Goal: Task Accomplishment & Management: Manage account settings

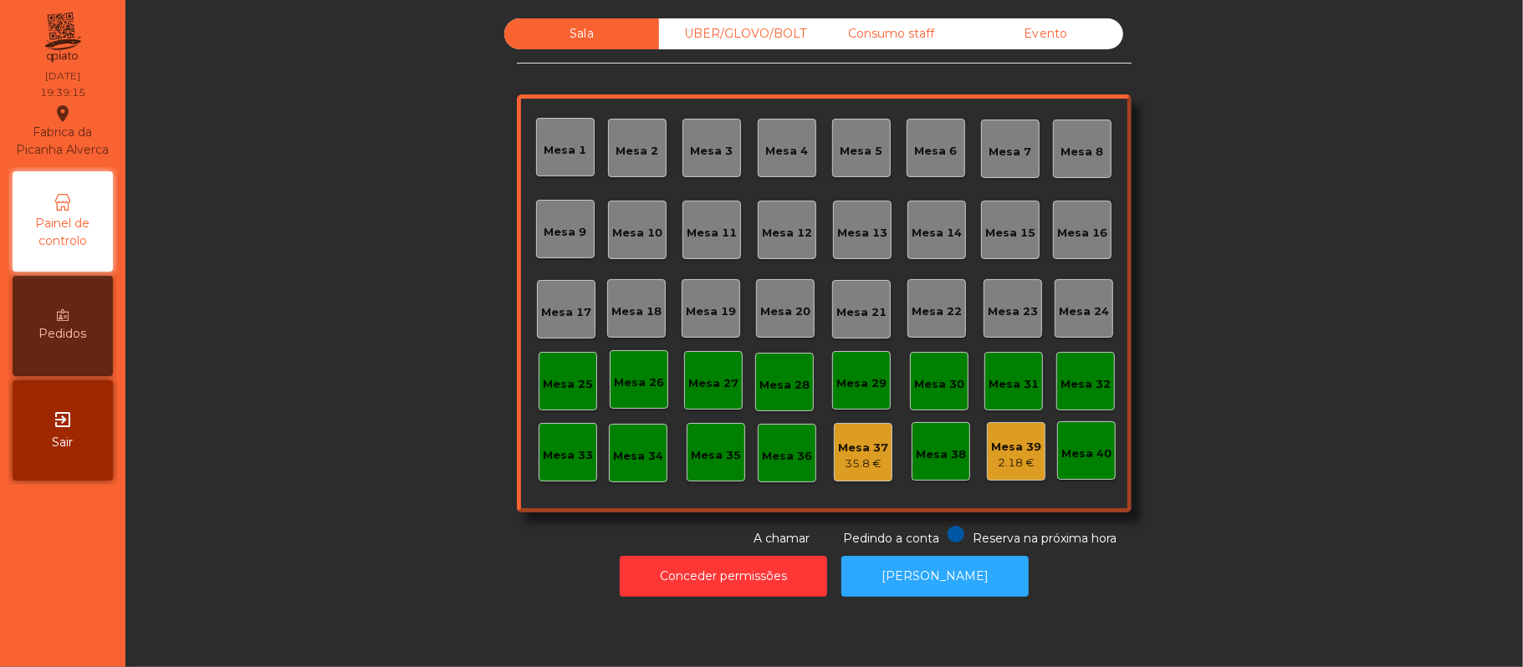
click at [760, 41] on div "UBER/GLOVO/BOLT" at bounding box center [736, 33] width 155 height 31
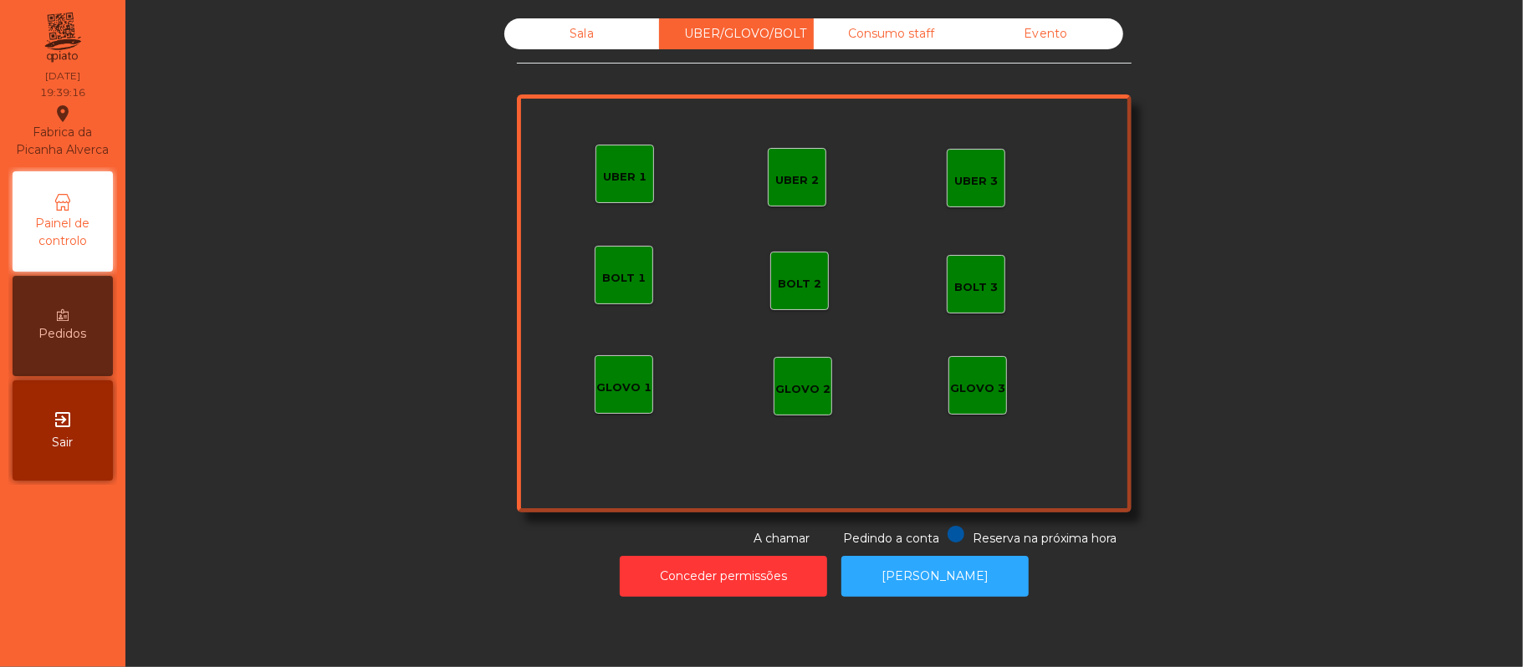
click at [642, 171] on div "UBER 1" at bounding box center [625, 174] width 59 height 59
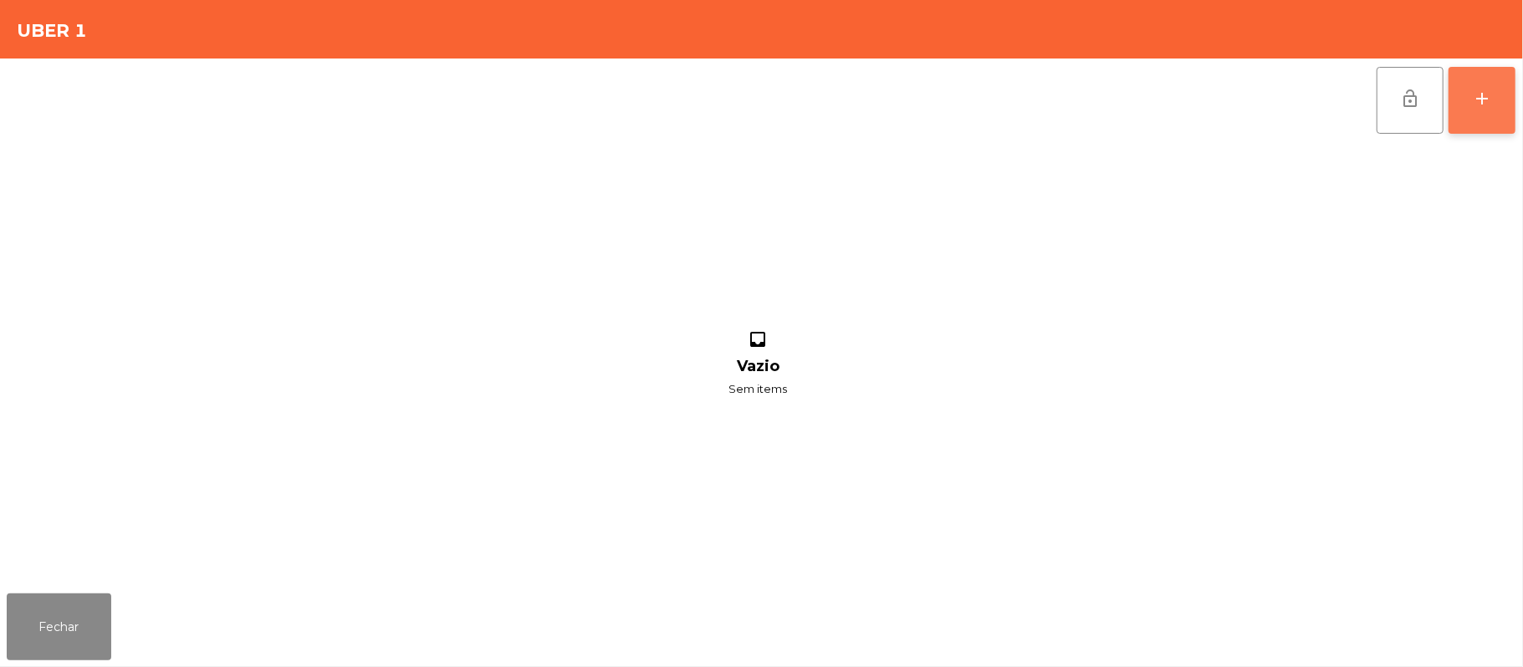
click at [1466, 119] on button "add" at bounding box center [1482, 100] width 67 height 67
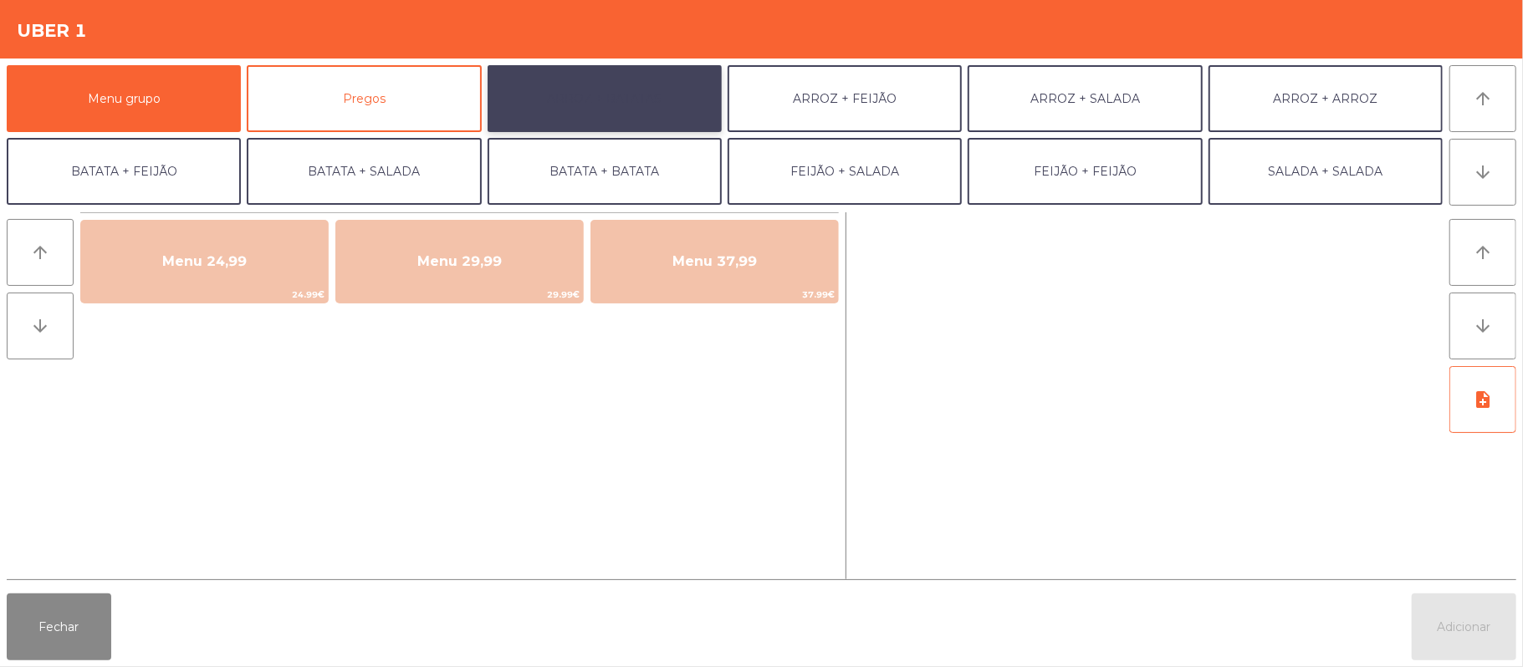
click at [654, 95] on button "ARROZ + BATATAS" at bounding box center [605, 98] width 234 height 67
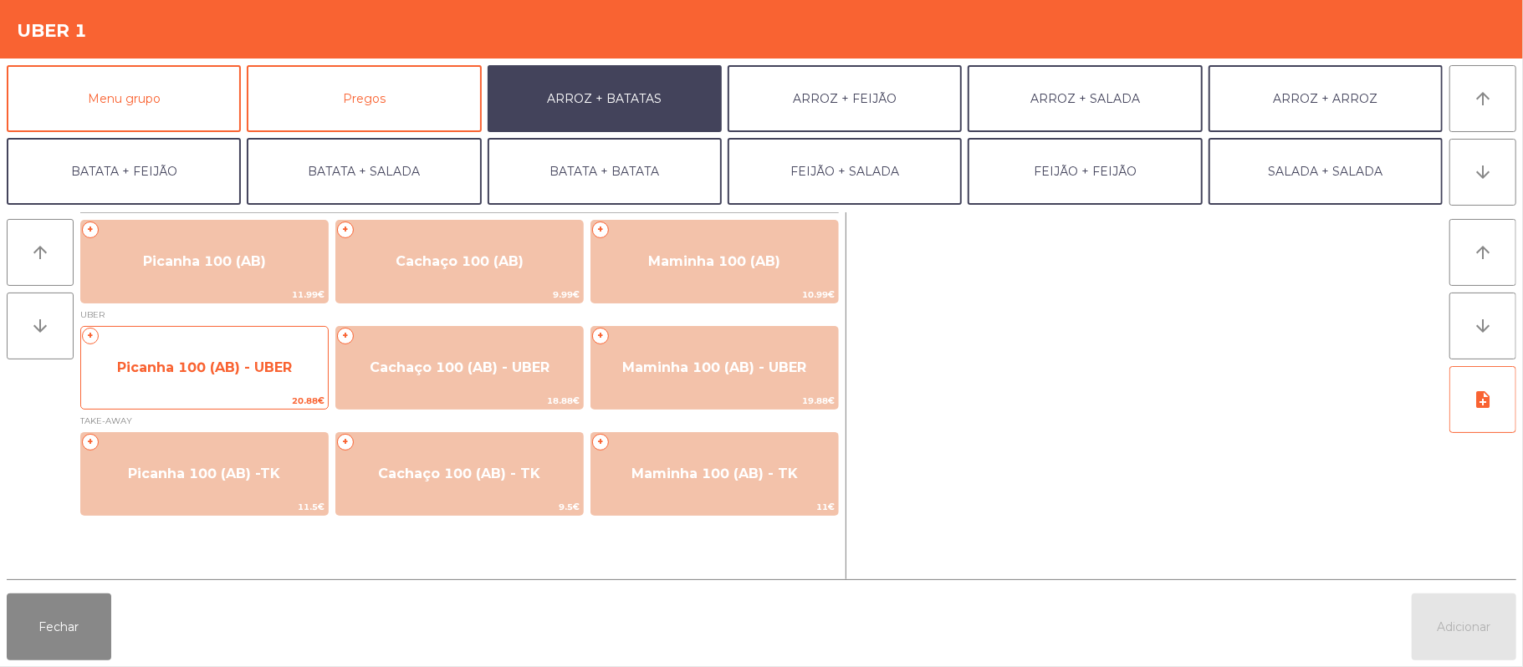
click at [235, 380] on span "Picanha 100 (AB) - UBER" at bounding box center [204, 367] width 247 height 45
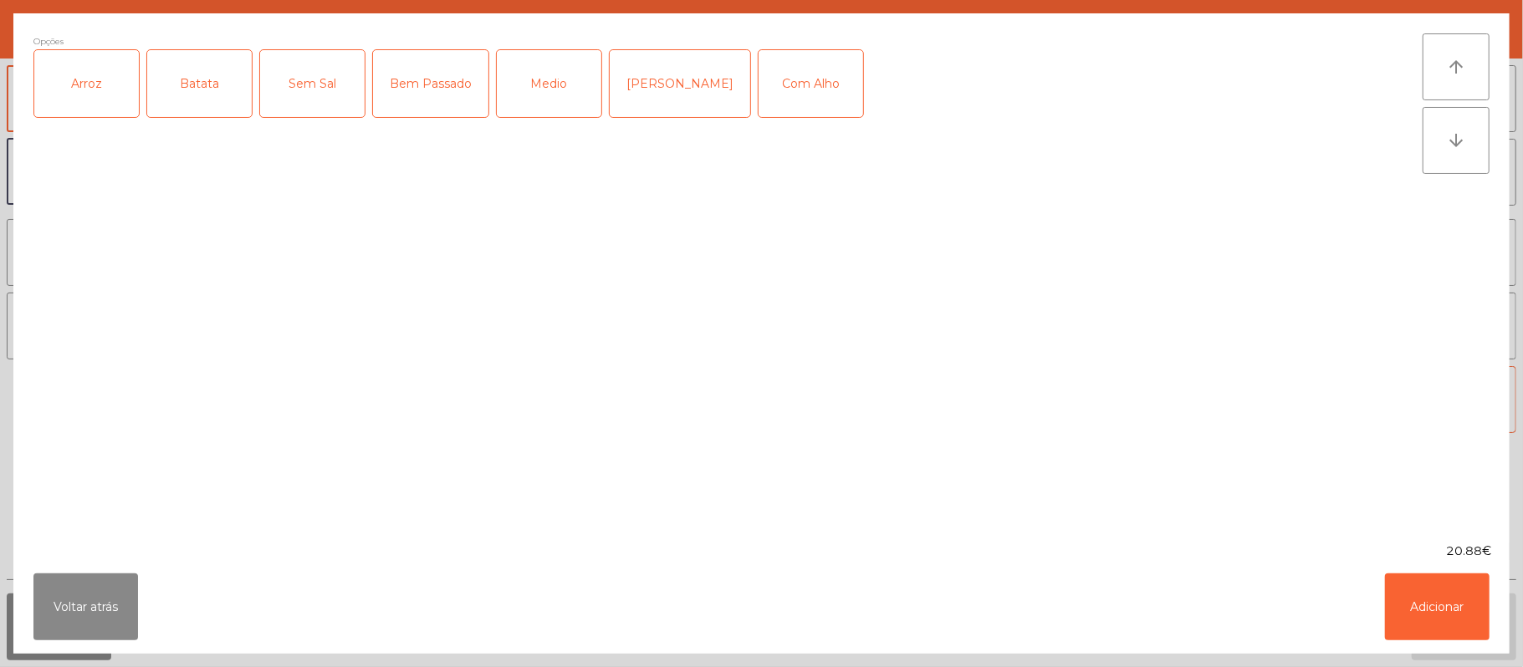
click at [94, 109] on div "Arroz" at bounding box center [86, 83] width 105 height 67
click at [192, 84] on div "Batata" at bounding box center [199, 83] width 105 height 67
click at [456, 85] on div "Bem Passado" at bounding box center [430, 83] width 115 height 67
click at [1434, 596] on button "Adicionar" at bounding box center [1437, 607] width 105 height 67
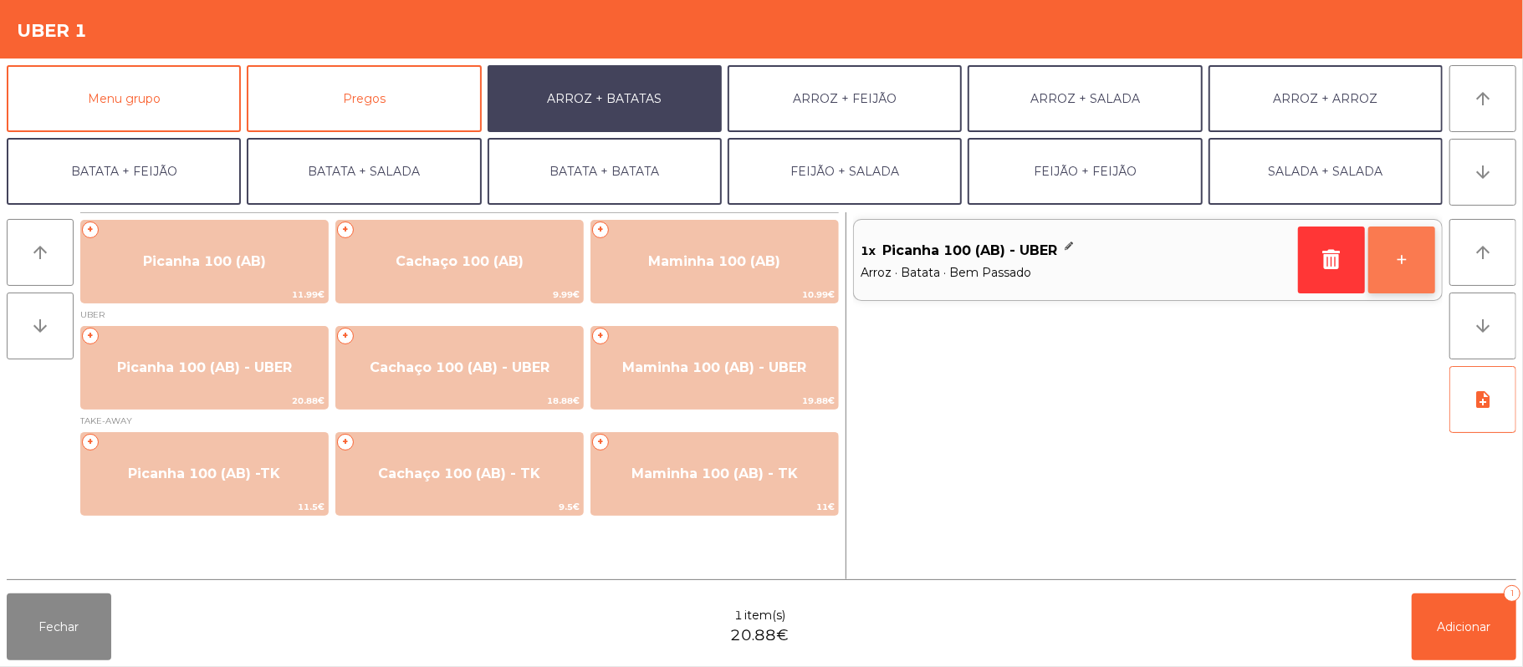
click at [1397, 266] on button "+" at bounding box center [1401, 260] width 67 height 67
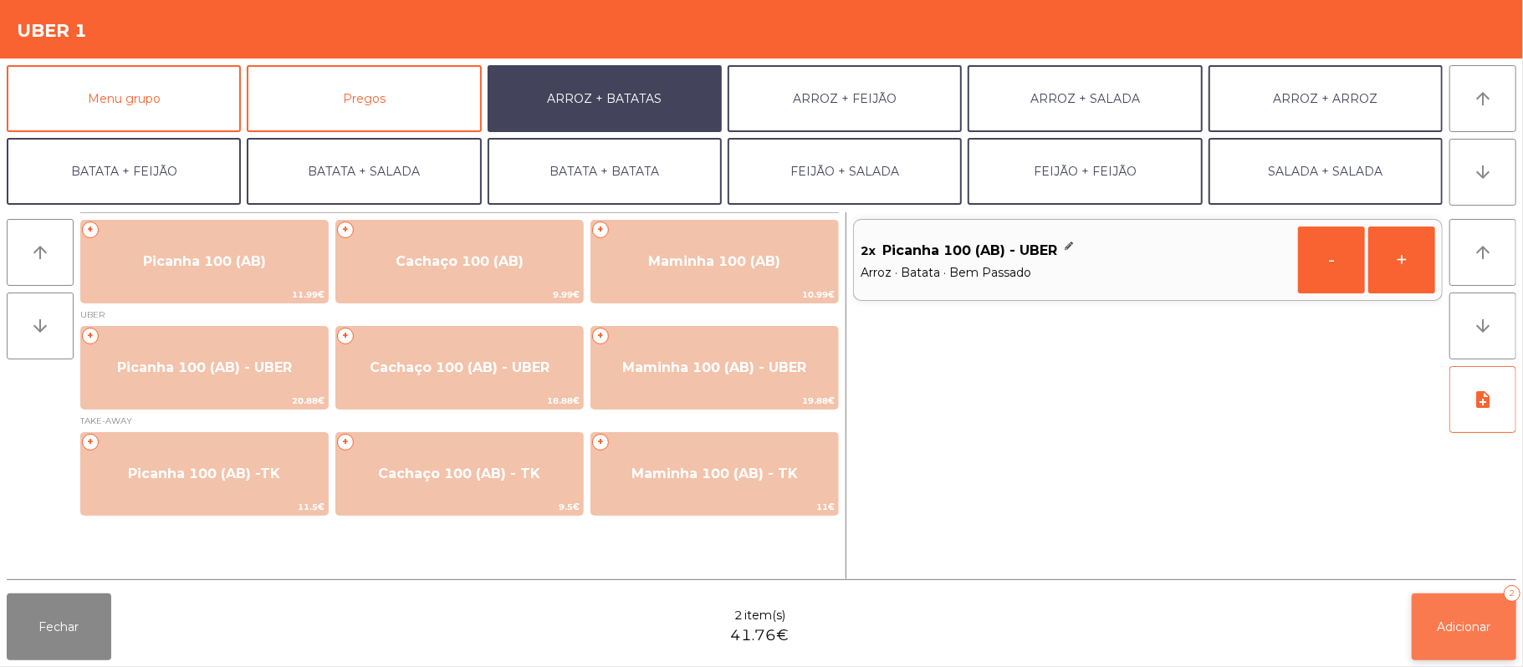
click at [1472, 626] on span "Adicionar" at bounding box center [1465, 627] width 54 height 15
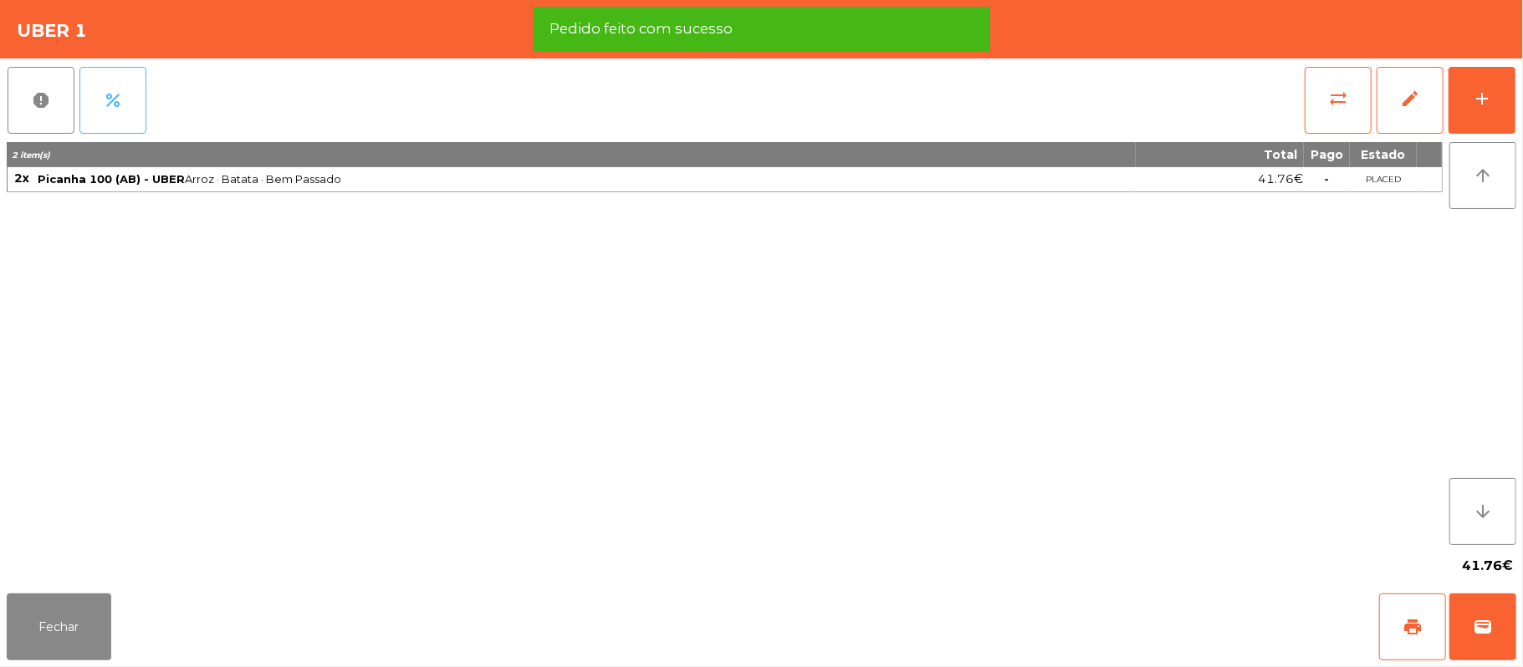
click at [120, 108] on span "percent" at bounding box center [113, 100] width 20 height 20
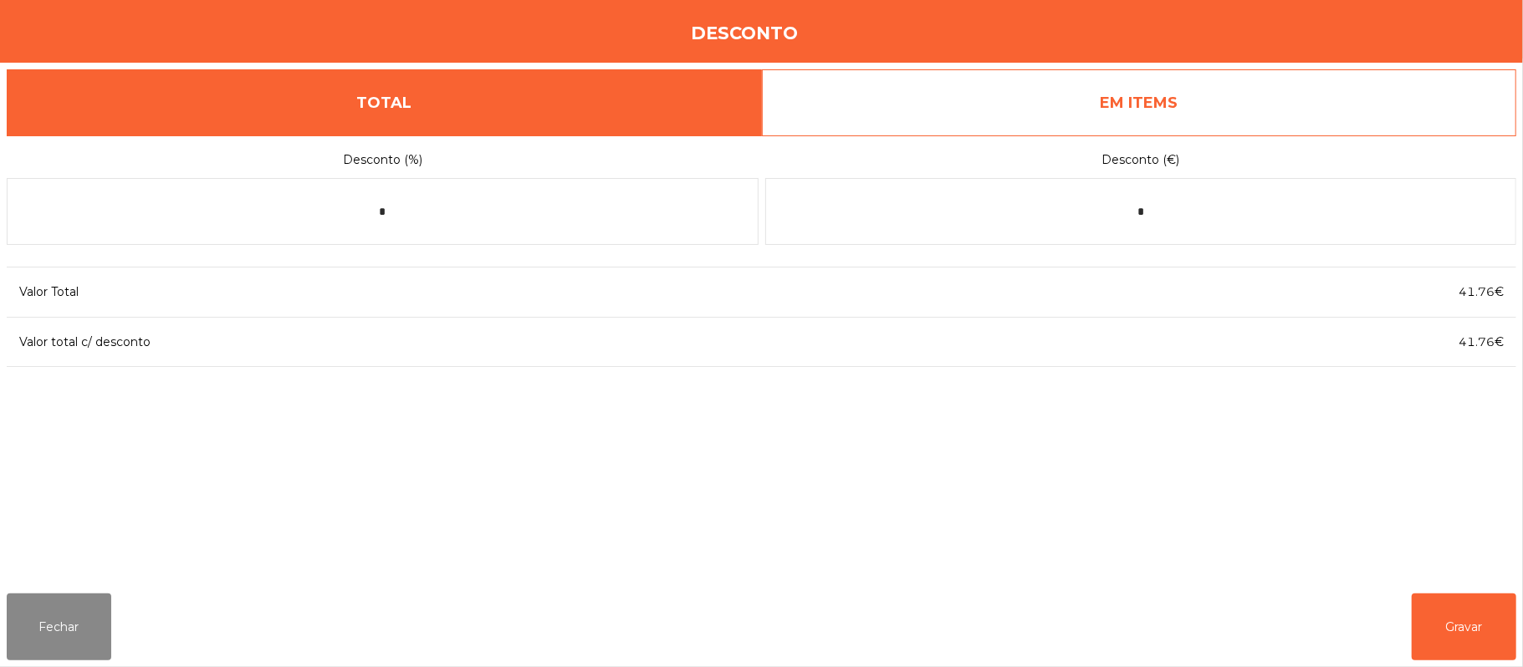
click at [1209, 104] on link "EM ITEMS" at bounding box center [1139, 102] width 755 height 67
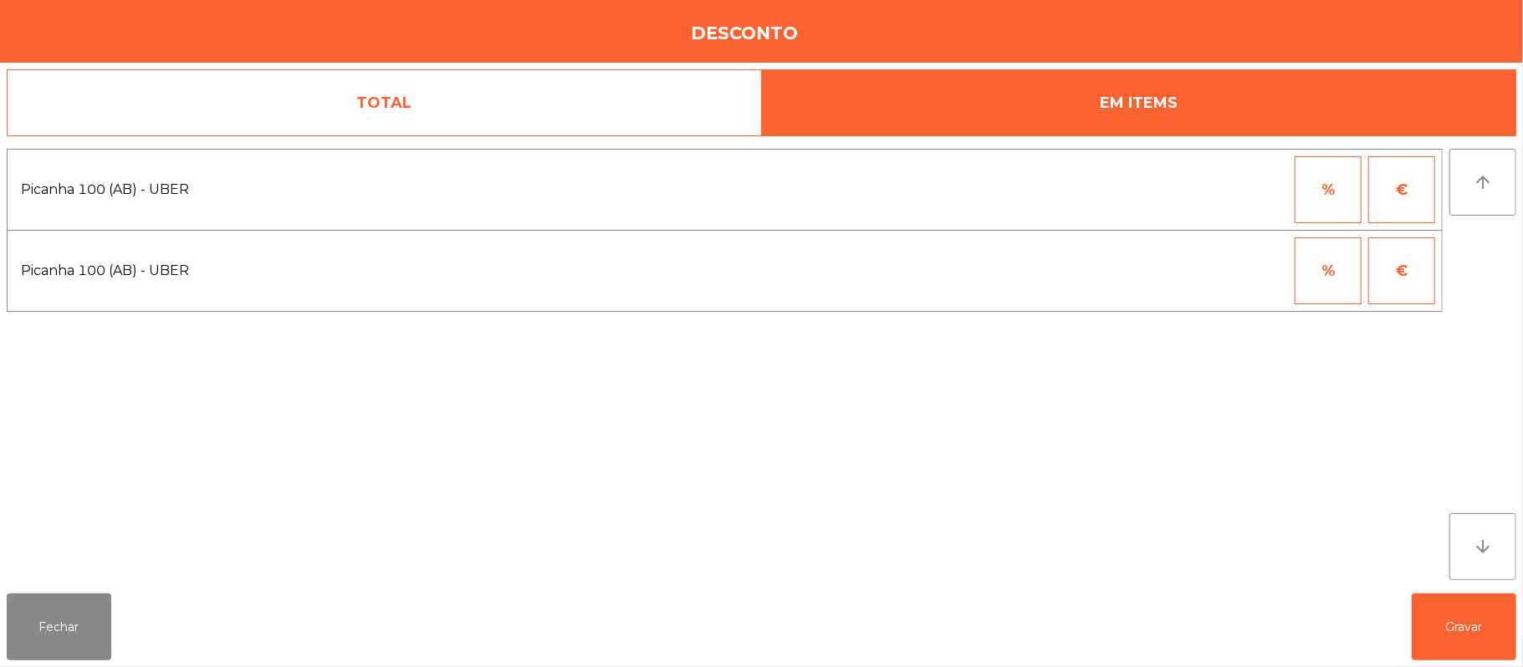
click at [1320, 202] on button "%" at bounding box center [1328, 189] width 67 height 67
click at [1241, 189] on input "*" at bounding box center [1246, 189] width 84 height 67
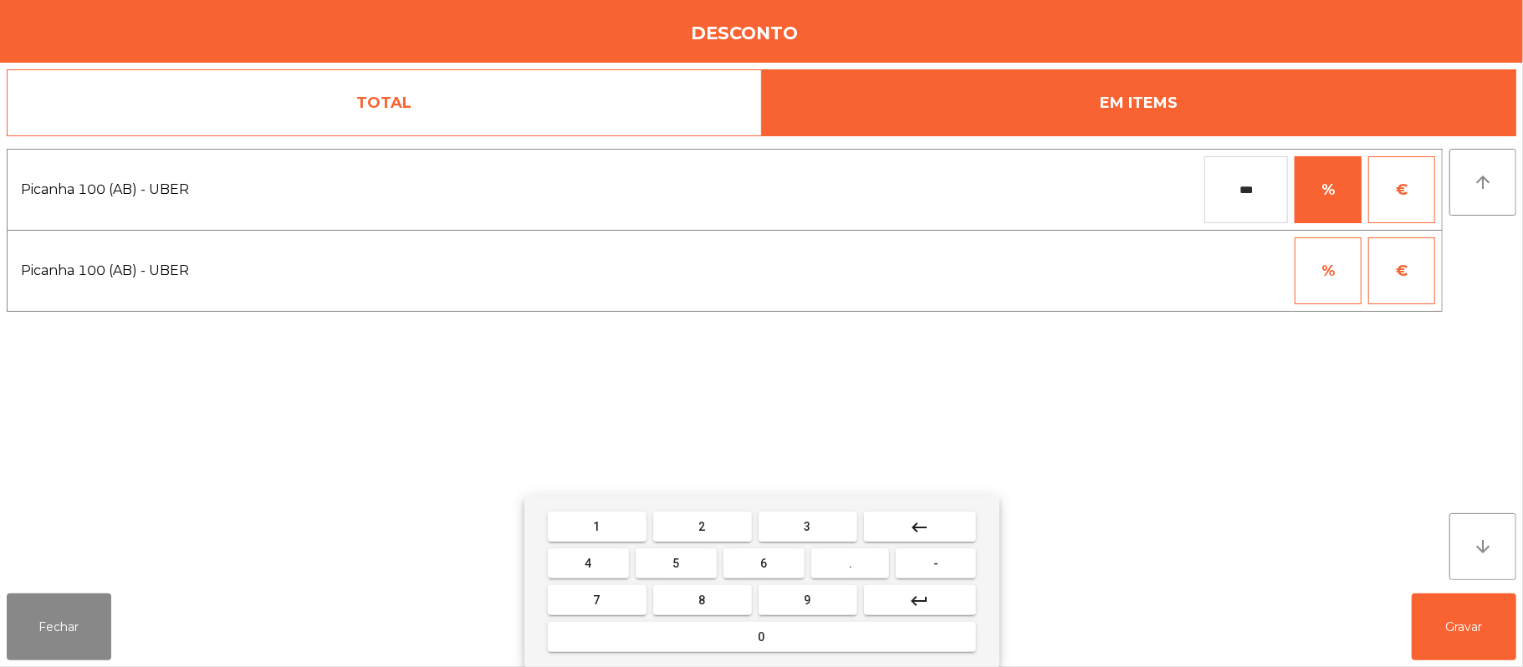
type input "***"
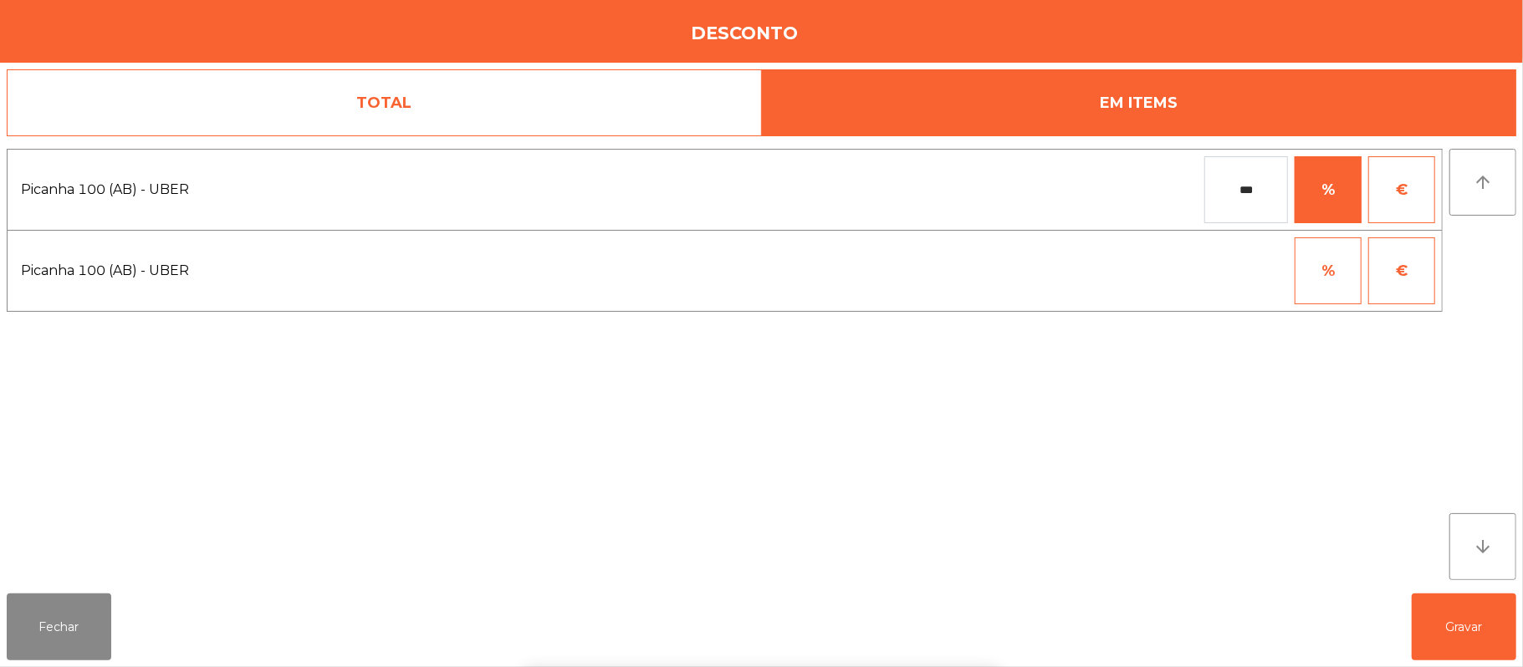
click at [1425, 663] on div "1 2 3 keyboard_backspace 4 5 6 . - 7 8 9 keyboard_return 0" at bounding box center [761, 582] width 1523 height 171
click at [1472, 626] on button "Gravar" at bounding box center [1464, 627] width 105 height 67
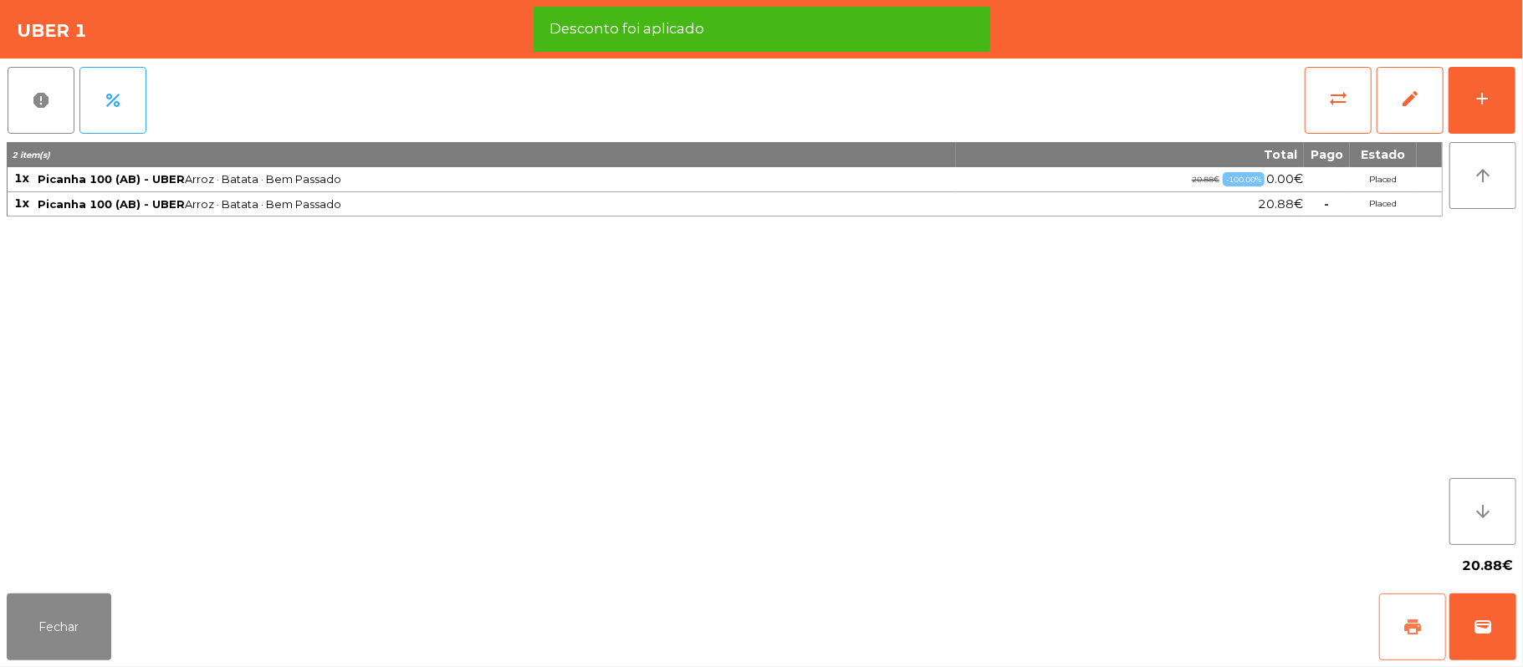
click at [1399, 622] on button "print" at bounding box center [1412, 627] width 67 height 67
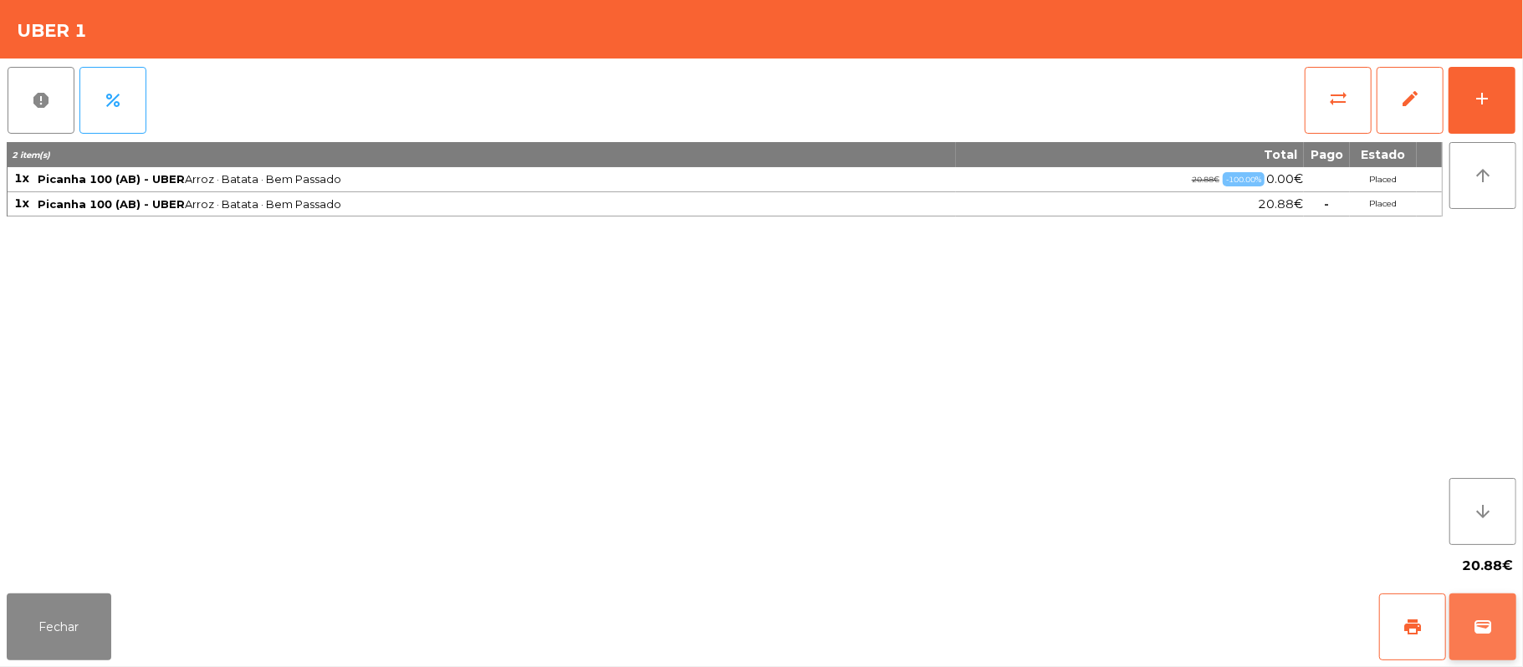
click at [1516, 616] on button "wallet" at bounding box center [1483, 627] width 67 height 67
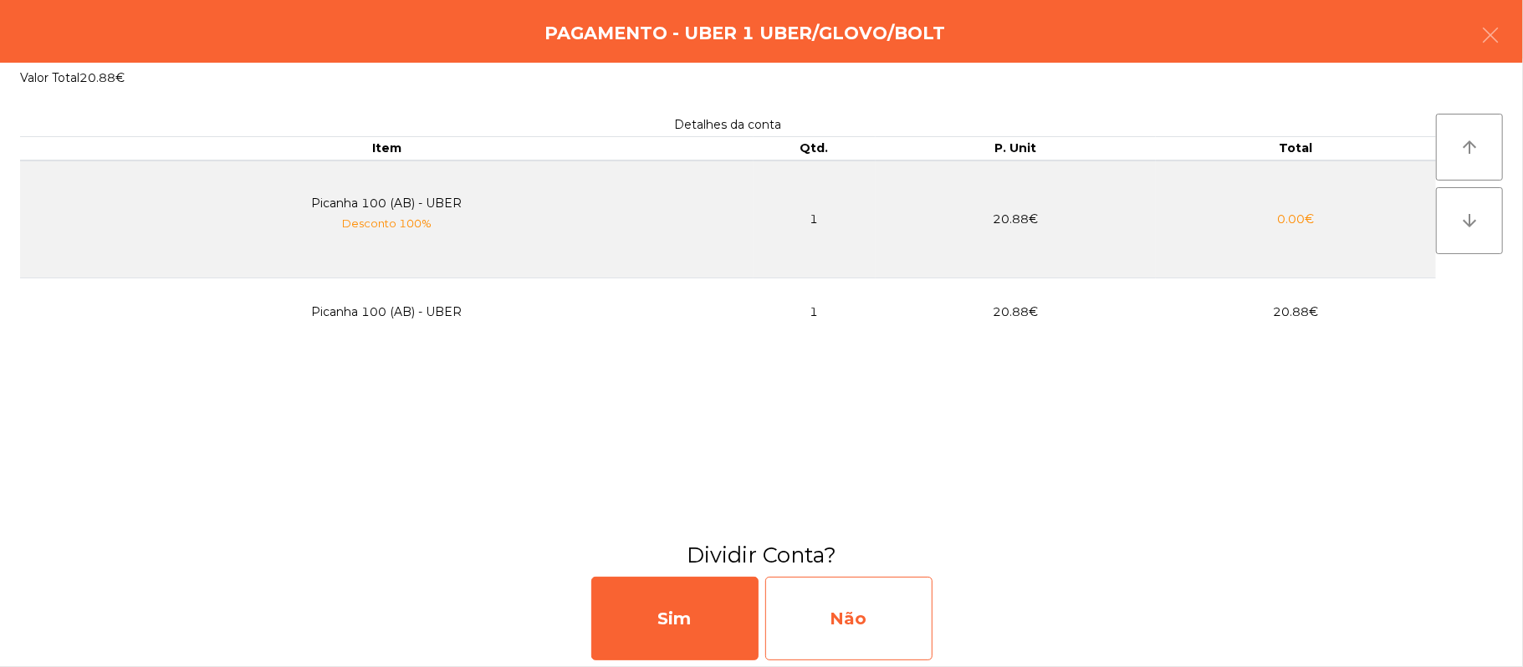
click at [858, 619] on div "Não" at bounding box center [848, 619] width 167 height 84
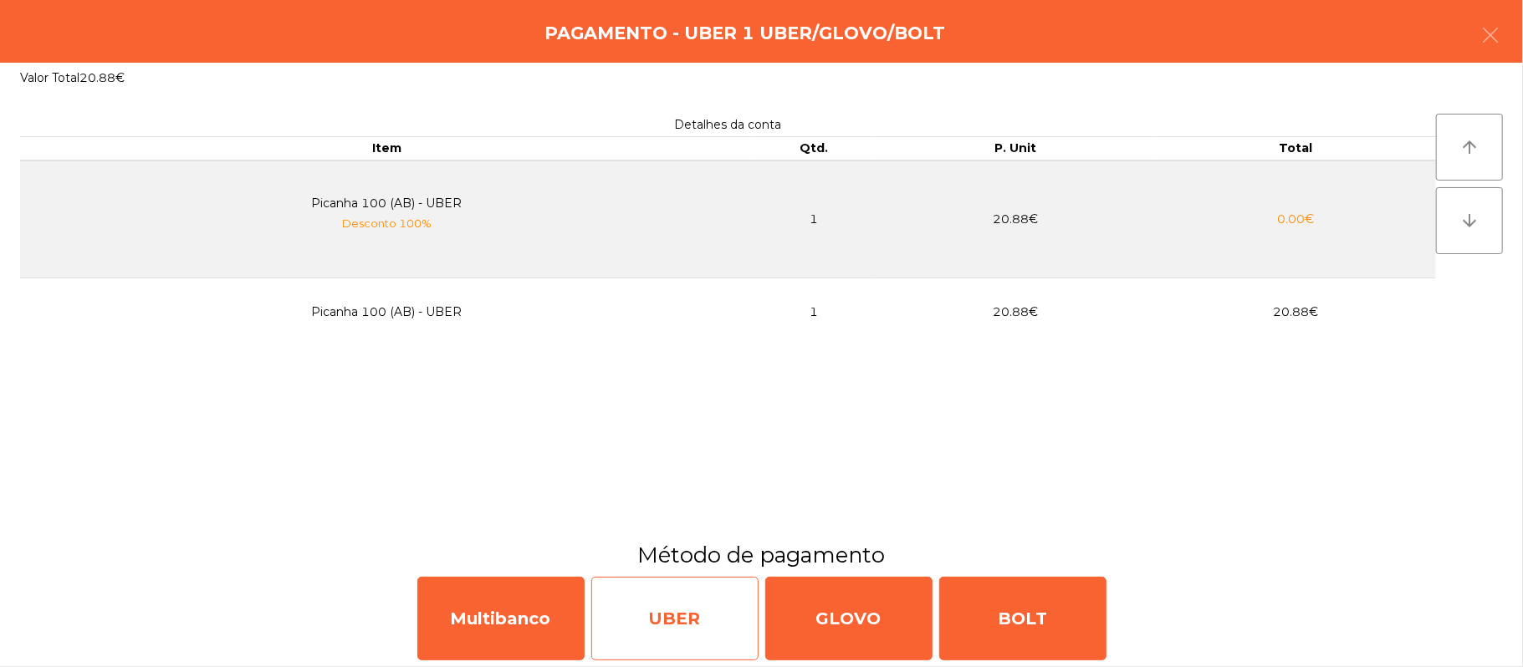
click at [644, 611] on div "UBER" at bounding box center [674, 619] width 167 height 84
select select "**"
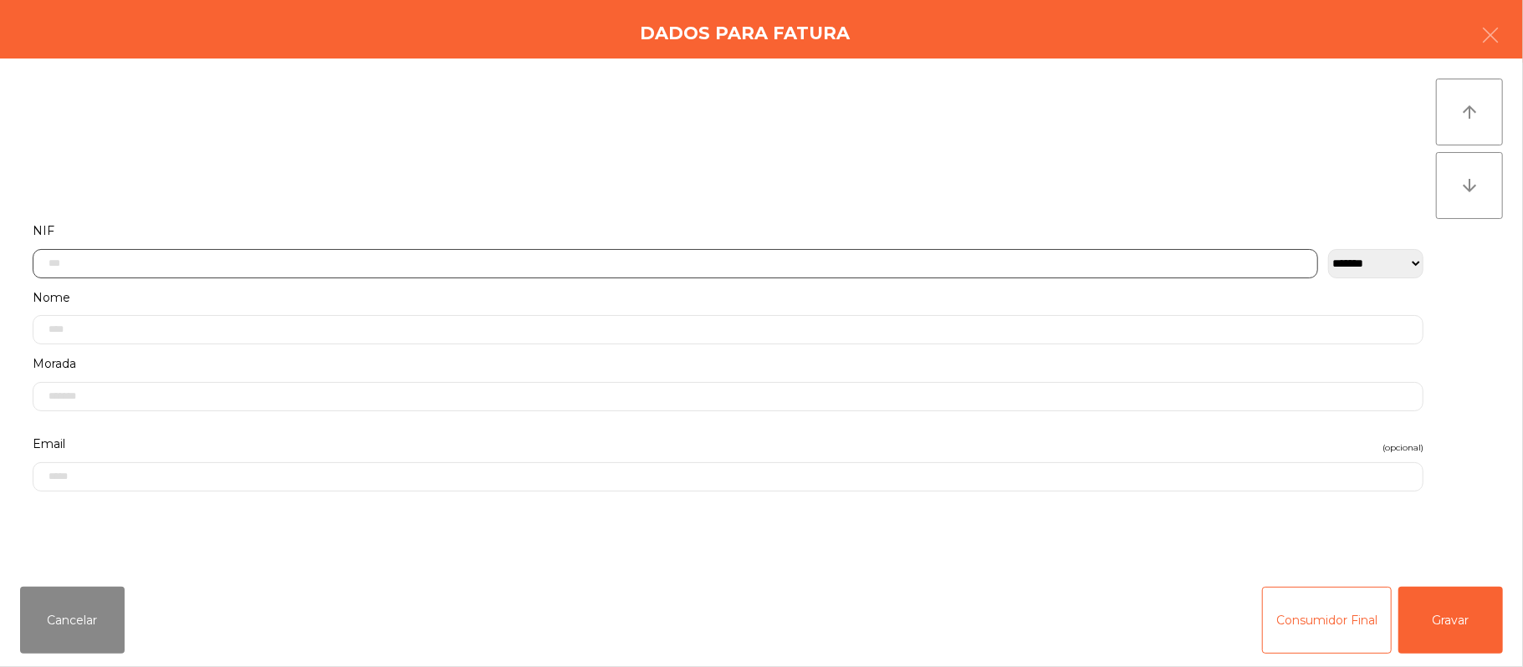
click at [520, 263] on input "text" at bounding box center [676, 263] width 1286 height 29
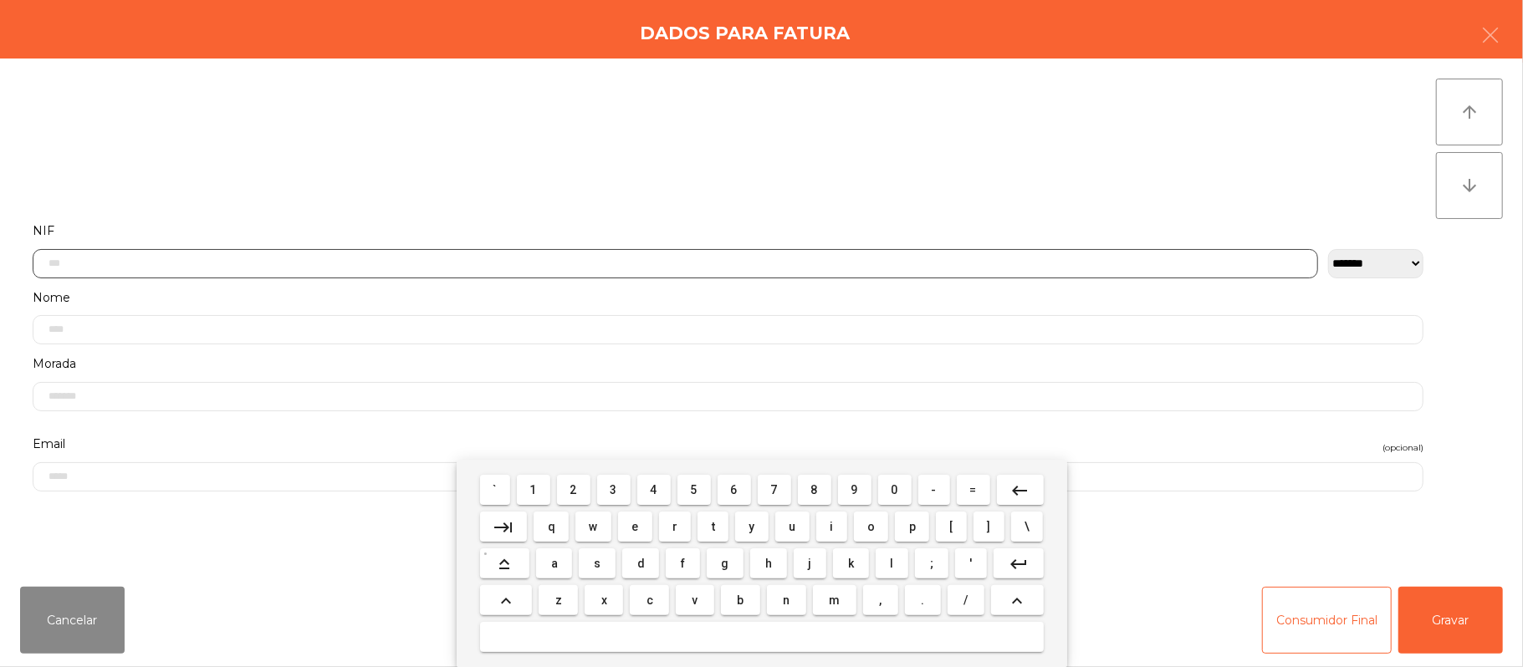
scroll to position [141, 0]
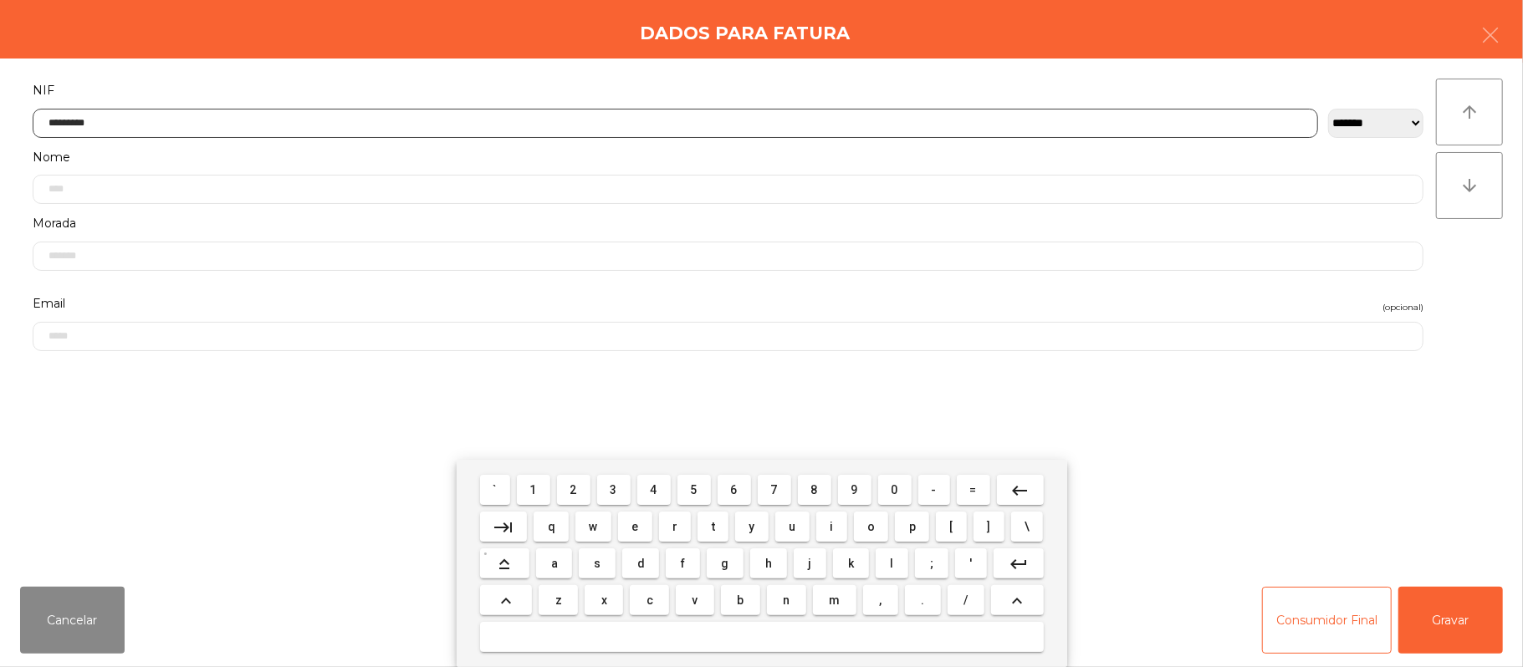
type input "*********"
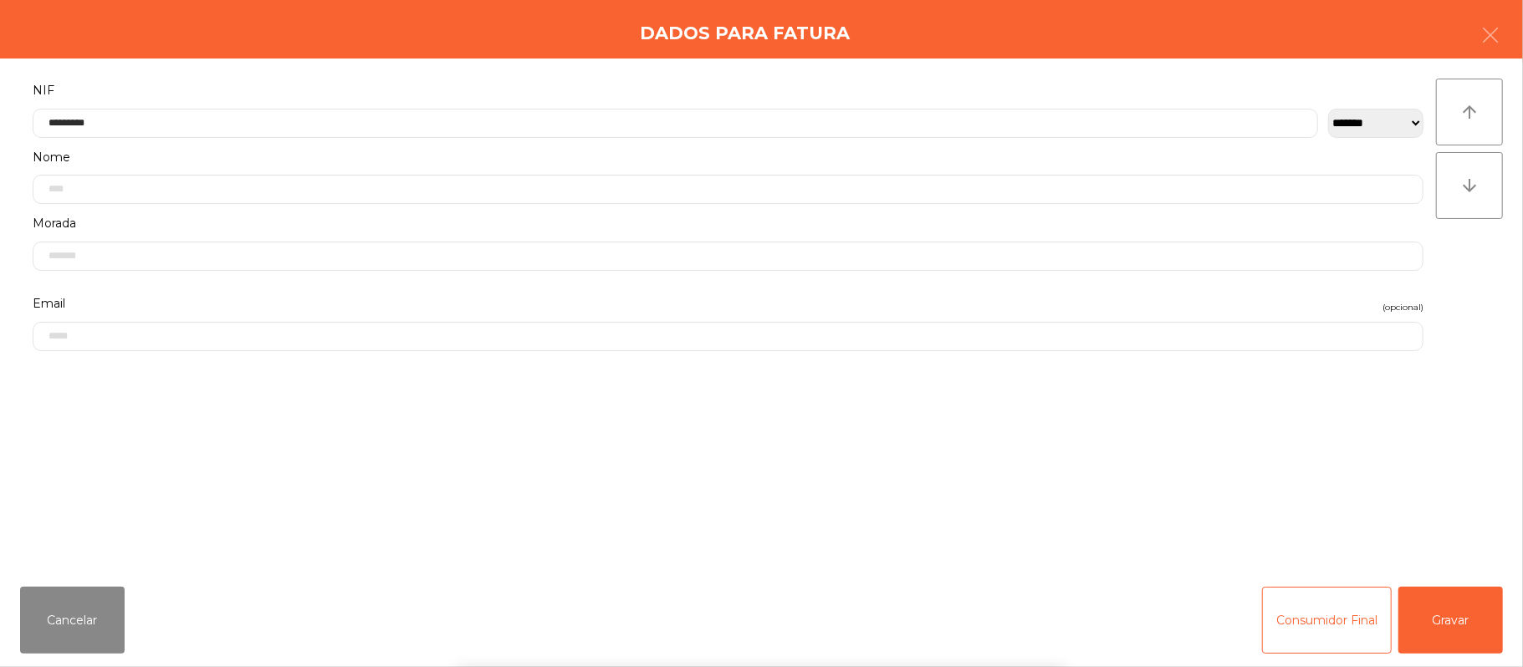
click at [1443, 626] on div "` 1 2 3 4 5 6 7 8 9 0 - = keyboard_backspace keyboard_tab q w e r t y u i o p […" at bounding box center [761, 563] width 1523 height 207
click at [1469, 621] on button "Gravar" at bounding box center [1451, 620] width 105 height 67
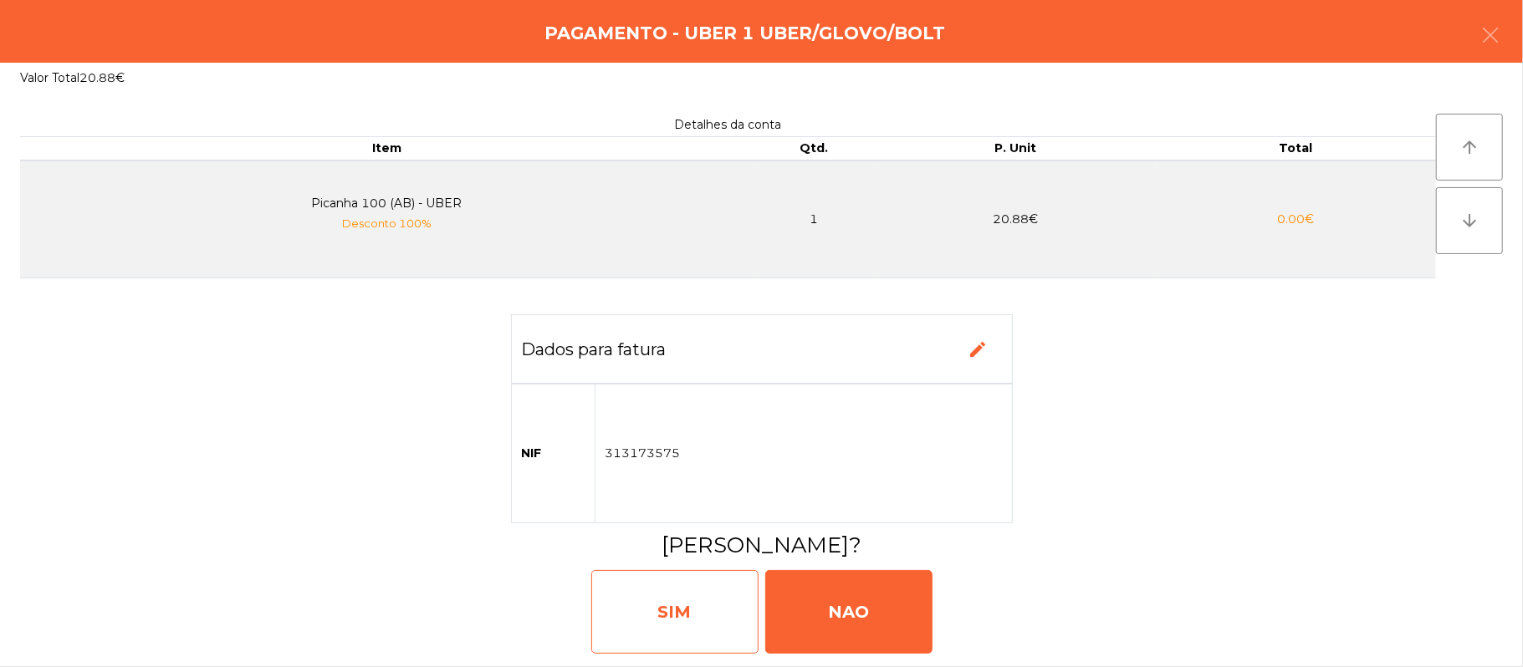
click at [694, 622] on div "SIM" at bounding box center [674, 612] width 167 height 84
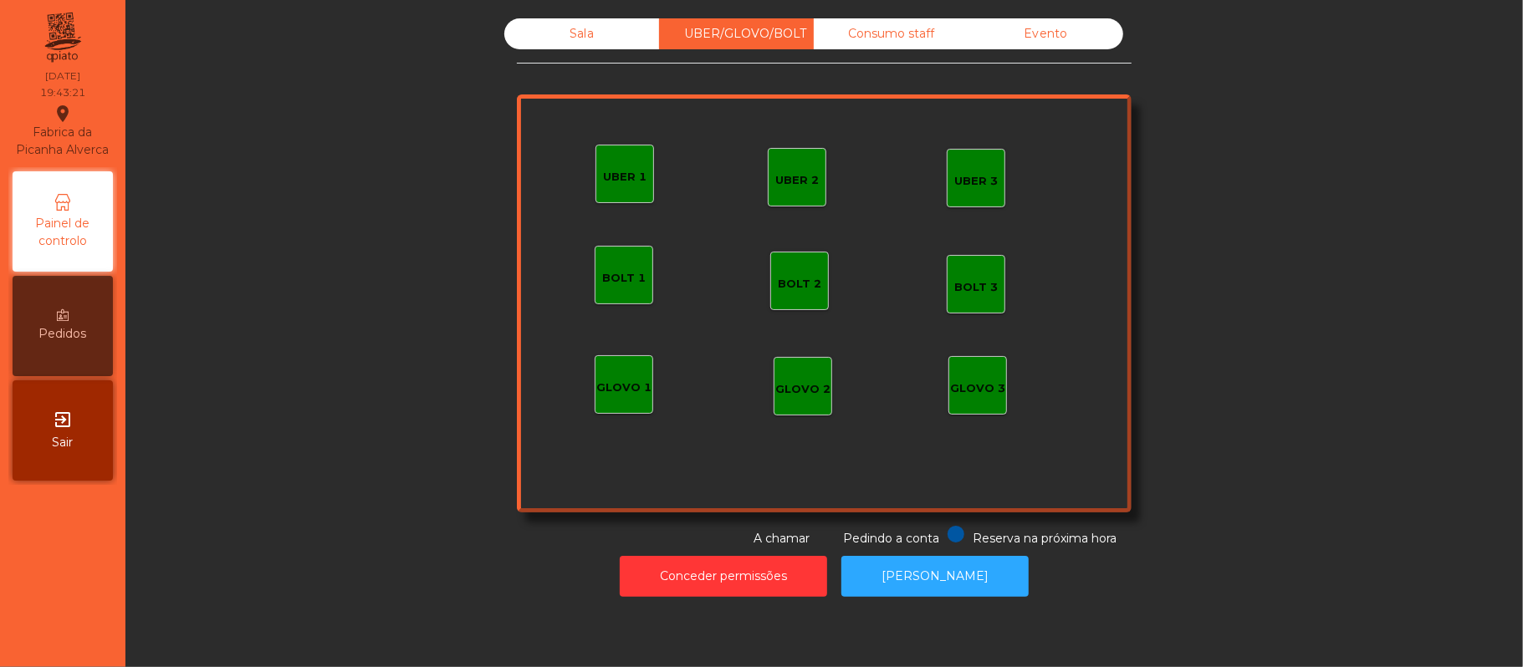
click at [584, 23] on div "Sala" at bounding box center [581, 33] width 155 height 31
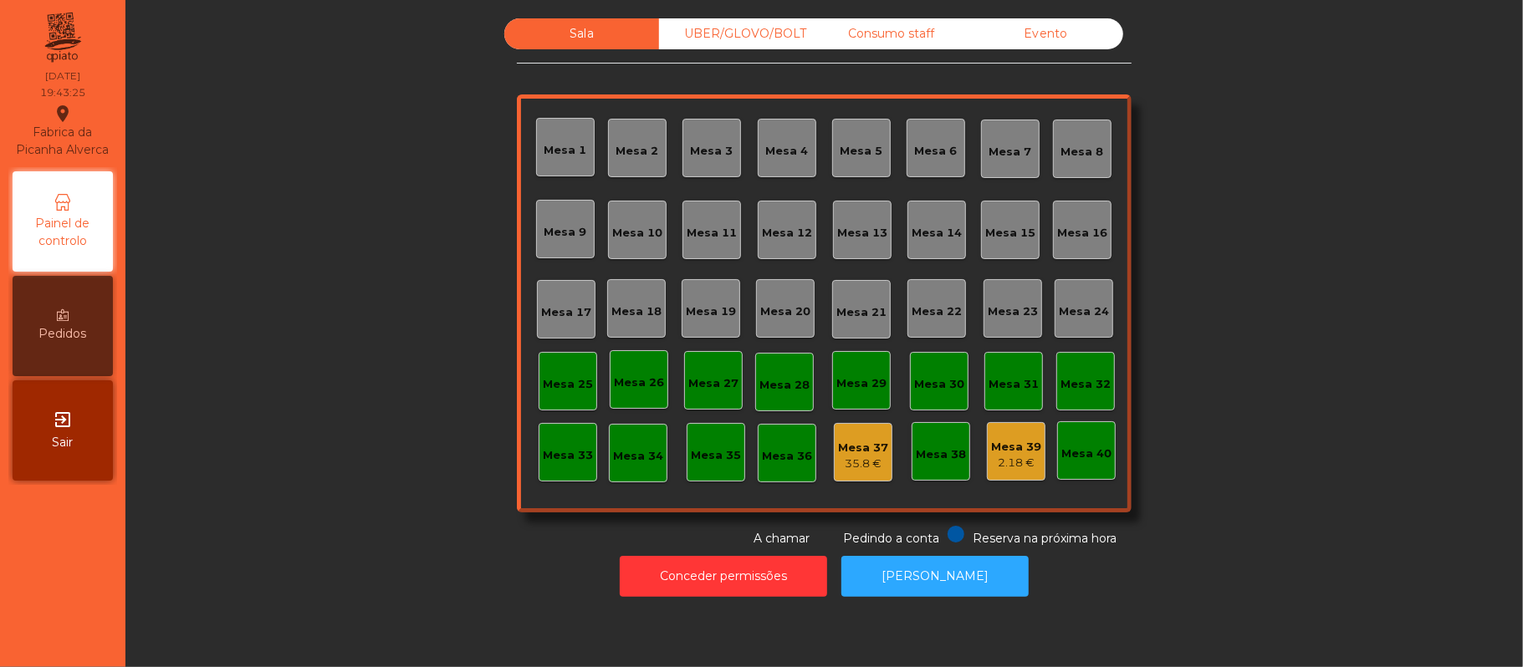
click at [717, 304] on div "Mesa 19" at bounding box center [711, 312] width 50 height 17
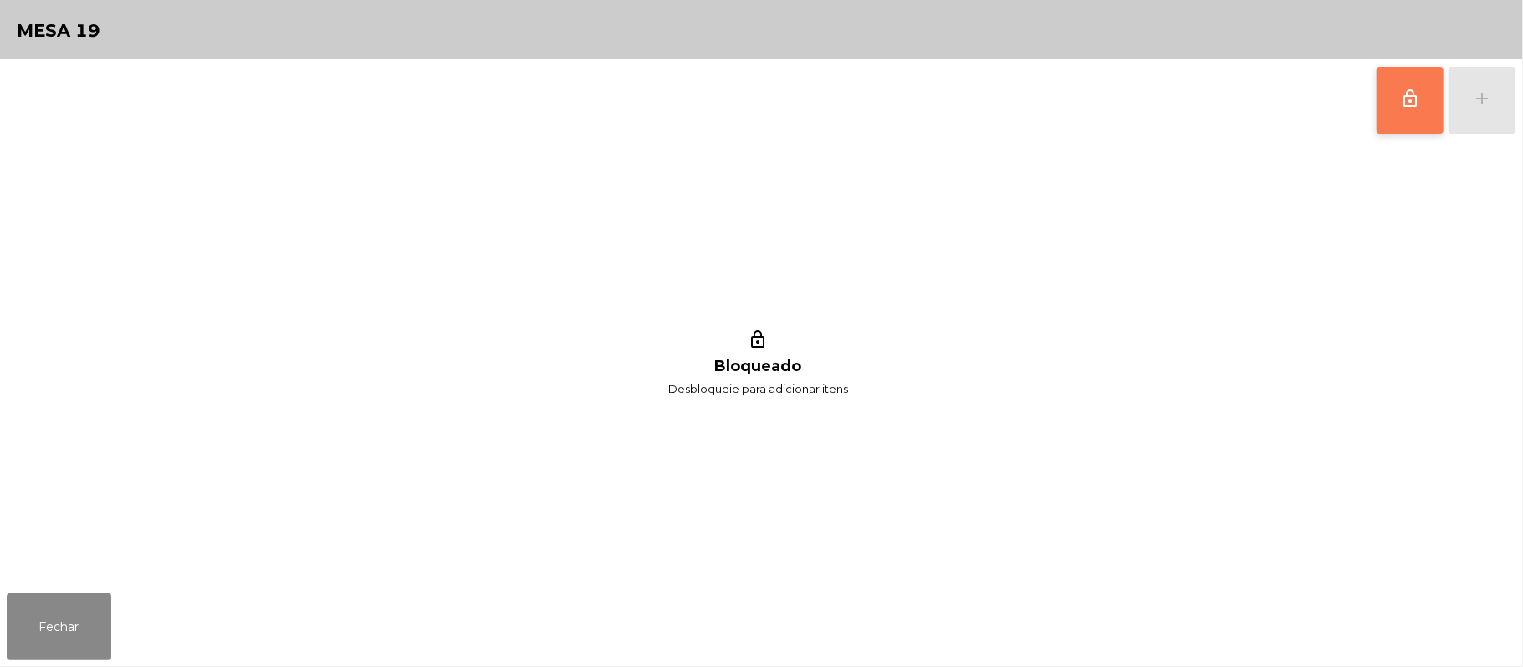
click at [1399, 110] on button "lock_outline" at bounding box center [1410, 100] width 67 height 67
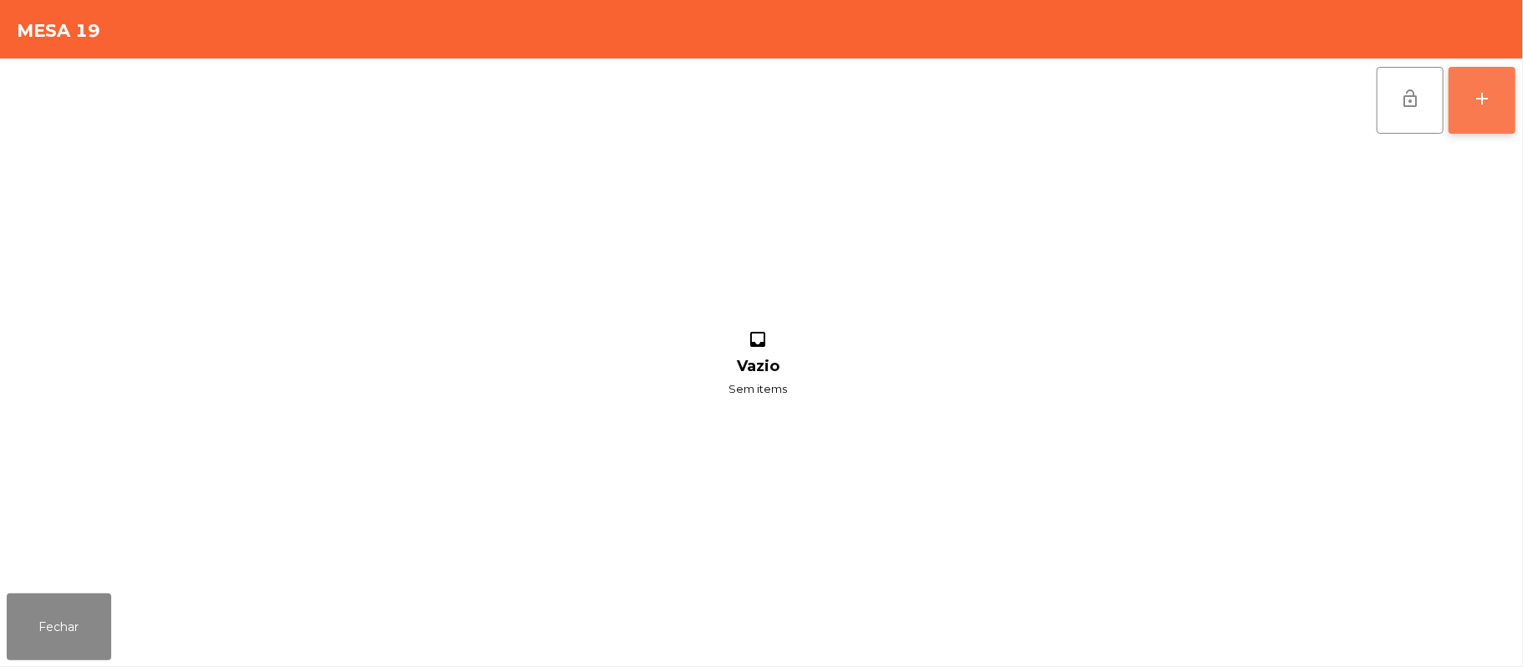
click at [1487, 98] on div "add" at bounding box center [1482, 99] width 20 height 20
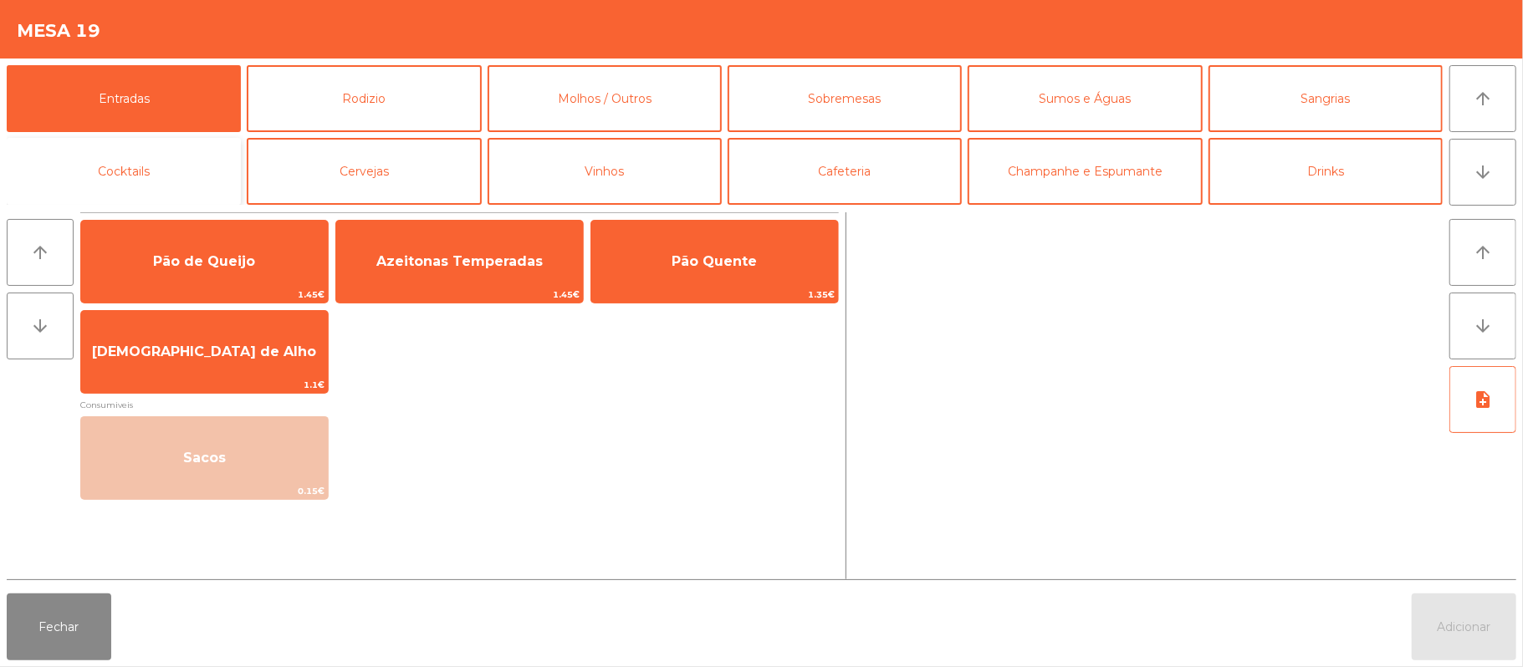
click at [165, 167] on button "Cocktails" at bounding box center [124, 171] width 234 height 67
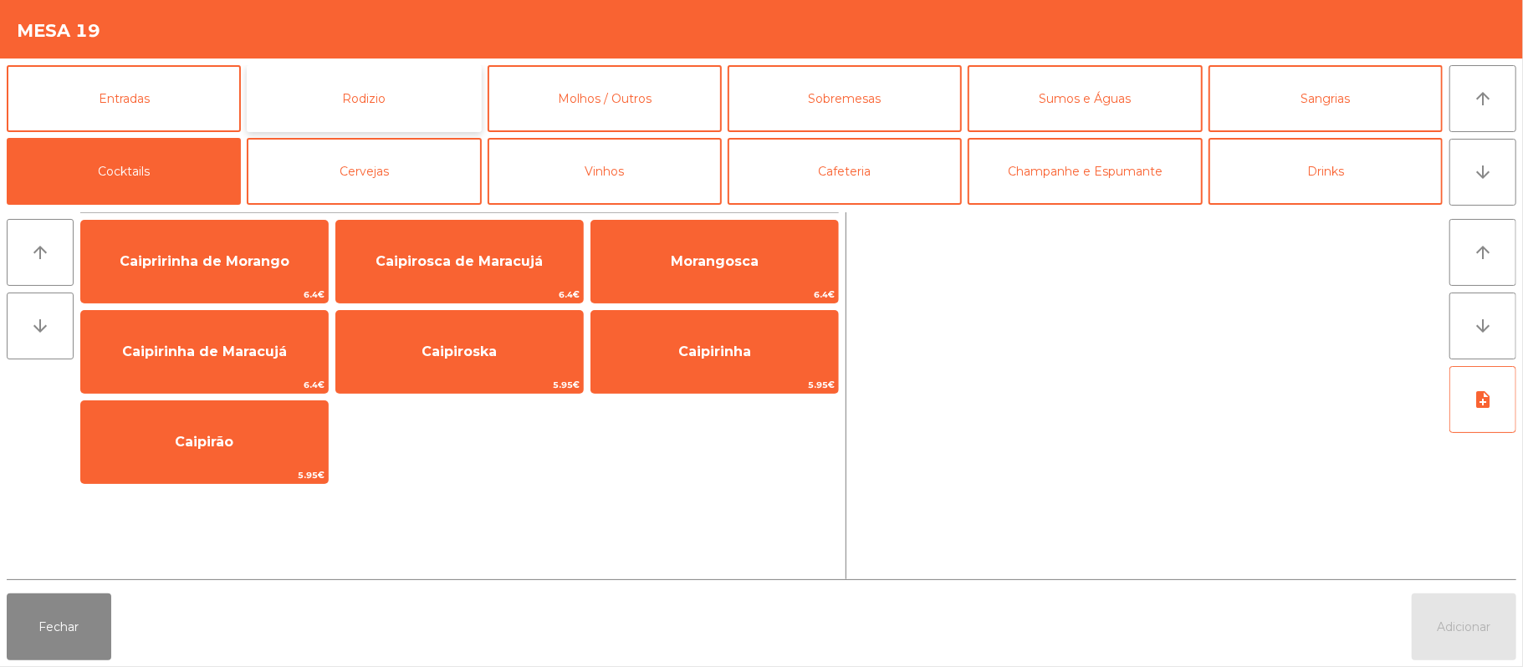
click at [371, 100] on button "Rodizio" at bounding box center [364, 98] width 234 height 67
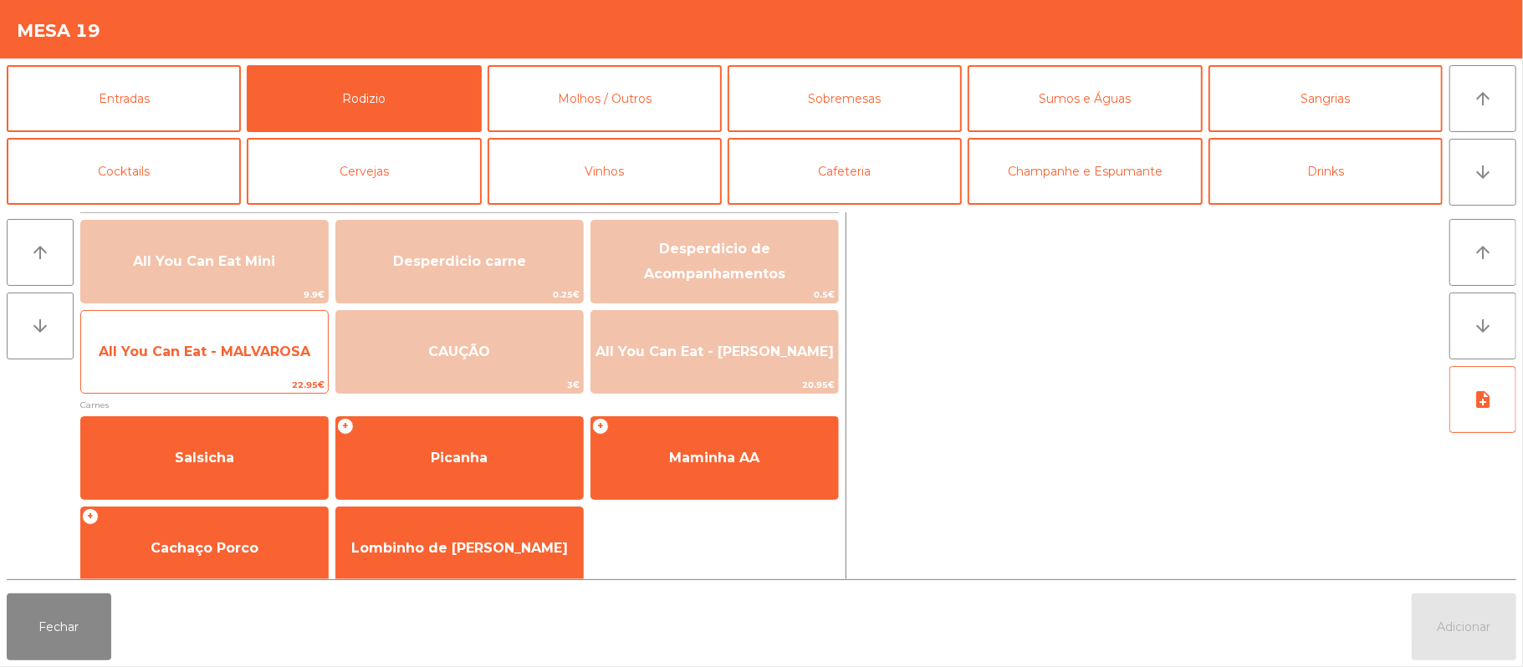
click at [194, 356] on span "All You Can Eat - MALVAROSA" at bounding box center [205, 352] width 212 height 16
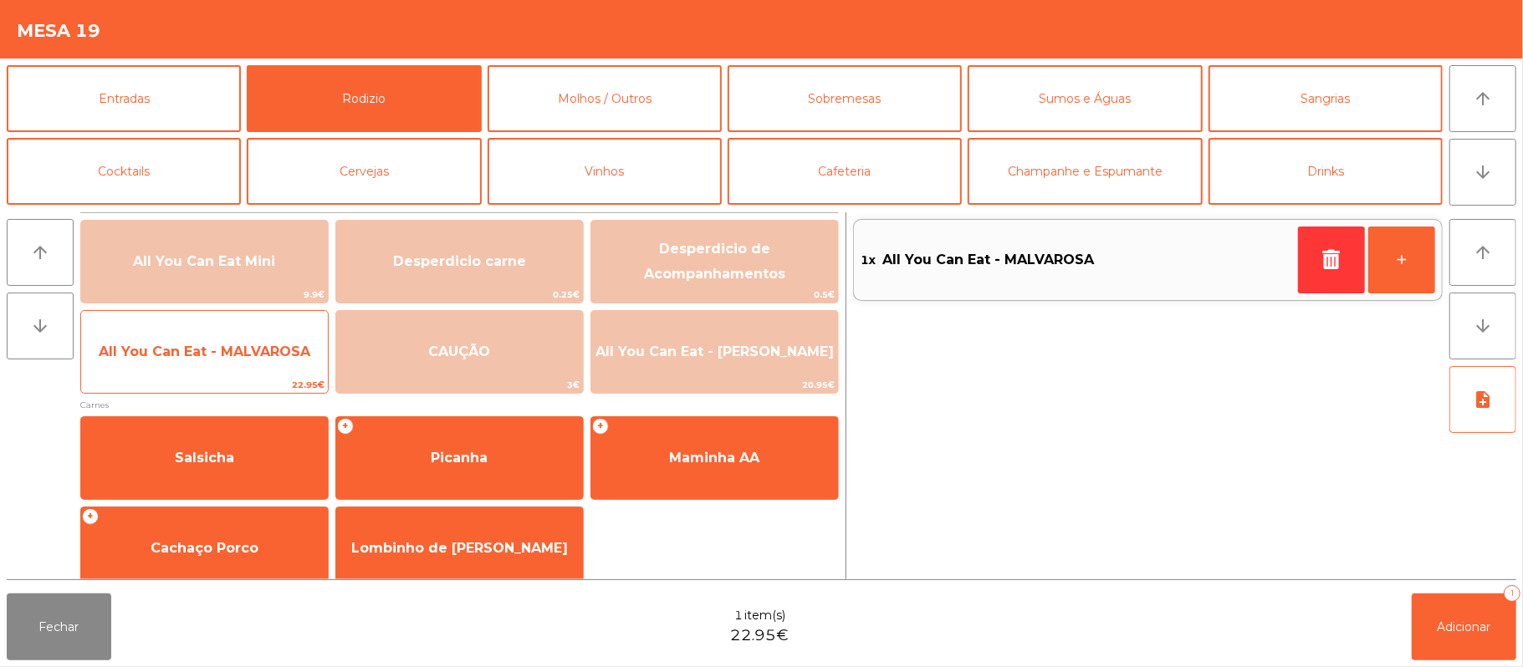
click at [194, 351] on span "All You Can Eat - MALVAROSA" at bounding box center [205, 352] width 212 height 16
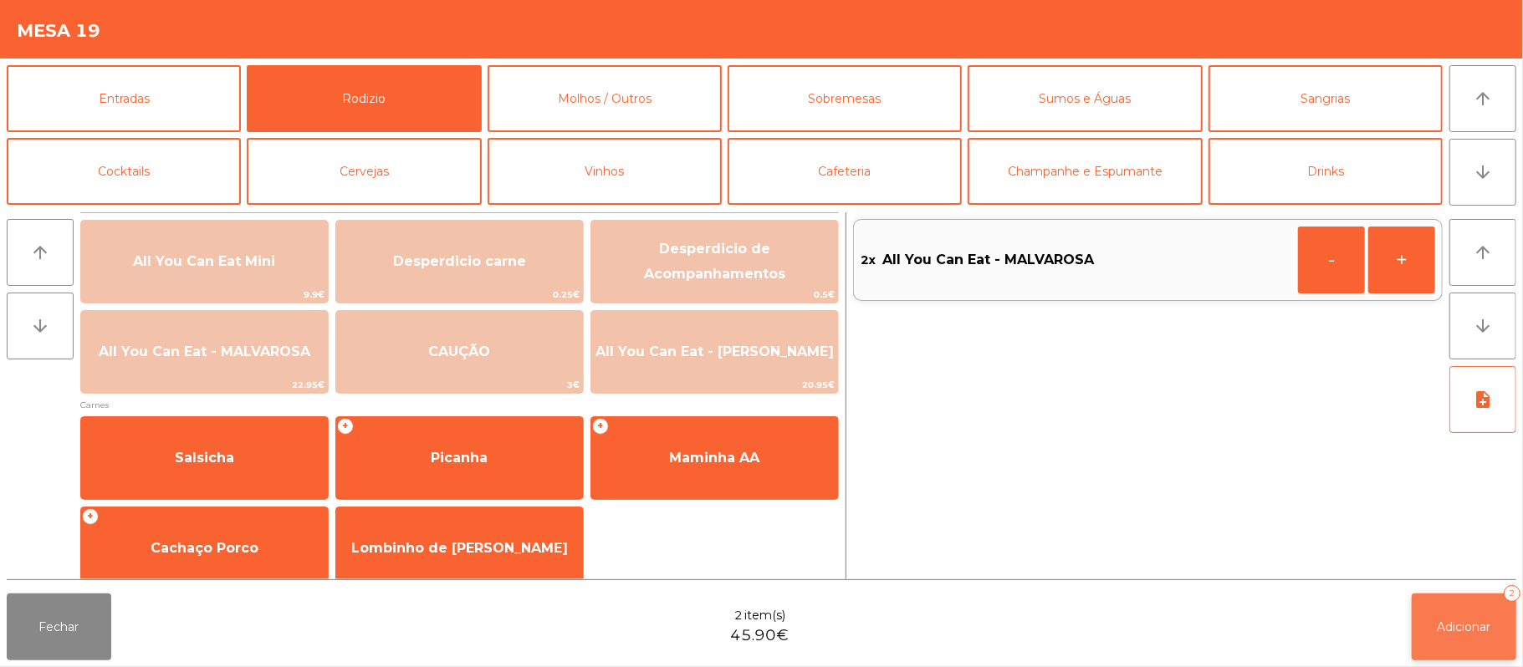
click at [1457, 613] on button "Adicionar 2" at bounding box center [1464, 627] width 105 height 67
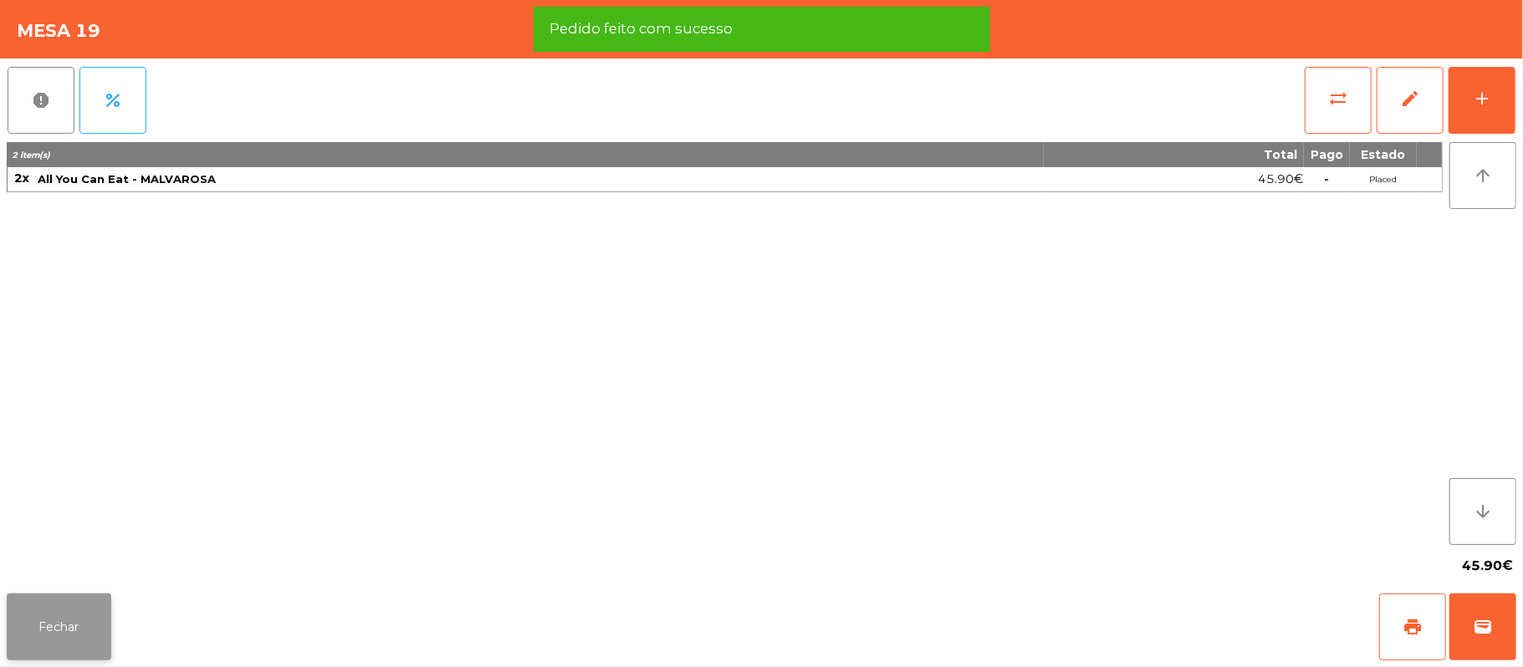
click at [55, 640] on button "Fechar" at bounding box center [59, 627] width 105 height 67
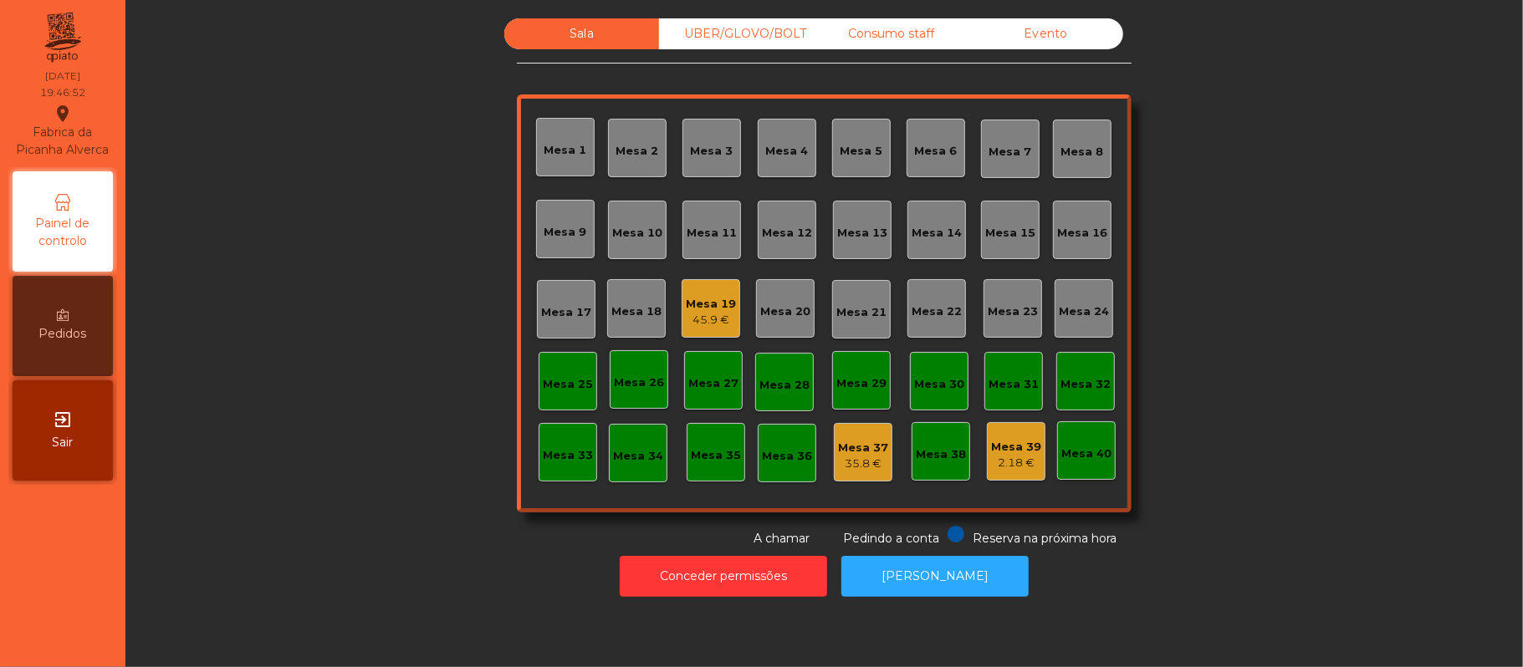
click at [690, 296] on div "Mesa 19" at bounding box center [711, 304] width 50 height 17
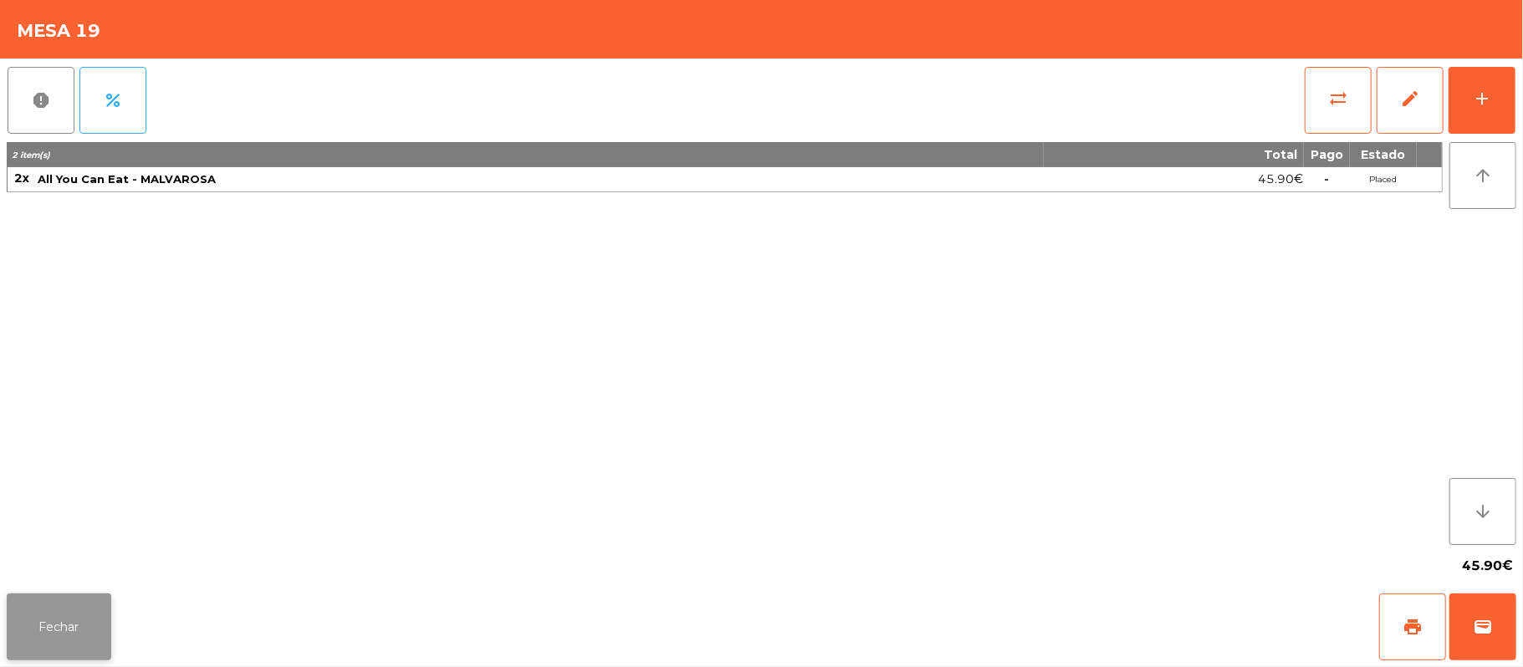
click at [77, 611] on button "Fechar" at bounding box center [59, 627] width 105 height 67
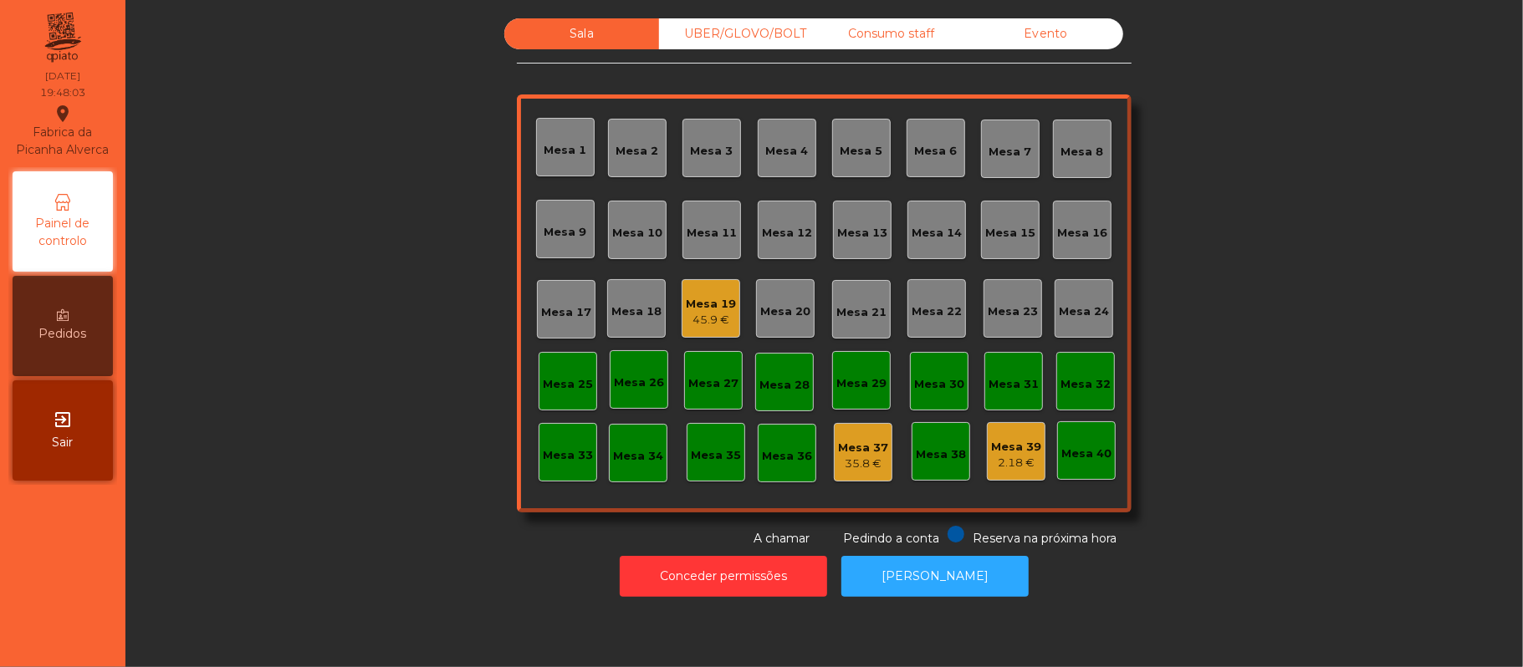
click at [794, 40] on div "UBER/GLOVO/BOLT" at bounding box center [736, 33] width 155 height 31
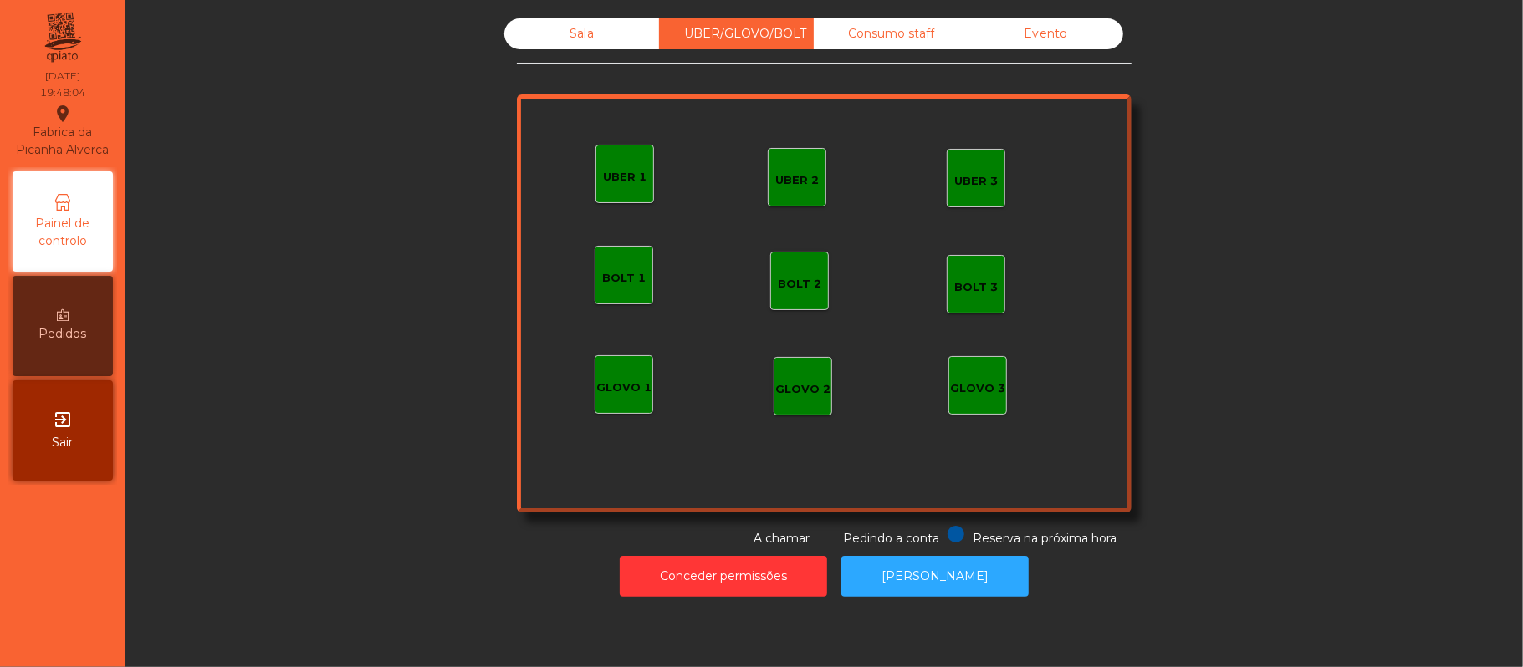
click at [775, 168] on div "UBER 2" at bounding box center [796, 177] width 43 height 23
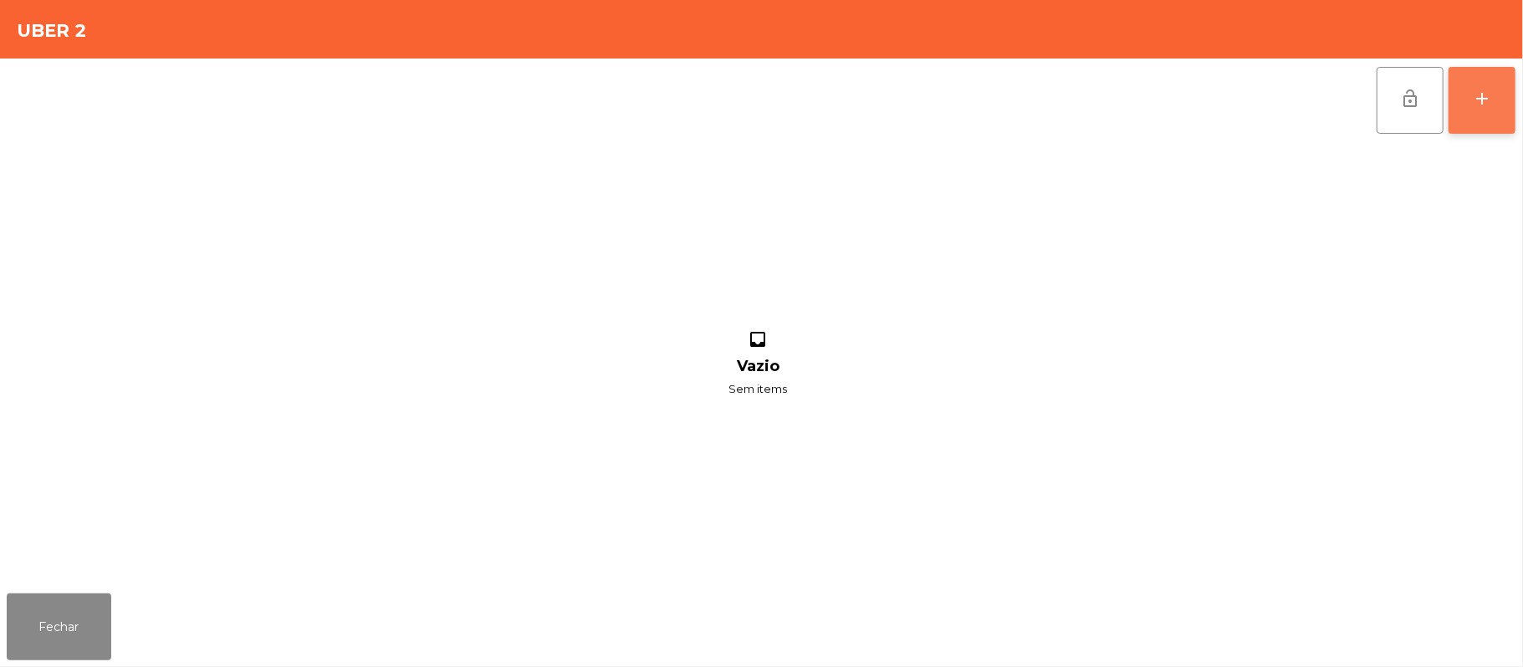
click at [1475, 112] on button "add" at bounding box center [1482, 100] width 67 height 67
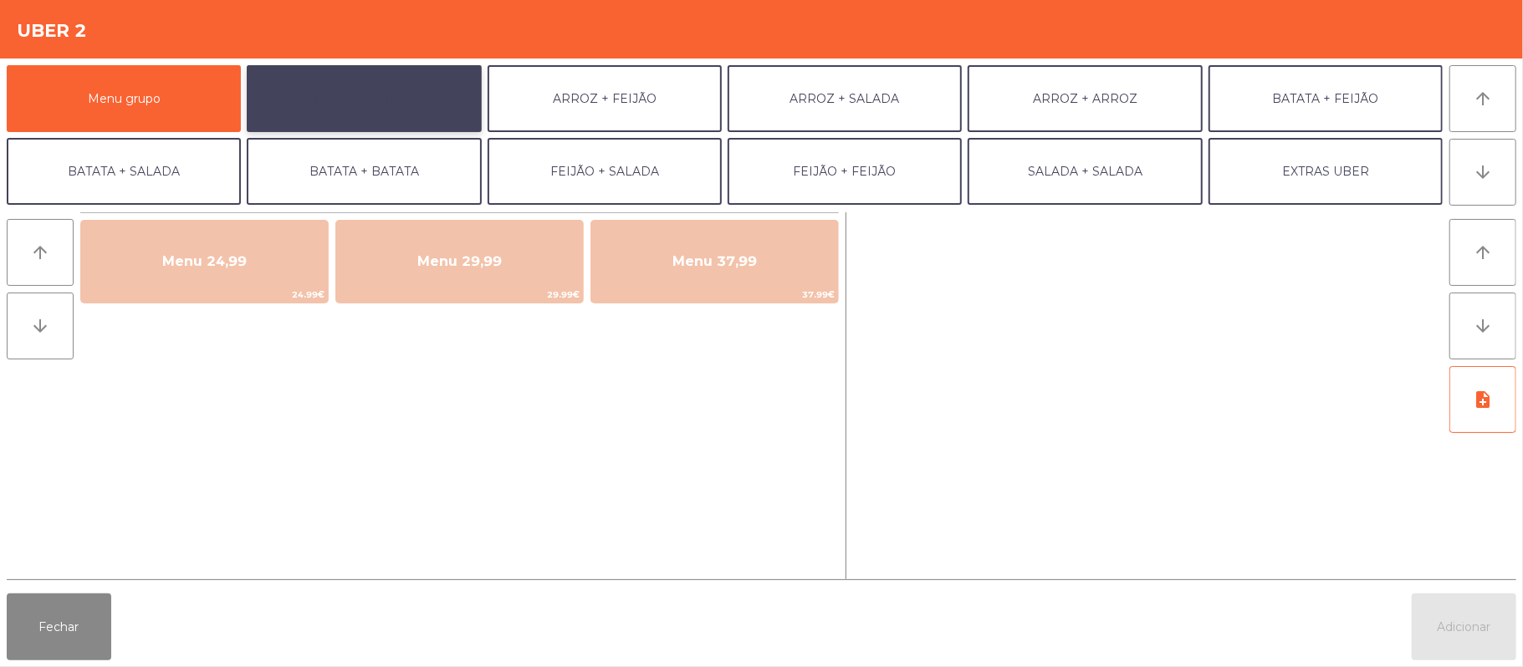
click at [415, 112] on button "ARROZ + BATATAS" at bounding box center [364, 98] width 234 height 67
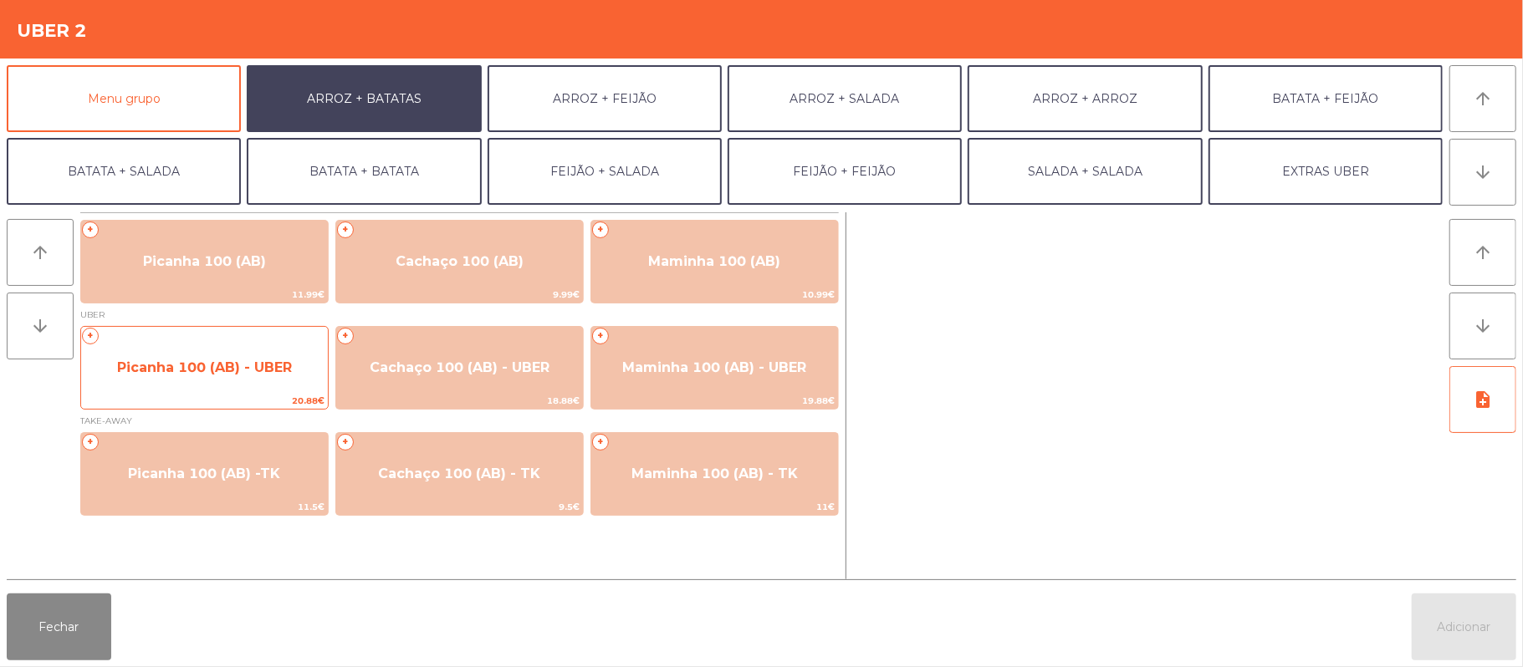
click at [275, 366] on span "Picanha 100 (AB) - UBER" at bounding box center [204, 368] width 175 height 16
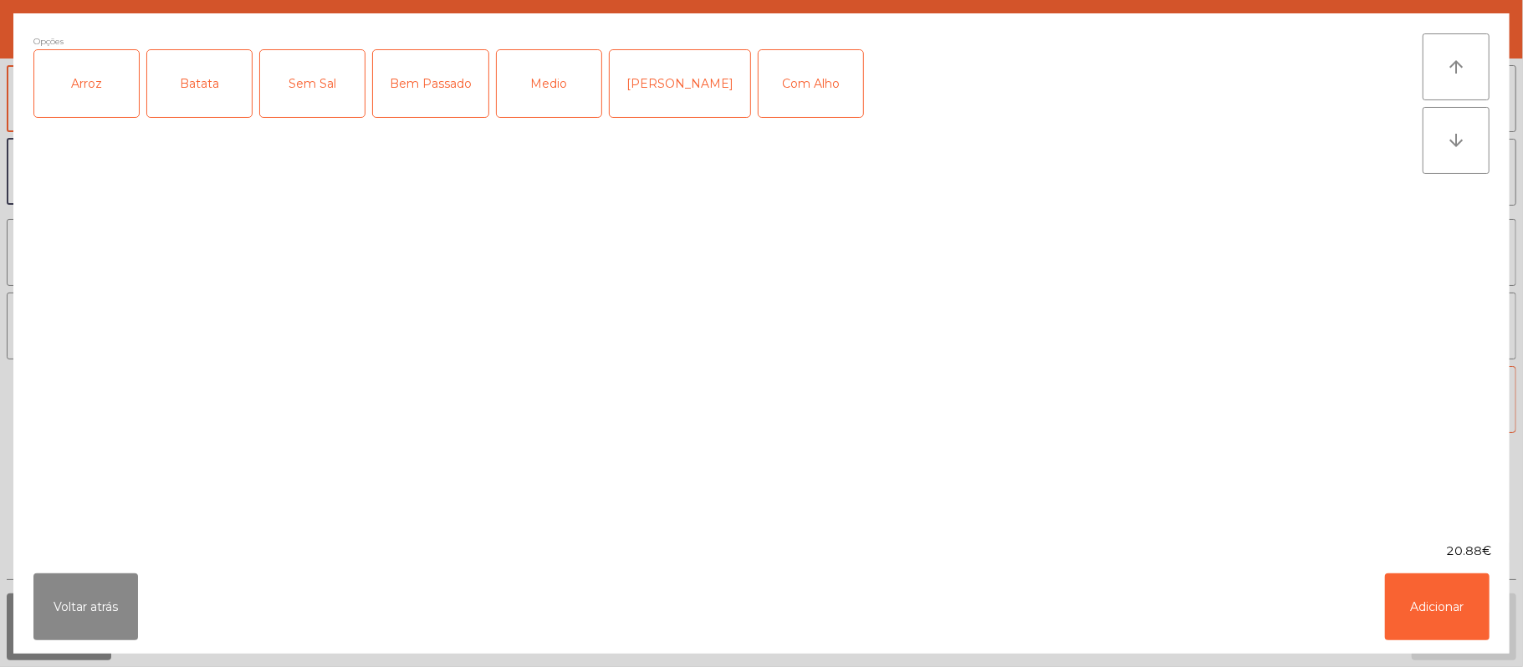
click at [90, 109] on div "Arroz" at bounding box center [86, 83] width 105 height 67
click at [179, 100] on div "Batata" at bounding box center [199, 83] width 105 height 67
click at [536, 104] on div "Medio" at bounding box center [549, 83] width 105 height 67
click at [770, 97] on div "Com Alho" at bounding box center [811, 83] width 105 height 67
click at [1429, 602] on button "Adicionar" at bounding box center [1437, 607] width 105 height 67
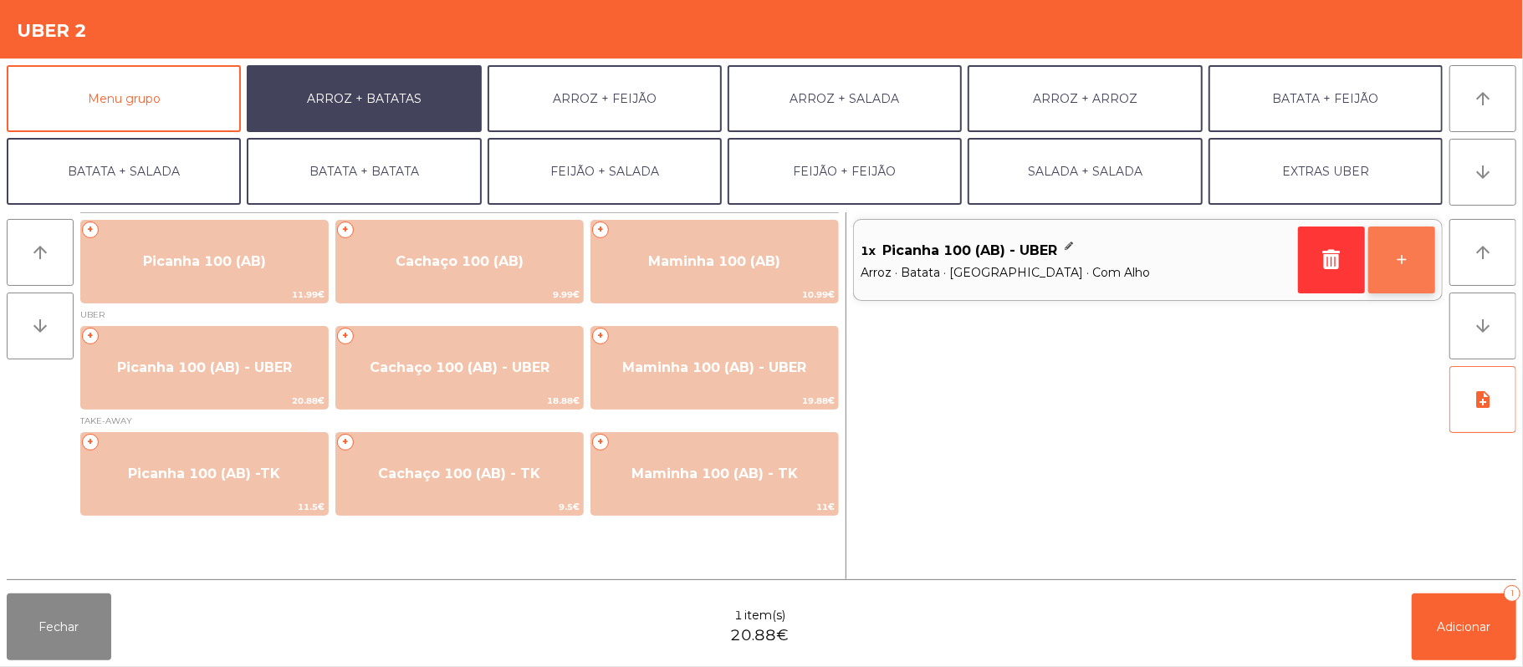
click at [1393, 265] on button "+" at bounding box center [1401, 260] width 67 height 67
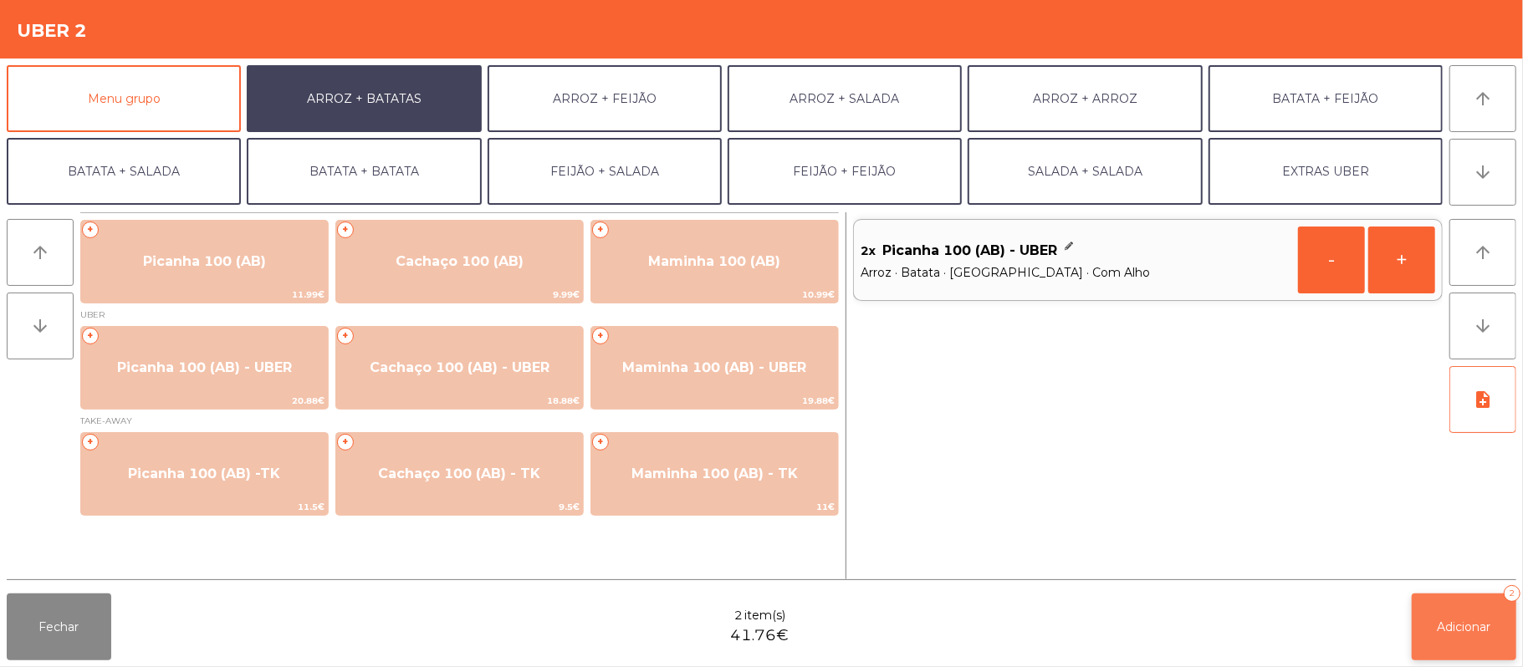
click at [1516, 629] on button "Adicionar 2" at bounding box center [1464, 627] width 105 height 67
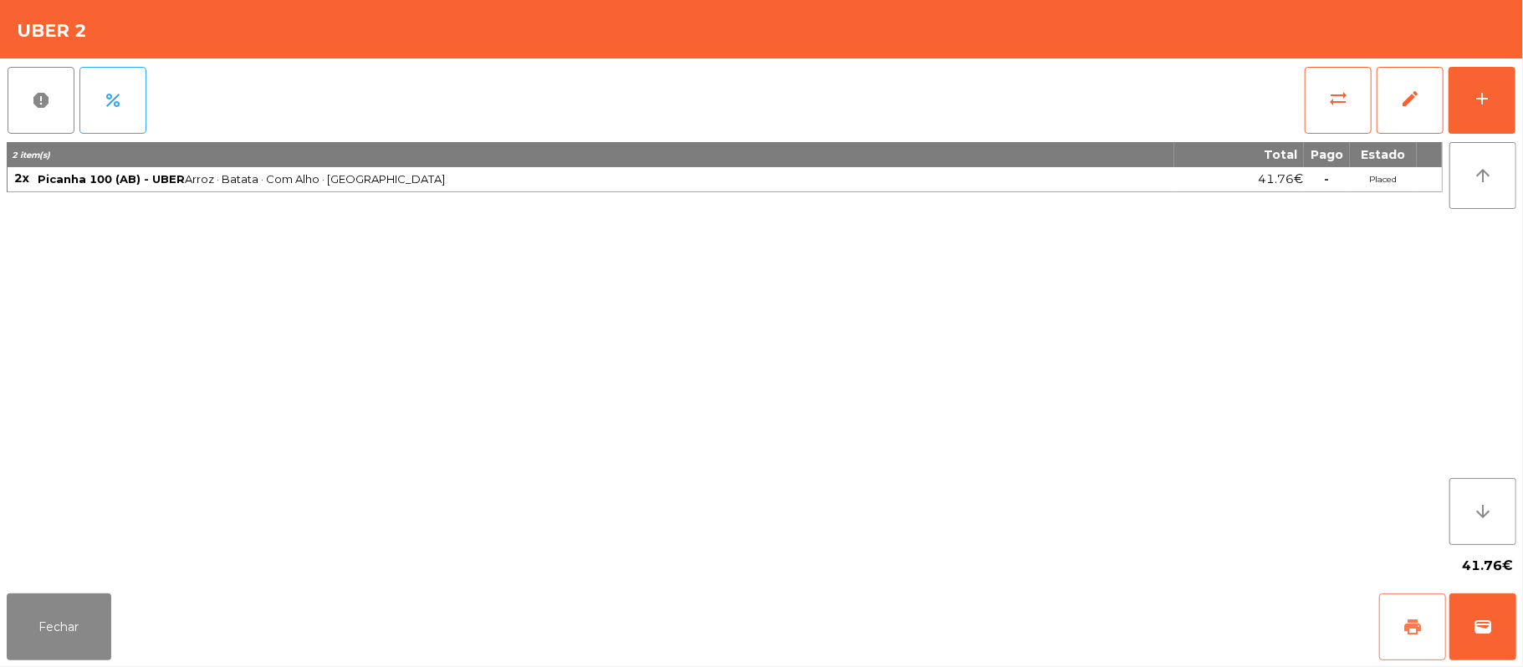
click at [1415, 611] on button "print" at bounding box center [1412, 627] width 67 height 67
click at [1479, 623] on span "wallet" at bounding box center [1483, 627] width 20 height 20
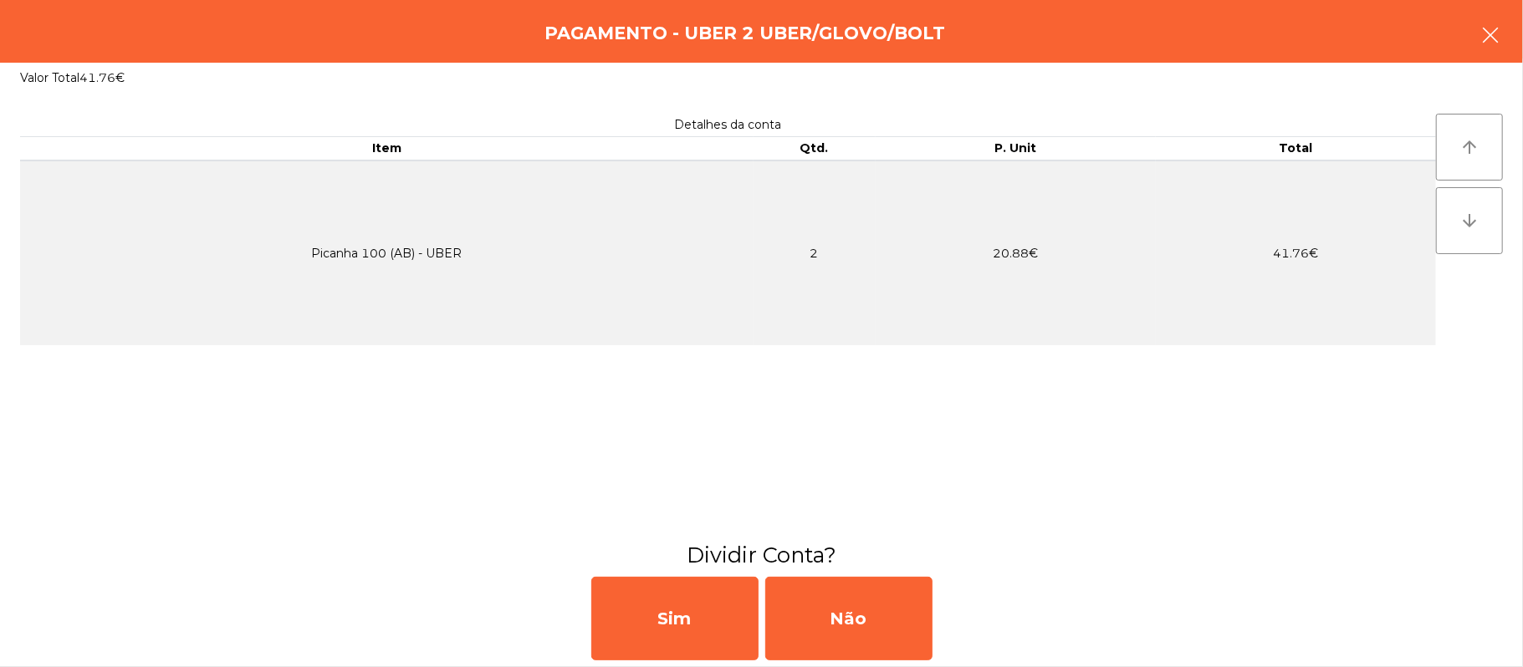
click at [1480, 61] on button "button" at bounding box center [1490, 37] width 47 height 50
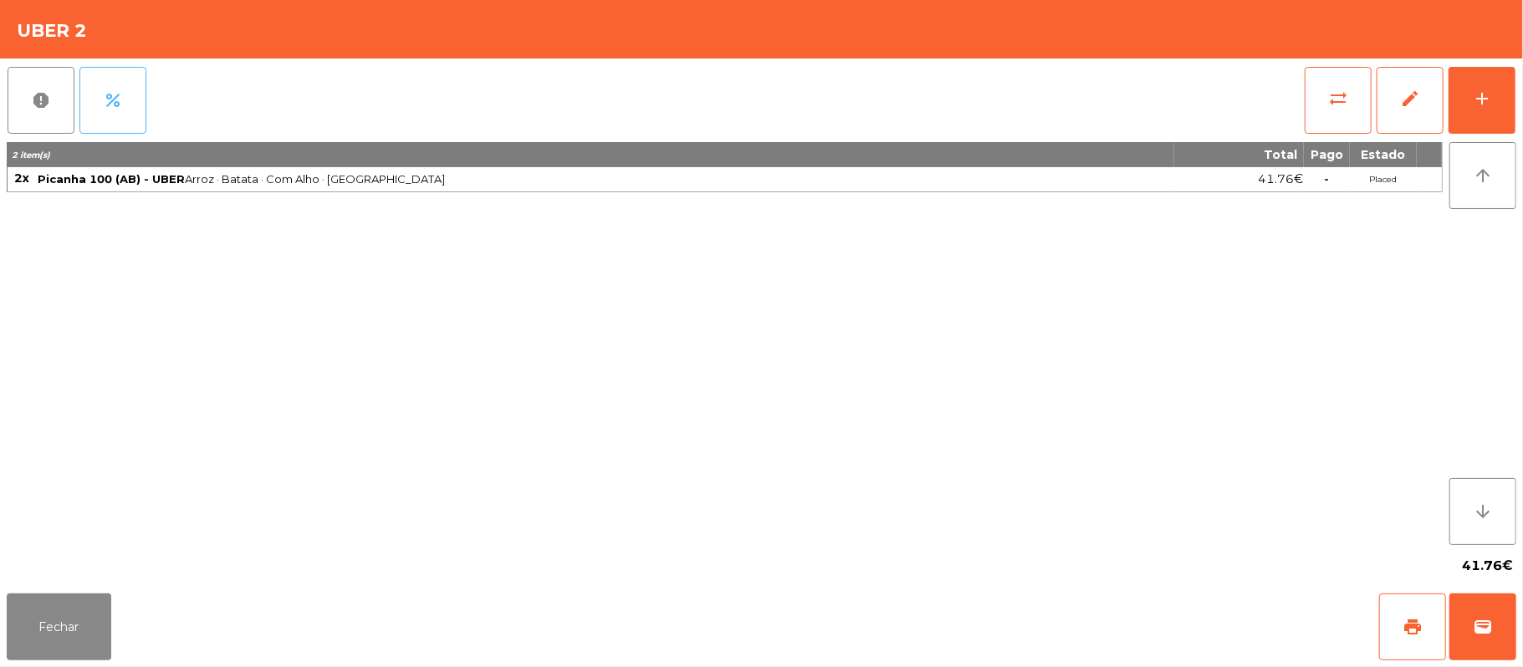
click at [127, 110] on button "percent" at bounding box center [112, 100] width 67 height 67
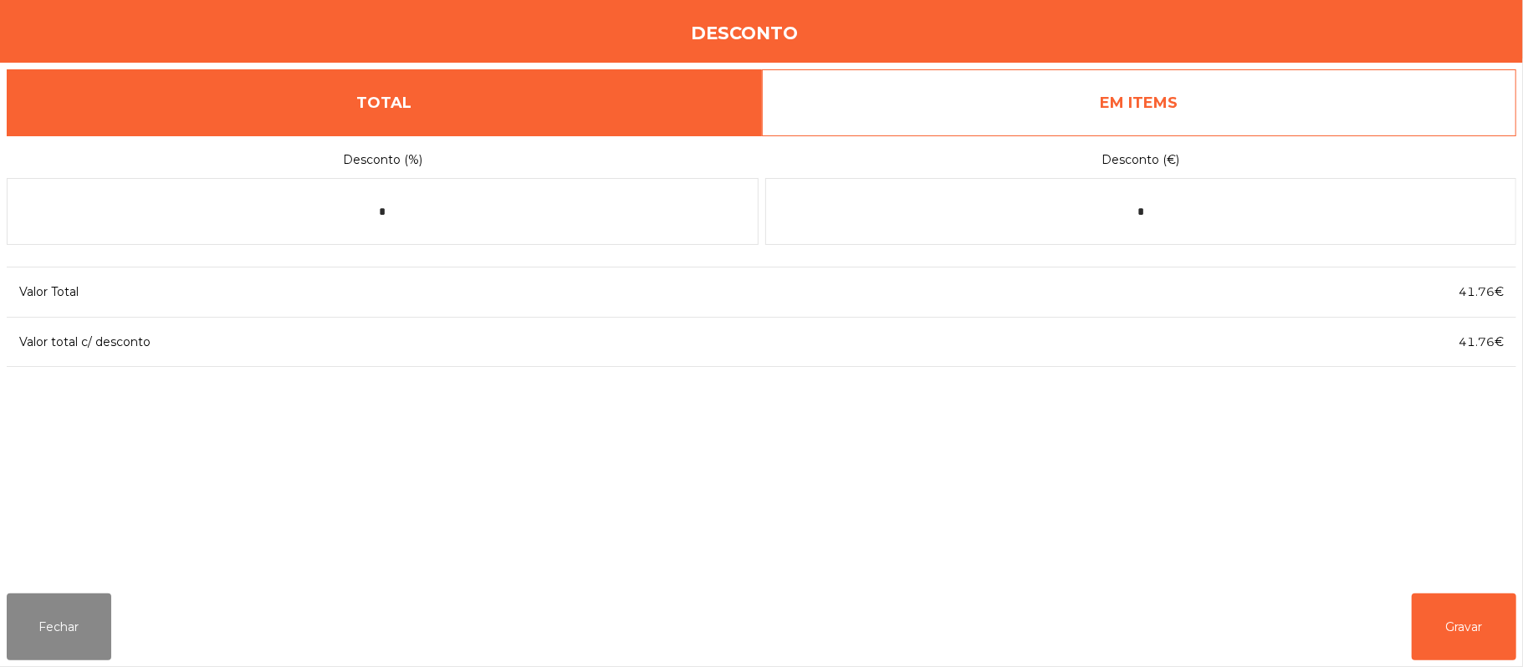
click at [1245, 111] on link "EM ITEMS" at bounding box center [1139, 102] width 755 height 67
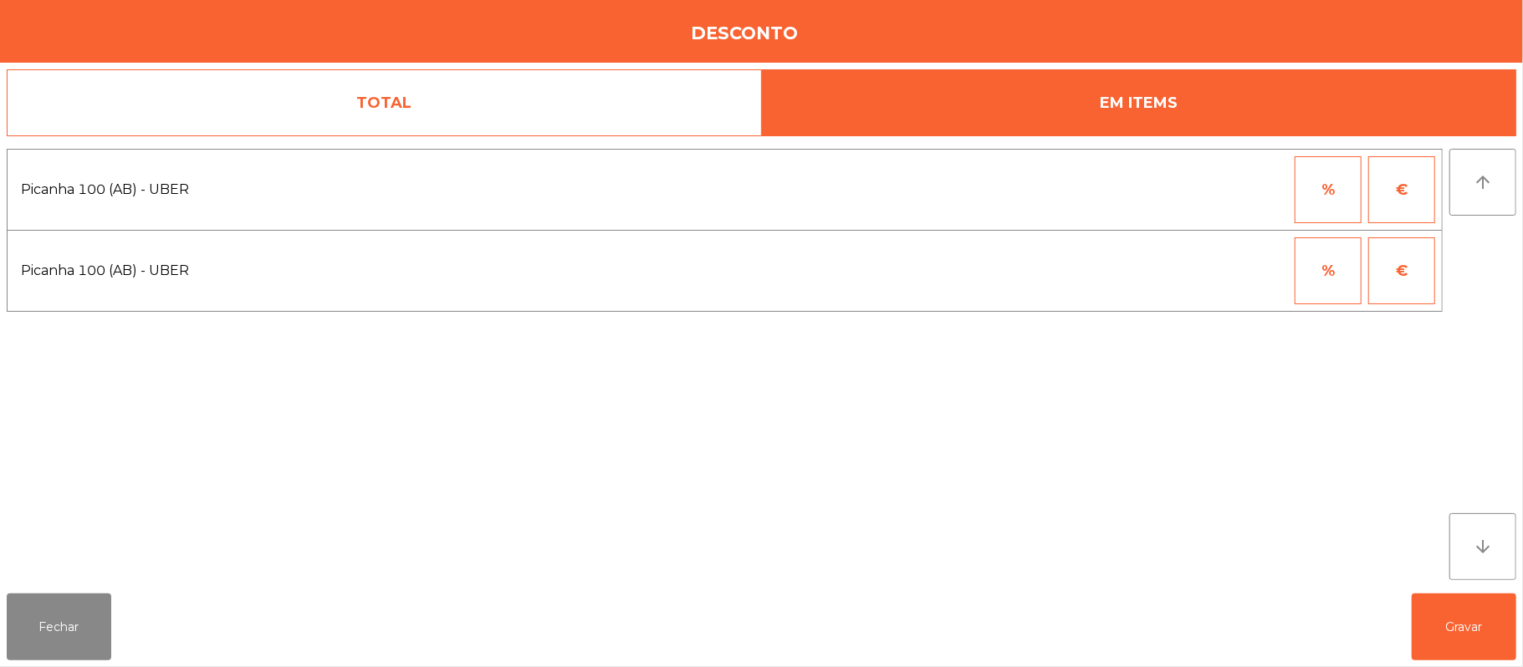
click at [1319, 209] on button "%" at bounding box center [1328, 189] width 67 height 67
click at [1229, 192] on input "*" at bounding box center [1246, 189] width 84 height 67
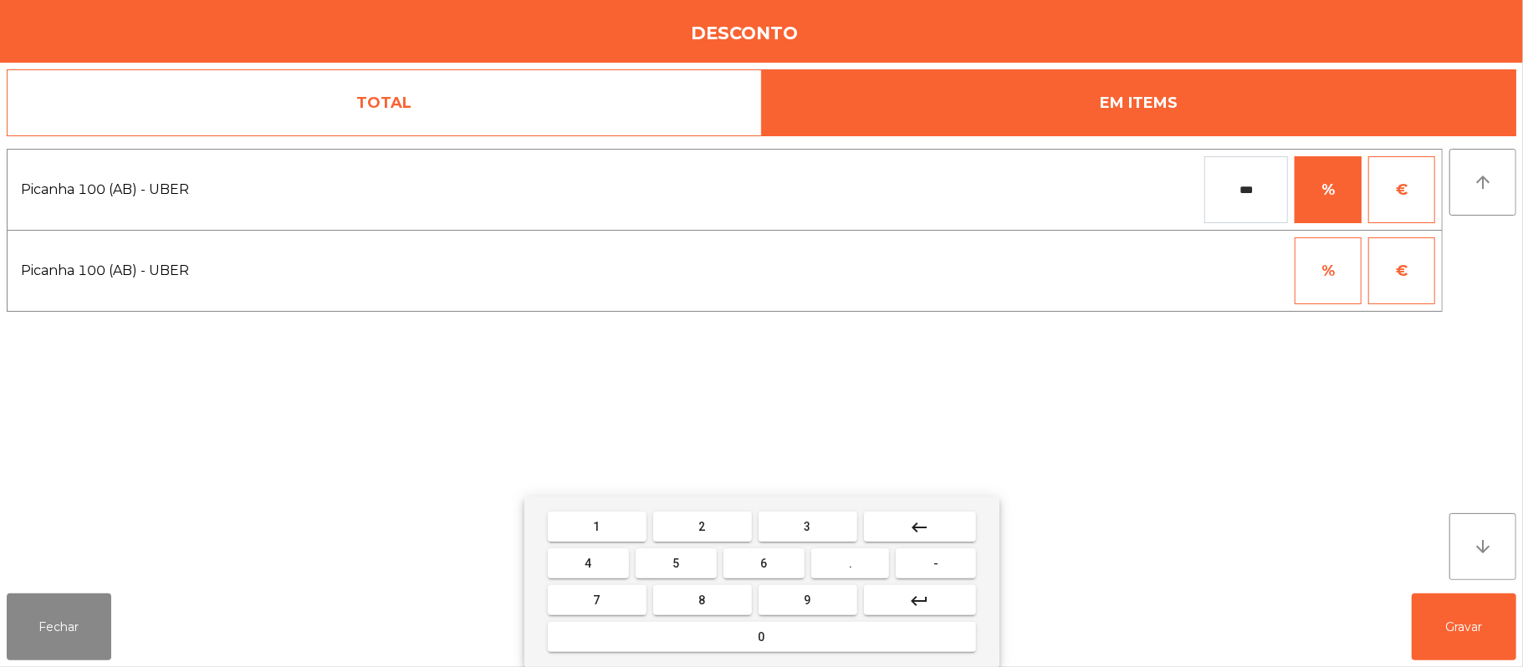
type input "***"
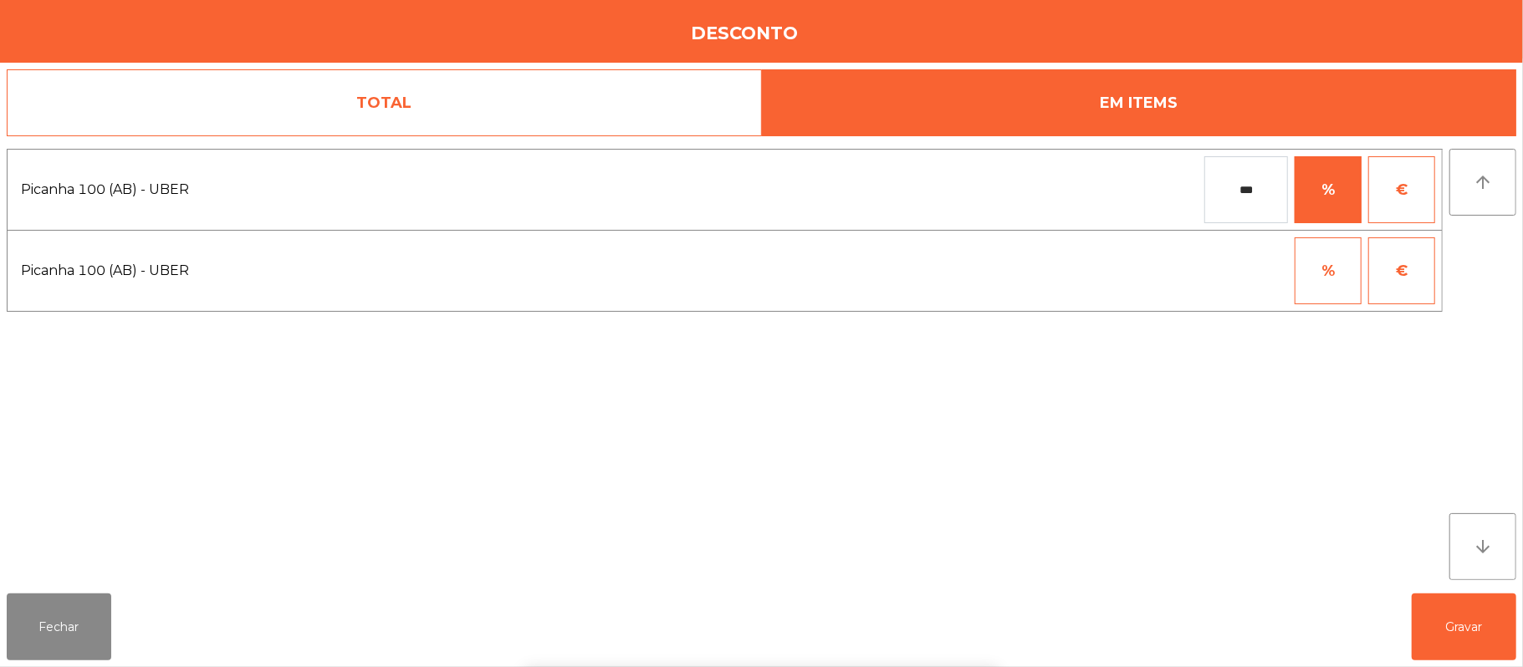
click at [1467, 634] on div "1 2 3 keyboard_backspace 4 5 6 . - 7 8 9 keyboard_return 0" at bounding box center [761, 582] width 1523 height 171
click at [1470, 626] on button "Gravar" at bounding box center [1464, 627] width 105 height 67
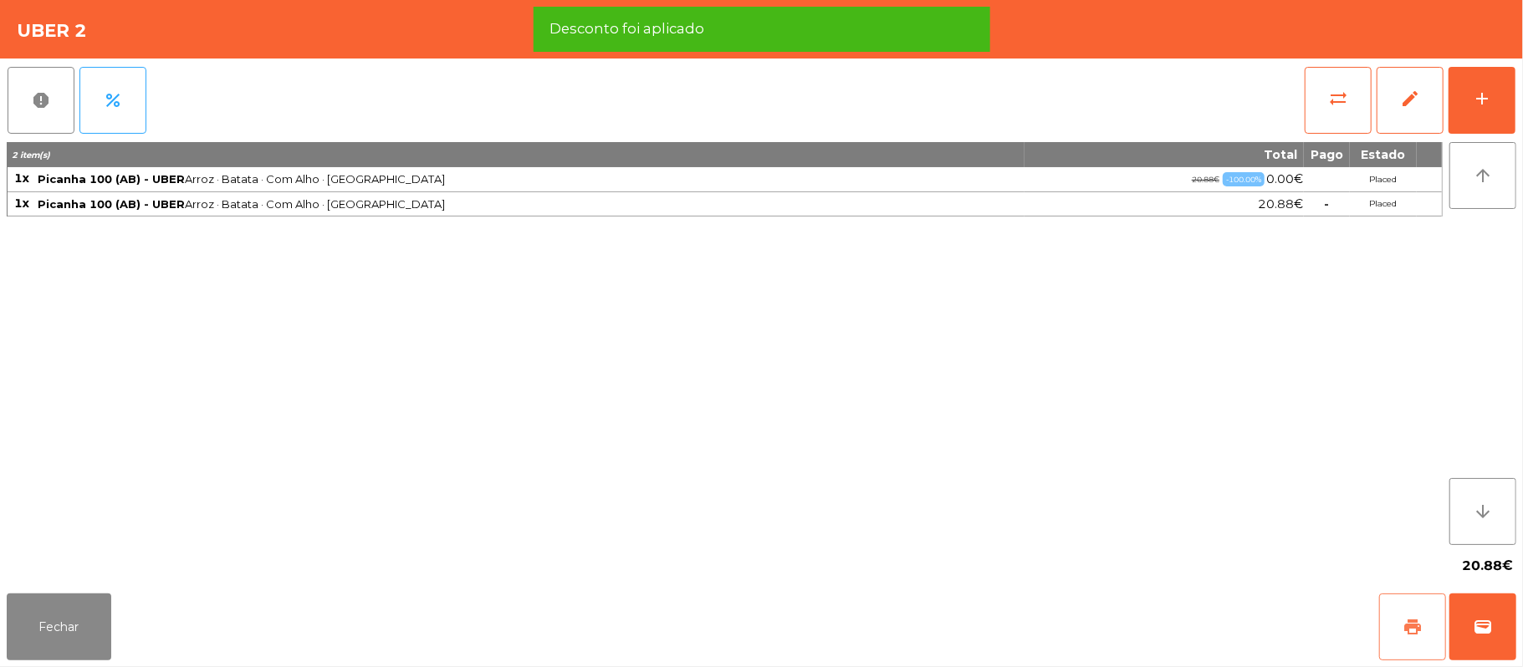
click at [1396, 621] on button "print" at bounding box center [1412, 627] width 67 height 67
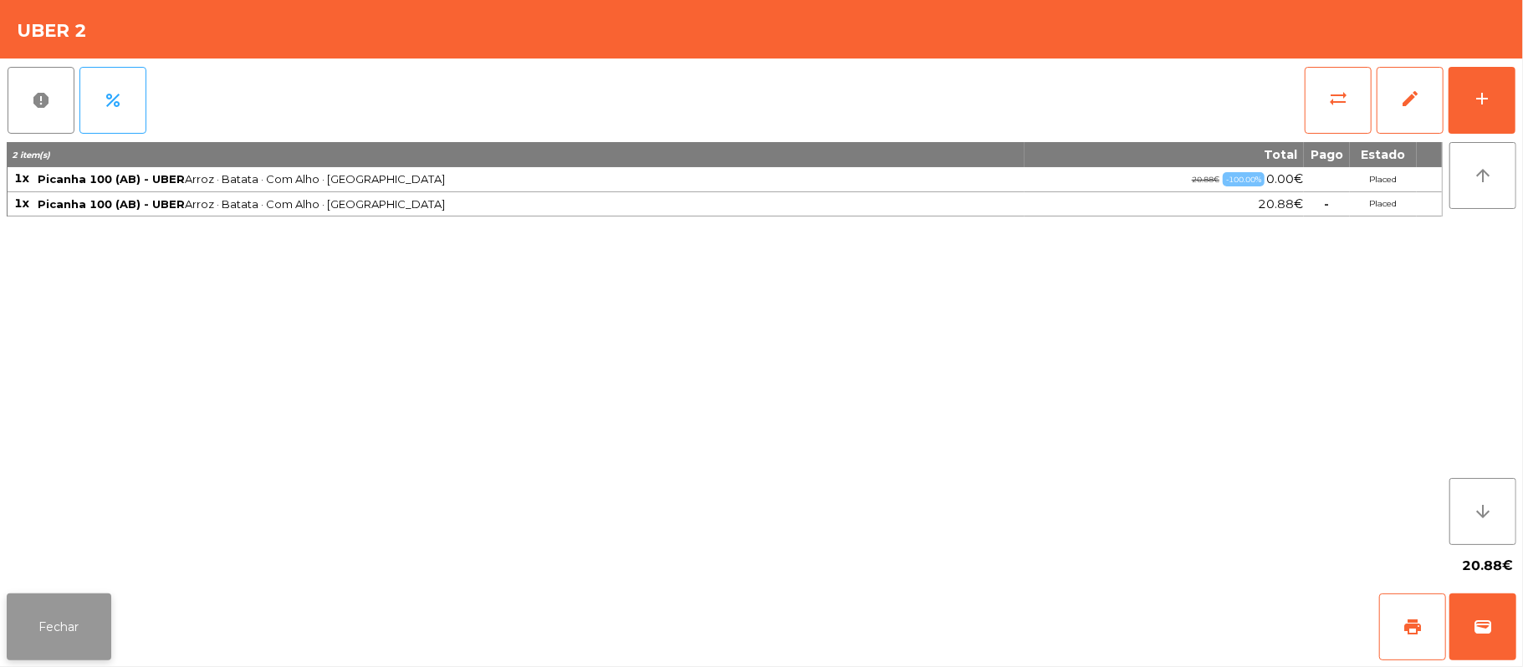
click at [61, 611] on button "Fechar" at bounding box center [59, 627] width 105 height 67
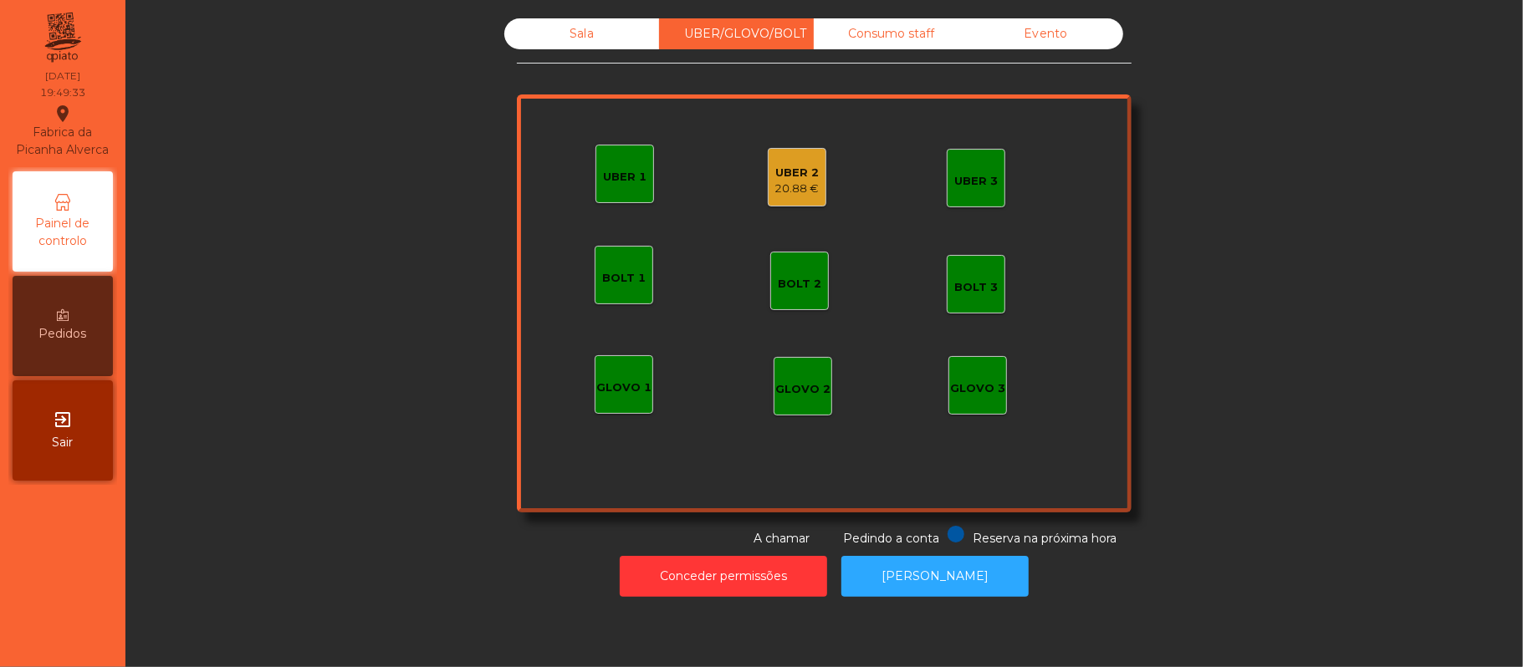
click at [566, 34] on div "Sala" at bounding box center [581, 33] width 155 height 31
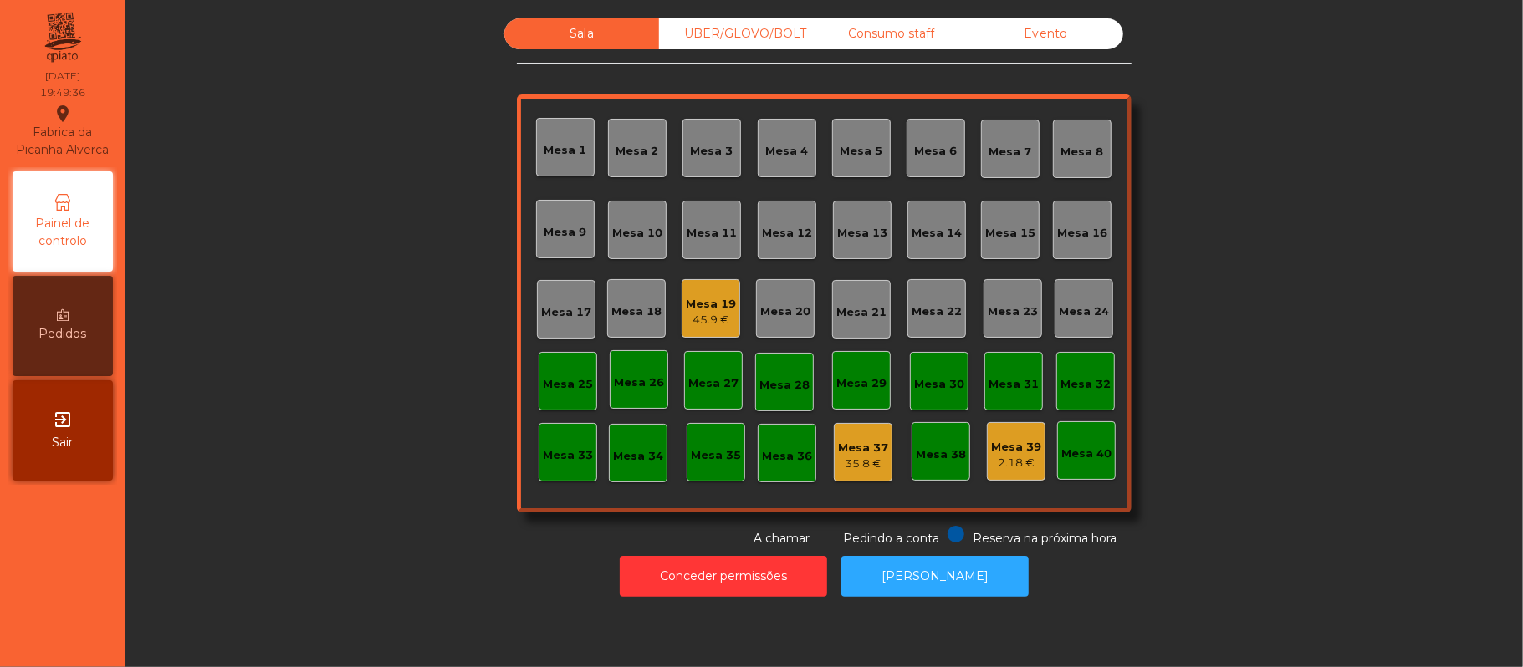
click at [920, 319] on div "Mesa 22" at bounding box center [937, 312] width 50 height 17
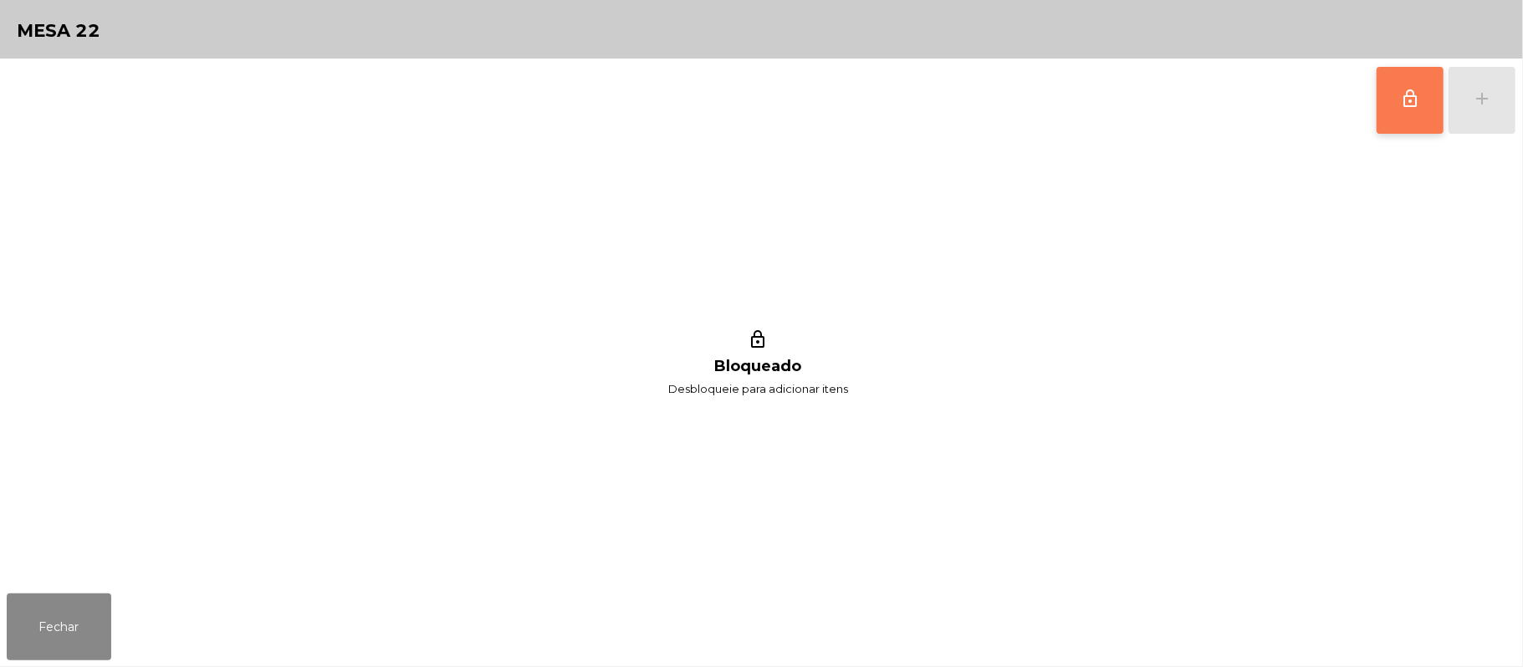
click at [1387, 105] on button "lock_outline" at bounding box center [1410, 100] width 67 height 67
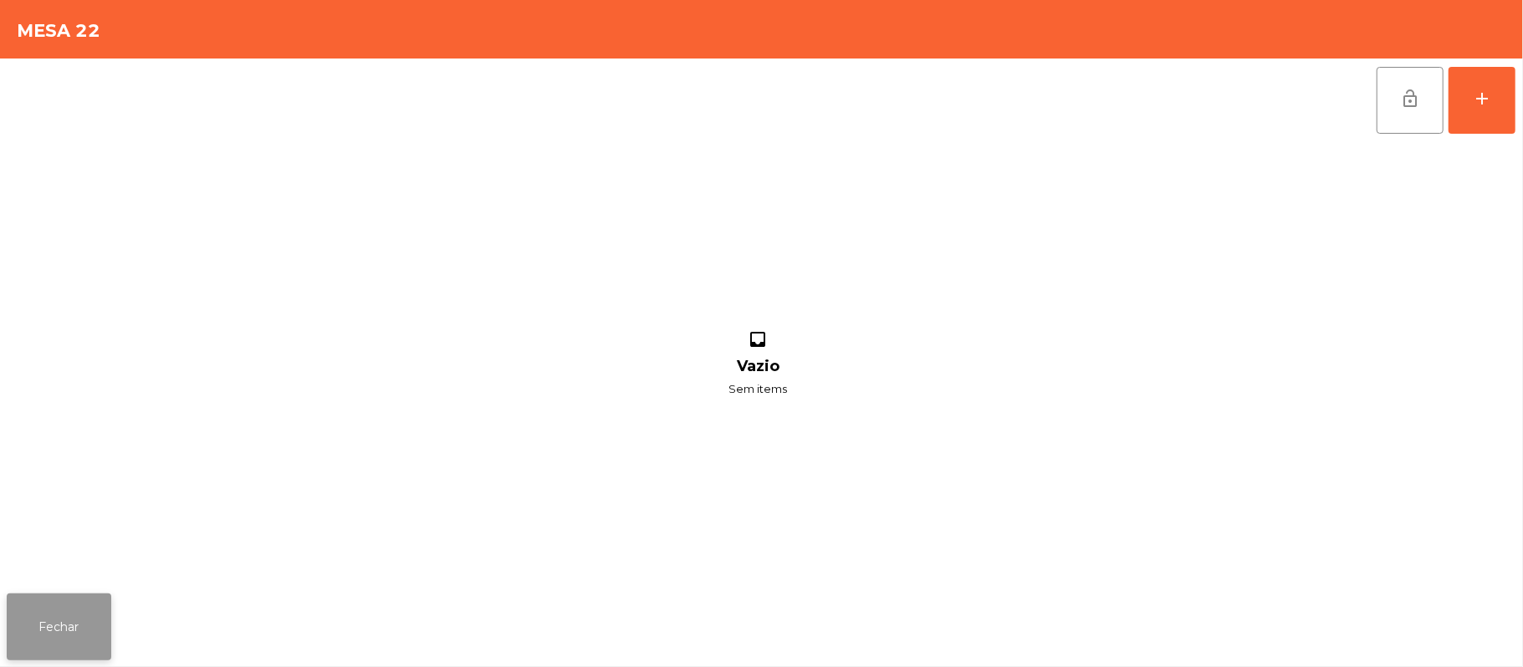
click at [89, 626] on button "Fechar" at bounding box center [59, 627] width 105 height 67
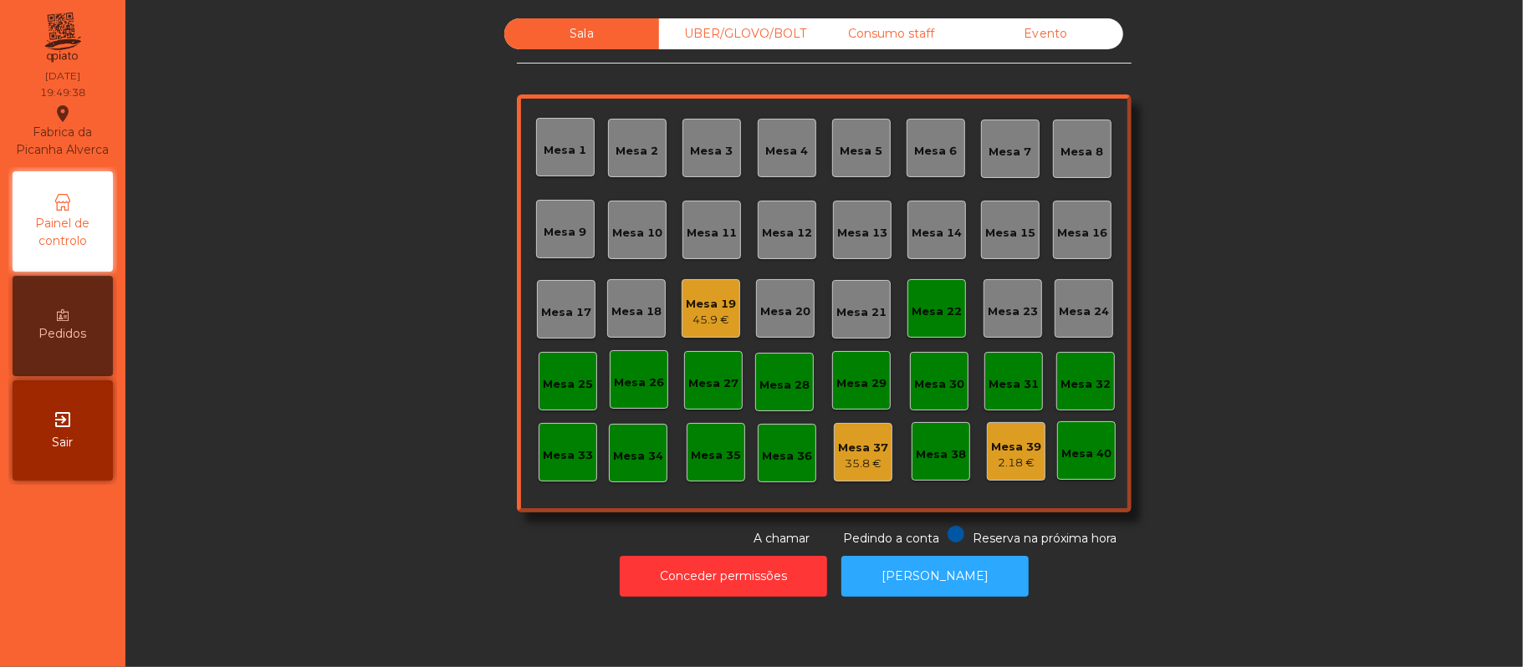
click at [718, 305] on div "Mesa 19" at bounding box center [711, 304] width 50 height 17
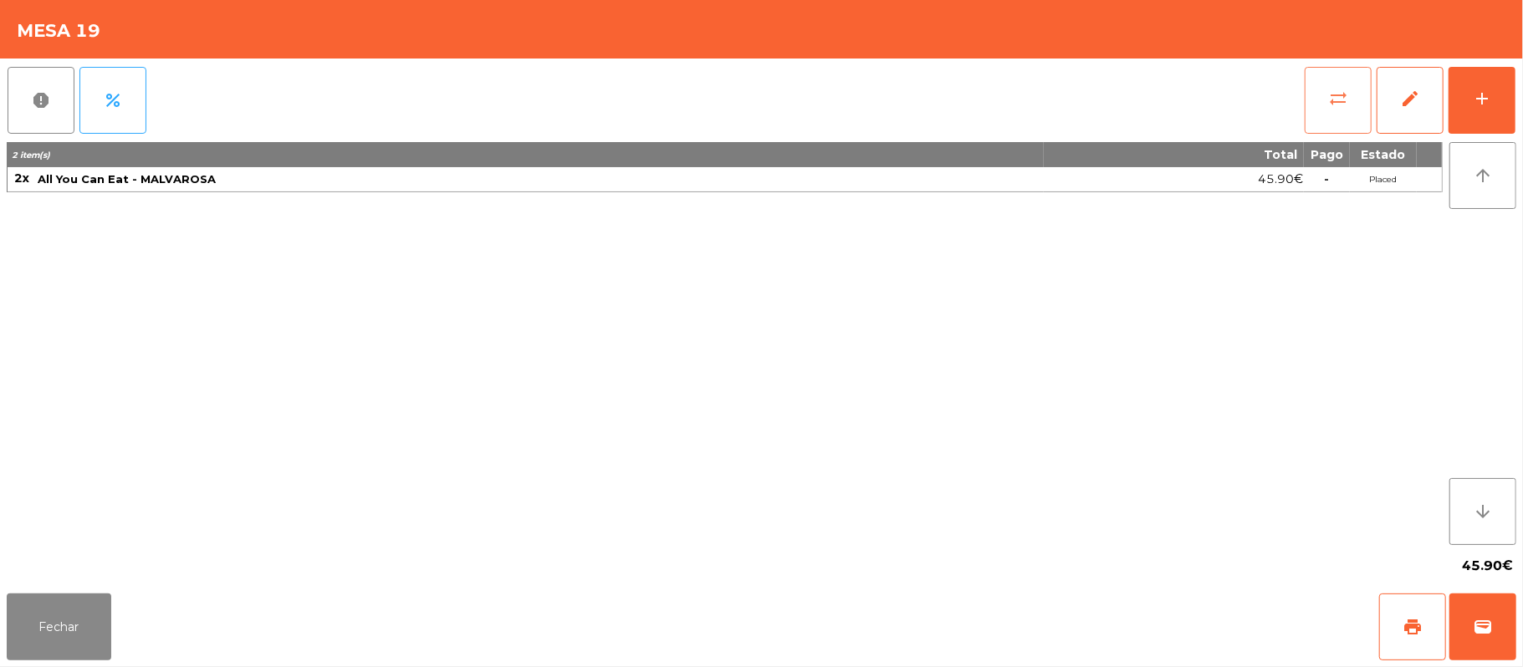
click at [1342, 108] on button "sync_alt" at bounding box center [1338, 100] width 67 height 67
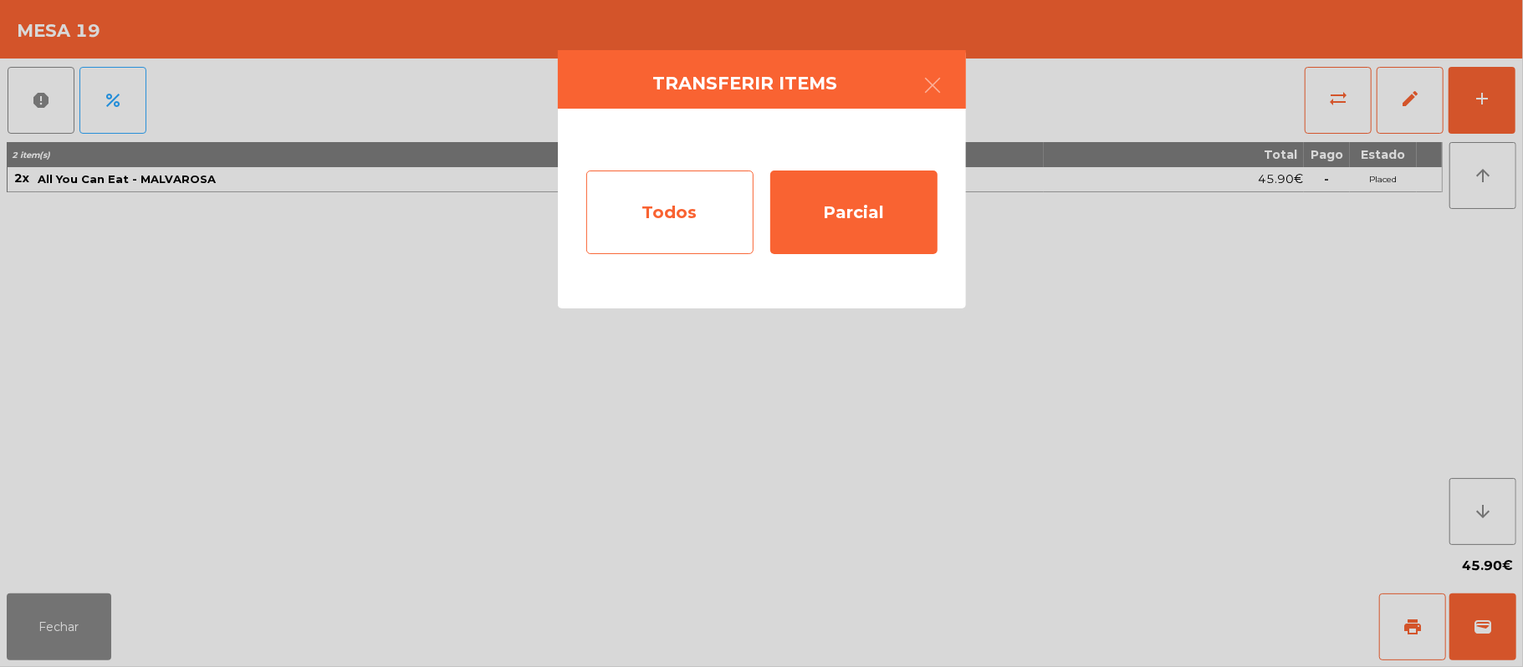
click at [690, 212] on div "Todos" at bounding box center [669, 213] width 167 height 84
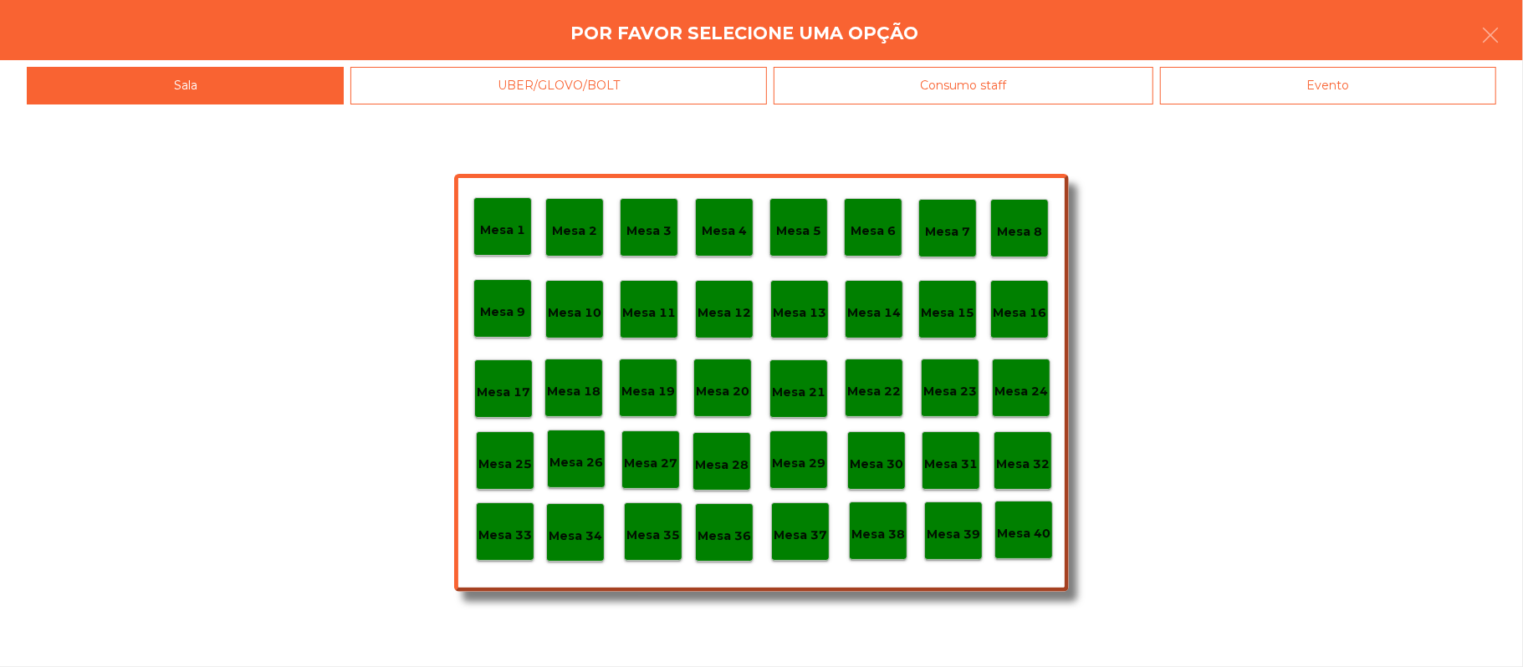
click at [877, 388] on p "Mesa 22" at bounding box center [874, 391] width 54 height 19
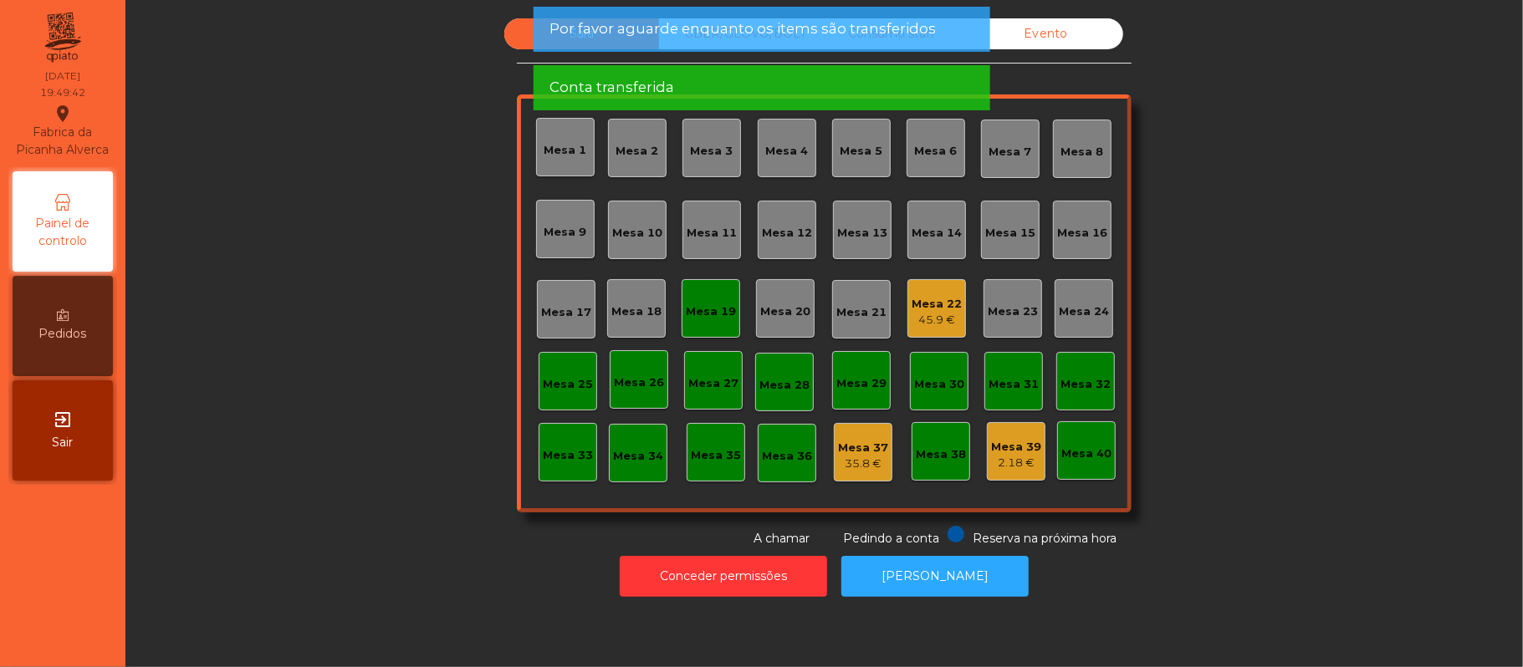
click at [698, 319] on div "Mesa 19" at bounding box center [711, 312] width 50 height 17
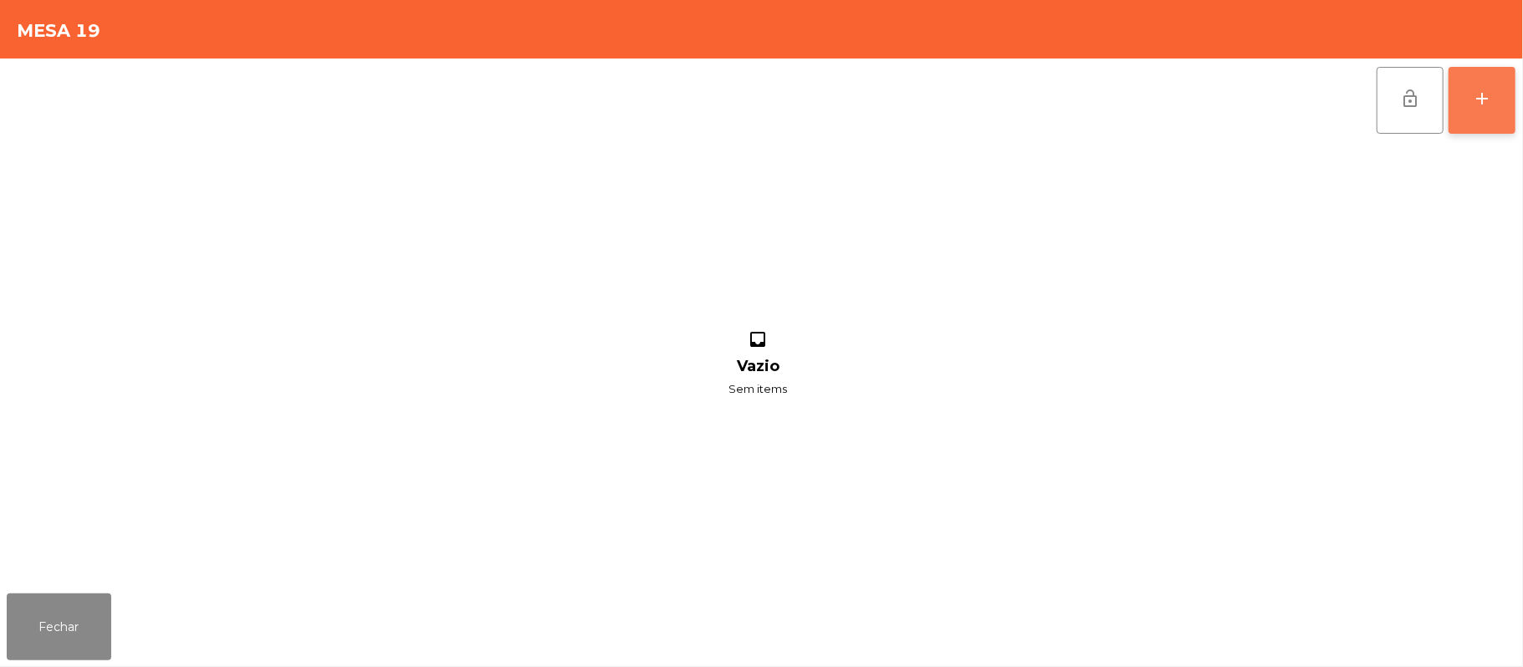
click at [1470, 98] on button "add" at bounding box center [1482, 100] width 67 height 67
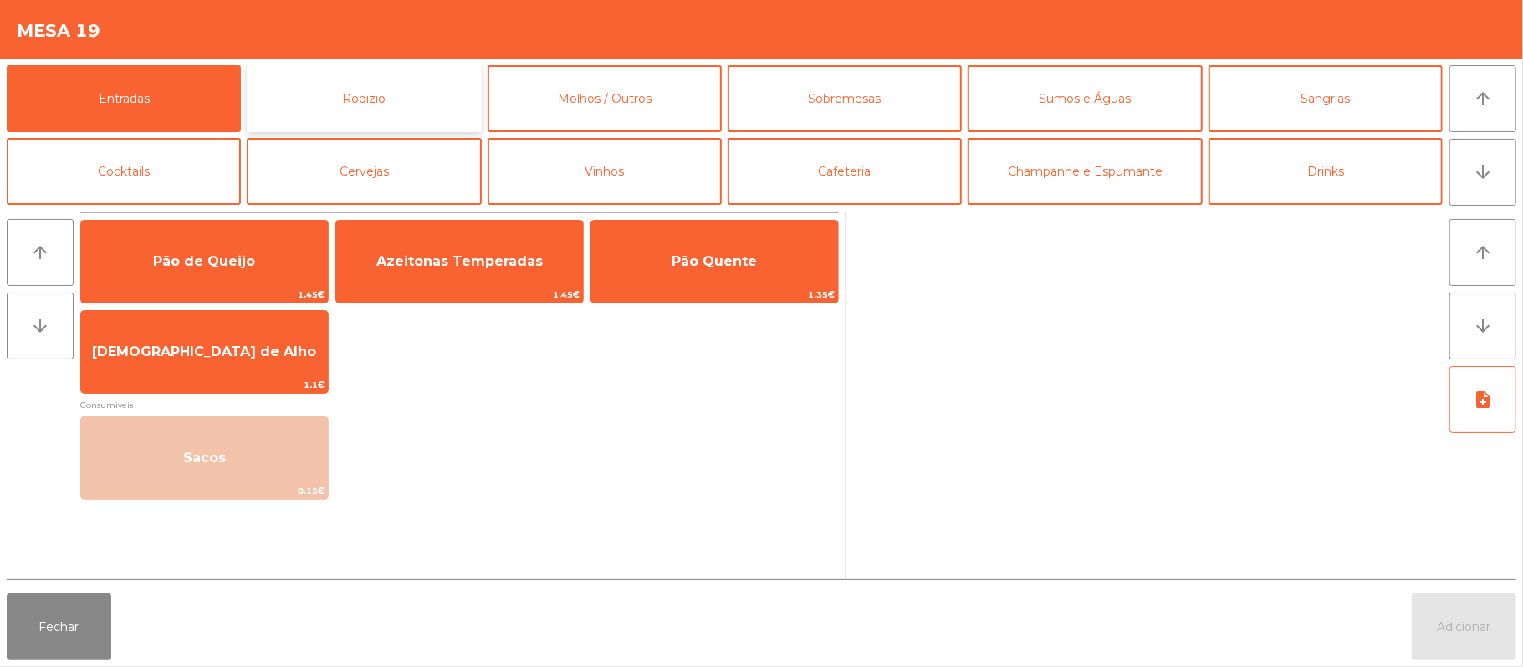
click at [422, 110] on button "Rodizio" at bounding box center [364, 98] width 234 height 67
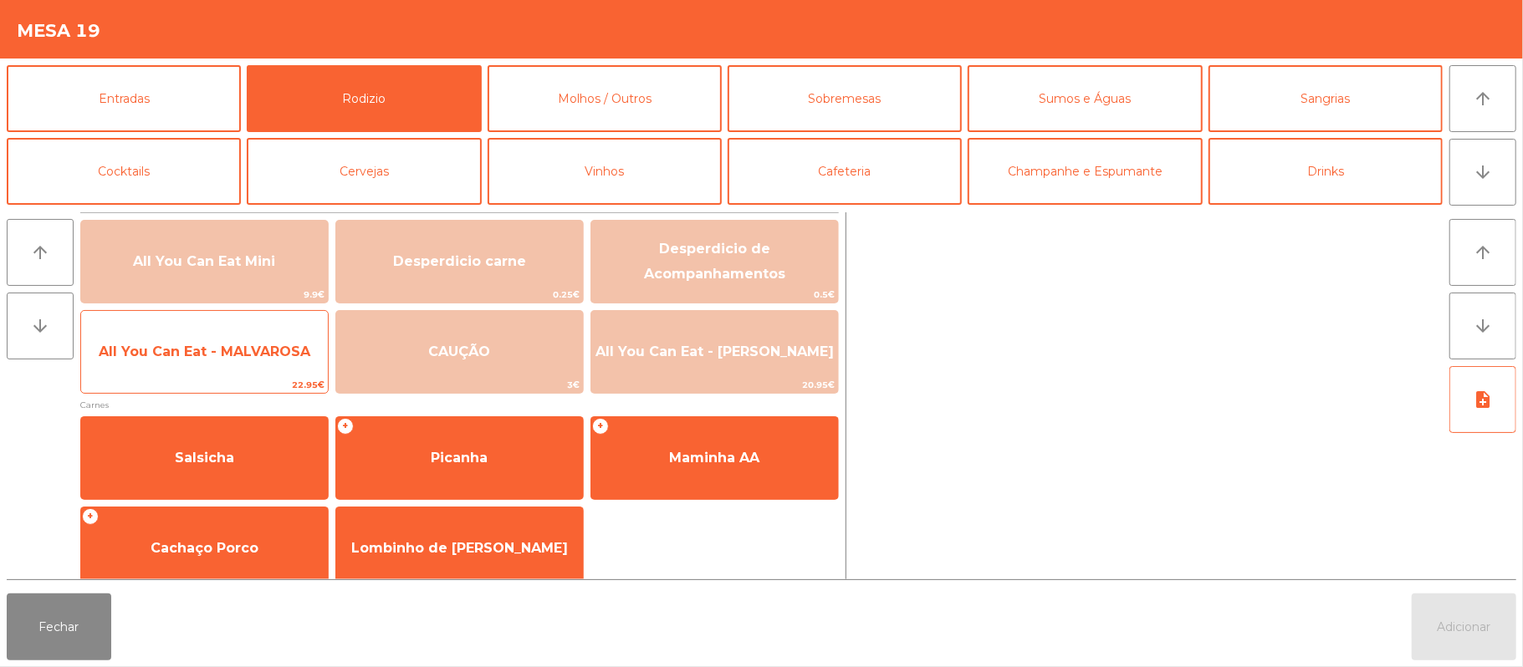
click at [204, 361] on span "All You Can Eat - MALVAROSA" at bounding box center [204, 352] width 247 height 45
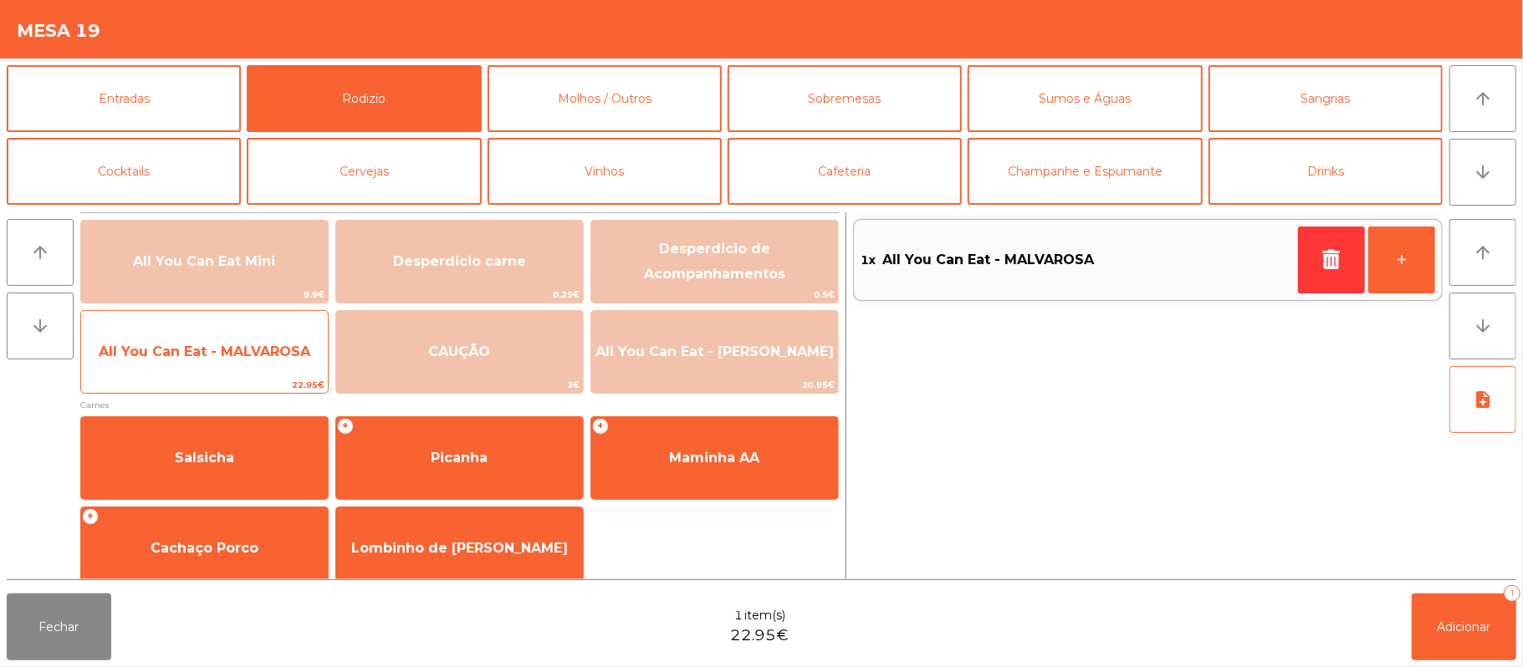
click at [199, 362] on span "All You Can Eat - MALVAROSA" at bounding box center [204, 352] width 247 height 45
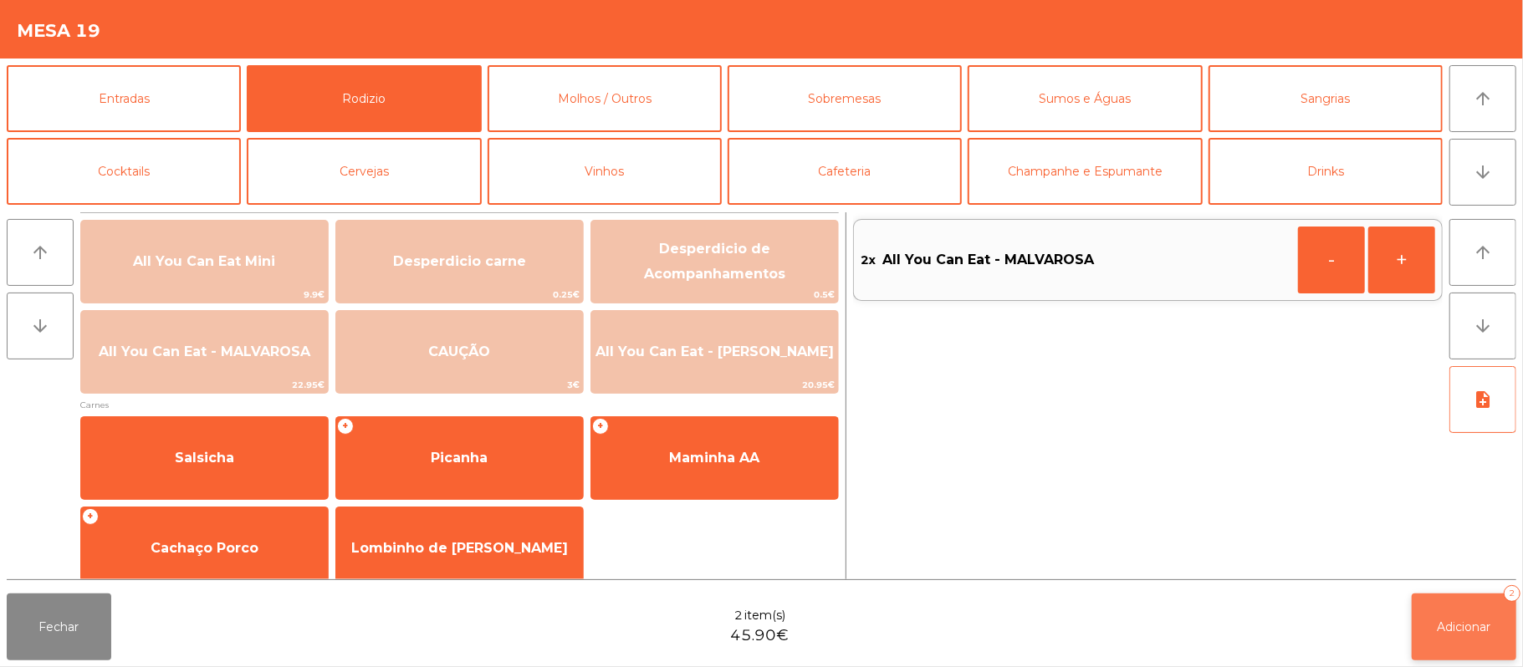
click at [1464, 623] on span "Adicionar" at bounding box center [1465, 627] width 54 height 15
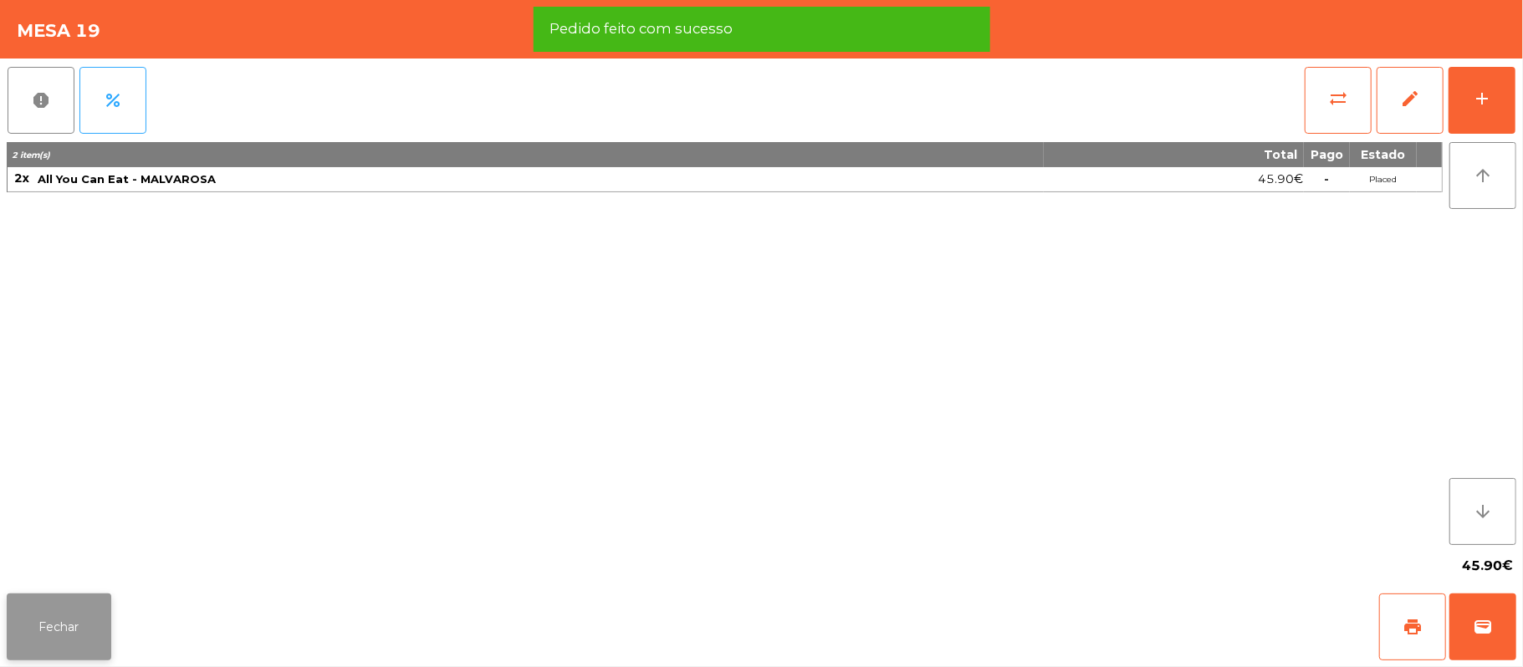
click at [54, 630] on button "Fechar" at bounding box center [59, 627] width 105 height 67
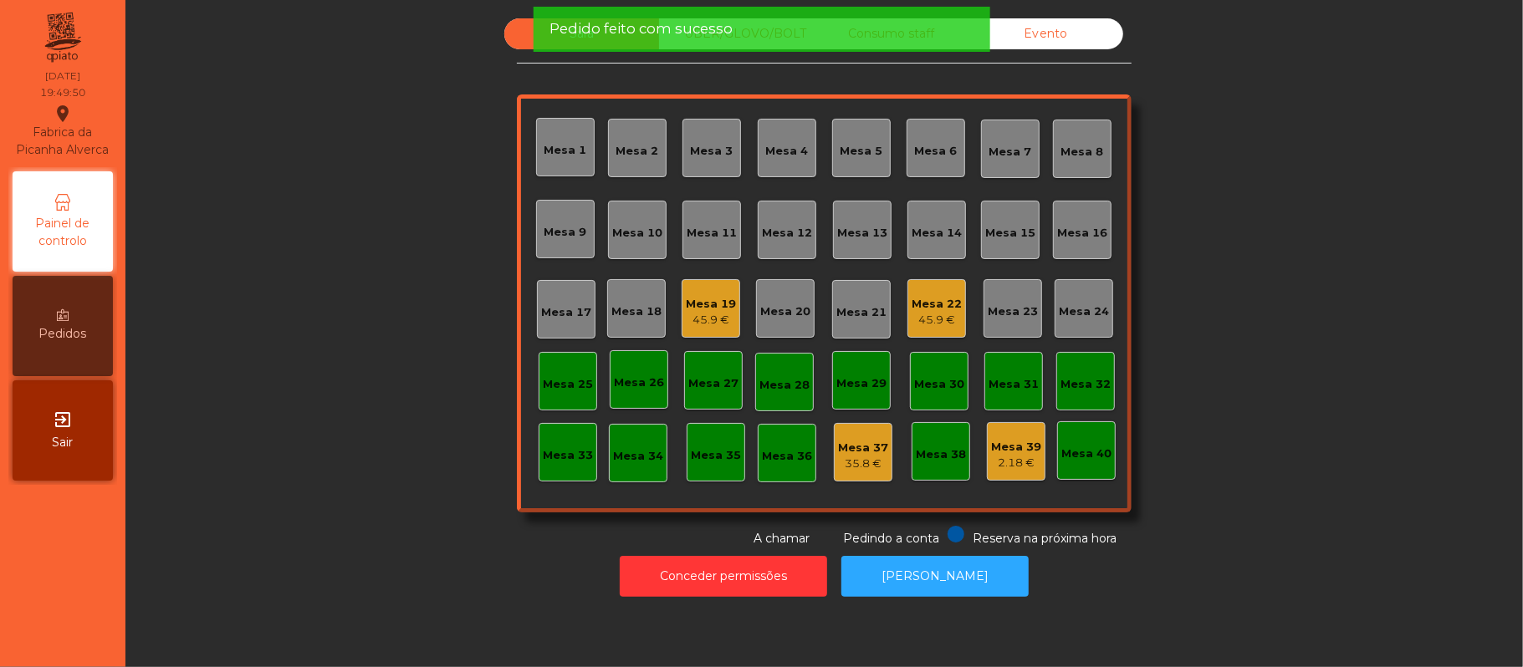
click at [924, 323] on div "45.9 €" at bounding box center [937, 320] width 50 height 17
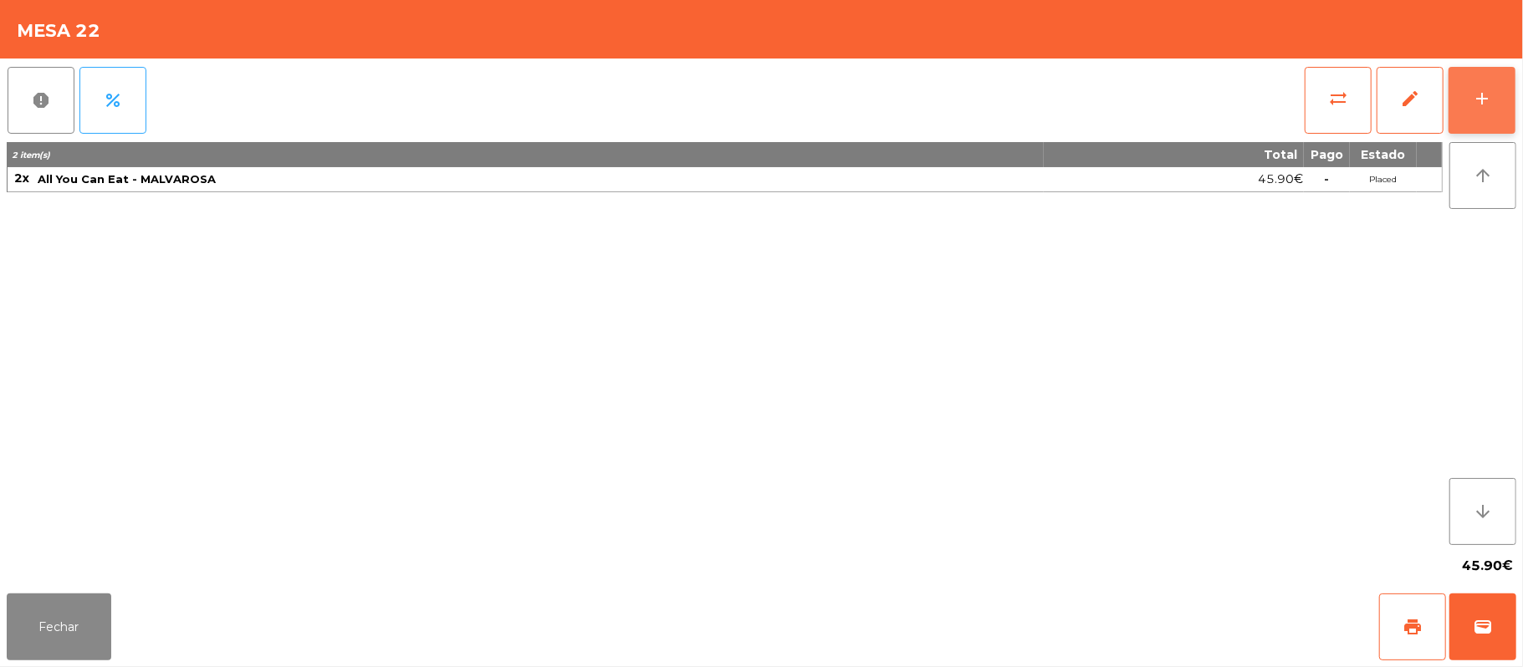
click at [1464, 97] on button "add" at bounding box center [1482, 100] width 67 height 67
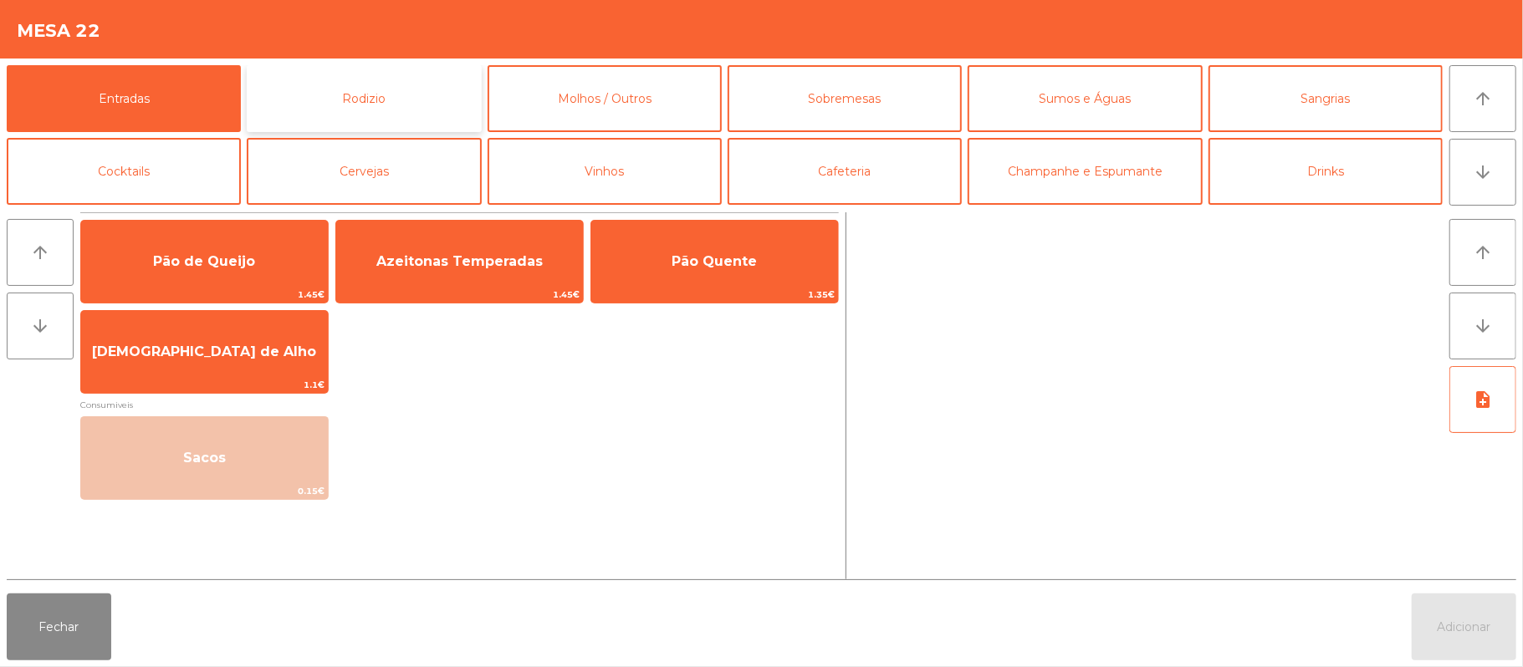
click at [363, 99] on button "Rodizio" at bounding box center [364, 98] width 234 height 67
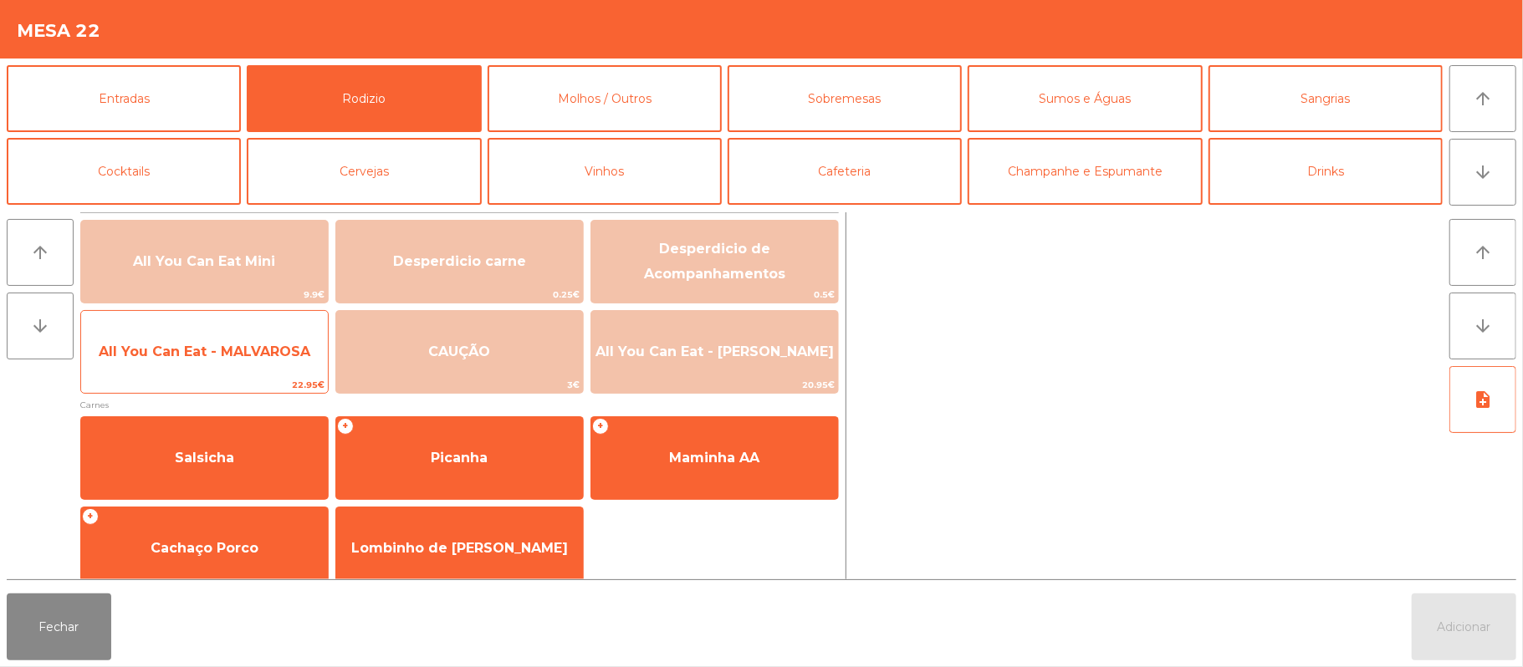
click at [181, 369] on span "All You Can Eat - MALVAROSA" at bounding box center [204, 352] width 247 height 45
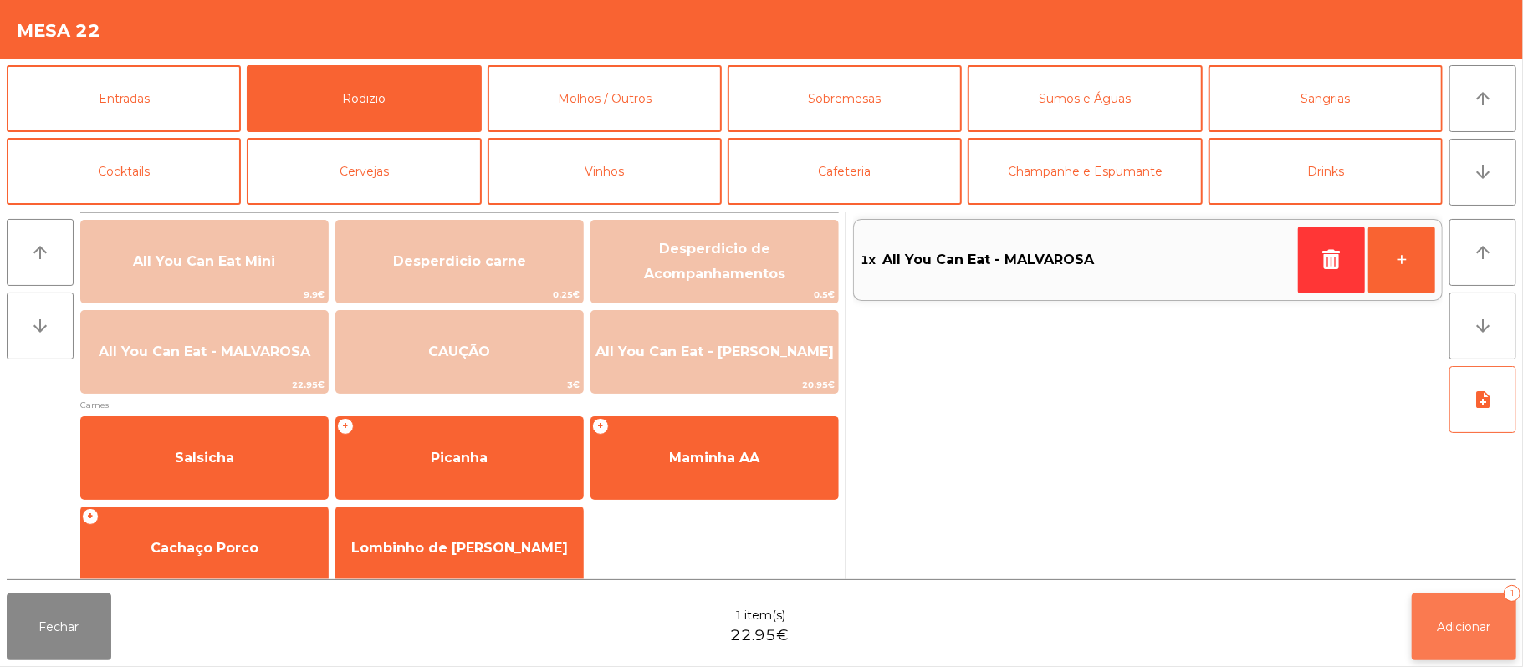
click at [1467, 594] on button "Adicionar 1" at bounding box center [1464, 627] width 105 height 67
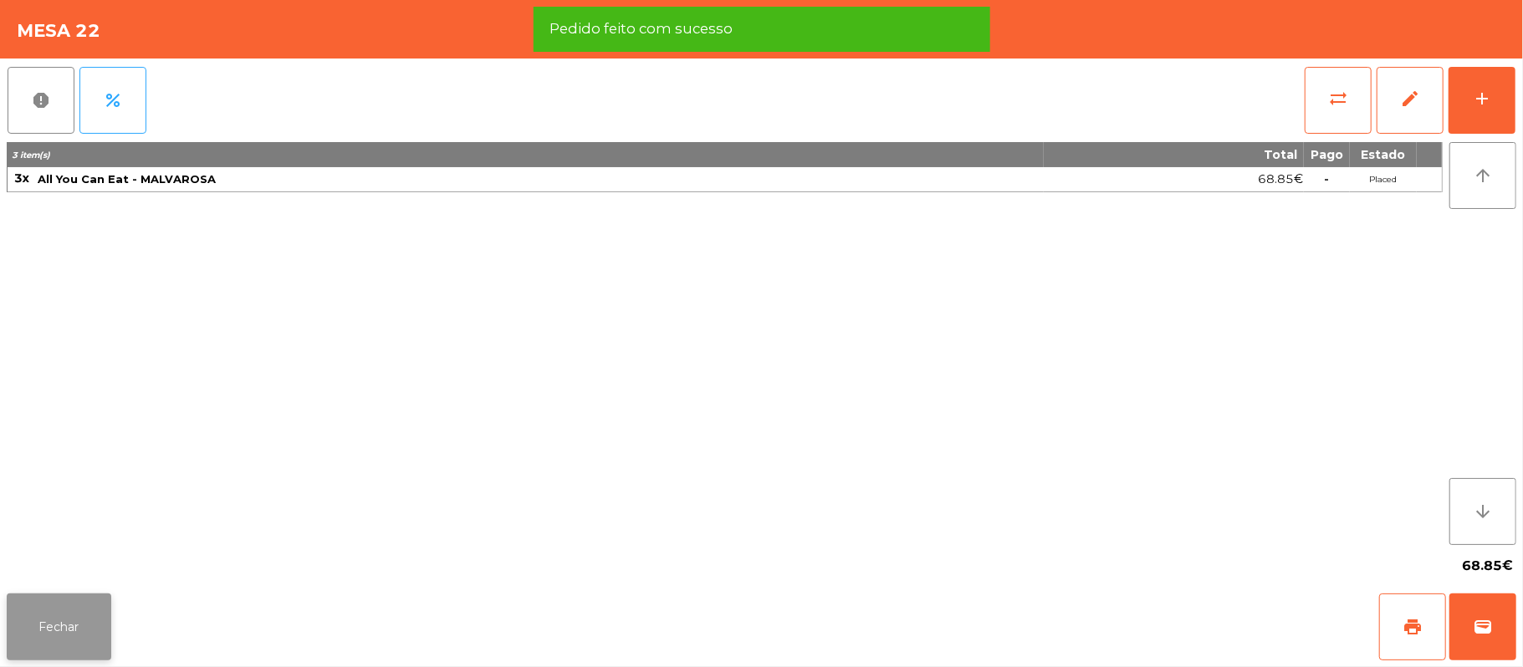
click at [59, 623] on button "Fechar" at bounding box center [59, 627] width 105 height 67
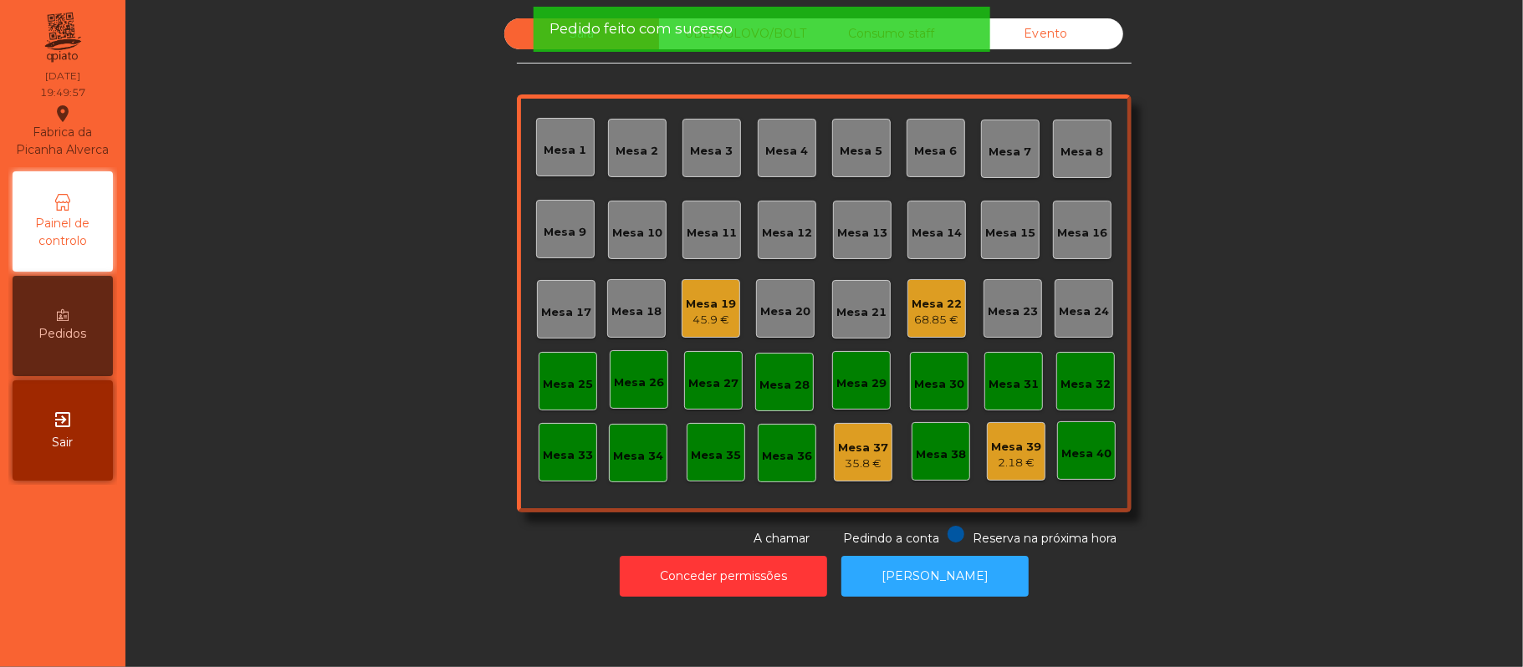
click at [707, 336] on div "Mesa 19 45.9 €" at bounding box center [711, 308] width 59 height 59
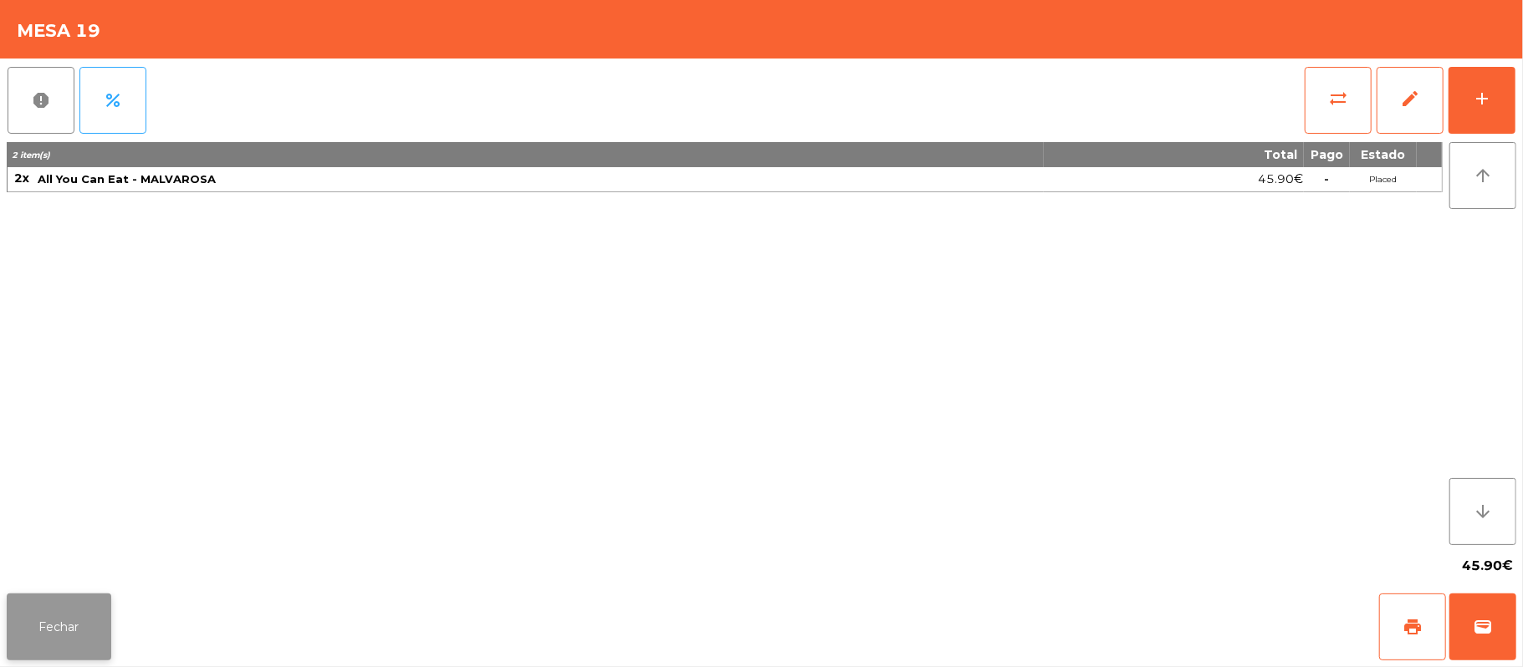
click at [78, 626] on button "Fechar" at bounding box center [59, 627] width 105 height 67
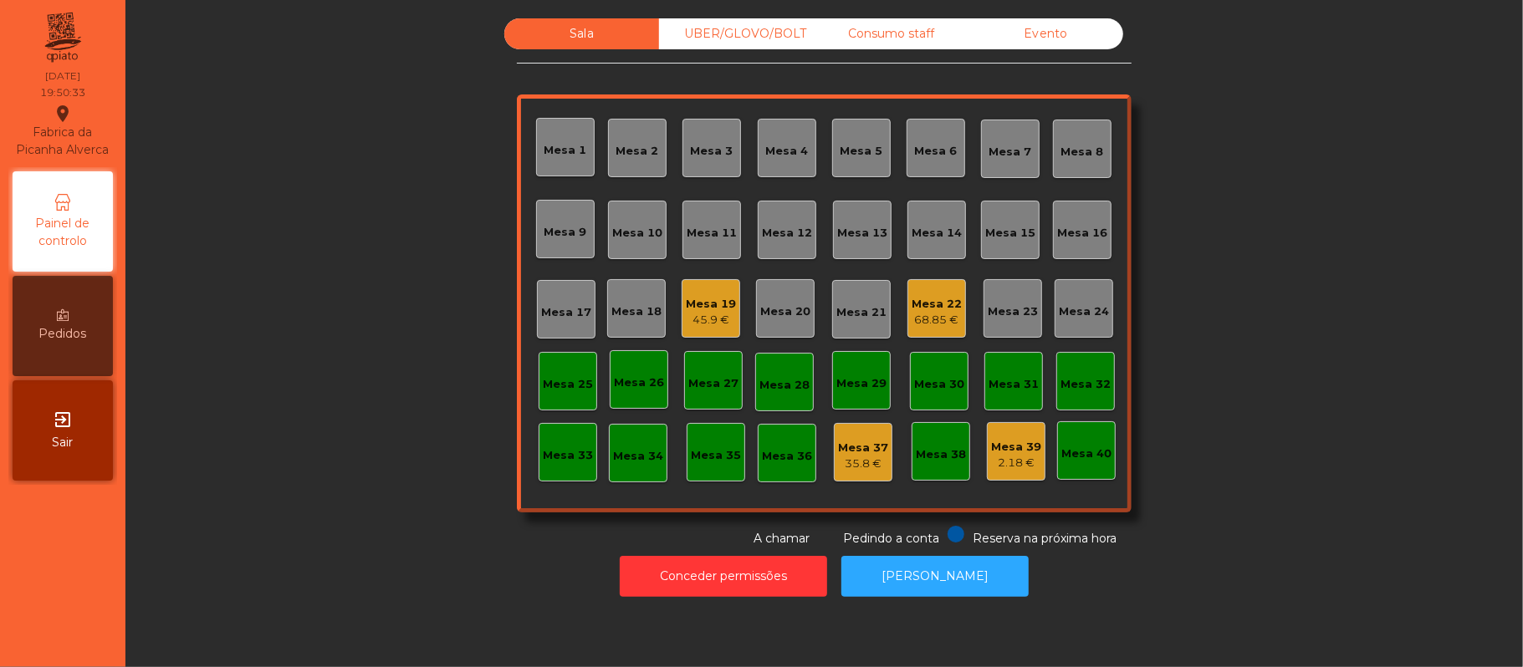
click at [767, 38] on div "UBER/GLOVO/BOLT" at bounding box center [736, 33] width 155 height 31
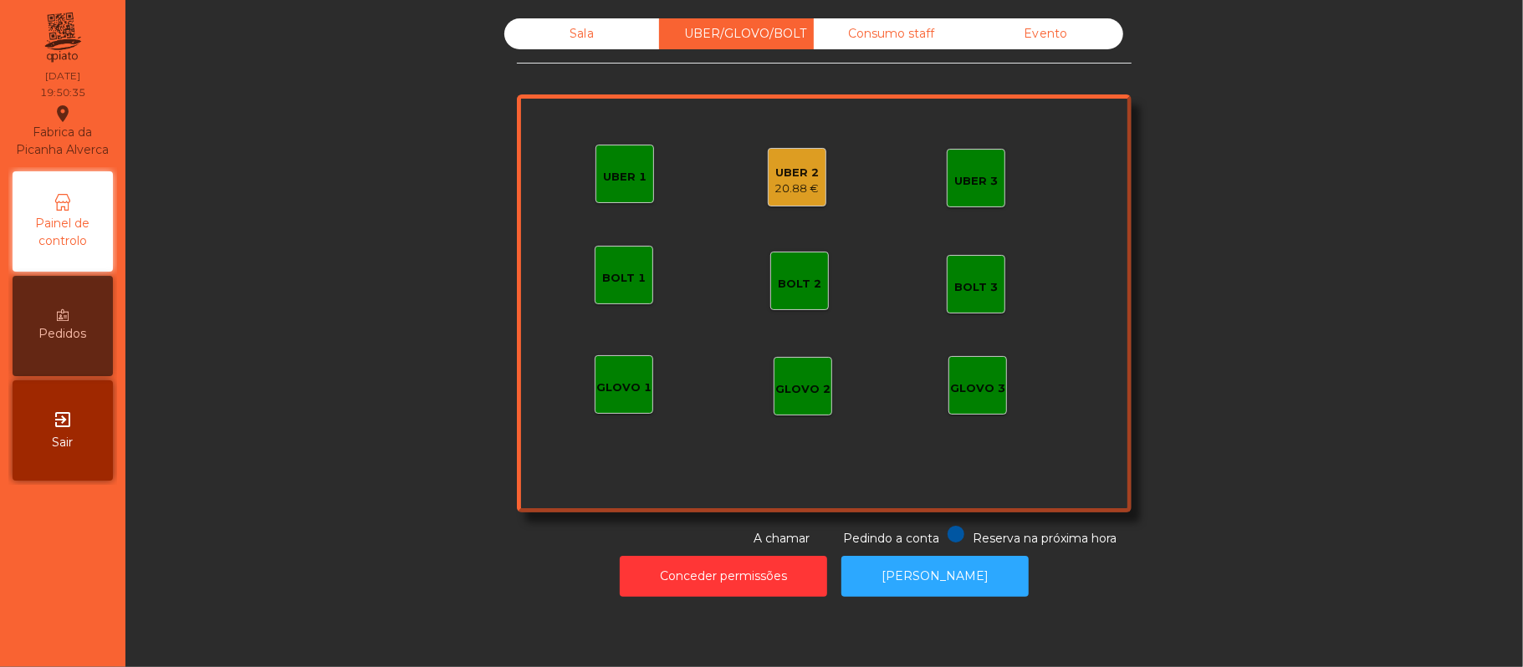
click at [553, 49] on div "Sala" at bounding box center [581, 33] width 155 height 31
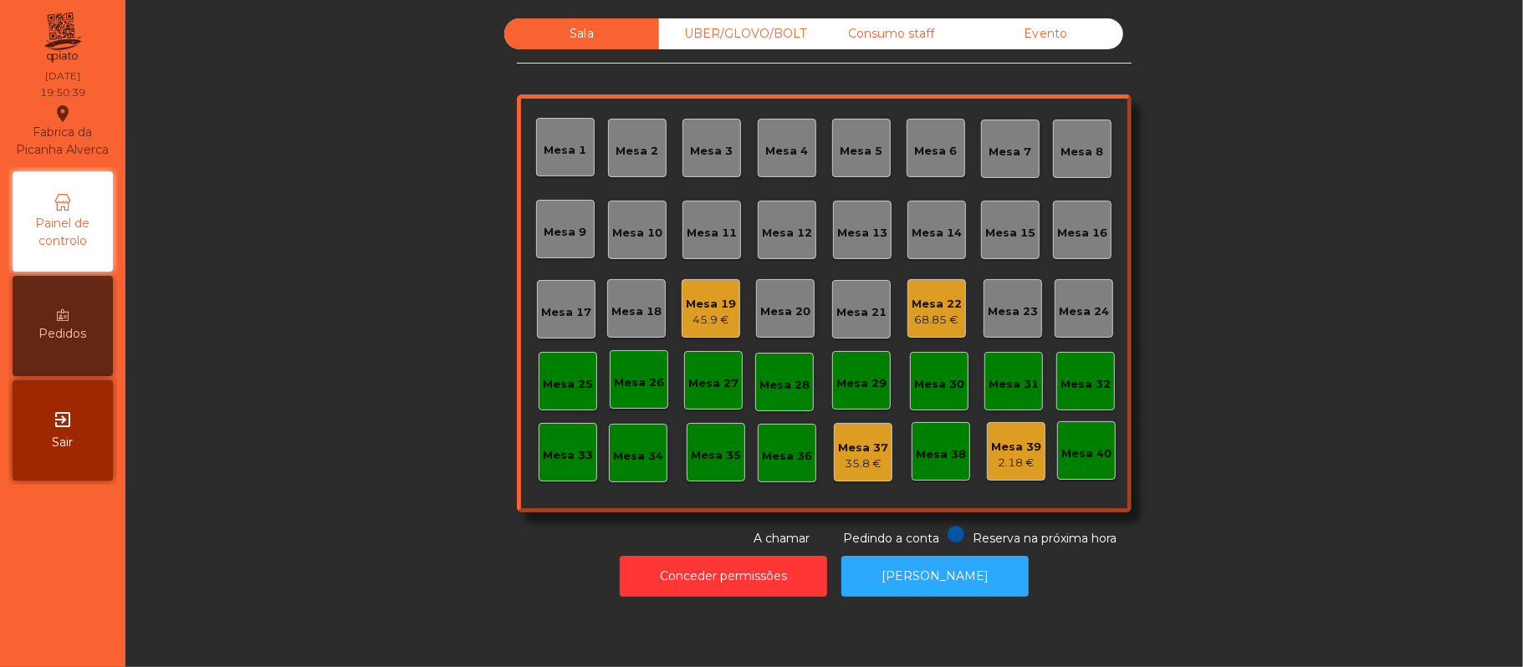
click at [938, 298] on div "Mesa 22" at bounding box center [937, 304] width 50 height 17
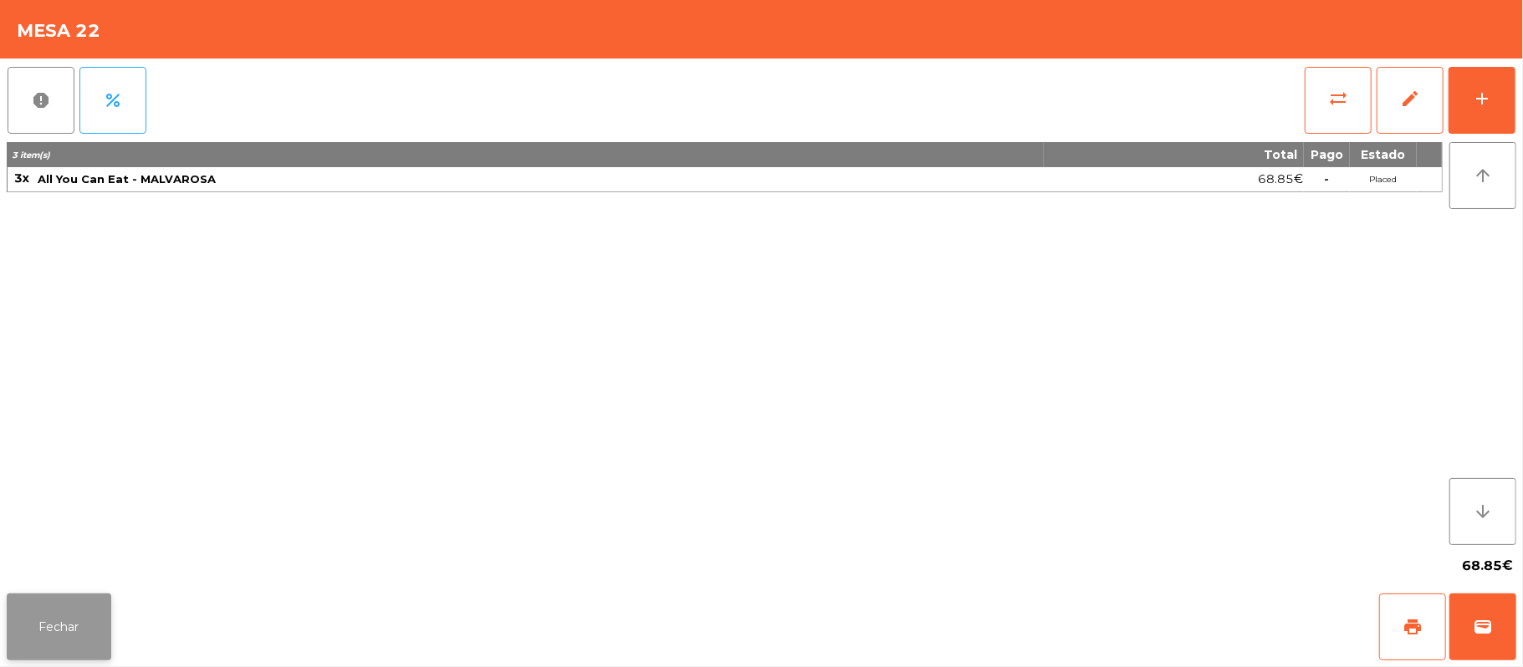
click at [60, 654] on button "Fechar" at bounding box center [59, 627] width 105 height 67
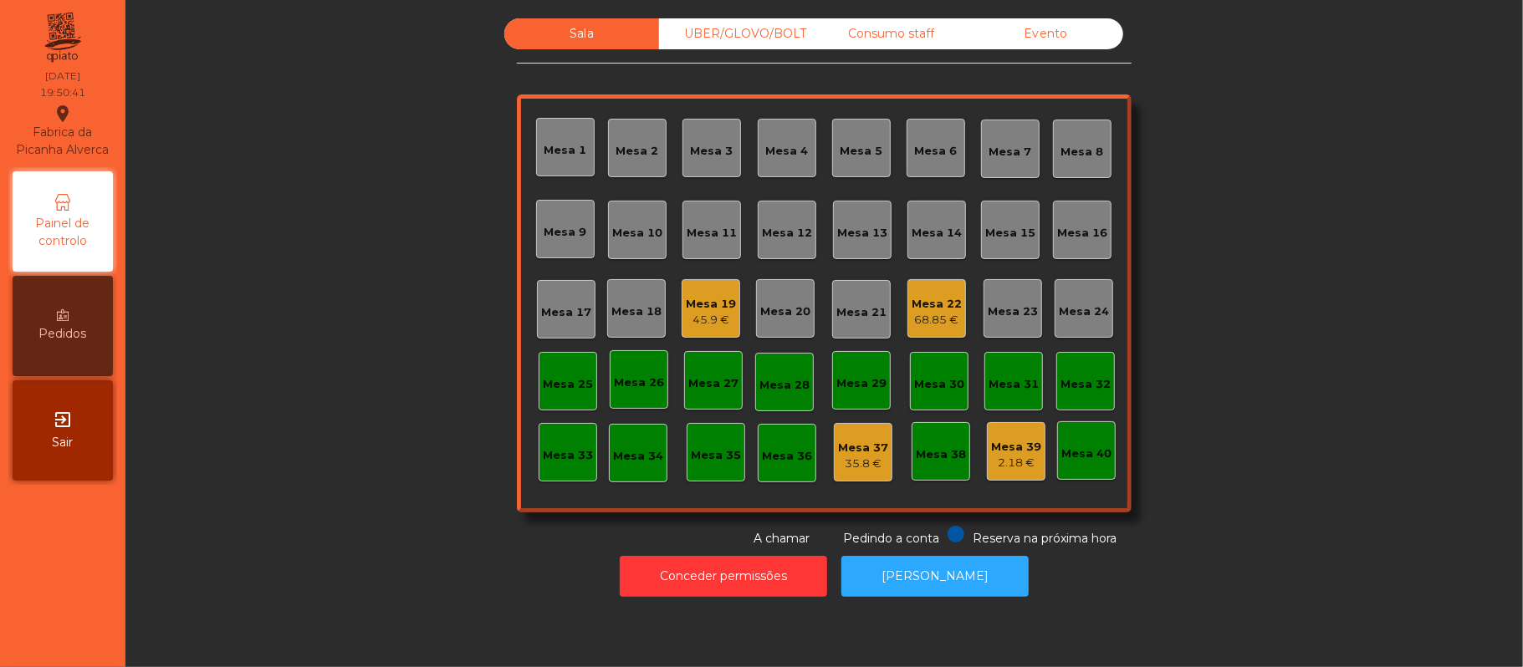
click at [766, 27] on div "UBER/GLOVO/BOLT" at bounding box center [736, 33] width 155 height 31
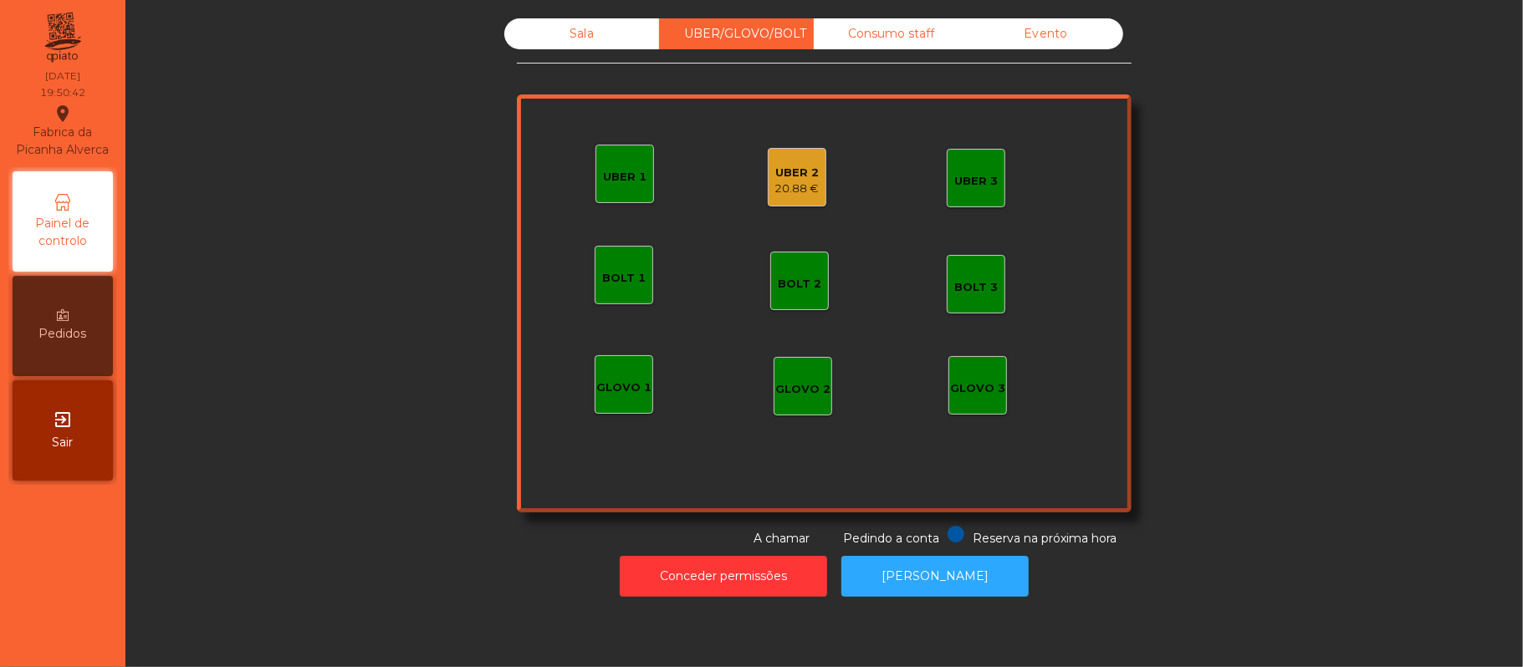
click at [798, 177] on div "UBER 2" at bounding box center [797, 173] width 44 height 17
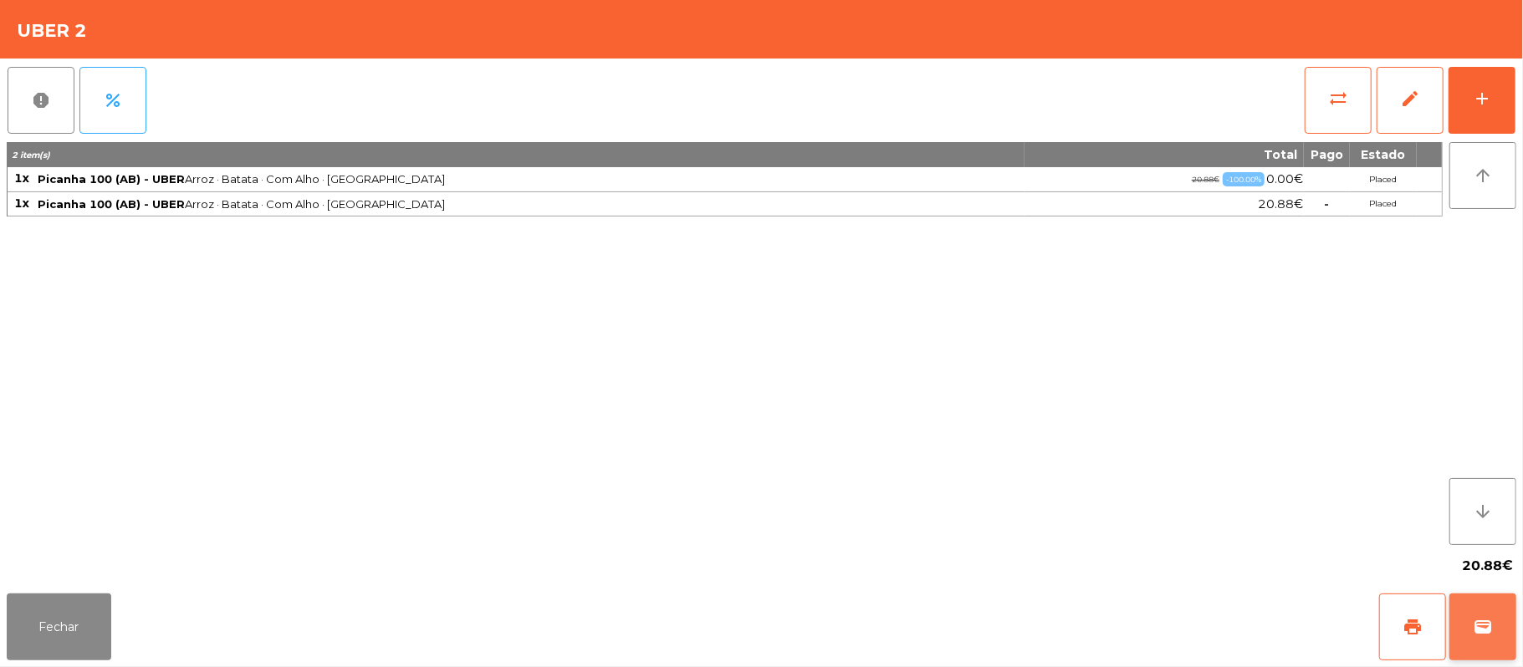
click at [1472, 621] on button "wallet" at bounding box center [1483, 627] width 67 height 67
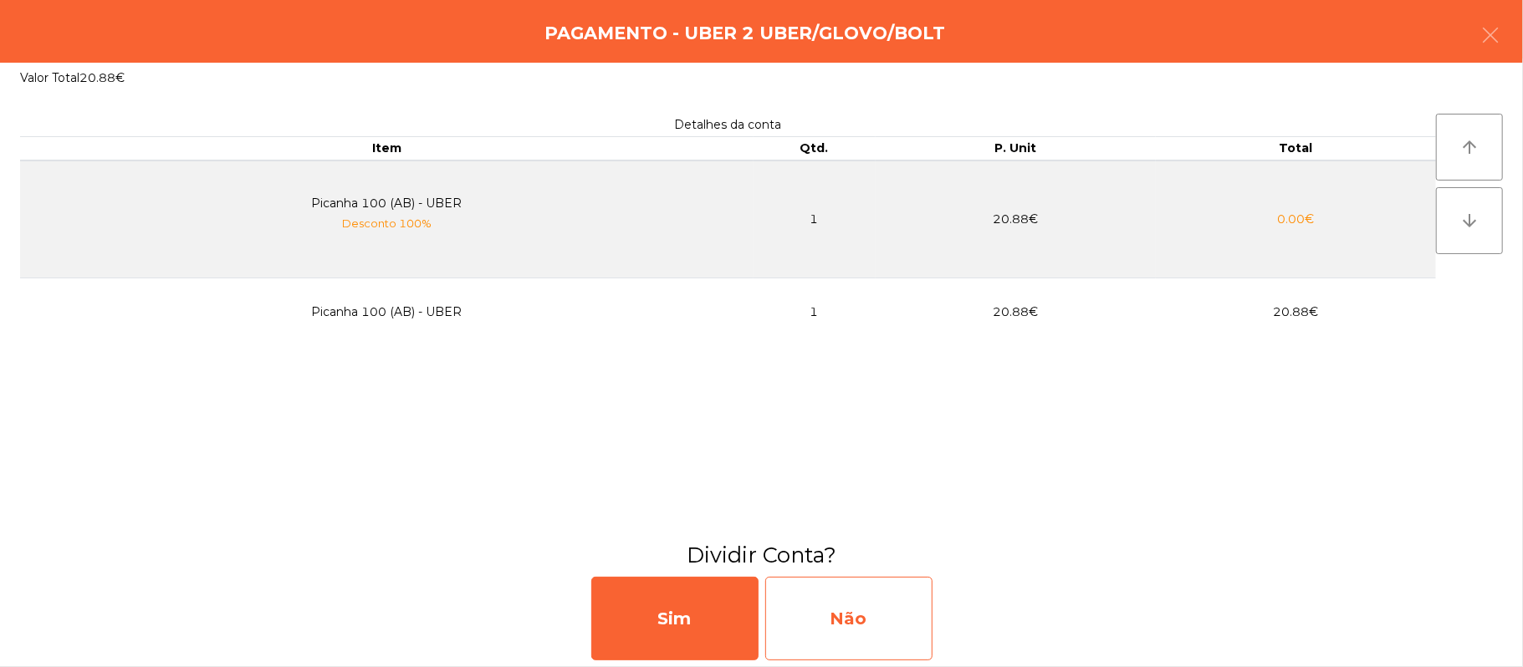
click at [831, 616] on div "Não" at bounding box center [848, 619] width 167 height 84
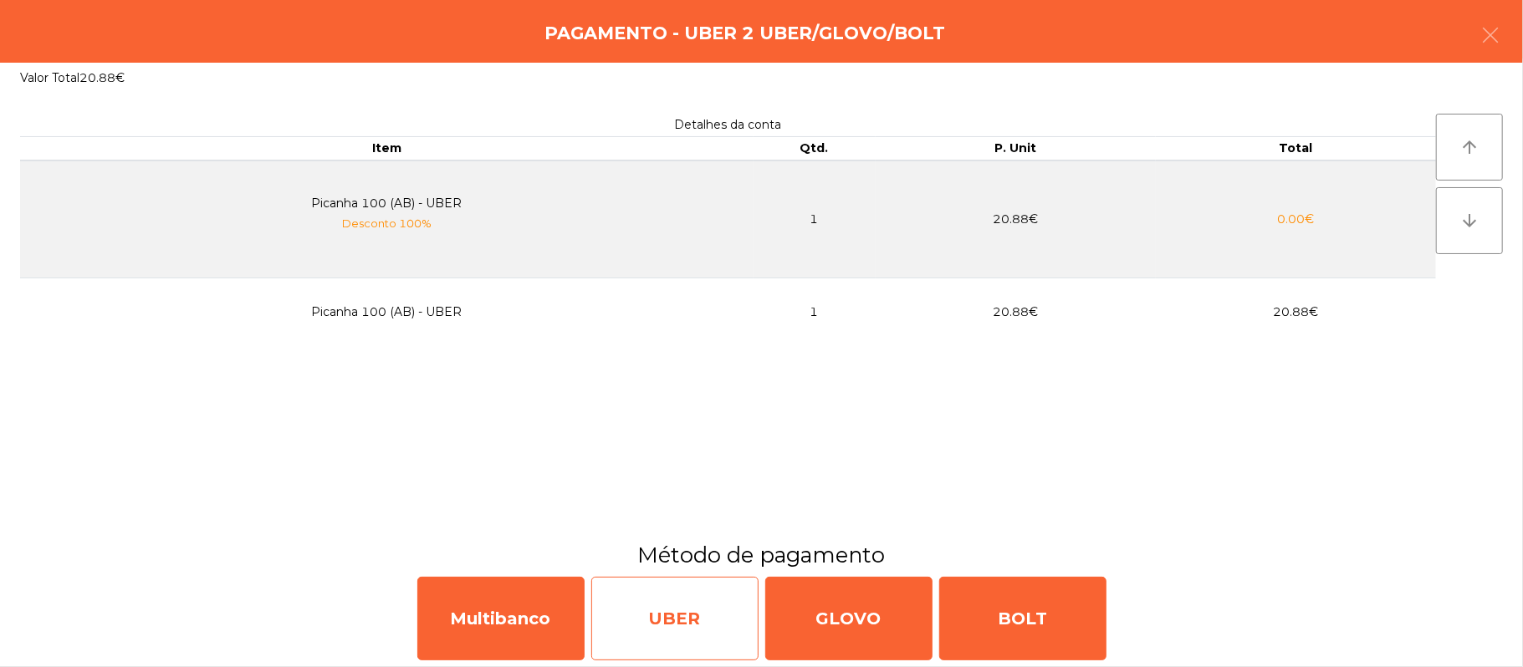
click at [651, 626] on div "UBER" at bounding box center [674, 619] width 167 height 84
select select "**"
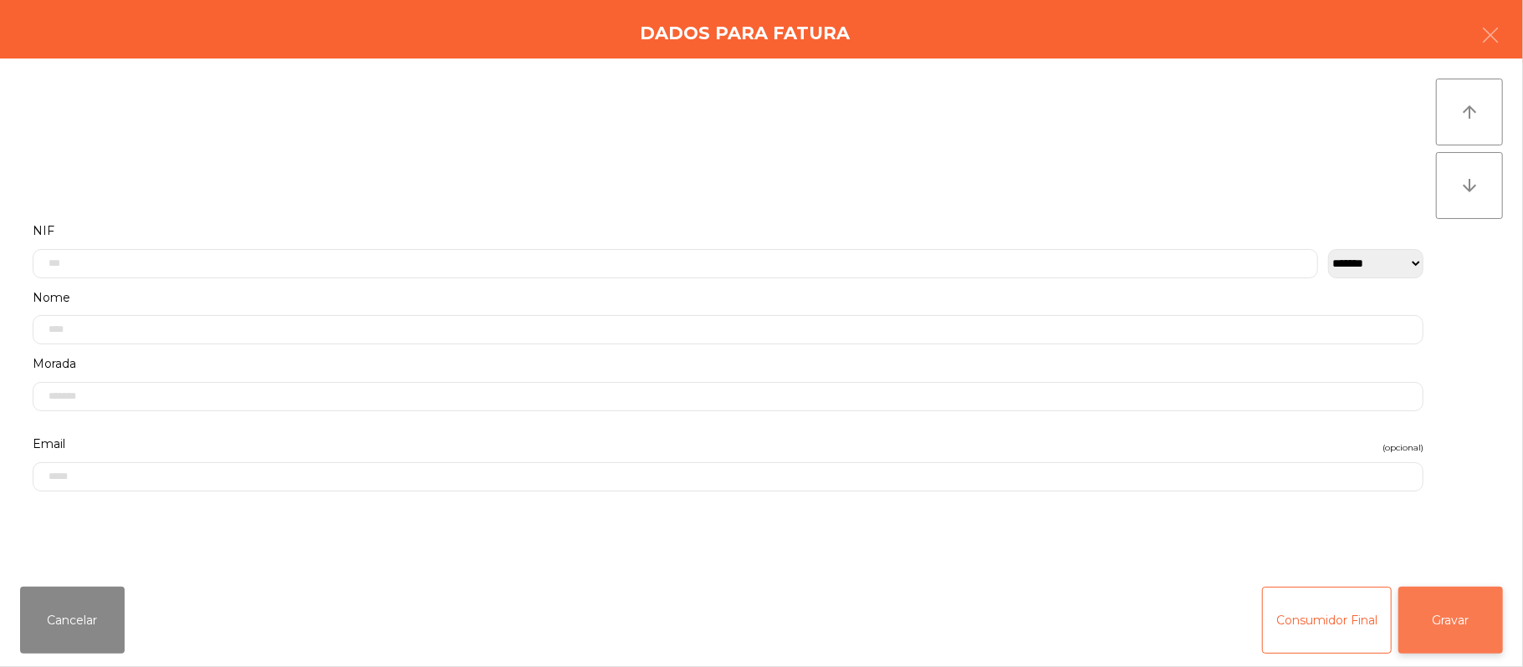
click at [1424, 626] on button "Gravar" at bounding box center [1451, 620] width 105 height 67
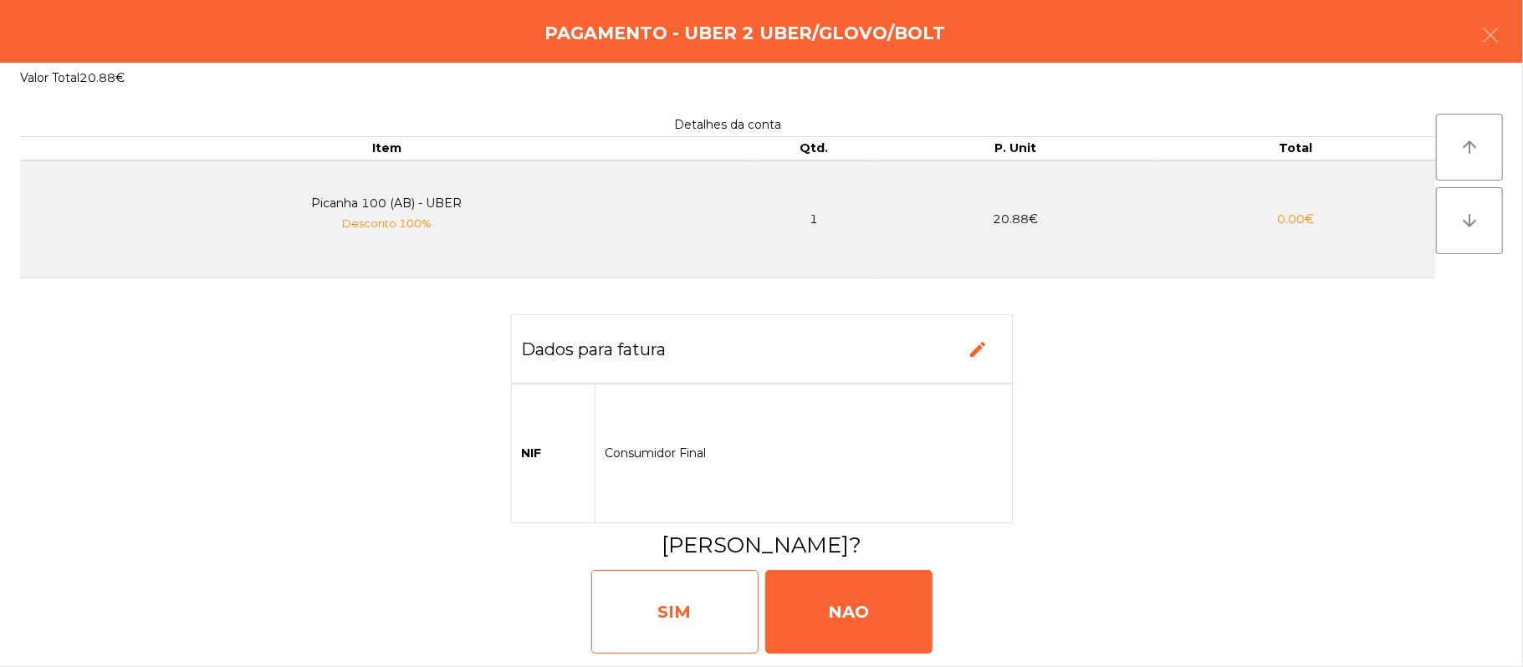
click at [693, 619] on div "SIM" at bounding box center [674, 612] width 167 height 84
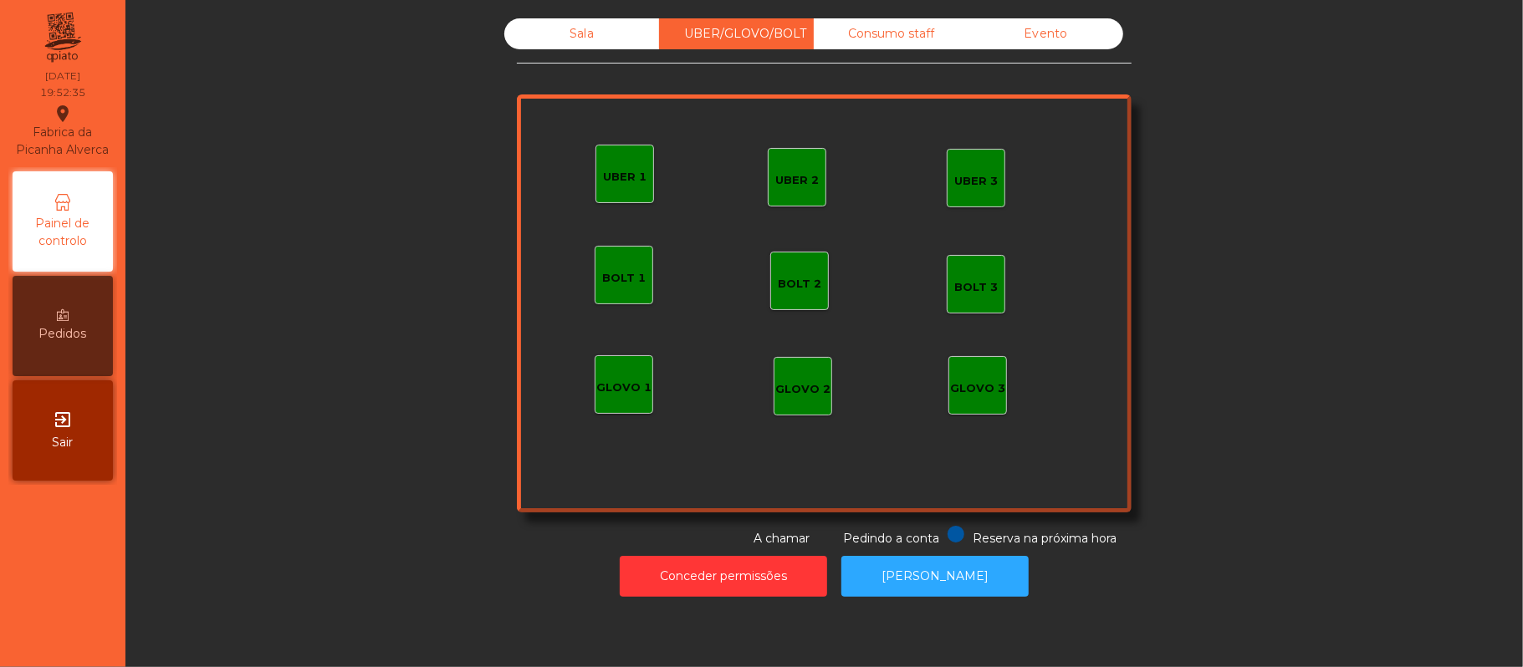
click at [596, 47] on div "Sala" at bounding box center [581, 33] width 155 height 31
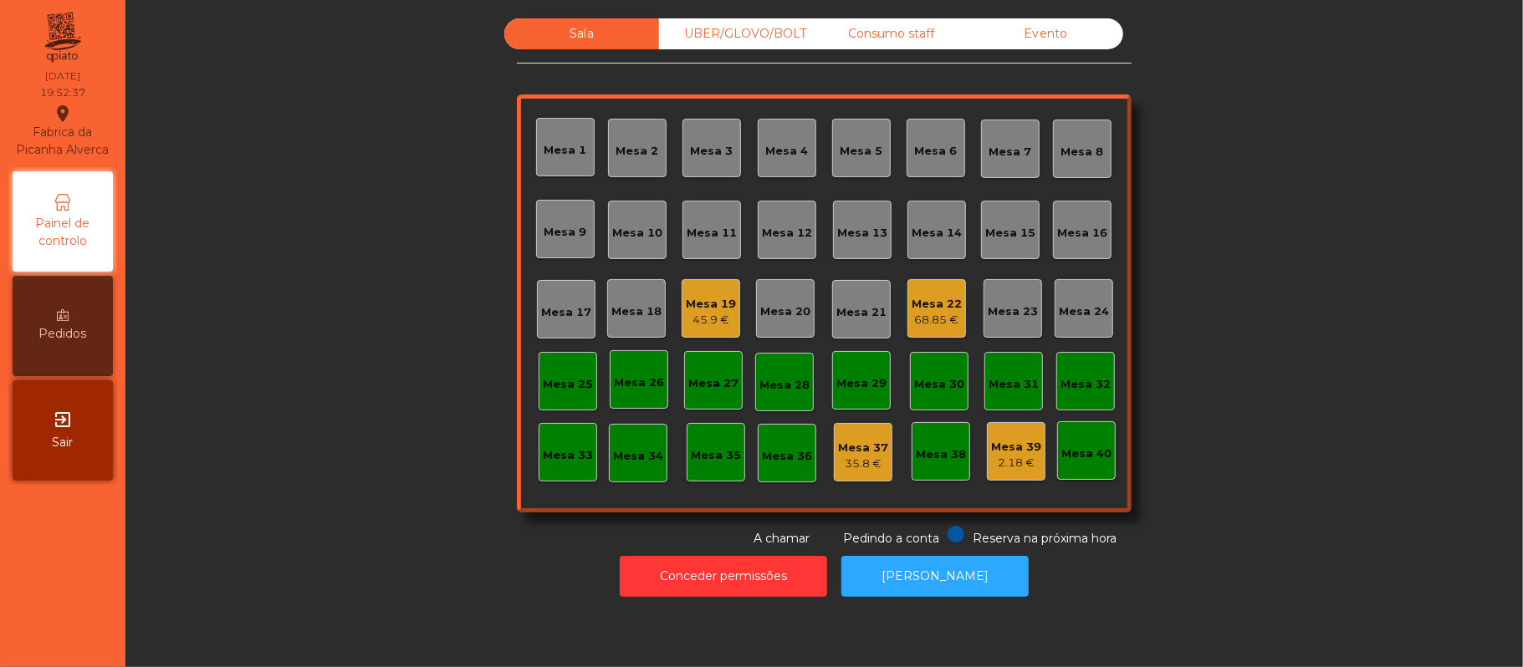
click at [1068, 156] on div "Mesa 8" at bounding box center [1082, 152] width 43 height 17
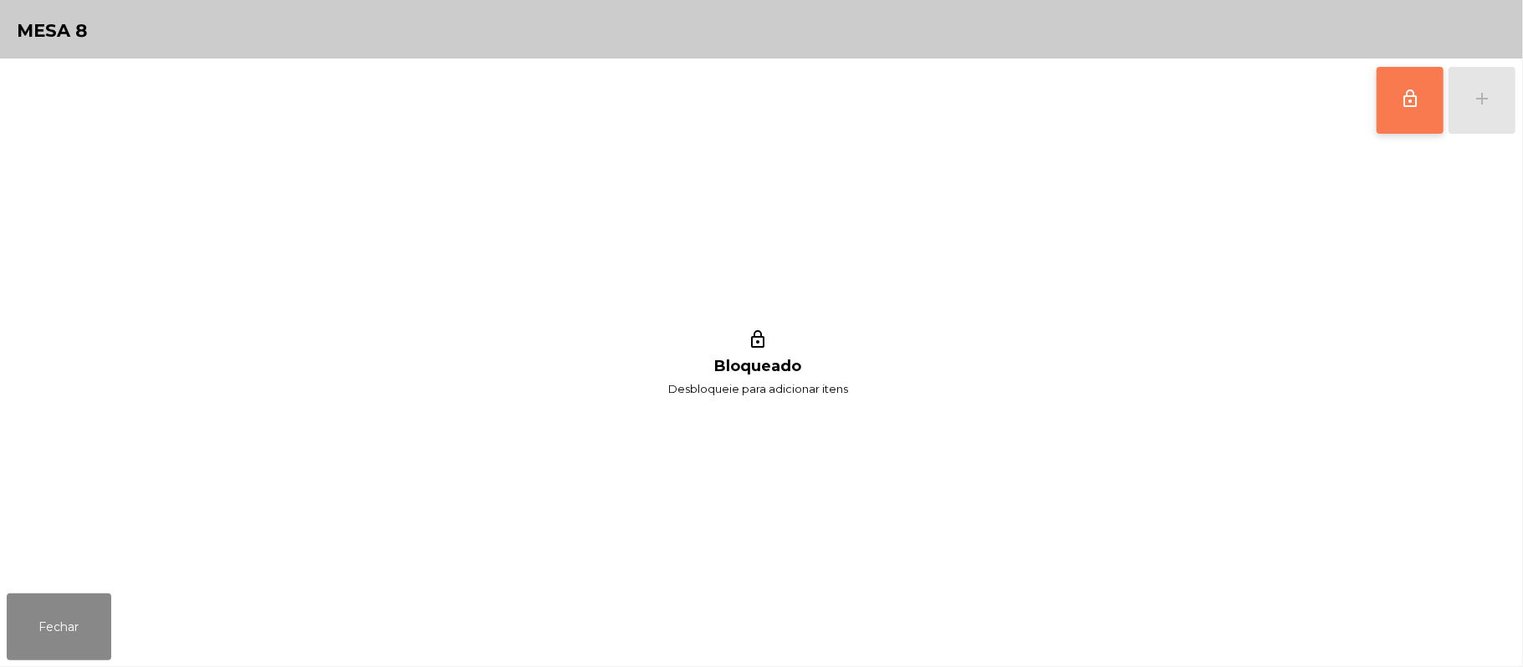
click at [1397, 107] on button "lock_outline" at bounding box center [1410, 100] width 67 height 67
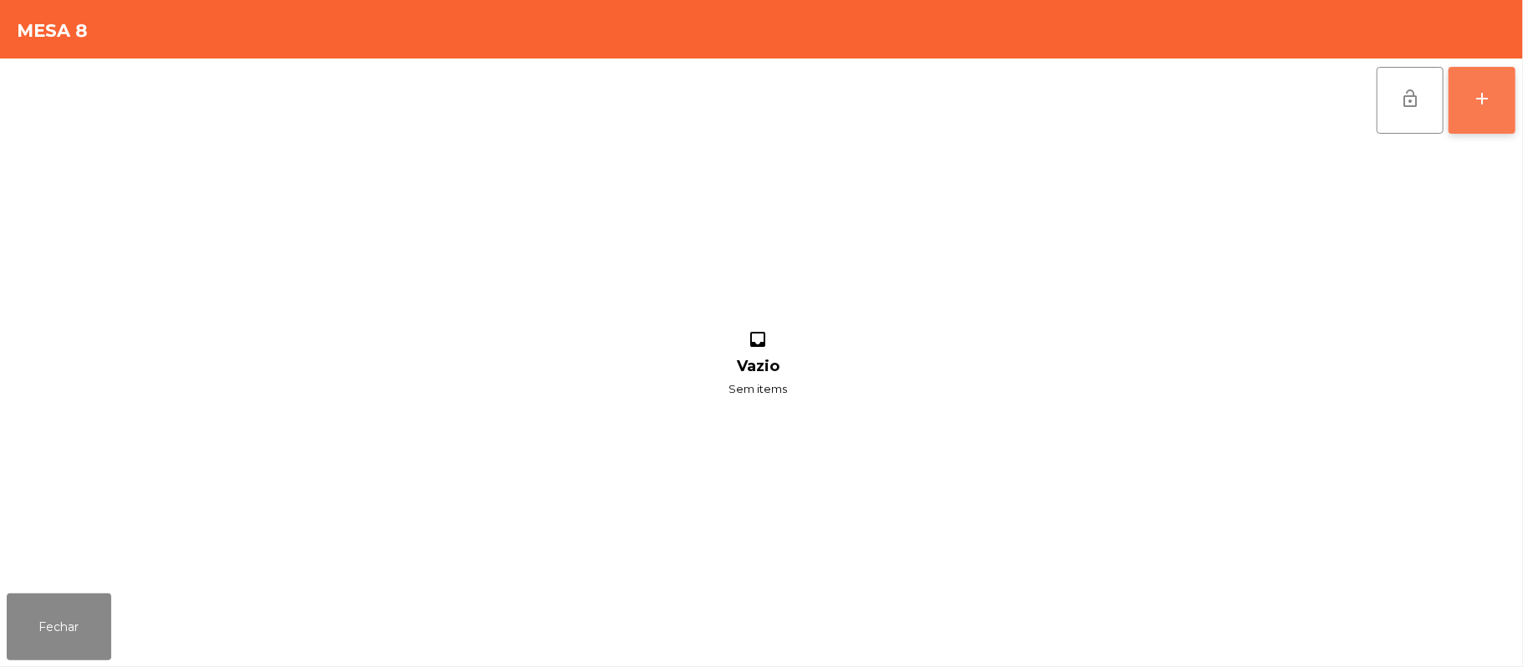
click at [1483, 104] on div "add" at bounding box center [1482, 99] width 20 height 20
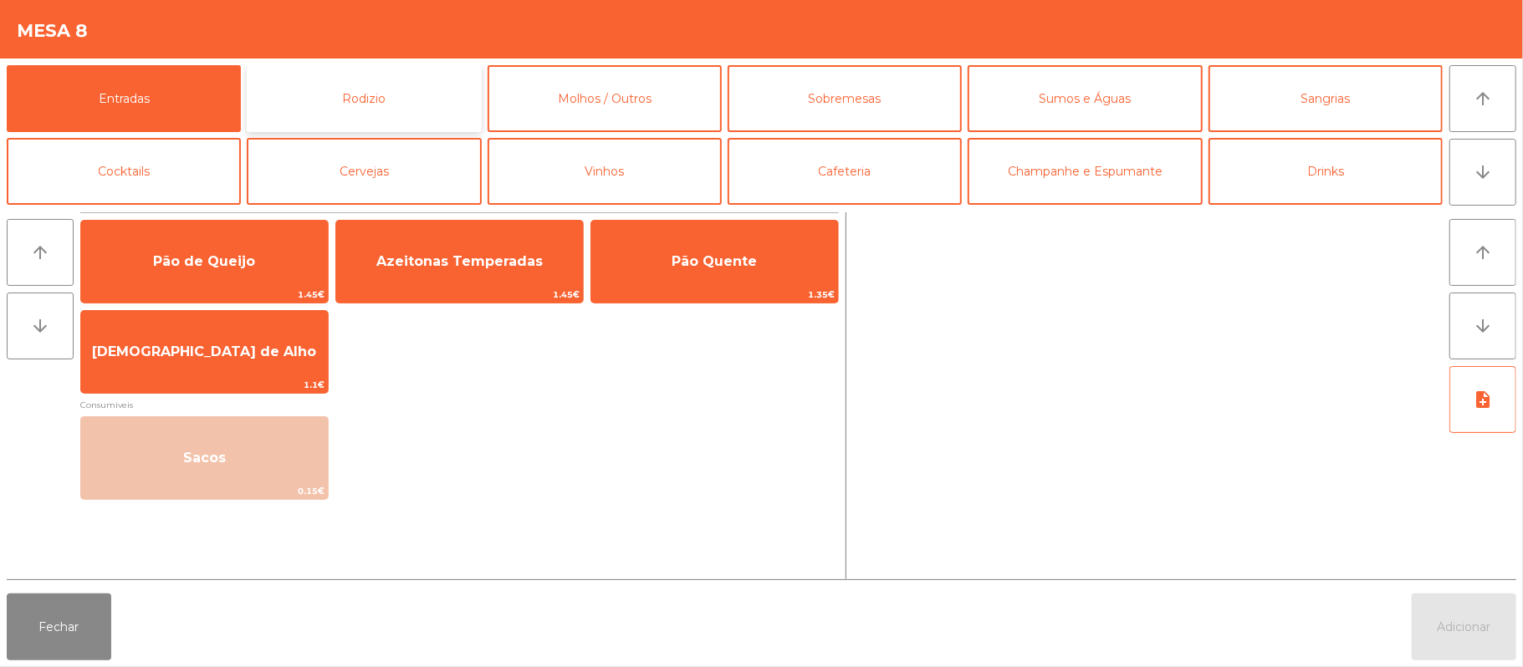
click at [422, 105] on button "Rodizio" at bounding box center [364, 98] width 234 height 67
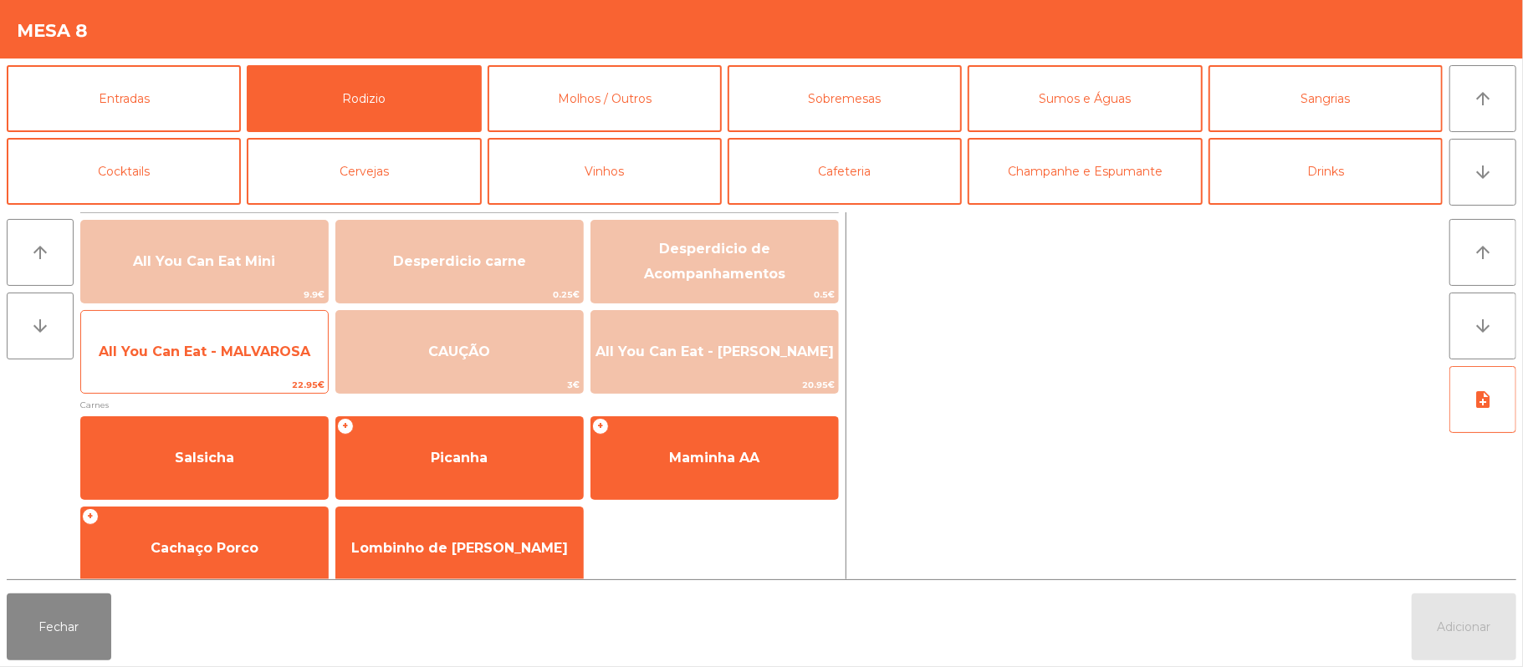
click at [239, 359] on span "All You Can Eat - MALVAROSA" at bounding box center [205, 352] width 212 height 16
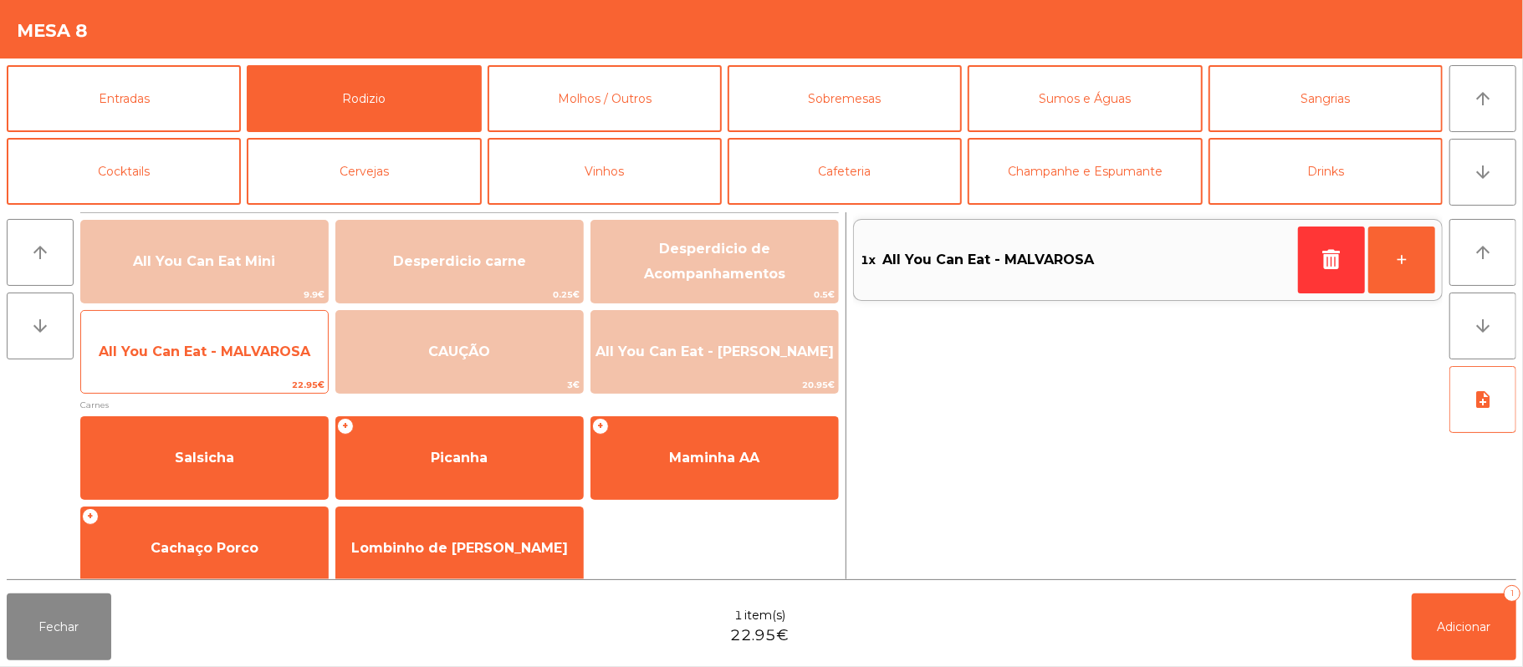
click at [241, 351] on span "All You Can Eat - MALVAROSA" at bounding box center [205, 352] width 212 height 16
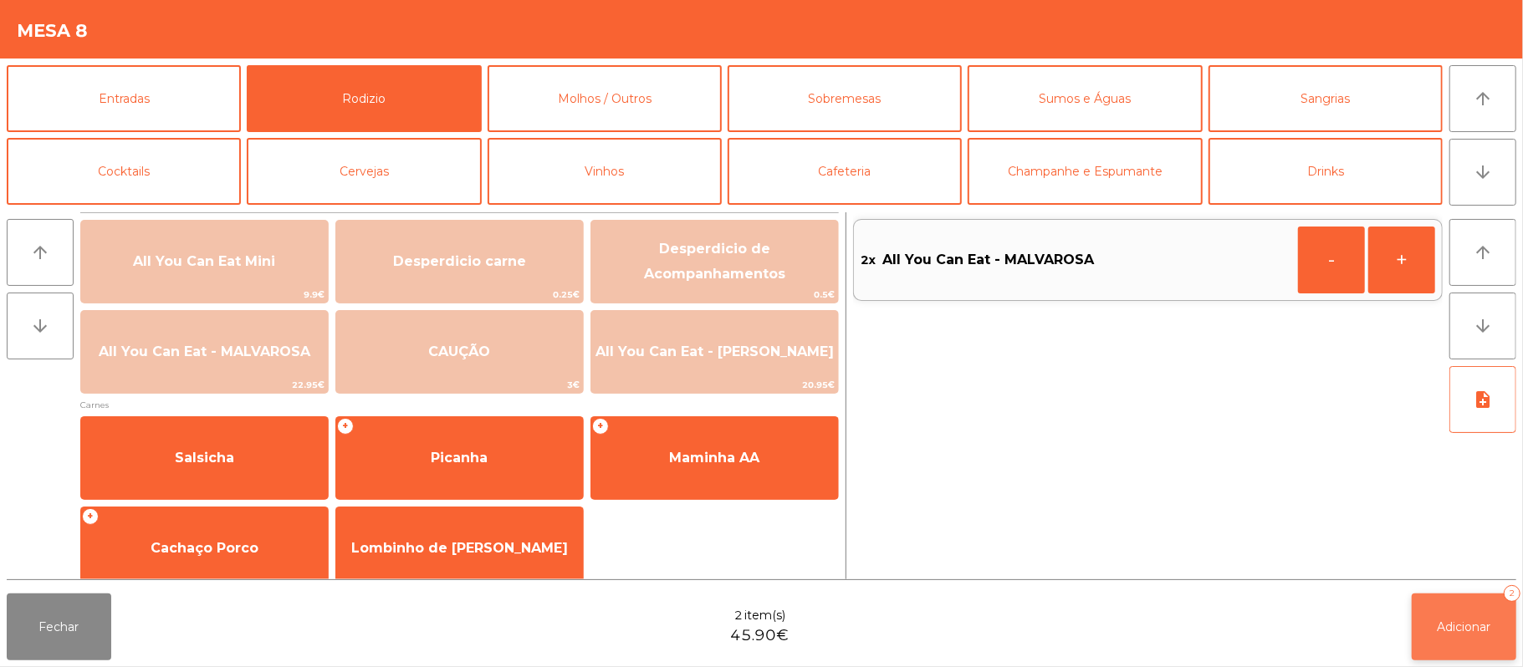
click at [1464, 626] on span "Adicionar" at bounding box center [1465, 627] width 54 height 15
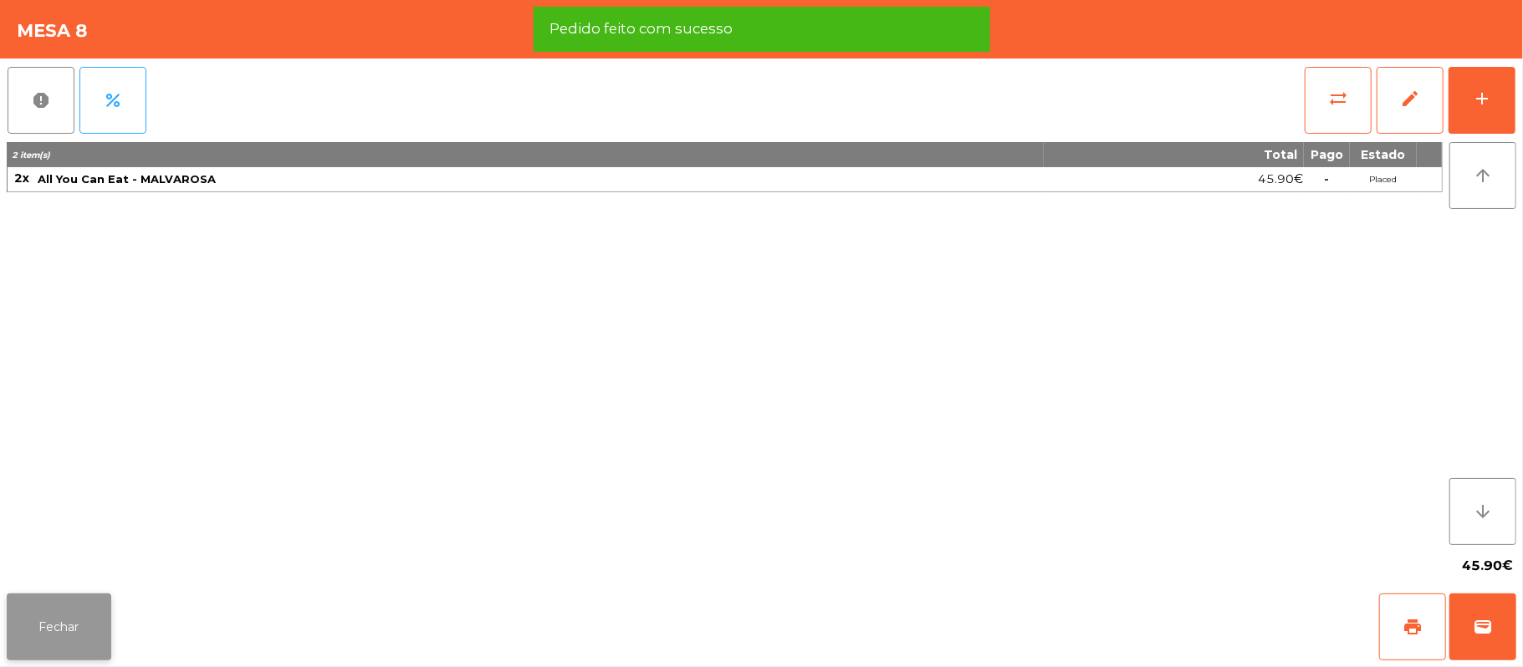
click at [54, 617] on button "Fechar" at bounding box center [59, 627] width 105 height 67
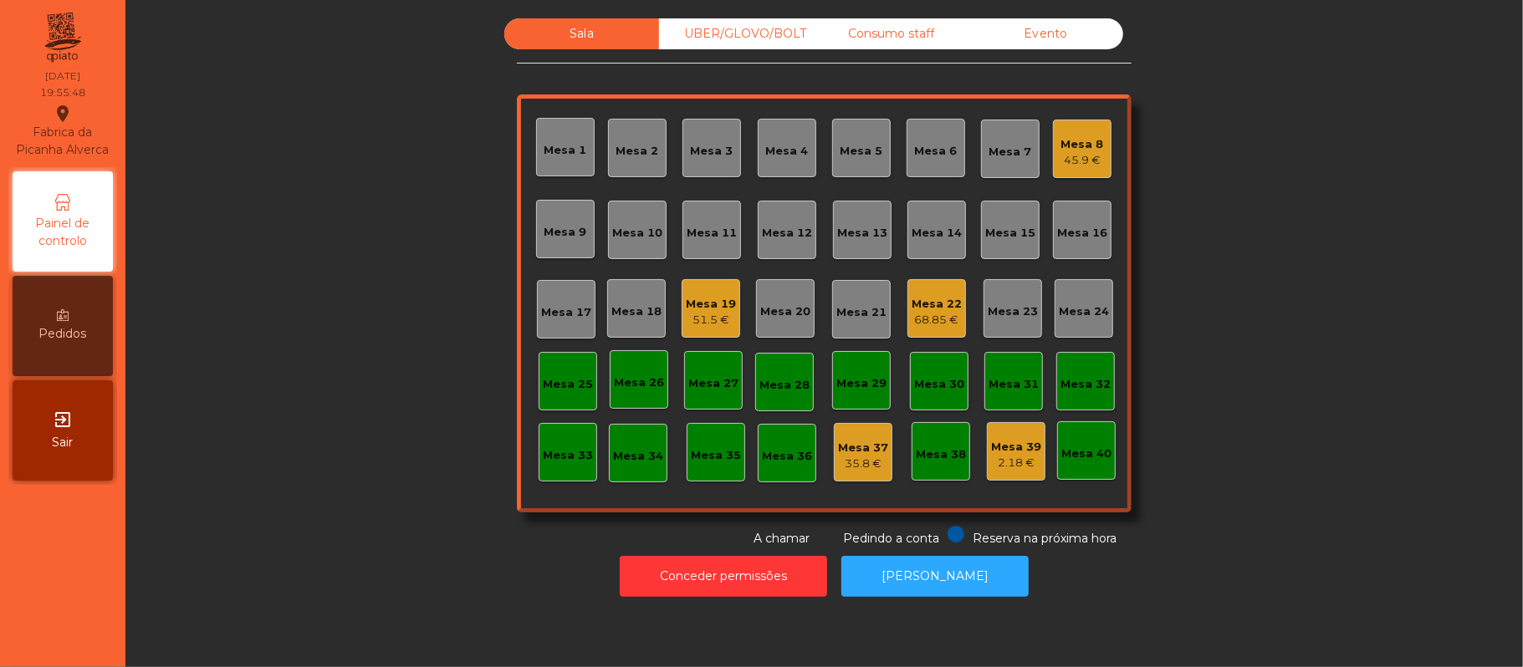
click at [731, 40] on div "UBER/GLOVO/BOLT" at bounding box center [736, 33] width 155 height 31
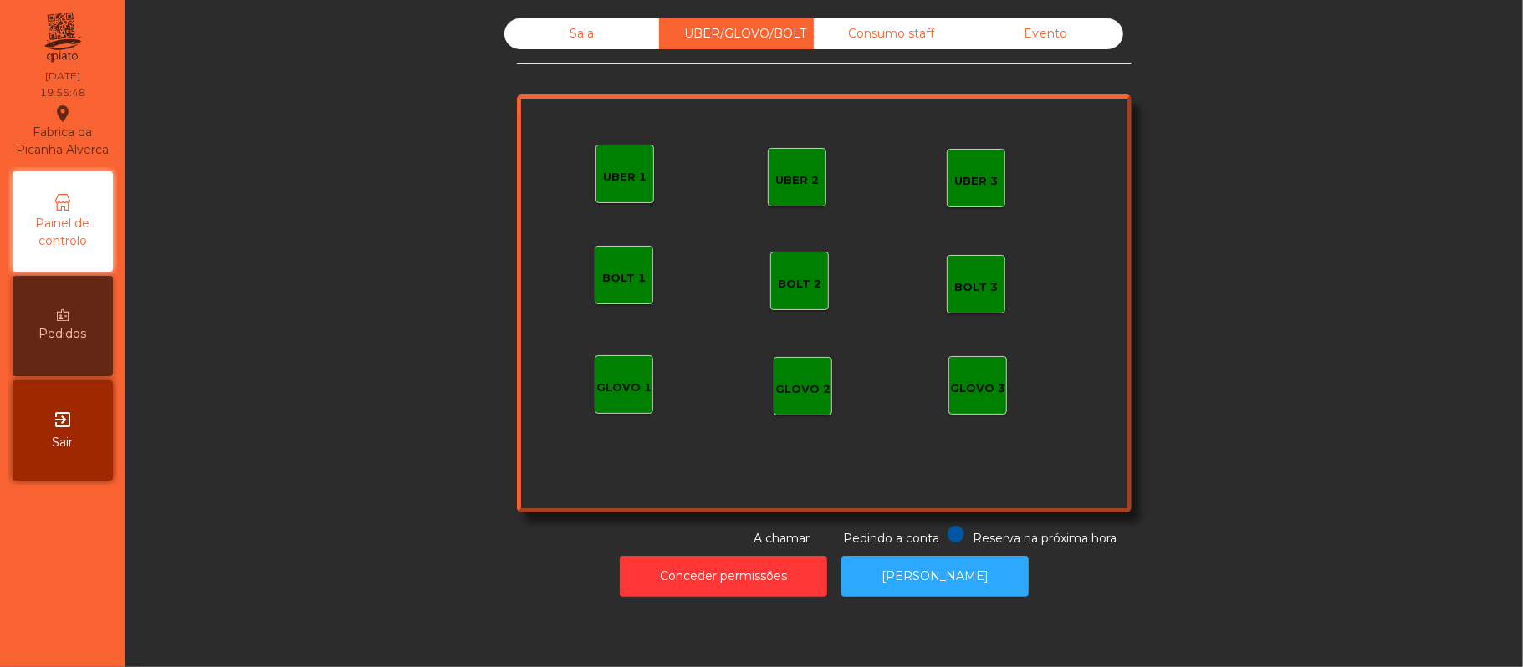
click at [613, 178] on div "UBER 1" at bounding box center [624, 177] width 43 height 17
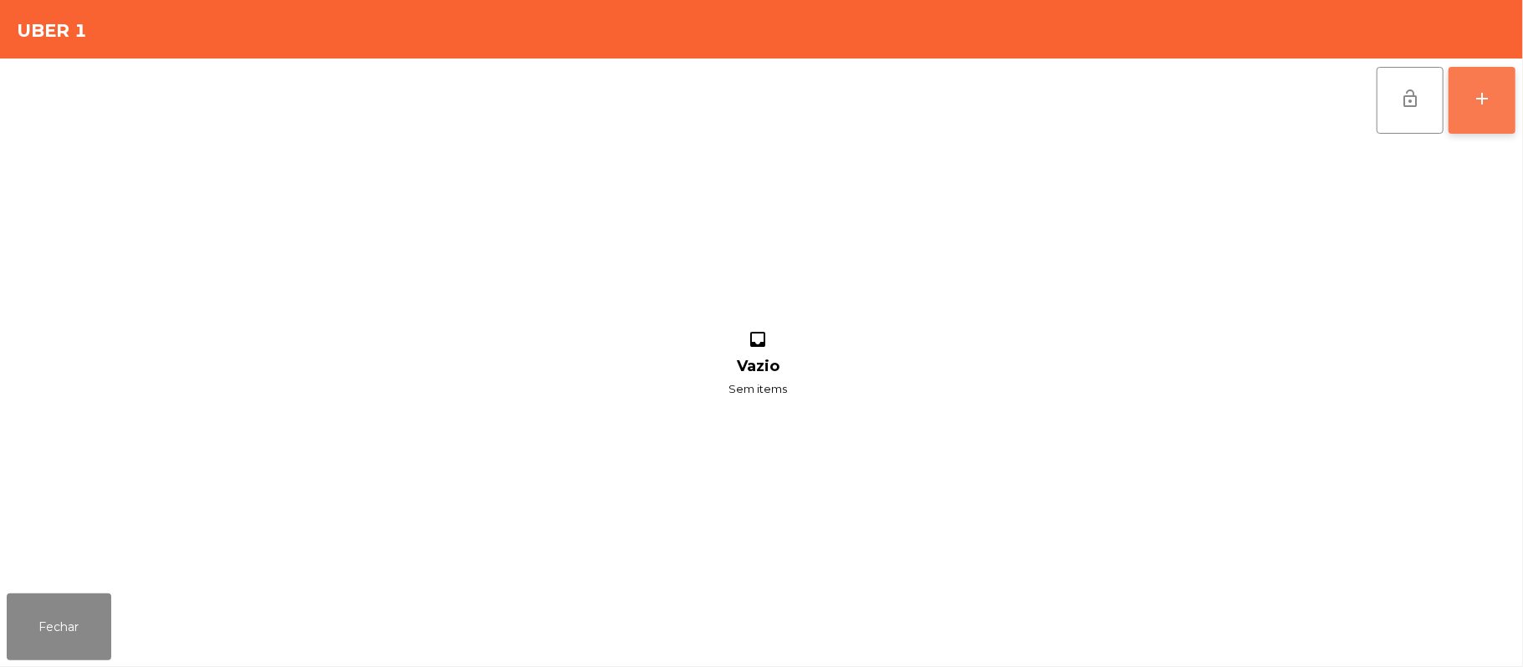
click at [1473, 109] on button "add" at bounding box center [1482, 100] width 67 height 67
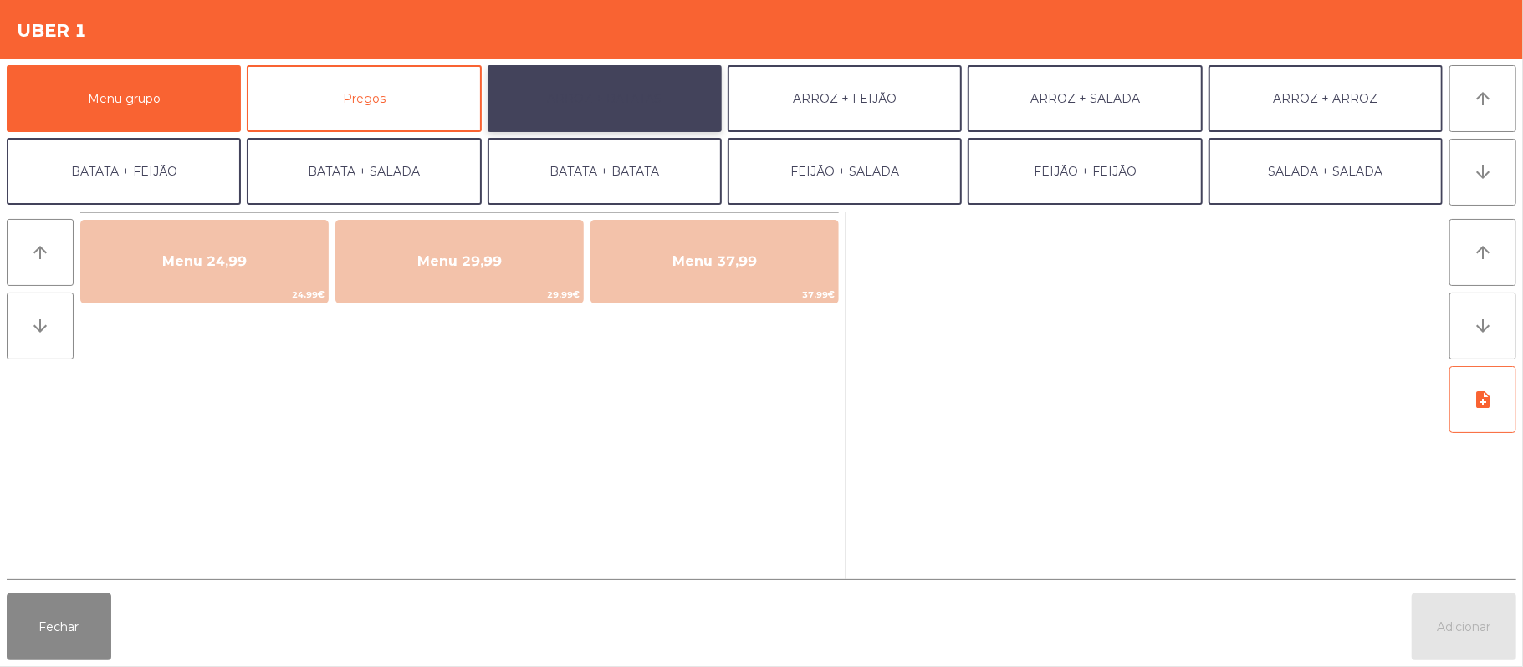
click at [639, 105] on button "ARROZ + BATATAS" at bounding box center [605, 98] width 234 height 67
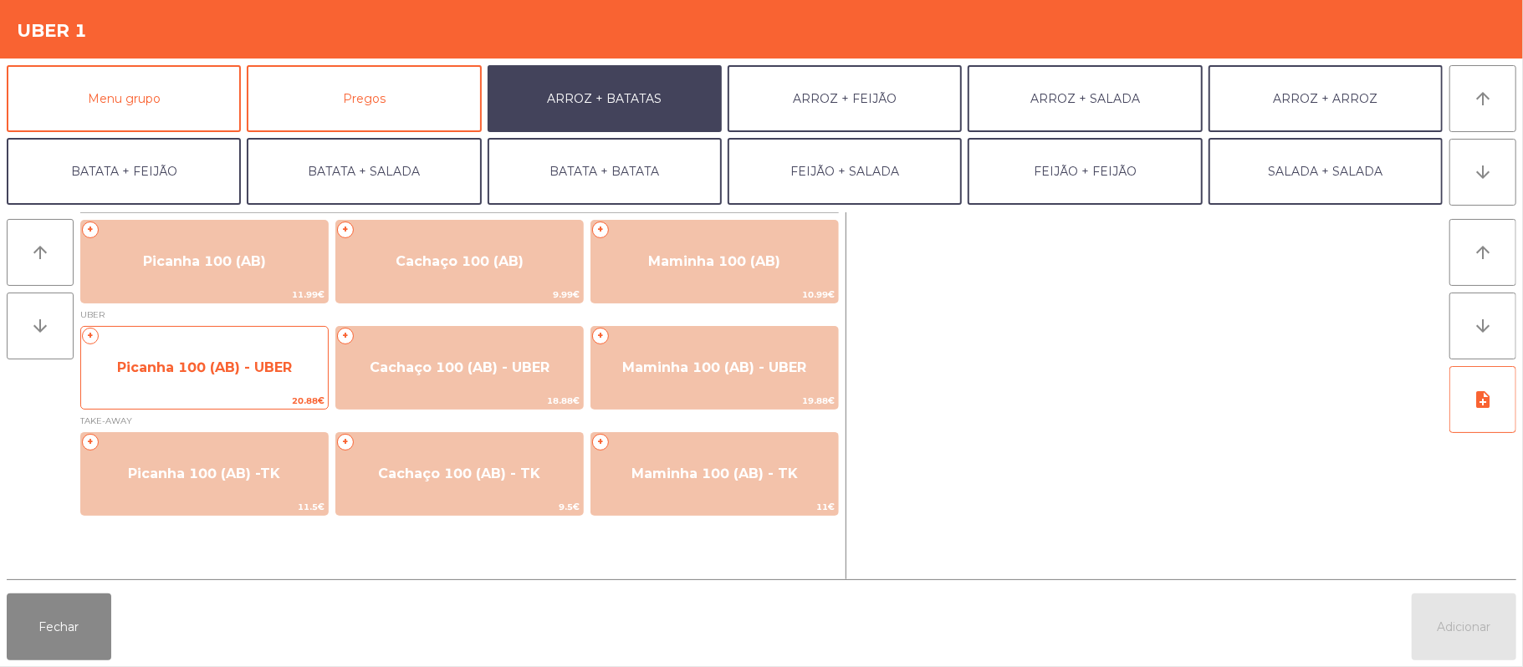
click at [243, 381] on span "Picanha 100 (AB) - UBER" at bounding box center [204, 367] width 247 height 45
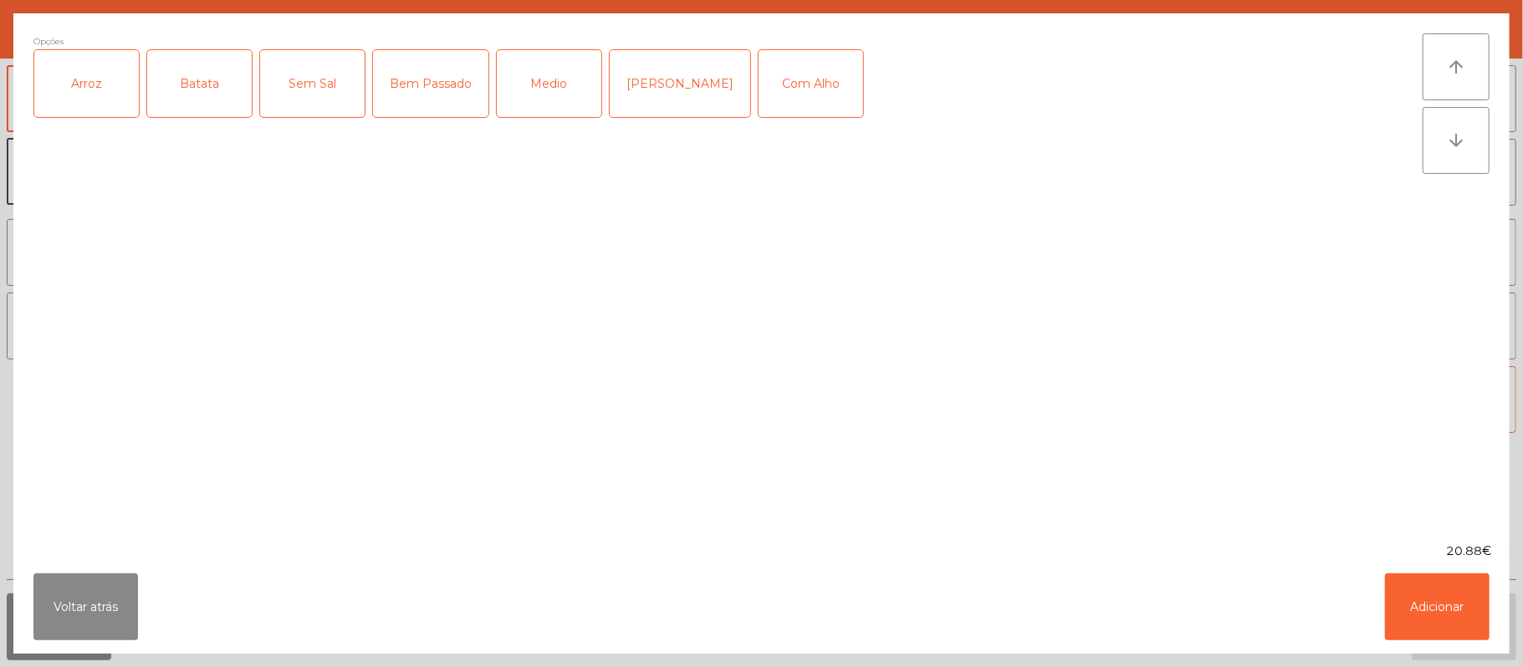
click at [91, 110] on div "Arroz" at bounding box center [86, 83] width 105 height 67
click at [202, 101] on div "Batata" at bounding box center [199, 83] width 105 height 67
click at [536, 107] on div "Medio" at bounding box center [549, 83] width 105 height 67
click at [764, 84] on div "Com Alho" at bounding box center [811, 83] width 105 height 67
click at [1430, 617] on button "Adicionar" at bounding box center [1437, 607] width 105 height 67
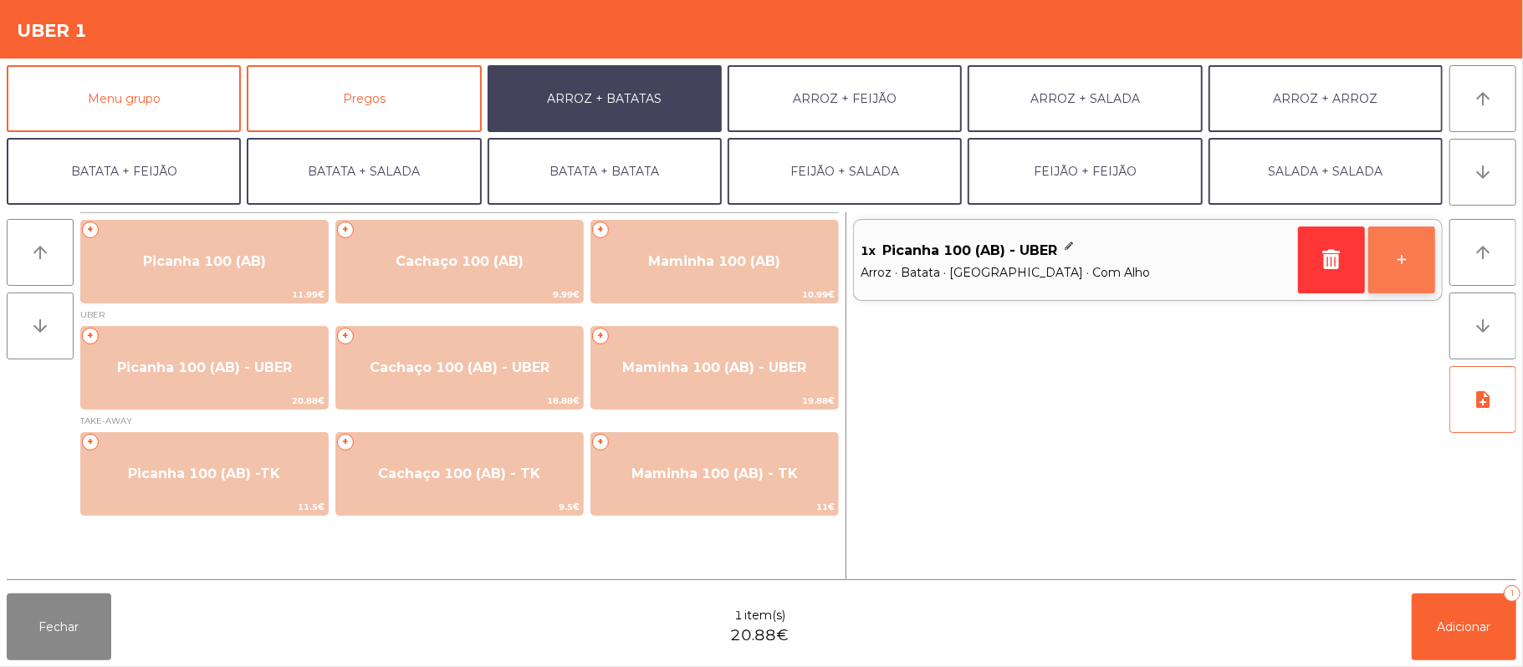
click at [1395, 262] on button "+" at bounding box center [1401, 260] width 67 height 67
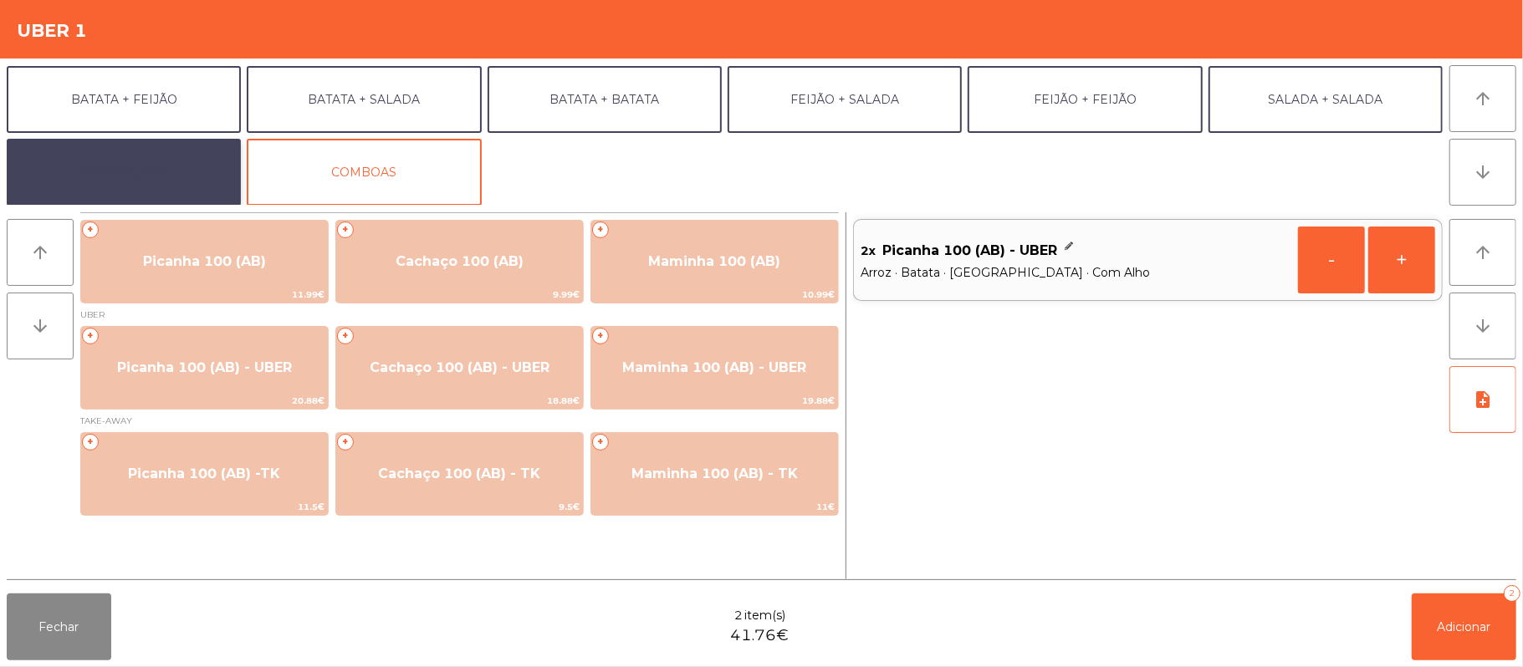
click at [169, 161] on button "EXTRAS UBER" at bounding box center [124, 172] width 234 height 67
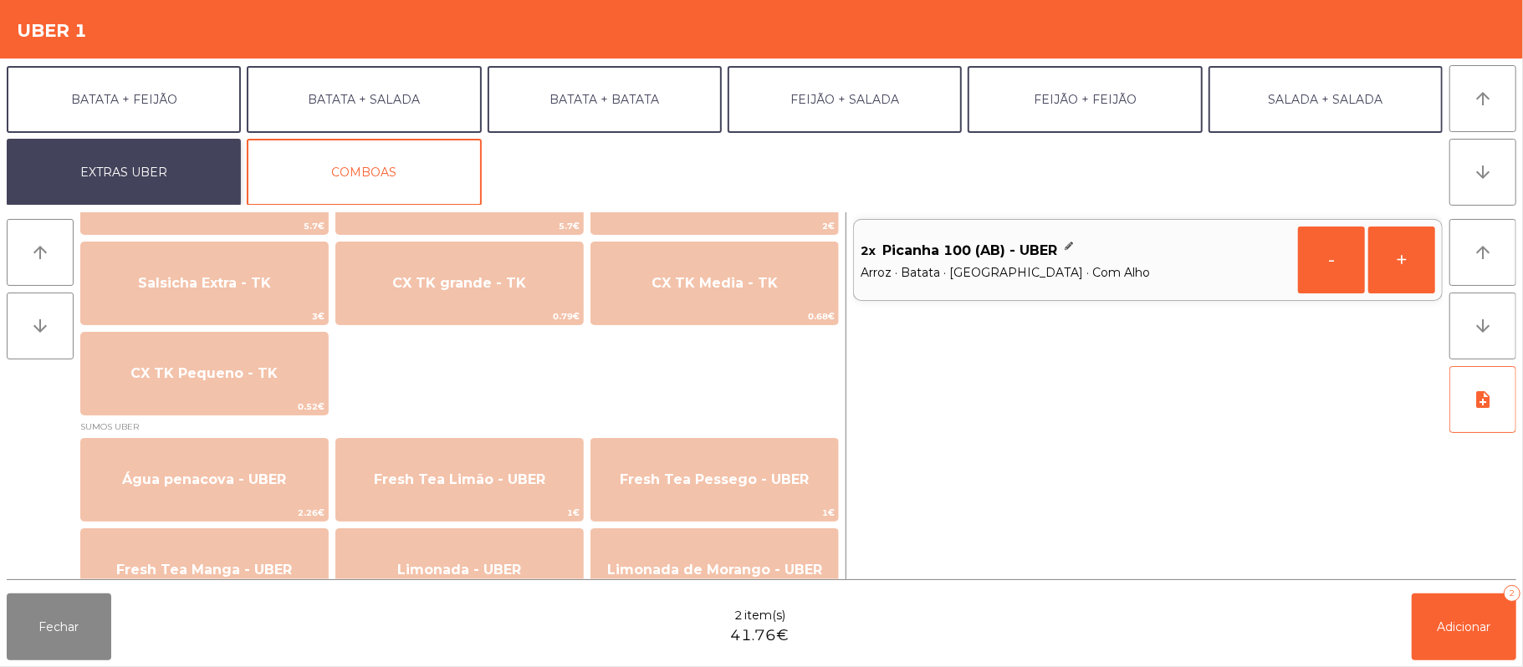
scroll to position [1317, 0]
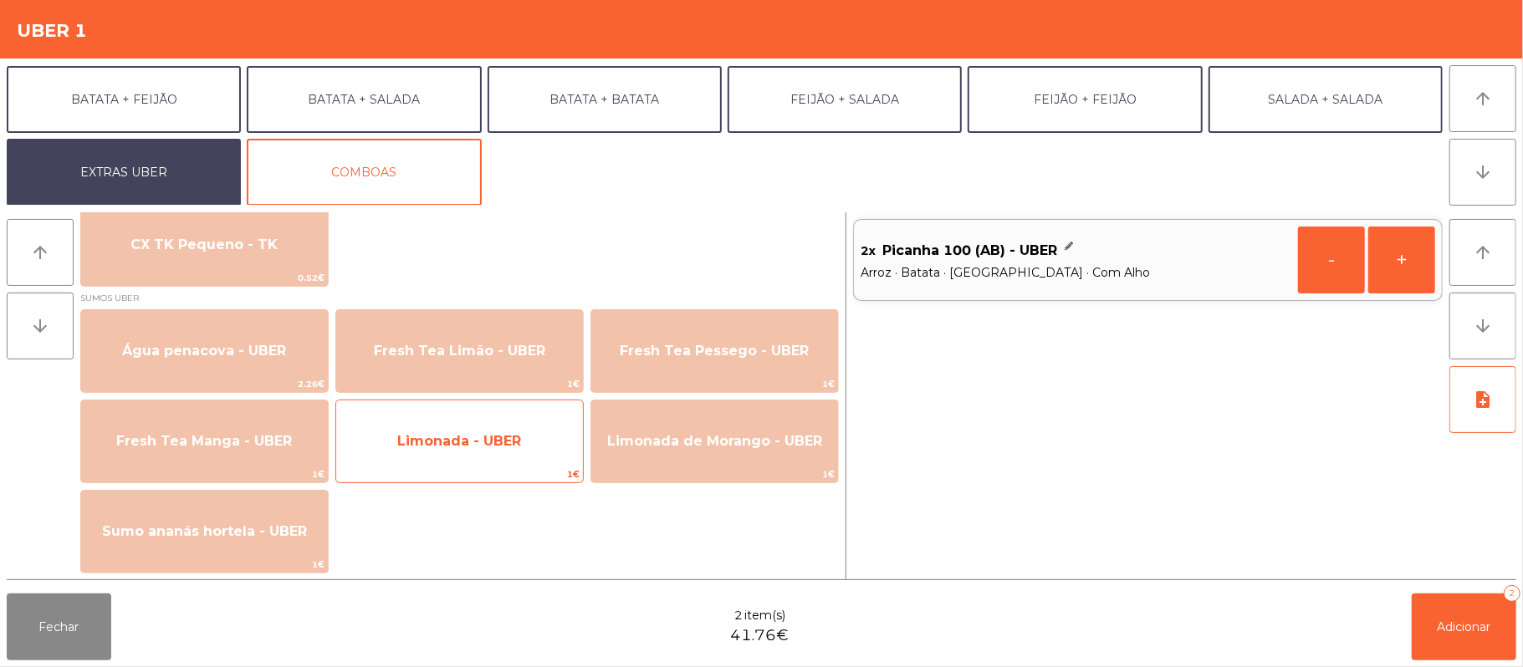
click at [468, 443] on span "Limonada - UBER" at bounding box center [459, 441] width 124 height 16
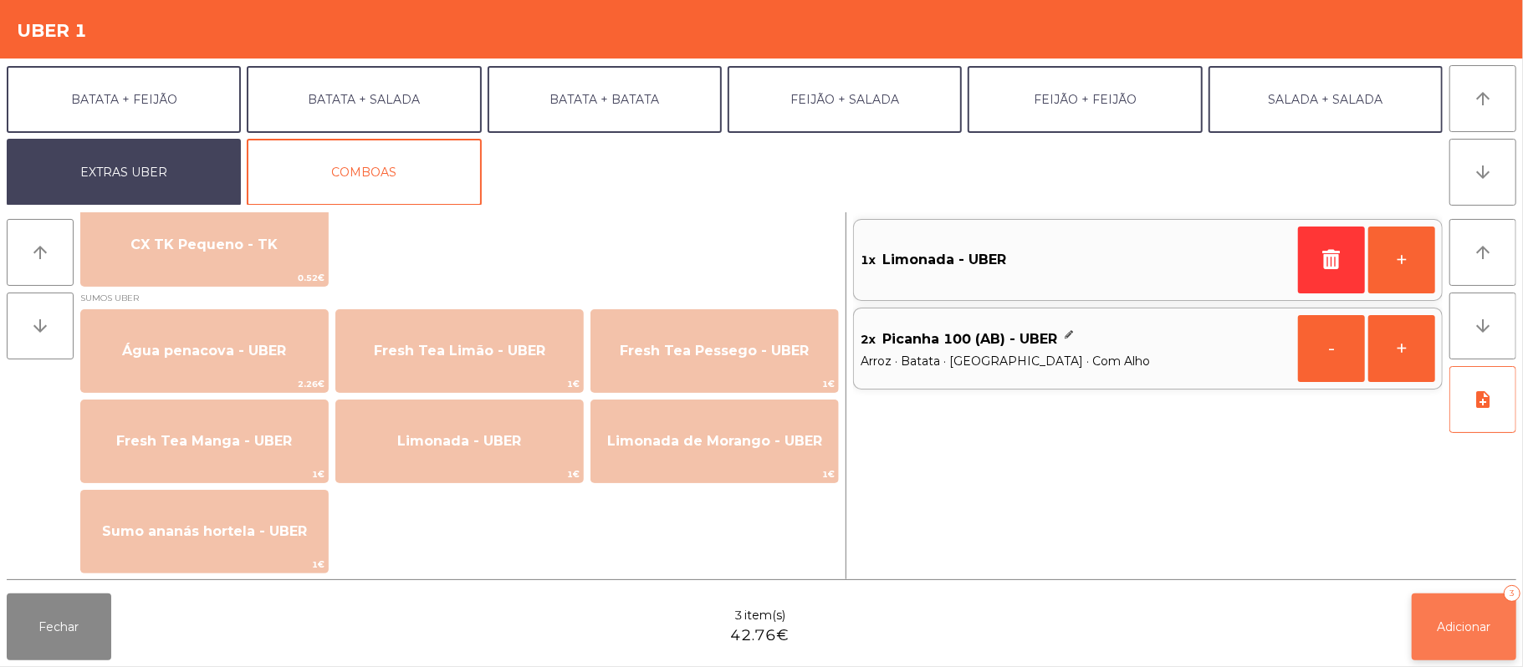
click at [1459, 621] on span "Adicionar" at bounding box center [1465, 627] width 54 height 15
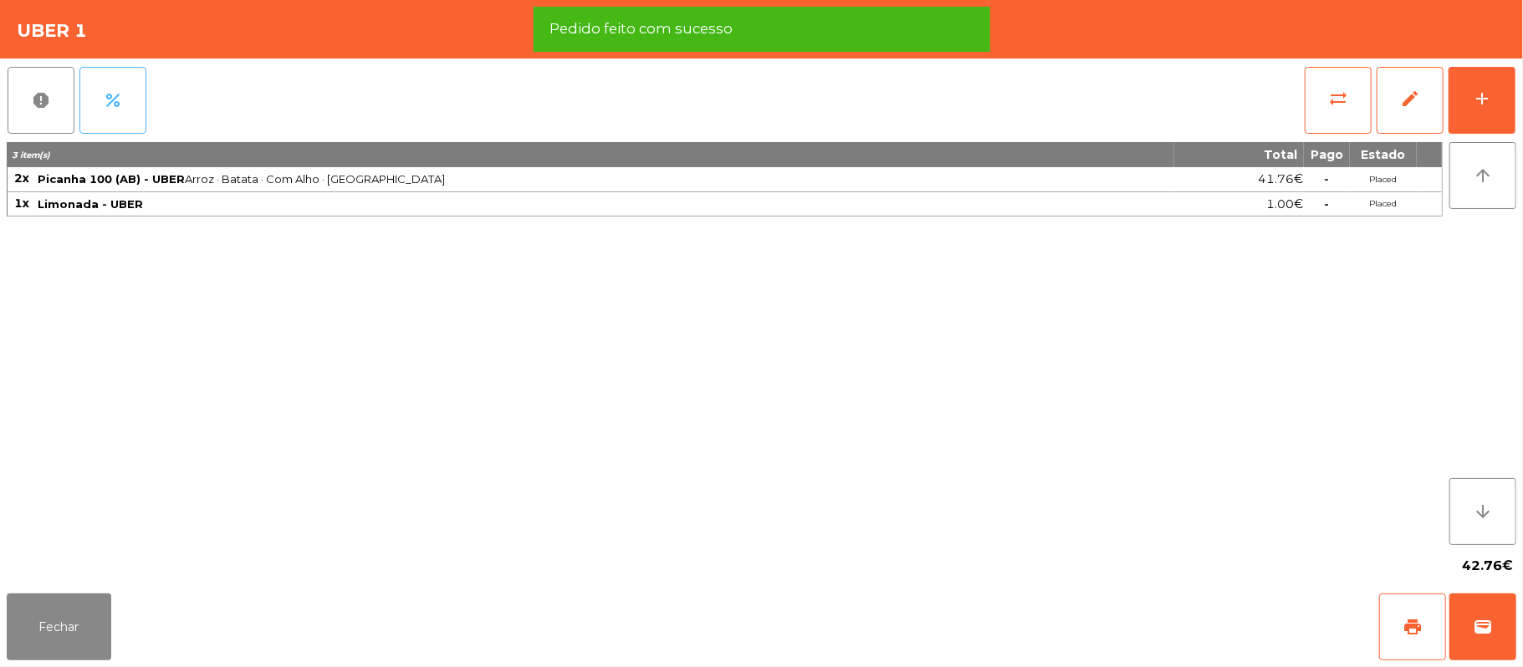
click at [124, 120] on button "percent" at bounding box center [112, 100] width 67 height 67
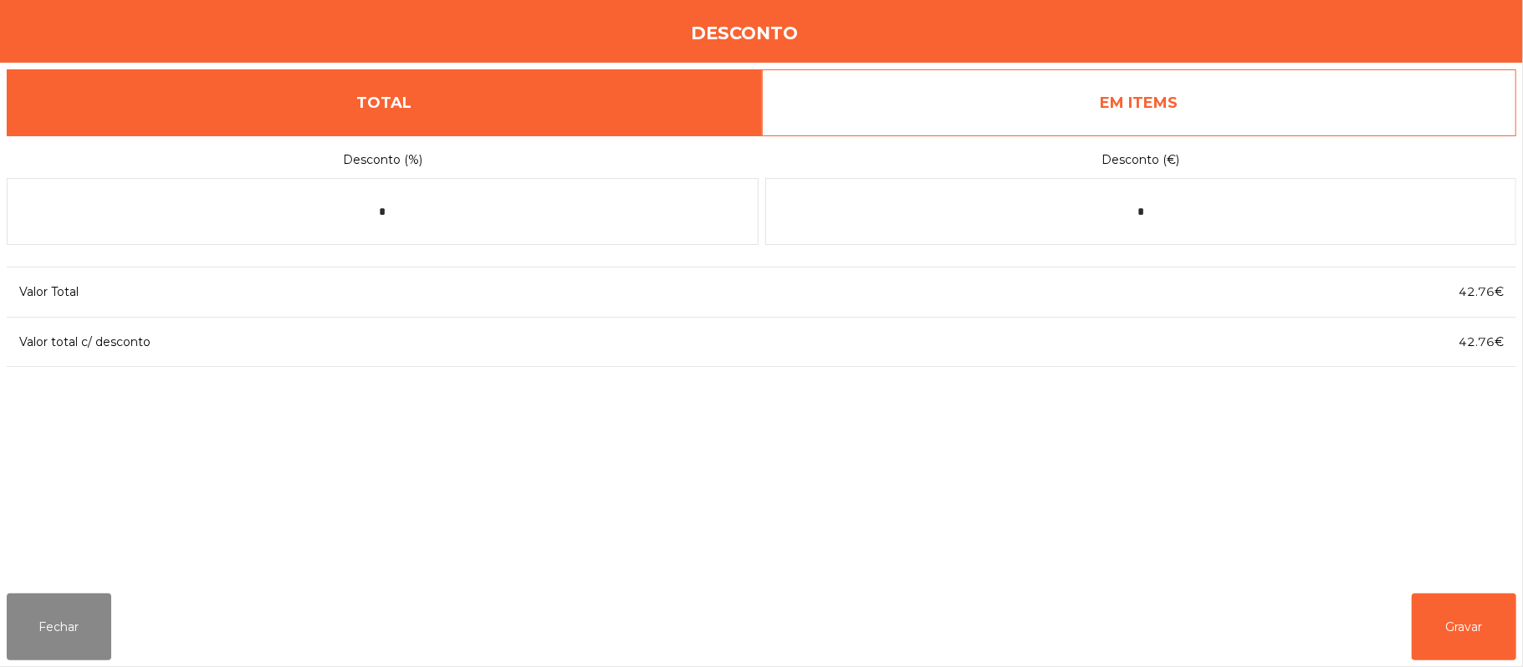
click at [1273, 101] on link "EM ITEMS" at bounding box center [1139, 102] width 755 height 67
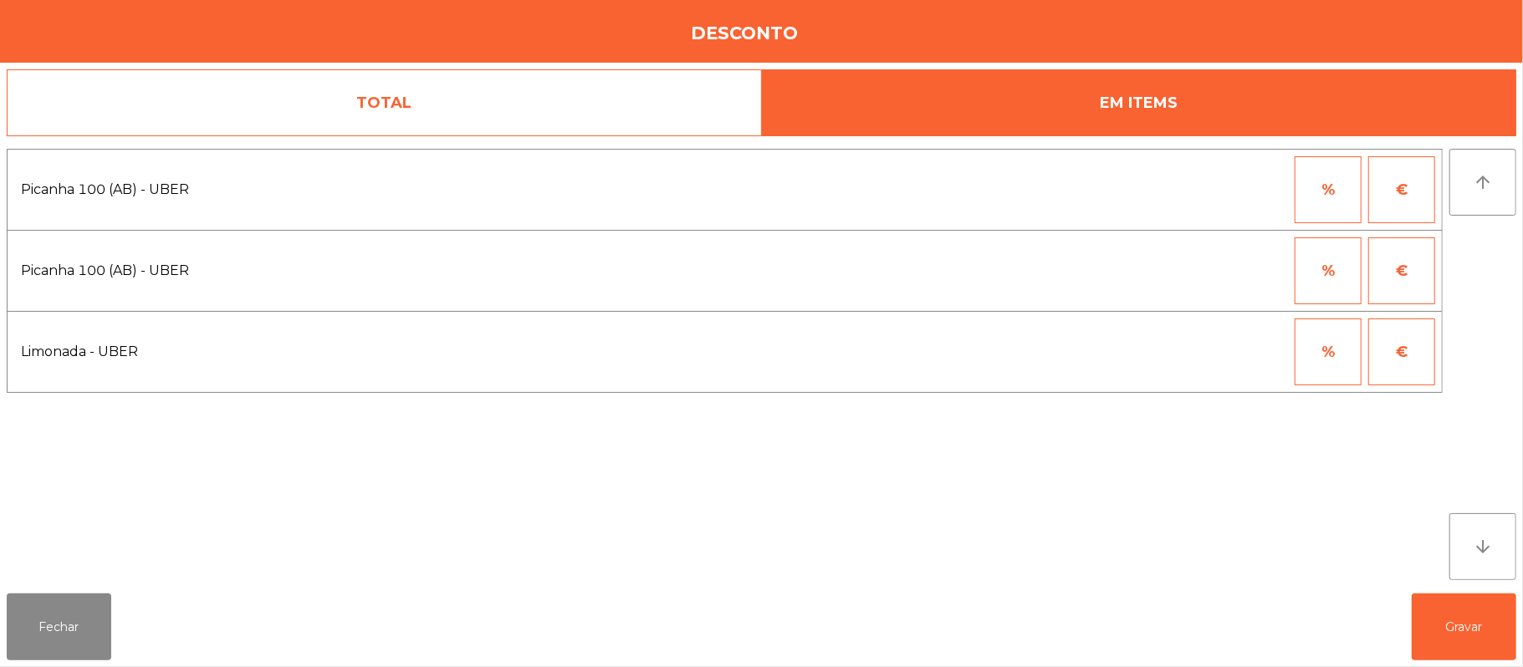
click at [1319, 199] on button "%" at bounding box center [1328, 189] width 67 height 67
click at [1233, 194] on input "*" at bounding box center [1246, 189] width 84 height 67
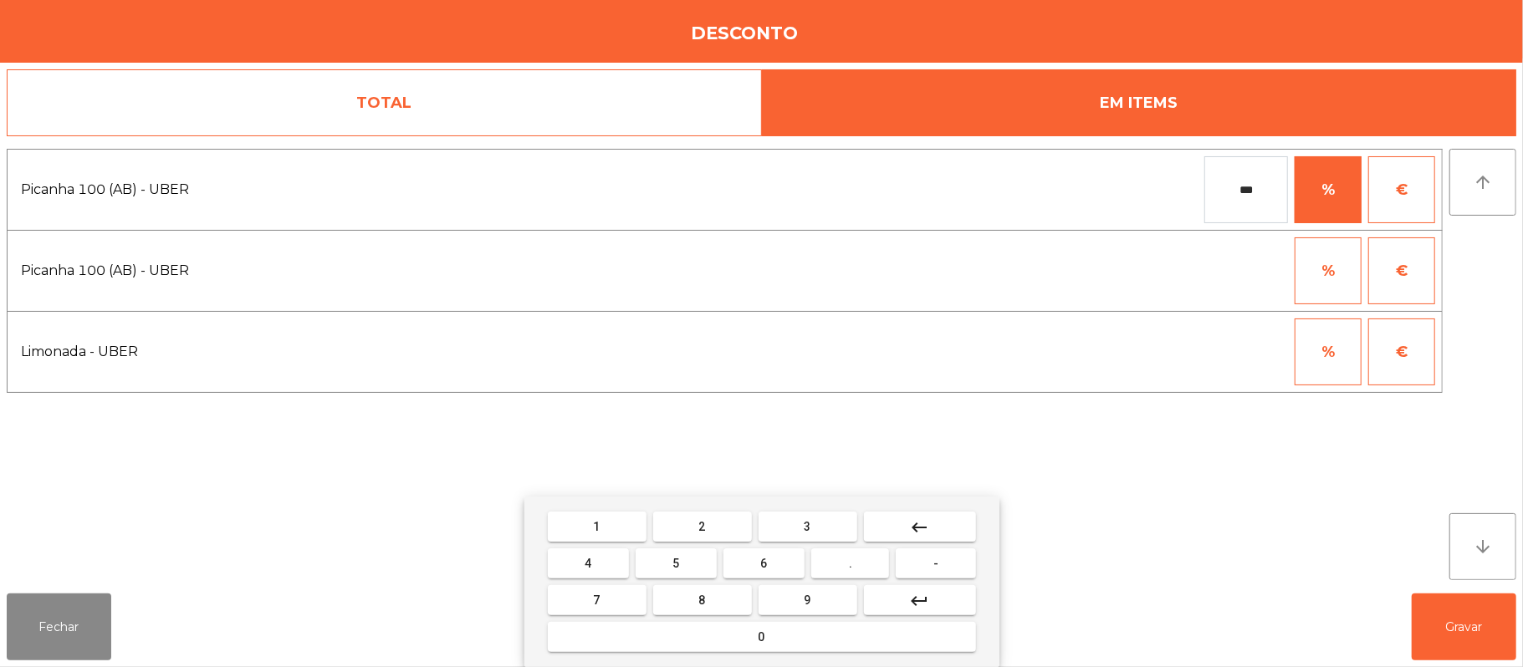
type input "***"
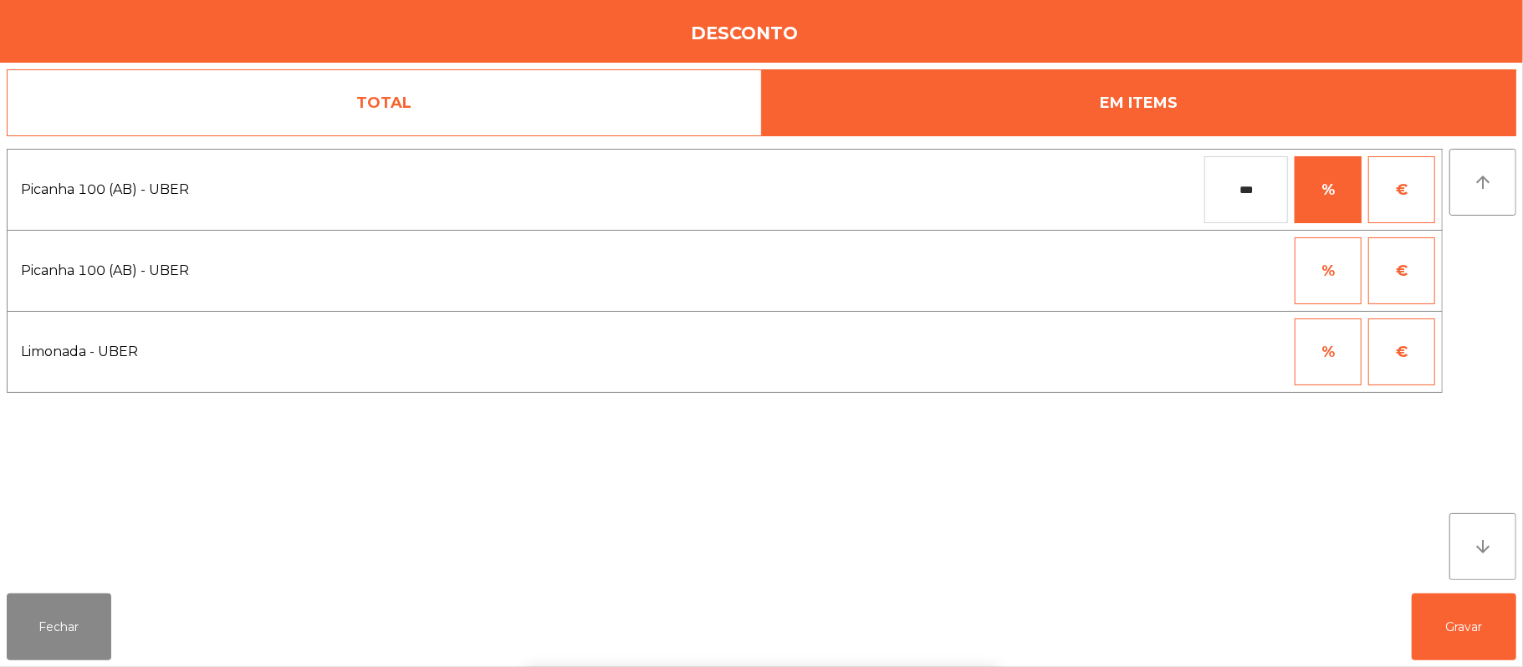
click at [1496, 616] on div "1 2 3 keyboard_backspace 4 5 6 . - 7 8 9 keyboard_return 0" at bounding box center [761, 582] width 1523 height 171
click at [1463, 632] on button "Gravar" at bounding box center [1464, 627] width 105 height 67
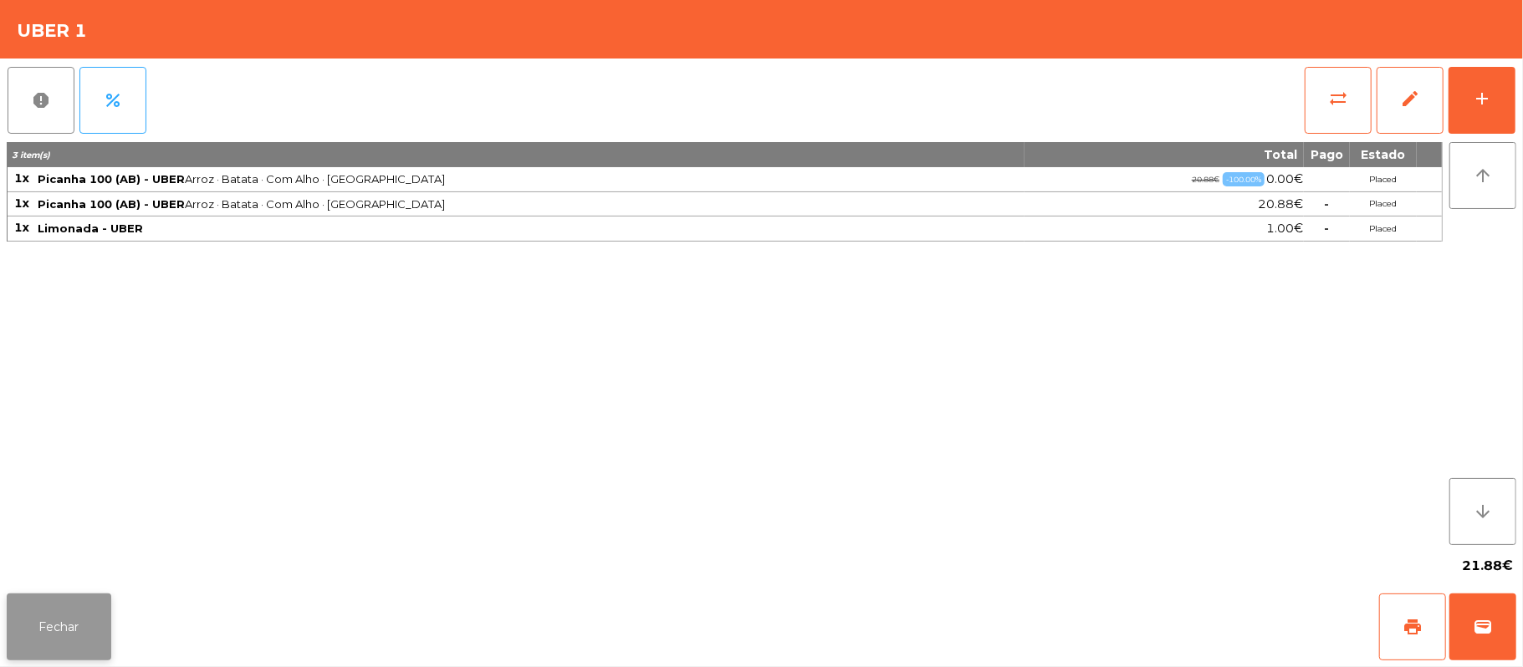
click at [84, 599] on button "Fechar" at bounding box center [59, 627] width 105 height 67
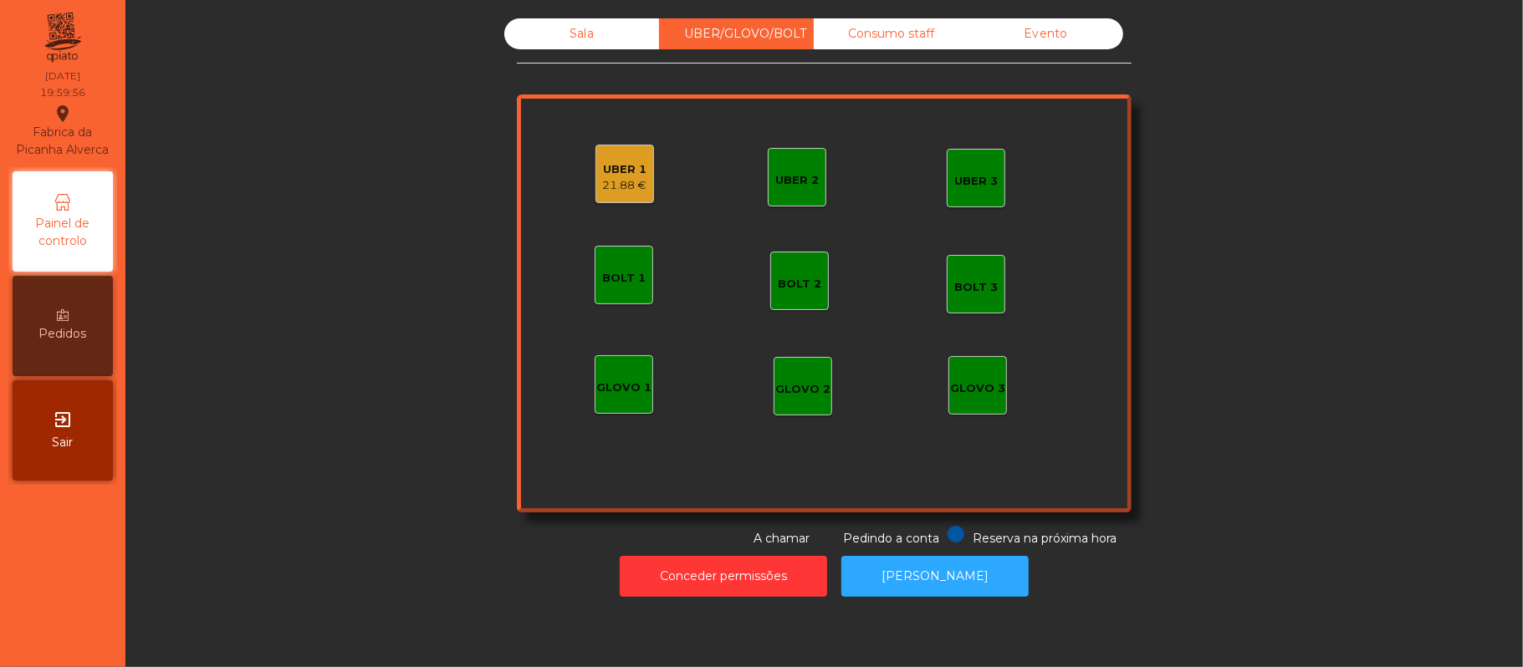
click at [601, 35] on div "Sala" at bounding box center [581, 33] width 155 height 31
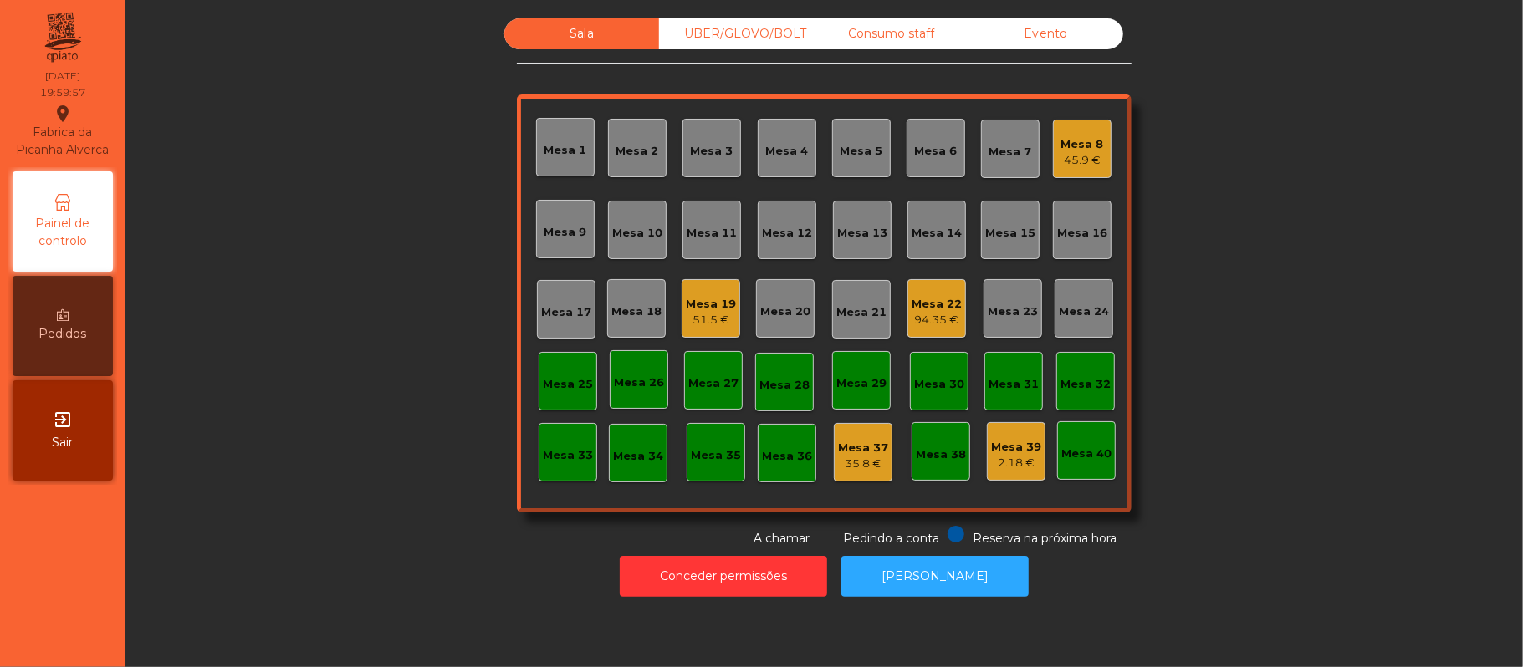
click at [917, 319] on div "94.35 €" at bounding box center [937, 320] width 50 height 17
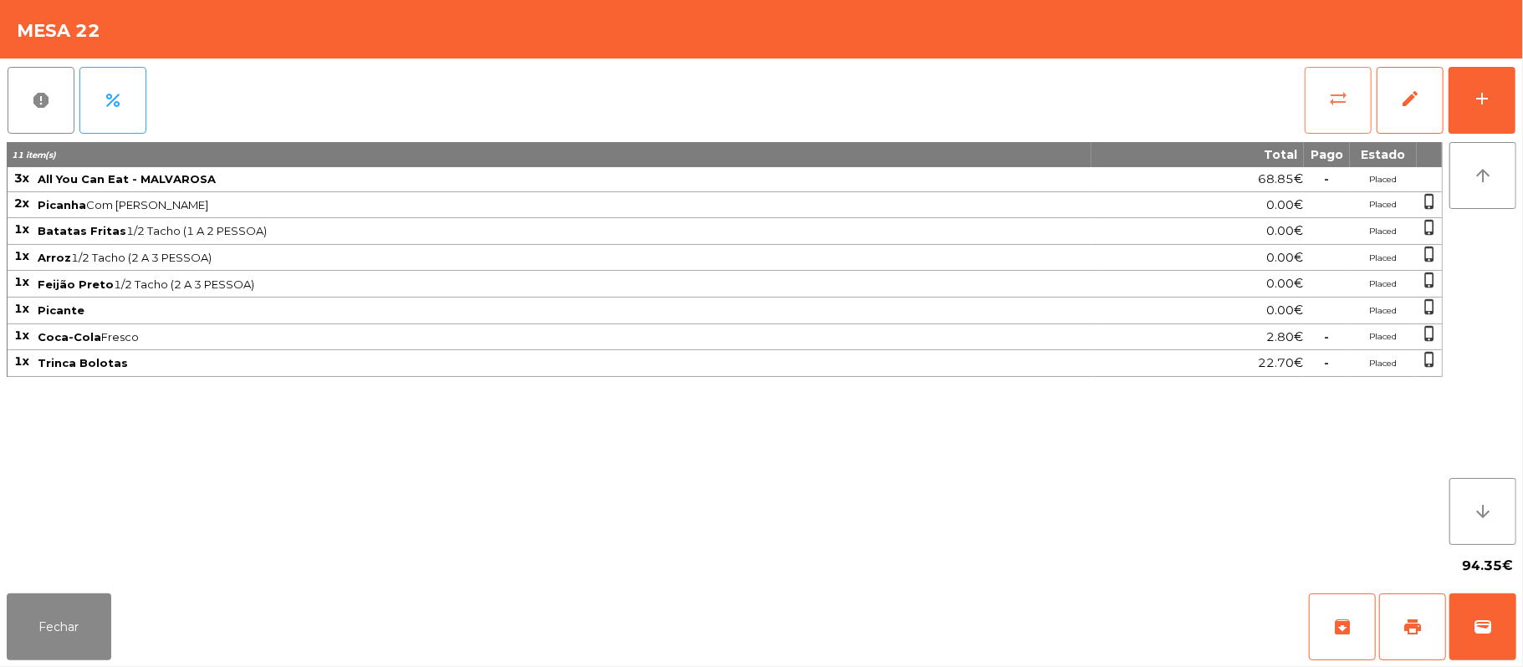
click at [1322, 108] on button "sync_alt" at bounding box center [1338, 100] width 67 height 67
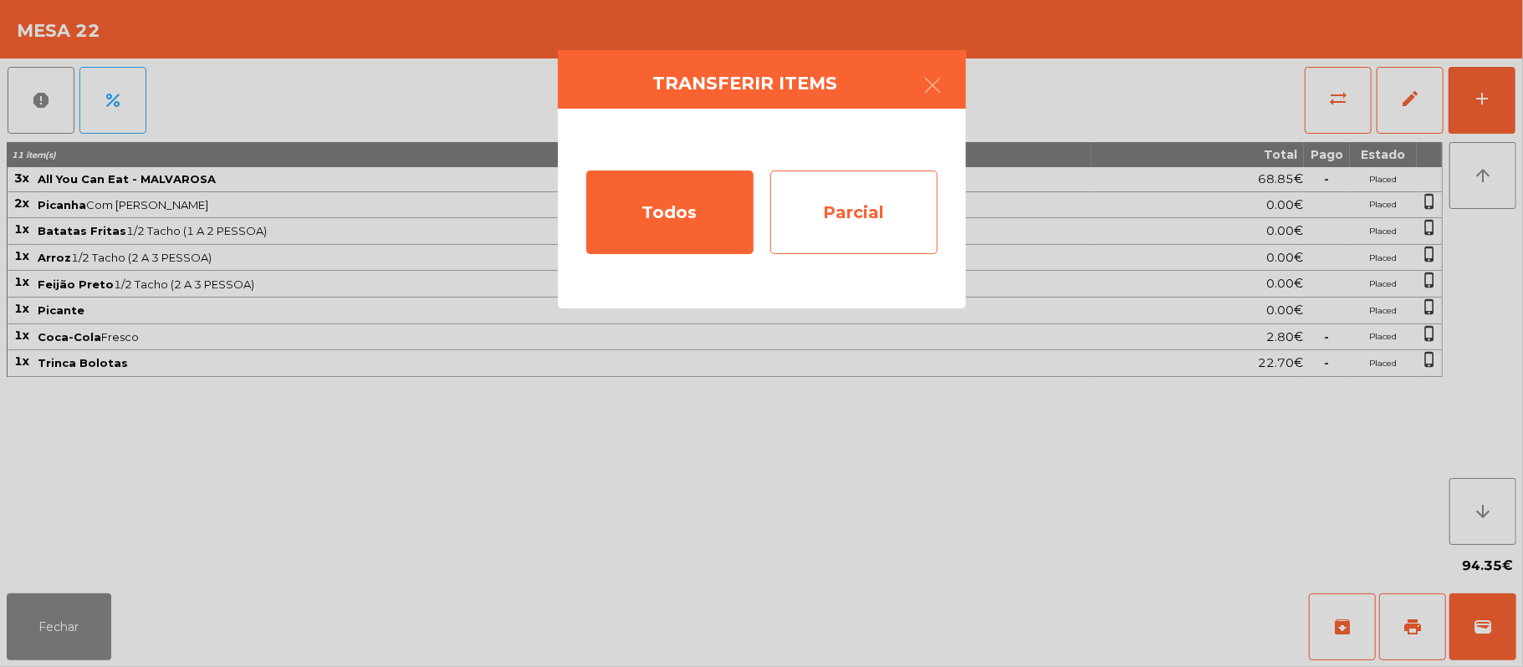
click at [874, 219] on div "Parcial" at bounding box center [853, 213] width 167 height 84
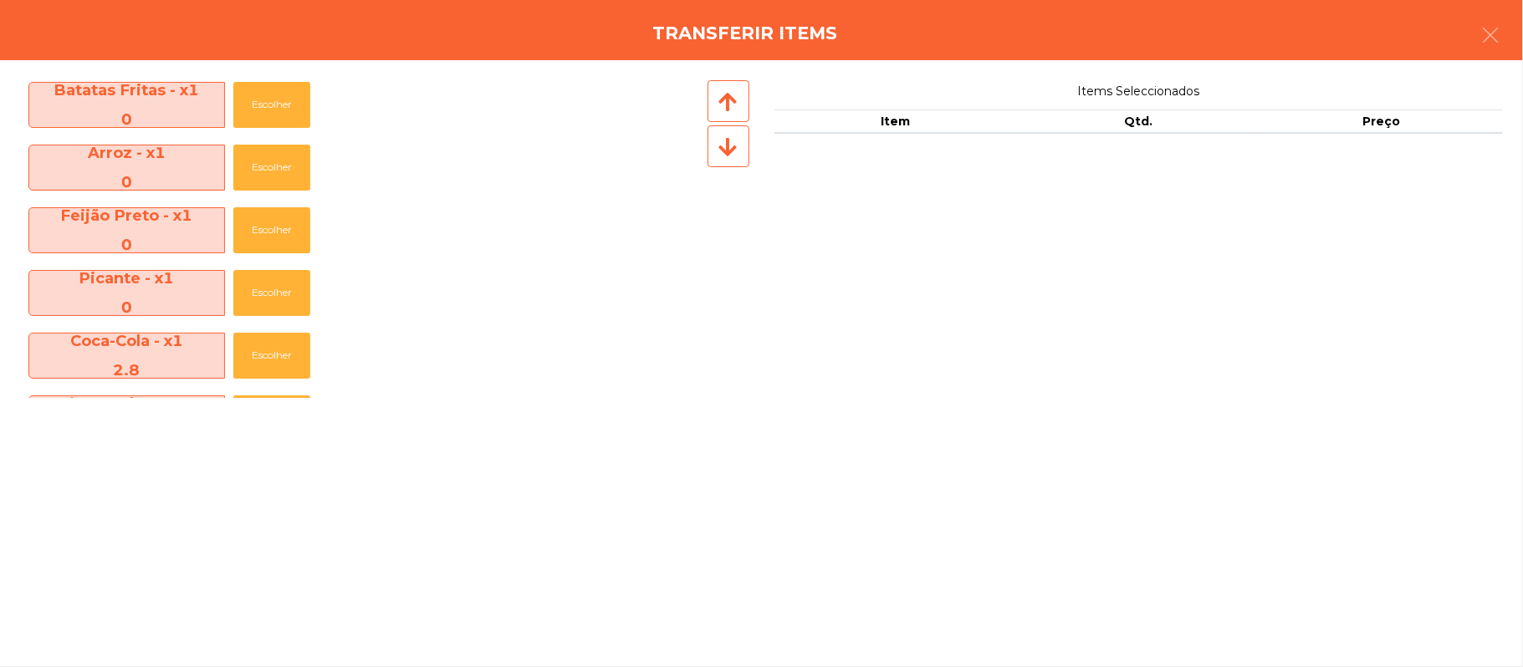
scroll to position [184, 0]
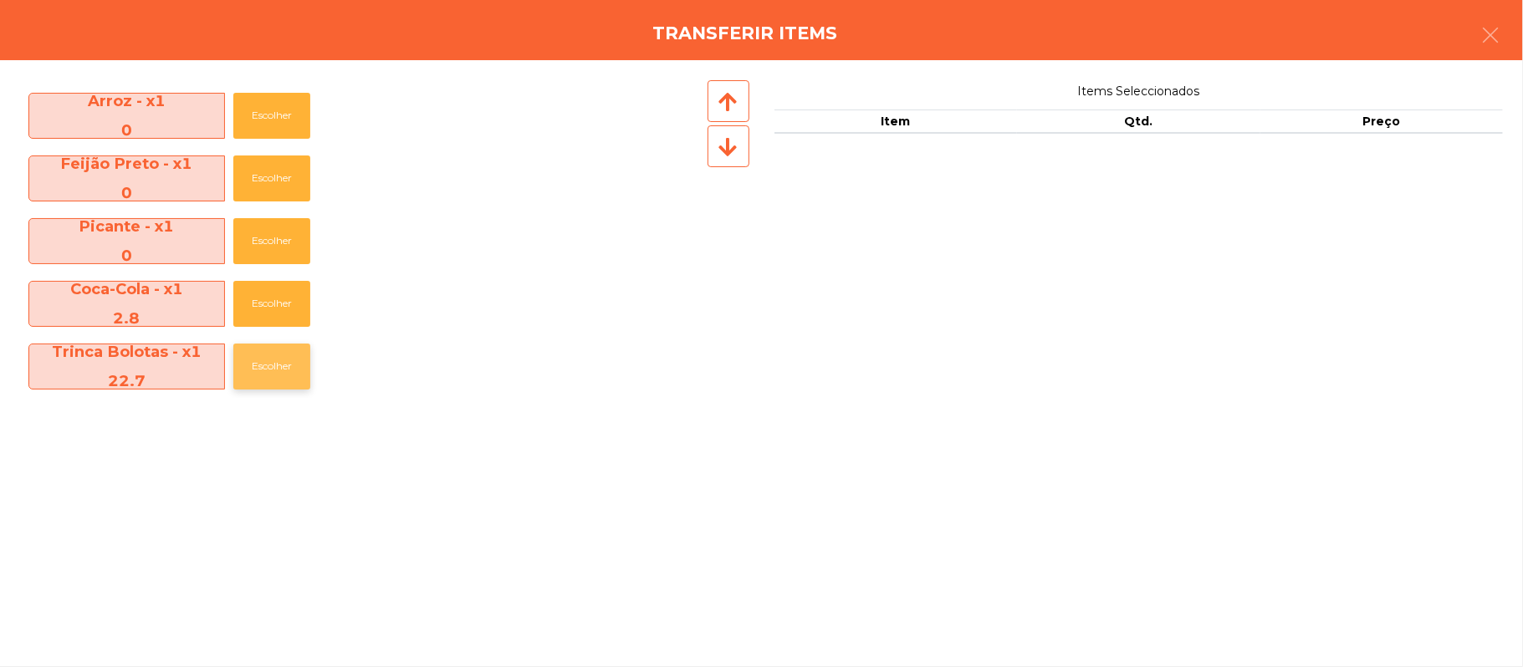
click at [276, 369] on button "Escolher" at bounding box center [271, 367] width 77 height 46
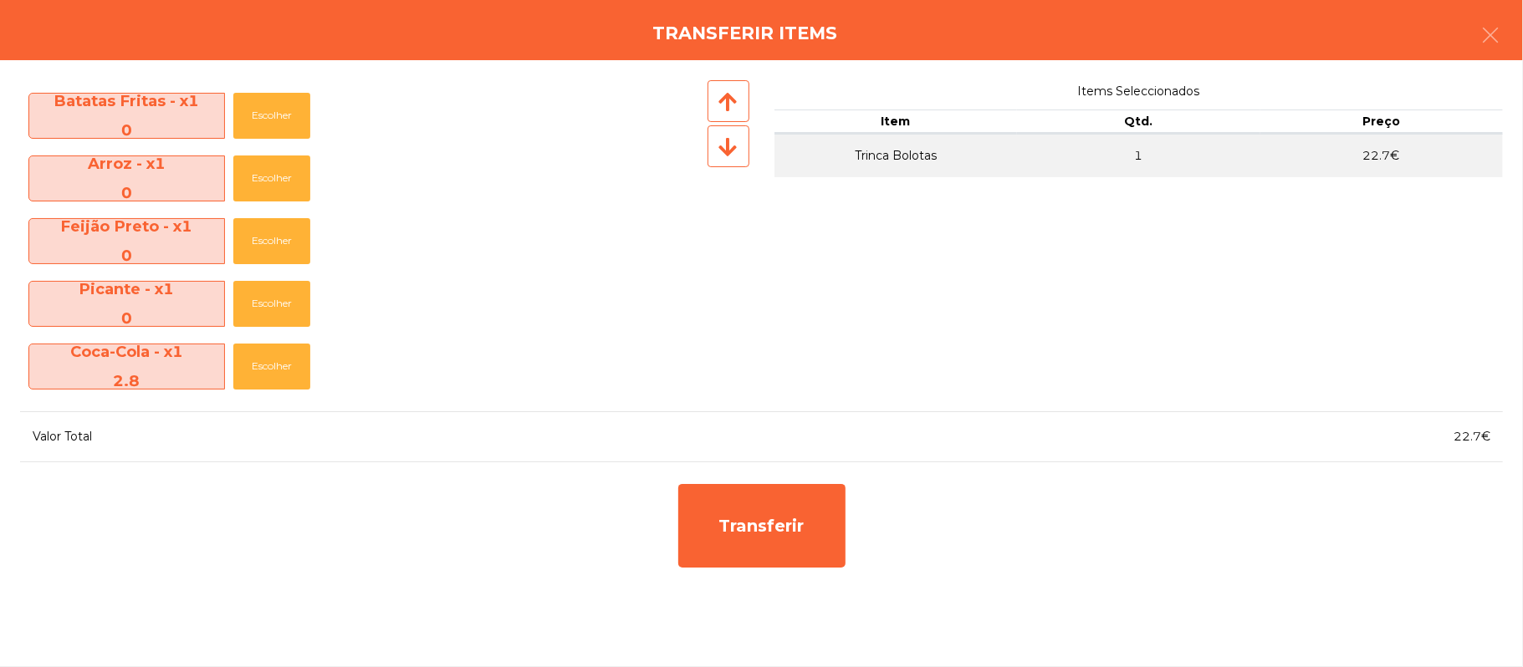
scroll to position [121, 0]
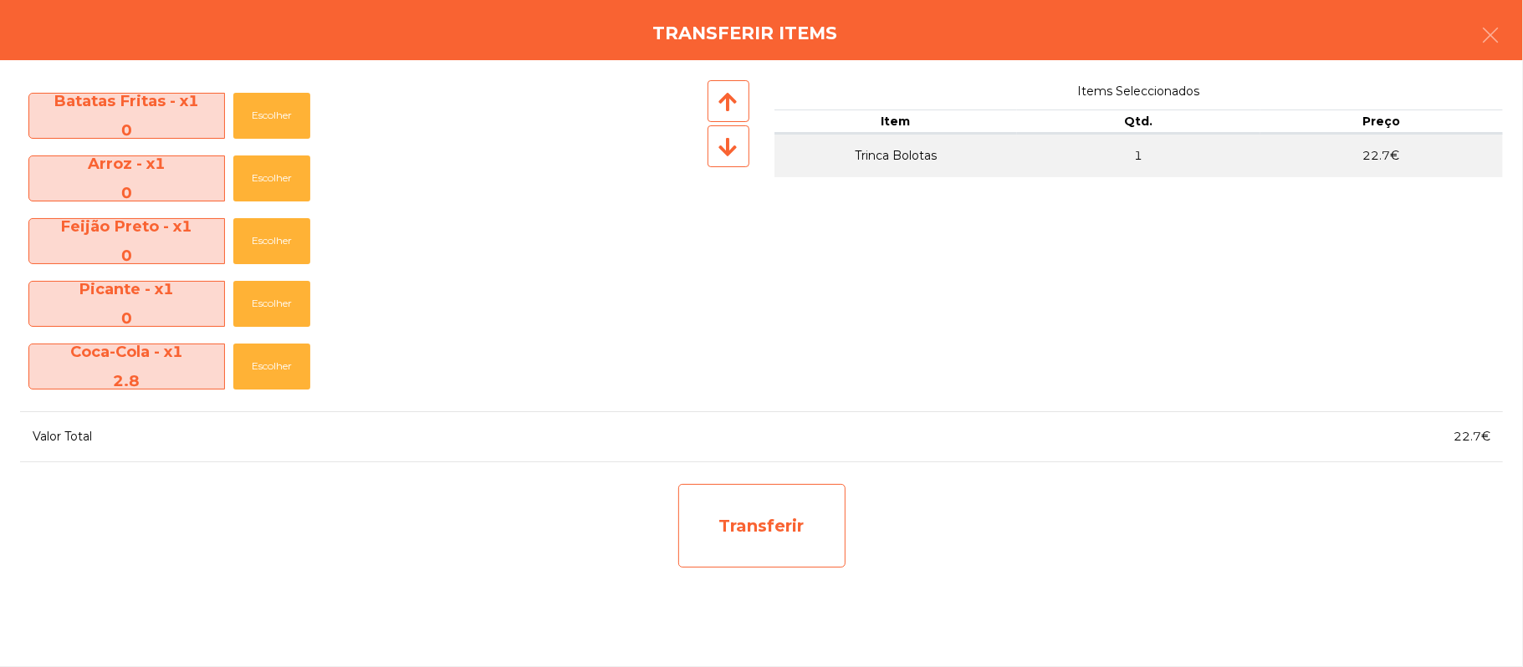
click at [803, 539] on div "Transferir" at bounding box center [761, 526] width 167 height 84
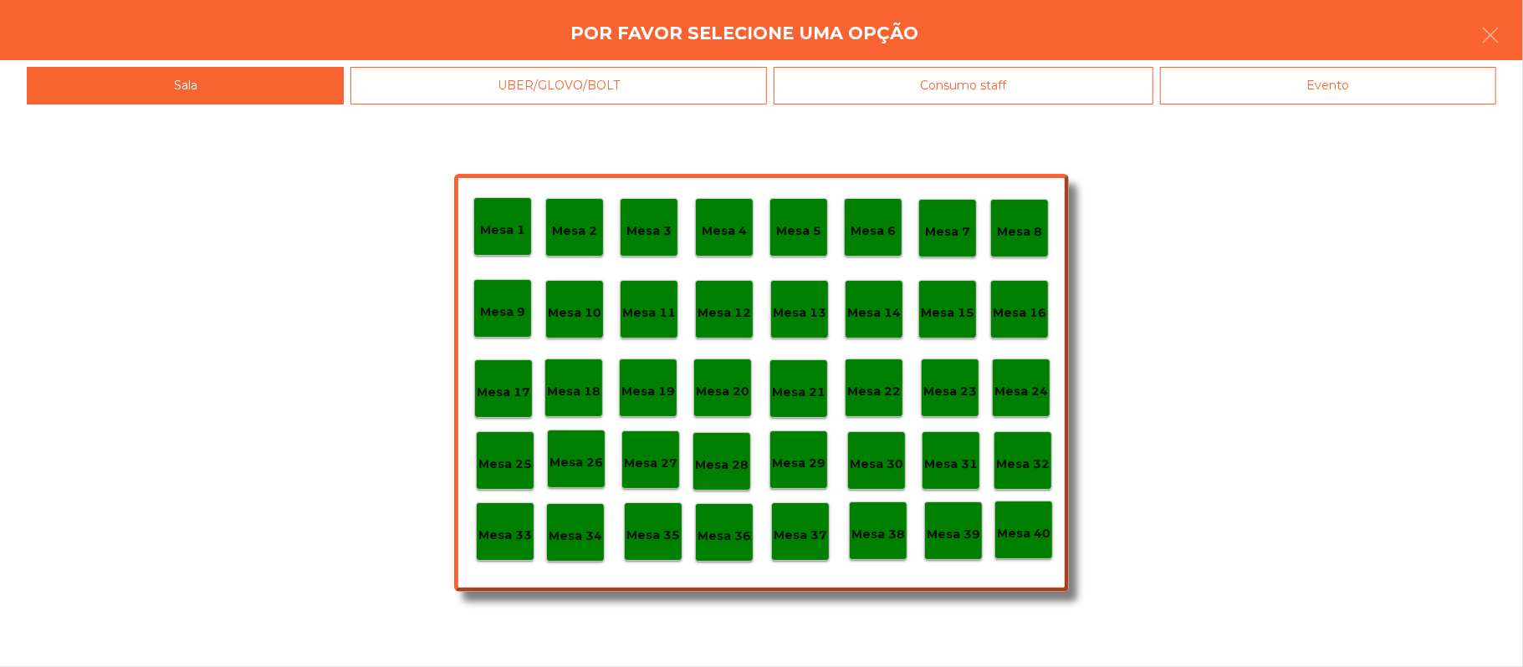
click at [807, 519] on div "Mesa 37" at bounding box center [801, 532] width 54 height 26
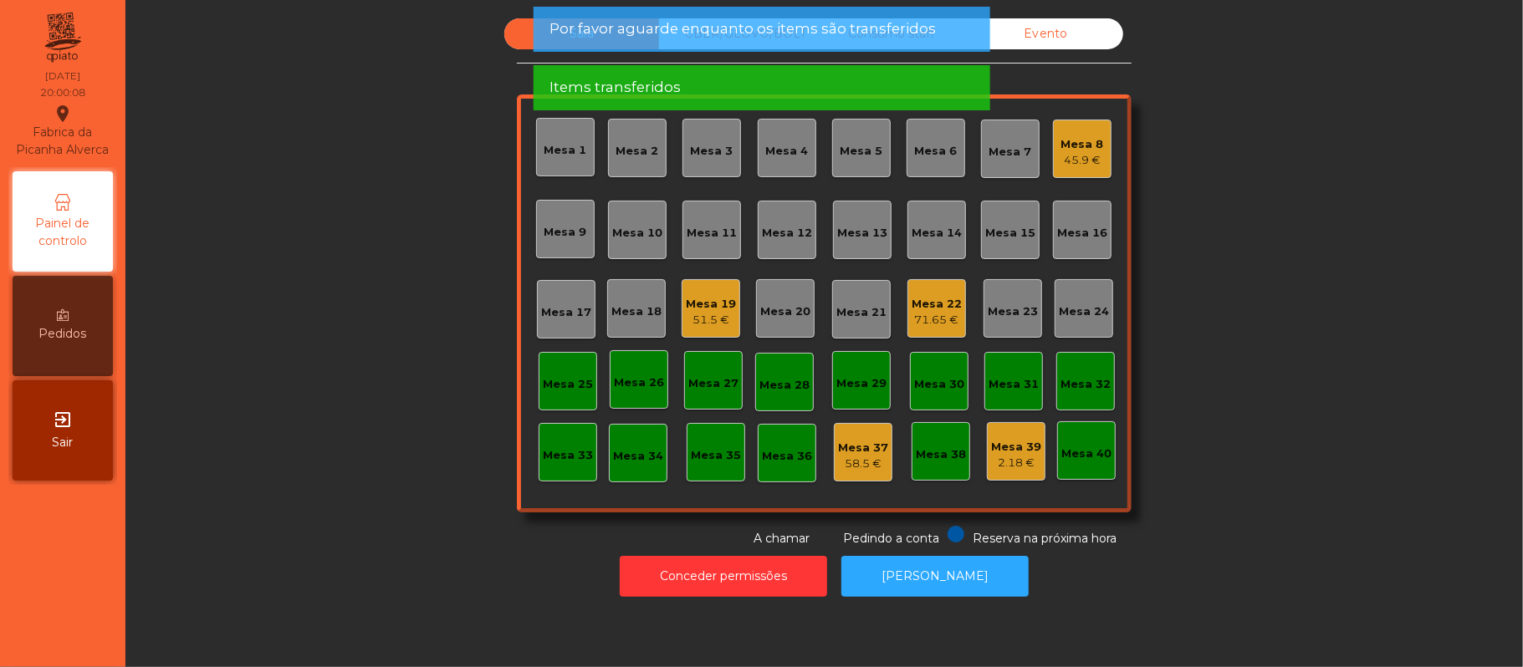
click at [920, 312] on div "71.65 €" at bounding box center [937, 320] width 50 height 17
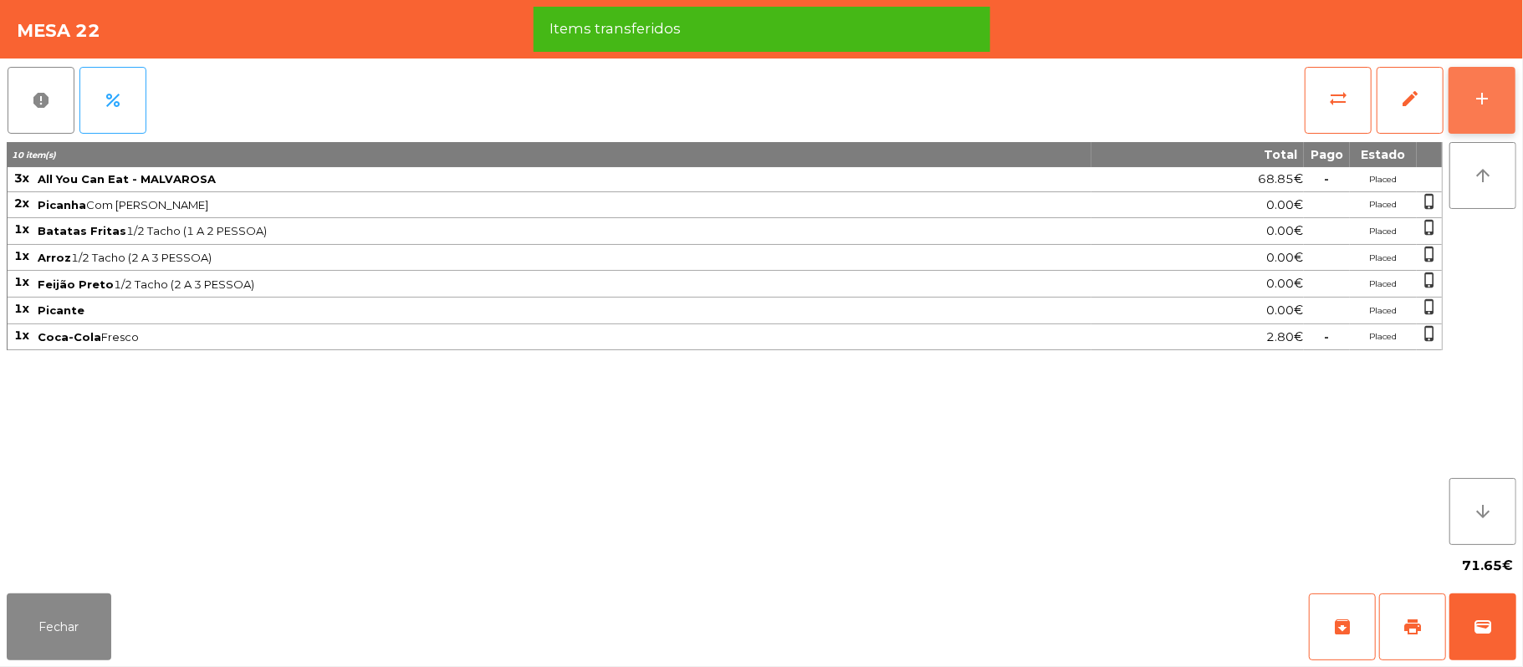
click at [1474, 95] on div "add" at bounding box center [1482, 99] width 20 height 20
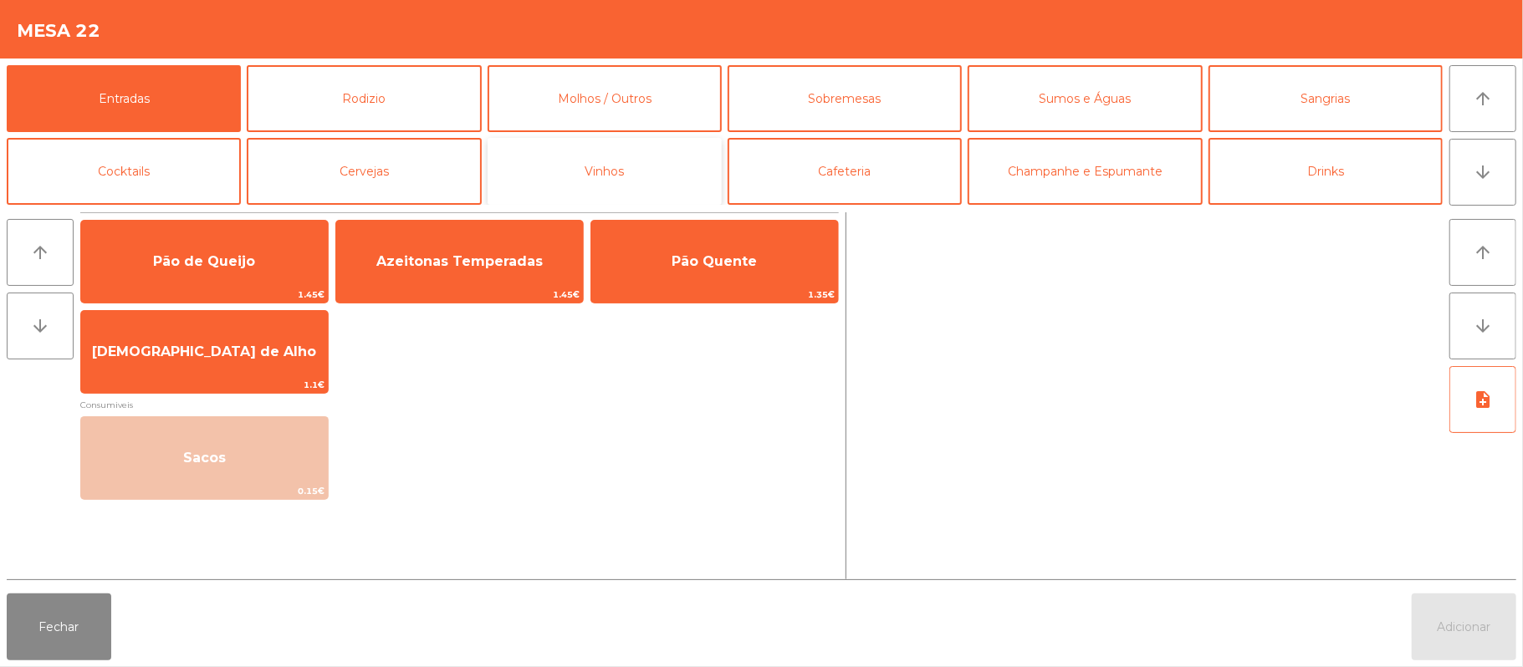
click at [652, 171] on button "Vinhos" at bounding box center [605, 171] width 234 height 67
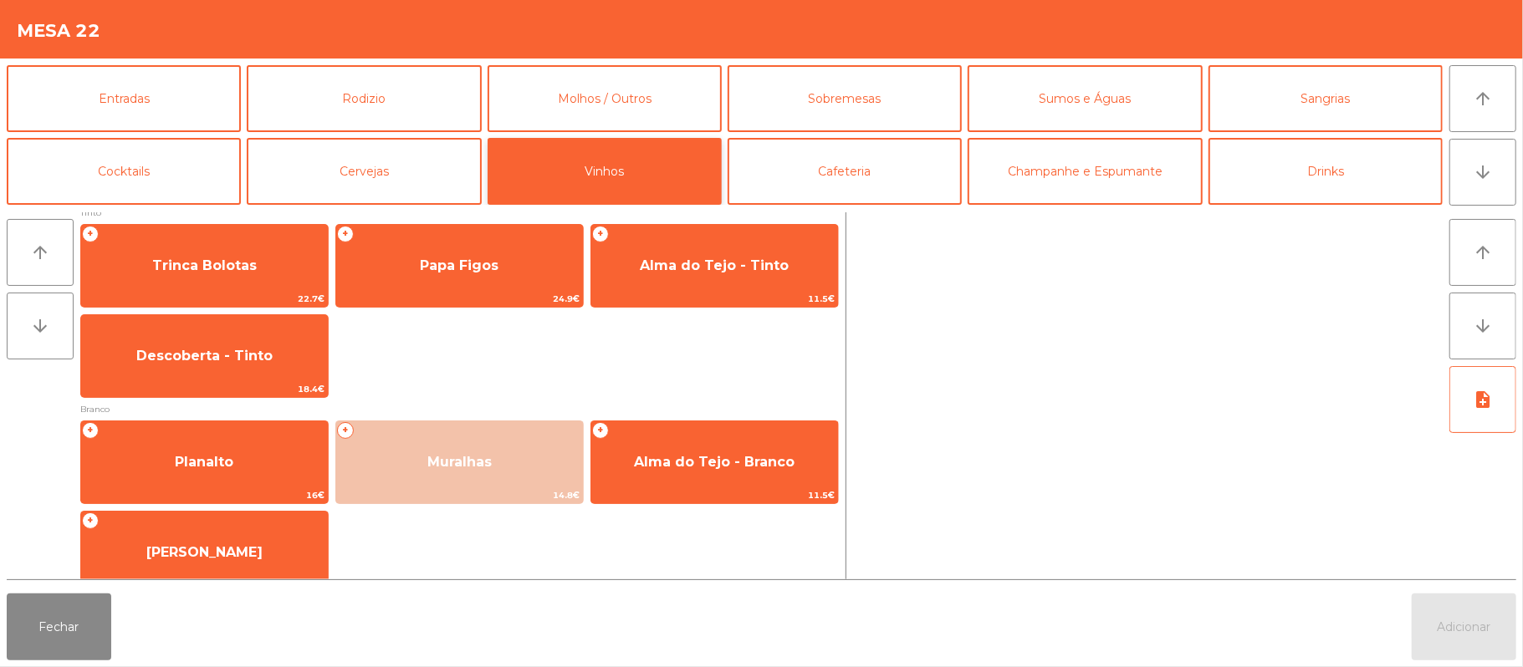
scroll to position [14, 0]
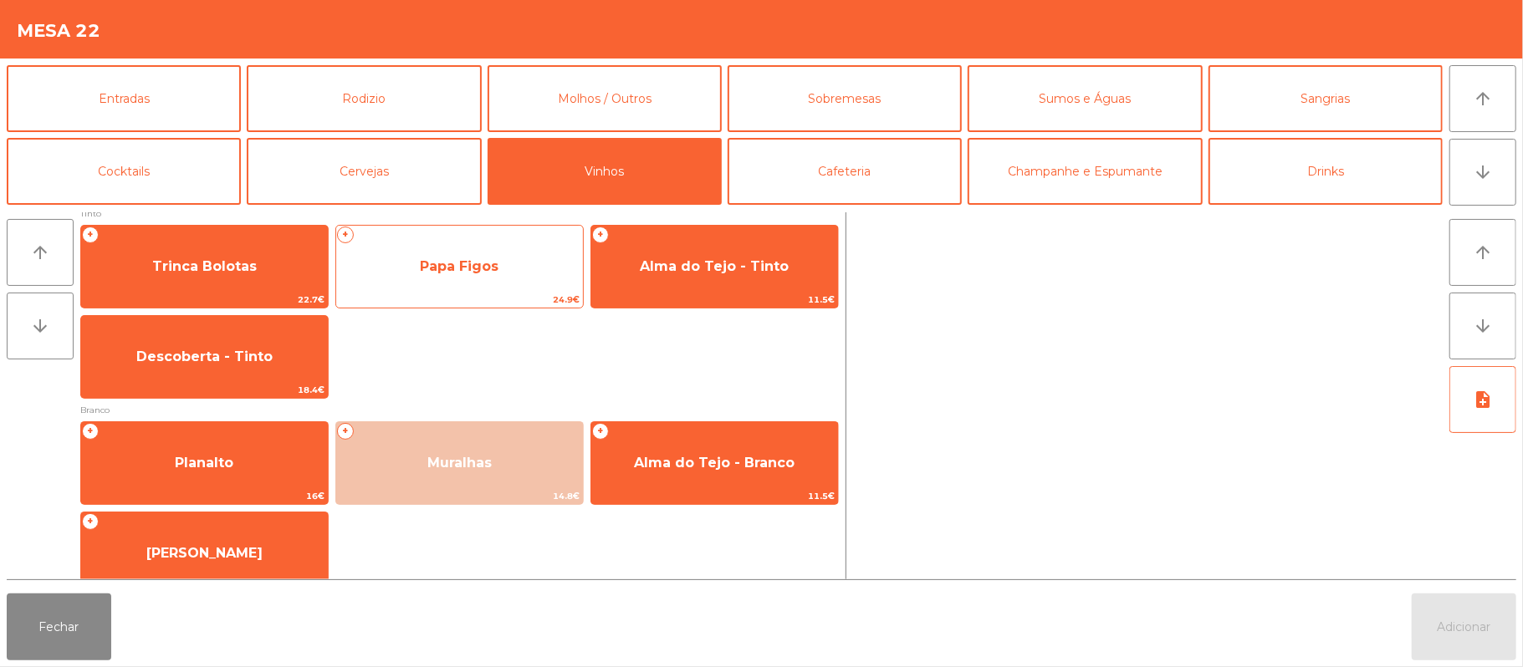
click at [500, 261] on span "Papa Figos" at bounding box center [459, 266] width 247 height 45
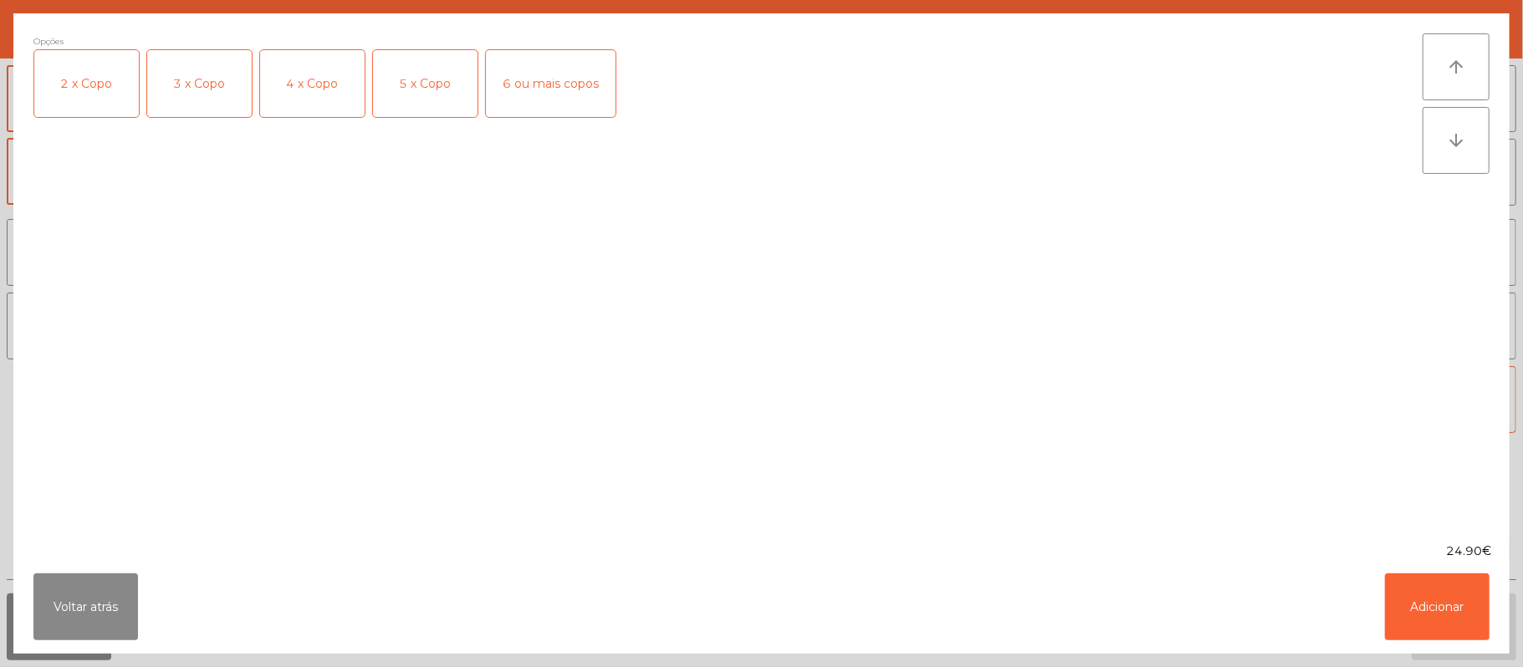
click at [94, 79] on div "2 x Copo" at bounding box center [86, 83] width 105 height 67
click at [1433, 604] on button "Adicionar" at bounding box center [1437, 607] width 105 height 67
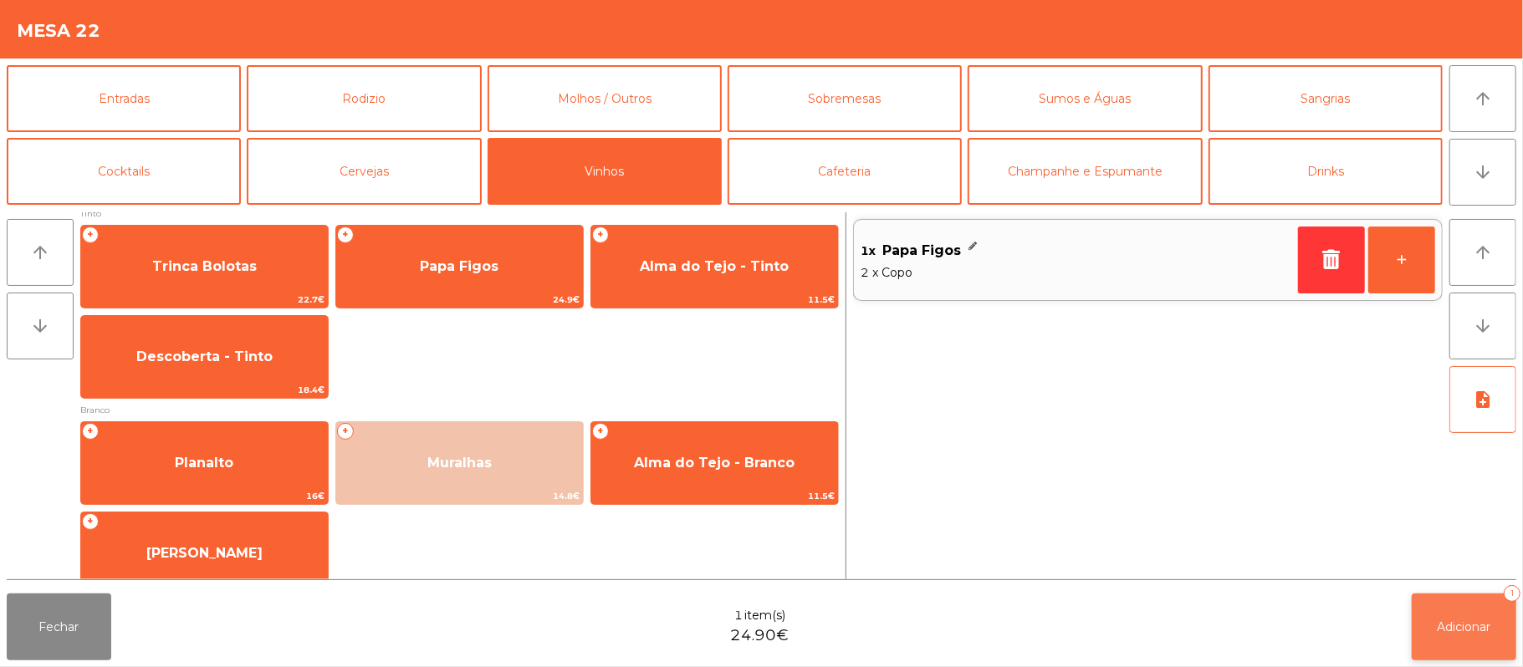
click at [1447, 616] on button "Adicionar 1" at bounding box center [1464, 627] width 105 height 67
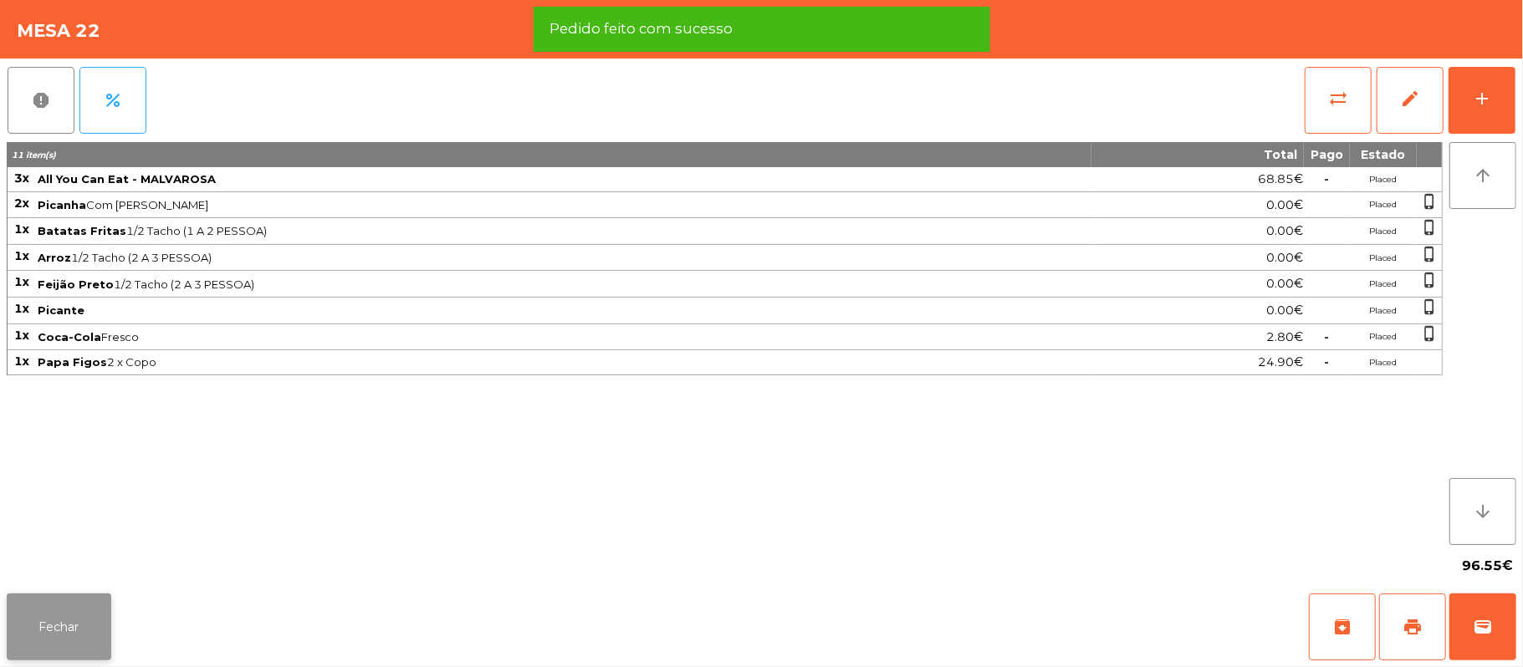
click at [67, 621] on button "Fechar" at bounding box center [59, 627] width 105 height 67
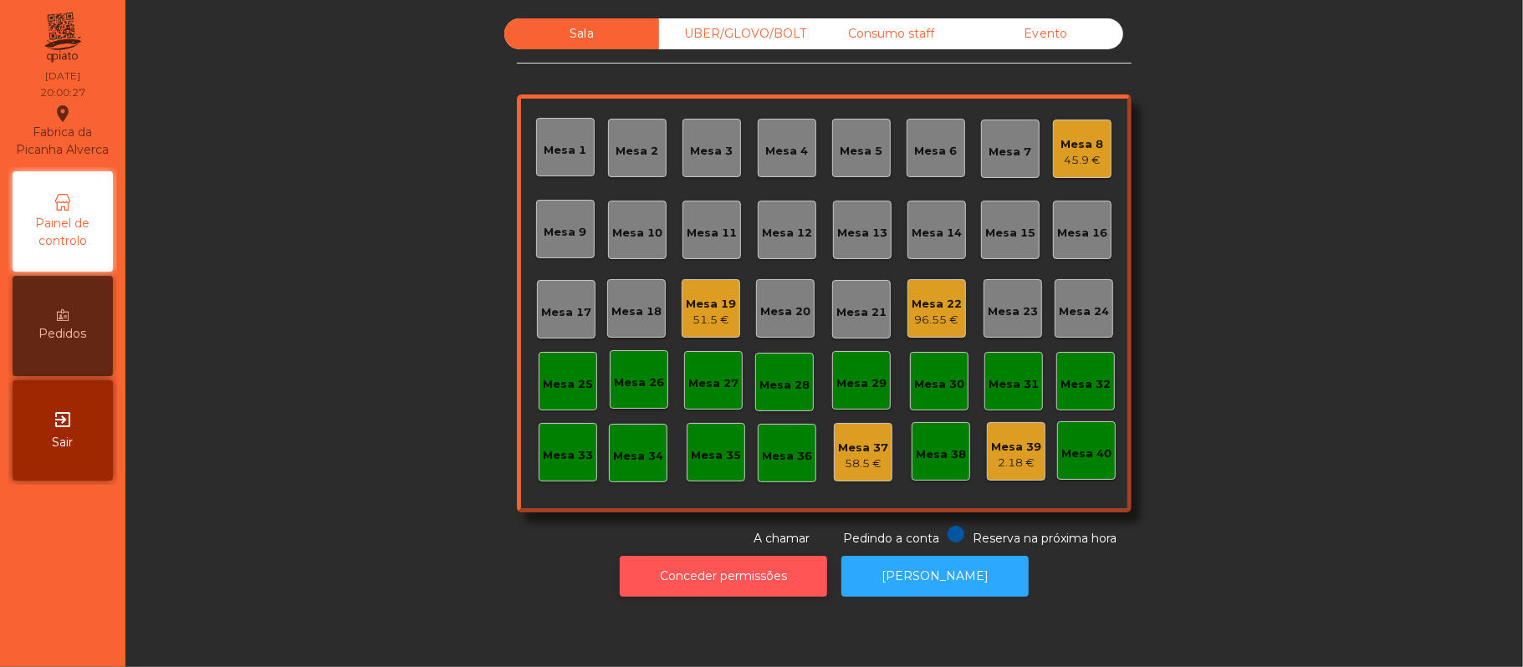
click at [754, 592] on button "Conceder permissões" at bounding box center [723, 576] width 207 height 41
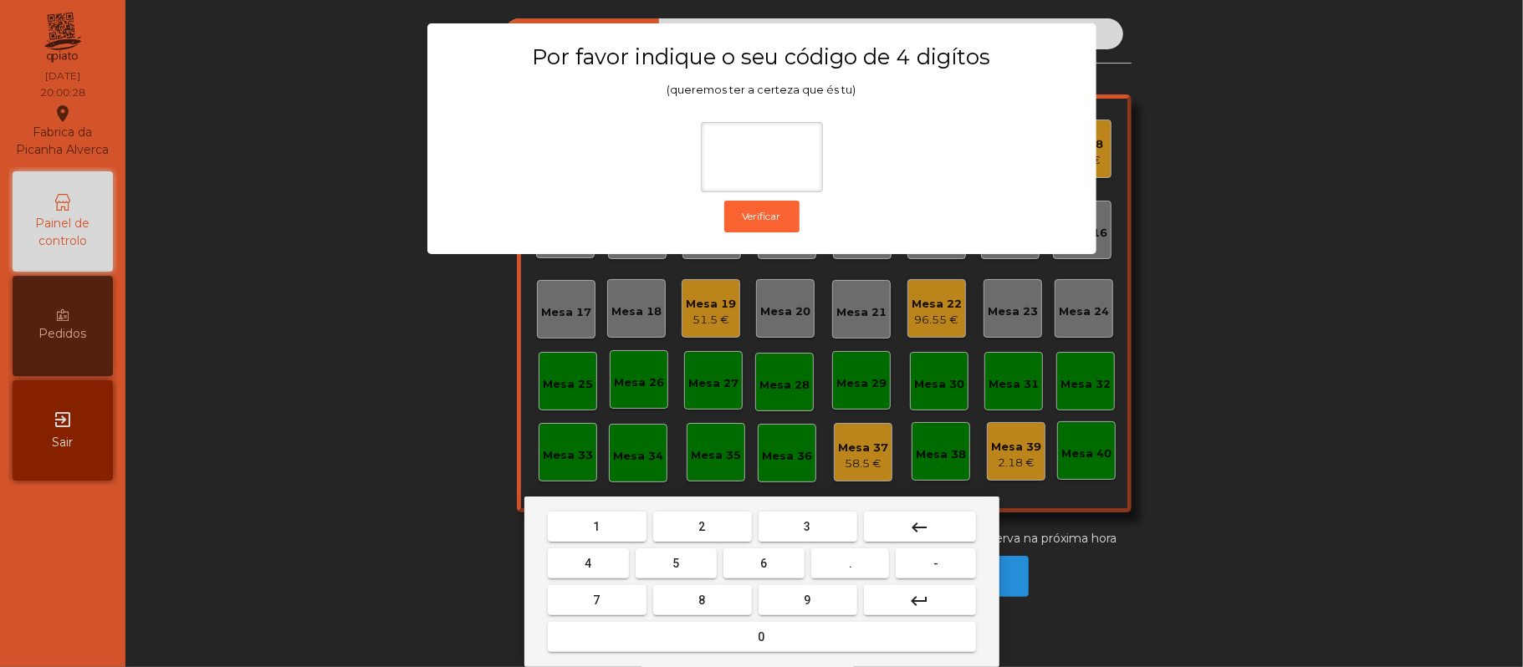
click at [701, 527] on span "2" at bounding box center [702, 526] width 7 height 13
click at [764, 557] on span "6" at bounding box center [764, 563] width 7 height 13
click at [592, 527] on button "1" at bounding box center [597, 527] width 99 height 30
click at [686, 572] on button "5" at bounding box center [676, 564] width 81 height 30
type input "****"
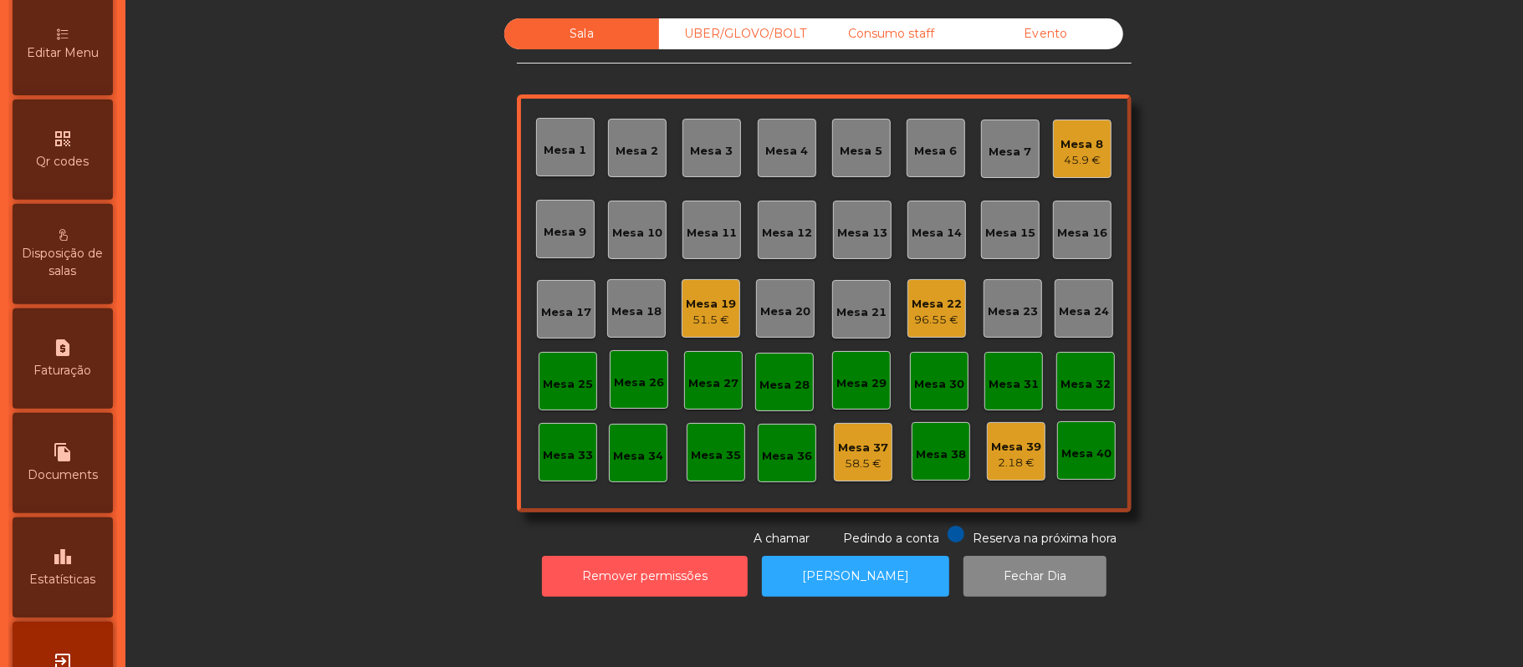
scroll to position [395, 0]
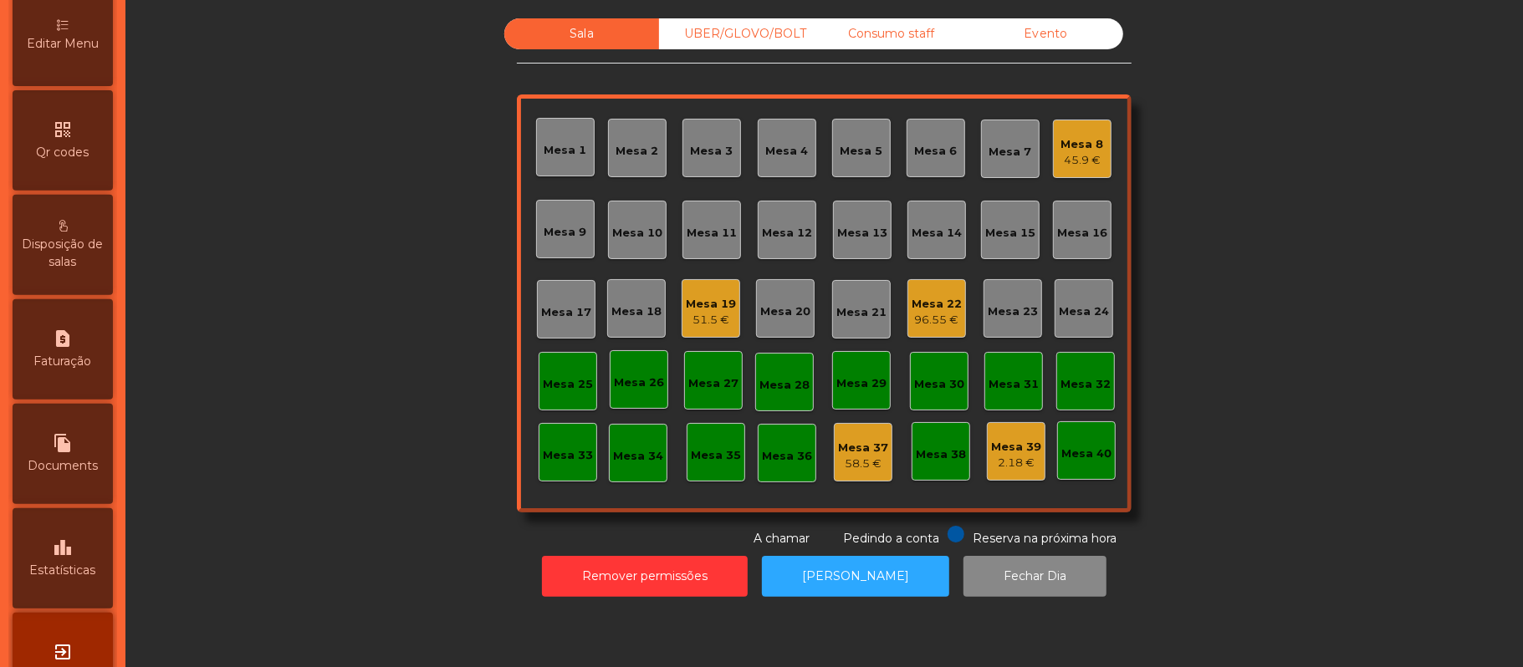
click at [87, 44] on div "Editar Menu" at bounding box center [63, 36] width 100 height 100
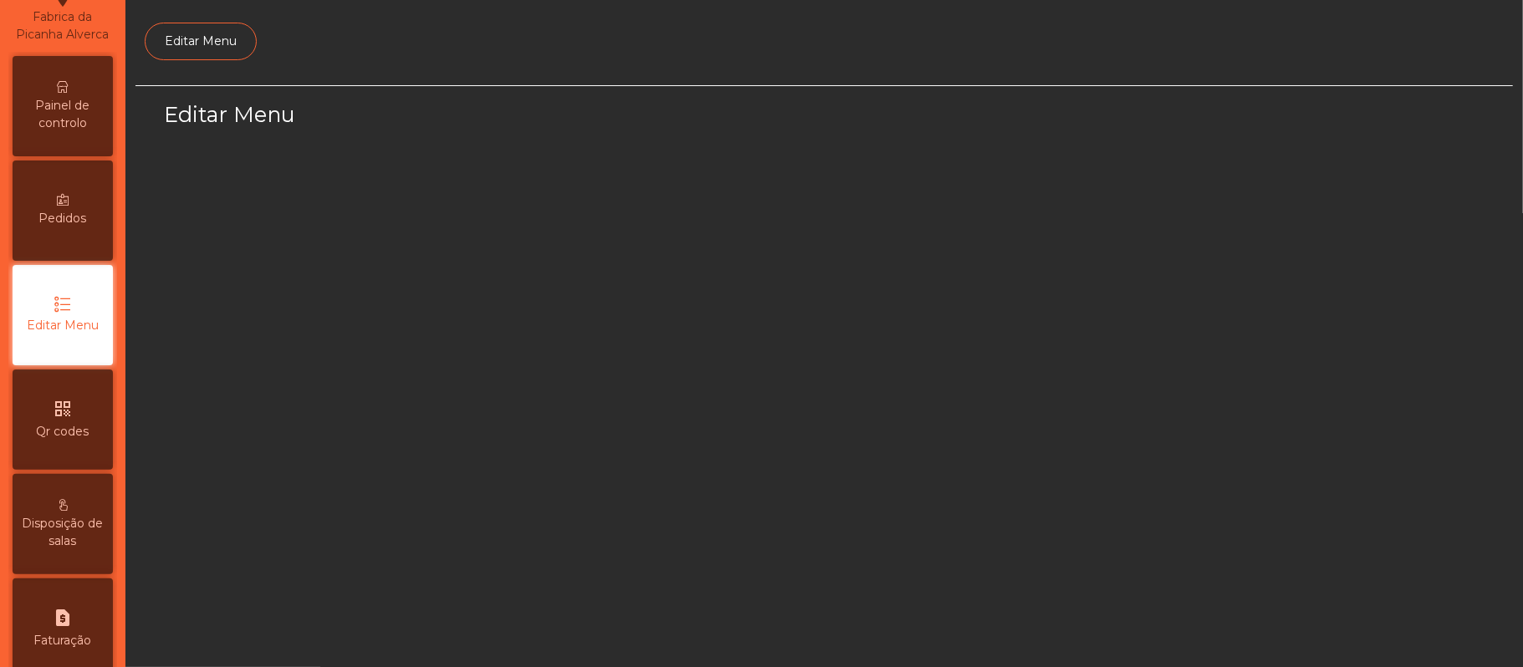
select select "*"
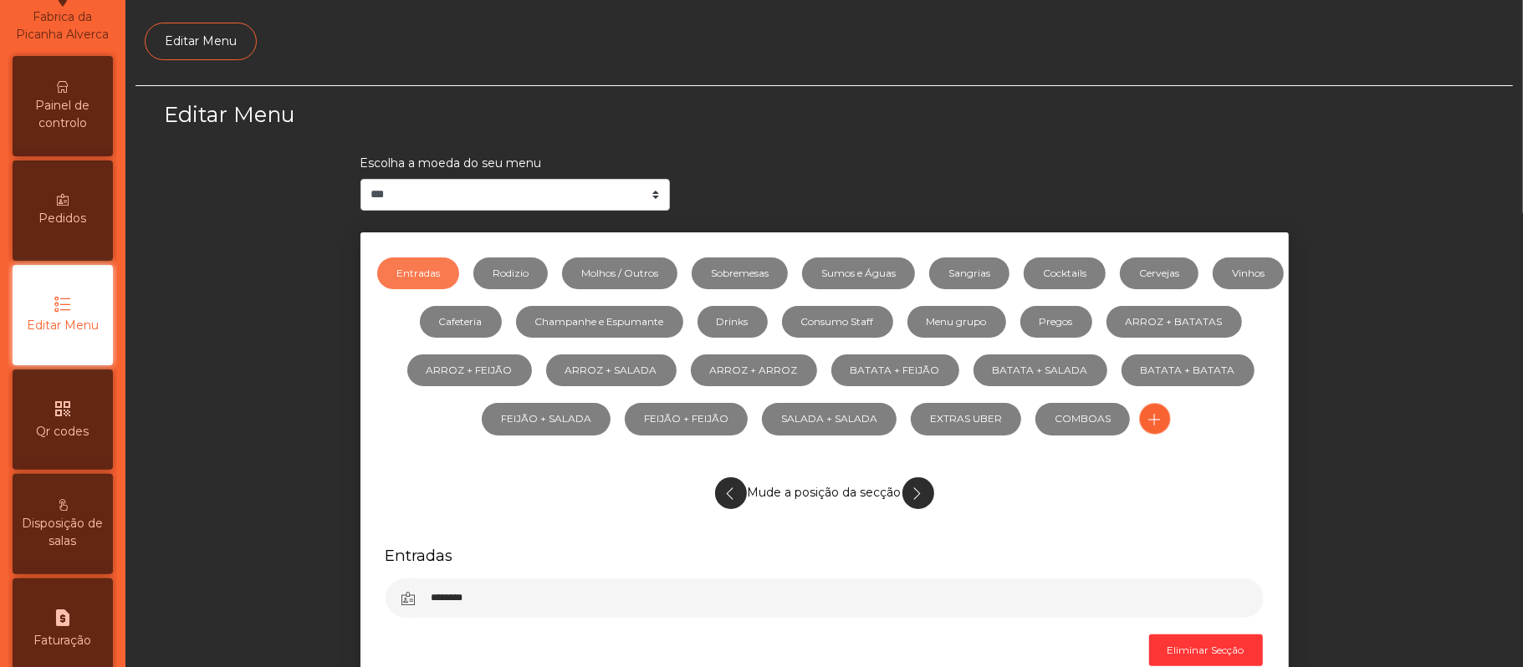
scroll to position [115, 0]
click at [1213, 289] on link "Vinhos" at bounding box center [1248, 274] width 71 height 32
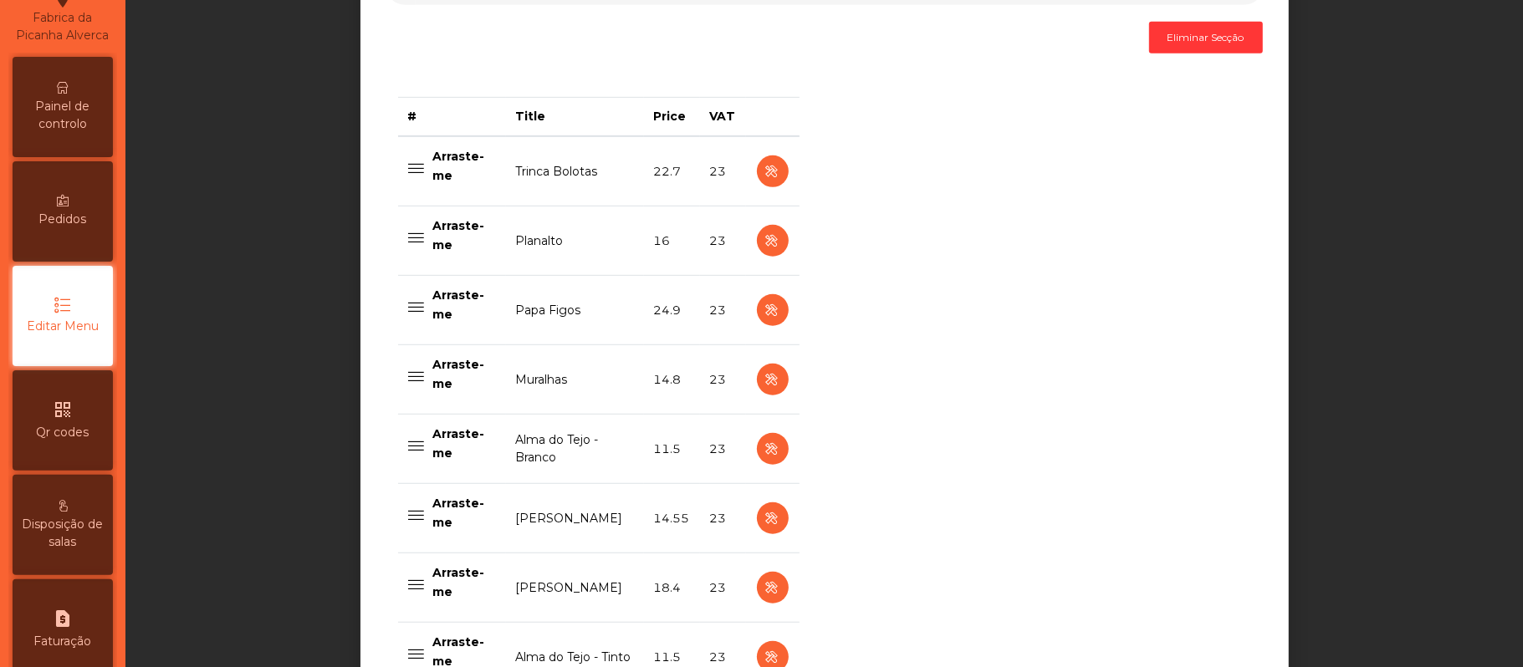
scroll to position [640, 0]
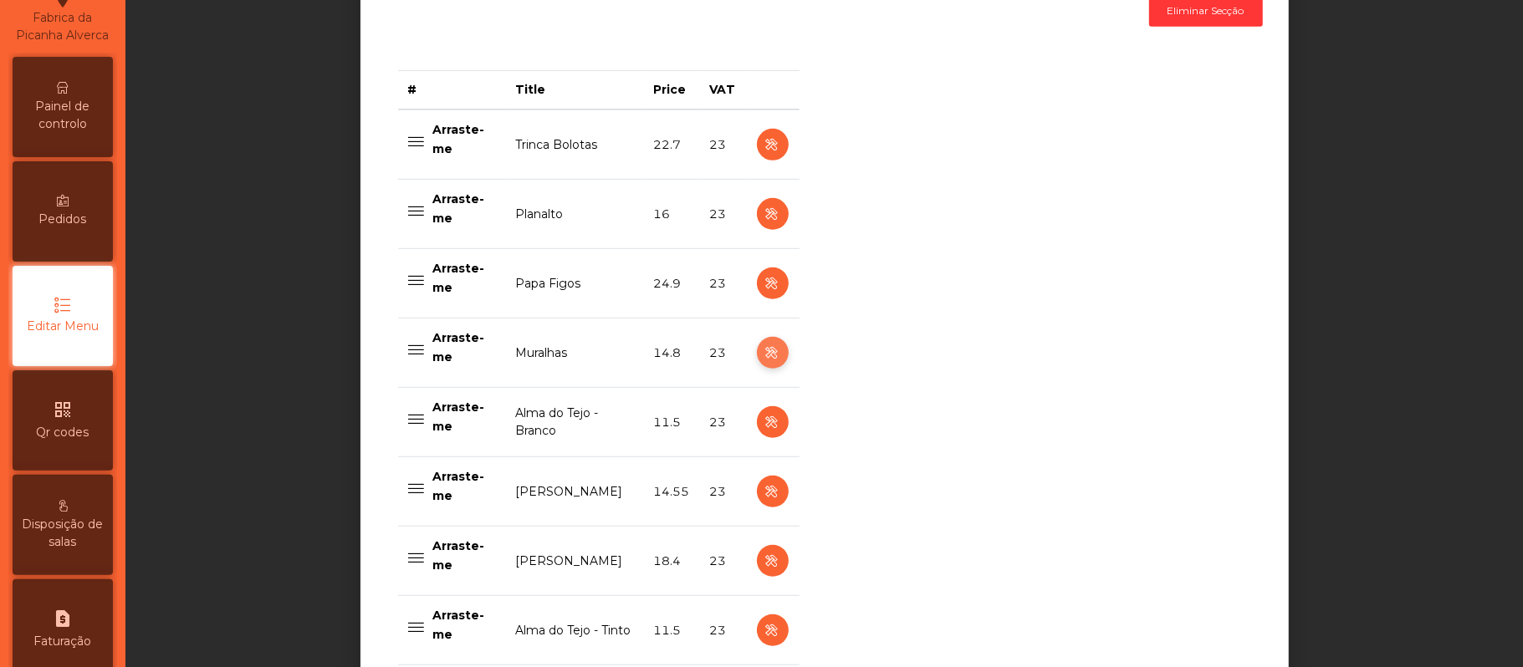
click at [763, 356] on icon "button" at bounding box center [772, 353] width 19 height 21
select select "***"
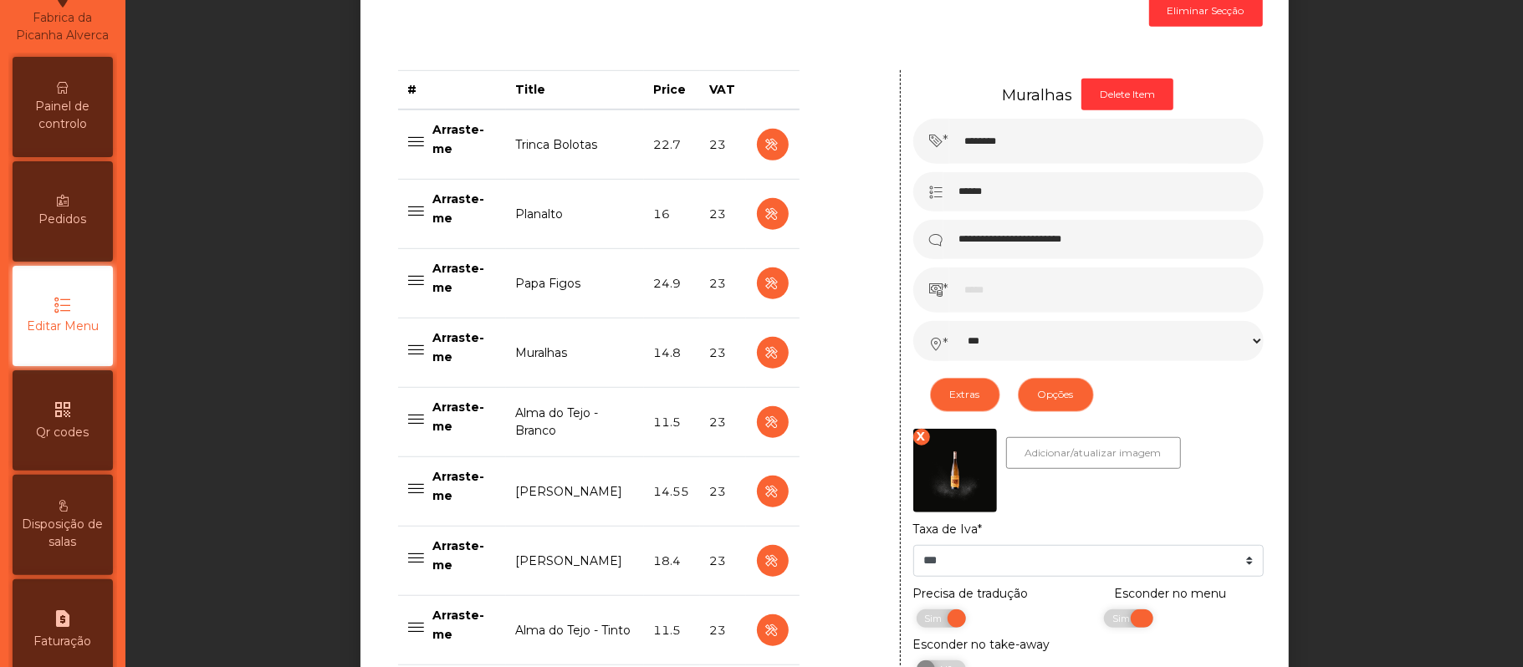
click at [1102, 621] on span "Sim" at bounding box center [1123, 619] width 42 height 18
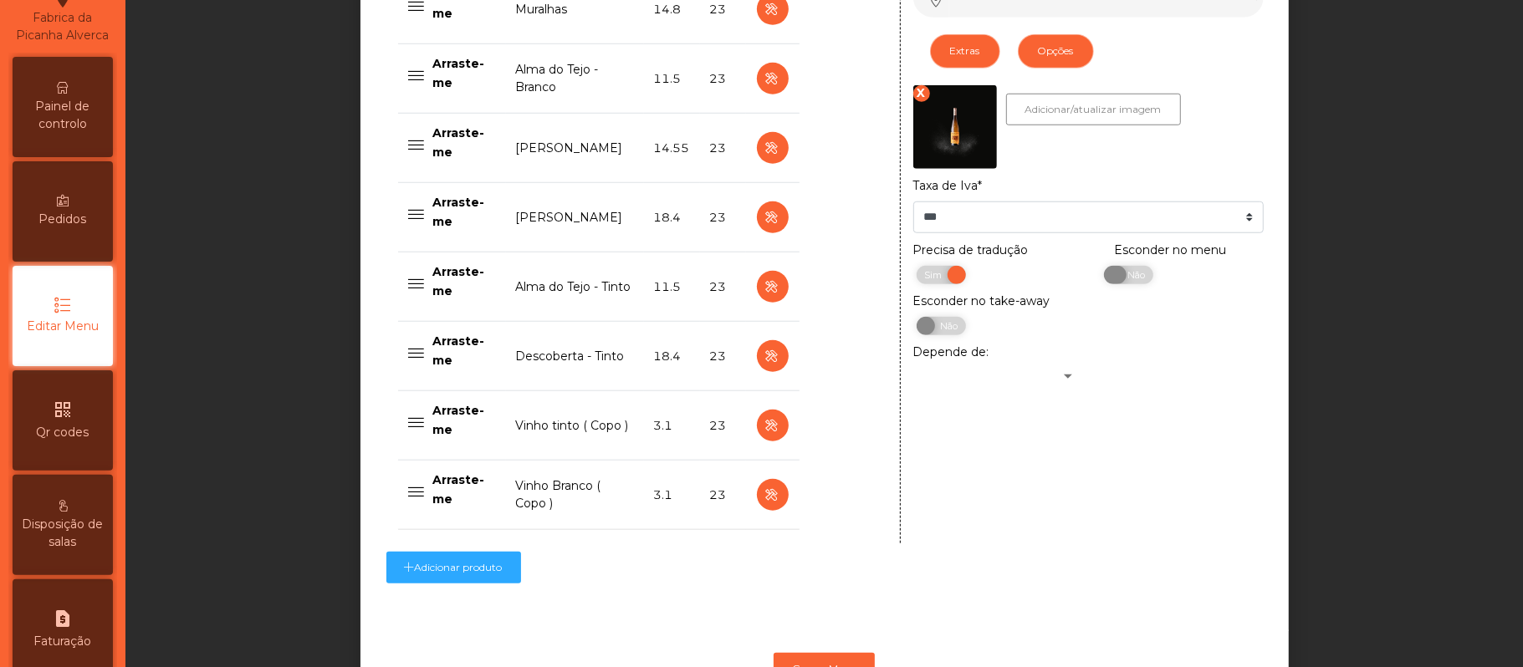
scroll to position [1064, 0]
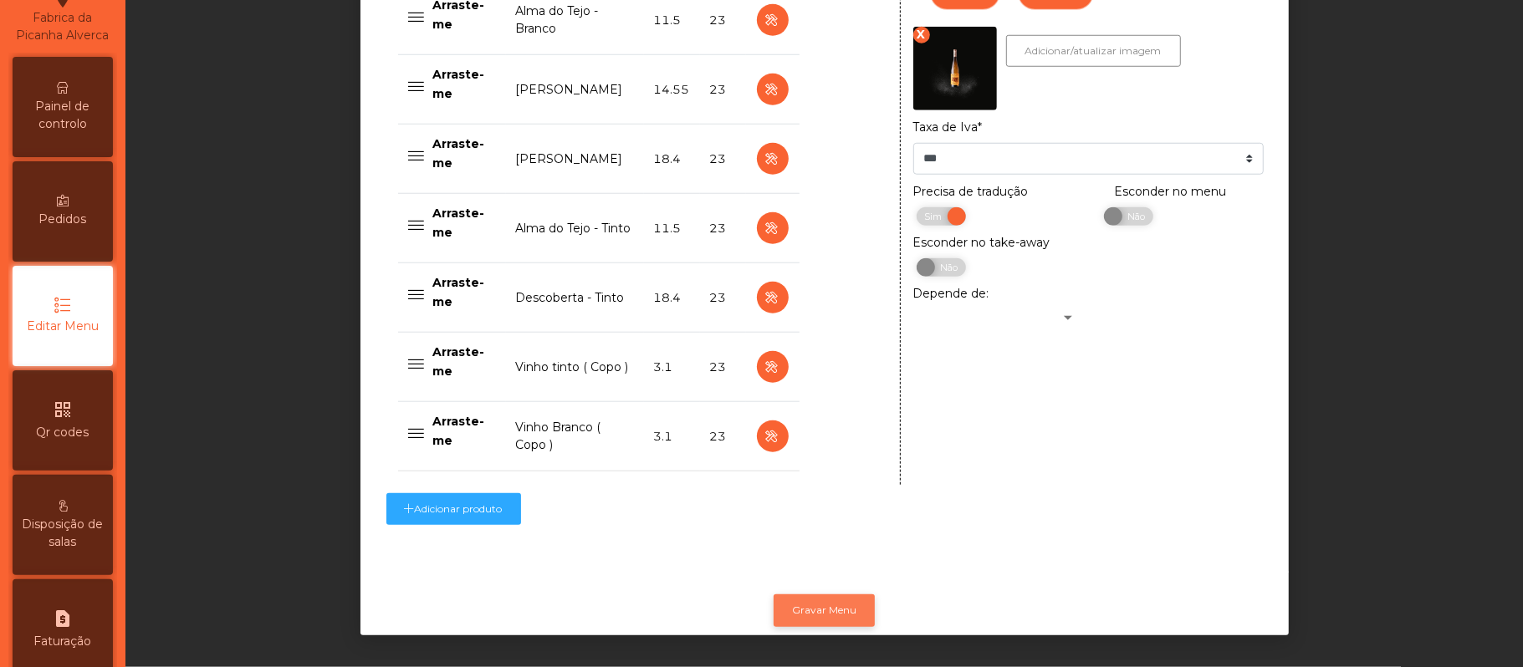
click at [836, 595] on button "Gravar Menu" at bounding box center [824, 611] width 101 height 32
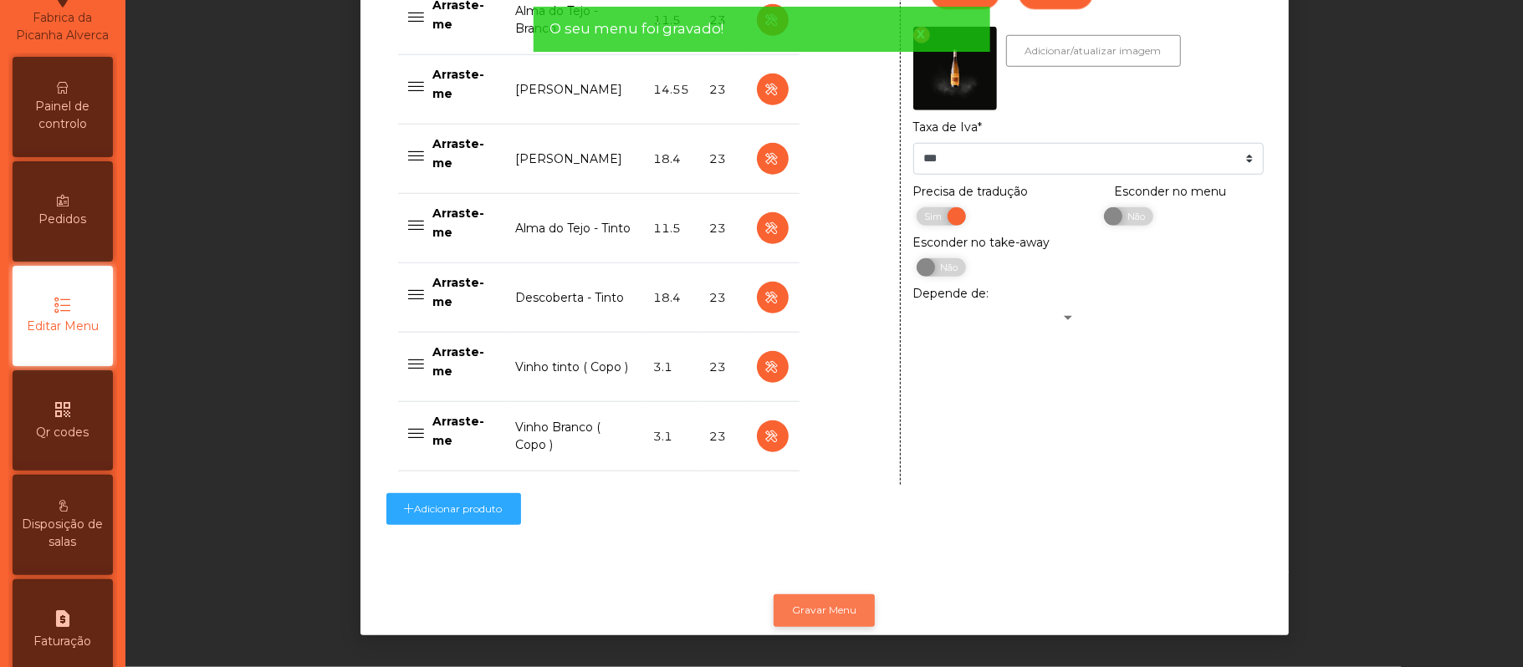
click at [836, 596] on button "Gravar Menu" at bounding box center [824, 611] width 101 height 32
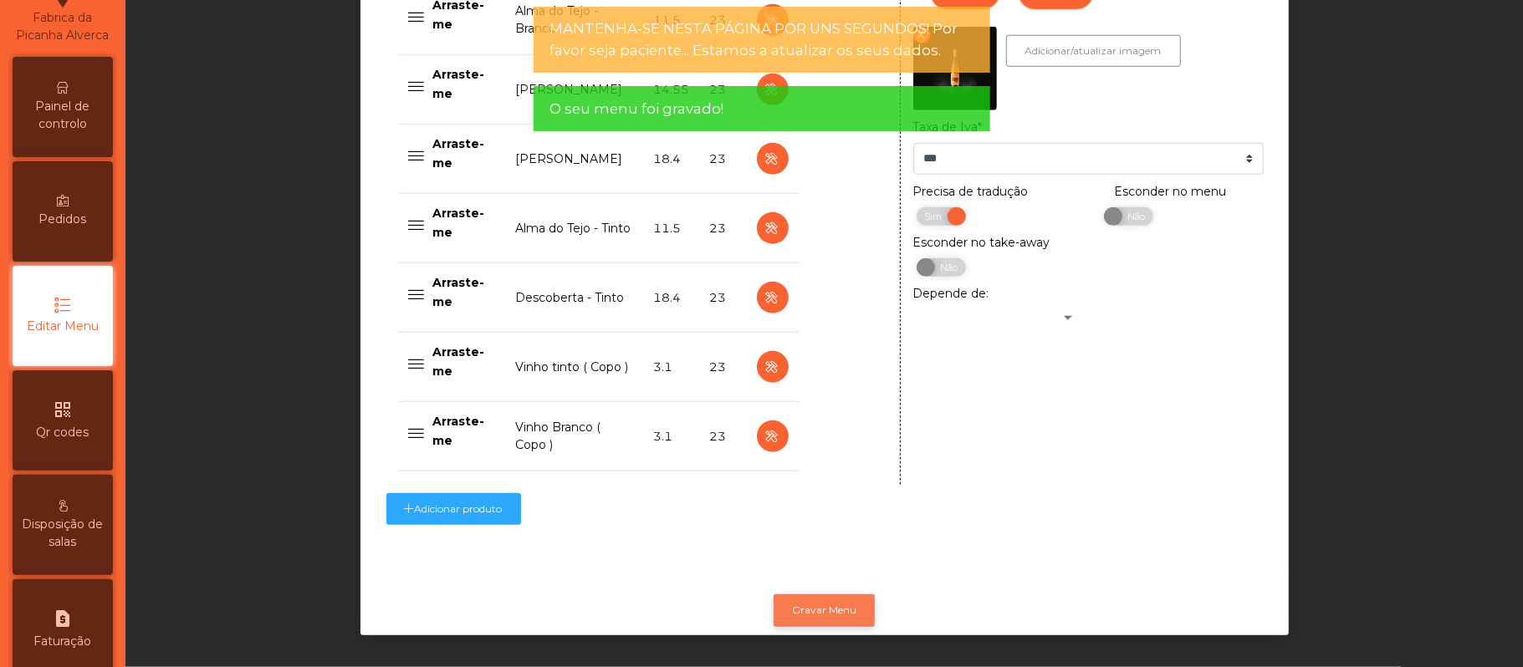
click at [831, 595] on button "Gravar Menu" at bounding box center [824, 611] width 101 height 32
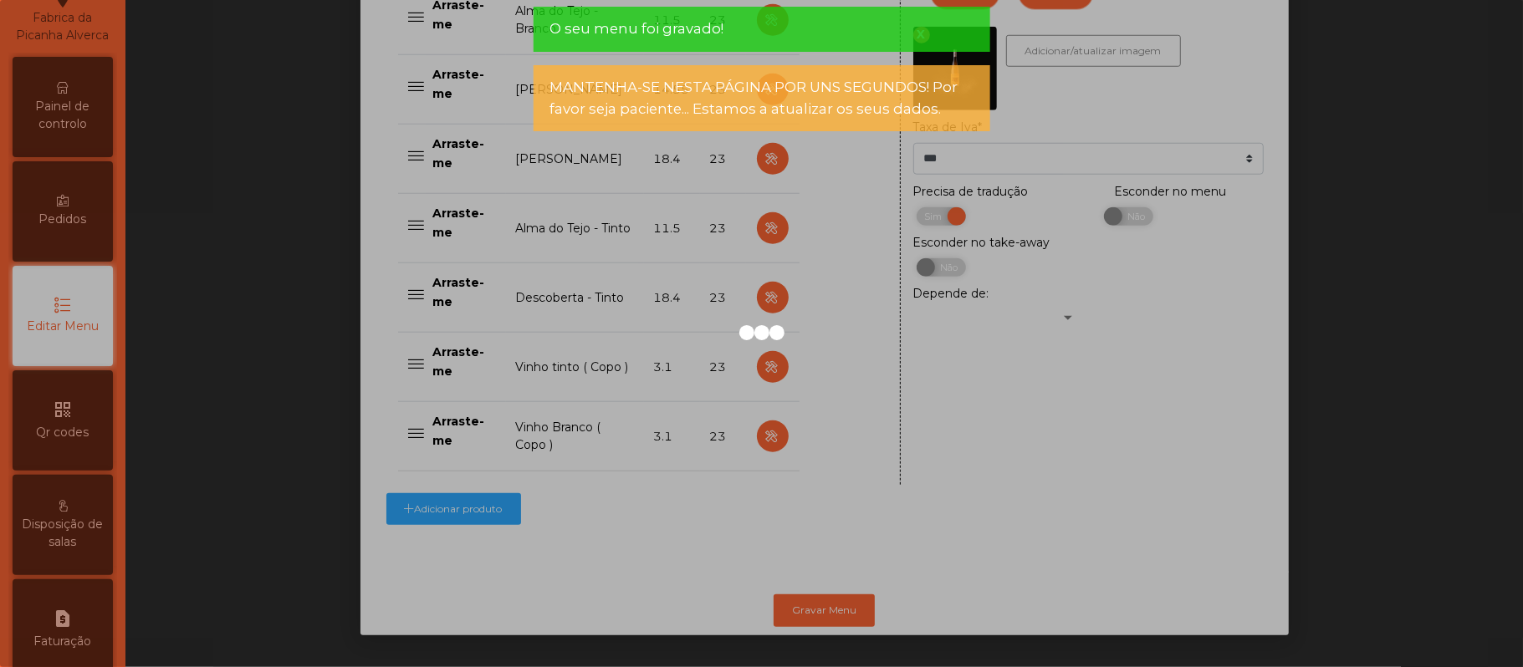
click at [84, 107] on div at bounding box center [761, 333] width 1523 height 667
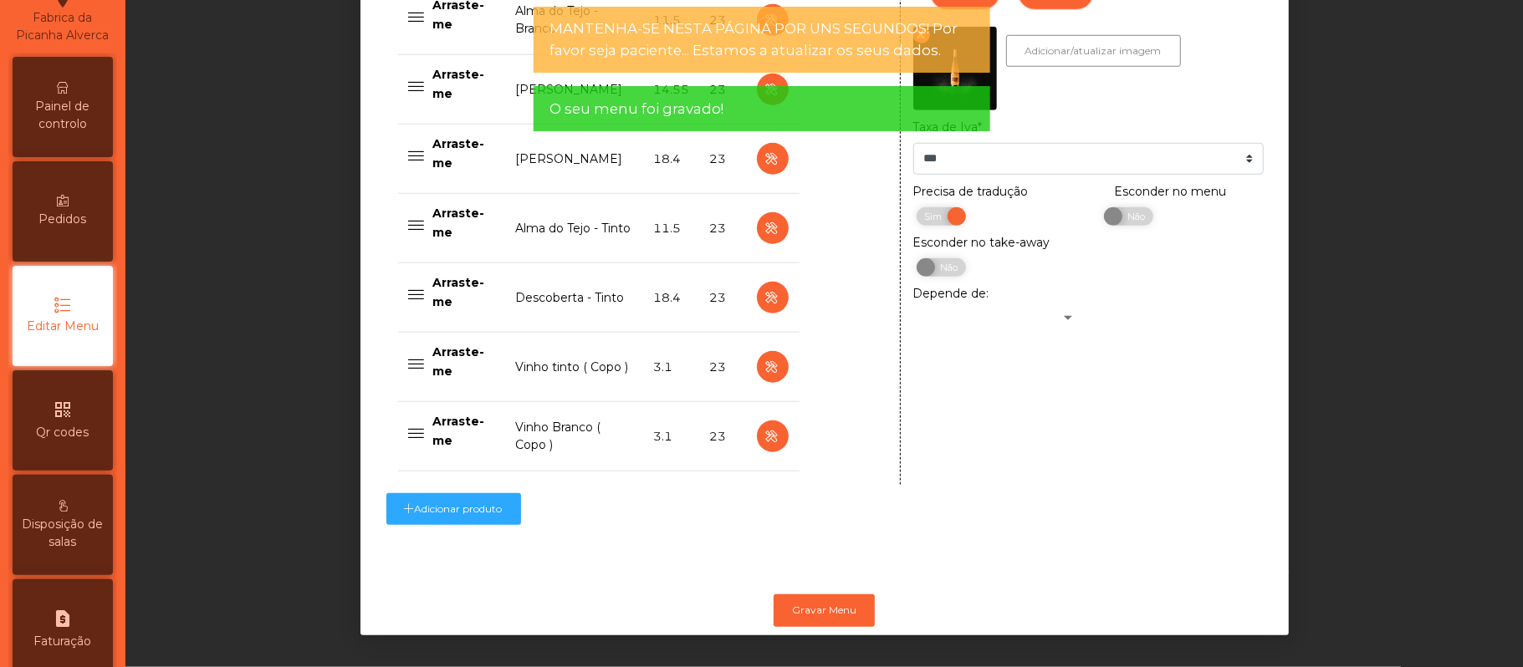
click at [94, 110] on div "Painel de controlo" at bounding box center [63, 107] width 100 height 100
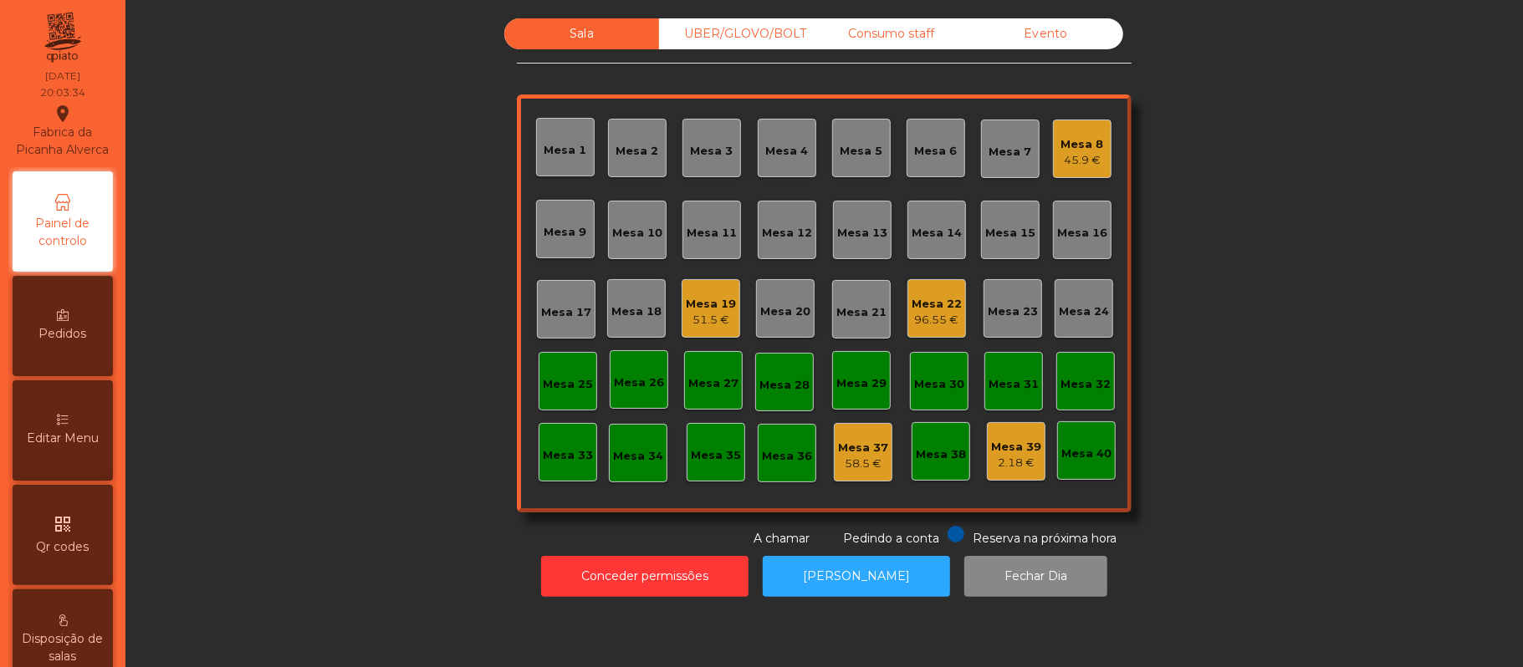
click at [320, 468] on div "Sala UBER/GLOVO/BOLT Consumo staff Evento Mesa 1 Mesa 2 Mesa 3 Mesa 4 Mesa 5 Me…" at bounding box center [824, 282] width 1353 height 529
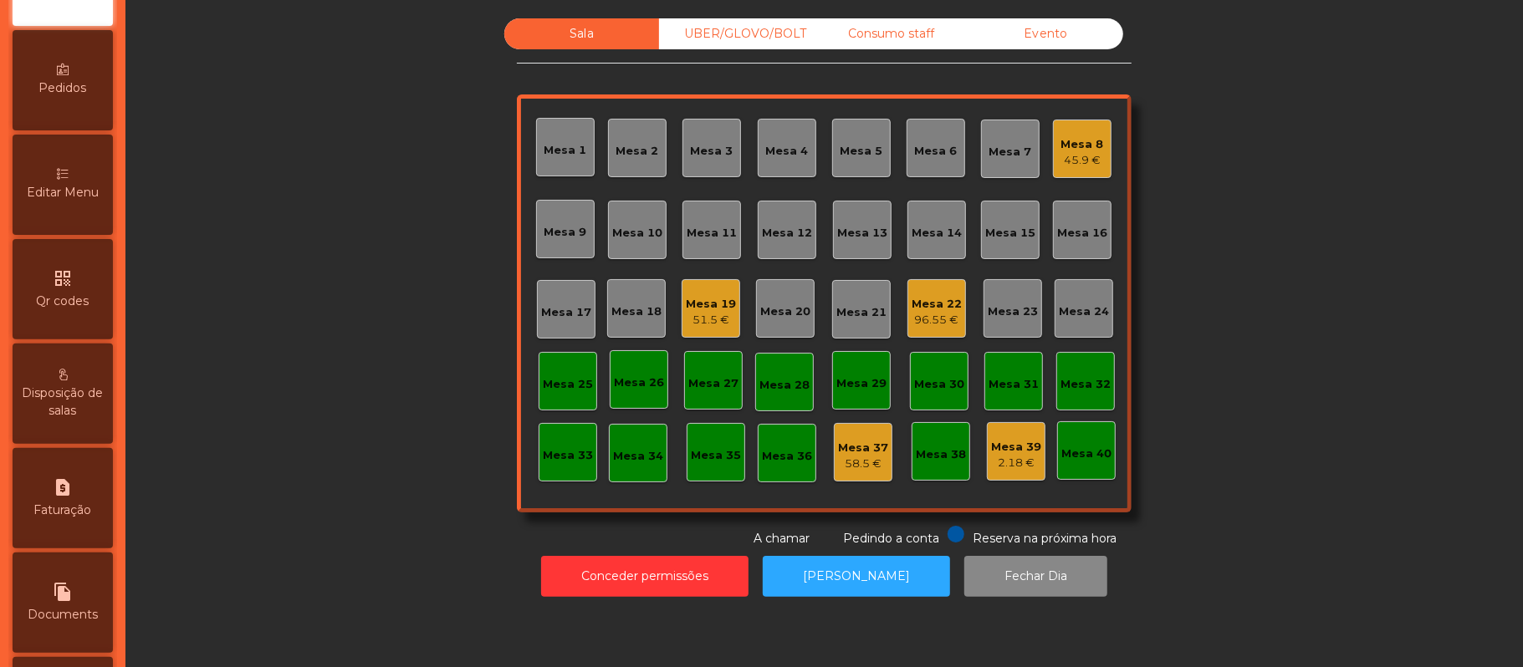
click at [54, 537] on div "request_page Faturação" at bounding box center [63, 498] width 100 height 100
select select "**"
select select "****"
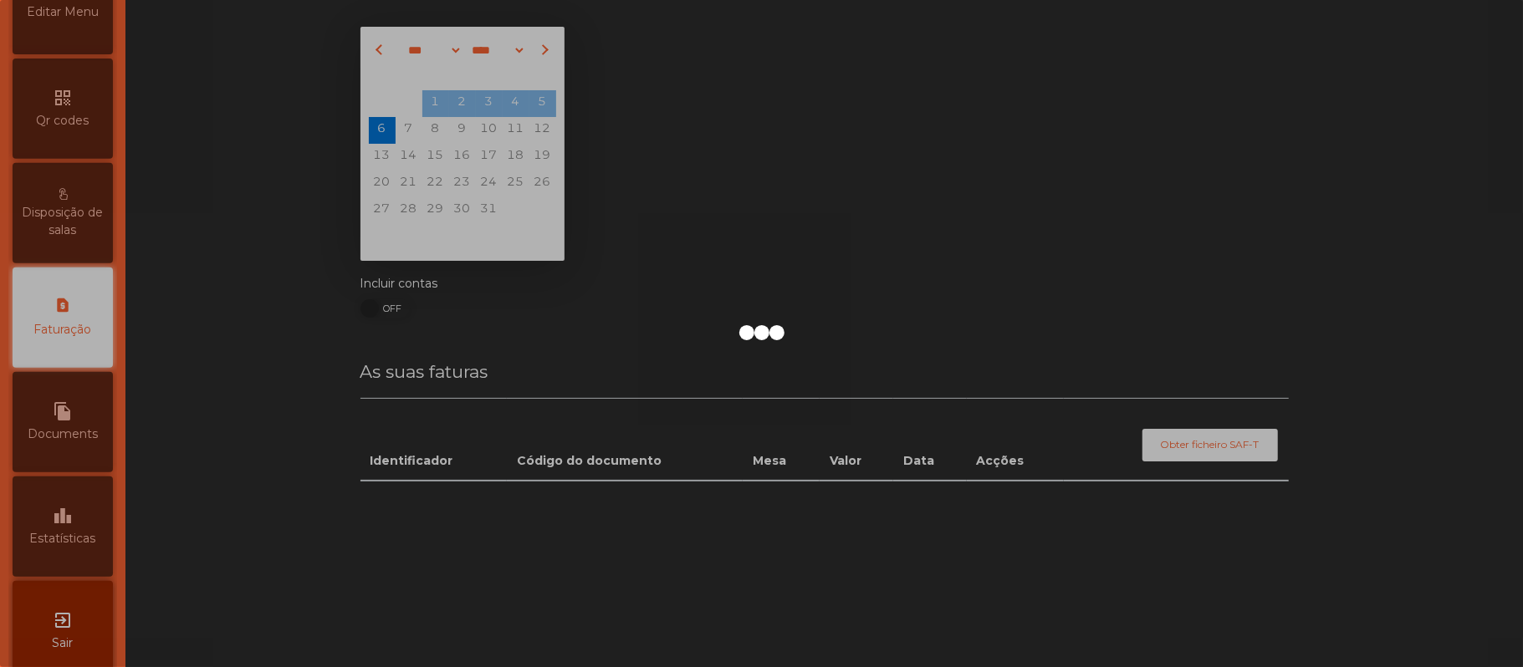
scroll to position [428, 0]
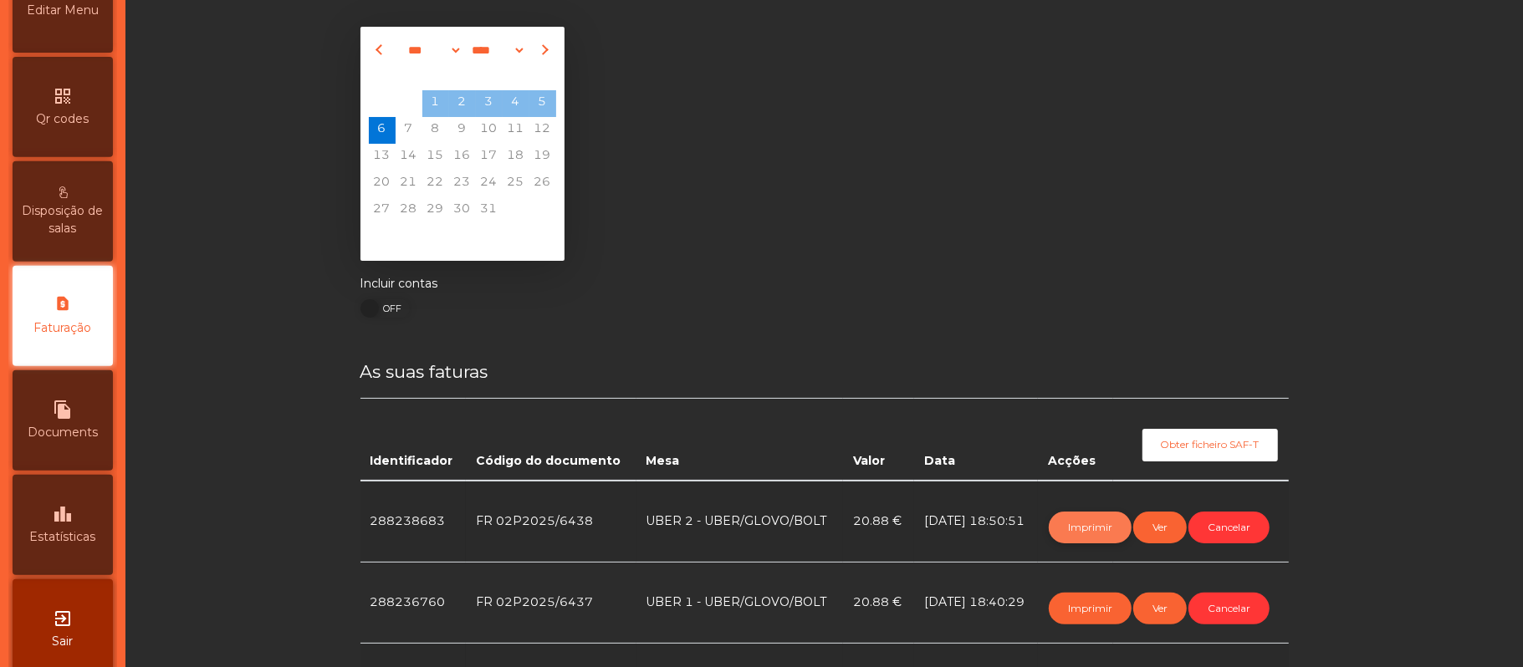
click at [1072, 524] on button "Imprimir" at bounding box center [1090, 528] width 83 height 32
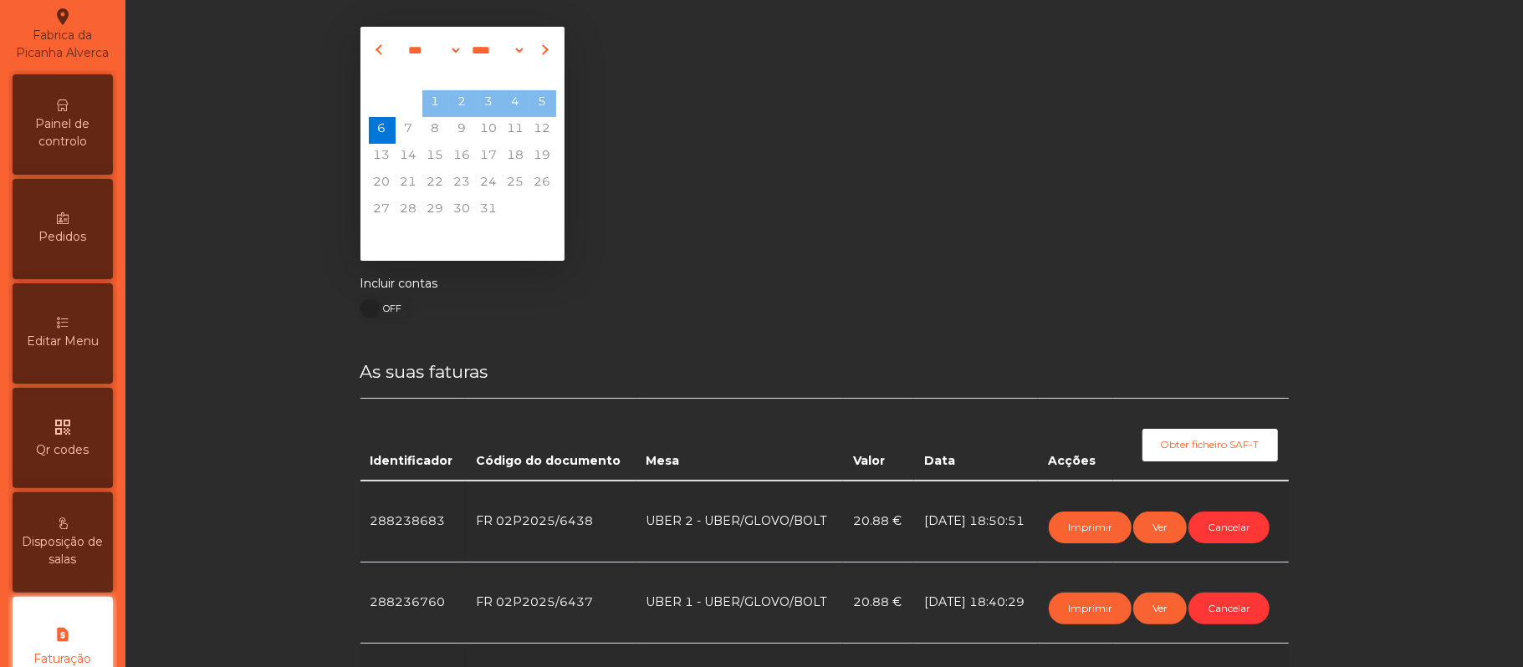
click at [90, 130] on div "Painel de controlo" at bounding box center [63, 124] width 100 height 100
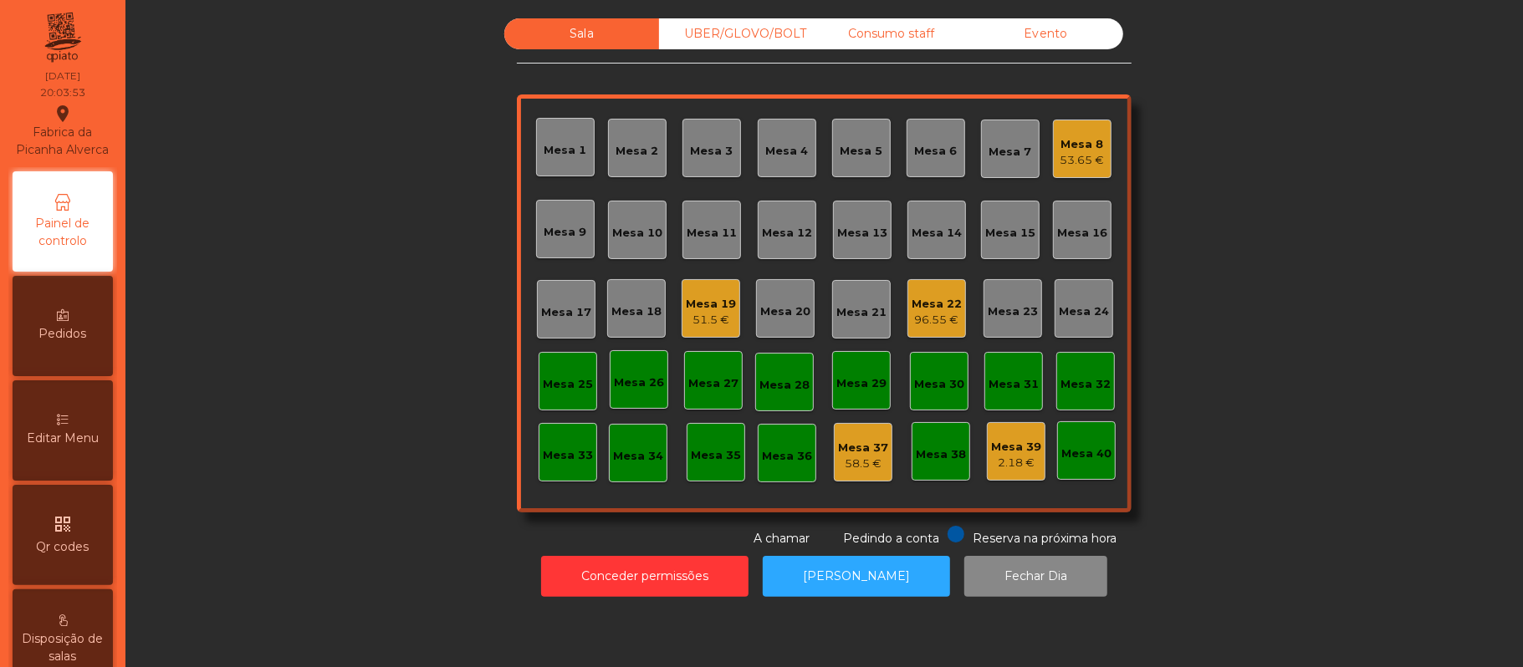
click at [108, 137] on div "Fabrica da Picanha Alverca location_on" at bounding box center [62, 131] width 99 height 55
click at [719, 47] on div "UBER/GLOVO/BOLT" at bounding box center [736, 33] width 155 height 31
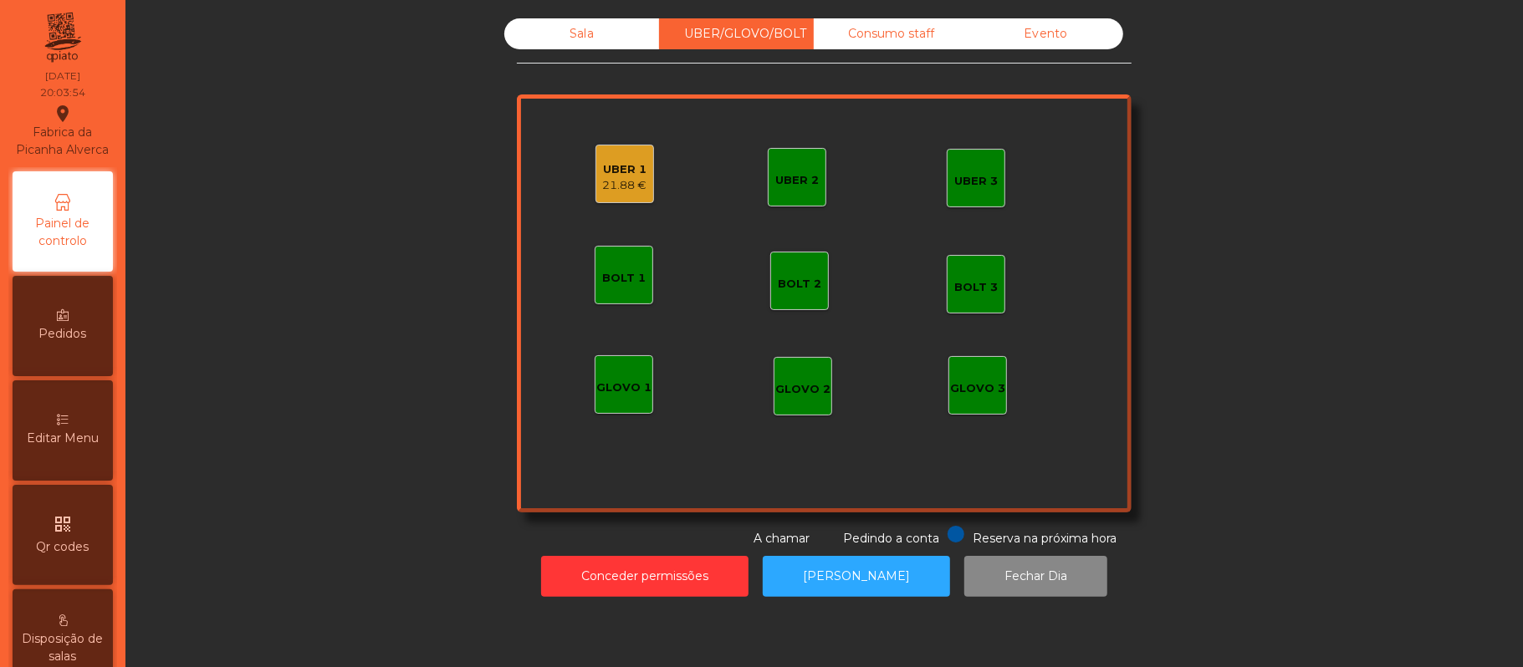
click at [606, 192] on div "21.88 €" at bounding box center [625, 185] width 44 height 17
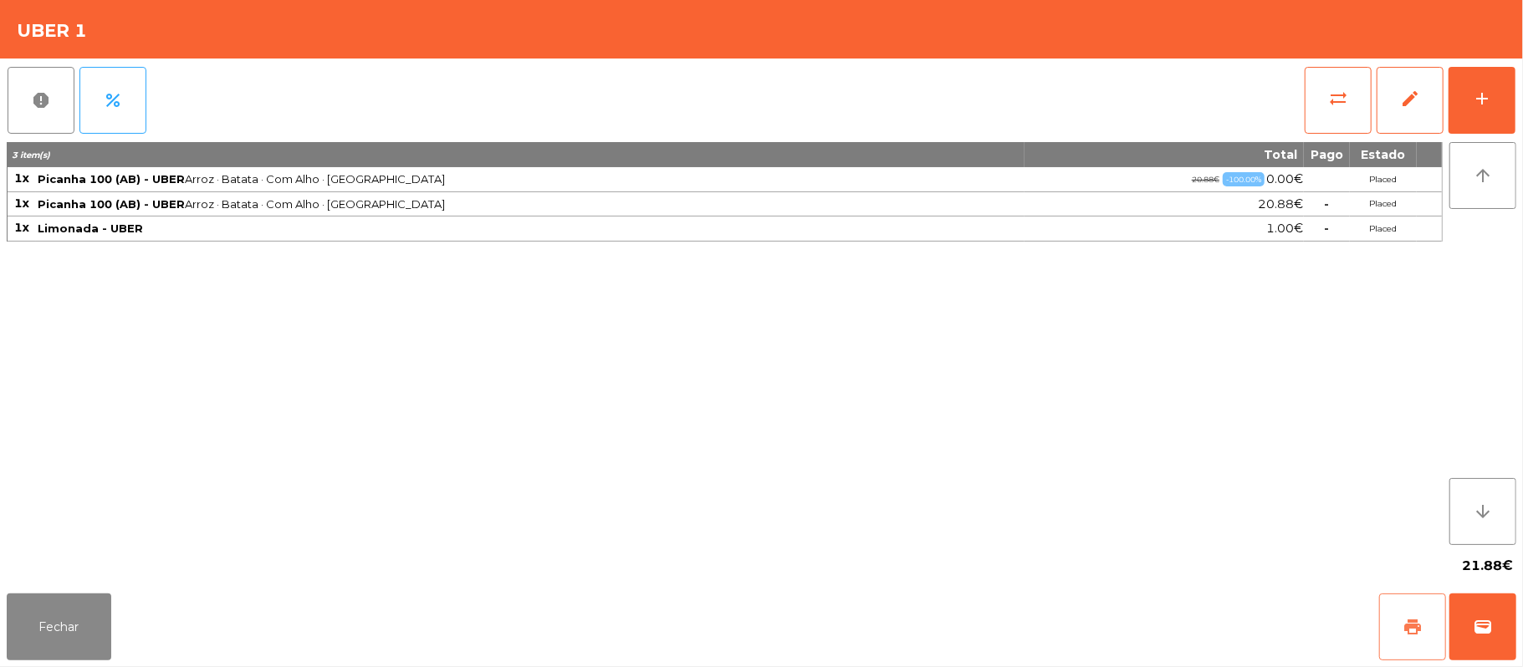
click at [1390, 614] on button "print" at bounding box center [1412, 627] width 67 height 67
click at [1317, 97] on button "sync_alt" at bounding box center [1338, 100] width 67 height 67
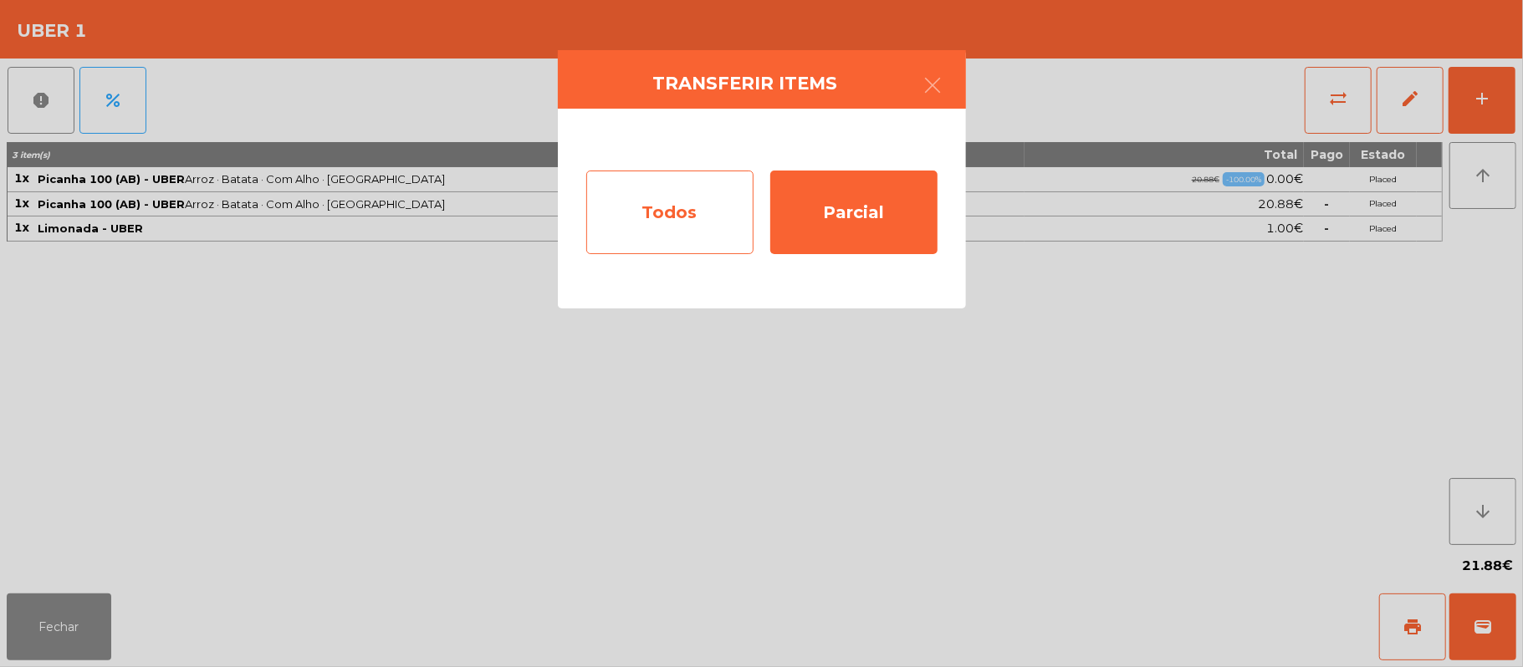
click at [643, 195] on div "Todos" at bounding box center [669, 213] width 167 height 84
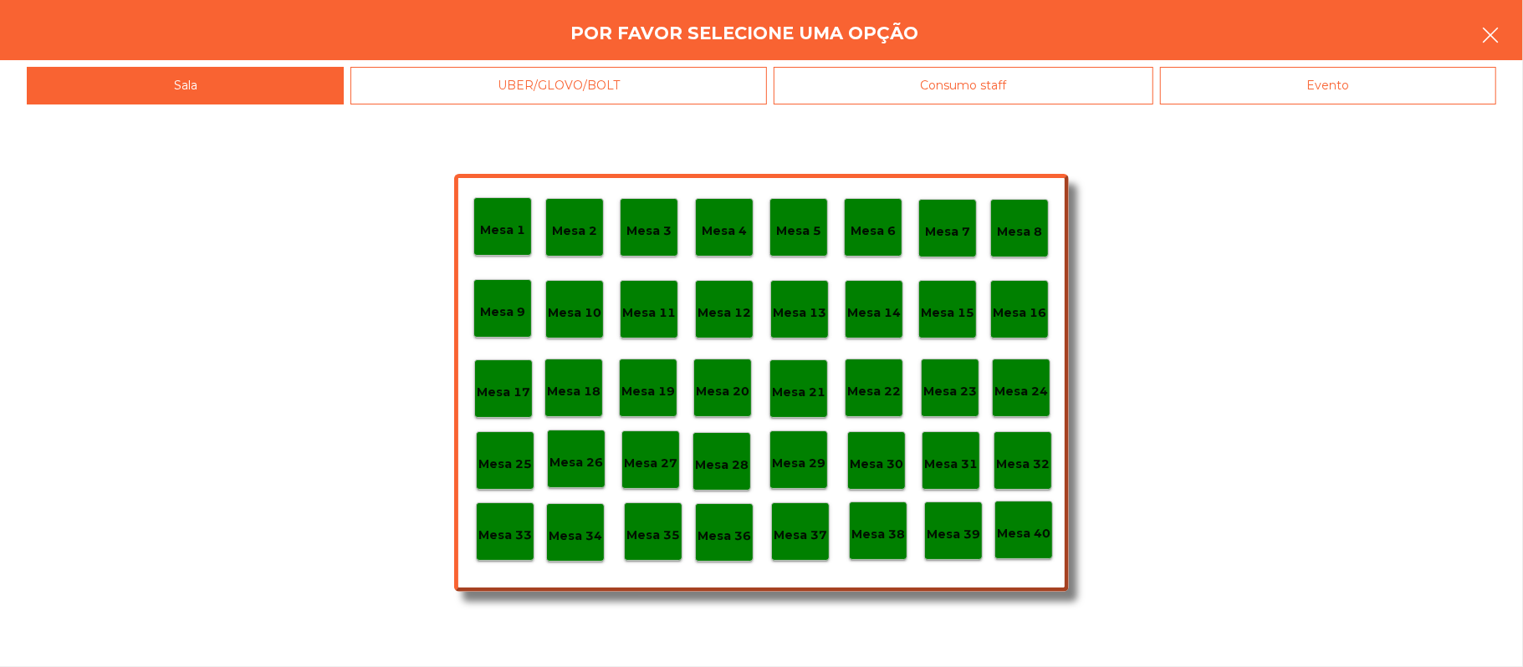
click at [1509, 28] on button "button" at bounding box center [1490, 37] width 47 height 50
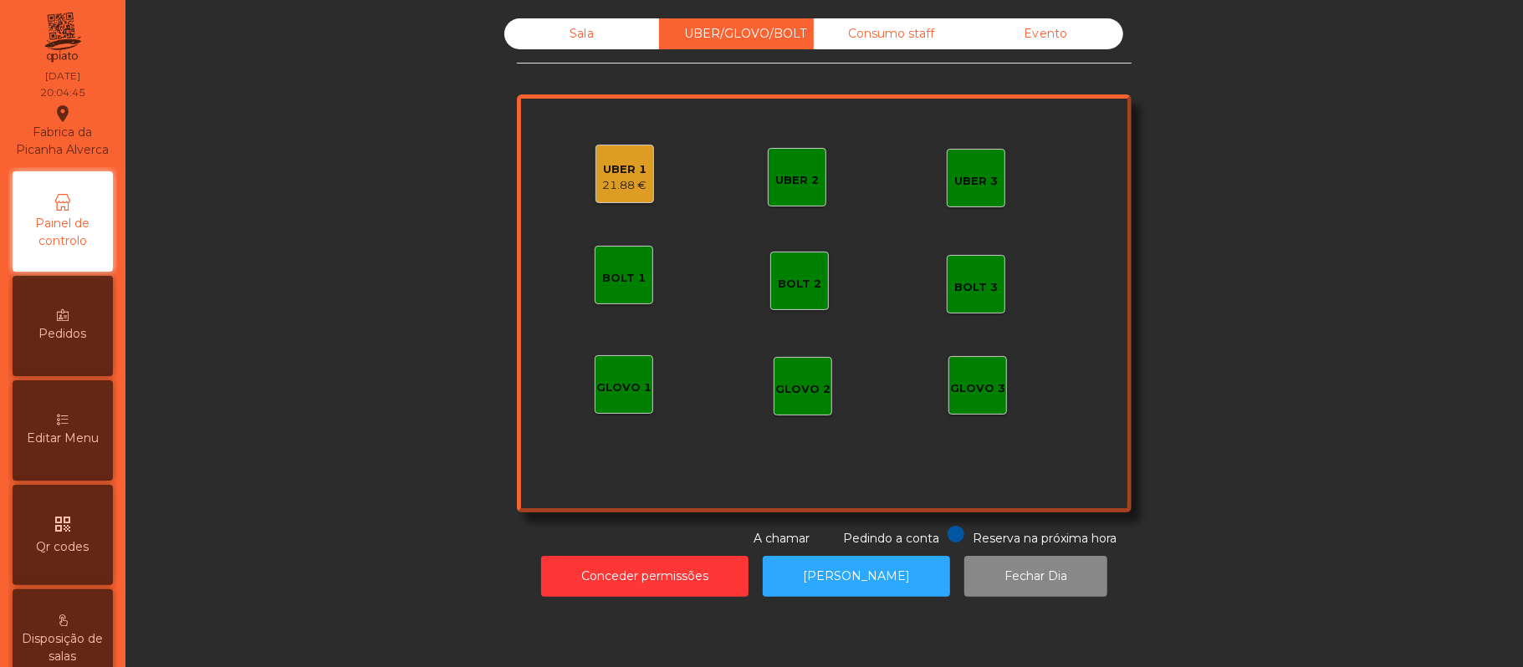
click at [636, 182] on div "21.88 €" at bounding box center [625, 185] width 44 height 17
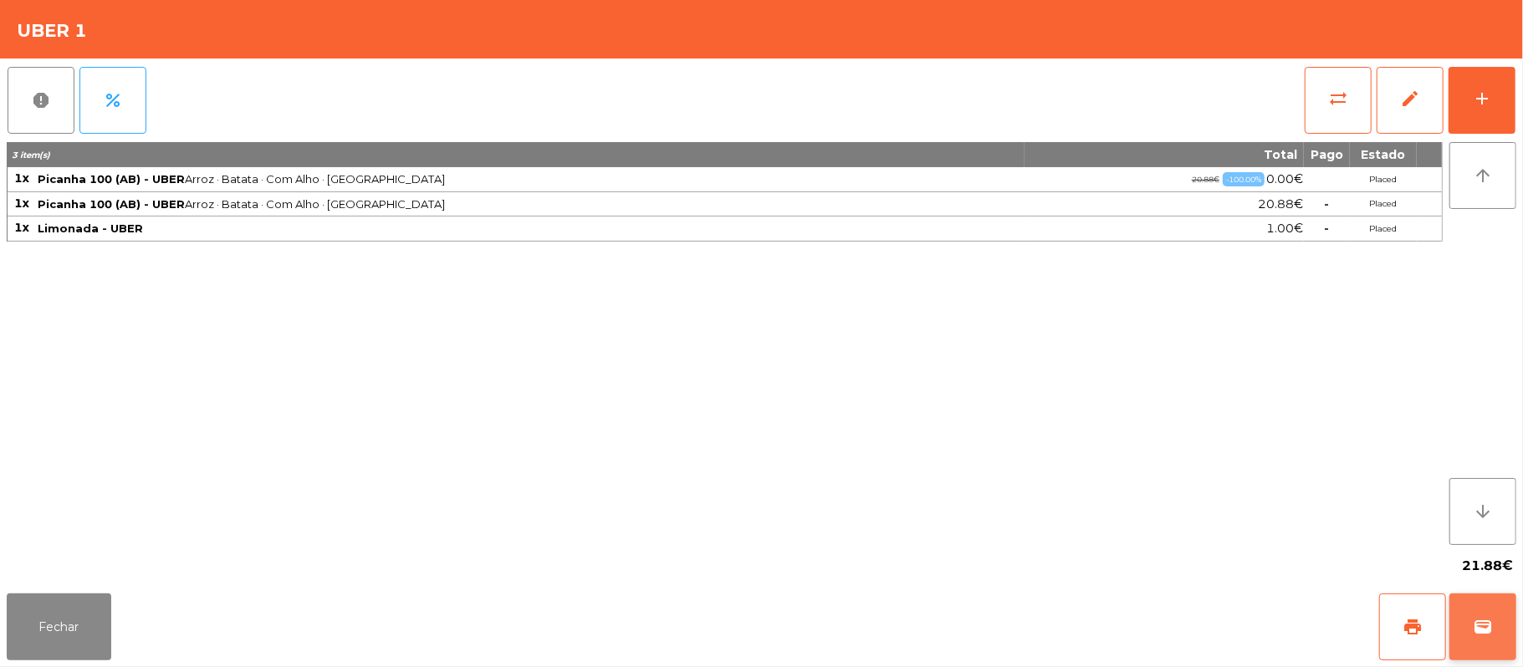
click at [1480, 607] on button "wallet" at bounding box center [1483, 627] width 67 height 67
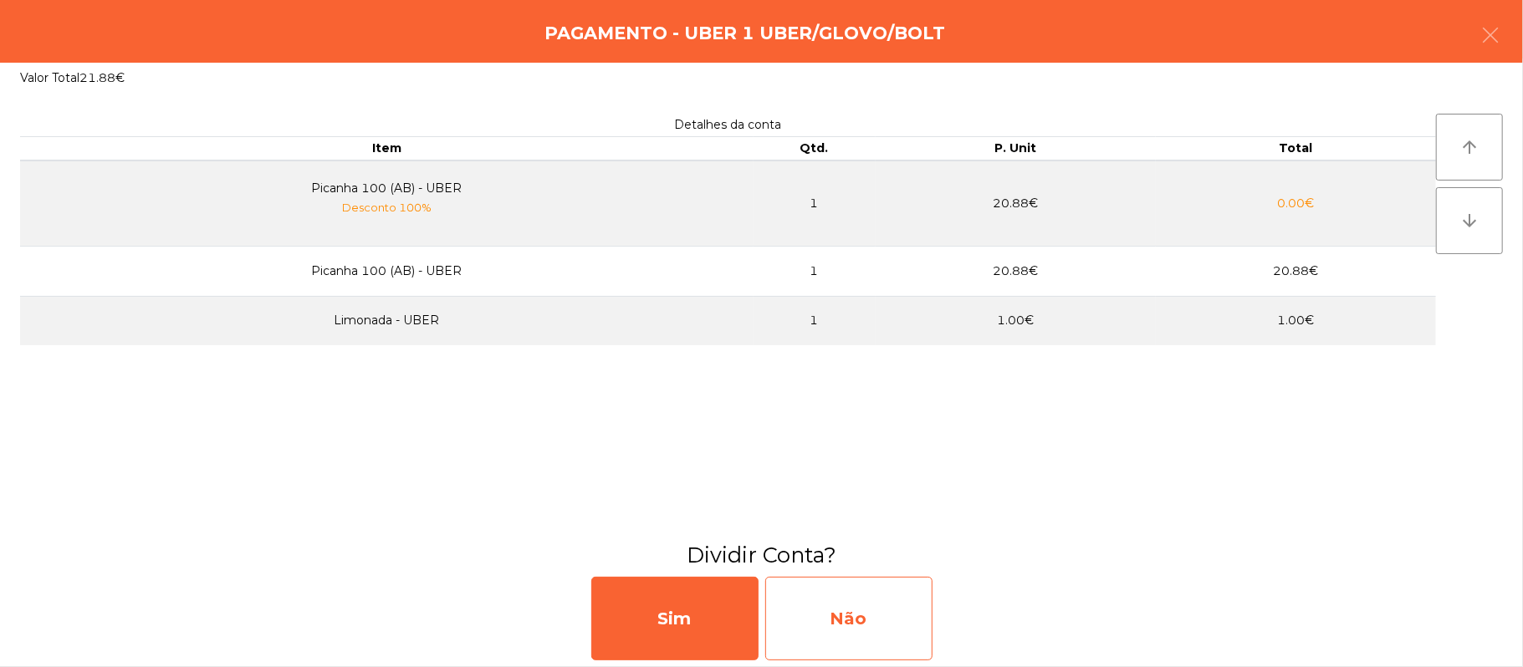
click at [830, 617] on div "Não" at bounding box center [848, 619] width 167 height 84
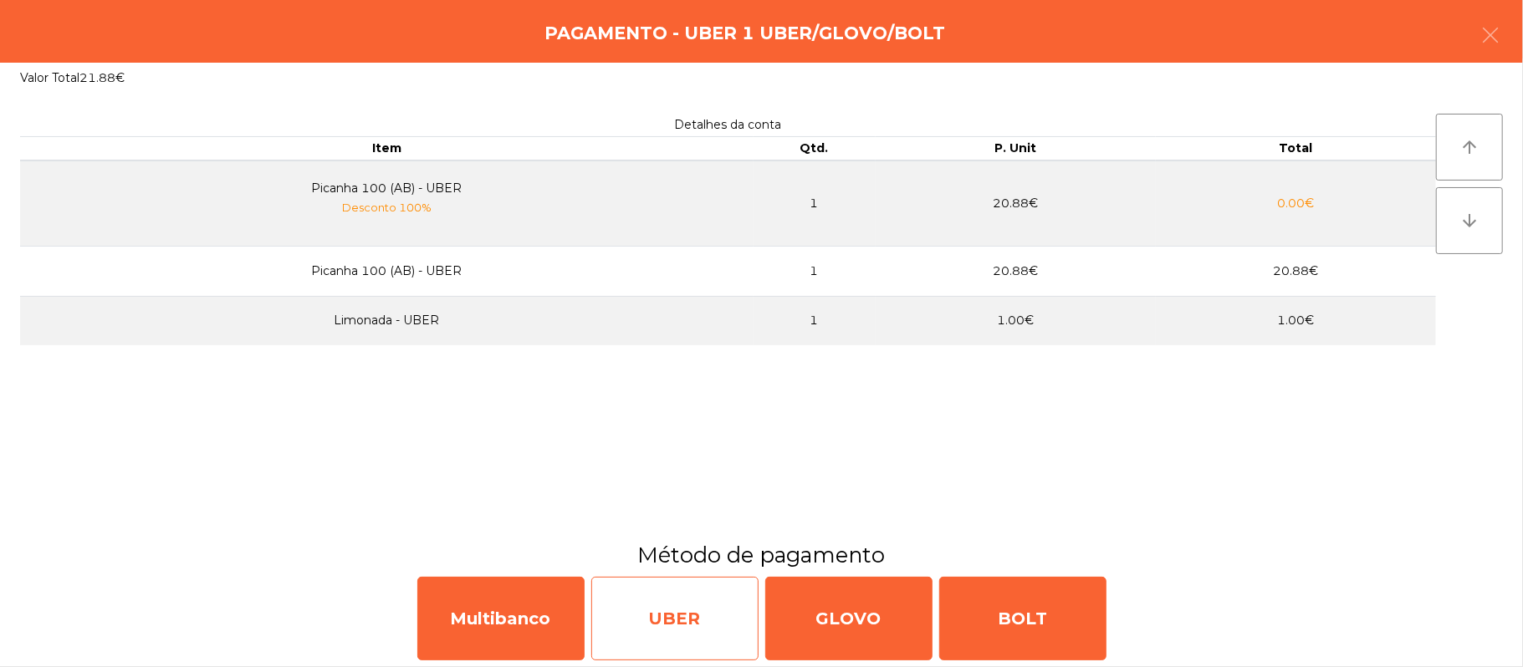
click at [644, 606] on div "UBER" at bounding box center [674, 619] width 167 height 84
select select "**"
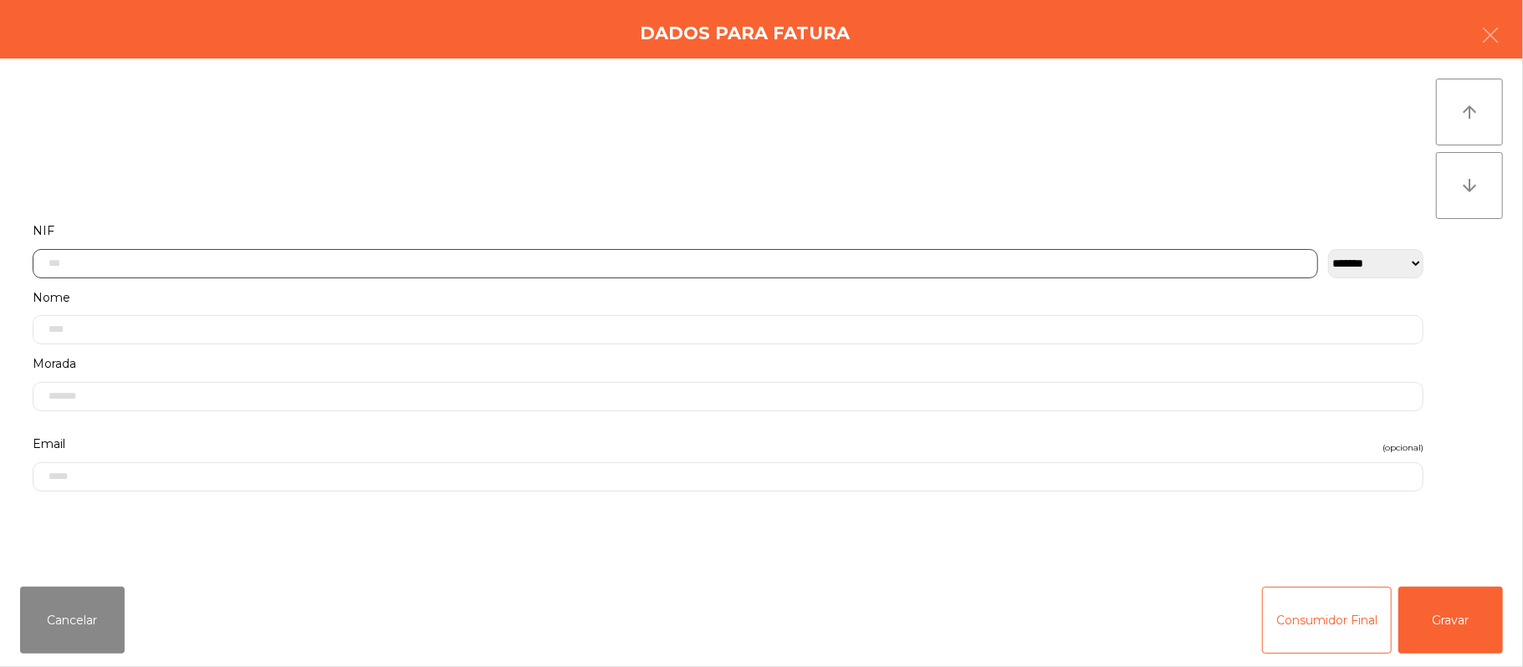
click at [908, 268] on input "text" at bounding box center [676, 263] width 1286 height 29
click at [1466, 624] on div "` 1 2 3 4 5 6 7 8 9 0 - = keyboard_backspace keyboard_tab q w e r t y u i o p […" at bounding box center [761, 563] width 1523 height 207
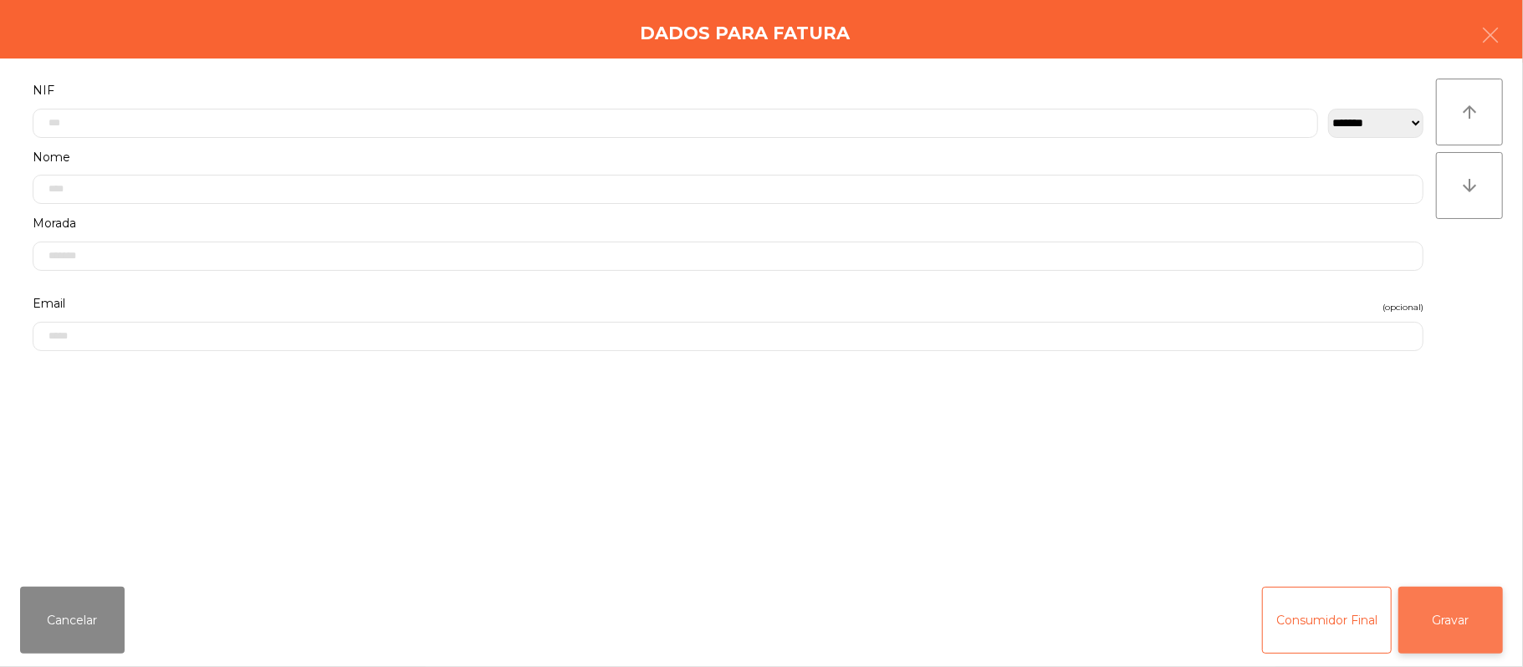
click at [1445, 617] on button "Gravar" at bounding box center [1451, 620] width 105 height 67
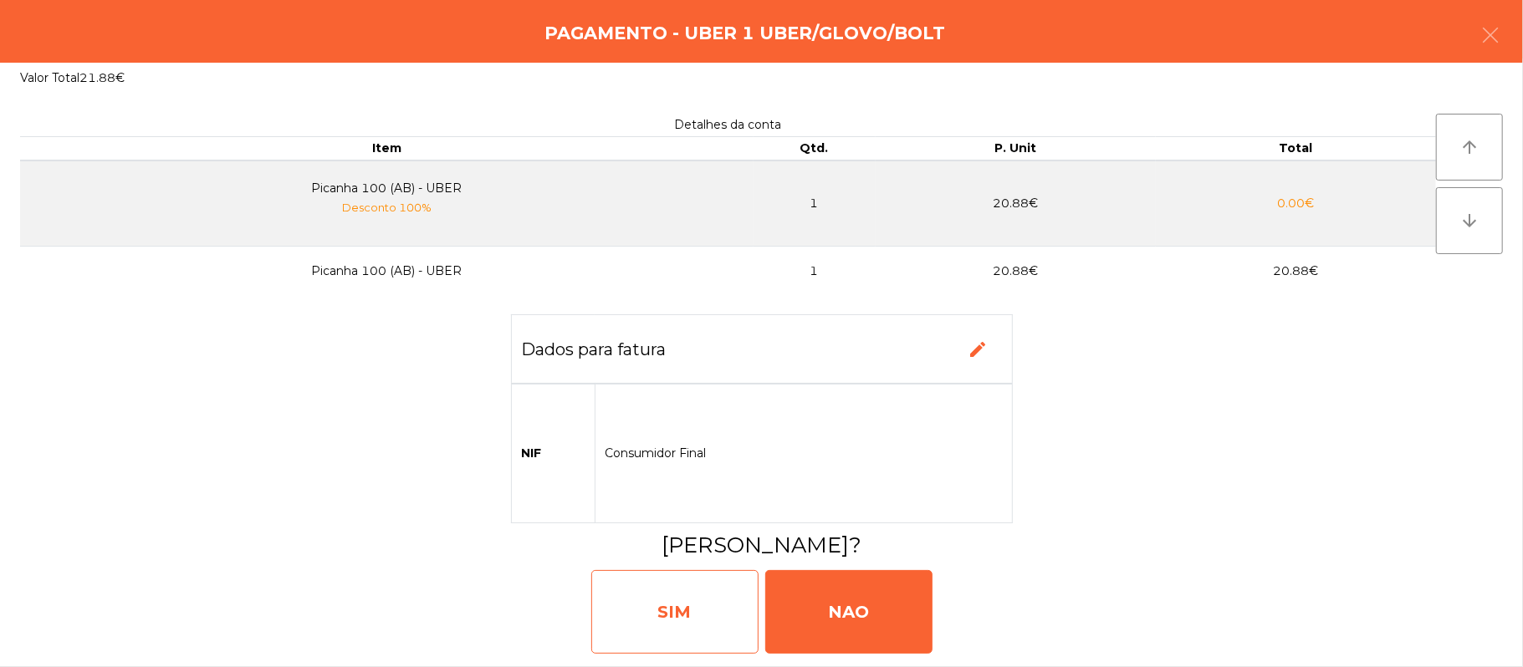
click at [681, 623] on div "SIM" at bounding box center [674, 612] width 167 height 84
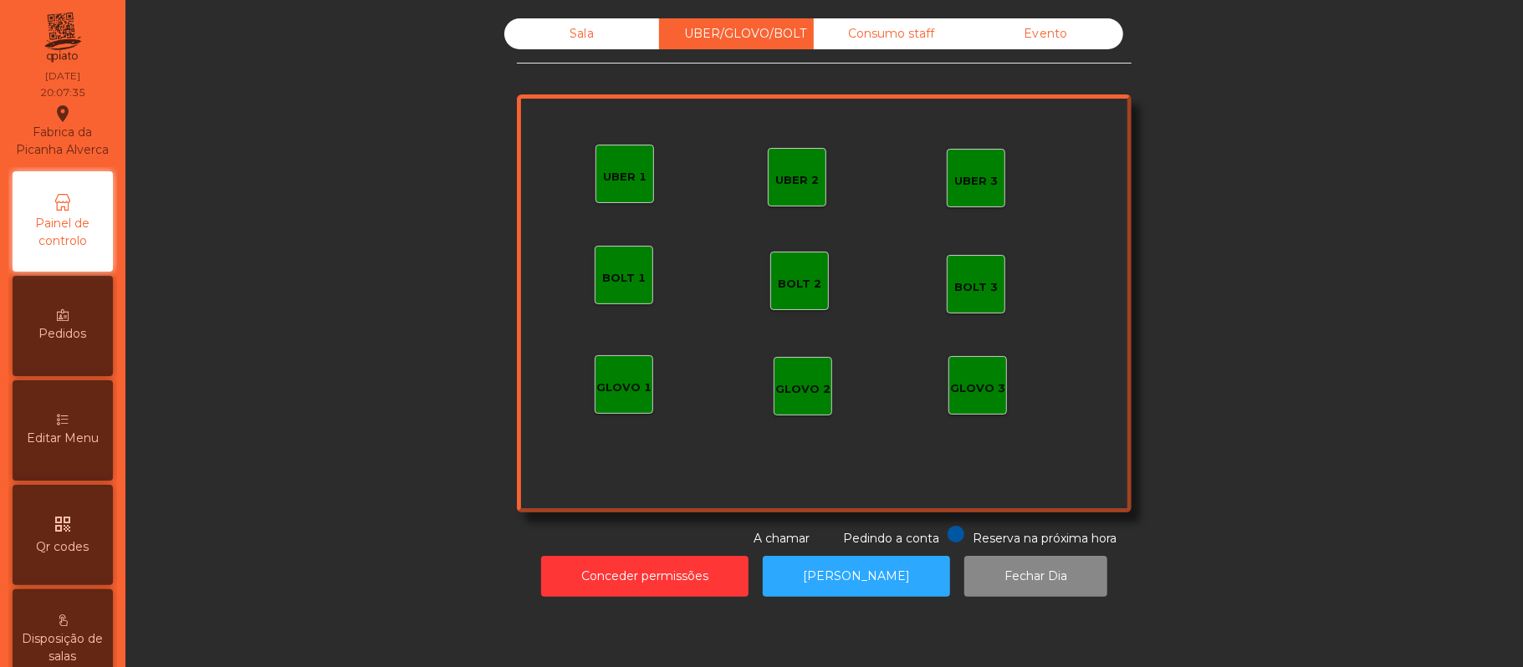
click at [542, 74] on div "Sala UBER/GLOVO/BOLT Consumo staff Evento UBER 2 UBER 3 BOLT 1 BOLT 2 BOLT 3 GL…" at bounding box center [824, 282] width 615 height 529
click at [539, 37] on div "Sala" at bounding box center [581, 33] width 155 height 31
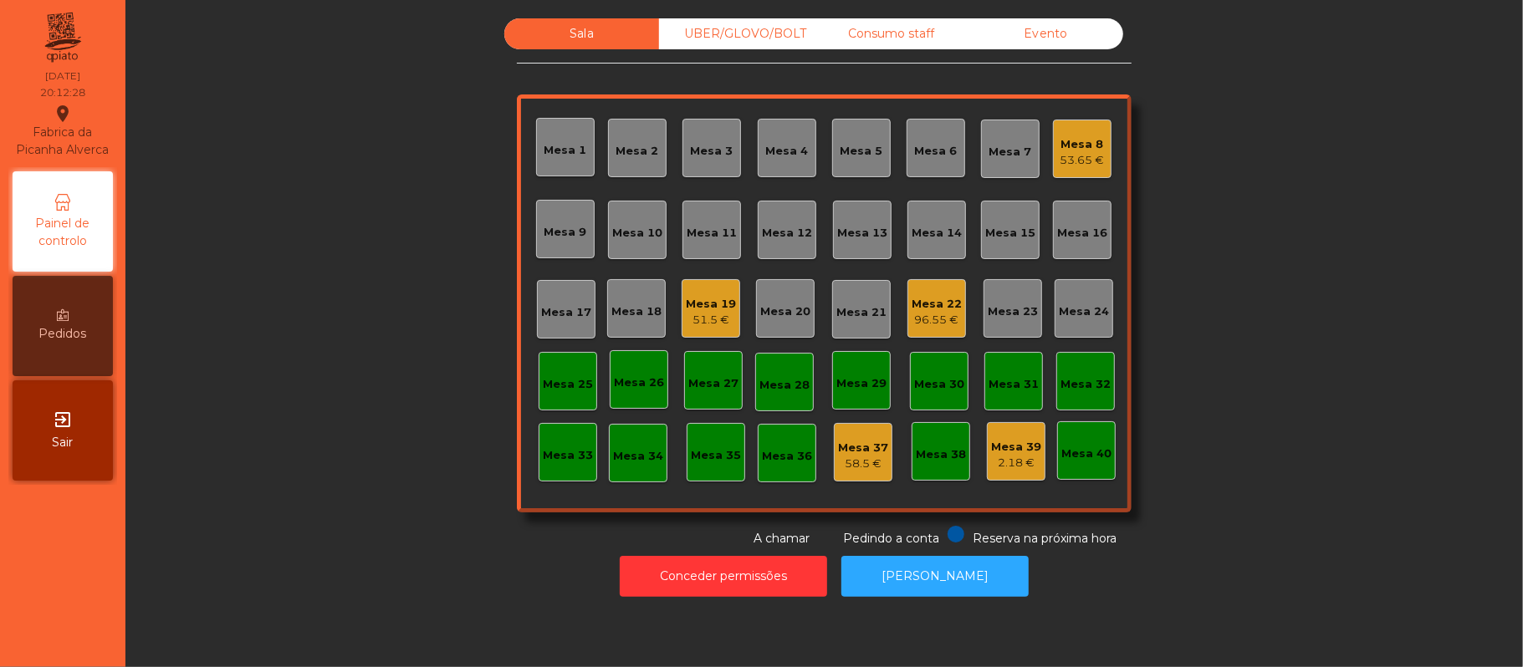
click at [1059, 242] on div "Mesa 16" at bounding box center [1082, 230] width 59 height 59
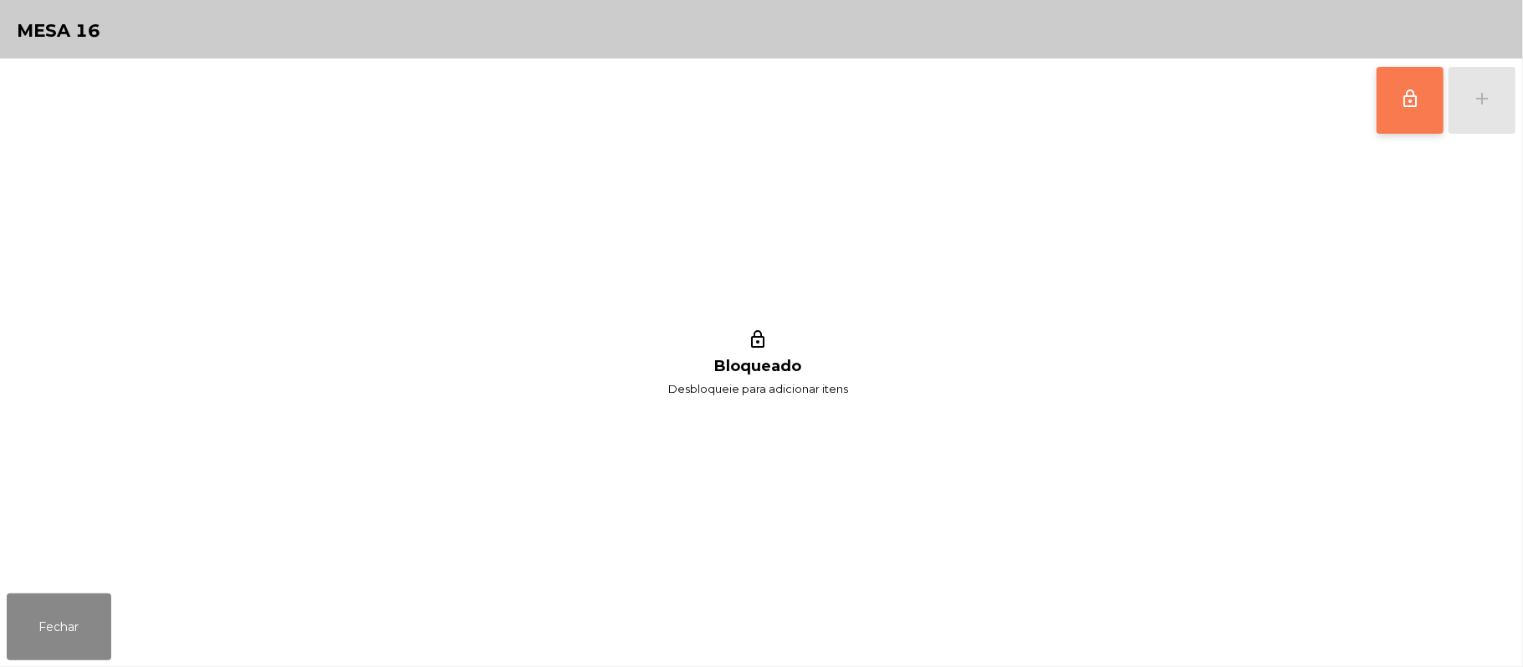
click at [1392, 108] on button "lock_outline" at bounding box center [1410, 100] width 67 height 67
click at [1473, 107] on div "add" at bounding box center [1482, 99] width 20 height 20
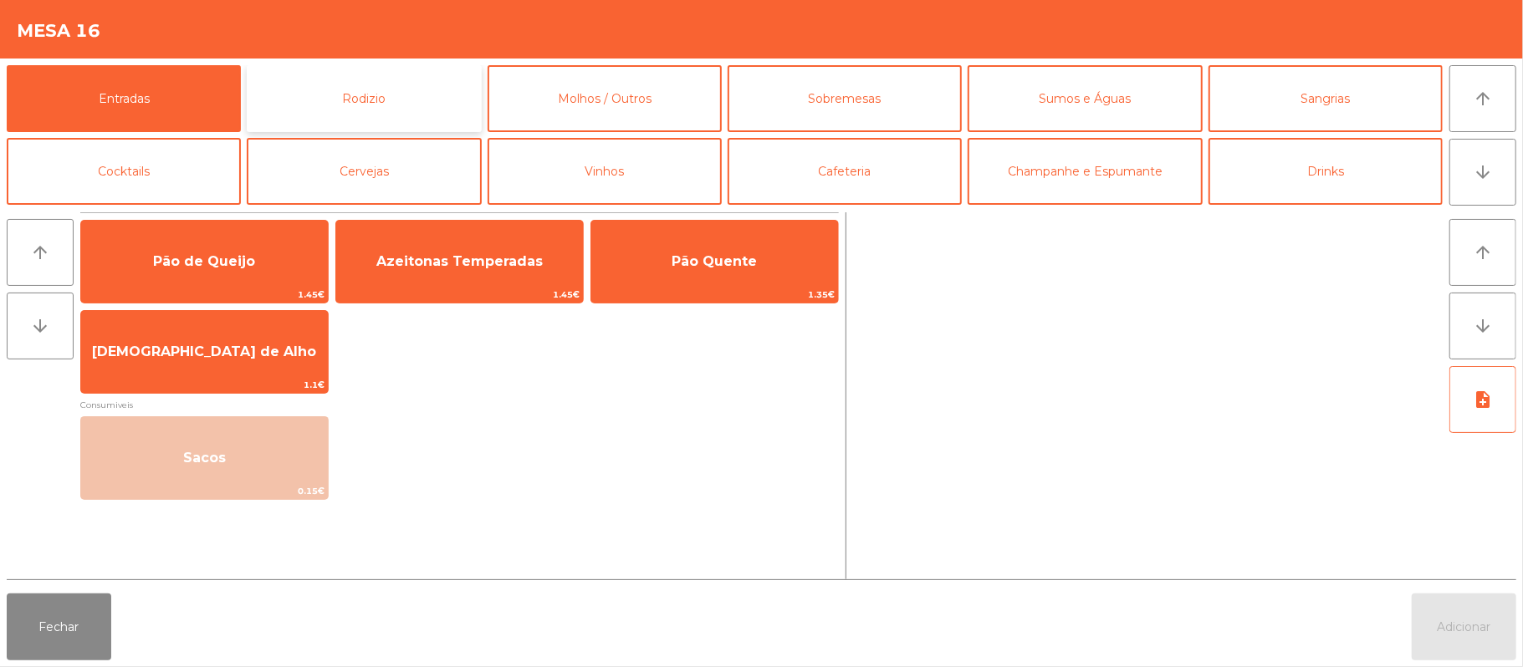
click at [371, 107] on button "Rodizio" at bounding box center [364, 98] width 234 height 67
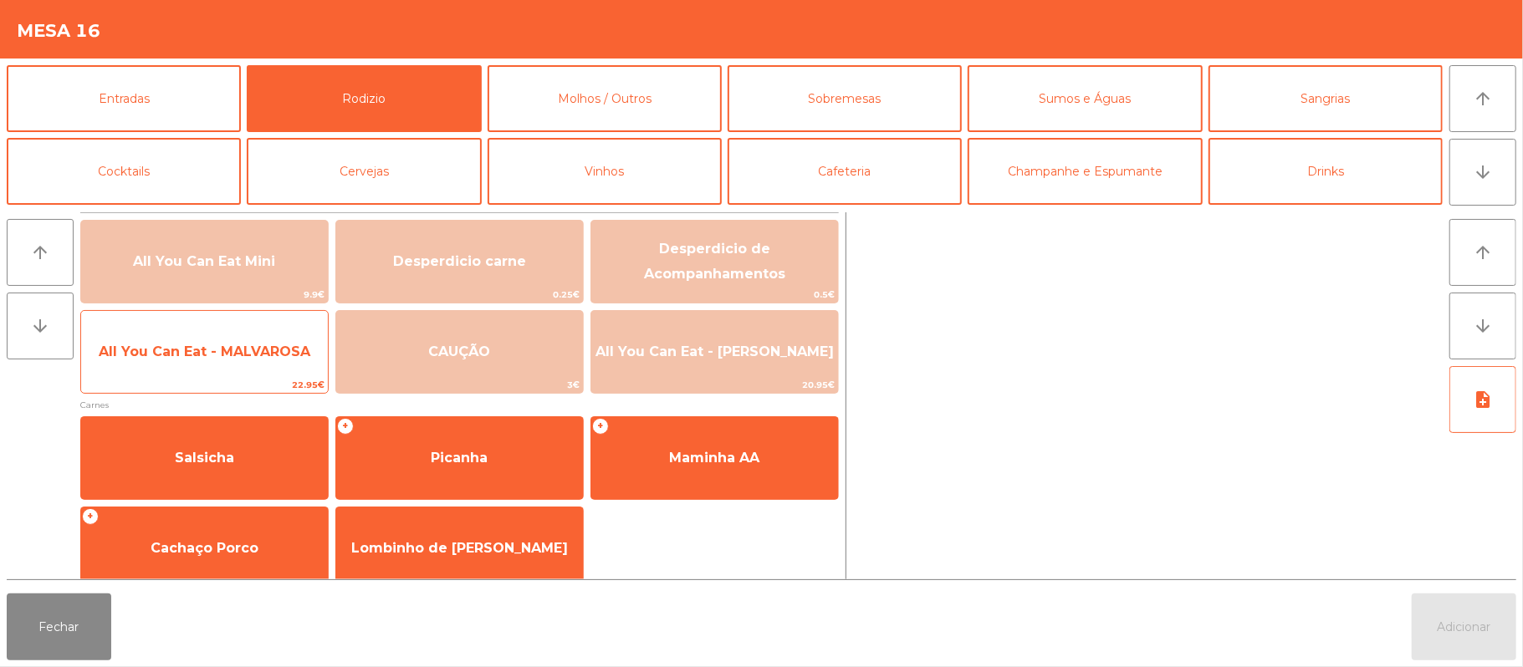
click at [222, 345] on span "All You Can Eat - MALVAROSA" at bounding box center [205, 352] width 212 height 16
click at [211, 351] on span "All You Can Eat - MALVAROSA" at bounding box center [205, 352] width 212 height 16
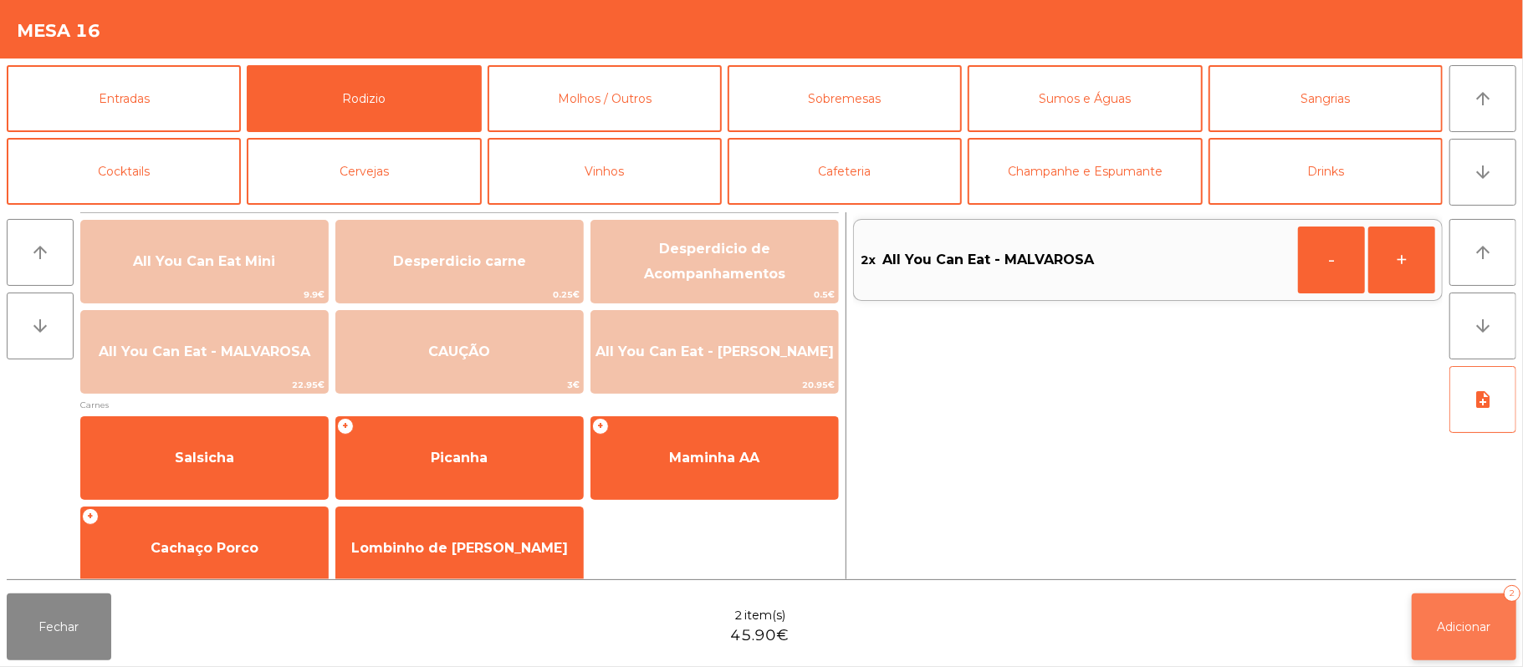
click at [1465, 612] on button "Adicionar 2" at bounding box center [1464, 627] width 105 height 67
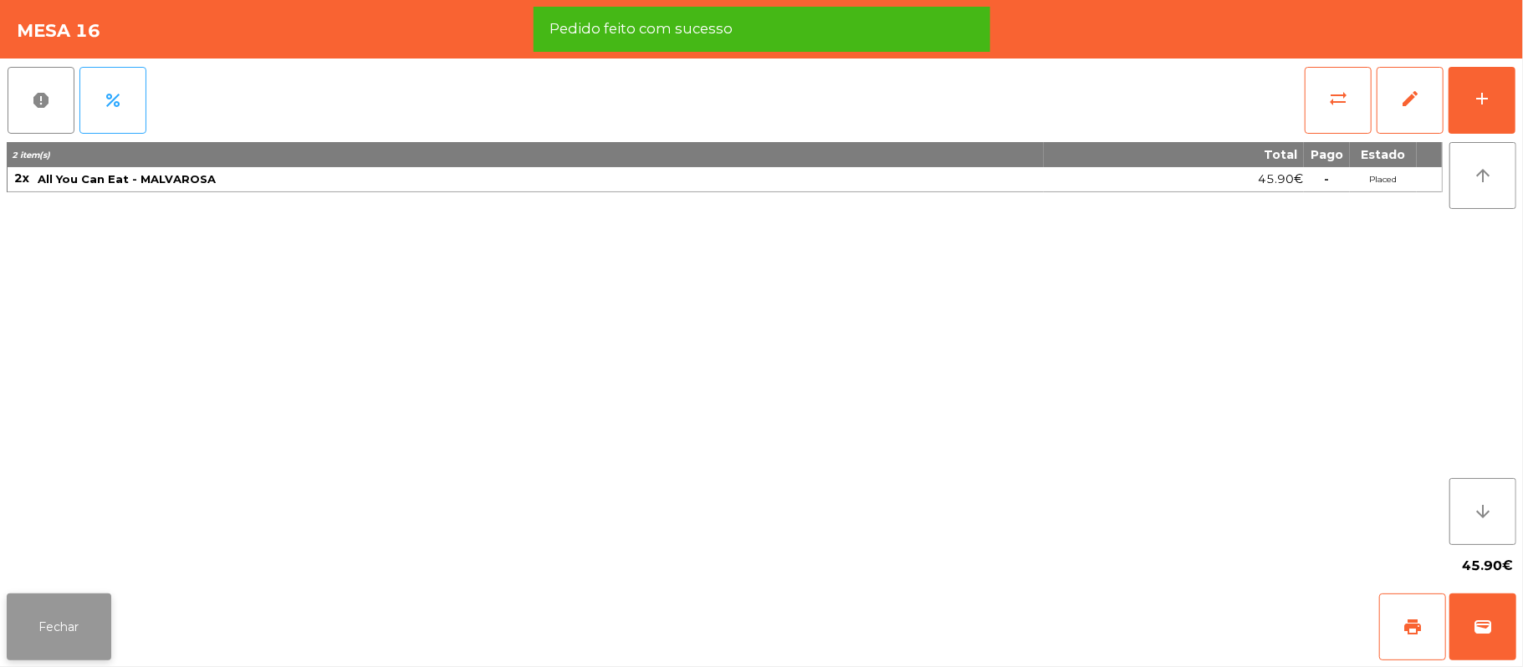
click at [59, 626] on button "Fechar" at bounding box center [59, 627] width 105 height 67
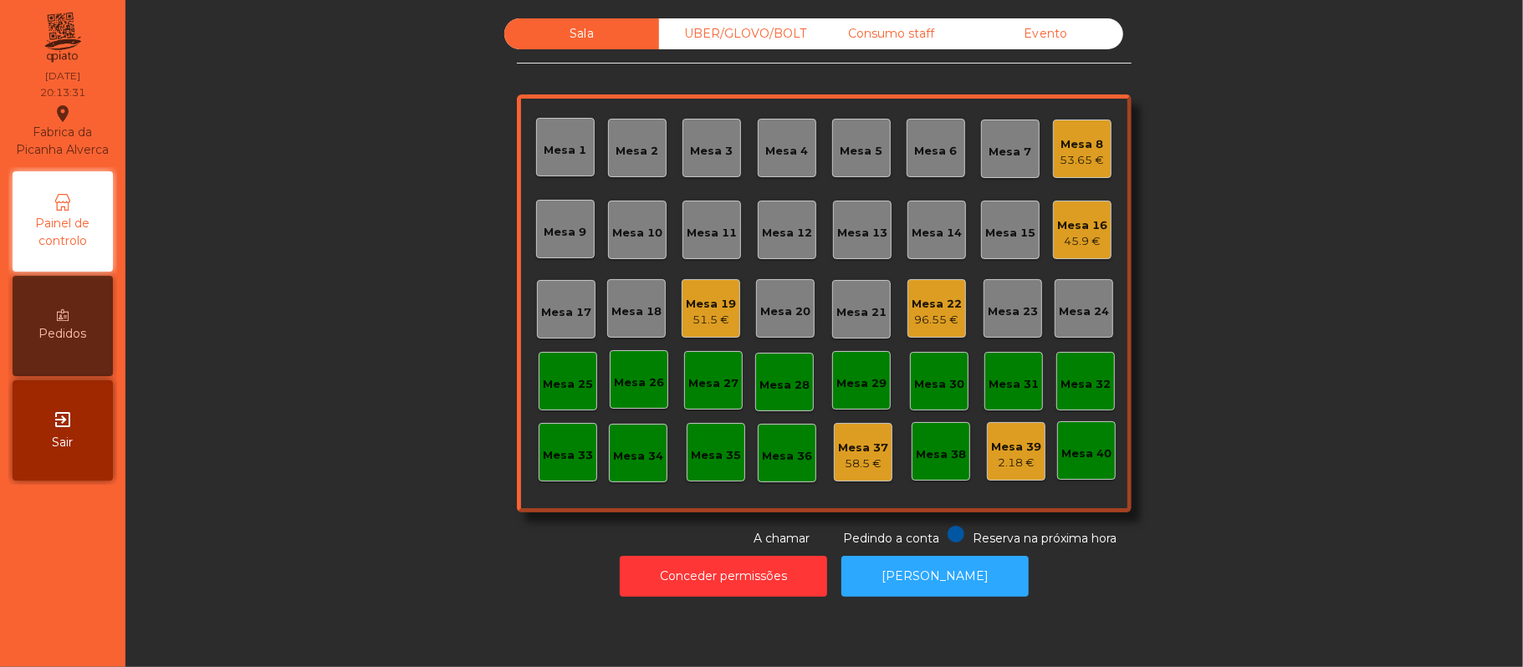
click at [1069, 219] on div "Mesa 16" at bounding box center [1082, 225] width 50 height 17
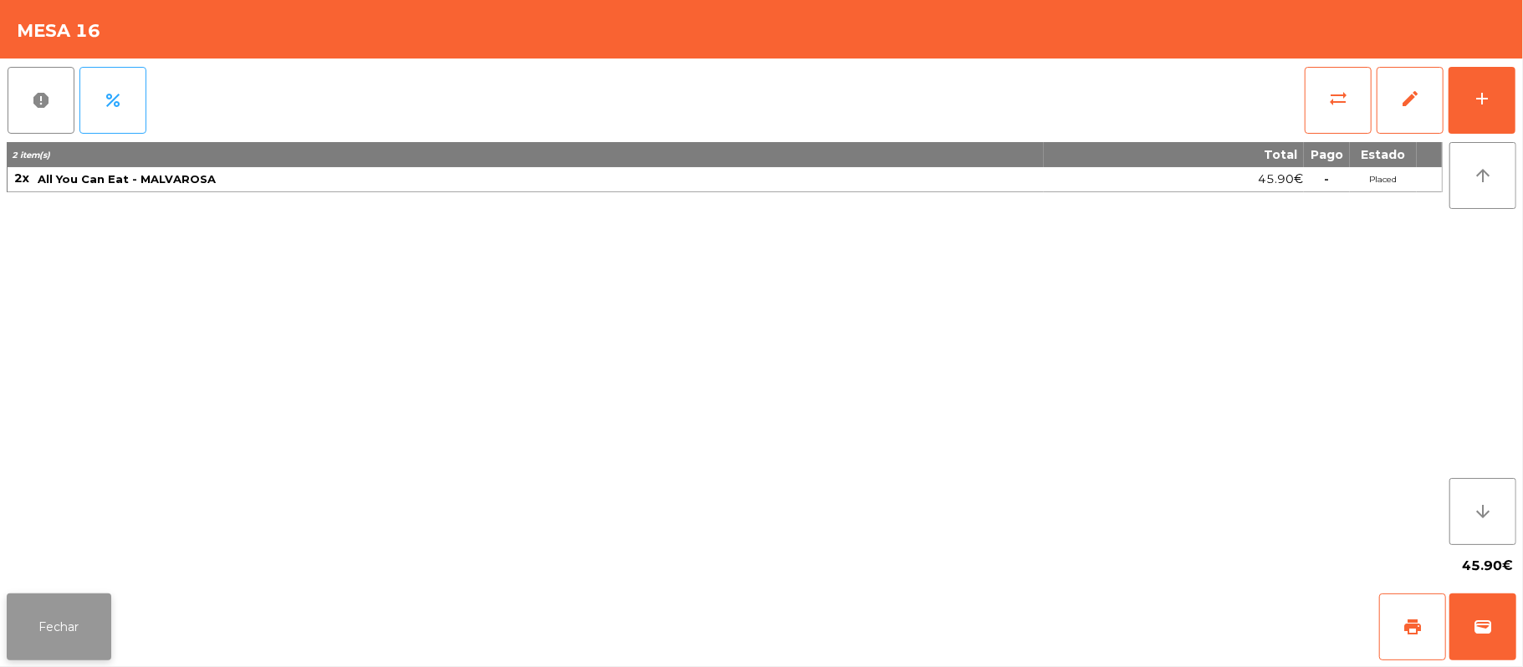
click at [48, 601] on button "Fechar" at bounding box center [59, 627] width 105 height 67
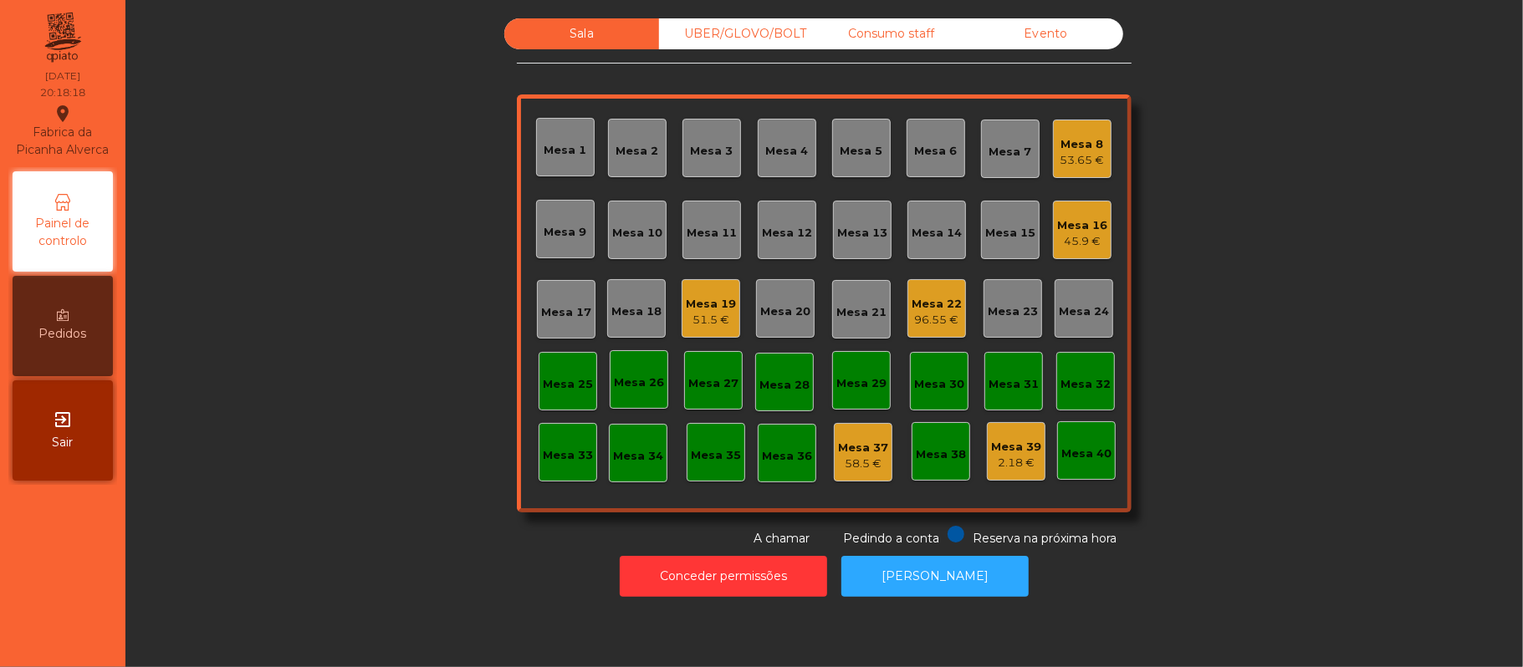
click at [851, 320] on div "Mesa 21" at bounding box center [861, 312] width 50 height 17
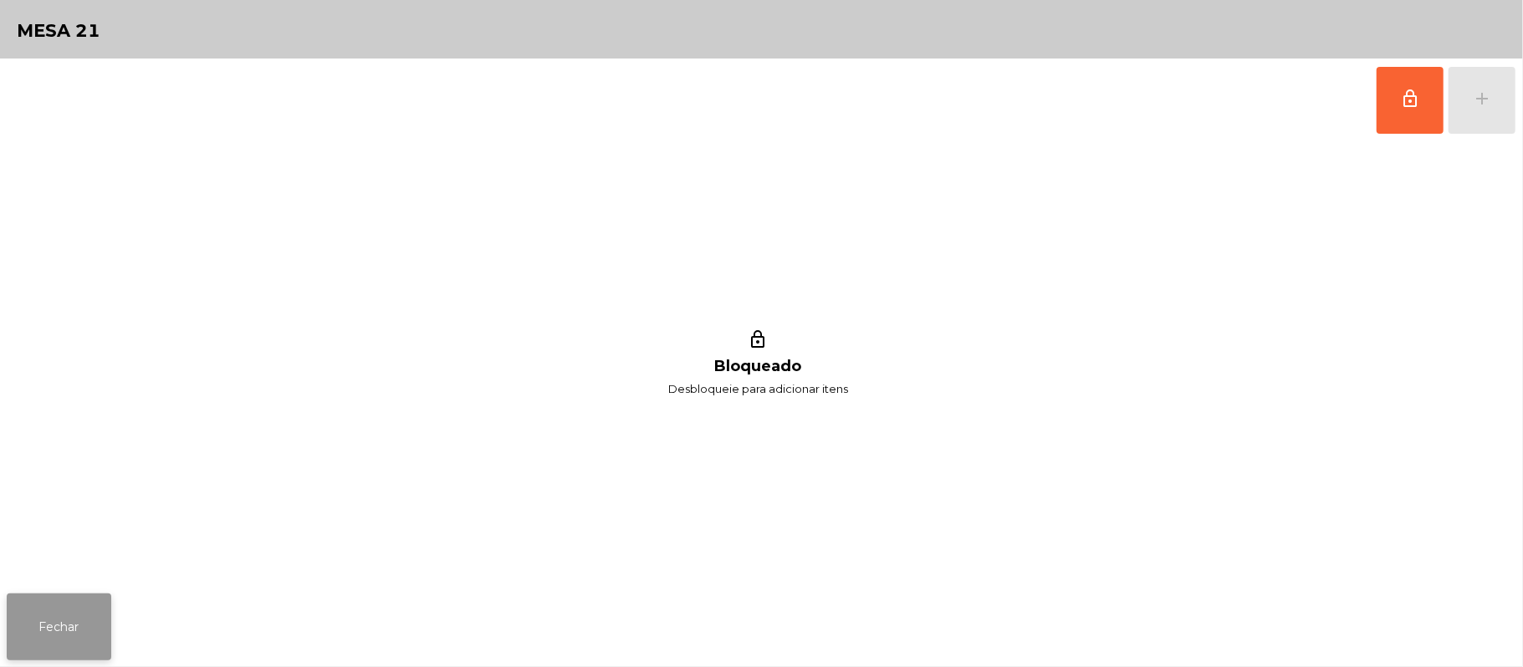
click at [85, 609] on button "Fechar" at bounding box center [59, 627] width 105 height 67
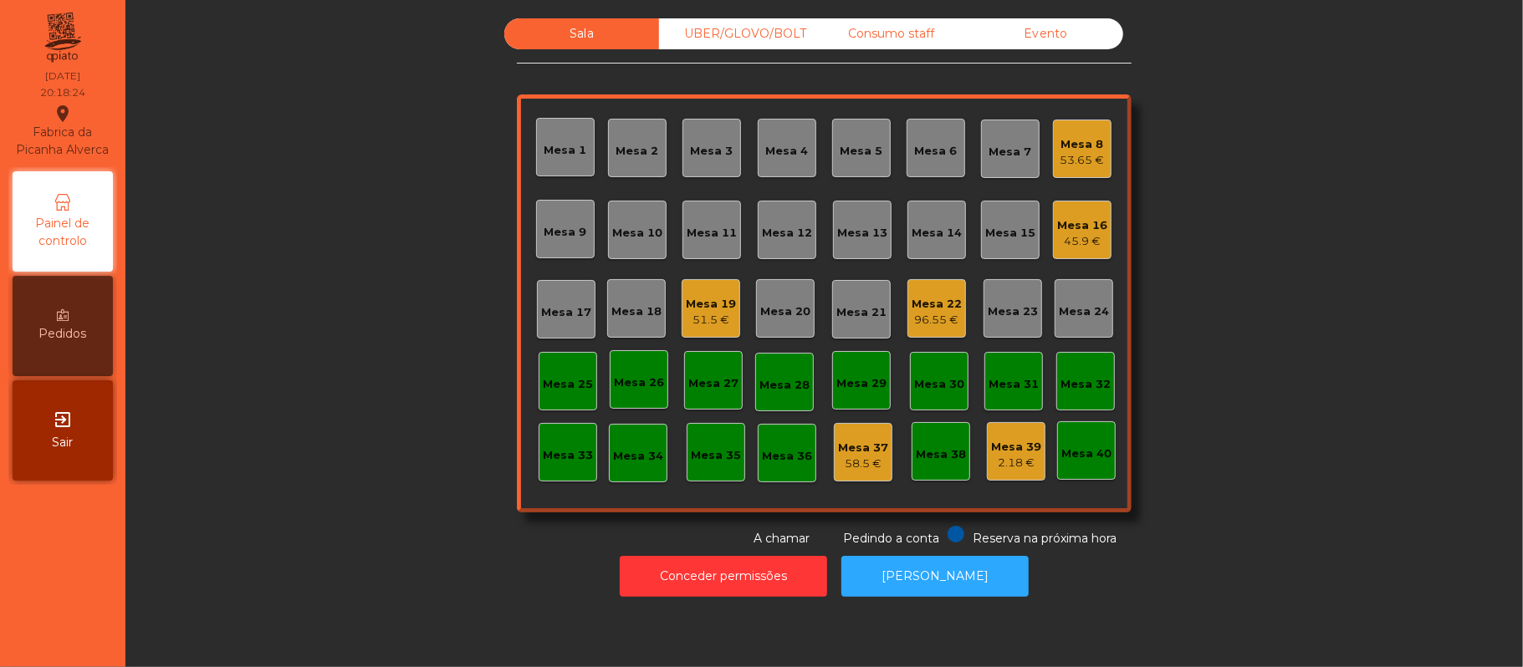
click at [870, 242] on div "Mesa 13" at bounding box center [862, 230] width 59 height 59
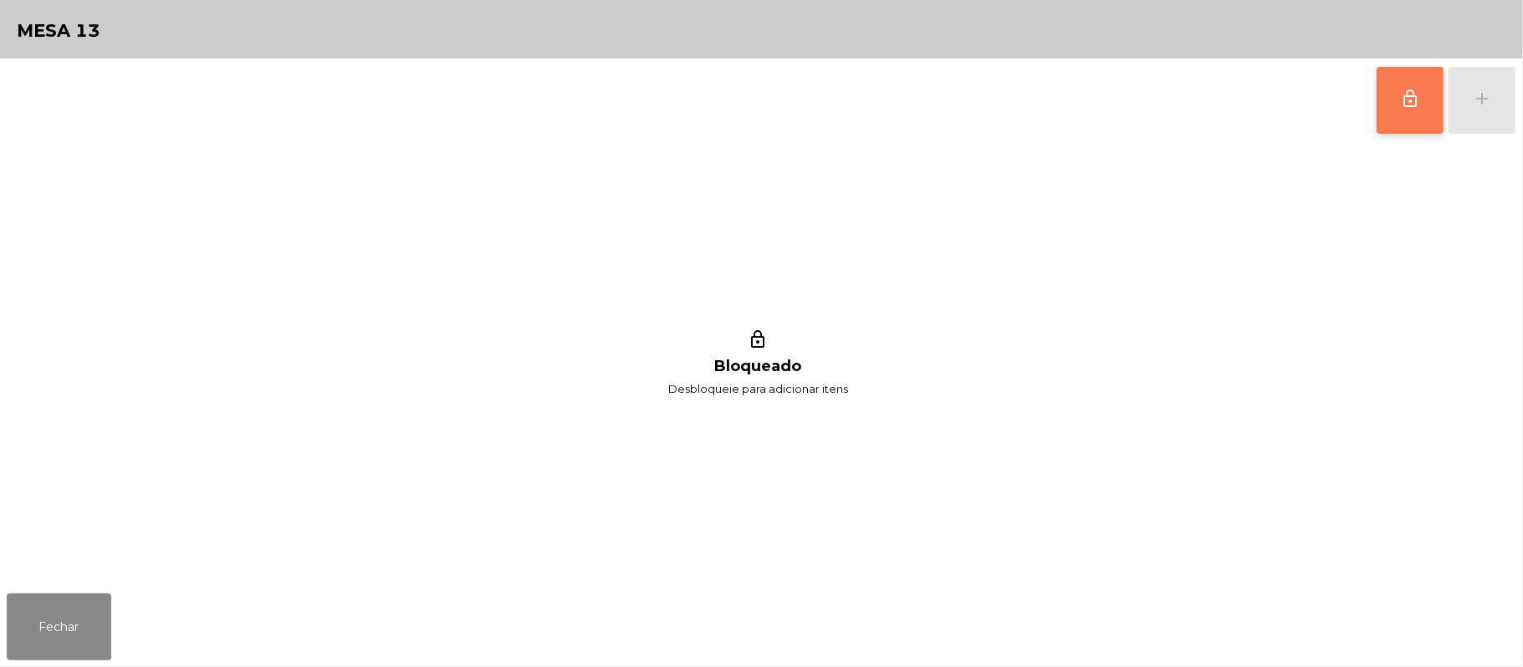
click at [1393, 98] on button "lock_outline" at bounding box center [1410, 100] width 67 height 67
click at [1472, 99] on div "lock_outline add" at bounding box center [1446, 101] width 141 height 84
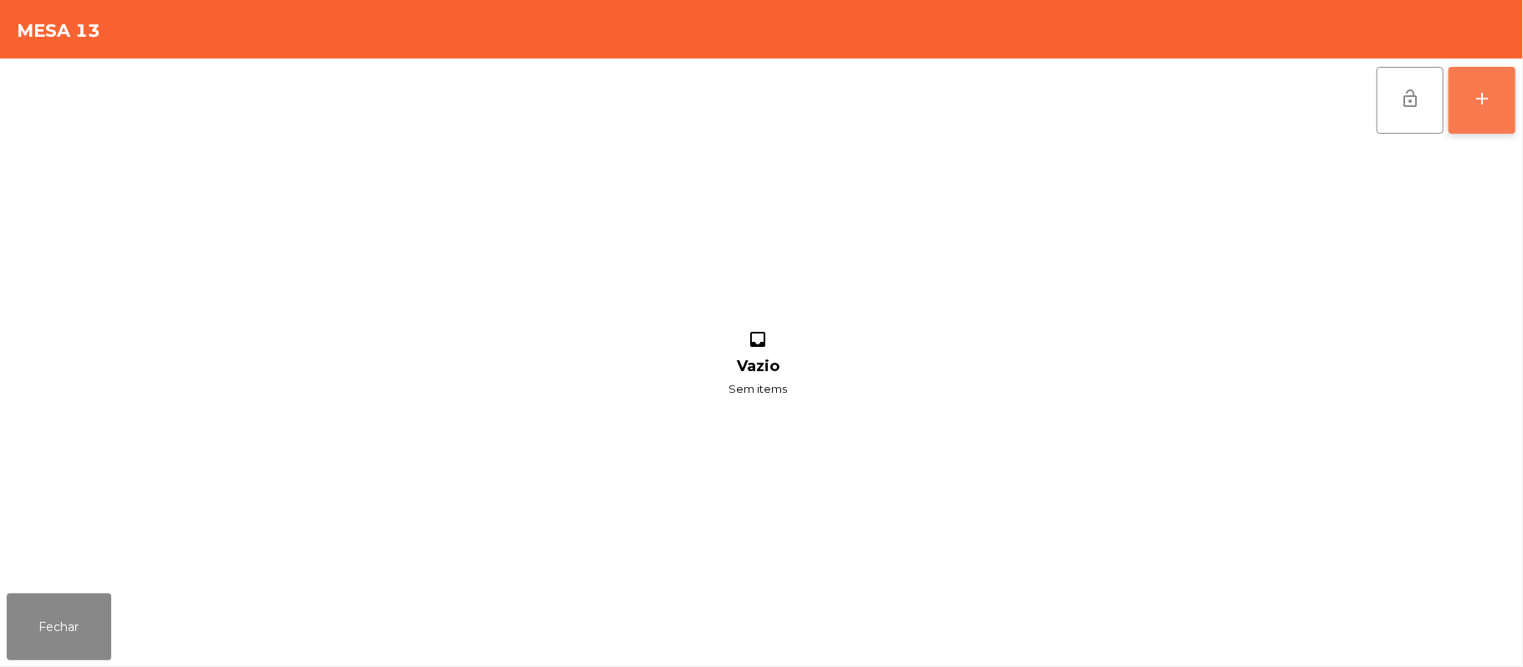
click at [1475, 98] on div "add" at bounding box center [1482, 99] width 20 height 20
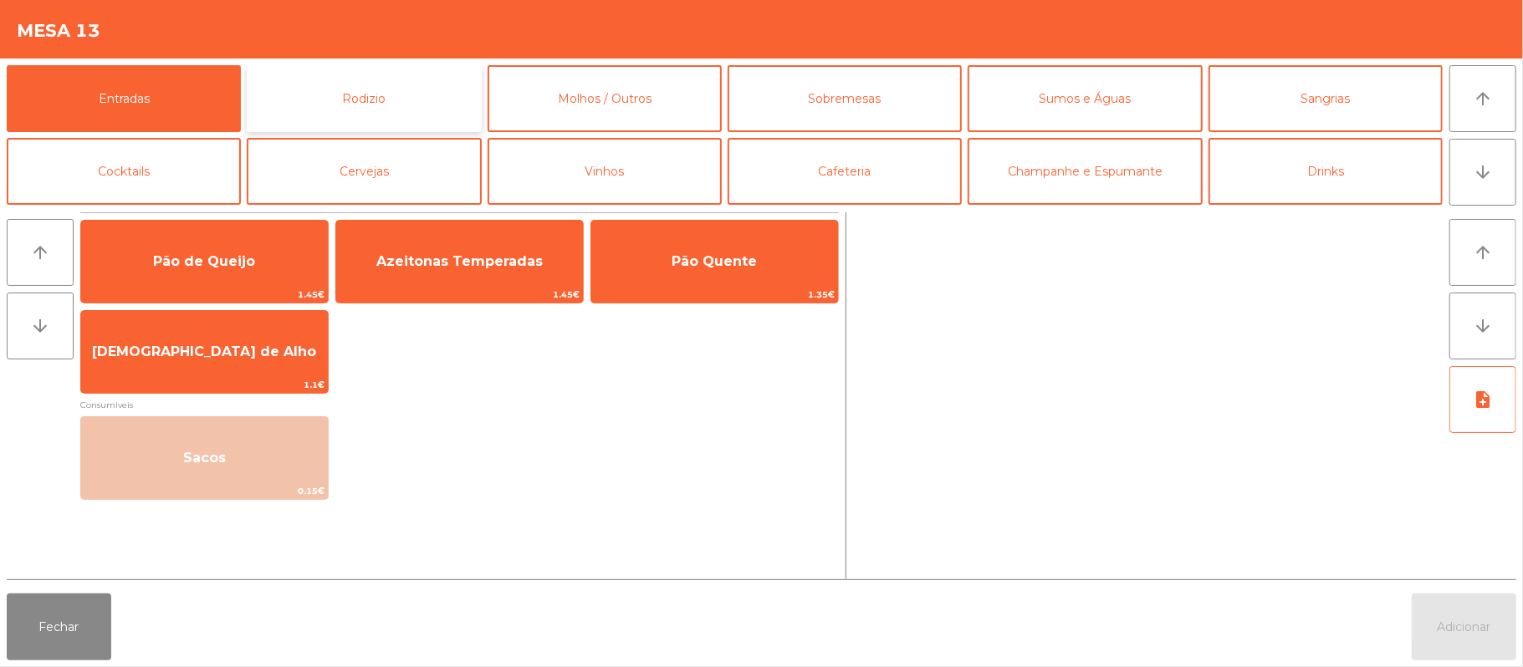
click at [416, 119] on button "Rodizio" at bounding box center [364, 98] width 234 height 67
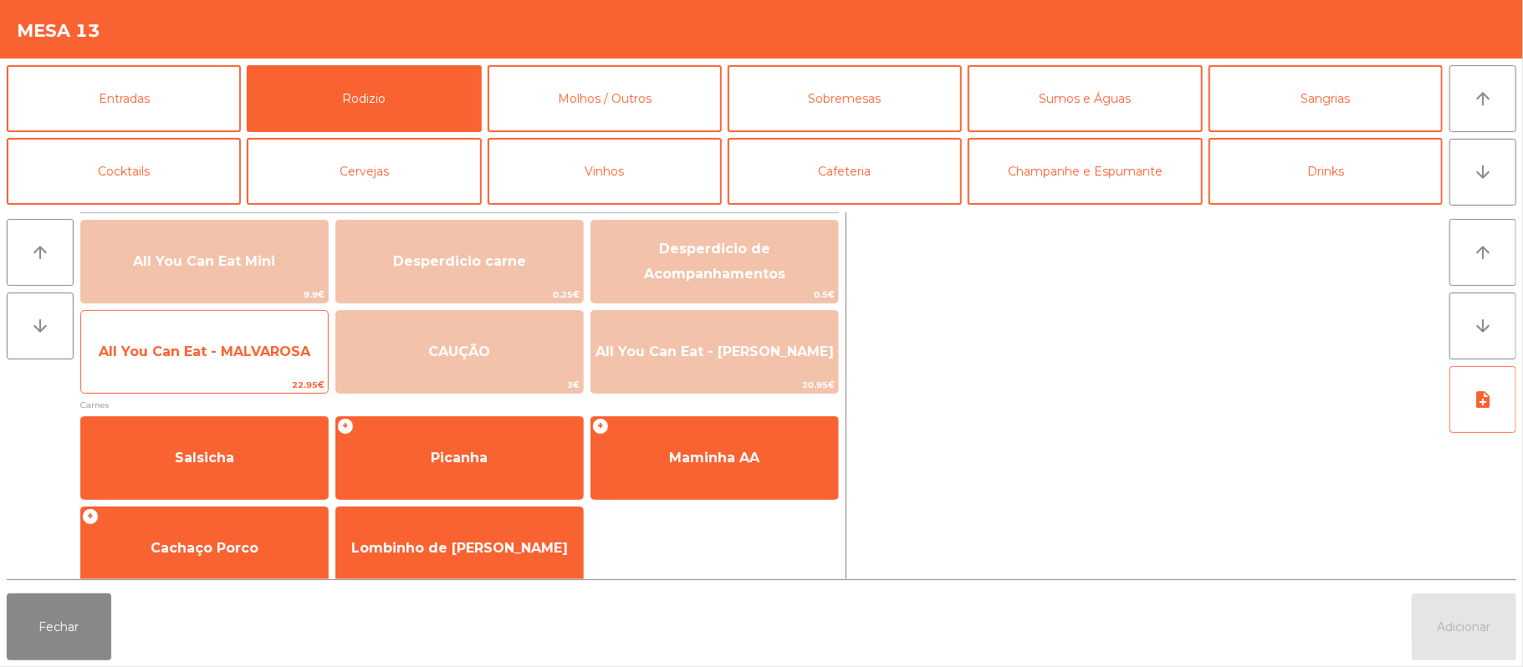
click at [258, 361] on span "All You Can Eat - MALVAROSA" at bounding box center [204, 352] width 247 height 45
click at [249, 355] on span "All You Can Eat - MALVAROSA" at bounding box center [205, 352] width 212 height 16
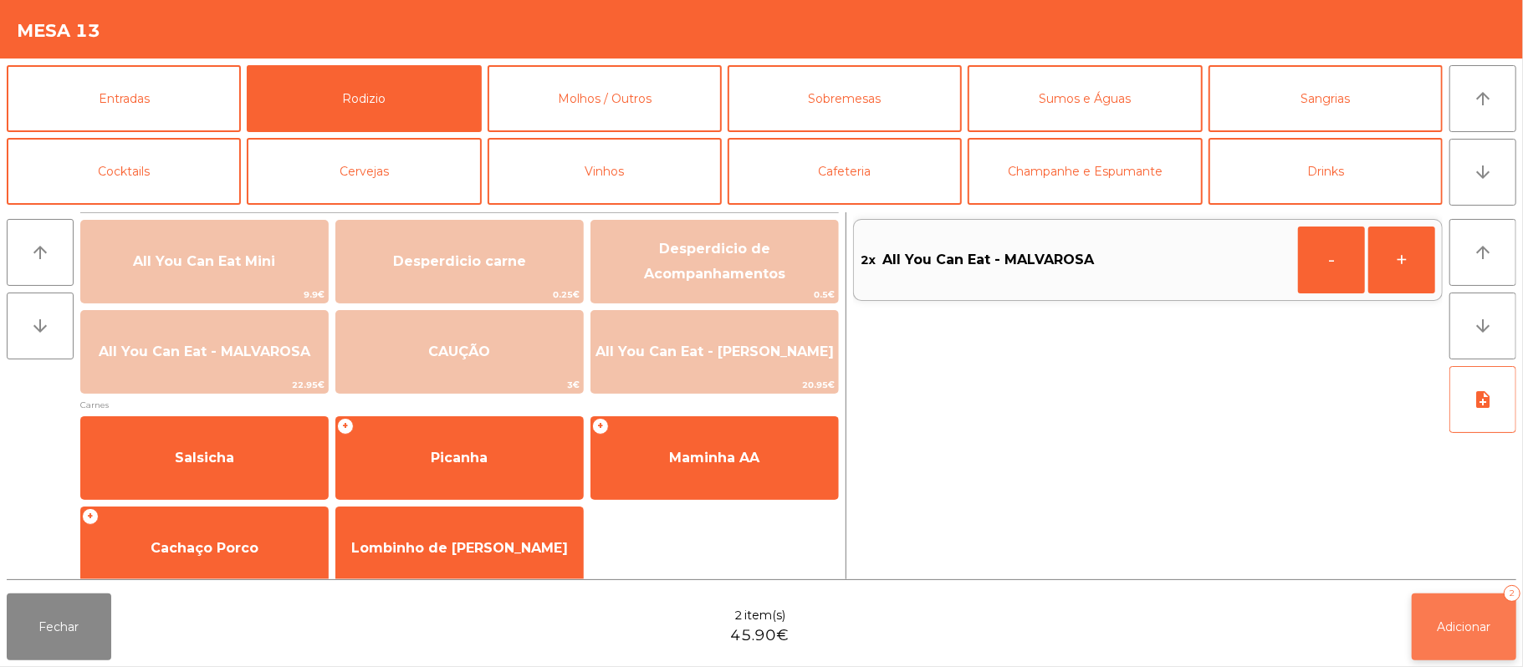
click at [1462, 609] on button "Adicionar 2" at bounding box center [1464, 627] width 105 height 67
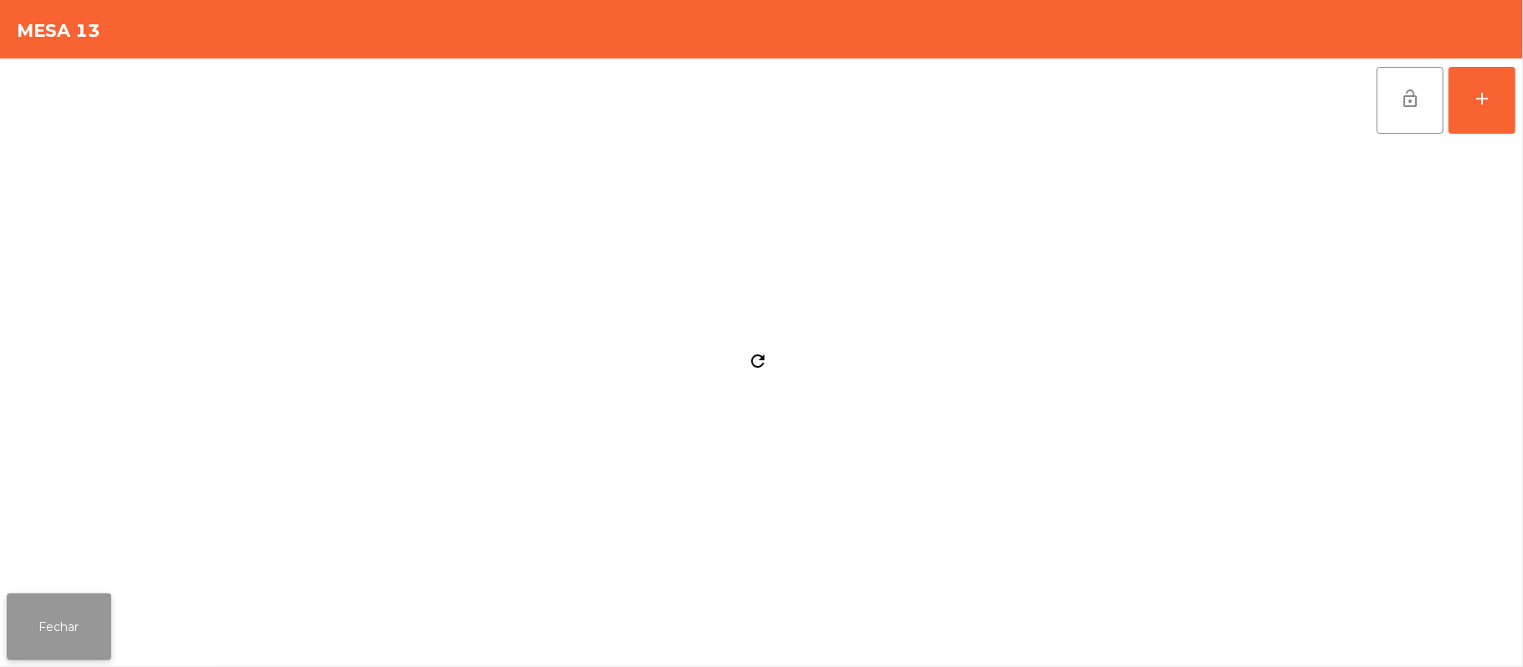
click at [54, 637] on button "Fechar" at bounding box center [59, 627] width 105 height 67
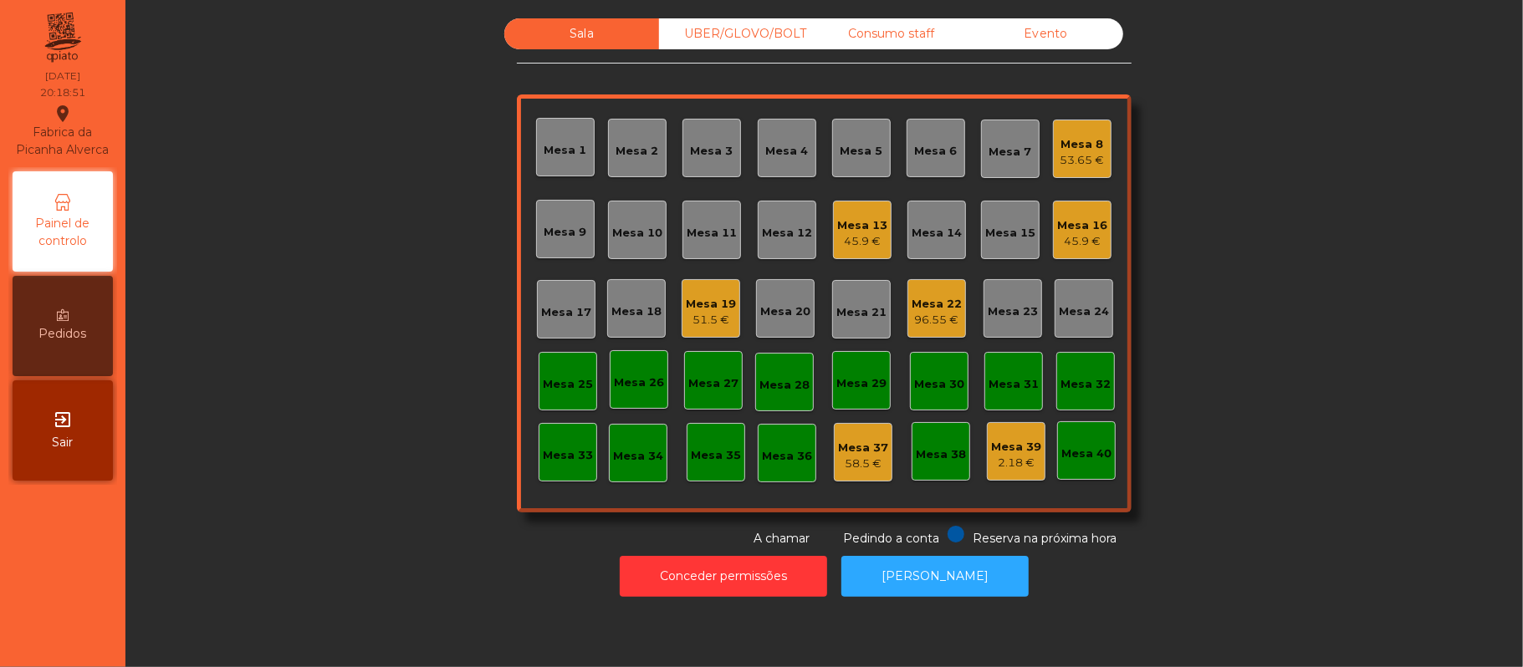
click at [710, 239] on div "Mesa 11" at bounding box center [712, 233] width 50 height 17
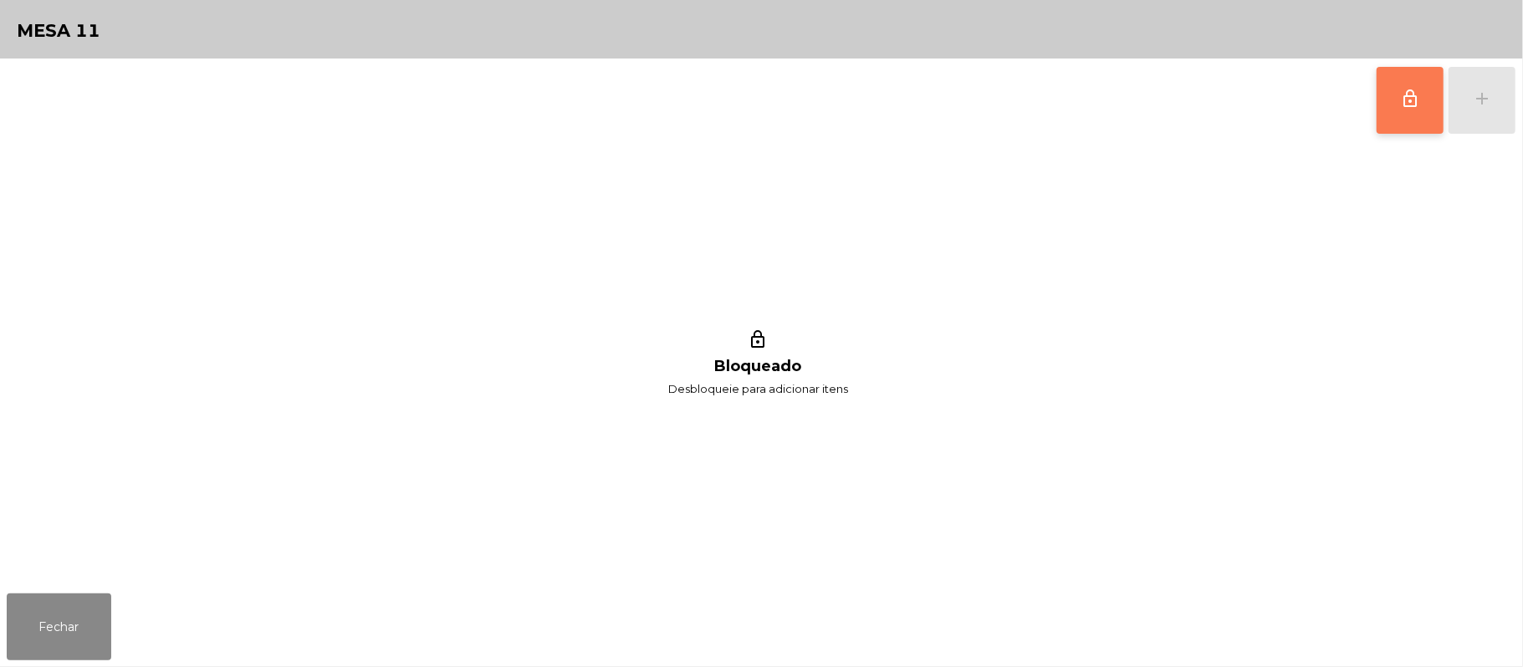
click at [1393, 100] on button "lock_outline" at bounding box center [1410, 100] width 67 height 67
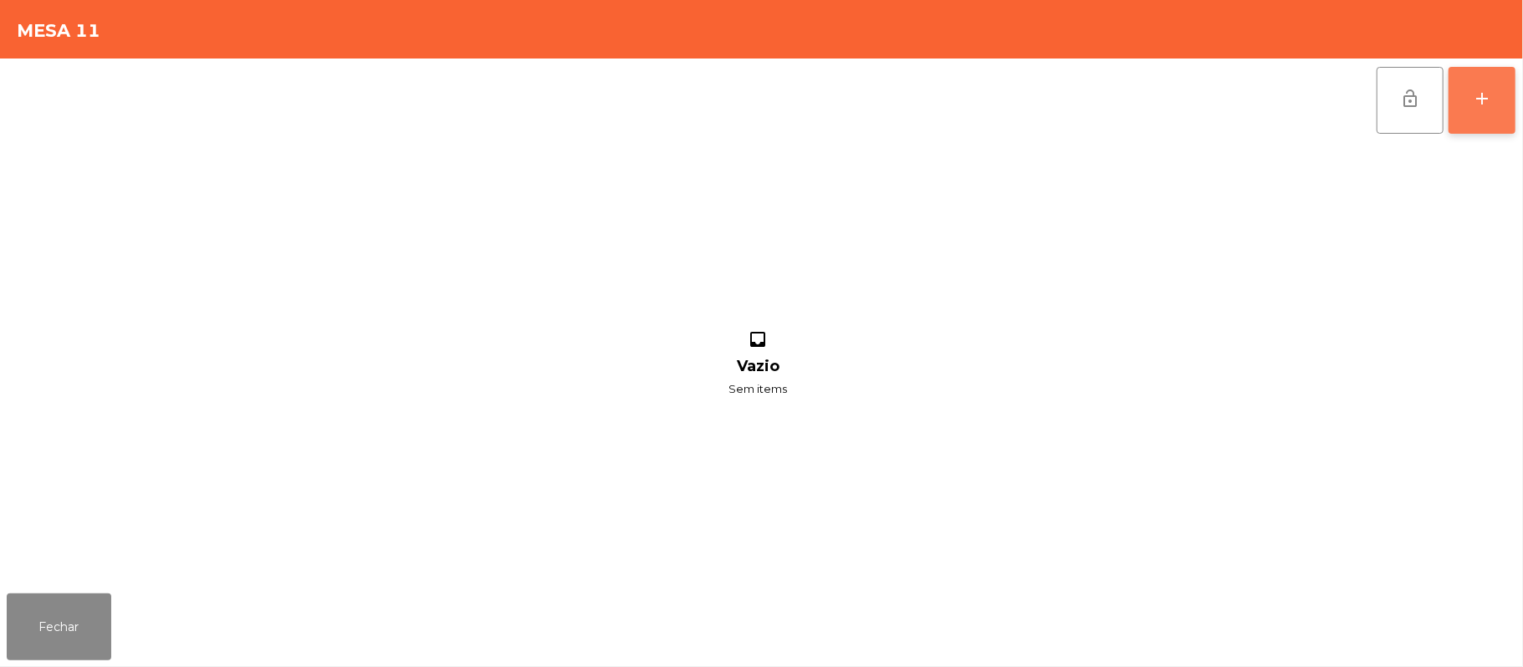
click at [1487, 92] on div "add" at bounding box center [1482, 99] width 20 height 20
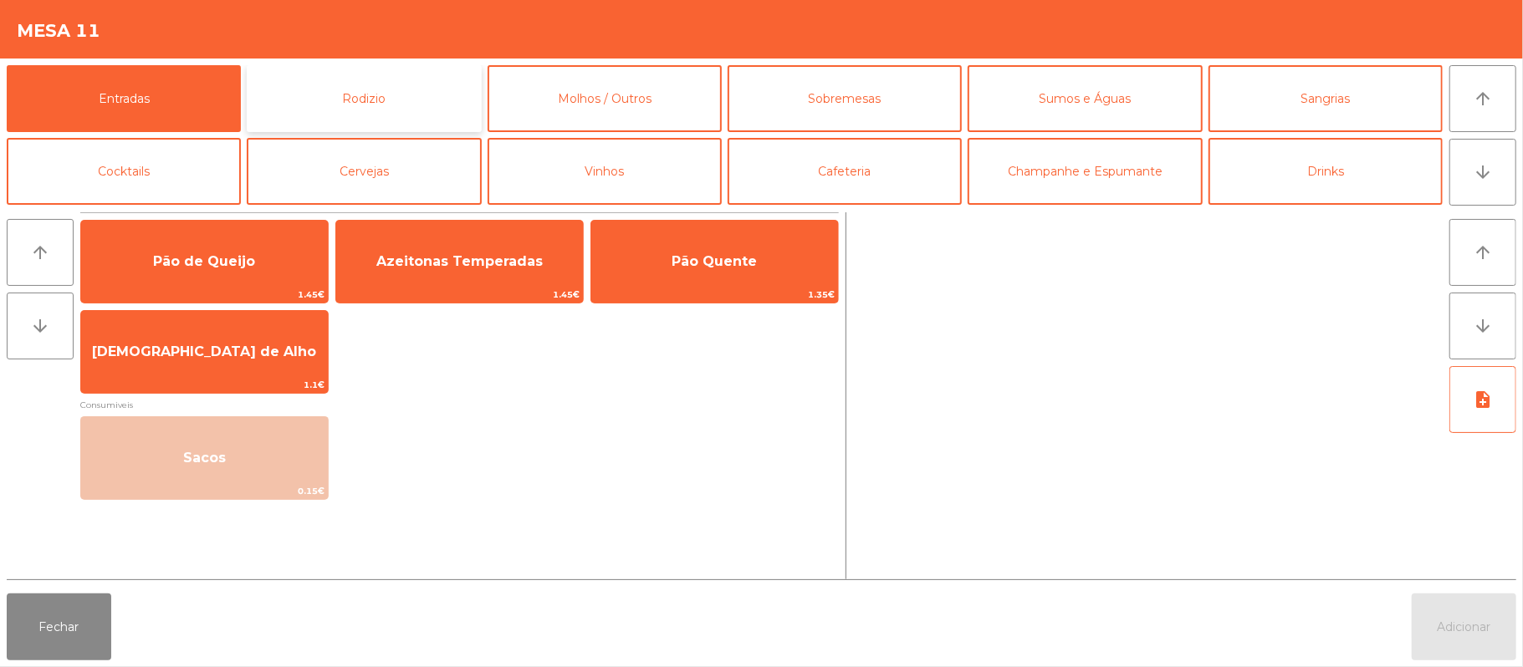
click at [353, 105] on button "Rodizio" at bounding box center [364, 98] width 234 height 67
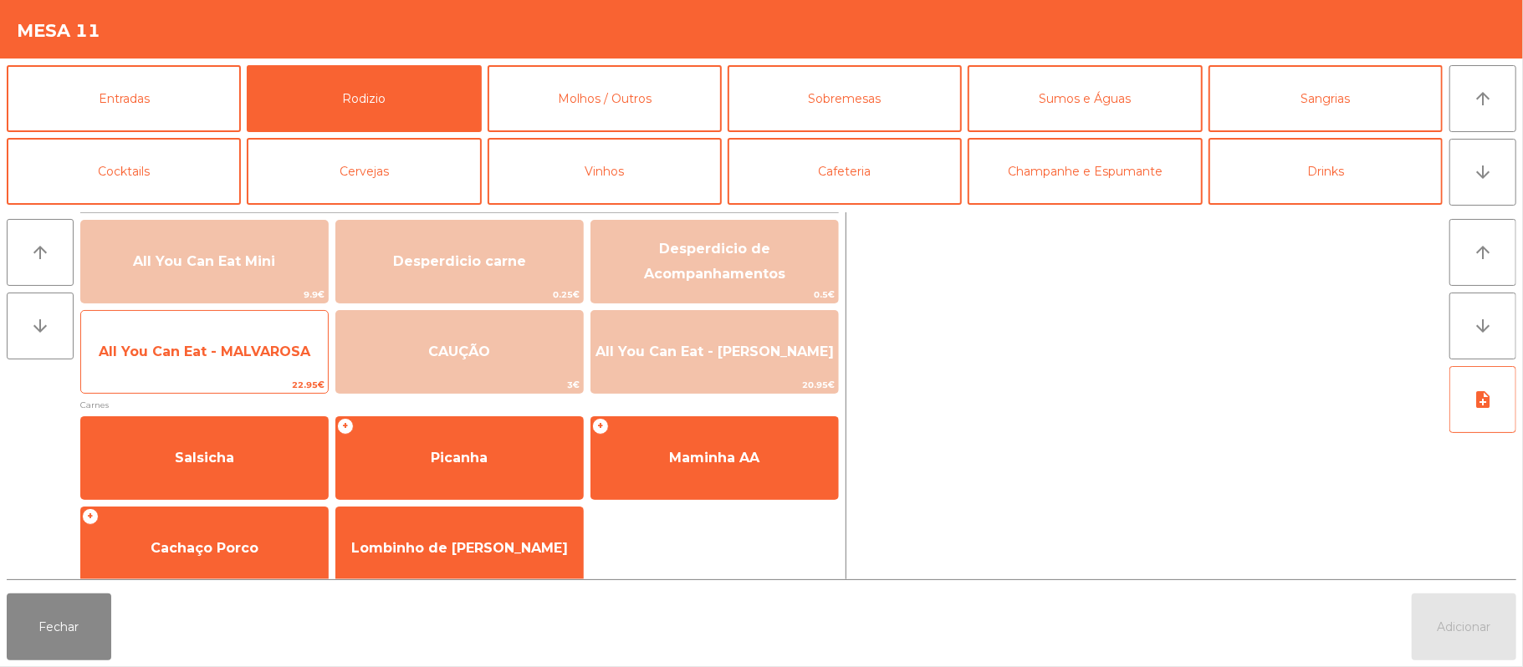
click at [179, 356] on span "All You Can Eat - MALVAROSA" at bounding box center [205, 352] width 212 height 16
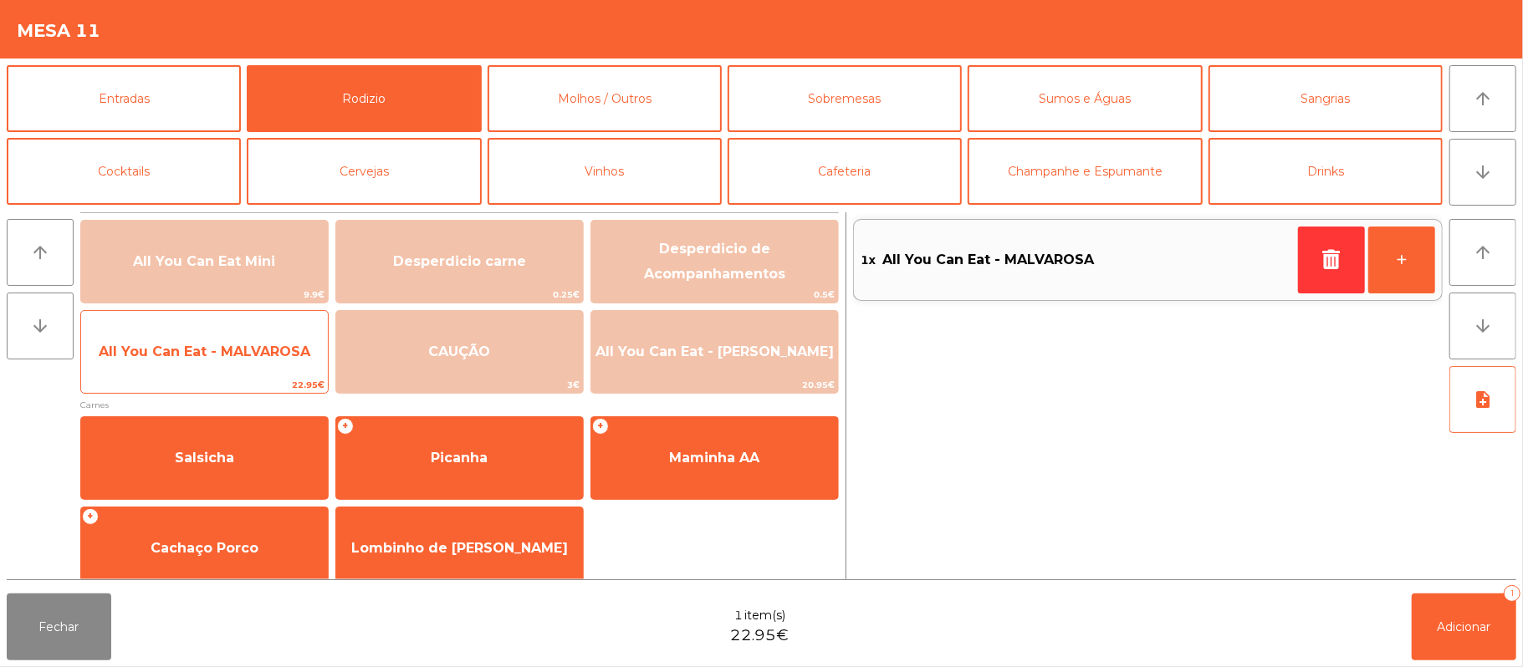
click at [181, 345] on span "All You Can Eat - MALVAROSA" at bounding box center [205, 352] width 212 height 16
click at [184, 345] on span "All You Can Eat - MALVAROSA" at bounding box center [205, 352] width 212 height 16
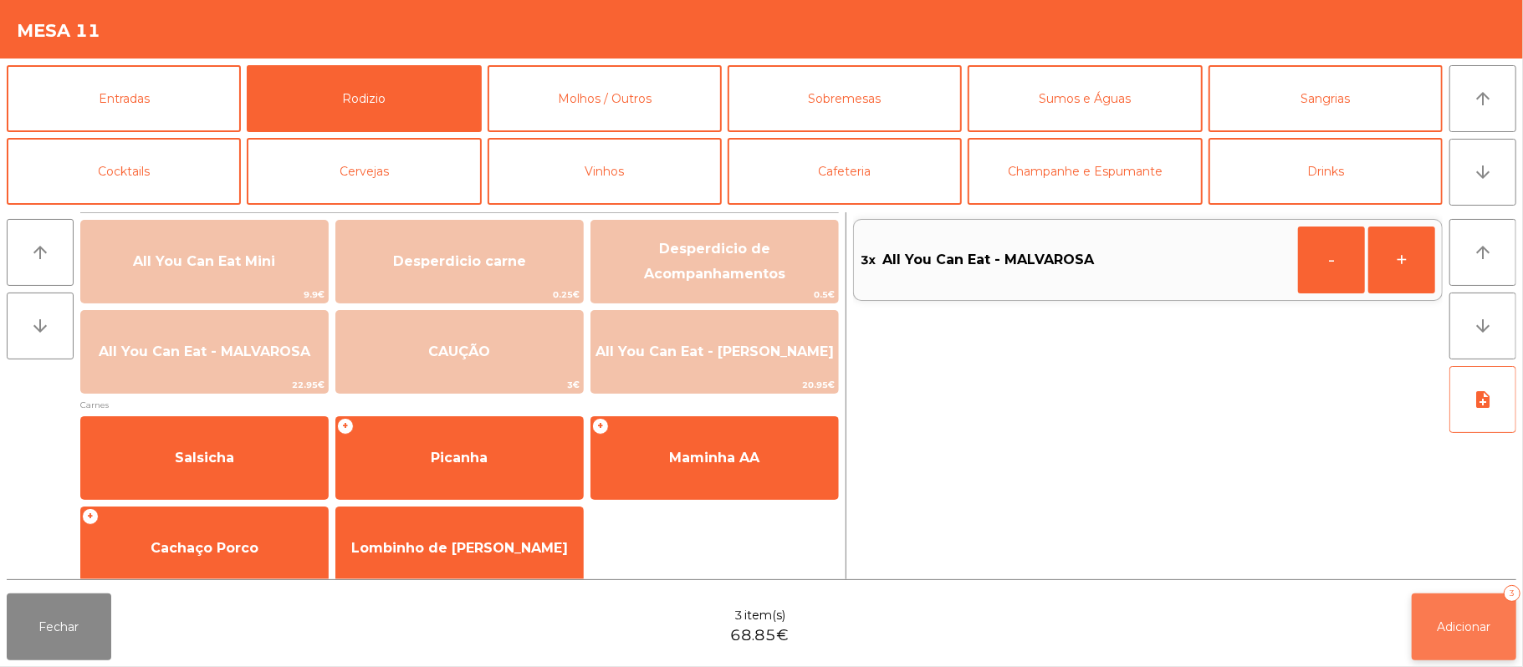
click at [1466, 629] on span "Adicionar" at bounding box center [1465, 627] width 54 height 15
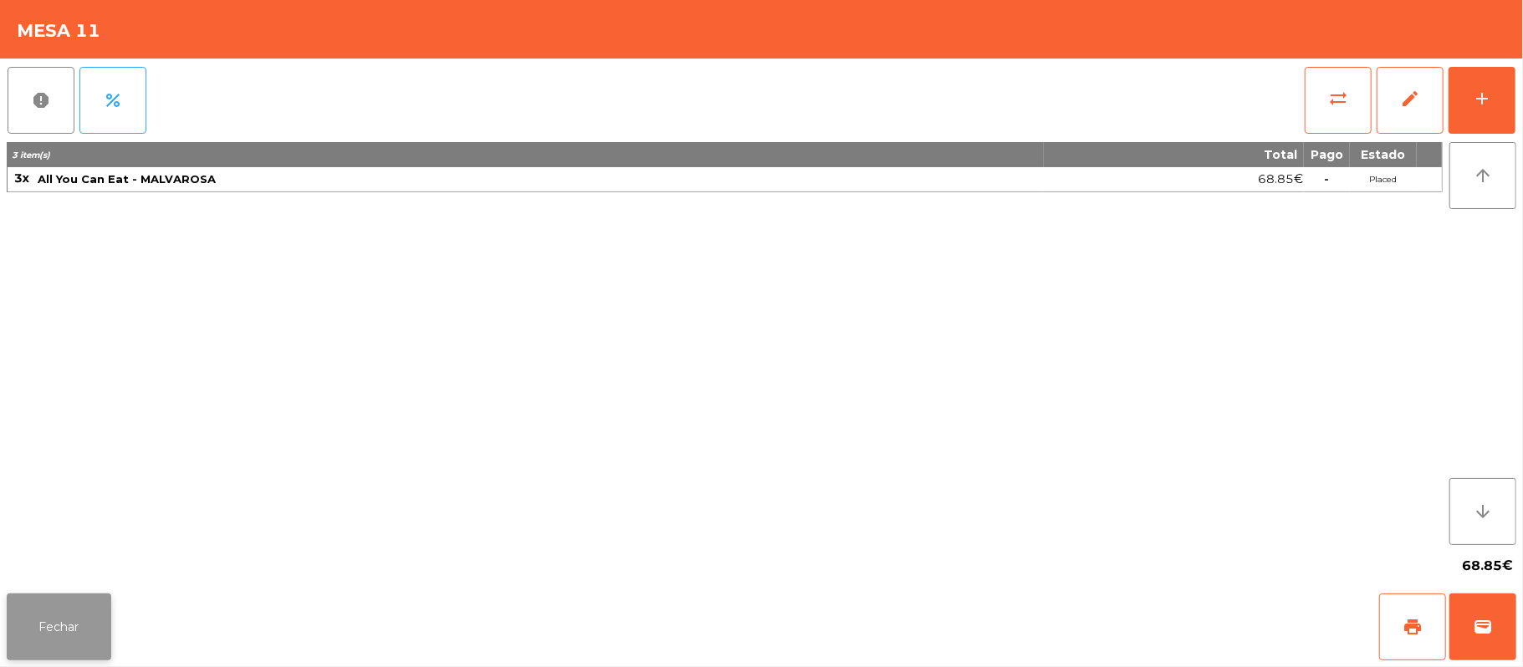
click at [60, 630] on button "Fechar" at bounding box center [59, 627] width 105 height 67
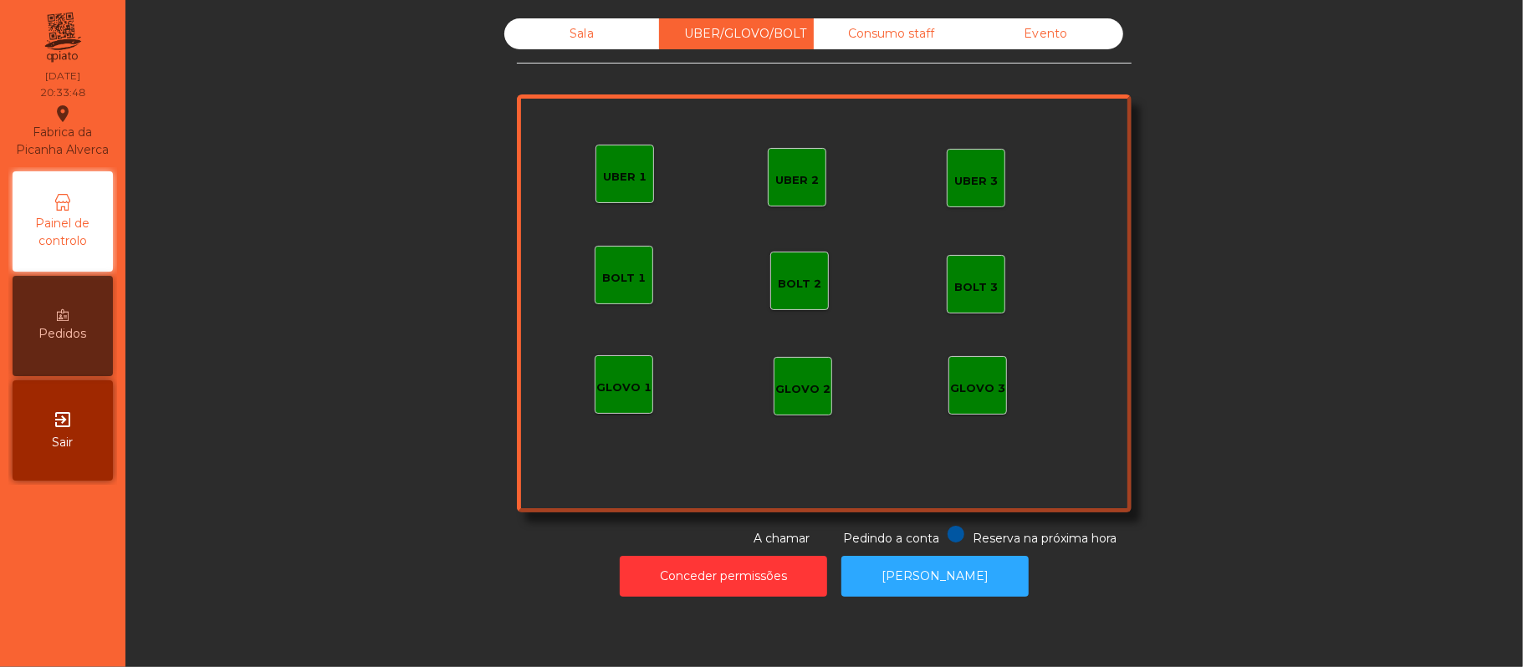
click at [613, 188] on div "UBER 1" at bounding box center [625, 174] width 59 height 59
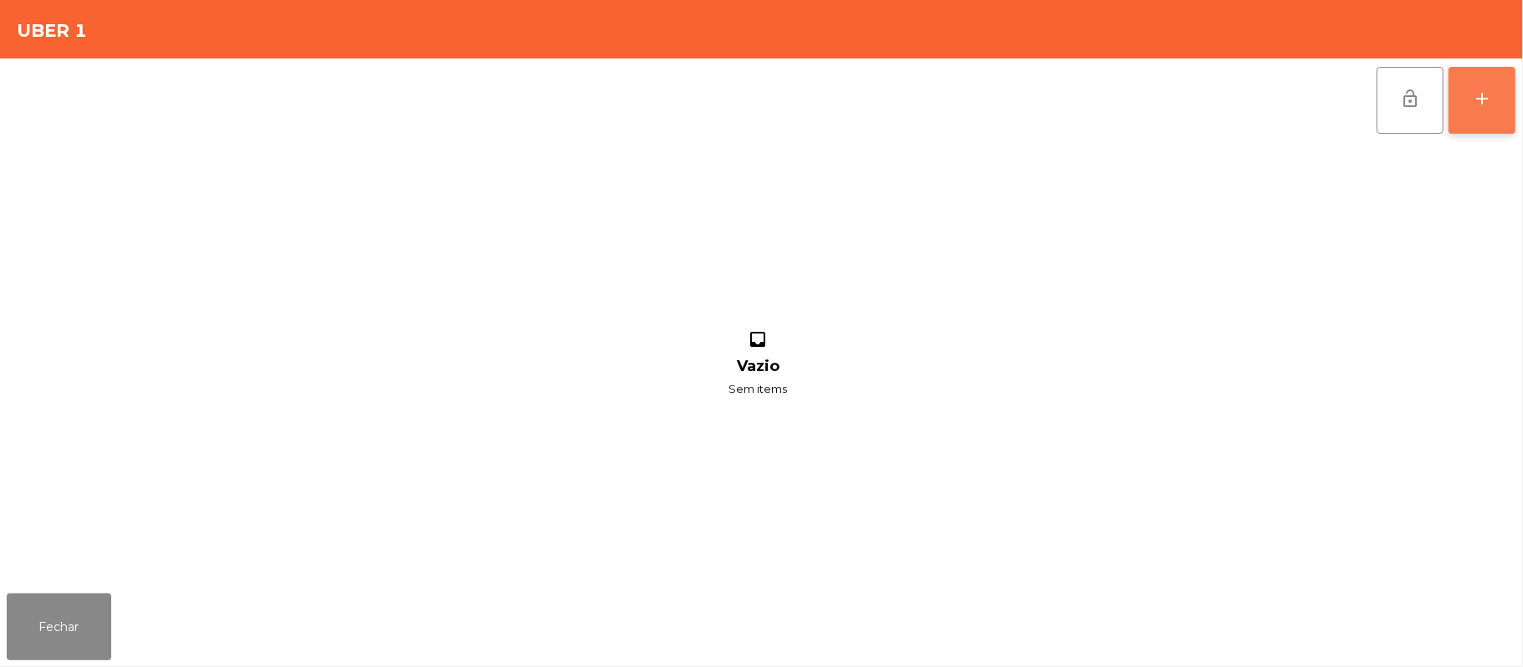
click at [1485, 101] on div "add" at bounding box center [1482, 99] width 20 height 20
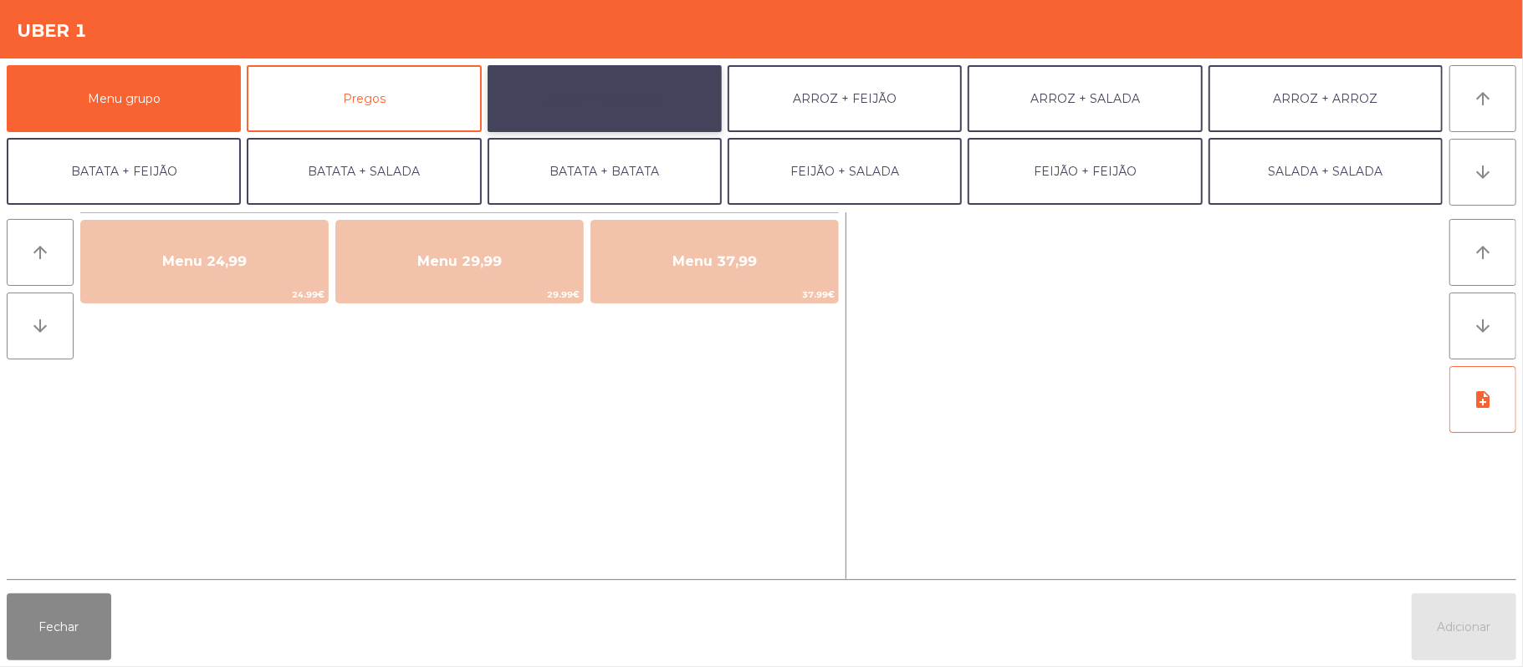
click at [680, 95] on button "ARROZ + BATATAS" at bounding box center [605, 98] width 234 height 67
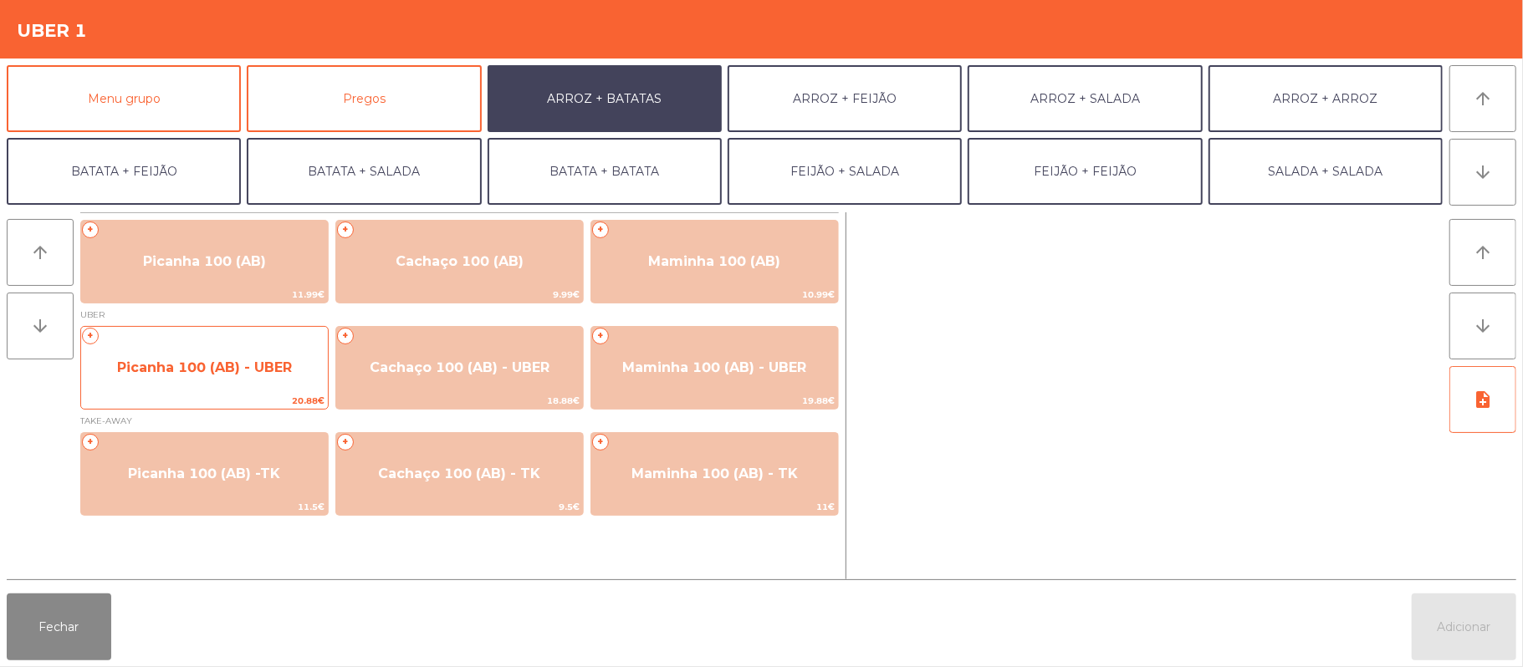
click at [264, 371] on span "Picanha 100 (AB) - UBER" at bounding box center [204, 368] width 175 height 16
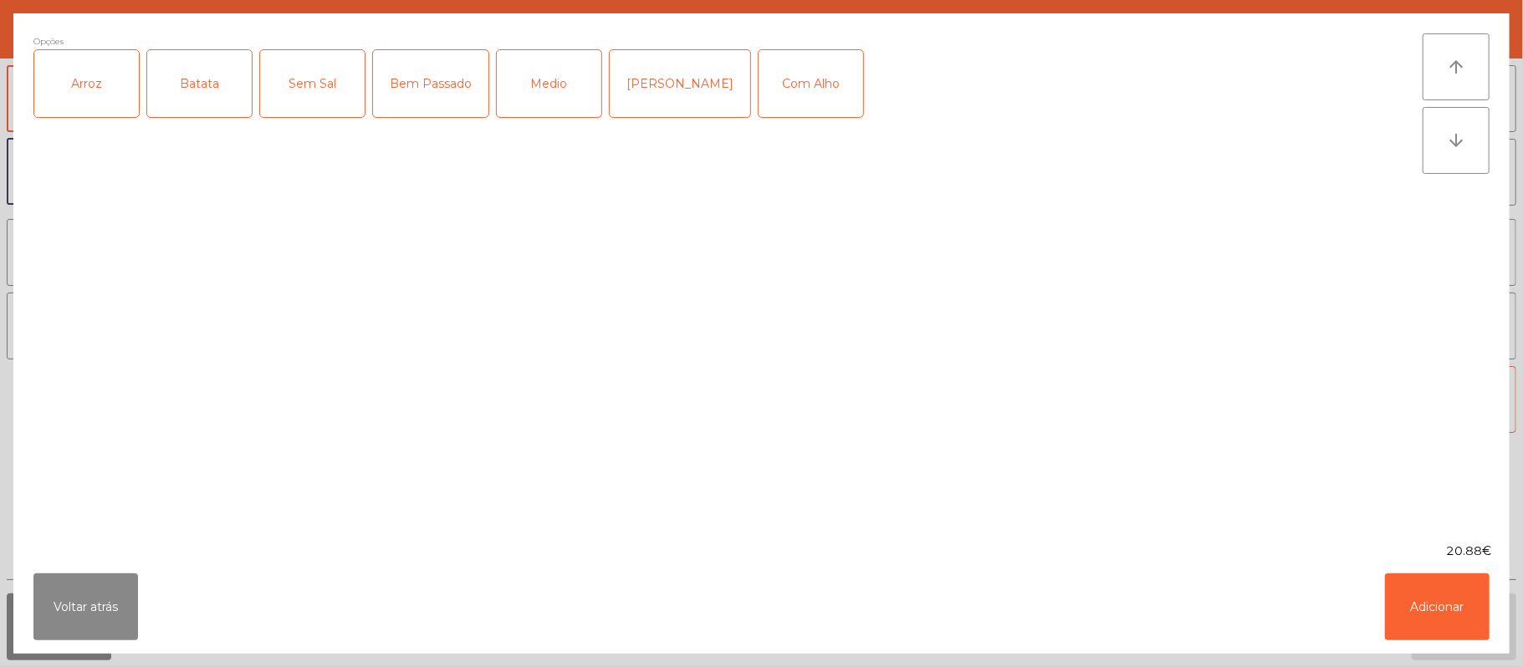
click at [95, 102] on div "Arroz" at bounding box center [86, 83] width 105 height 67
click at [199, 81] on div "Batata" at bounding box center [199, 83] width 105 height 67
click at [446, 107] on div "Bem Passado" at bounding box center [430, 83] width 115 height 67
click at [1426, 619] on button "Adicionar" at bounding box center [1437, 607] width 105 height 67
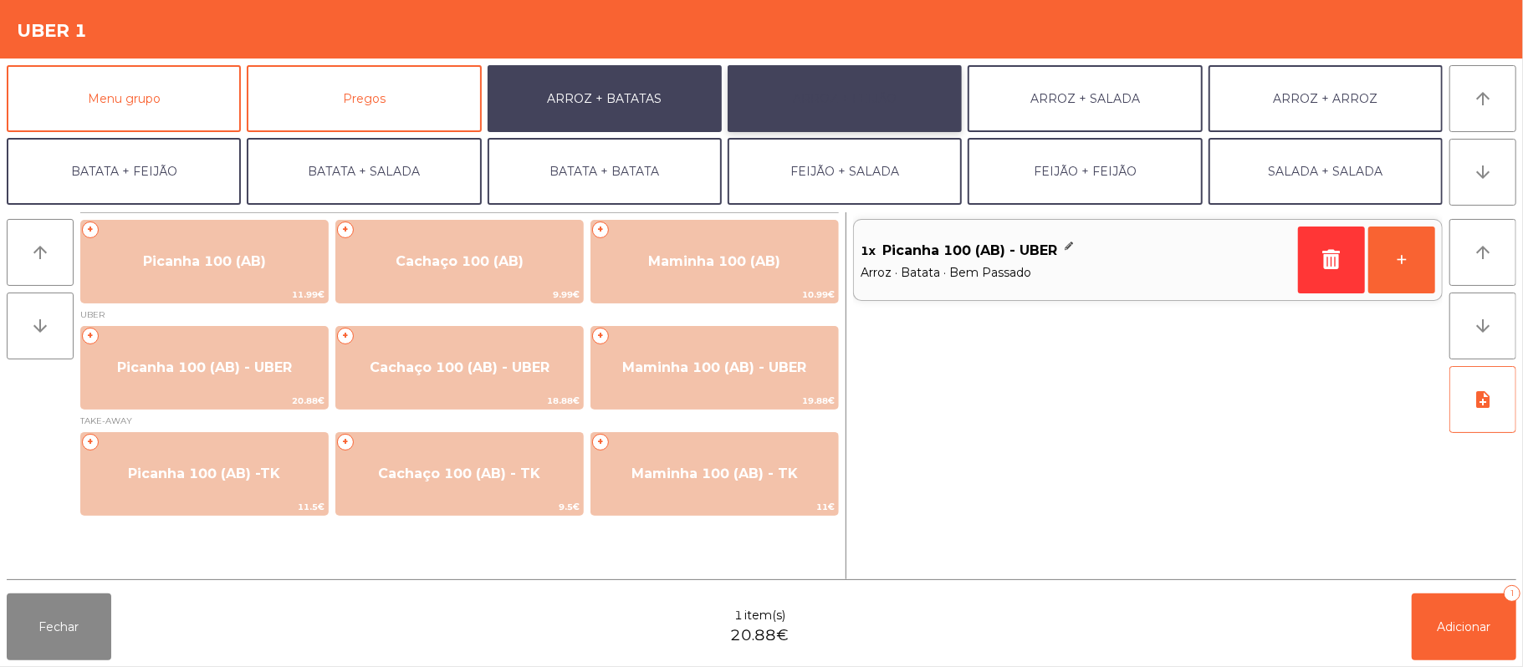
click at [903, 115] on button "ARROZ + FEIJÃO" at bounding box center [845, 98] width 234 height 67
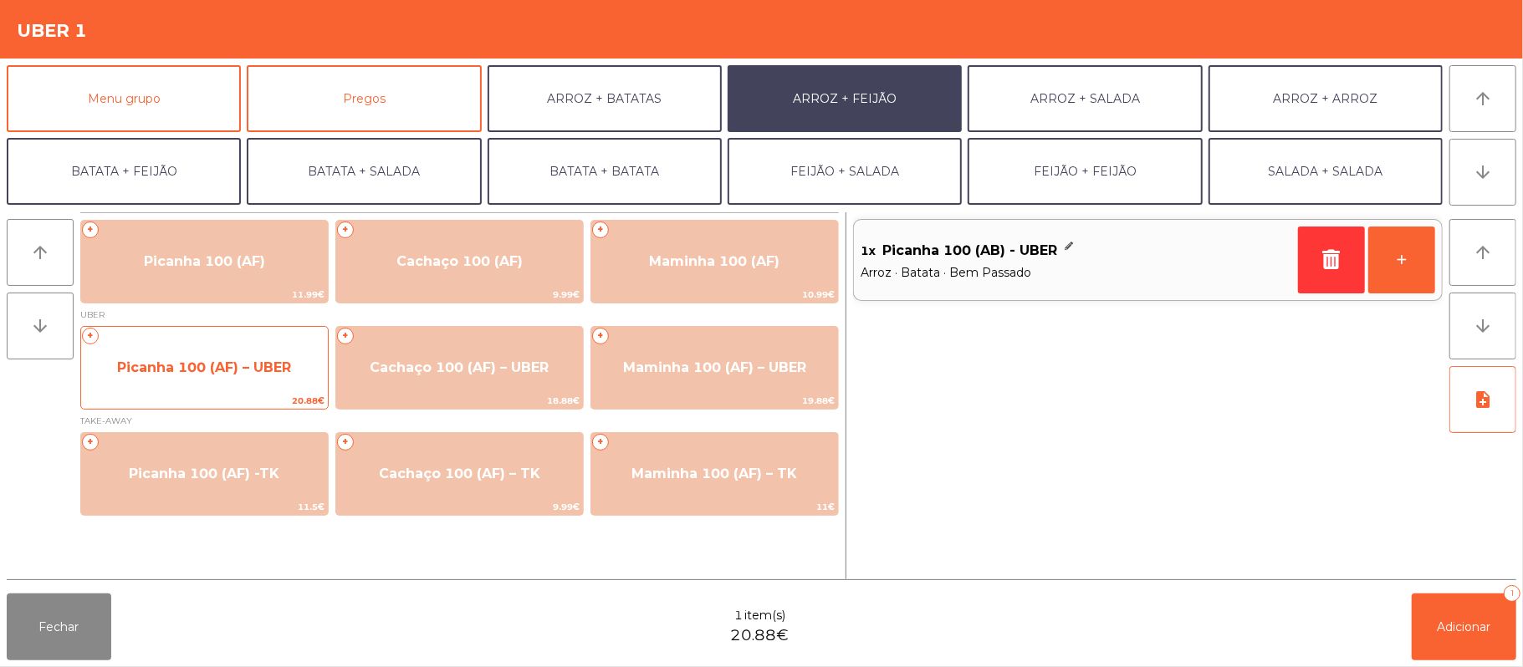
click at [274, 381] on span "Picanha 100 (AF) – UBER" at bounding box center [204, 367] width 247 height 45
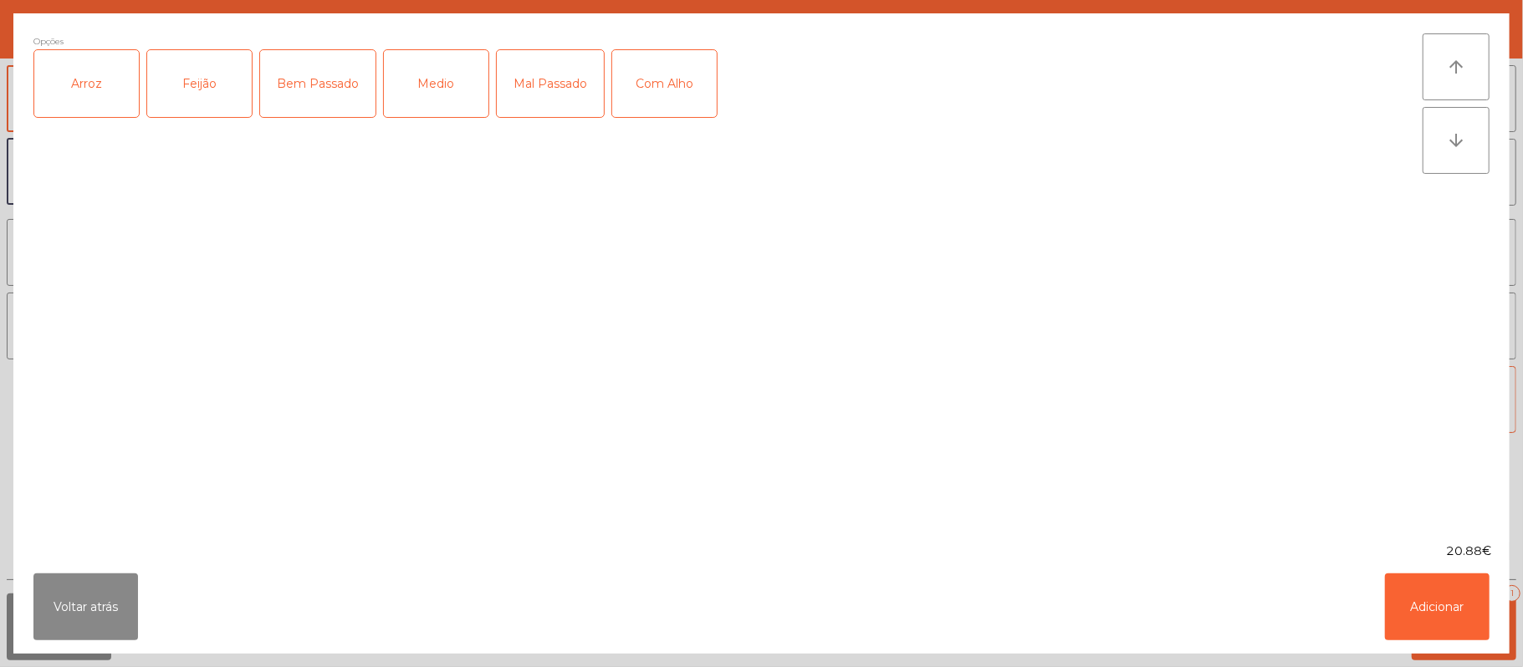
click at [102, 111] on div "Arroz" at bounding box center [86, 83] width 105 height 67
click at [238, 107] on div "Feijão" at bounding box center [199, 83] width 105 height 67
click at [316, 110] on div "Bem Passado" at bounding box center [317, 83] width 115 height 67
click at [1419, 606] on button "Adicionar" at bounding box center [1437, 607] width 105 height 67
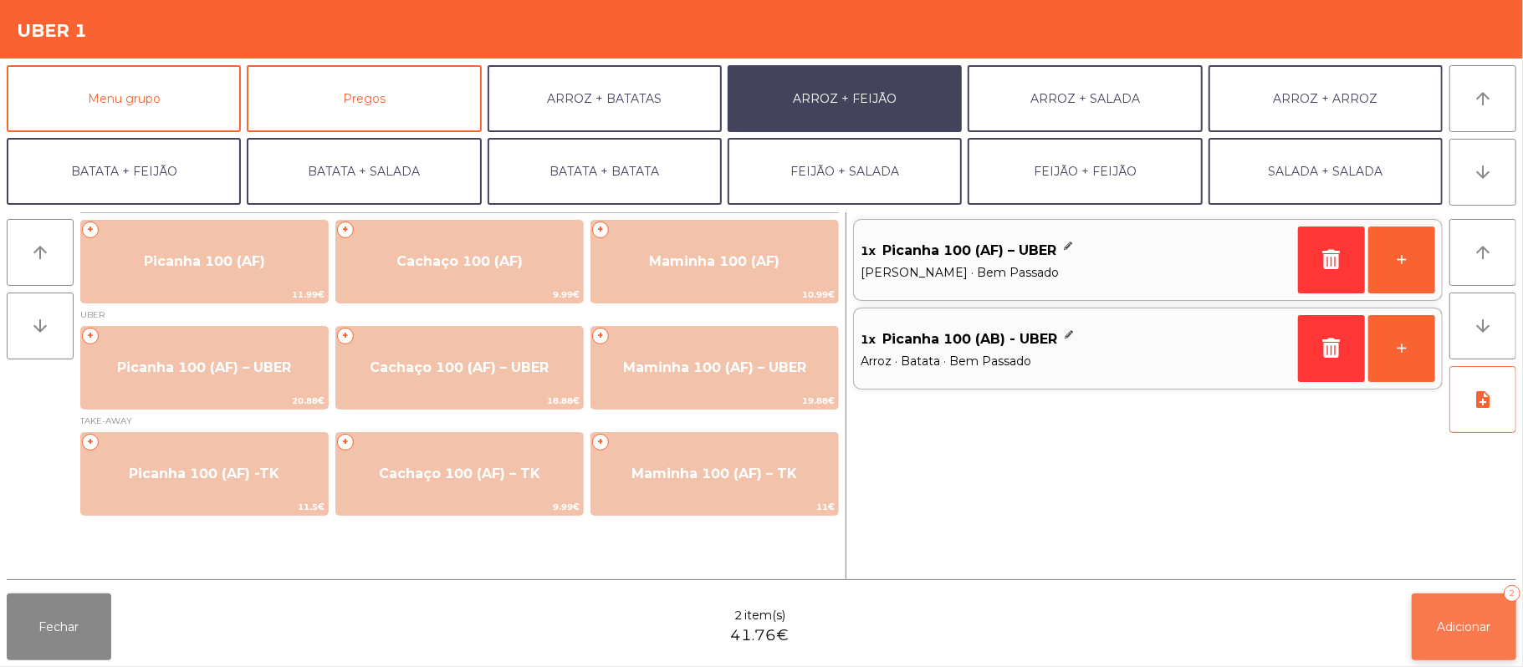
click at [1487, 617] on button "Adicionar 2" at bounding box center [1464, 627] width 105 height 67
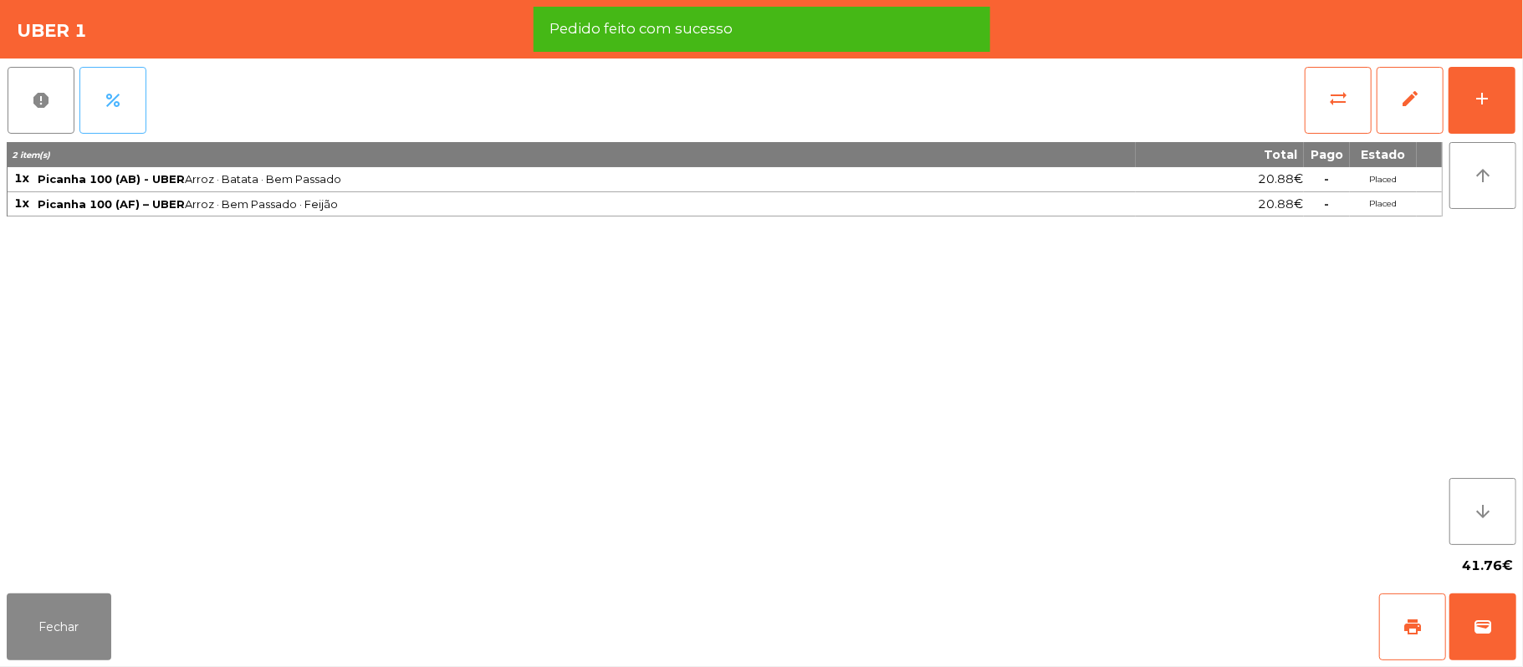
click at [121, 109] on span "percent" at bounding box center [113, 100] width 20 height 20
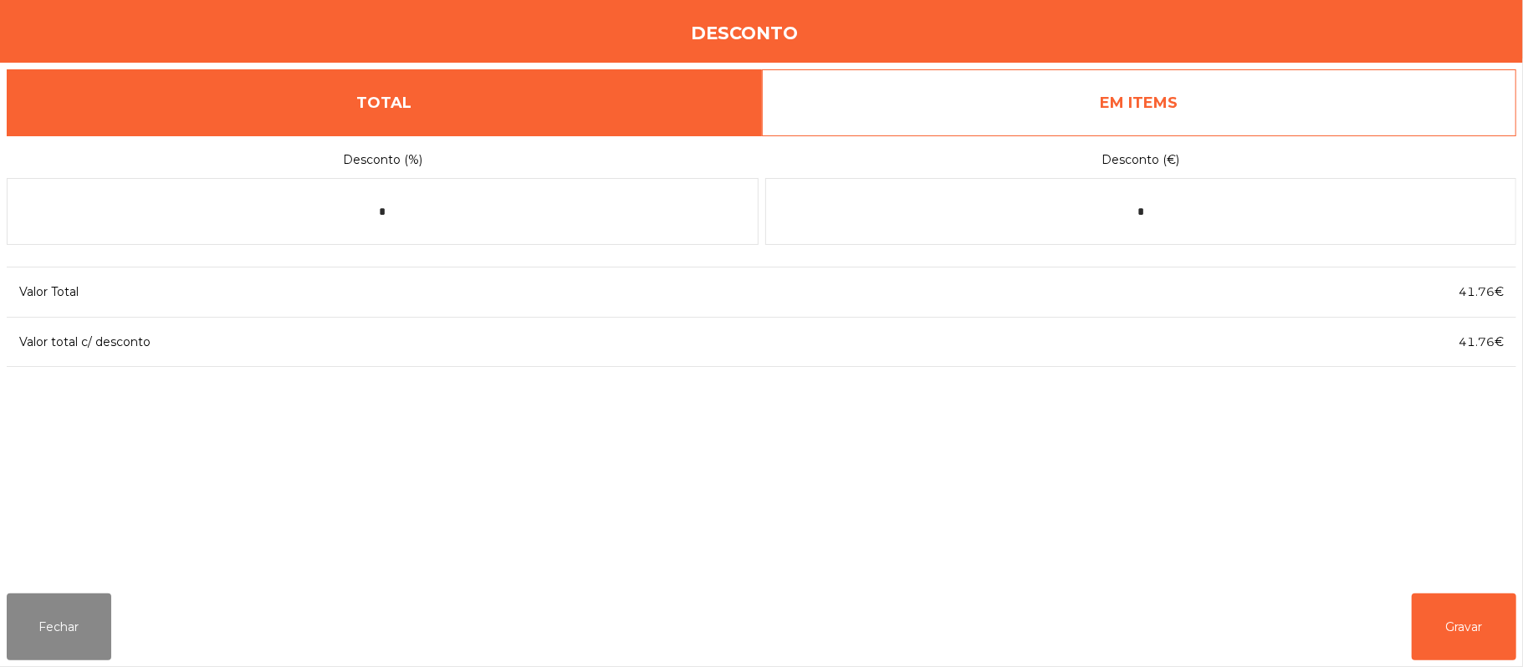
click at [1214, 111] on link "EM ITEMS" at bounding box center [1139, 102] width 755 height 67
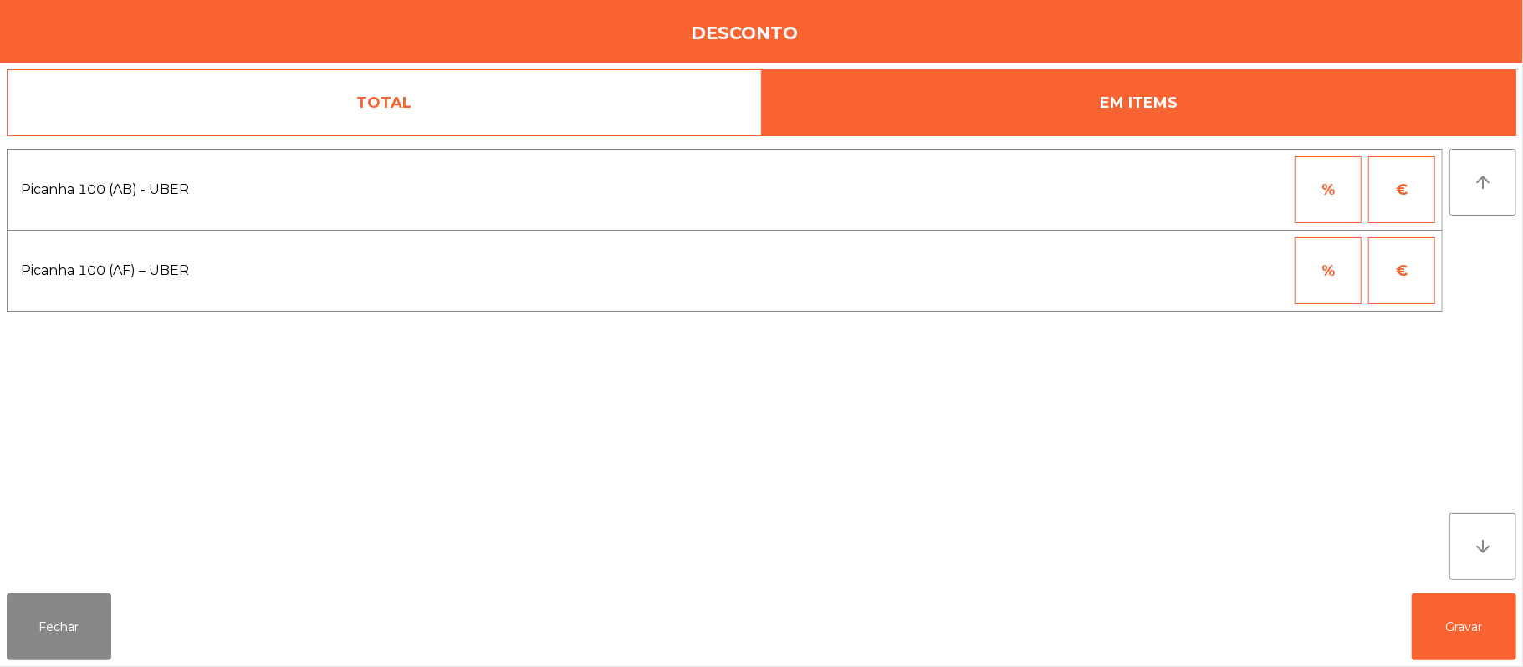
click at [1316, 189] on button "%" at bounding box center [1328, 189] width 67 height 67
click at [1242, 188] on input "*" at bounding box center [1246, 189] width 84 height 67
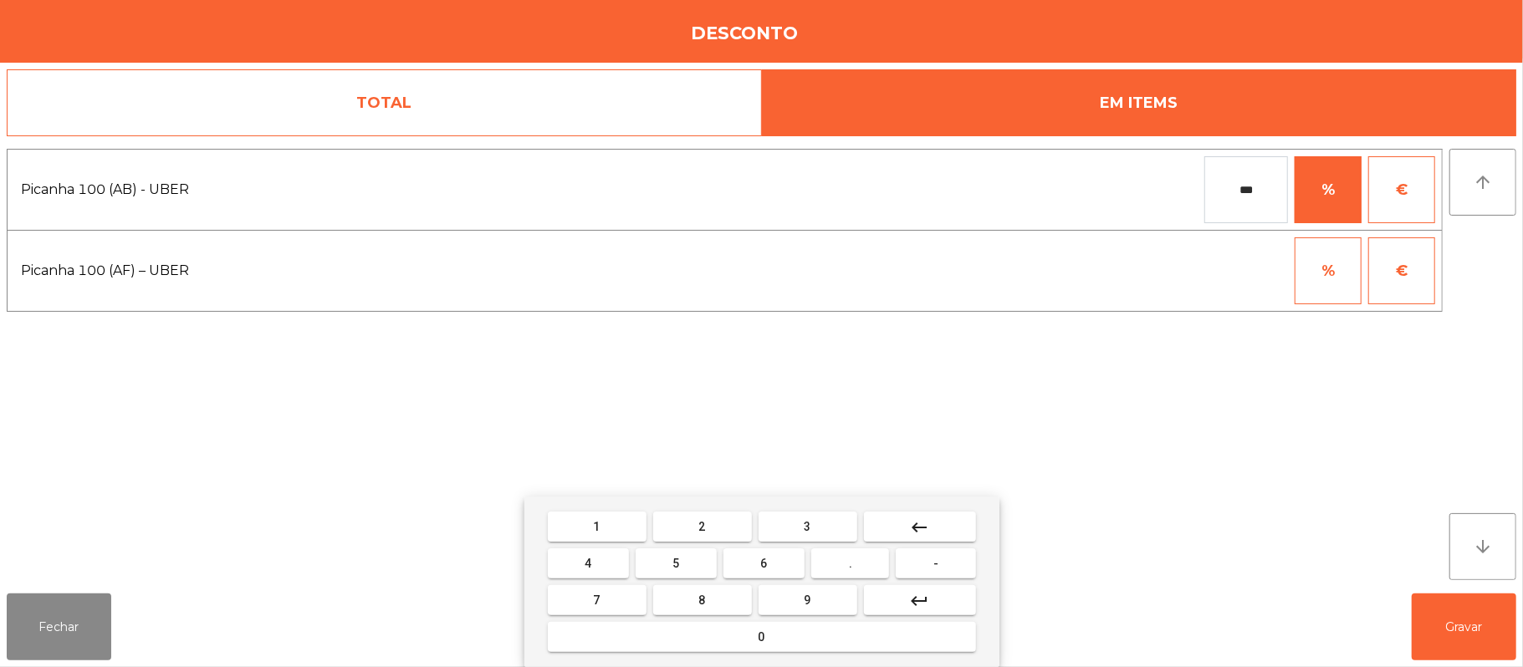
type input "***"
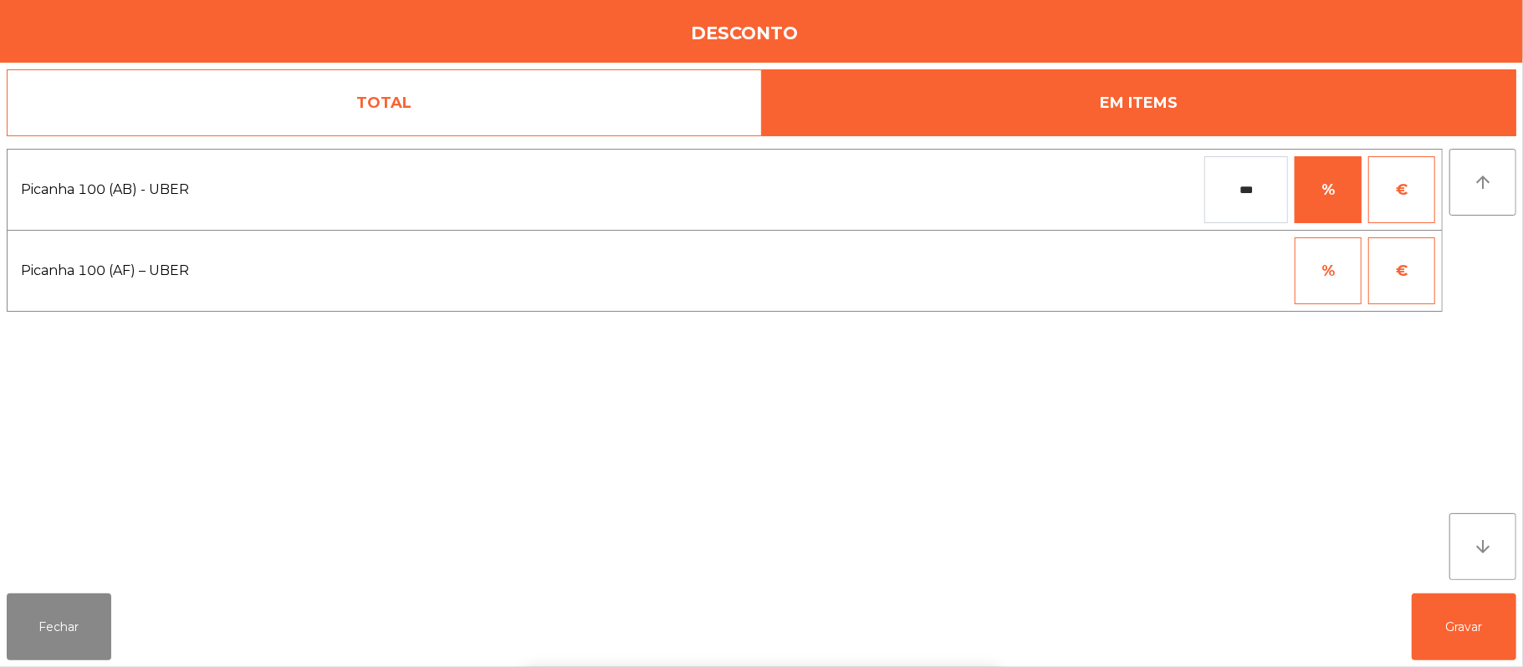
click at [1484, 616] on div "1 2 3 keyboard_backspace 4 5 6 . - 7 8 9 keyboard_return 0" at bounding box center [761, 582] width 1523 height 171
click at [1473, 634] on button "Gravar" at bounding box center [1464, 627] width 105 height 67
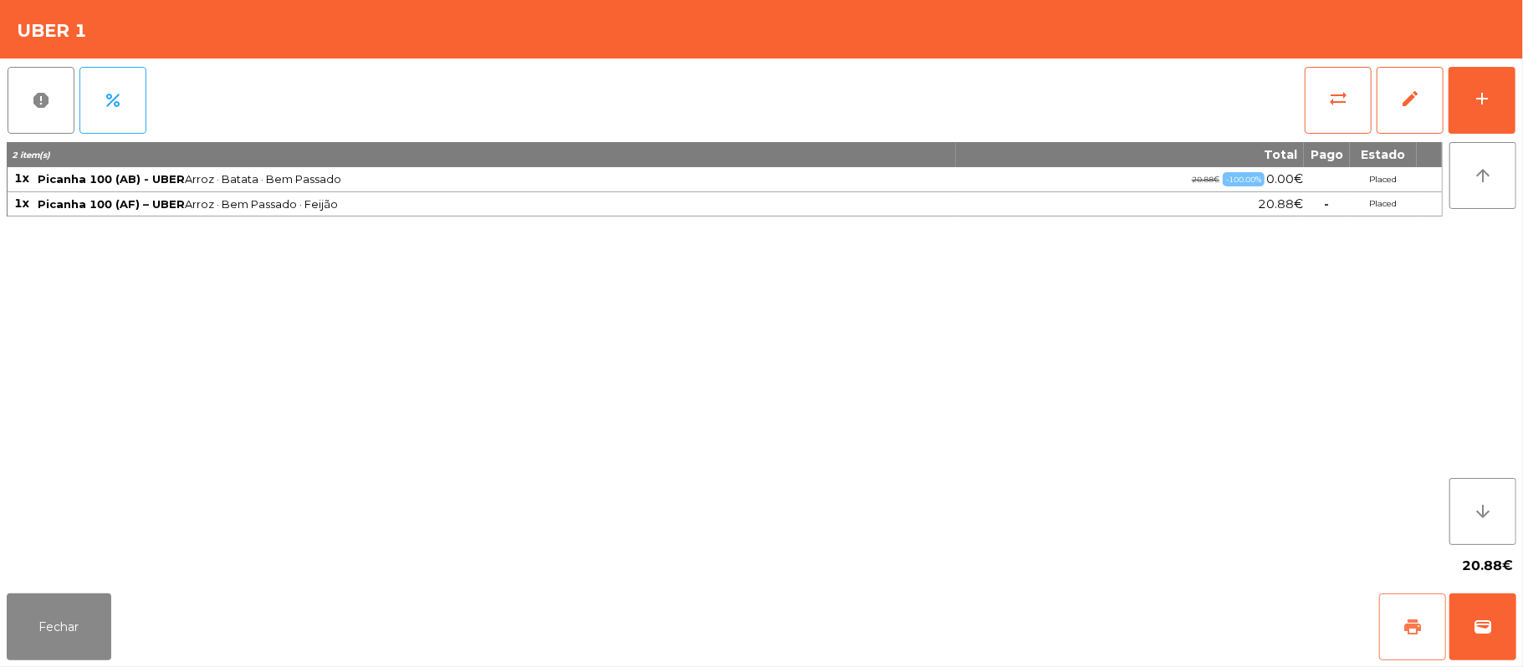
click at [1406, 626] on span "print" at bounding box center [1413, 627] width 20 height 20
click at [1473, 599] on button "wallet" at bounding box center [1483, 627] width 67 height 67
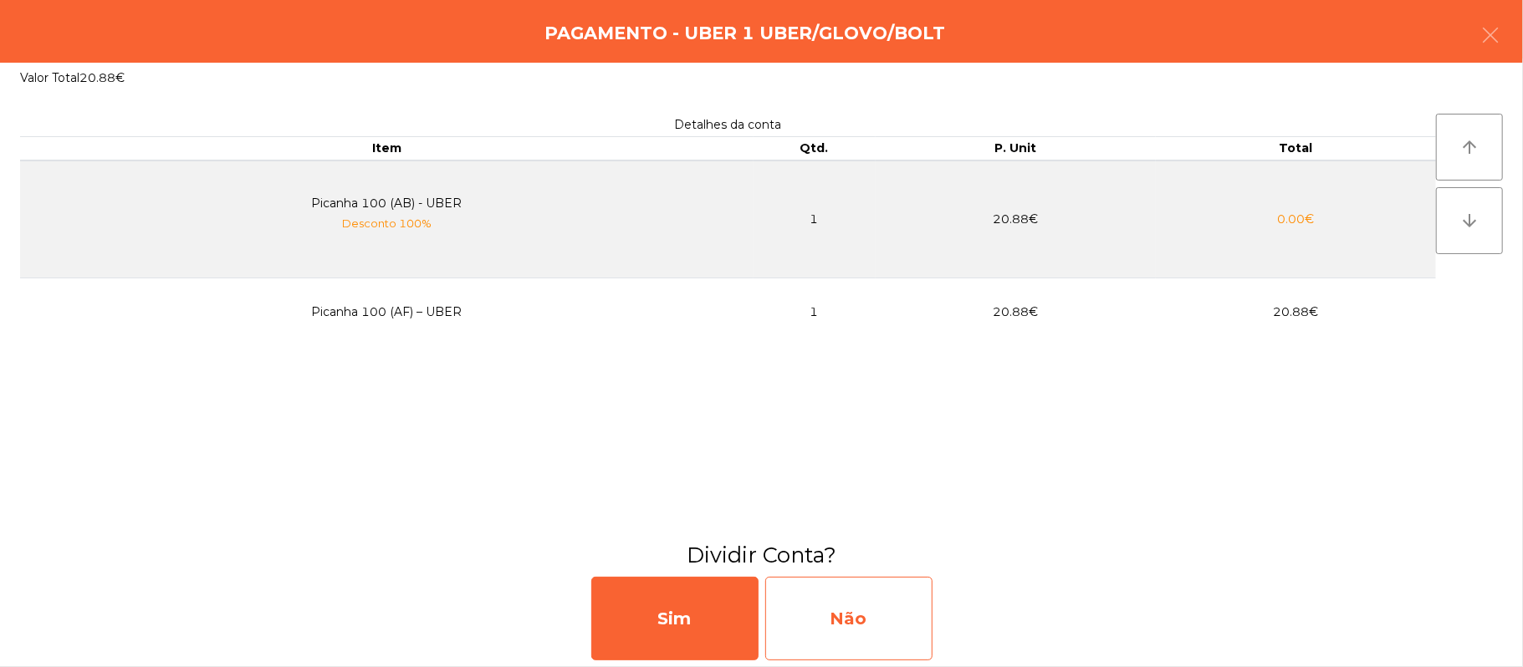
click at [864, 623] on div "Não" at bounding box center [848, 619] width 167 height 84
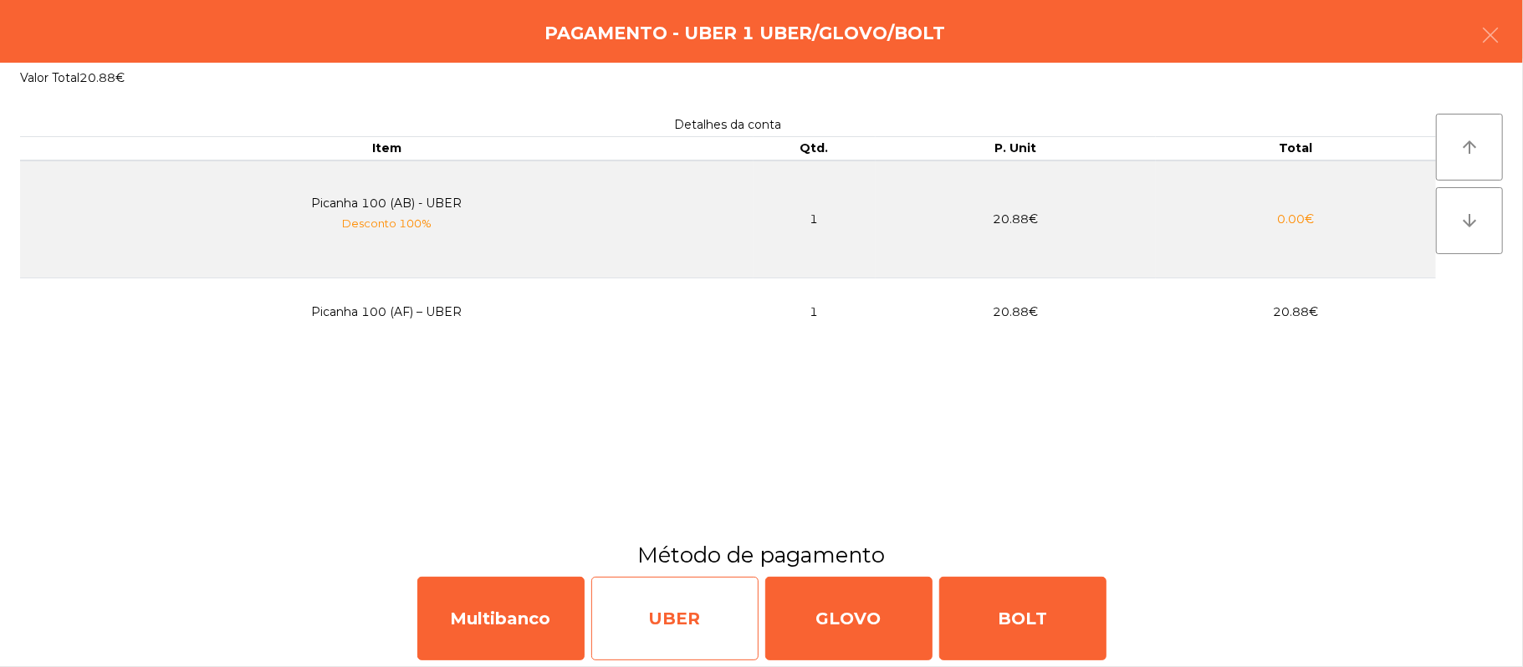
click at [688, 621] on div "UBER" at bounding box center [674, 619] width 167 height 84
select select "**"
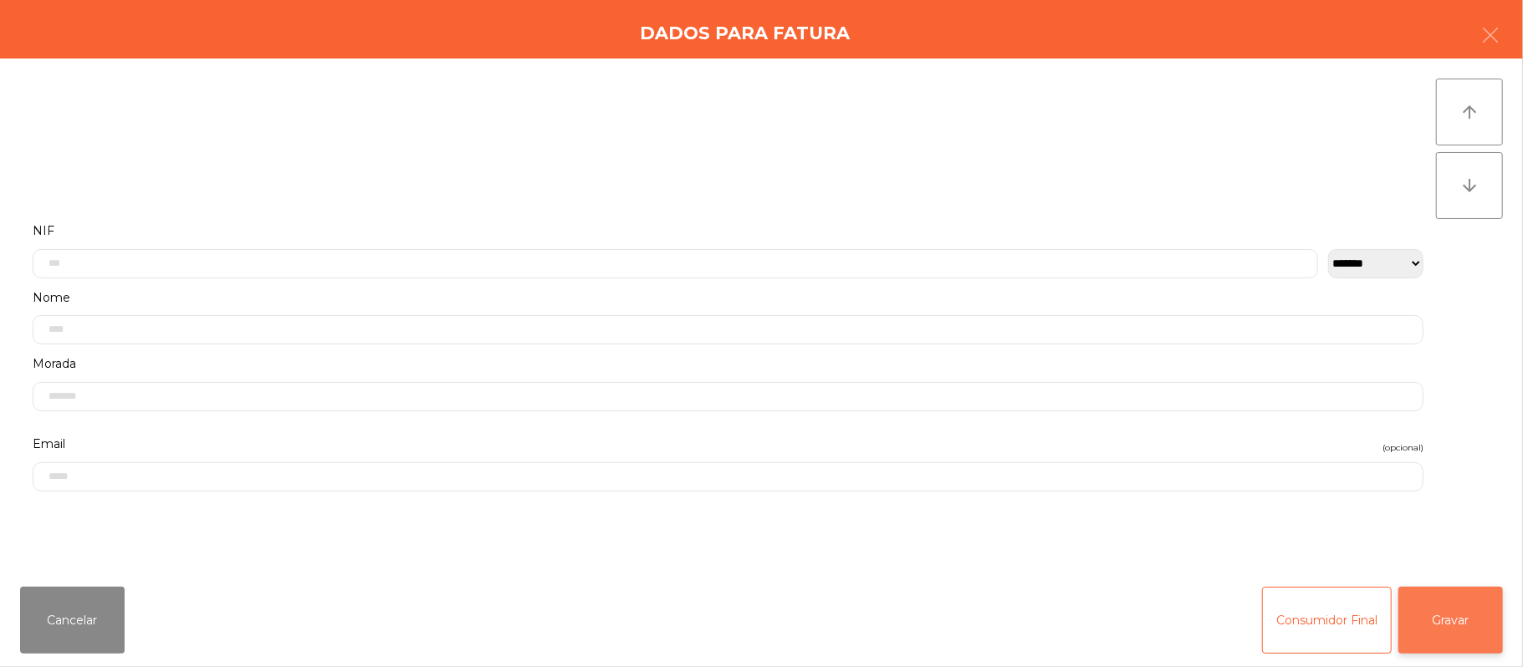
click at [1470, 633] on button "Gravar" at bounding box center [1451, 620] width 105 height 67
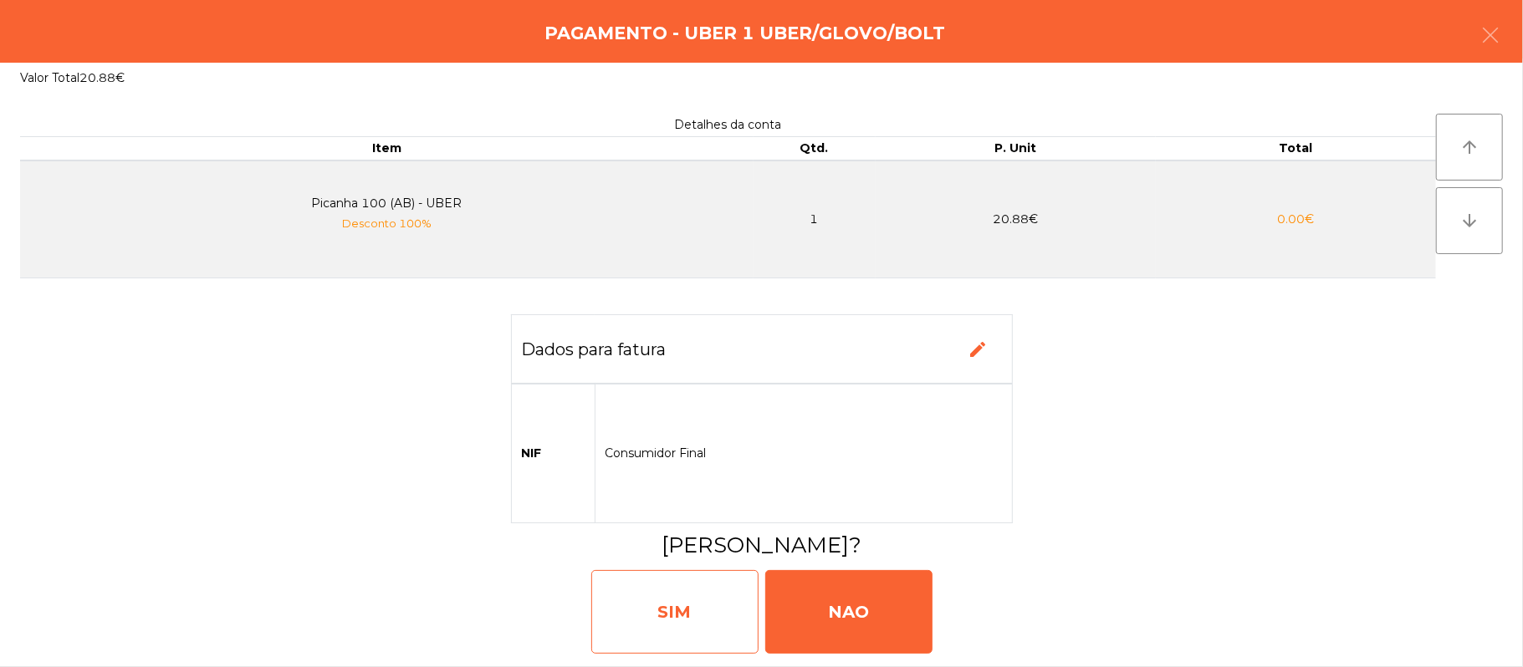
click at [683, 600] on div "SIM" at bounding box center [674, 612] width 167 height 84
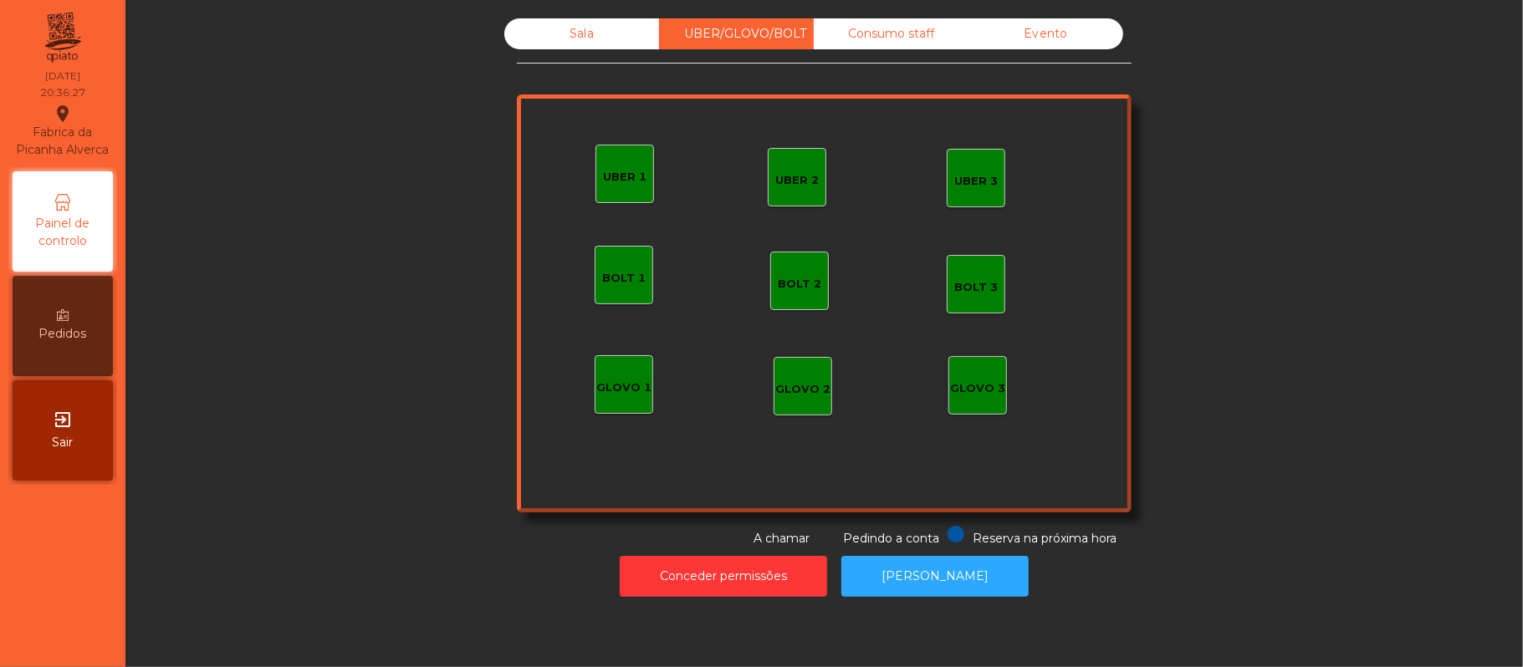
click at [576, 40] on div "Sala" at bounding box center [581, 33] width 155 height 31
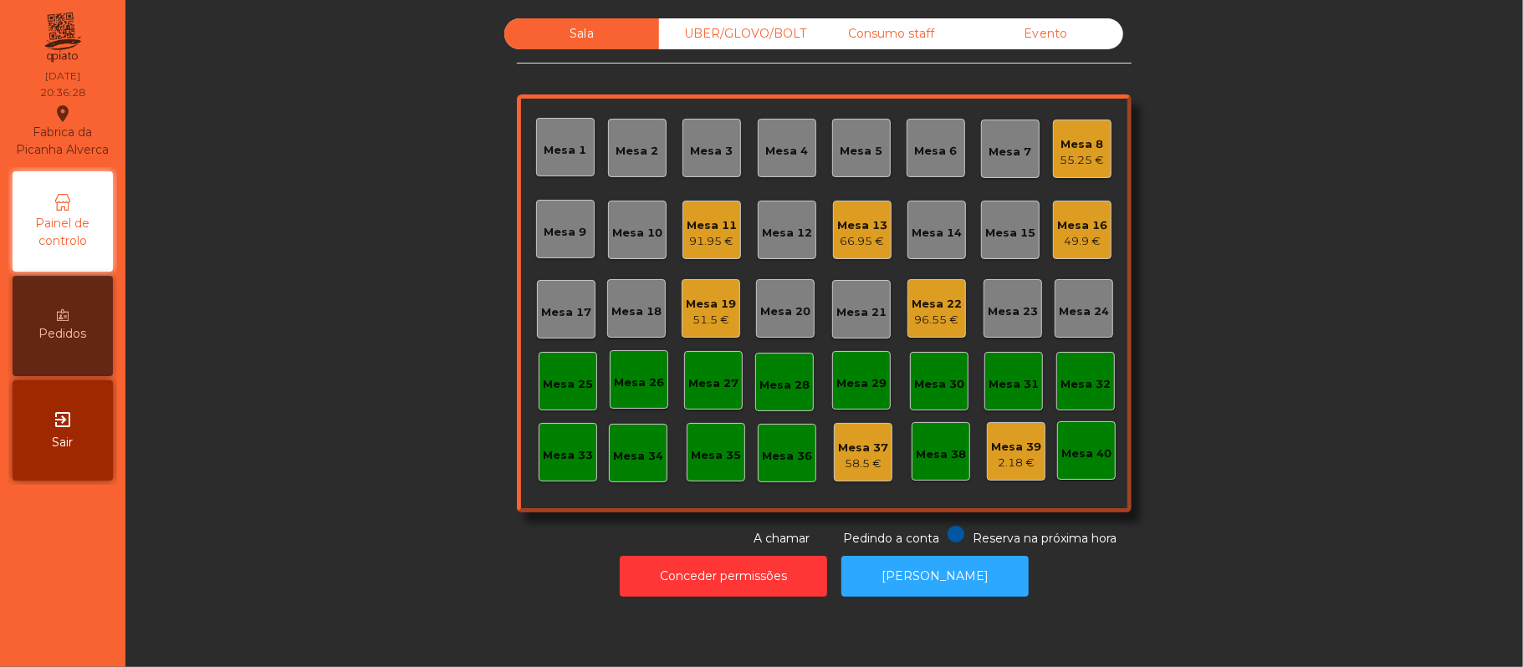
click at [796, 304] on div "Mesa 20" at bounding box center [785, 312] width 50 height 17
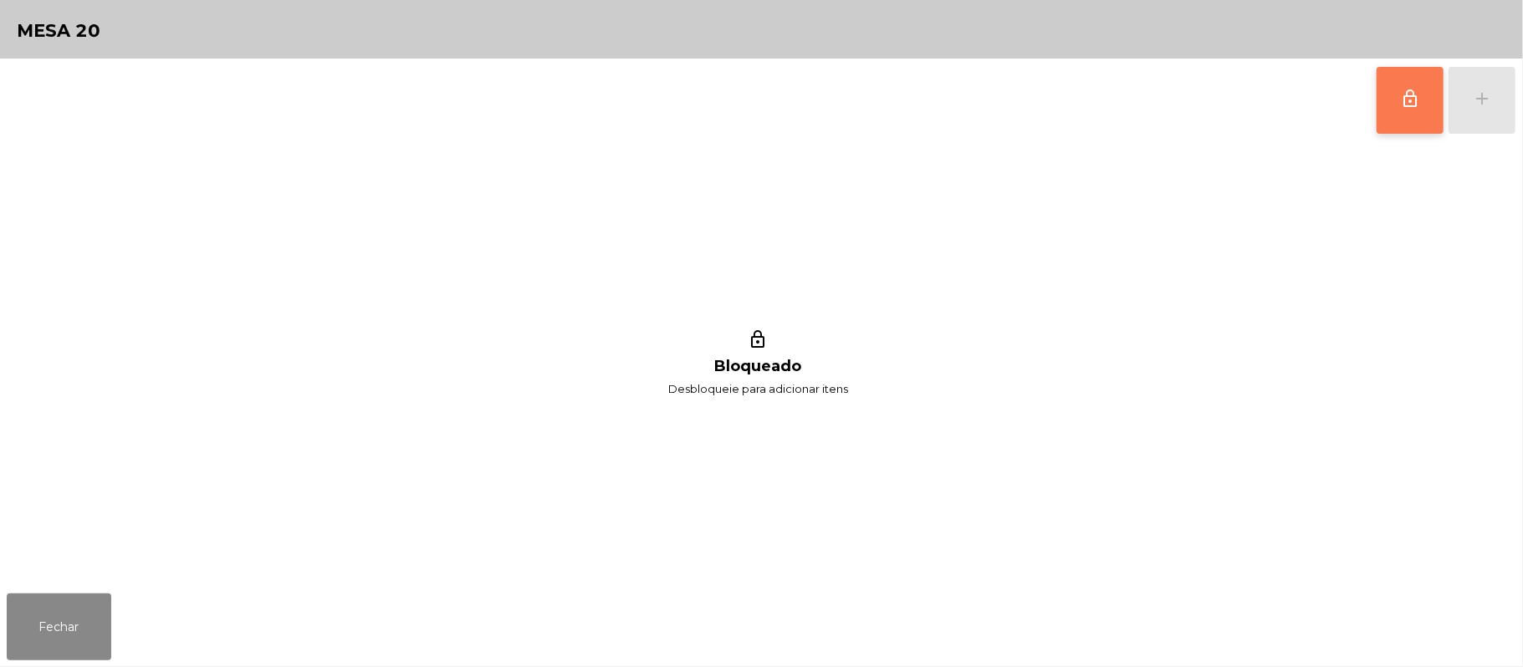
click at [1400, 107] on span "lock_outline" at bounding box center [1410, 99] width 20 height 20
click at [1483, 102] on div "lock_outline add" at bounding box center [1446, 101] width 141 height 84
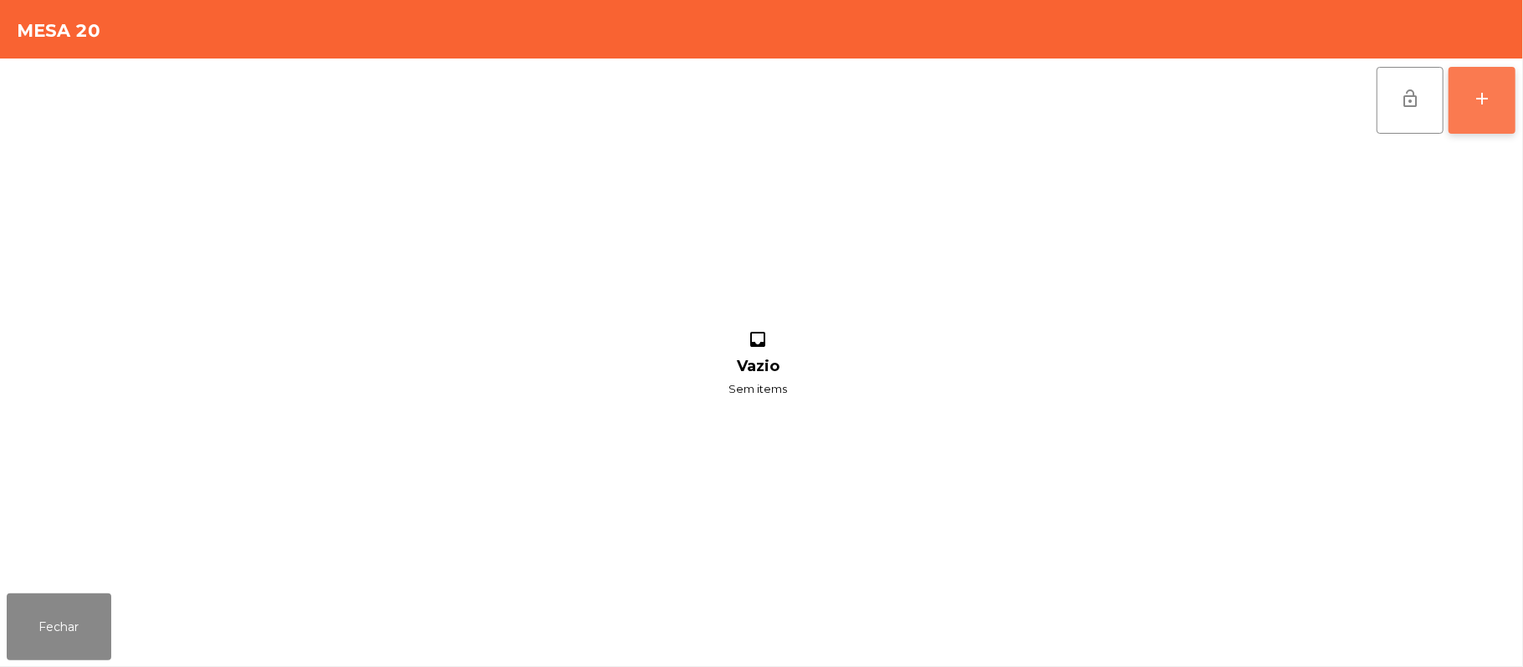
click at [1470, 115] on button "add" at bounding box center [1482, 100] width 67 height 67
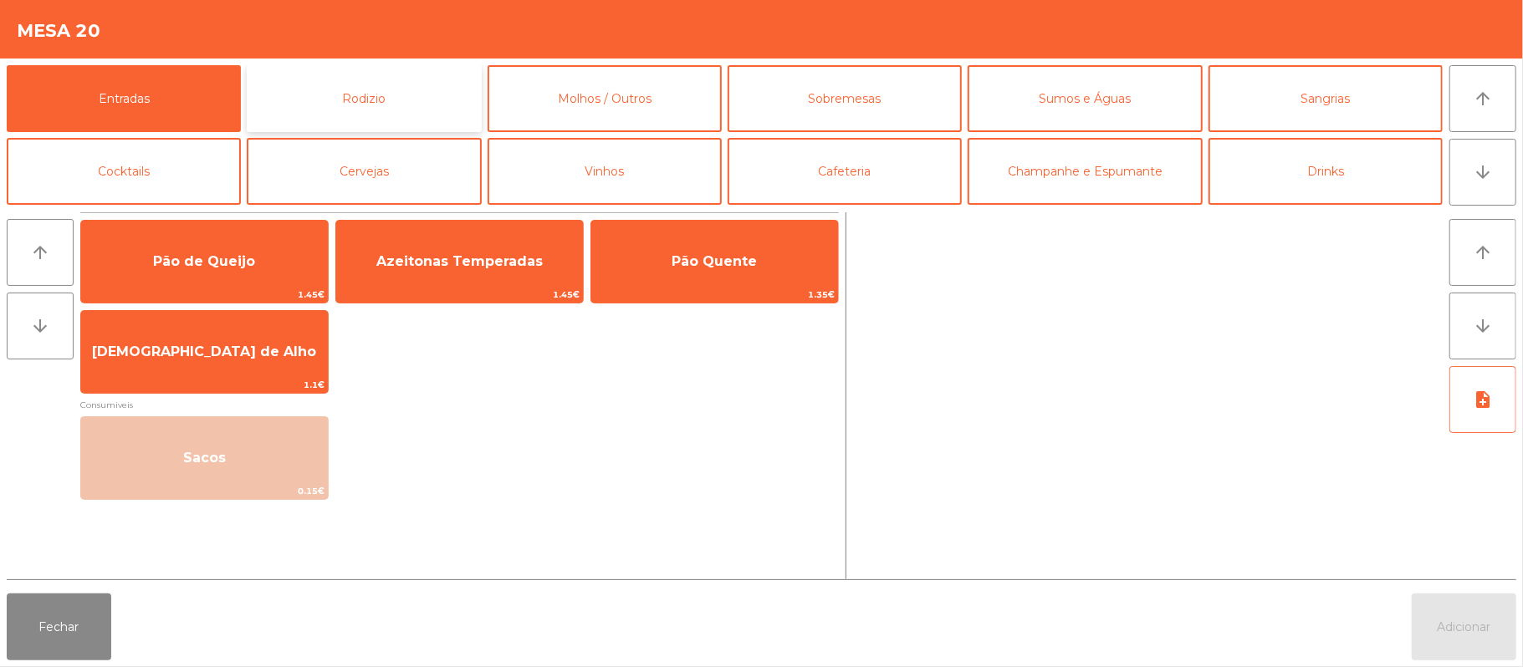
click at [400, 104] on button "Rodizio" at bounding box center [364, 98] width 234 height 67
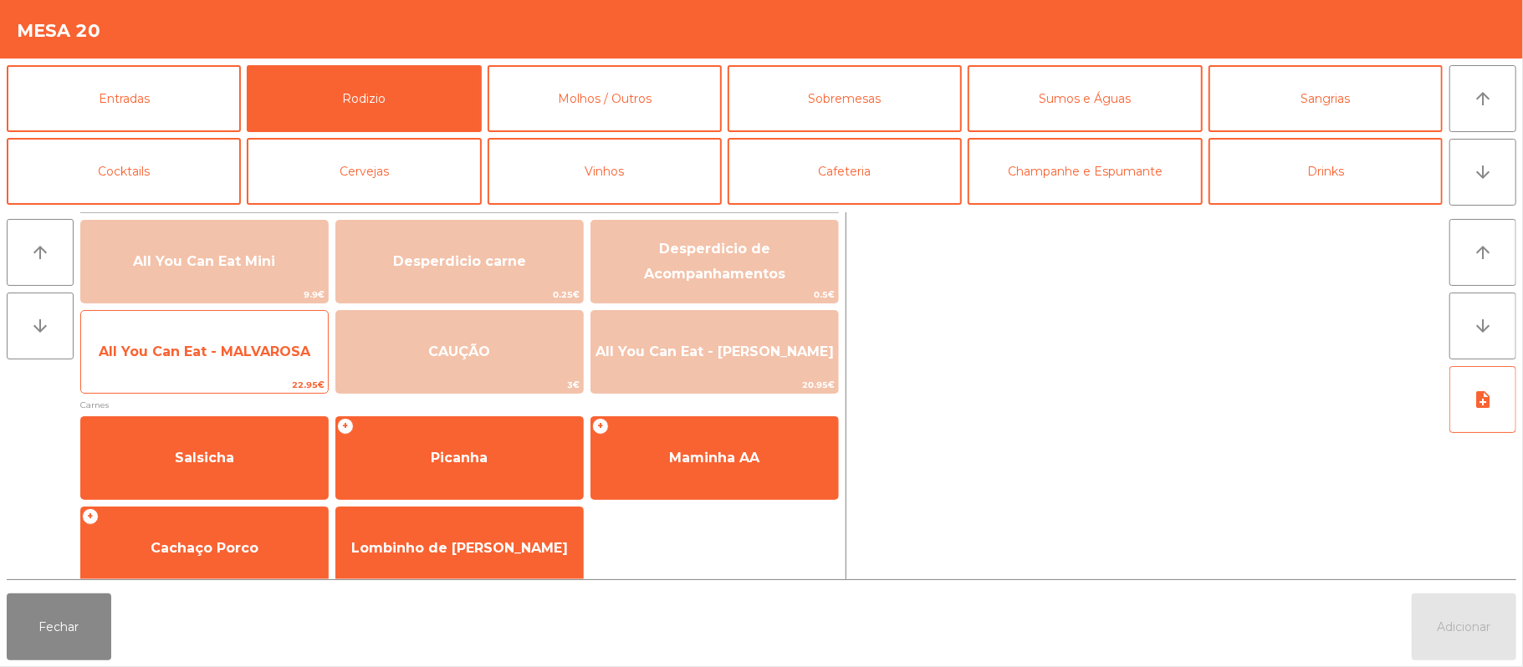
click at [212, 344] on span "All You Can Eat - MALVAROSA" at bounding box center [205, 352] width 212 height 16
click at [212, 336] on span "All You Can Eat - MALVAROSA" at bounding box center [204, 352] width 247 height 45
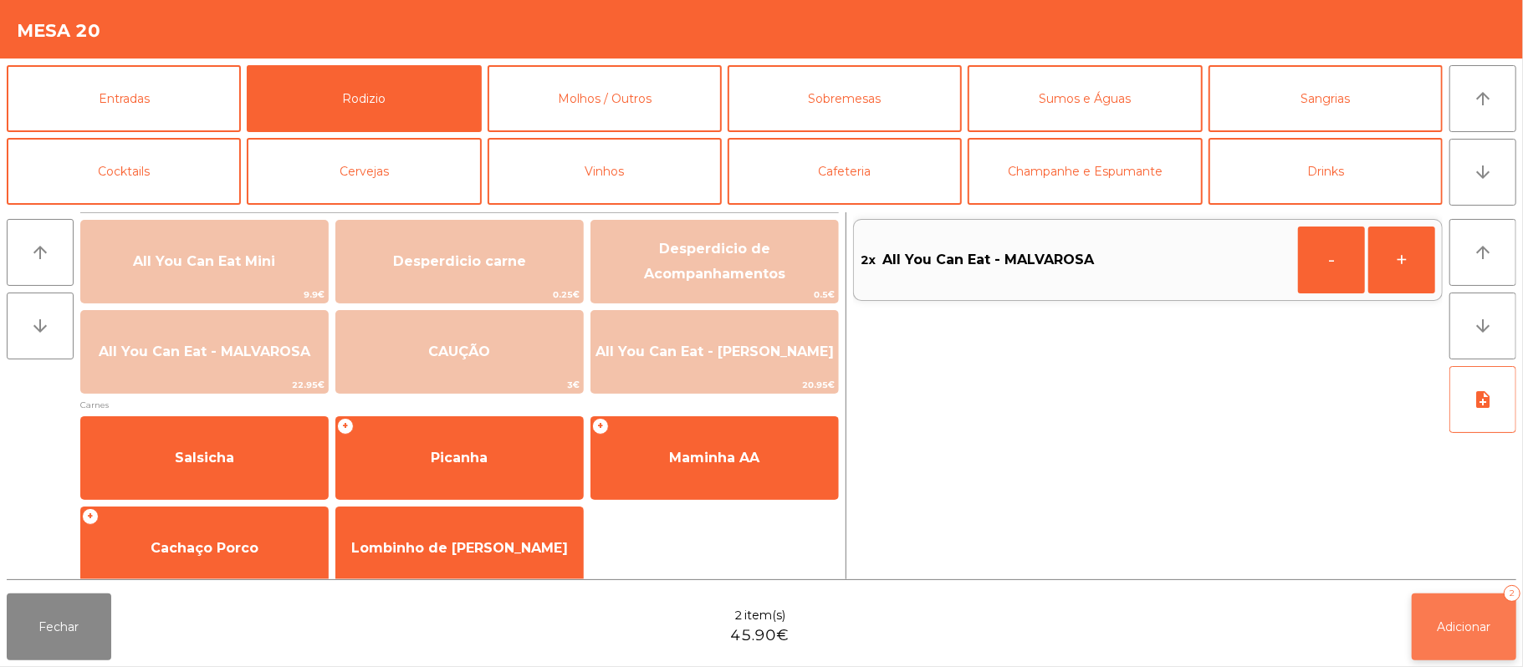
click at [1457, 609] on button "Adicionar 2" at bounding box center [1464, 627] width 105 height 67
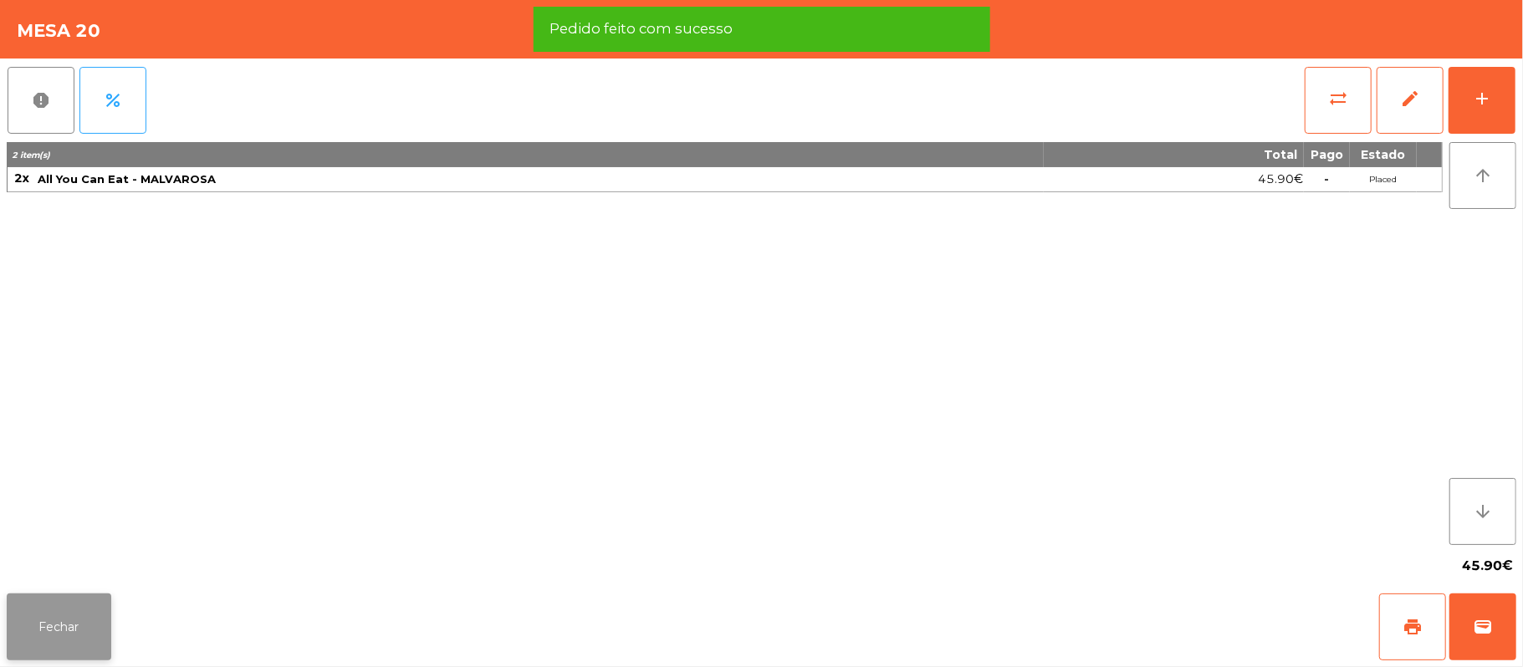
click at [58, 601] on button "Fechar" at bounding box center [59, 627] width 105 height 67
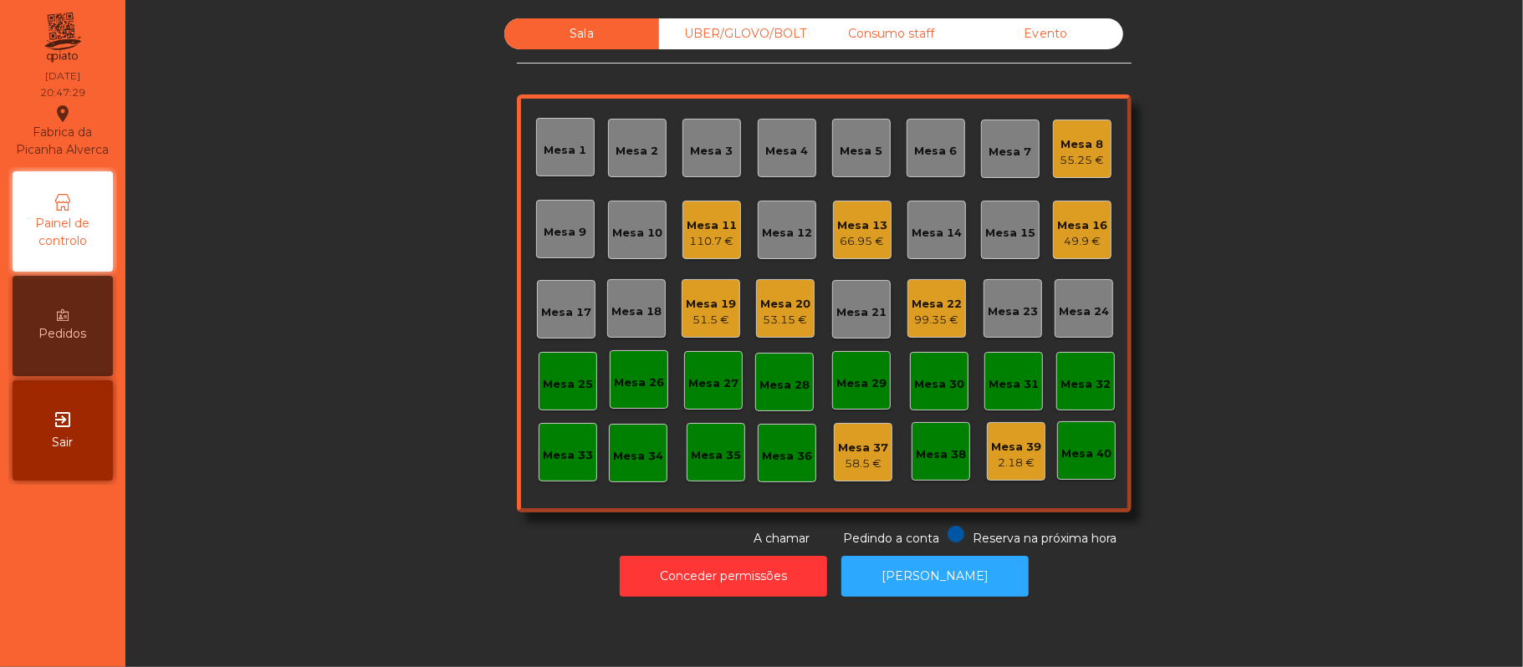
click at [697, 309] on div "Mesa 19" at bounding box center [711, 304] width 50 height 17
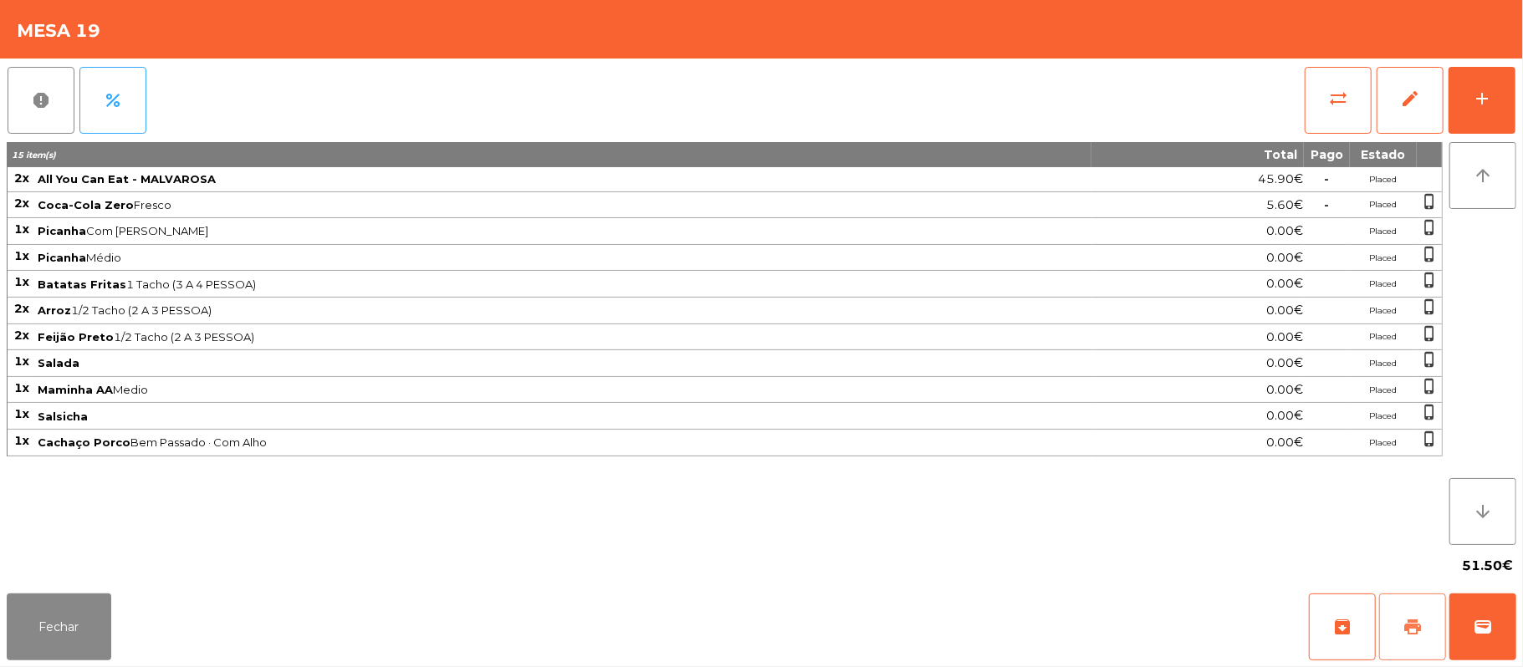
click at [1405, 624] on span "print" at bounding box center [1413, 627] width 20 height 20
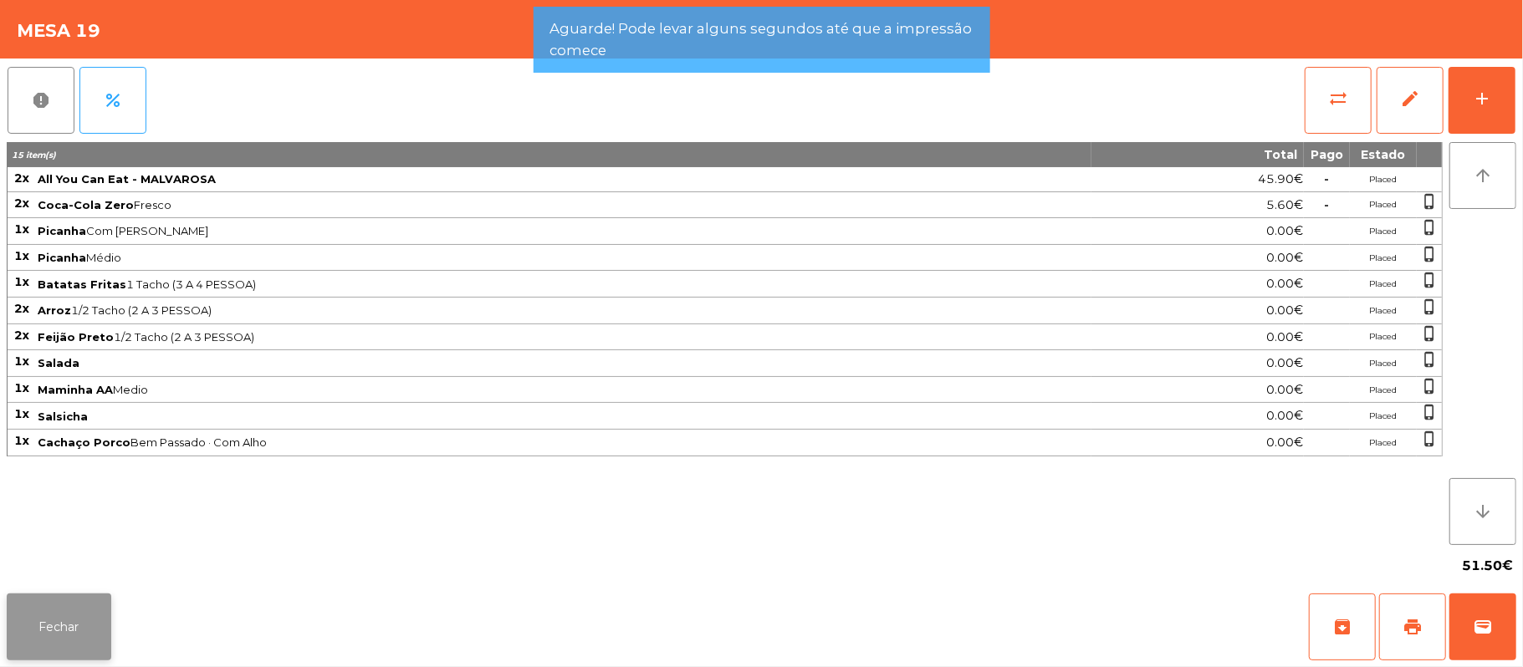
click at [68, 621] on button "Fechar" at bounding box center [59, 627] width 105 height 67
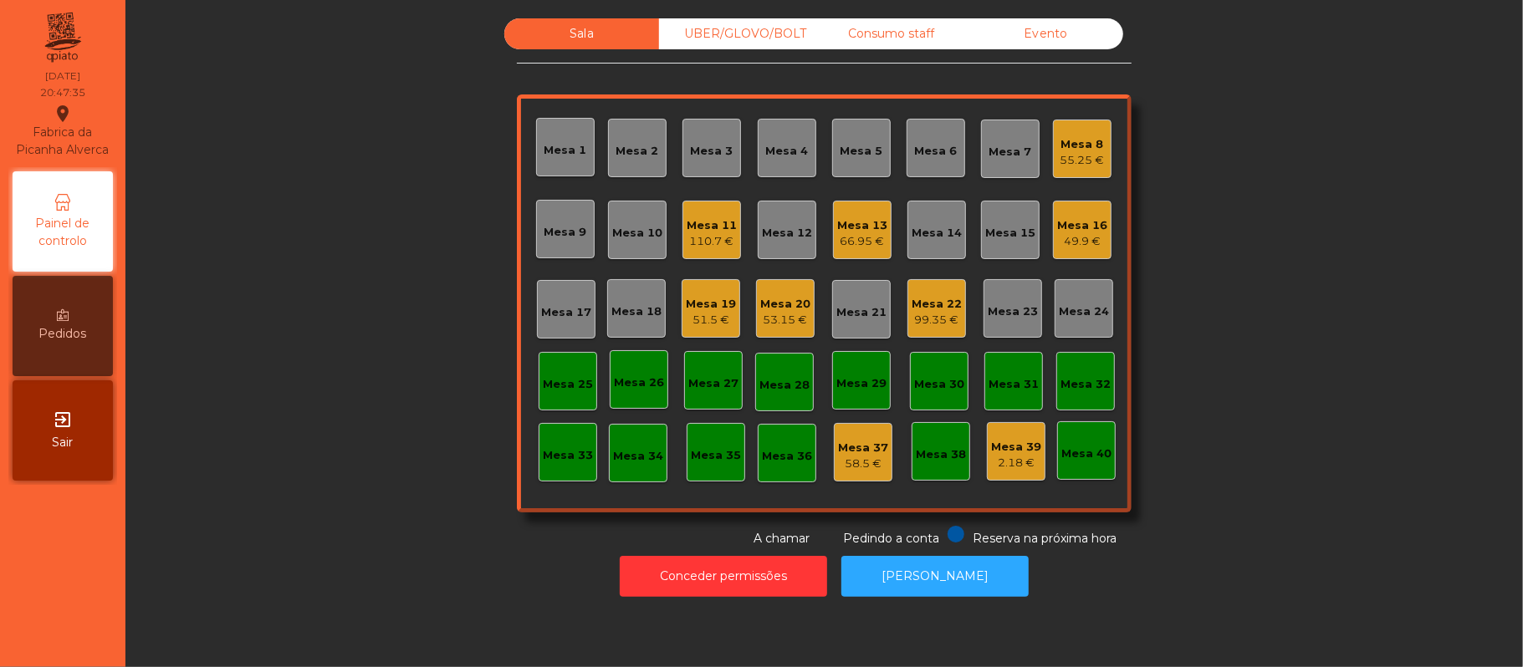
click at [717, 32] on div "UBER/GLOVO/BOLT" at bounding box center [736, 33] width 155 height 31
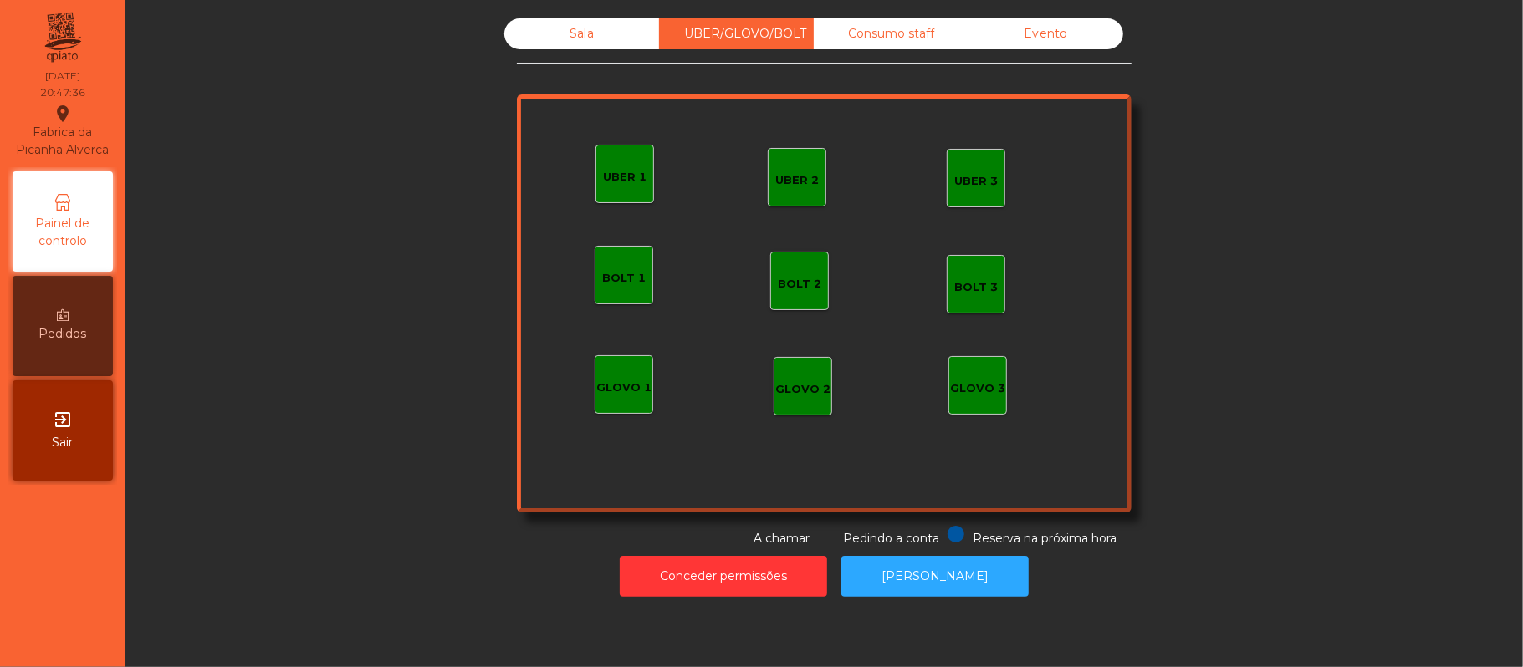
click at [560, 171] on div "UBER 2 UBER 3 BOLT 1 BOLT 2 BOLT 3 GLOVO 1 GLOVO 2 GLOVO 3 UBER 1" at bounding box center [824, 304] width 615 height 418
click at [603, 171] on div "UBER 1" at bounding box center [624, 177] width 43 height 17
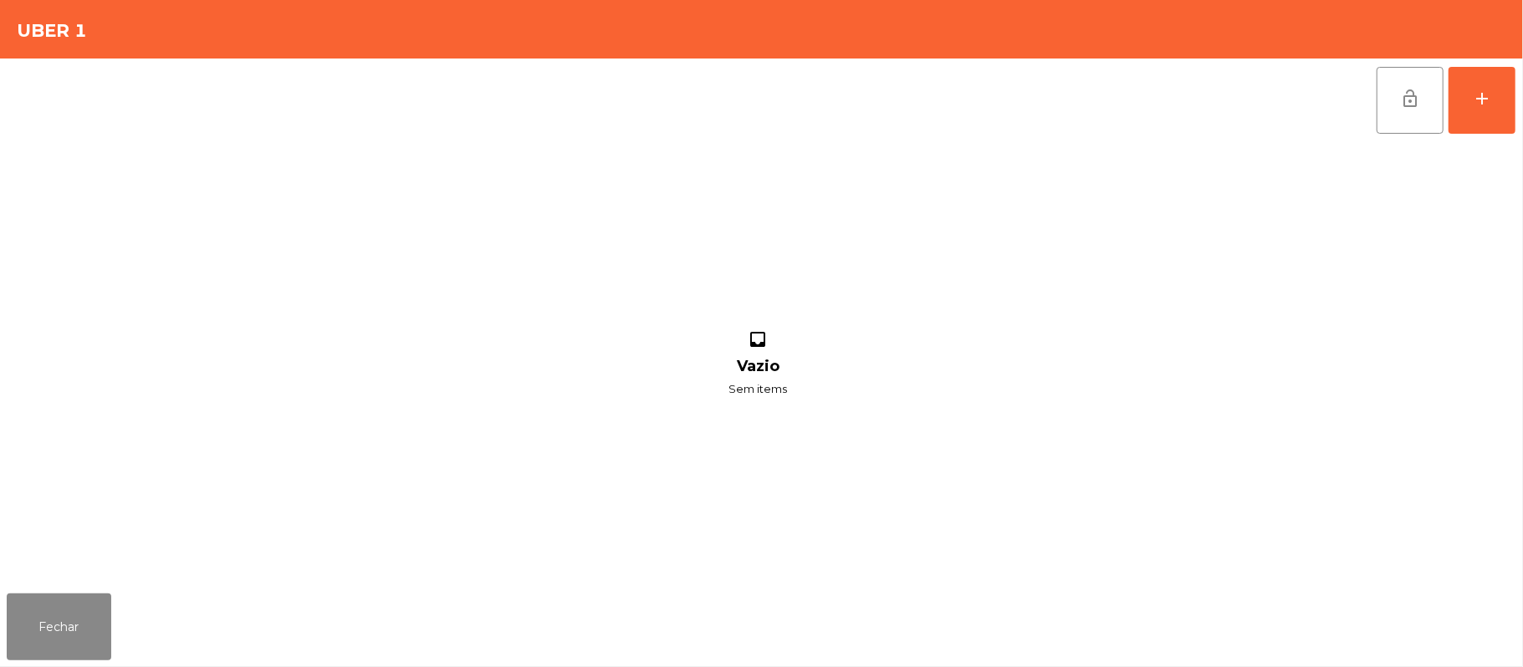
click at [1517, 102] on div "lock_open add inbox Vazio Sem items" at bounding box center [761, 323] width 1523 height 529
click at [1470, 98] on button "add" at bounding box center [1482, 100] width 67 height 67
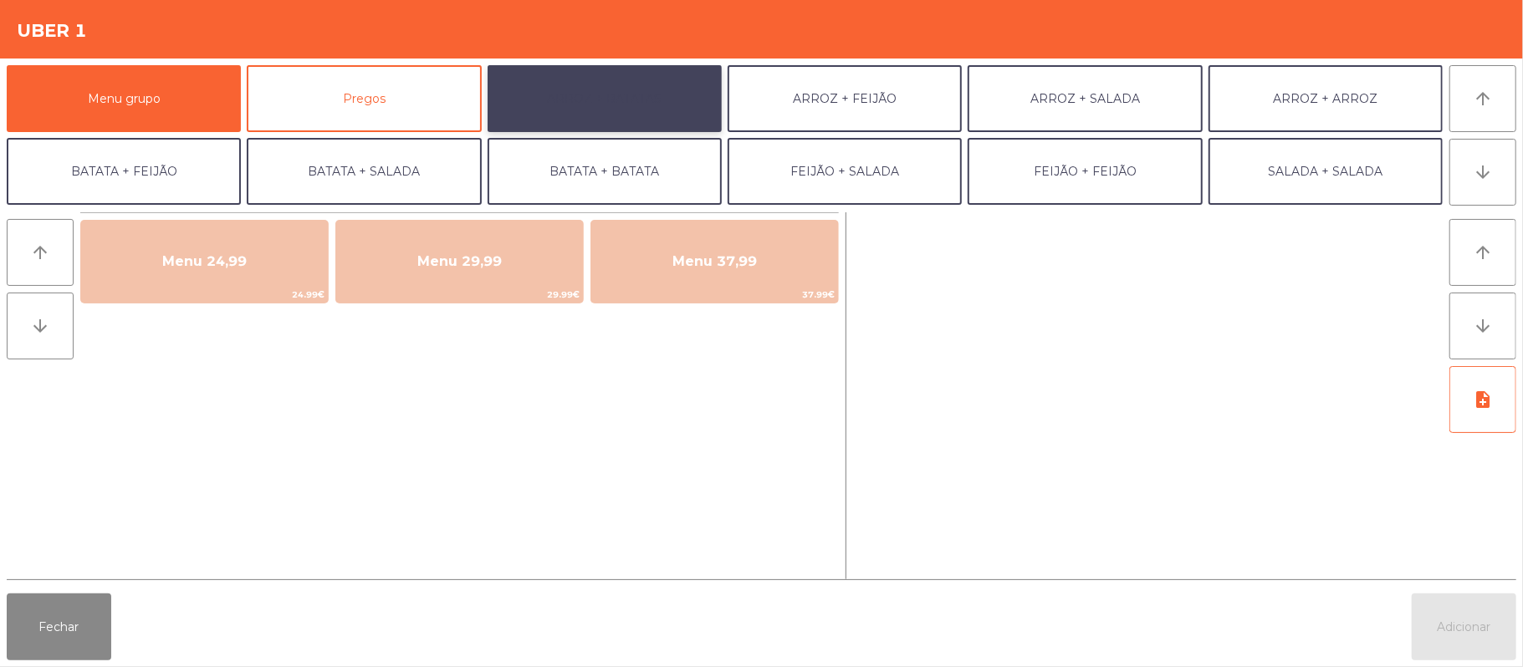
click at [657, 97] on button "ARROZ + BATATAS" at bounding box center [605, 98] width 234 height 67
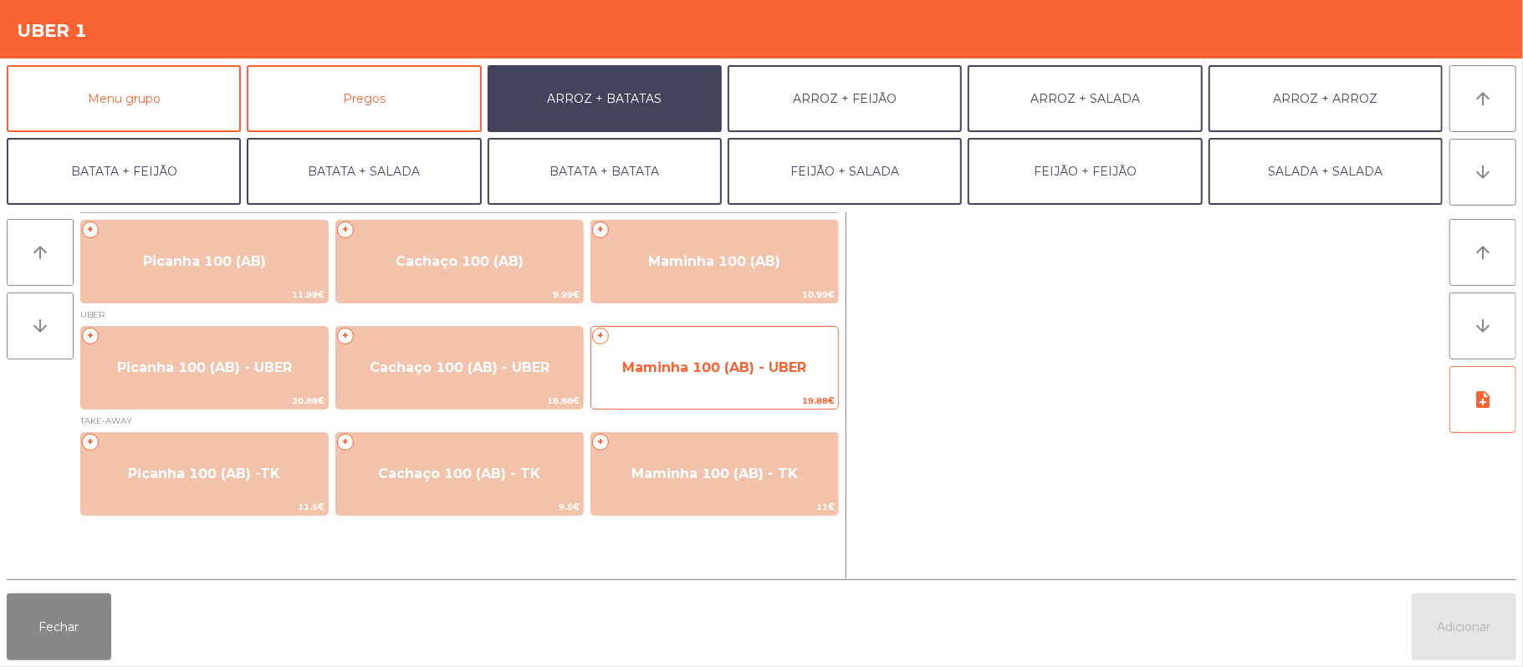
click at [653, 389] on span "Maminha 100 (AB) - UBER" at bounding box center [714, 367] width 247 height 45
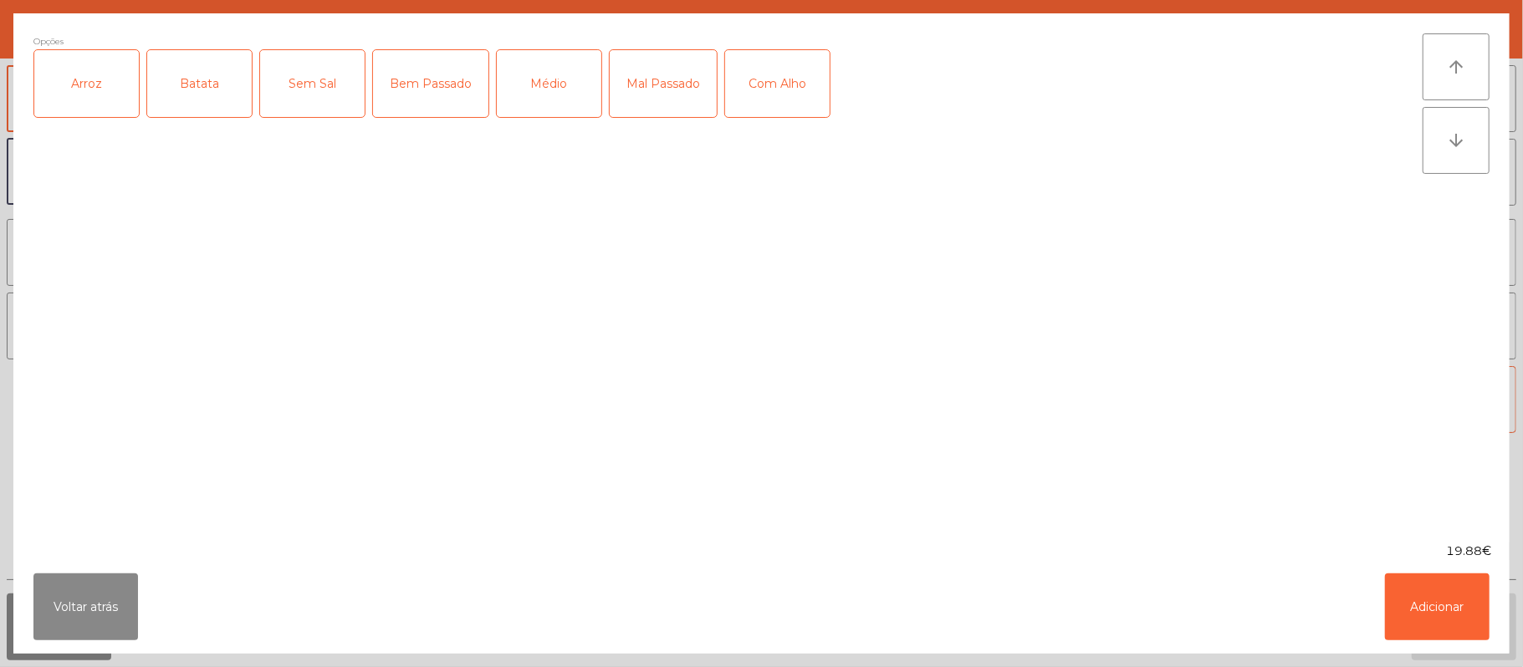
click at [108, 74] on div "Arroz" at bounding box center [86, 83] width 105 height 67
click at [202, 68] on div "Batata" at bounding box center [199, 83] width 105 height 67
click at [428, 70] on div "Bem Passado" at bounding box center [430, 83] width 115 height 67
click at [1399, 613] on button "Adicionar" at bounding box center [1437, 607] width 105 height 67
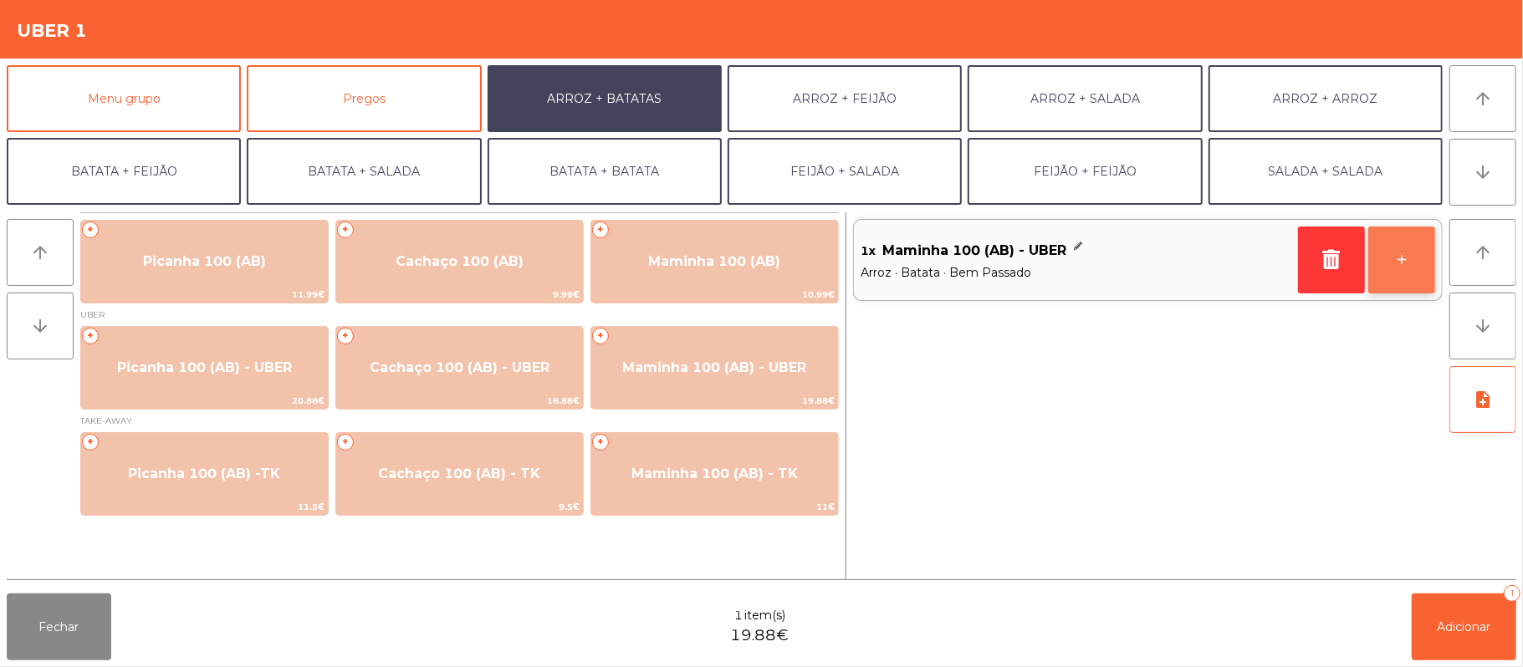
click at [1387, 276] on button "+" at bounding box center [1401, 260] width 67 height 67
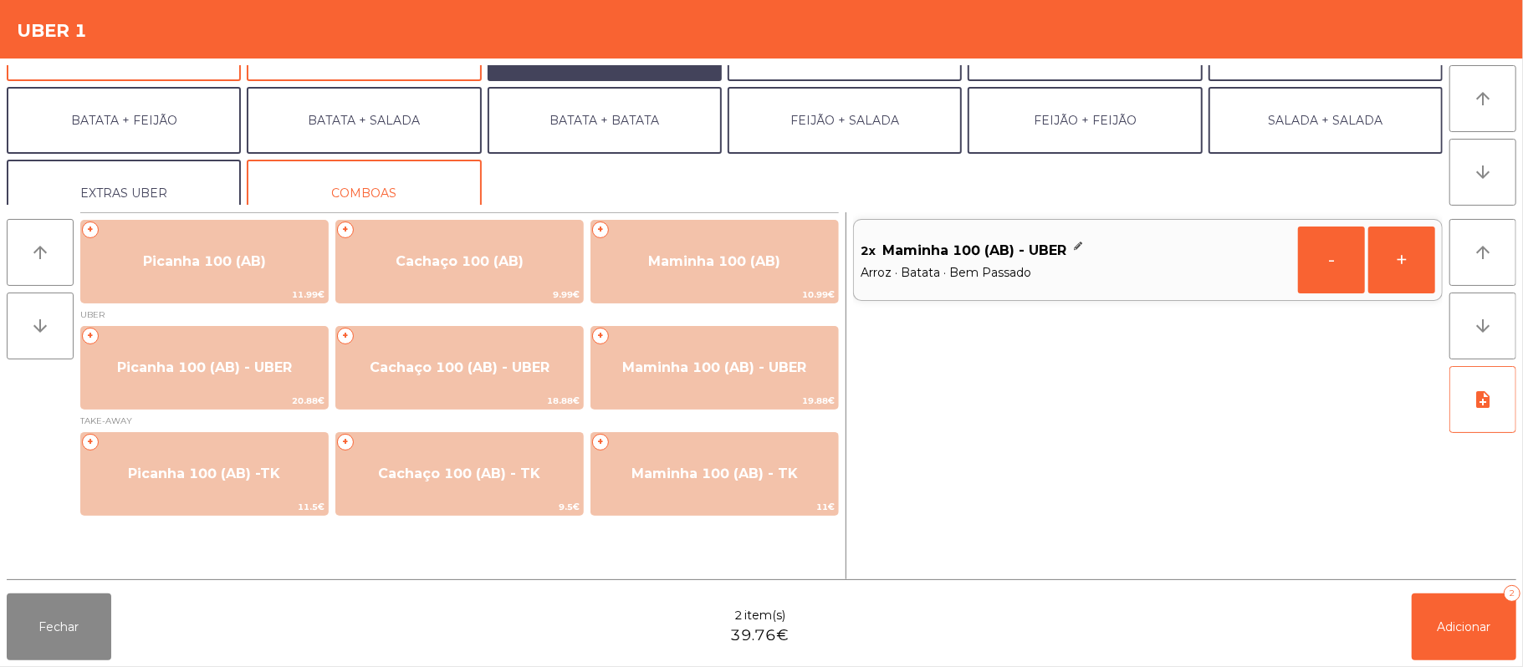
scroll to position [72, 0]
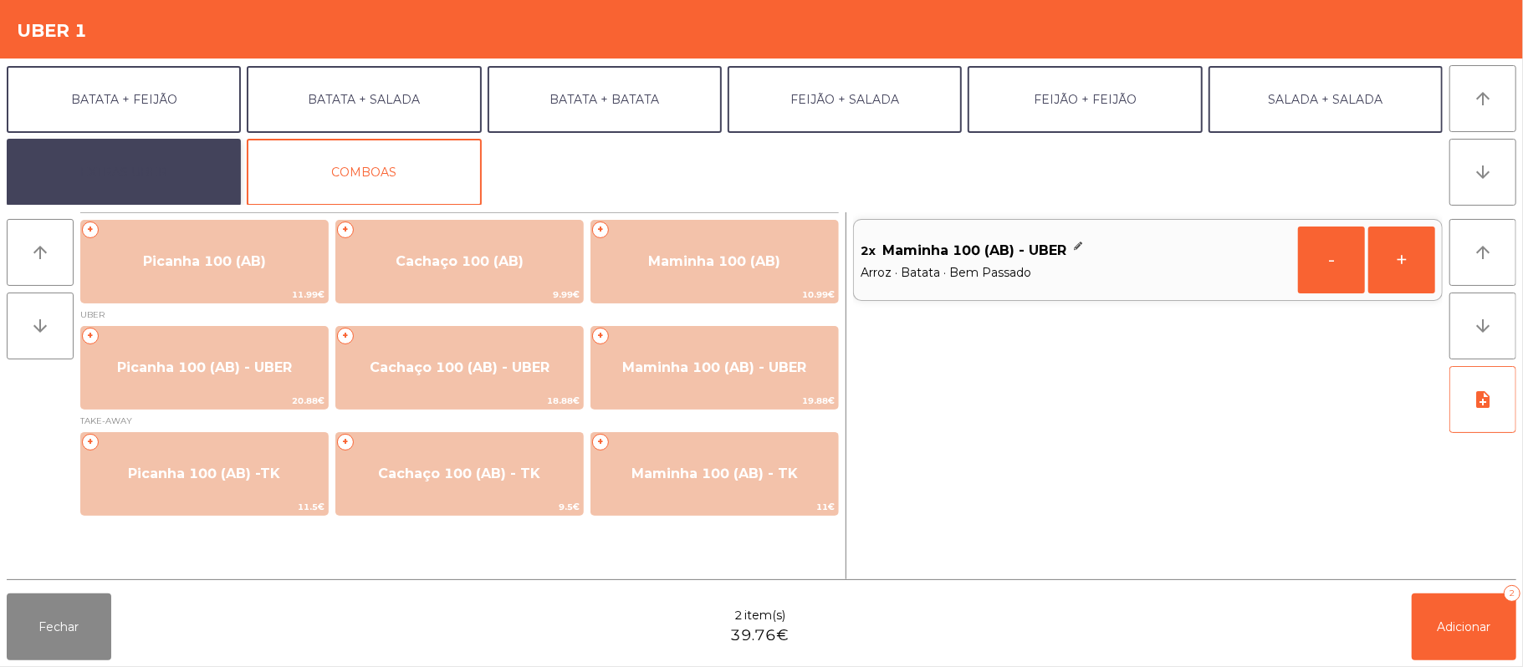
click at [174, 184] on button "EXTRAS UBER" at bounding box center [124, 172] width 234 height 67
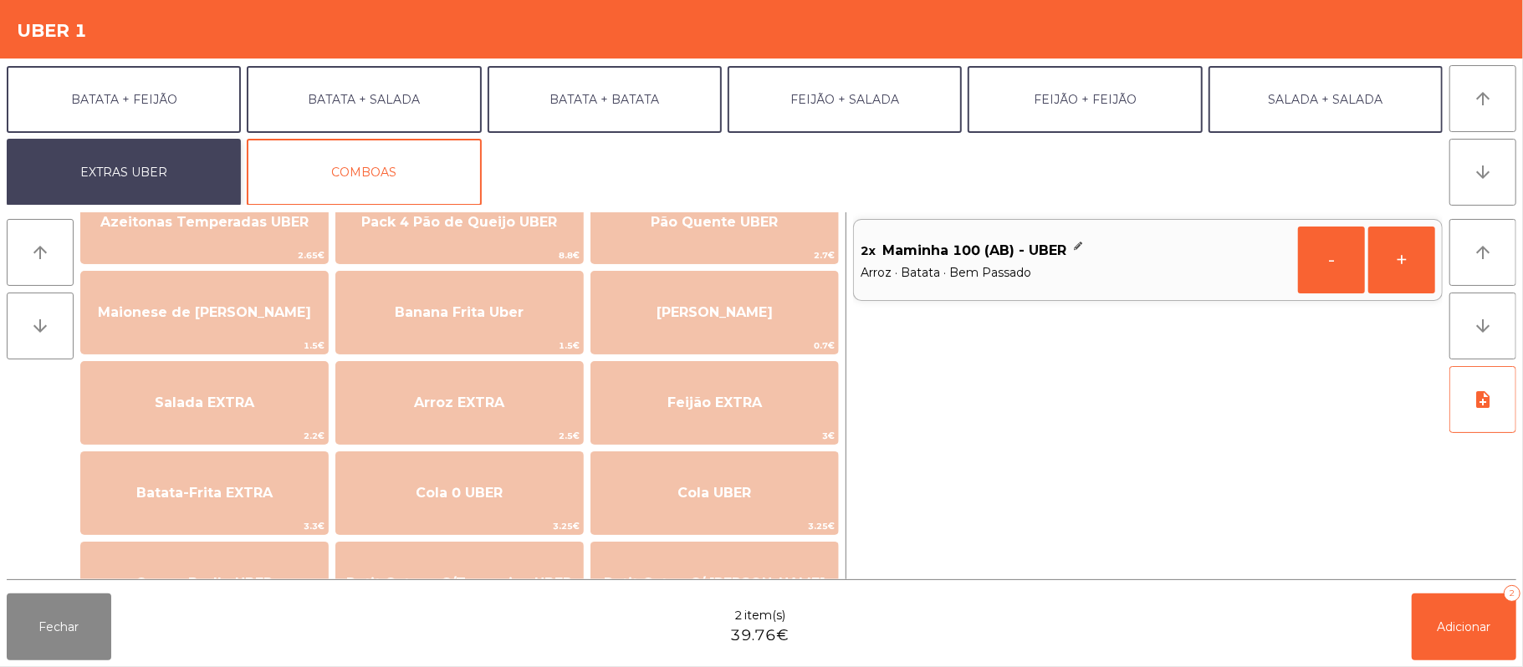
scroll to position [54, 0]
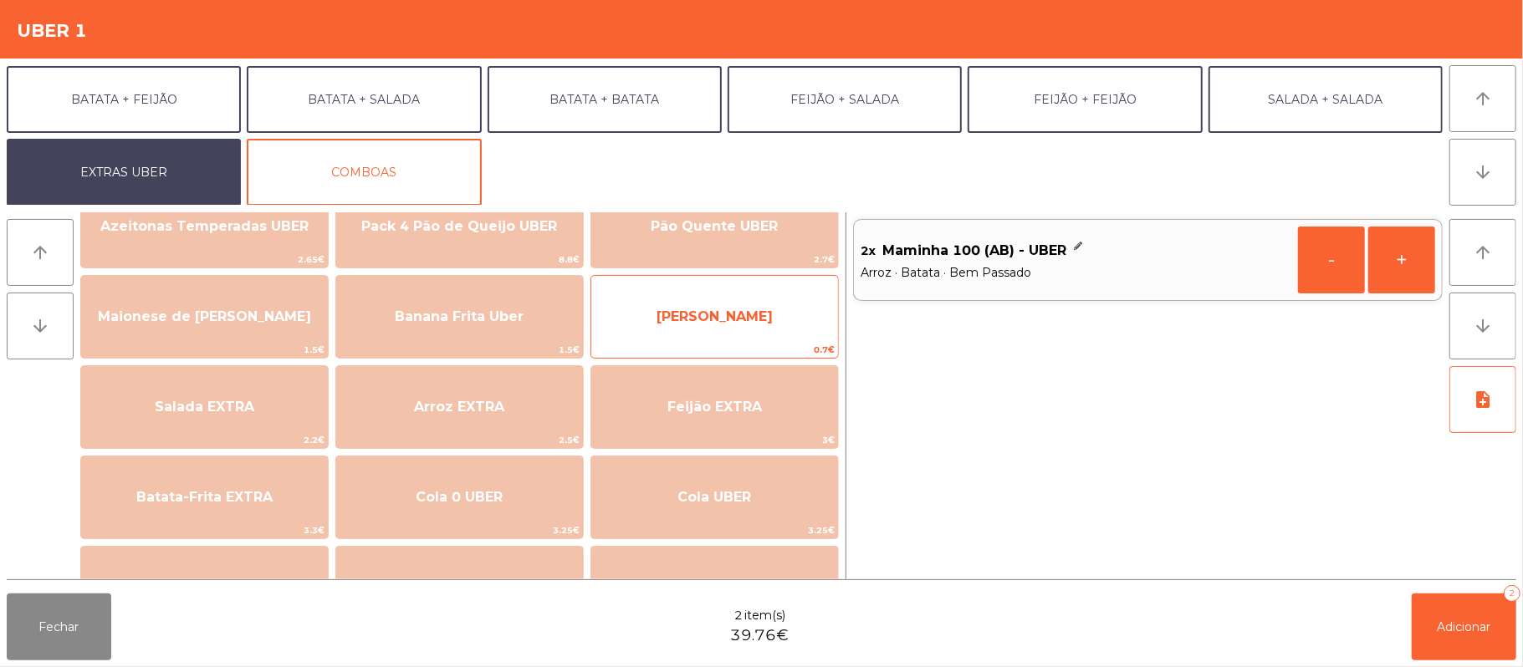
click at [696, 339] on span "Farofa Uber" at bounding box center [714, 316] width 247 height 45
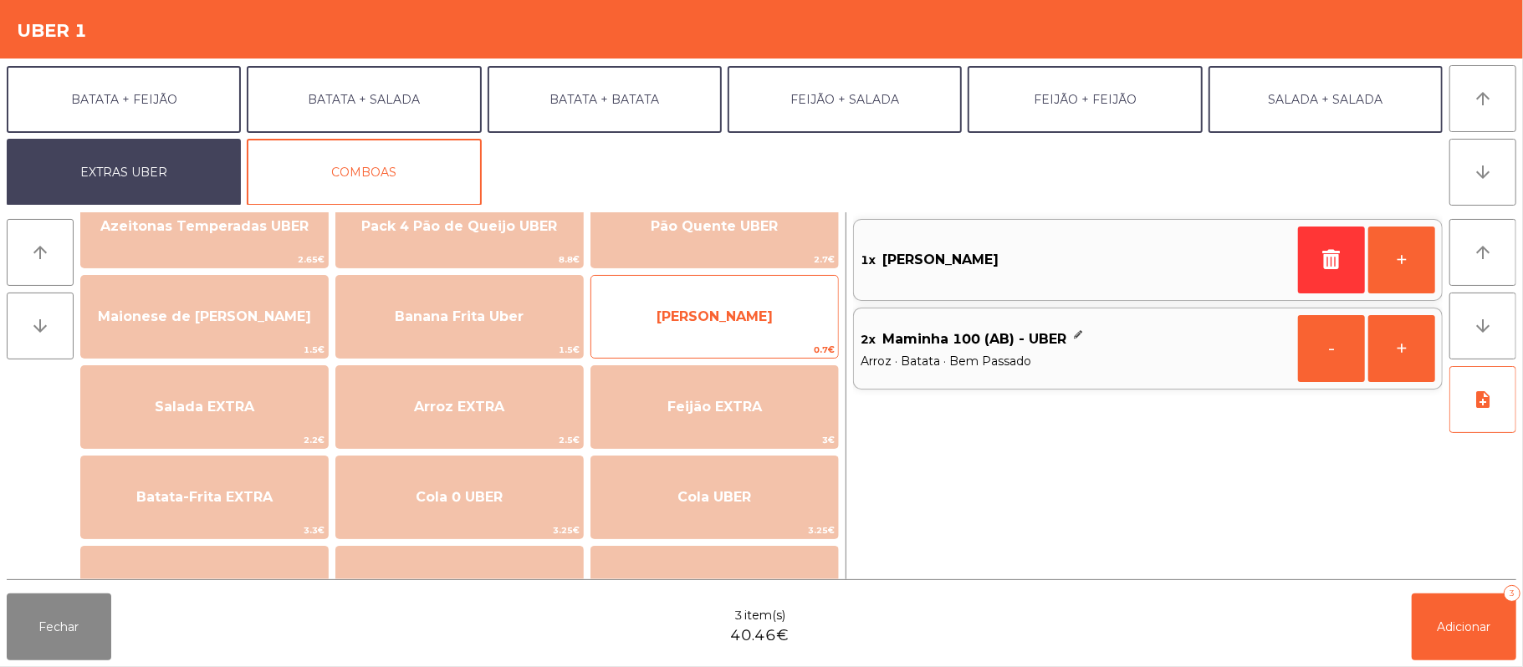
click at [691, 328] on span "Farofa Uber" at bounding box center [714, 316] width 247 height 45
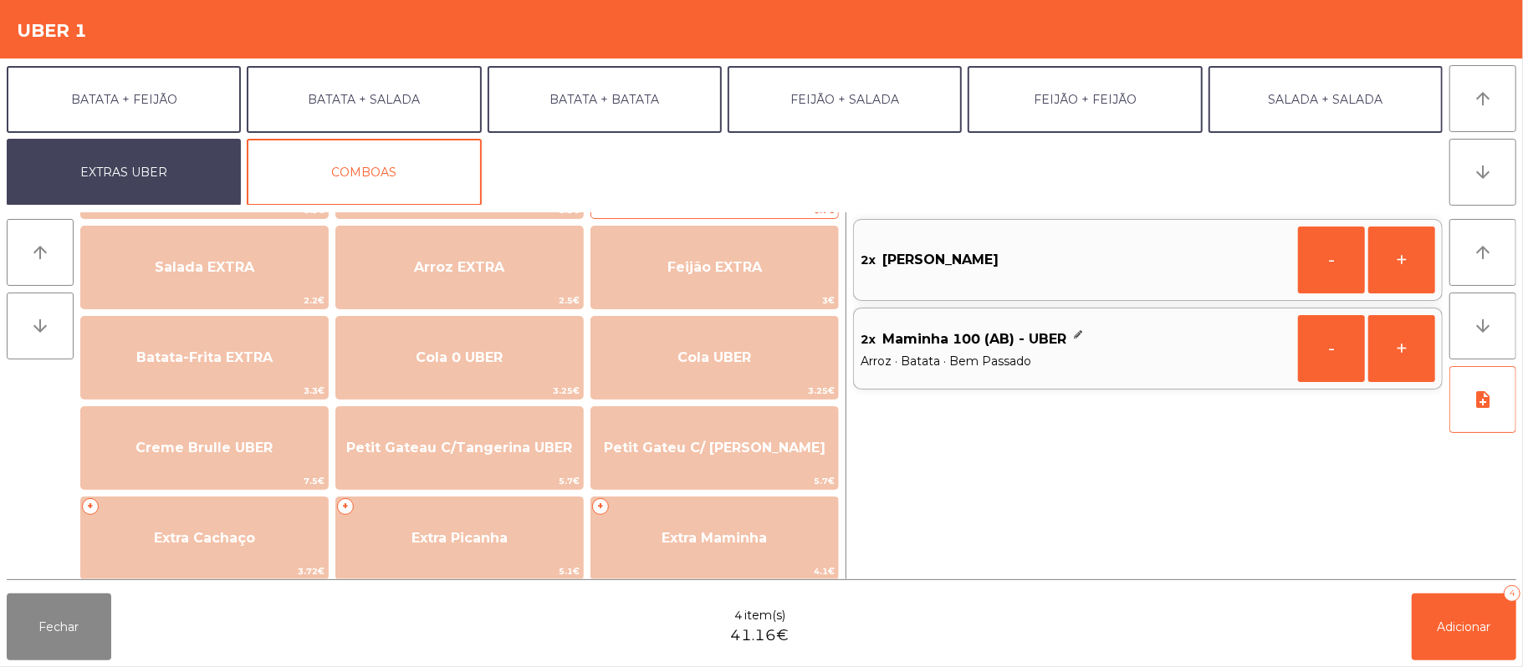
scroll to position [195, 0]
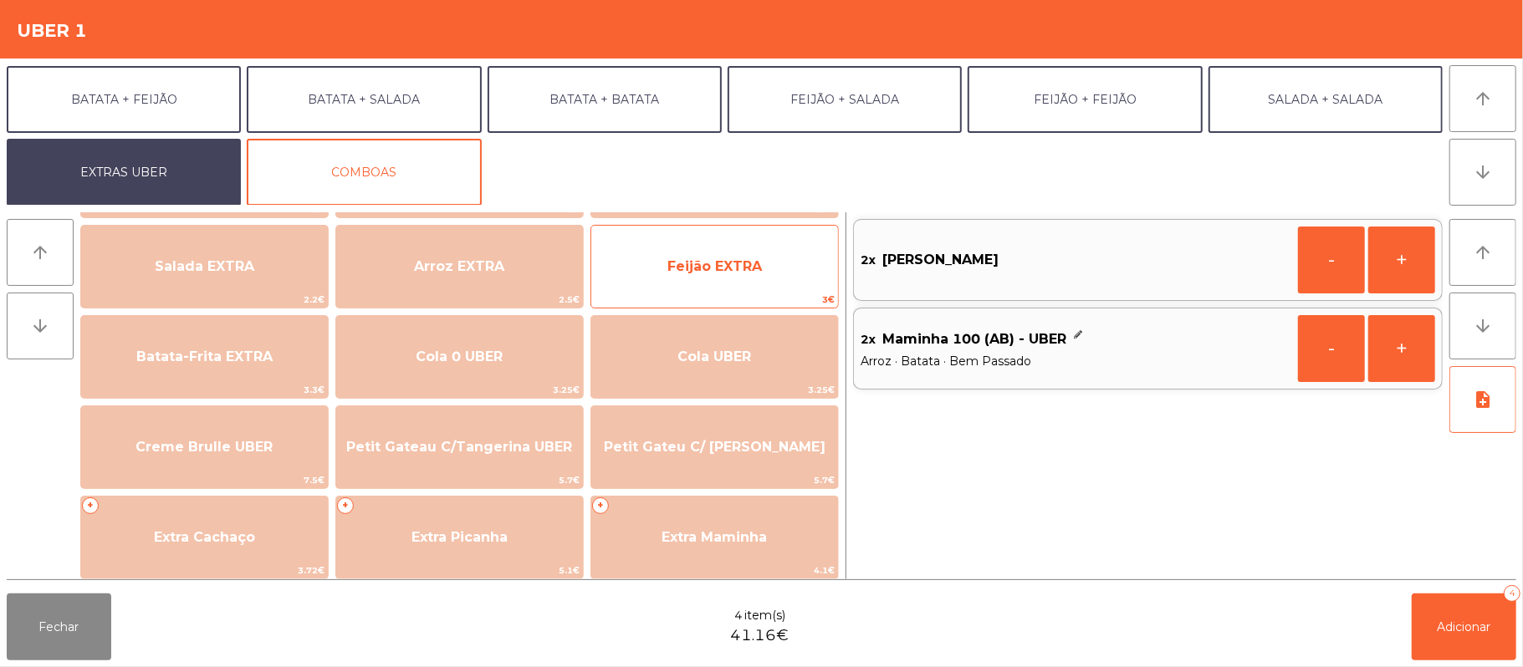
click at [698, 284] on span "Feijão EXTRA" at bounding box center [714, 266] width 247 height 45
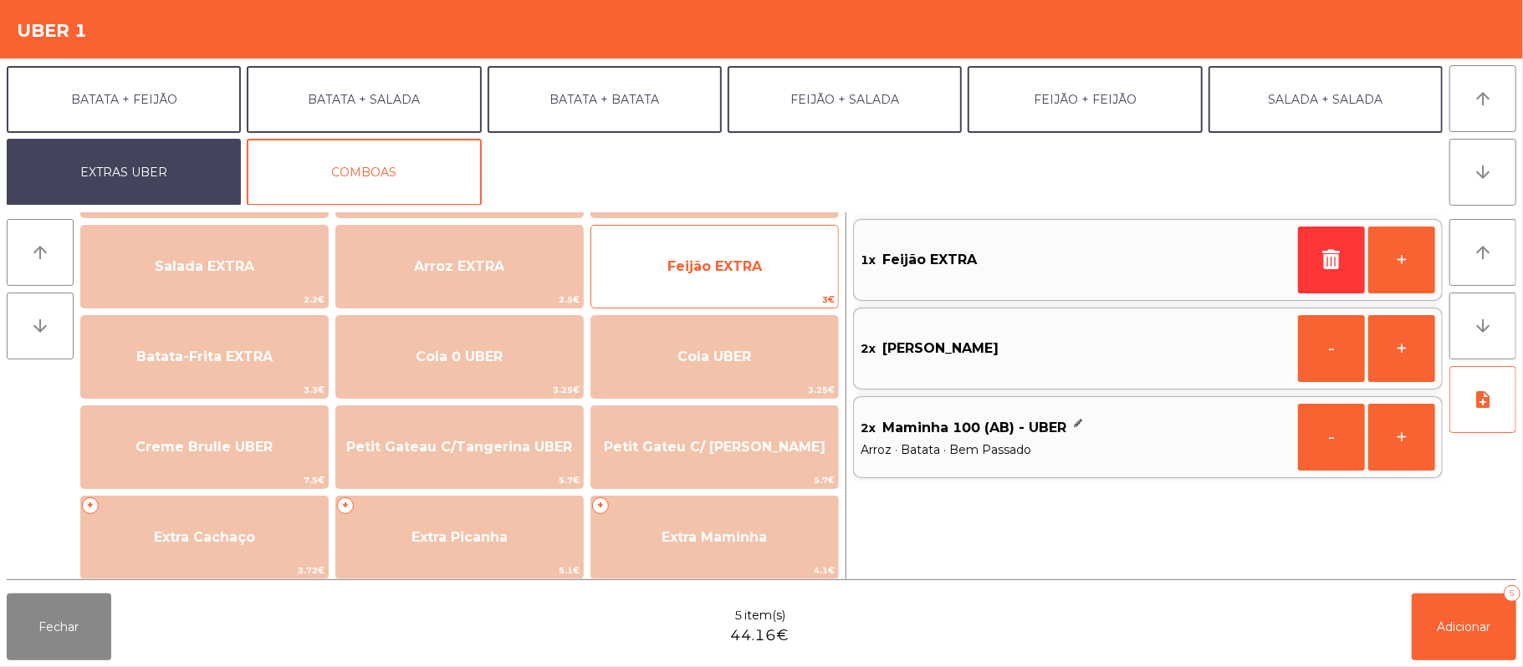
click at [687, 283] on span "Feijão EXTRA" at bounding box center [714, 266] width 247 height 45
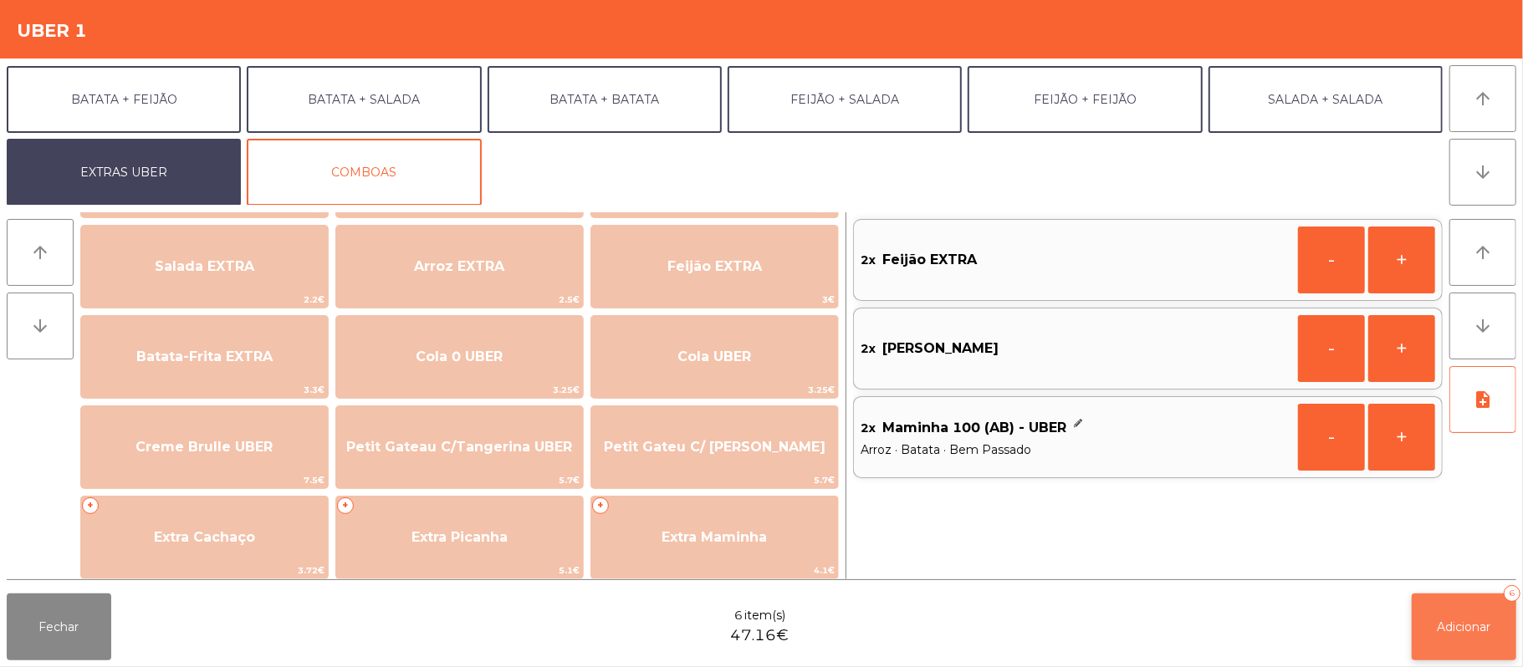
click at [1434, 606] on button "Adicionar 6" at bounding box center [1464, 627] width 105 height 67
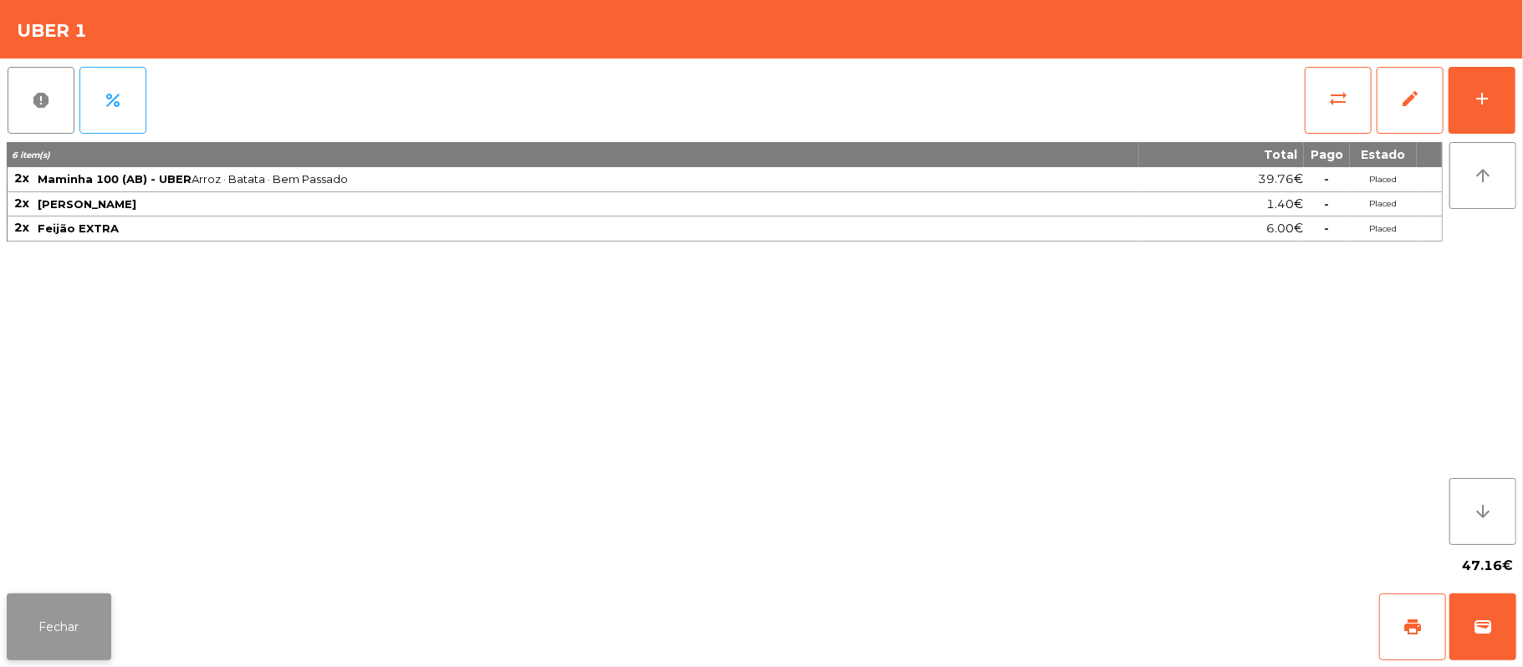
click at [54, 641] on button "Fechar" at bounding box center [59, 627] width 105 height 67
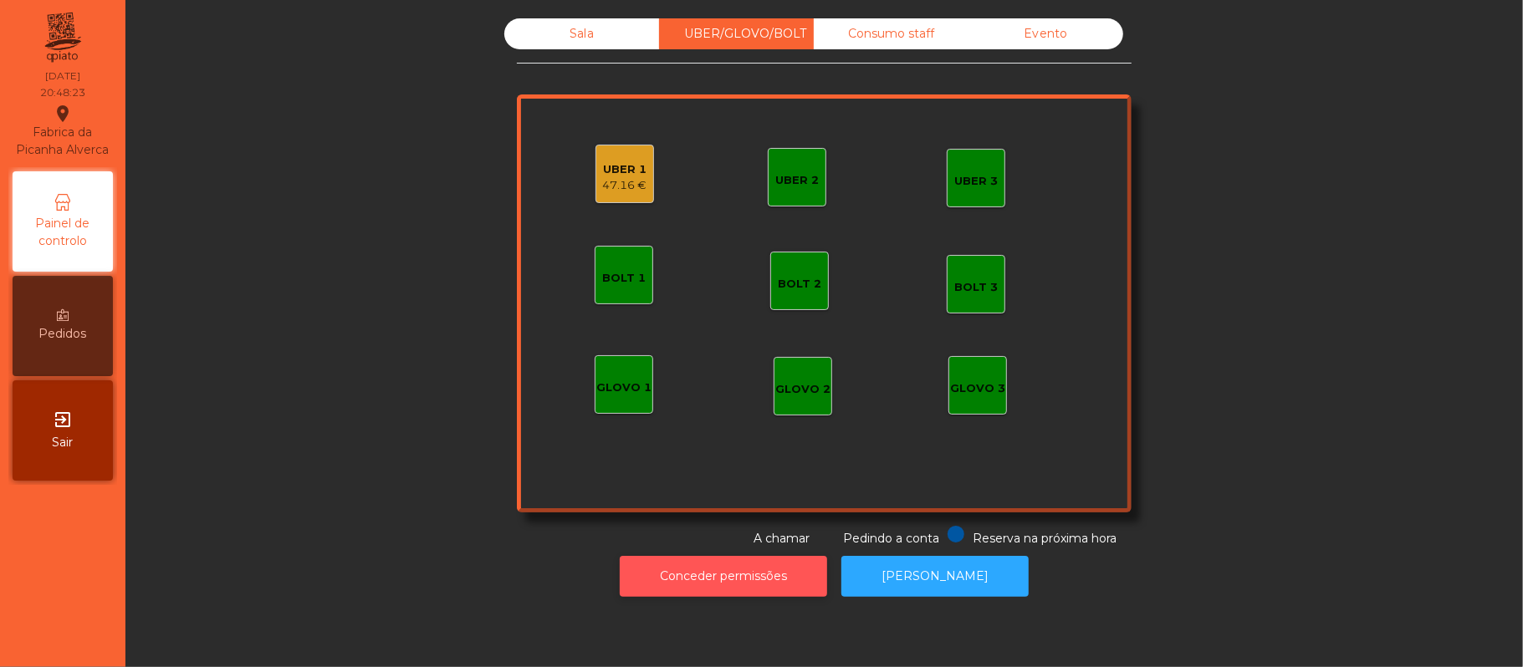
click at [686, 577] on button "Conceder permissões" at bounding box center [723, 576] width 207 height 41
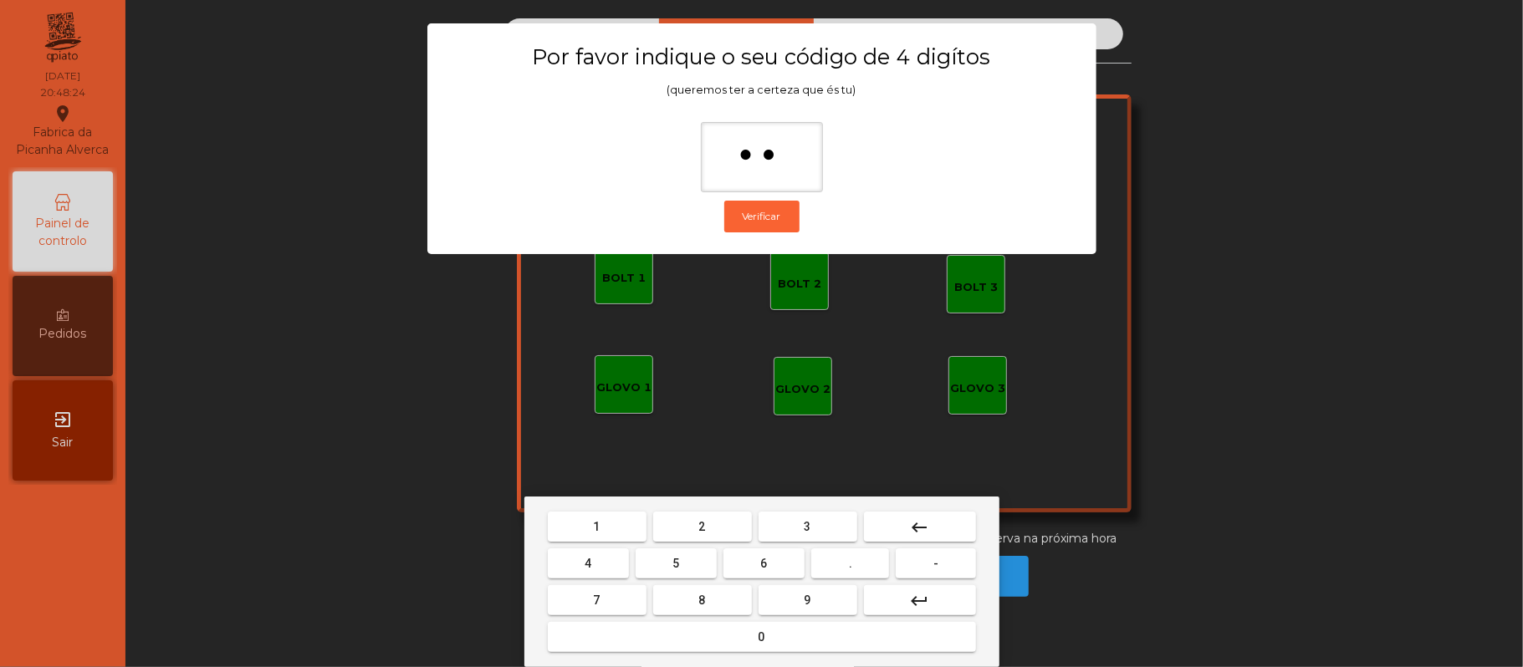
type input "***"
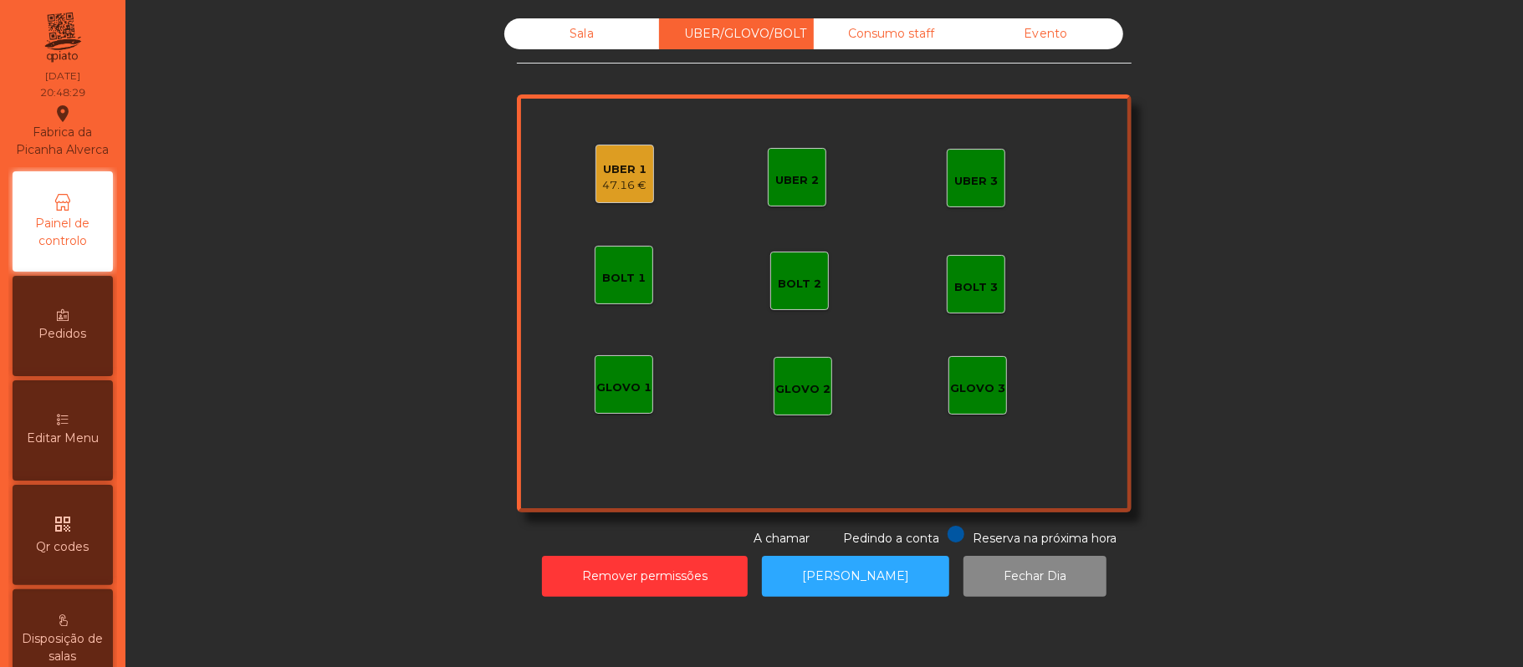
click at [606, 174] on div "UBER 1" at bounding box center [625, 169] width 44 height 17
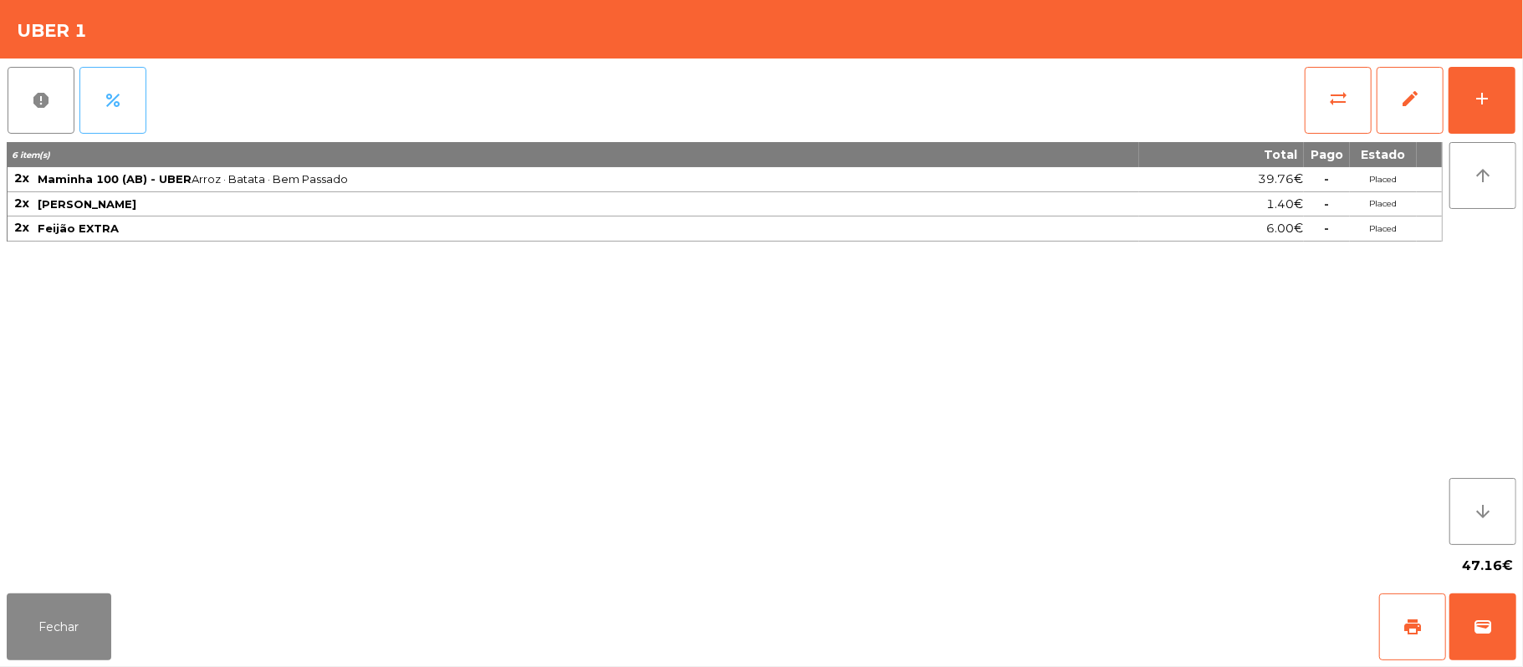
click at [138, 90] on button "percent" at bounding box center [112, 100] width 67 height 67
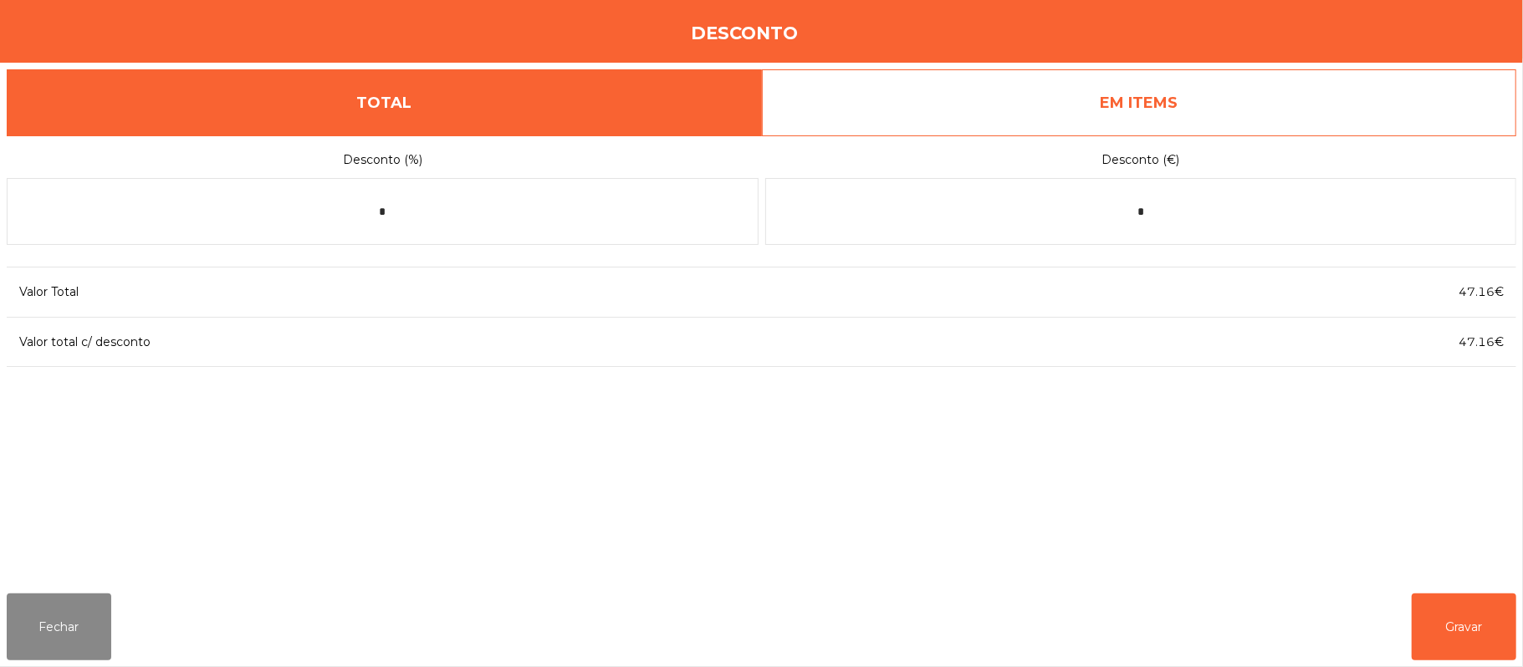
click at [1213, 105] on link "EM ITEMS" at bounding box center [1139, 102] width 755 height 67
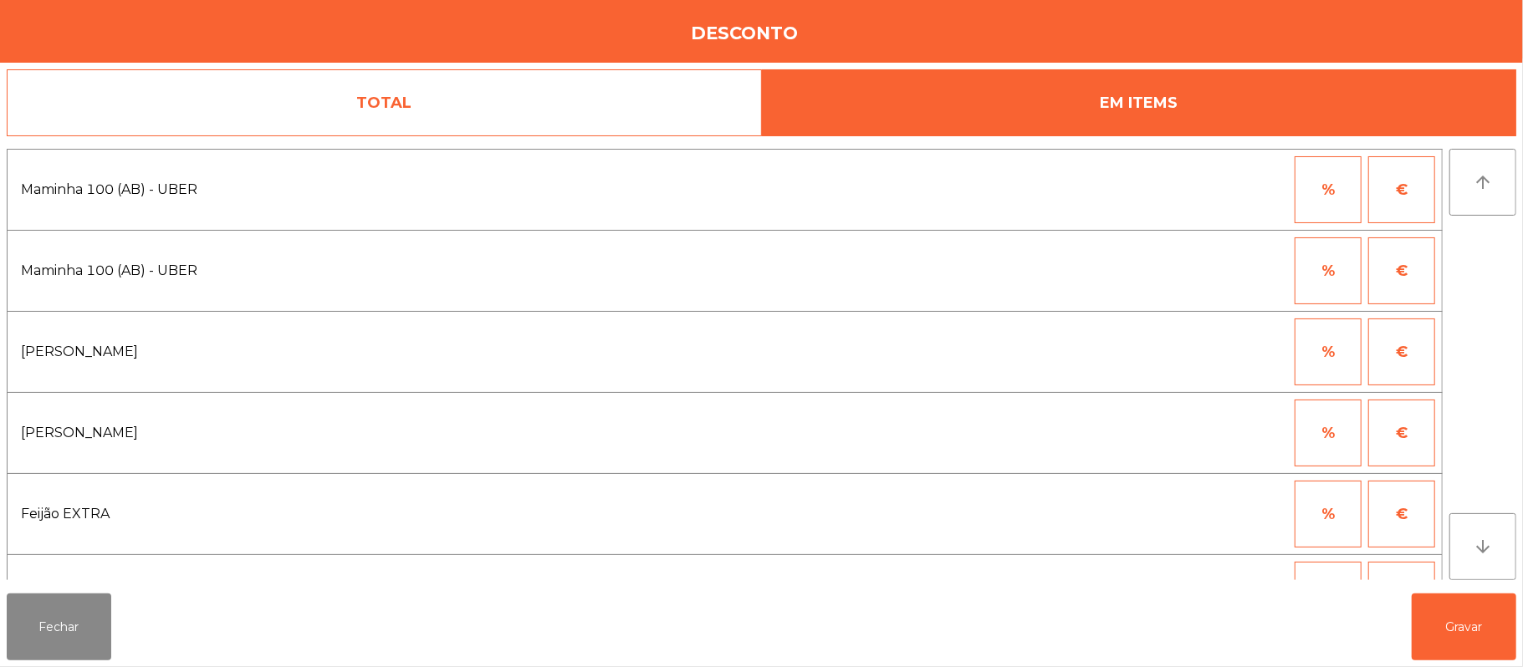
click at [1316, 252] on button "%" at bounding box center [1328, 271] width 67 height 67
click at [1223, 271] on input "*" at bounding box center [1246, 271] width 84 height 67
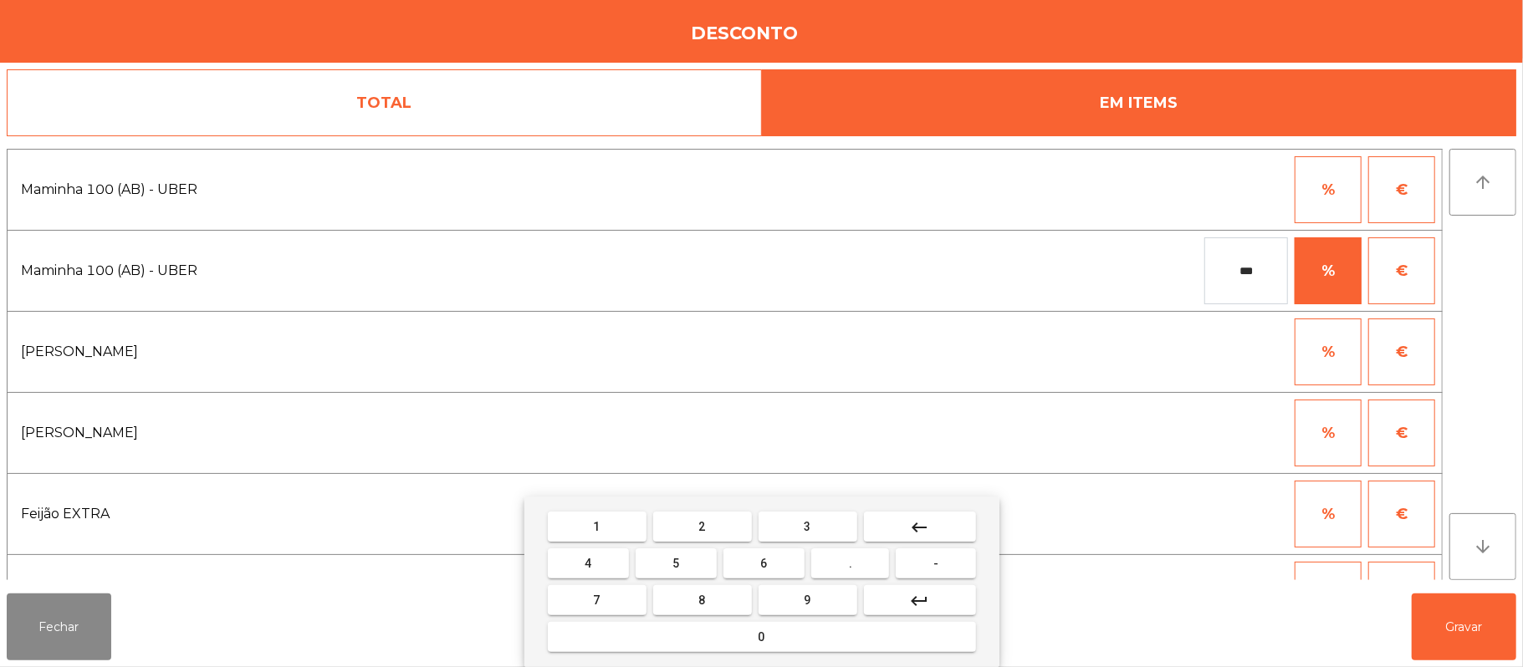
type input "***"
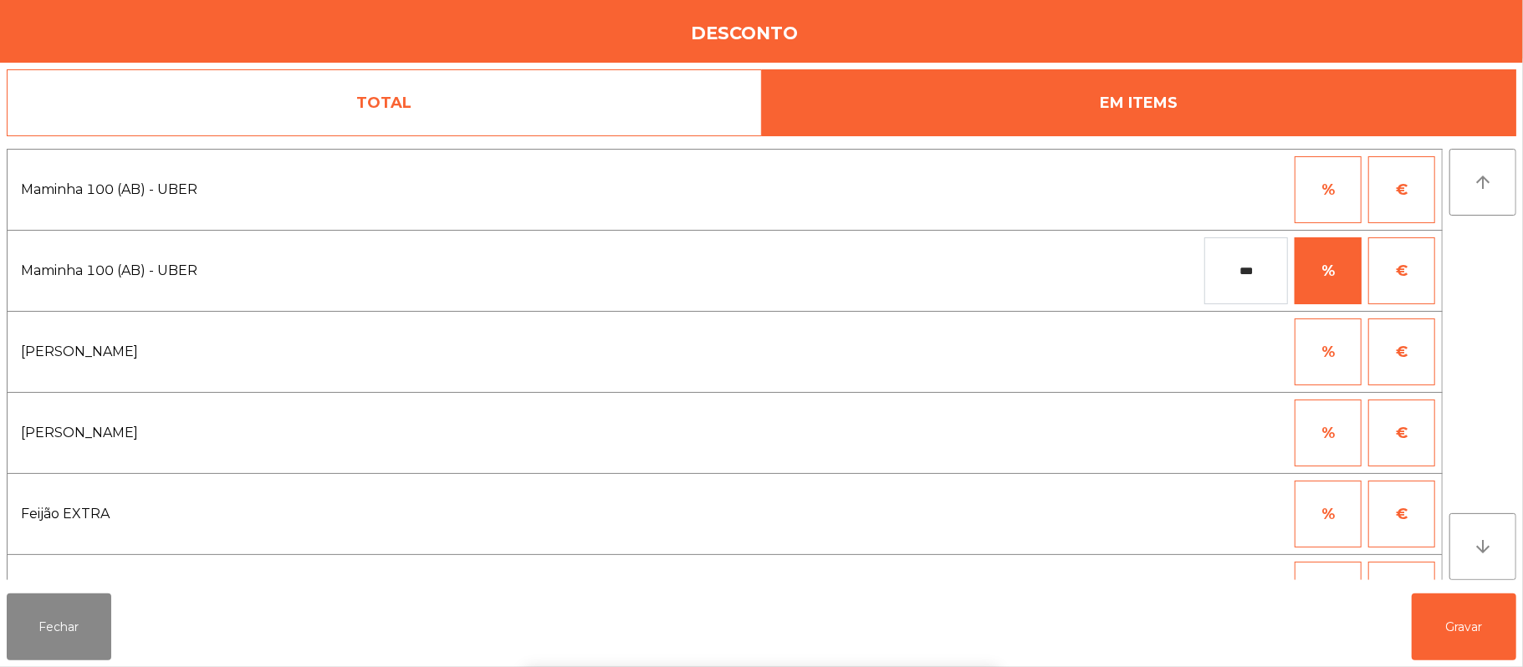
click at [1466, 621] on div "1 2 3 keyboard_backspace 4 5 6 . - 7 8 9 keyboard_return 0" at bounding box center [761, 582] width 1523 height 171
click at [1470, 626] on button "Gravar" at bounding box center [1464, 627] width 105 height 67
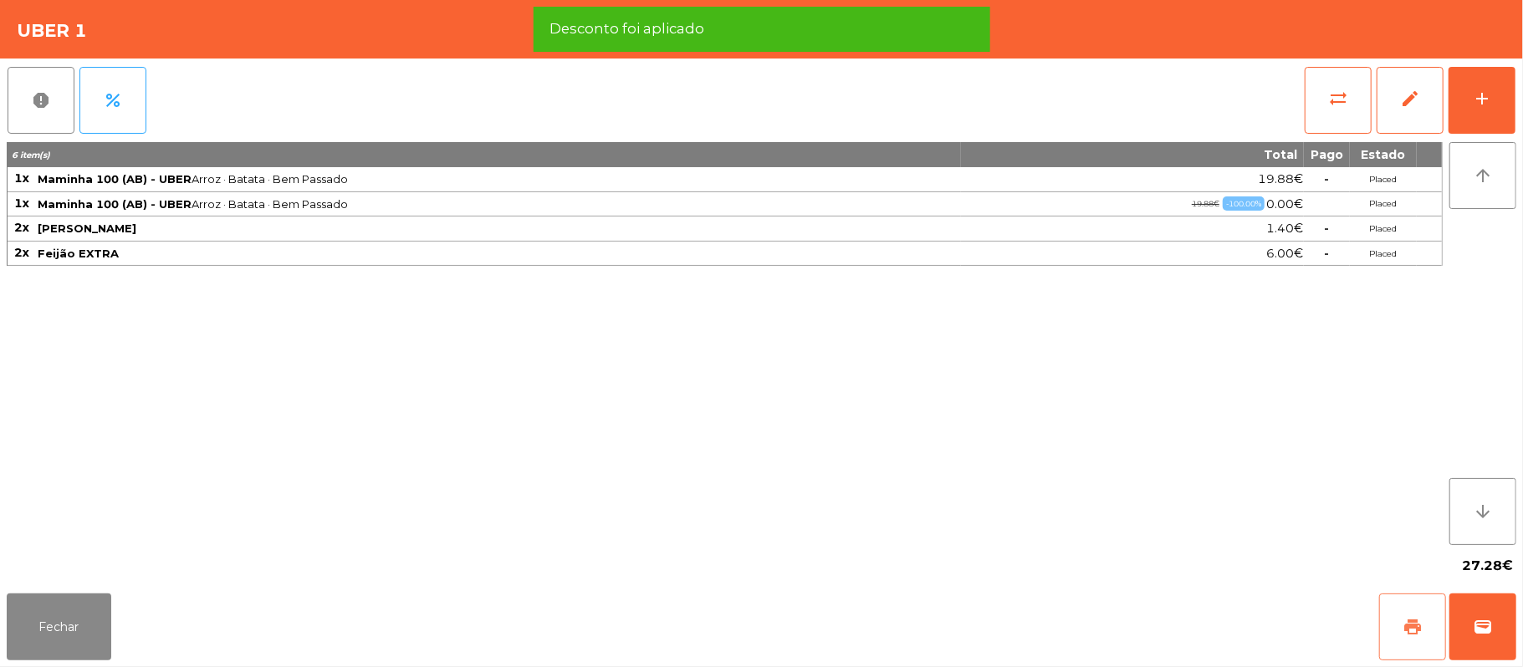
click at [1400, 633] on button "print" at bounding box center [1412, 627] width 67 height 67
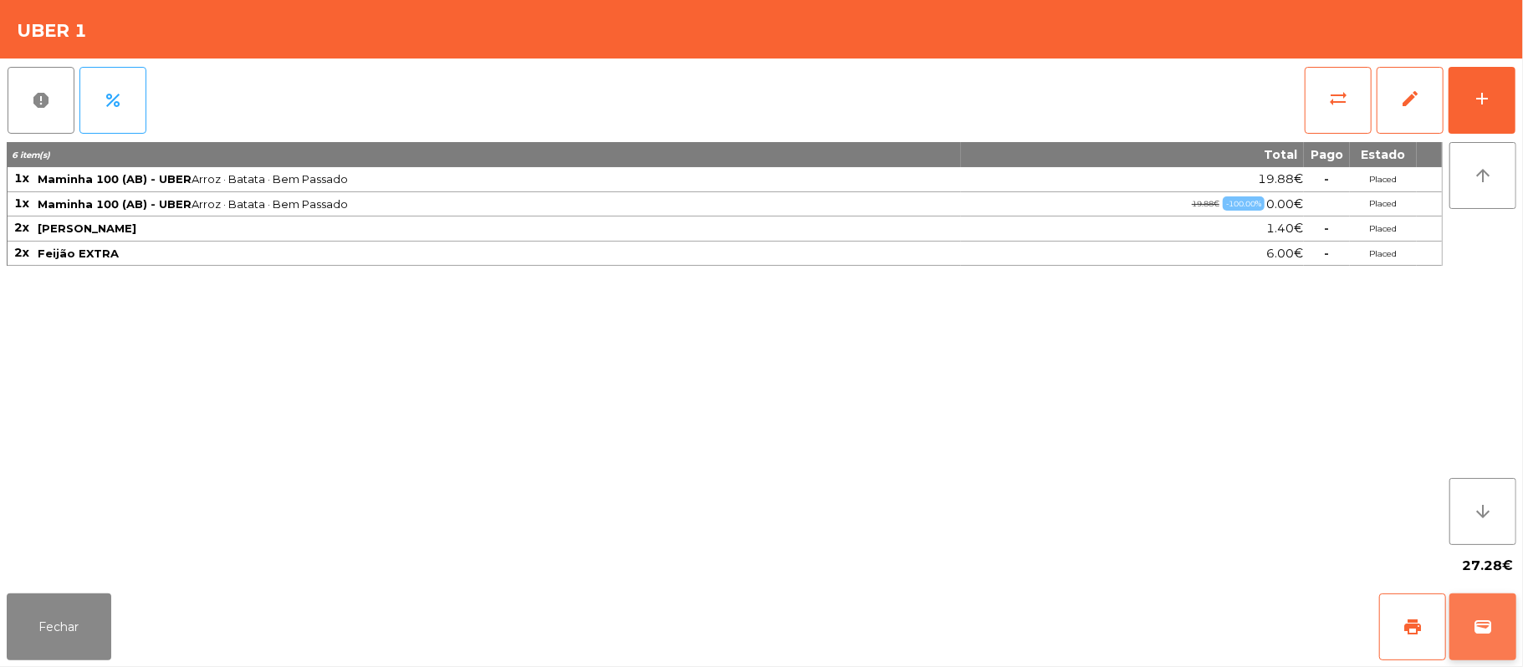
click at [1516, 634] on button "wallet" at bounding box center [1483, 627] width 67 height 67
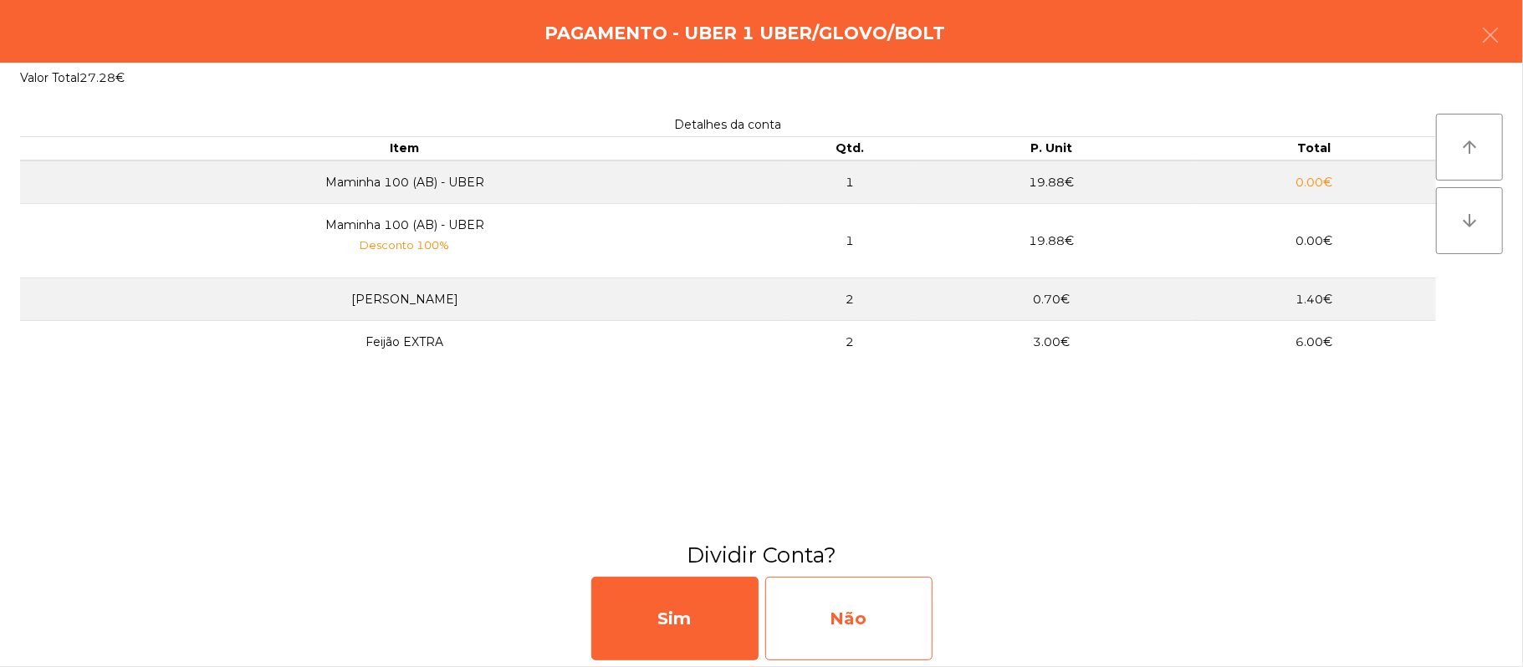
click at [871, 629] on div "Não" at bounding box center [848, 619] width 167 height 84
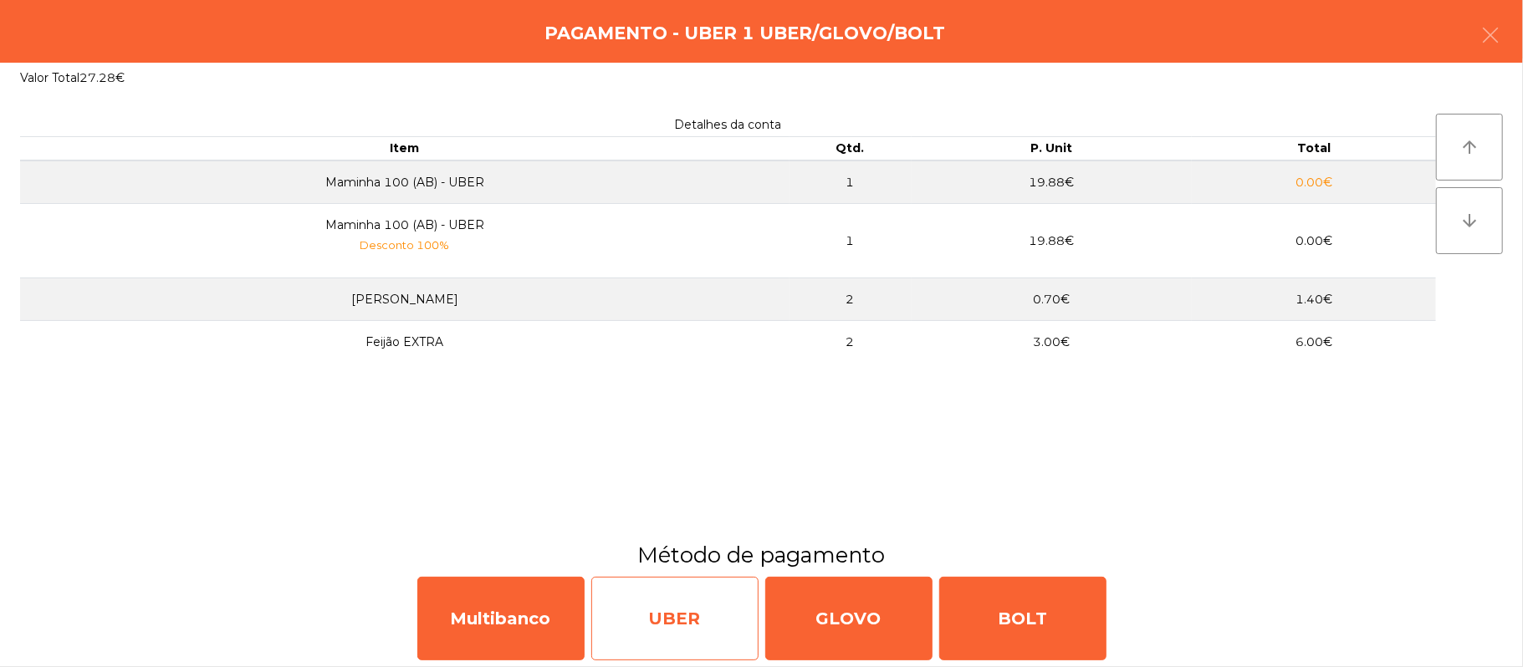
click at [643, 623] on div "UBER" at bounding box center [674, 619] width 167 height 84
select select "**"
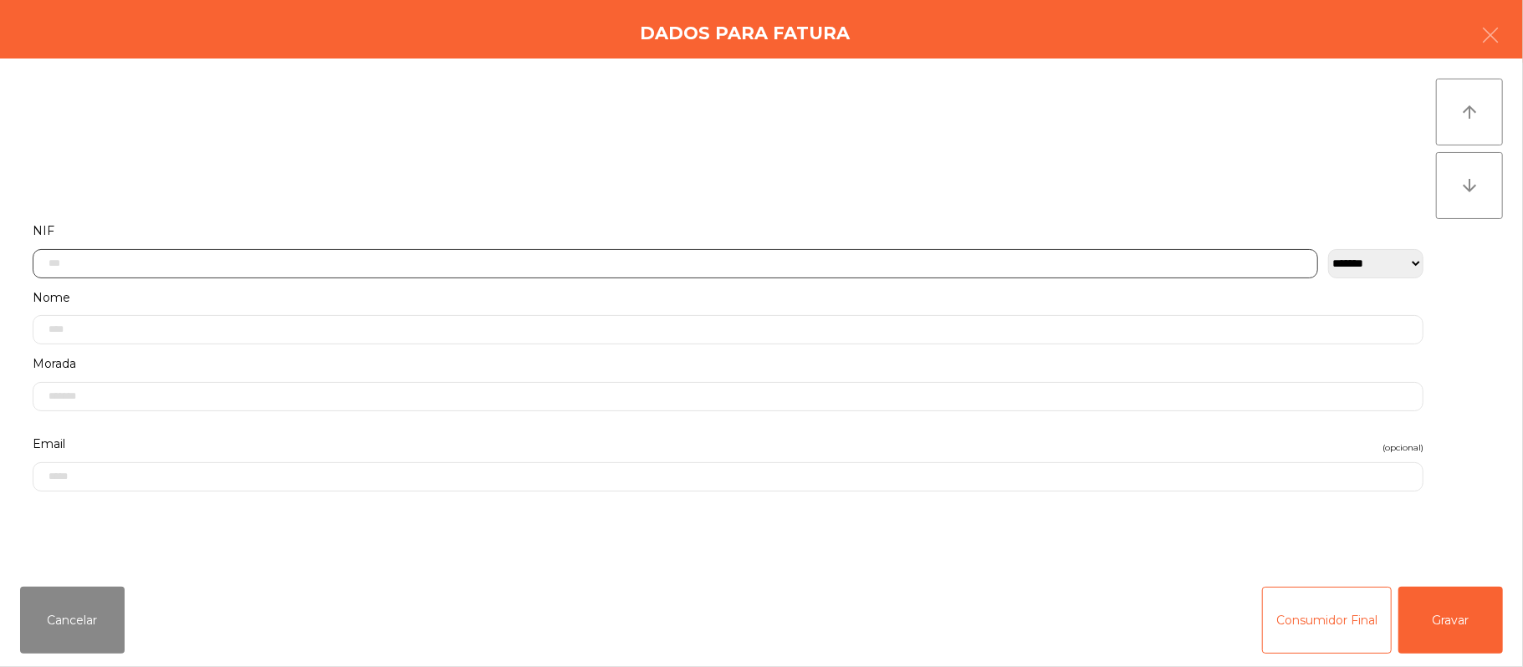
click at [614, 251] on input "text" at bounding box center [676, 263] width 1286 height 29
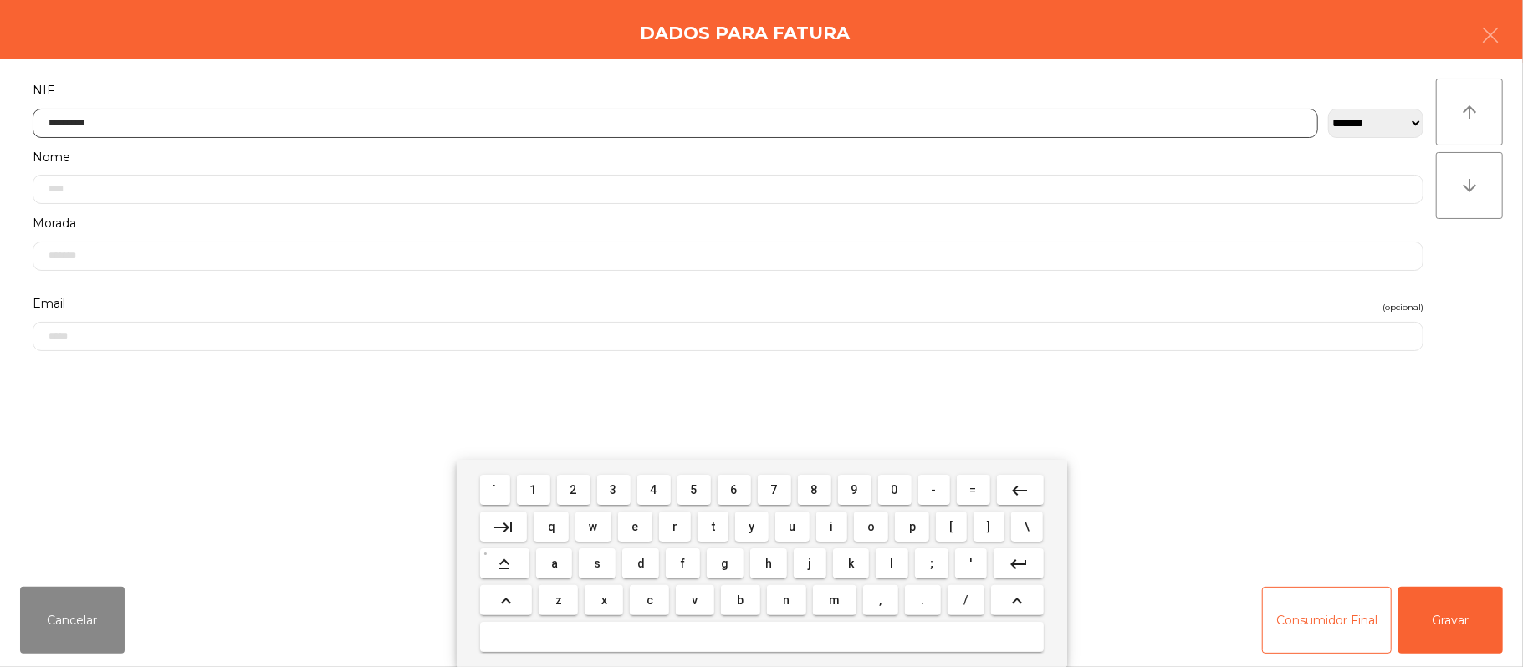
type input "*********"
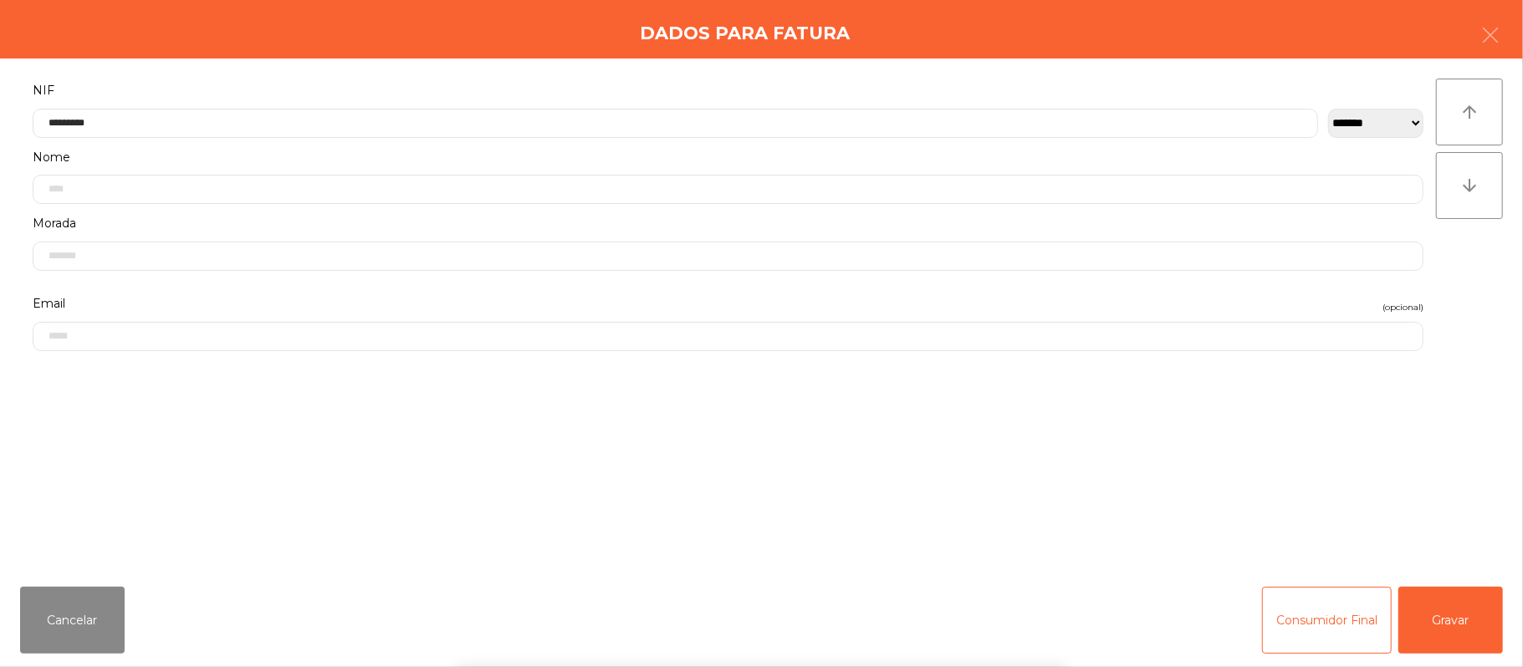
click at [1430, 603] on div "` 1 2 3 4 5 6 7 8 9 0 - = keyboard_backspace keyboard_tab q w e r t y u i o p […" at bounding box center [761, 563] width 1523 height 207
click at [1455, 622] on div "` 1 2 3 4 5 6 7 8 9 0 - = keyboard_backspace keyboard_tab q w e r t y u i o p […" at bounding box center [761, 563] width 1523 height 207
click at [1455, 614] on button "Gravar" at bounding box center [1451, 620] width 105 height 67
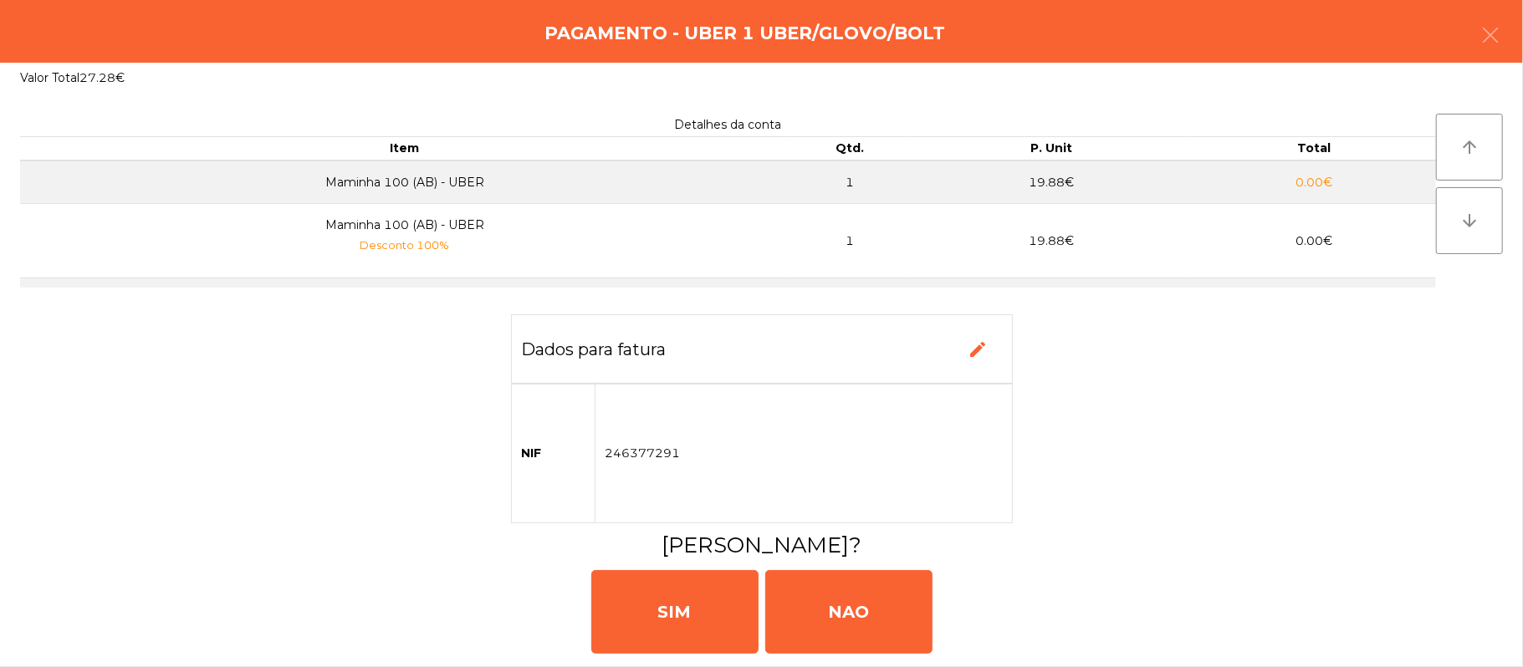
click at [1464, 616] on div "SIM NAO" at bounding box center [762, 610] width 1510 height 100
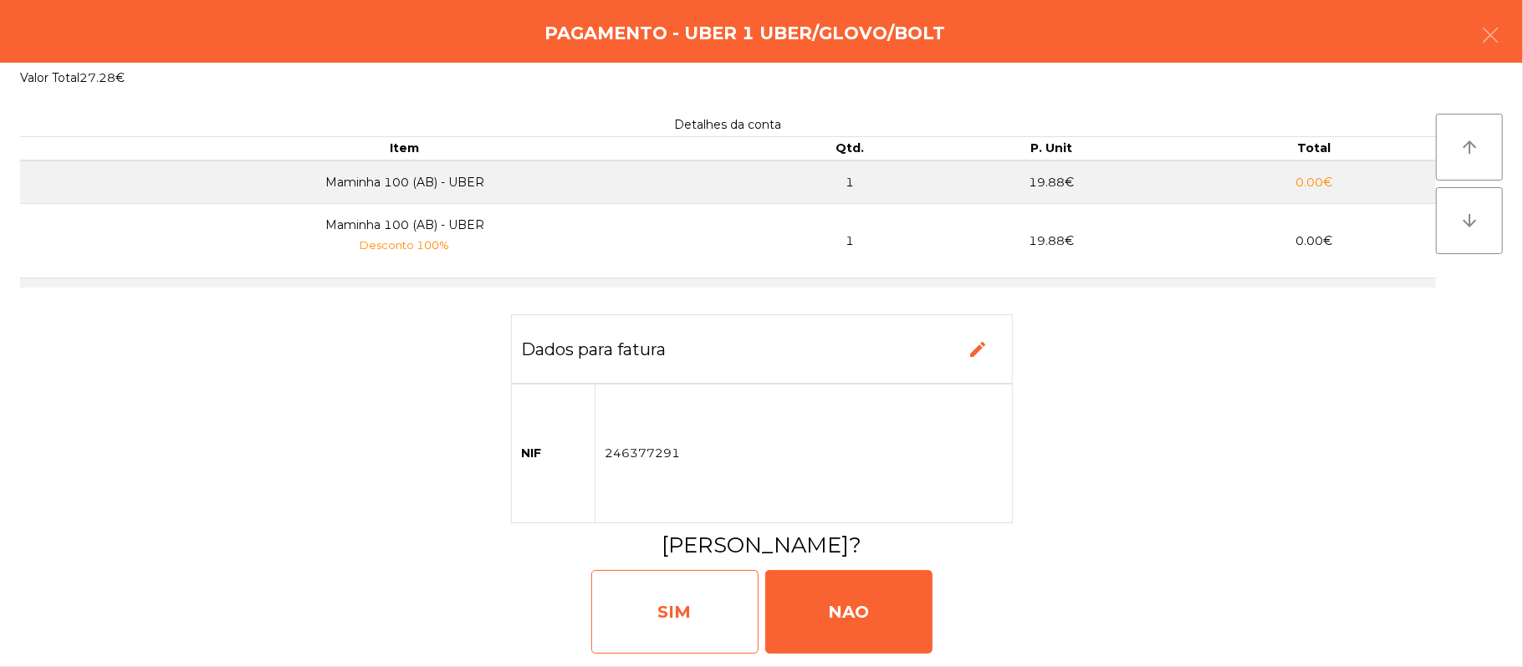
click at [647, 574] on div "SIM" at bounding box center [674, 612] width 167 height 84
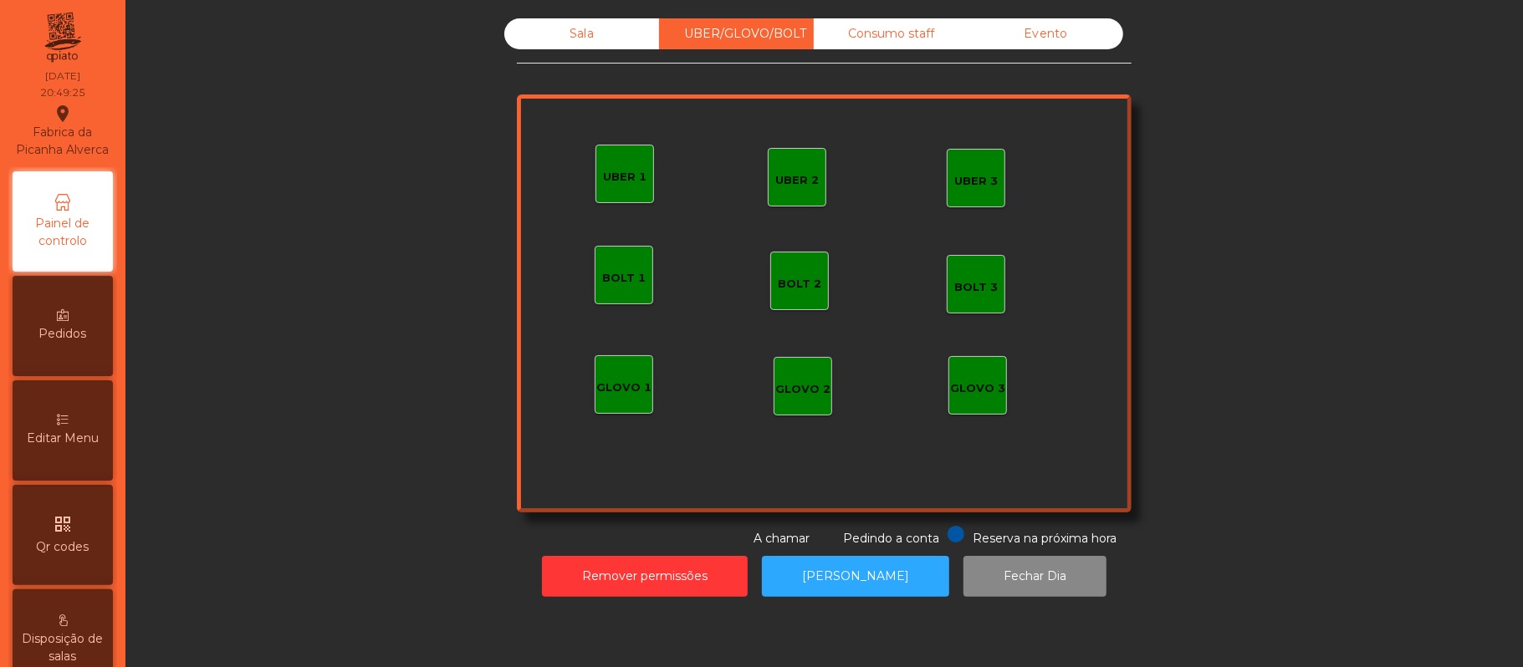
click at [573, 31] on div "Sala" at bounding box center [581, 33] width 155 height 31
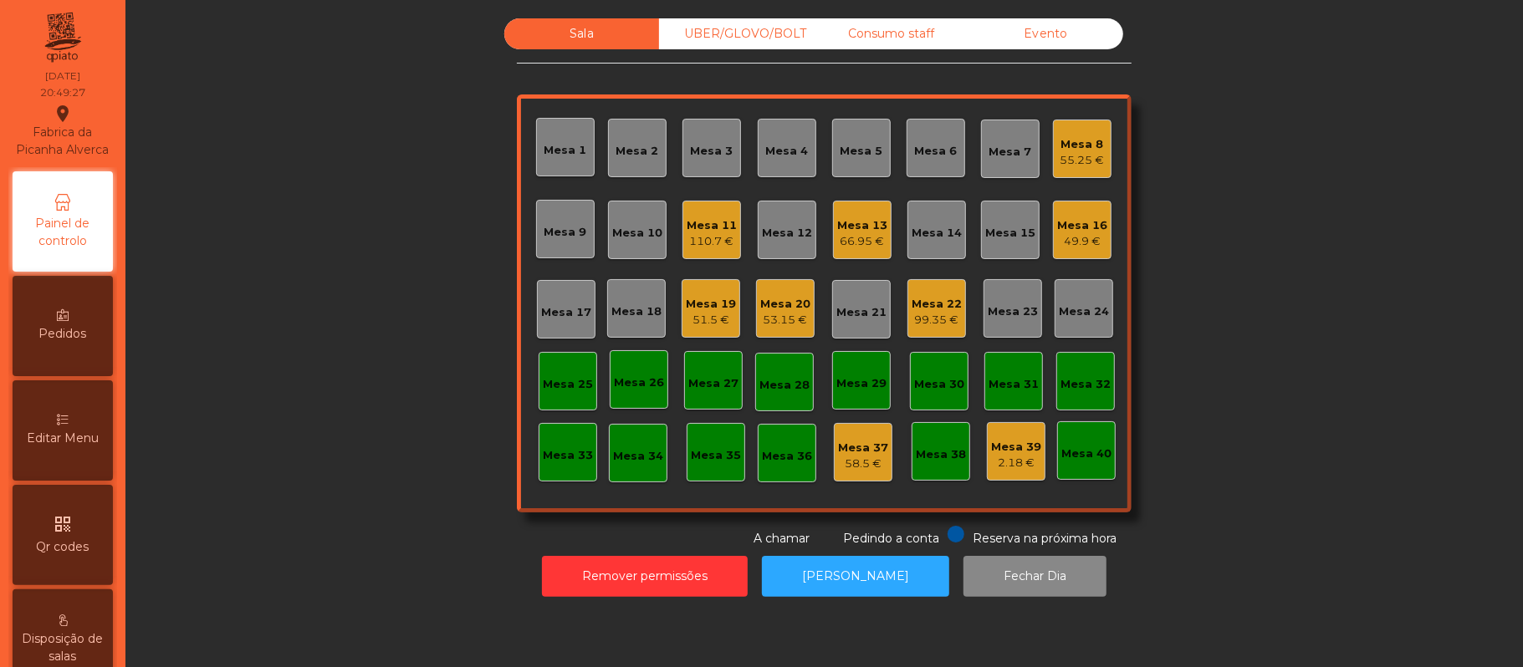
click at [700, 302] on div "Mesa 19" at bounding box center [711, 304] width 50 height 17
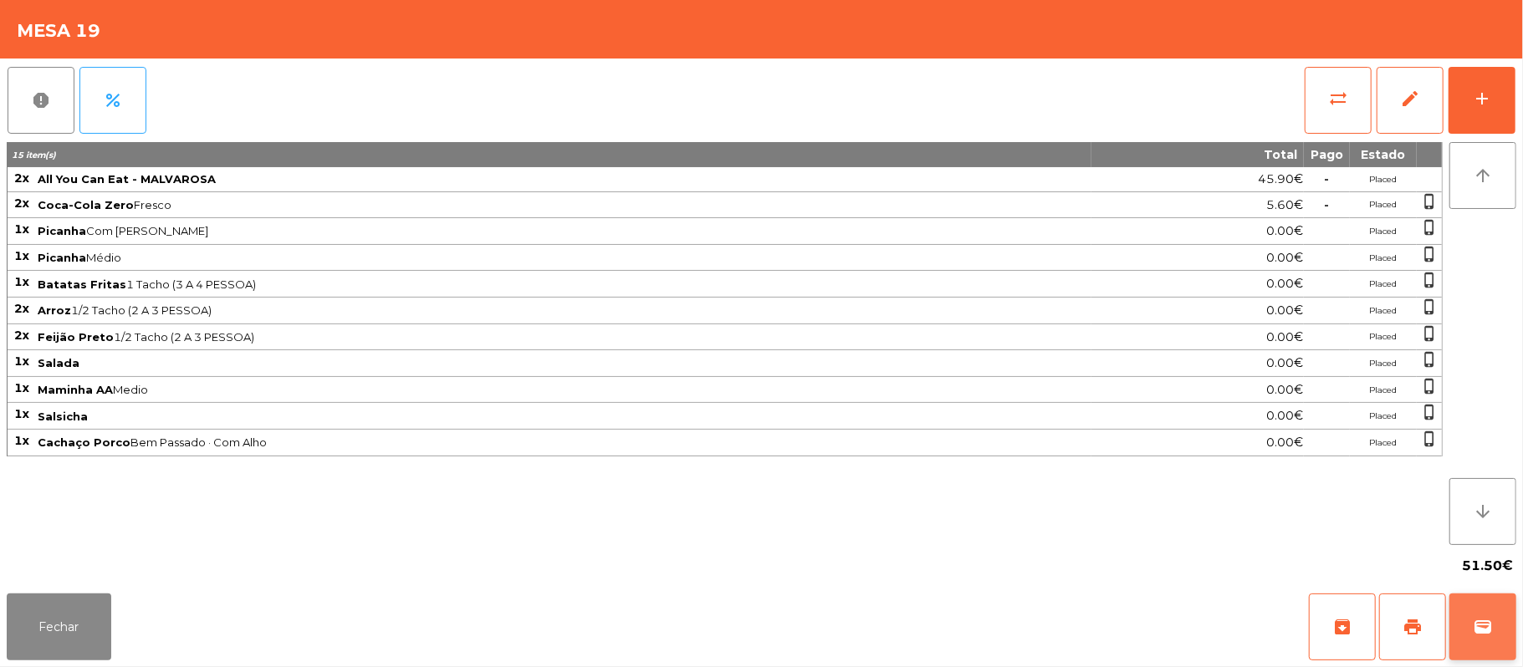
click at [1504, 622] on button "wallet" at bounding box center [1483, 627] width 67 height 67
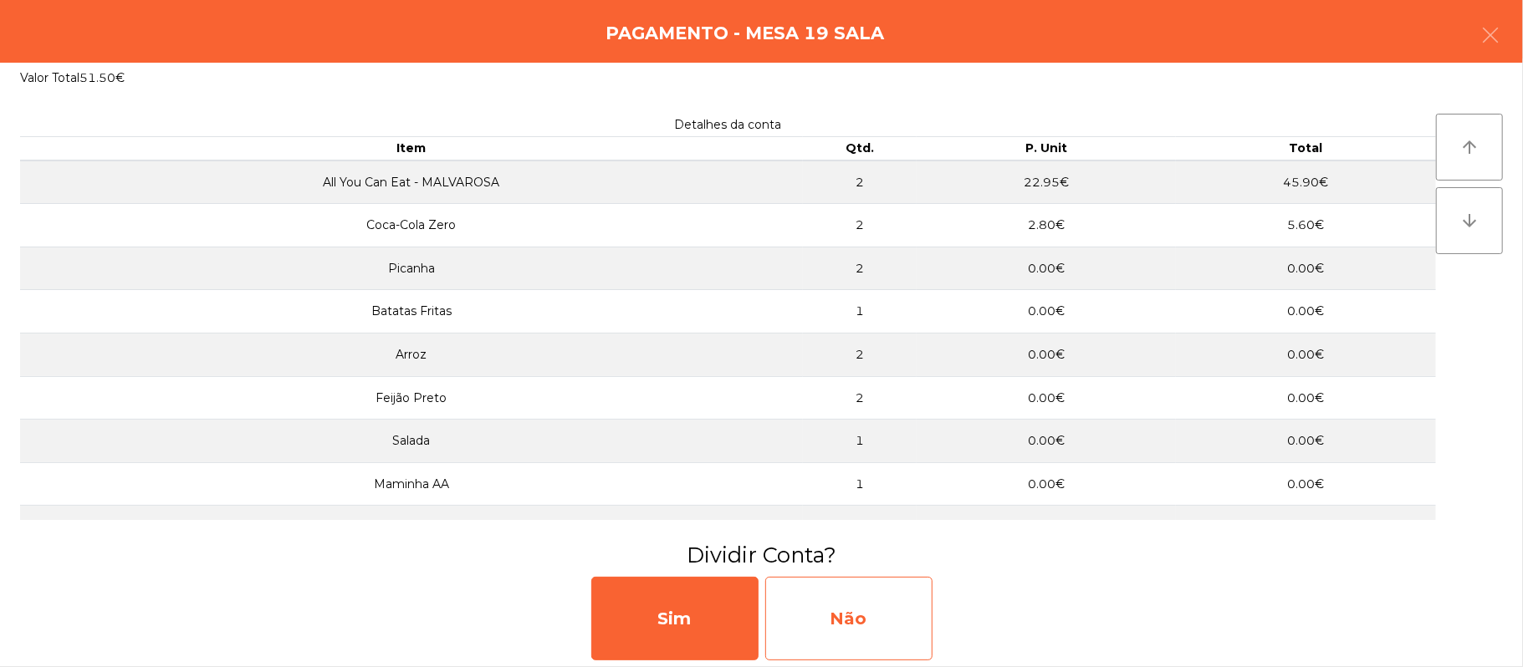
click at [903, 614] on div "Não" at bounding box center [848, 619] width 167 height 84
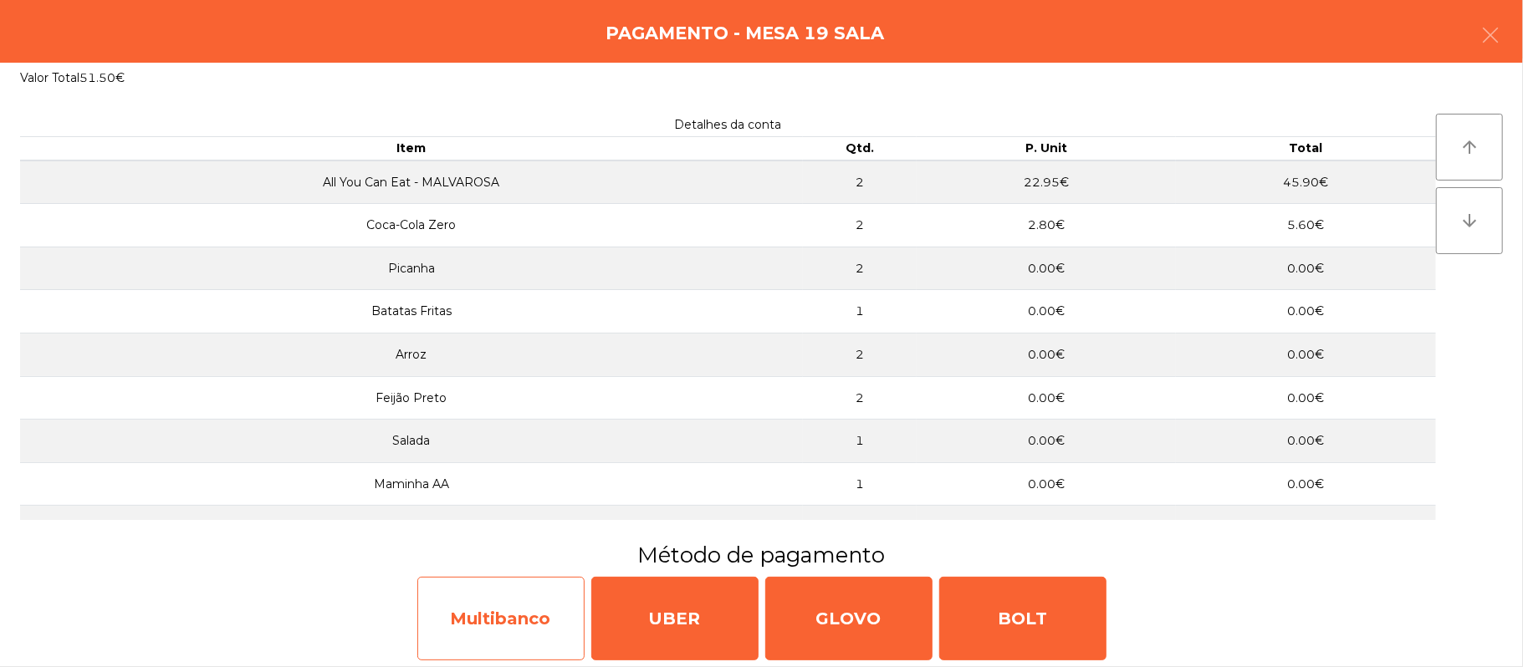
click at [504, 613] on div "Multibanco" at bounding box center [500, 619] width 167 height 84
select select "**"
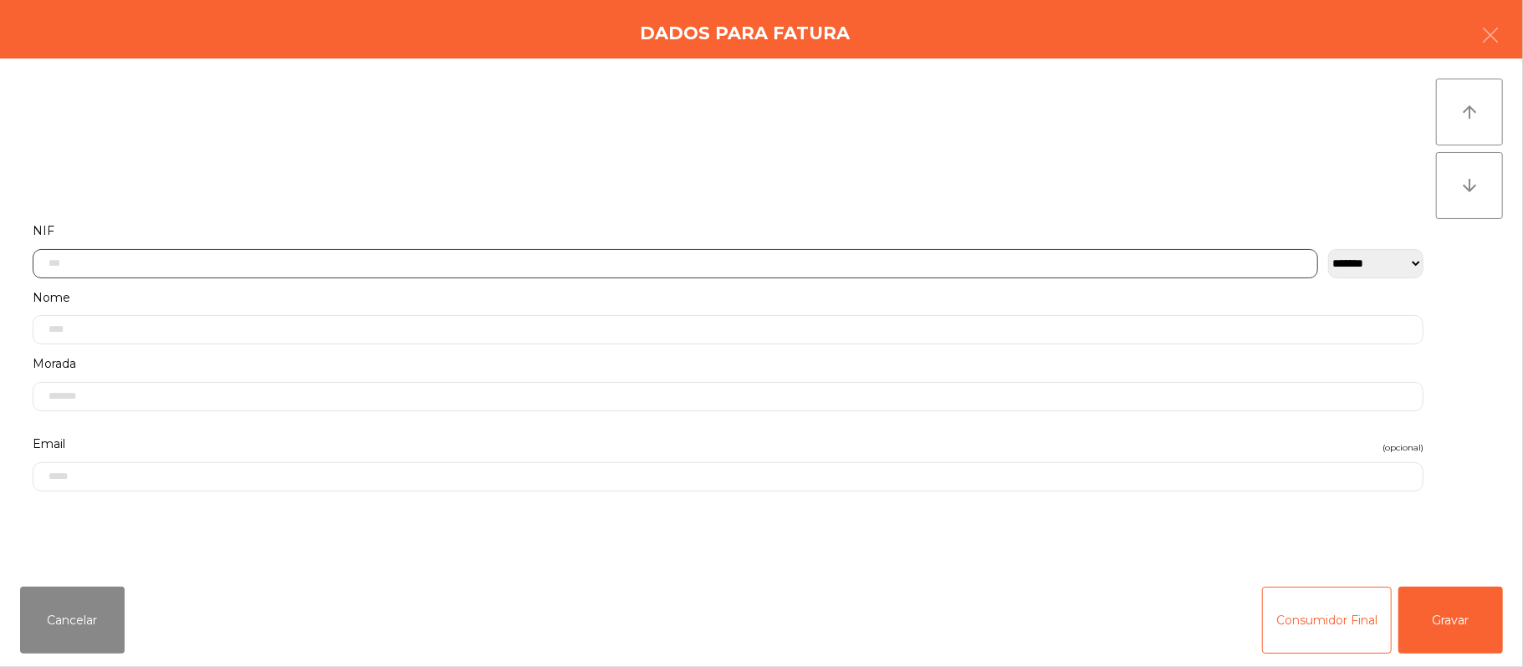
click at [713, 264] on input "text" at bounding box center [676, 263] width 1286 height 29
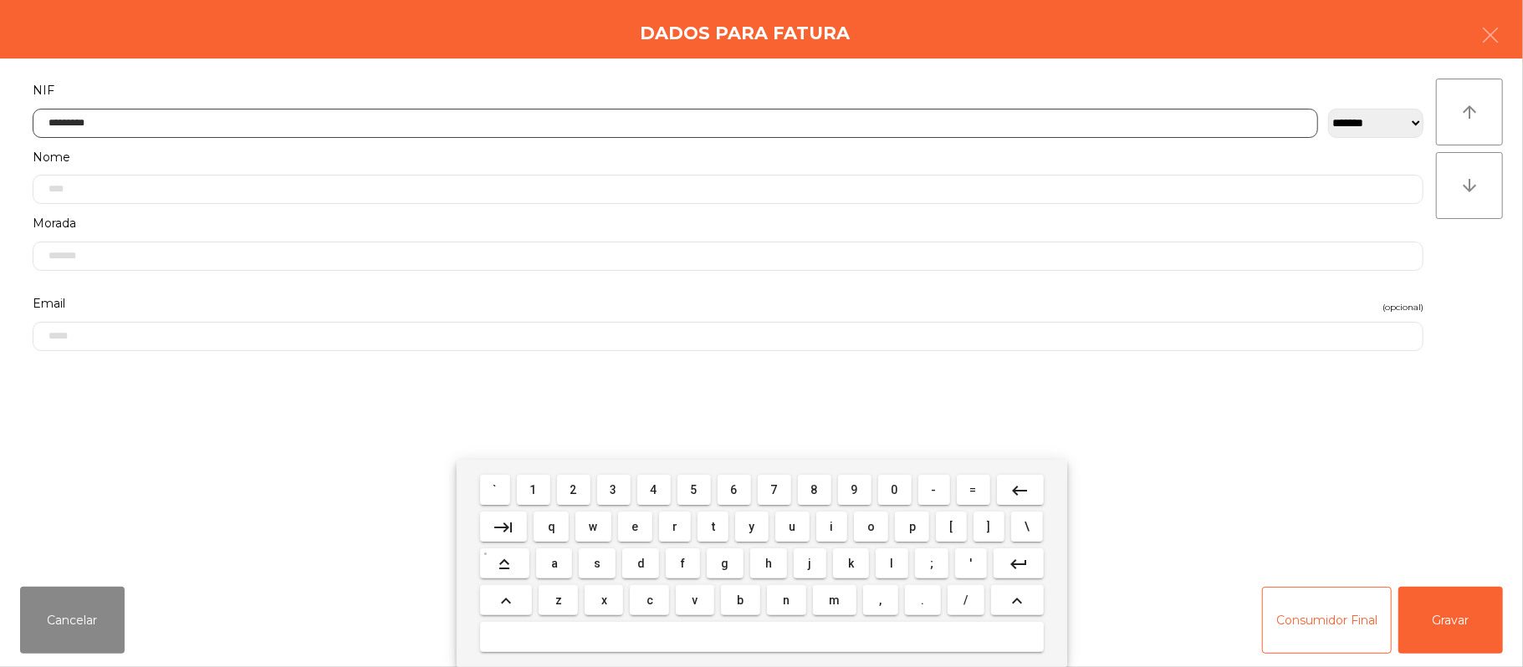
type input "*********"
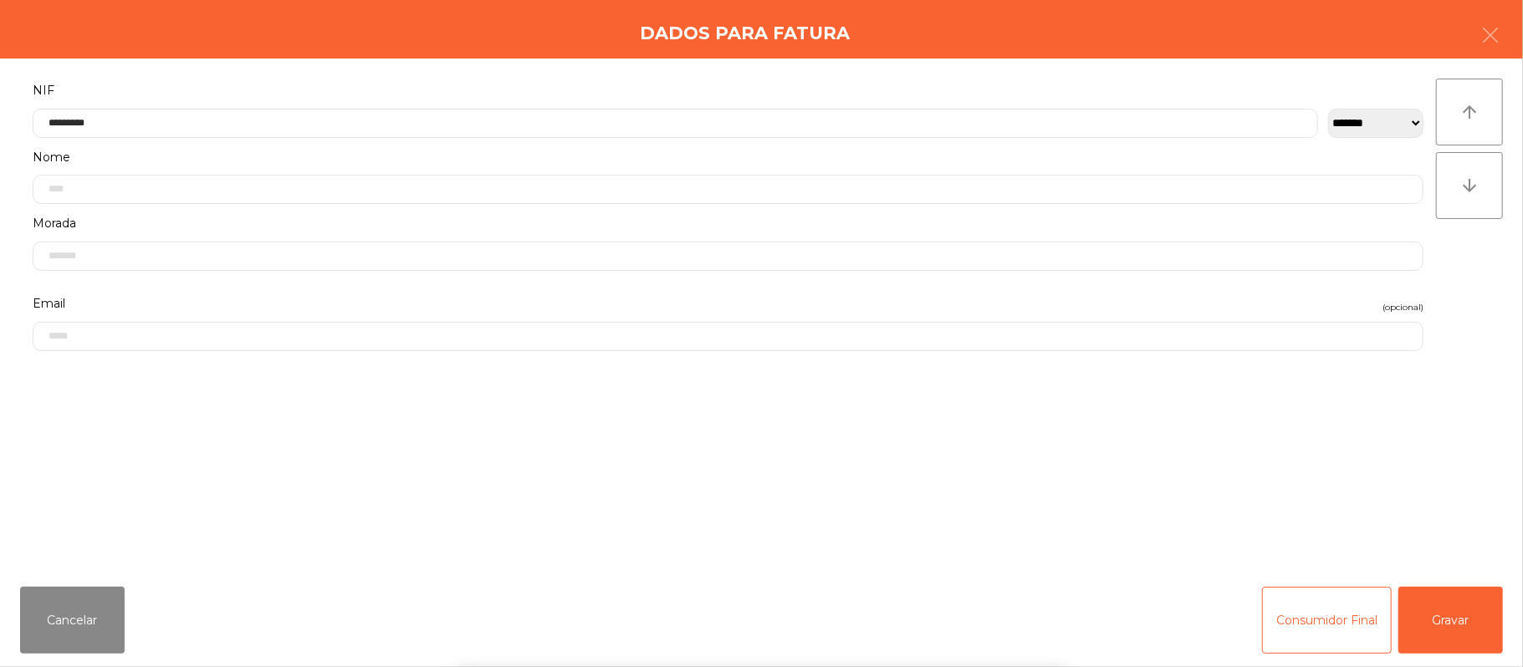
click at [1462, 616] on div "` 1 2 3 4 5 6 7 8 9 0 - = keyboard_backspace keyboard_tab q w e r t y u i o p […" at bounding box center [761, 563] width 1523 height 207
click at [1463, 623] on button "Gravar" at bounding box center [1451, 620] width 105 height 67
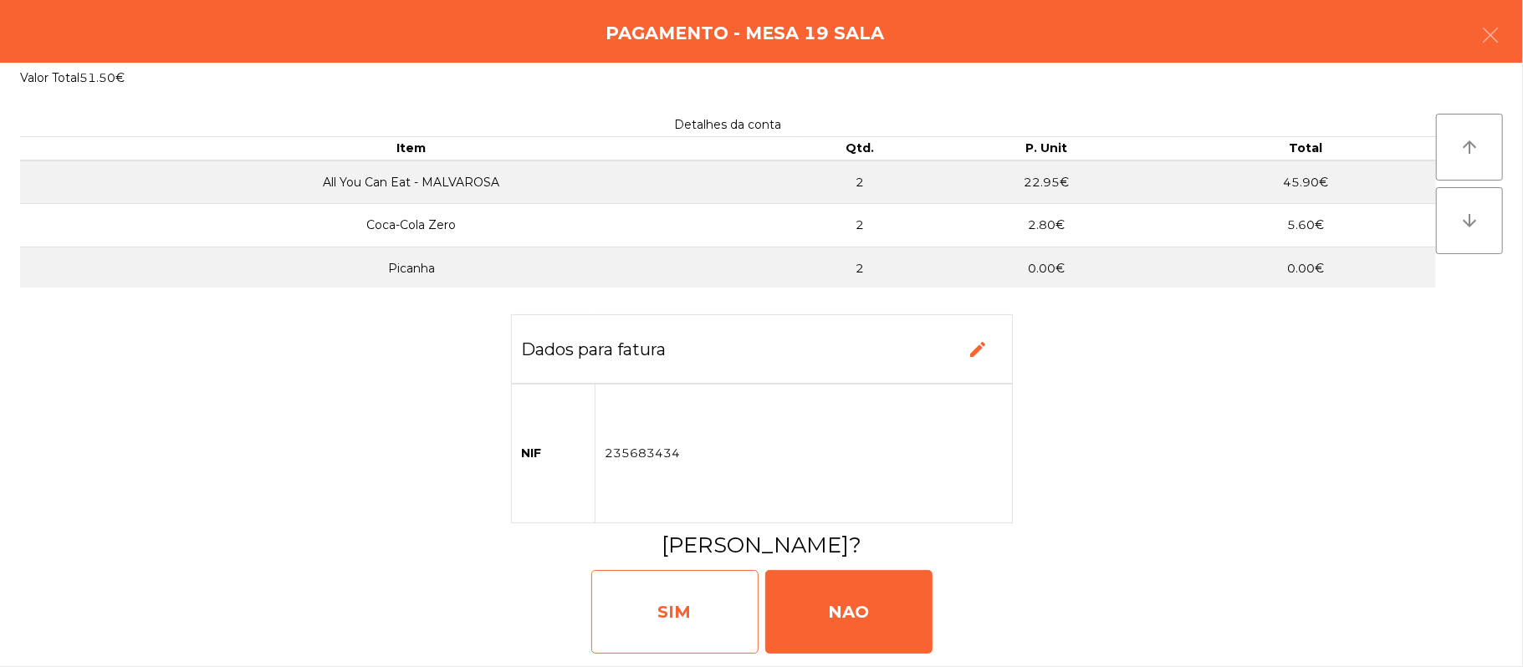
click at [691, 619] on div "SIM" at bounding box center [674, 612] width 167 height 84
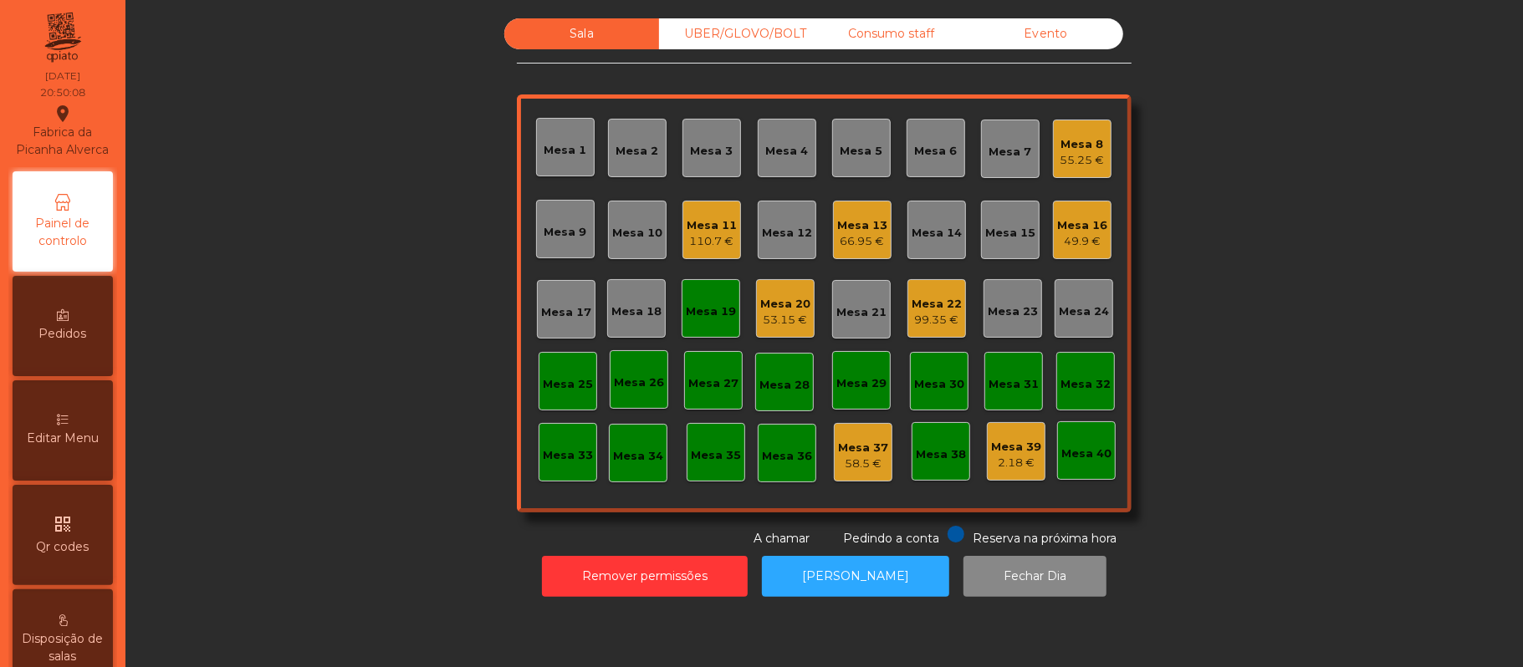
click at [694, 304] on div "Mesa 19" at bounding box center [711, 312] width 50 height 17
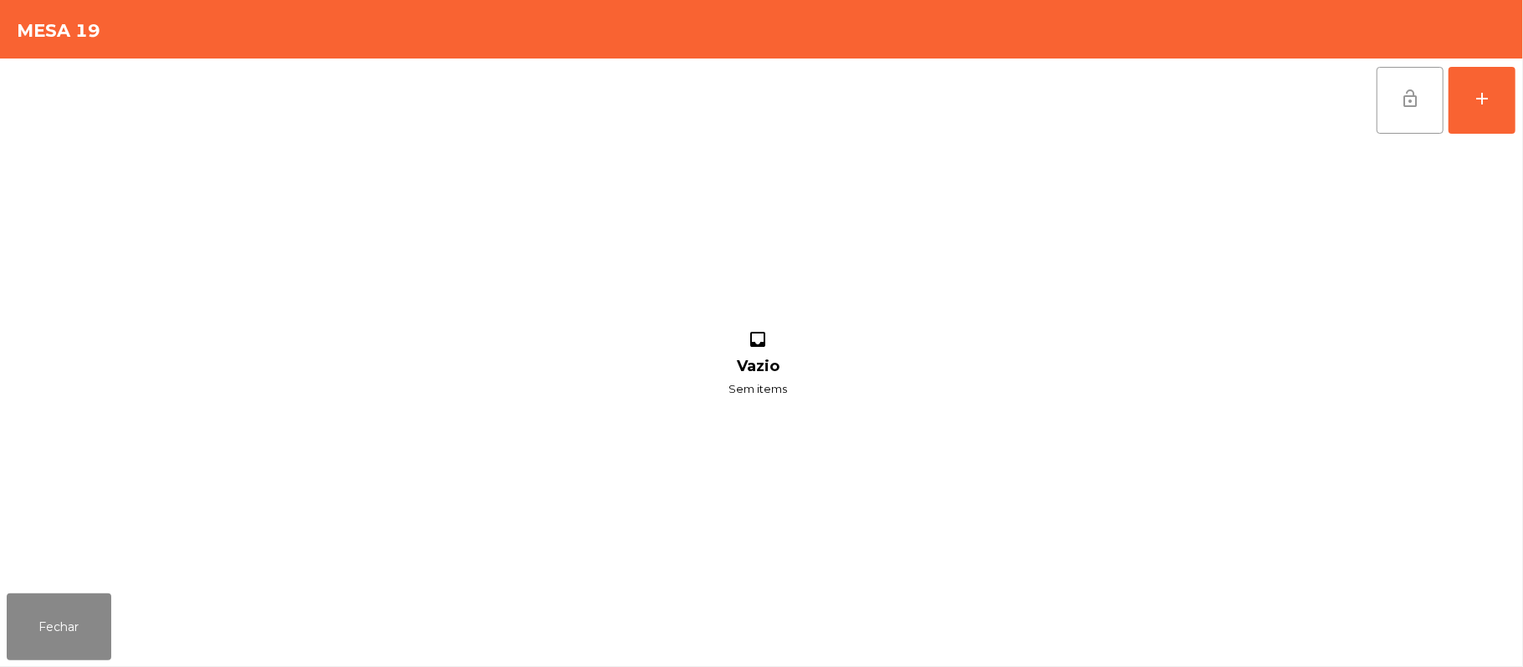
click at [1419, 91] on span "lock_open" at bounding box center [1410, 99] width 20 height 20
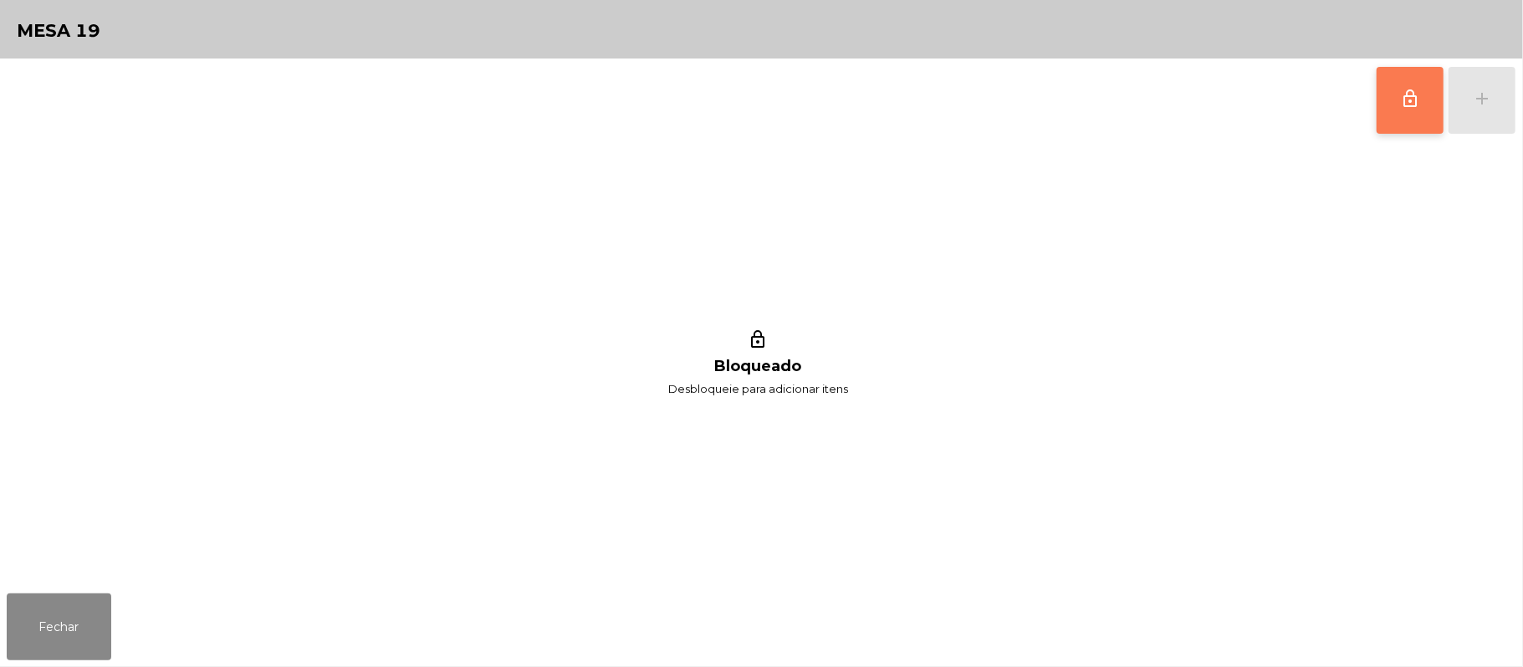
click at [3, 609] on div "Fechar" at bounding box center [761, 627] width 1523 height 80
click at [68, 602] on button "Fechar" at bounding box center [59, 627] width 105 height 67
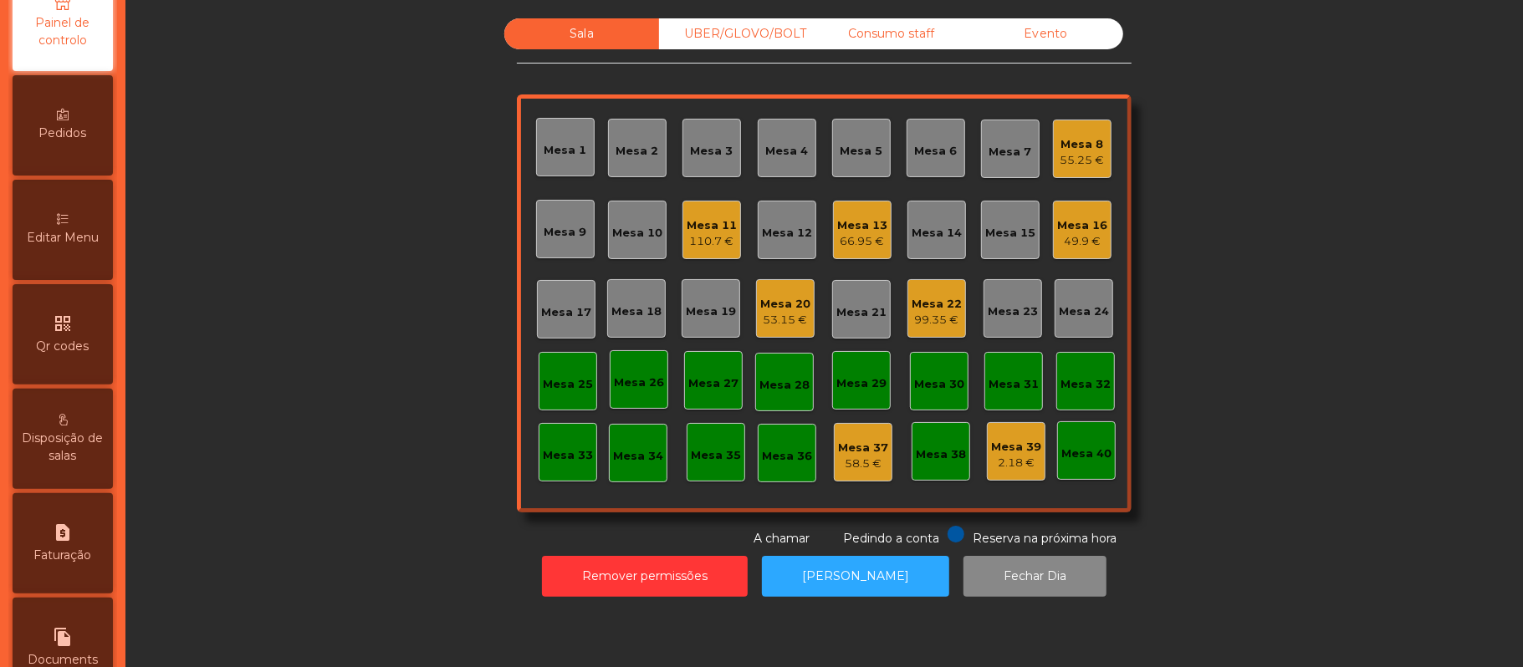
click at [68, 543] on icon "request_page" at bounding box center [63, 533] width 20 height 20
select select "**"
select select "****"
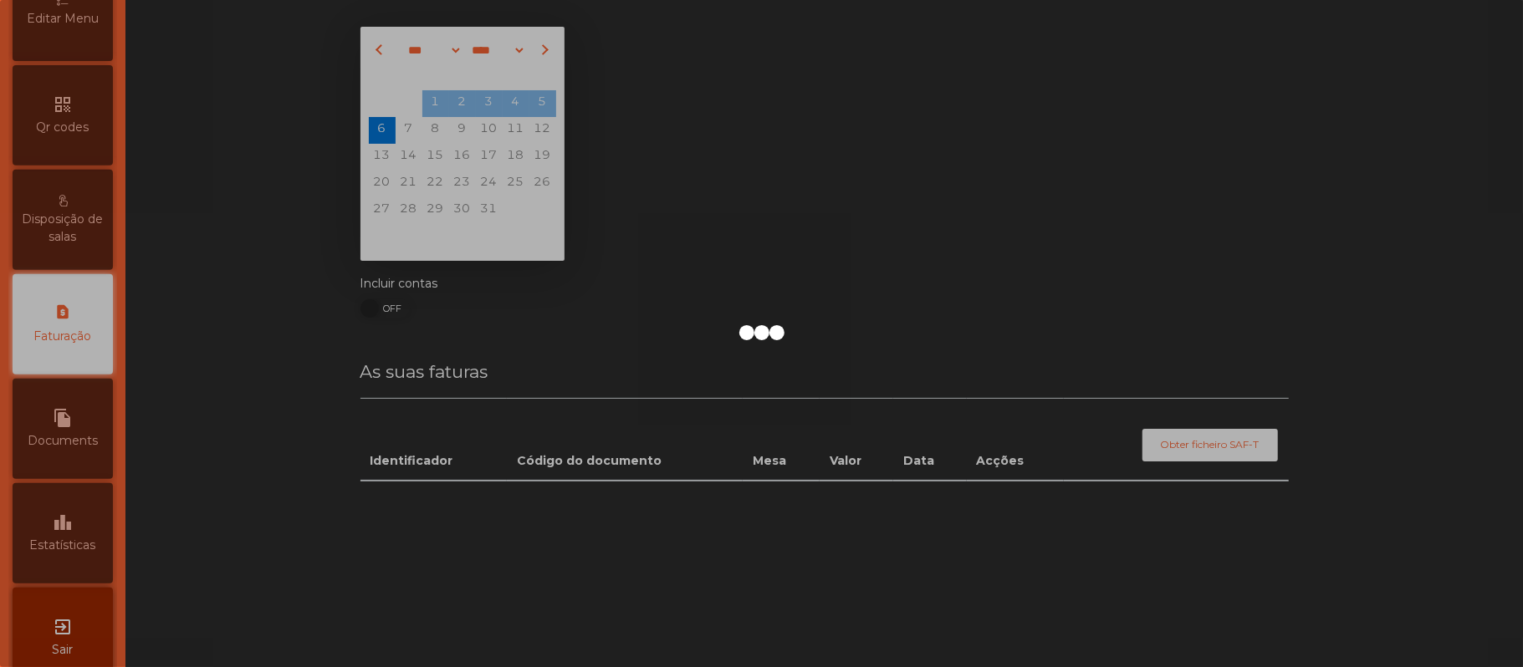
scroll to position [428, 0]
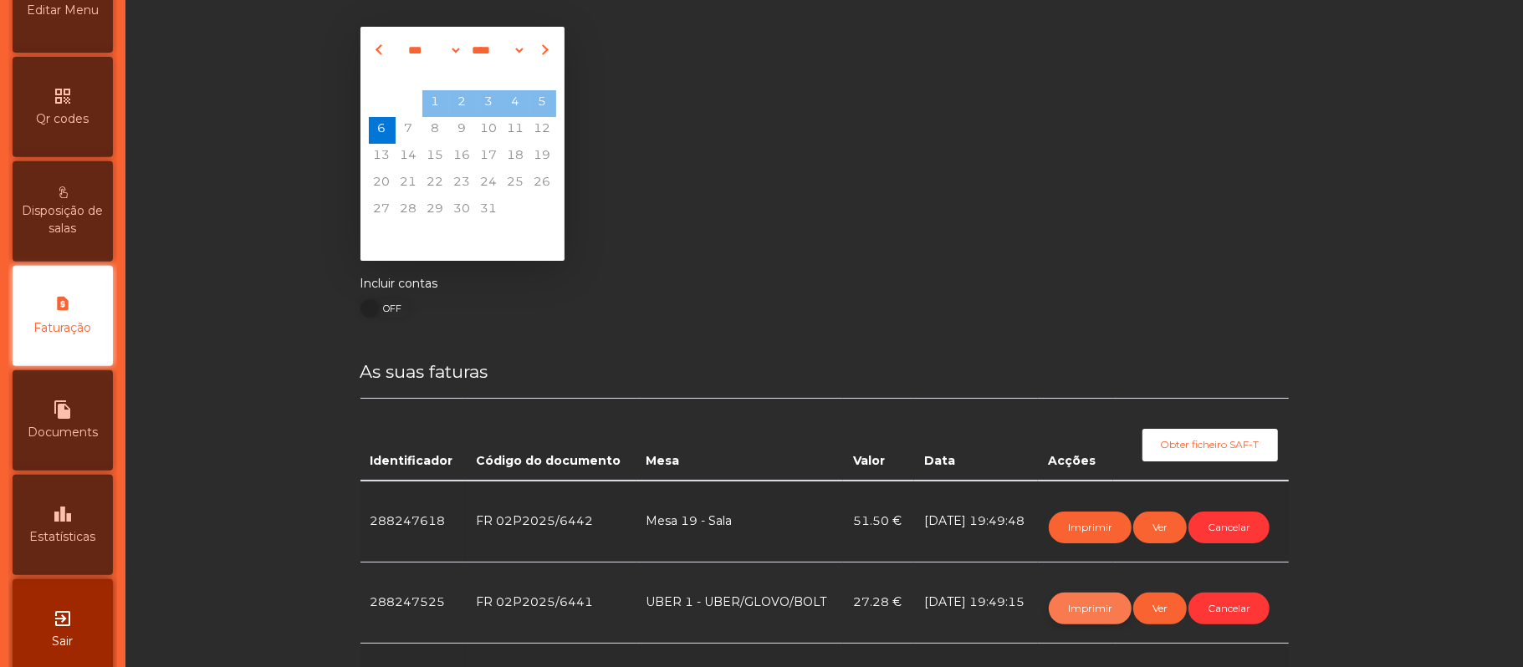
click at [1062, 612] on button "Imprimir" at bounding box center [1090, 609] width 83 height 32
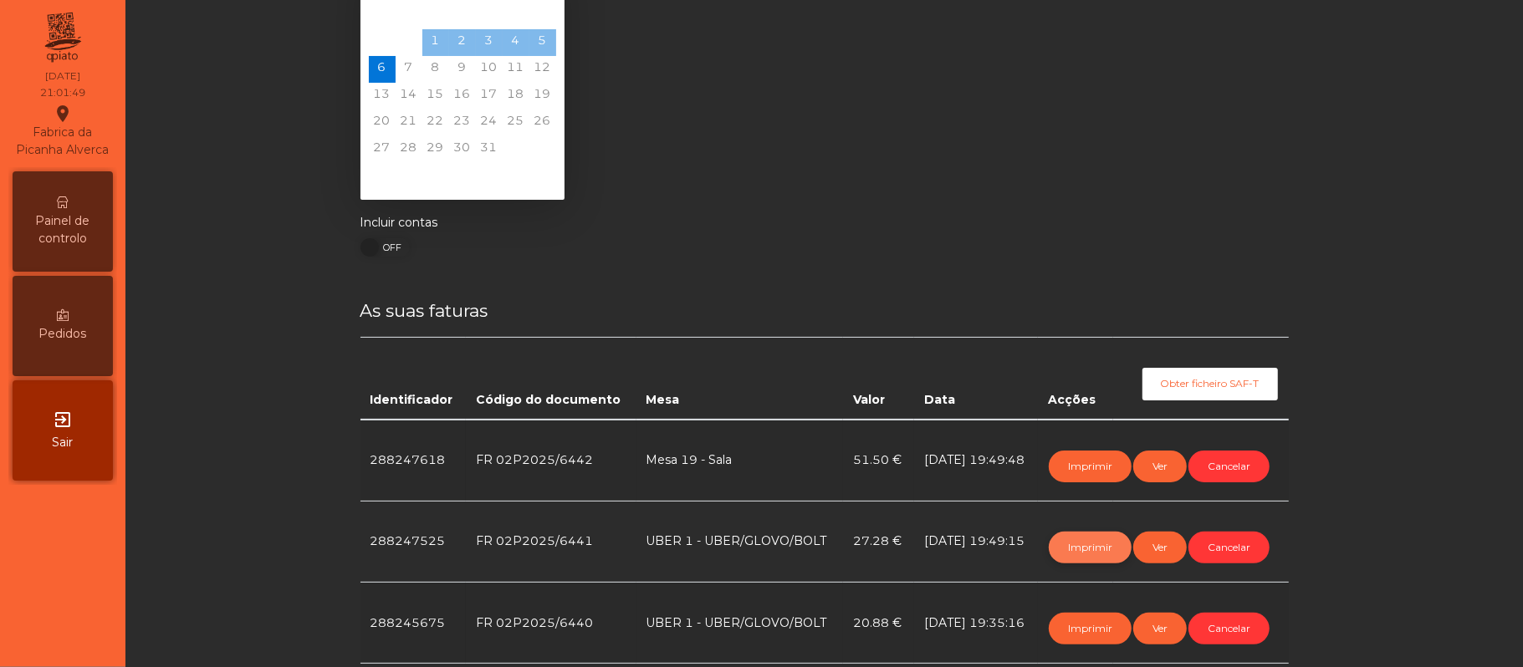
scroll to position [68, 0]
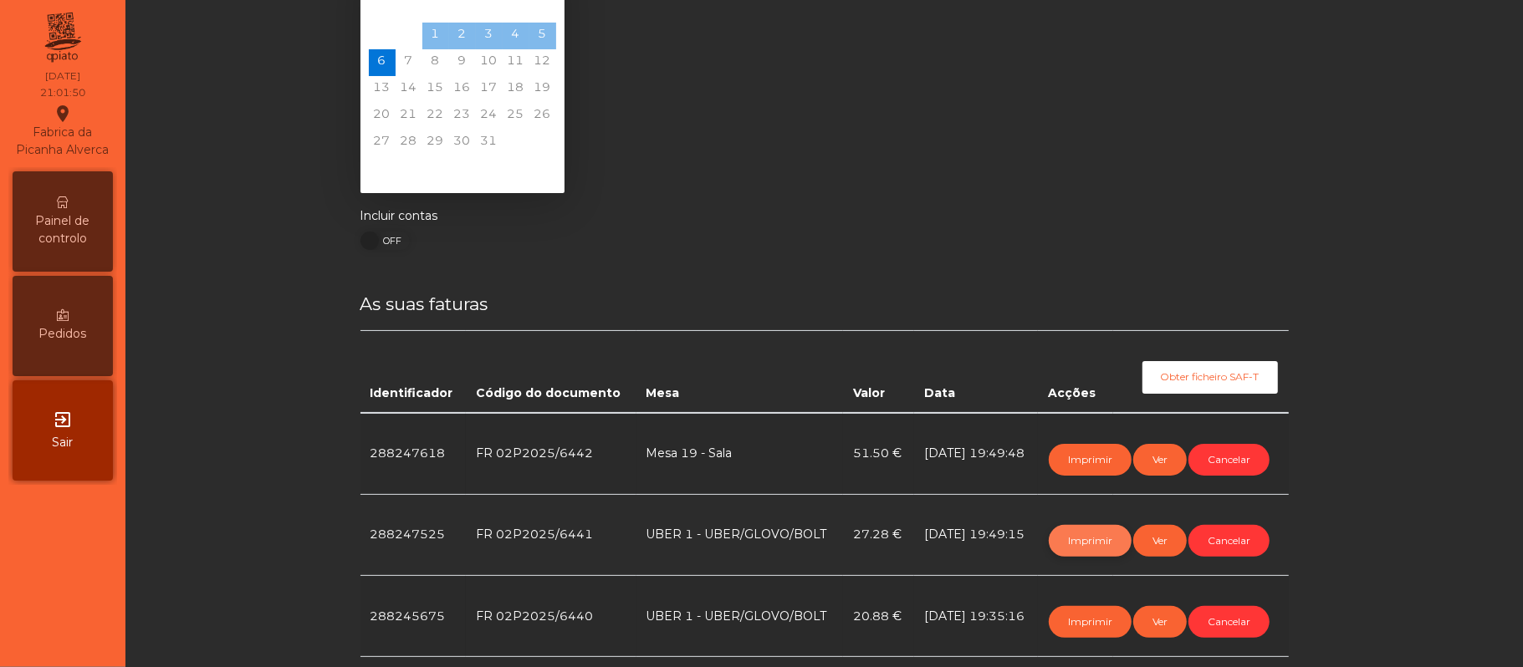
click at [1085, 539] on button "Imprimir" at bounding box center [1090, 541] width 83 height 32
click at [85, 232] on span "Painel de controlo" at bounding box center [63, 229] width 92 height 35
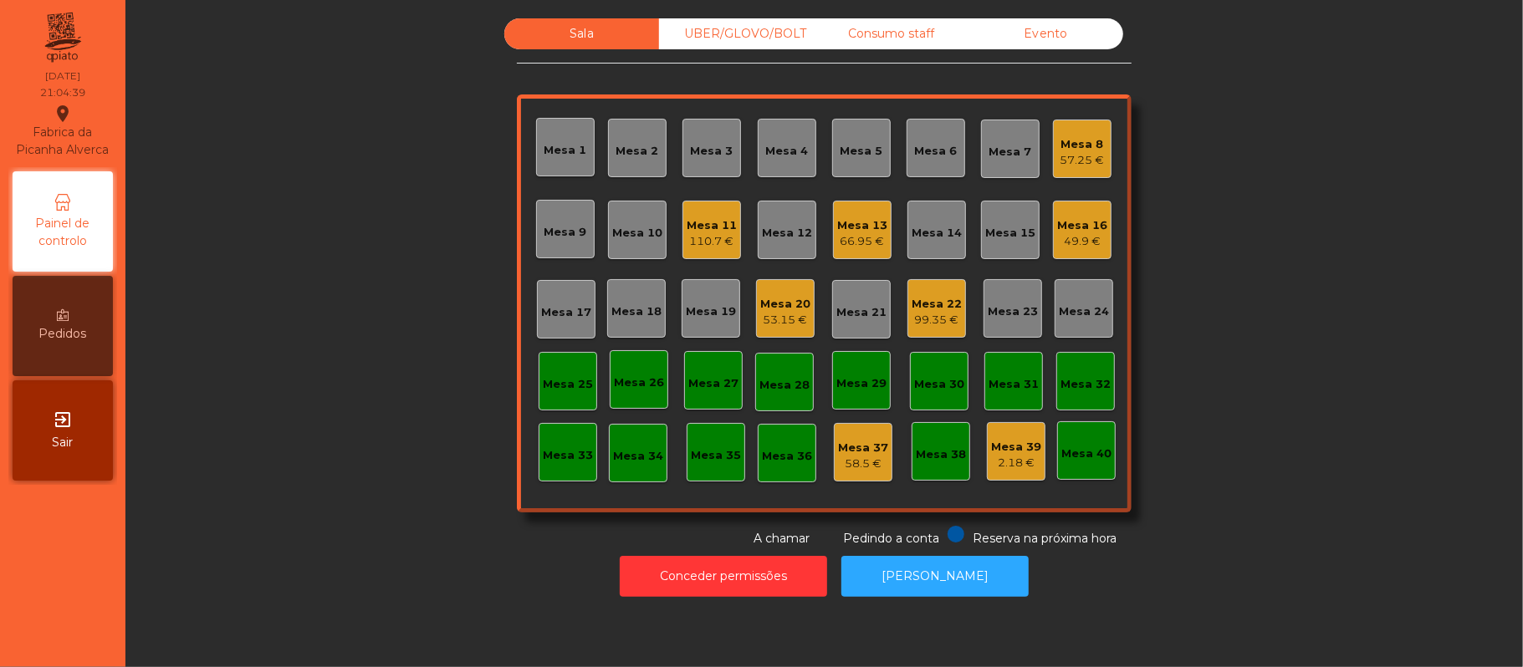
click at [974, 621] on div "Sala UBER/GLOVO/BOLT Consumo staff Evento Mesa 1 Mesa 2 Mesa 3 Mesa 4 Mesa 5 Me…" at bounding box center [824, 333] width 1398 height 667
click at [977, 580] on button "[PERSON_NAME]" at bounding box center [934, 576] width 187 height 41
click at [766, 33] on div "UBER/GLOVO/BOLT" at bounding box center [736, 33] width 155 height 31
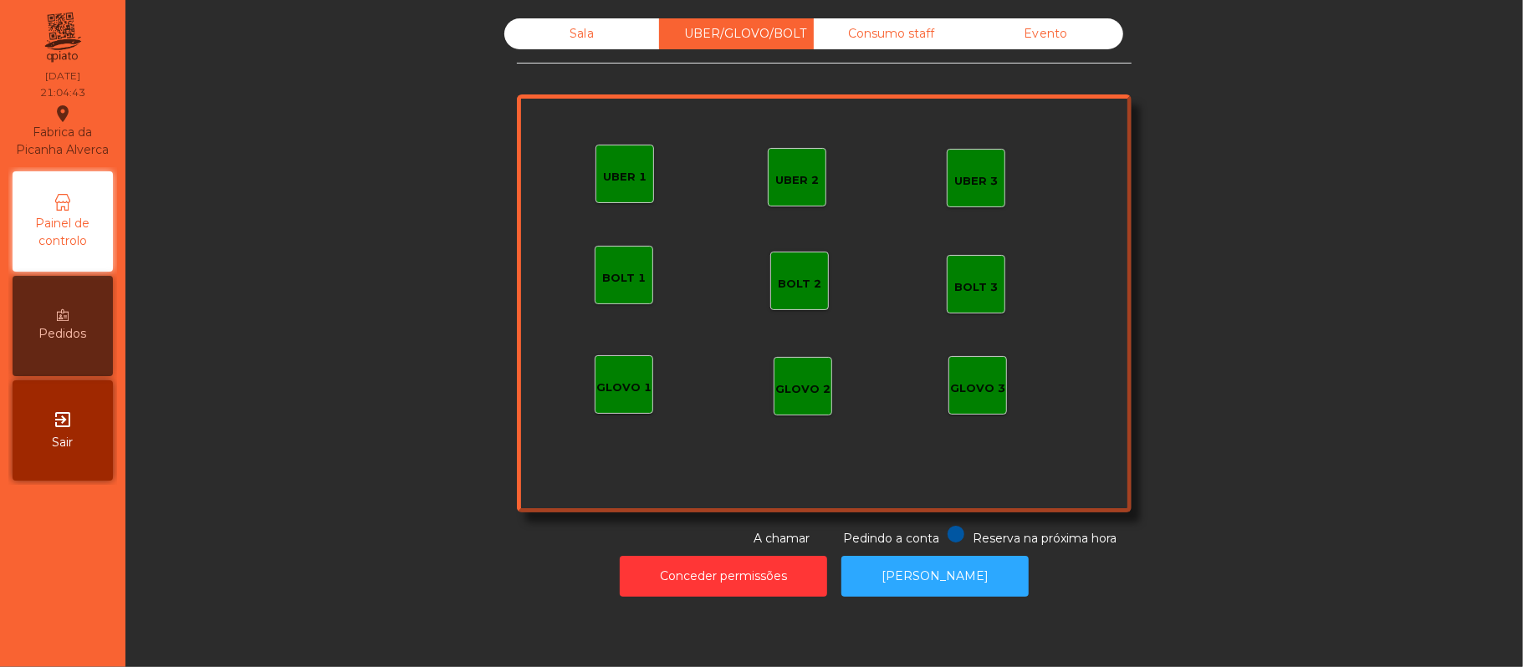
click at [958, 173] on div "UBER 3" at bounding box center [975, 181] width 43 height 17
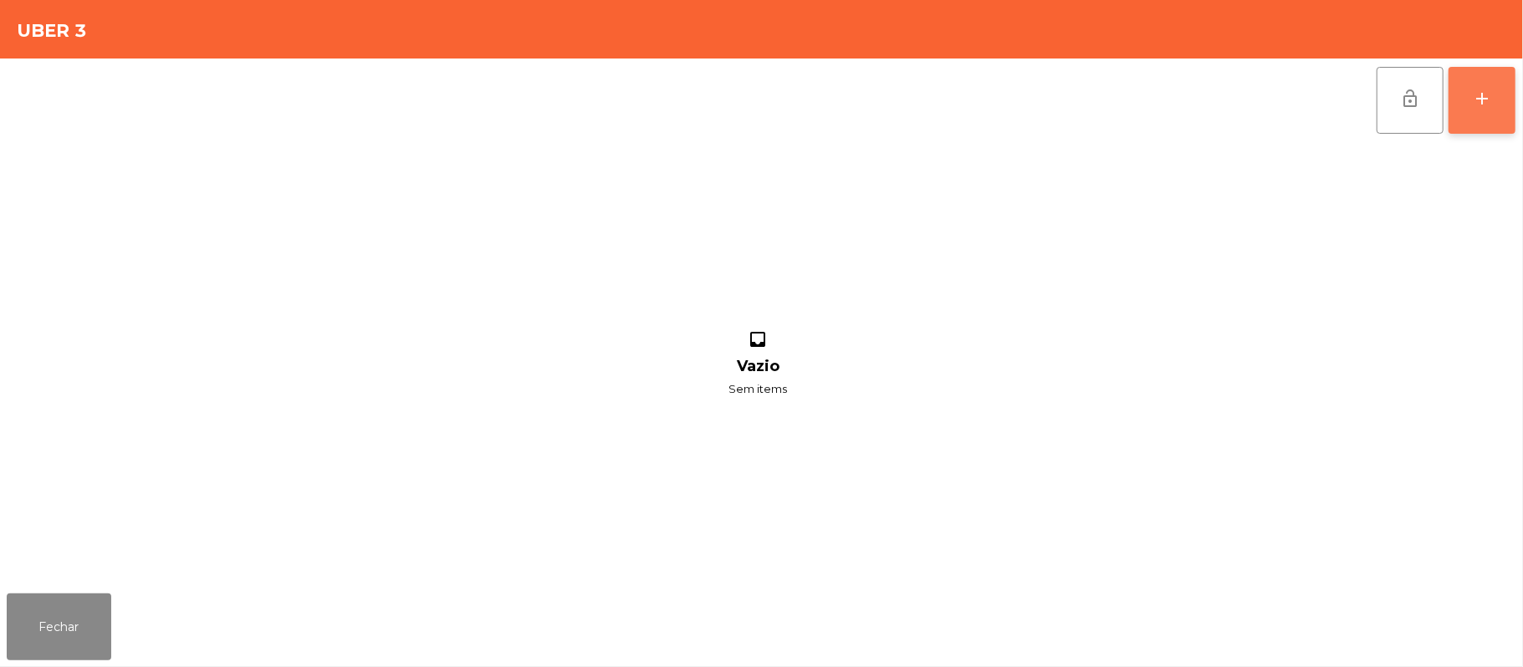
click at [1514, 97] on button "add" at bounding box center [1482, 100] width 67 height 67
click at [1470, 107] on button "add" at bounding box center [1482, 100] width 67 height 67
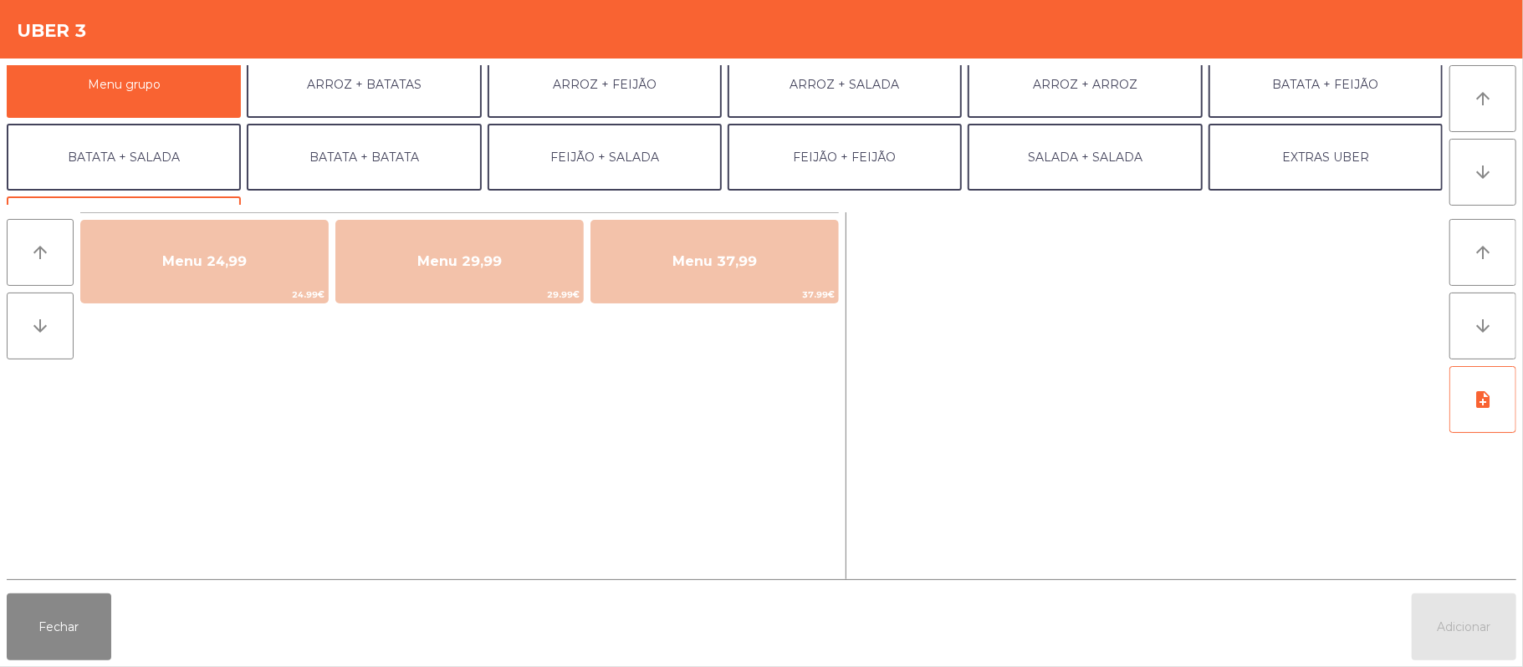
scroll to position [8, 0]
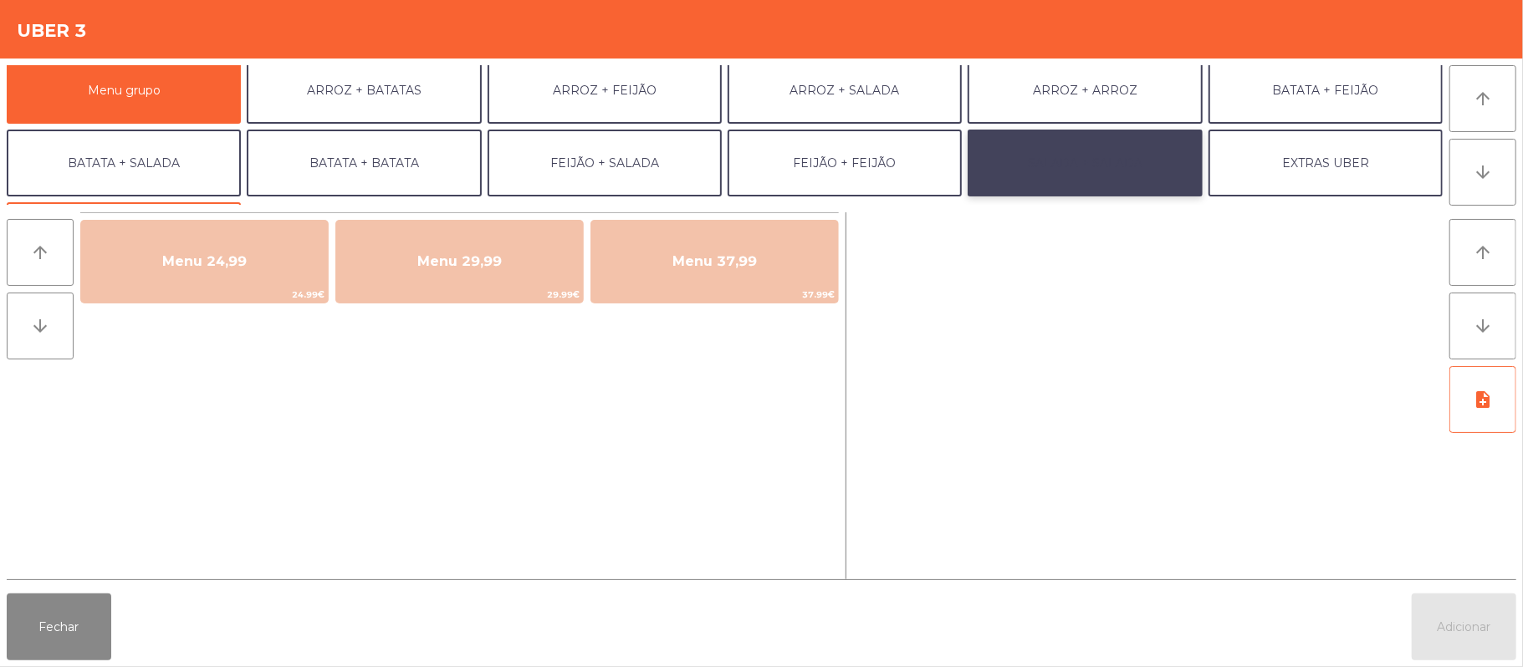
click at [1054, 158] on button "SALADA + SALADA" at bounding box center [1085, 163] width 234 height 67
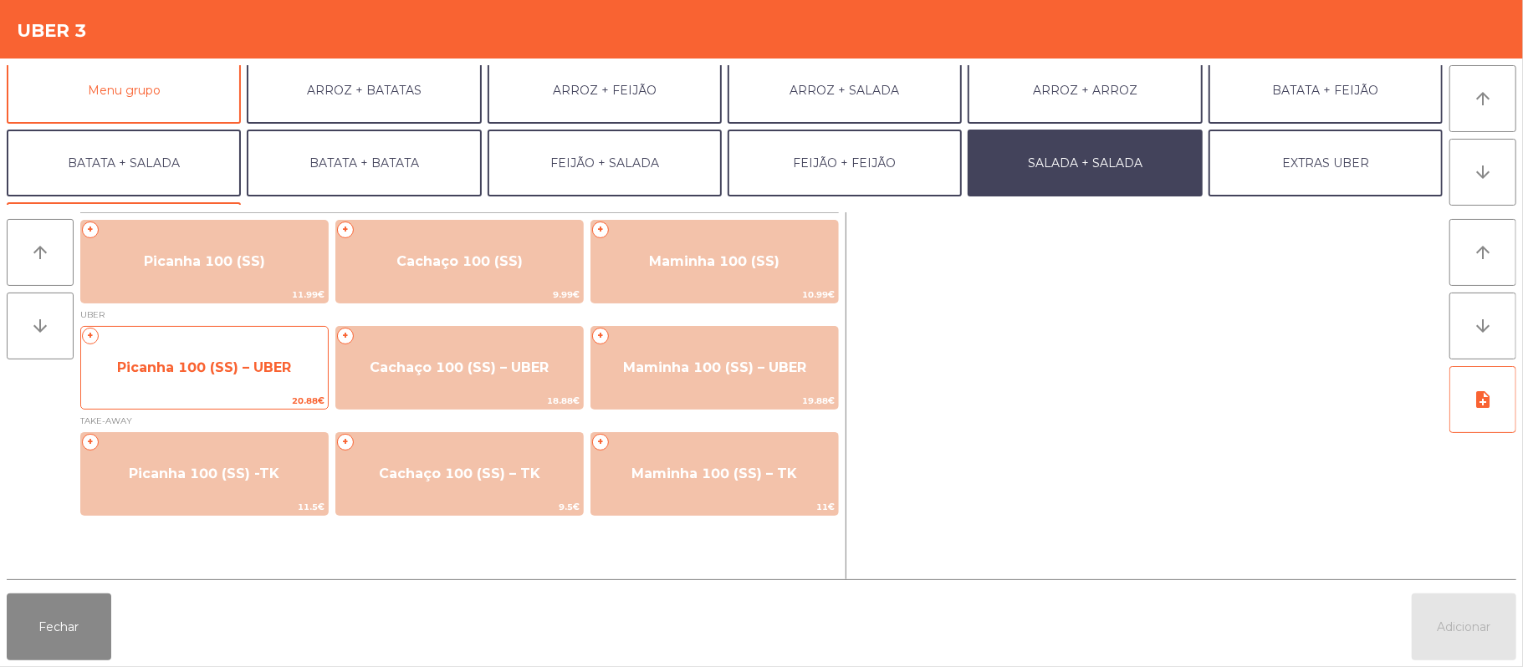
click at [204, 373] on span "Picanha 100 (SS) – UBER" at bounding box center [204, 368] width 174 height 16
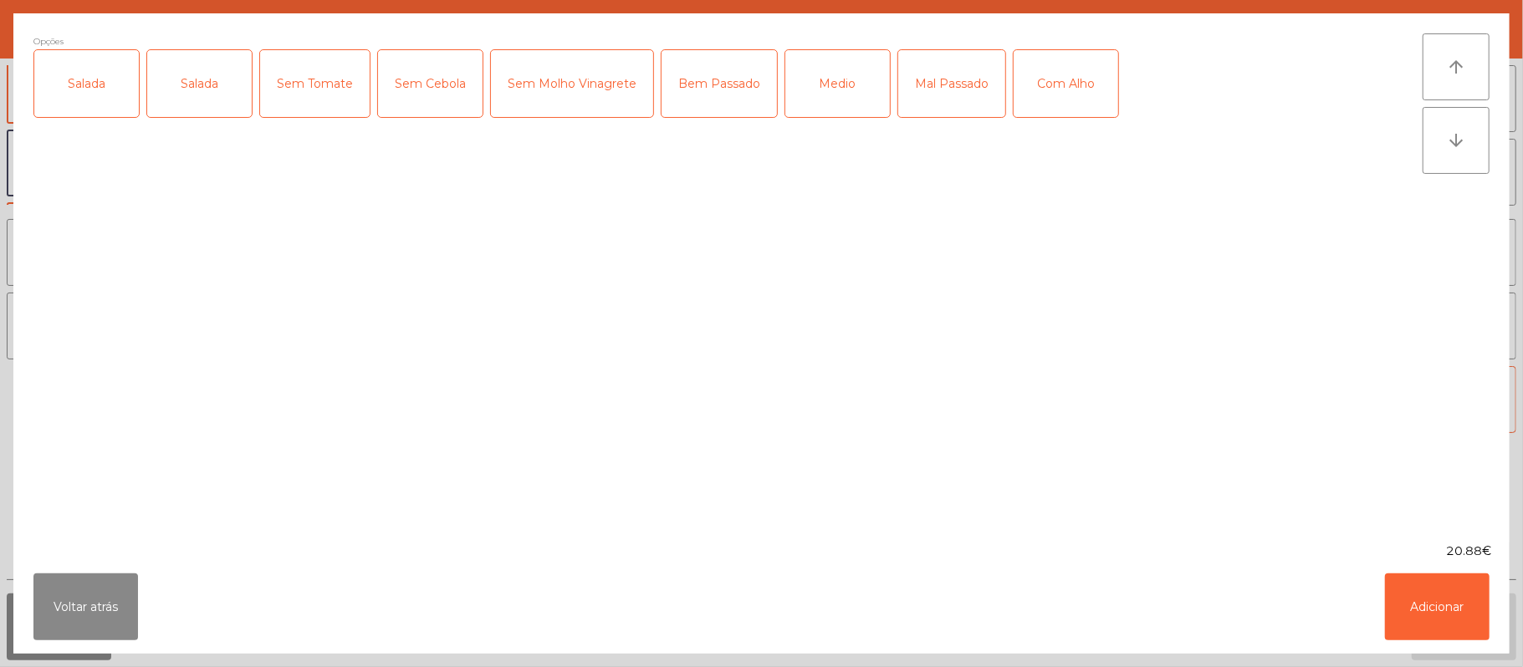
click at [79, 112] on div "Salada" at bounding box center [86, 83] width 105 height 67
click at [947, 105] on div "Mal Passado" at bounding box center [951, 83] width 107 height 67
click at [1454, 606] on button "Adicionar" at bounding box center [1437, 607] width 105 height 67
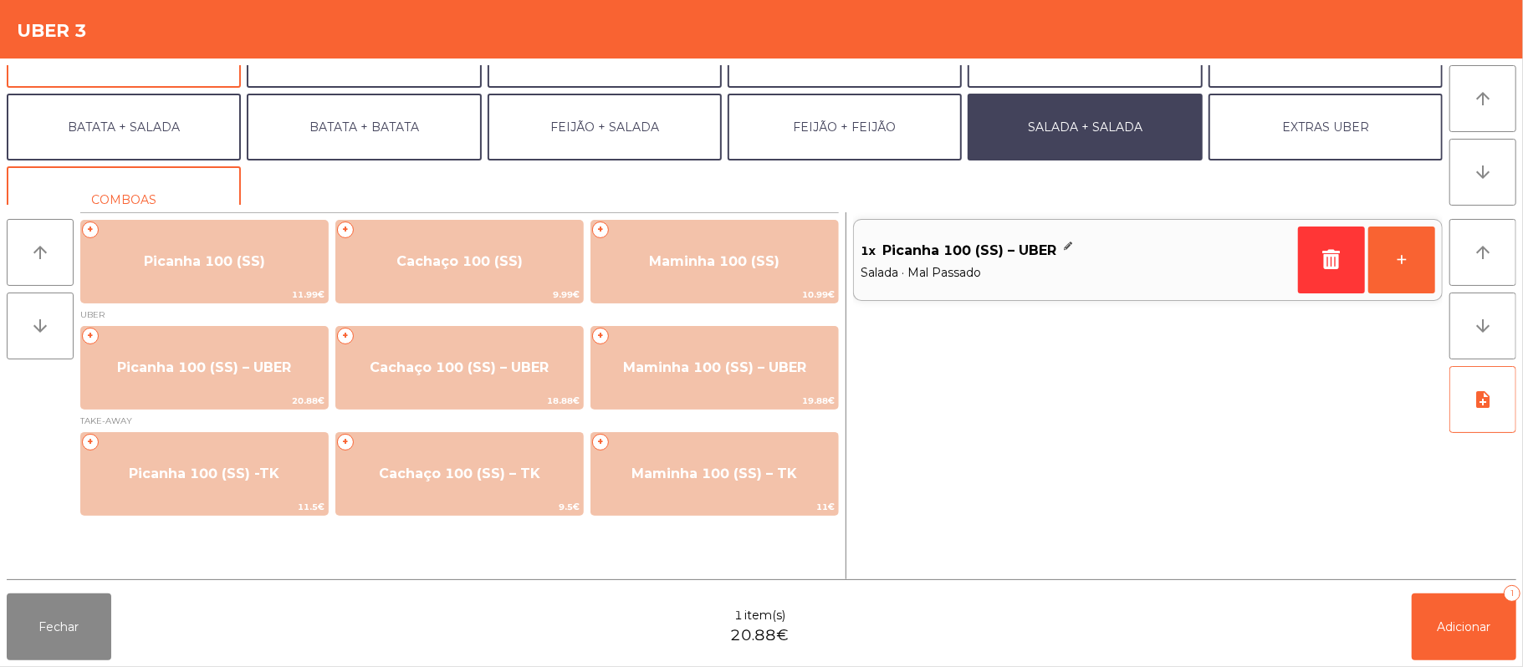
scroll to position [38, 0]
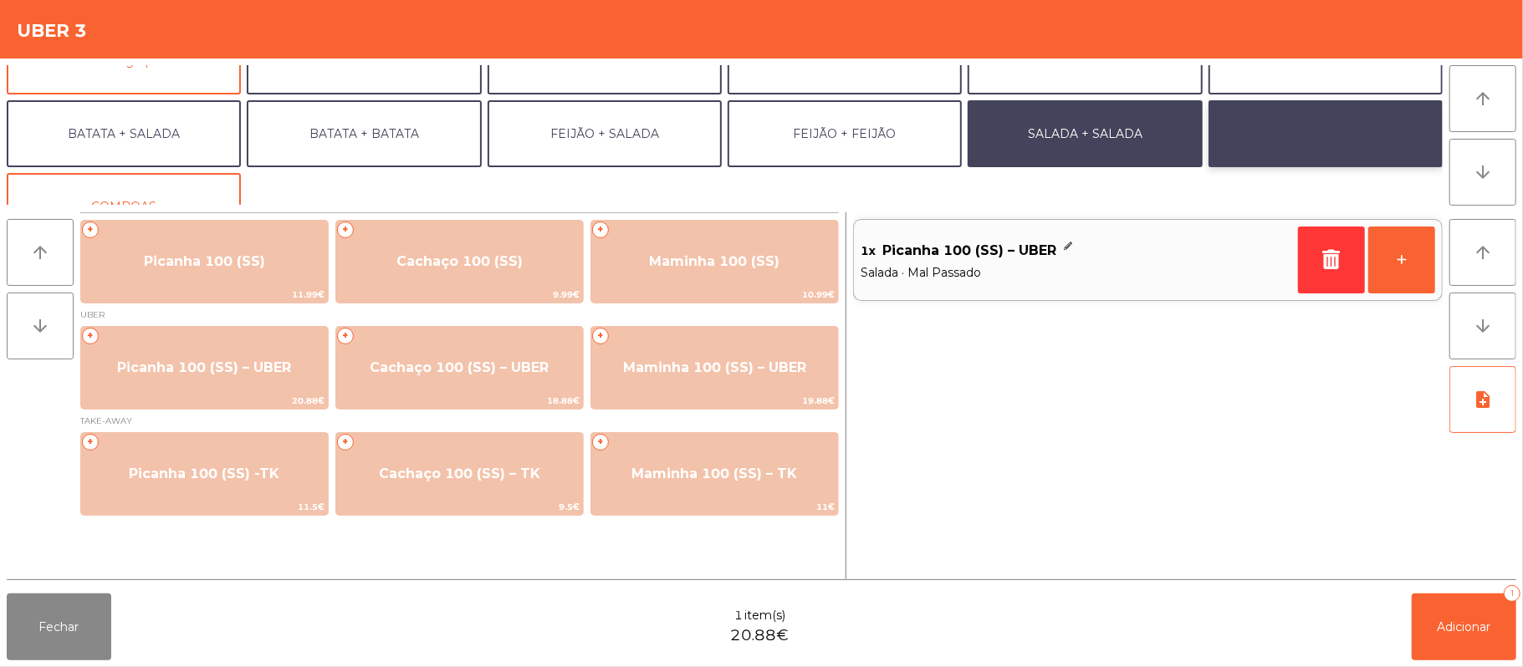
click at [1323, 119] on button "EXTRAS UBER" at bounding box center [1326, 133] width 234 height 67
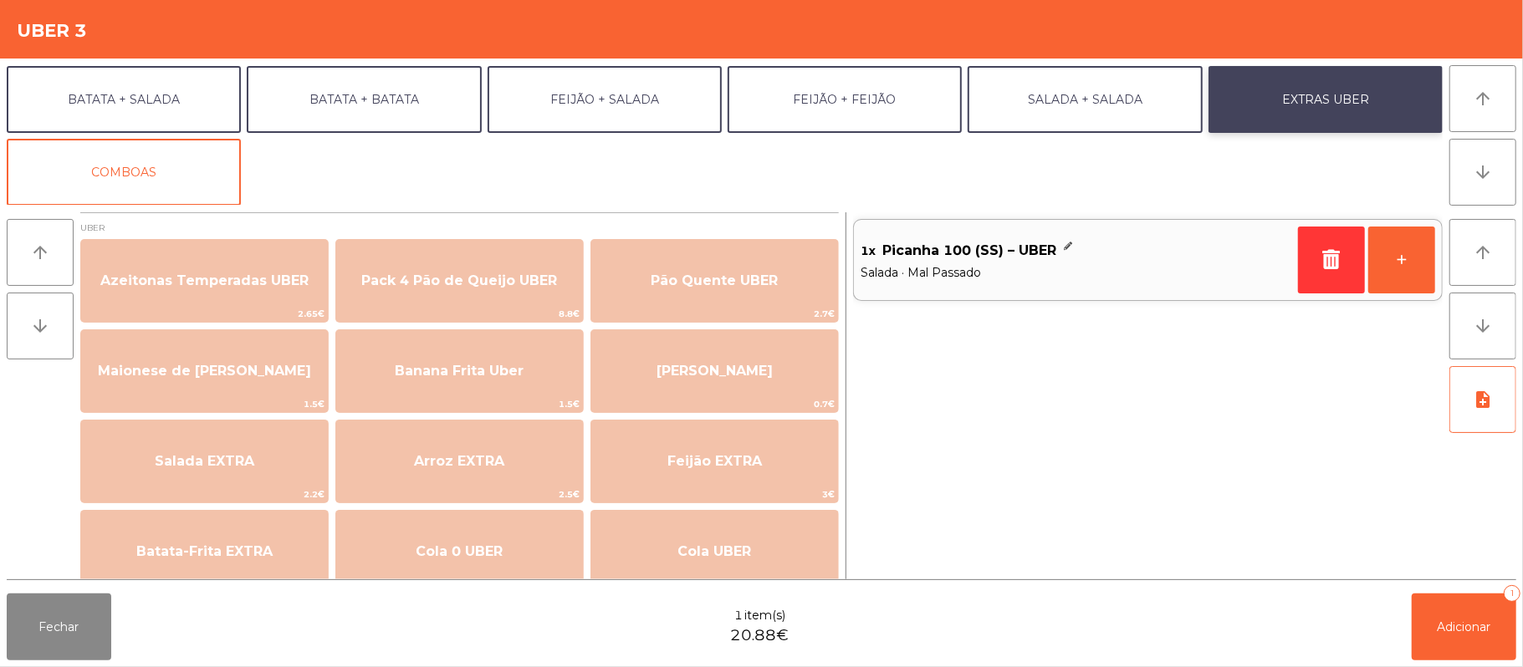
scroll to position [70, 0]
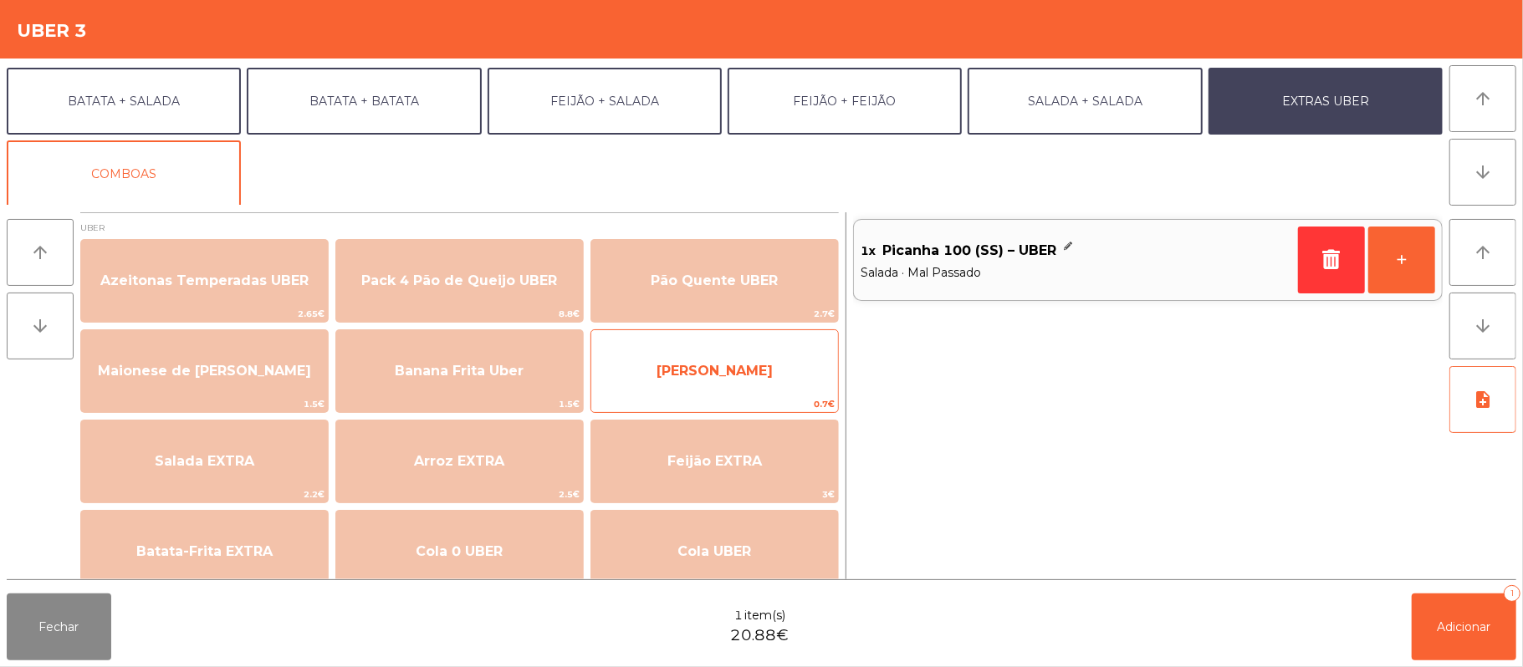
click at [766, 405] on span "0.7€" at bounding box center [714, 404] width 247 height 16
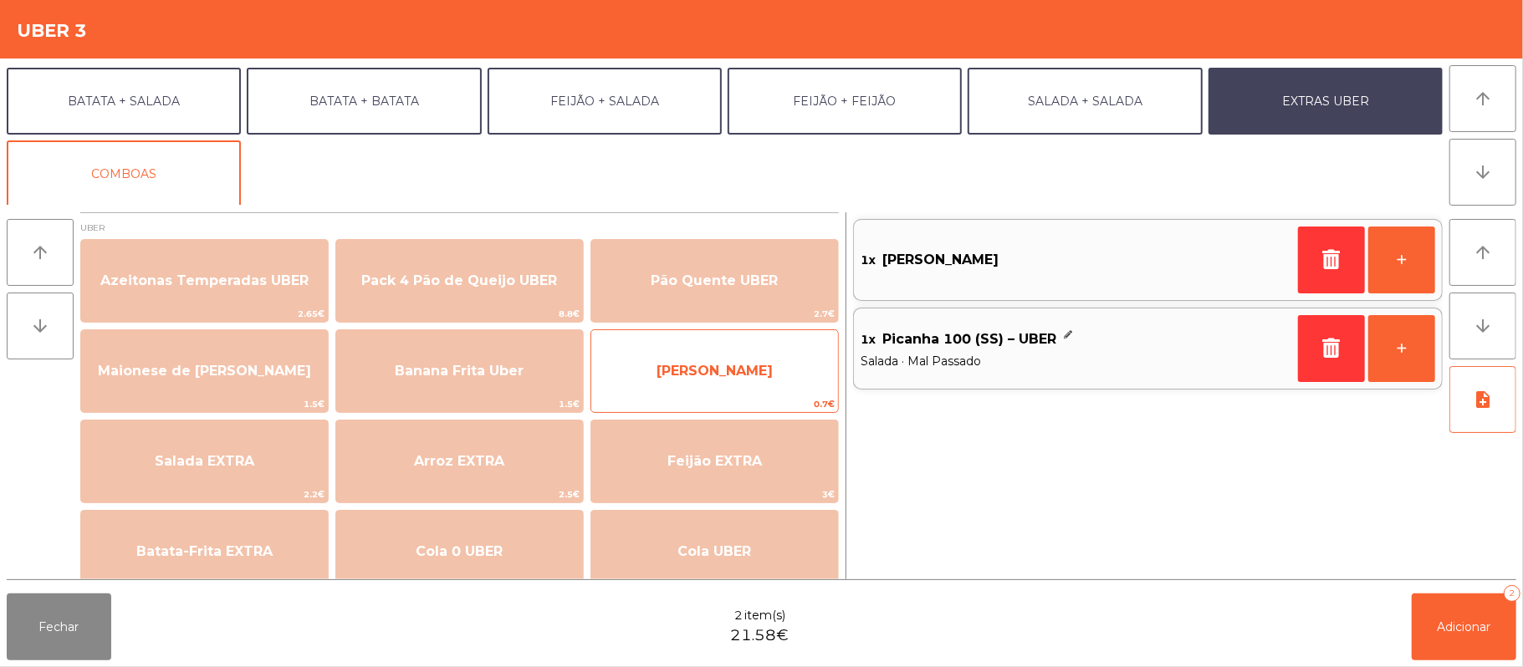
click at [747, 386] on span "Farofa Uber" at bounding box center [714, 371] width 247 height 45
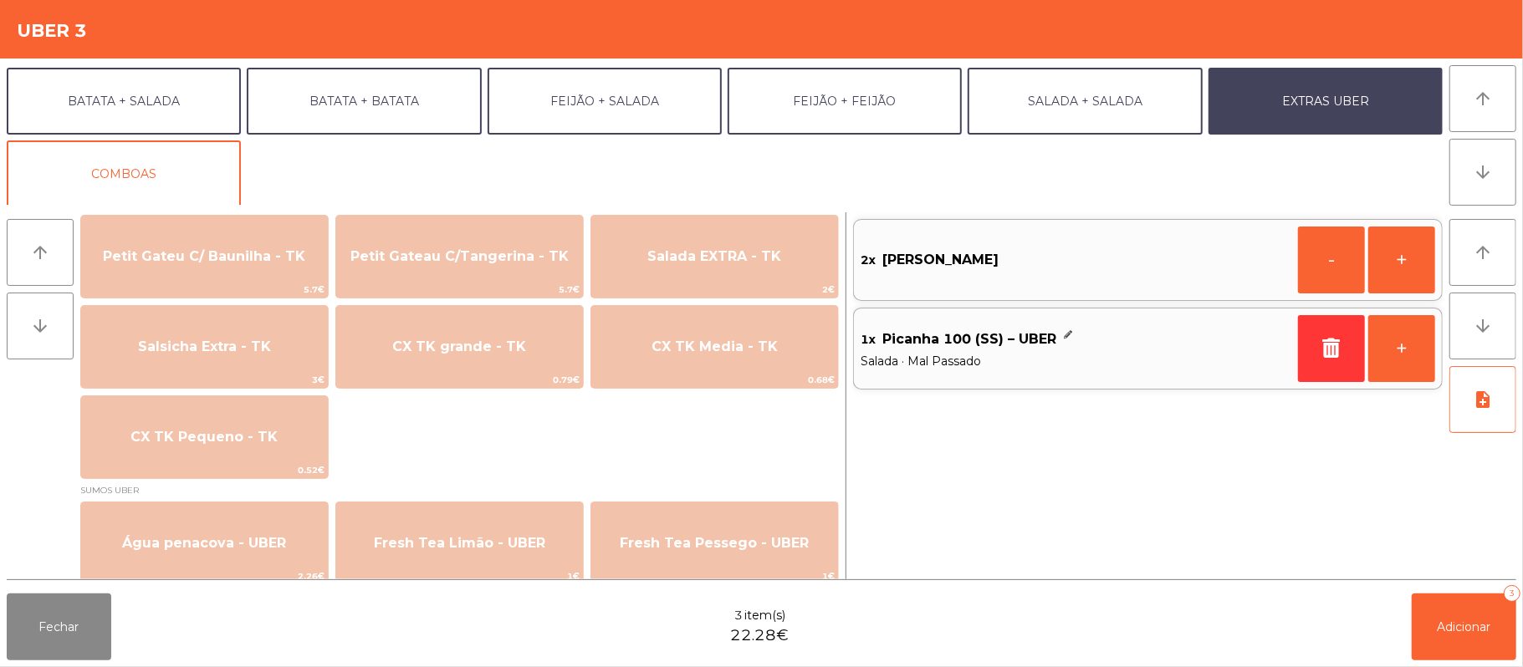
scroll to position [1317, 0]
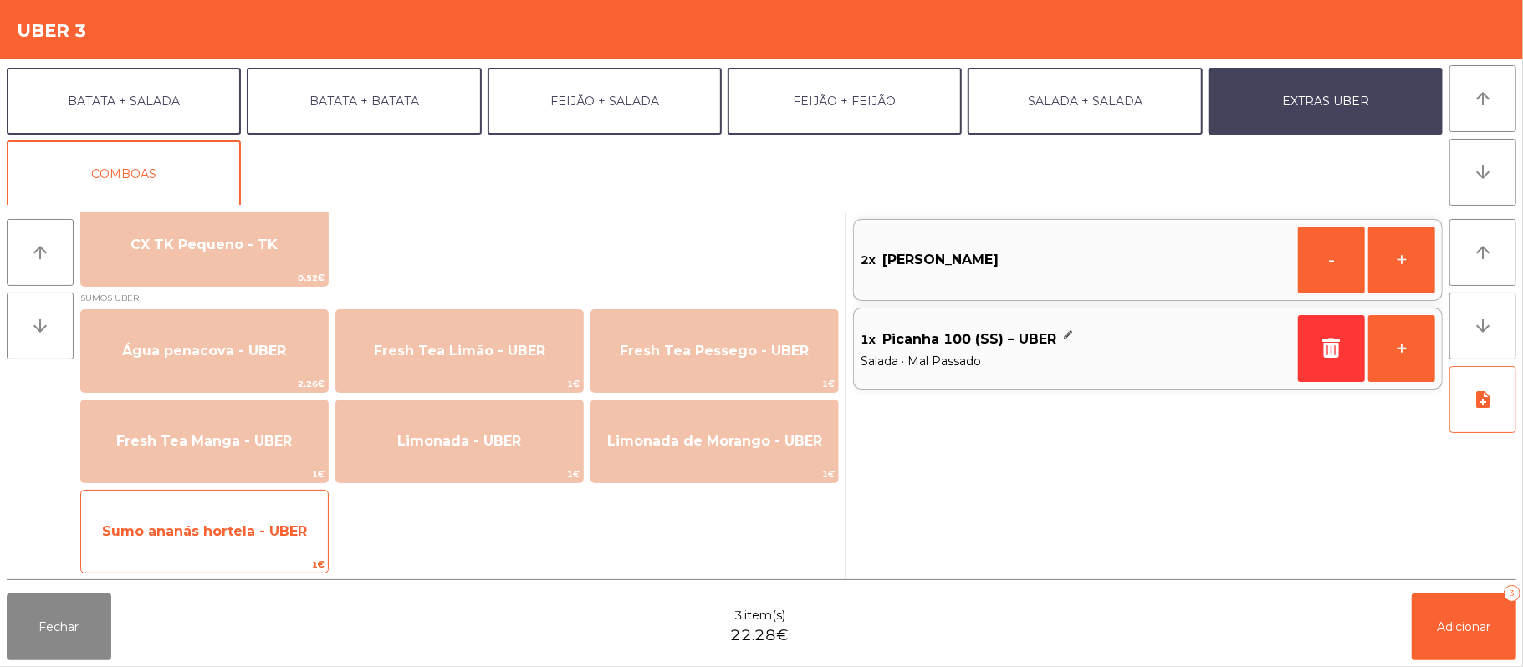
click at [253, 555] on div "Sumo ananás hortela - UBER 1€" at bounding box center [204, 532] width 248 height 84
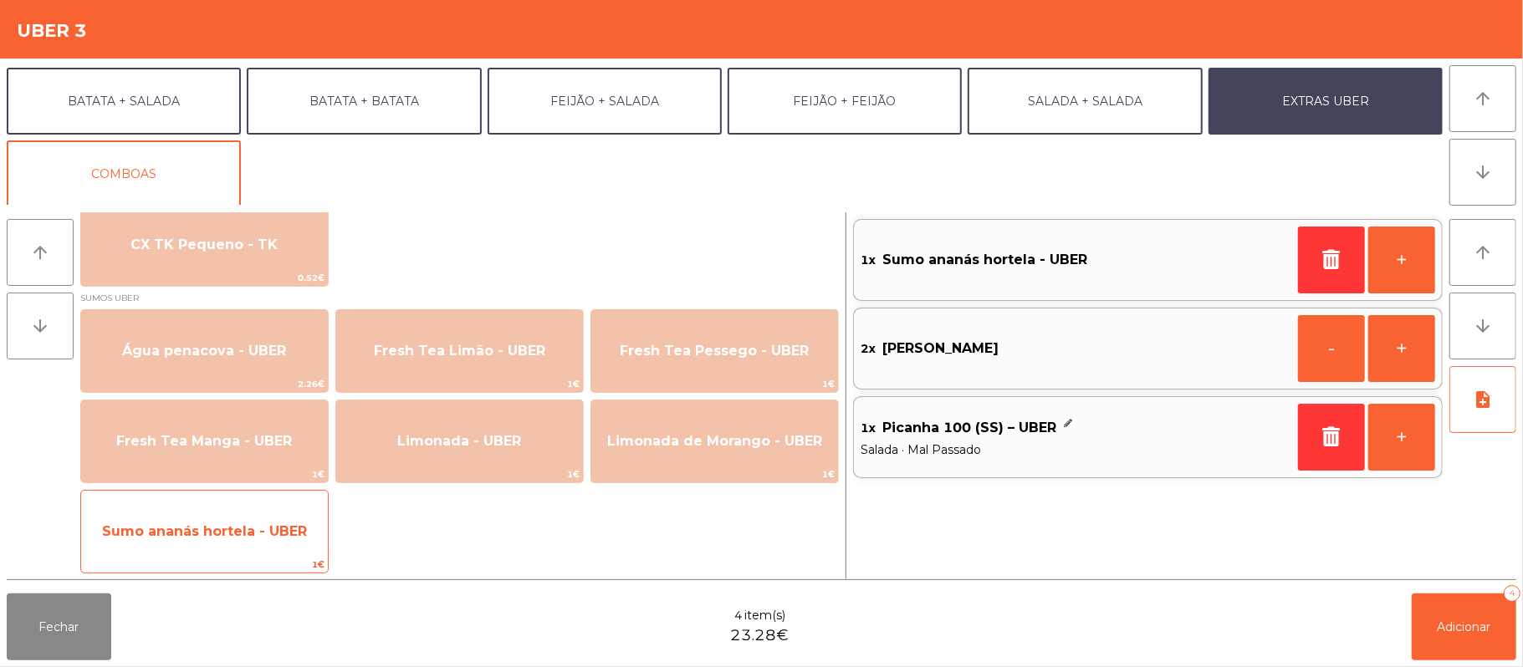
click at [245, 550] on span "Sumo ananás hortela - UBER" at bounding box center [204, 531] width 247 height 45
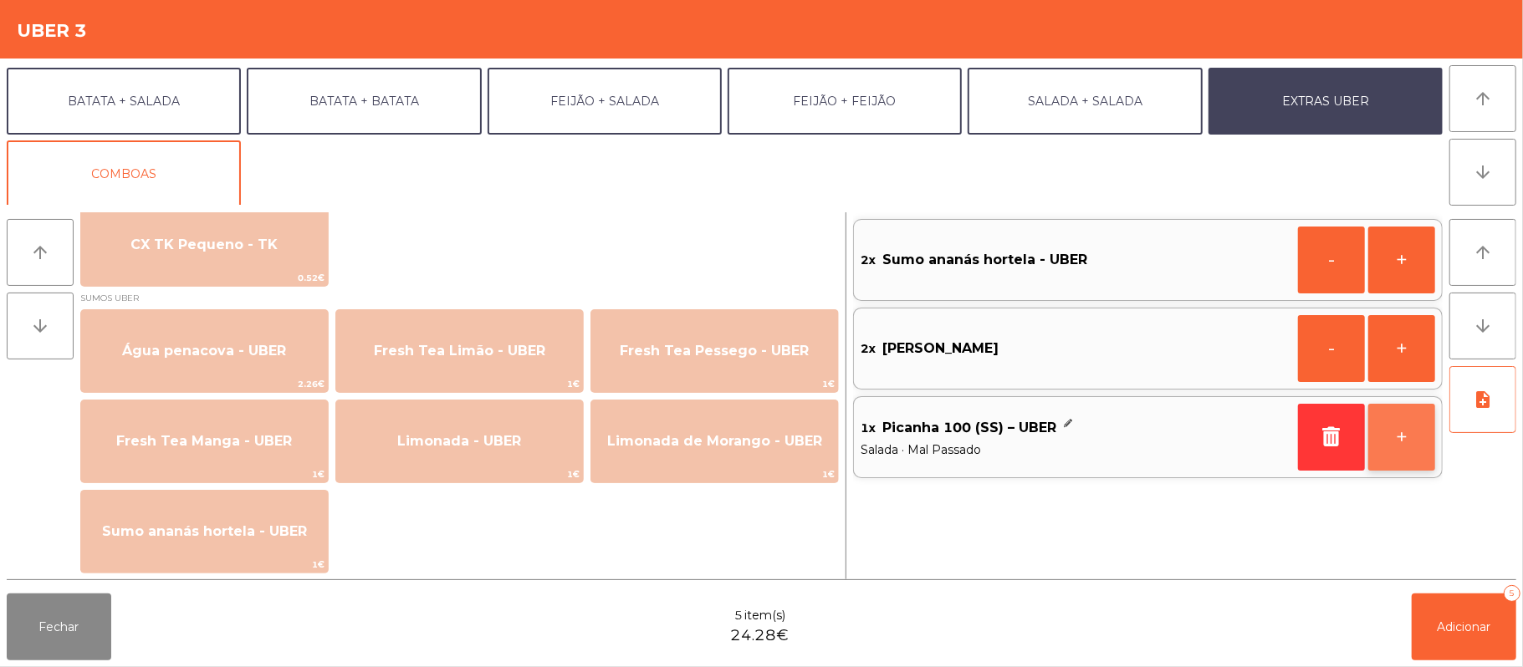
click at [1392, 442] on button "+" at bounding box center [1401, 437] width 67 height 67
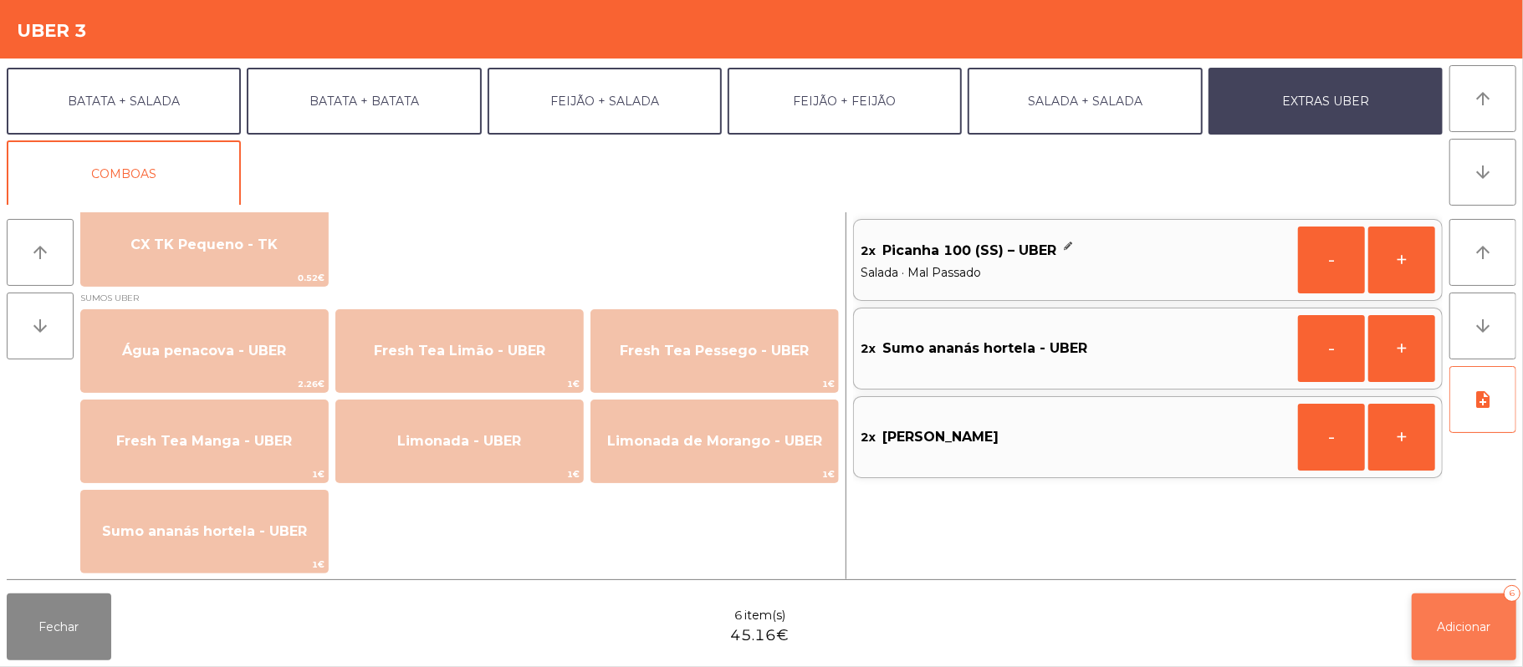
click at [1470, 621] on span "Adicionar" at bounding box center [1465, 627] width 54 height 15
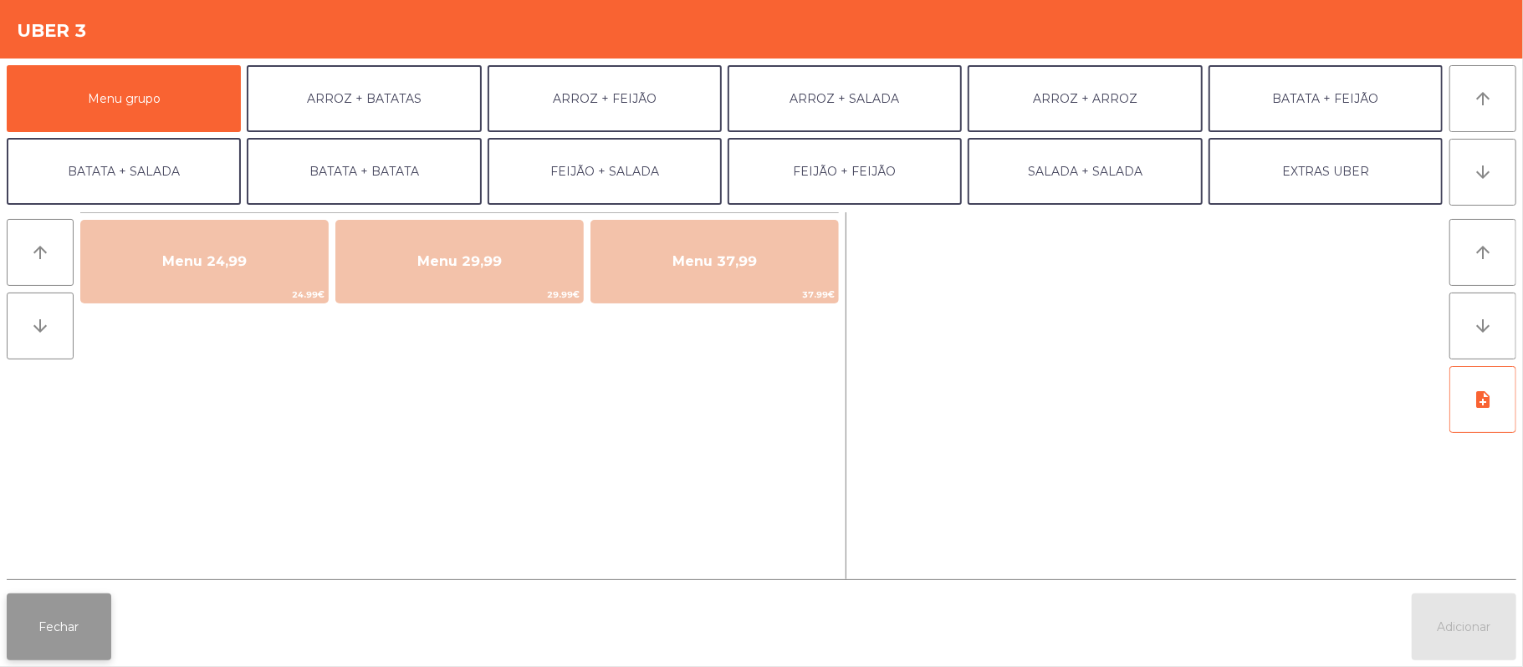
click at [50, 622] on button "Fechar" at bounding box center [59, 627] width 105 height 67
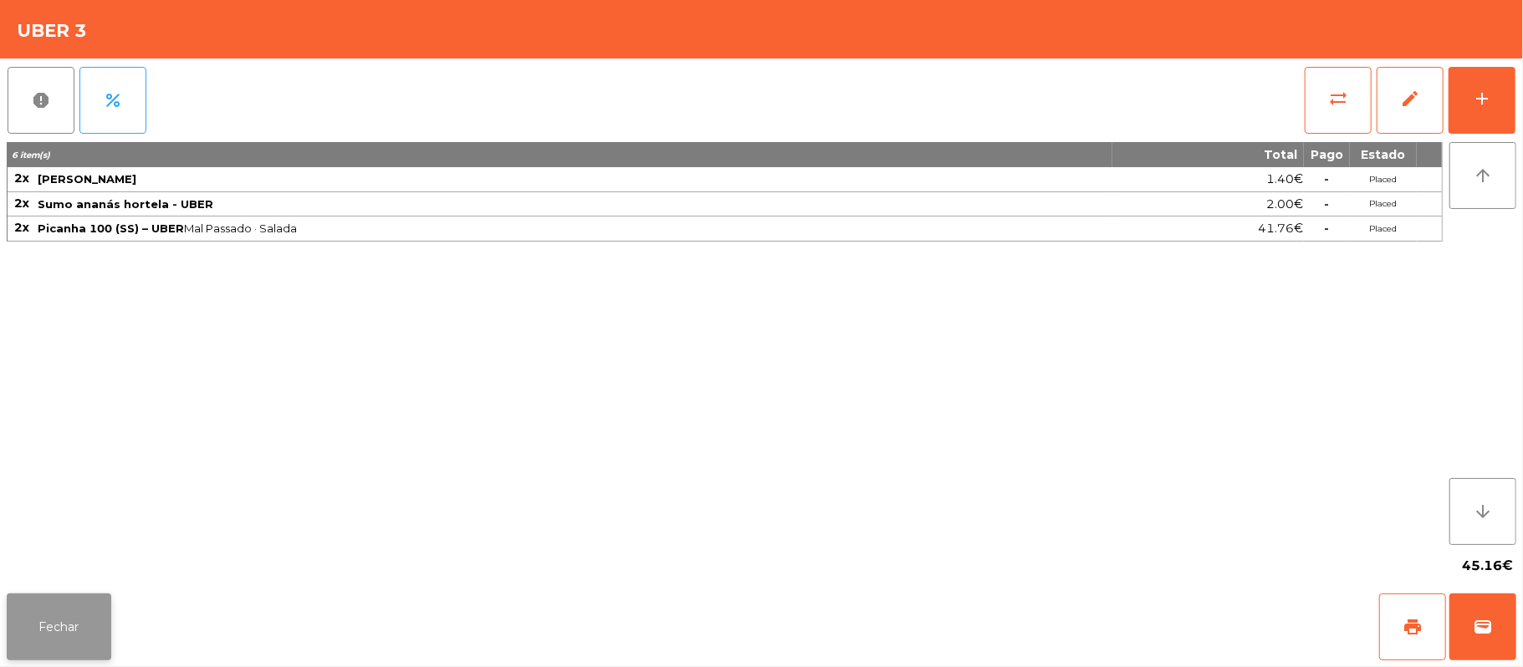
click at [51, 642] on button "Fechar" at bounding box center [59, 627] width 105 height 67
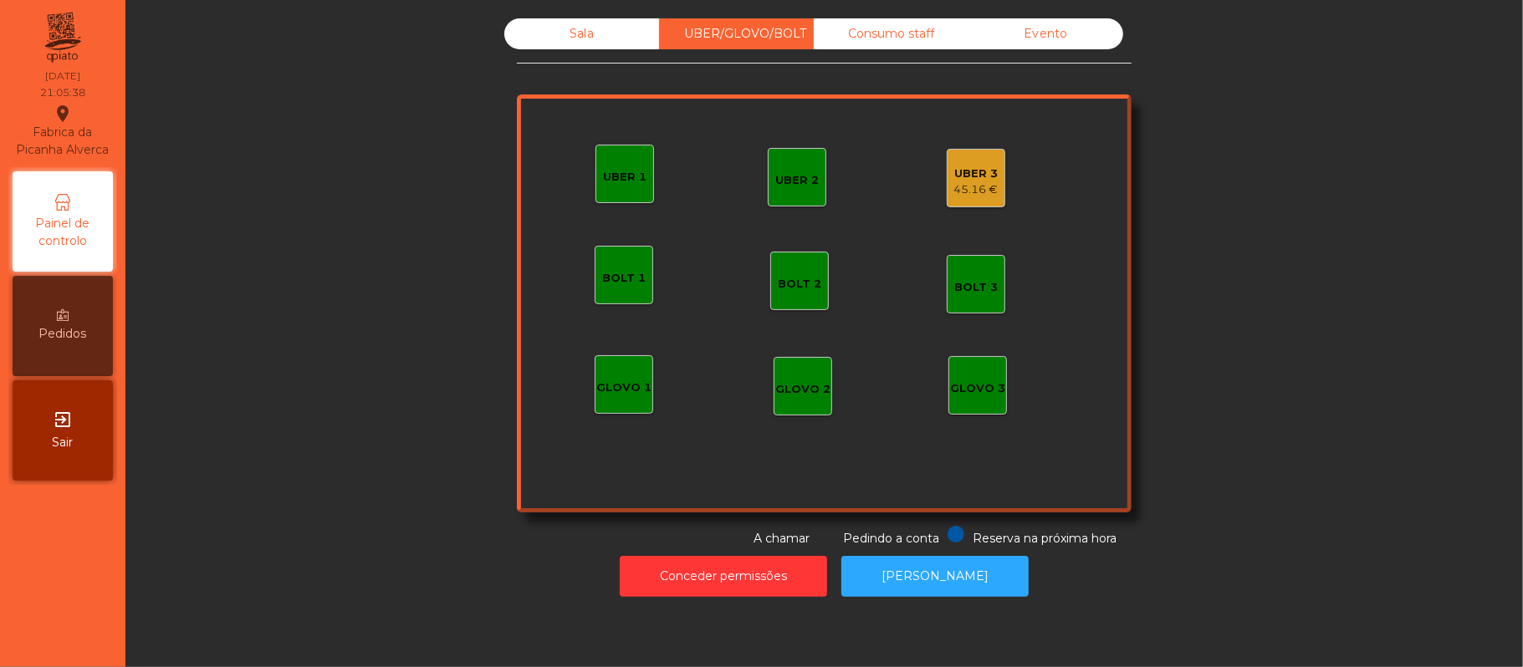
click at [573, 33] on div "Sala" at bounding box center [581, 33] width 155 height 31
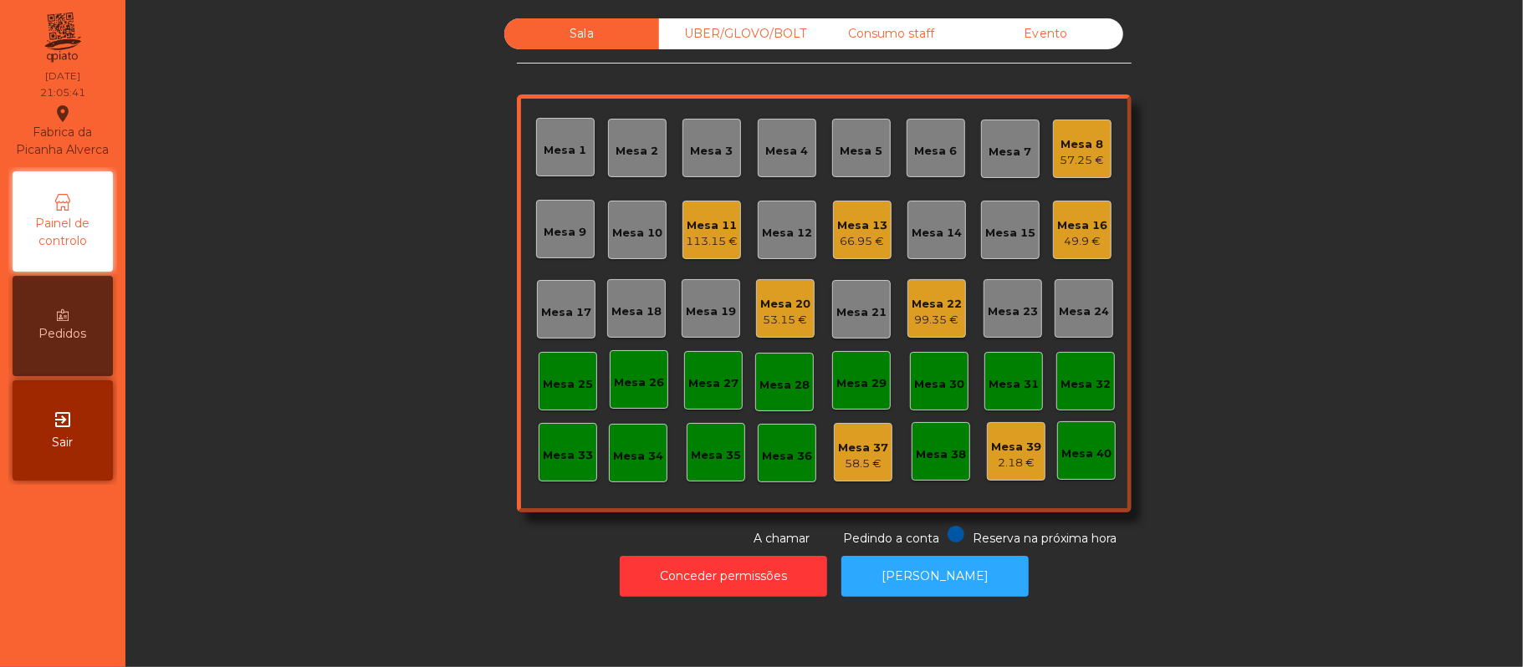
click at [570, 302] on div "Mesa 17" at bounding box center [566, 309] width 50 height 23
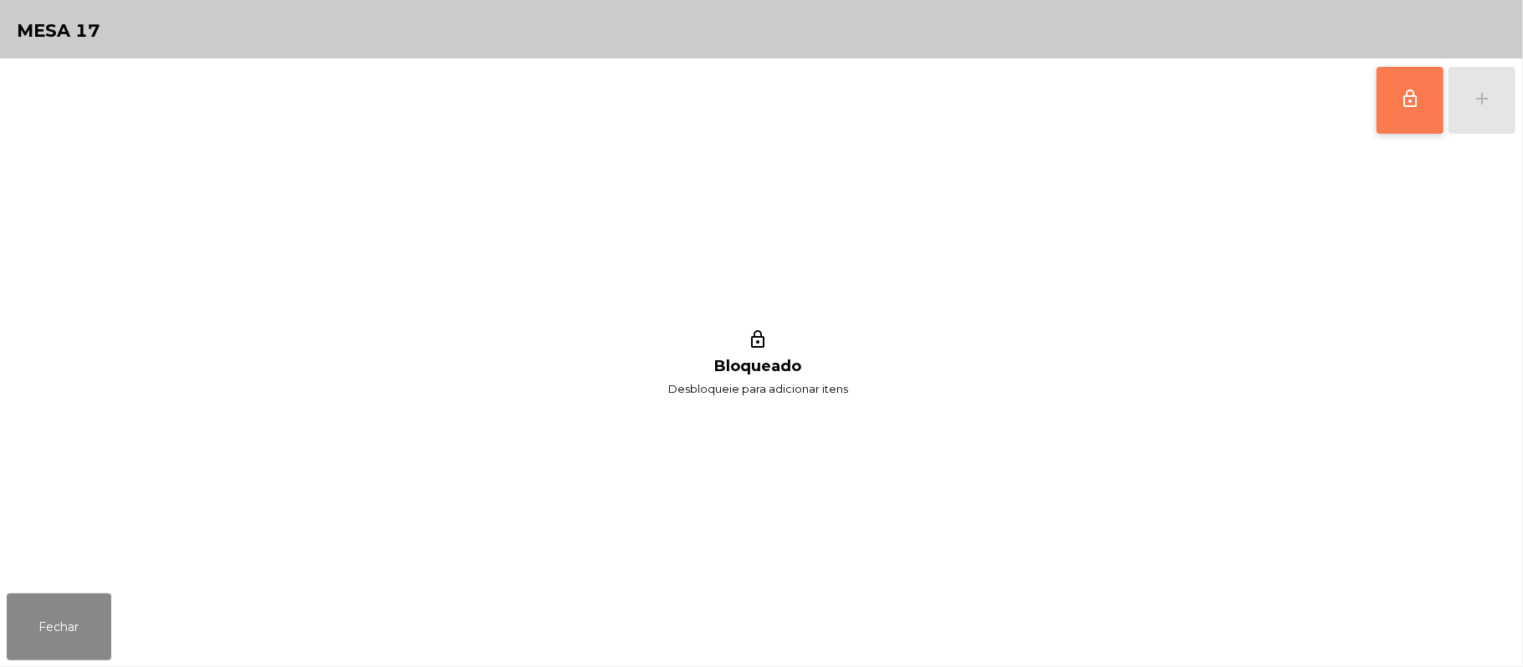
click at [1378, 107] on button "lock_outline" at bounding box center [1410, 100] width 67 height 67
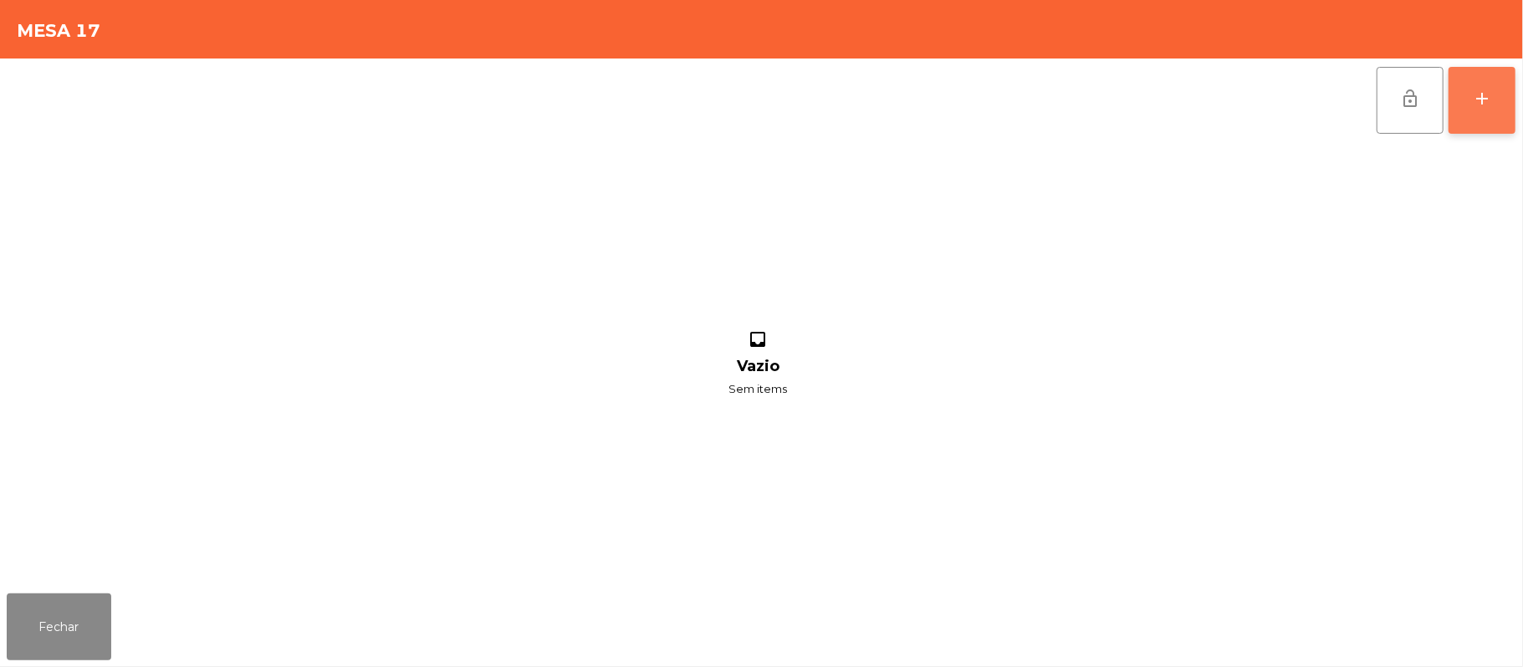
click at [1479, 91] on div "add" at bounding box center [1482, 99] width 20 height 20
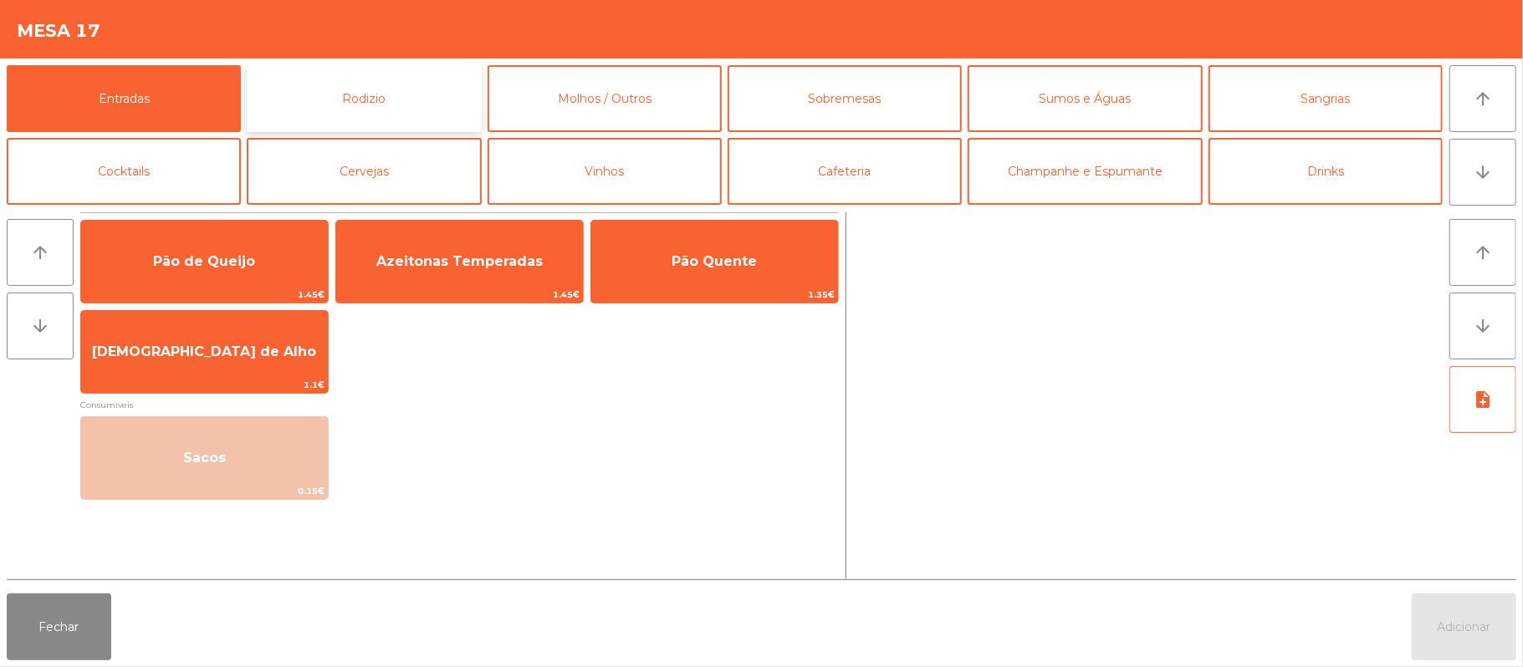
click at [365, 107] on button "Rodizio" at bounding box center [364, 98] width 234 height 67
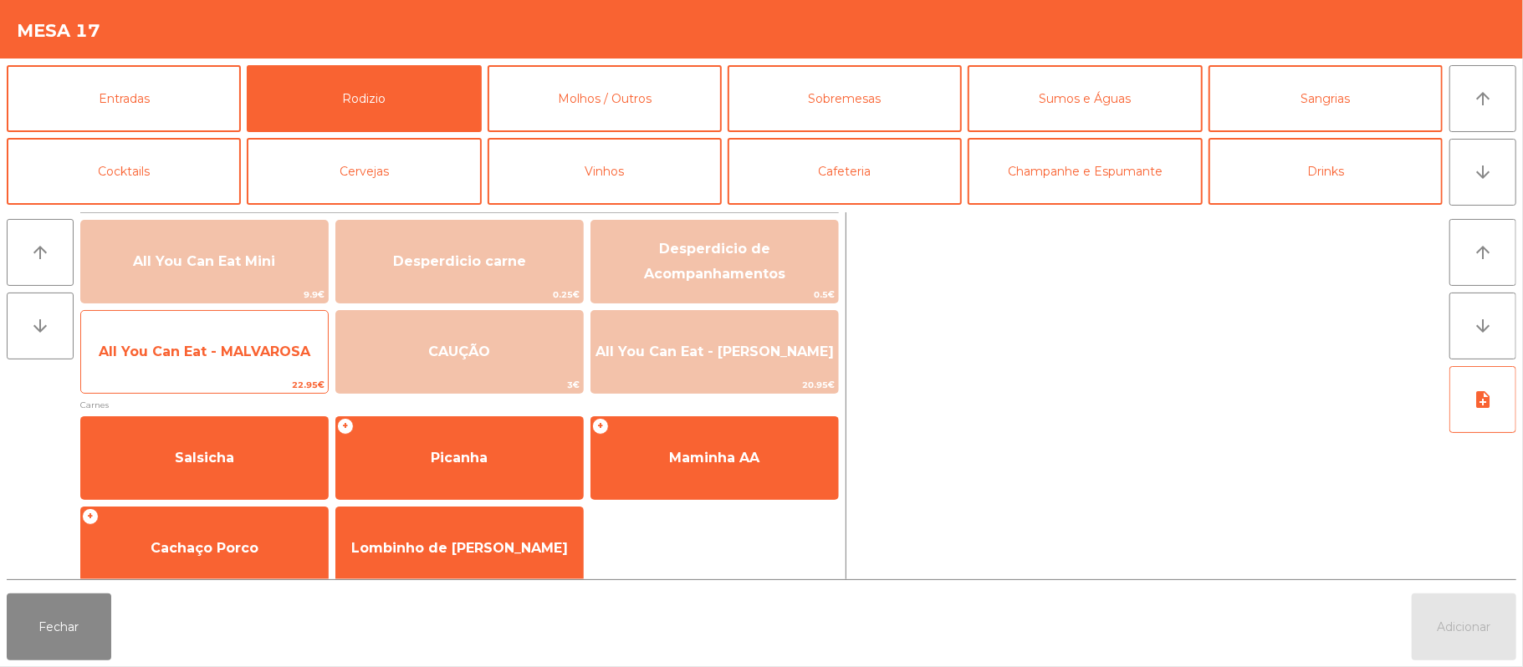
click at [159, 366] on span "All You Can Eat - MALVAROSA" at bounding box center [204, 352] width 247 height 45
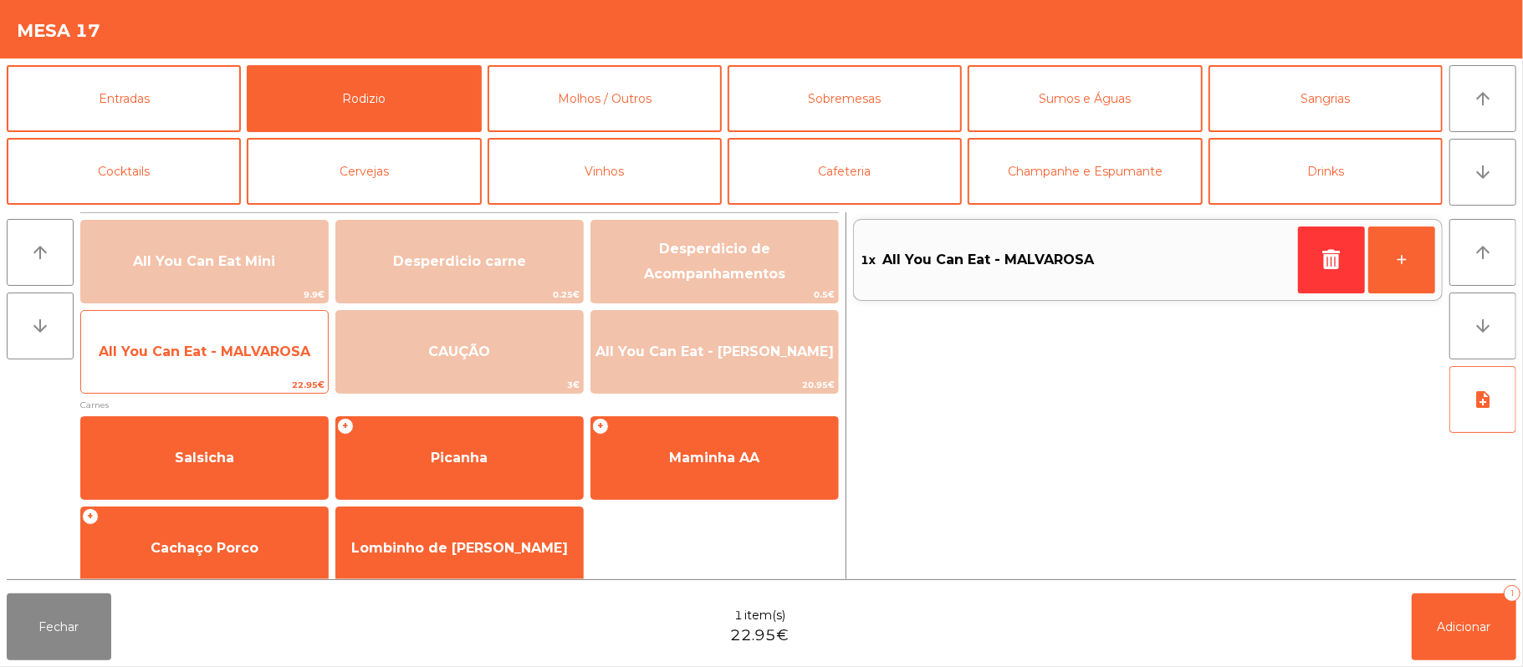
click at [165, 355] on span "All You Can Eat - MALVAROSA" at bounding box center [205, 352] width 212 height 16
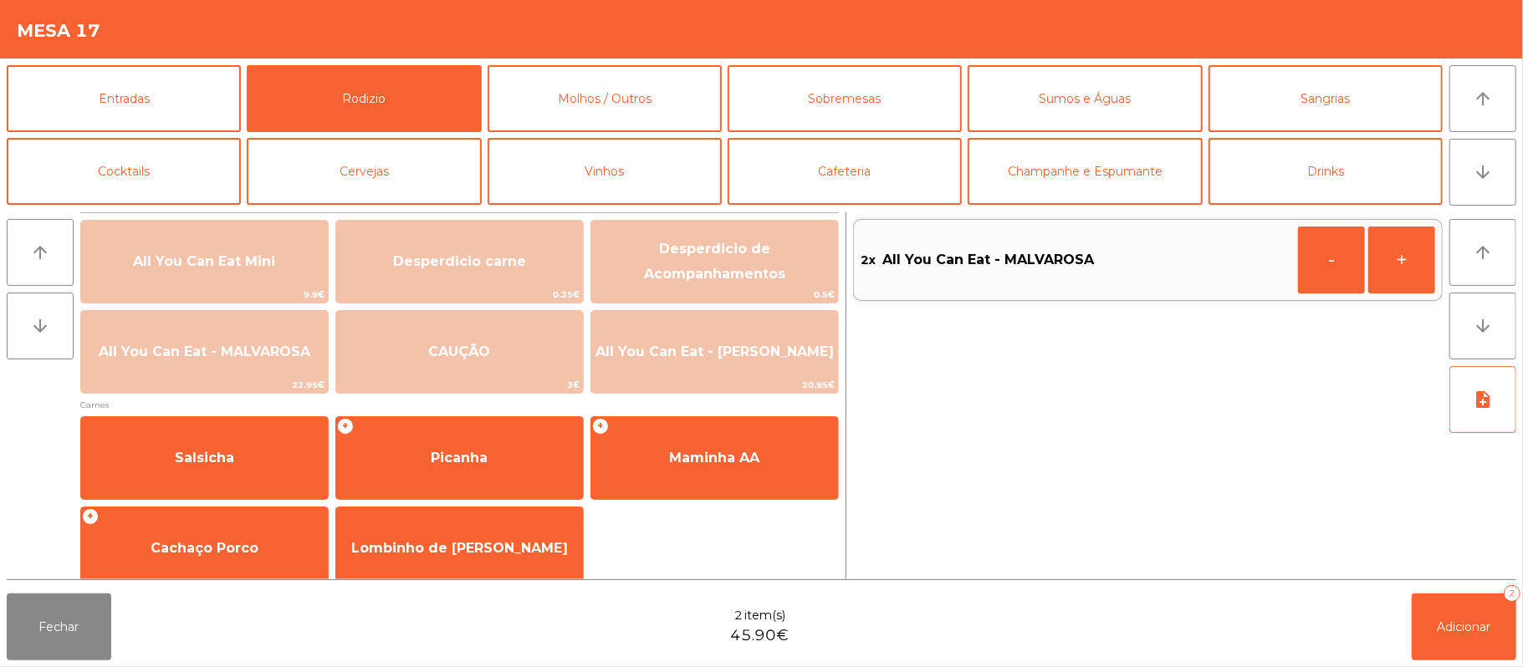
click at [1483, 661] on div "Fechar 2 item(s) 45.90€ Adicionar 2" at bounding box center [761, 627] width 1523 height 80
click at [1460, 629] on span "Adicionar" at bounding box center [1465, 627] width 54 height 15
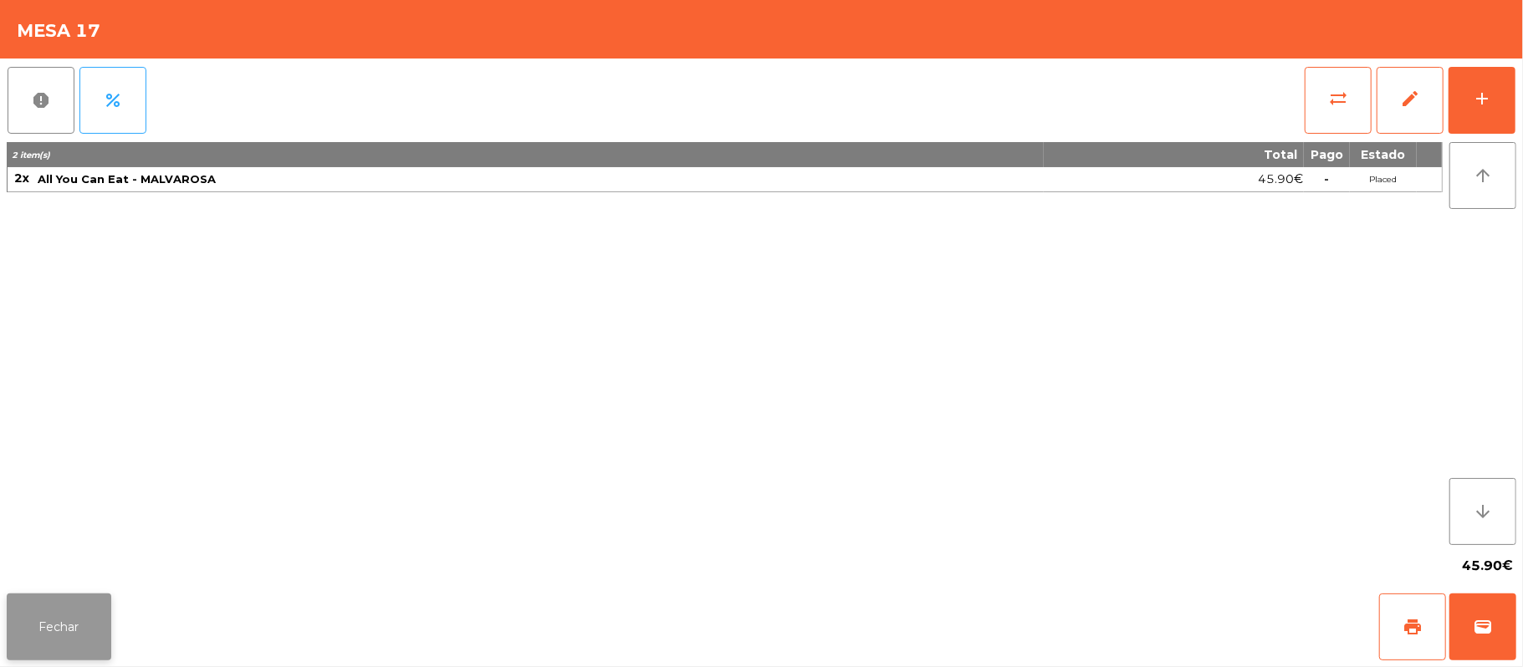
click at [55, 637] on button "Fechar" at bounding box center [59, 627] width 105 height 67
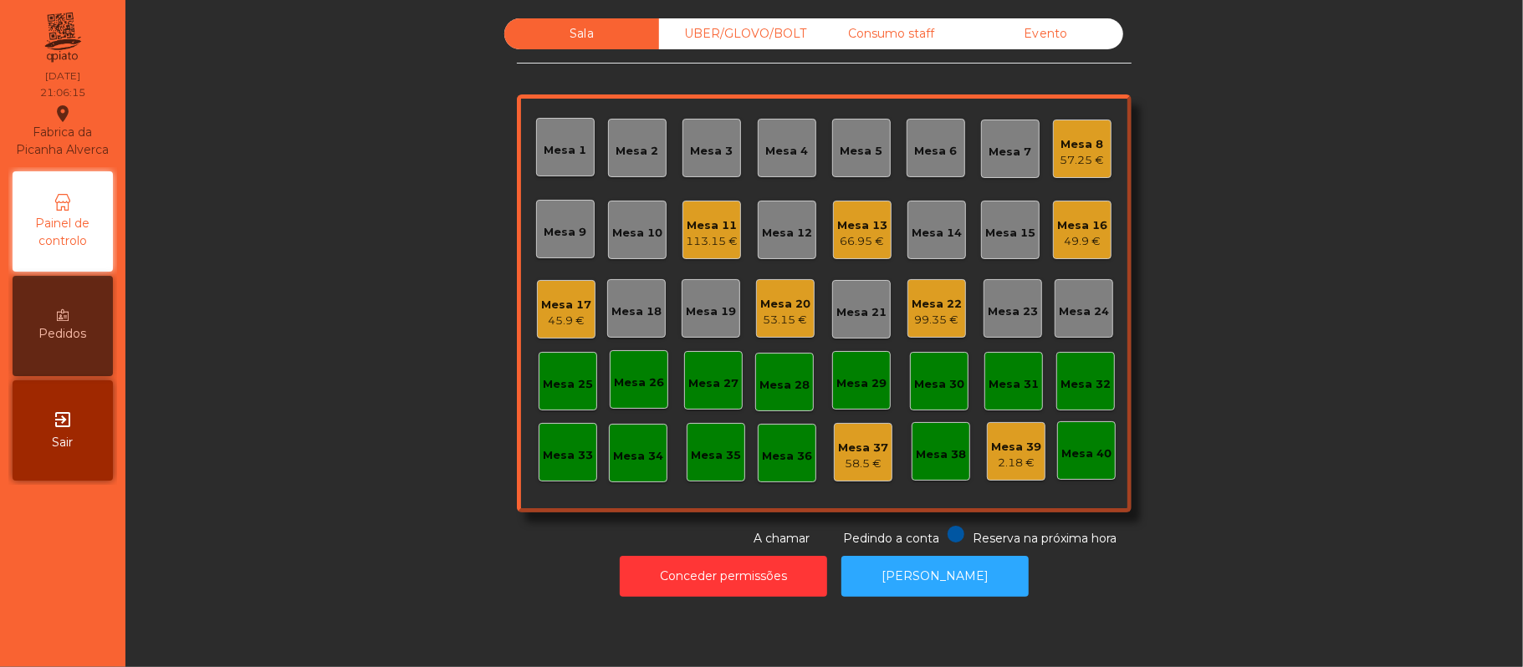
click at [557, 326] on div "45.9 €" at bounding box center [566, 321] width 50 height 17
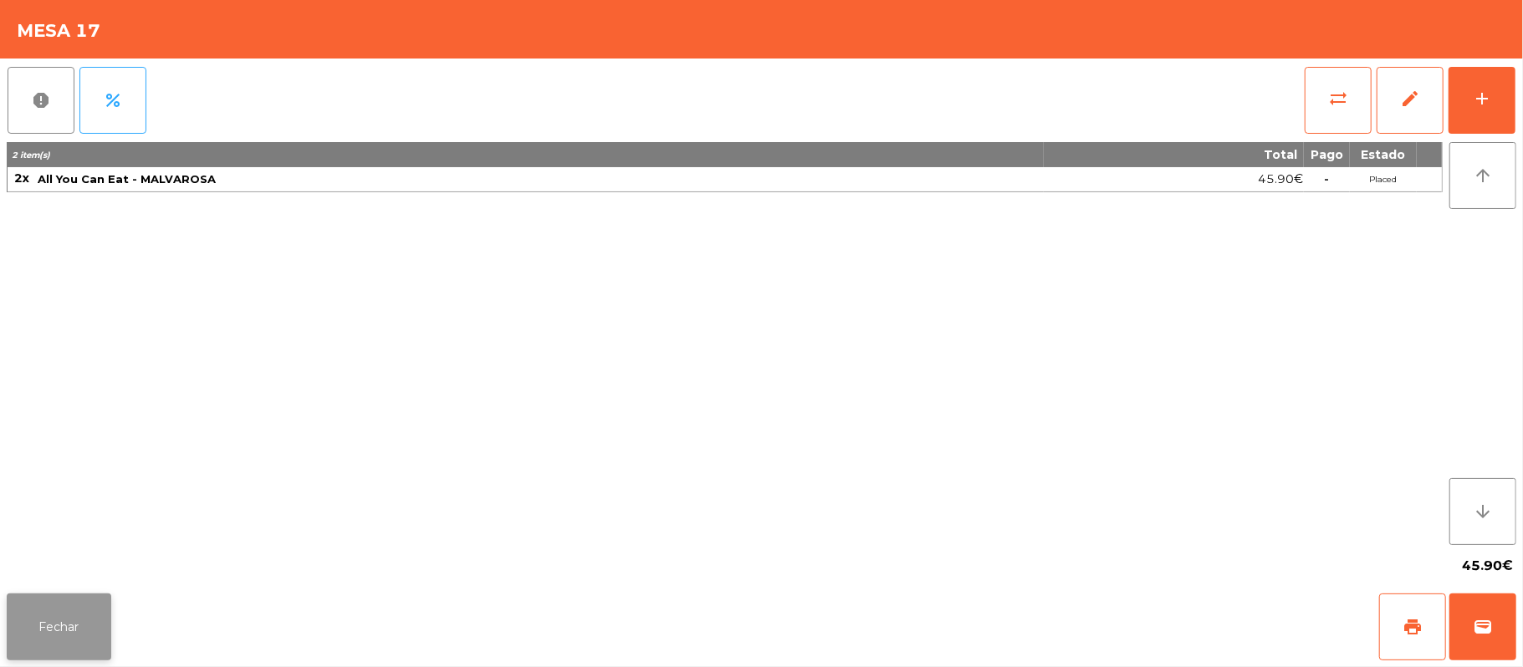
click at [67, 626] on button "Fechar" at bounding box center [59, 627] width 105 height 67
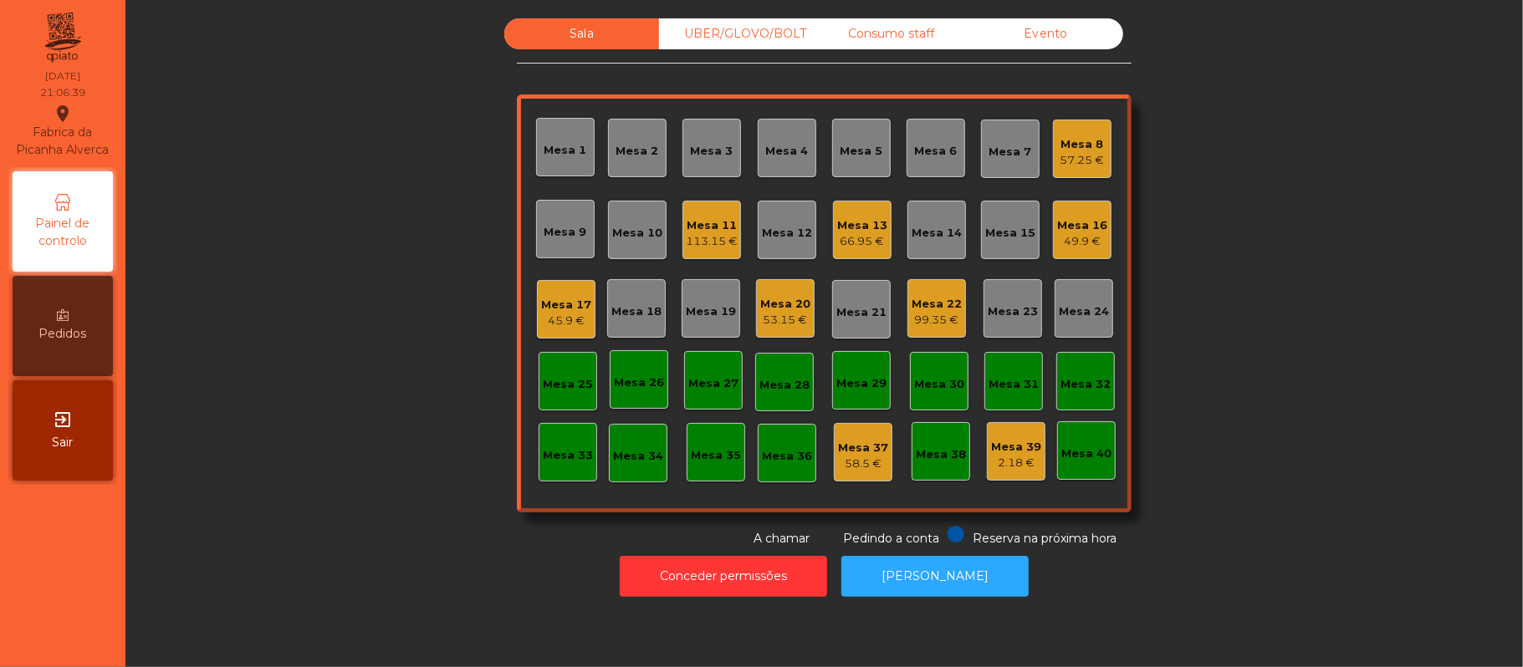
click at [718, 25] on div "UBER/GLOVO/BOLT" at bounding box center [736, 33] width 155 height 31
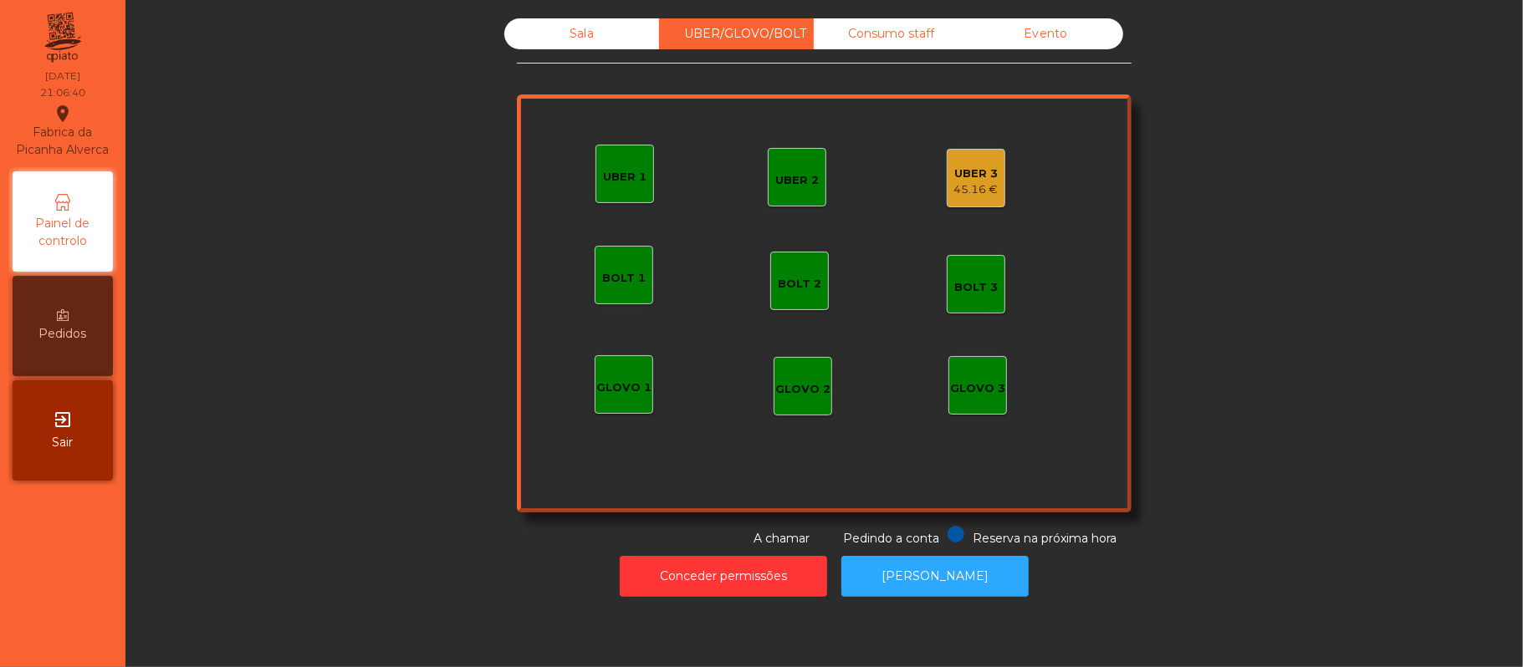
click at [977, 179] on div "UBER 3" at bounding box center [976, 174] width 44 height 17
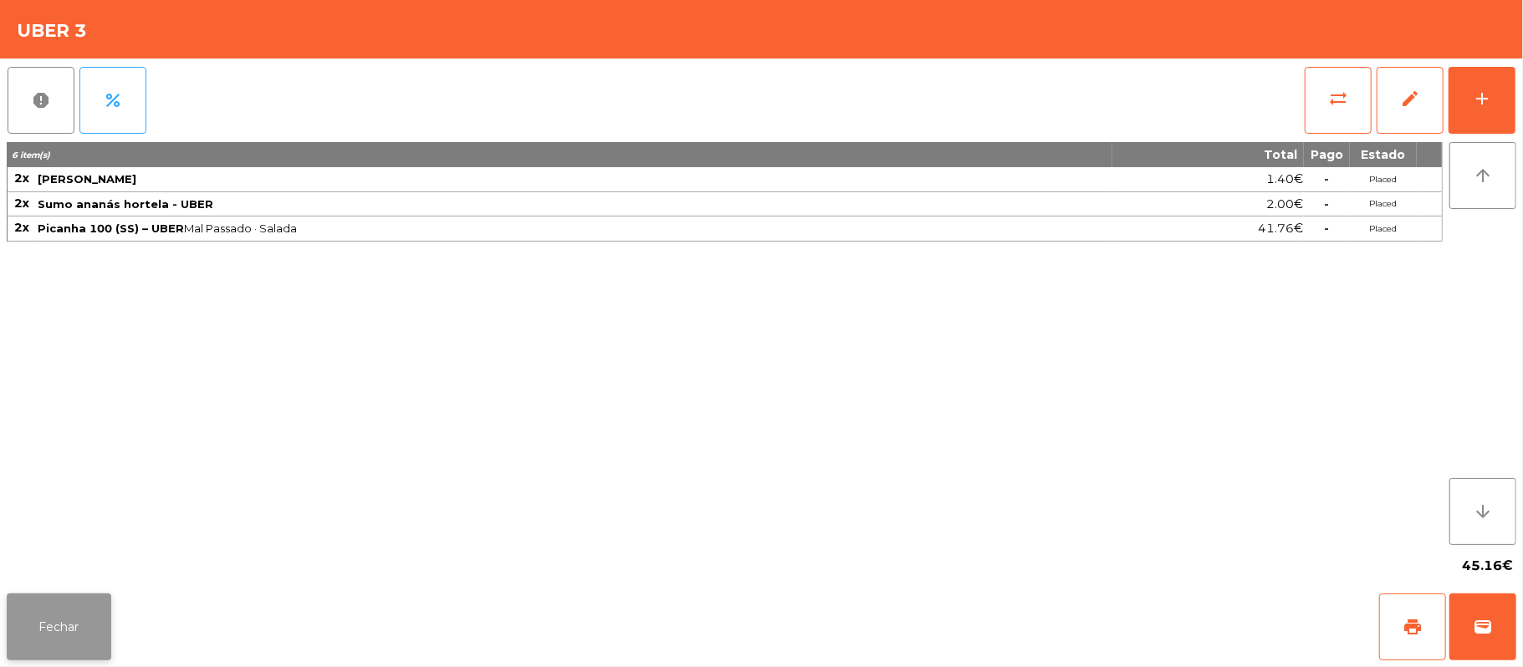
click at [64, 632] on button "Fechar" at bounding box center [59, 627] width 105 height 67
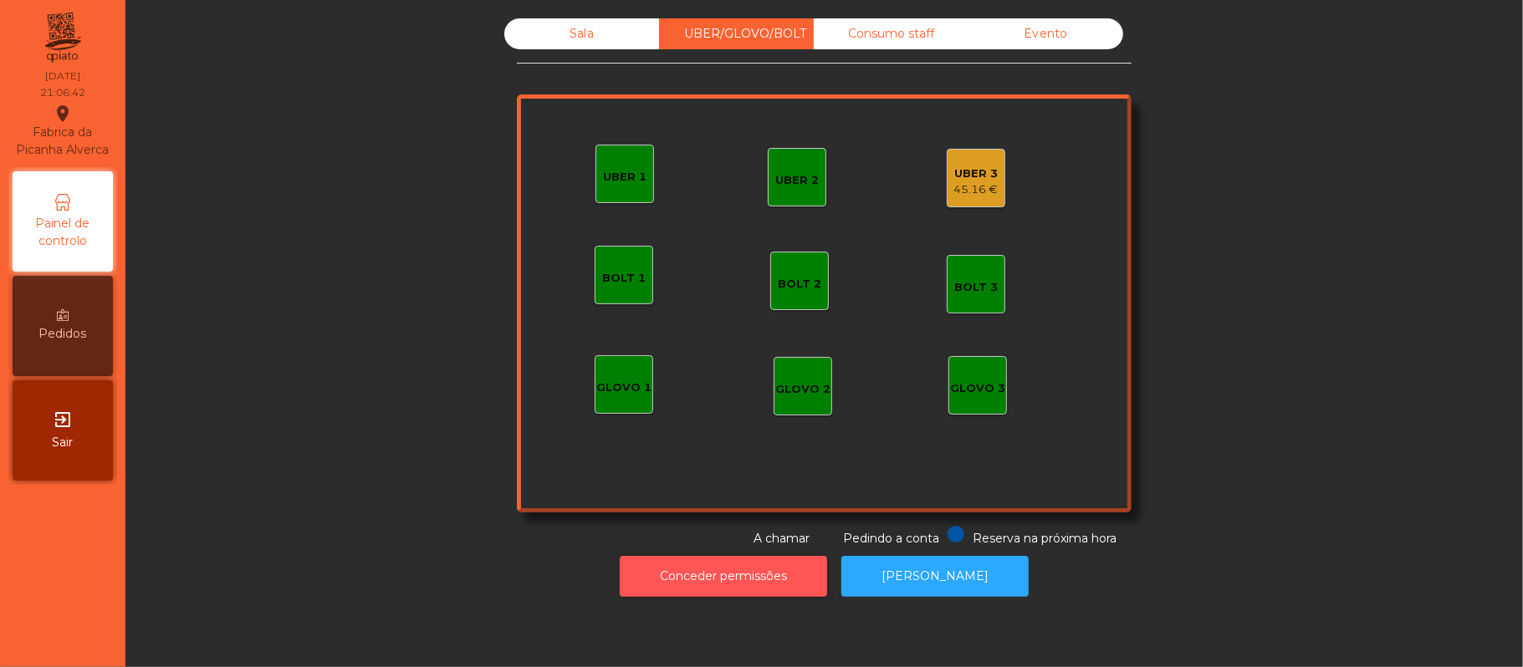
click at [684, 576] on button "Conceder permissões" at bounding box center [723, 576] width 207 height 41
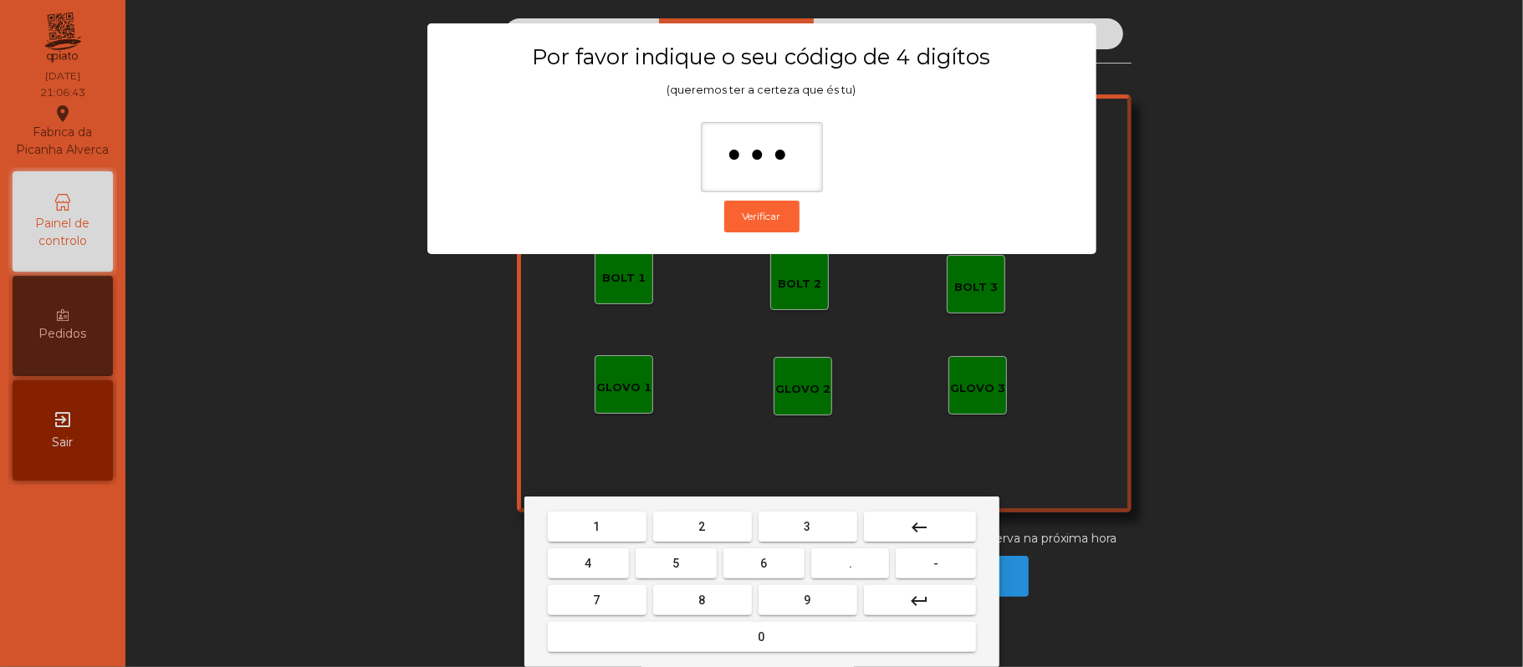
type input "****"
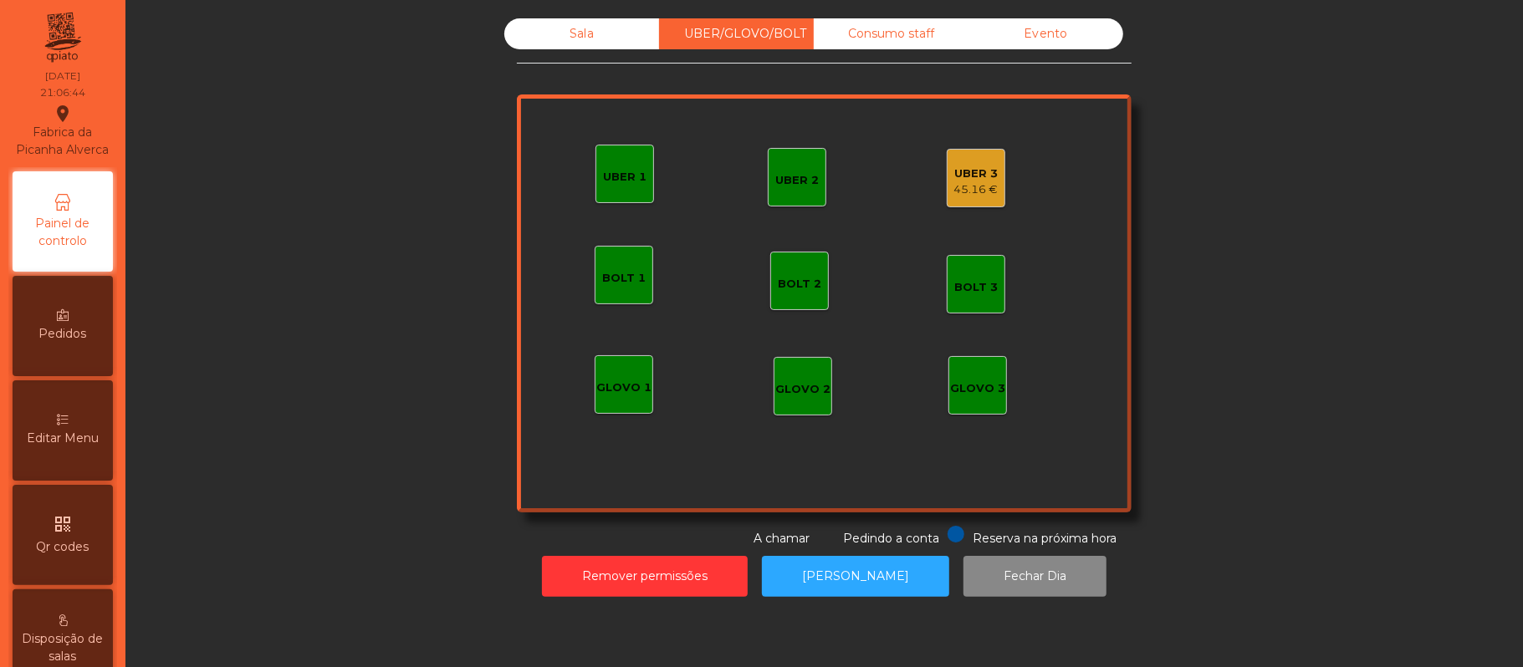
click at [977, 201] on div "UBER 3 45.16 €" at bounding box center [976, 178] width 59 height 59
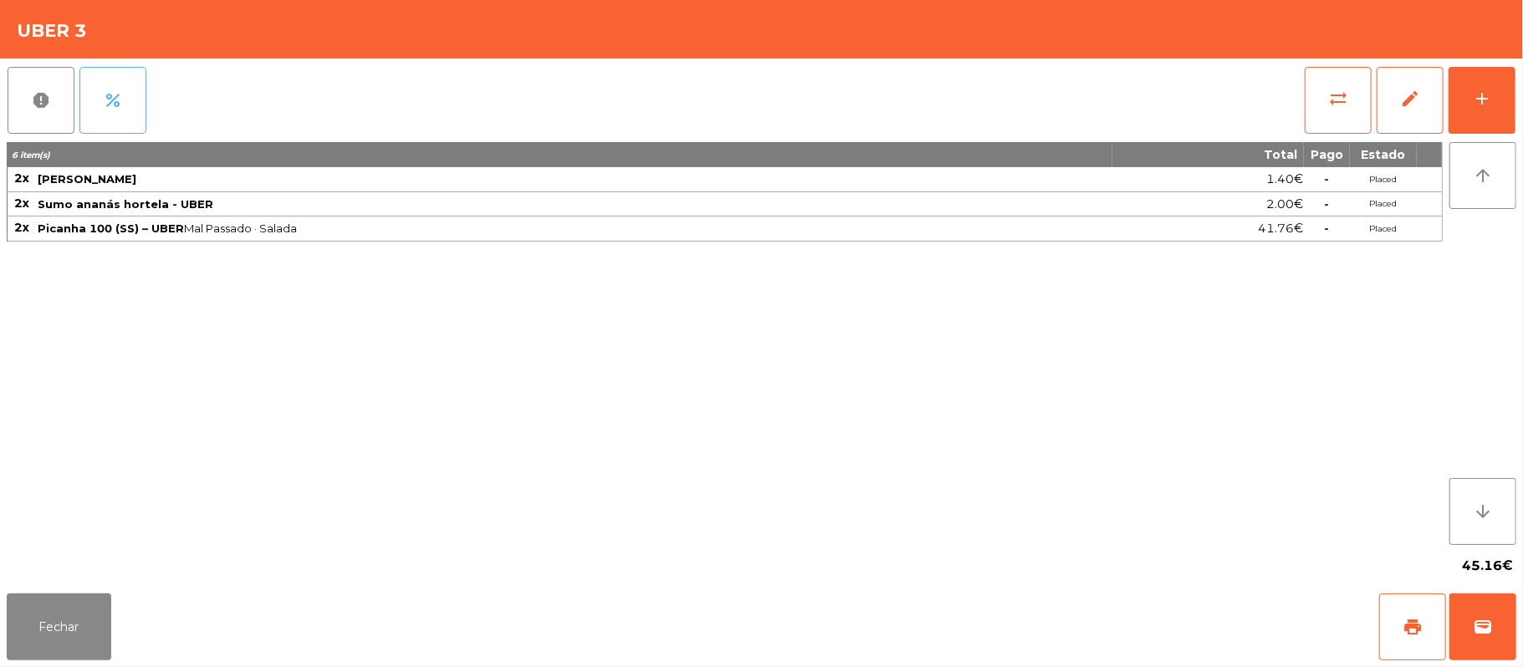
click at [128, 107] on button "percent" at bounding box center [112, 100] width 67 height 67
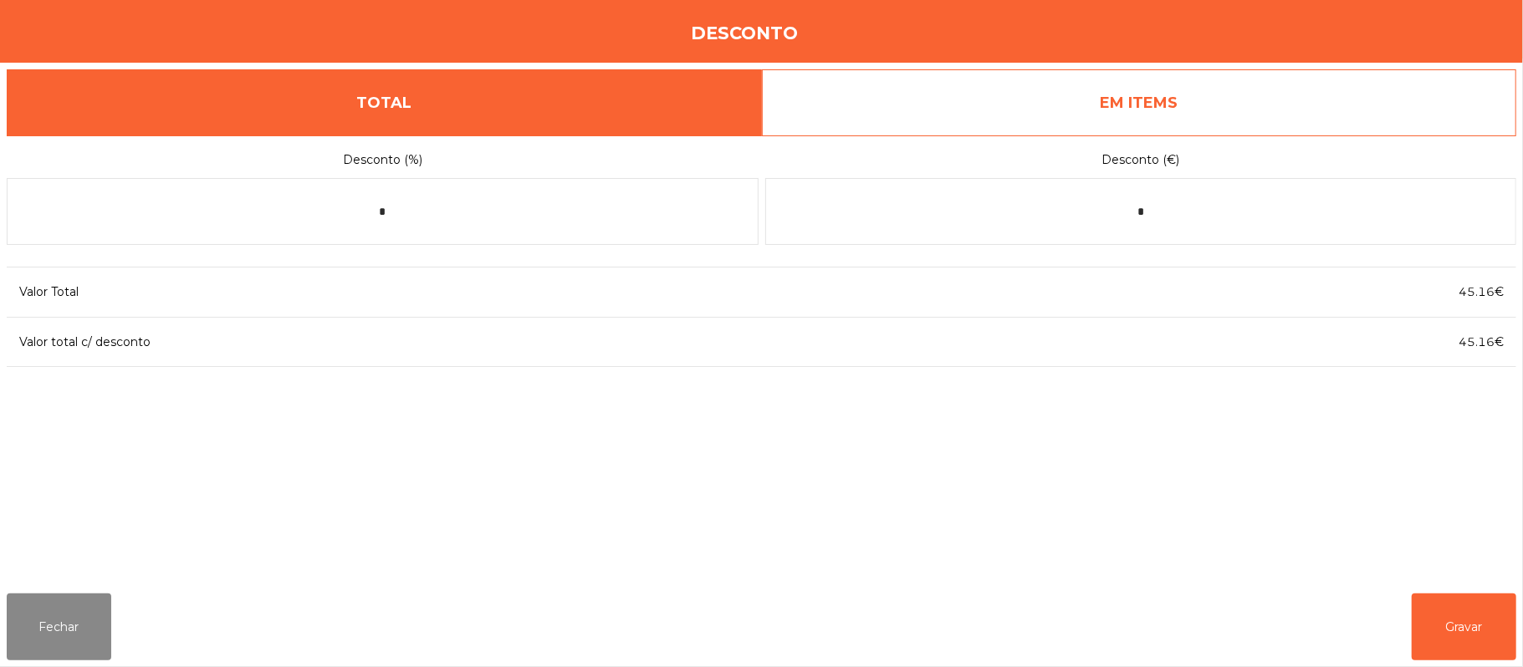
click at [1148, 82] on link "EM ITEMS" at bounding box center [1139, 102] width 755 height 67
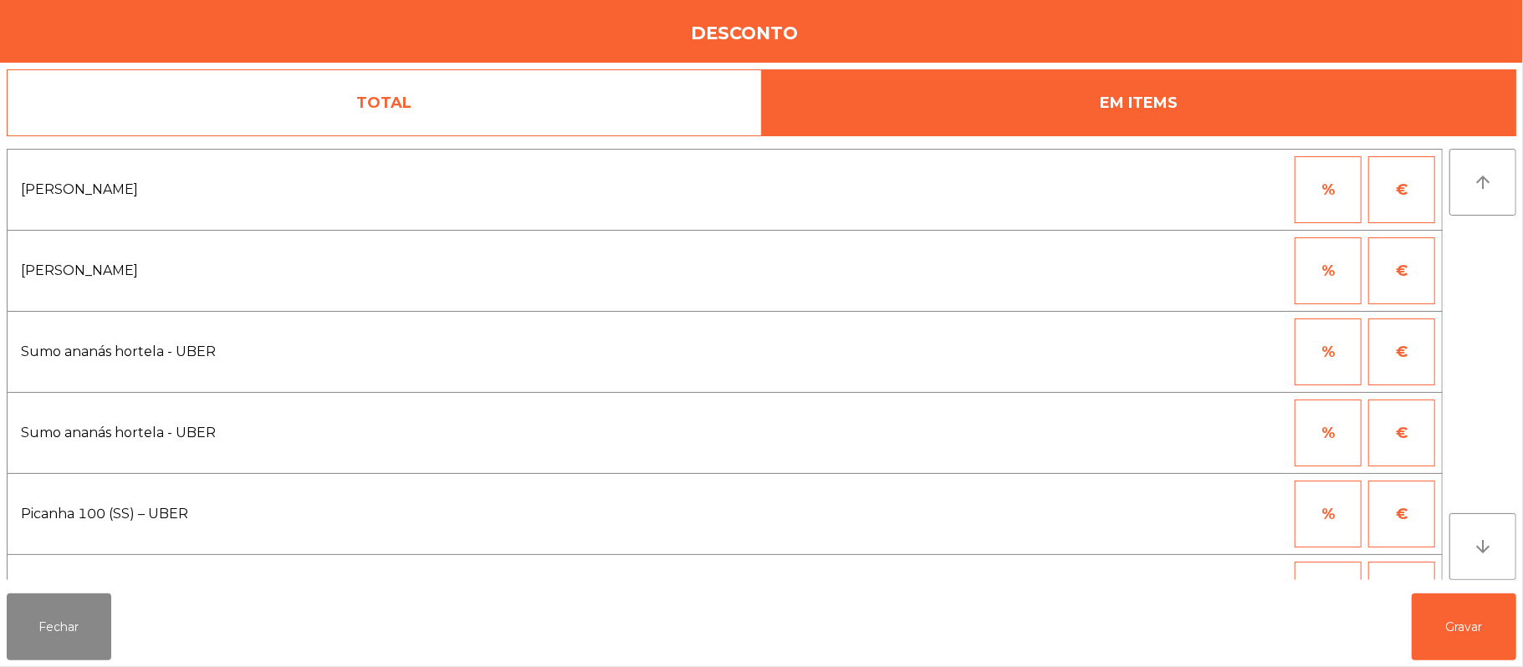
scroll to position [58, 0]
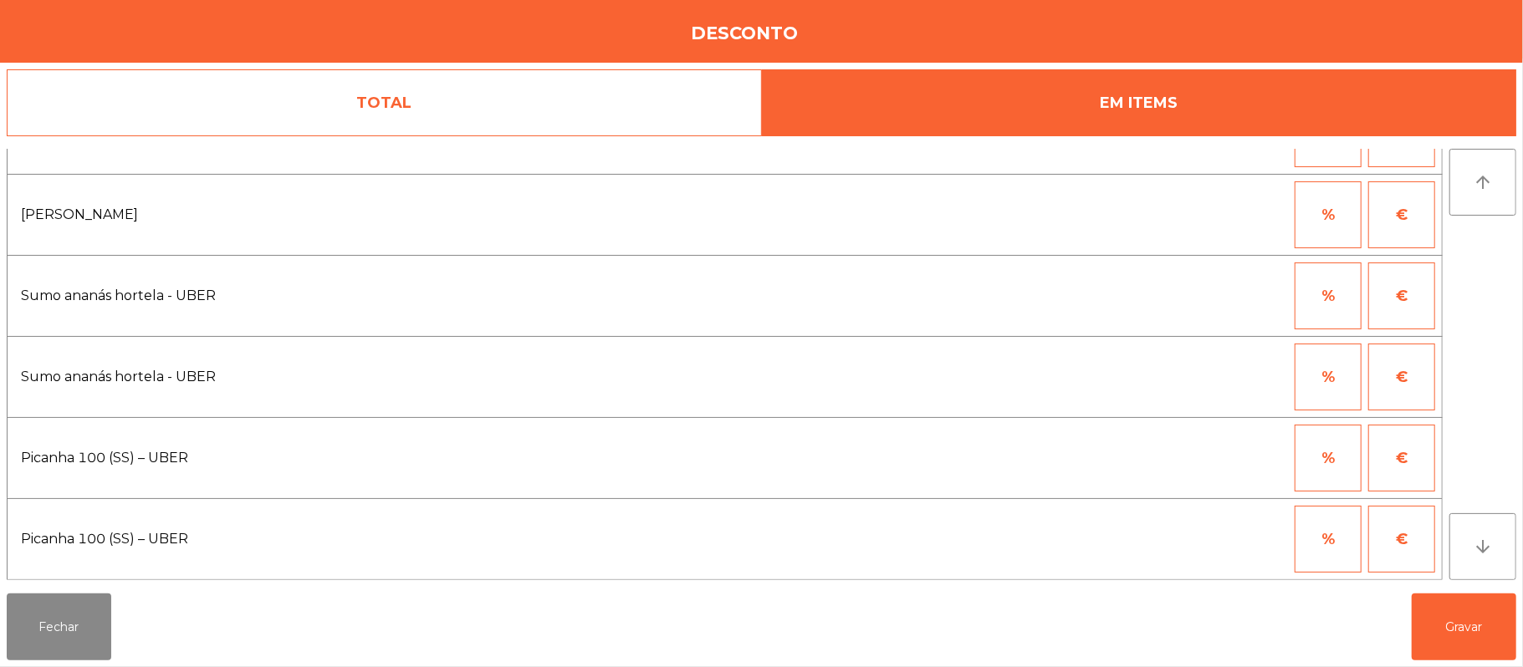
click at [1322, 470] on button "%" at bounding box center [1328, 458] width 67 height 67
click at [1327, 552] on button "%" at bounding box center [1328, 539] width 67 height 67
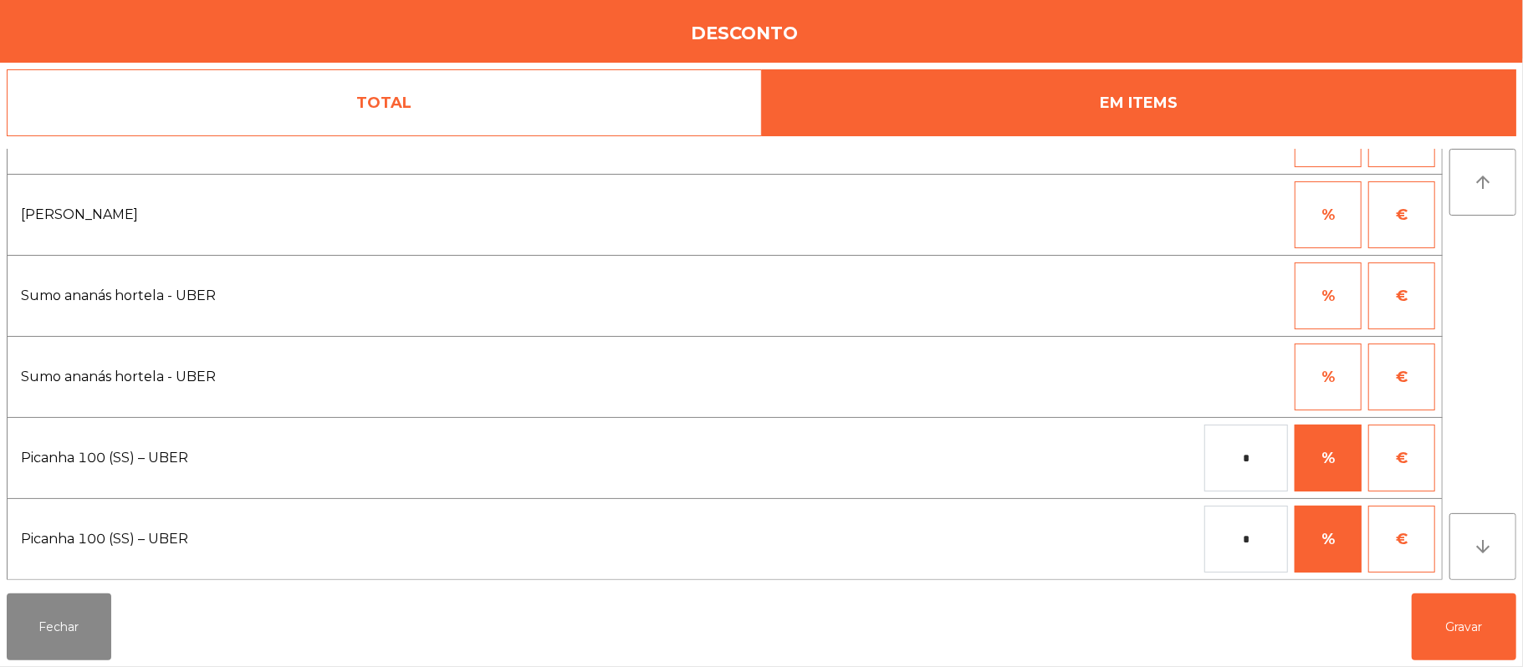
click at [1255, 542] on body "Fabrica da Picanha Alverca location_on 06/10/2025 21:06:50 Painel de controlo P…" at bounding box center [761, 333] width 1523 height 667
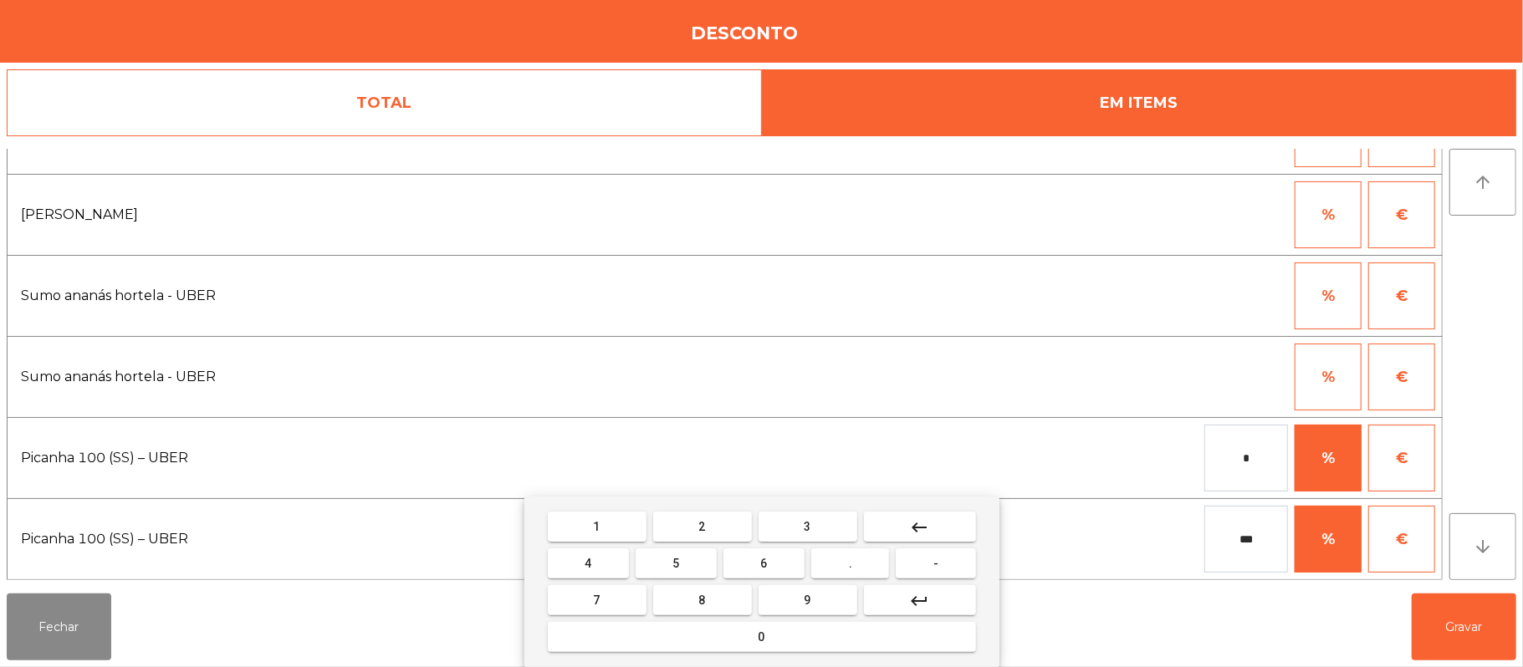
type input "***"
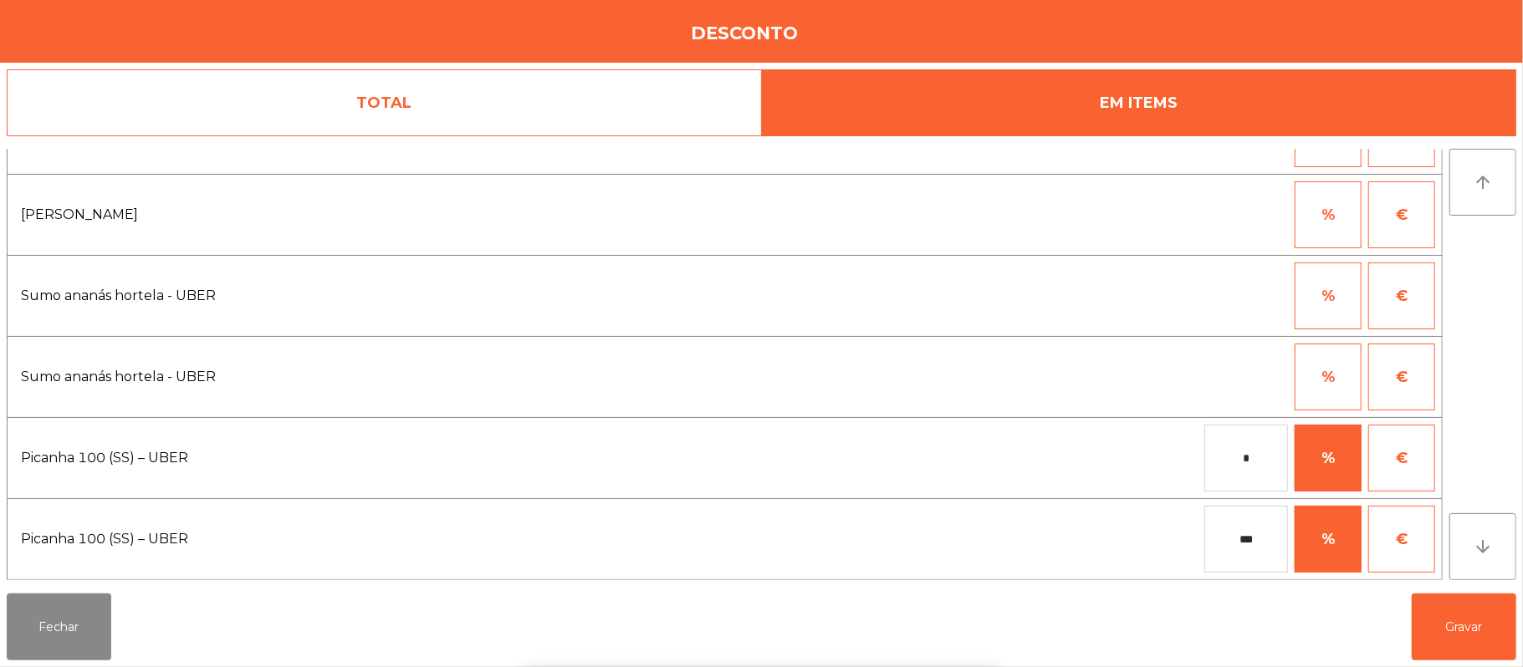
click at [1479, 633] on div "1 2 3 keyboard_backspace 4 5 6 . - 7 8 9 keyboard_return 0" at bounding box center [761, 582] width 1523 height 171
click at [1480, 622] on button "Gravar" at bounding box center [1464, 627] width 105 height 67
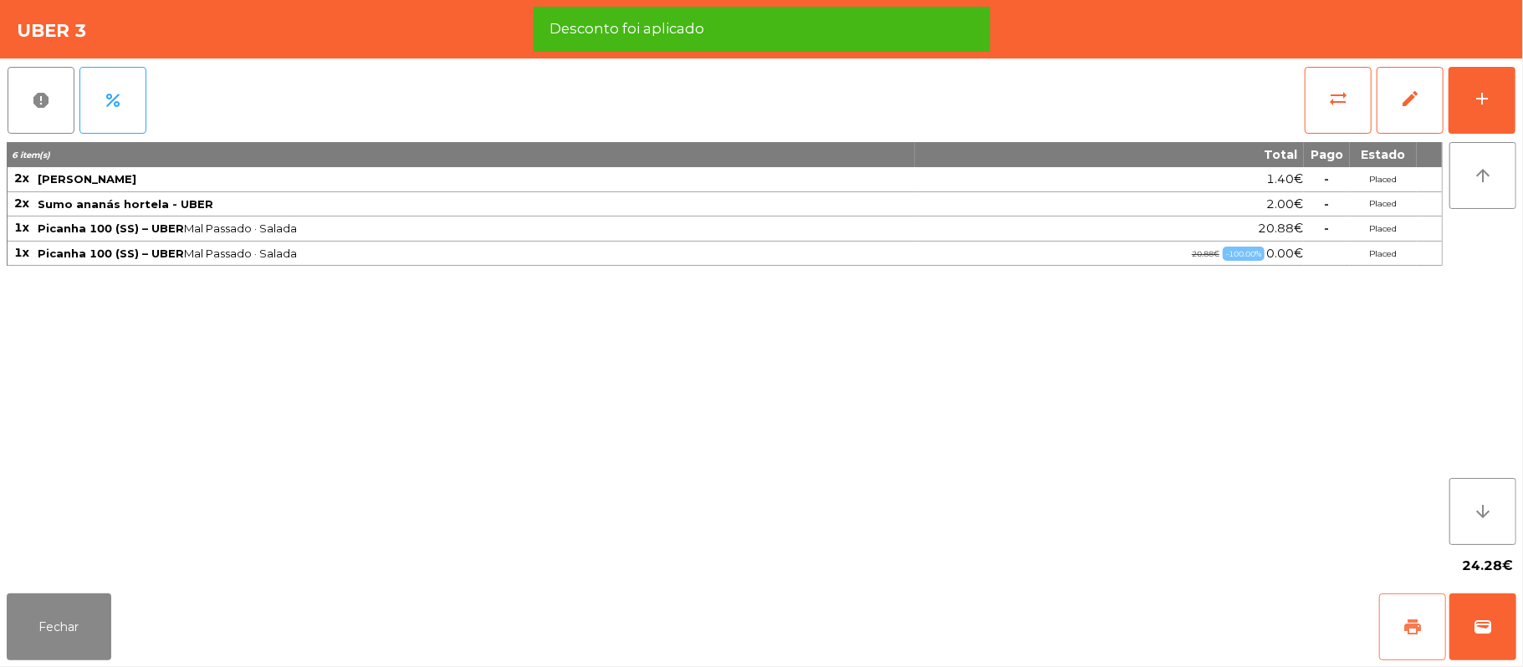
click at [1392, 624] on button "print" at bounding box center [1412, 627] width 67 height 67
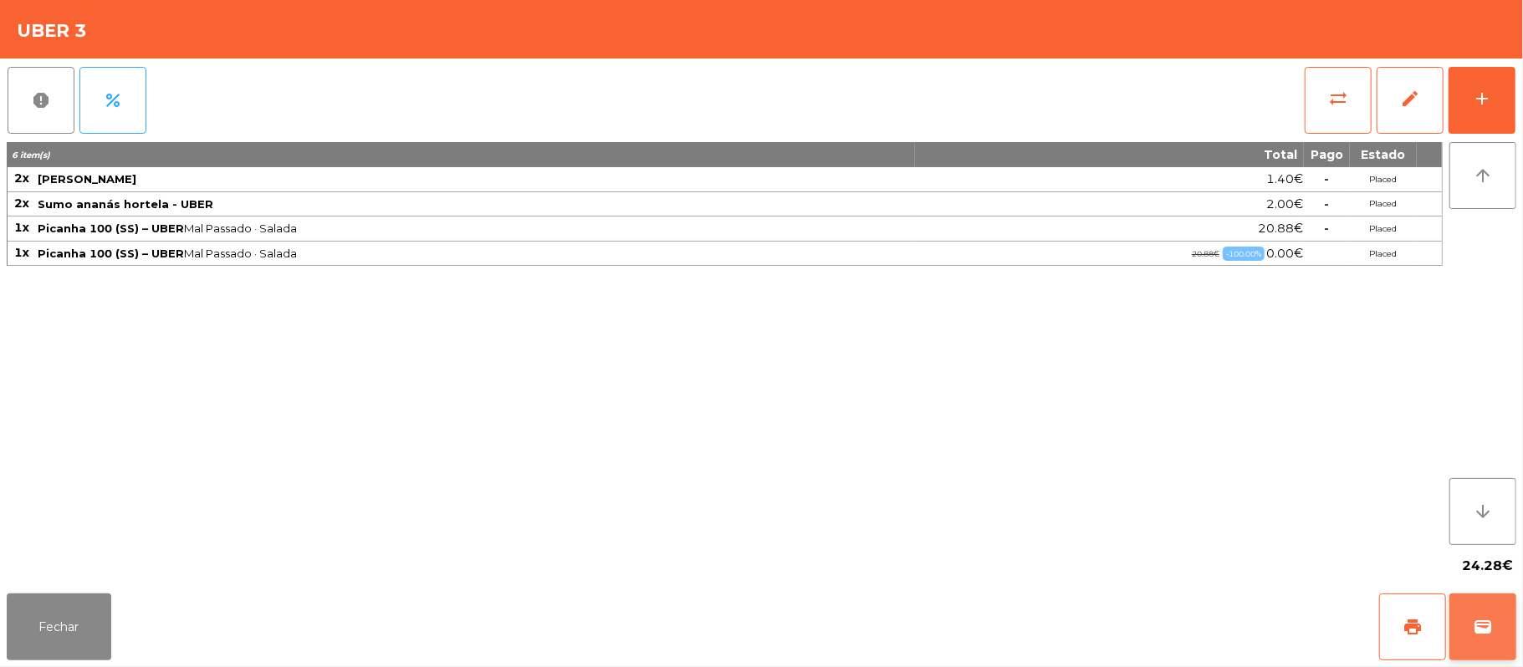
click at [1485, 636] on span "wallet" at bounding box center [1483, 627] width 20 height 20
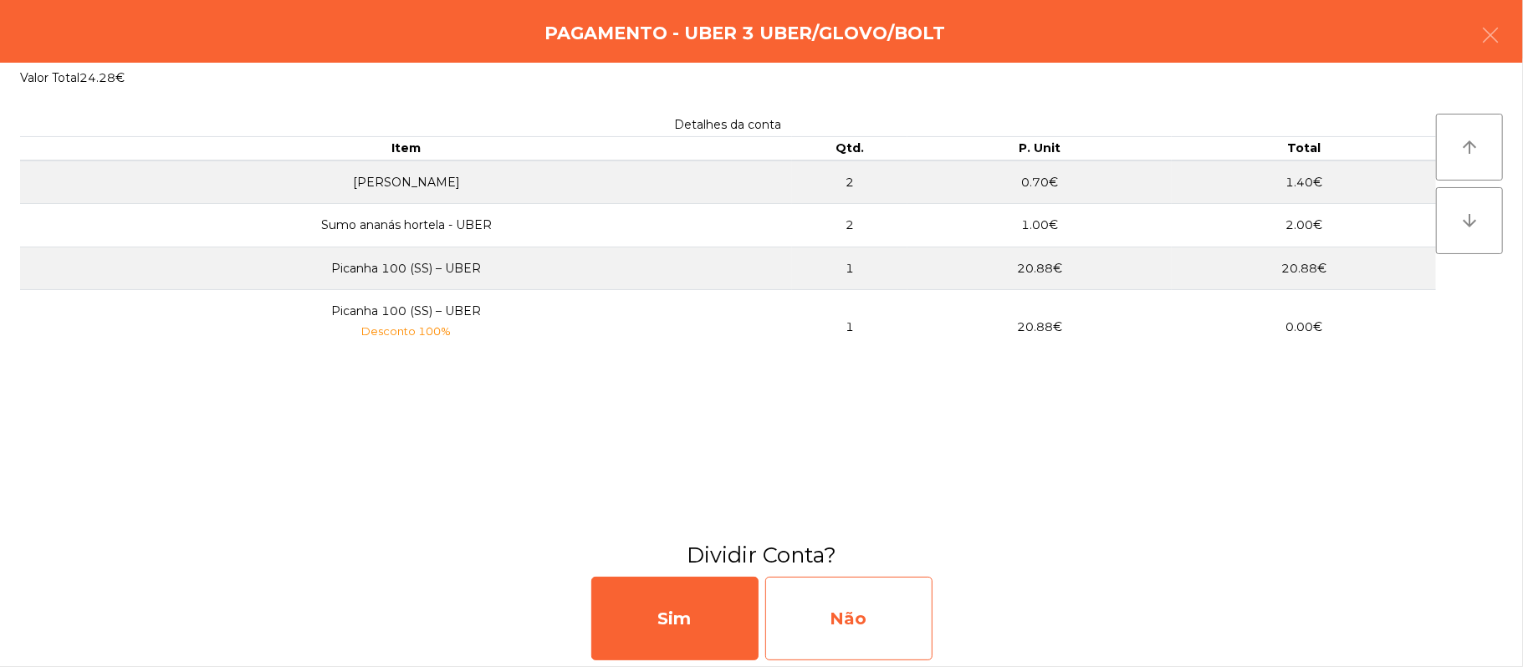
click at [867, 602] on div "Não" at bounding box center [848, 619] width 167 height 84
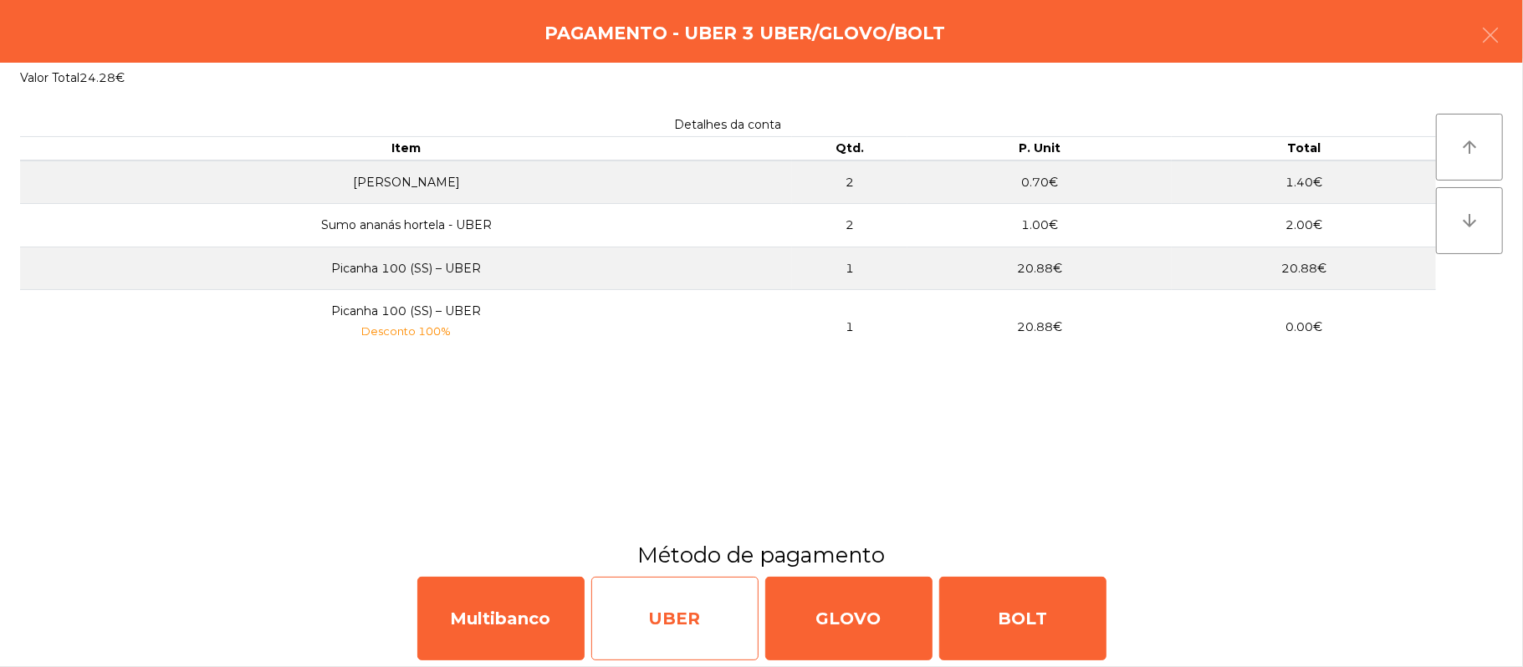
click at [660, 634] on div "UBER" at bounding box center [674, 619] width 167 height 84
select select "**"
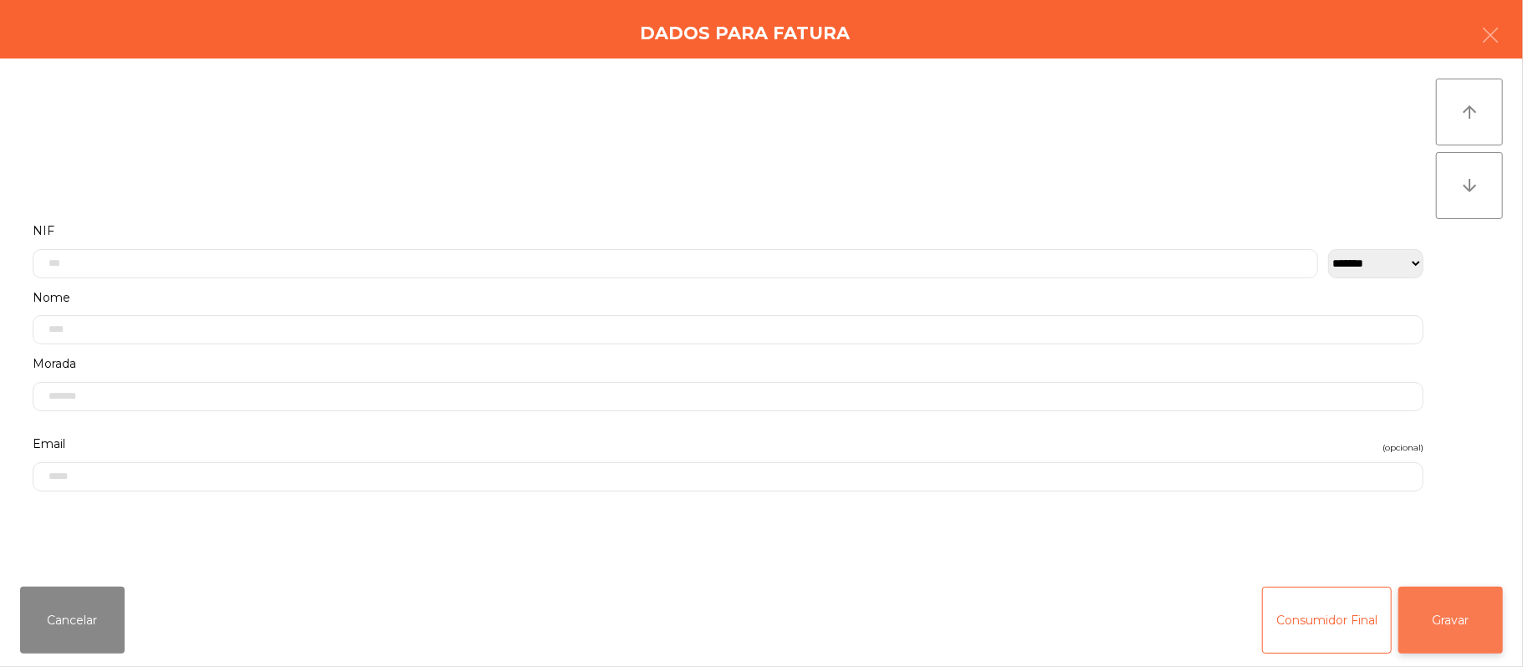
click at [1463, 631] on button "Gravar" at bounding box center [1451, 620] width 105 height 67
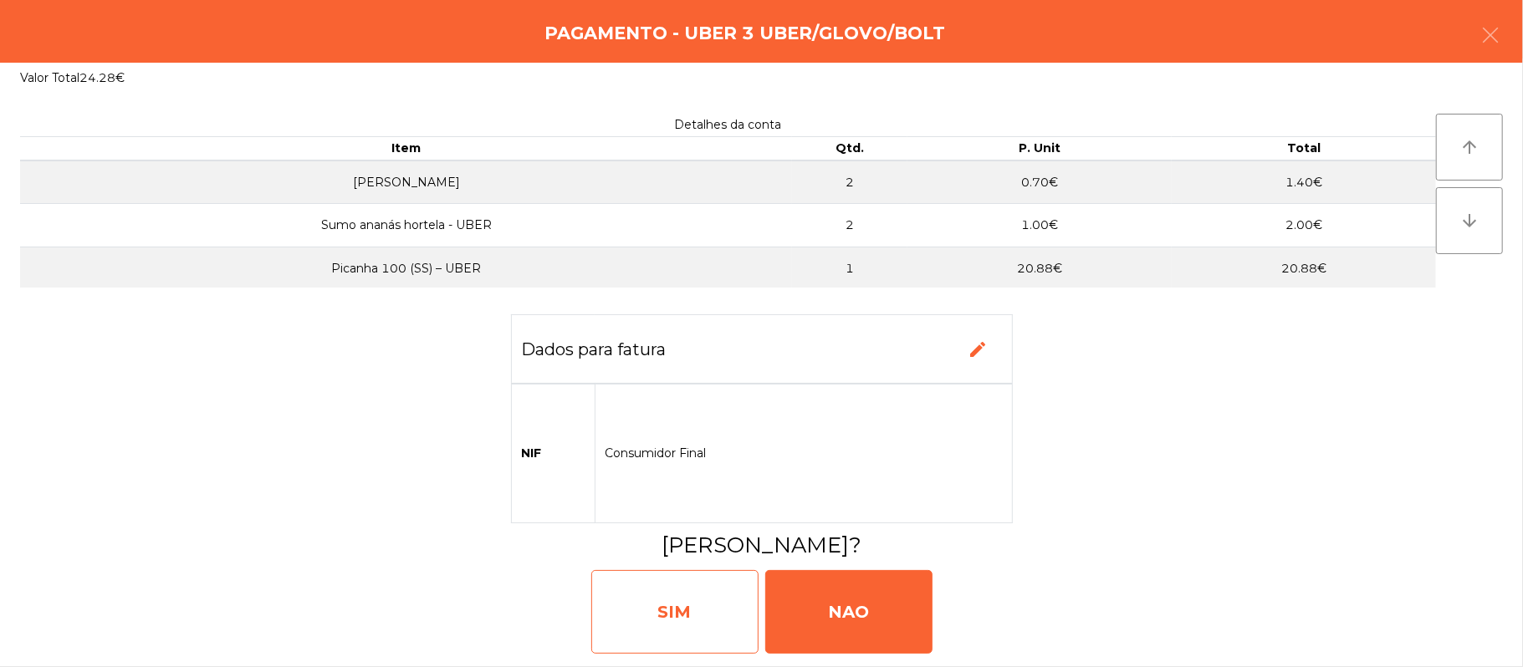
click at [688, 627] on div "SIM" at bounding box center [674, 612] width 167 height 84
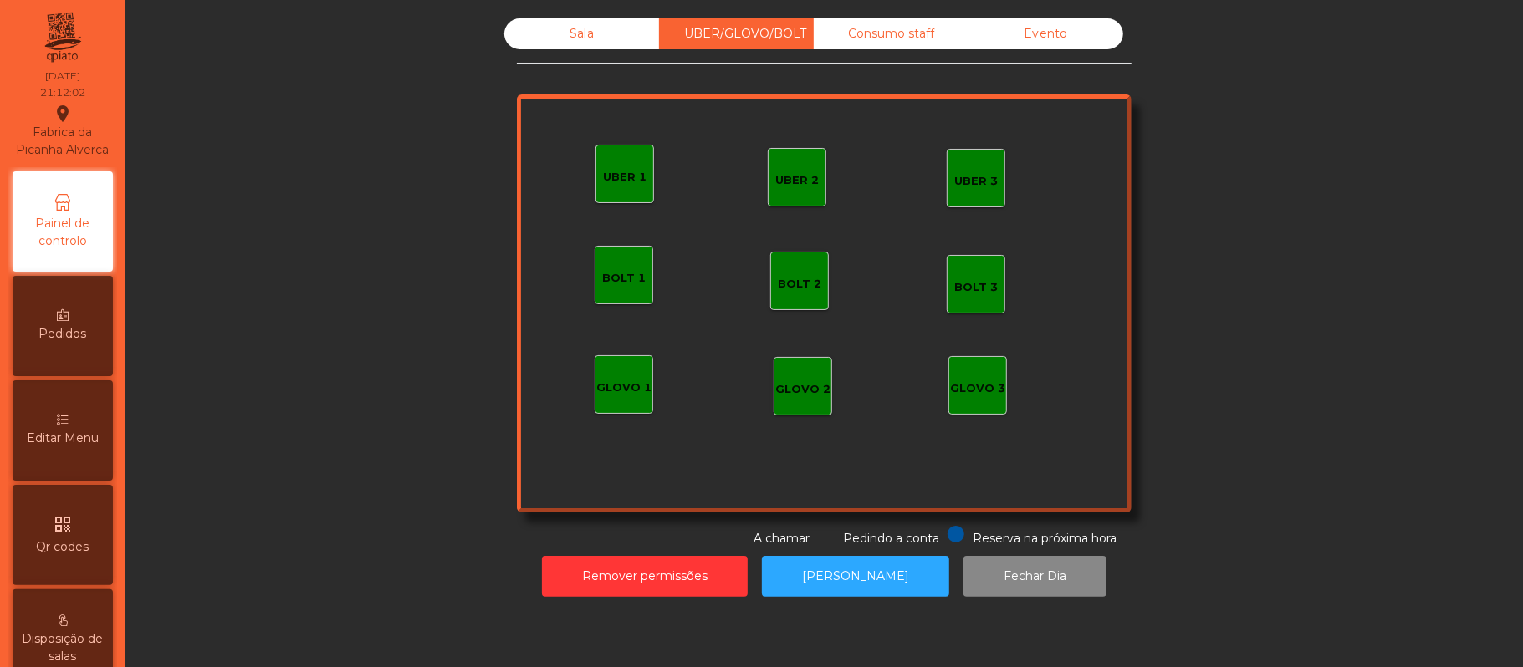
click at [897, 34] on div "Consumo staff" at bounding box center [891, 33] width 155 height 31
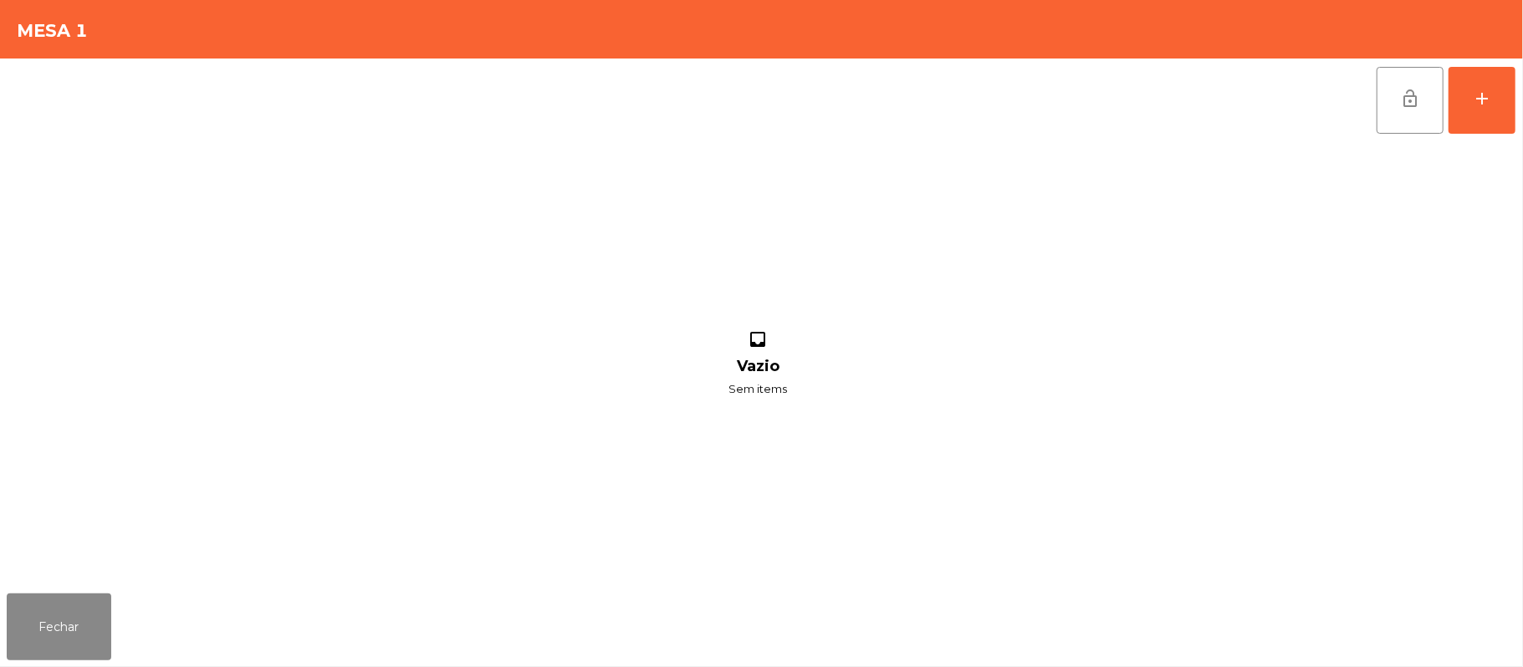
click at [1516, 108] on div "lock_open add inbox Vazio Sem items" at bounding box center [761, 323] width 1523 height 529
click at [1469, 105] on button "add" at bounding box center [1482, 100] width 67 height 67
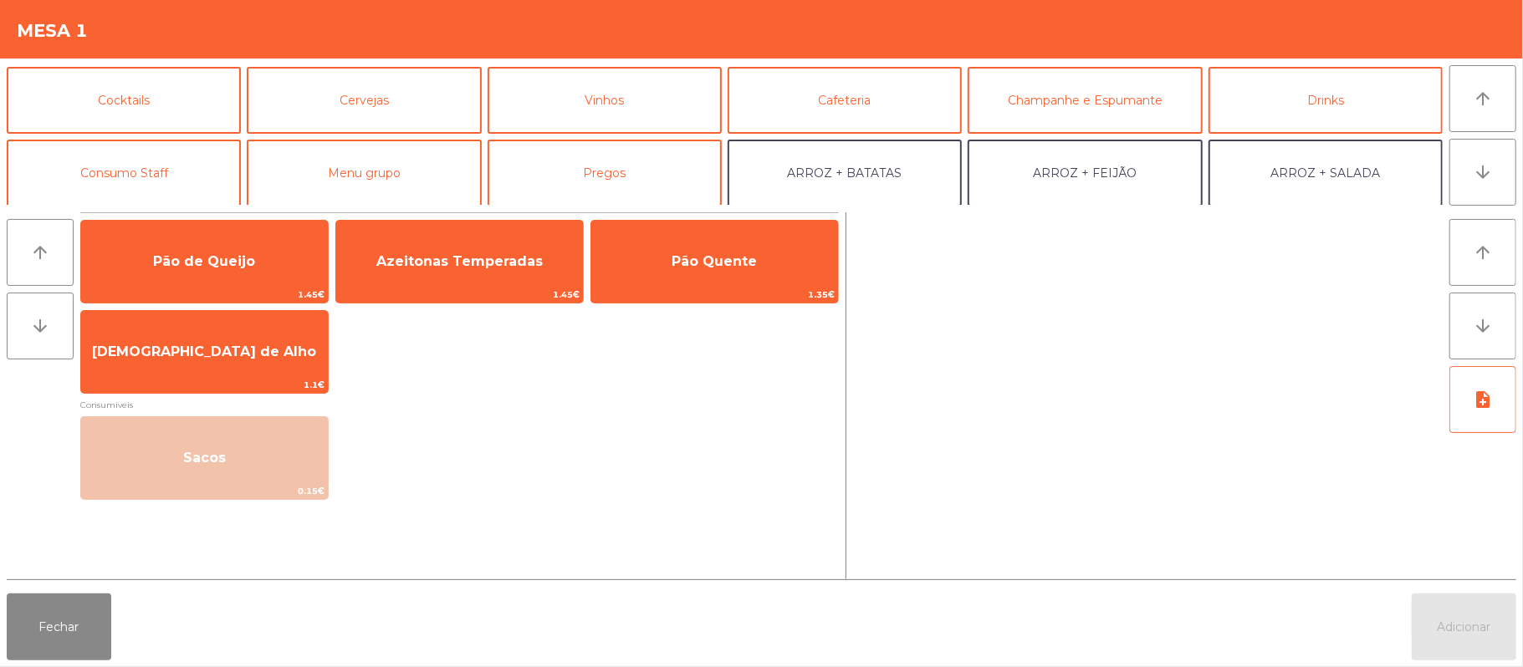
scroll to position [95, 0]
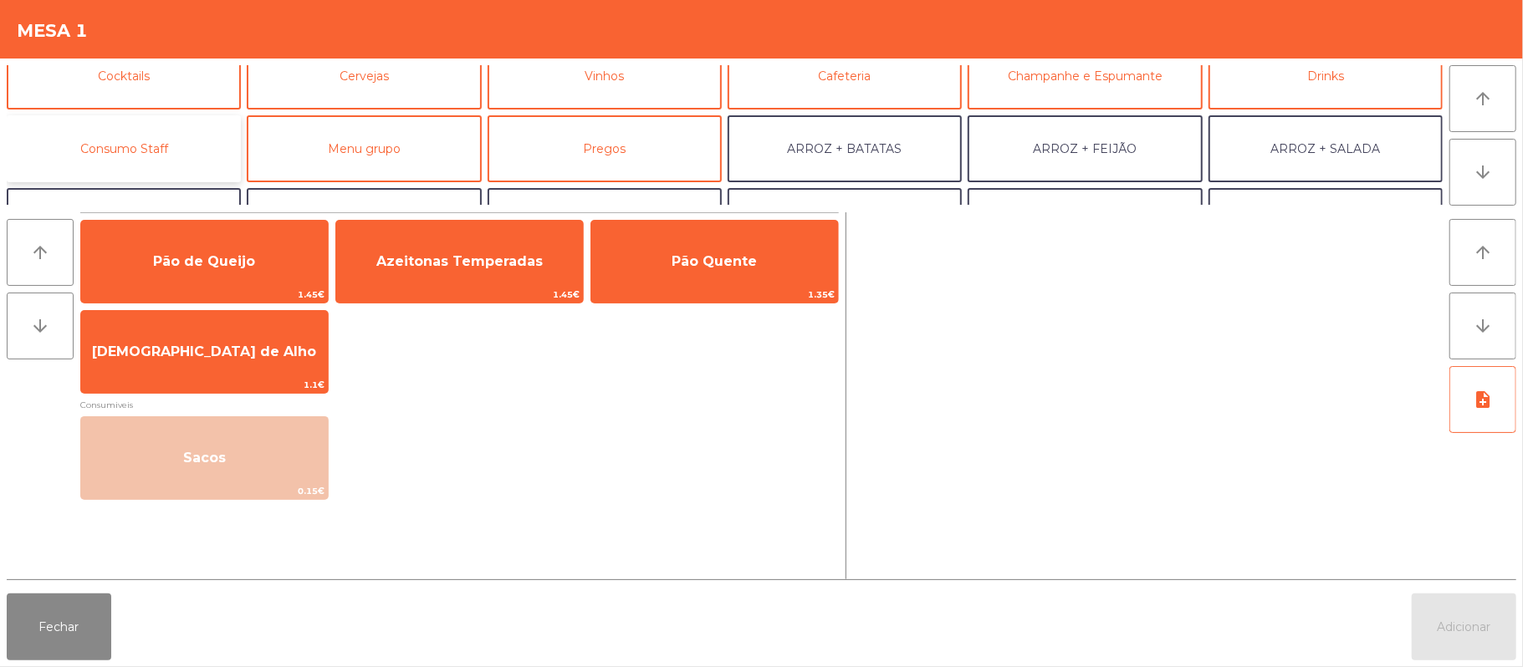
click at [168, 147] on button "Consumo Staff" at bounding box center [124, 148] width 234 height 67
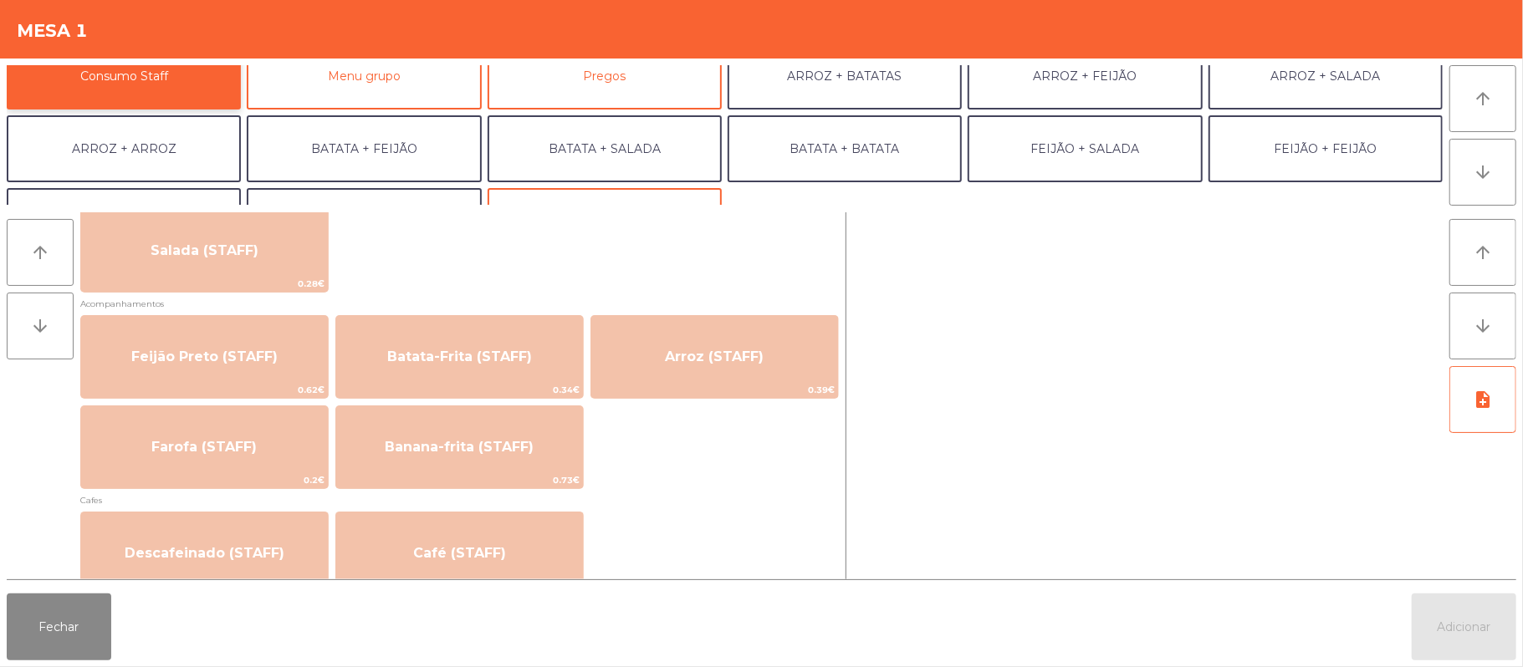
scroll to position [696, 0]
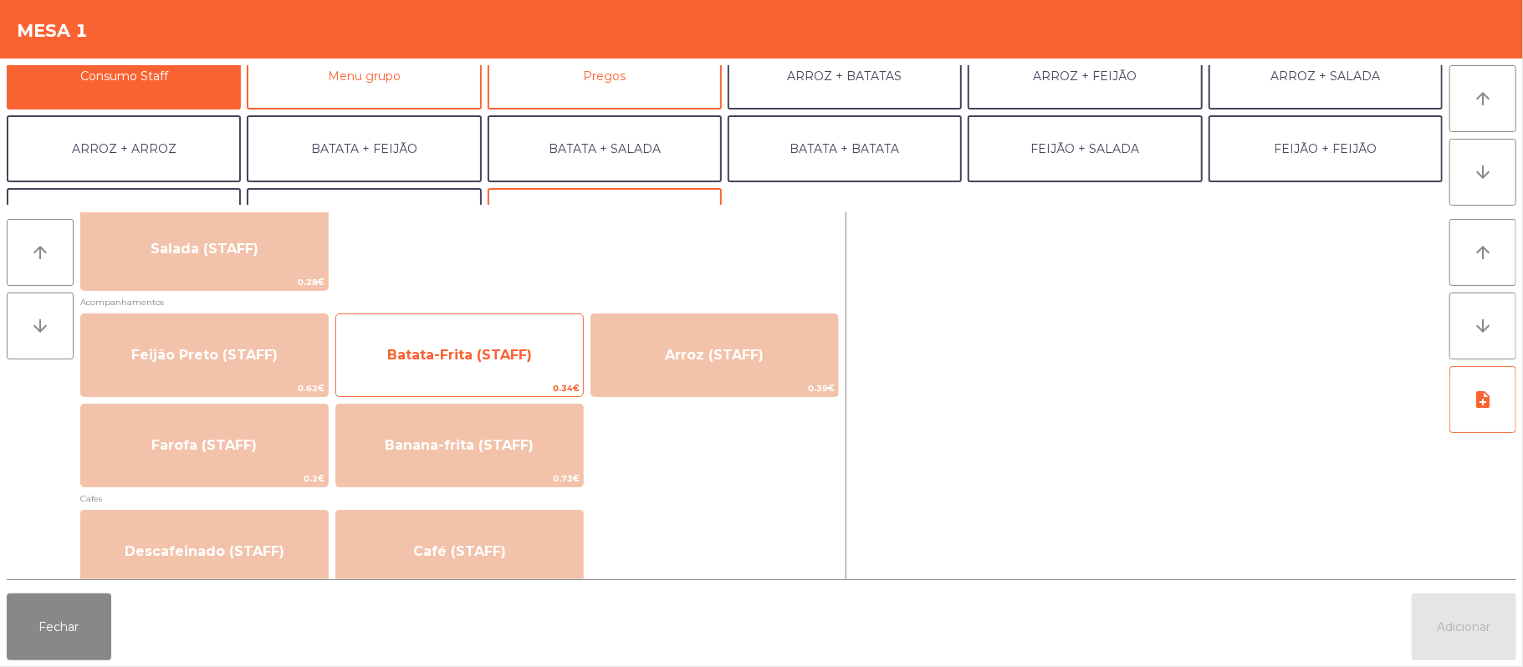
click at [524, 370] on span "Batata-Frita (STAFF)" at bounding box center [459, 355] width 247 height 45
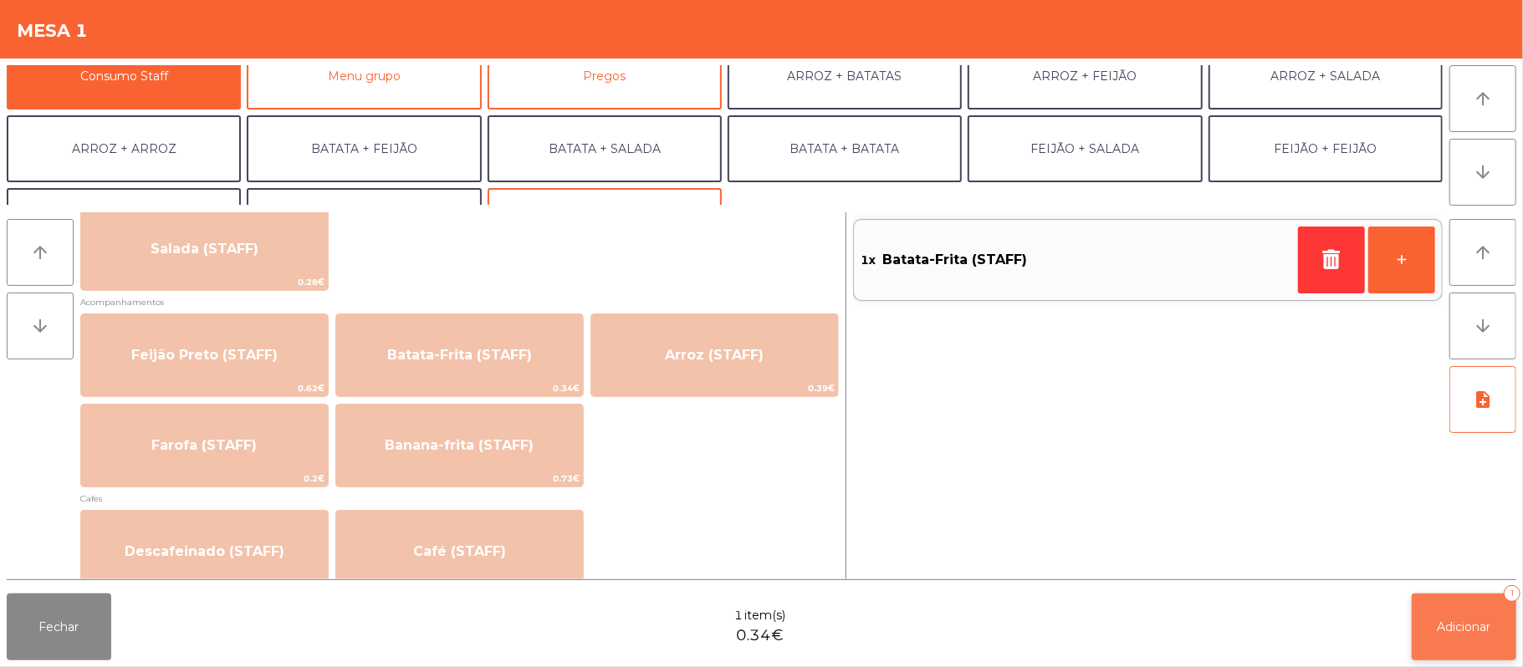
click at [1460, 620] on span "Adicionar" at bounding box center [1465, 627] width 54 height 15
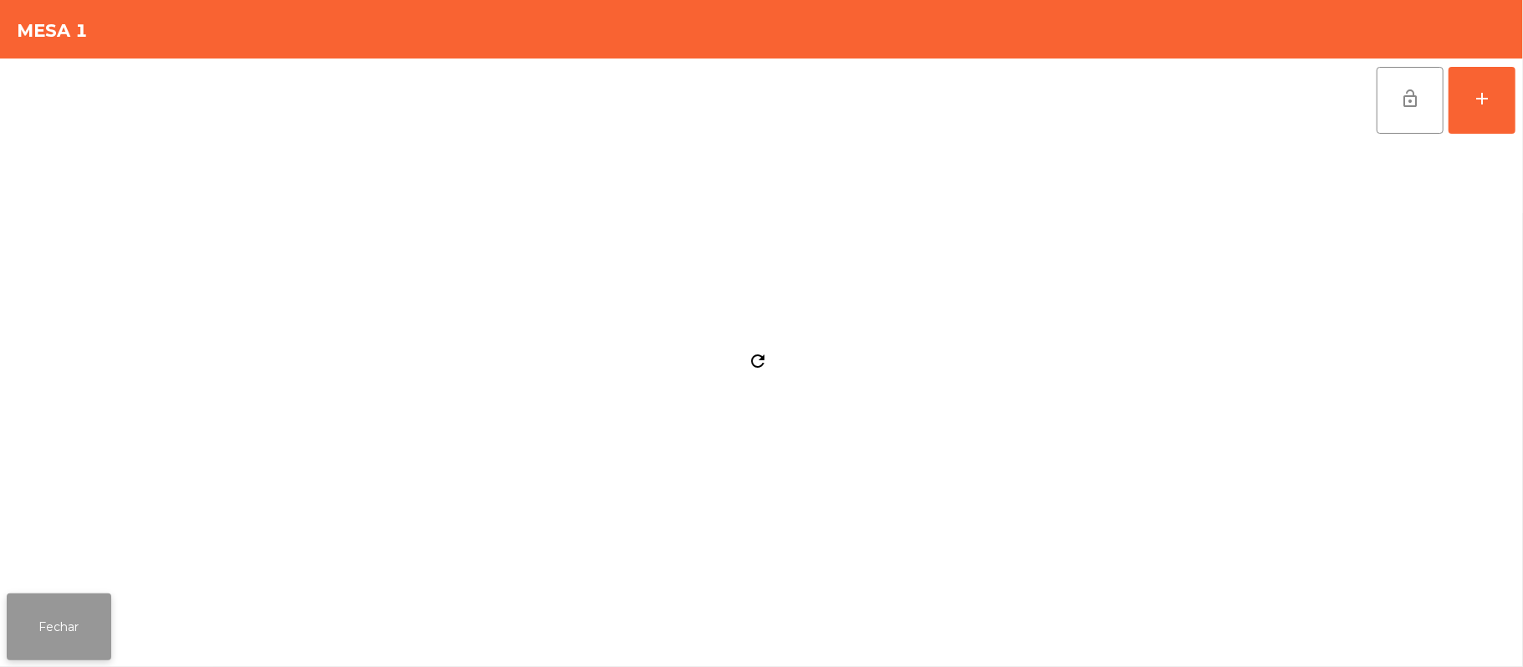
click at [84, 642] on button "Fechar" at bounding box center [59, 627] width 105 height 67
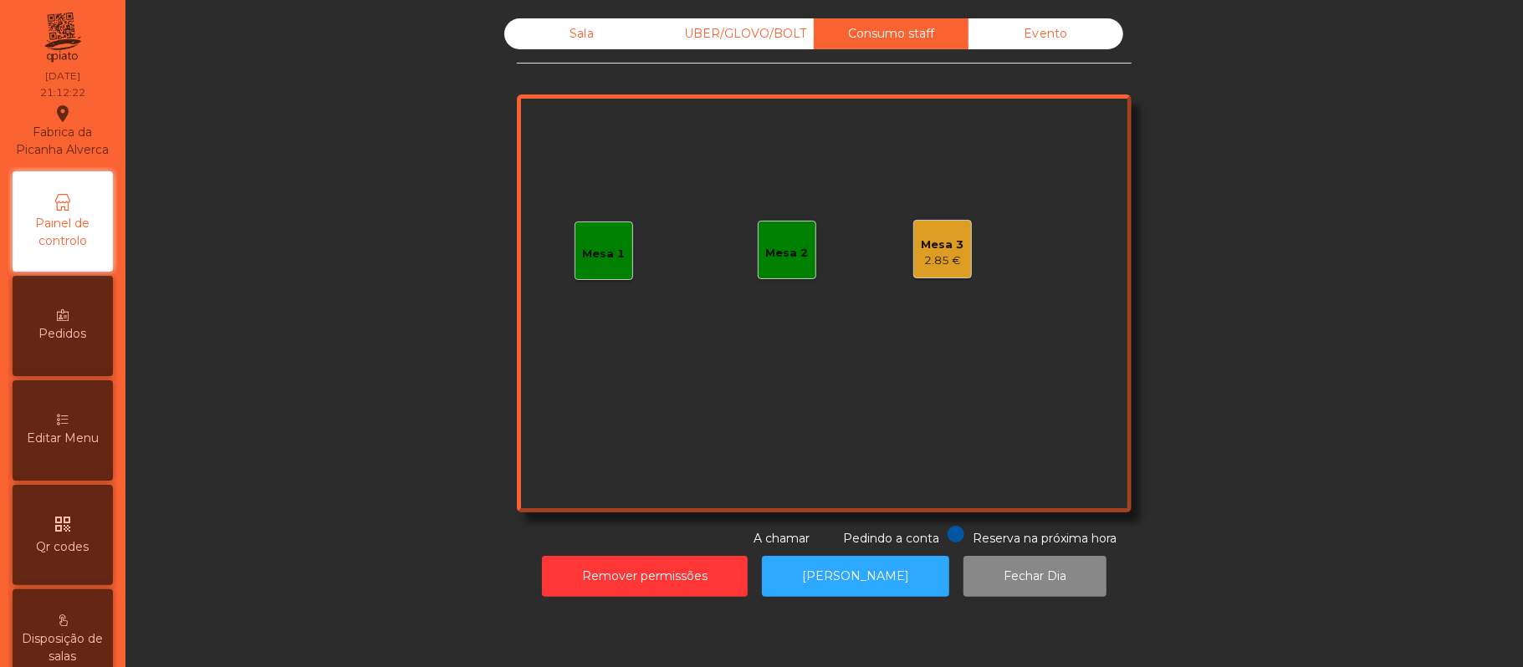
click at [584, 35] on div "Sala" at bounding box center [581, 33] width 155 height 31
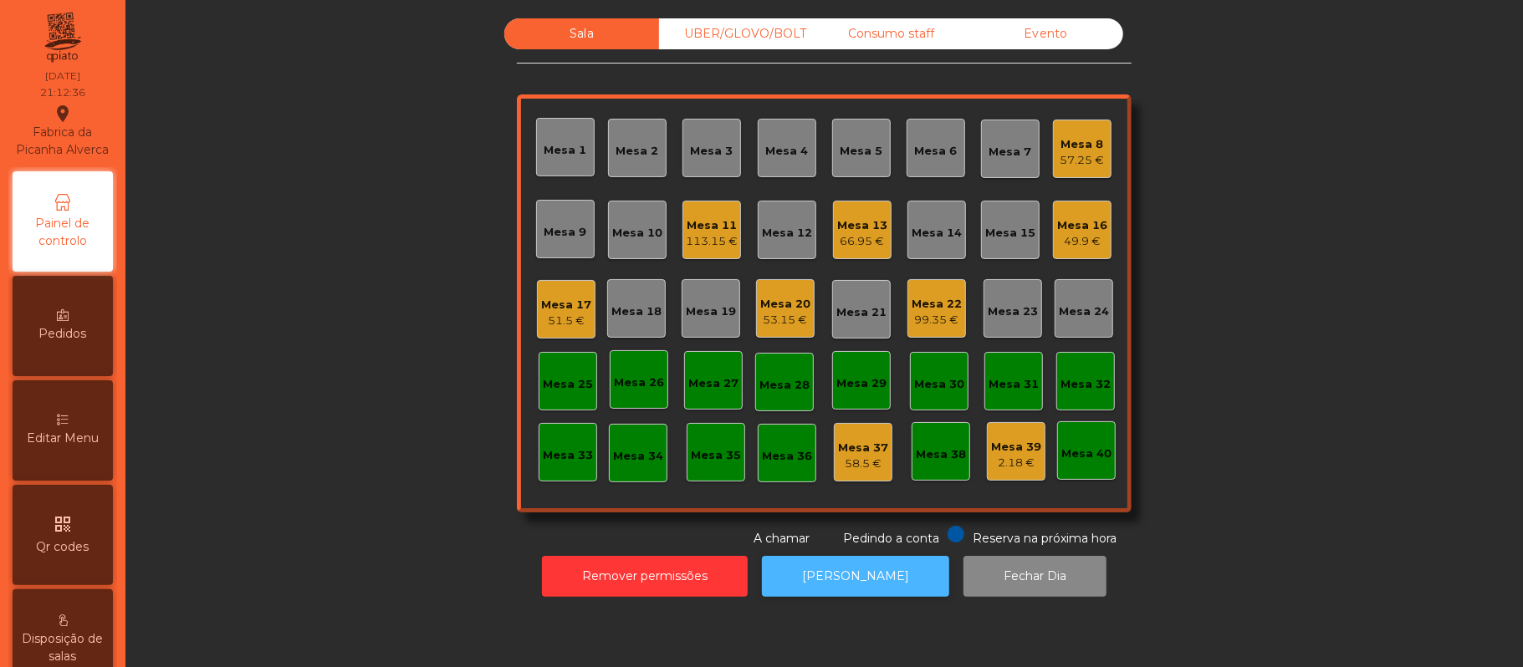
click at [847, 590] on button "[PERSON_NAME]" at bounding box center [855, 576] width 187 height 41
click at [749, 33] on div "UBER/GLOVO/BOLT" at bounding box center [736, 33] width 155 height 31
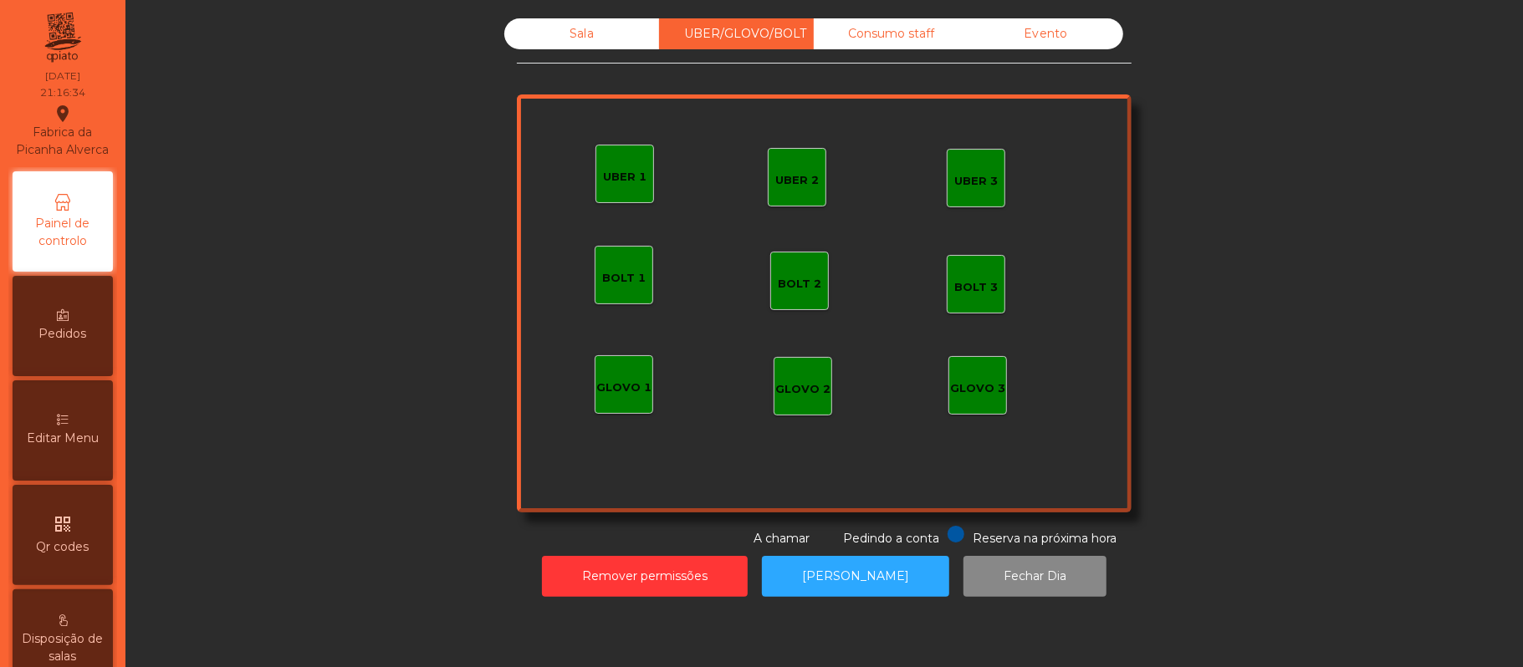
click at [871, 33] on div "Consumo staff" at bounding box center [891, 33] width 155 height 31
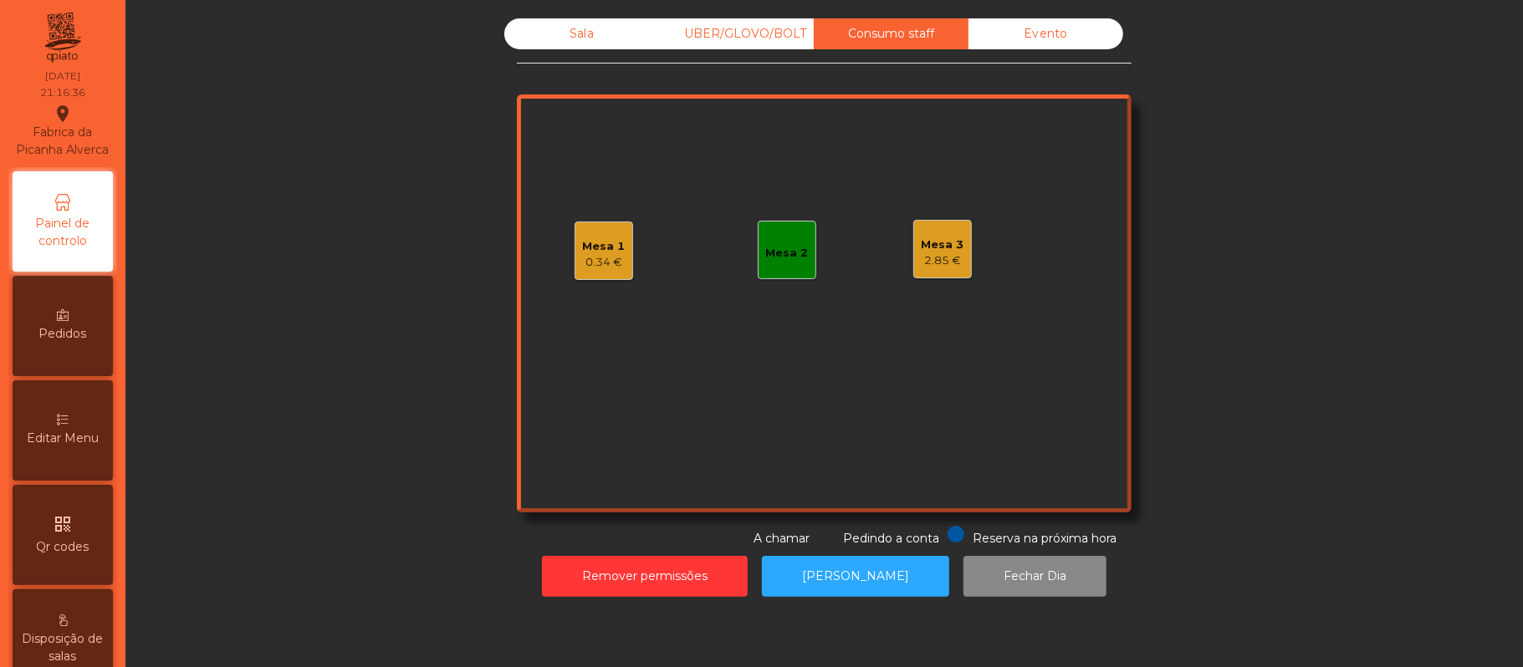
click at [928, 275] on div "Mesa 3 2.85 €" at bounding box center [942, 249] width 59 height 59
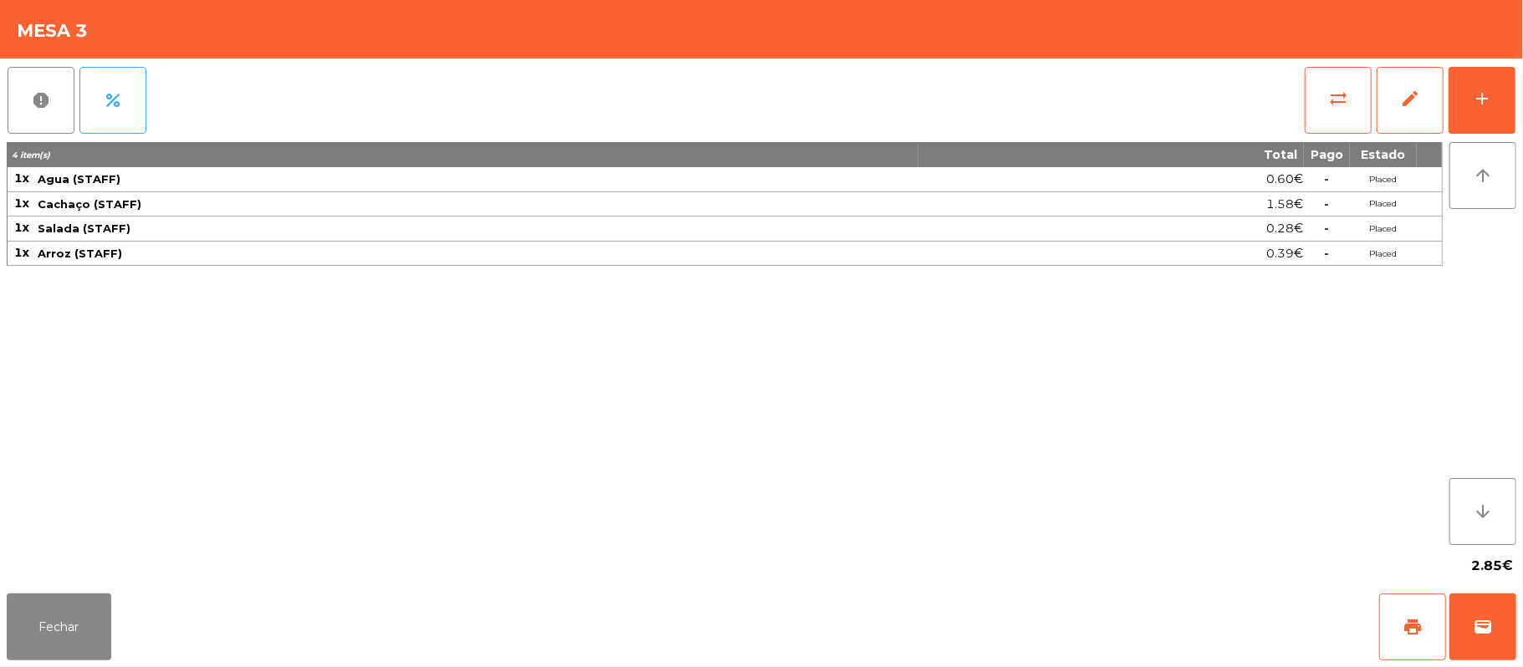
click at [59, 662] on div "Fechar print wallet" at bounding box center [761, 627] width 1523 height 80
click at [59, 630] on button "Fechar" at bounding box center [59, 627] width 105 height 67
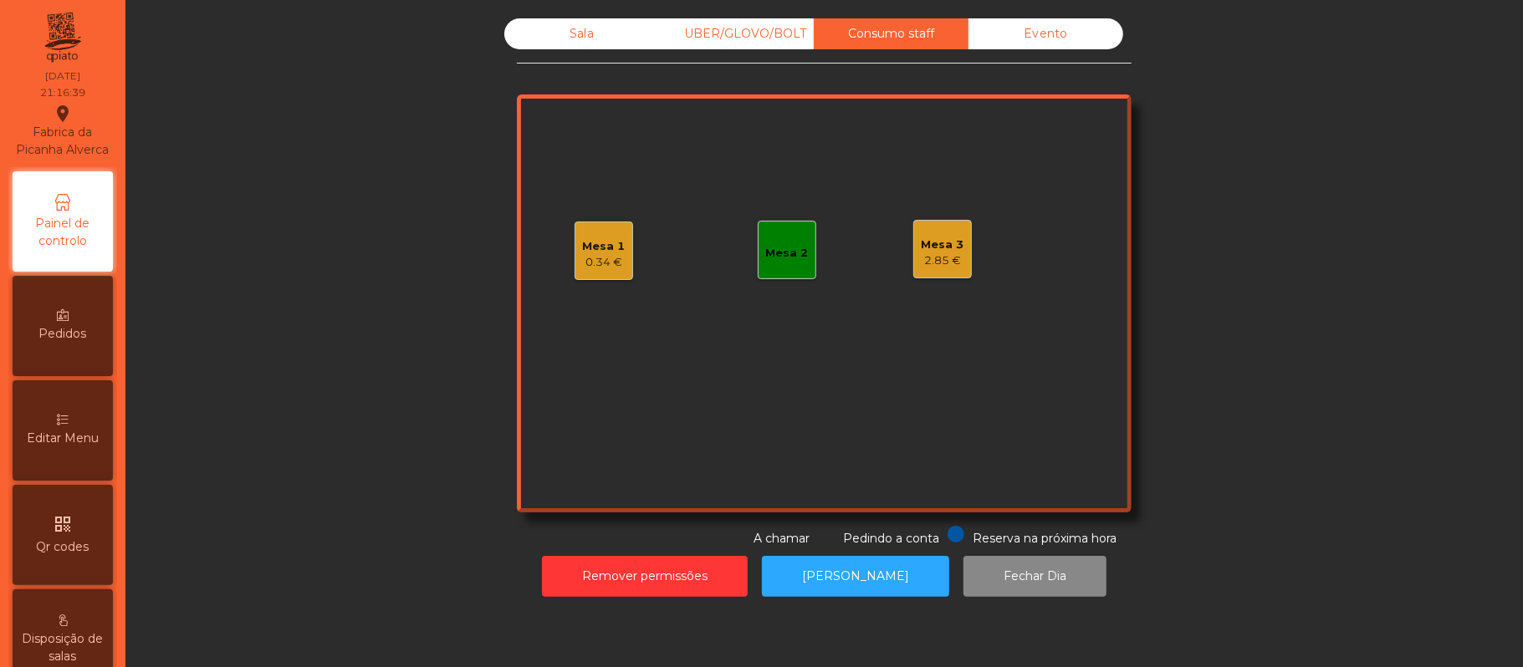
click at [582, 225] on div "Mesa 1 0.34 €" at bounding box center [604, 251] width 59 height 59
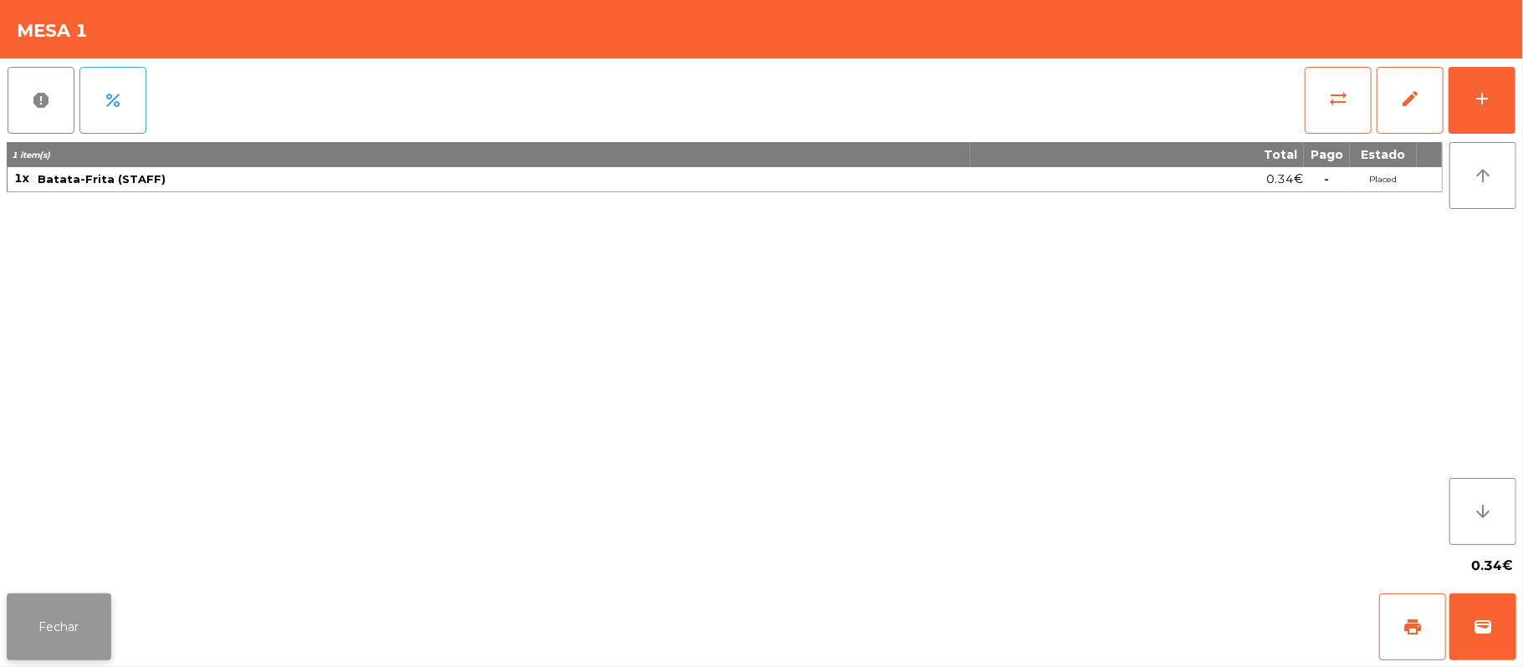
click at [60, 646] on button "Fechar" at bounding box center [59, 627] width 105 height 67
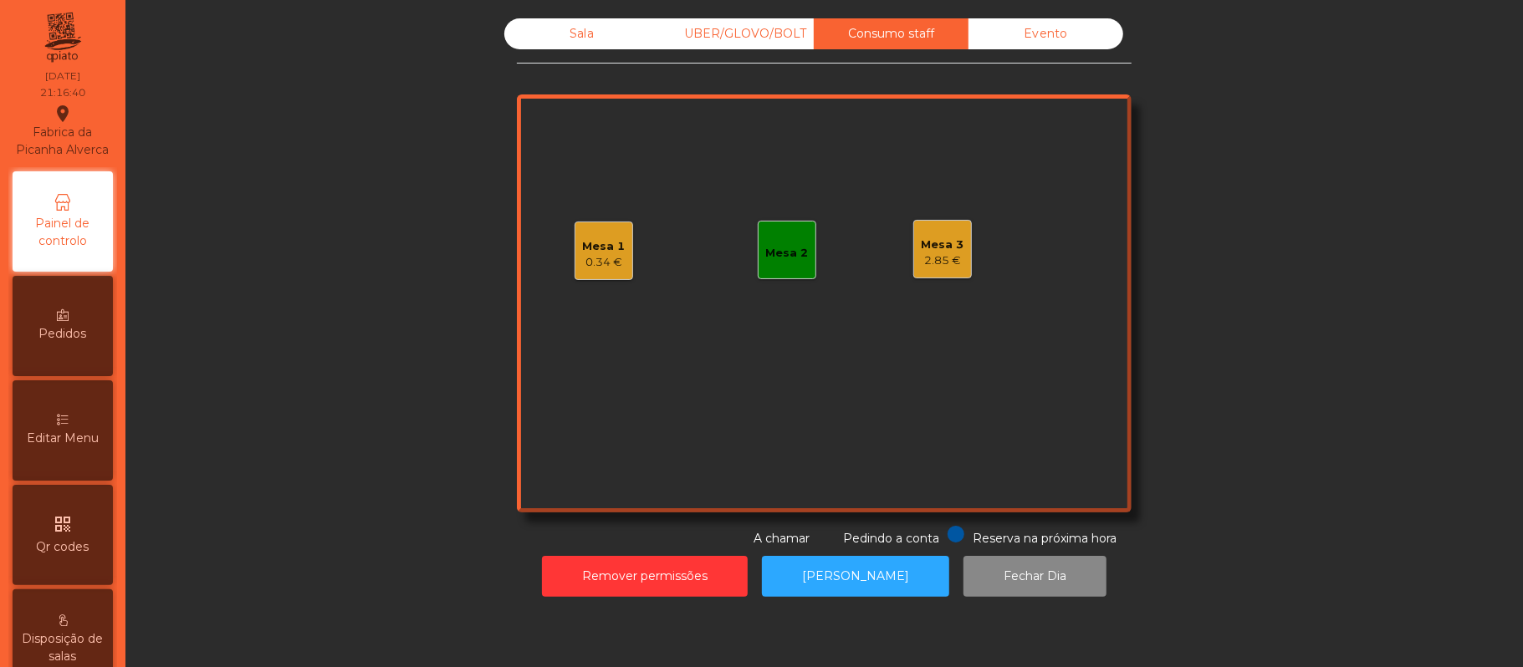
click at [1064, 38] on div "Evento" at bounding box center [1046, 33] width 155 height 31
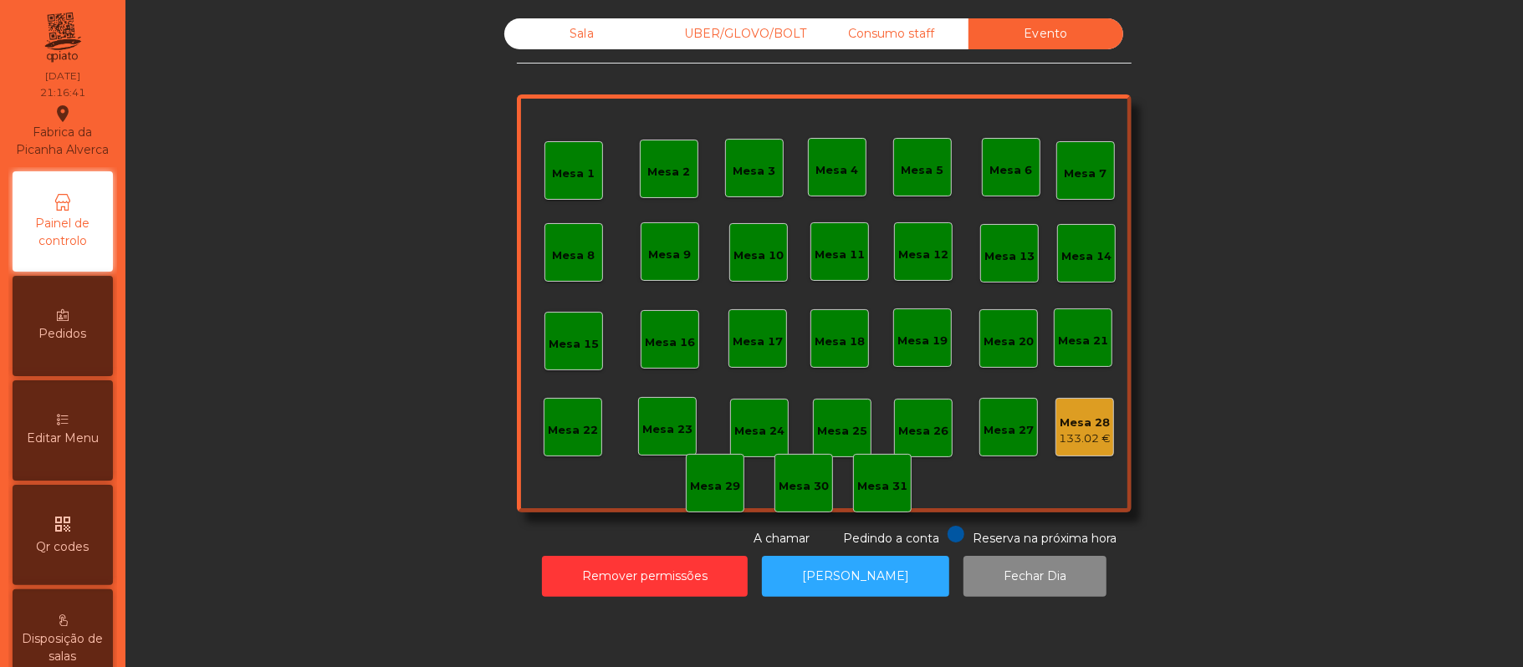
click at [872, 37] on div "Consumo staff" at bounding box center [891, 33] width 155 height 31
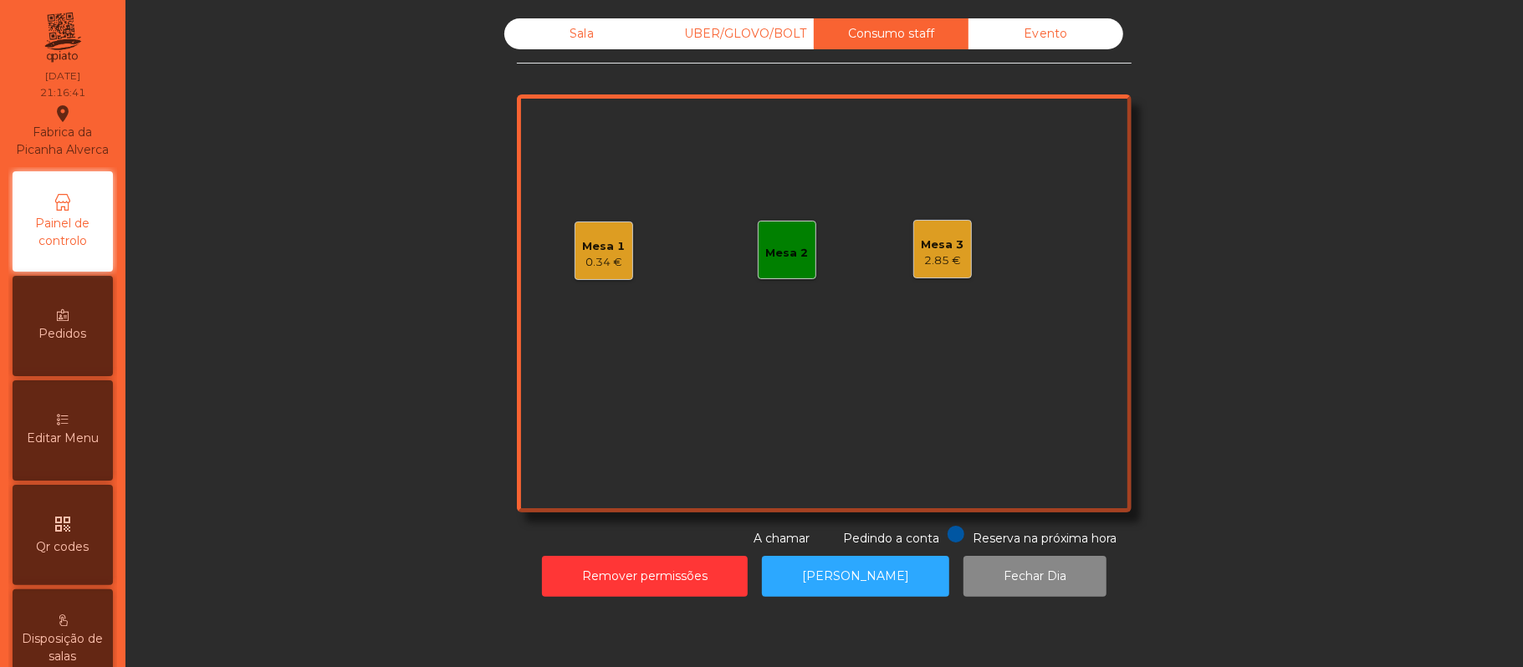
click at [736, 34] on div "UBER/GLOVO/BOLT" at bounding box center [736, 33] width 155 height 31
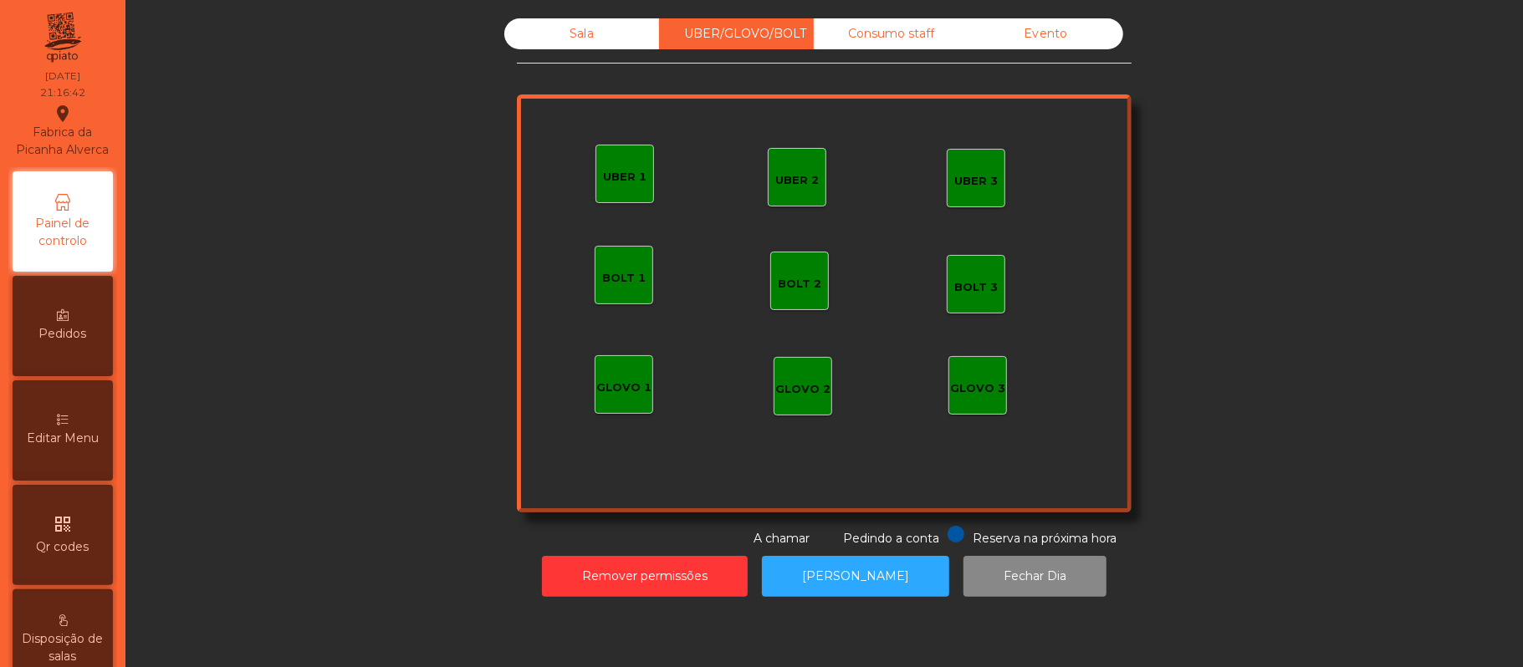
click at [600, 45] on div "Sala" at bounding box center [581, 33] width 155 height 31
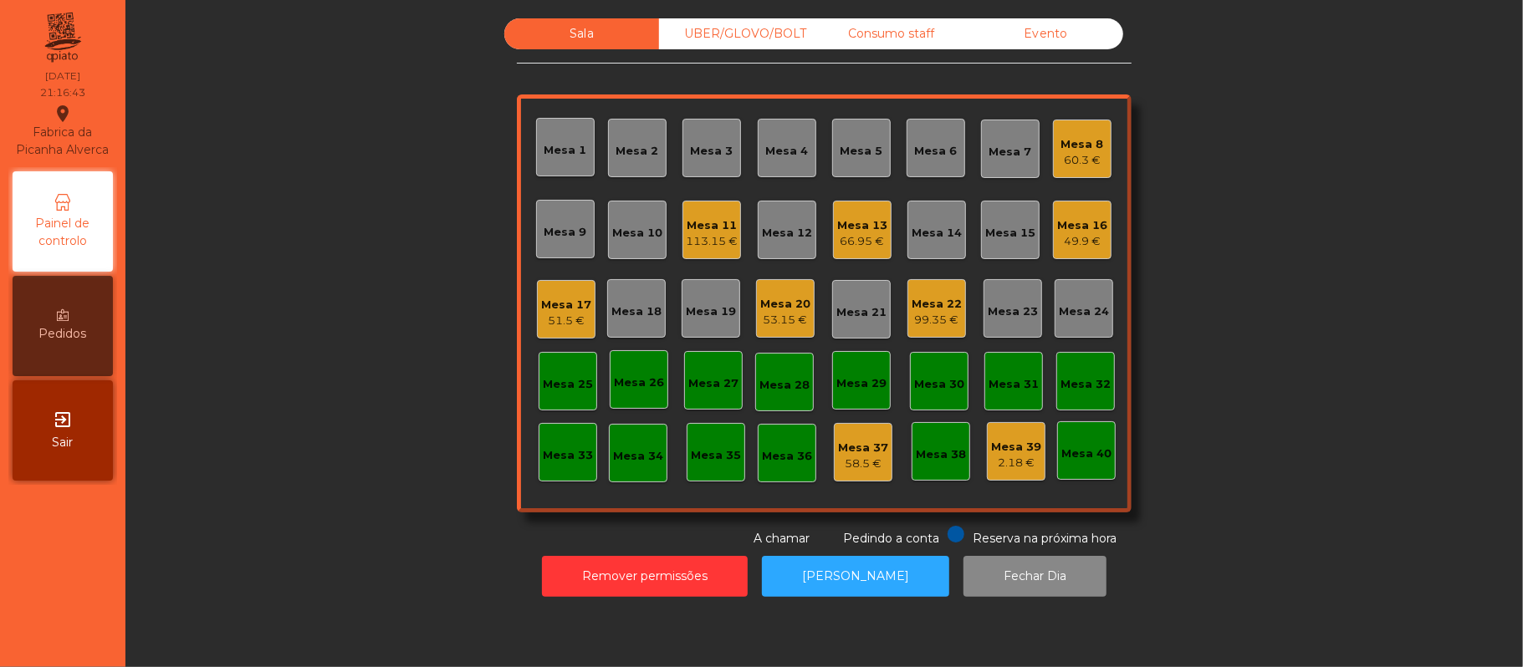
click at [573, 299] on div "Mesa 17" at bounding box center [566, 305] width 50 height 17
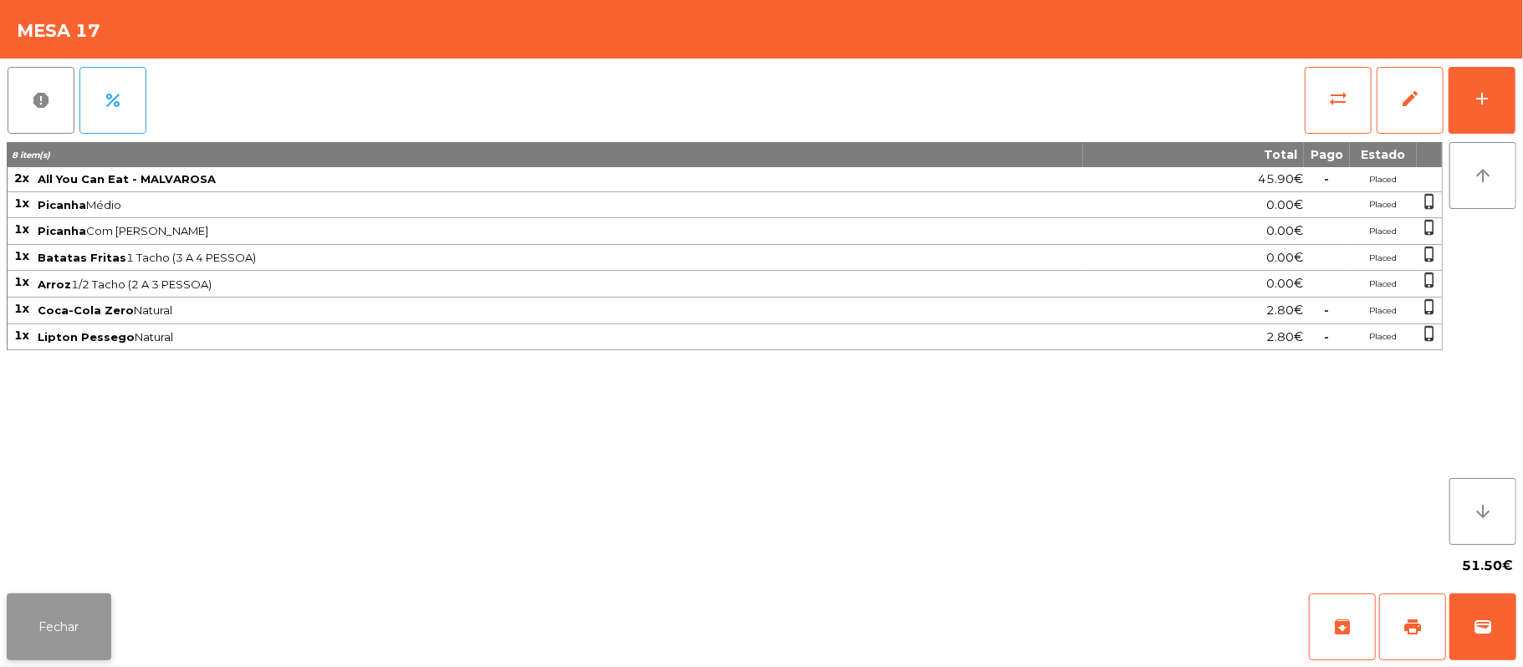
click at [64, 607] on button "Fechar" at bounding box center [59, 627] width 105 height 67
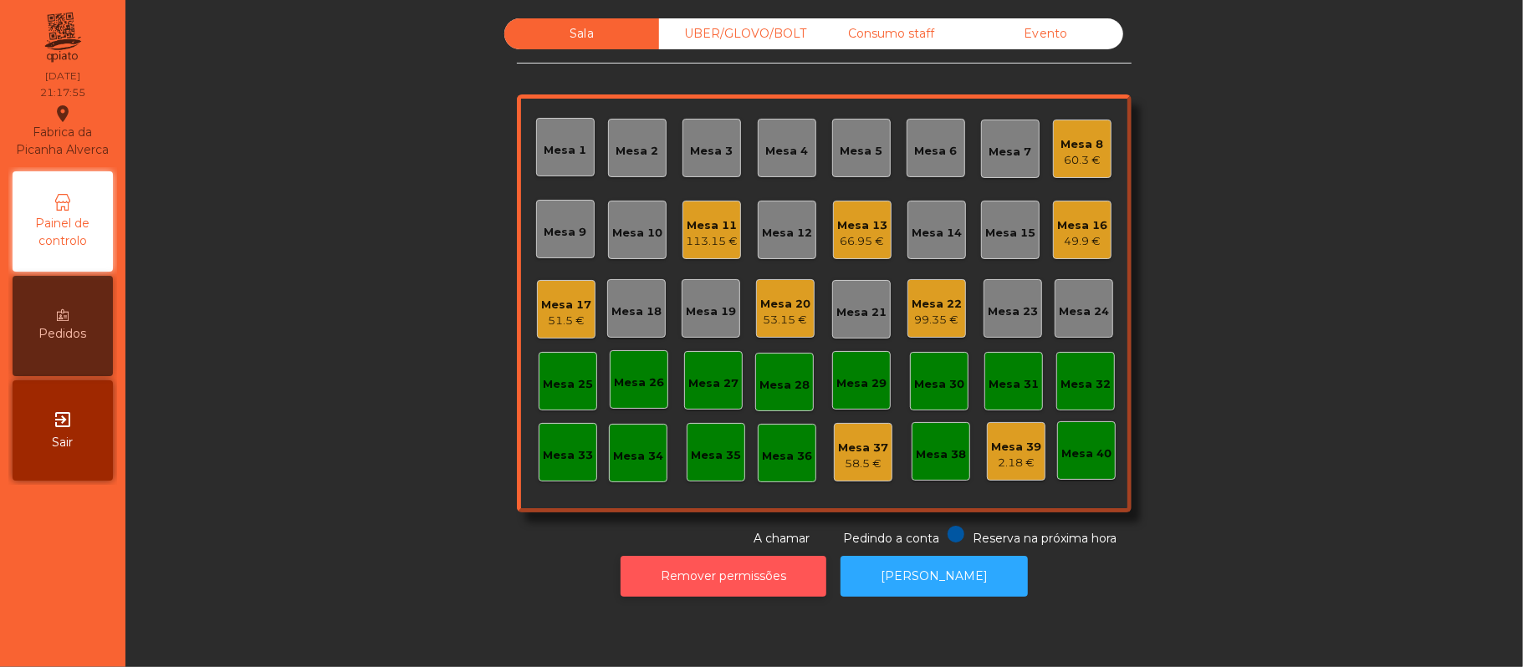
click at [727, 580] on button "Remover permissões" at bounding box center [724, 576] width 206 height 41
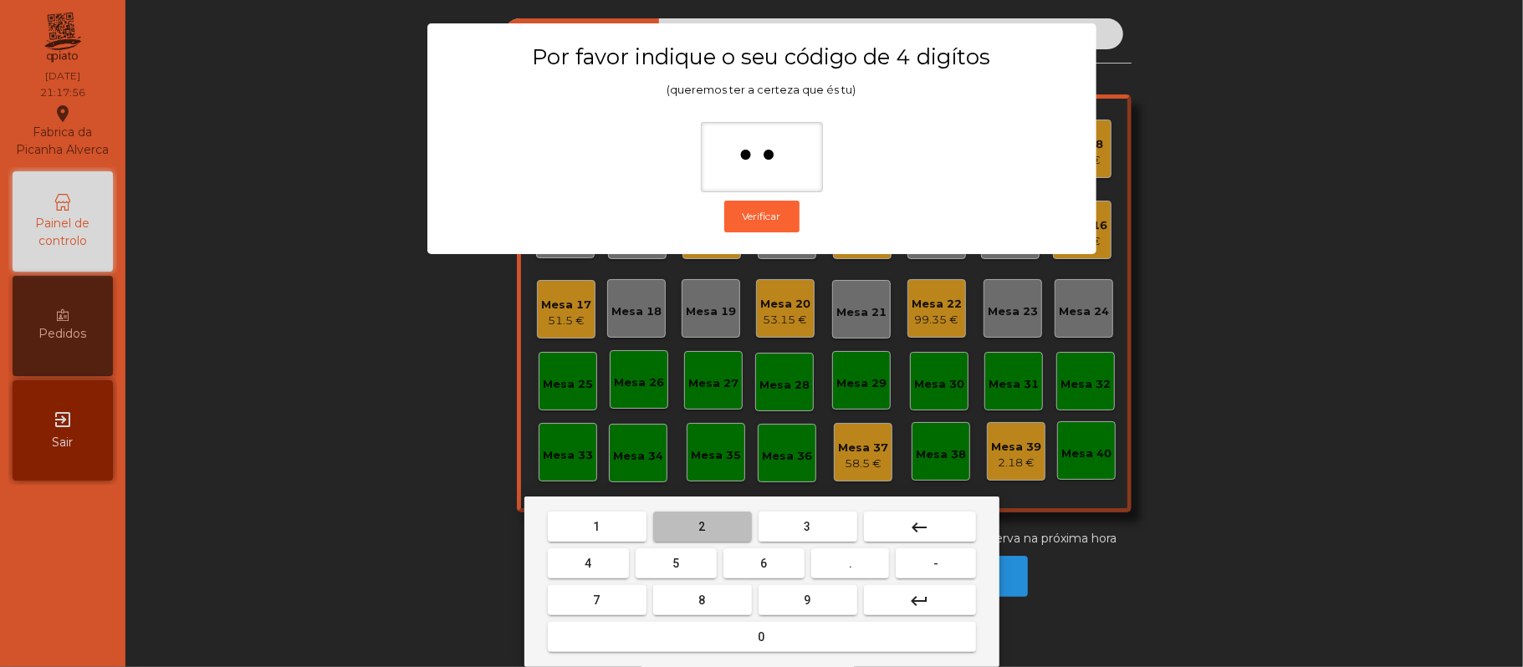
type input "***"
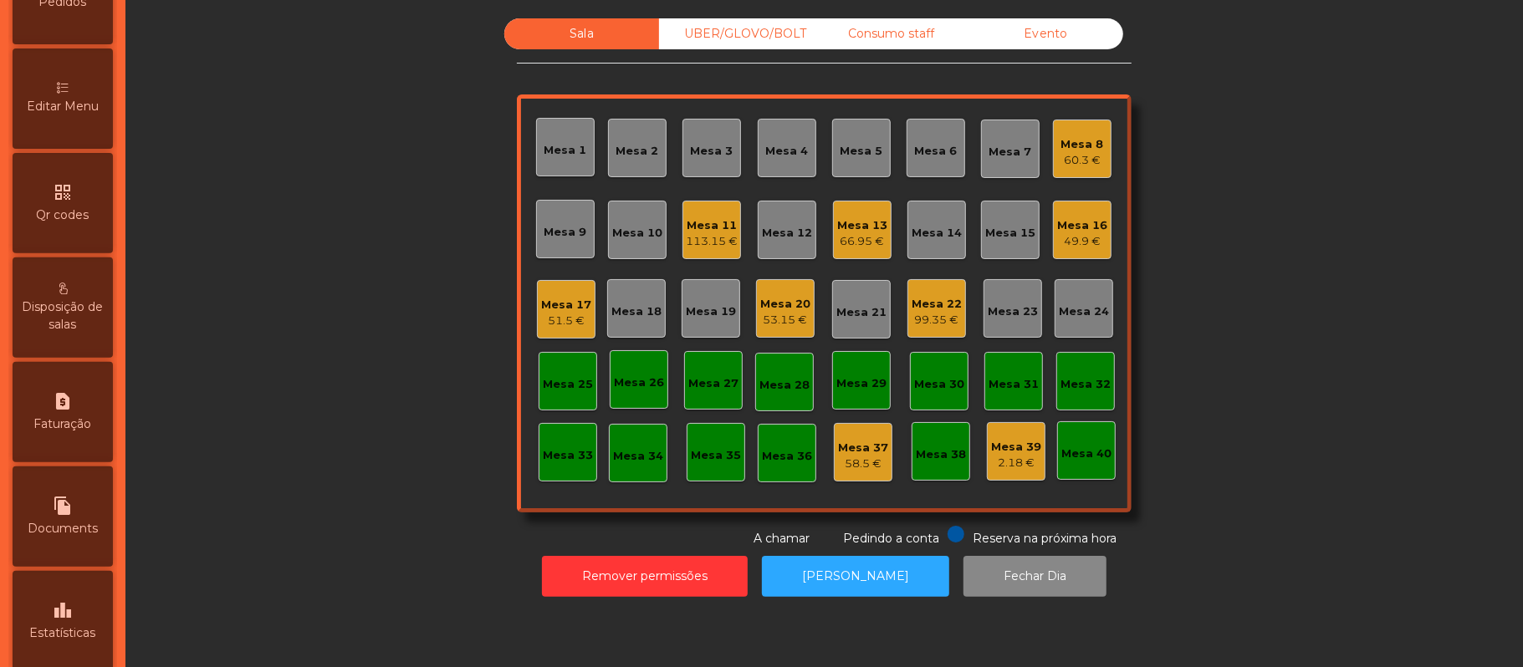
click at [92, 426] on div "request_page Faturação" at bounding box center [63, 412] width 100 height 100
select select "**"
select select "****"
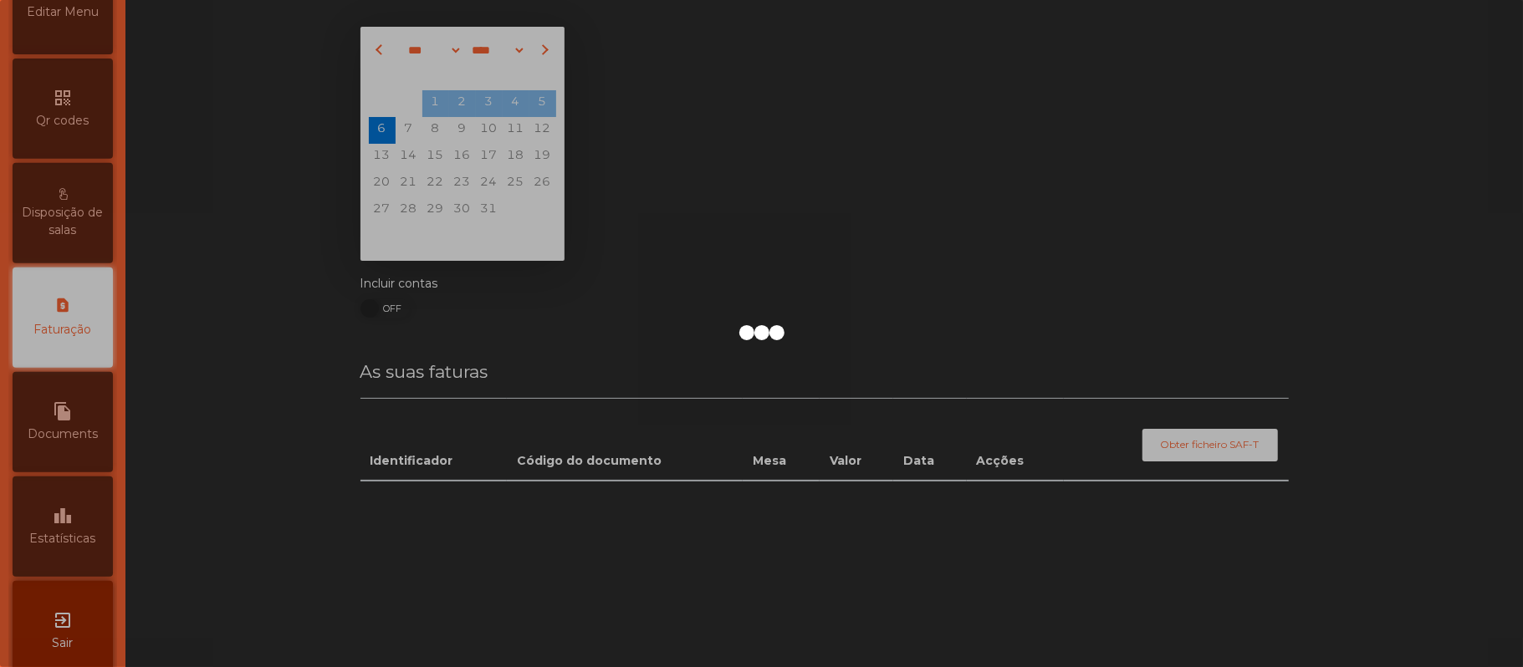
scroll to position [428, 0]
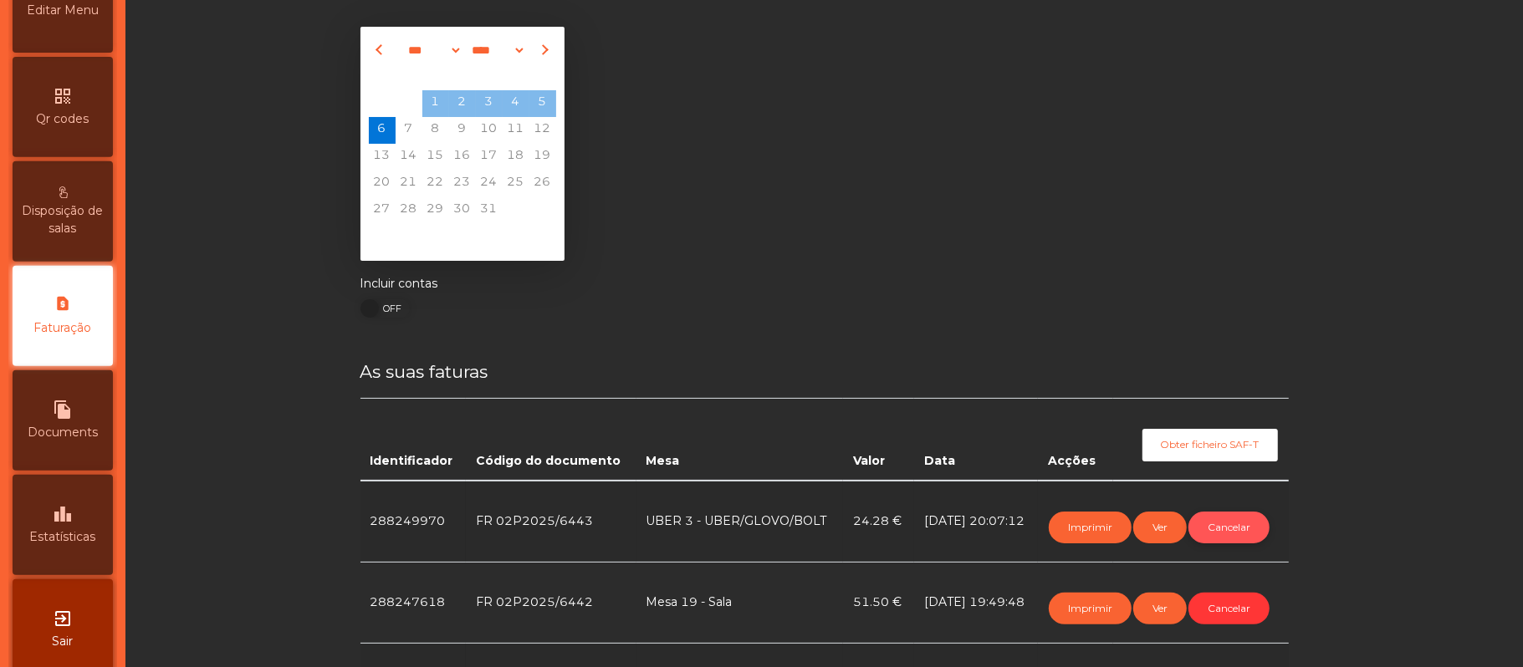
click at [1236, 519] on button "Cancelar" at bounding box center [1229, 528] width 81 height 32
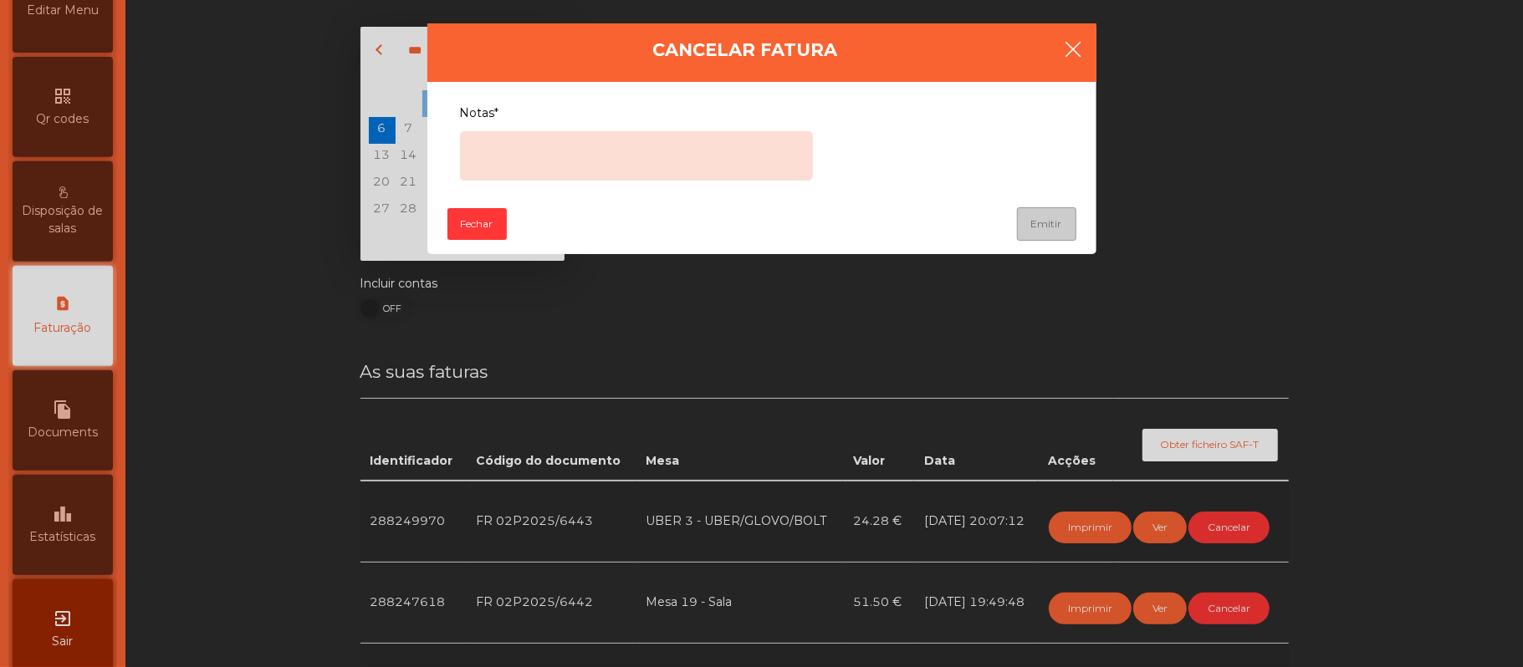
click at [1076, 54] on icon "button" at bounding box center [1074, 49] width 20 height 20
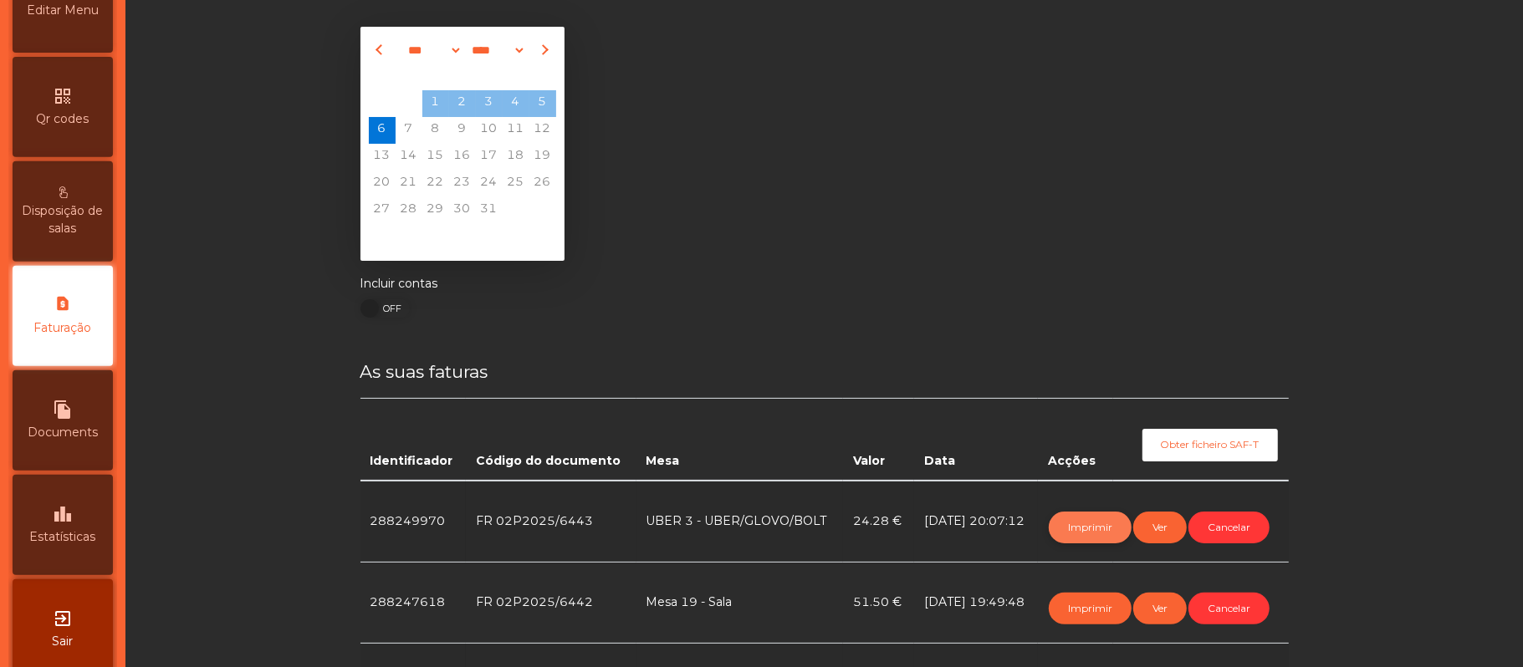
click at [1069, 540] on button "Imprimir" at bounding box center [1090, 528] width 83 height 32
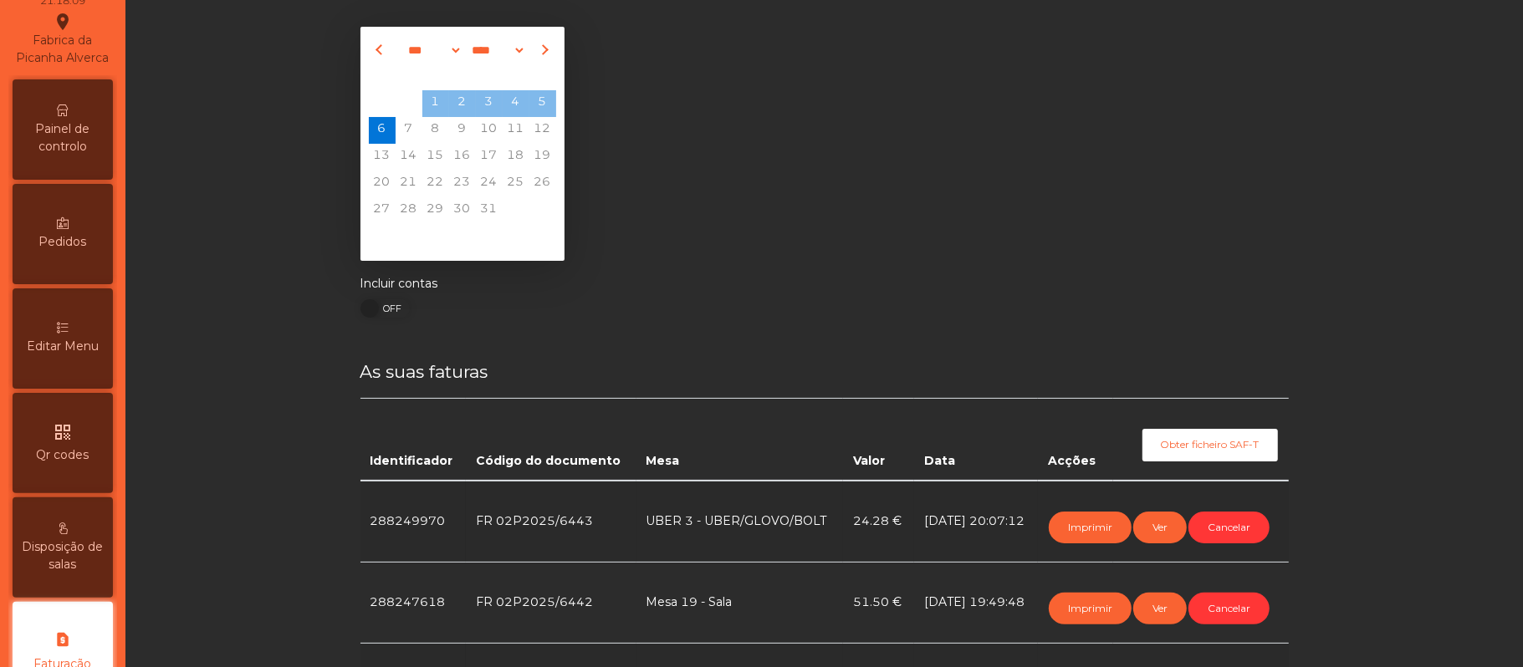
click at [74, 138] on span "Painel de controlo" at bounding box center [63, 137] width 92 height 35
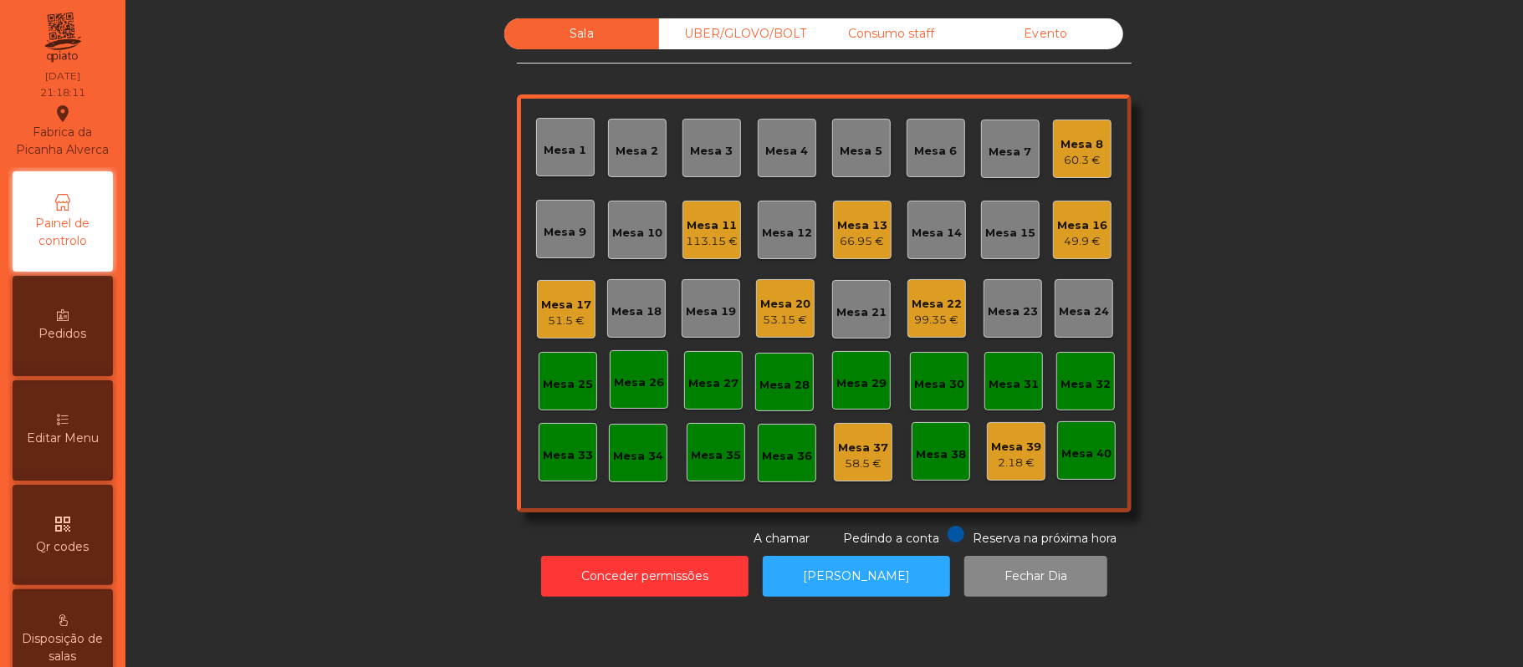
click at [1071, 233] on div "49.9 €" at bounding box center [1082, 241] width 50 height 17
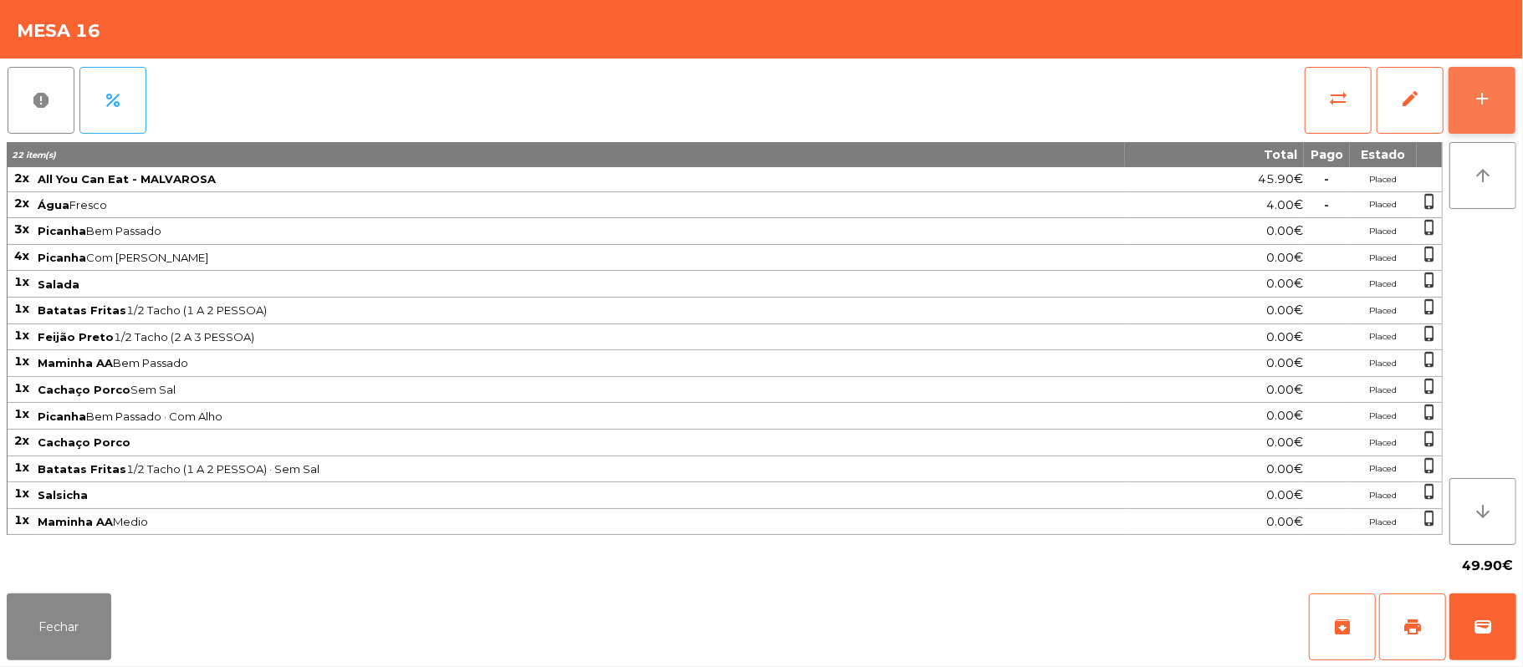
click at [1475, 84] on button "add" at bounding box center [1482, 100] width 67 height 67
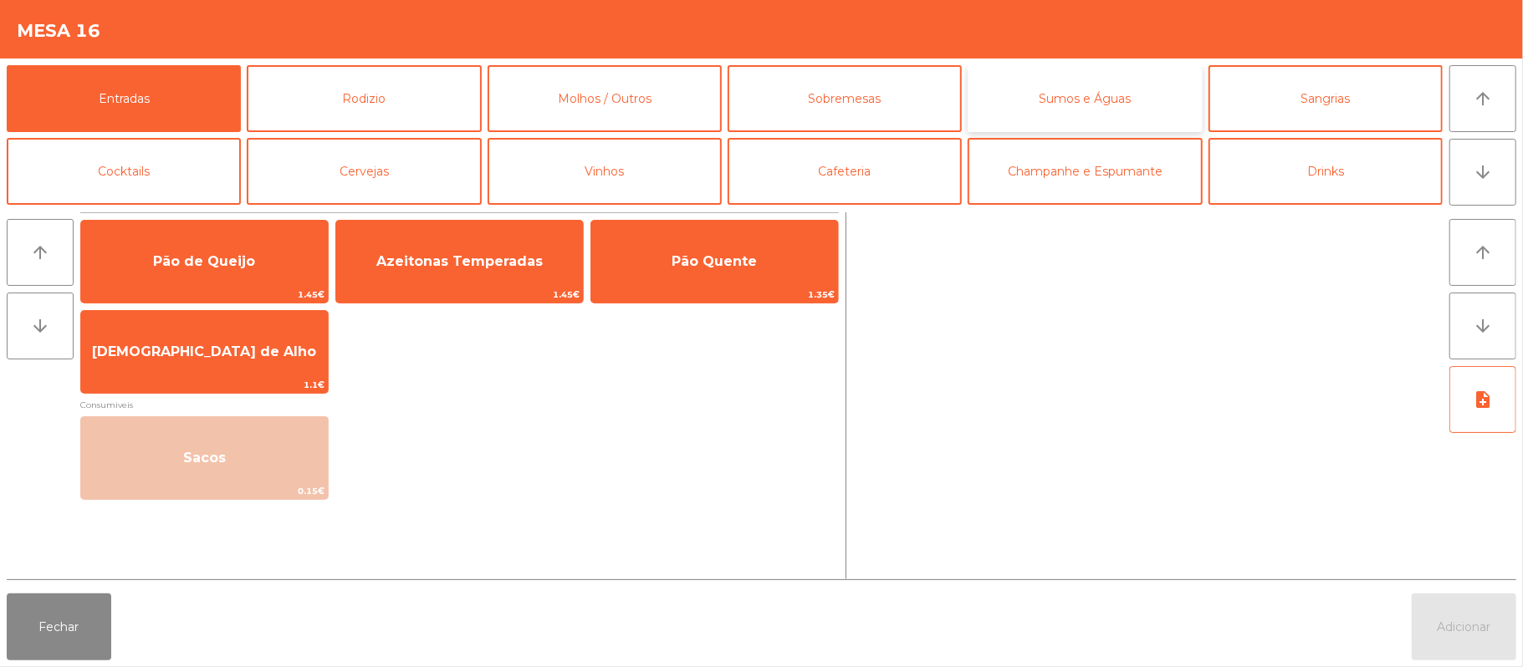
click at [1057, 102] on button "Sumos e Águas" at bounding box center [1085, 98] width 234 height 67
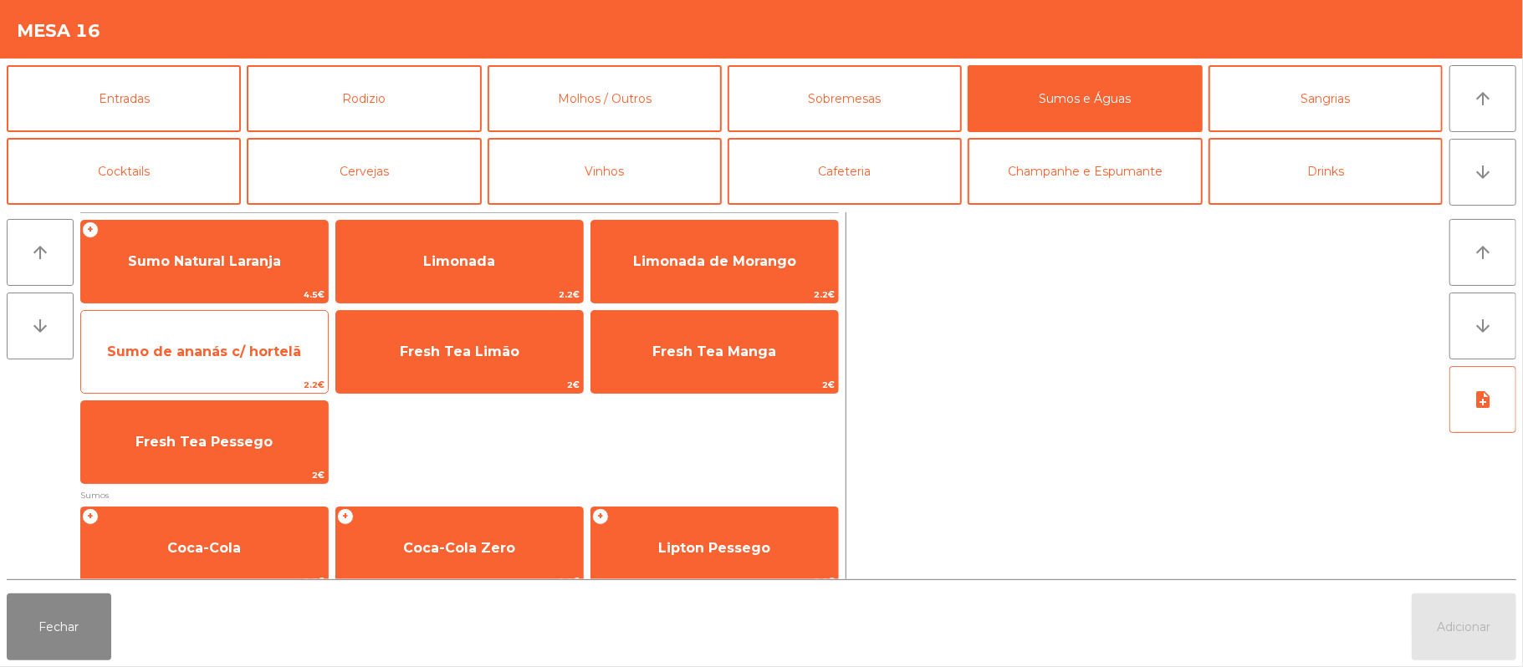
click at [201, 341] on span "Sumo de ananás c/ hortelã" at bounding box center [204, 352] width 247 height 45
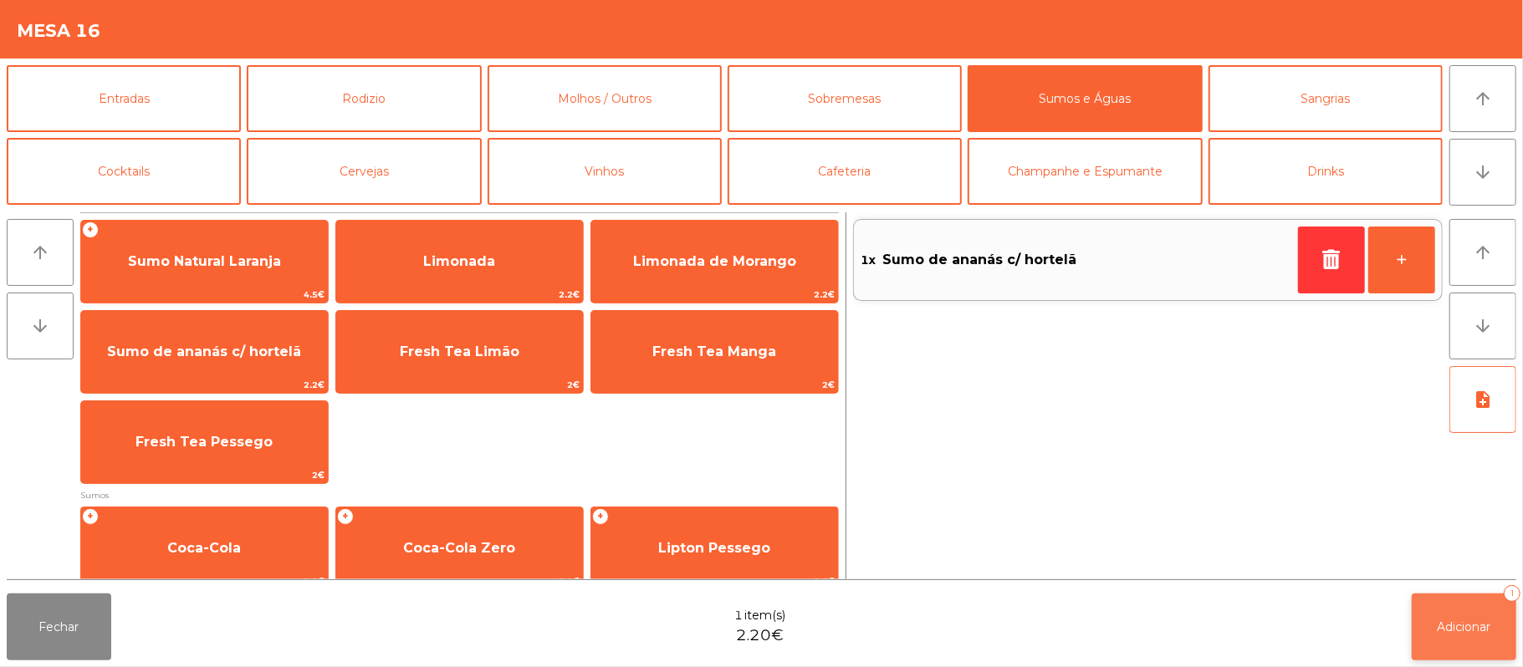
click at [1457, 606] on button "Adicionar 1" at bounding box center [1464, 627] width 105 height 67
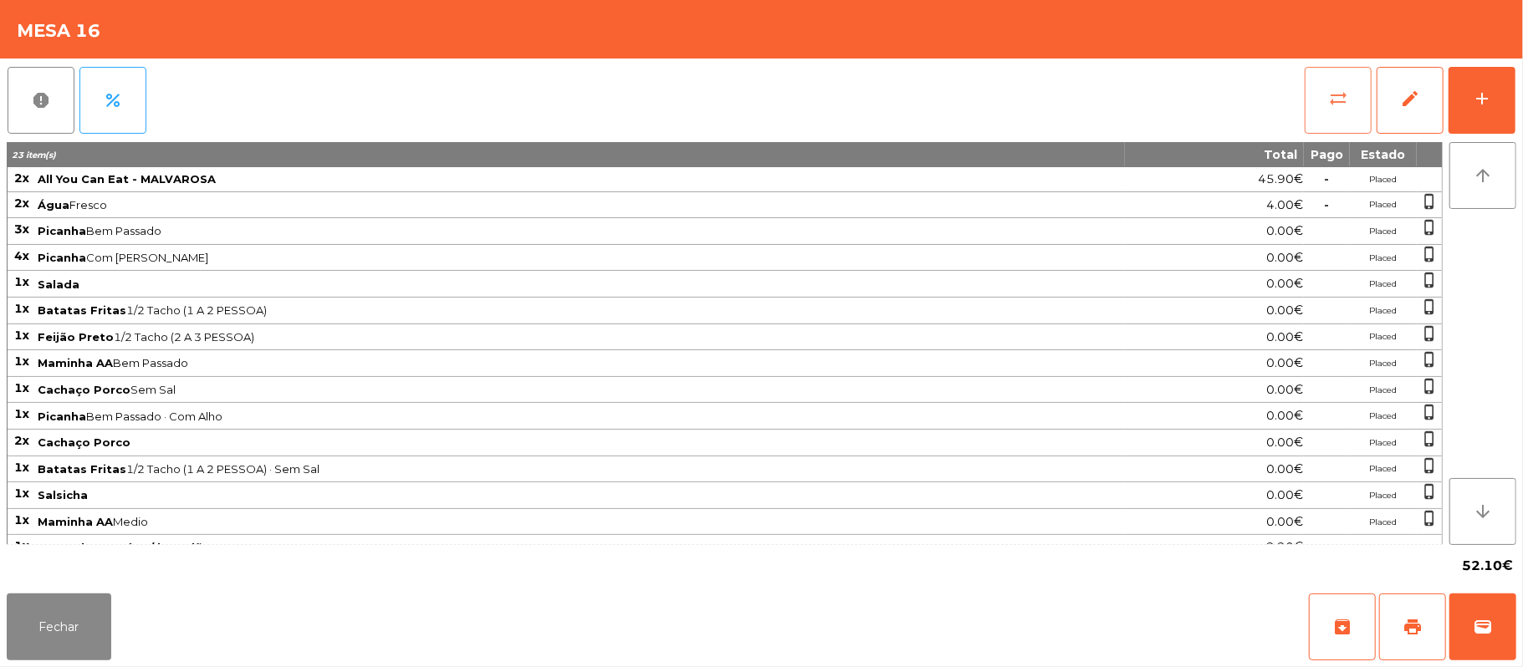
click at [1322, 78] on button "sync_alt" at bounding box center [1338, 100] width 67 height 67
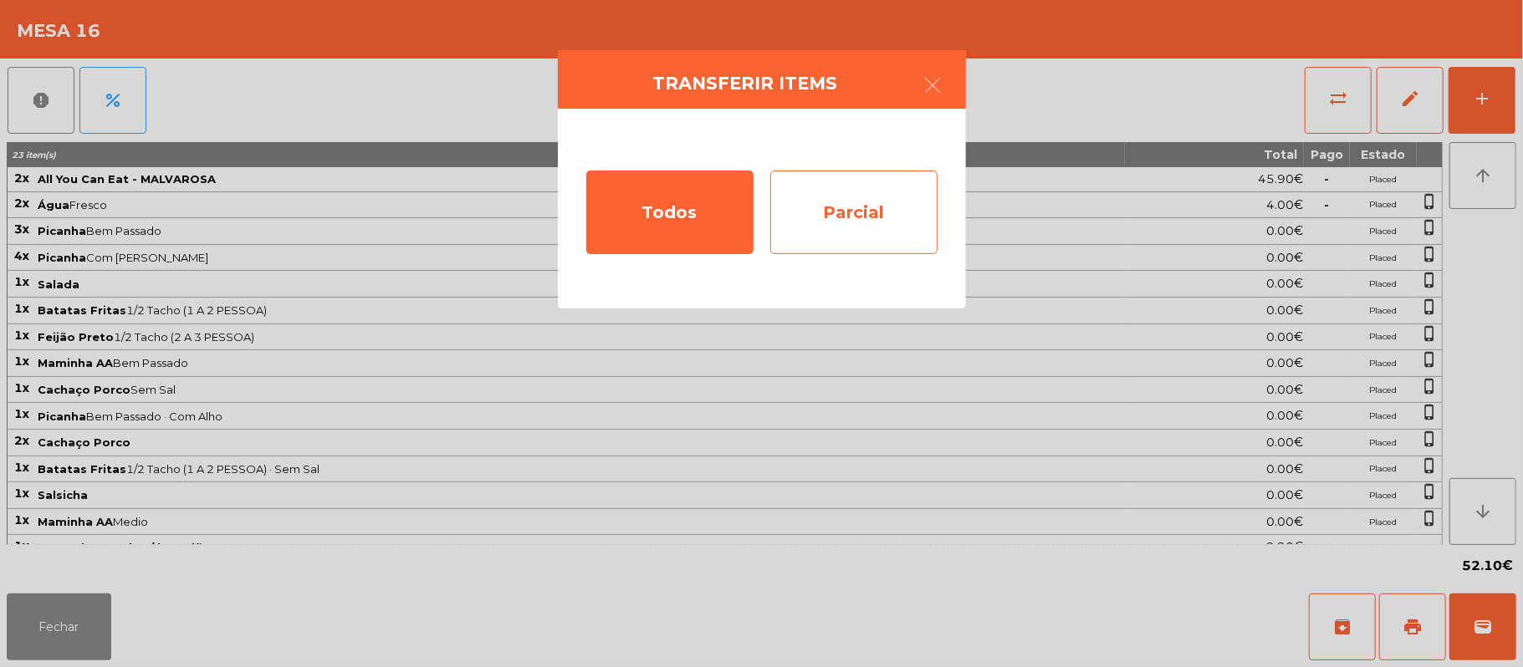
click at [901, 218] on div "Parcial" at bounding box center [853, 213] width 167 height 84
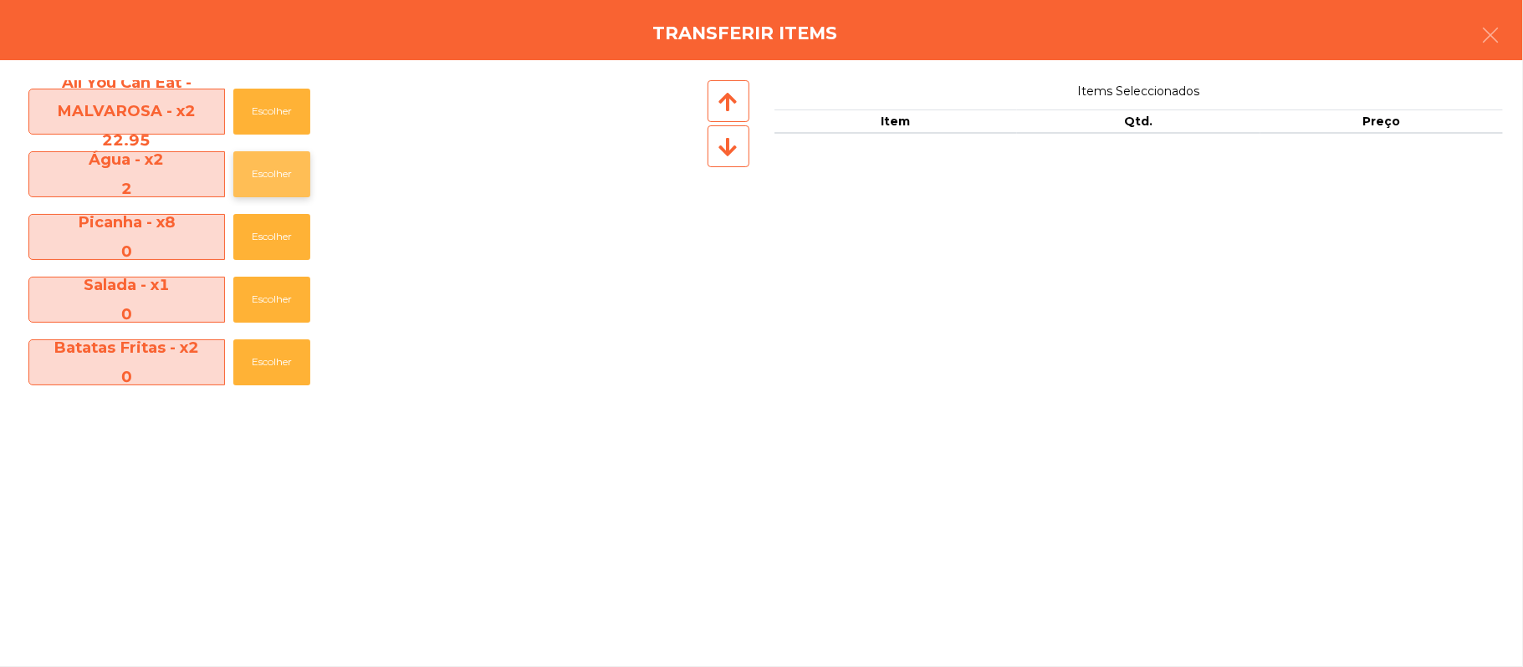
click at [282, 154] on button "Escolher" at bounding box center [271, 174] width 77 height 46
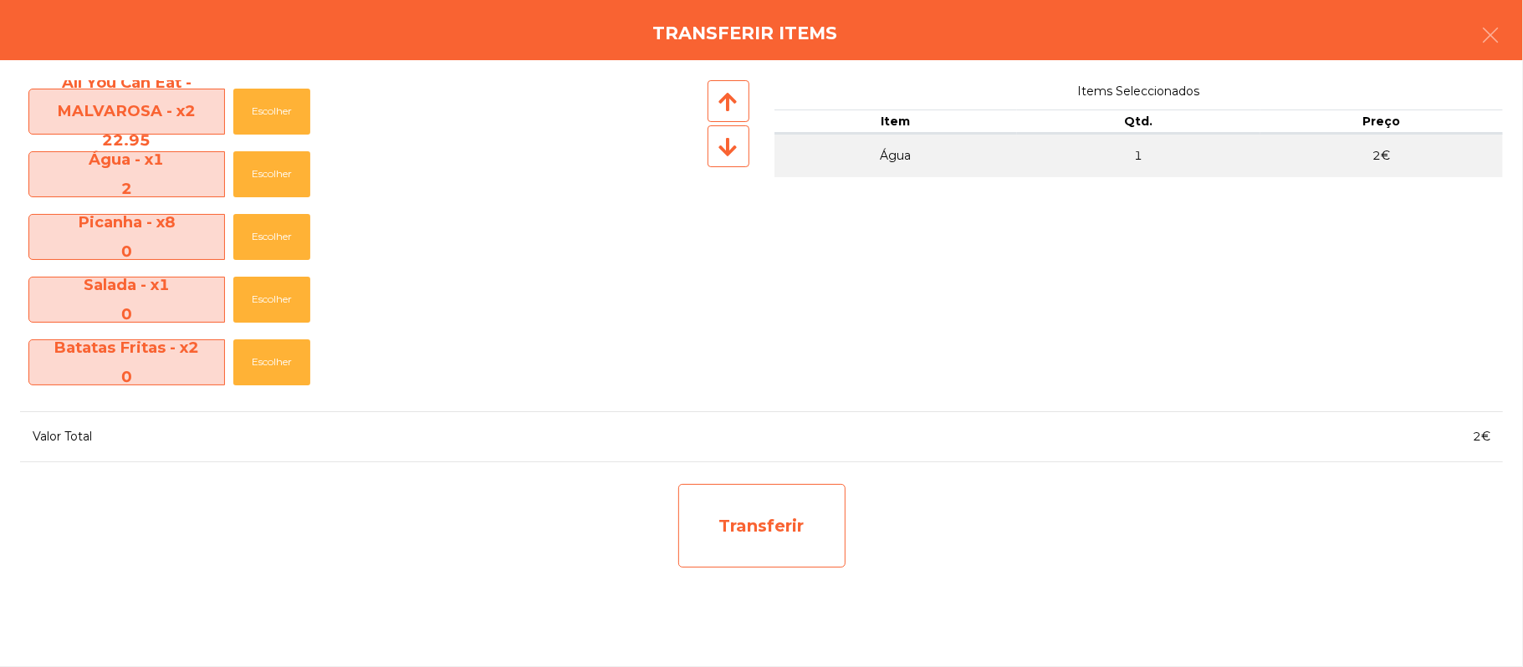
click at [798, 526] on div "Transferir" at bounding box center [761, 526] width 167 height 84
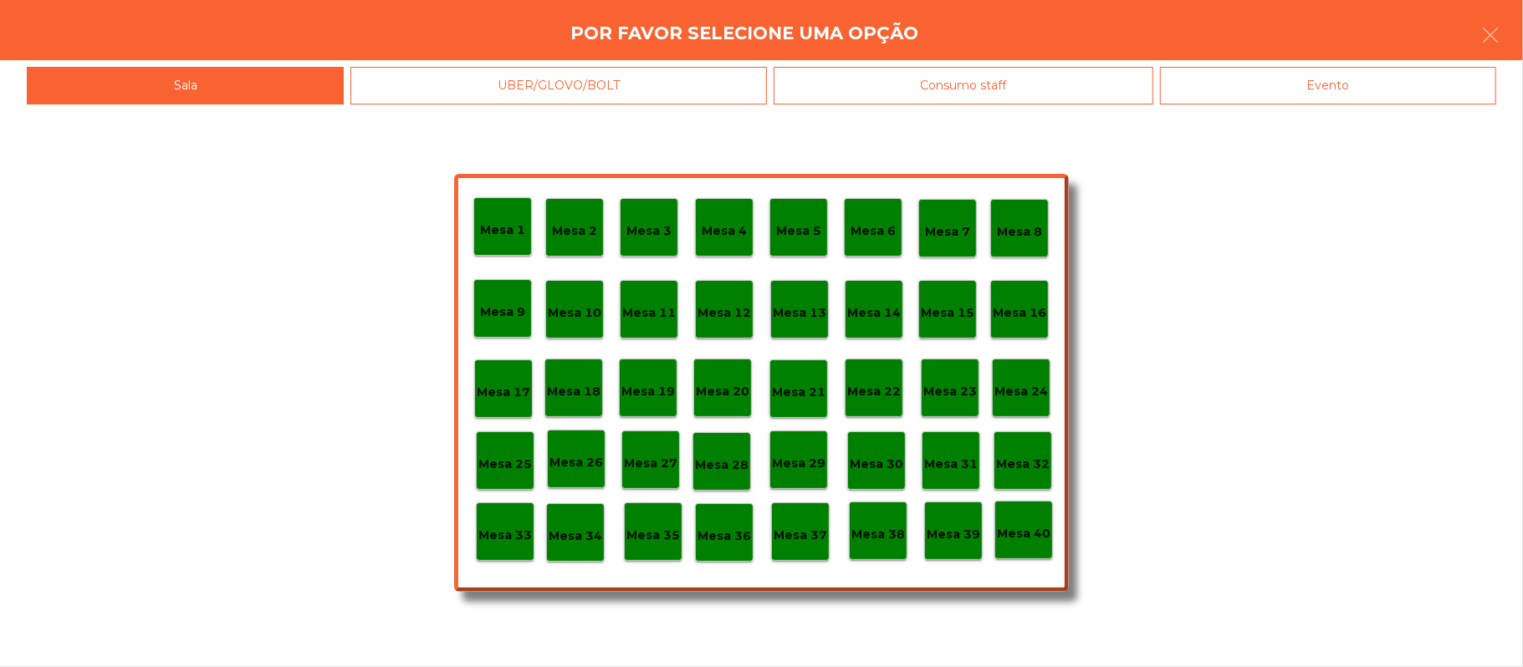
click at [800, 536] on p "Mesa 37" at bounding box center [801, 535] width 54 height 19
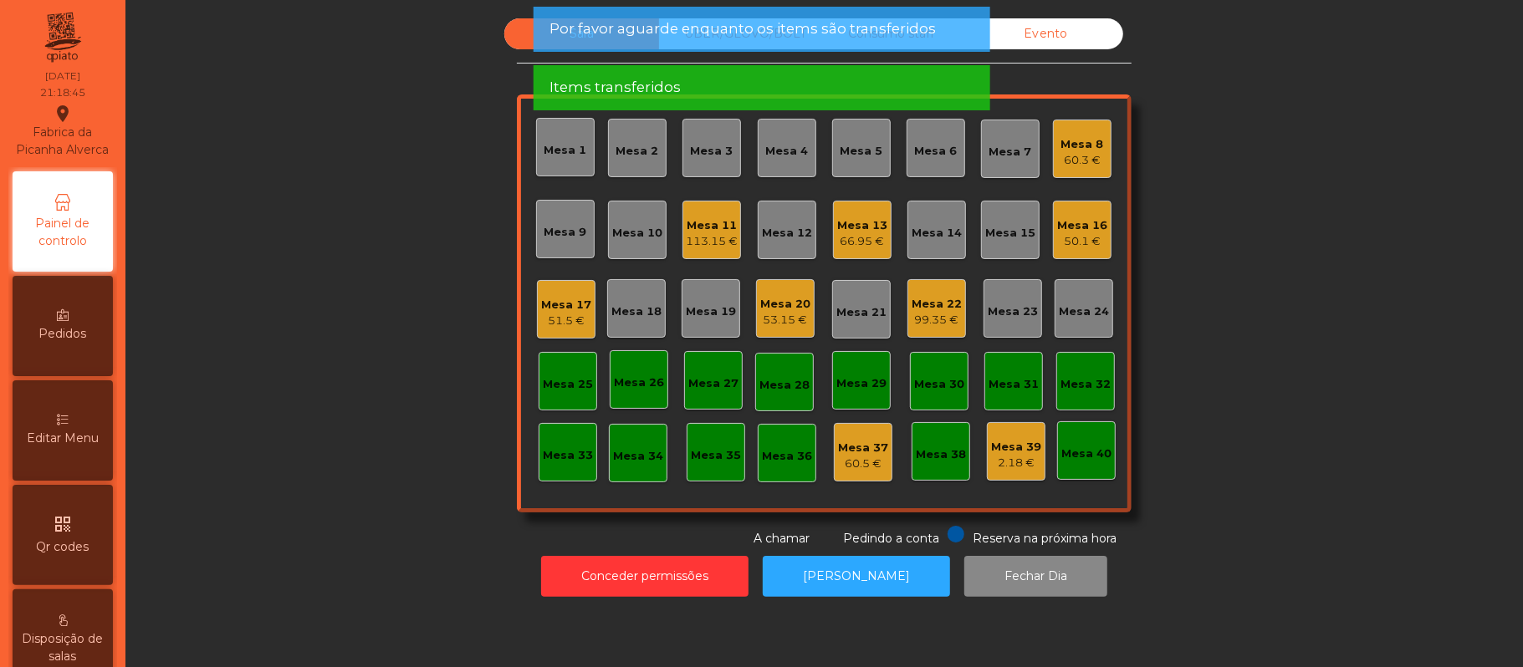
click at [1061, 32] on div "Evento" at bounding box center [1046, 33] width 155 height 31
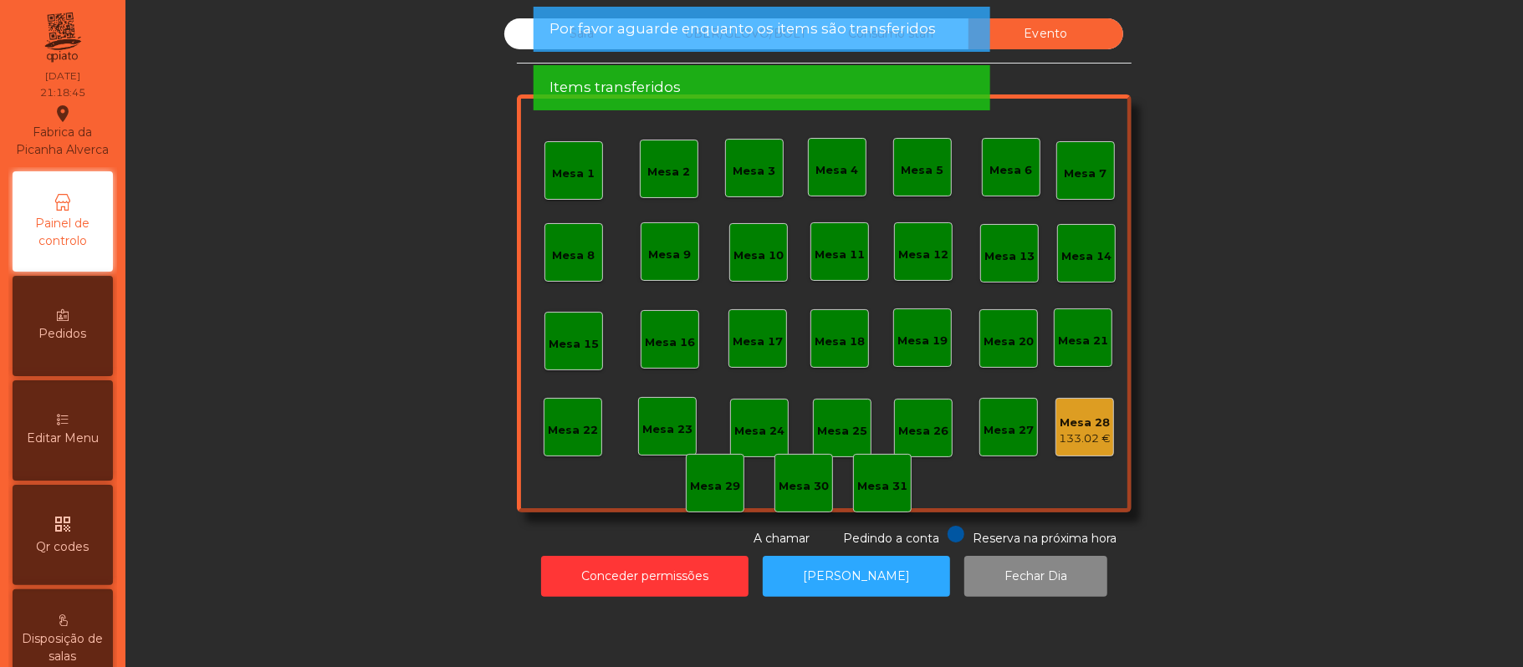
click at [905, 34] on span "Por favor aguarde enquanto os items são transferidos" at bounding box center [743, 28] width 386 height 21
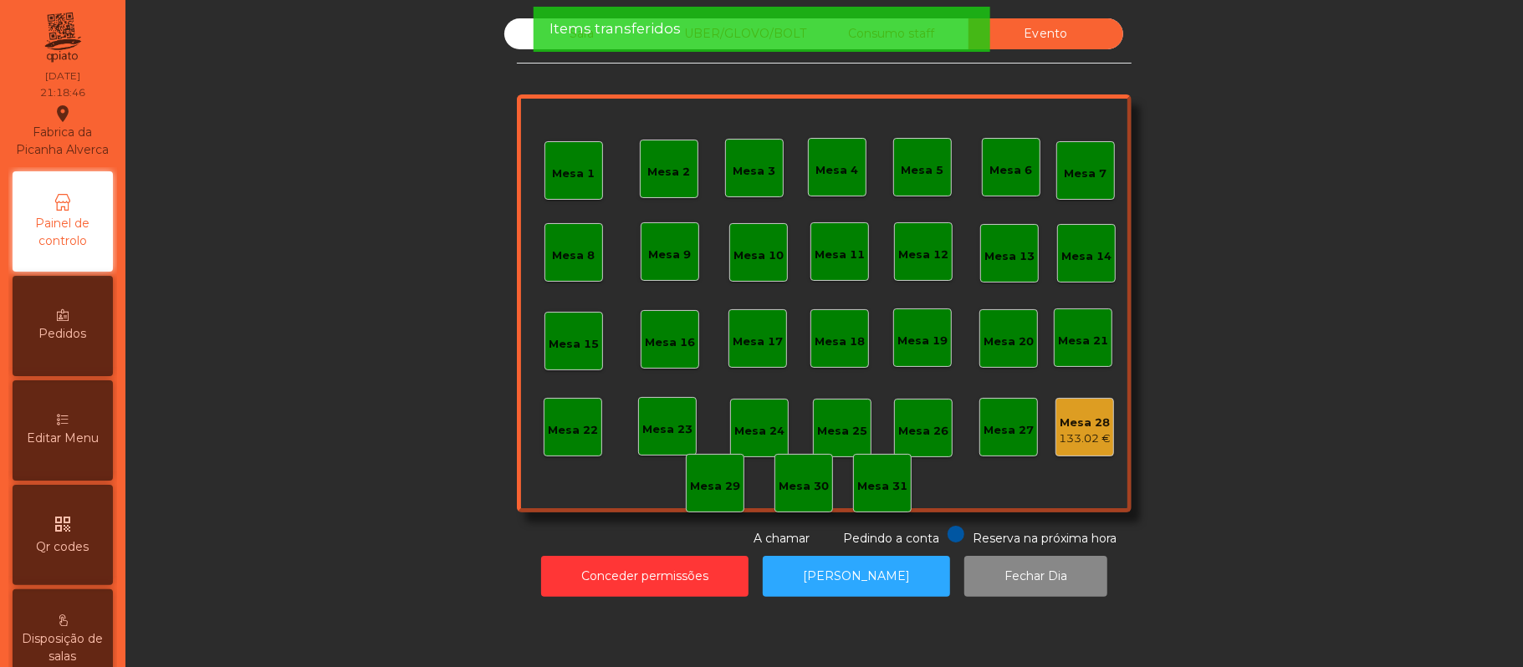
click at [901, 37] on div "Items transferidos" at bounding box center [761, 28] width 423 height 21
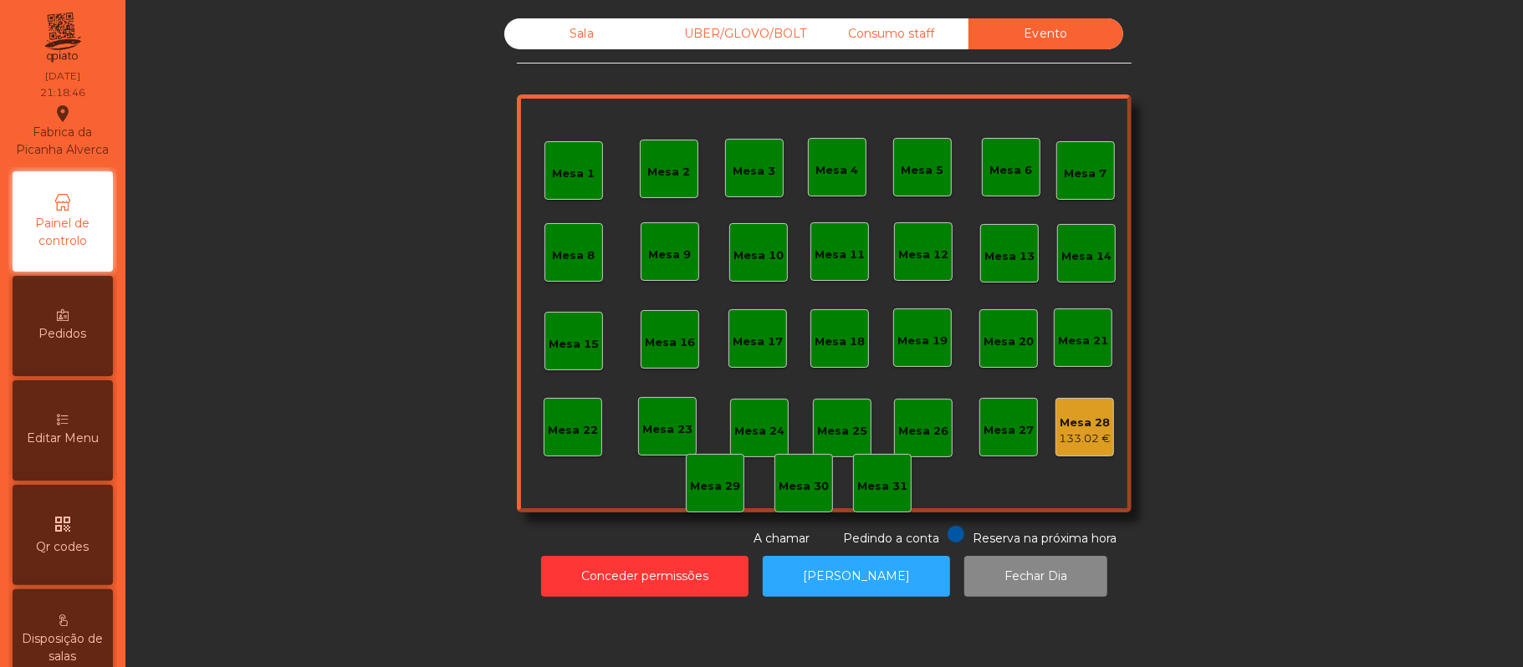
click at [908, 34] on div "Consumo staff" at bounding box center [891, 33] width 155 height 31
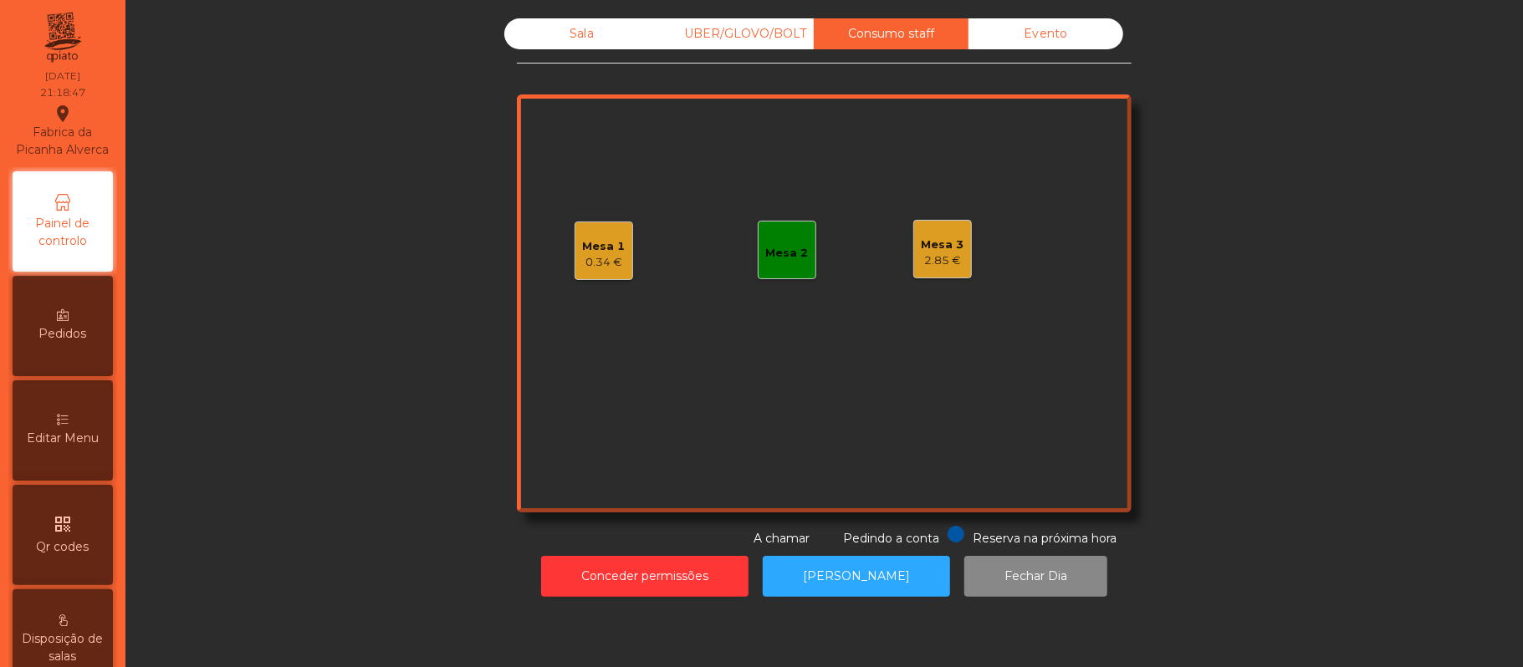
click at [933, 258] on div "2.85 €" at bounding box center [943, 261] width 43 height 17
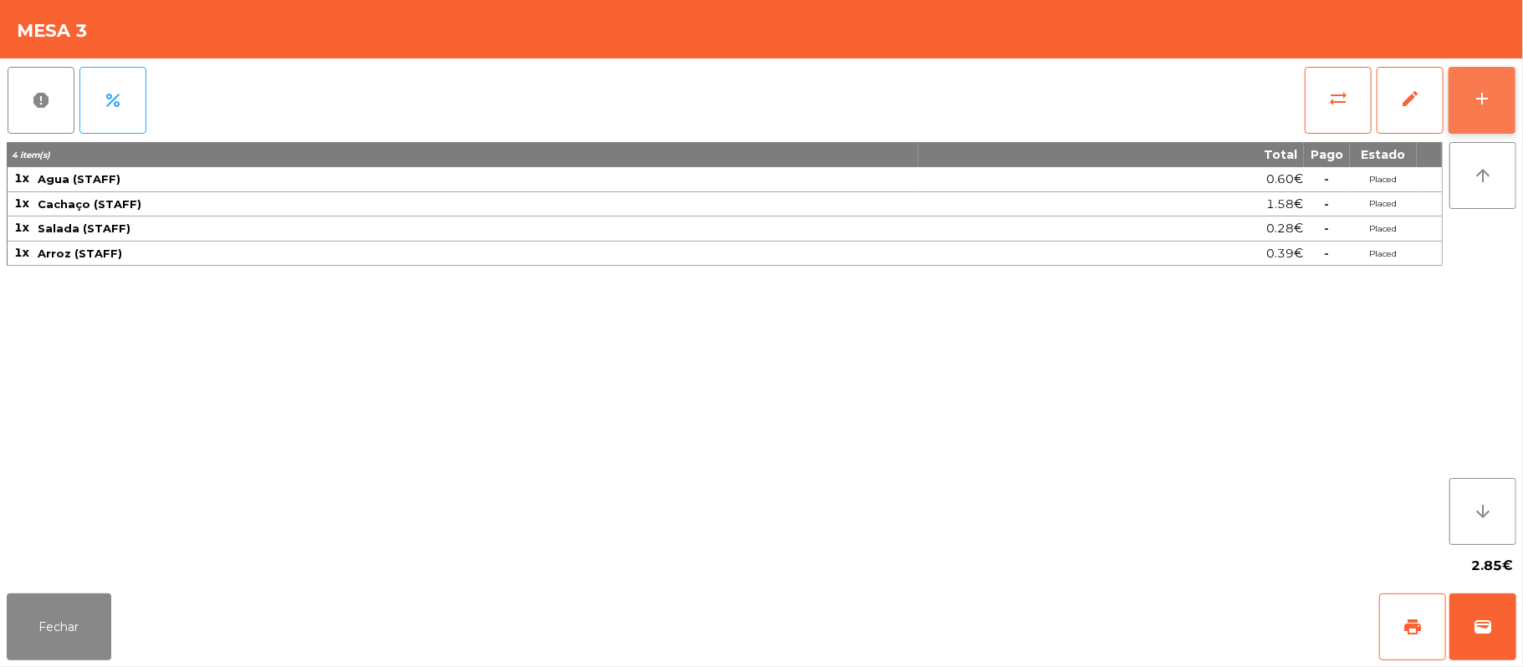
click at [1479, 104] on div "add" at bounding box center [1482, 99] width 20 height 20
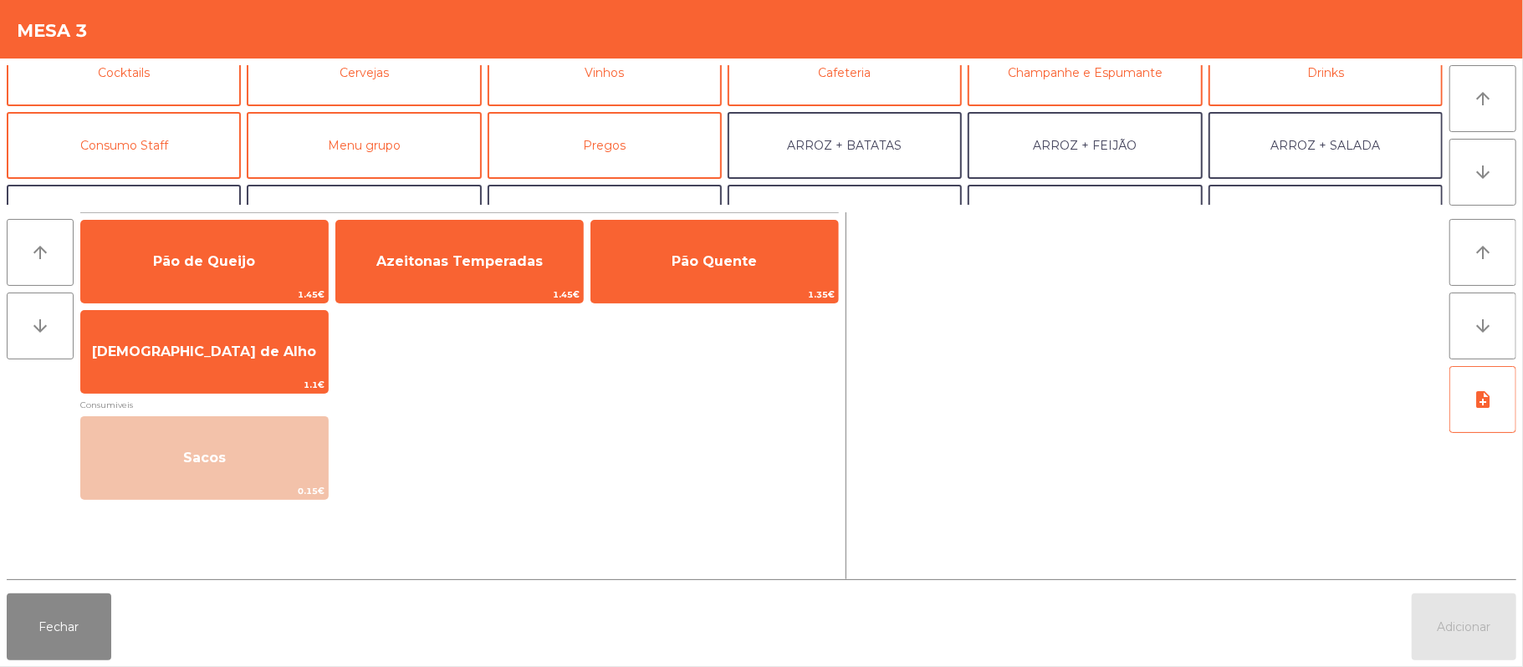
scroll to position [119, 0]
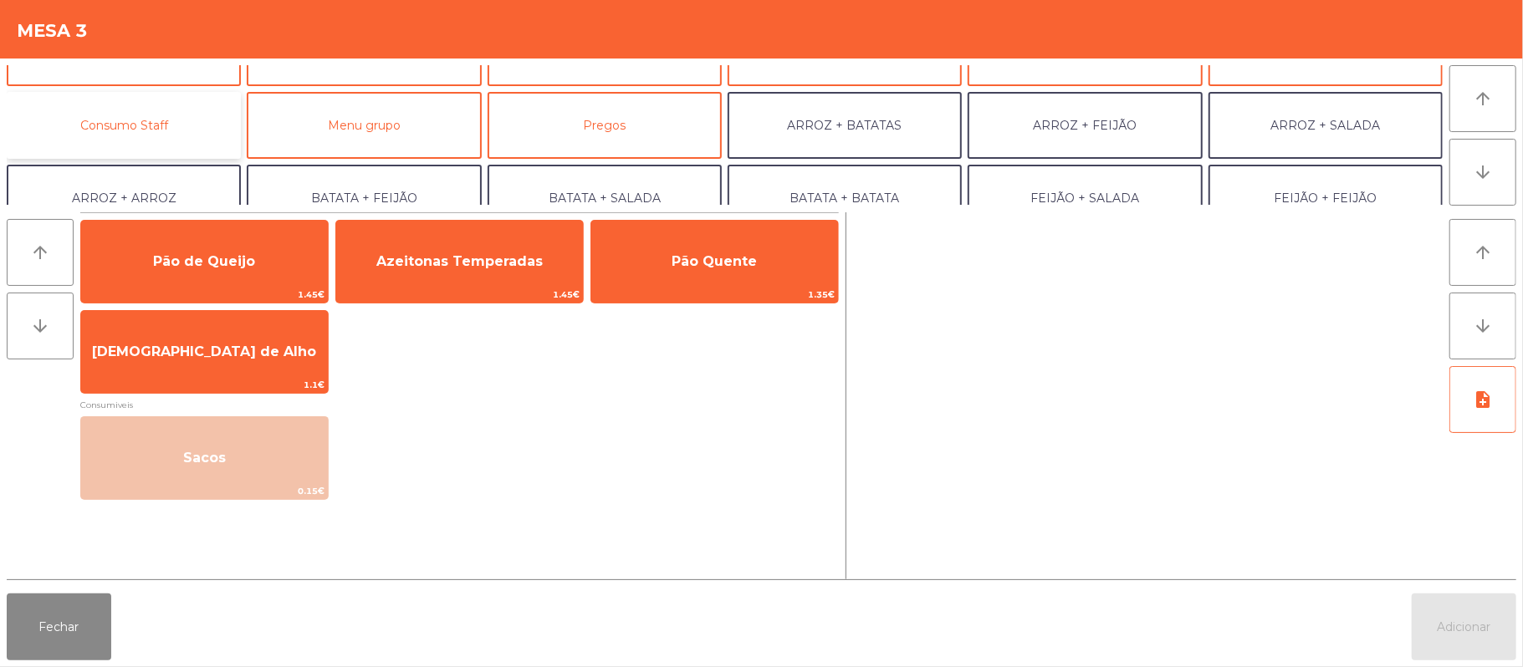
click at [167, 124] on button "Consumo Staff" at bounding box center [124, 125] width 234 height 67
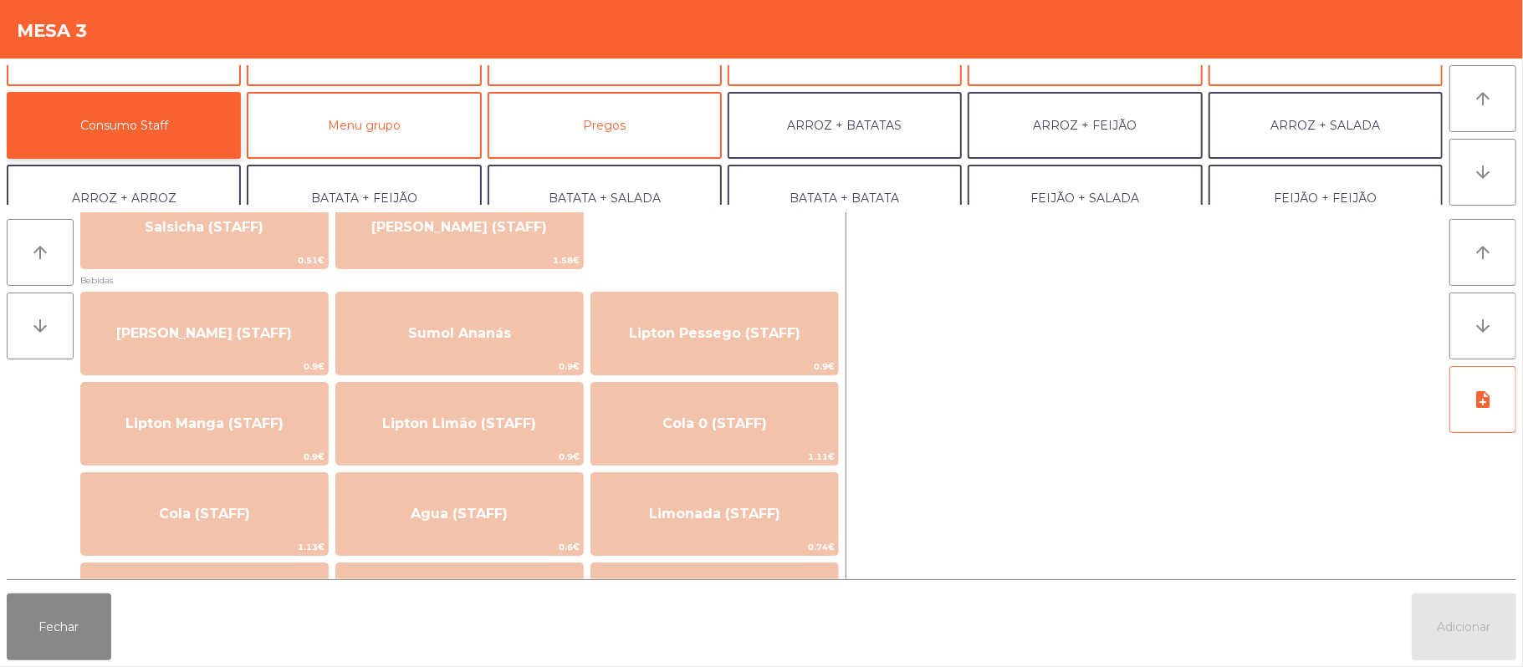
scroll to position [221, 0]
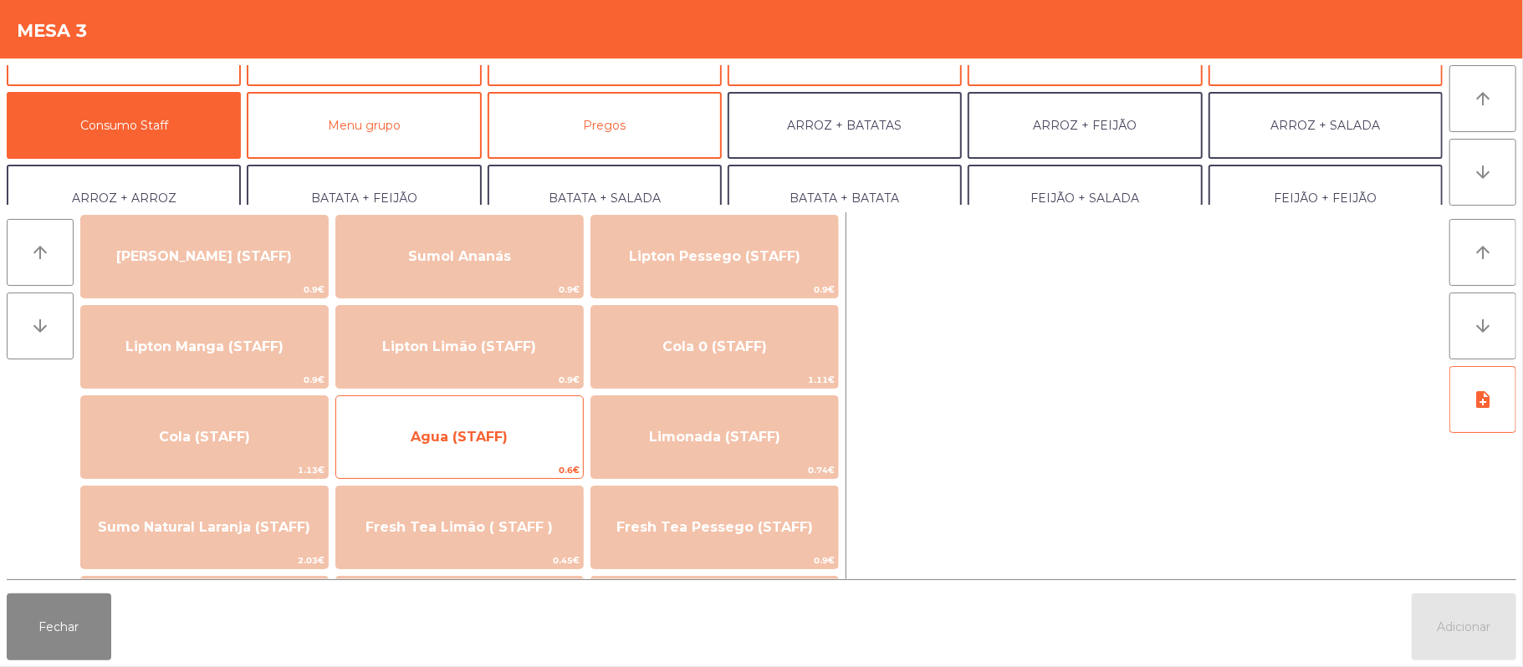
click at [503, 418] on span "Agua (STAFF)" at bounding box center [459, 437] width 247 height 45
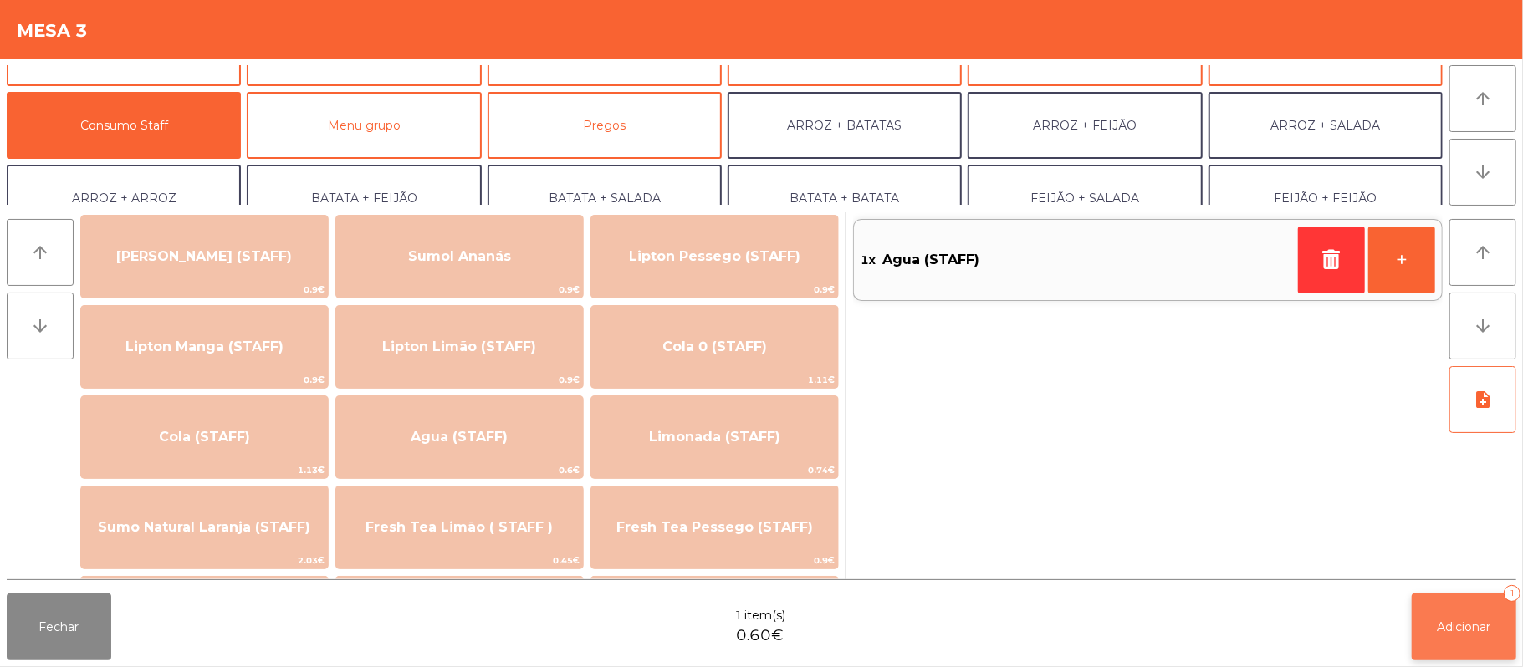
click at [1500, 627] on button "Adicionar 1" at bounding box center [1464, 627] width 105 height 67
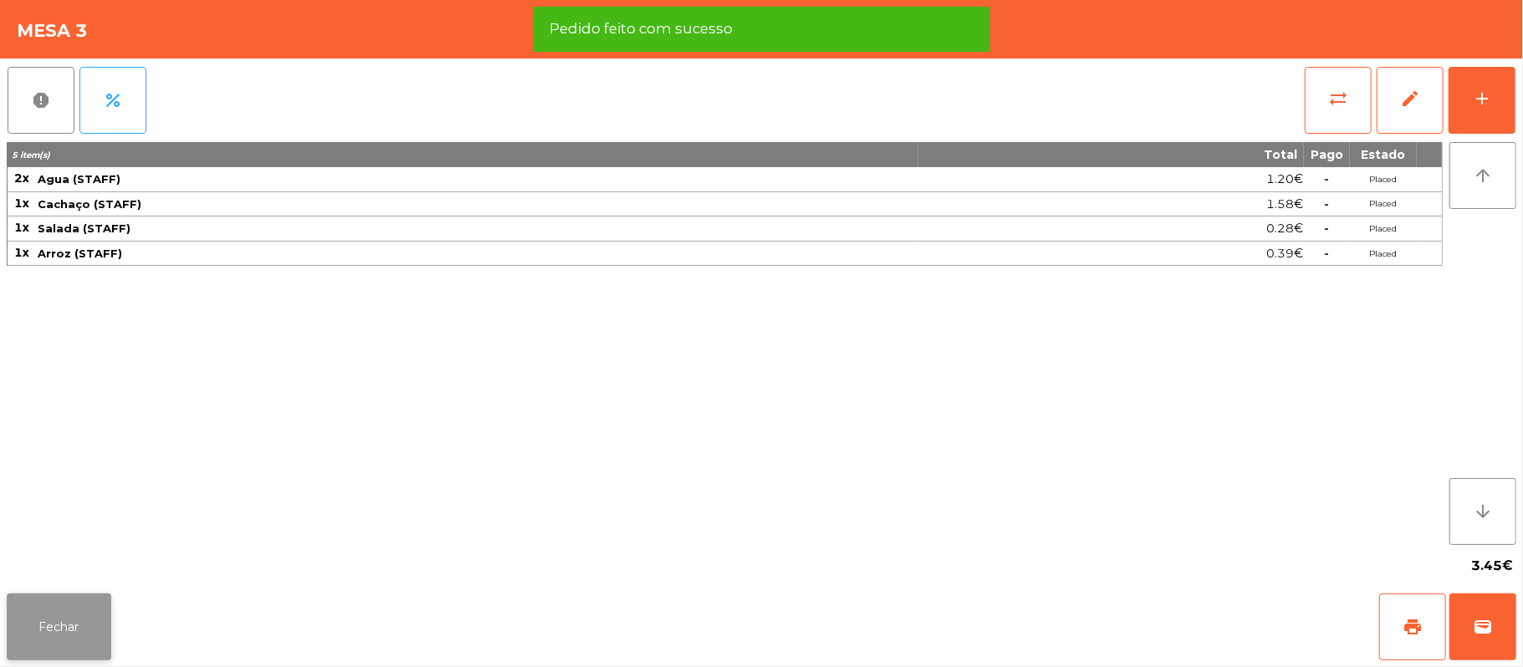
click at [64, 624] on button "Fechar" at bounding box center [59, 627] width 105 height 67
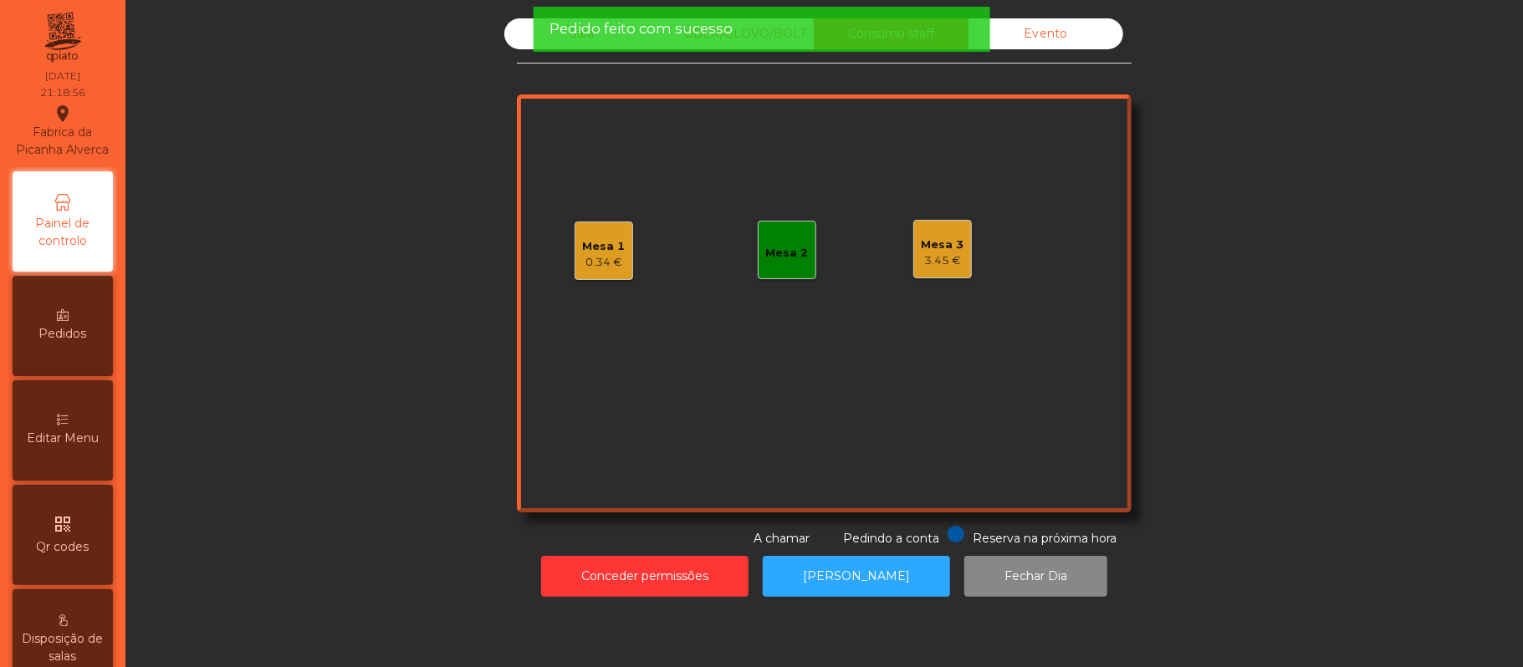
click at [606, 28] on span "Pedido feito com sucesso" at bounding box center [641, 28] width 183 height 21
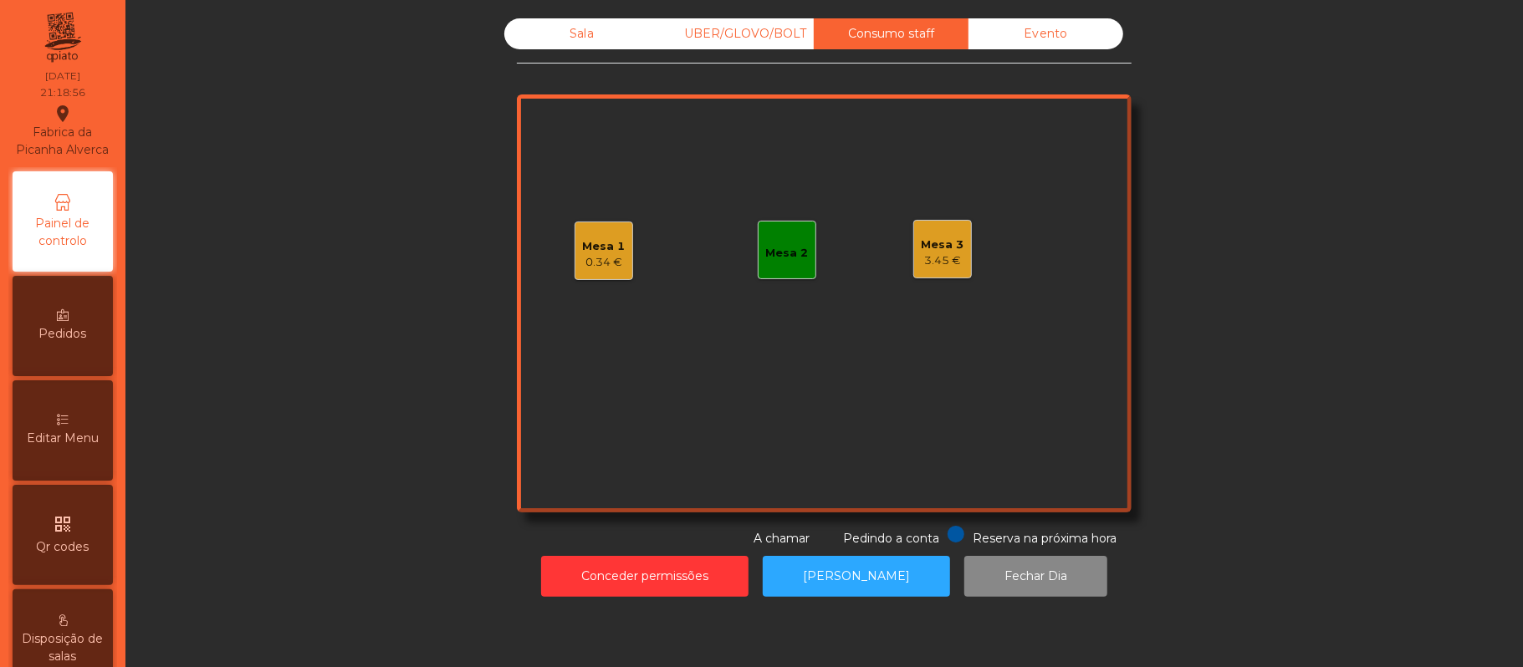
click at [582, 40] on div "Sala" at bounding box center [581, 33] width 155 height 31
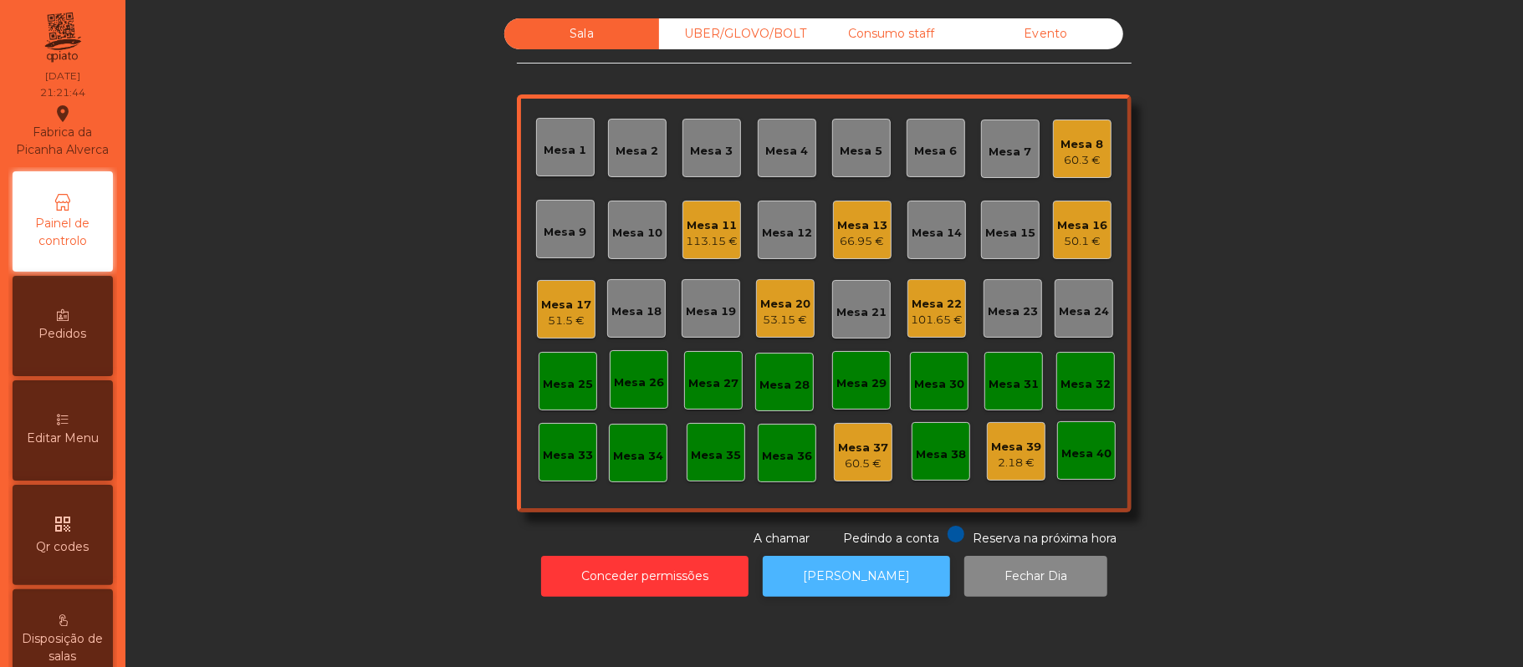
click at [880, 579] on button "[PERSON_NAME]" at bounding box center [856, 576] width 187 height 41
click at [1053, 144] on div "Mesa 8 60.3 €" at bounding box center [1082, 149] width 59 height 59
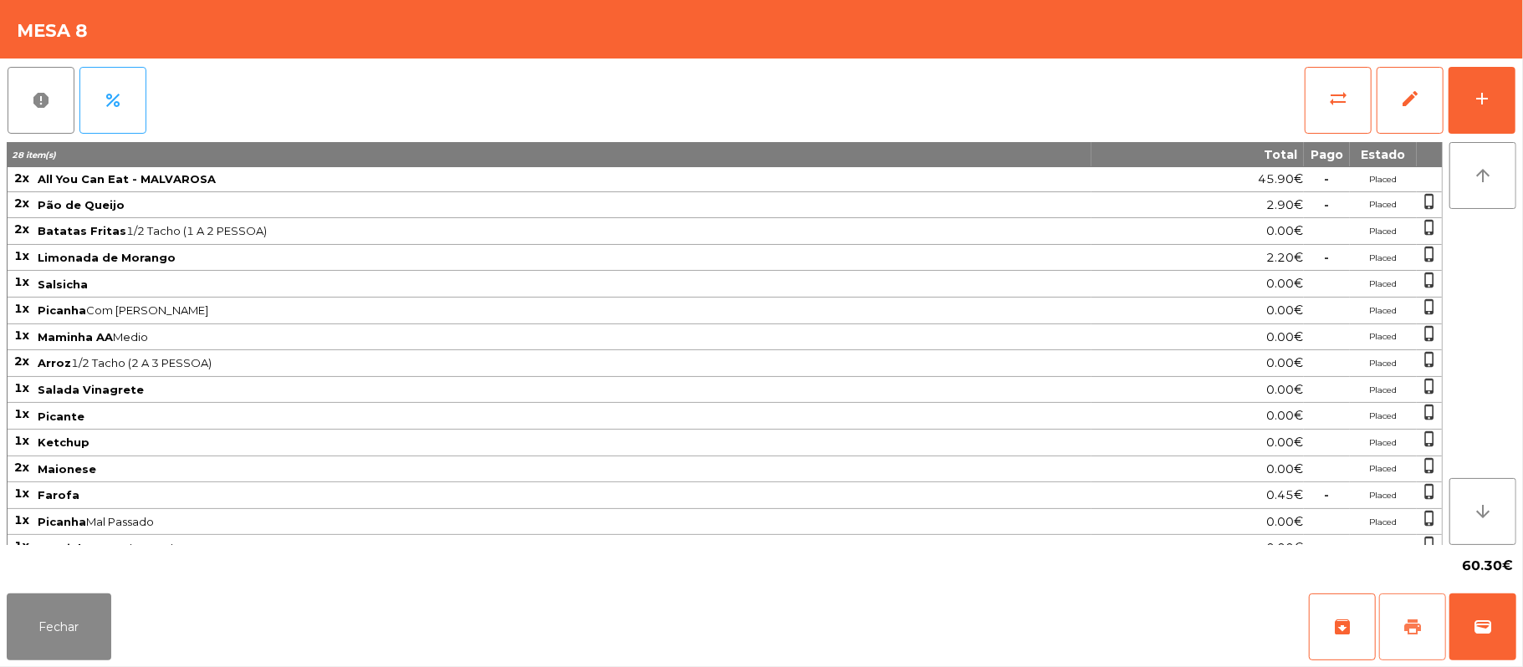
click at [1426, 621] on button "print" at bounding box center [1412, 627] width 67 height 67
click at [1333, 110] on button "sync_alt" at bounding box center [1338, 100] width 67 height 67
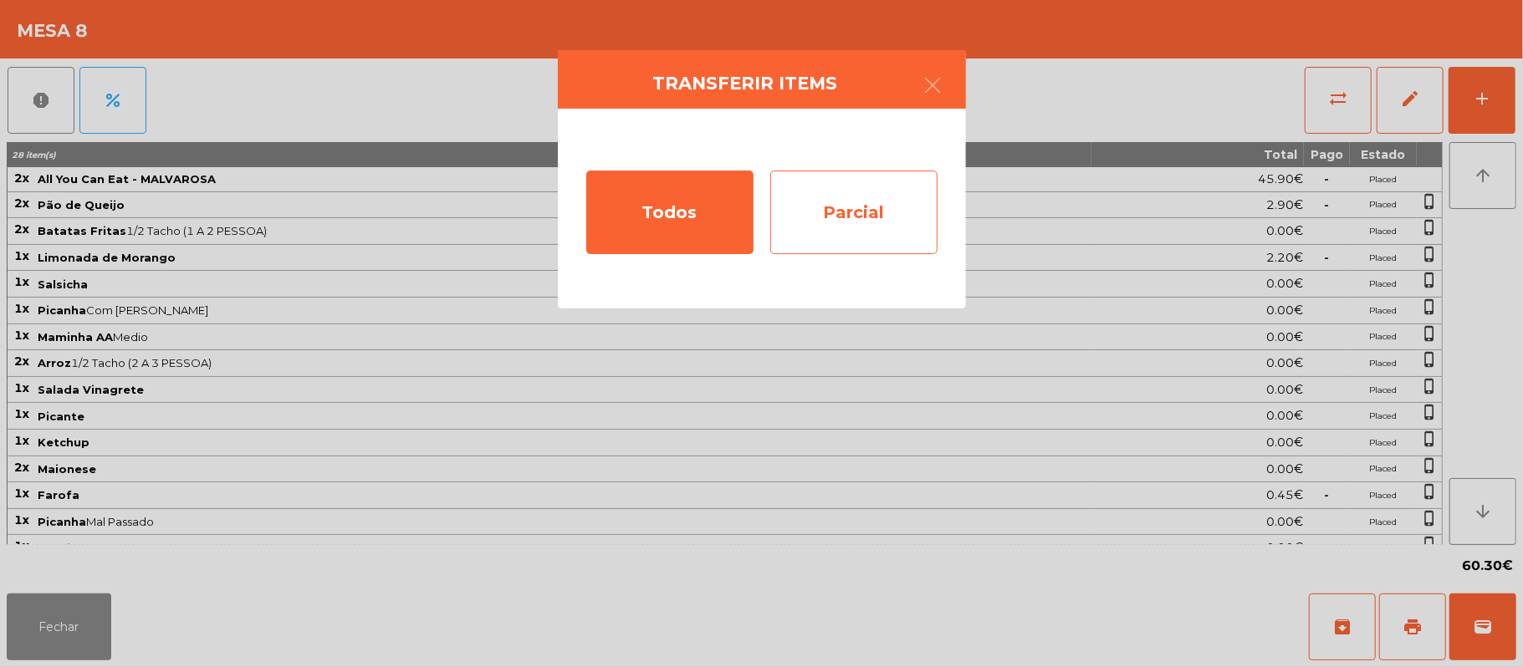
click at [872, 204] on div "Parcial" at bounding box center [853, 213] width 167 height 84
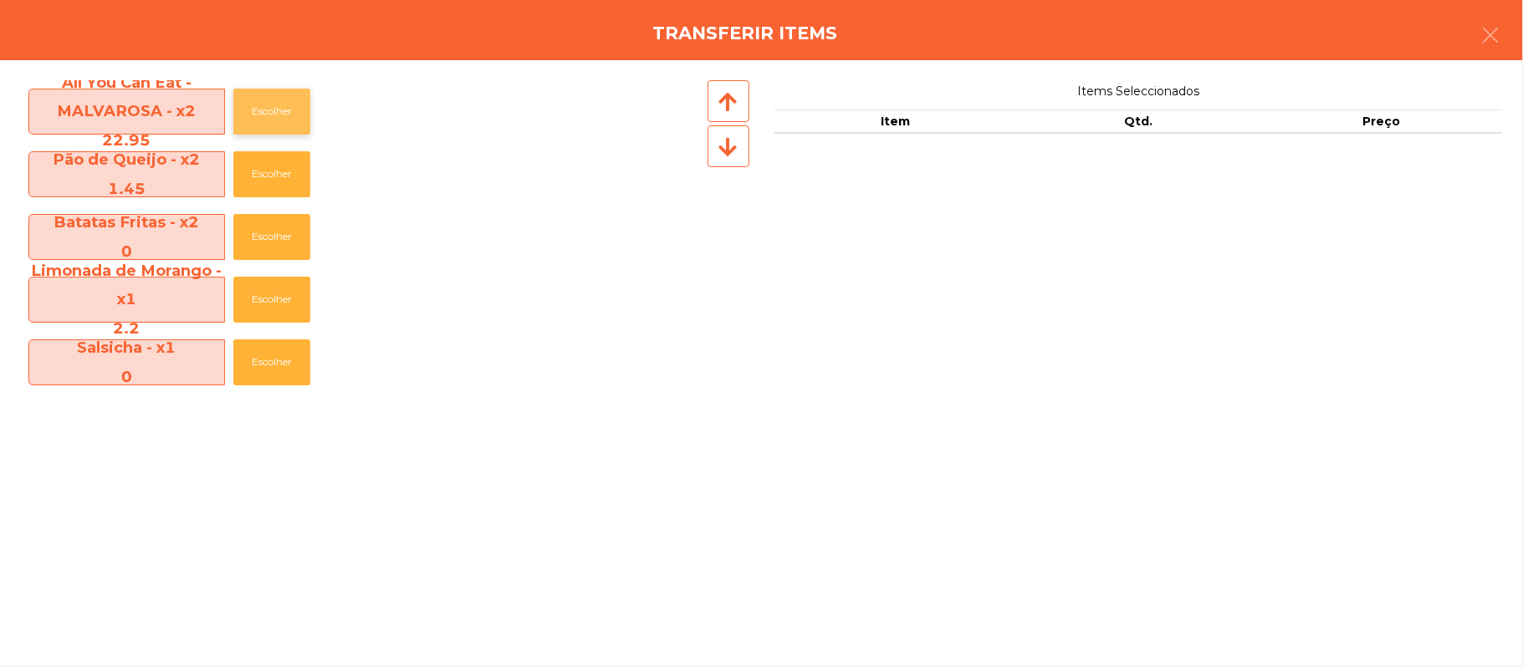
click at [276, 111] on button "Escolher" at bounding box center [271, 112] width 77 height 46
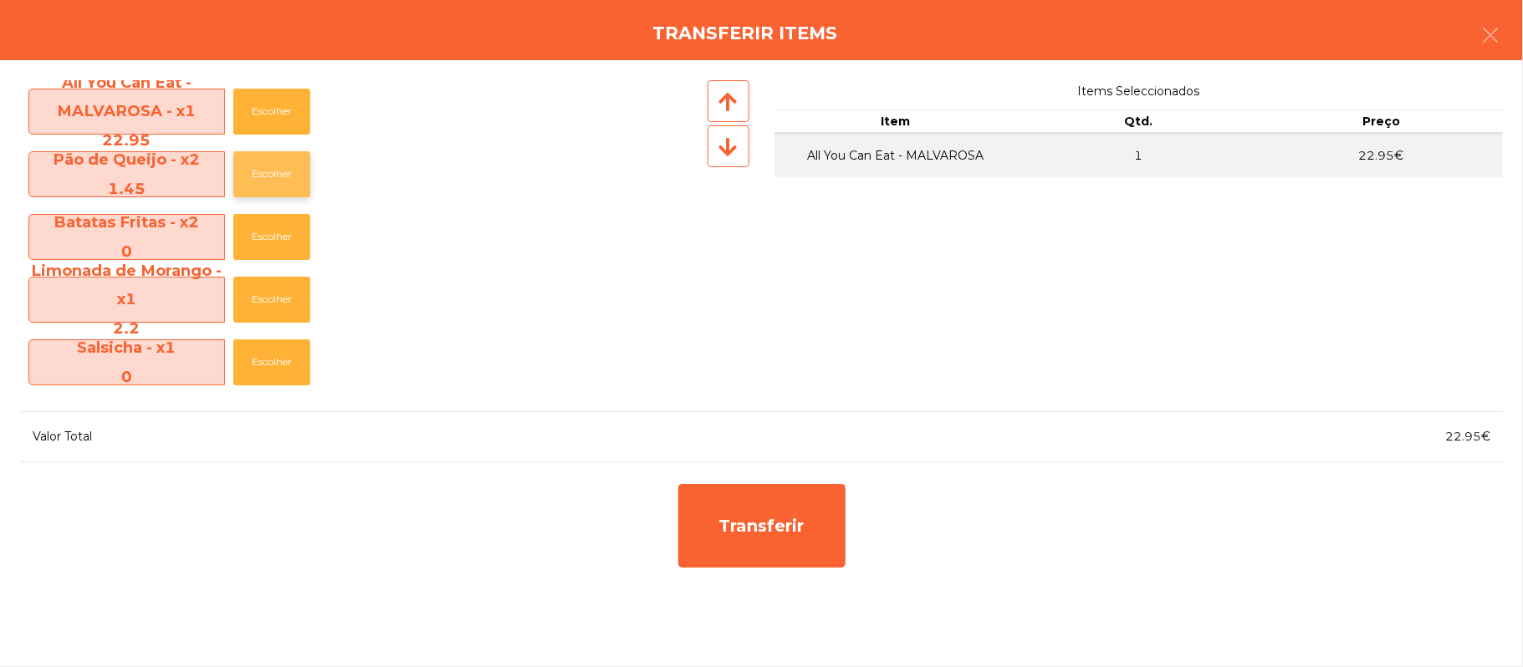
click at [284, 164] on button "Escolher" at bounding box center [271, 174] width 77 height 46
click at [288, 157] on button "Escolher" at bounding box center [271, 174] width 77 height 46
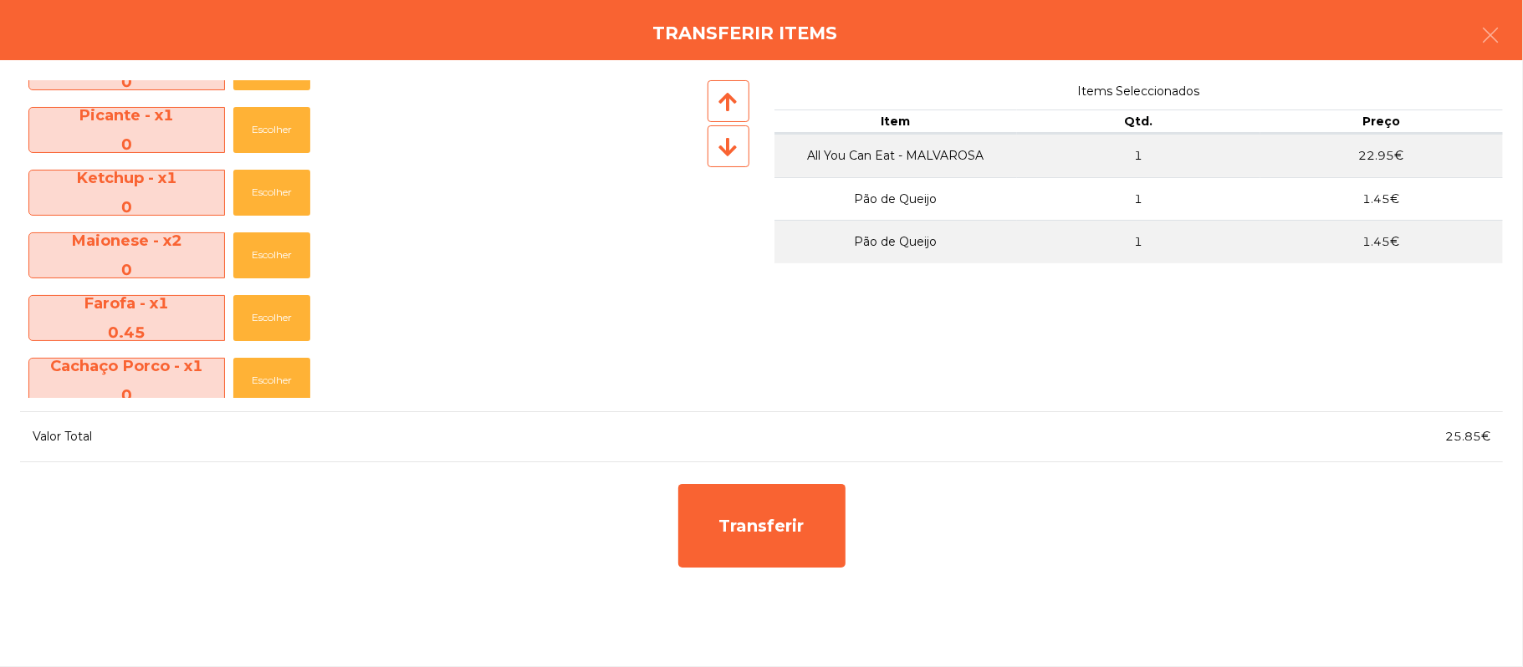
scroll to position [519, 0]
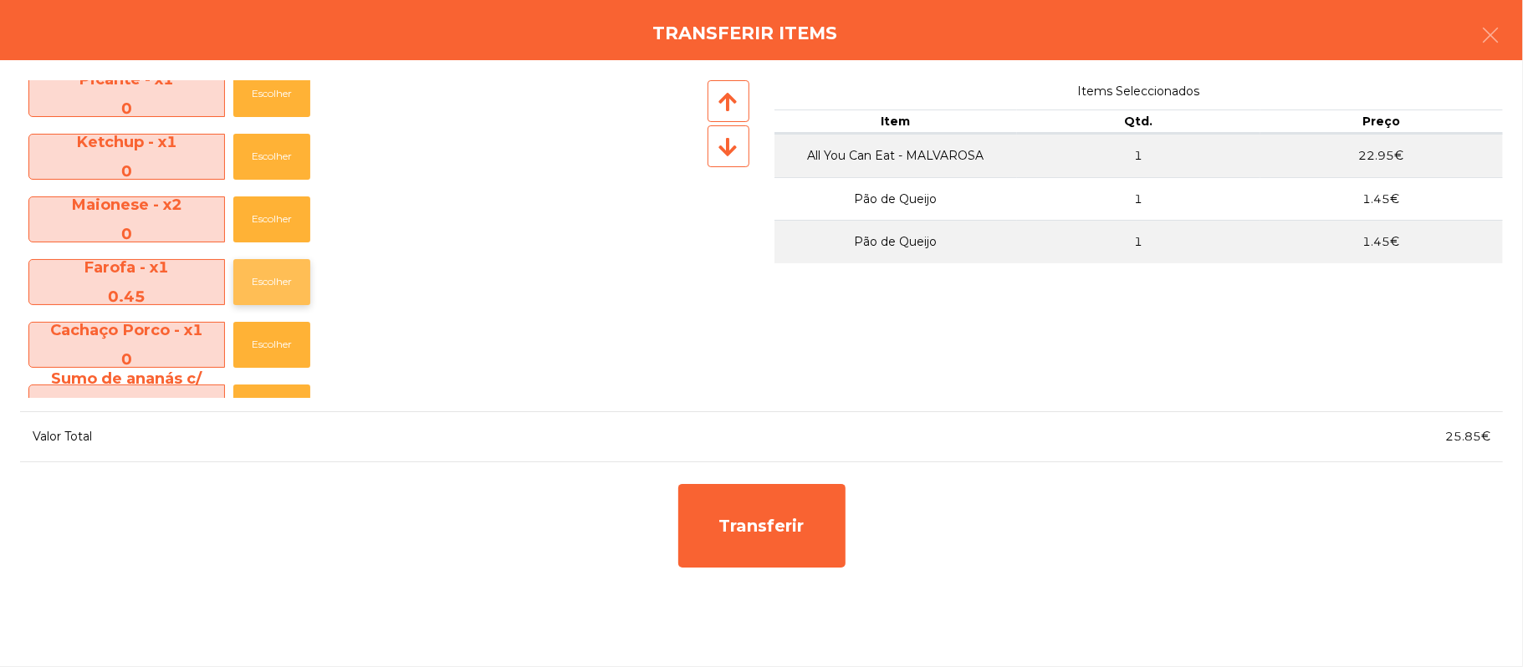
click at [286, 279] on button "Escolher" at bounding box center [271, 282] width 77 height 46
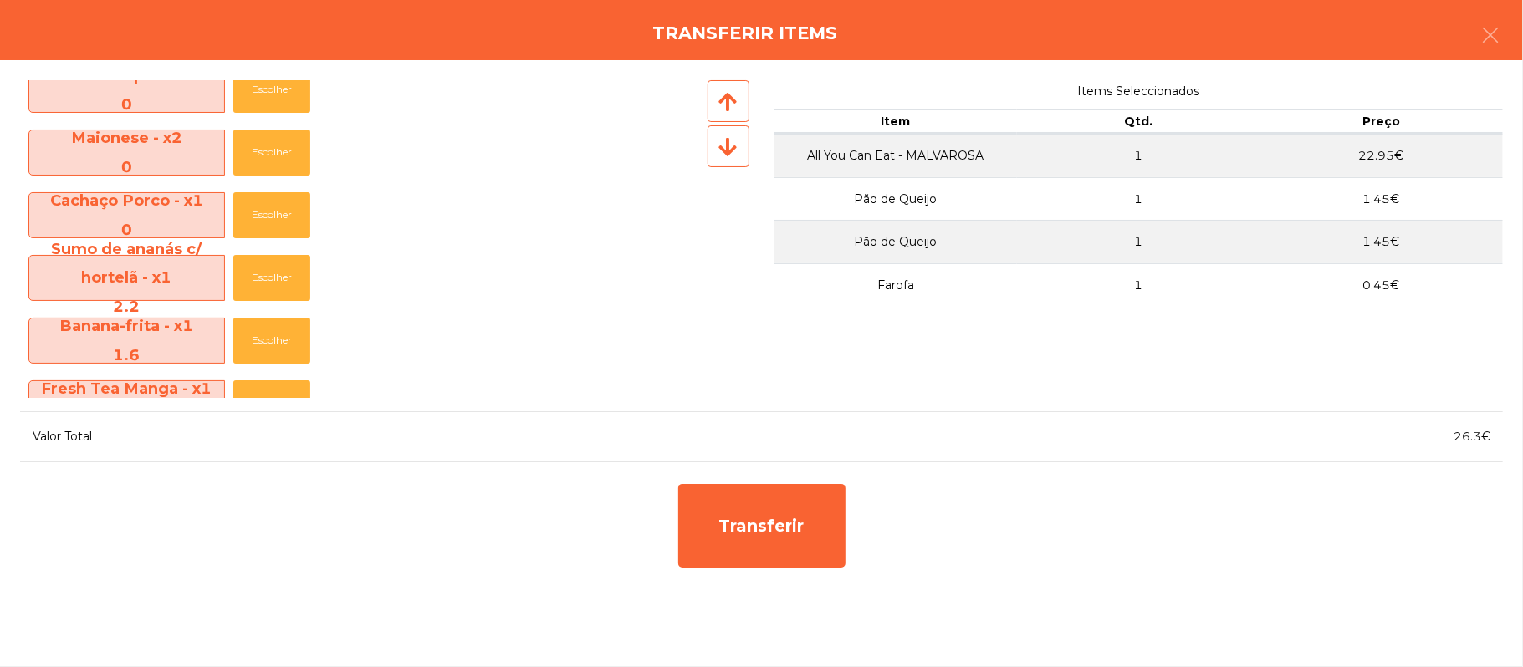
scroll to position [606, 0]
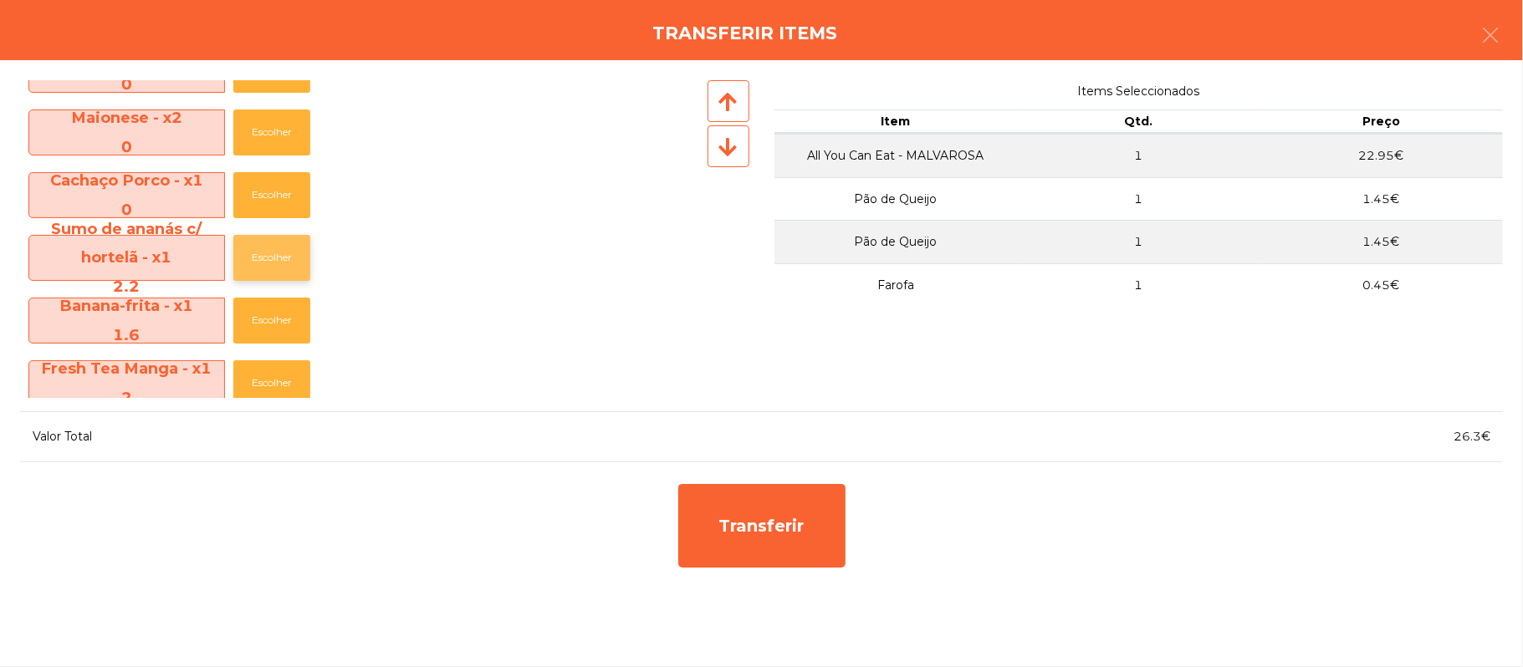
click at [278, 262] on button "Escolher" at bounding box center [271, 258] width 77 height 46
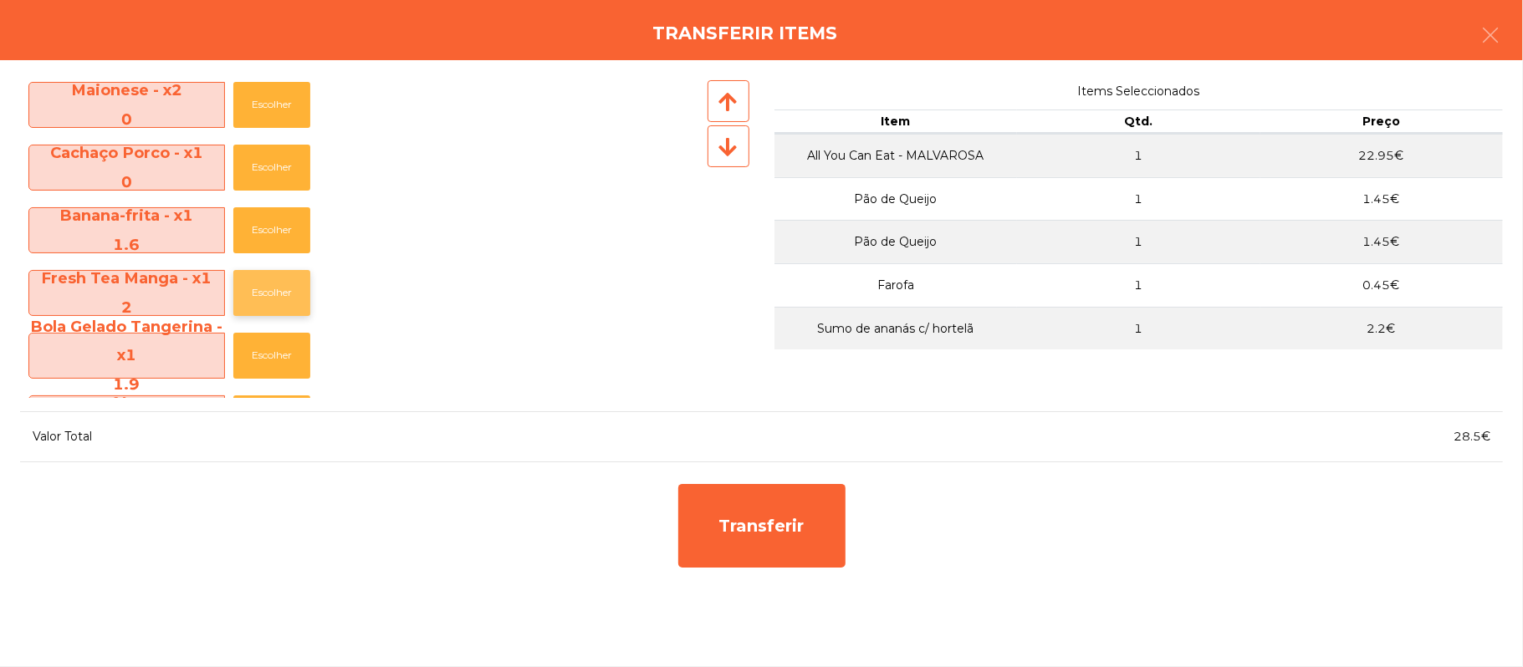
click at [284, 292] on button "Escolher" at bounding box center [271, 293] width 77 height 46
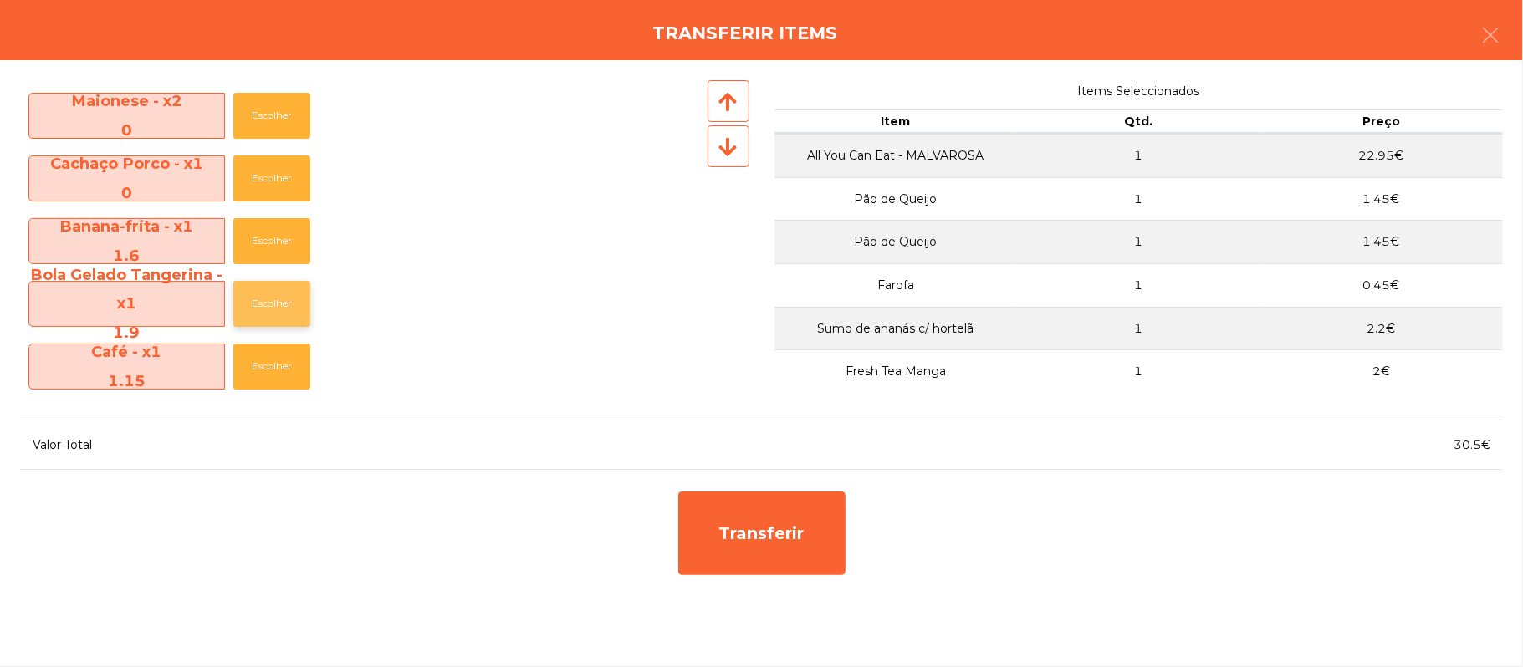
click at [289, 309] on button "Escolher" at bounding box center [271, 304] width 77 height 46
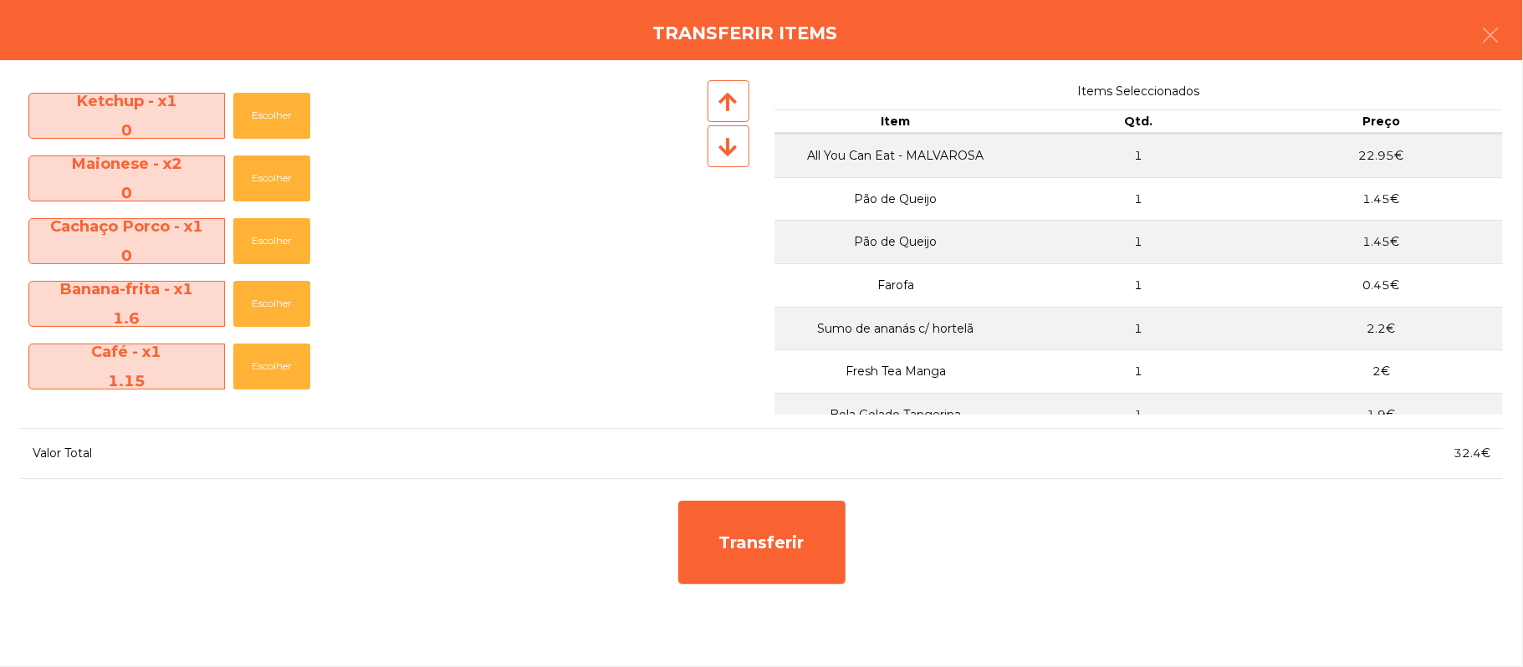
scroll to position [560, 0]
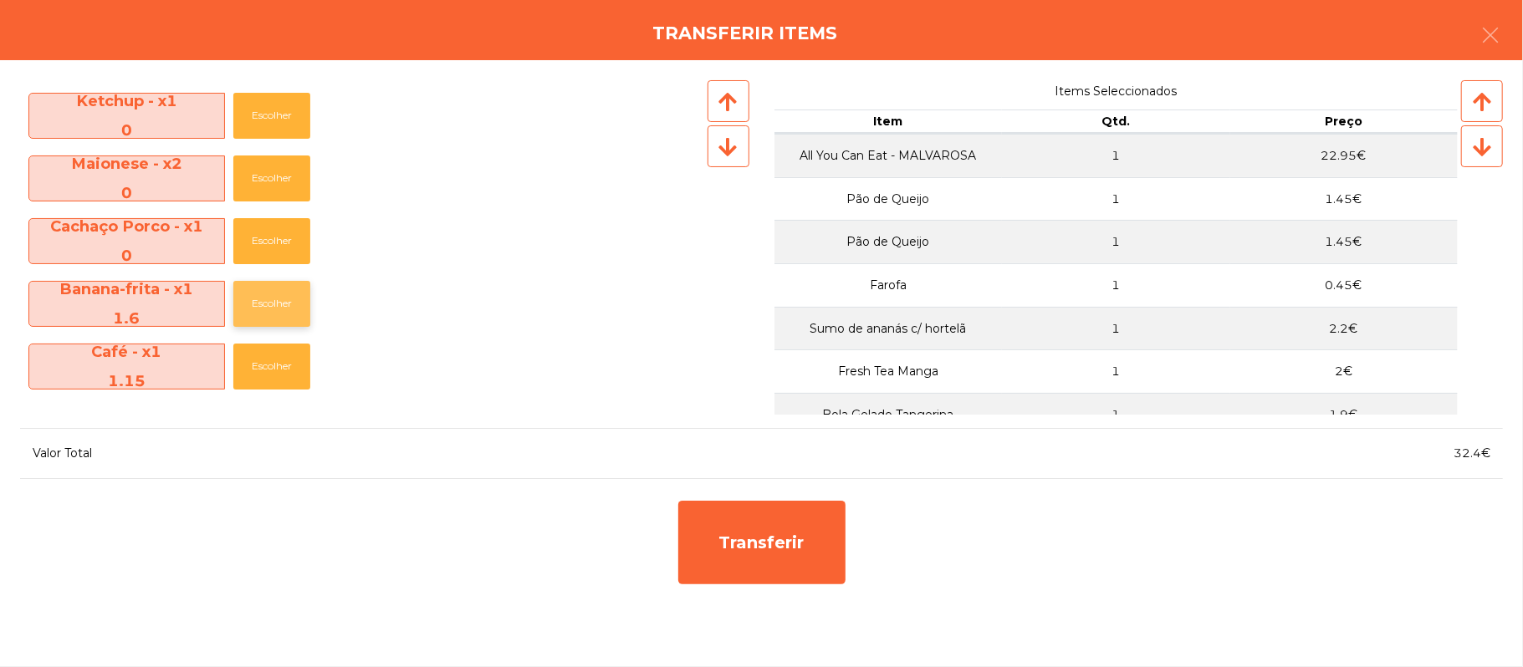
click at [299, 308] on button "Escolher" at bounding box center [271, 304] width 77 height 46
click at [279, 369] on button "Escolher" at bounding box center [271, 368] width 77 height 46
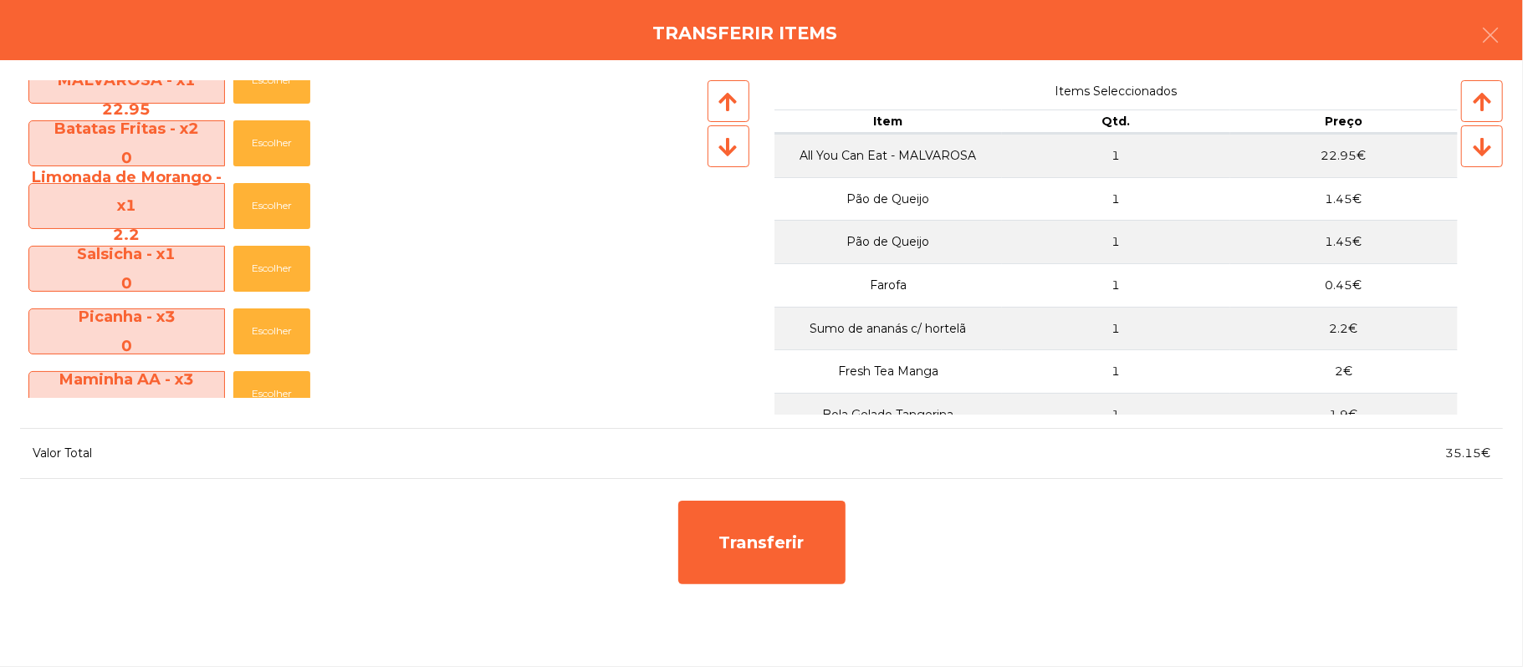
scroll to position [0, 0]
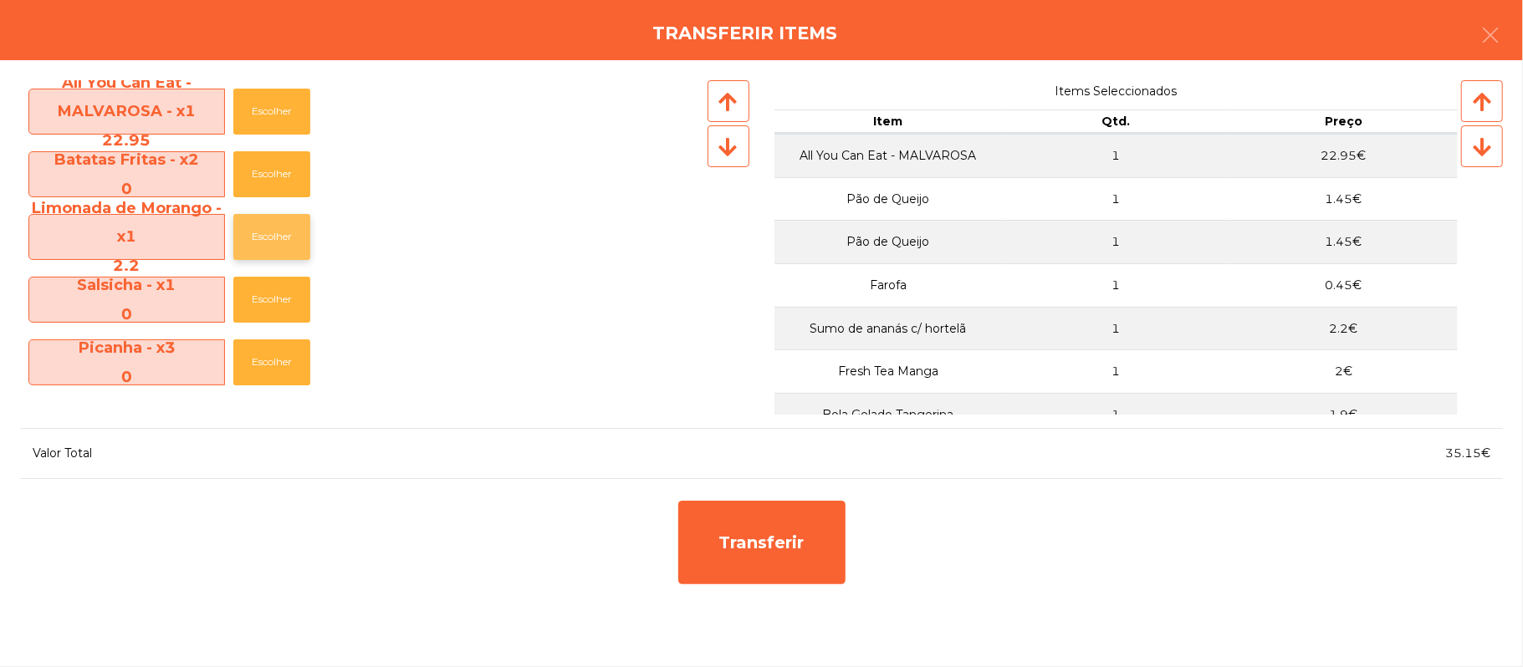
click at [278, 241] on button "Escolher" at bounding box center [271, 237] width 77 height 46
click at [1504, 38] on button "button" at bounding box center [1490, 37] width 47 height 50
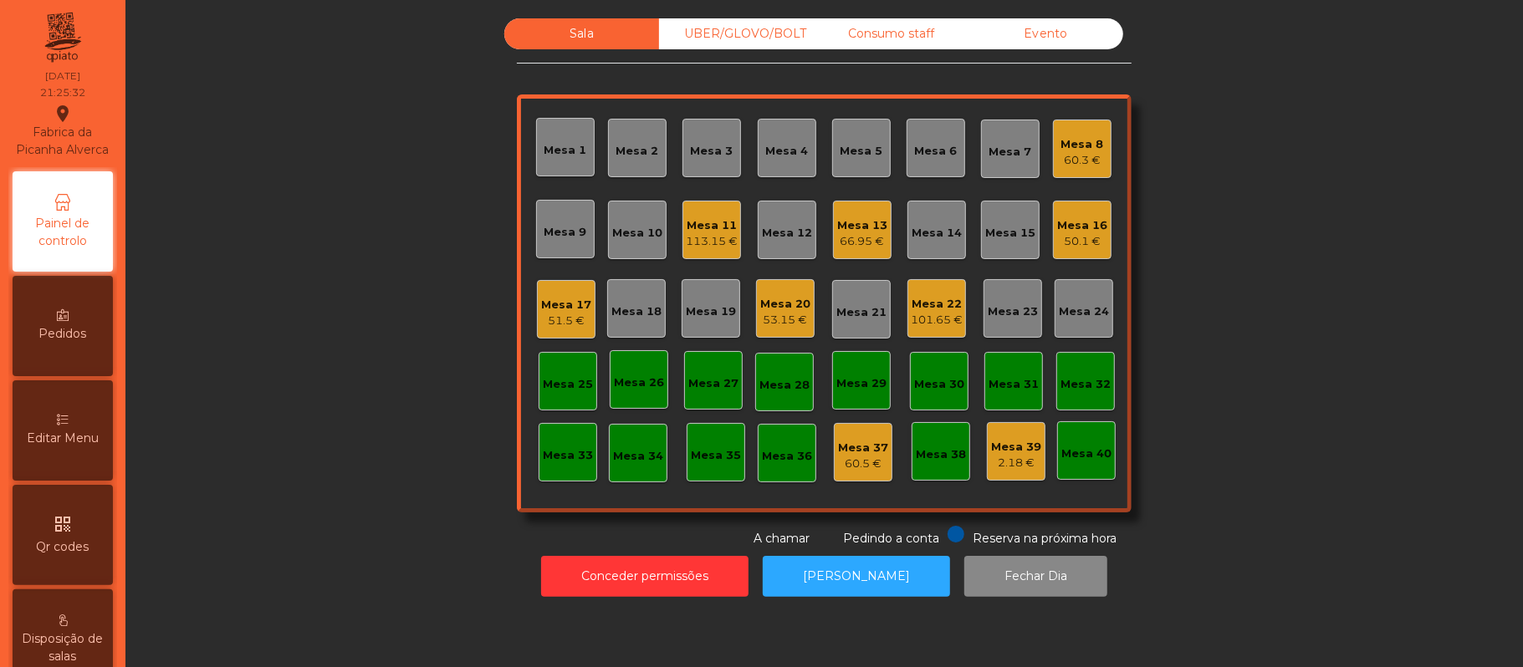
click at [1085, 168] on div "Mesa 8 60.3 €" at bounding box center [1082, 149] width 59 height 59
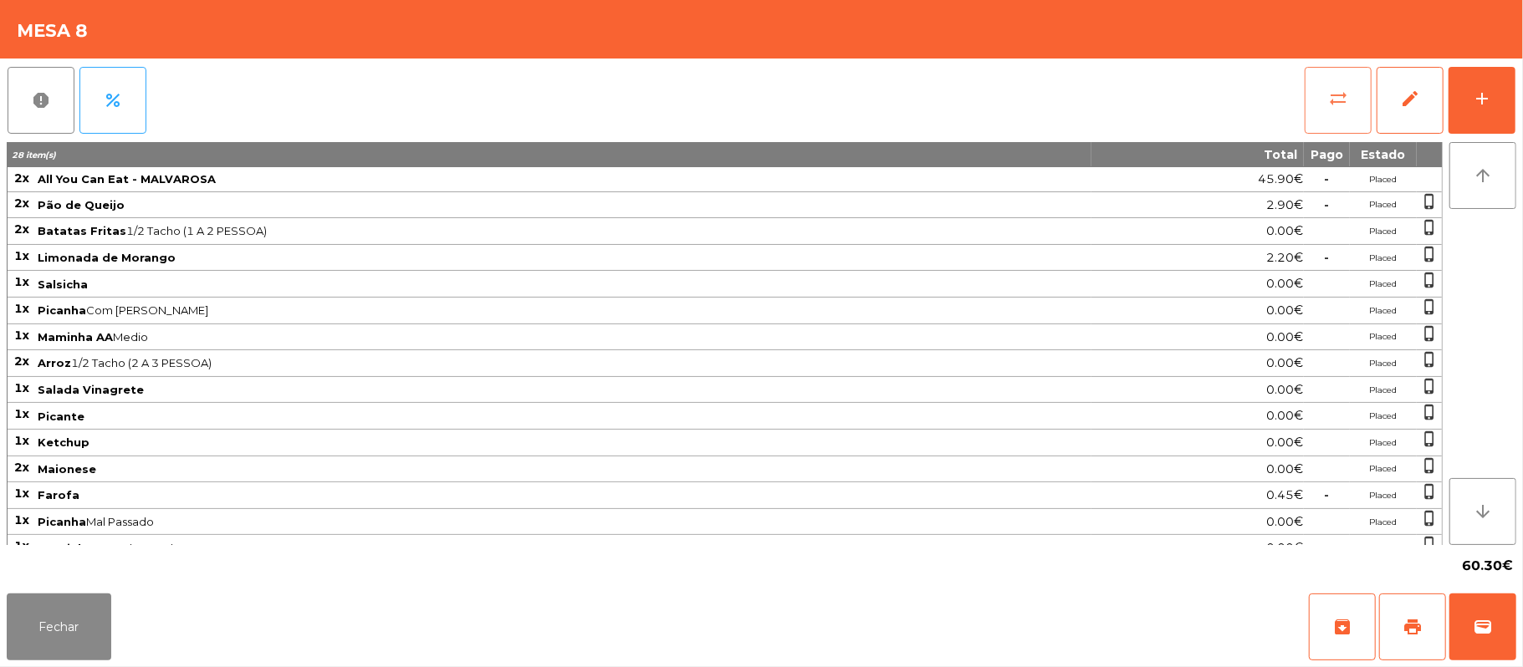
click at [1337, 120] on button "sync_alt" at bounding box center [1338, 100] width 67 height 67
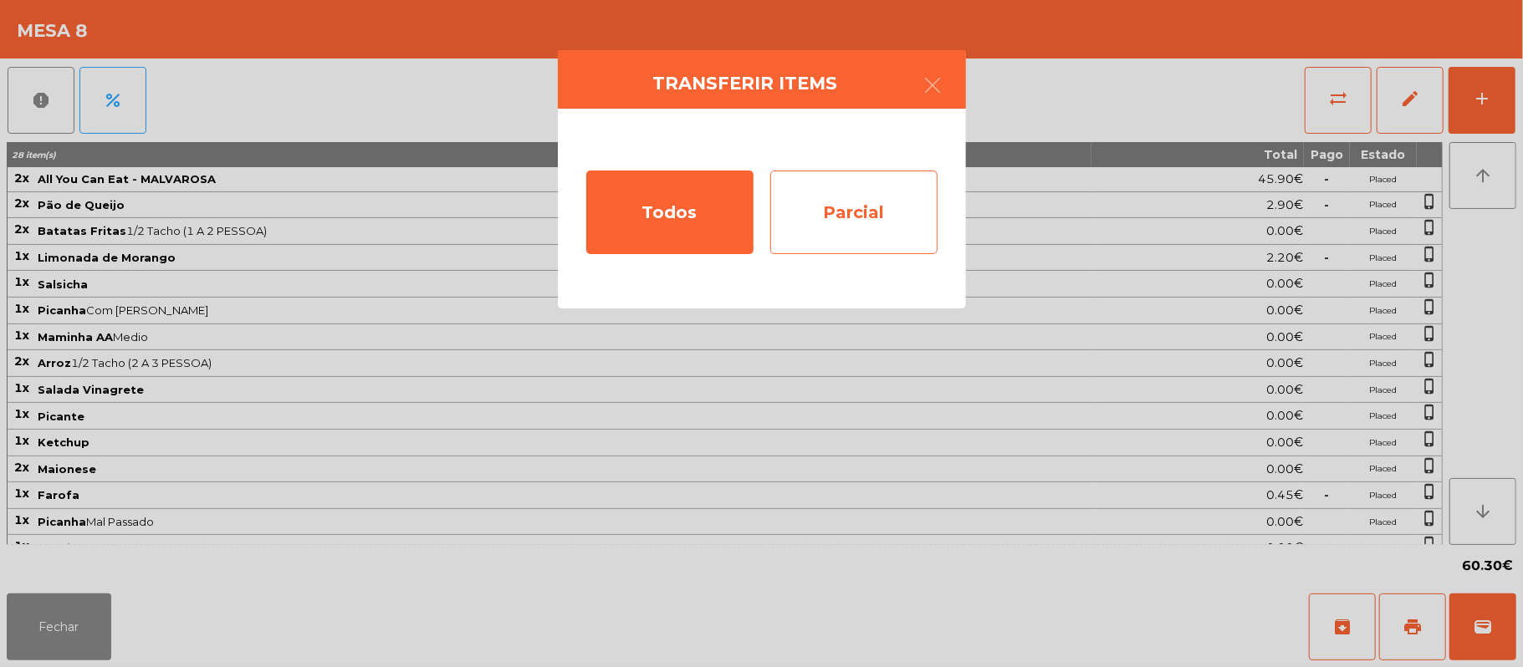
click at [858, 217] on div "Parcial" at bounding box center [853, 213] width 167 height 84
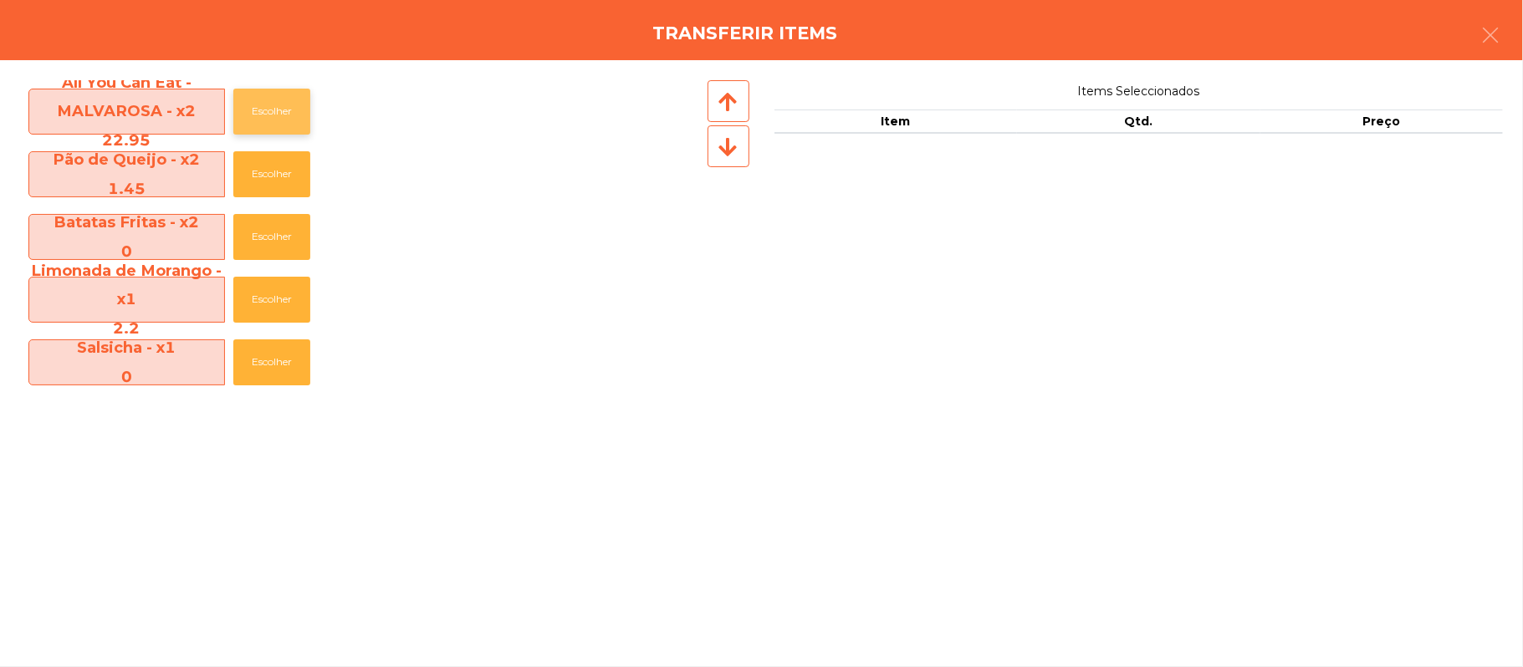
click at [271, 110] on button "Escolher" at bounding box center [271, 112] width 77 height 46
click at [271, 115] on button "Escolher" at bounding box center [271, 112] width 77 height 46
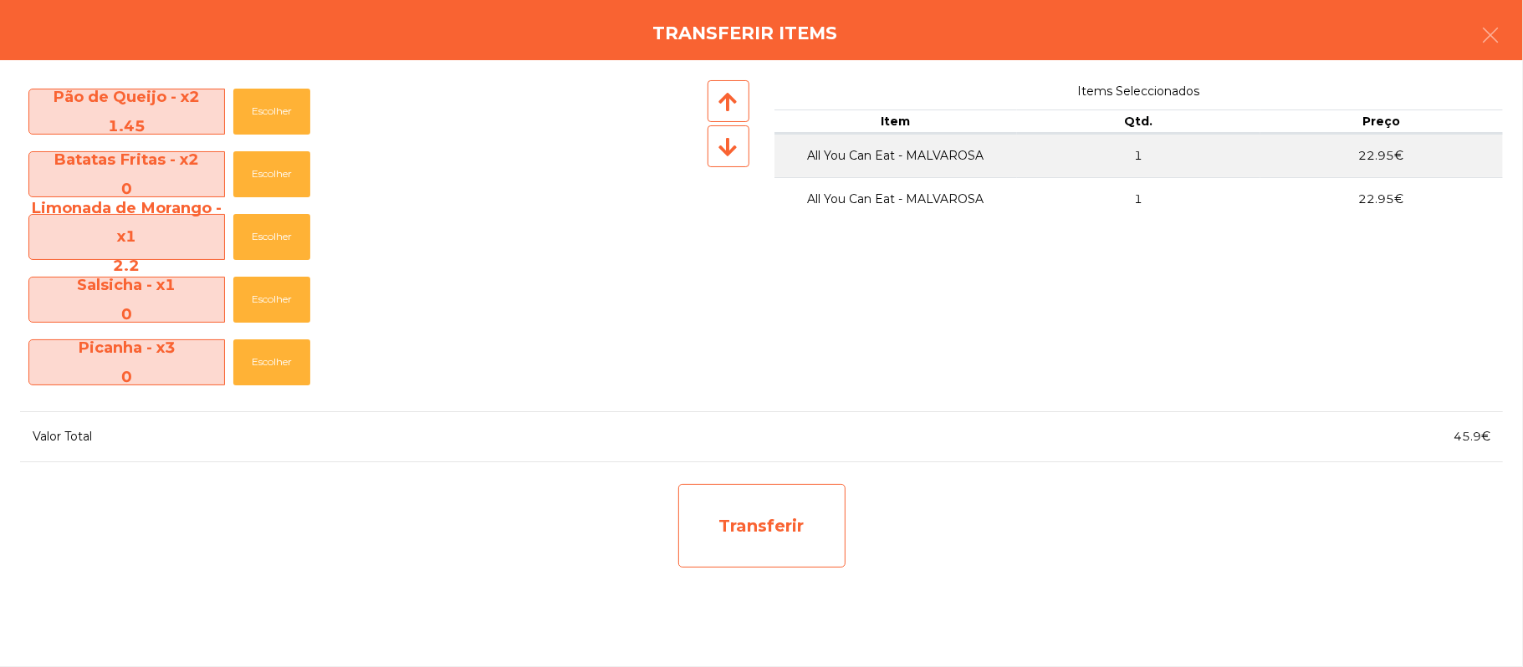
click at [764, 536] on div "Transferir" at bounding box center [761, 526] width 167 height 84
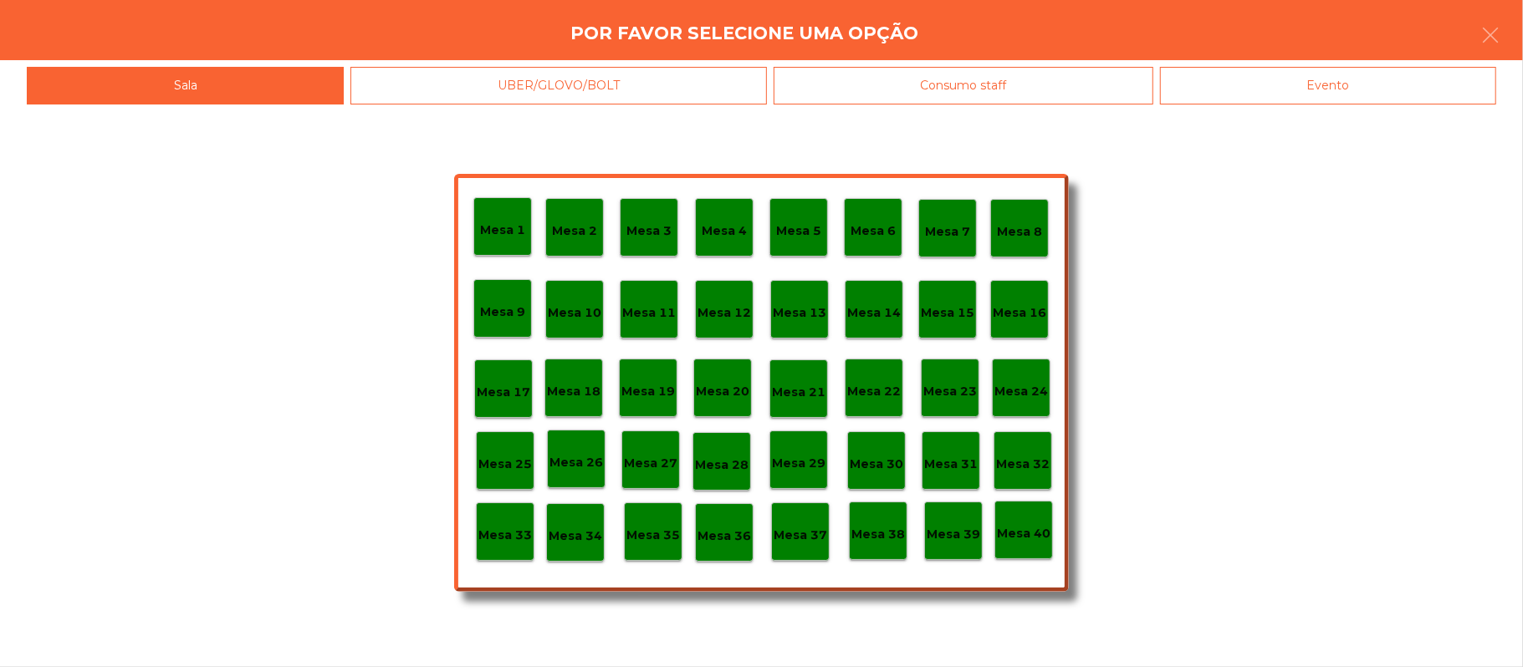
click at [507, 463] on p "Mesa 25" at bounding box center [505, 464] width 54 height 19
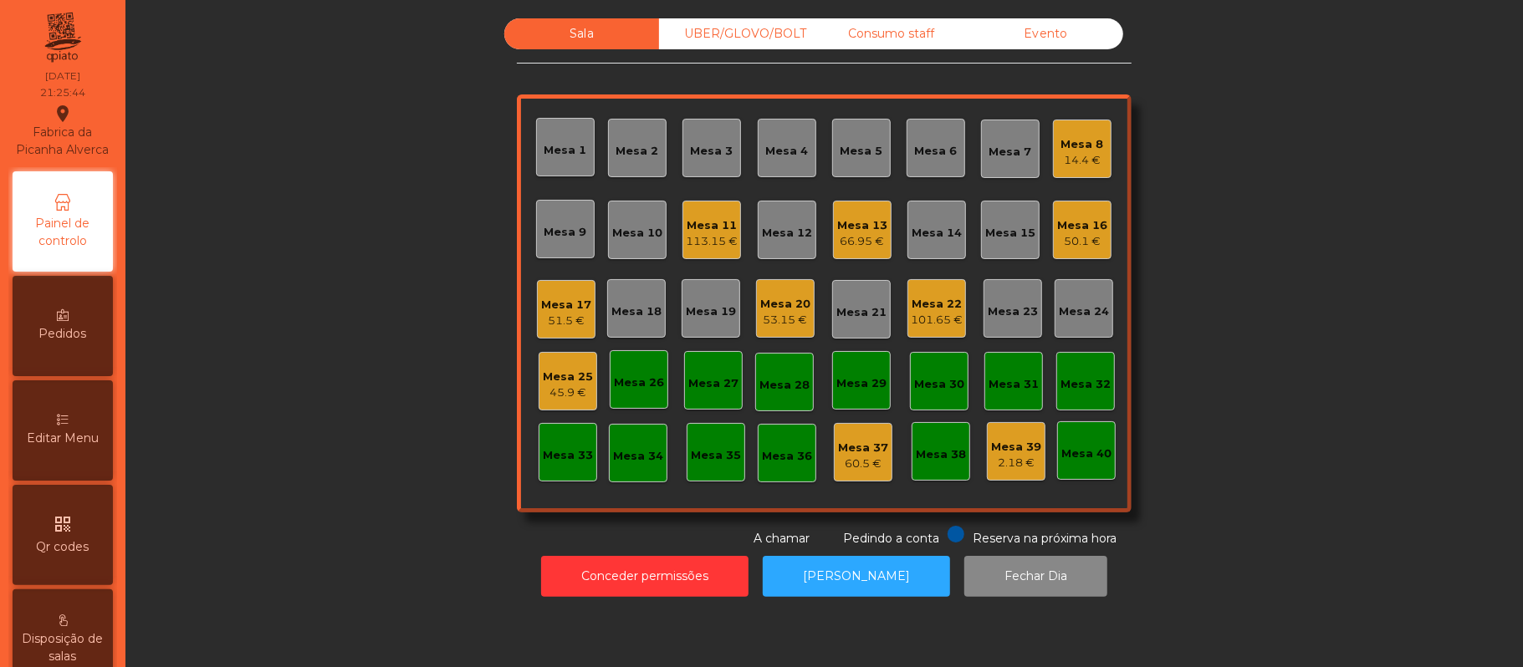
click at [1089, 157] on div "14.4 €" at bounding box center [1082, 160] width 43 height 17
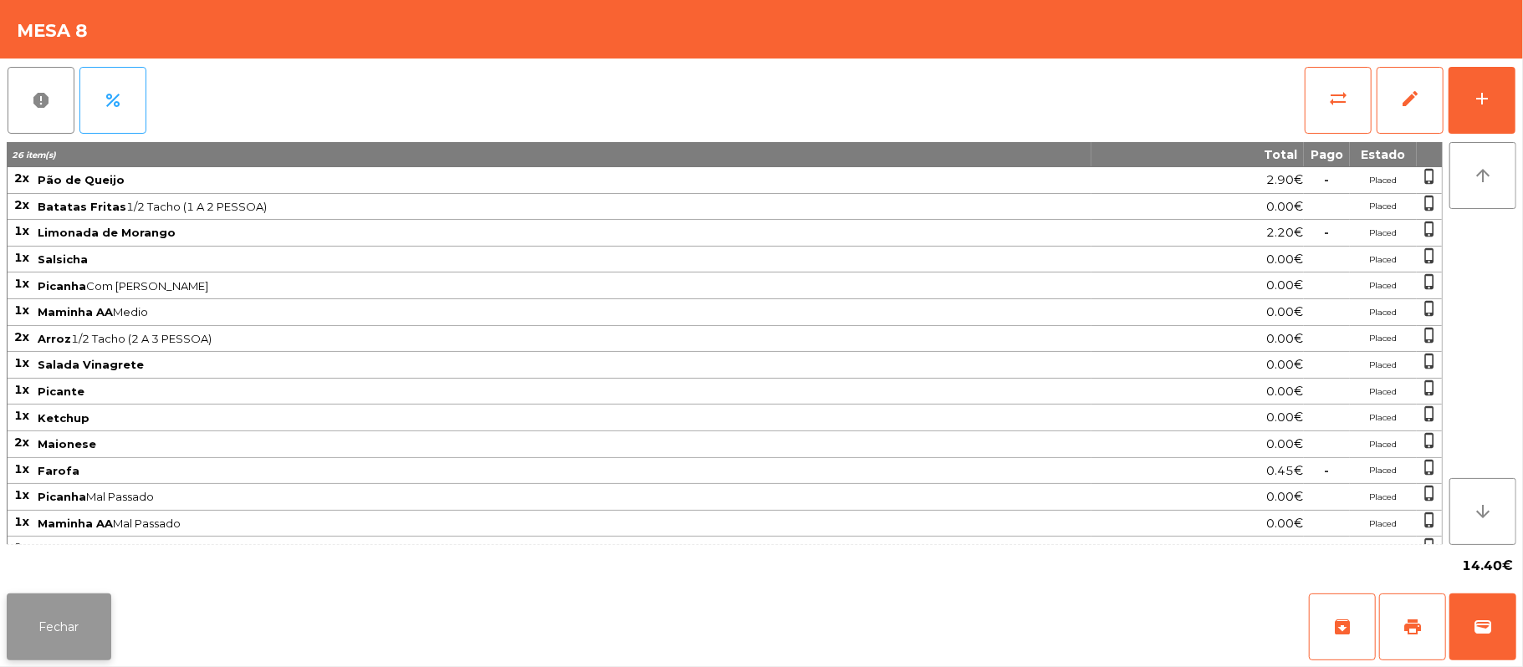
click at [100, 604] on button "Fechar" at bounding box center [59, 627] width 105 height 67
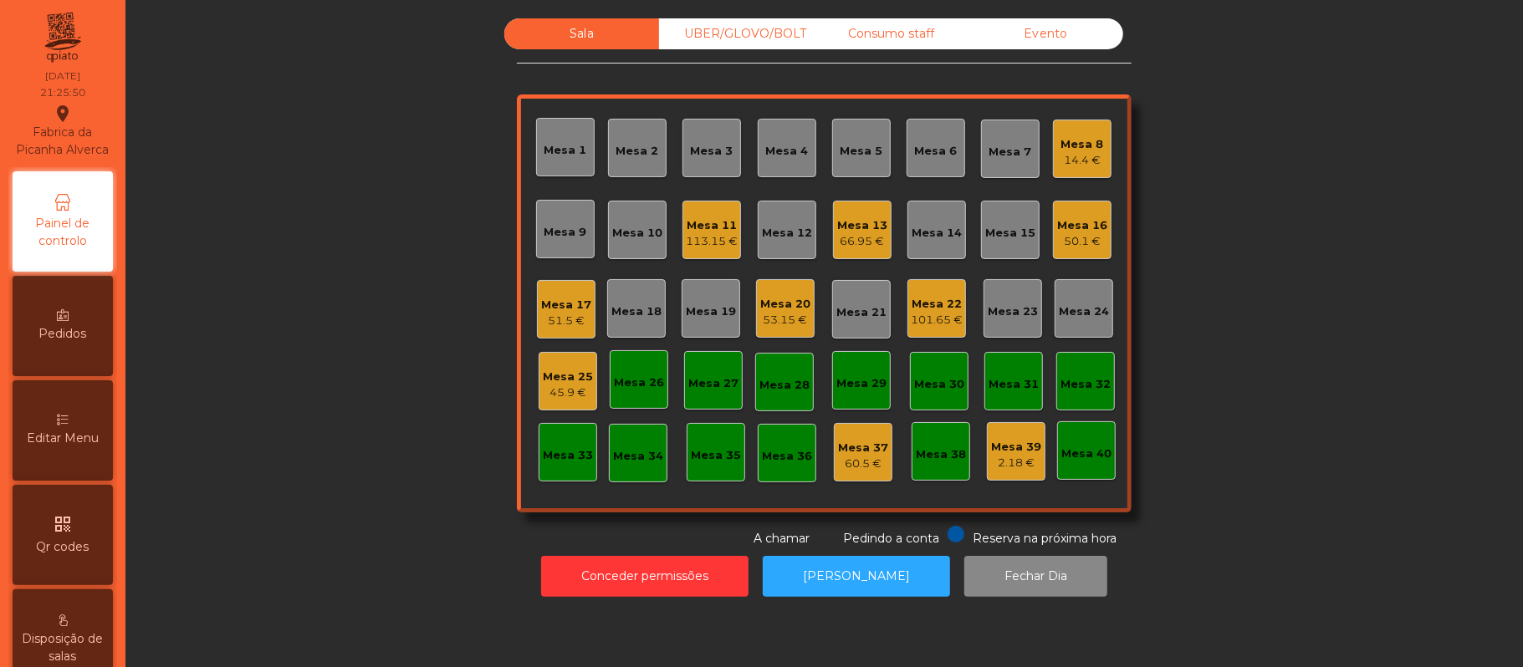
click at [572, 381] on div "Mesa 25" at bounding box center [568, 377] width 50 height 17
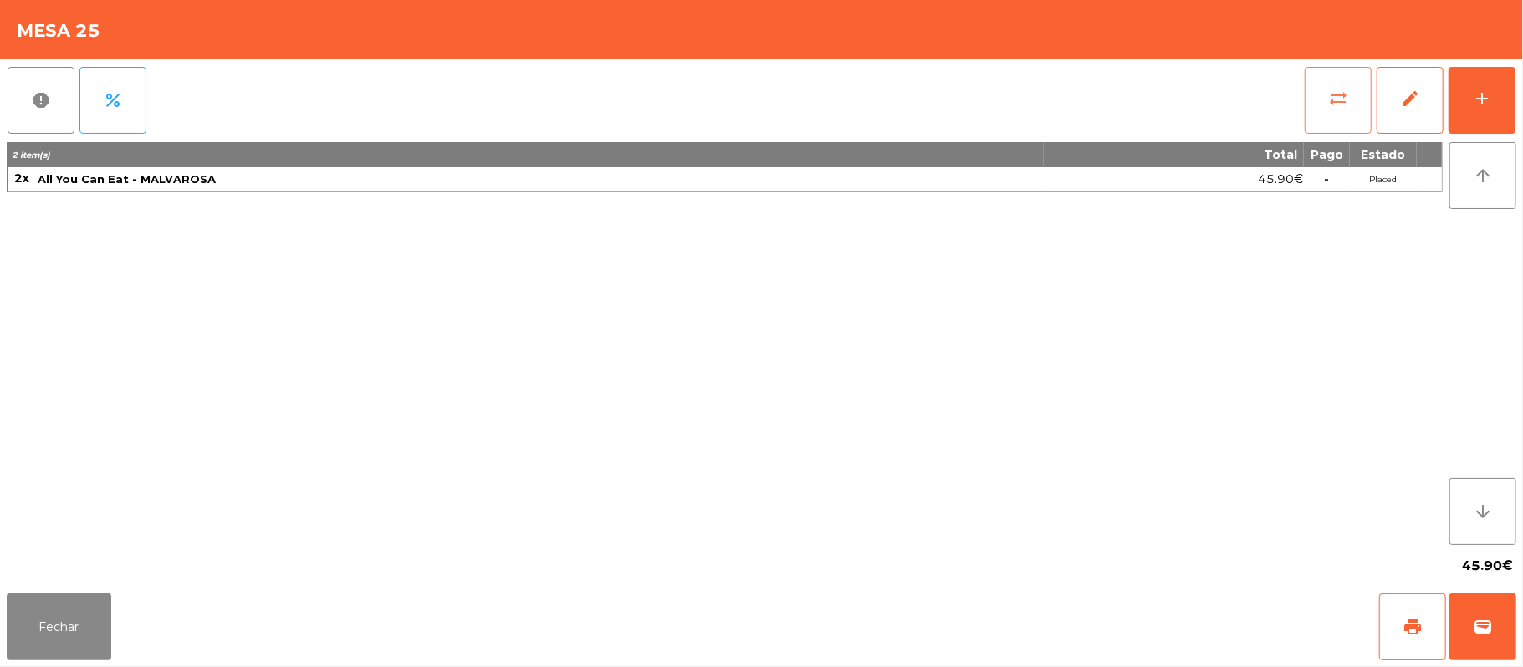
click at [1323, 102] on button "sync_alt" at bounding box center [1338, 100] width 67 height 67
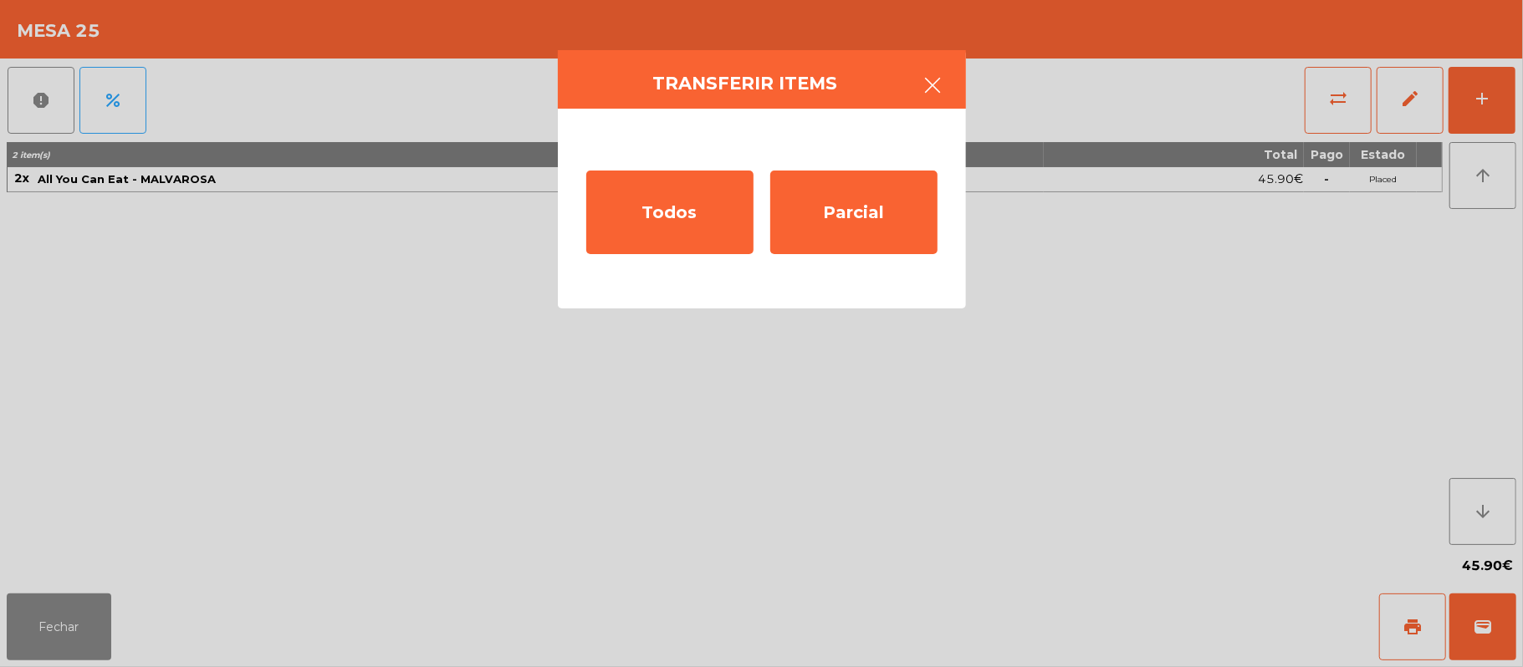
click at [911, 101] on button "button" at bounding box center [933, 87] width 47 height 50
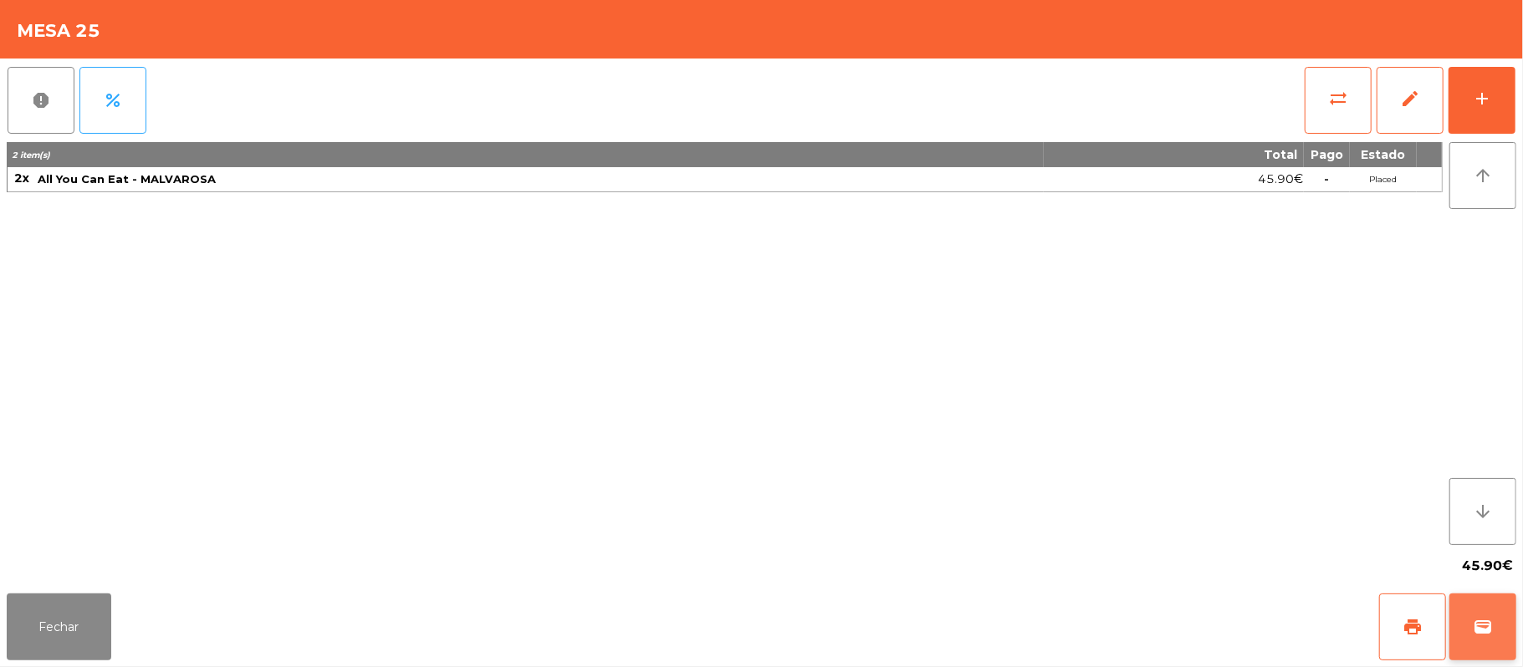
click at [1484, 616] on button "wallet" at bounding box center [1483, 627] width 67 height 67
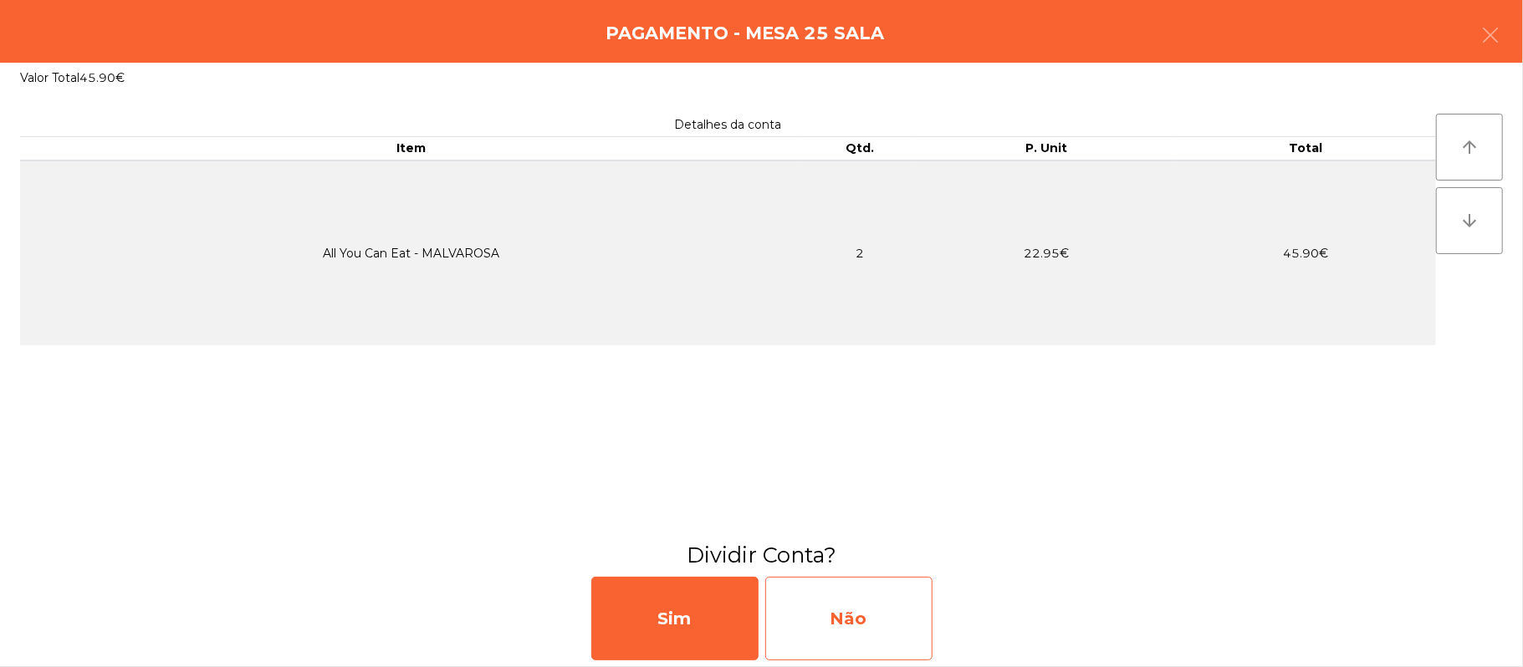
click at [865, 606] on div "Não" at bounding box center [848, 619] width 167 height 84
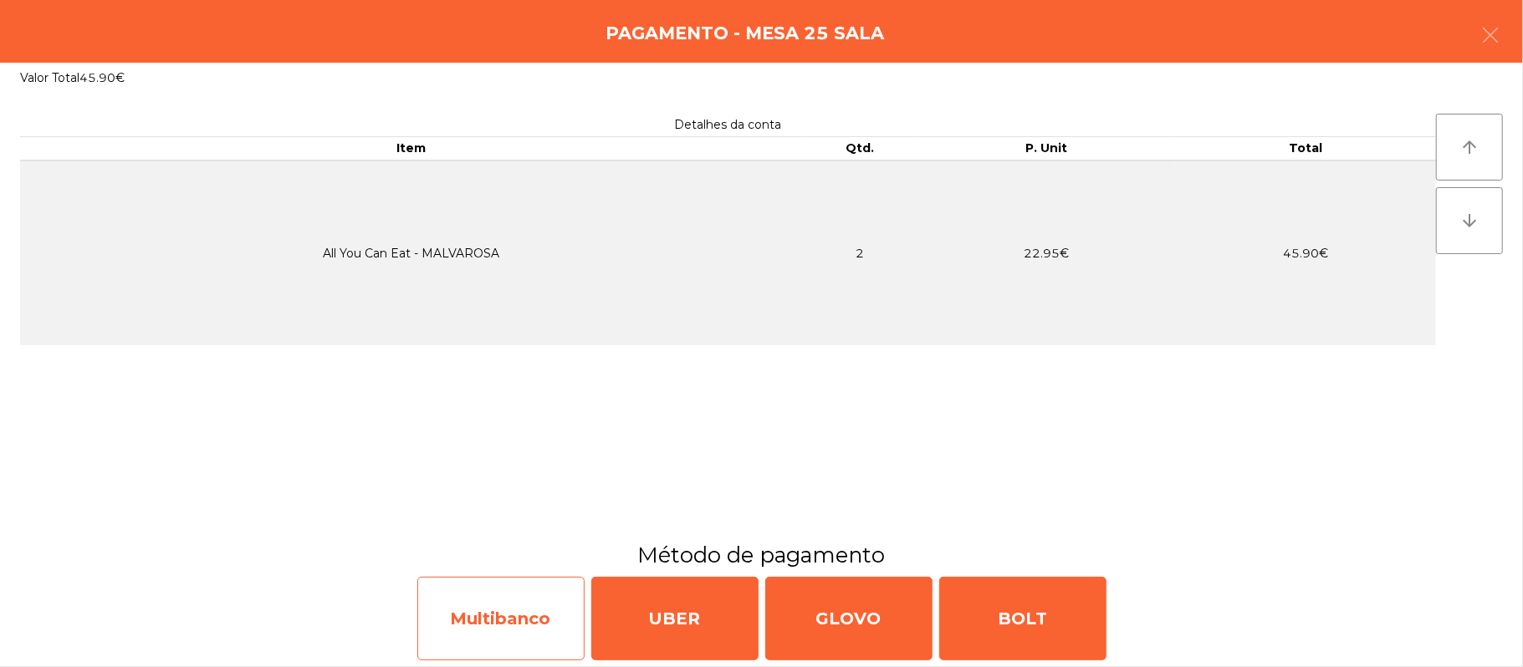
click at [534, 621] on div "Multibanco" at bounding box center [500, 619] width 167 height 84
select select "**"
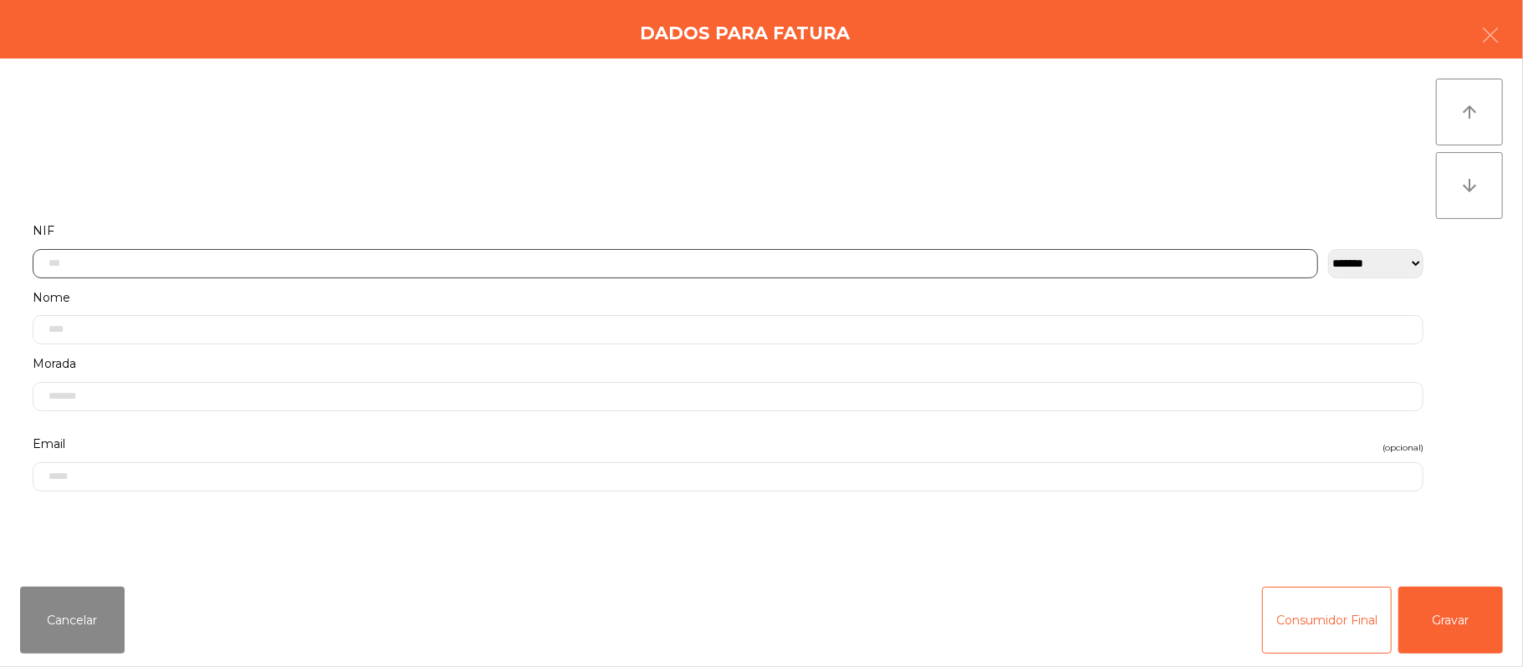
click at [637, 258] on input "text" at bounding box center [676, 263] width 1286 height 29
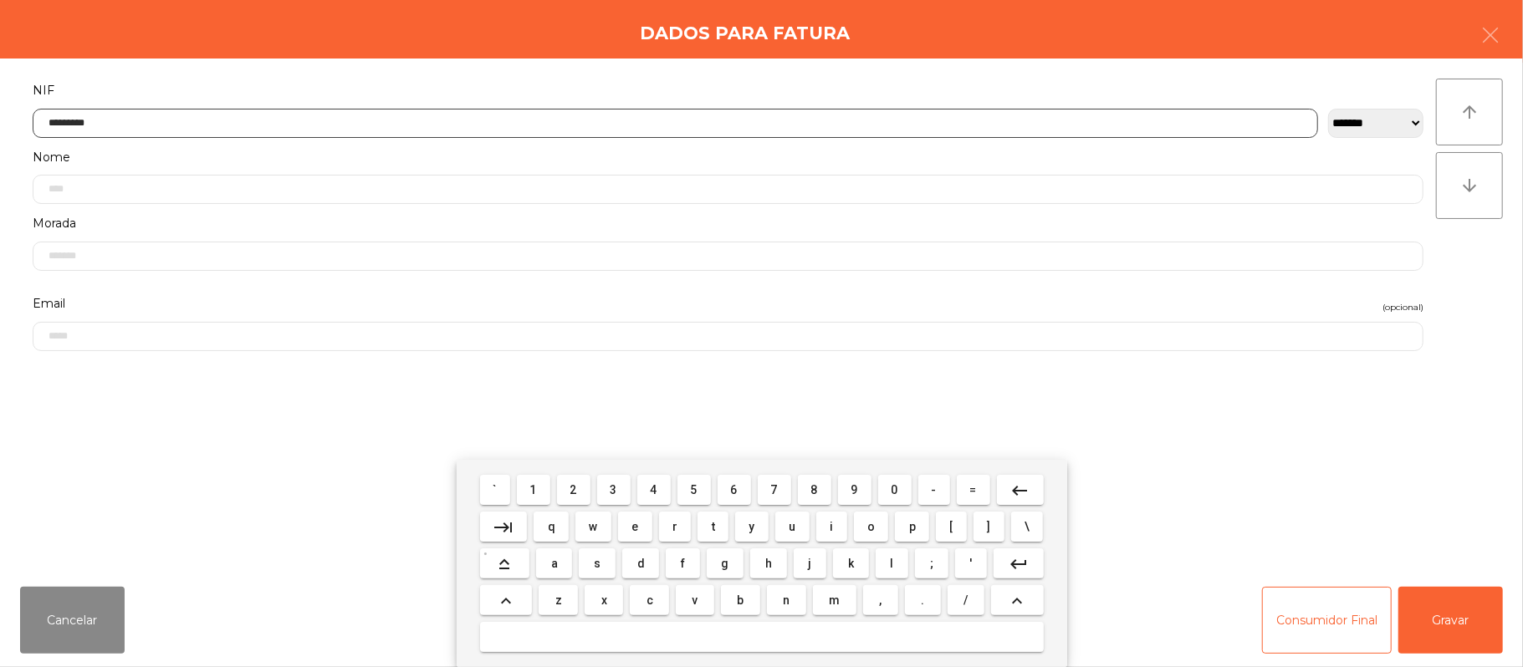
type input "*********"
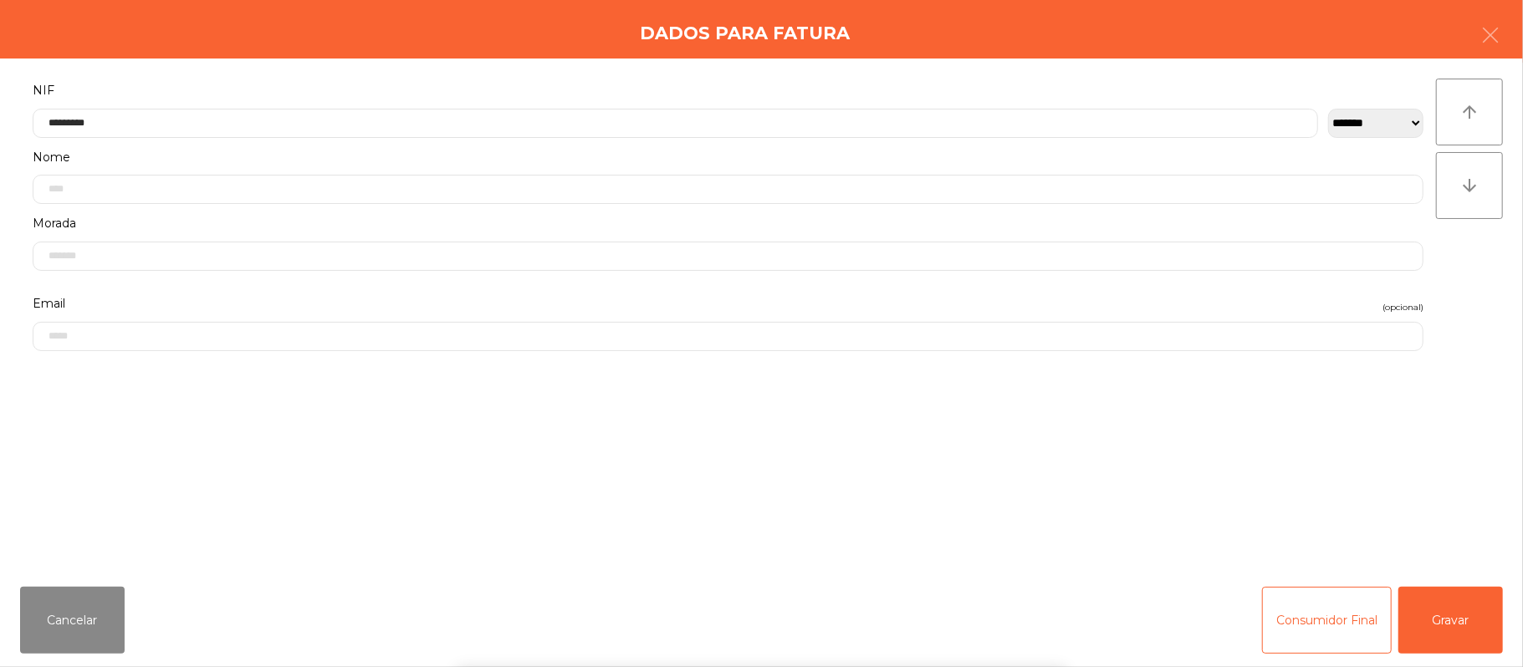
click at [1436, 631] on div "` 1 2 3 4 5 6 7 8 9 0 - = keyboard_backspace keyboard_tab q w e r t y u i o p […" at bounding box center [761, 563] width 1523 height 207
click at [1456, 607] on button "Gravar" at bounding box center [1451, 620] width 105 height 67
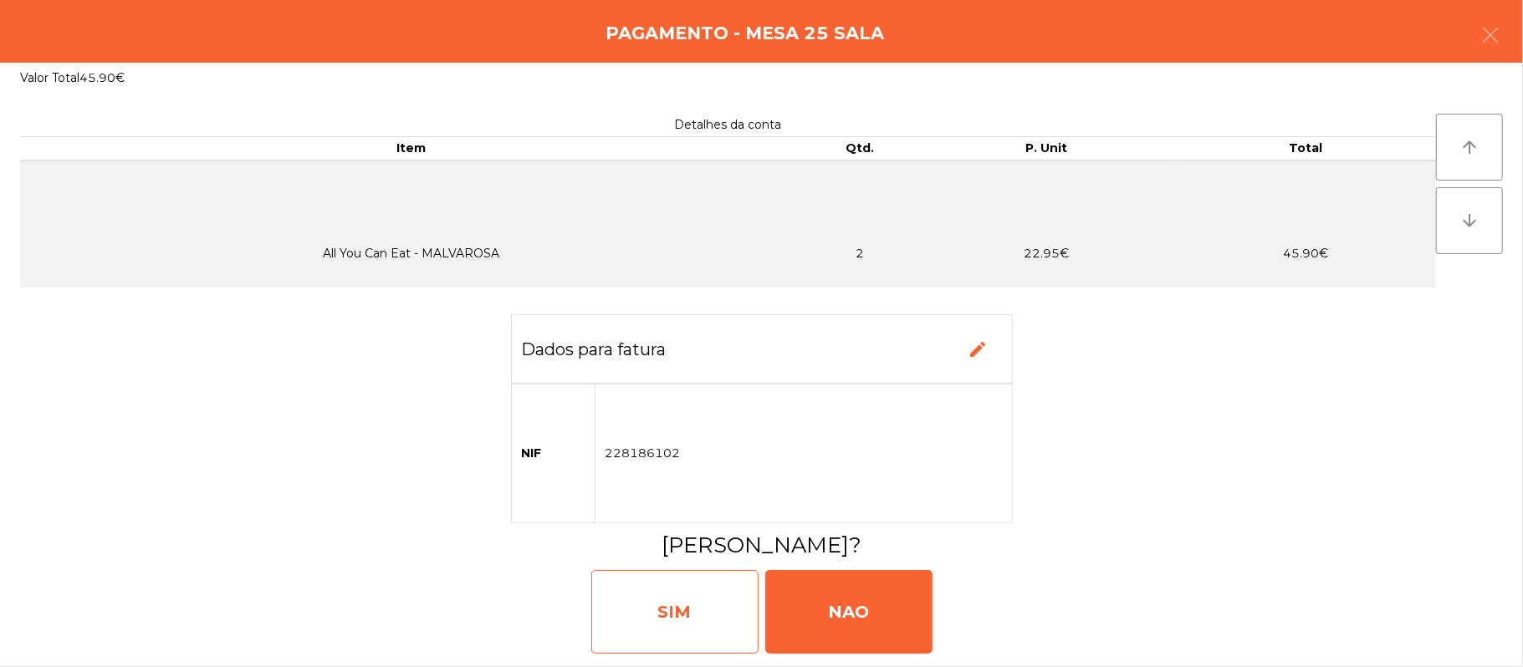
click at [650, 612] on div "SIM" at bounding box center [674, 612] width 167 height 84
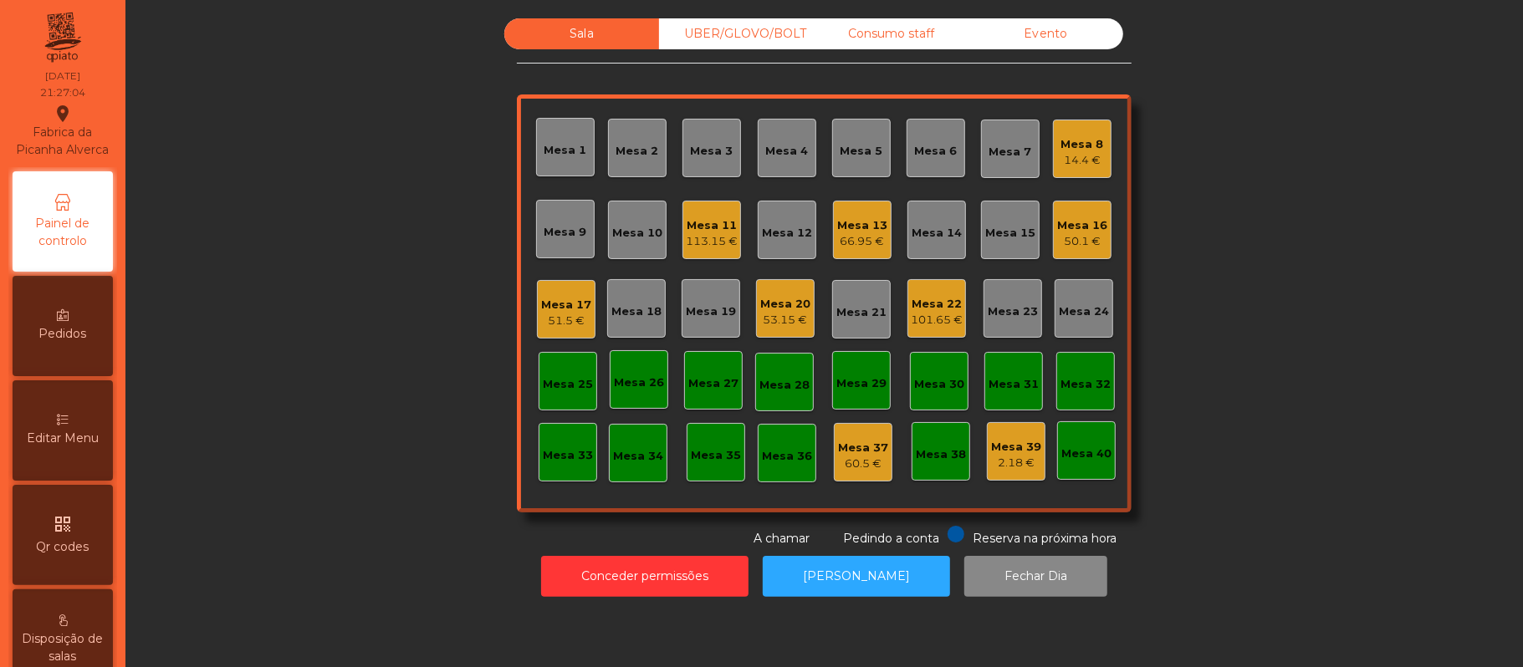
click at [1079, 161] on div "14.4 €" at bounding box center [1082, 160] width 43 height 17
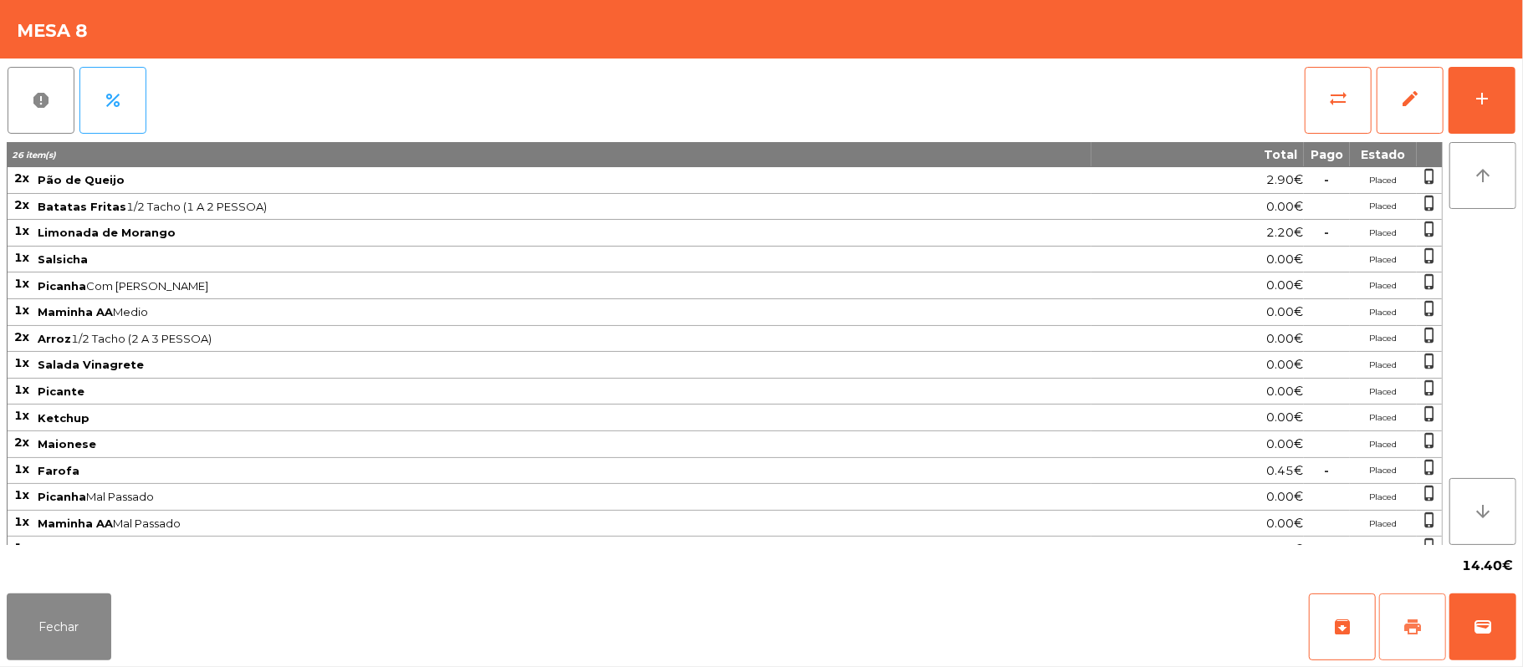
click at [1412, 620] on span "print" at bounding box center [1413, 627] width 20 height 20
click at [1328, 97] on span "sync_alt" at bounding box center [1338, 99] width 20 height 20
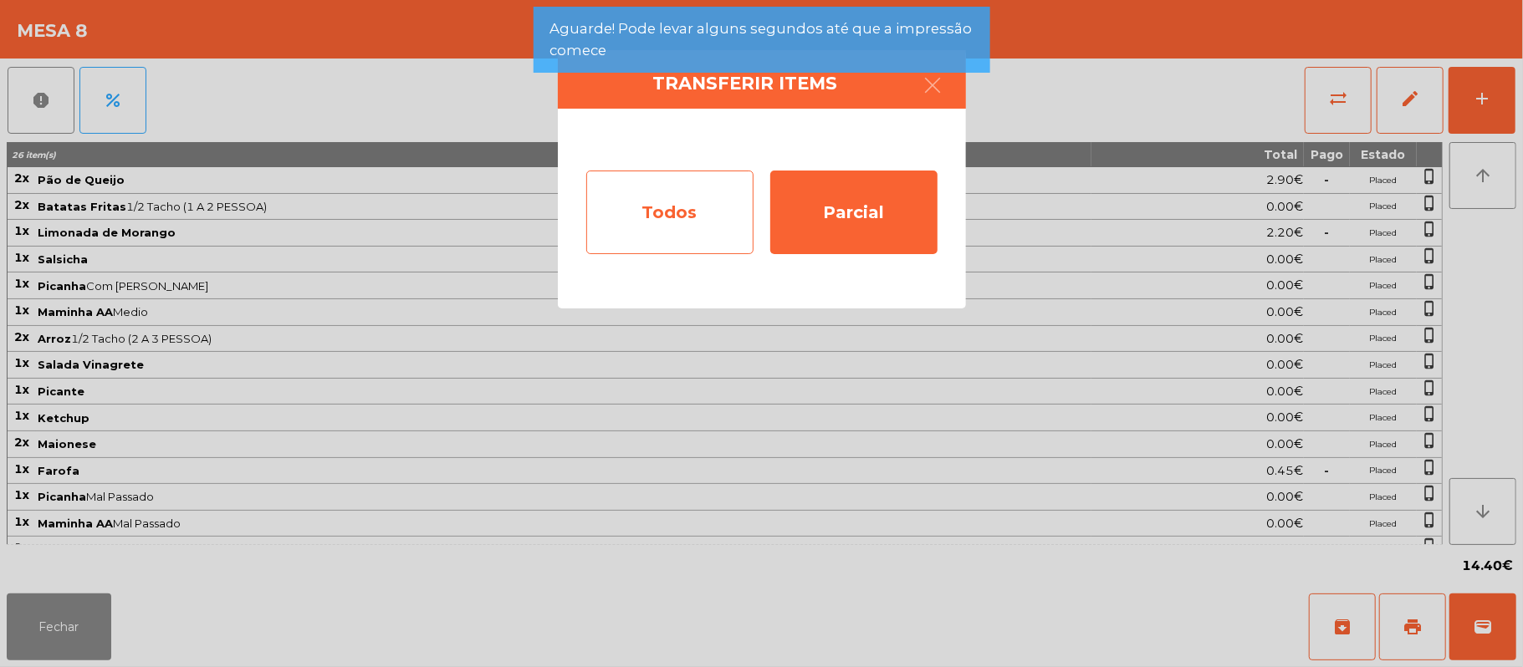
click at [688, 224] on div "Todos" at bounding box center [669, 213] width 167 height 84
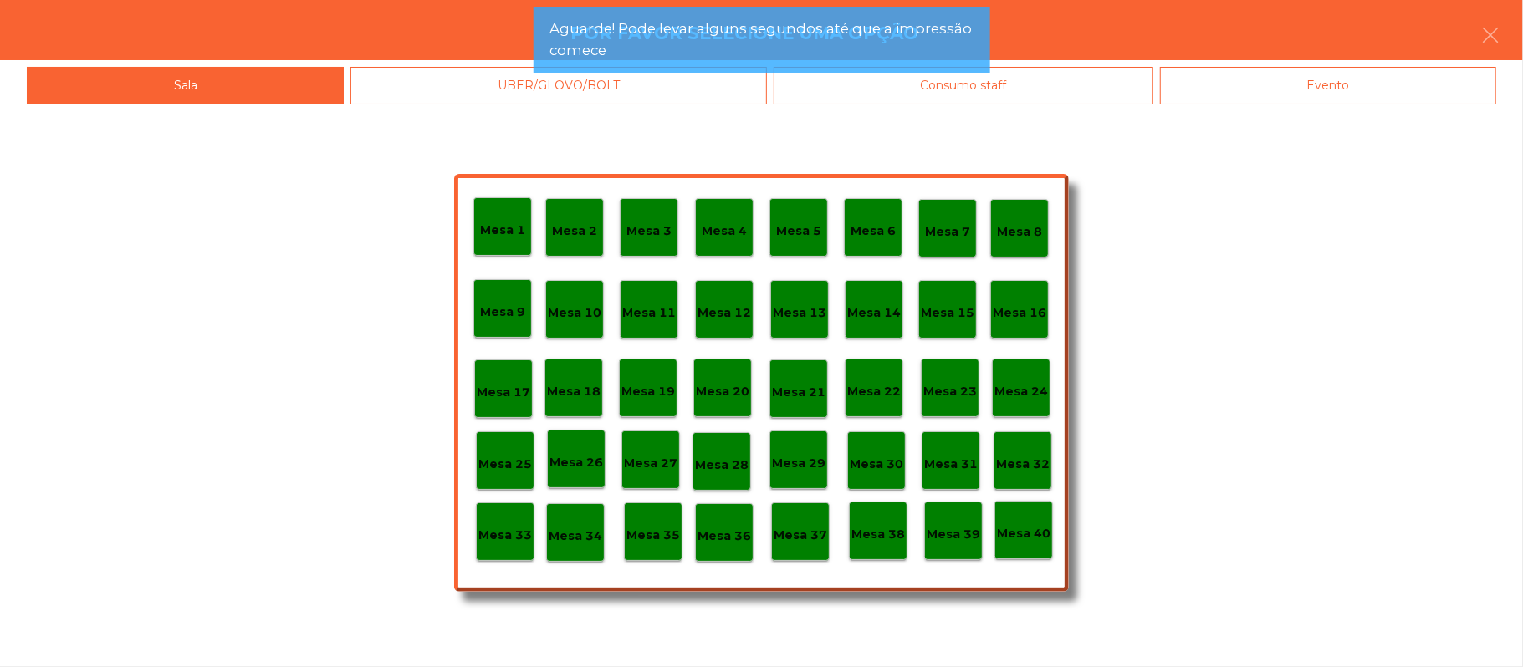
click at [1392, 78] on div "Evento" at bounding box center [1328, 86] width 336 height 38
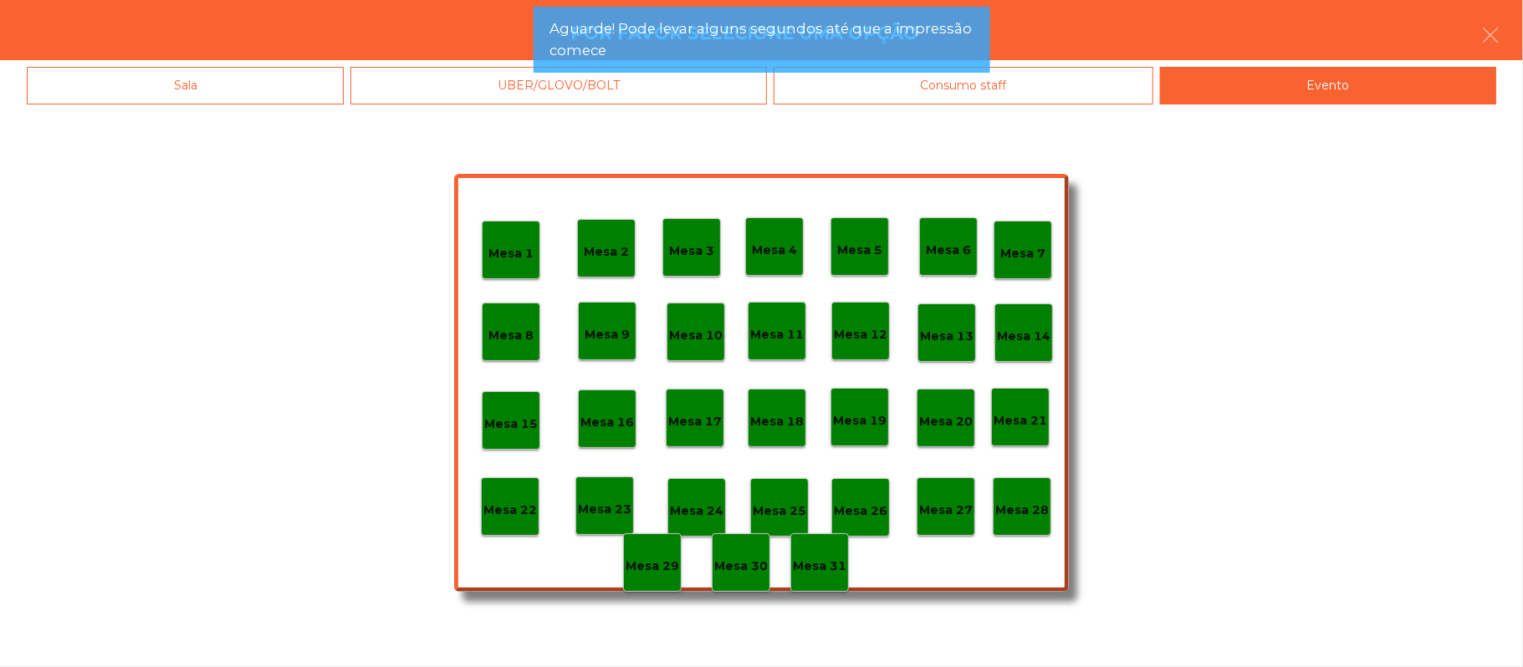
click at [1027, 506] on p "Mesa 28" at bounding box center [1022, 510] width 54 height 19
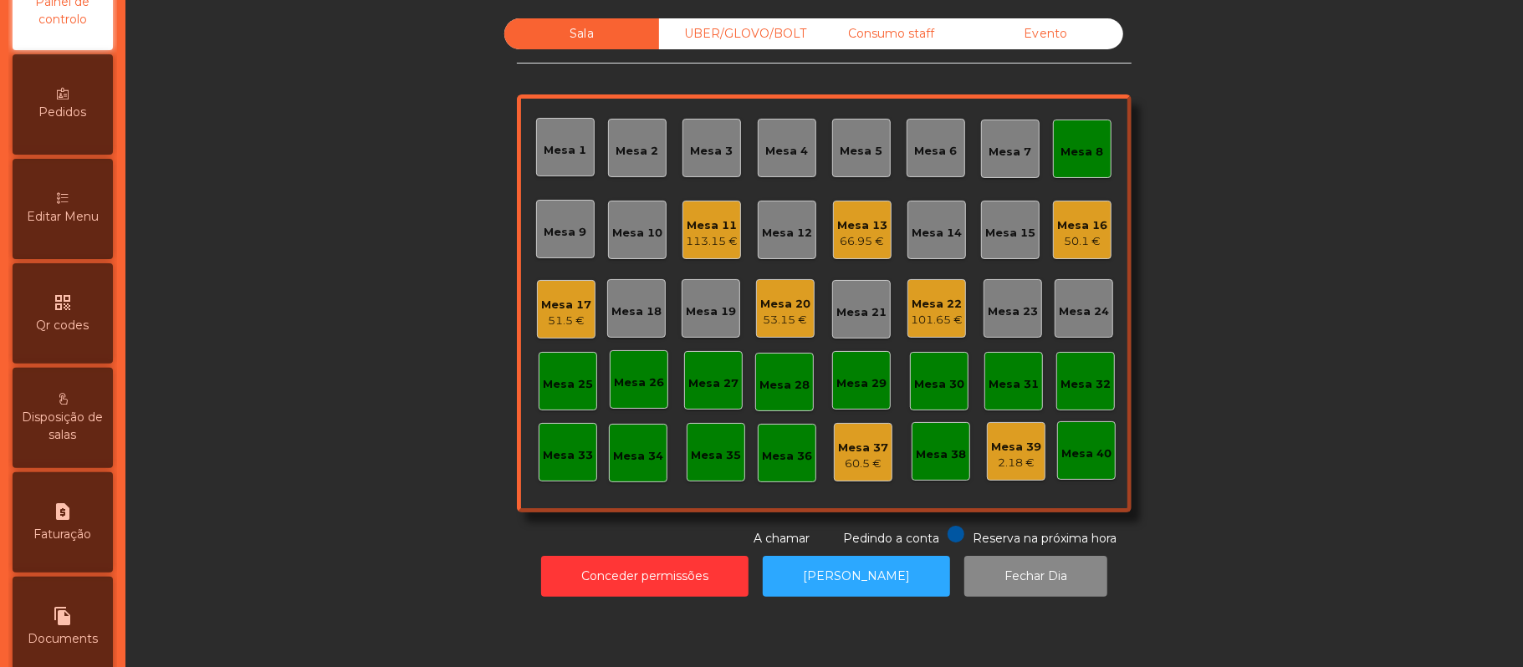
click at [73, 522] on icon "request_page" at bounding box center [63, 512] width 20 height 20
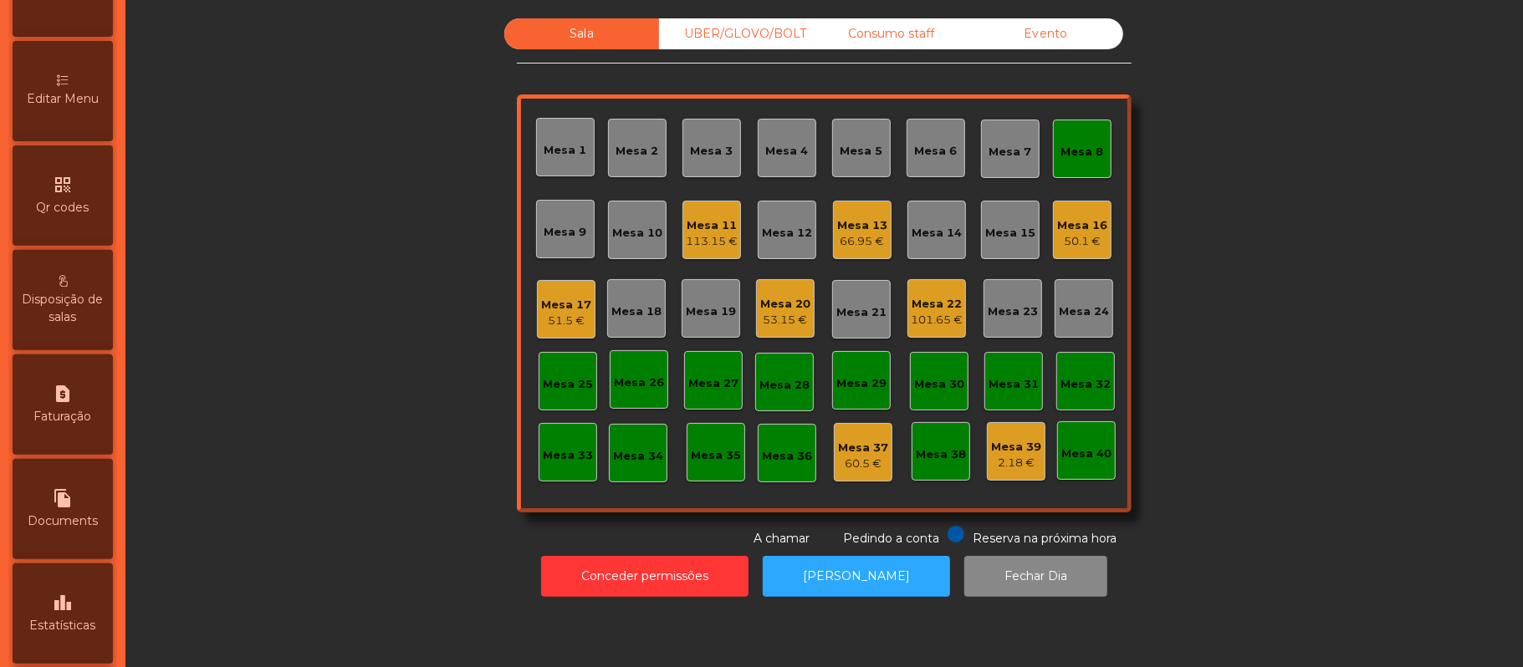
select select "**"
select select "****"
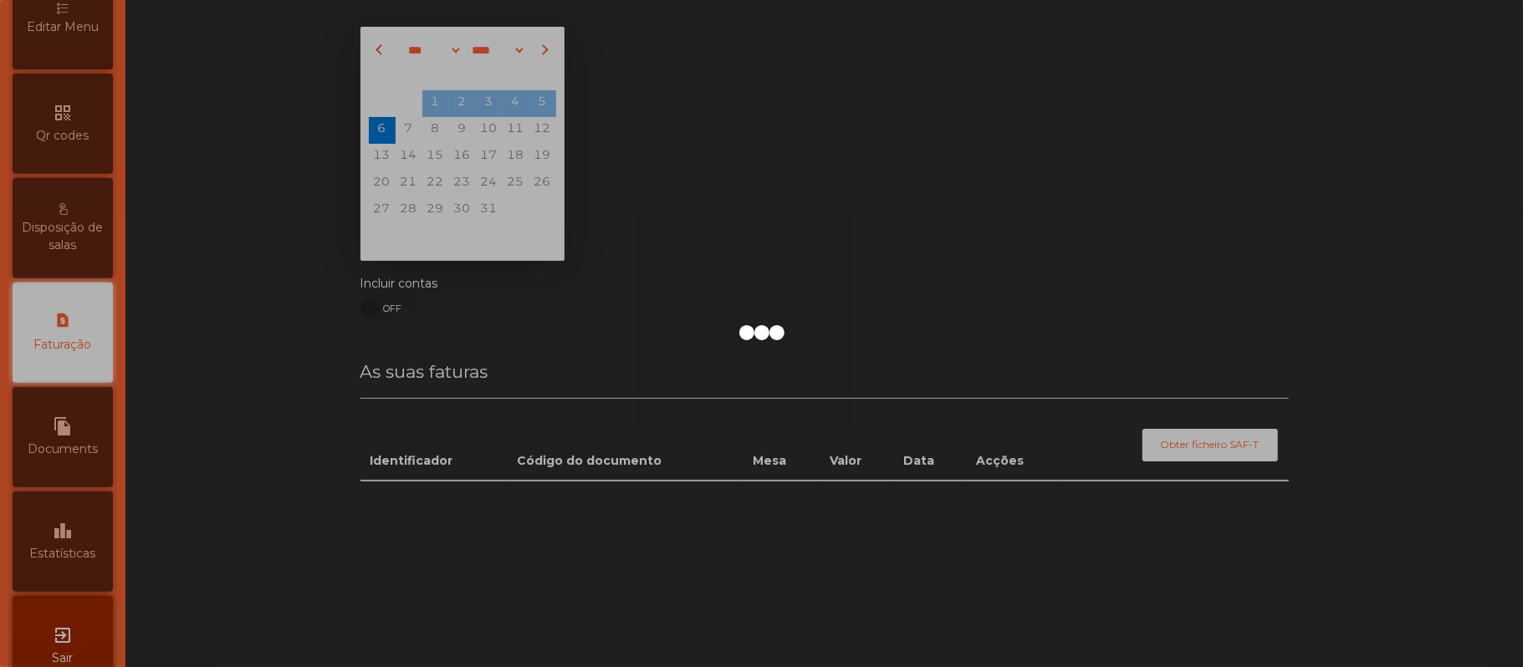
scroll to position [428, 0]
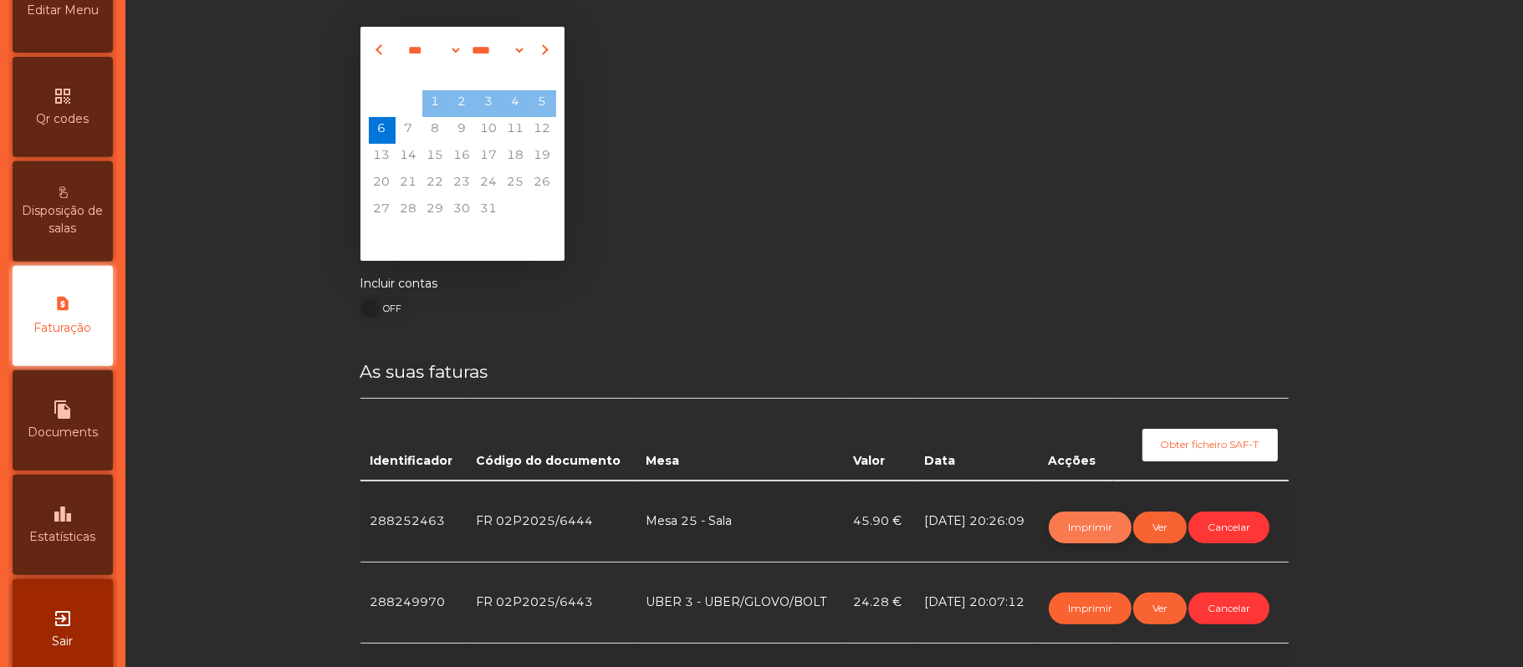
click at [1095, 527] on button "Imprimir" at bounding box center [1090, 528] width 83 height 32
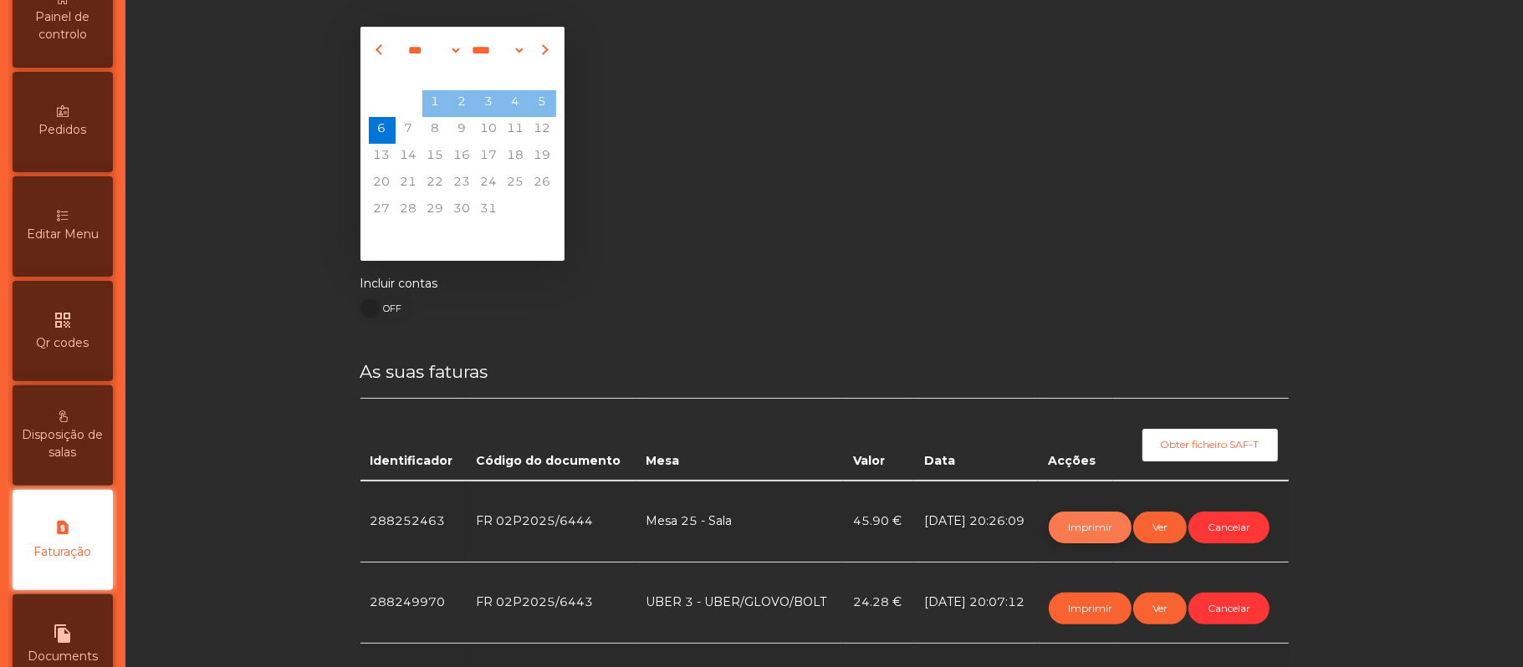
scroll to position [0, 0]
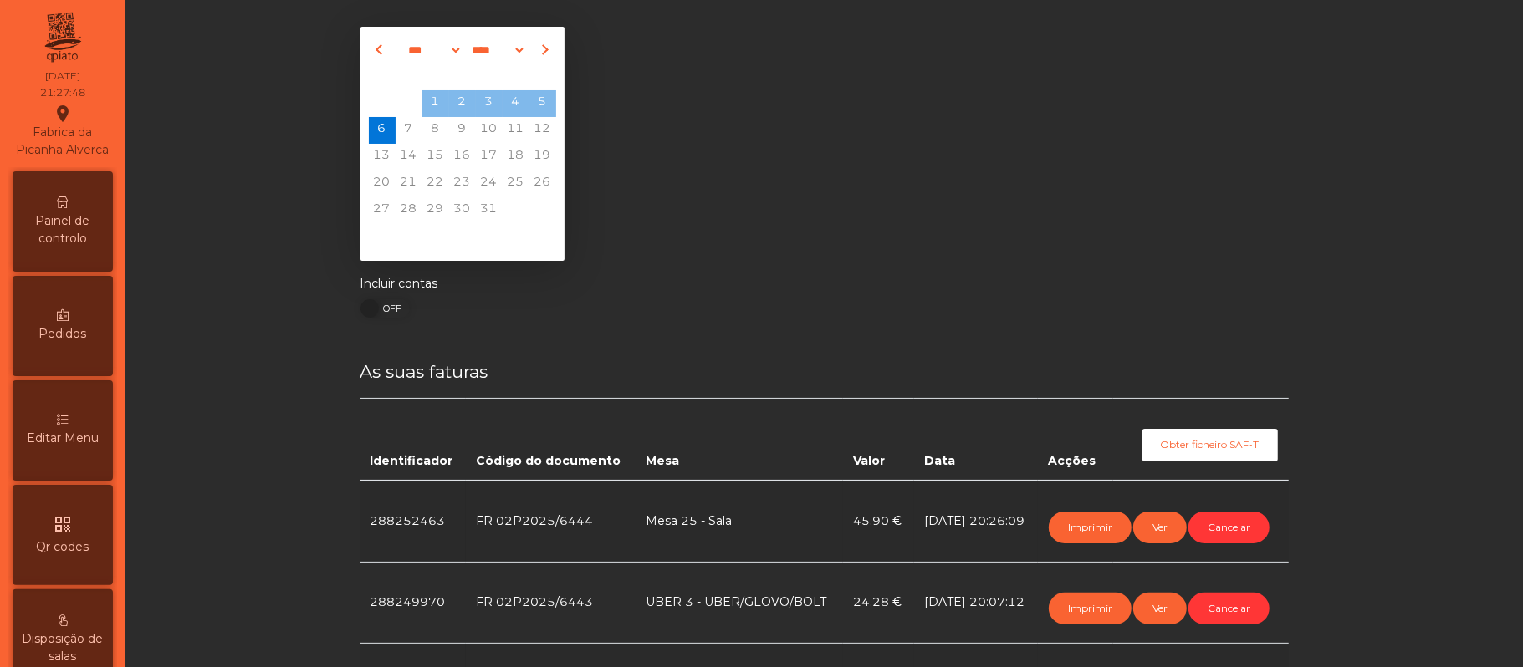
click at [85, 248] on span "Painel de controlo" at bounding box center [63, 229] width 92 height 35
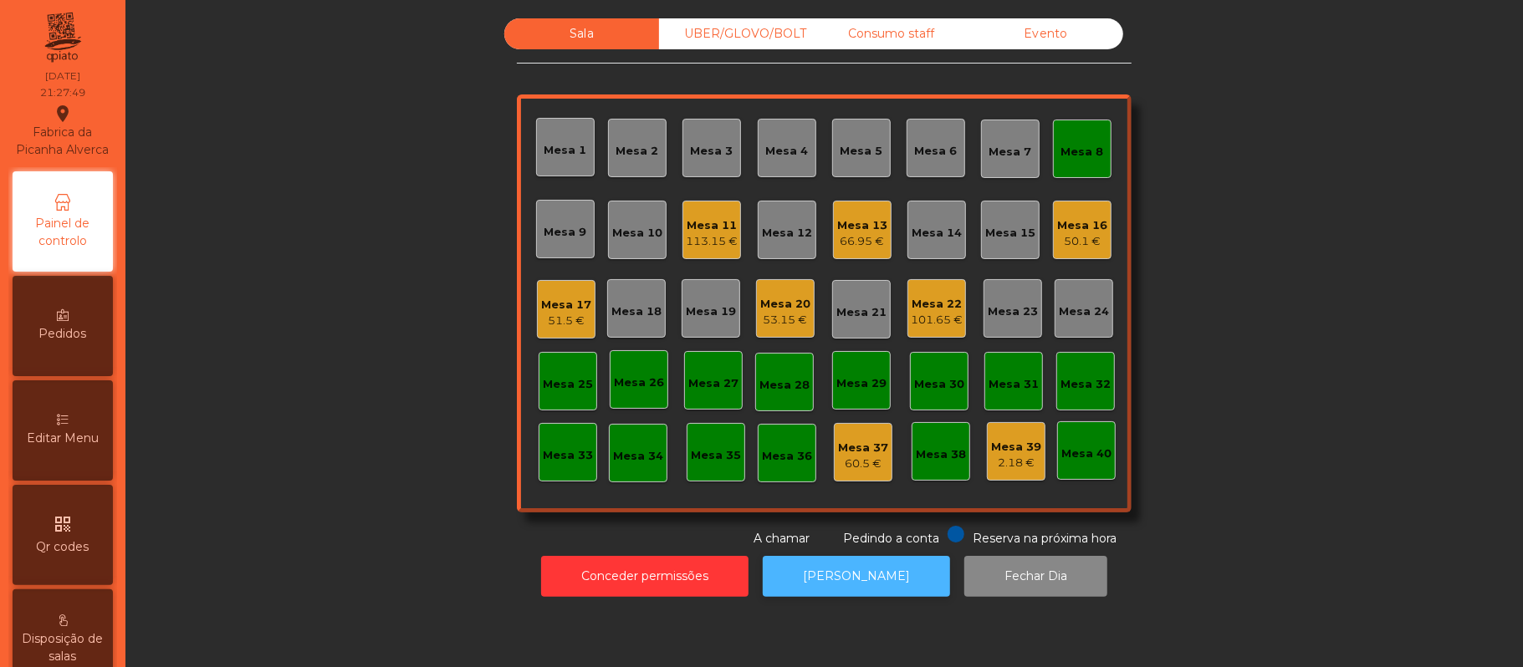
click at [865, 576] on button "[PERSON_NAME]" at bounding box center [856, 576] width 187 height 41
click at [1082, 151] on div "Mesa 8" at bounding box center [1082, 152] width 43 height 17
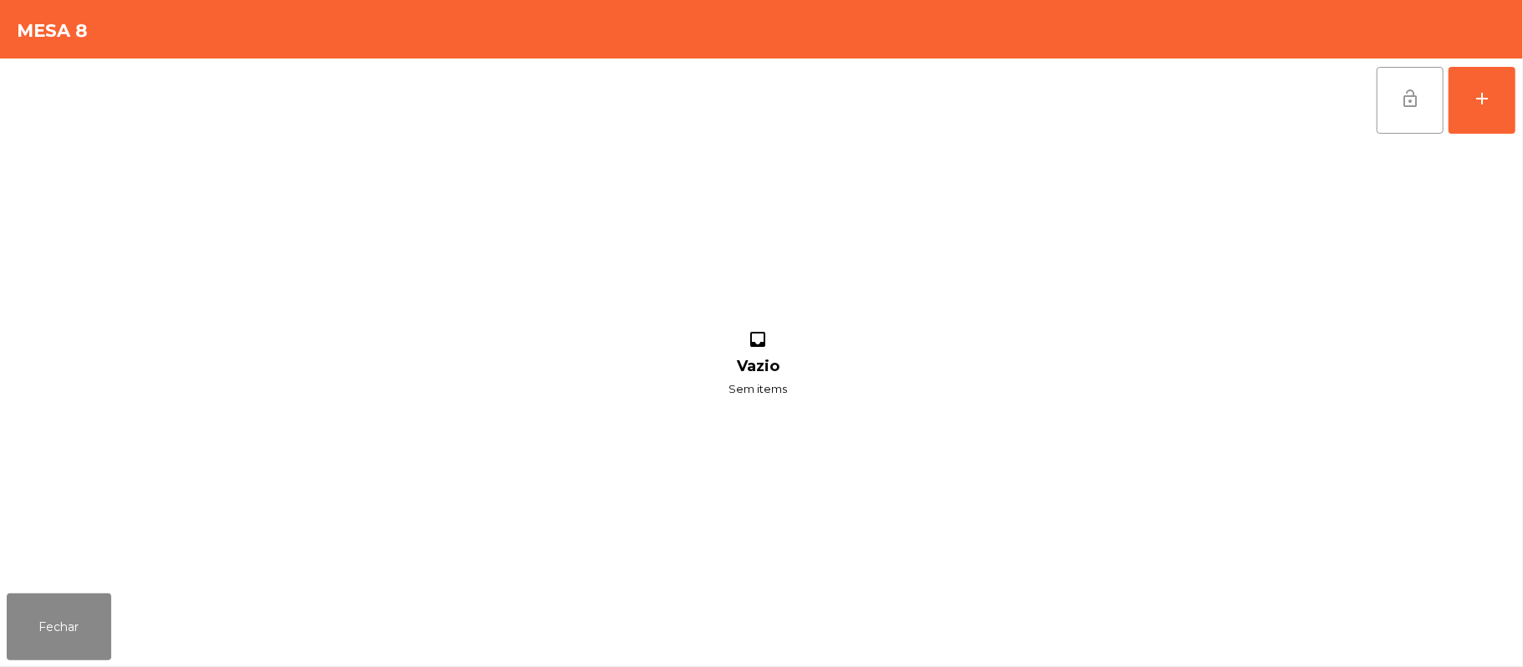
click at [1393, 109] on button "lock_open" at bounding box center [1410, 100] width 67 height 67
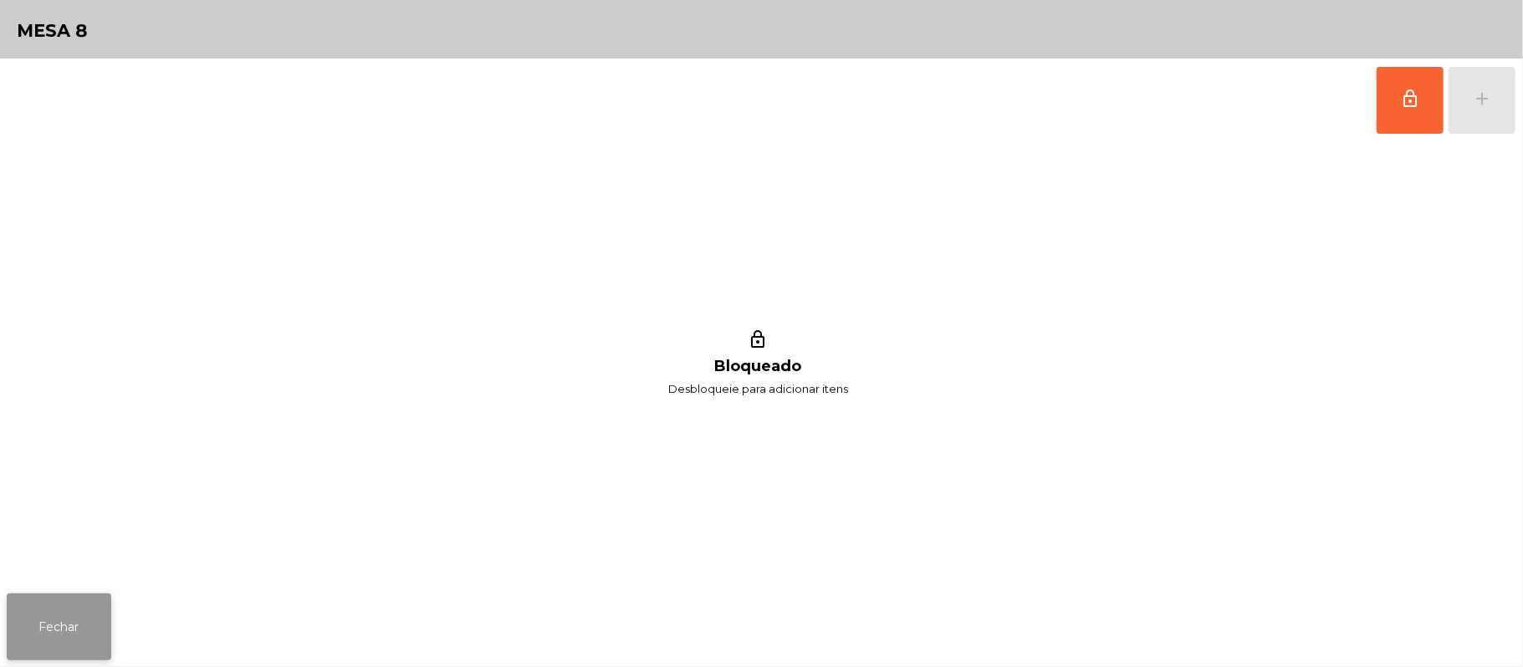
click at [105, 629] on button "Fechar" at bounding box center [59, 627] width 105 height 67
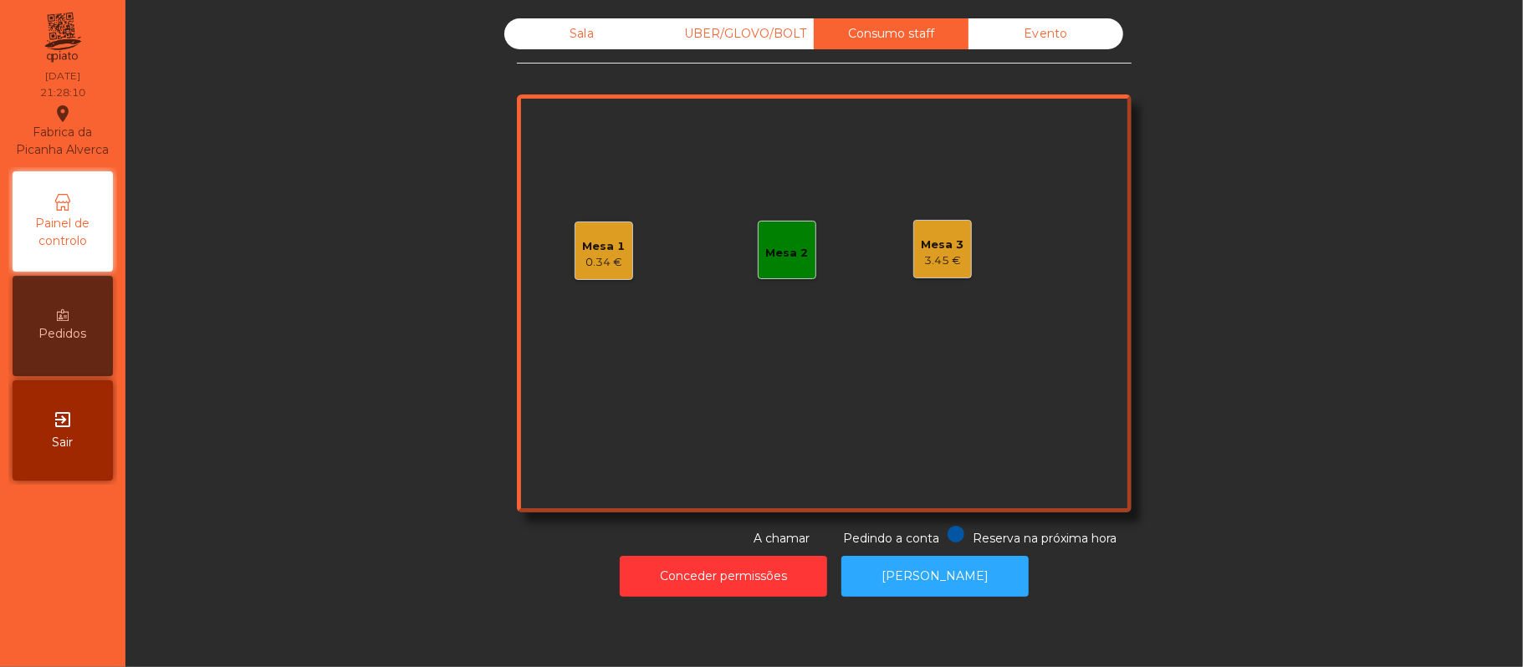
click at [943, 245] on div "Mesa 3" at bounding box center [943, 245] width 43 height 17
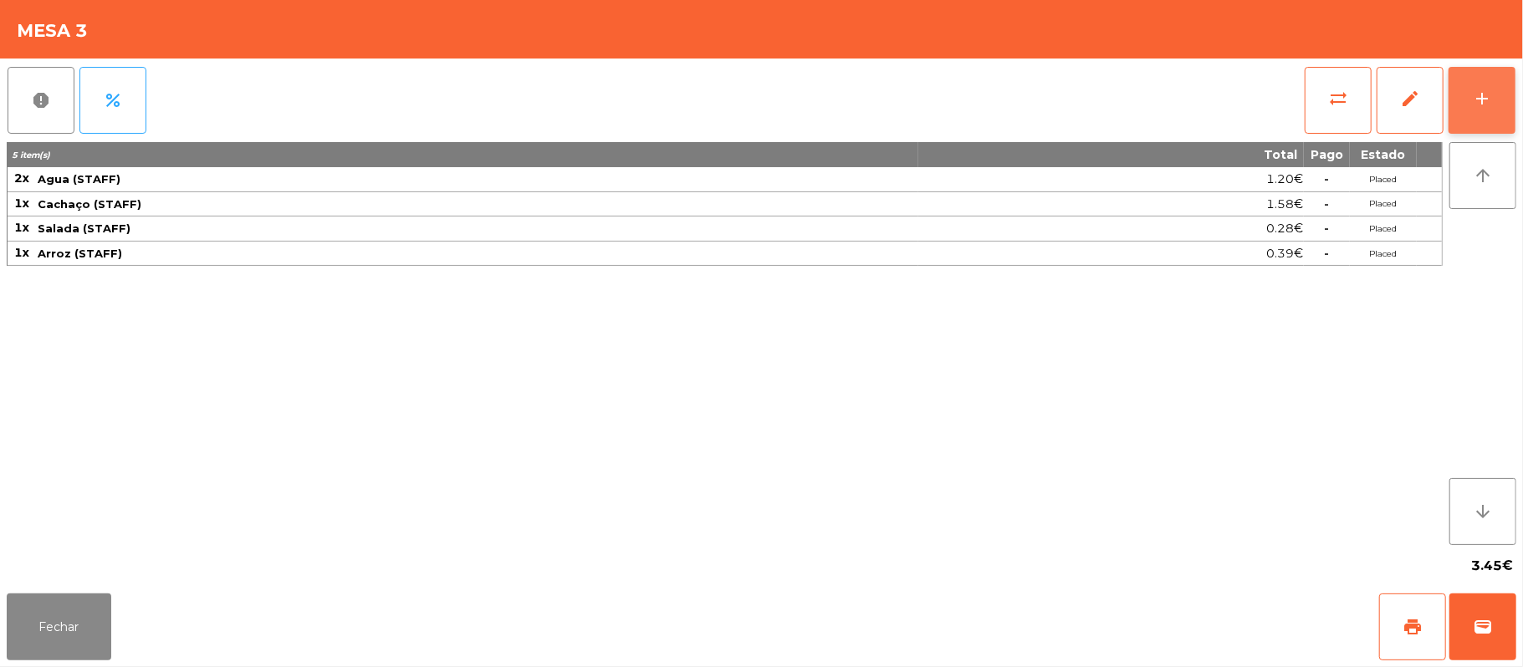
click at [1477, 98] on div "add" at bounding box center [1482, 99] width 20 height 20
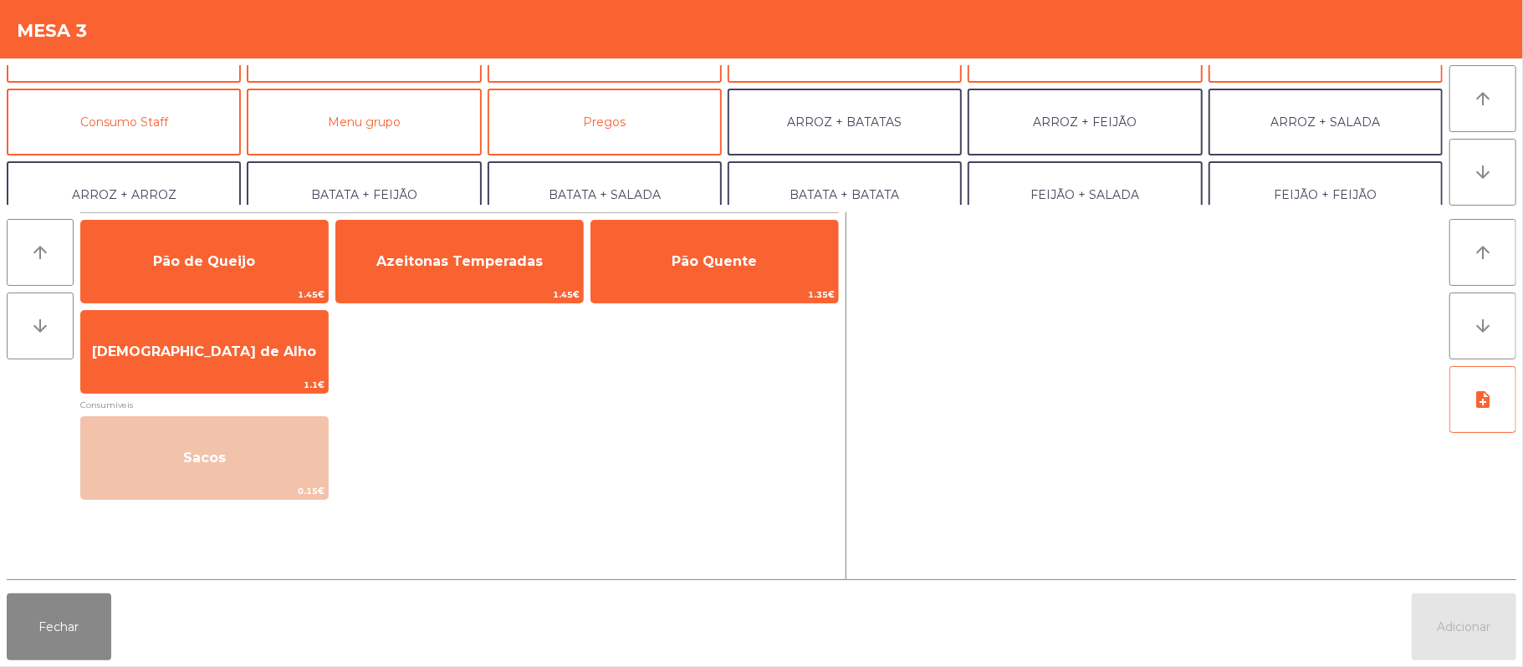
scroll to position [127, 0]
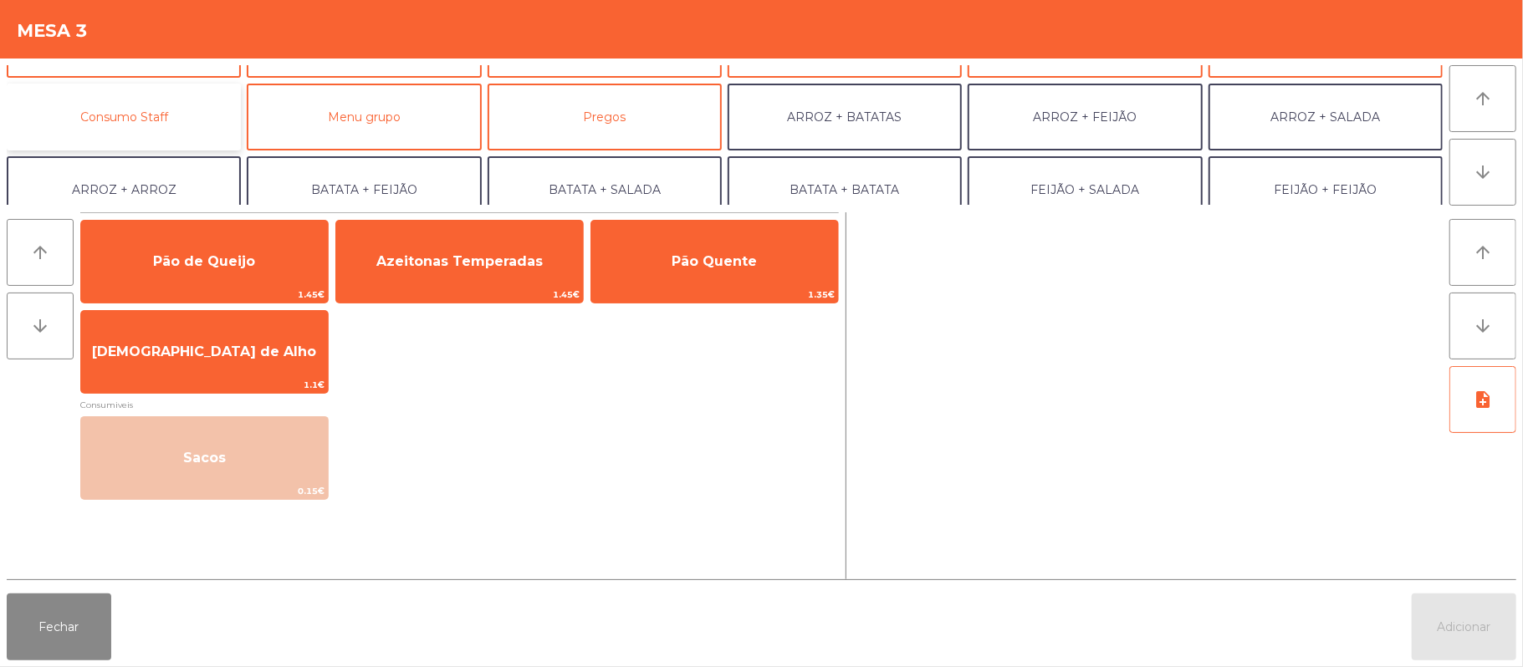
click at [165, 119] on button "Consumo Staff" at bounding box center [124, 117] width 234 height 67
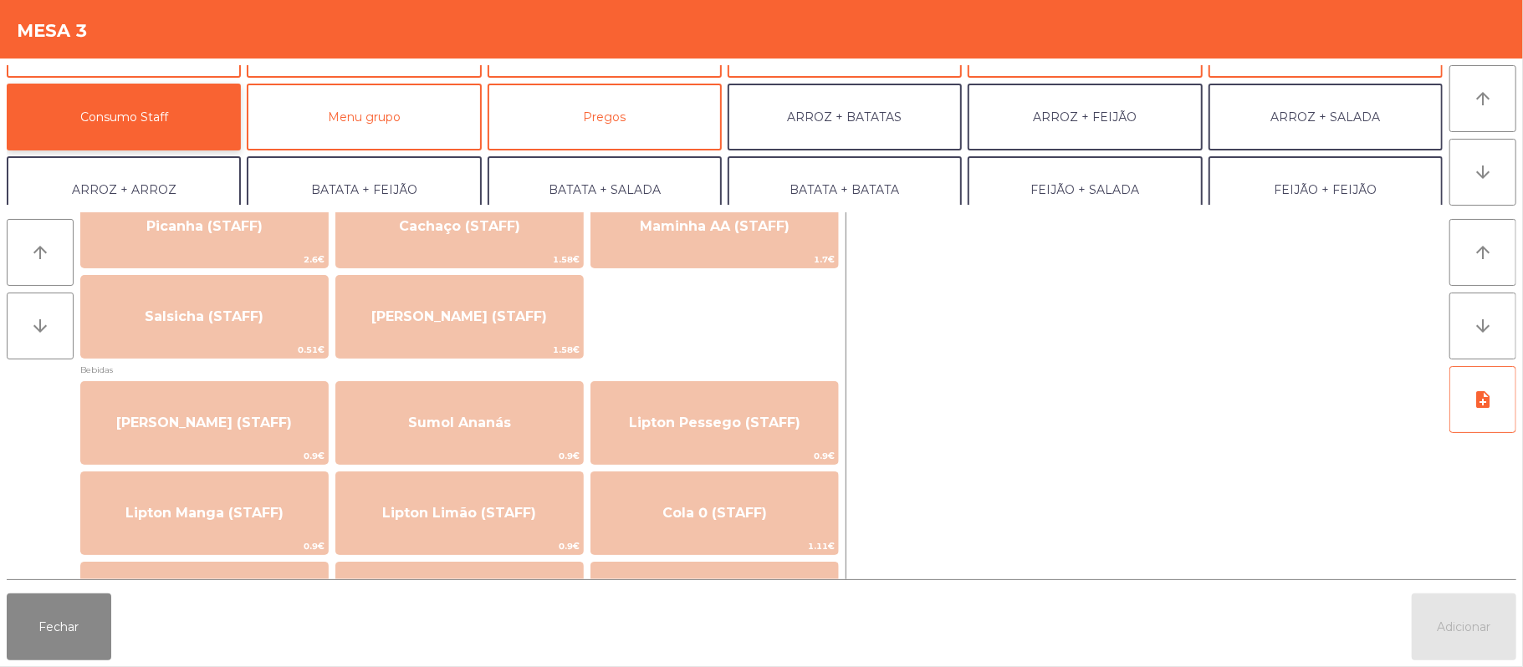
scroll to position [0, 0]
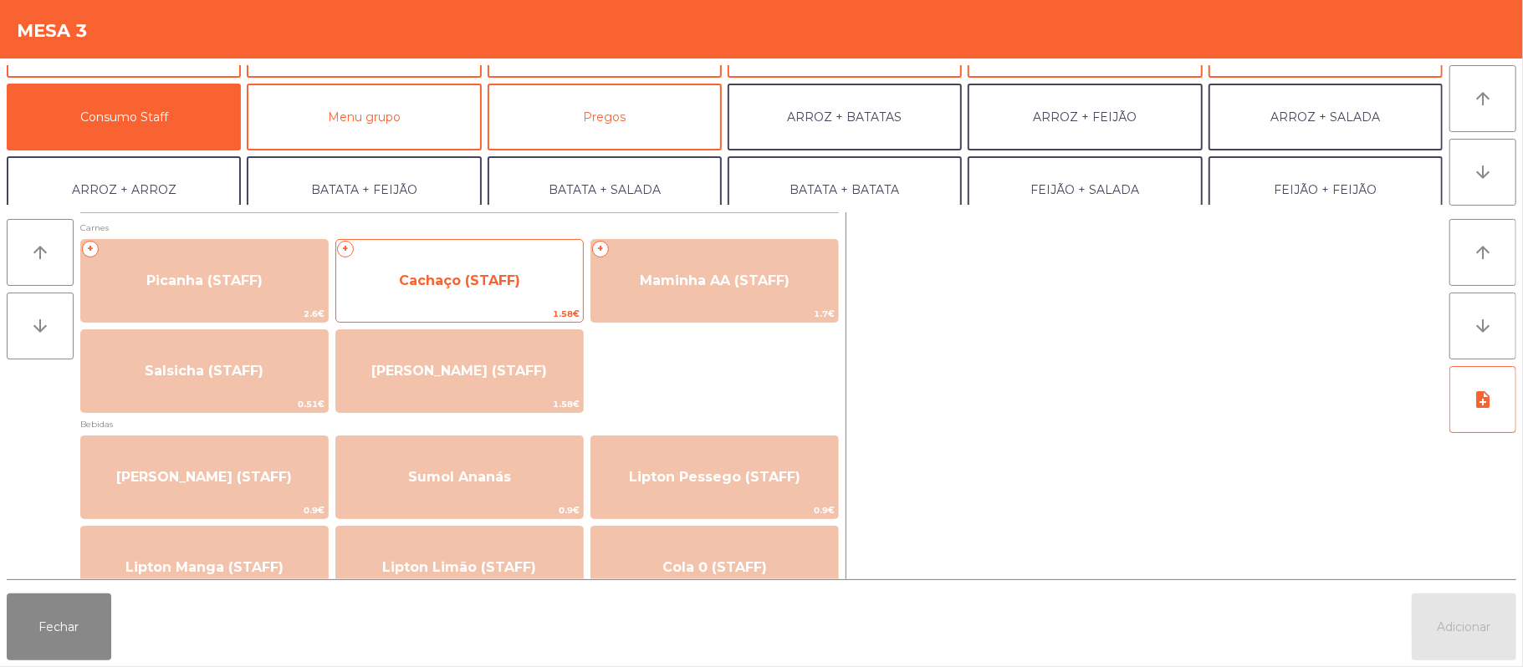
click at [493, 268] on span "Cachaço (STAFF)" at bounding box center [459, 280] width 247 height 45
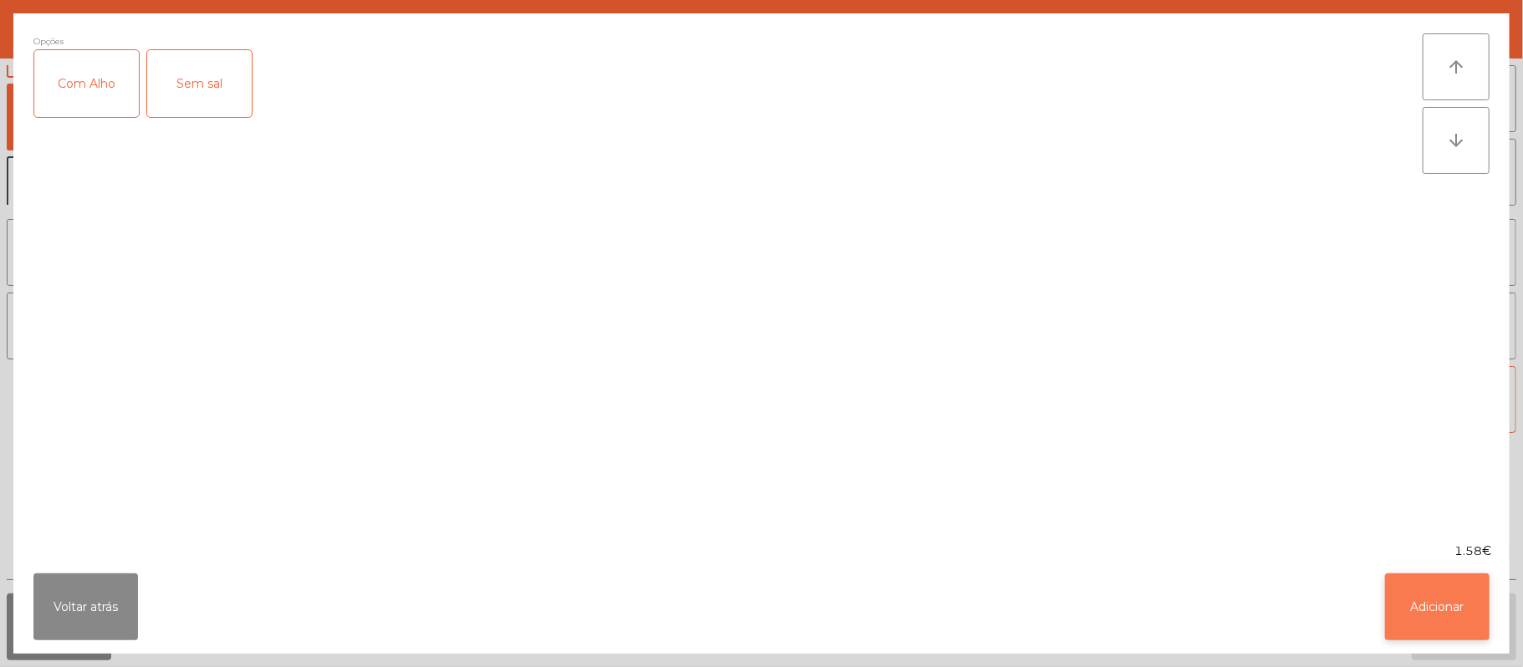
click at [1402, 589] on button "Adicionar" at bounding box center [1437, 607] width 105 height 67
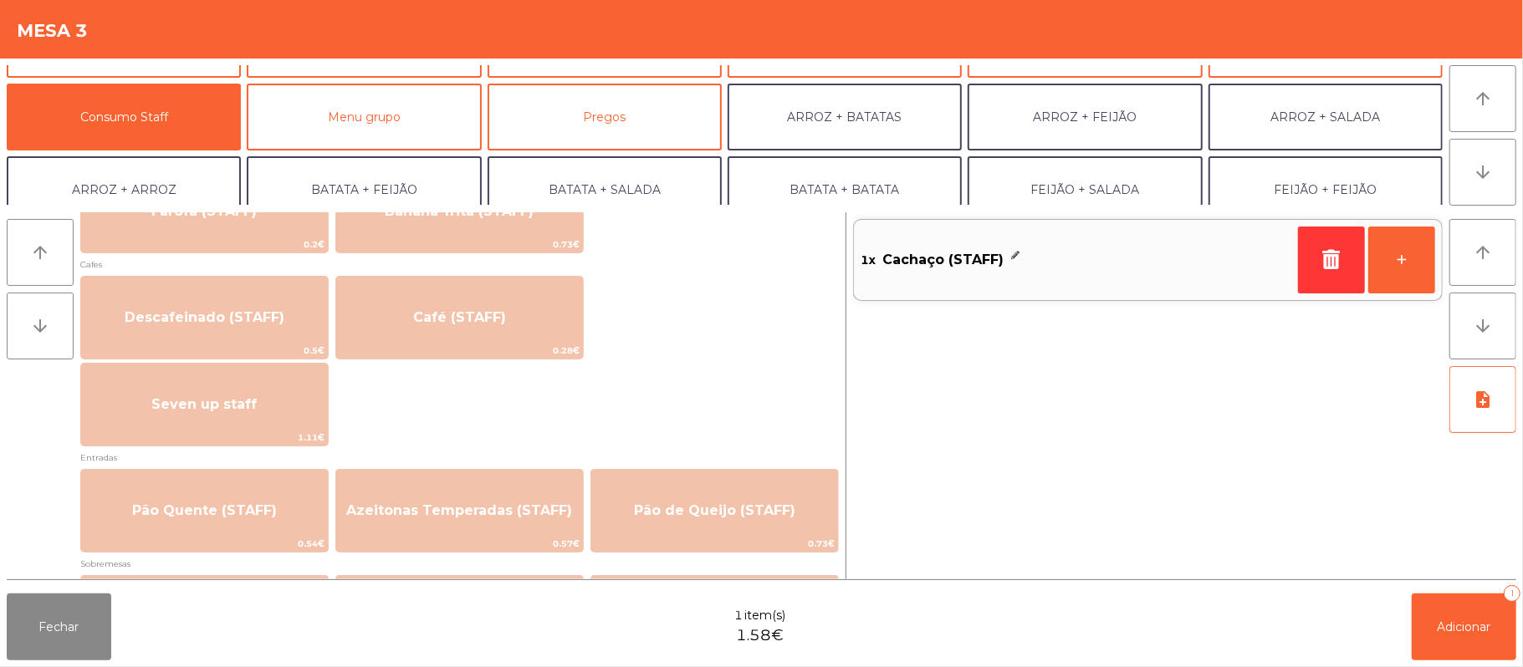
scroll to position [947, 0]
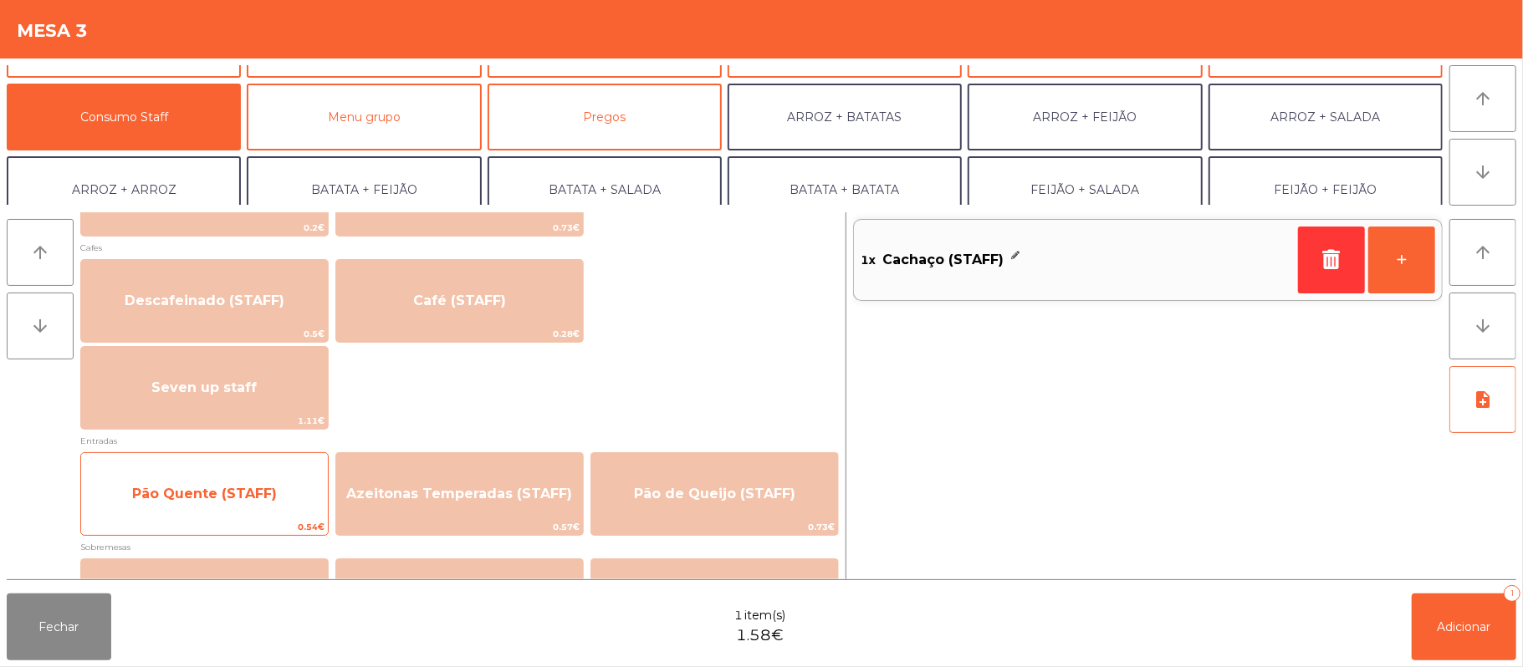
click at [242, 478] on span "Pão Quente (STAFF)" at bounding box center [204, 494] width 247 height 45
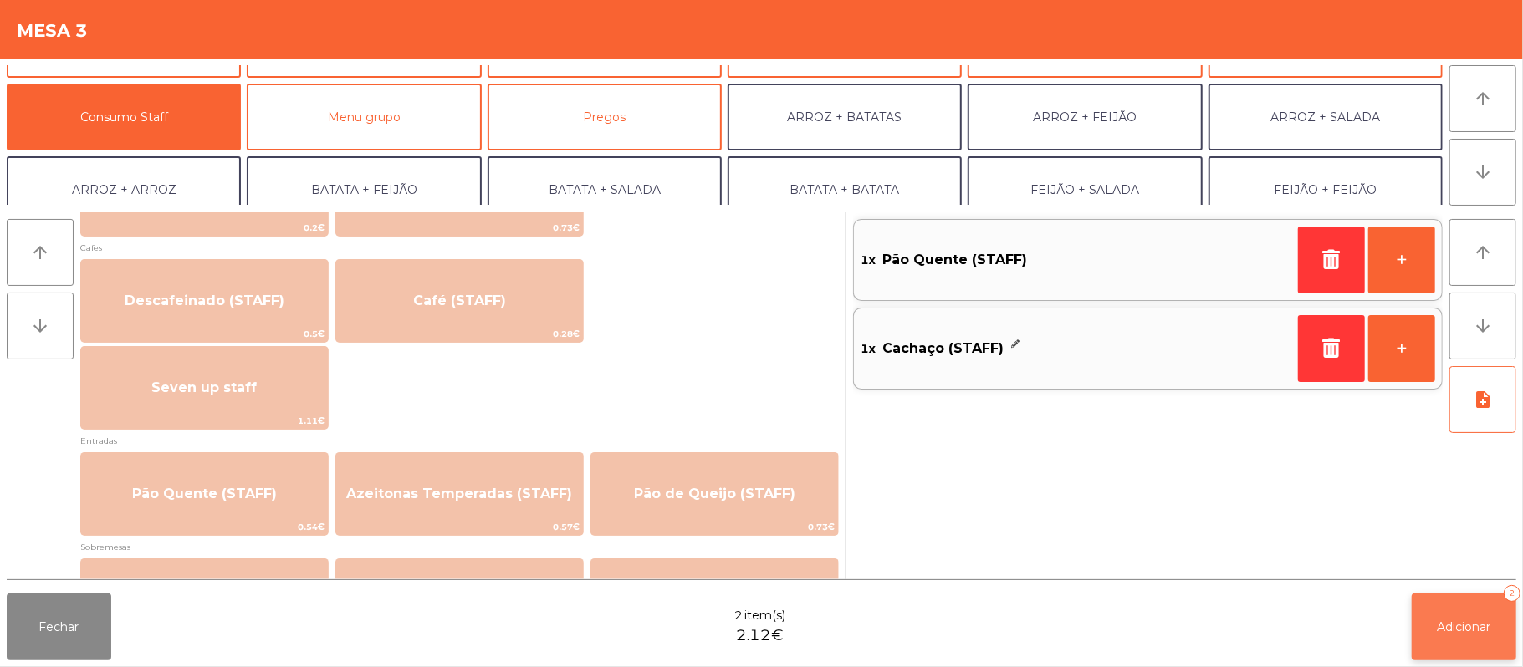
click at [1439, 614] on button "Adicionar 2" at bounding box center [1464, 627] width 105 height 67
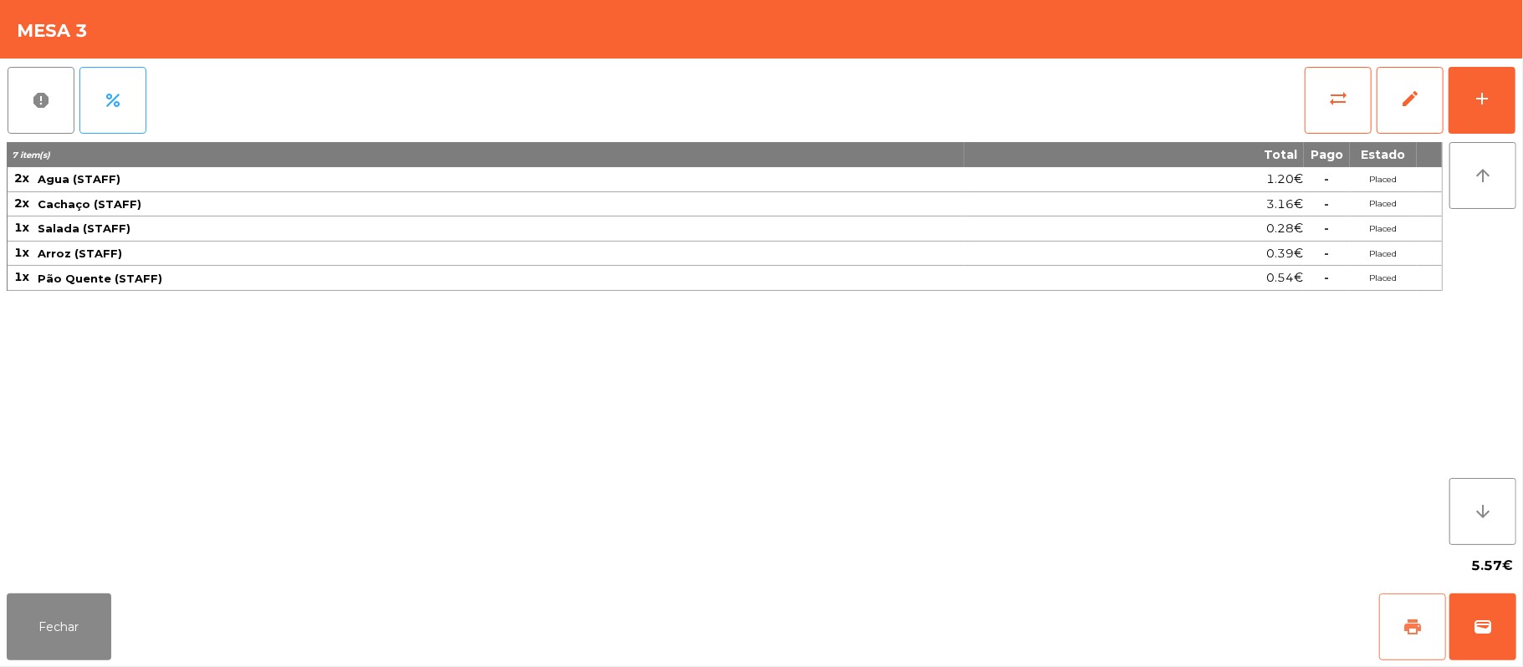
click at [1392, 612] on button "print" at bounding box center [1412, 627] width 67 height 67
click at [1397, 624] on button "print" at bounding box center [1412, 627] width 67 height 67
click at [1330, 98] on span "sync_alt" at bounding box center [1338, 99] width 20 height 20
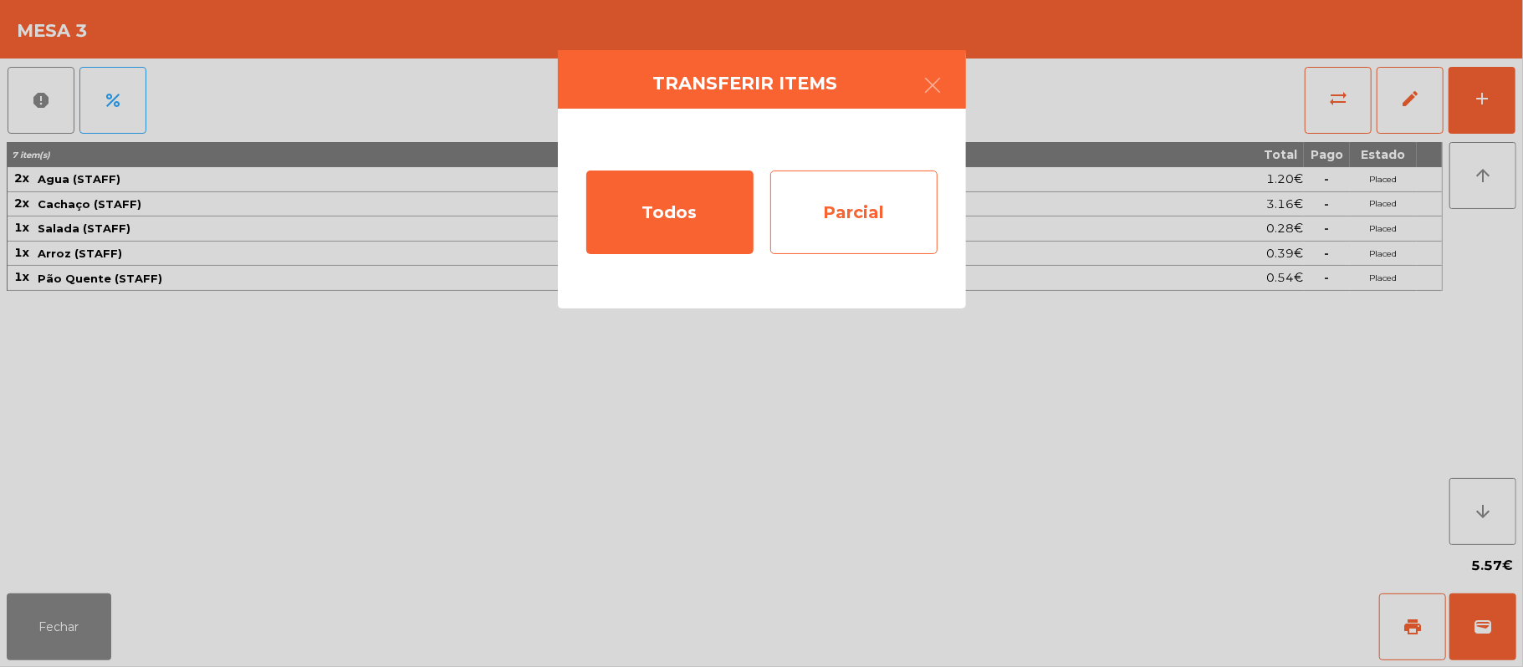
click at [833, 214] on div "Parcial" at bounding box center [853, 213] width 167 height 84
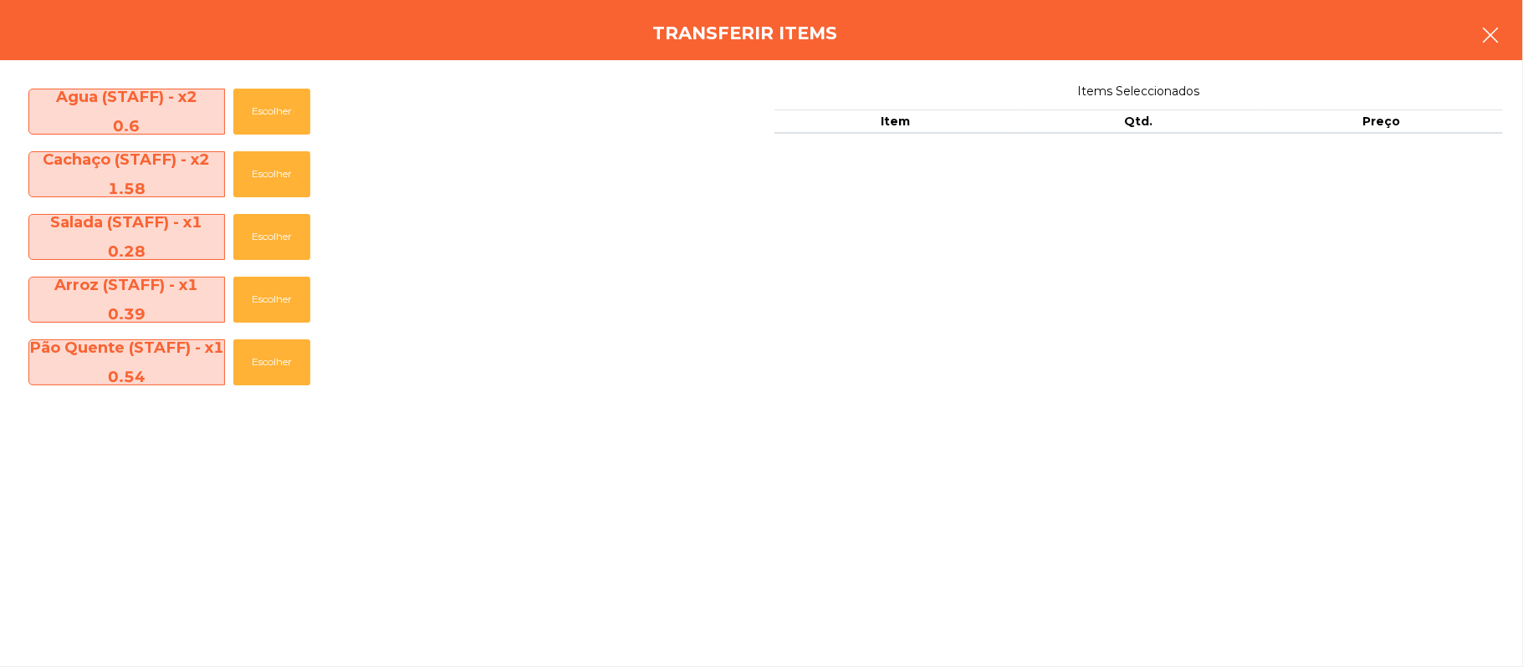
click at [1509, 34] on button "button" at bounding box center [1490, 37] width 47 height 50
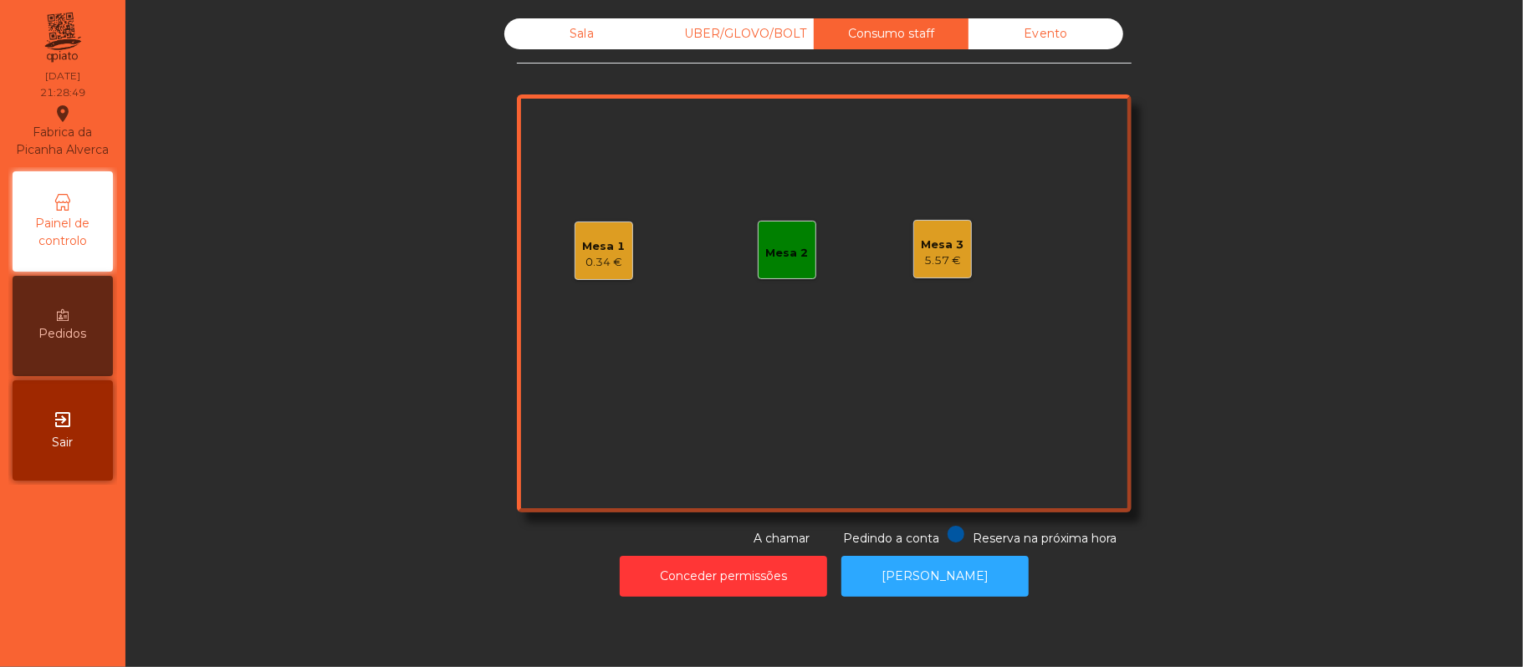
click at [927, 248] on div "Mesa 3" at bounding box center [943, 245] width 43 height 17
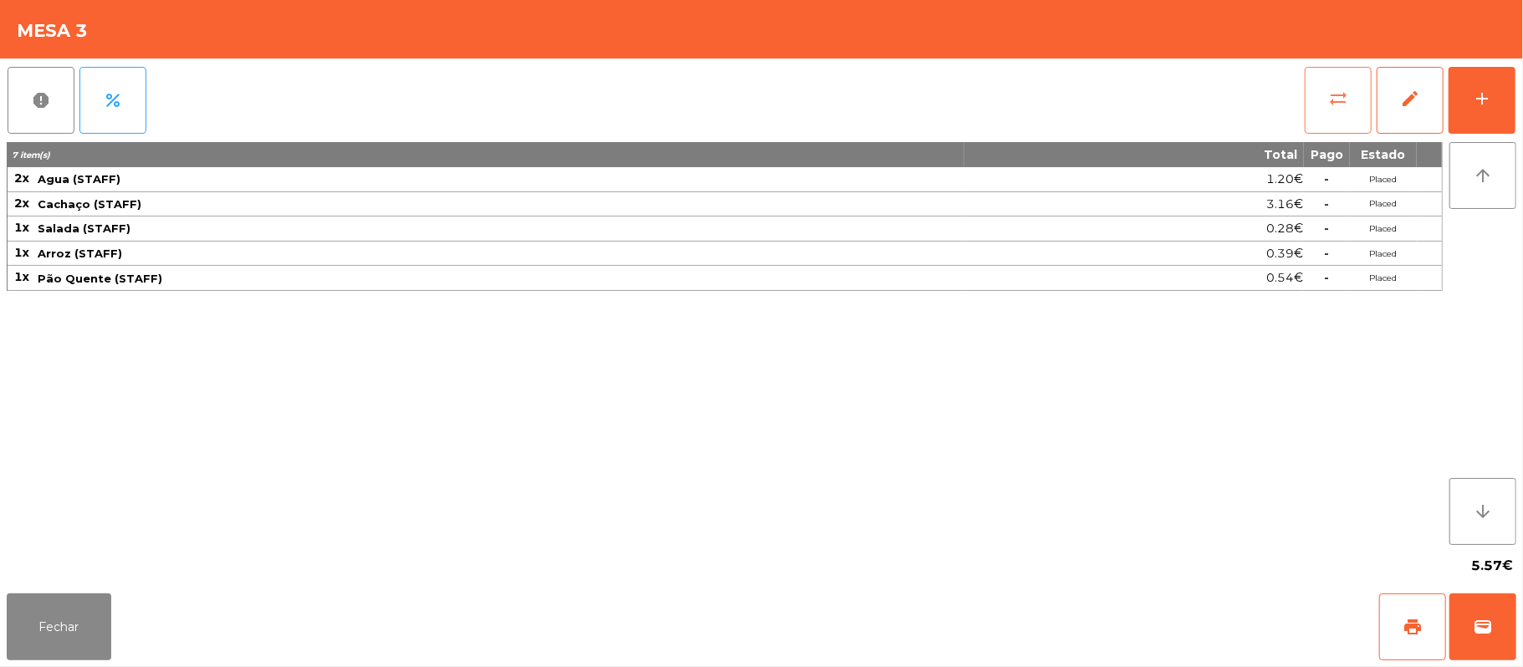
click at [1322, 108] on button "sync_alt" at bounding box center [1338, 100] width 67 height 67
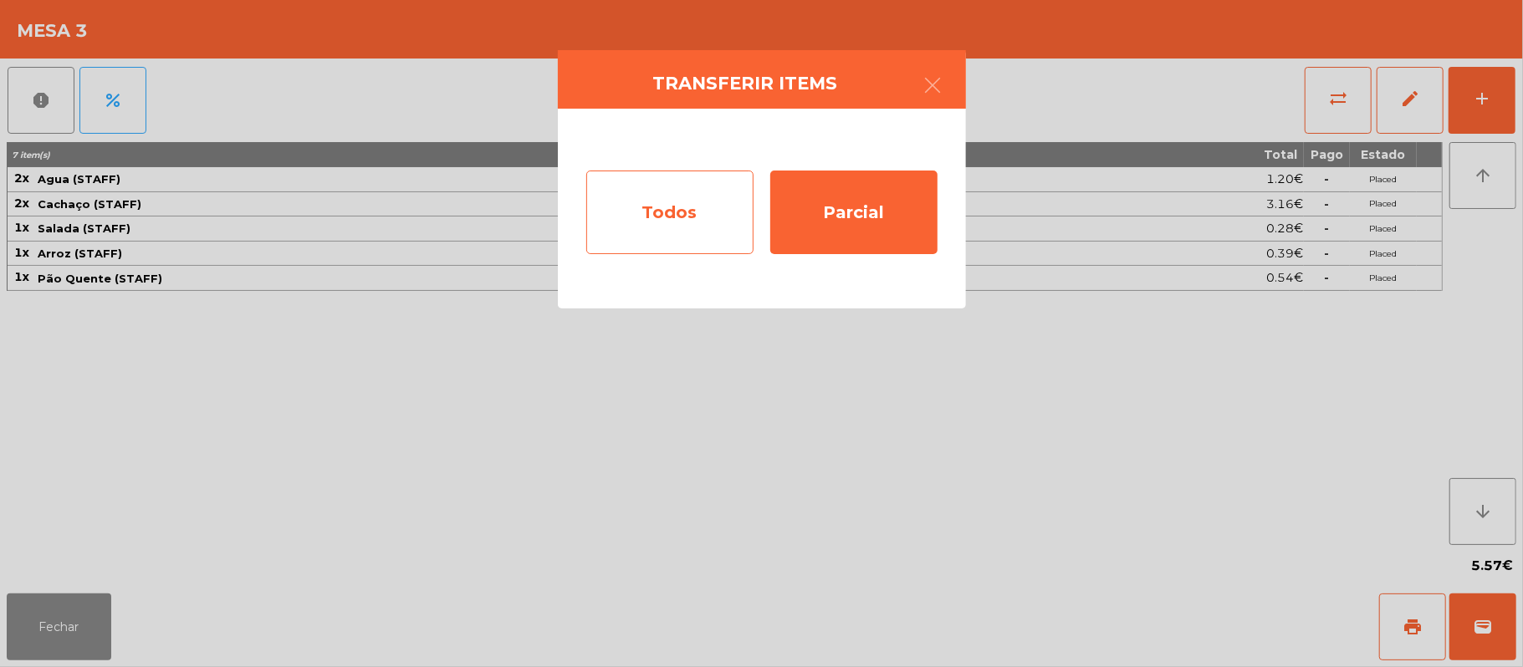
click at [653, 211] on div "Todos" at bounding box center [669, 213] width 167 height 84
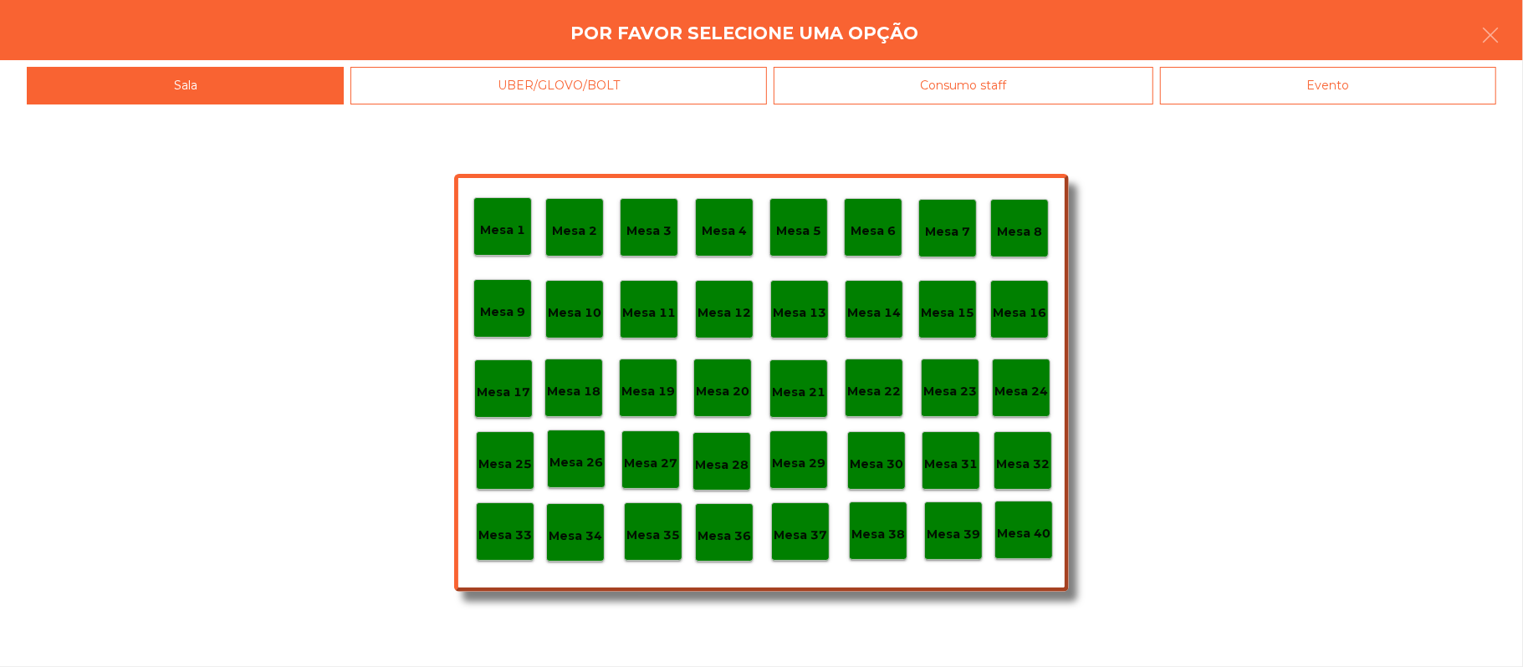
click at [483, 526] on p "Mesa 33" at bounding box center [505, 535] width 54 height 19
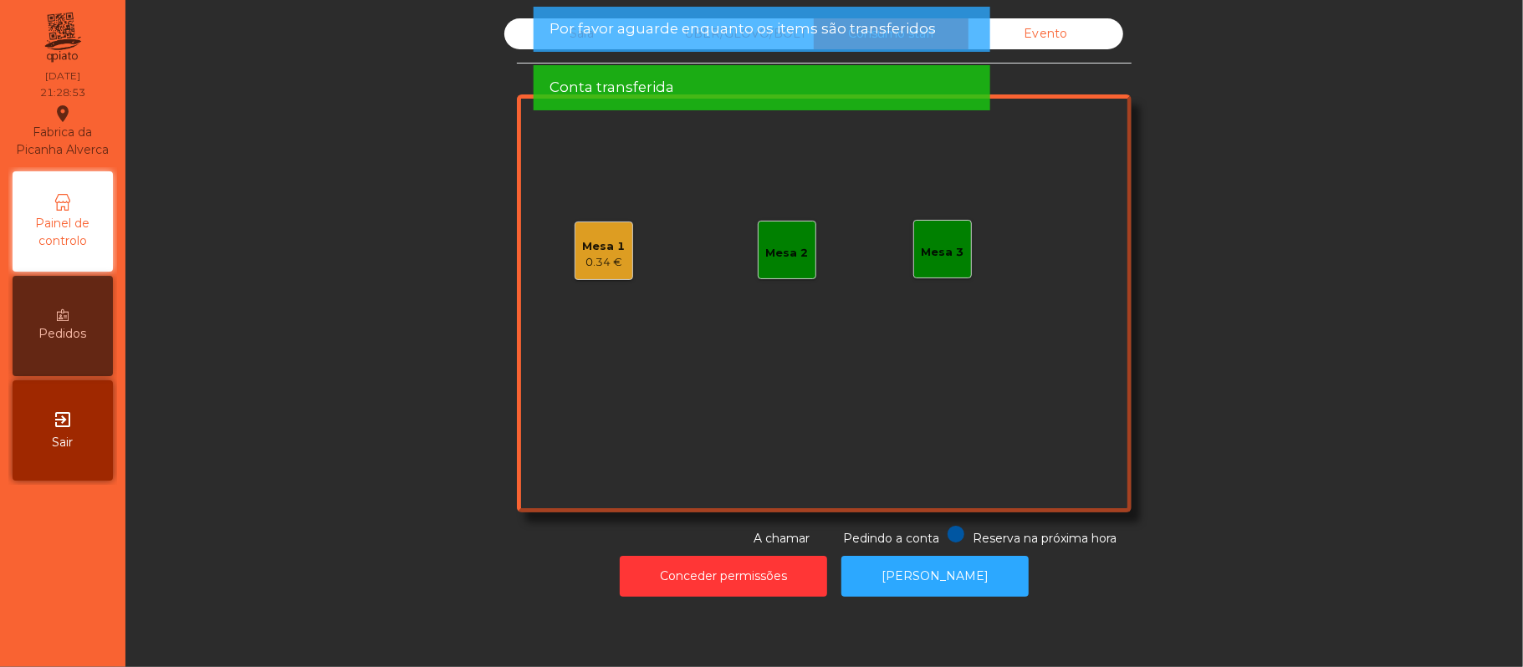
click at [509, 42] on div "Sala" at bounding box center [581, 33] width 155 height 31
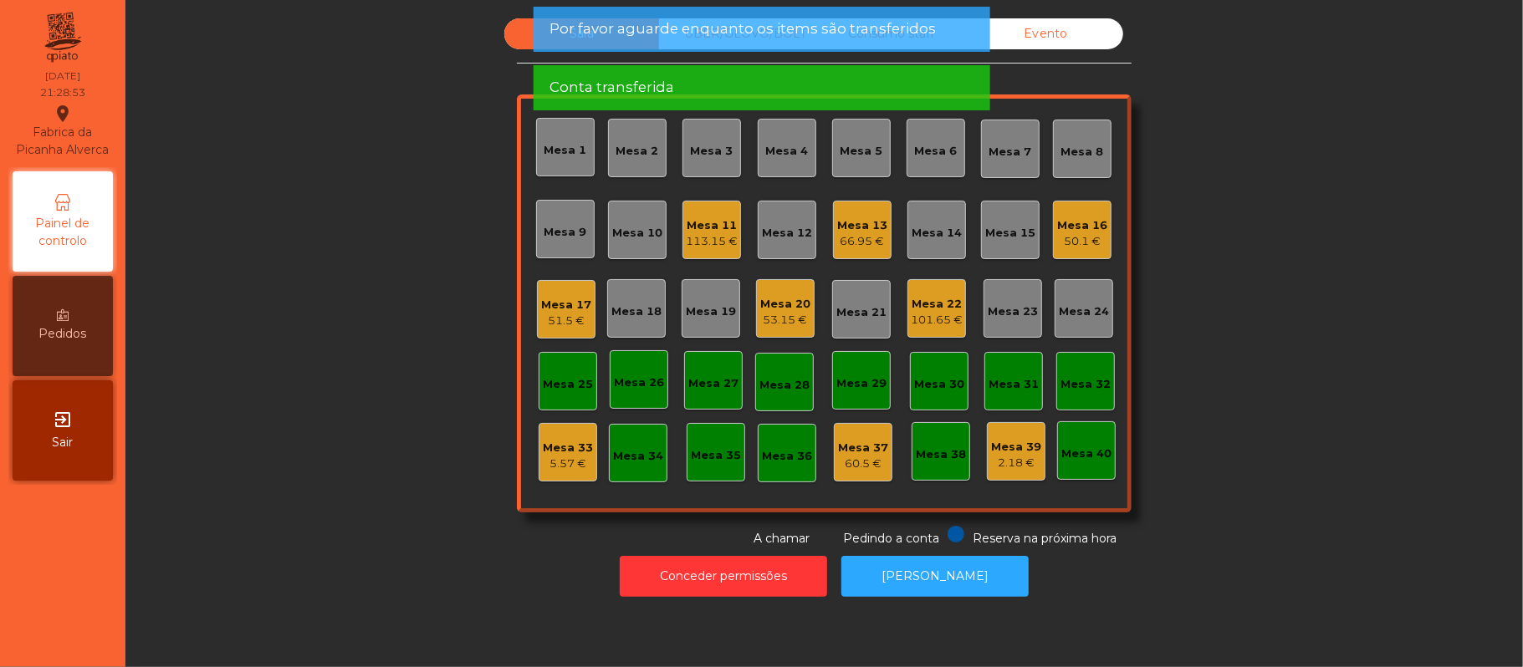
click at [544, 41] on div "Por favor aguarde enquanto os items são transferidos" at bounding box center [761, 29] width 457 height 45
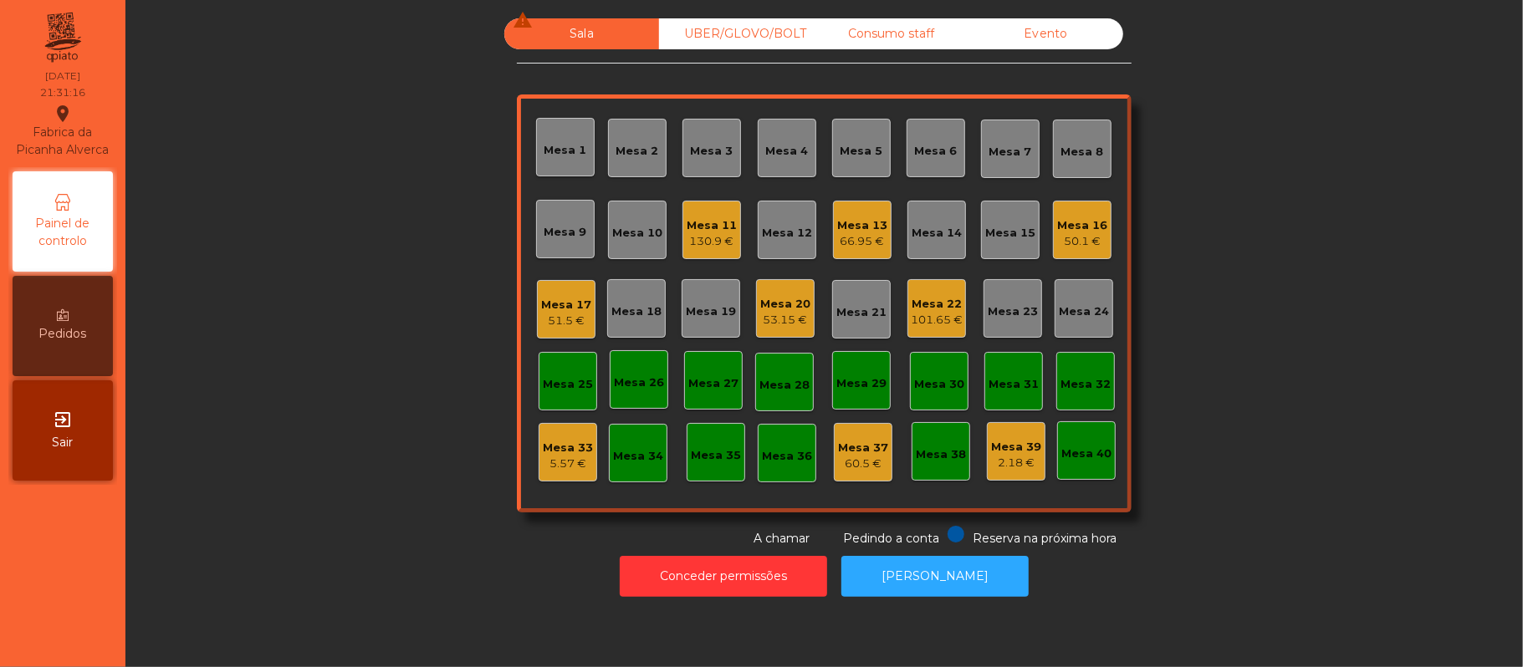
click at [941, 320] on div "101.65 €" at bounding box center [937, 320] width 52 height 17
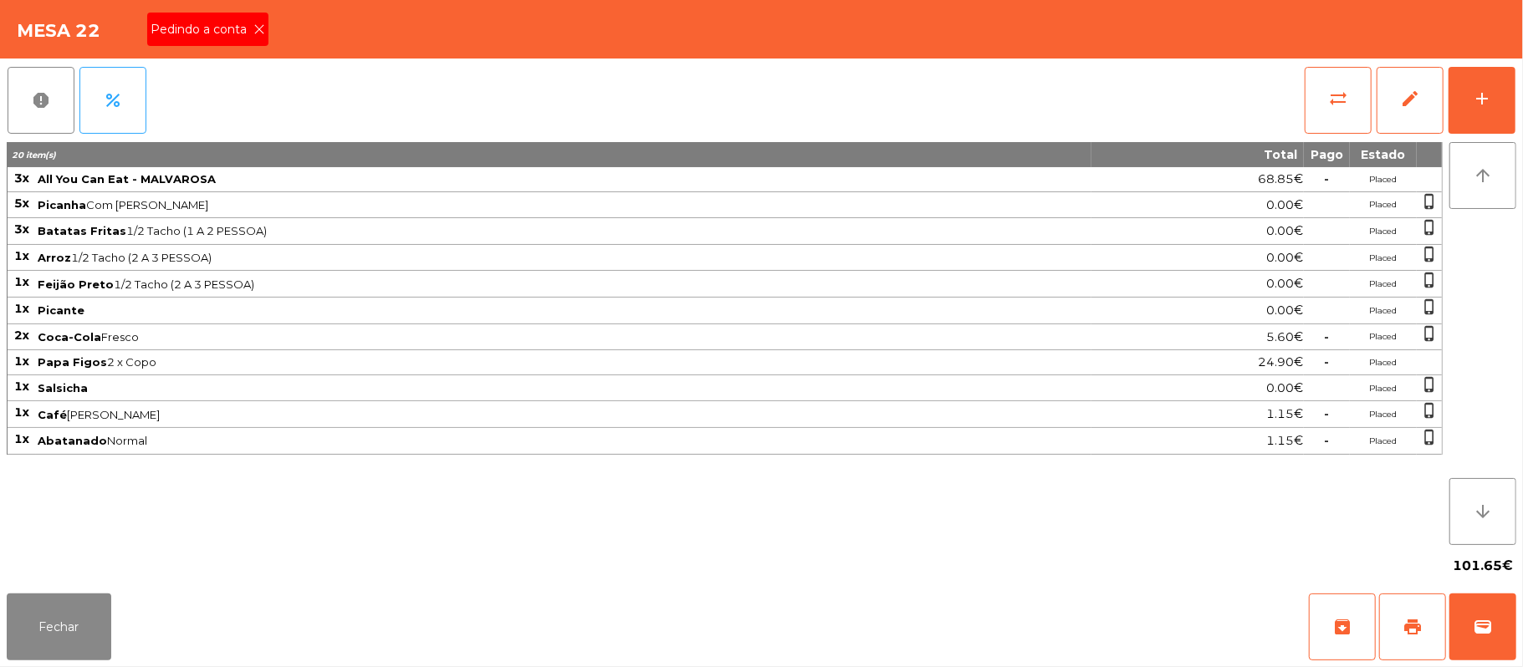
click at [243, 22] on span "Pedindo a conta" at bounding box center [202, 30] width 103 height 18
click at [1399, 624] on button "print" at bounding box center [1412, 627] width 67 height 67
click at [59, 613] on button "Fechar" at bounding box center [59, 627] width 105 height 67
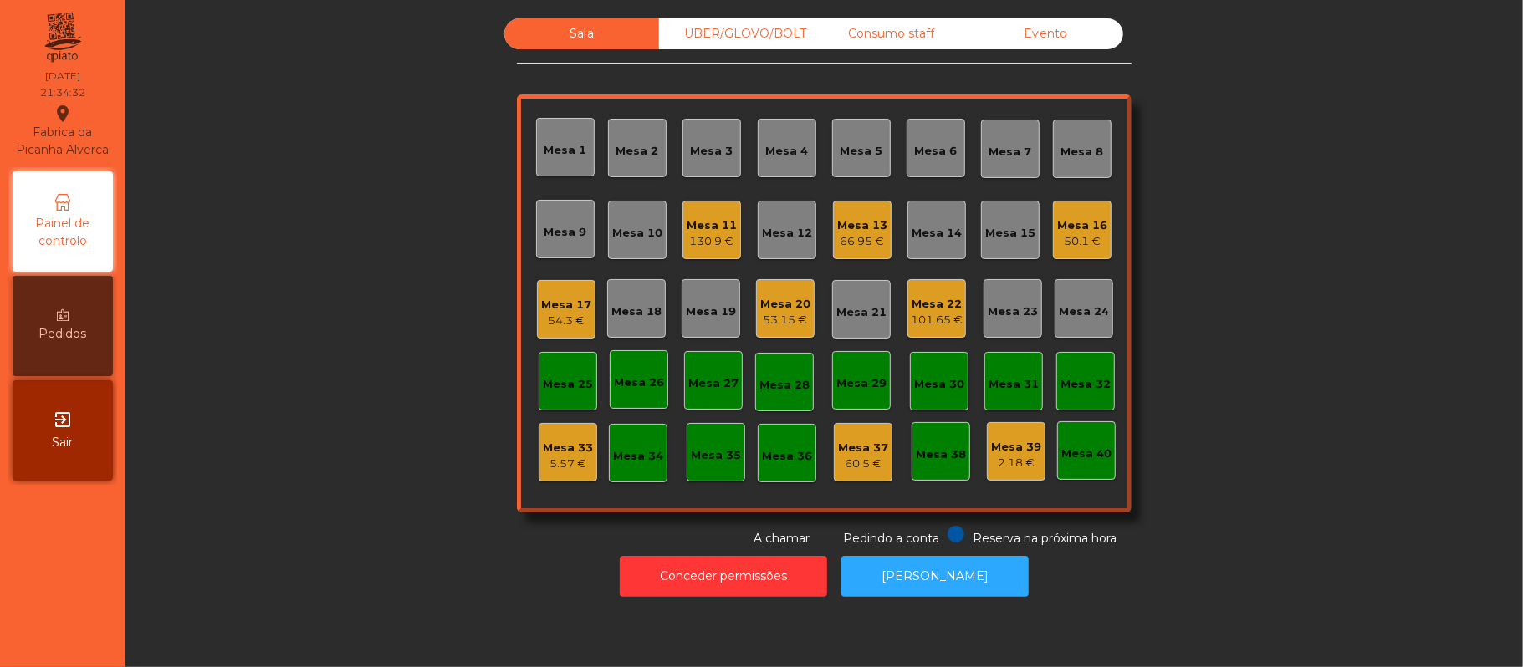
click at [790, 312] on div "53.15 €" at bounding box center [785, 320] width 50 height 17
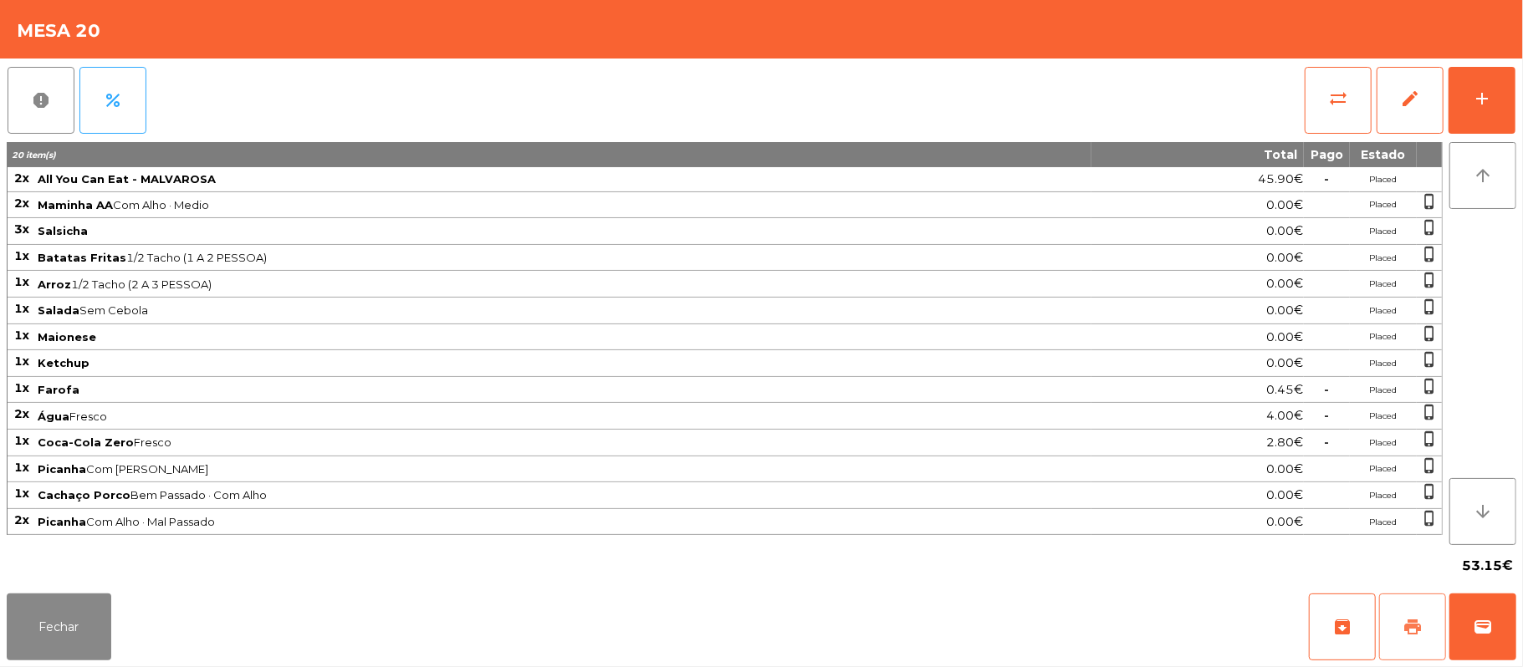
click at [1399, 616] on button "print" at bounding box center [1412, 627] width 67 height 67
click at [82, 626] on button "Fechar" at bounding box center [59, 627] width 105 height 67
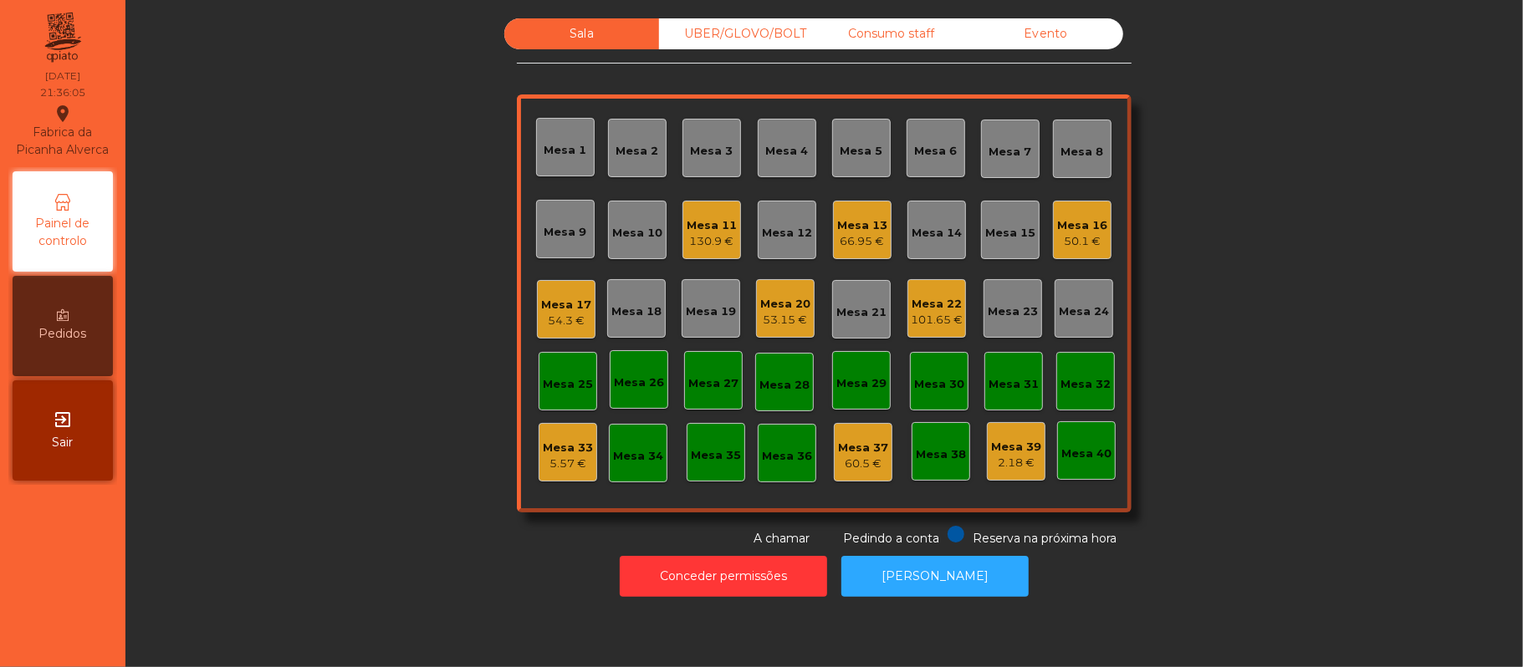
click at [784, 325] on div "53.15 €" at bounding box center [785, 320] width 50 height 17
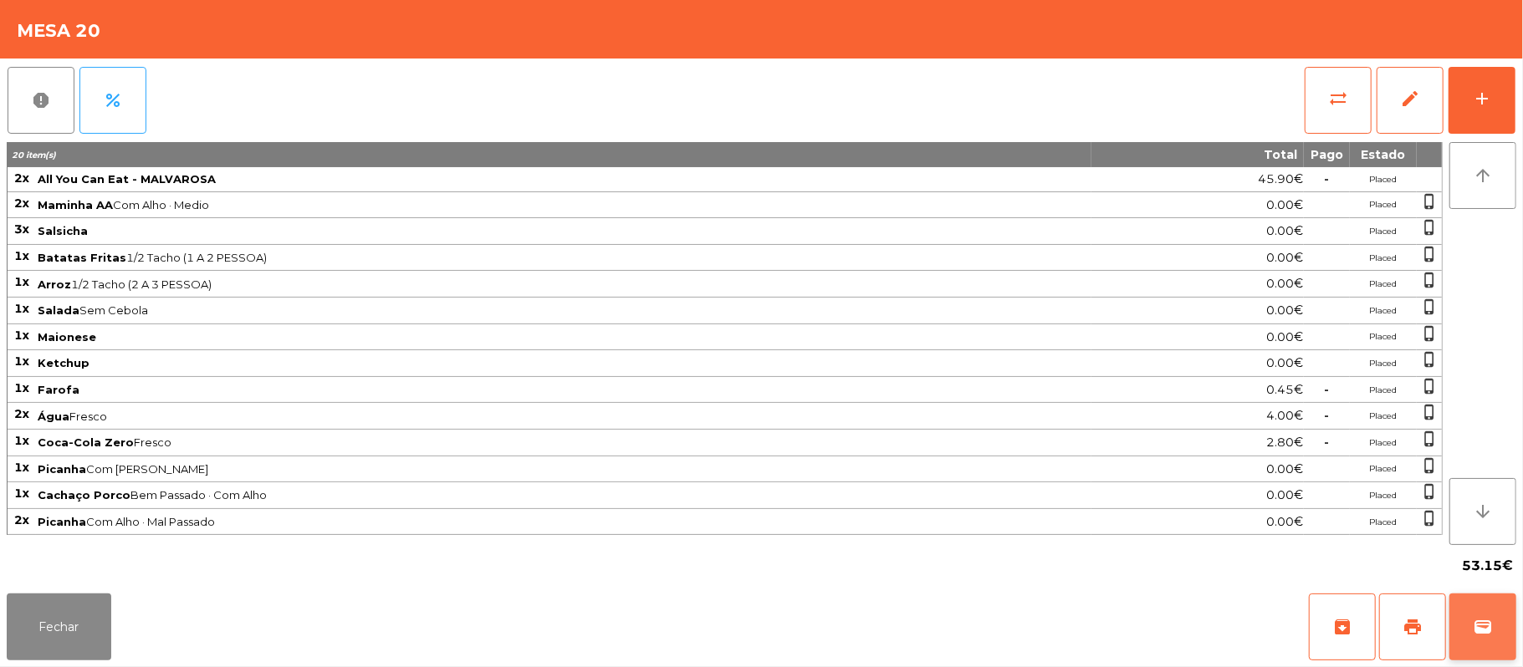
click at [1504, 623] on button "wallet" at bounding box center [1483, 627] width 67 height 67
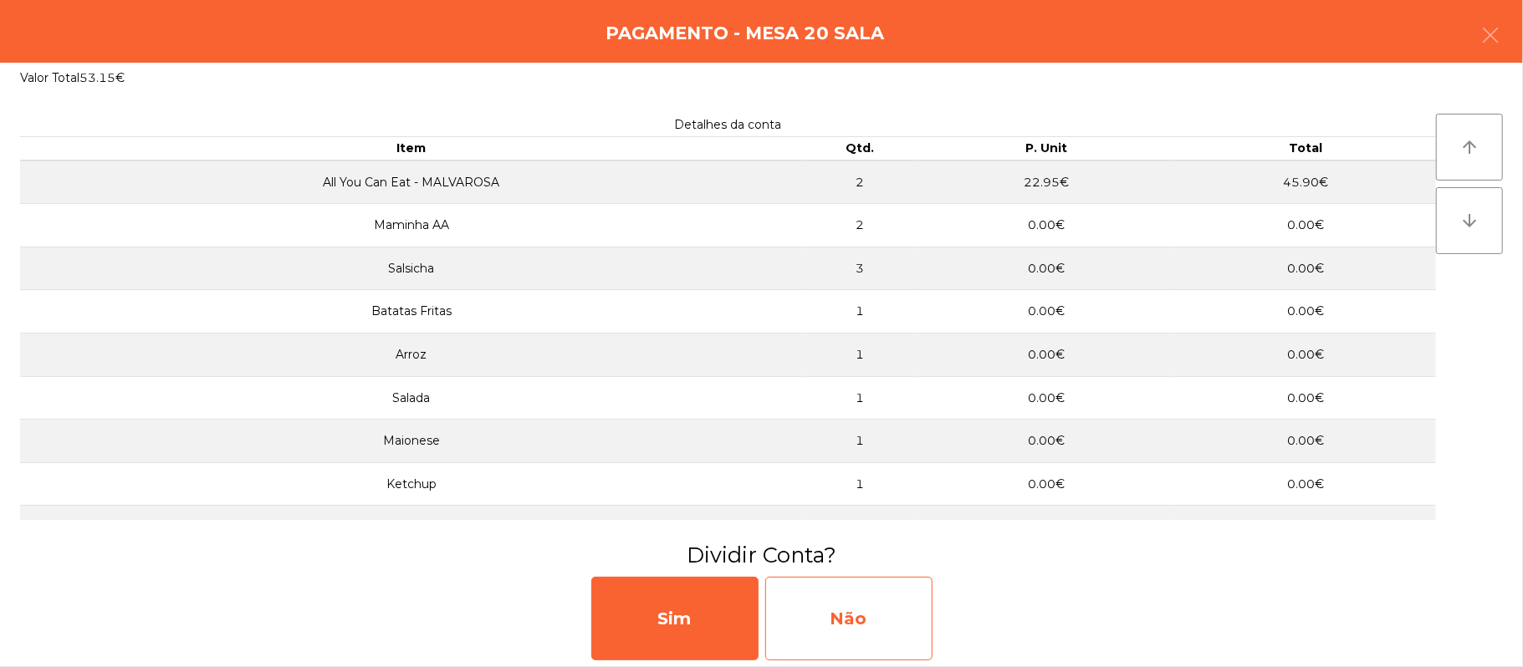
click at [921, 592] on div "Não" at bounding box center [848, 619] width 167 height 84
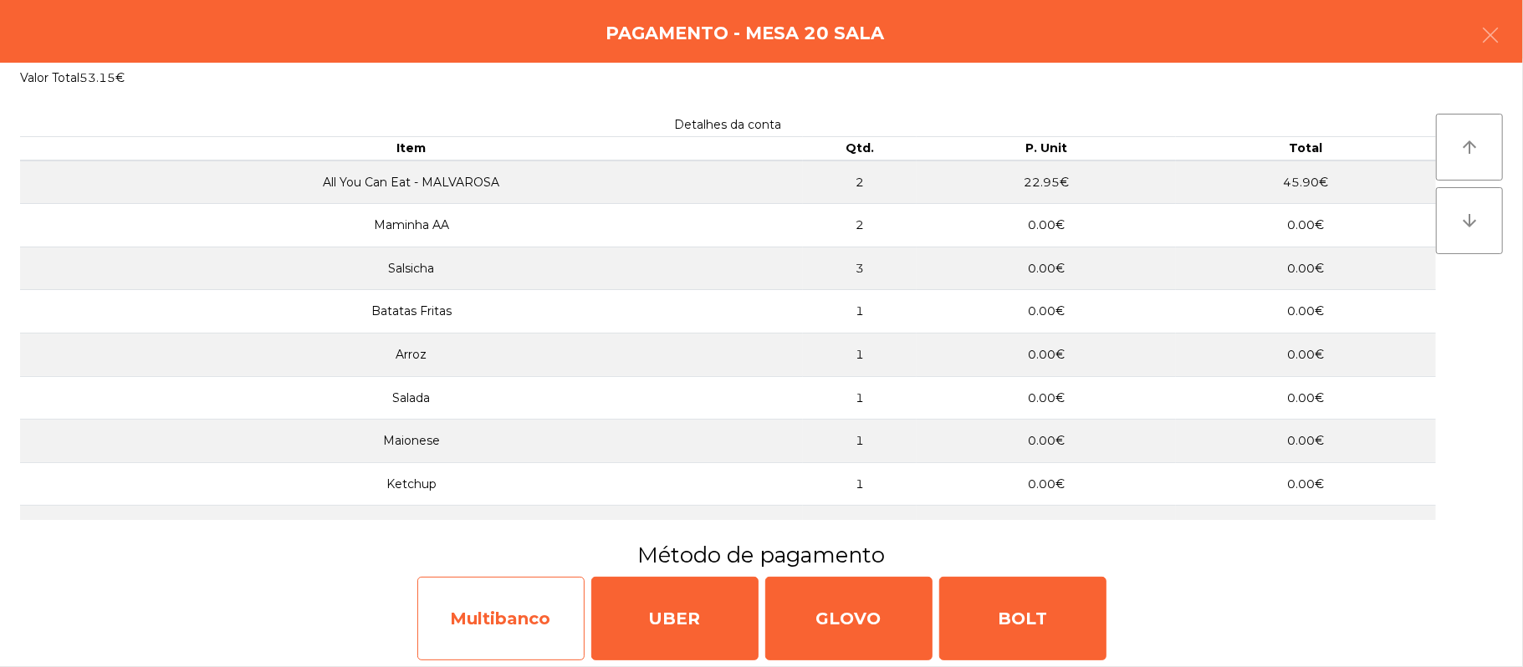
click at [493, 606] on div "Multibanco" at bounding box center [500, 619] width 167 height 84
select select "**"
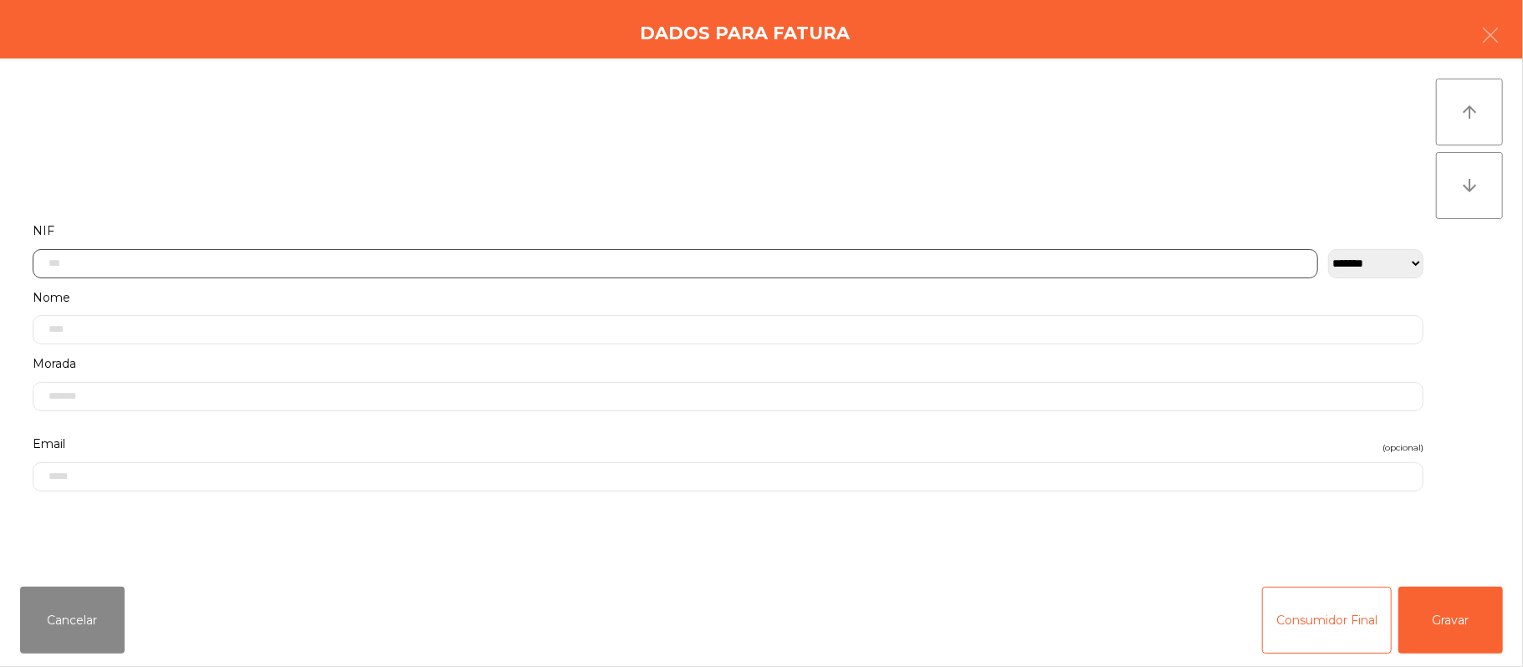
click at [566, 263] on input "text" at bounding box center [676, 263] width 1286 height 29
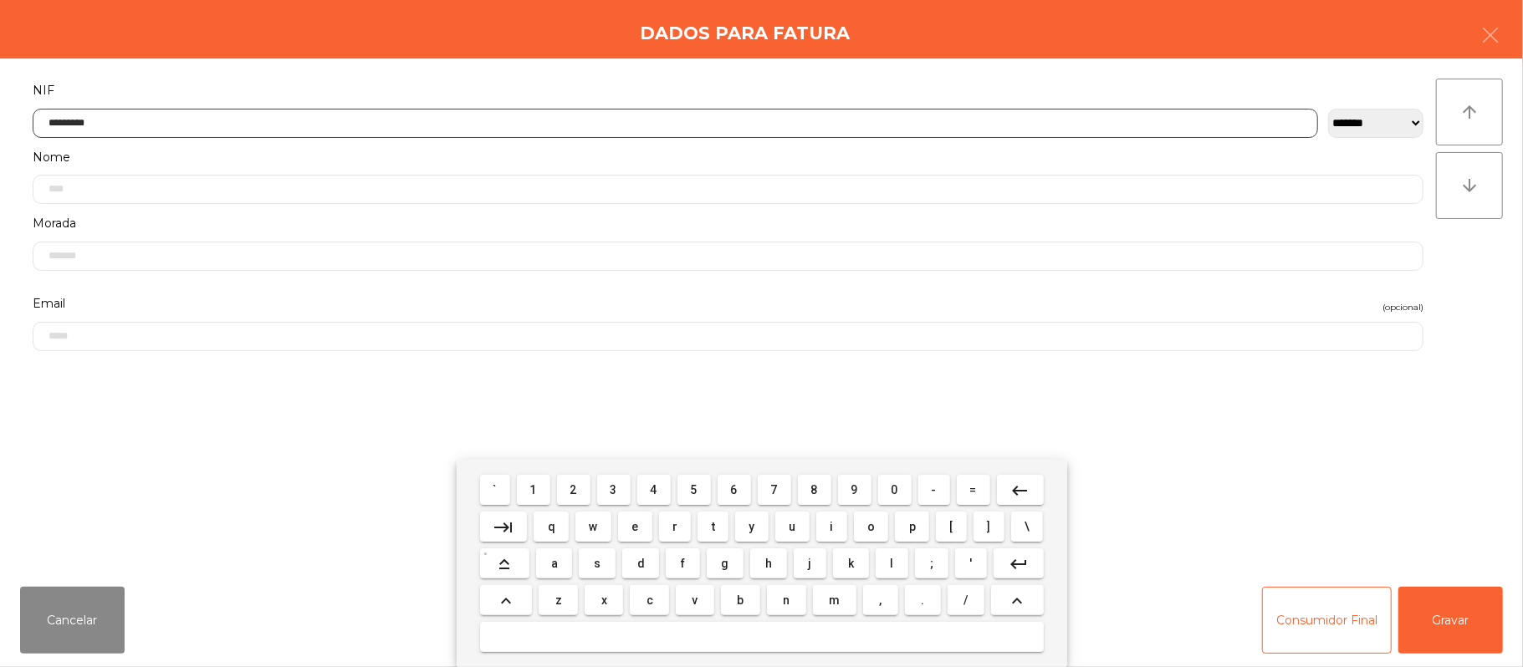
type input "*********"
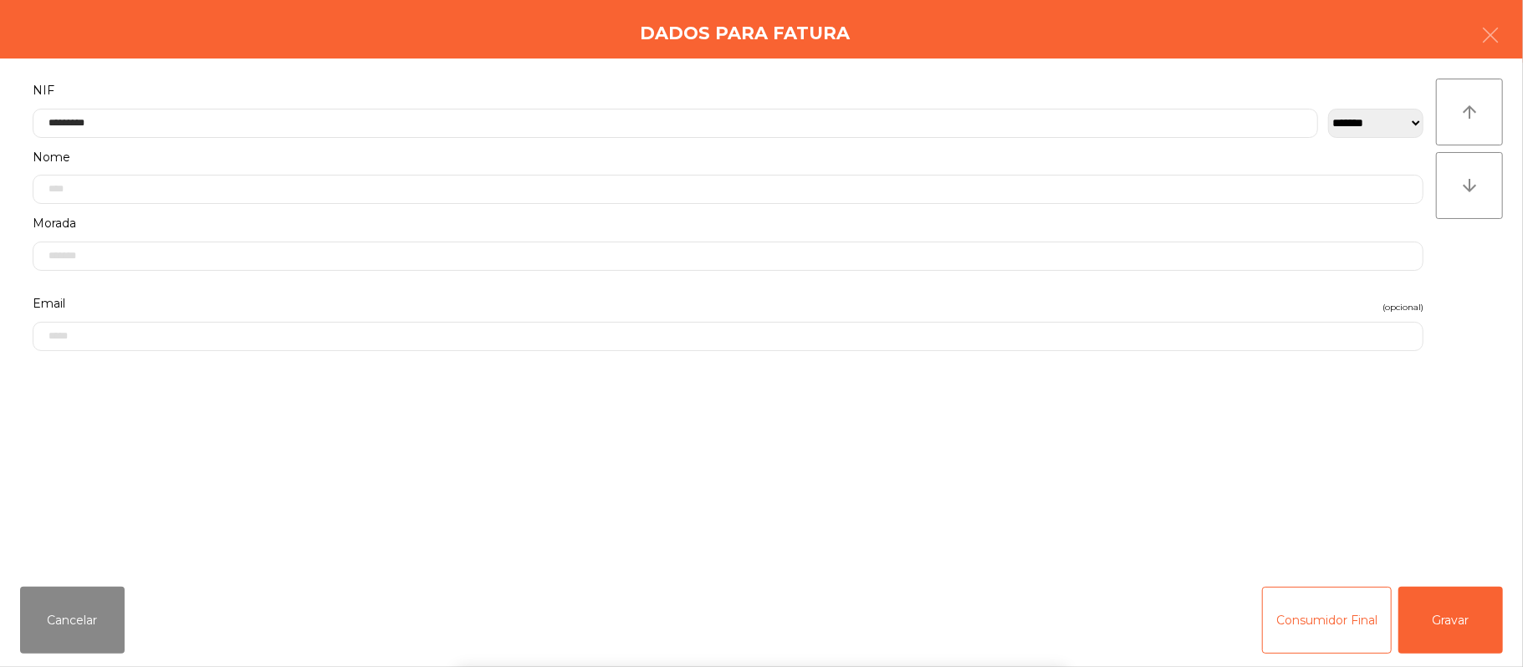
click at [1483, 626] on div "` 1 2 3 4 5 6 7 8 9 0 - = keyboard_backspace keyboard_tab q w e r t y u i o p […" at bounding box center [761, 563] width 1523 height 207
click at [1454, 624] on button "Gravar" at bounding box center [1451, 620] width 105 height 67
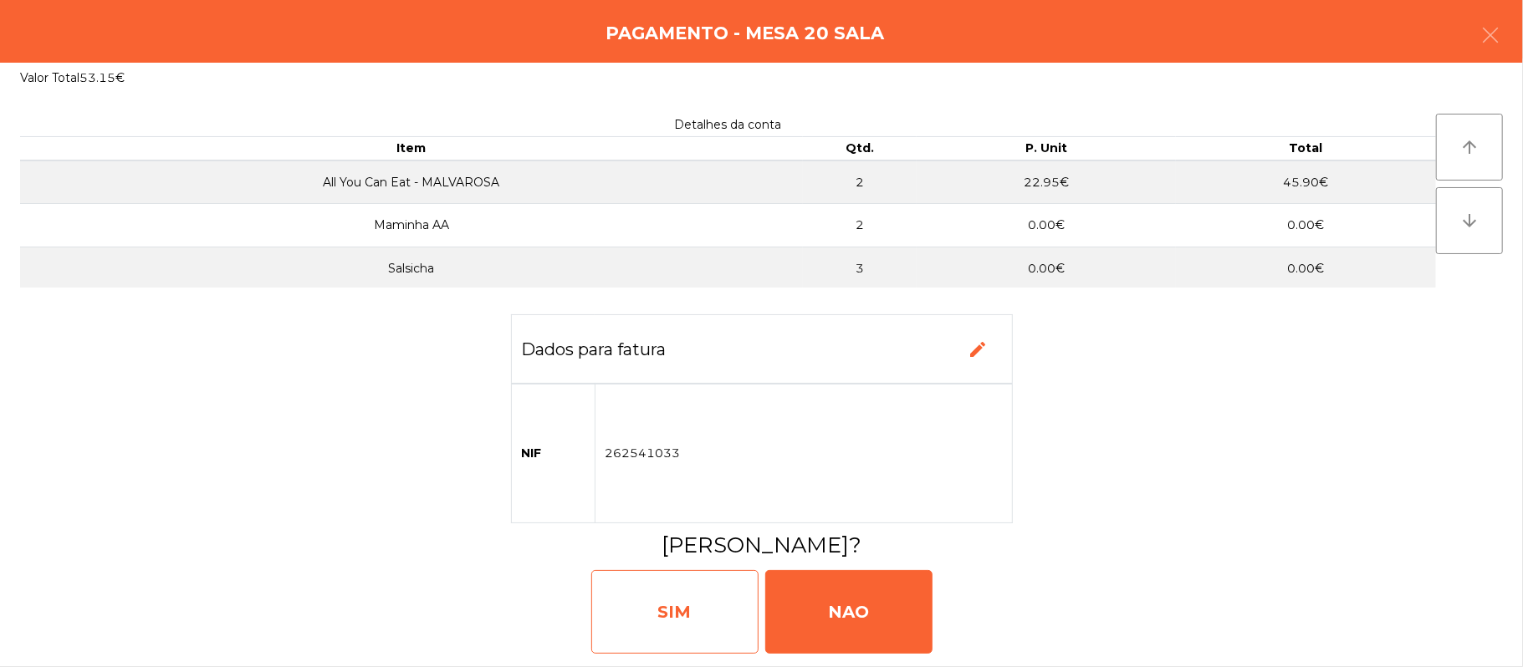
click at [676, 594] on div "SIM" at bounding box center [674, 612] width 167 height 84
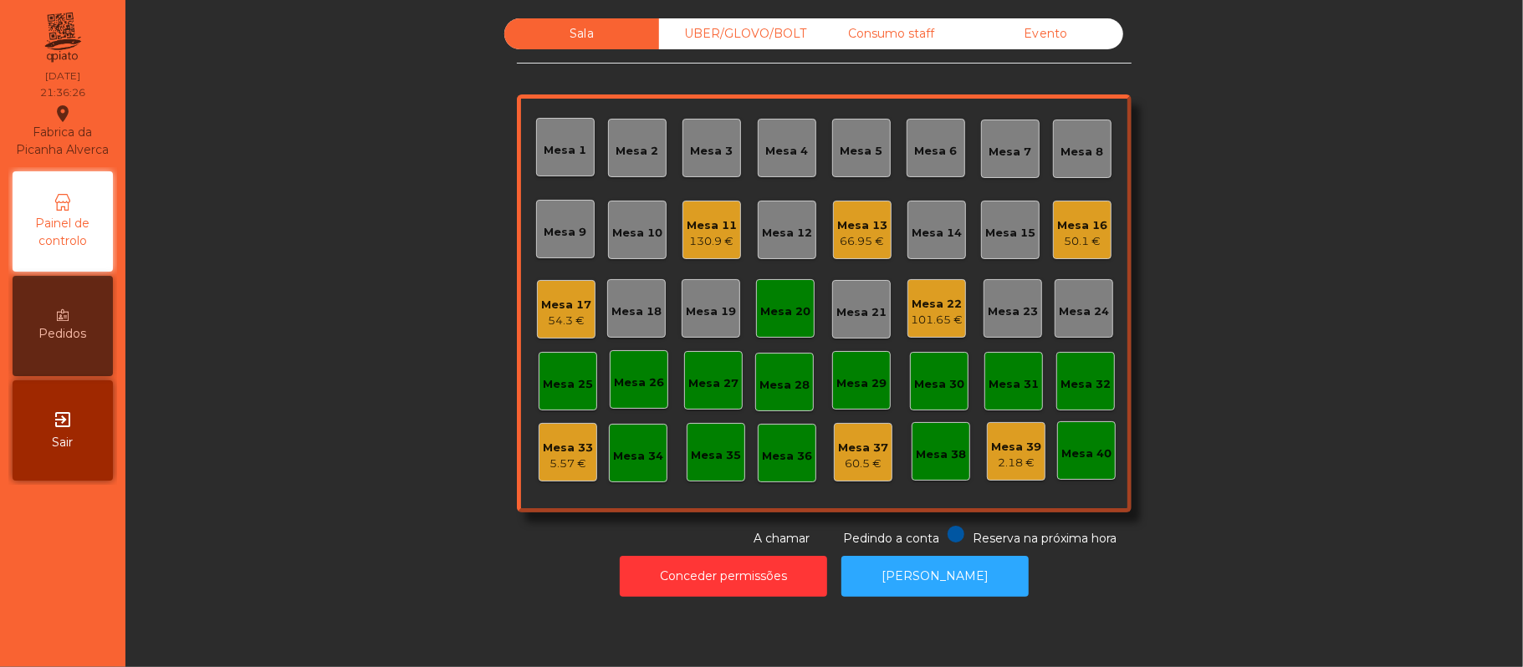
click at [773, 318] on div "Mesa 20" at bounding box center [785, 312] width 50 height 17
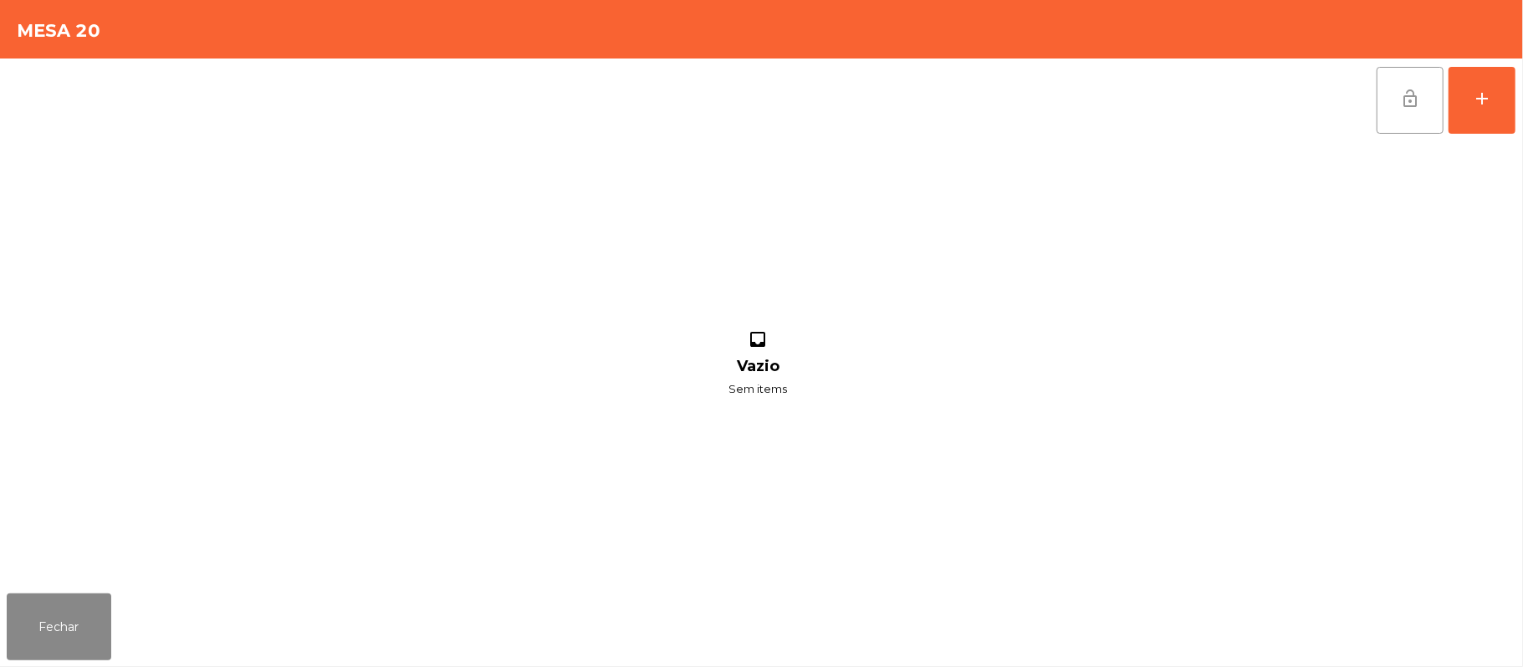
click at [1399, 84] on button "lock_open" at bounding box center [1410, 100] width 67 height 67
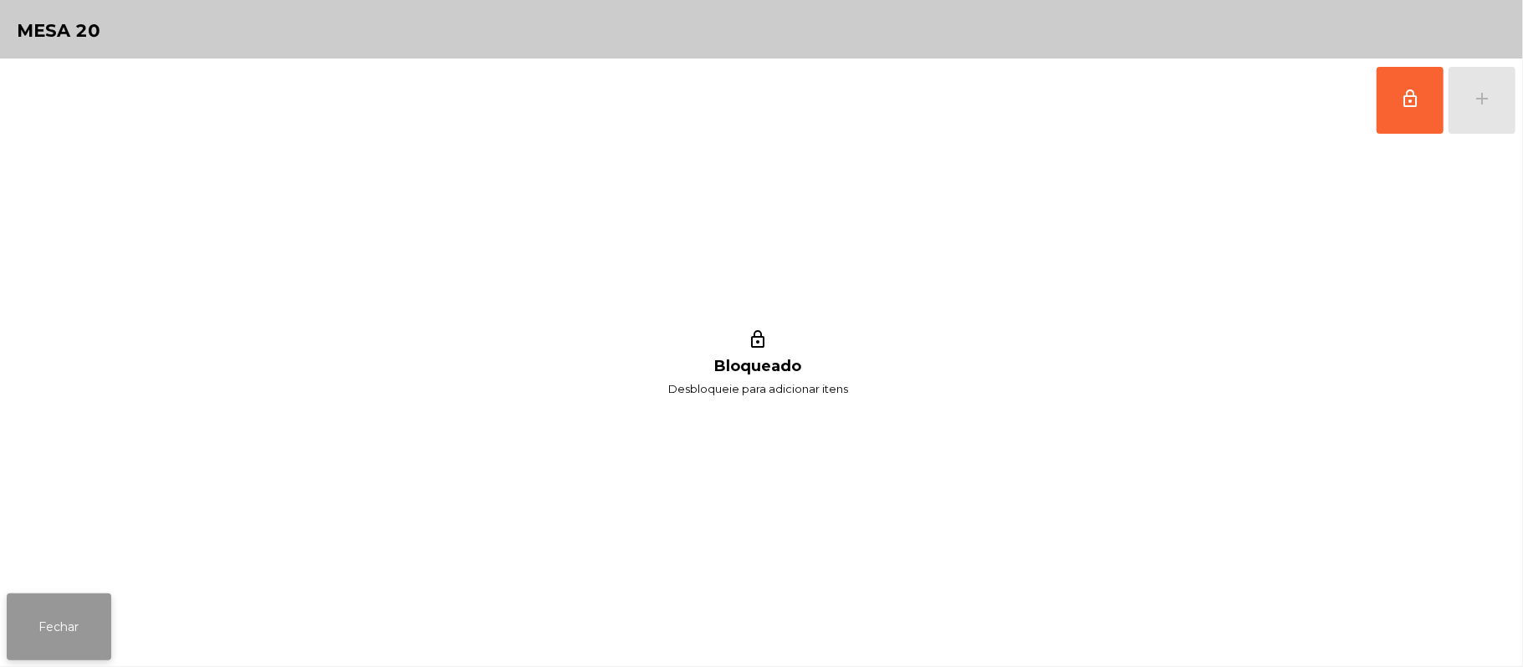
click at [33, 626] on button "Fechar" at bounding box center [59, 627] width 105 height 67
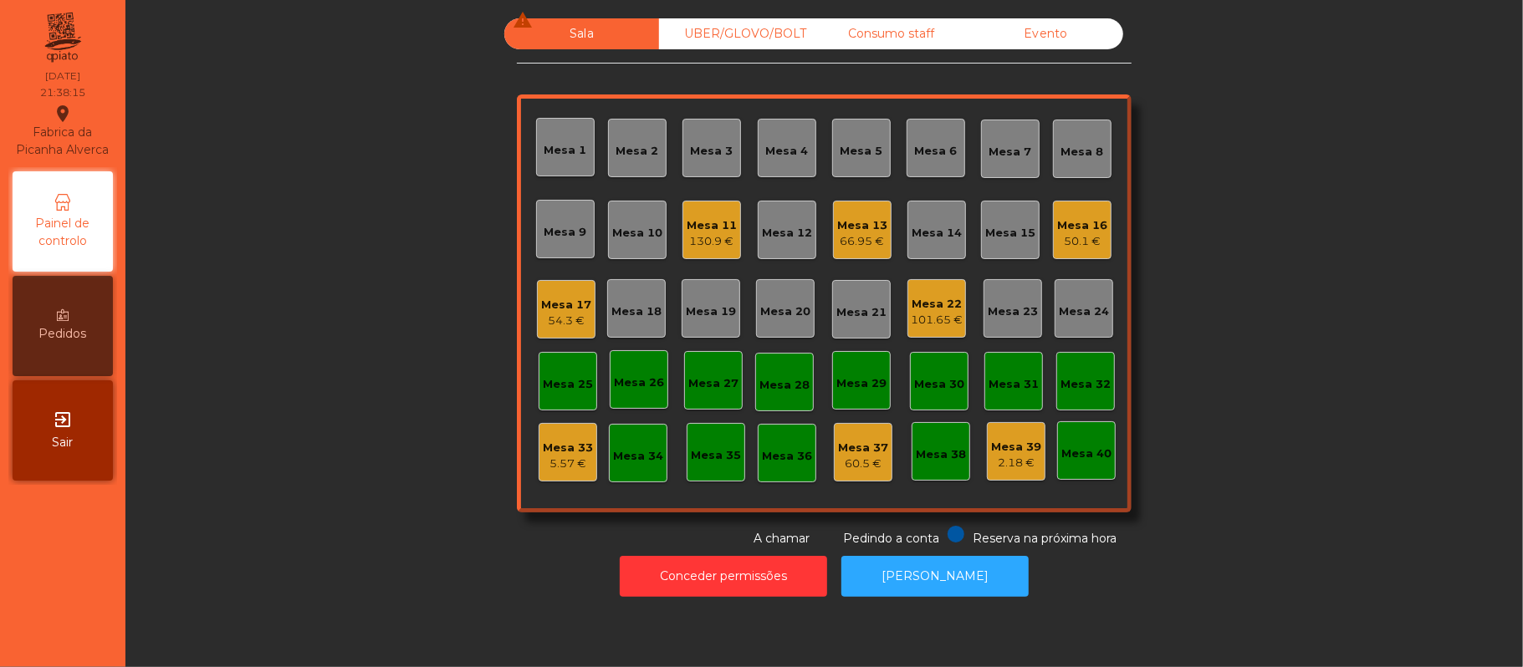
click at [1068, 224] on div "Mesa 16" at bounding box center [1082, 225] width 50 height 17
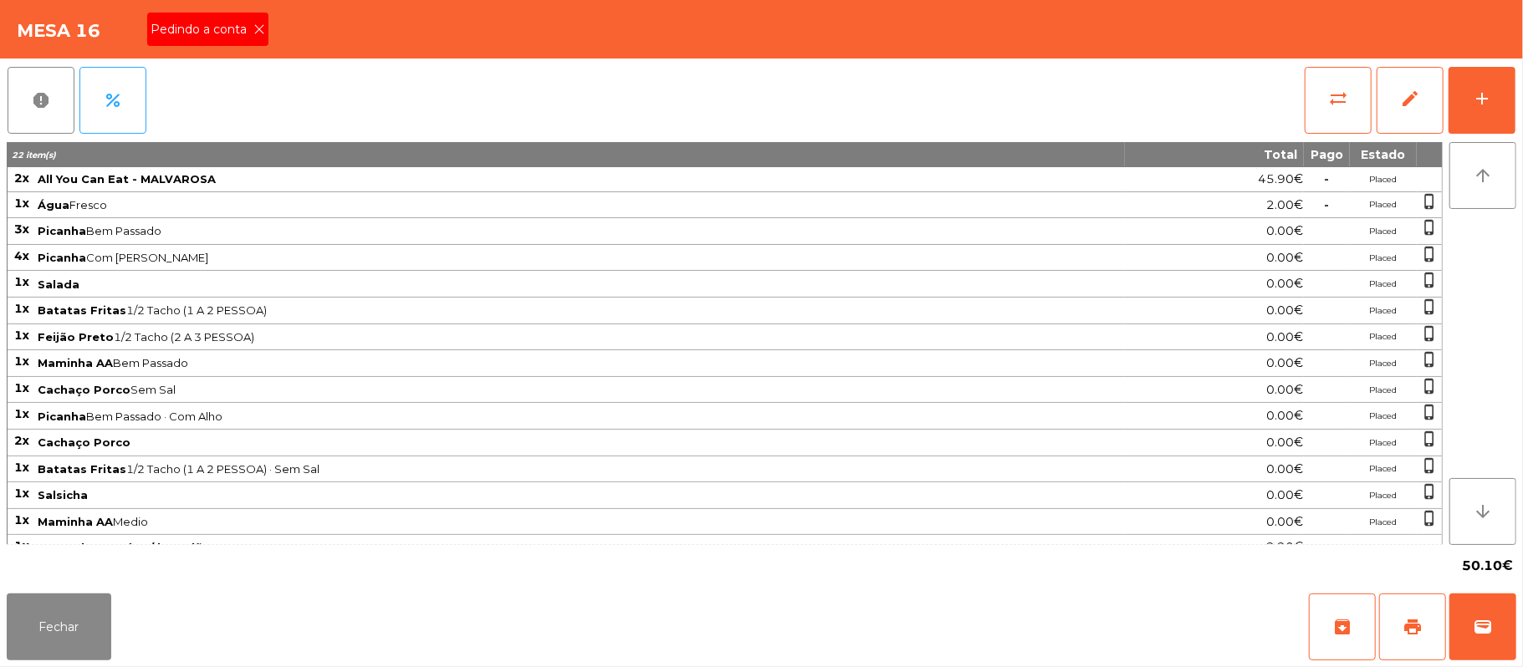
click at [238, 33] on span "Pedindo a conta" at bounding box center [202, 30] width 103 height 18
click at [1395, 610] on button "print" at bounding box center [1412, 627] width 67 height 67
click at [30, 643] on button "Fechar" at bounding box center [59, 627] width 105 height 67
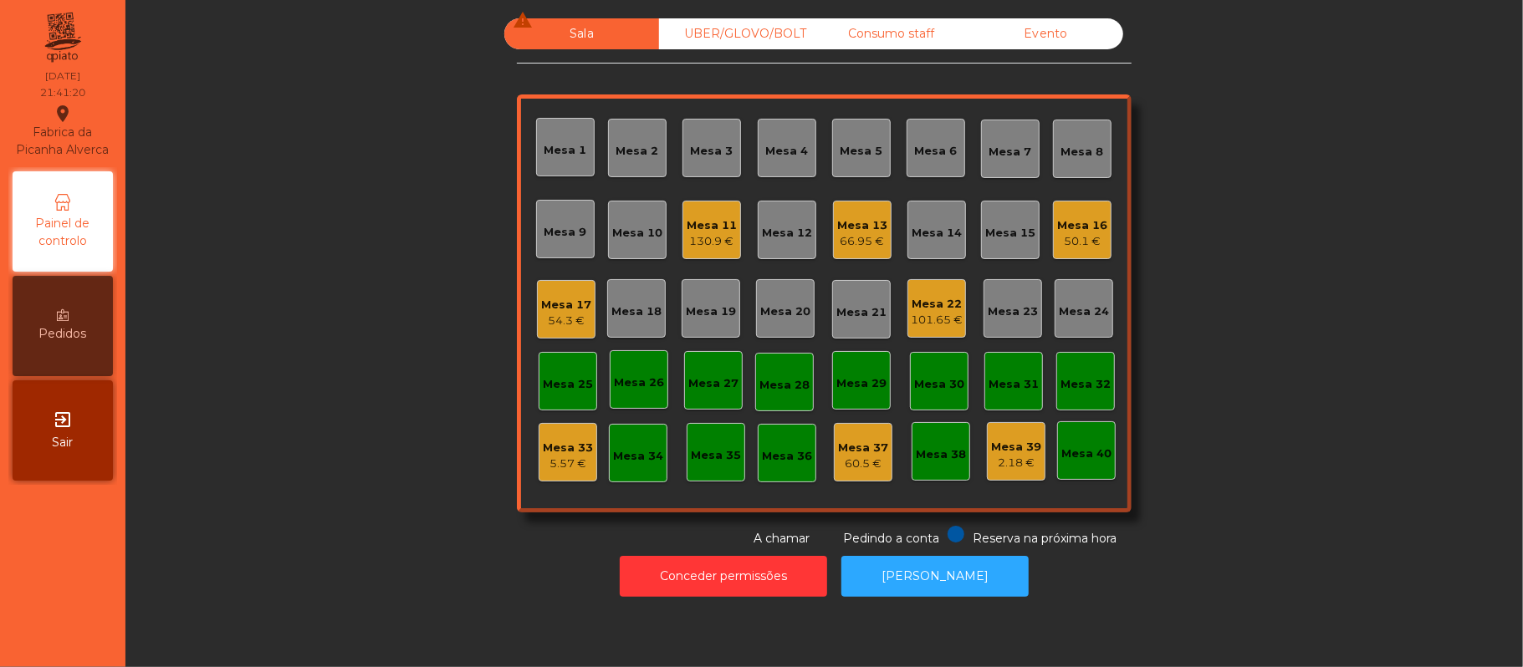
click at [1077, 228] on div "Mesa 16" at bounding box center [1082, 225] width 50 height 17
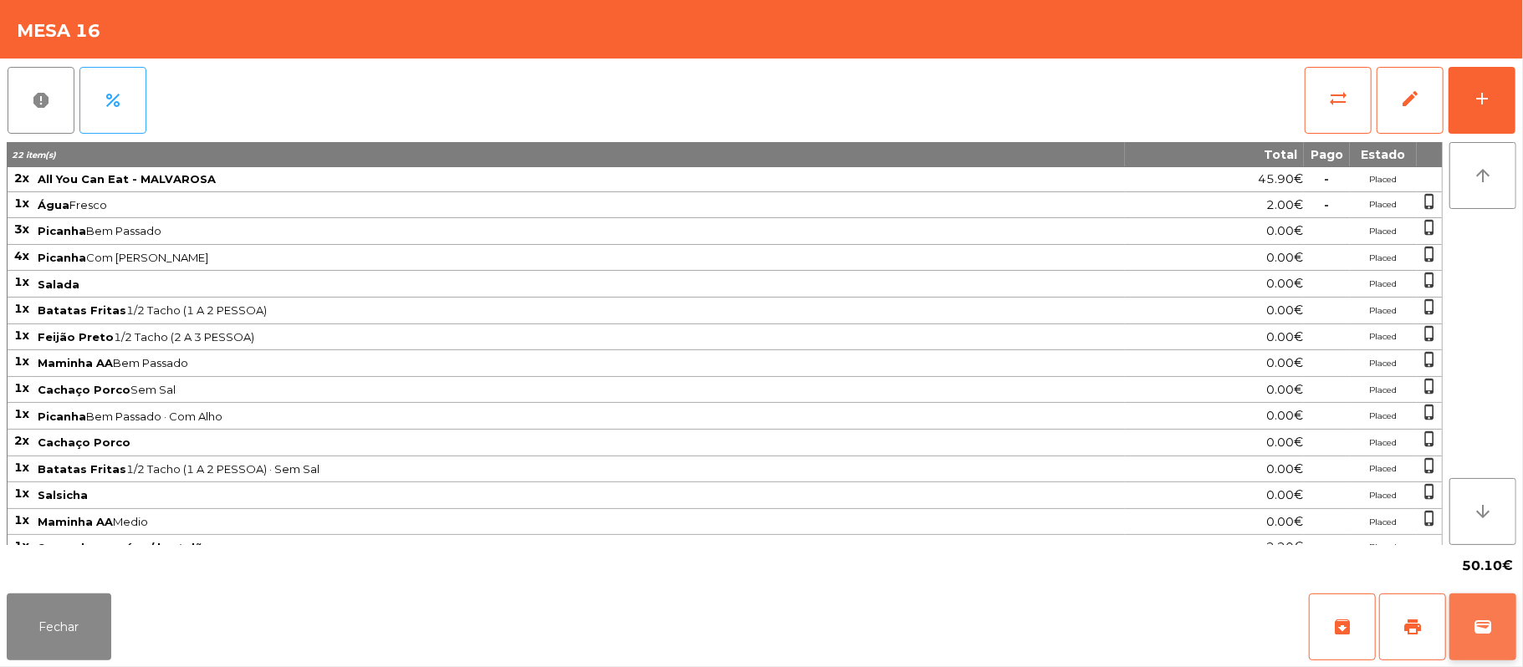
click at [1489, 623] on span "wallet" at bounding box center [1483, 627] width 20 height 20
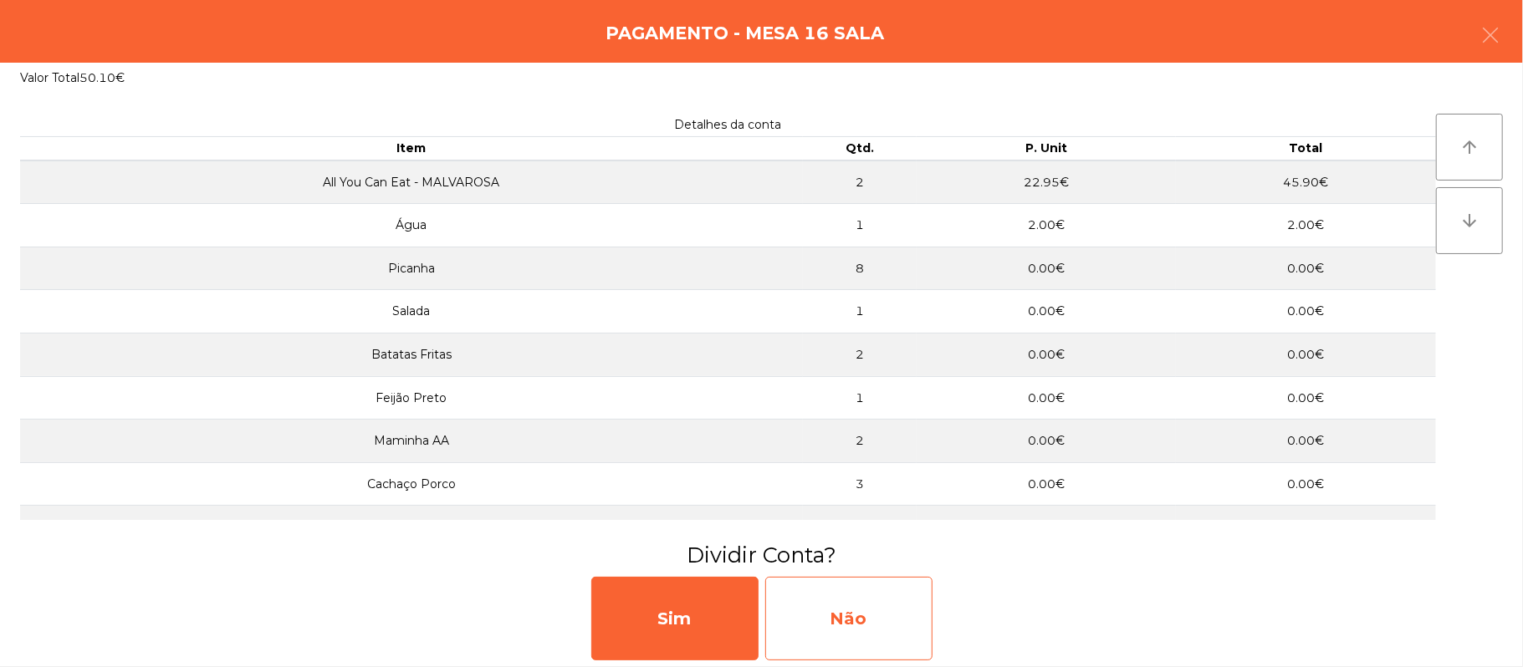
click at [898, 617] on div "Não" at bounding box center [848, 619] width 167 height 84
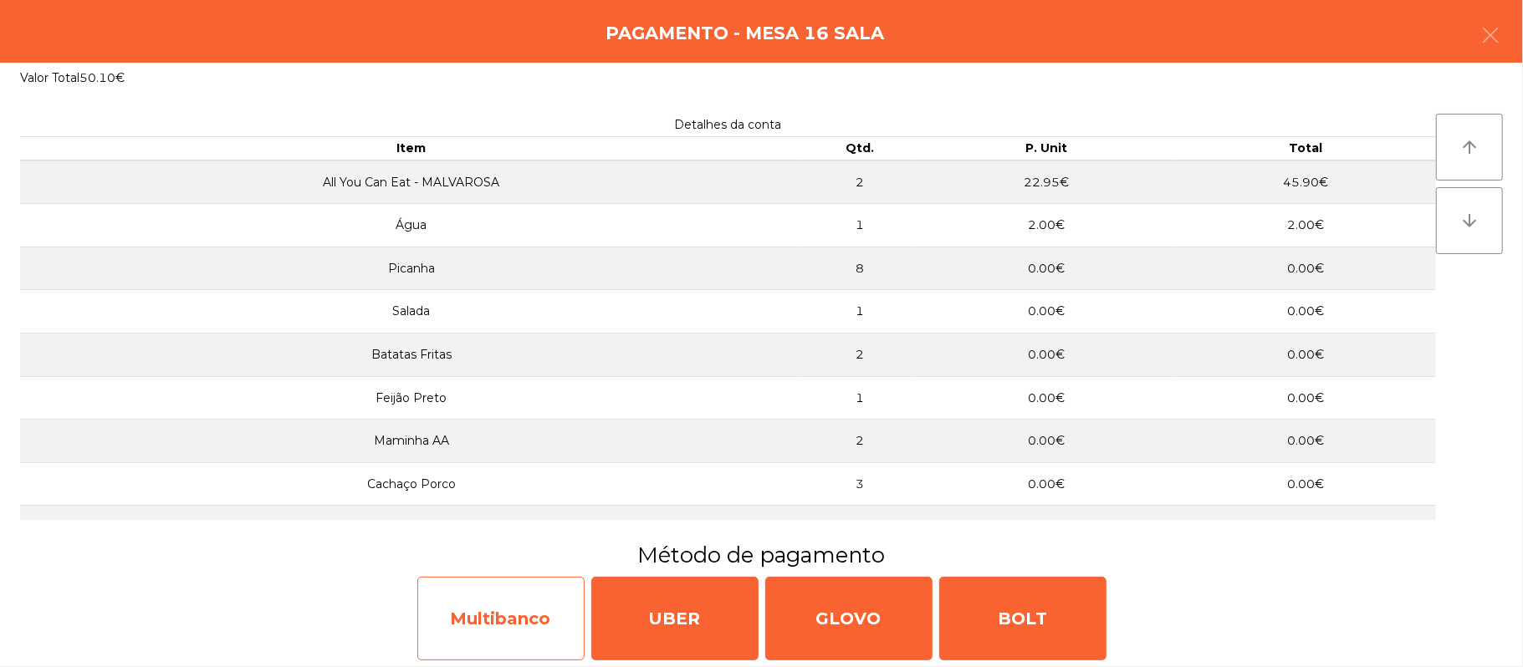
click at [493, 616] on div "Multibanco" at bounding box center [500, 619] width 167 height 84
select select "**"
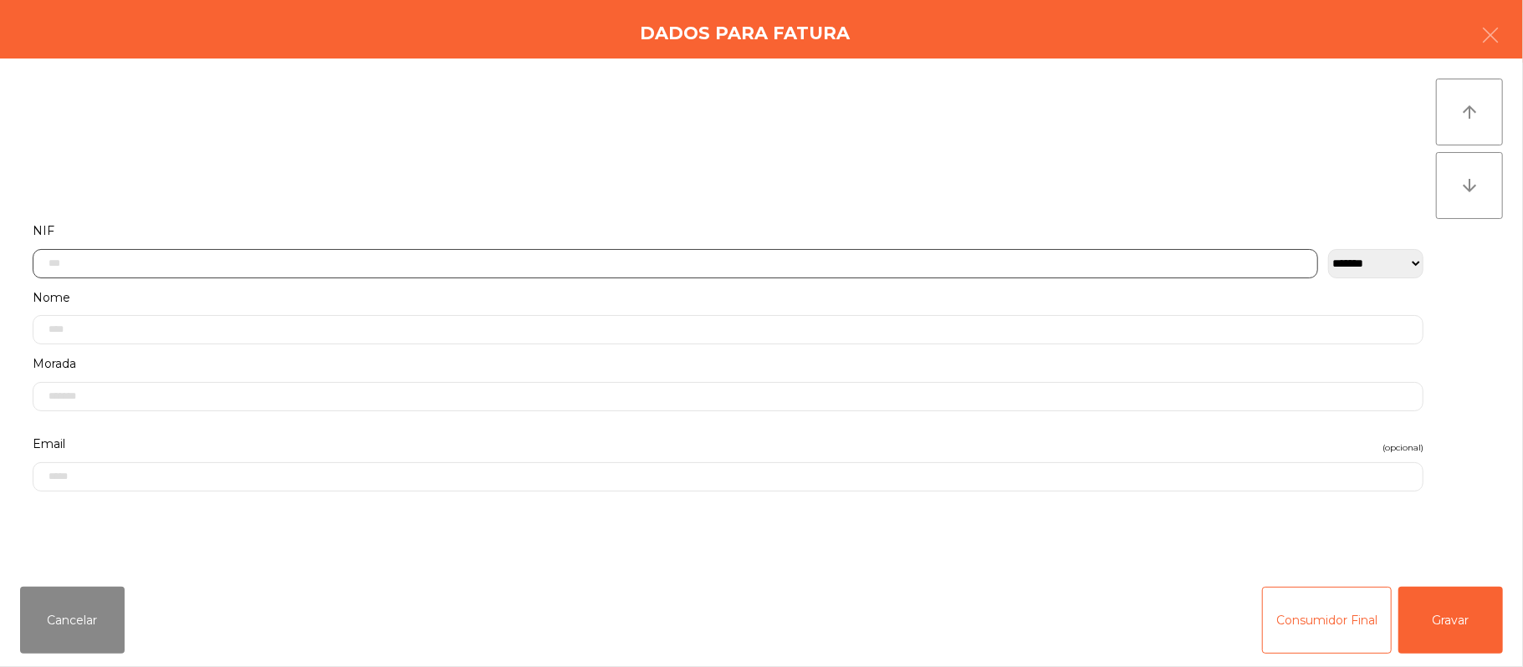
click at [398, 261] on input "text" at bounding box center [676, 263] width 1286 height 29
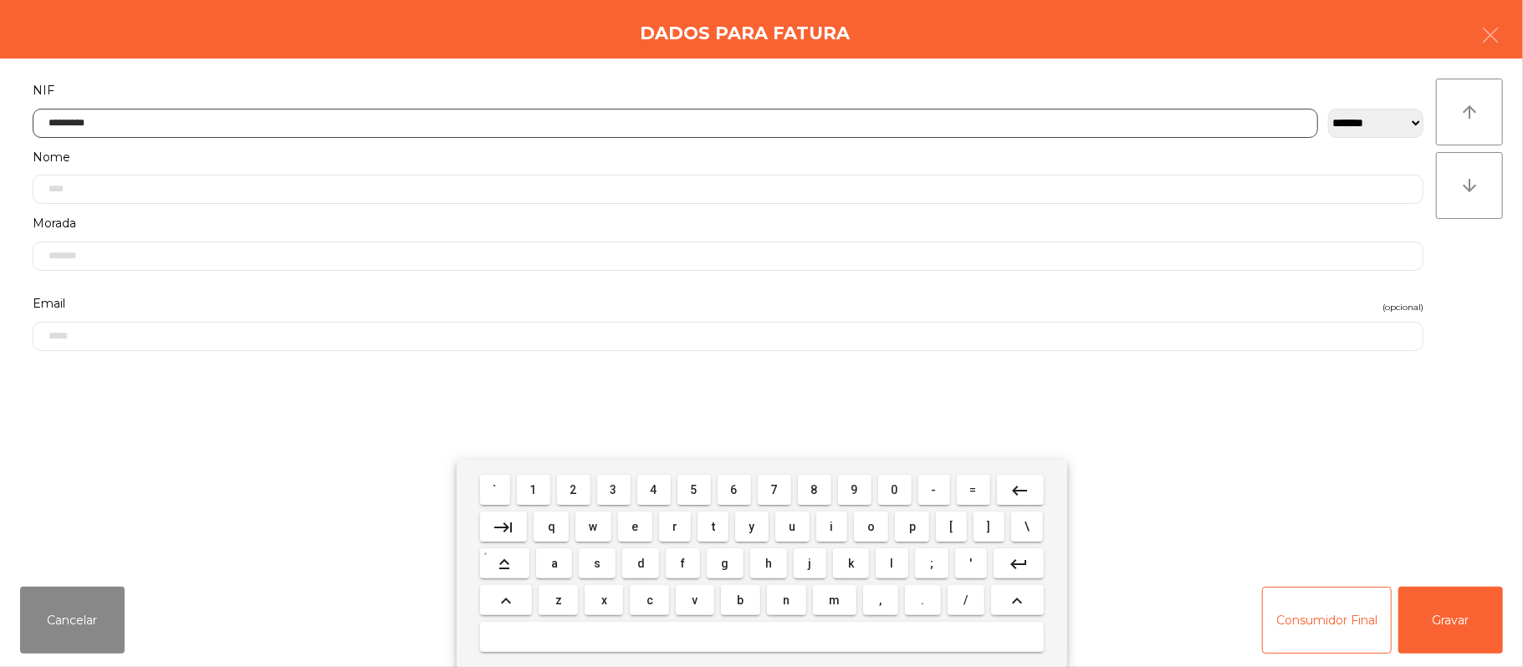
type input "*********"
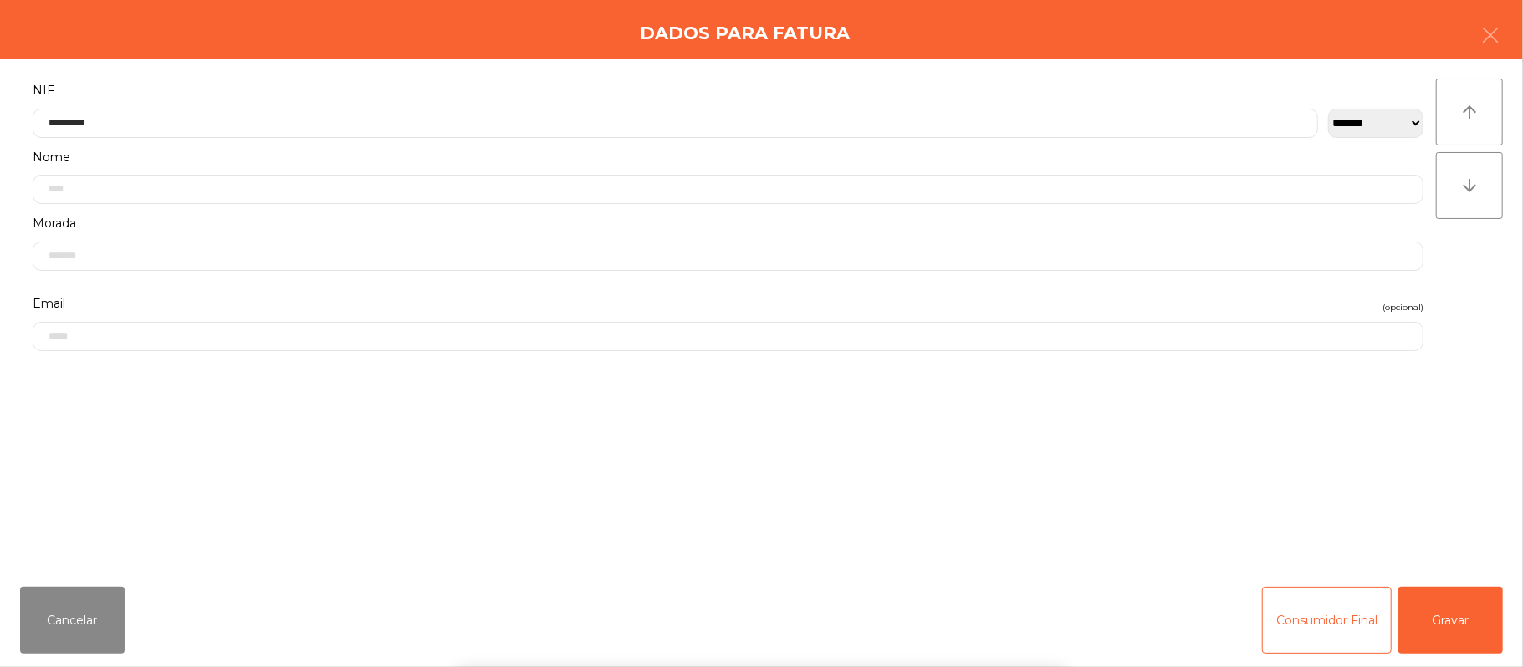
click at [1452, 614] on div "` 1 2 3 4 5 6 7 8 9 0 - = keyboard_backspace keyboard_tab q w e r t y u i o p […" at bounding box center [761, 563] width 1523 height 207
click at [1462, 616] on button "Gravar" at bounding box center [1451, 620] width 105 height 67
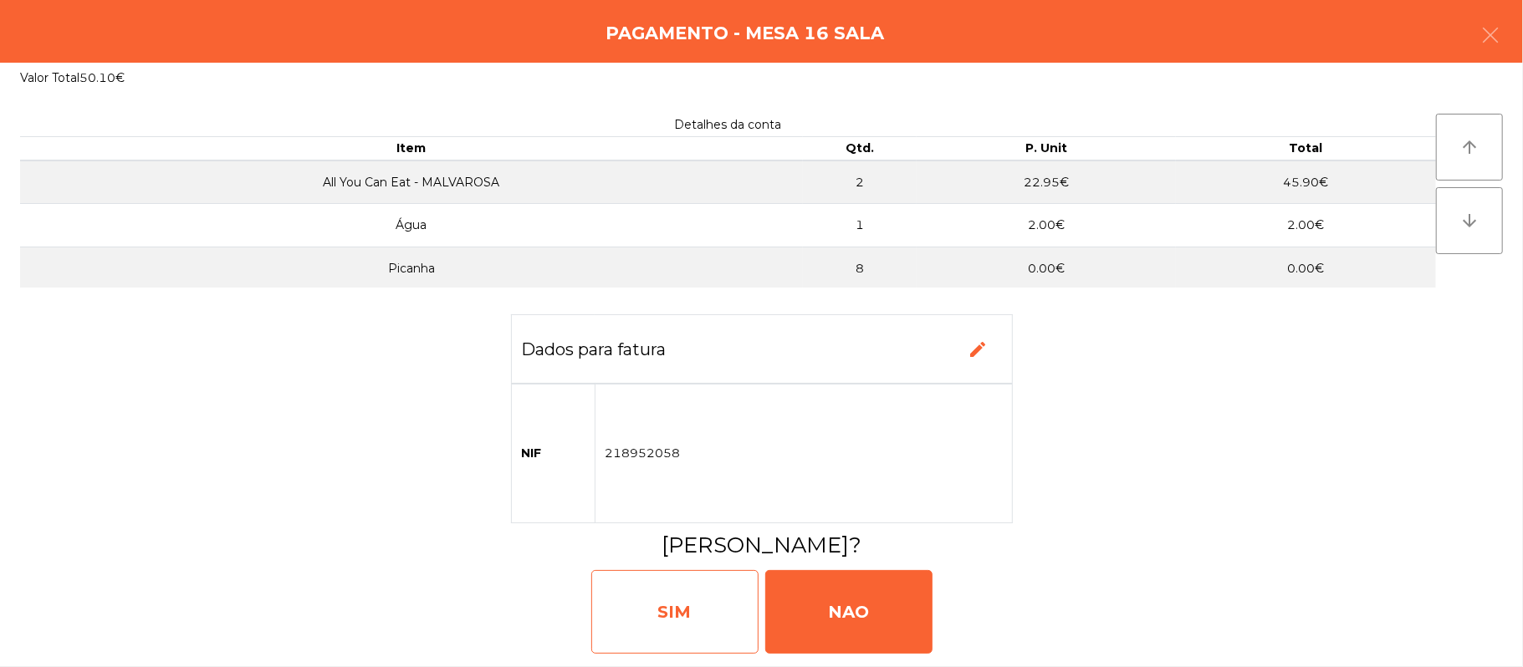
click at [674, 607] on div "SIM" at bounding box center [674, 612] width 167 height 84
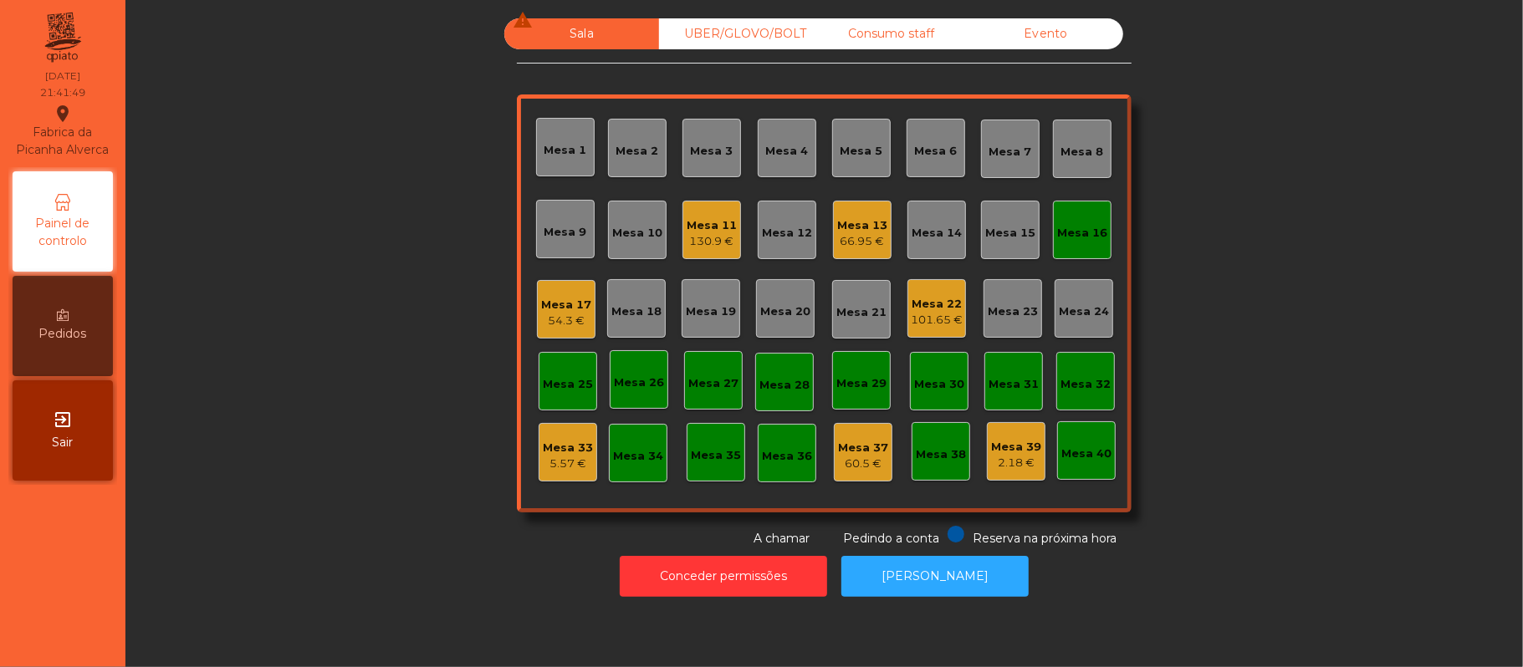
click at [935, 316] on div "101.65 €" at bounding box center [937, 320] width 52 height 17
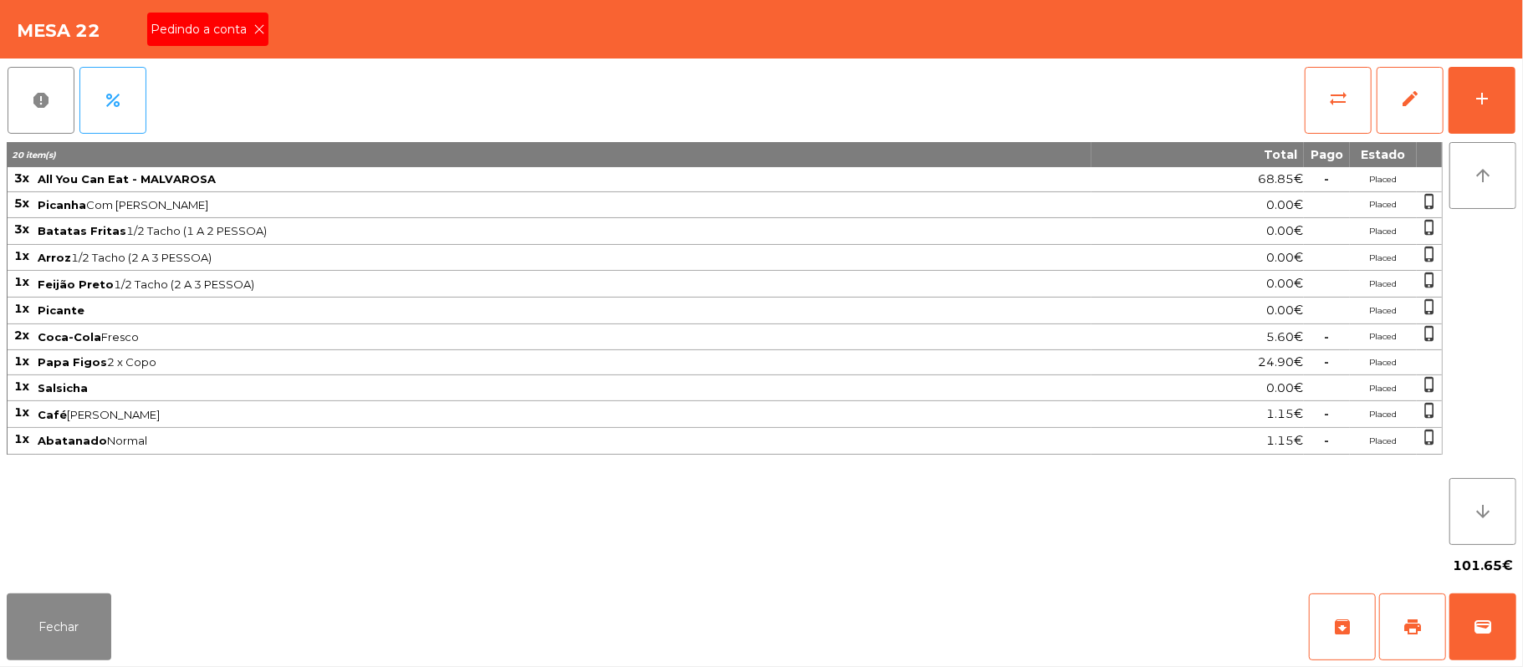
click at [239, 33] on span "Pedindo a conta" at bounding box center [202, 30] width 103 height 18
click at [1473, 90] on div "add" at bounding box center [1482, 99] width 20 height 20
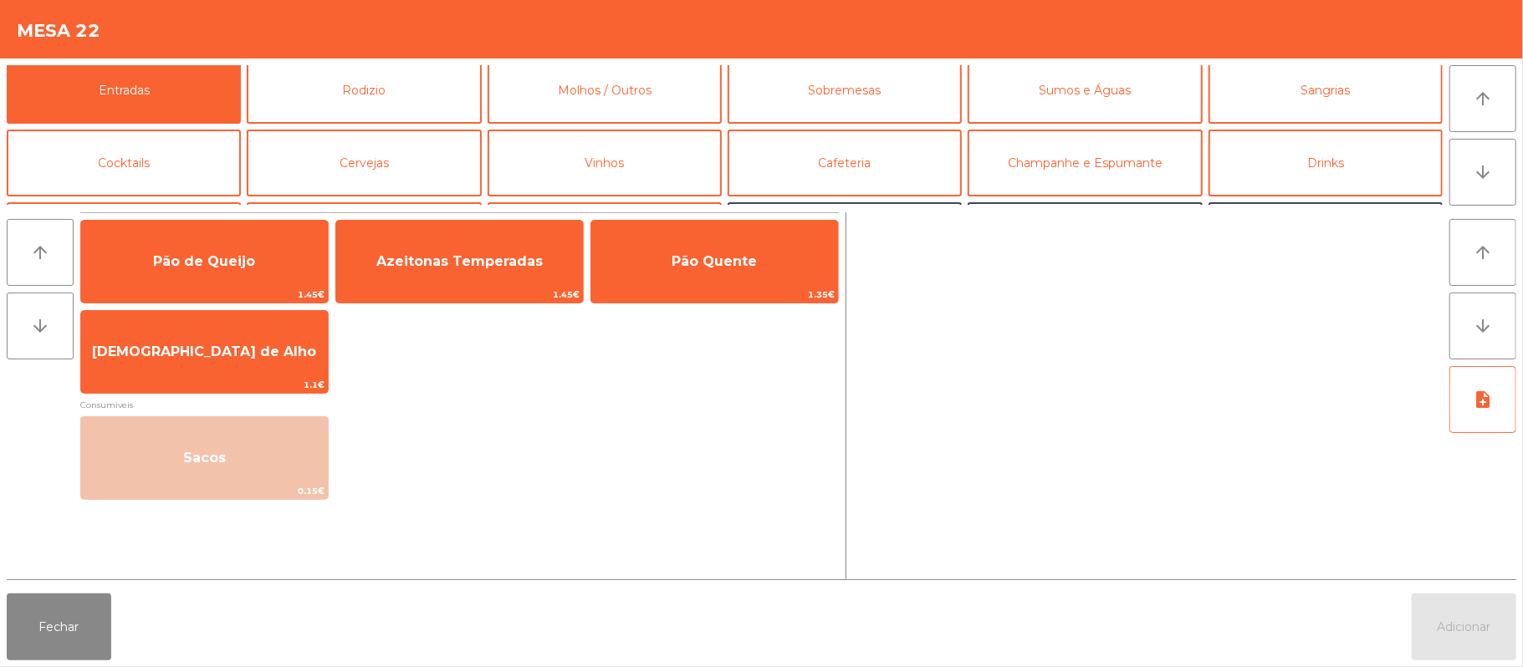
scroll to position [0, 0]
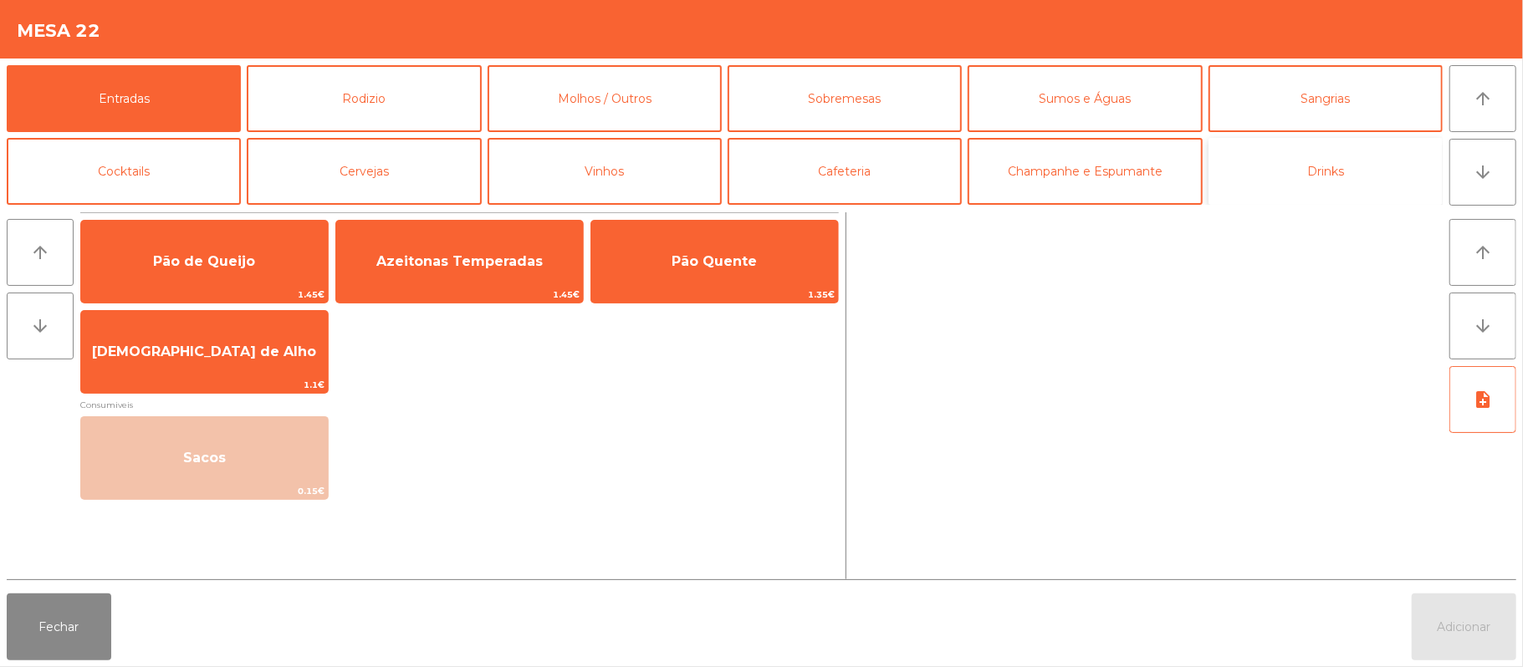
click at [1323, 162] on button "Drinks" at bounding box center [1326, 171] width 234 height 67
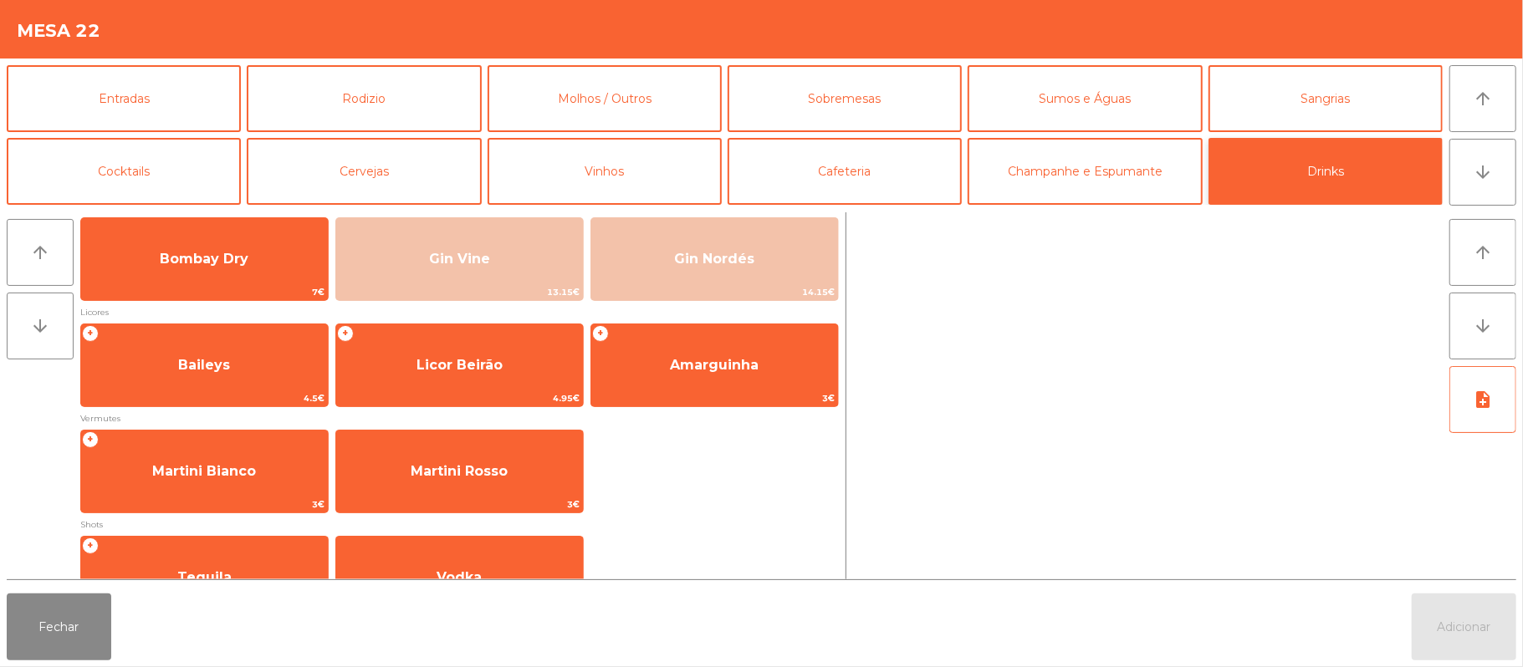
scroll to position [154, 0]
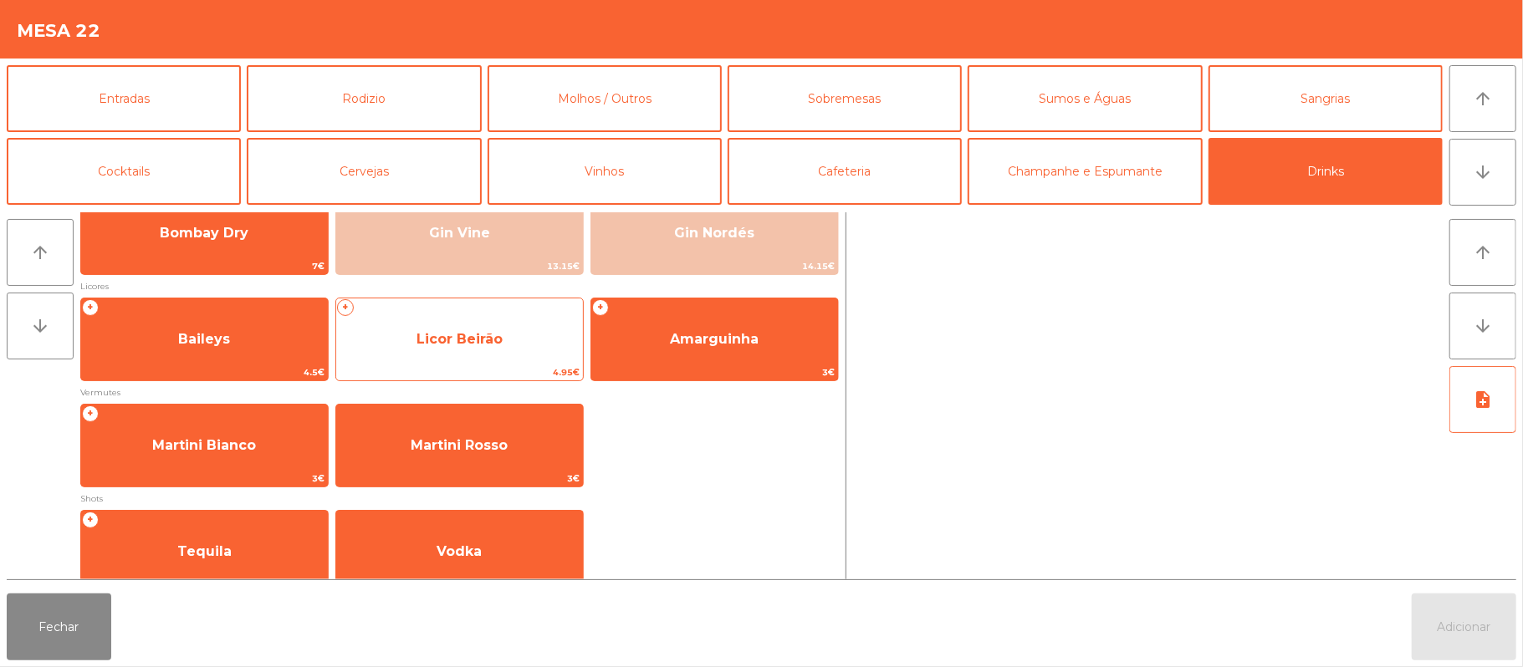
click at [422, 336] on span "Licor Beirão" at bounding box center [460, 339] width 86 height 16
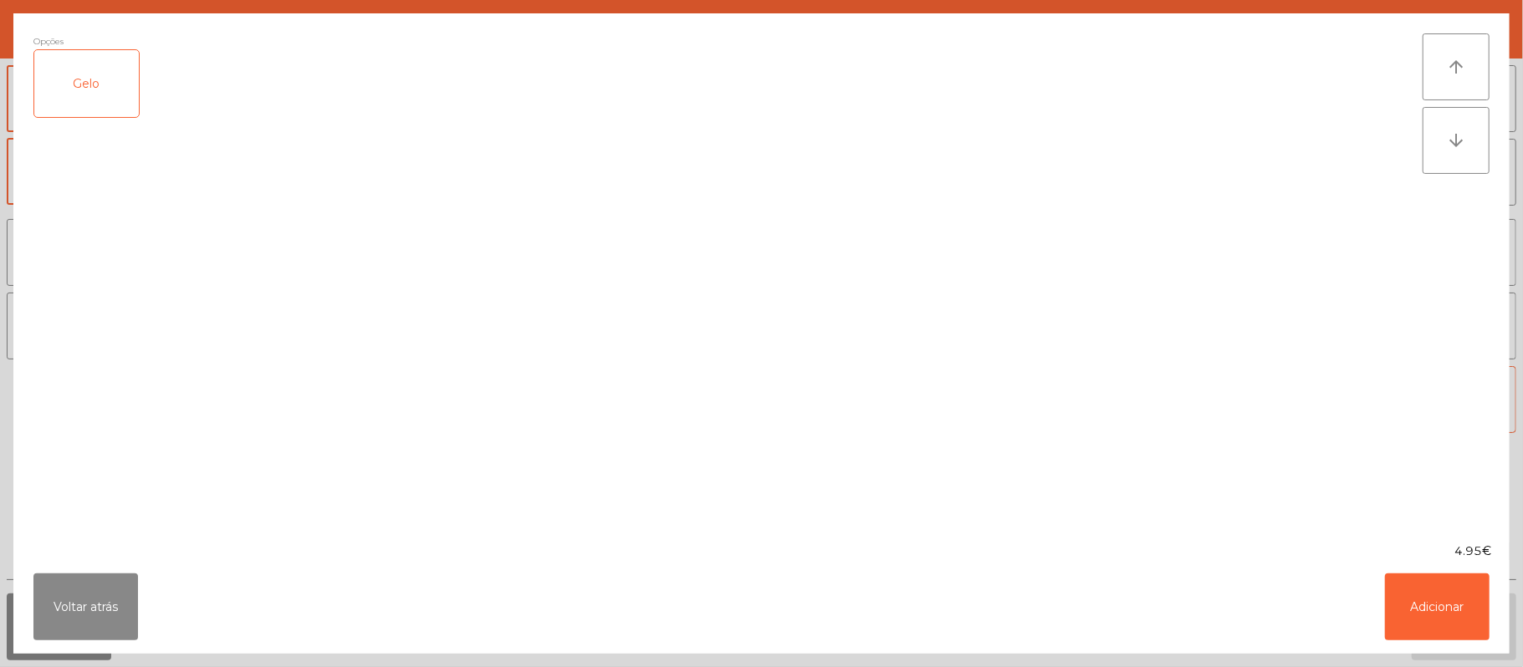
click at [88, 78] on div "Gelo" at bounding box center [86, 83] width 105 height 67
click at [1430, 592] on button "Adicionar" at bounding box center [1437, 607] width 105 height 67
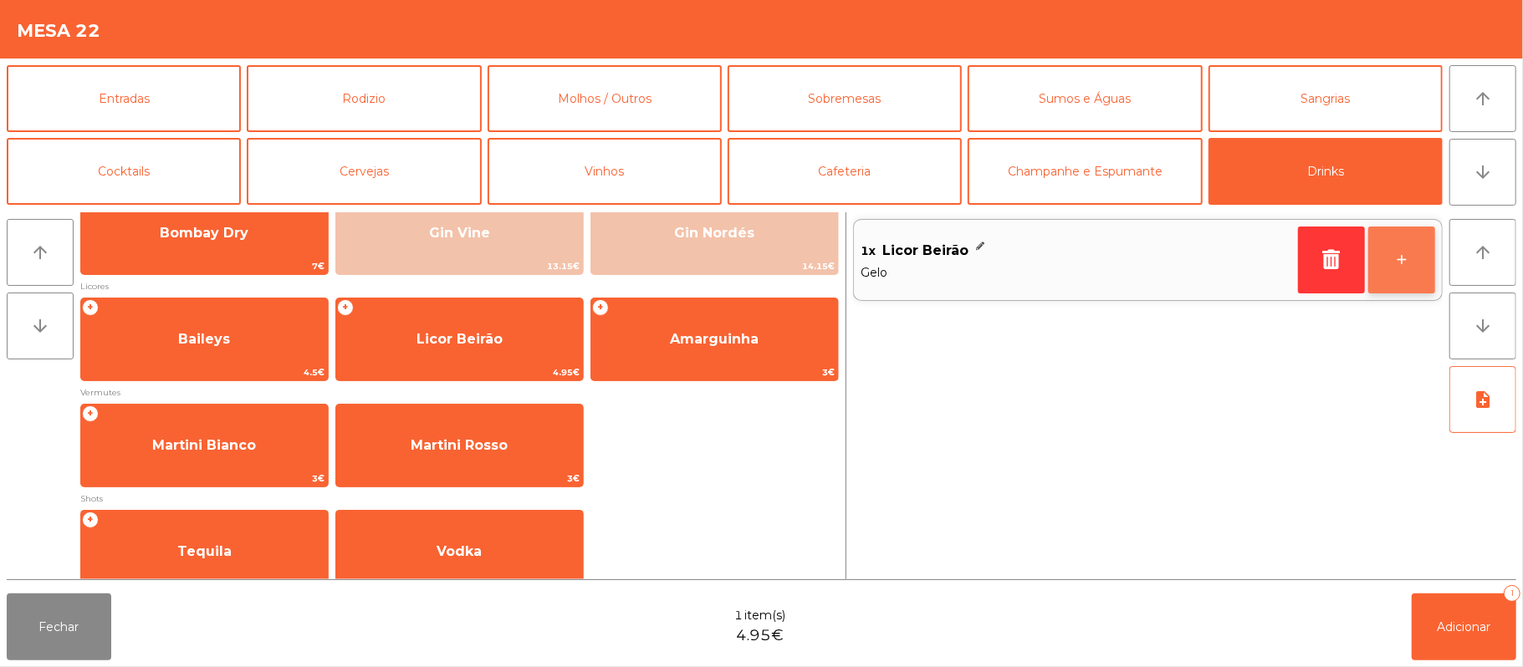
click at [1389, 258] on button "+" at bounding box center [1401, 260] width 67 height 67
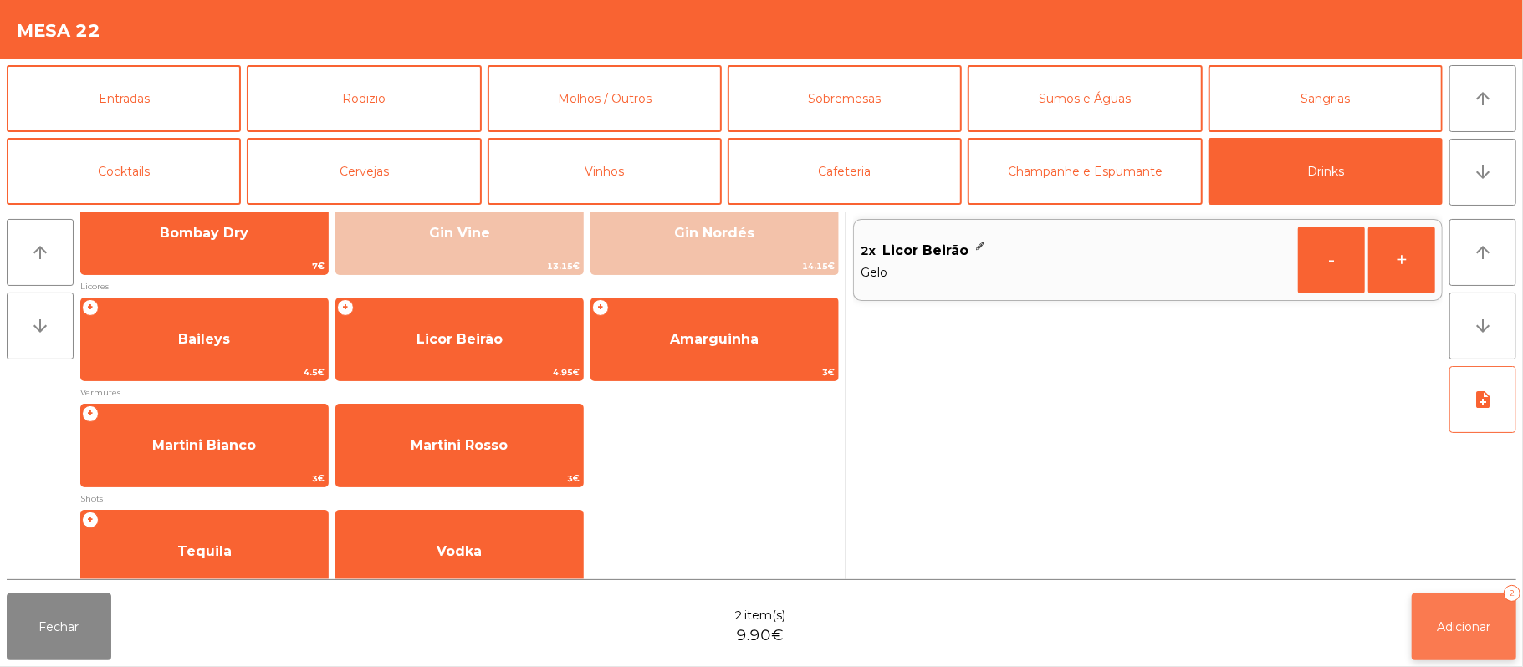
click at [1476, 614] on button "Adicionar 2" at bounding box center [1464, 627] width 105 height 67
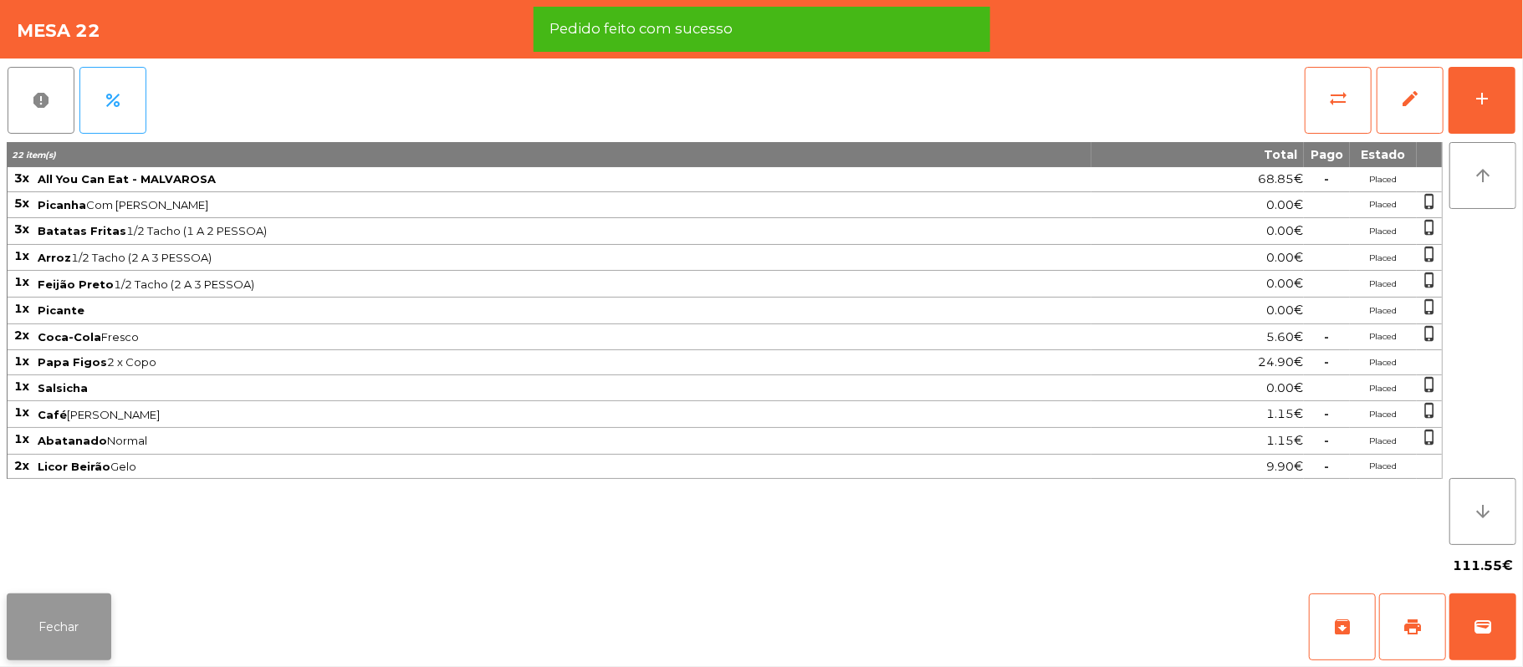
click at [75, 626] on button "Fechar" at bounding box center [59, 627] width 105 height 67
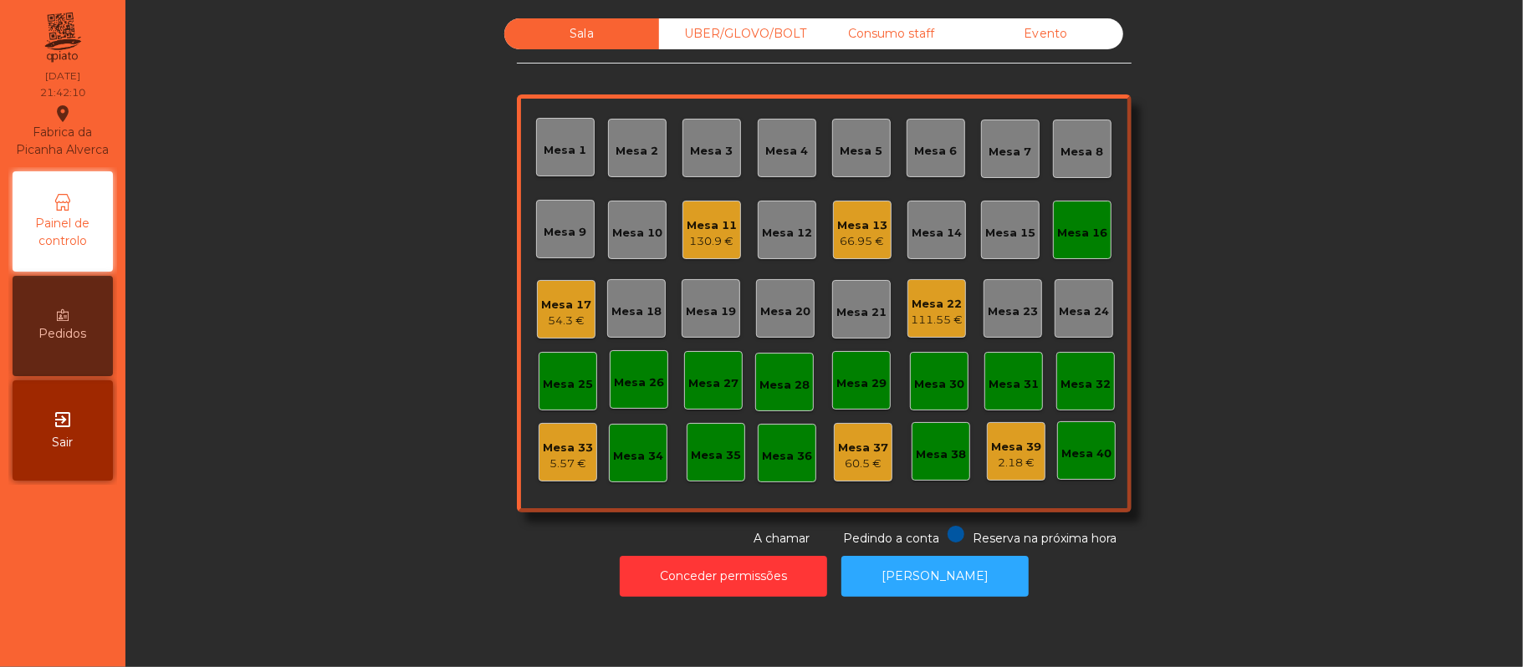
click at [1068, 225] on div "Mesa 16" at bounding box center [1082, 233] width 50 height 17
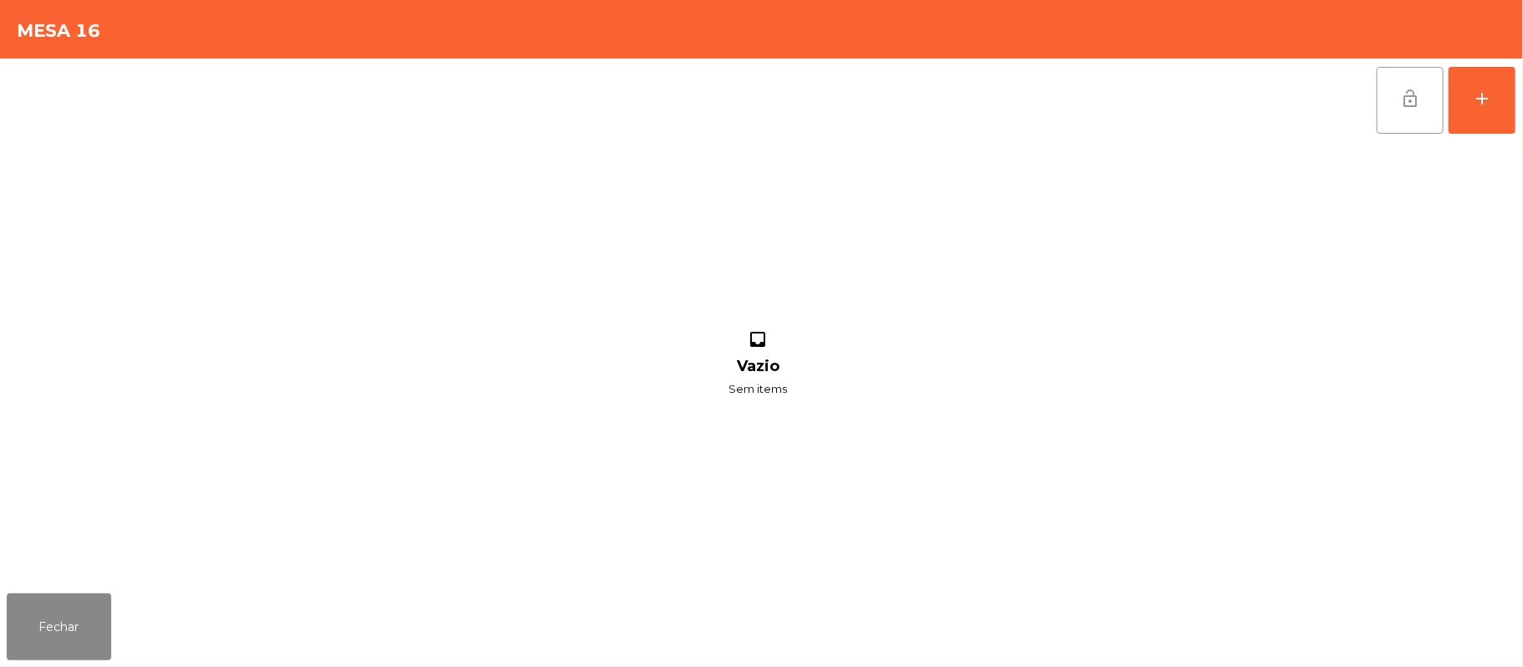
click at [1415, 99] on span "lock_open" at bounding box center [1410, 99] width 20 height 20
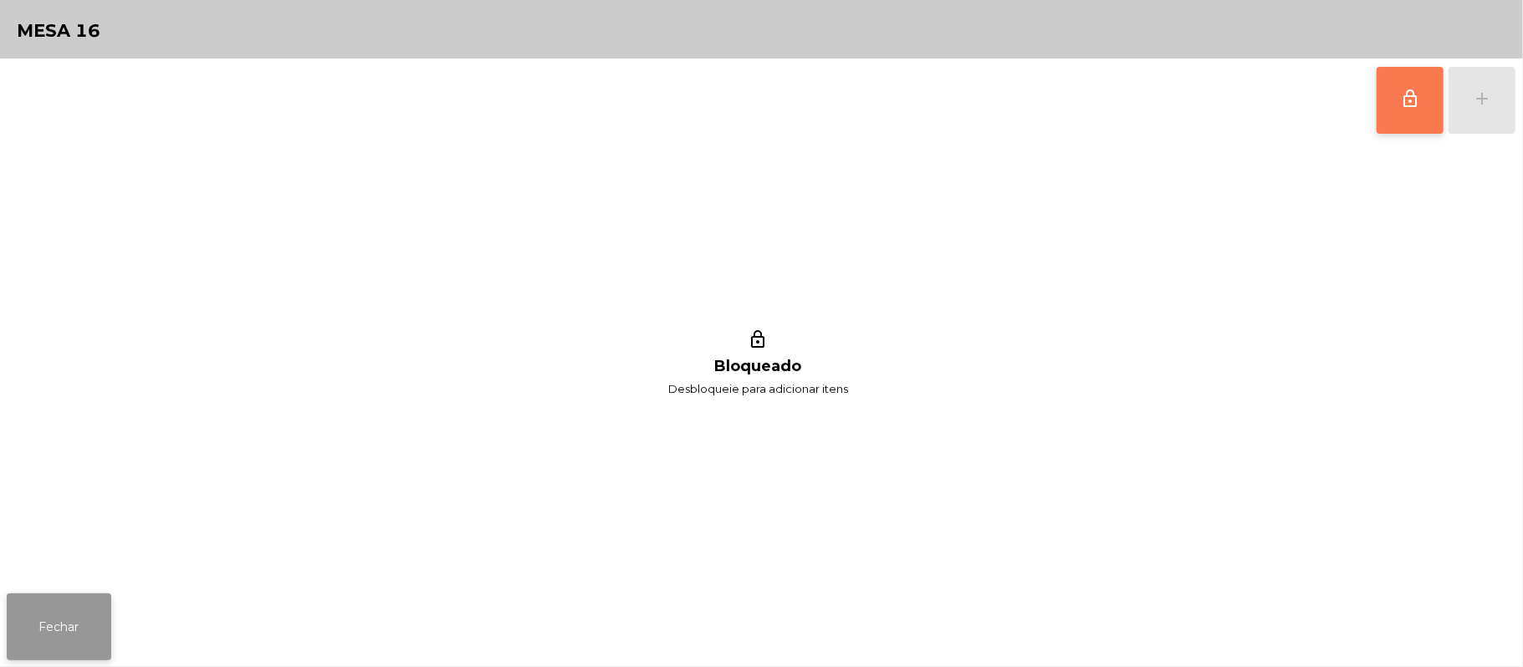
click at [20, 634] on button "Fechar" at bounding box center [59, 627] width 105 height 67
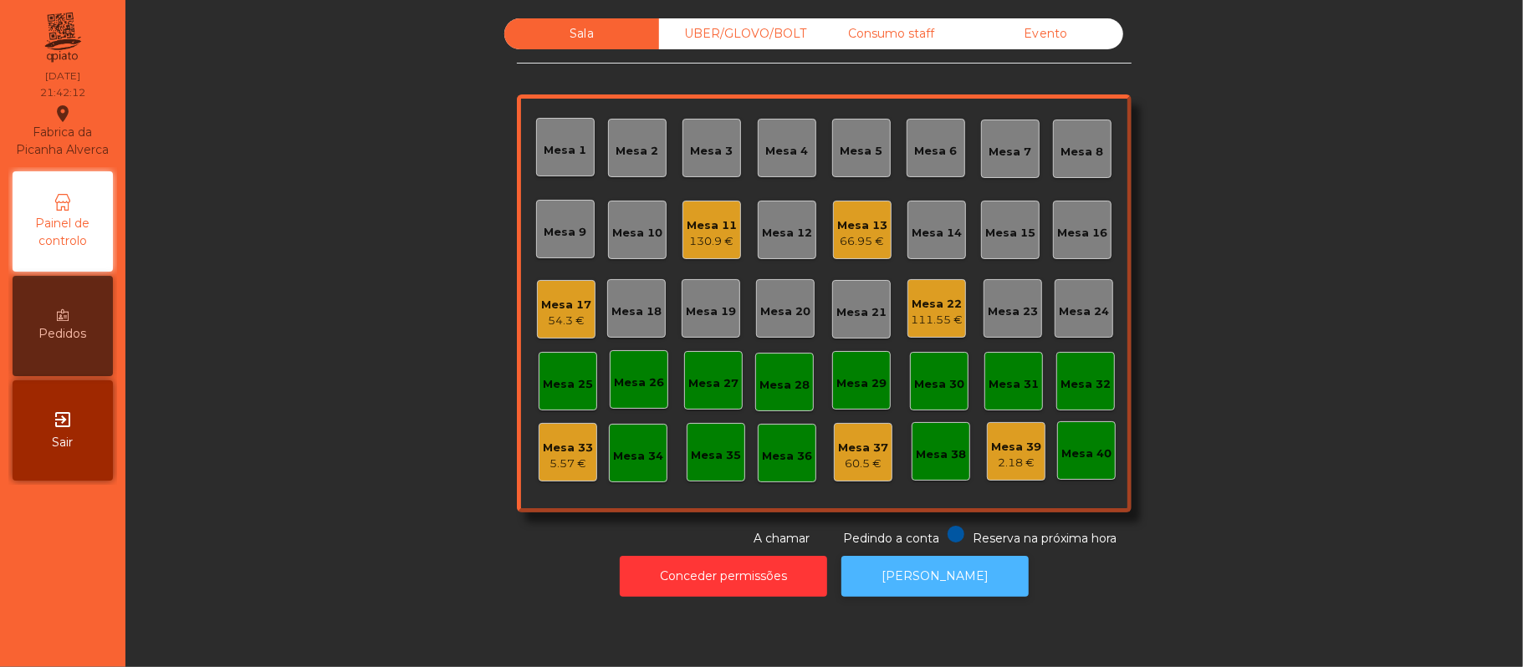
click at [914, 591] on button "[PERSON_NAME]" at bounding box center [934, 576] width 187 height 41
click at [934, 323] on div "111.55 €" at bounding box center [937, 320] width 52 height 17
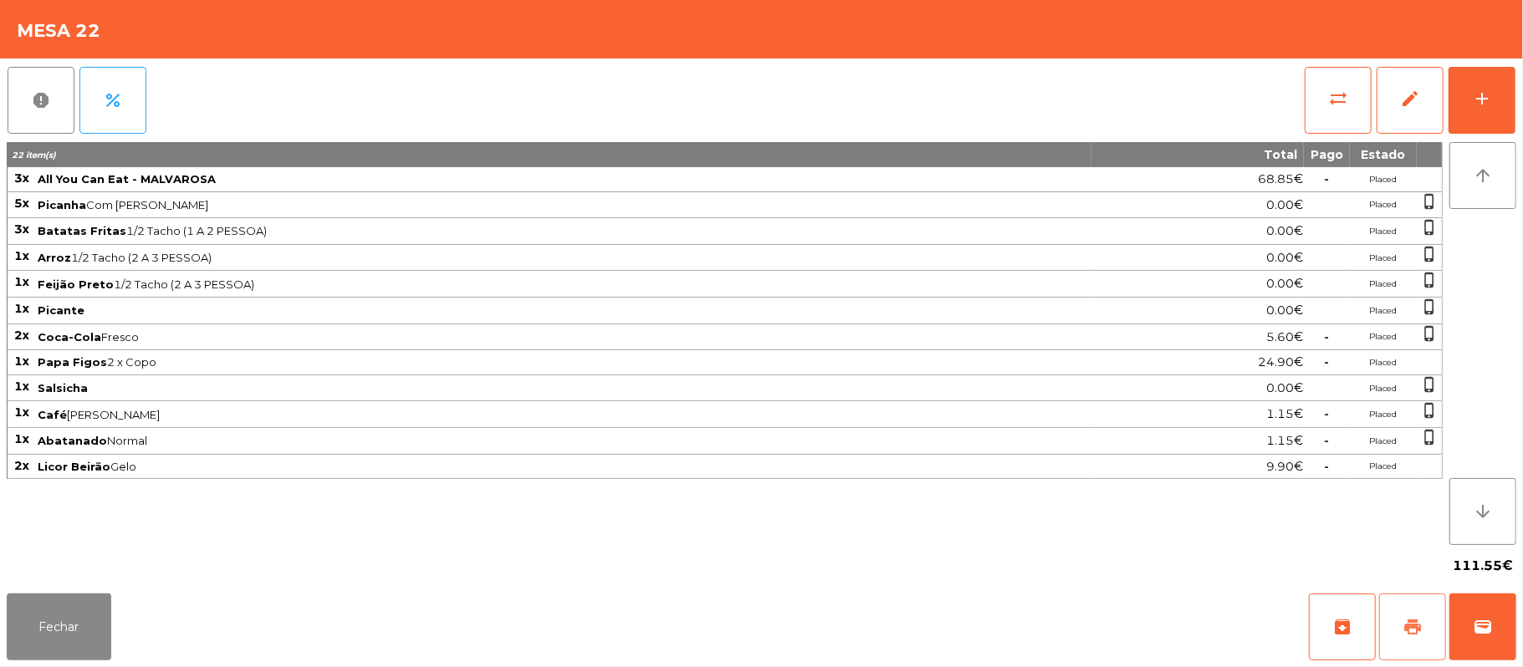
click at [1396, 632] on button "print" at bounding box center [1412, 627] width 67 height 67
click at [1473, 633] on span "wallet" at bounding box center [1483, 627] width 20 height 20
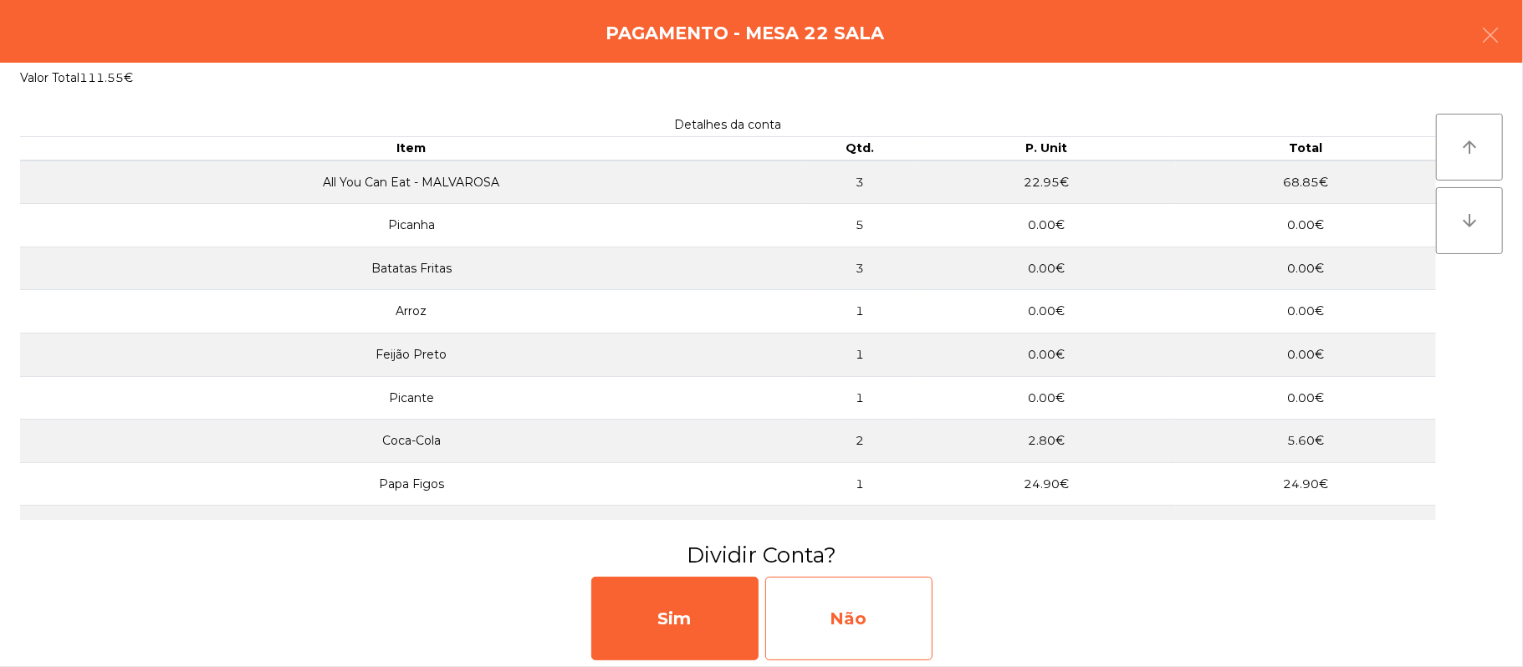
click at [888, 617] on div "Não" at bounding box center [848, 619] width 167 height 84
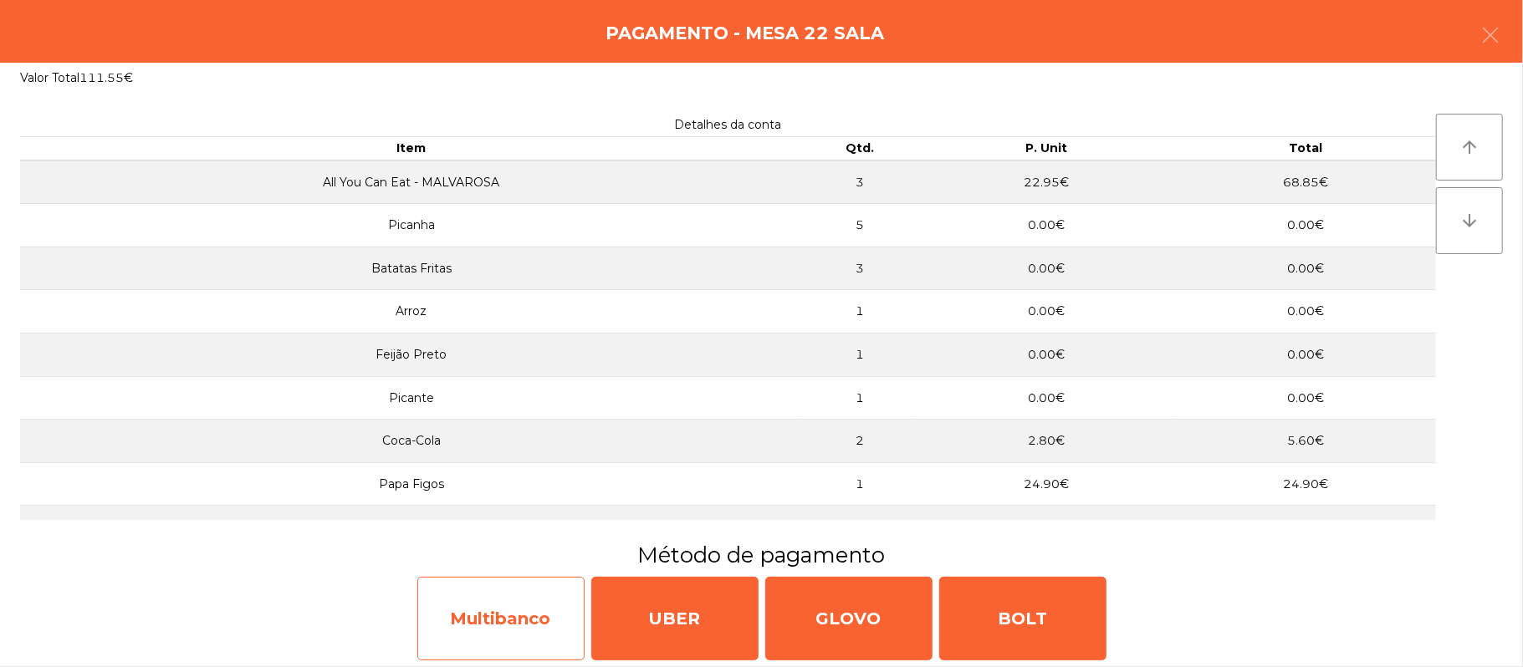
click at [492, 626] on div "Multibanco" at bounding box center [500, 619] width 167 height 84
select select "**"
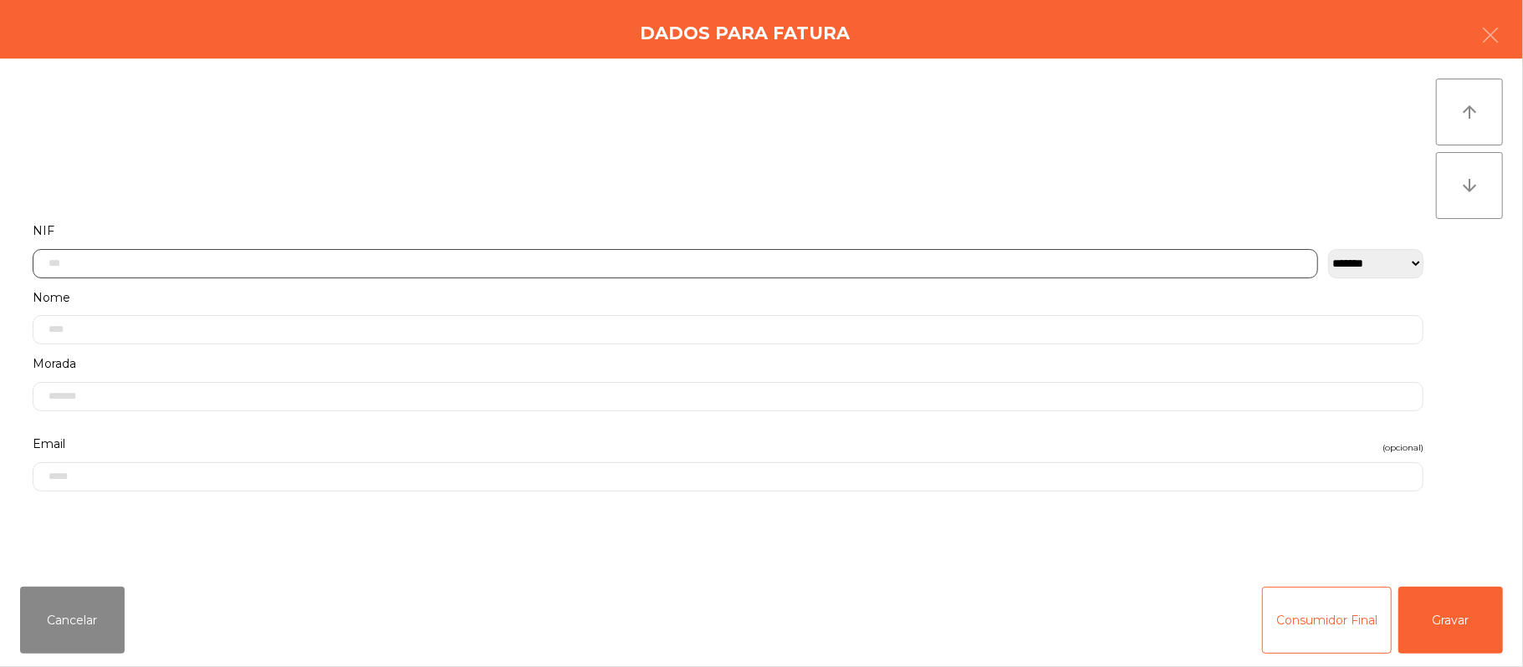
click at [407, 263] on input "text" at bounding box center [676, 263] width 1286 height 29
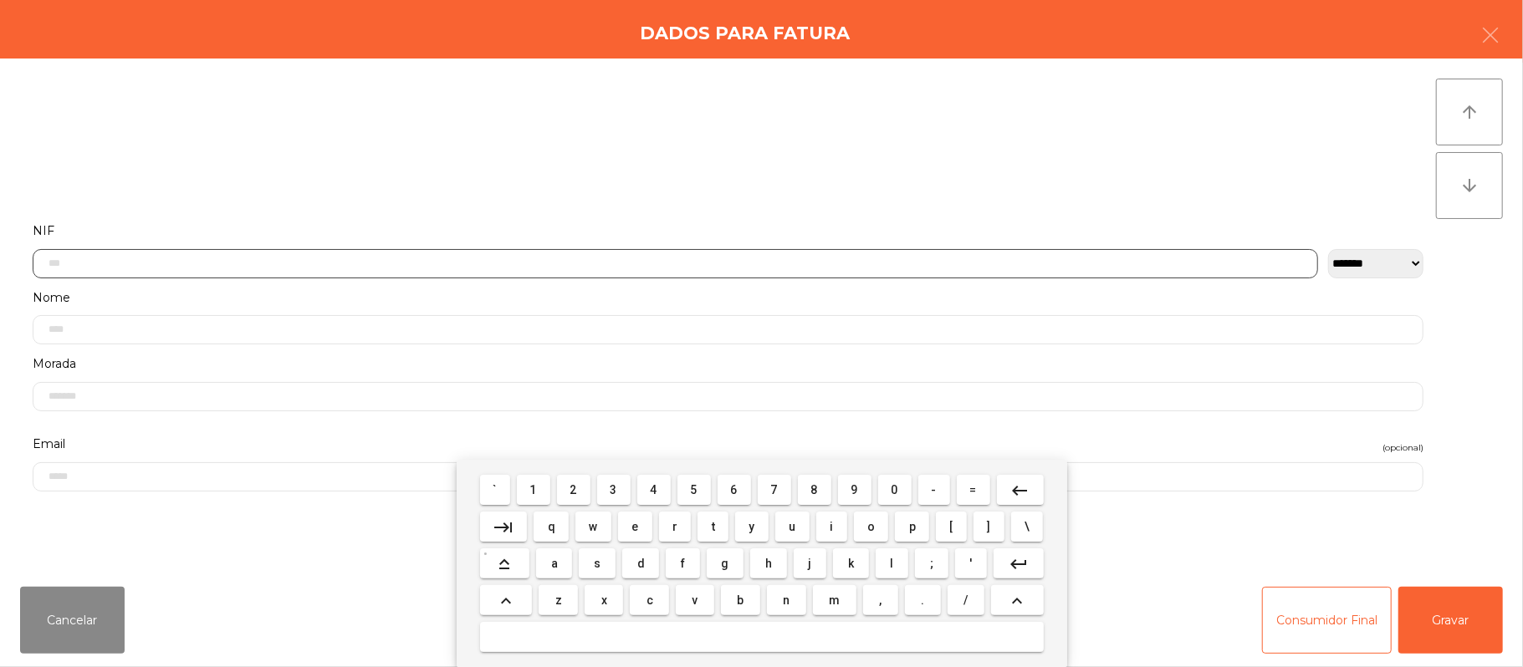
scroll to position [141, 0]
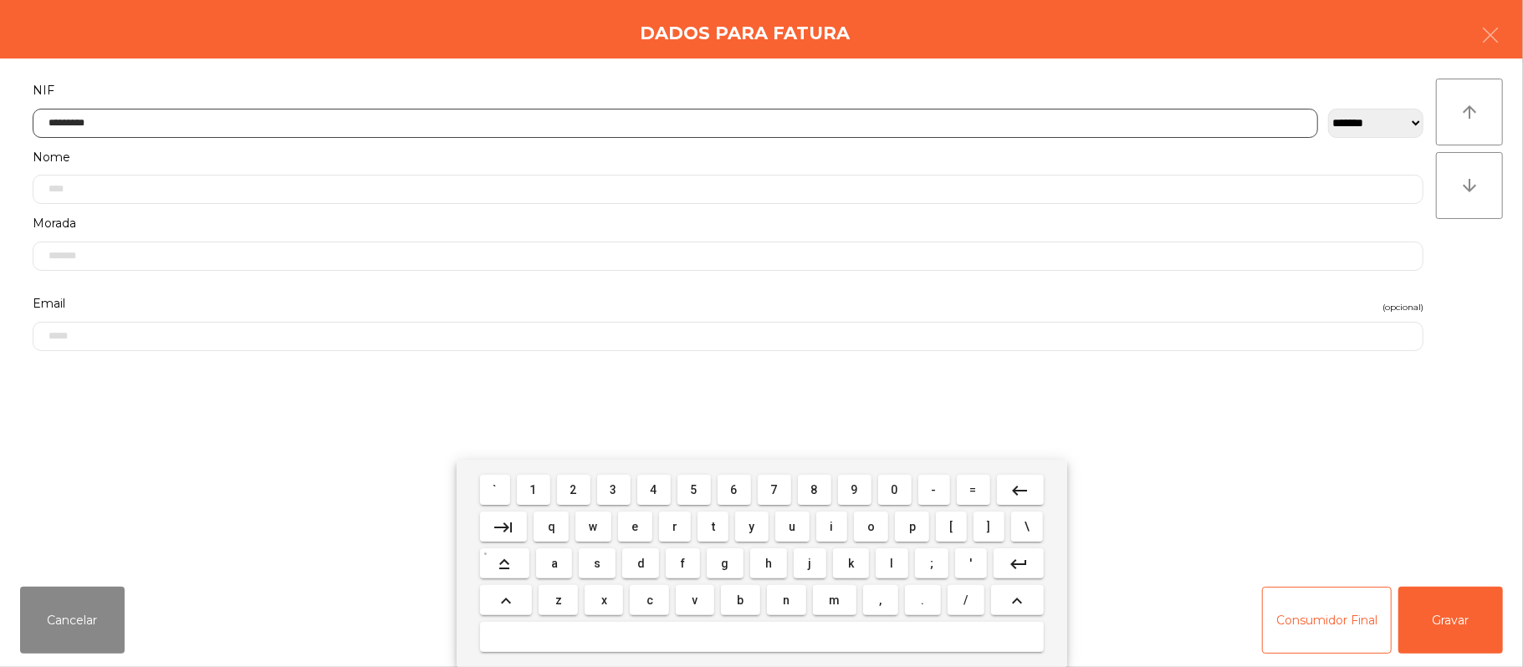
type input "*********"
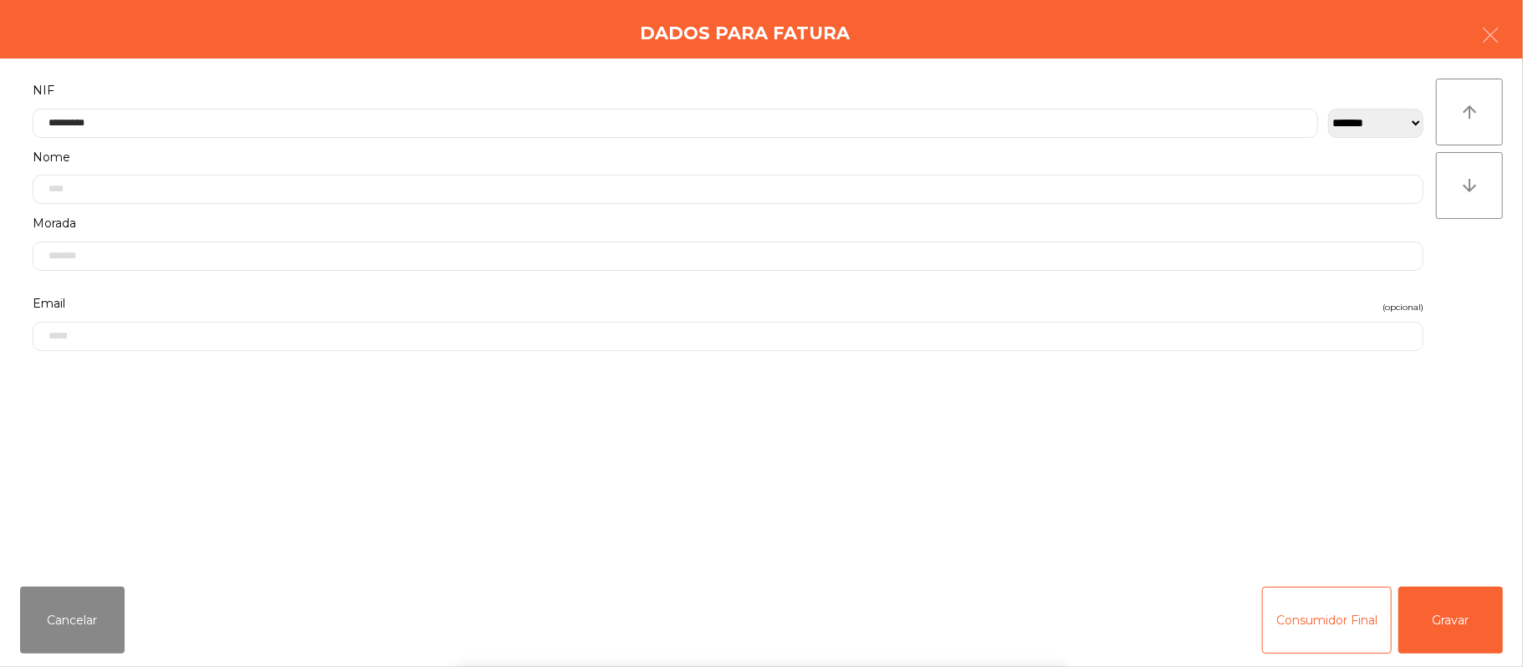
click at [1470, 632] on div "` 1 2 3 4 5 6 7 8 9 0 - = keyboard_backspace keyboard_tab q w e r t y u i o p […" at bounding box center [761, 563] width 1523 height 207
click at [1454, 626] on button "Gravar" at bounding box center [1451, 620] width 105 height 67
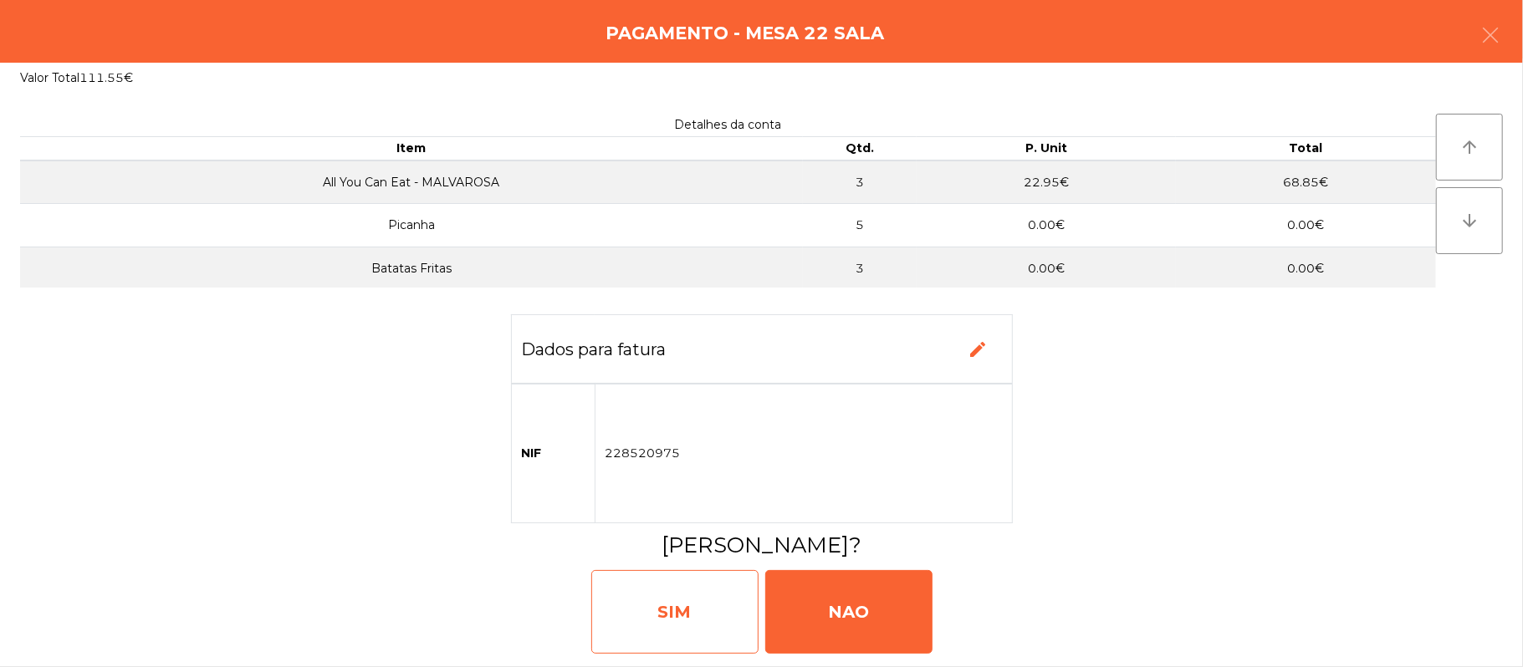
click at [676, 597] on div "SIM" at bounding box center [674, 612] width 167 height 84
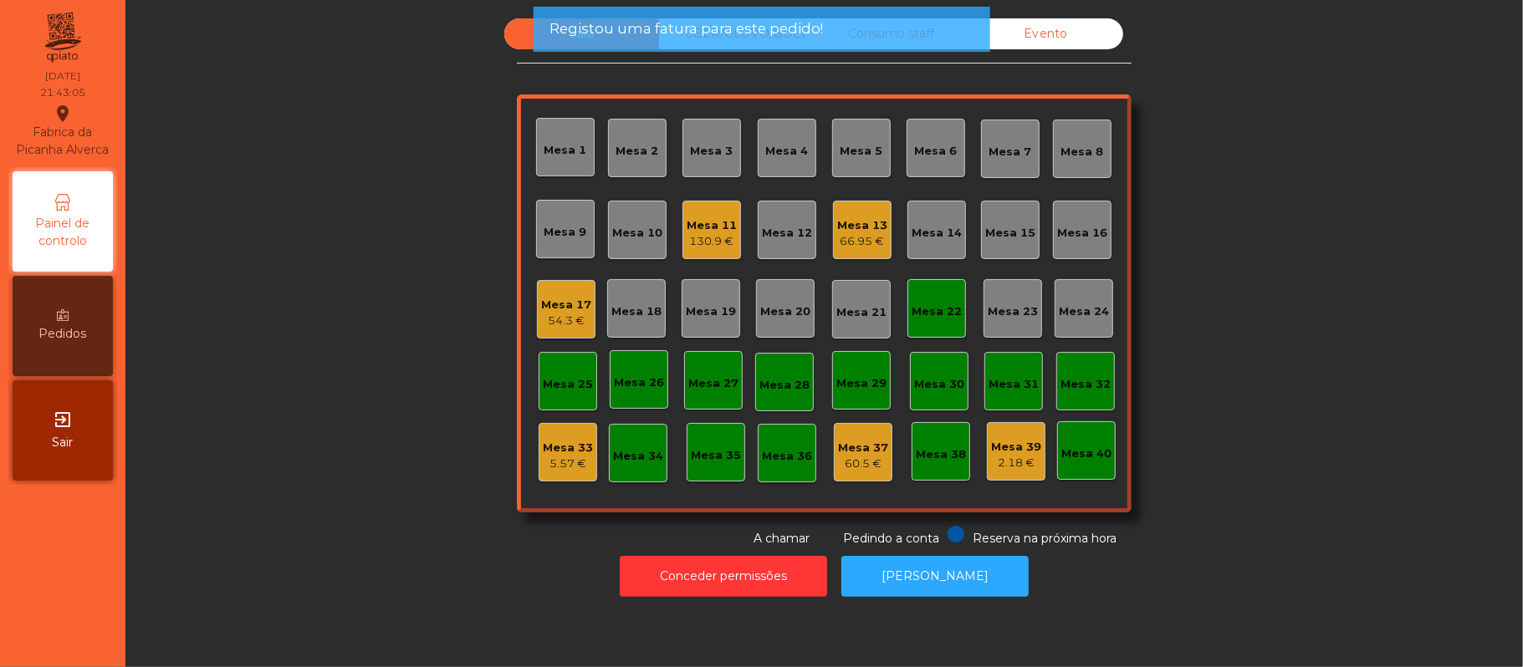
click at [918, 304] on div "Mesa 22" at bounding box center [937, 312] width 50 height 17
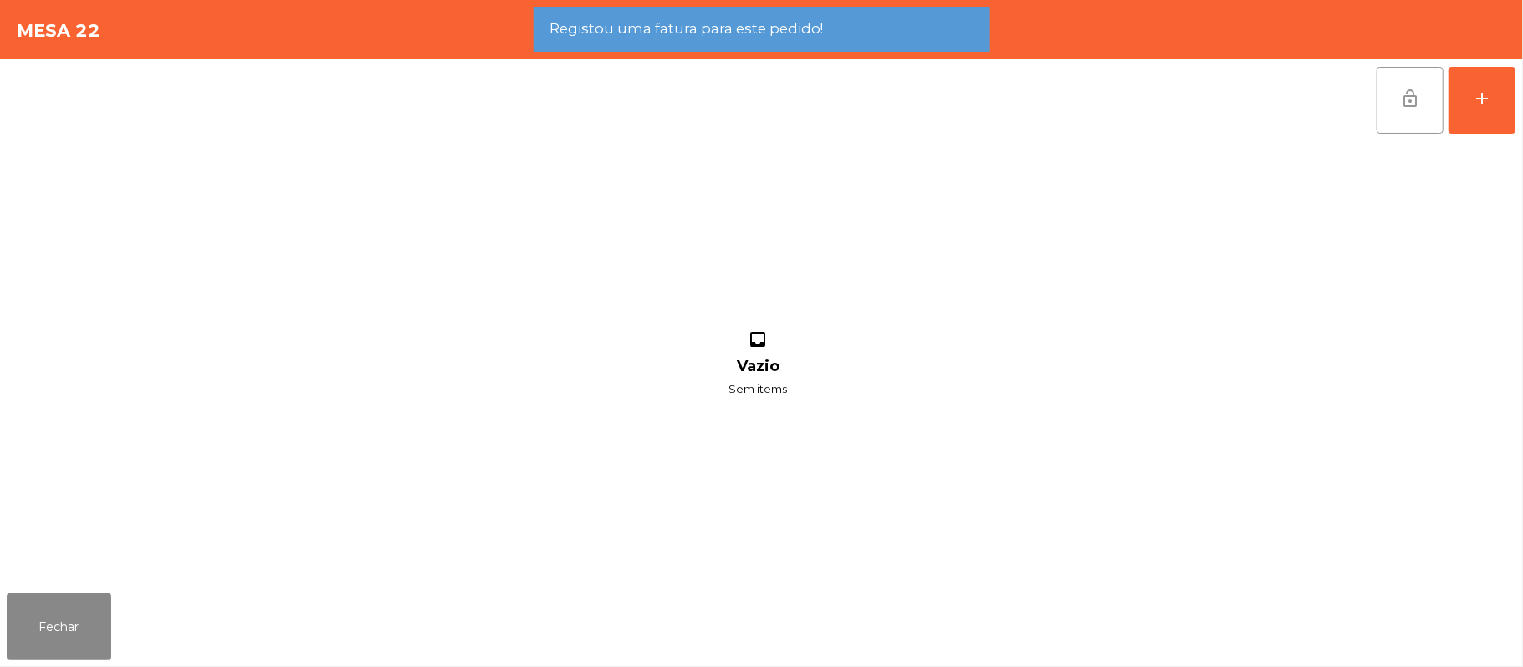
click at [1392, 109] on button "lock_open" at bounding box center [1410, 100] width 67 height 67
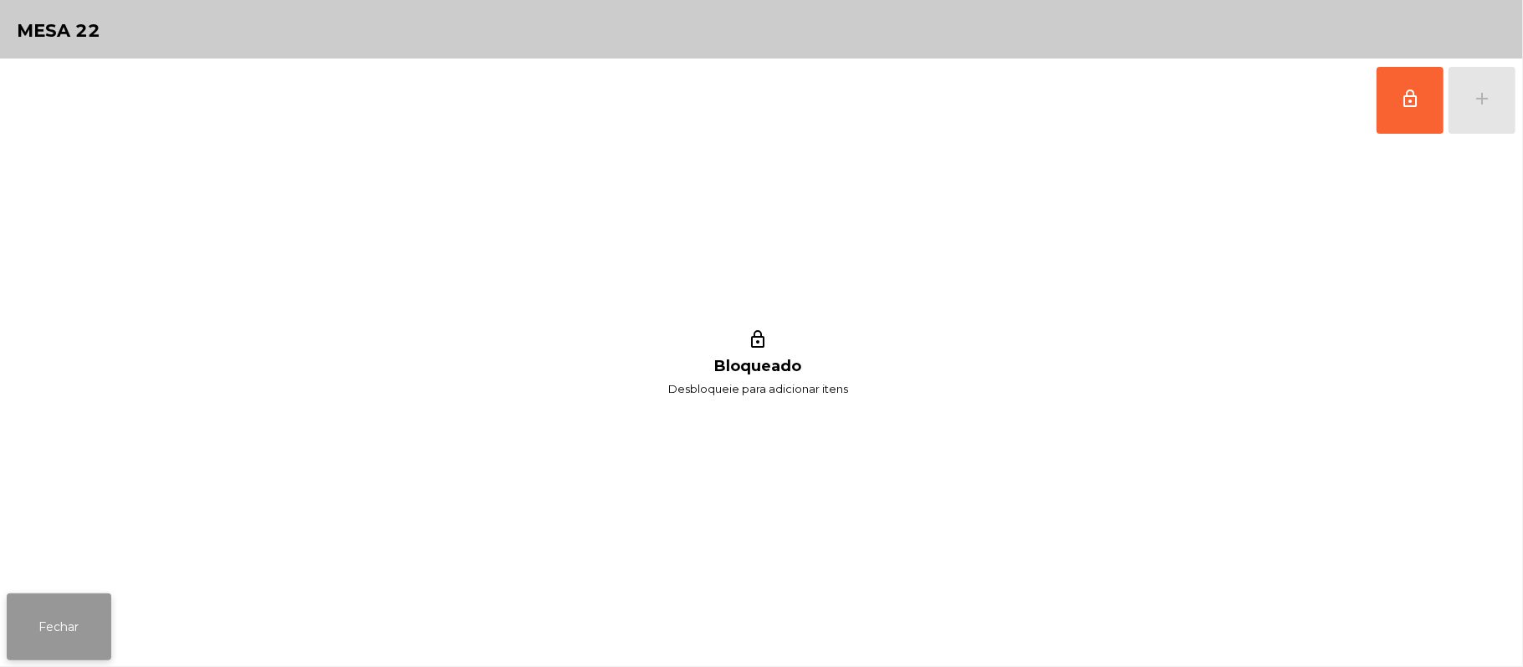
click at [95, 612] on button "Fechar" at bounding box center [59, 627] width 105 height 67
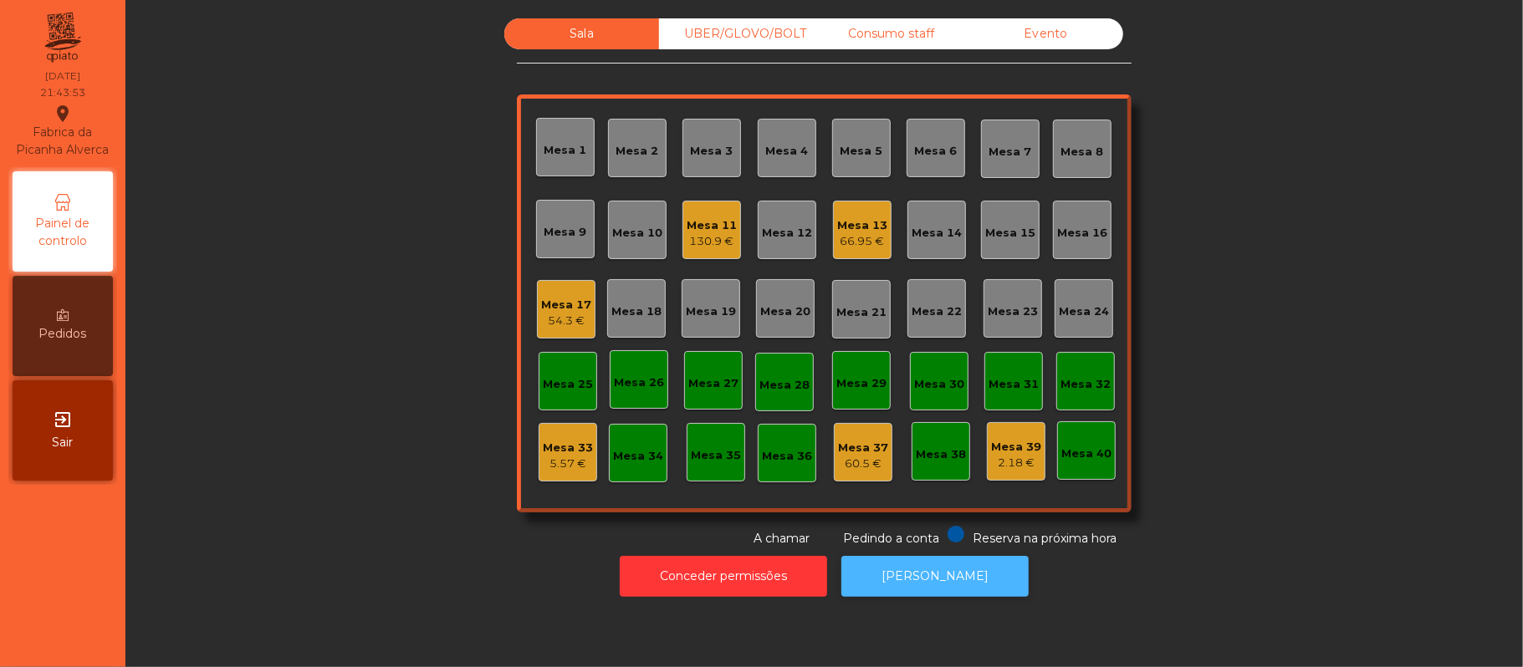
click at [947, 576] on button "[PERSON_NAME]" at bounding box center [934, 576] width 187 height 41
click at [860, 243] on div "66.95 €" at bounding box center [862, 241] width 50 height 17
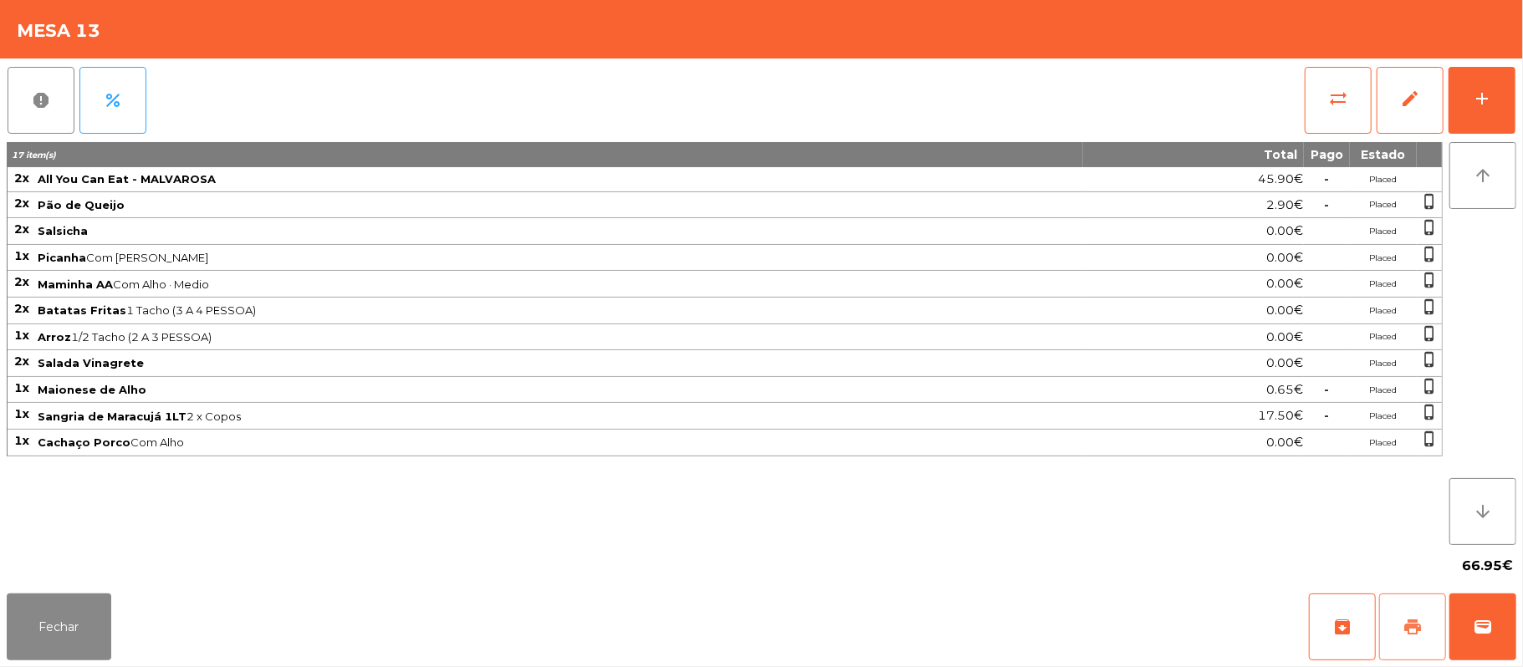
click at [1402, 621] on button "print" at bounding box center [1412, 627] width 67 height 67
click at [1504, 617] on button "wallet" at bounding box center [1483, 627] width 67 height 67
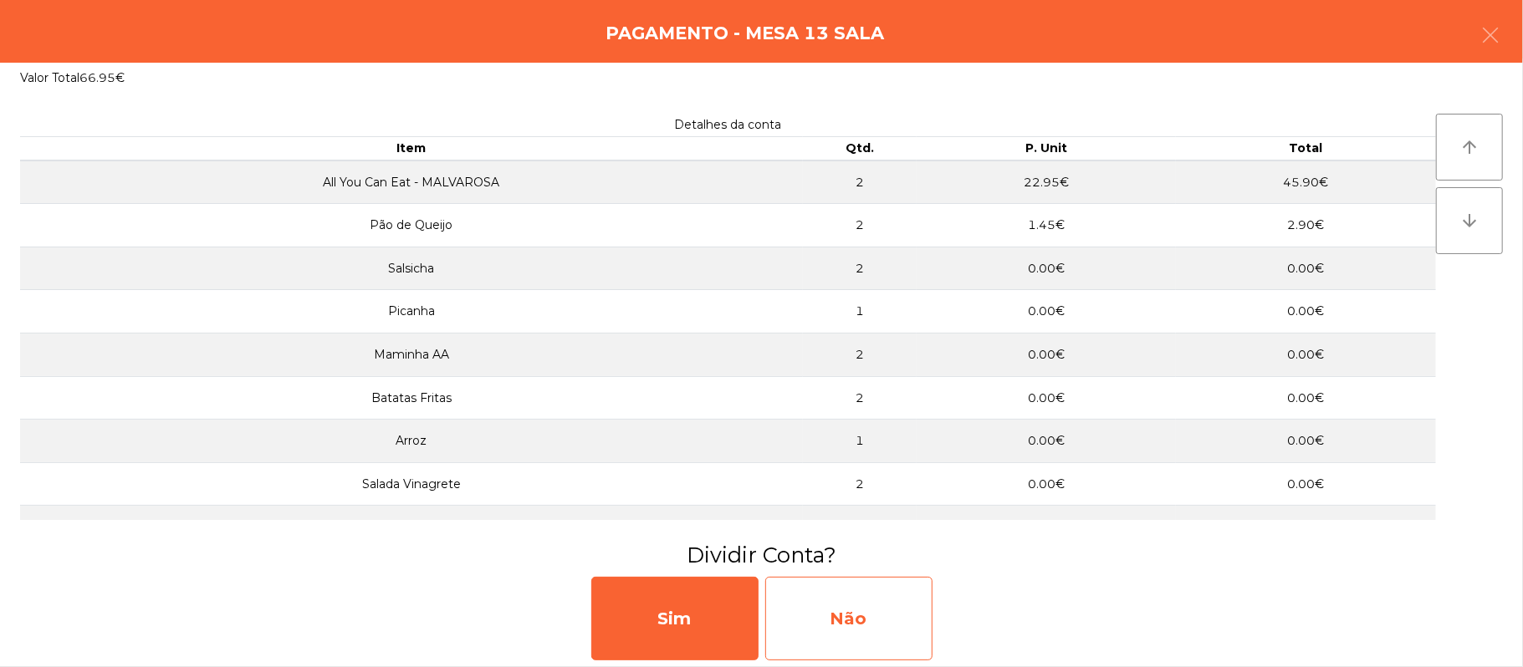
click at [873, 612] on div "Não" at bounding box center [848, 619] width 167 height 84
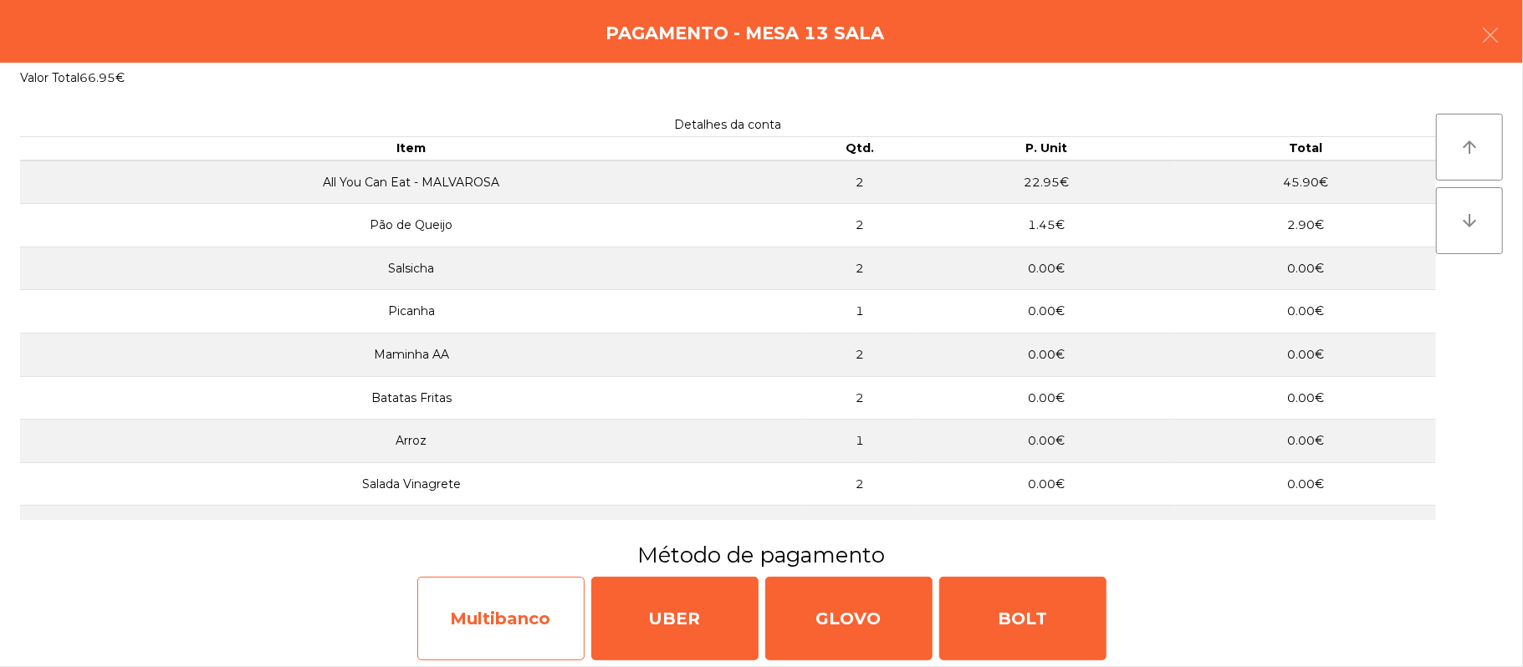
click at [514, 601] on div "Multibanco" at bounding box center [500, 619] width 167 height 84
select select "**"
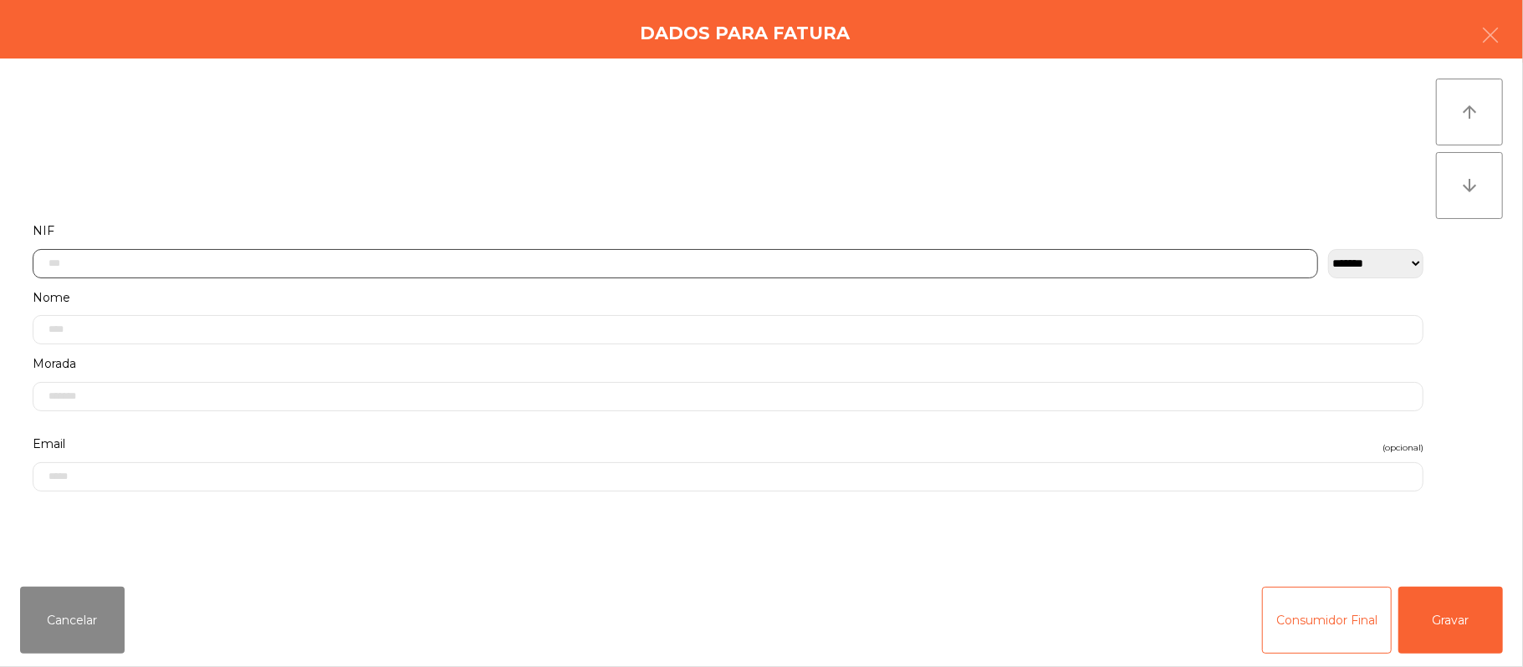
click at [738, 263] on input "text" at bounding box center [676, 263] width 1286 height 29
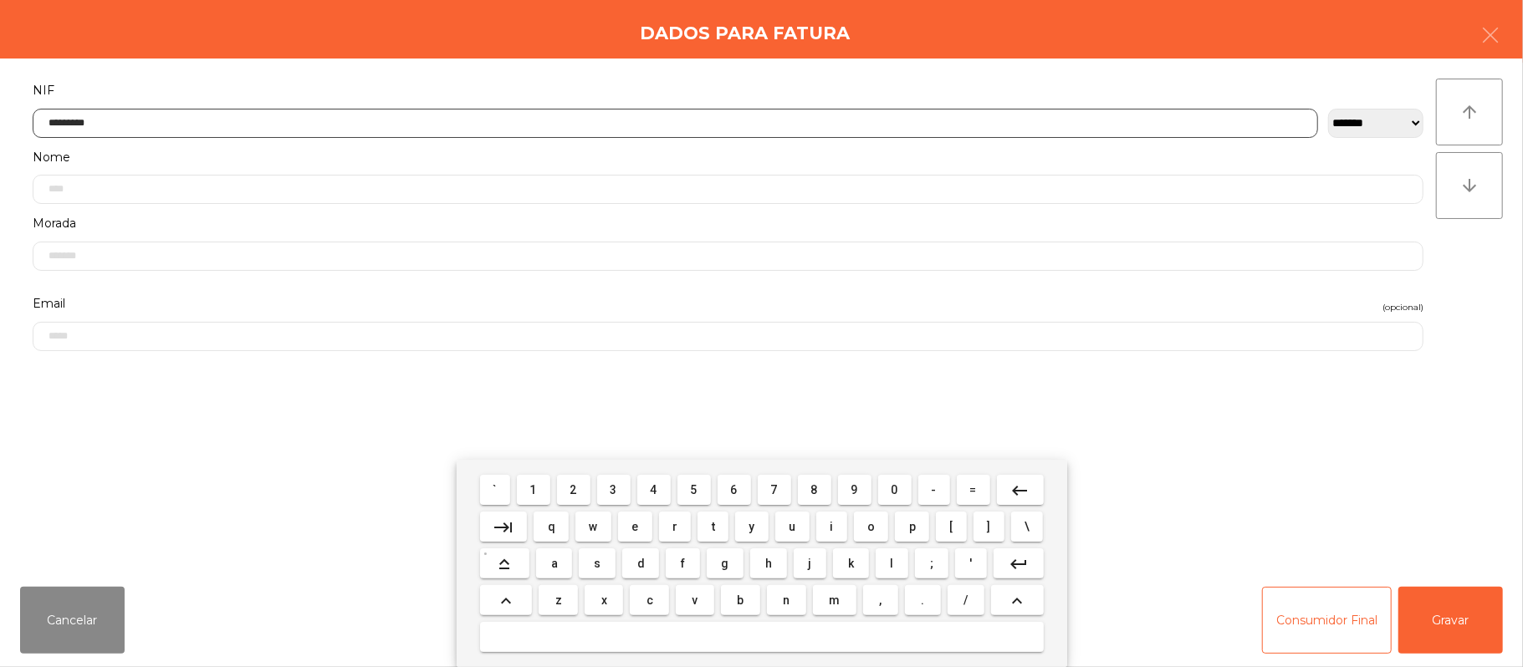
type input "*********"
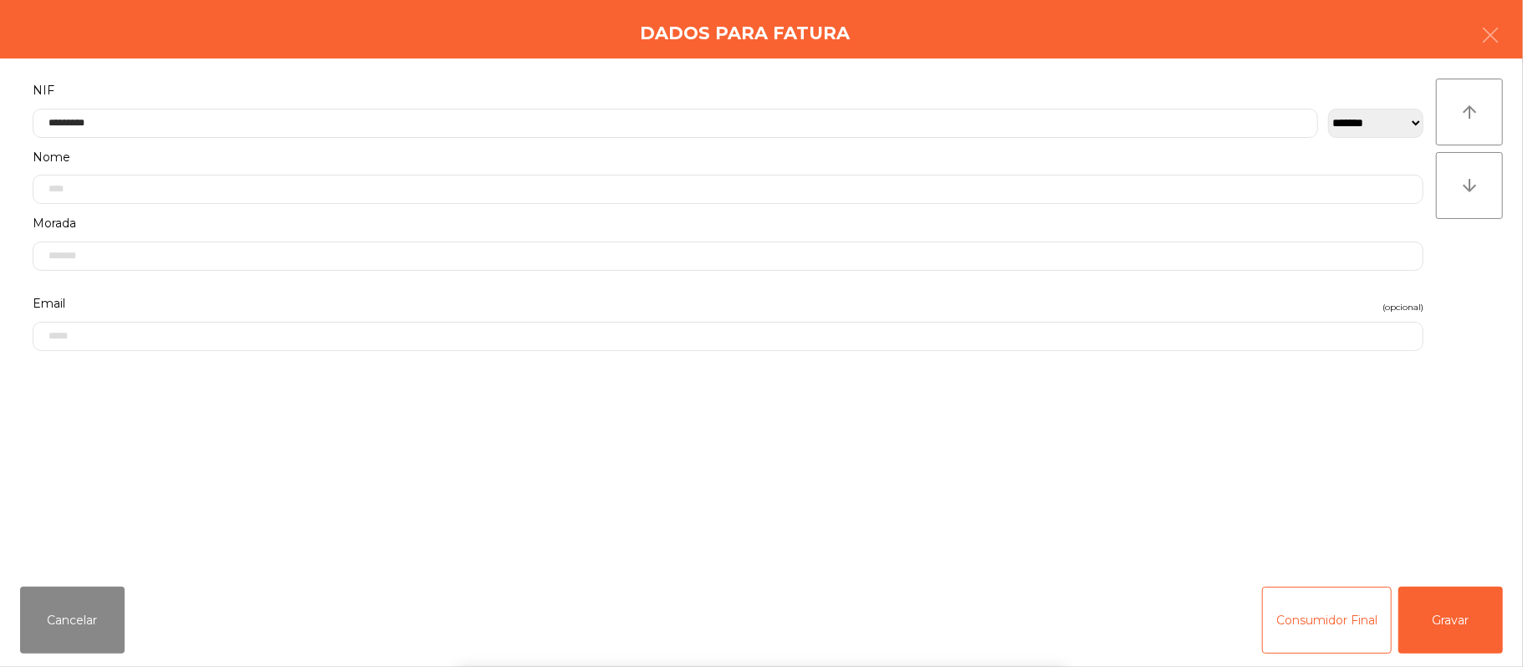
click at [1439, 626] on div "` 1 2 3 4 5 6 7 8 9 0 - = keyboard_backspace keyboard_tab q w e r t y u i o p […" at bounding box center [761, 563] width 1523 height 207
click at [1452, 621] on button "Gravar" at bounding box center [1451, 620] width 105 height 67
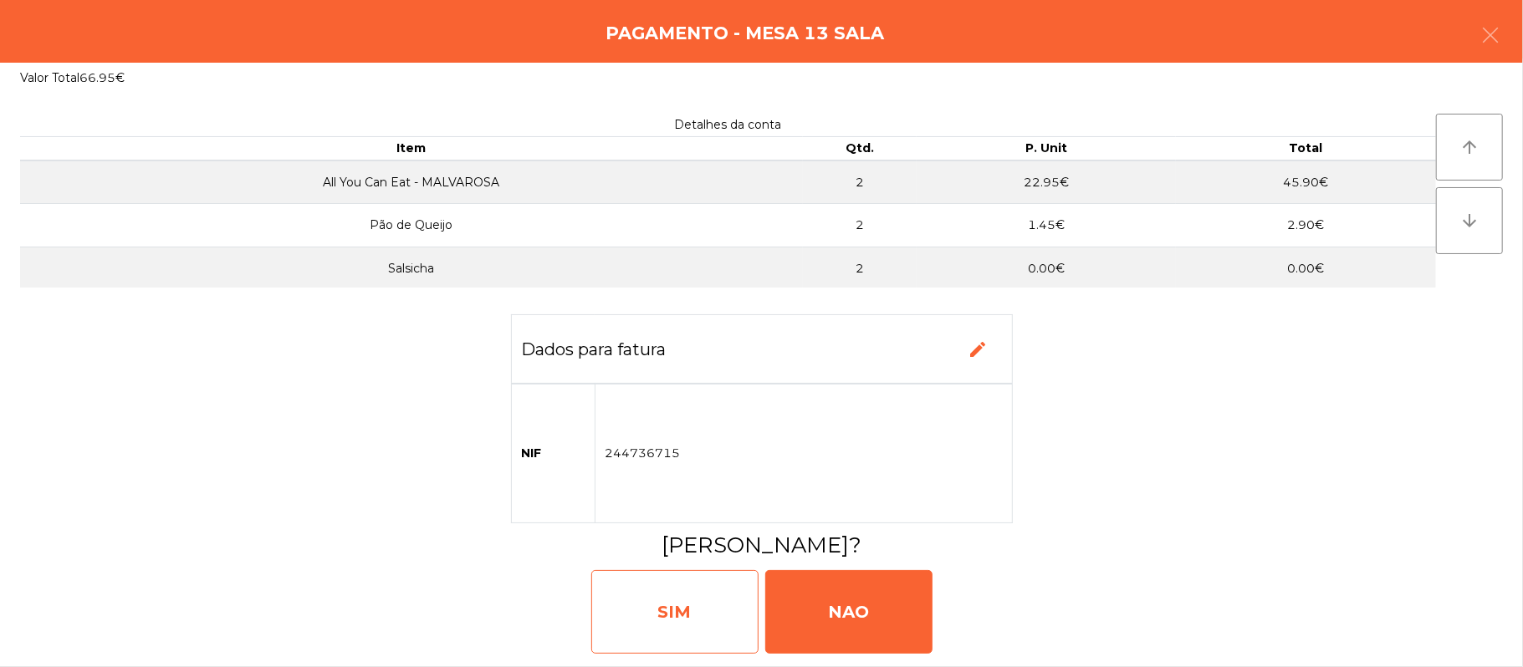
click at [672, 623] on div "SIM" at bounding box center [674, 612] width 167 height 84
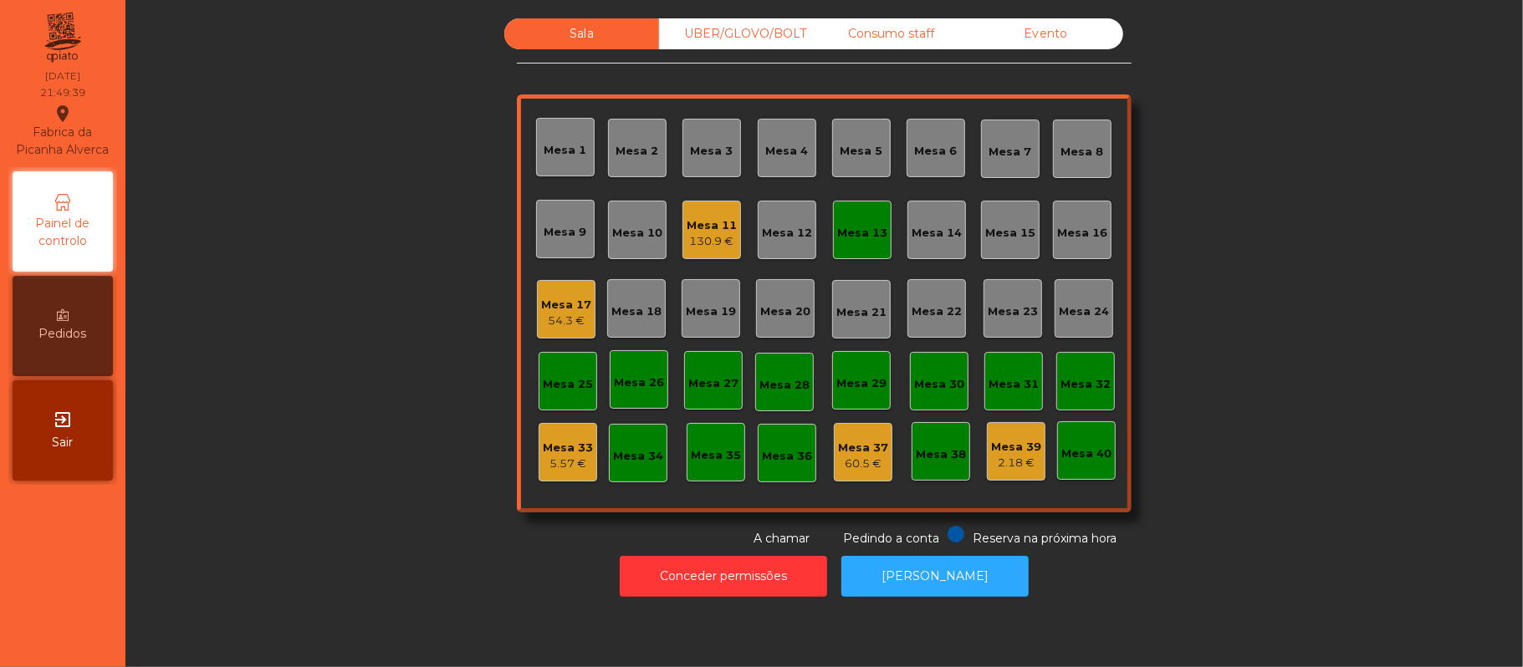
click at [861, 251] on div "Mesa 13" at bounding box center [862, 230] width 59 height 59
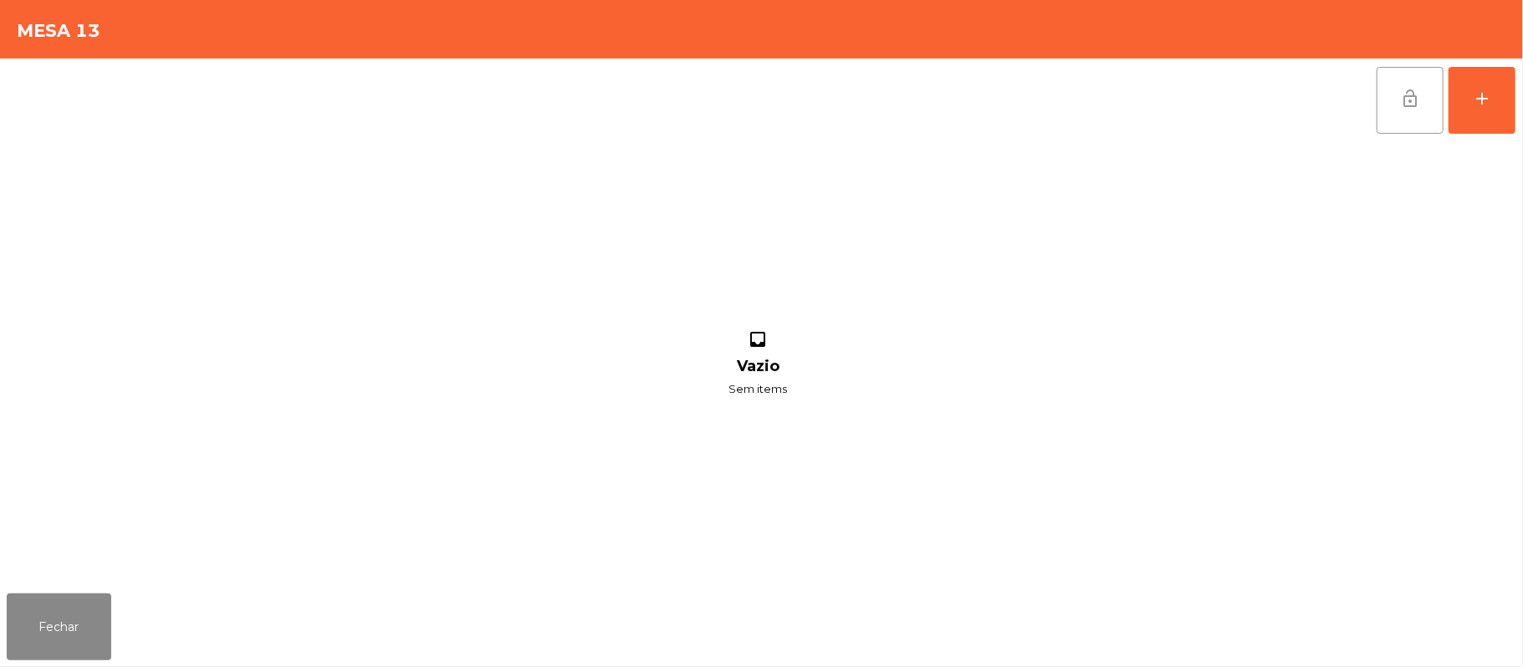
click at [1409, 99] on span "lock_open" at bounding box center [1410, 99] width 20 height 20
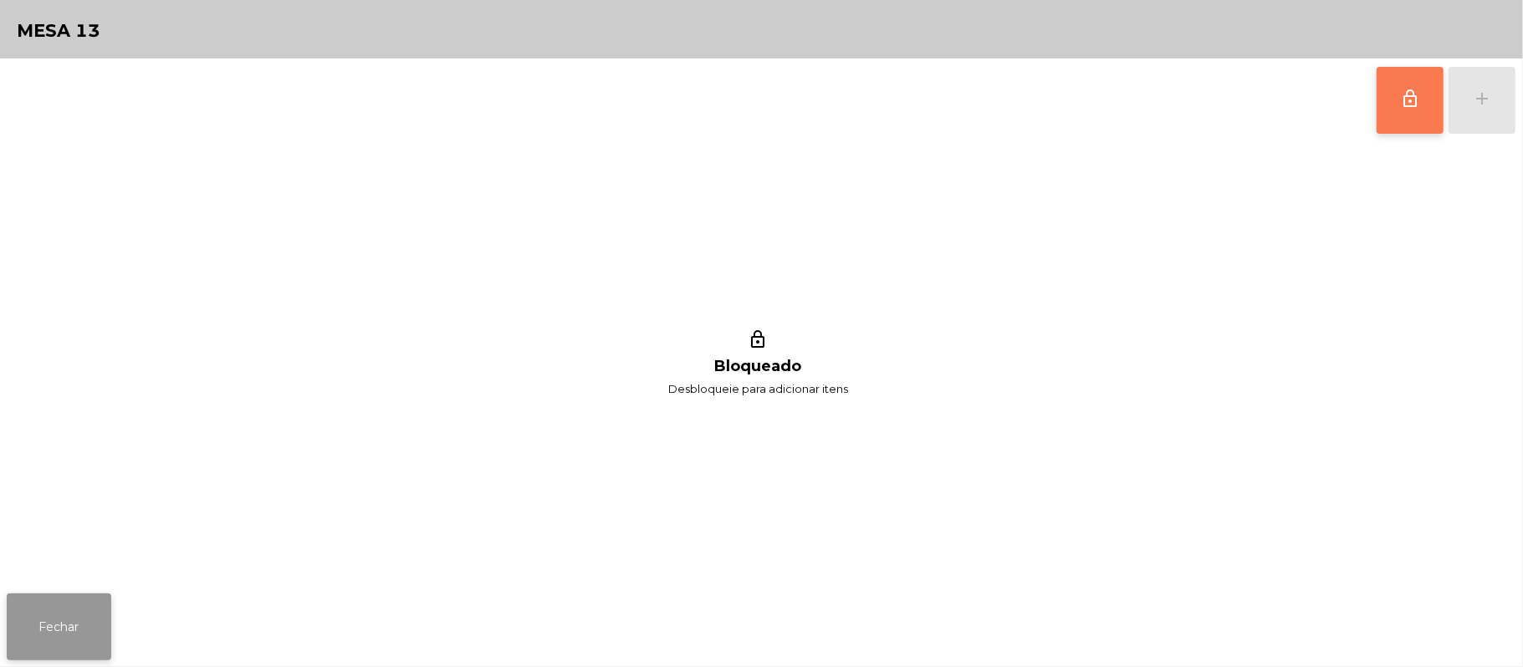
click at [35, 619] on button "Fechar" at bounding box center [59, 627] width 105 height 67
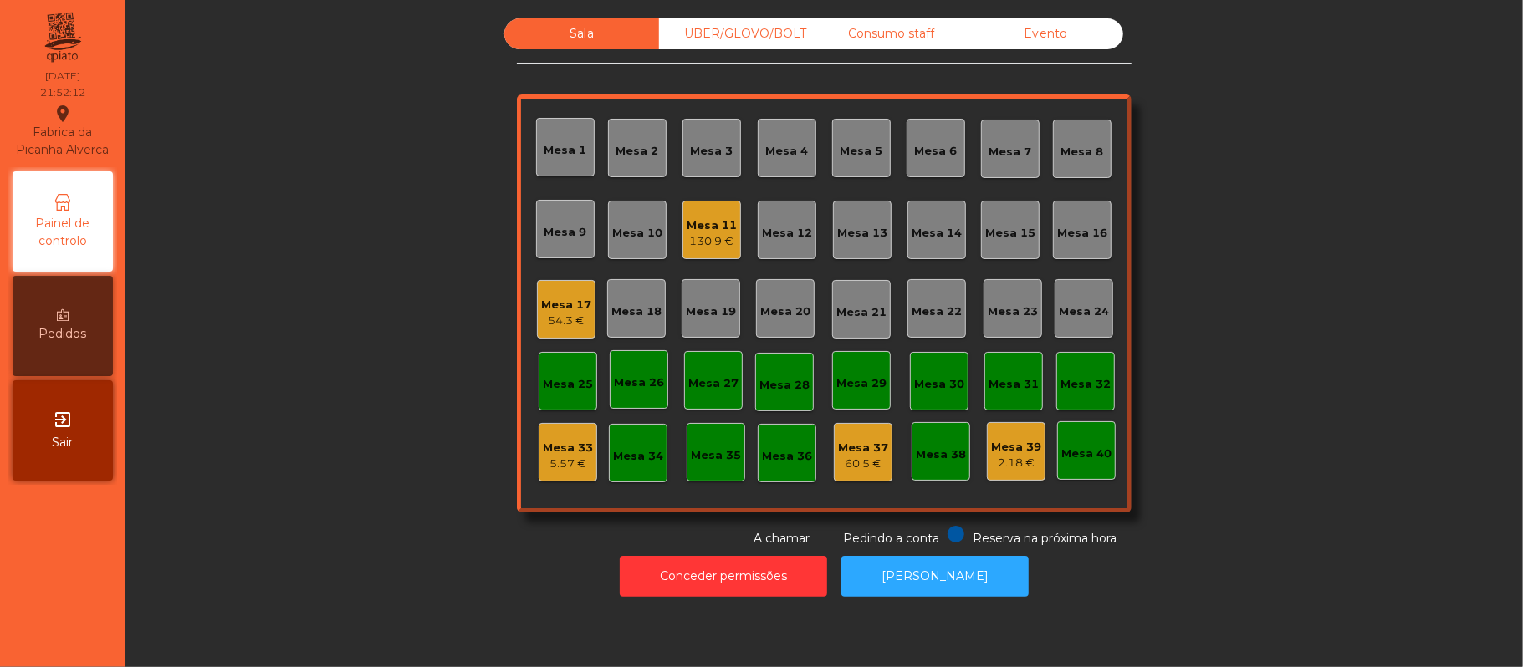
click at [927, 38] on div "Consumo staff" at bounding box center [891, 33] width 155 height 31
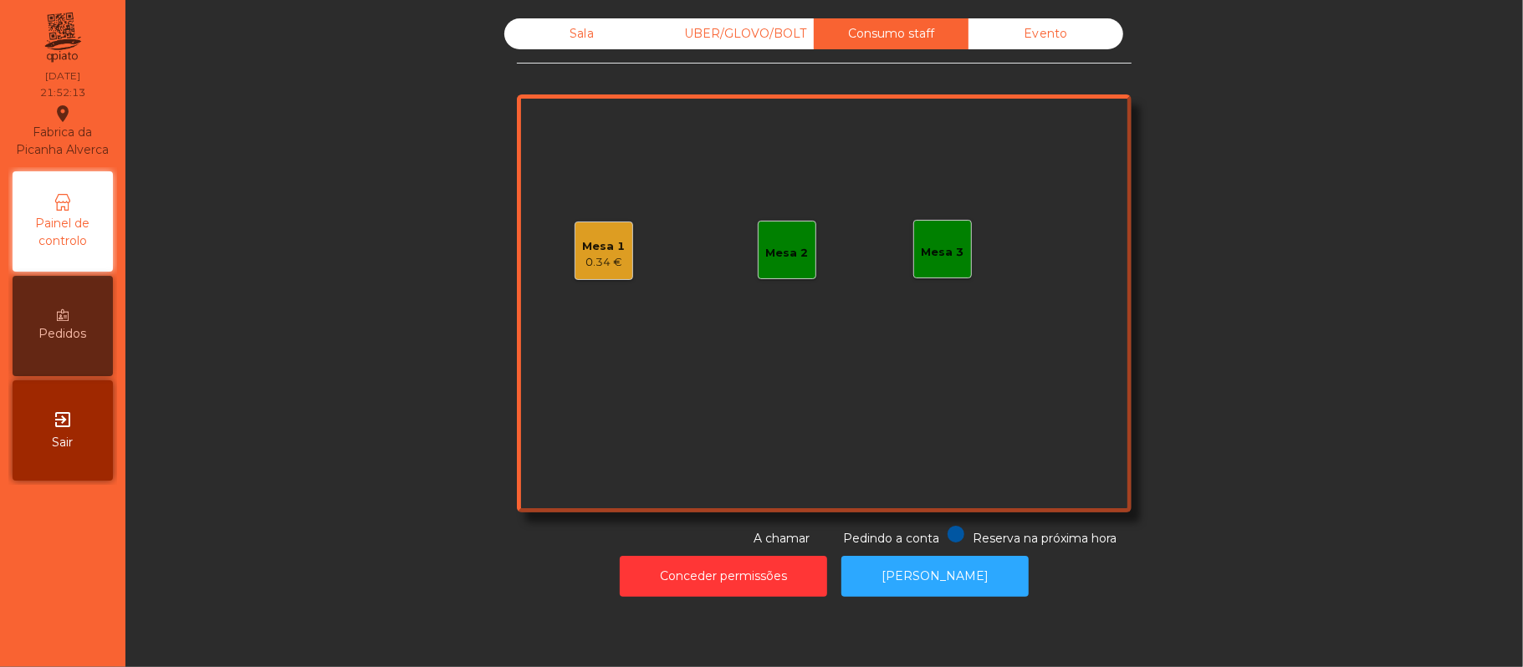
click at [960, 261] on div "Mesa 3" at bounding box center [942, 249] width 59 height 59
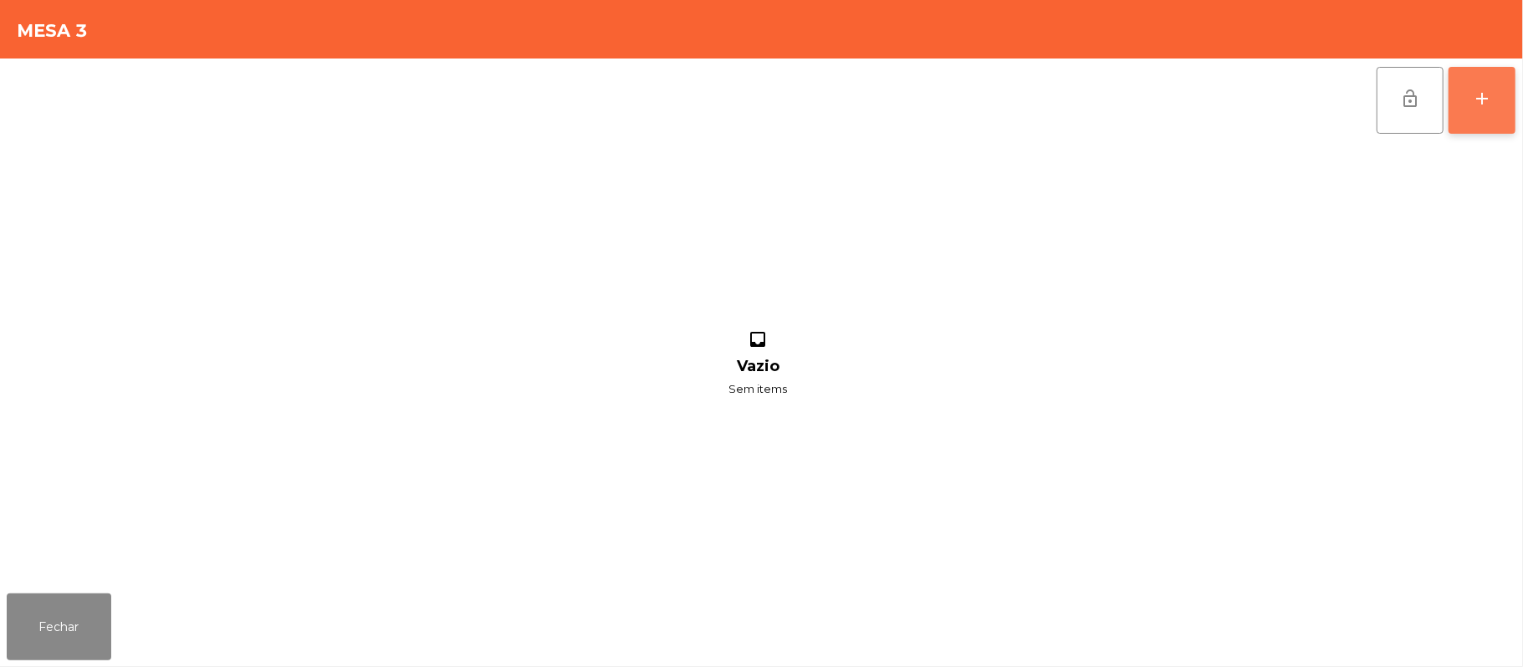
click at [1470, 119] on button "add" at bounding box center [1482, 100] width 67 height 67
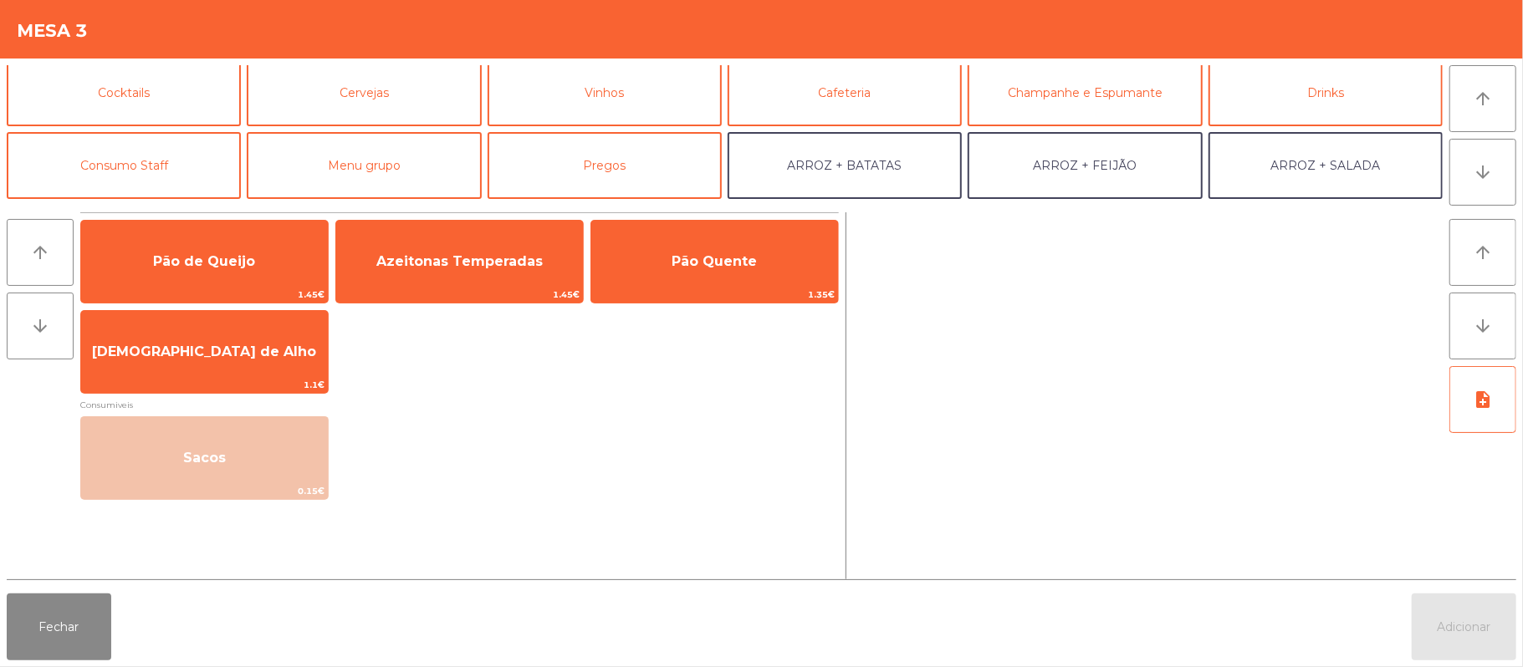
scroll to position [88, 0]
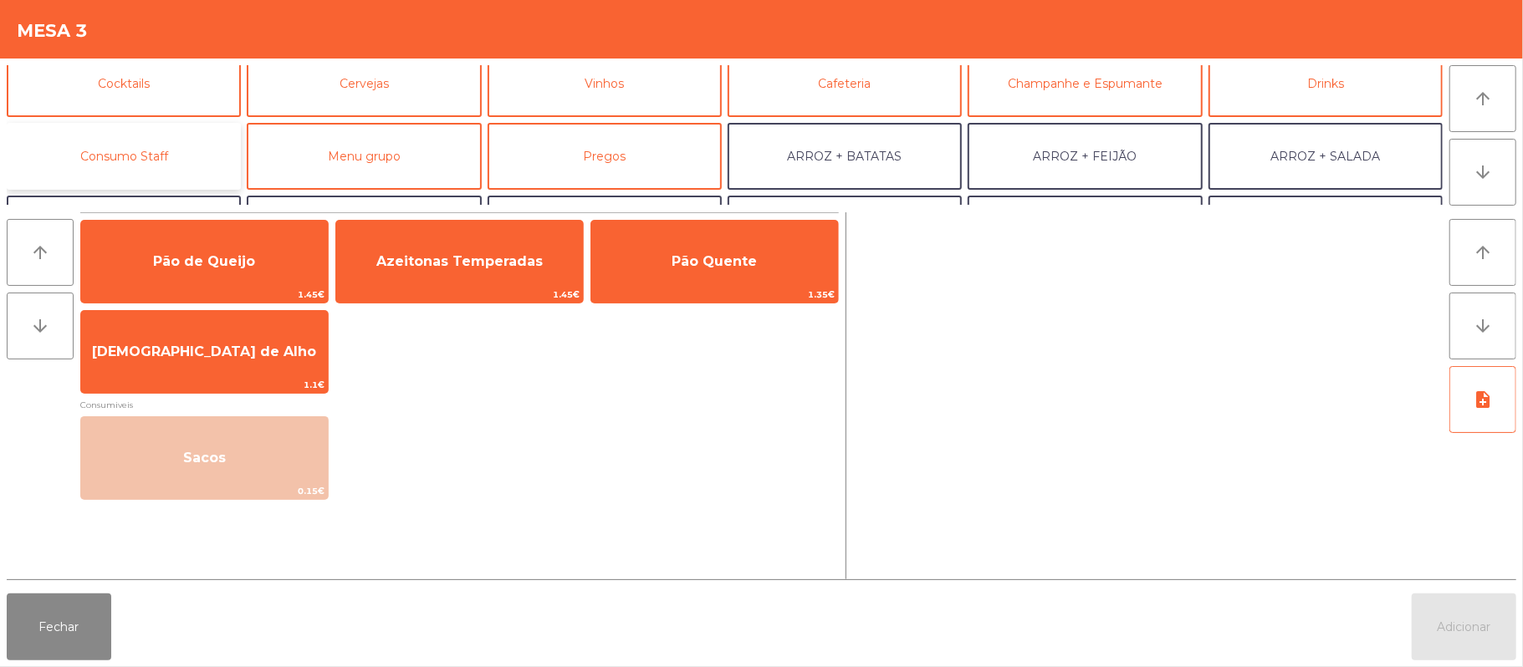
click at [199, 129] on button "Consumo Staff" at bounding box center [124, 156] width 234 height 67
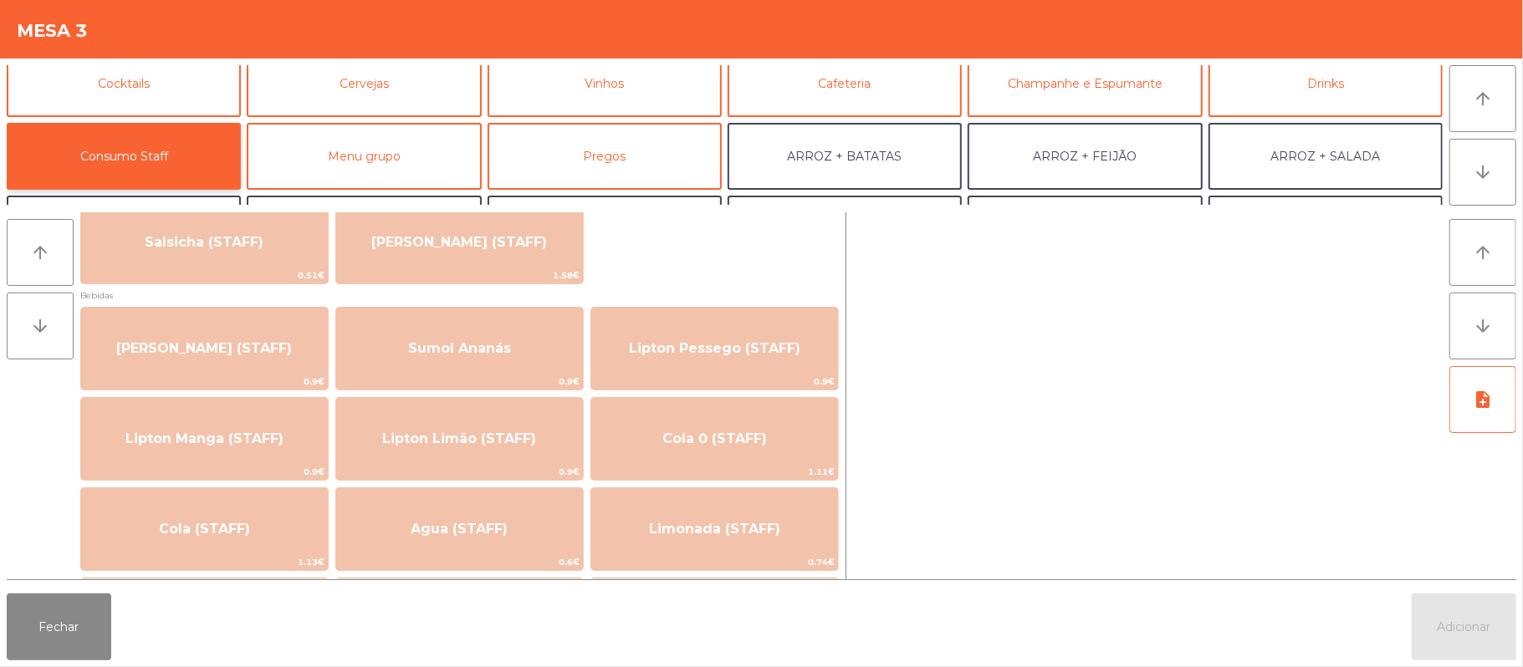
scroll to position [137, 0]
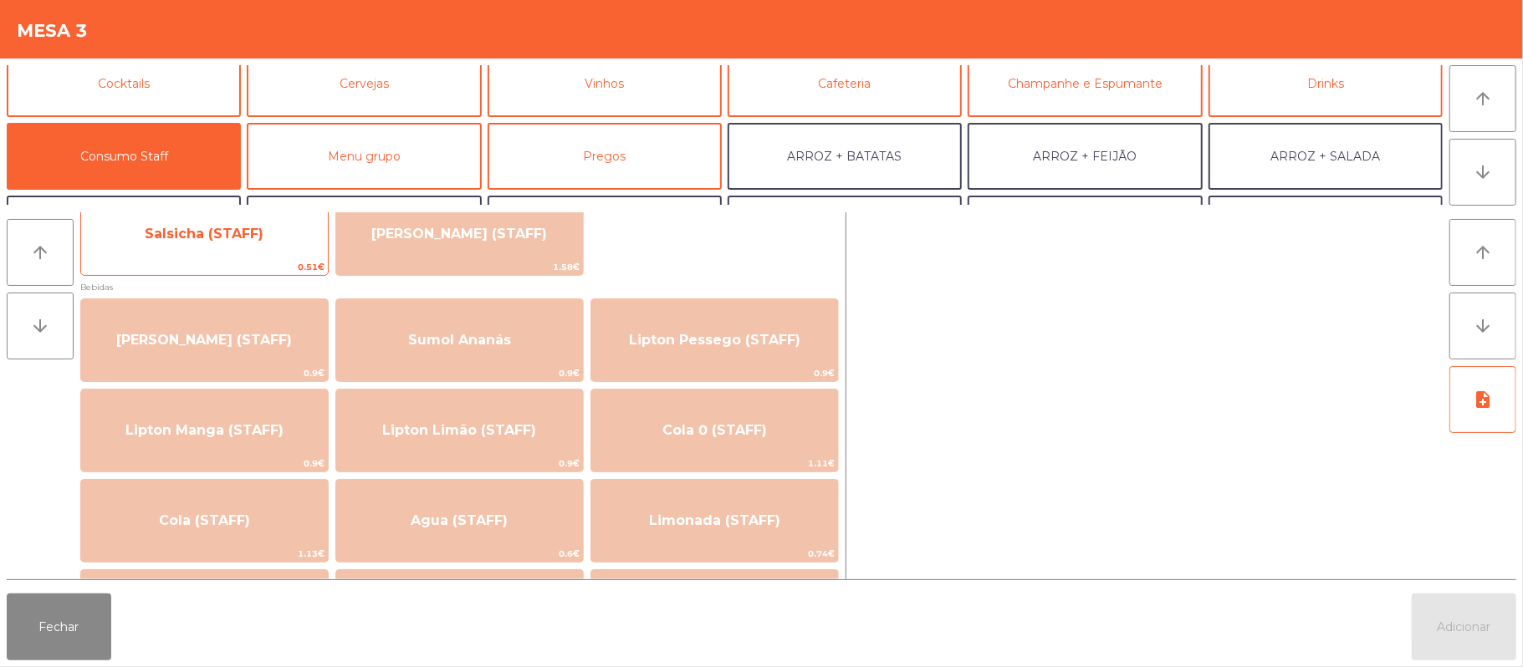
click at [258, 268] on span "0.51€" at bounding box center [204, 267] width 247 height 16
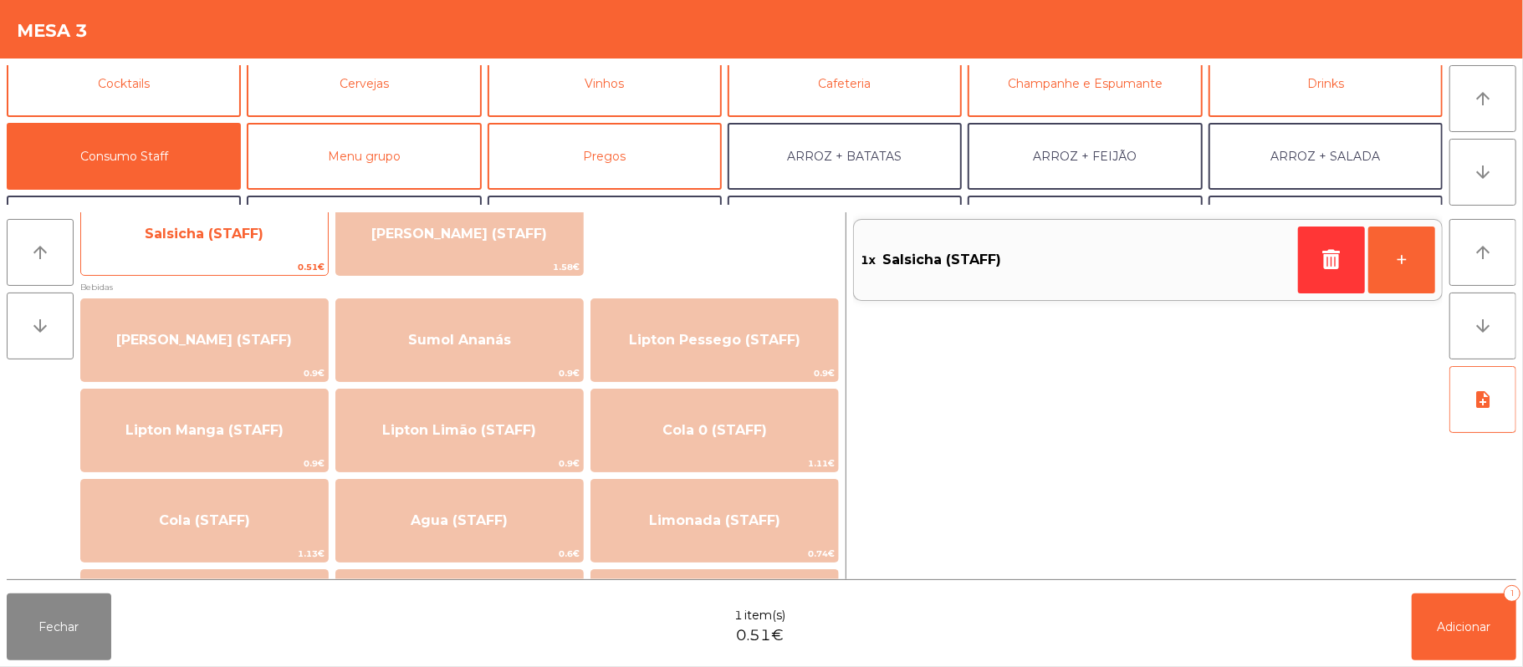
click at [269, 244] on span "Salsicha (STAFF)" at bounding box center [204, 234] width 247 height 45
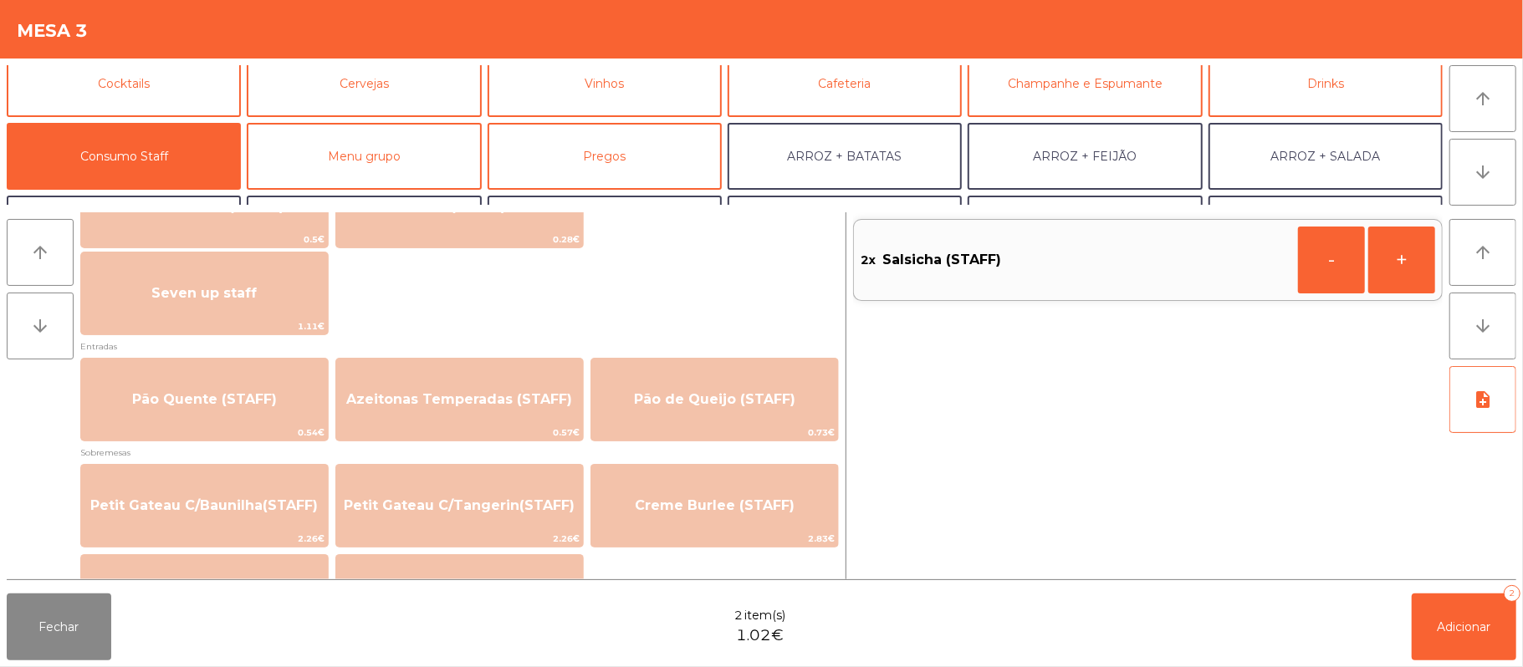
scroll to position [1048, 0]
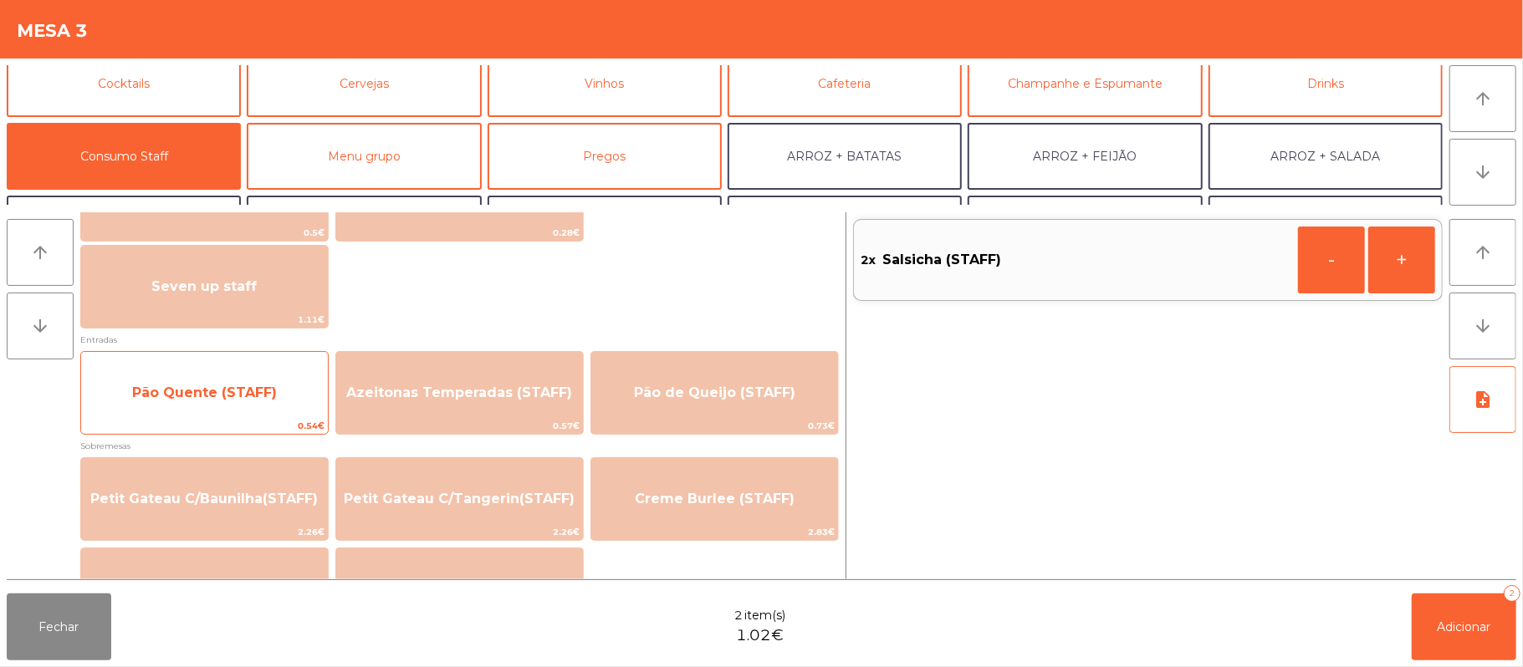
click at [274, 382] on span "Pão Quente (STAFF)" at bounding box center [204, 393] width 247 height 45
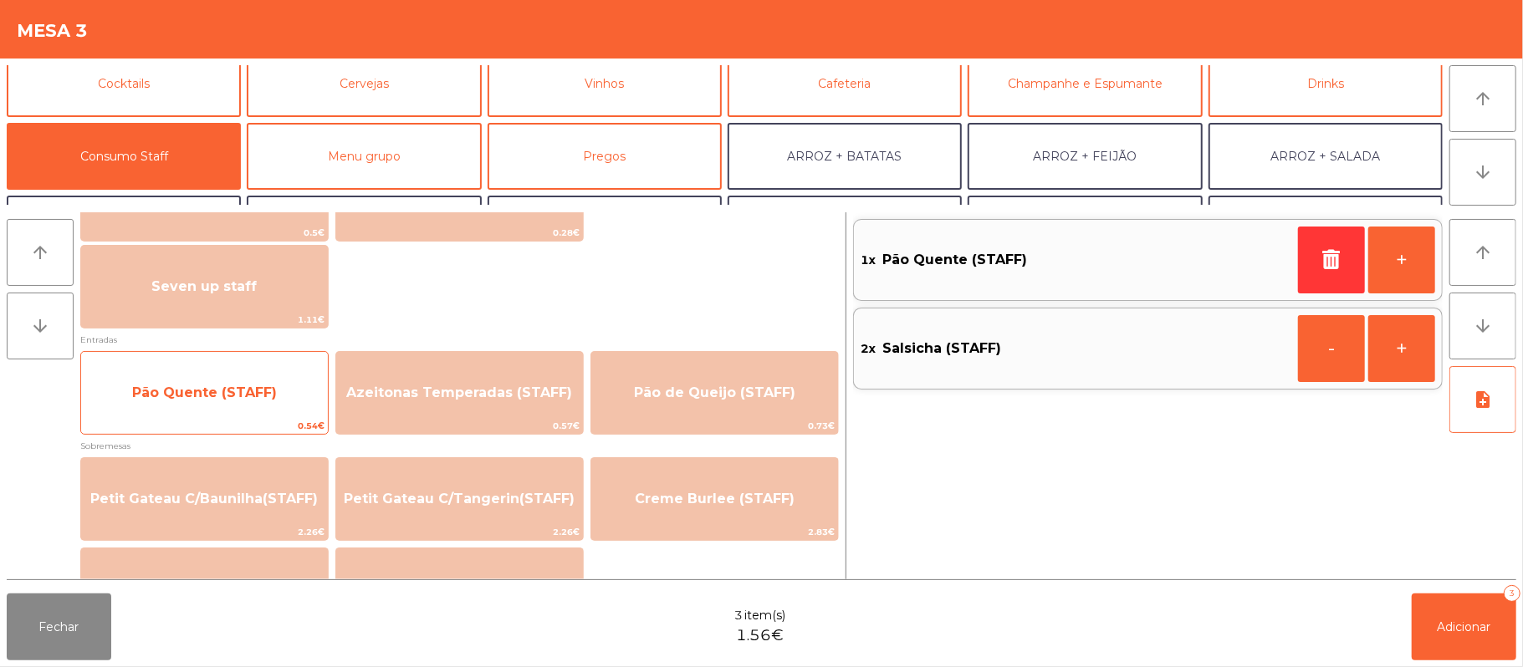
click at [245, 428] on span "0.54€" at bounding box center [204, 426] width 247 height 16
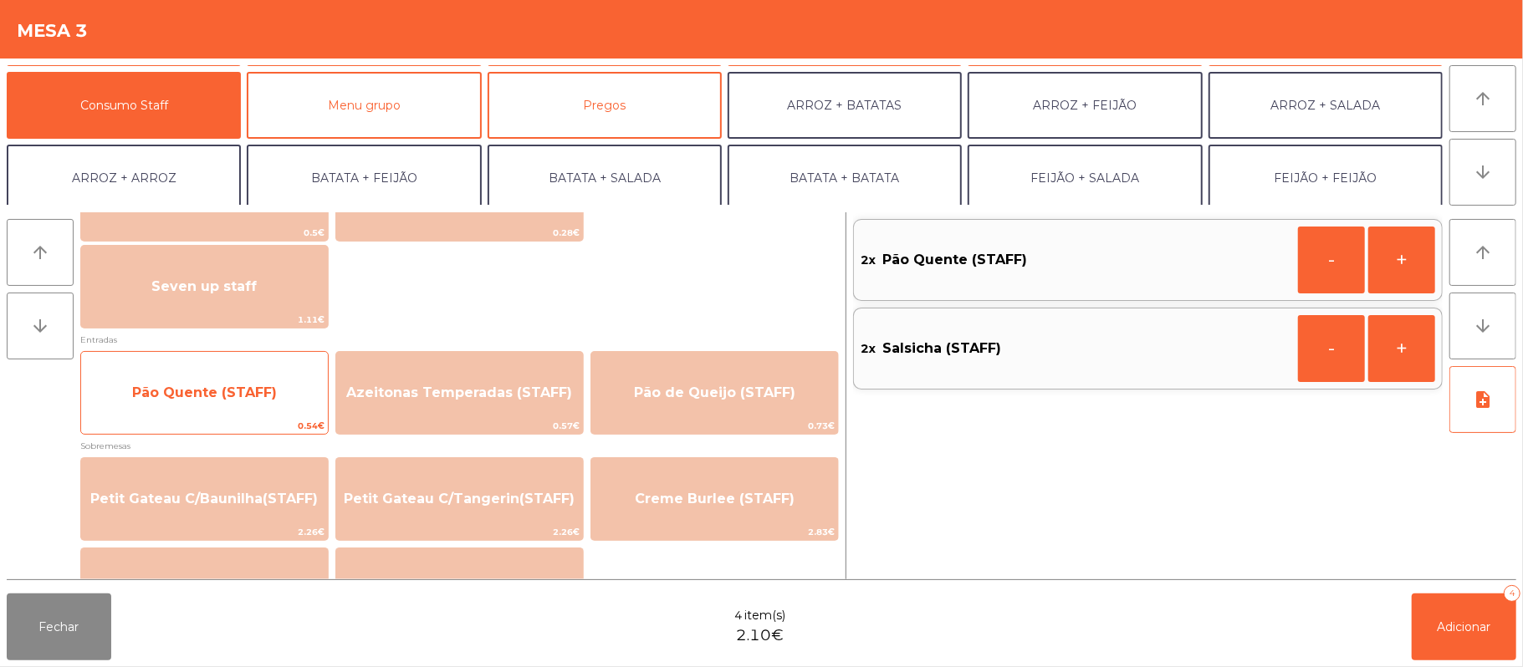
scroll to position [141, 0]
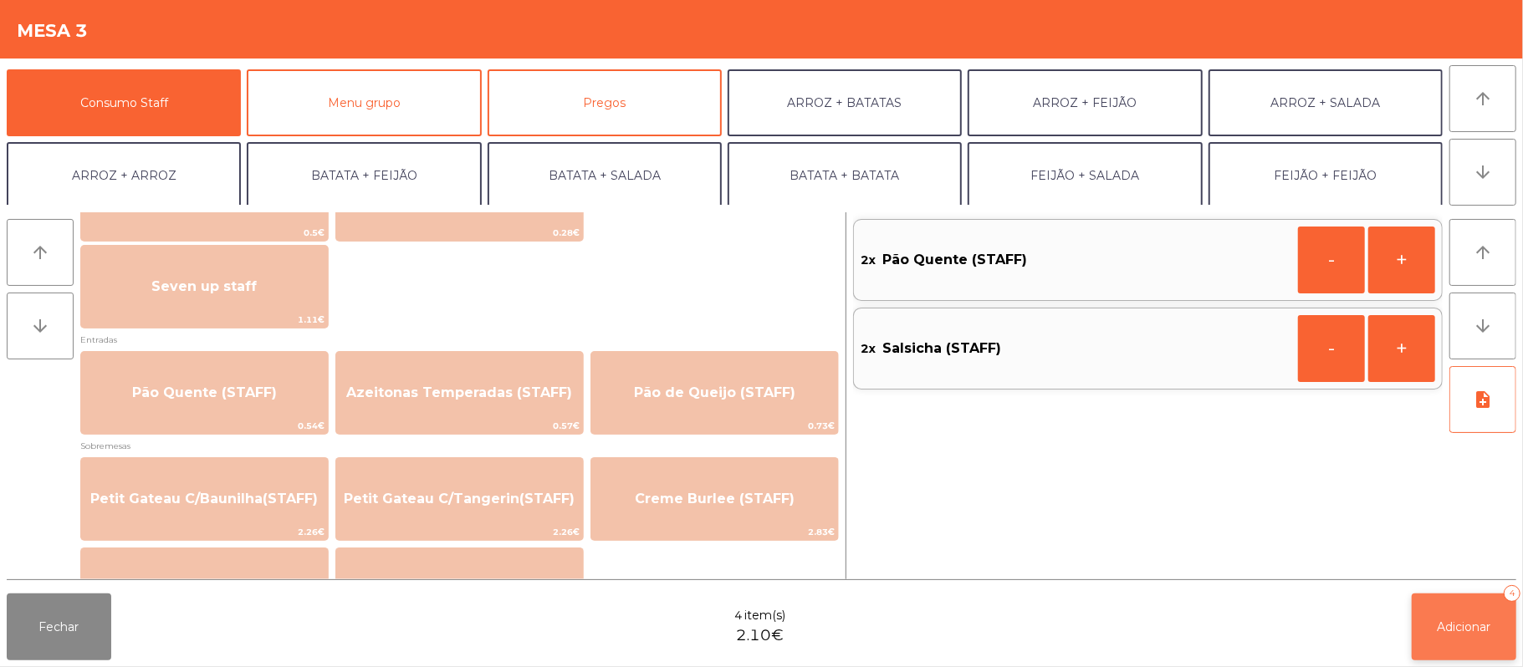
click at [1462, 641] on button "Adicionar 4" at bounding box center [1464, 627] width 105 height 67
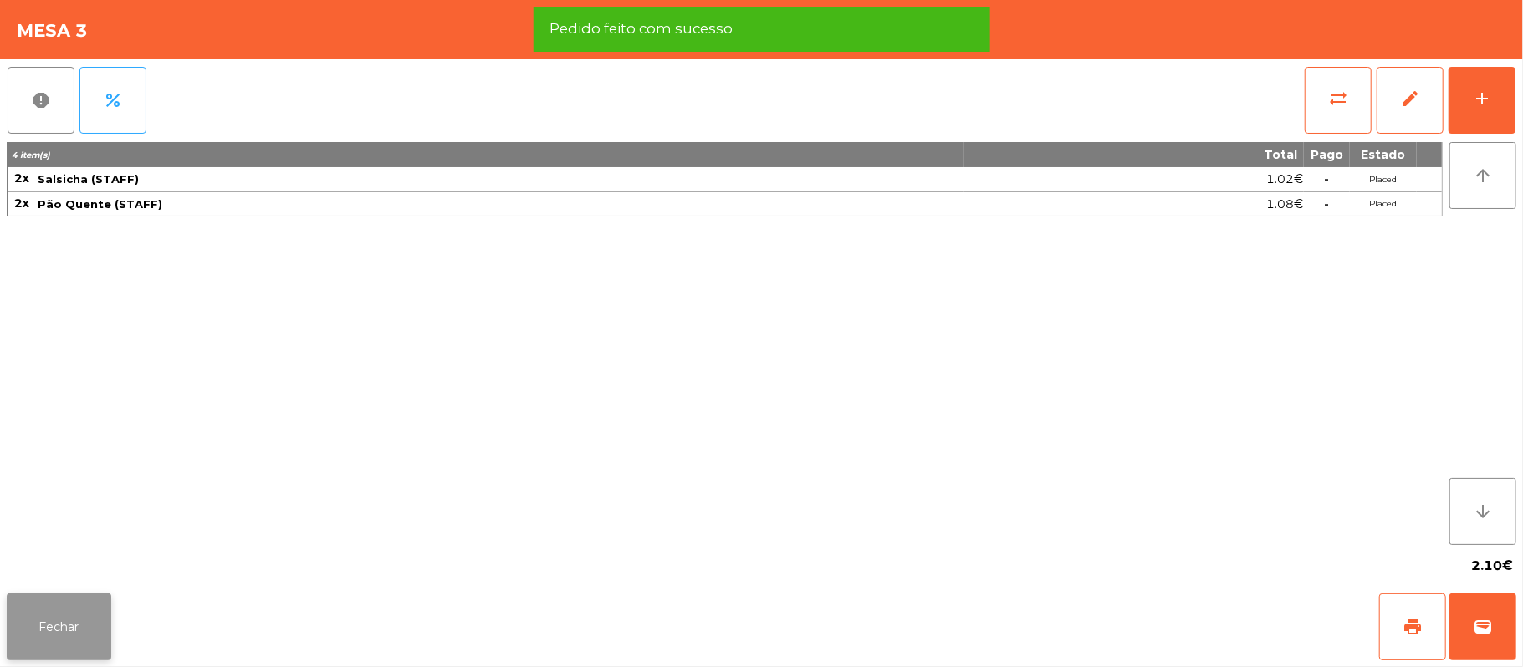
click at [94, 652] on button "Fechar" at bounding box center [59, 627] width 105 height 67
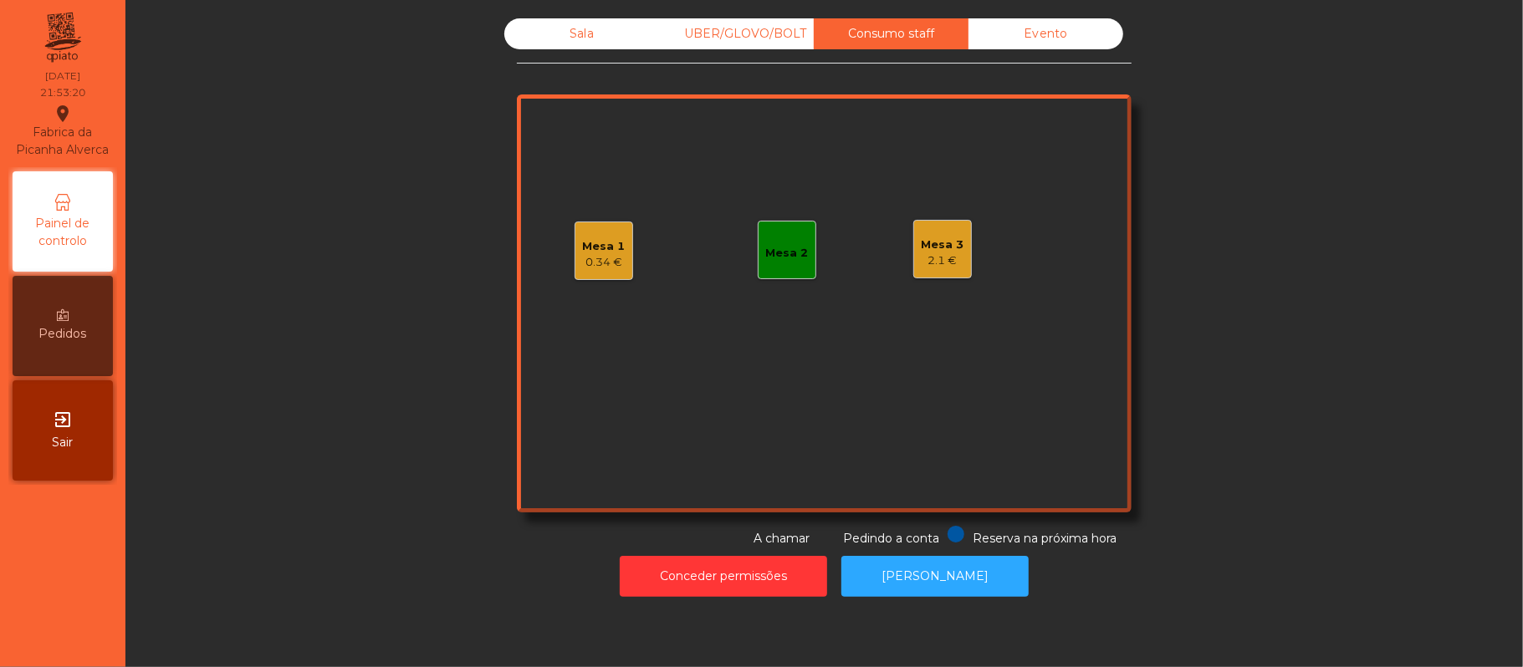
click at [950, 230] on div "Mesa 3 2.1 €" at bounding box center [943, 249] width 43 height 39
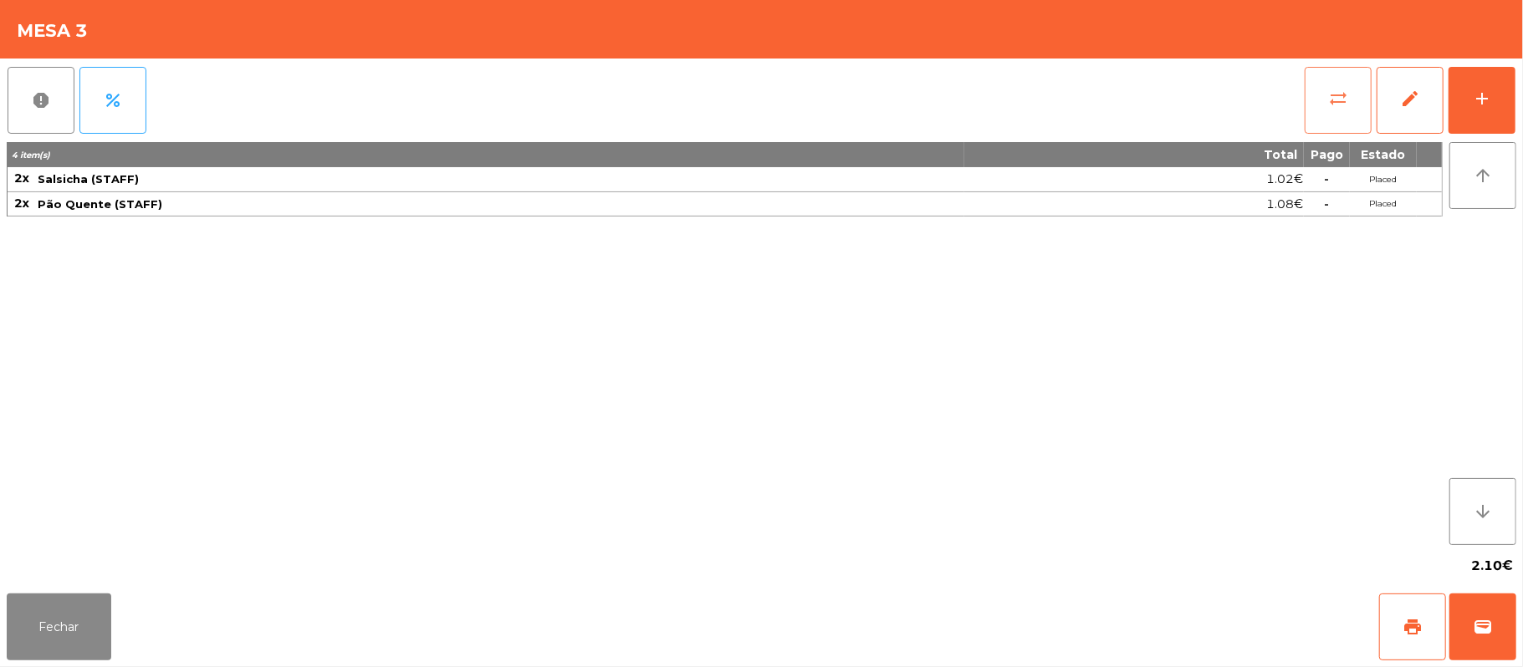
click at [1333, 67] on button "sync_alt" at bounding box center [1338, 100] width 67 height 67
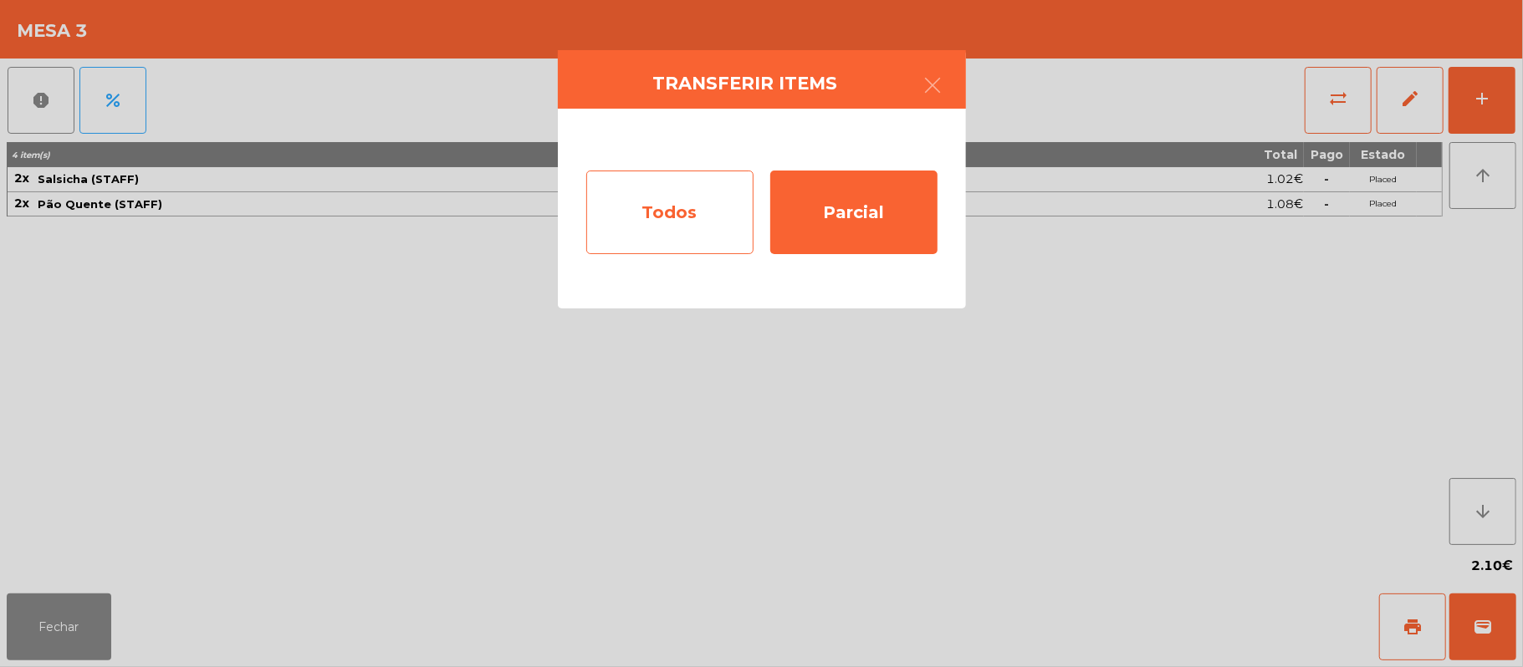
click at [672, 204] on div "Todos" at bounding box center [669, 213] width 167 height 84
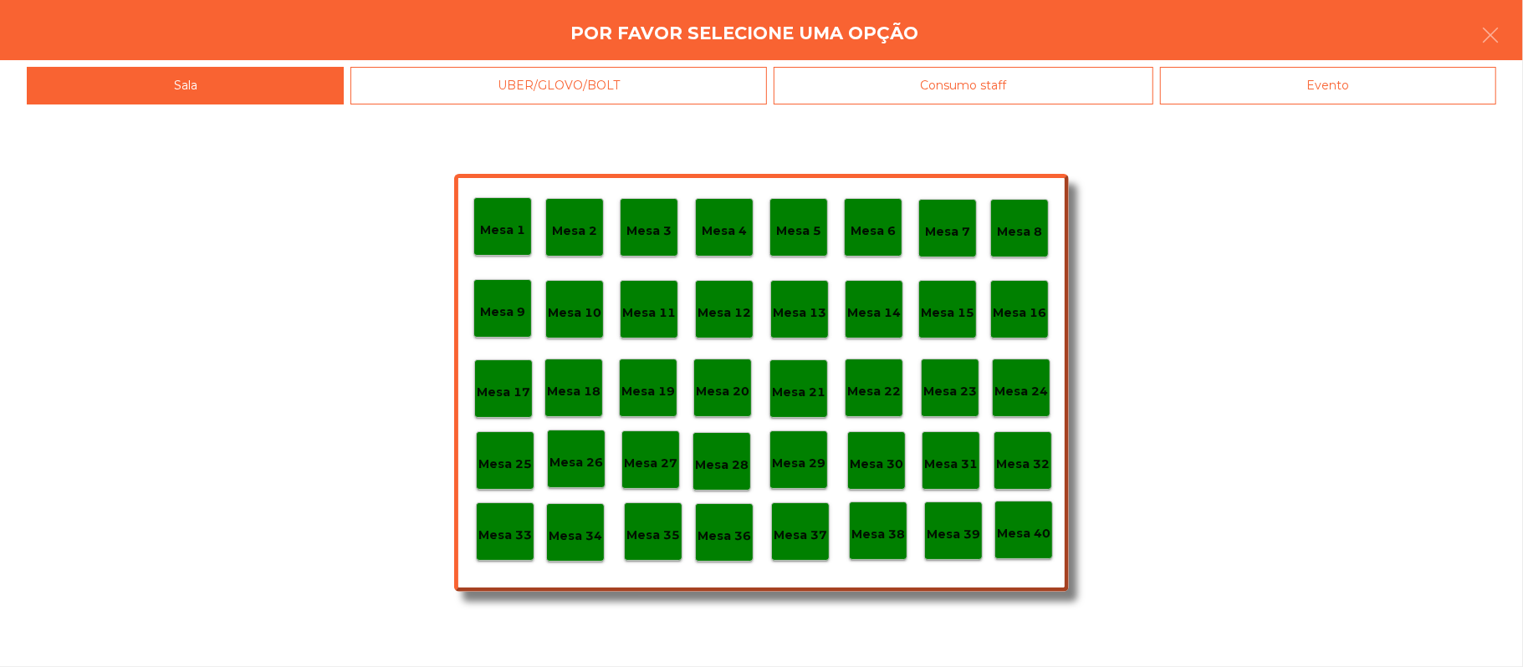
click at [1430, 84] on div "Evento" at bounding box center [1328, 86] width 336 height 38
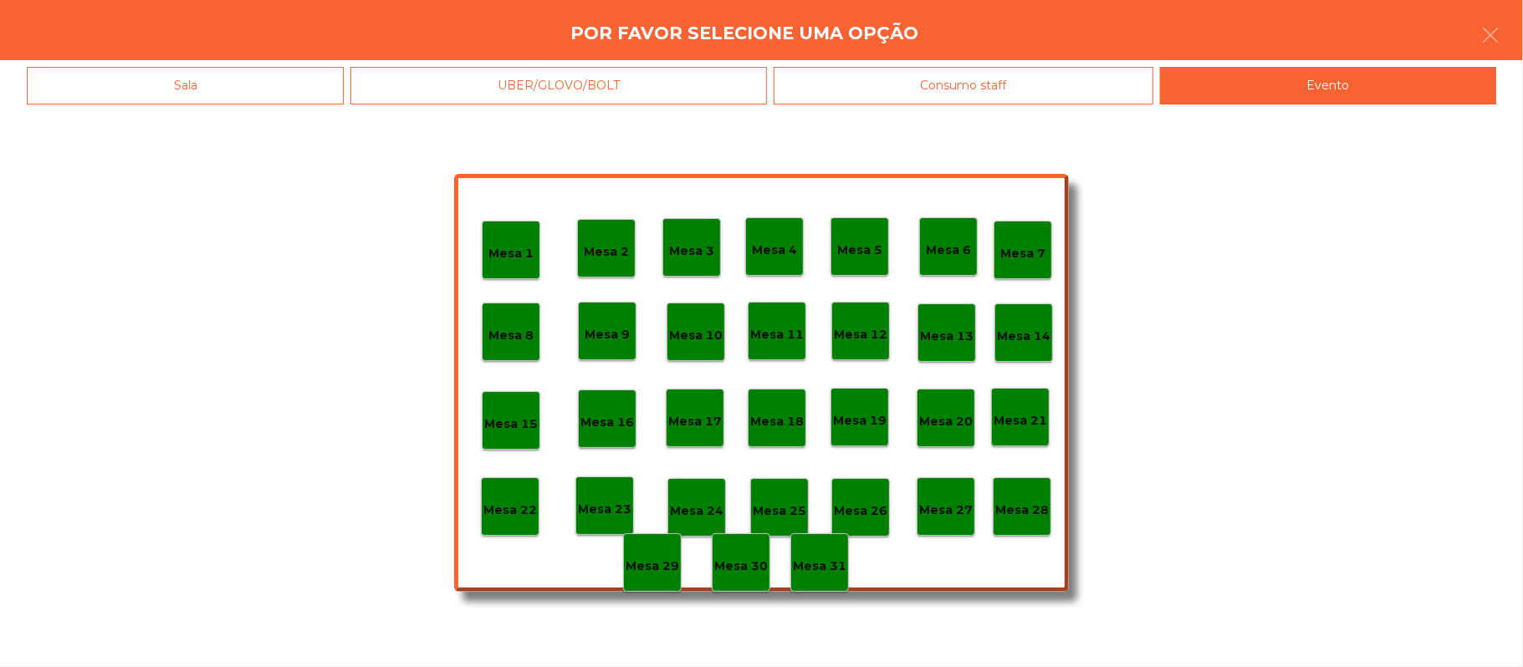
click at [1045, 504] on p "Mesa 28" at bounding box center [1022, 510] width 54 height 19
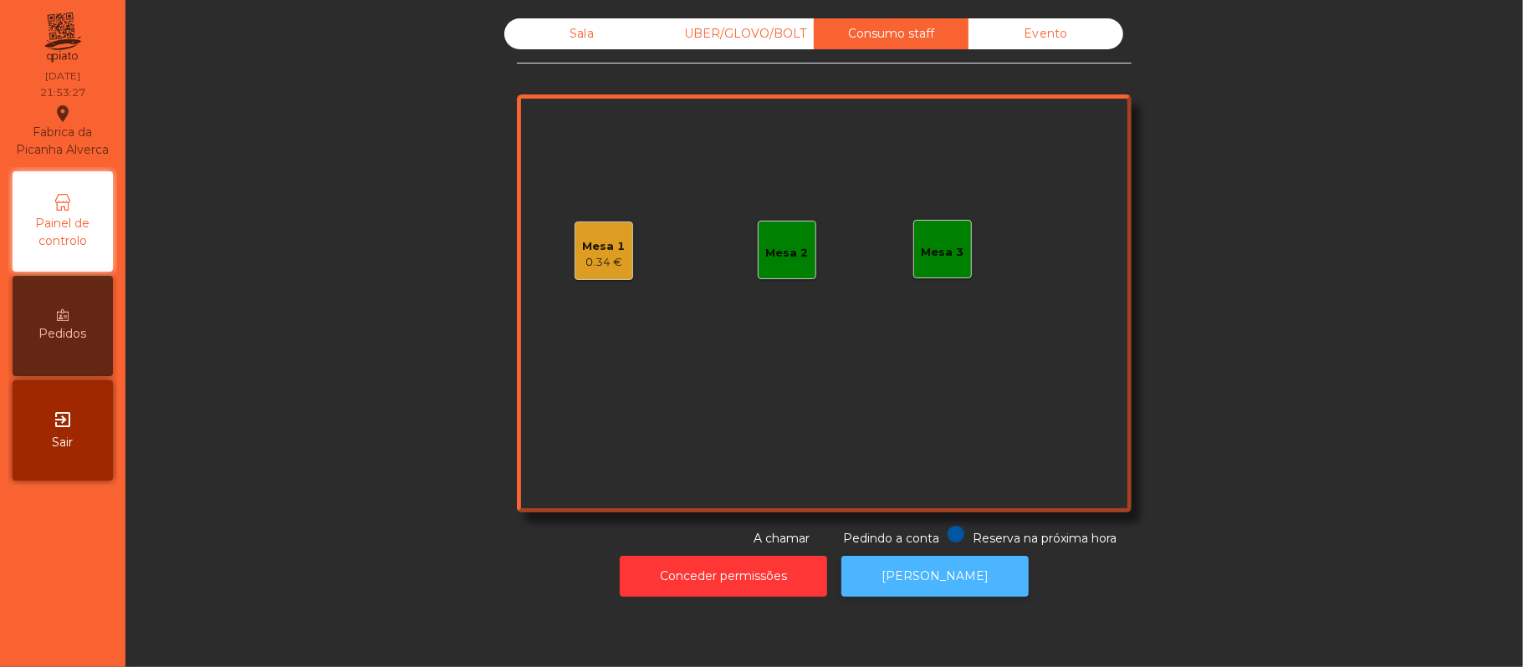
click at [981, 567] on button "[PERSON_NAME]" at bounding box center [934, 576] width 187 height 41
click at [593, 35] on div "Sala" at bounding box center [581, 33] width 155 height 31
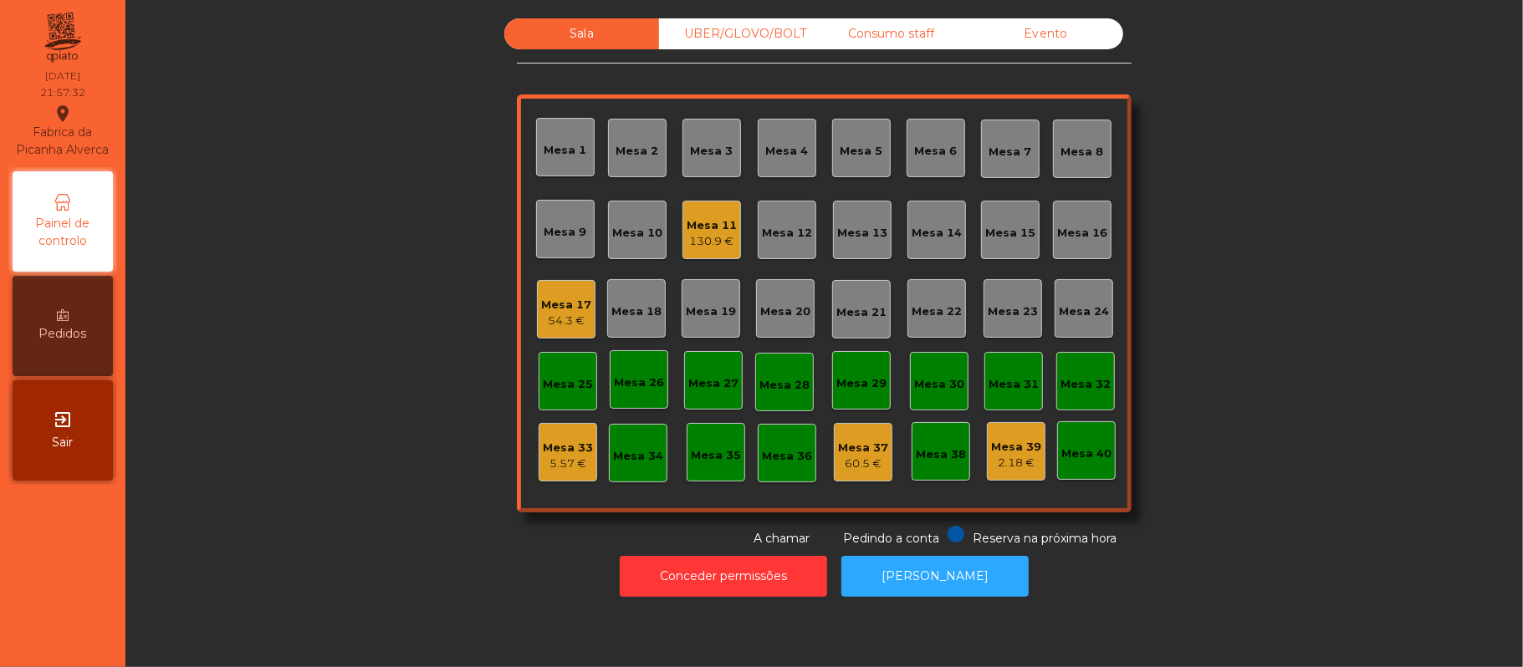
click at [552, 320] on div "54.3 €" at bounding box center [566, 321] width 50 height 17
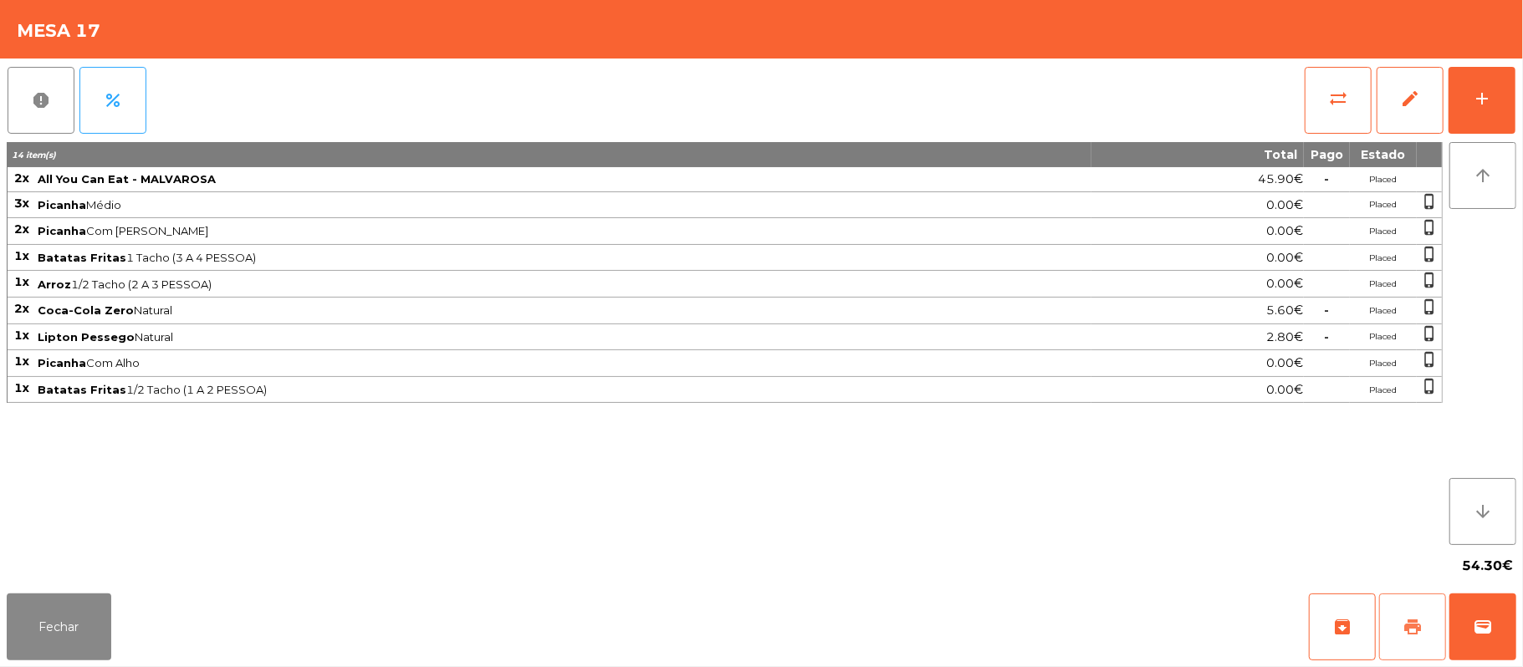
click at [1422, 614] on button "print" at bounding box center [1412, 627] width 67 height 67
click at [1490, 626] on span "wallet" at bounding box center [1483, 627] width 20 height 20
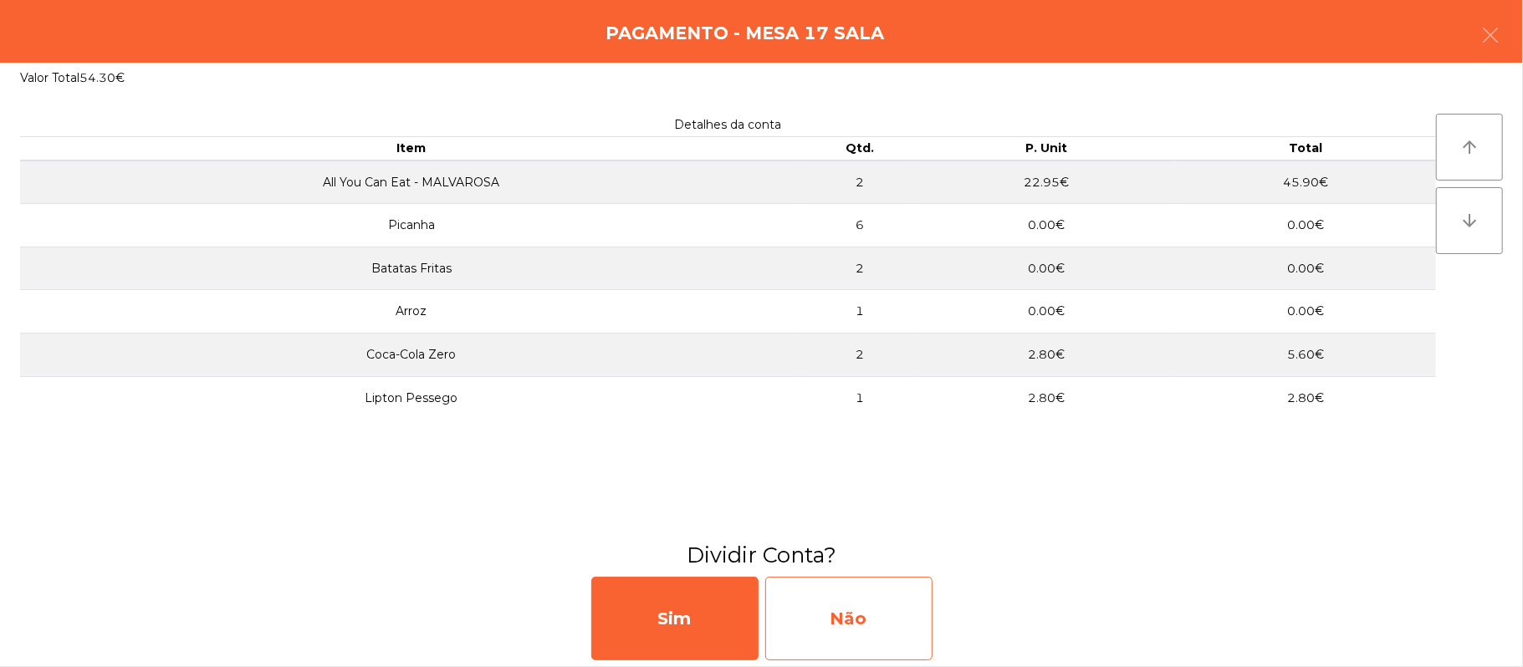
click at [857, 611] on div "Não" at bounding box center [848, 619] width 167 height 84
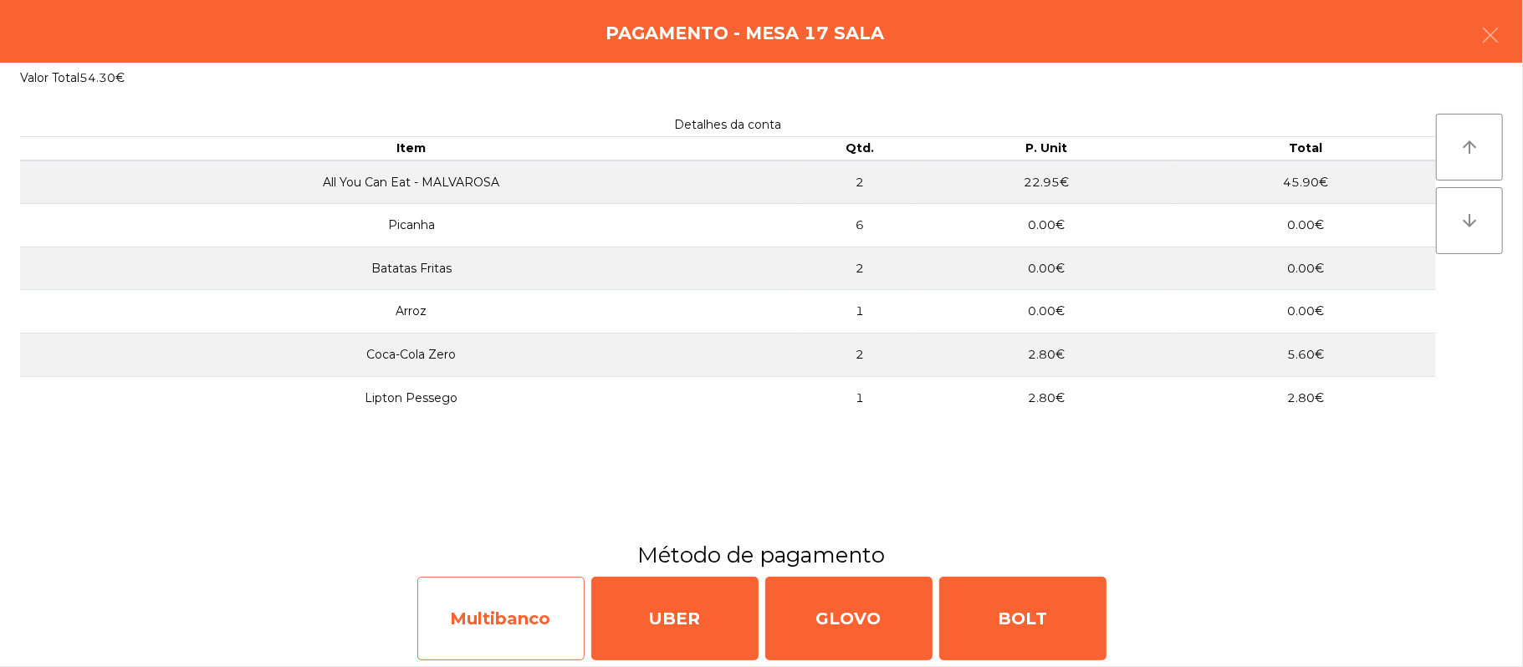
click at [500, 621] on div "Multibanco" at bounding box center [500, 619] width 167 height 84
select select "**"
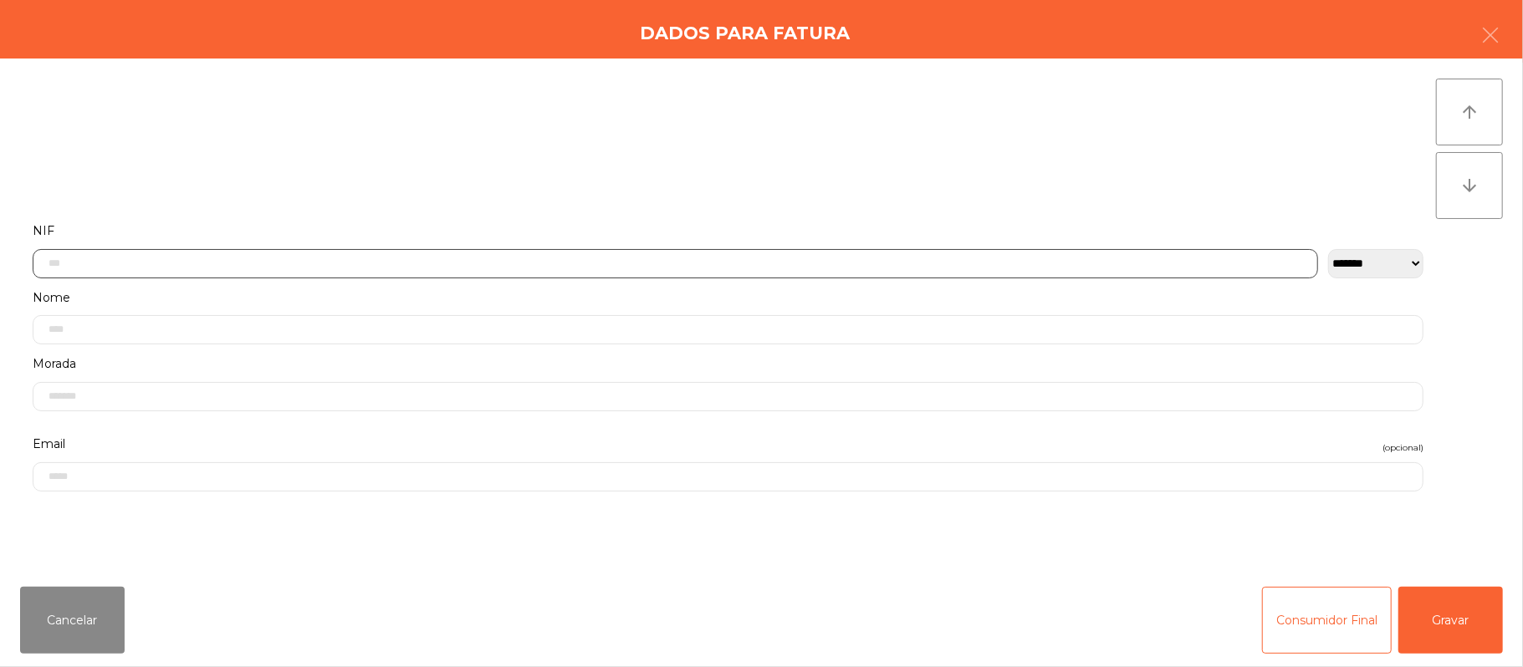
click at [497, 268] on input "text" at bounding box center [676, 263] width 1286 height 29
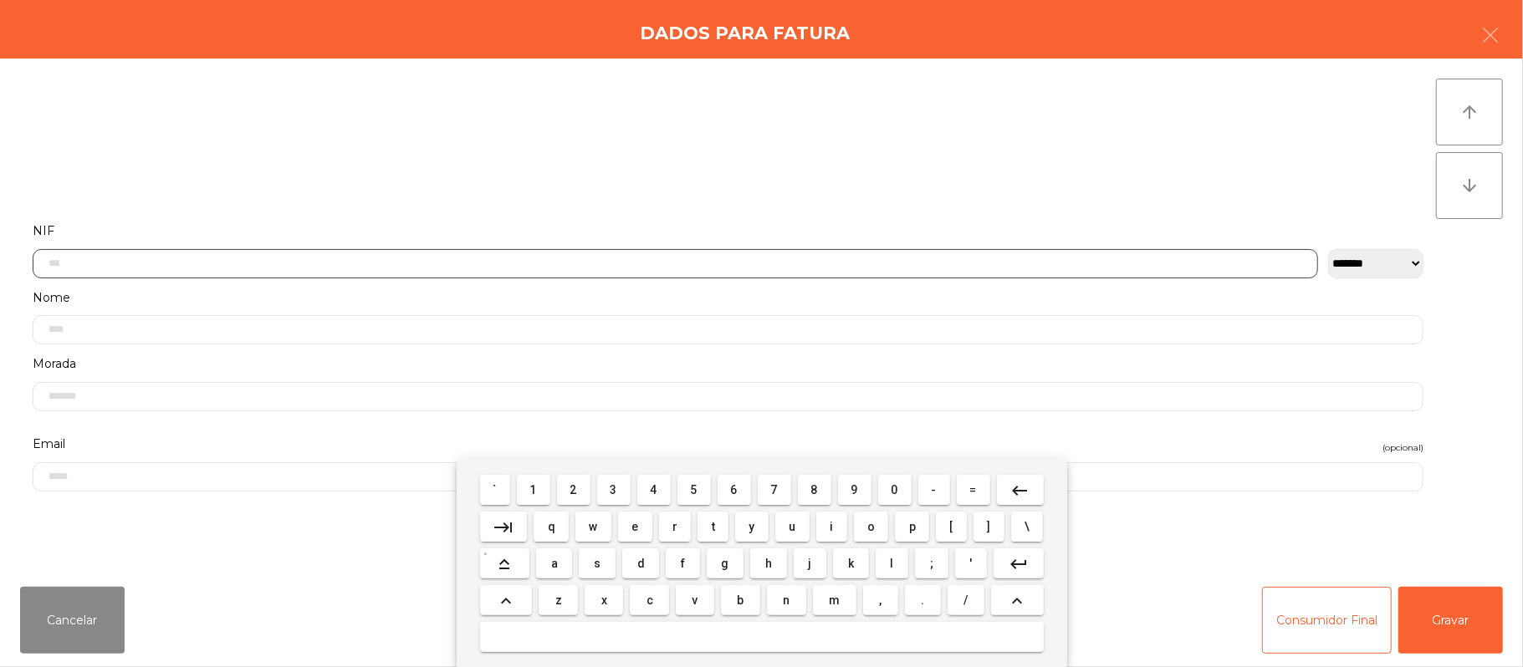
scroll to position [141, 0]
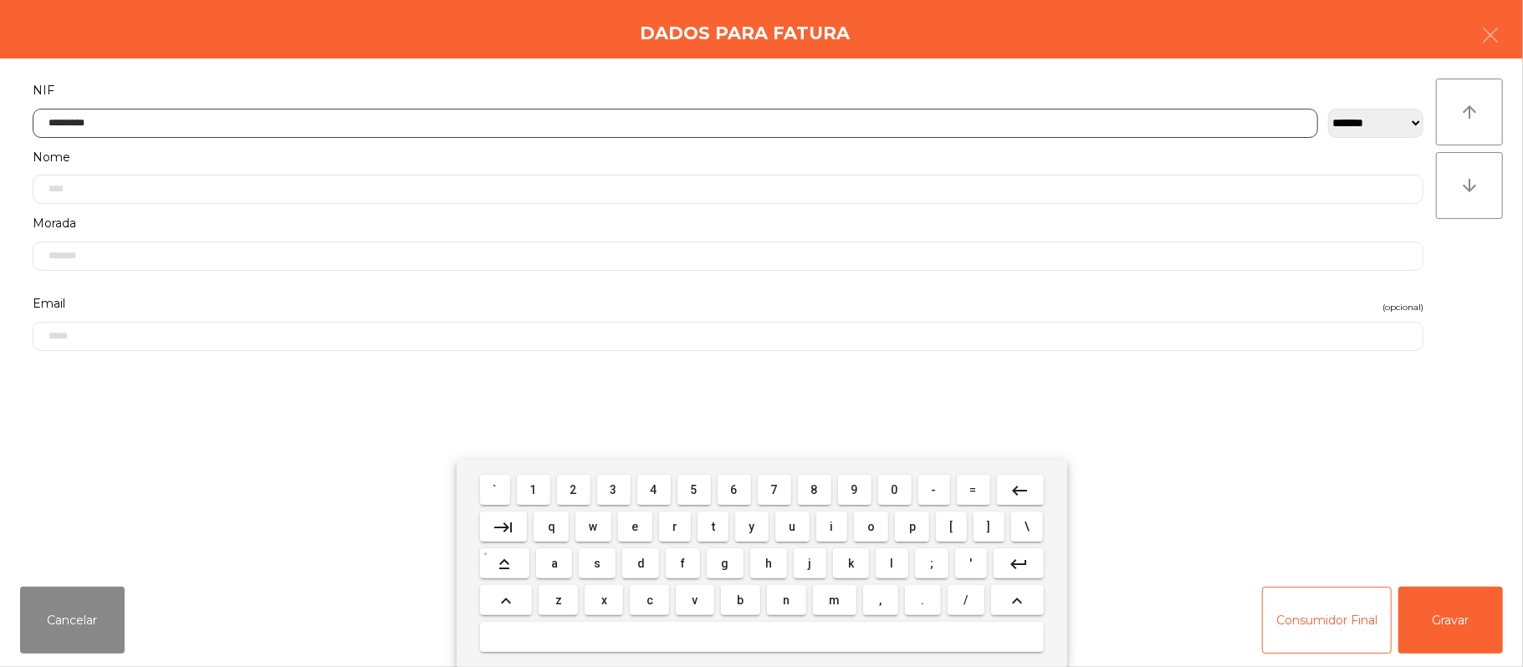
type input "*********"
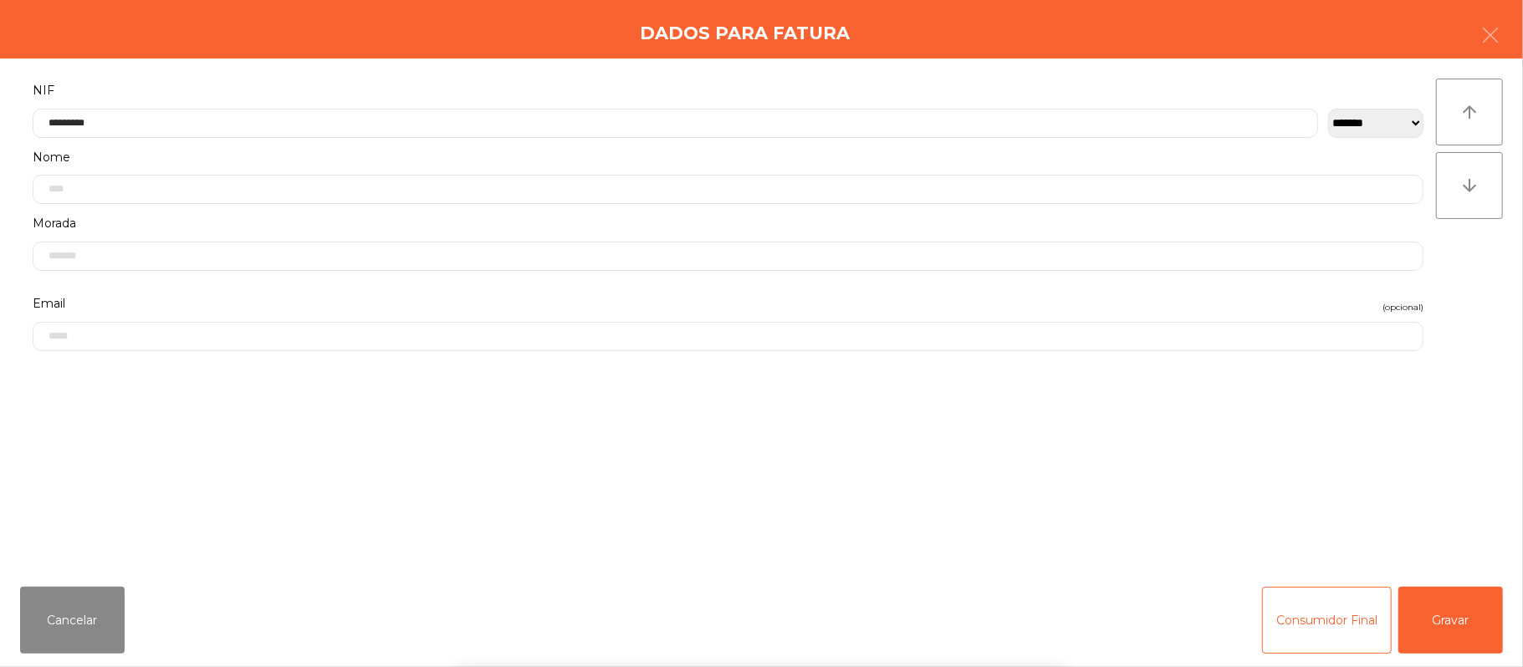
click at [1470, 613] on div "` 1 2 3 4 5 6 7 8 9 0 - = keyboard_backspace keyboard_tab q w e r t y u i o p […" at bounding box center [761, 563] width 1523 height 207
click at [1482, 620] on div "` 1 2 3 4 5 6 7 8 9 0 - = keyboard_backspace keyboard_tab q w e r t y u i o p […" at bounding box center [761, 563] width 1523 height 207
click at [1474, 609] on button "Gravar" at bounding box center [1451, 620] width 105 height 67
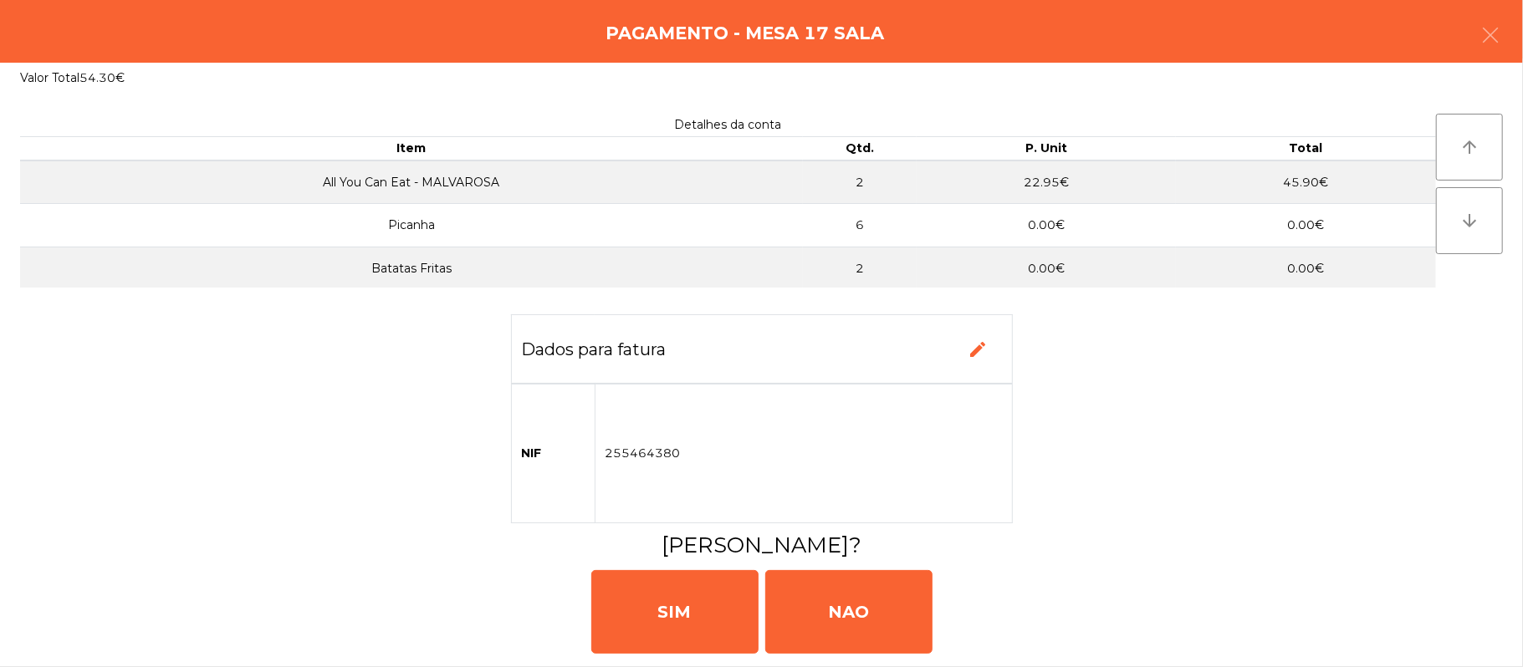
click at [1473, 613] on div "SIM NAO" at bounding box center [762, 610] width 1510 height 100
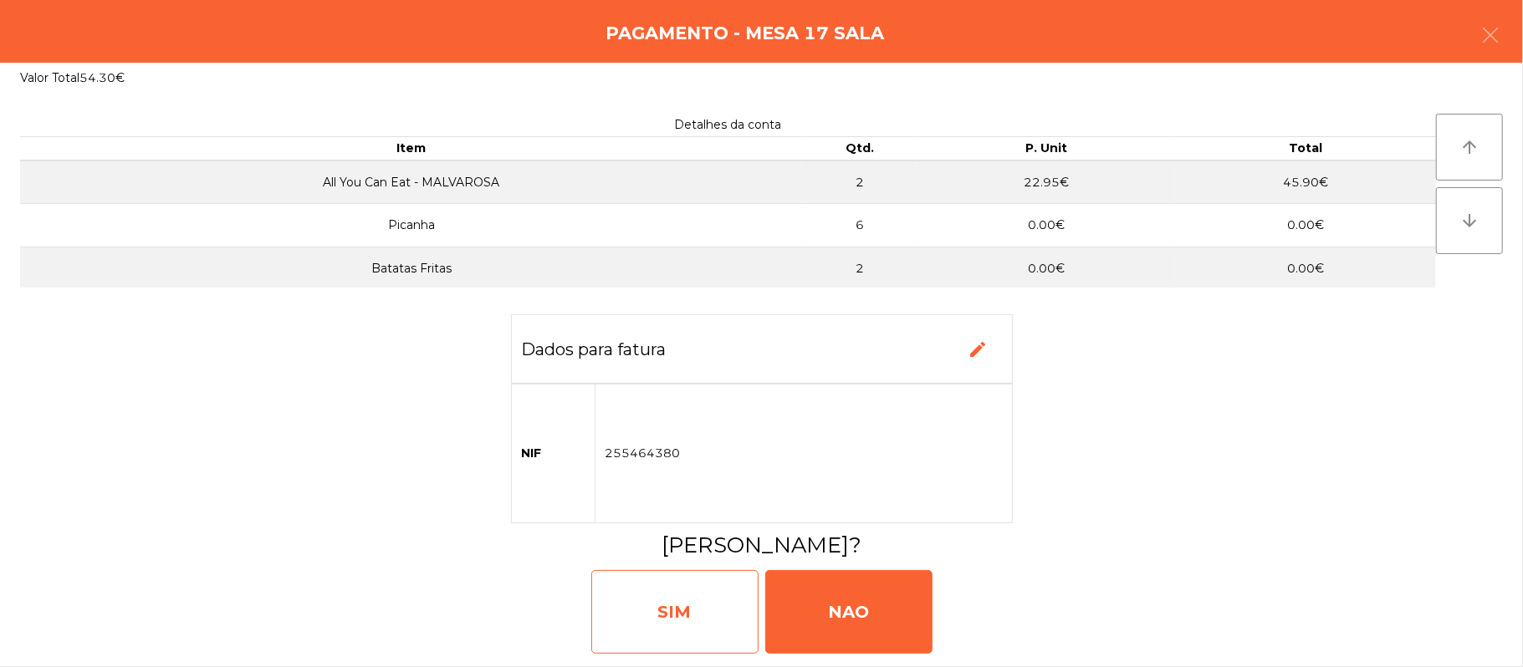
click at [652, 597] on div "SIM" at bounding box center [674, 612] width 167 height 84
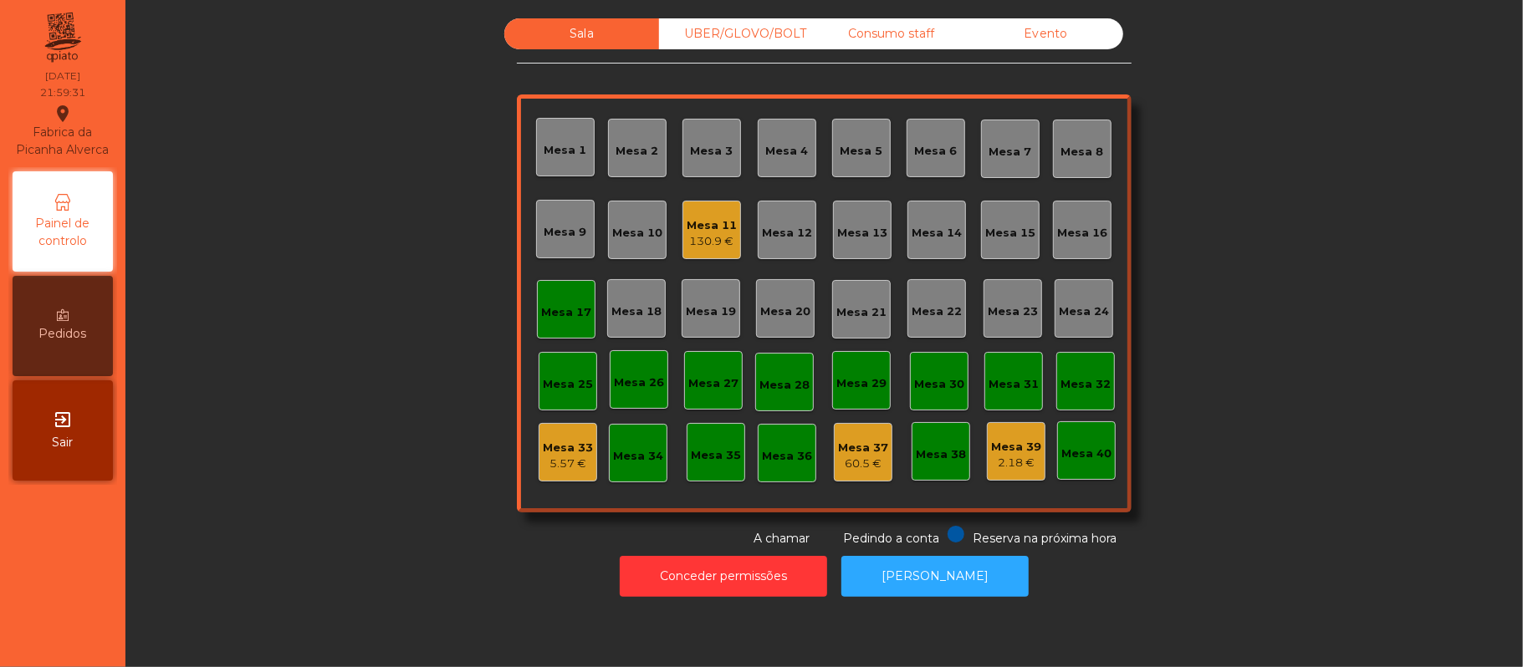
click at [565, 304] on div "Mesa 17" at bounding box center [566, 312] width 50 height 17
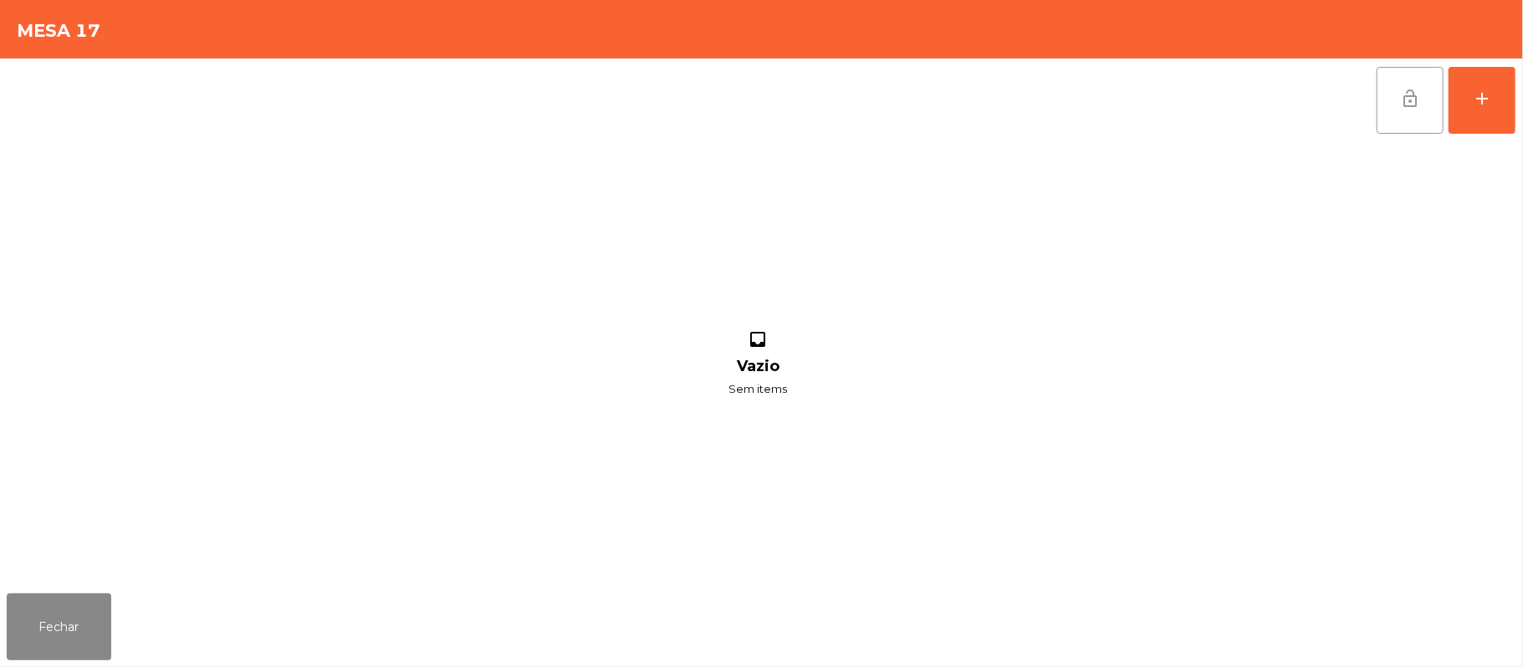
click at [1380, 104] on button "lock_open" at bounding box center [1410, 100] width 67 height 67
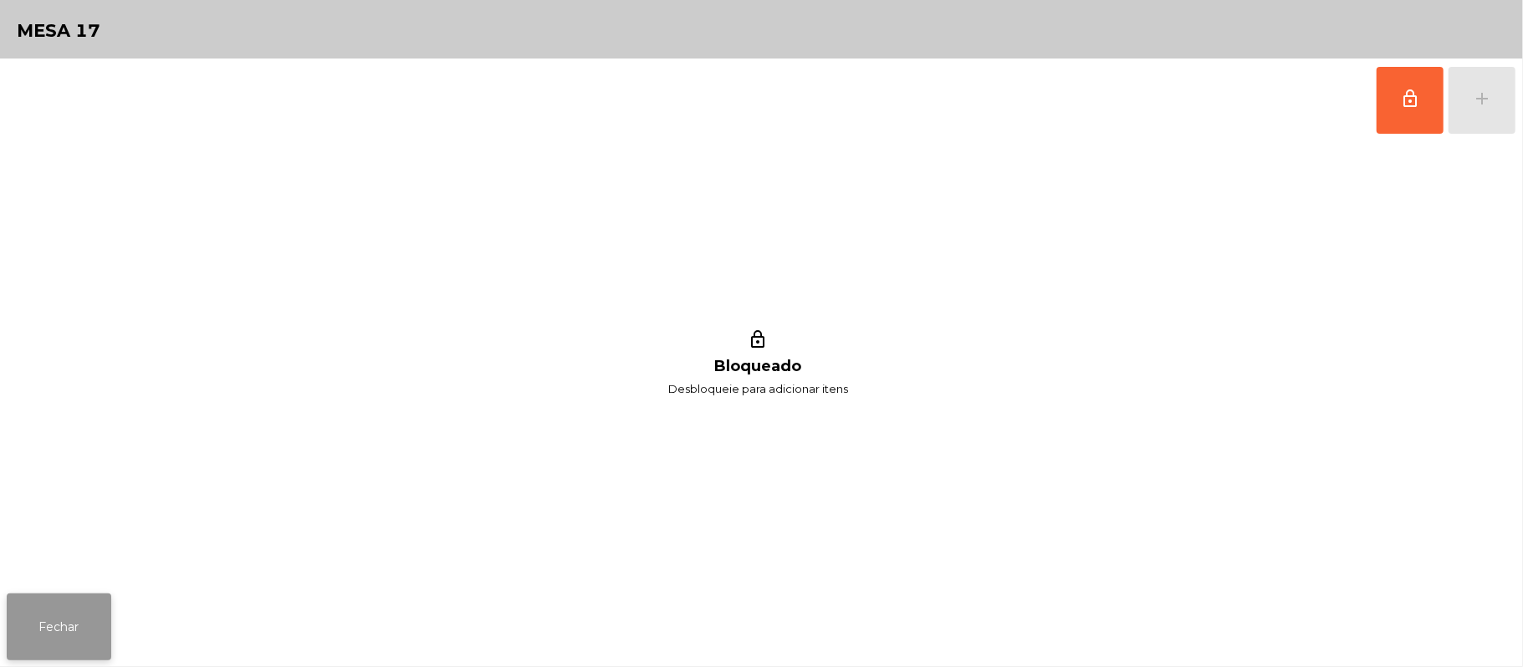
click at [61, 652] on button "Fechar" at bounding box center [59, 627] width 105 height 67
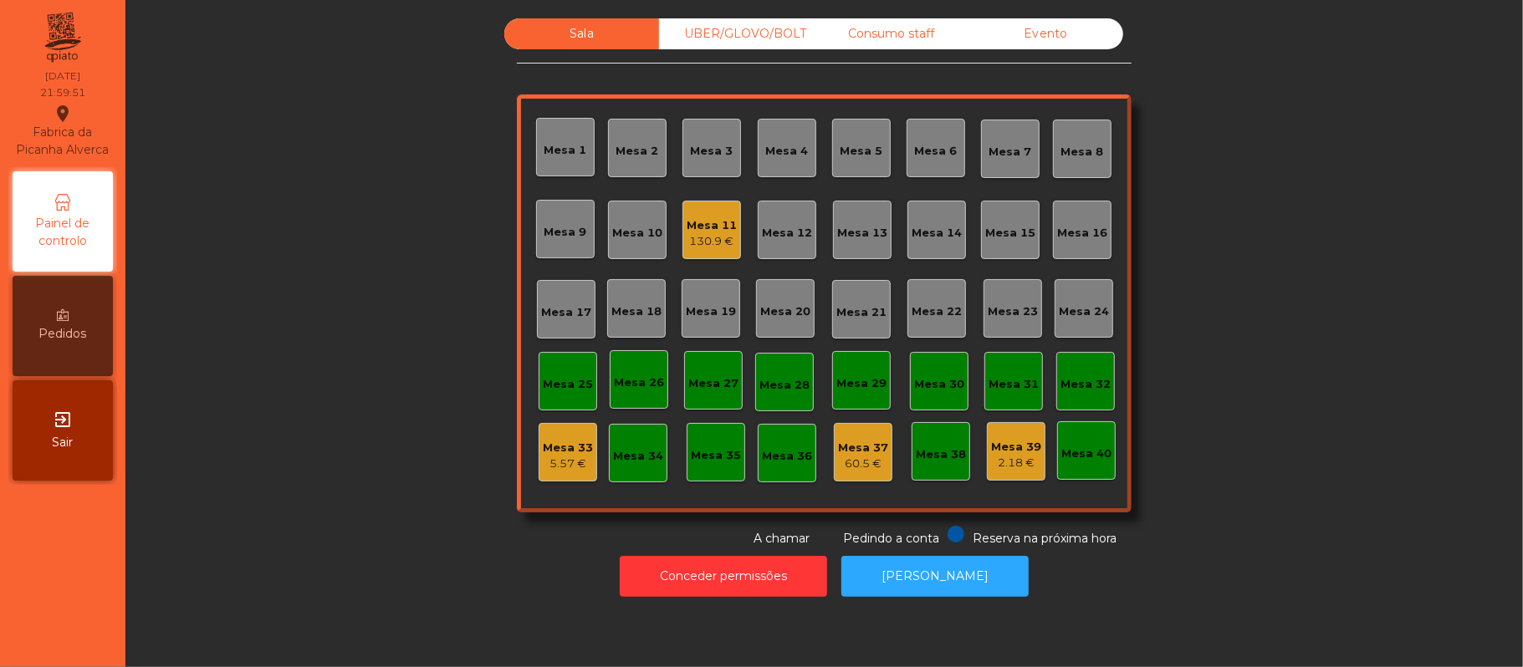
click at [739, 42] on div "UBER/GLOVO/BOLT" at bounding box center [736, 33] width 155 height 31
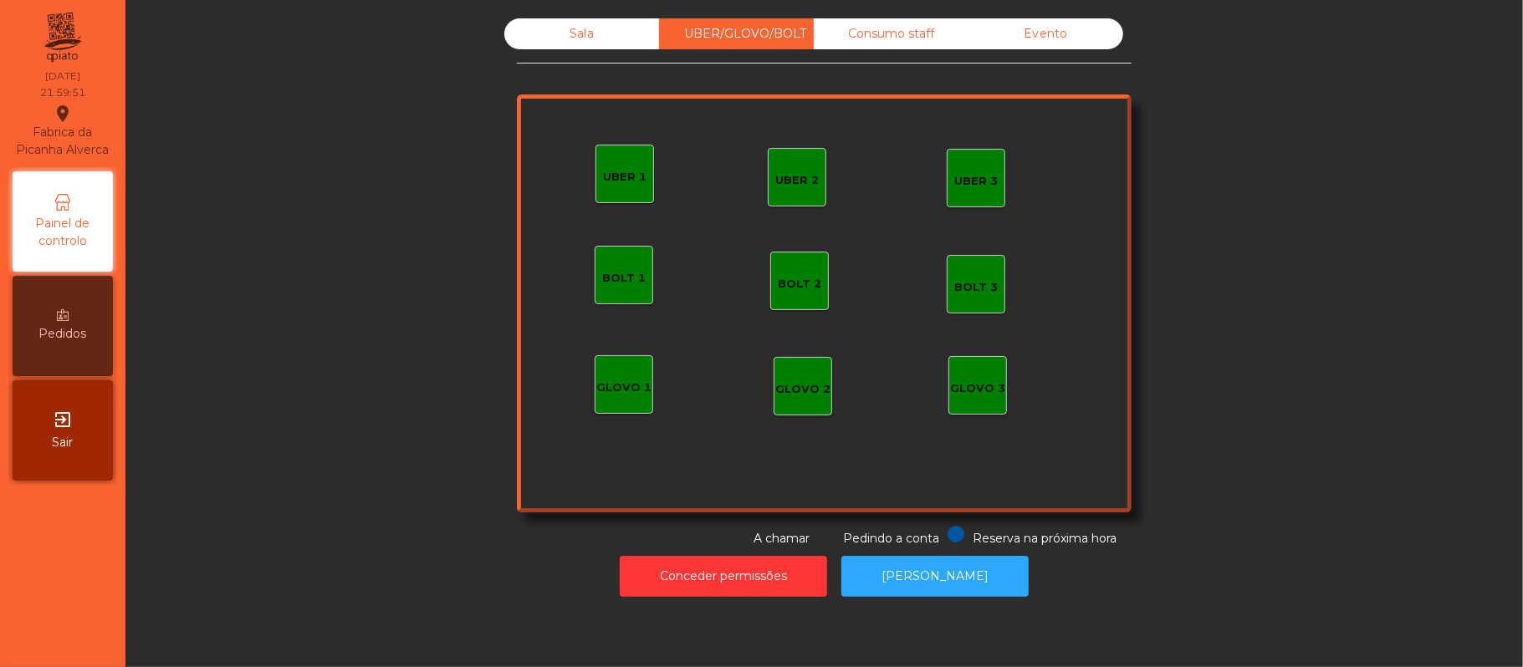
click at [596, 186] on div "UBER 1" at bounding box center [625, 174] width 59 height 59
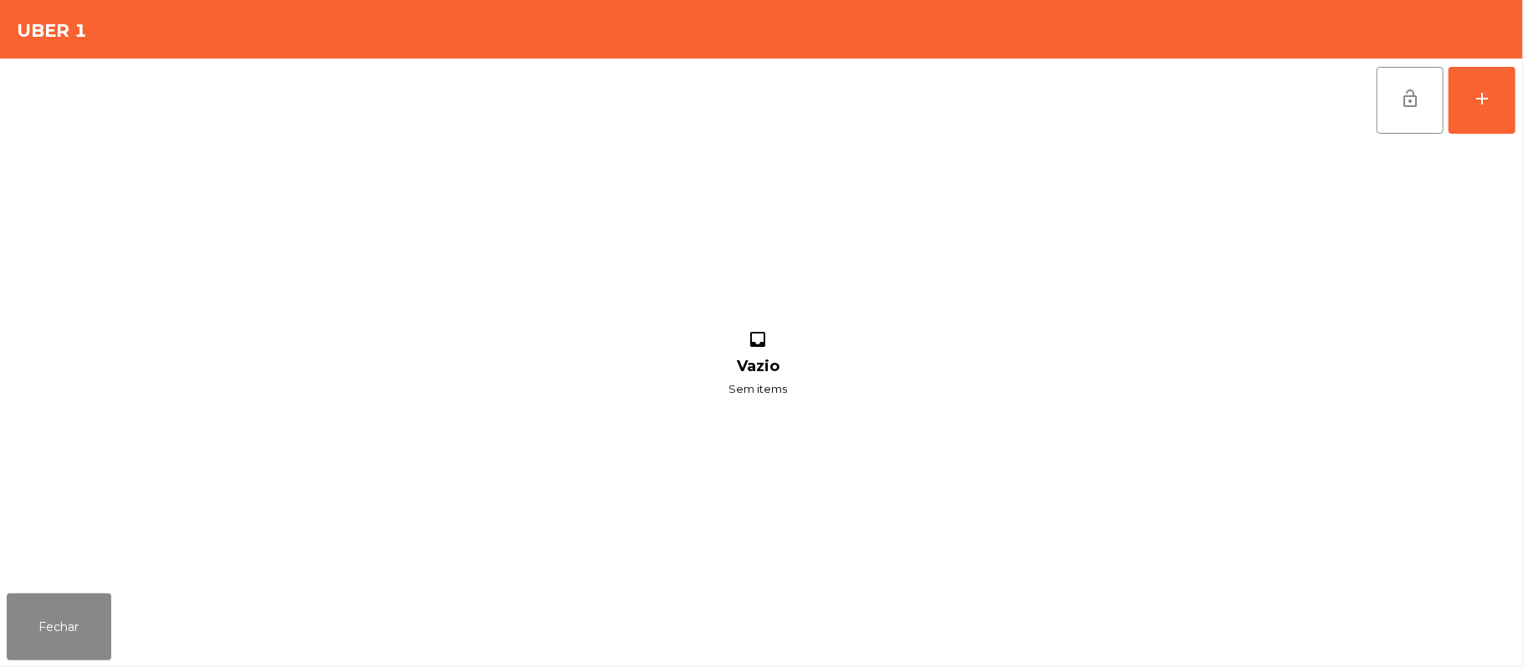
click at [1512, 65] on div "lock_open add" at bounding box center [1446, 101] width 141 height 84
click at [1476, 91] on div "add" at bounding box center [1482, 99] width 20 height 20
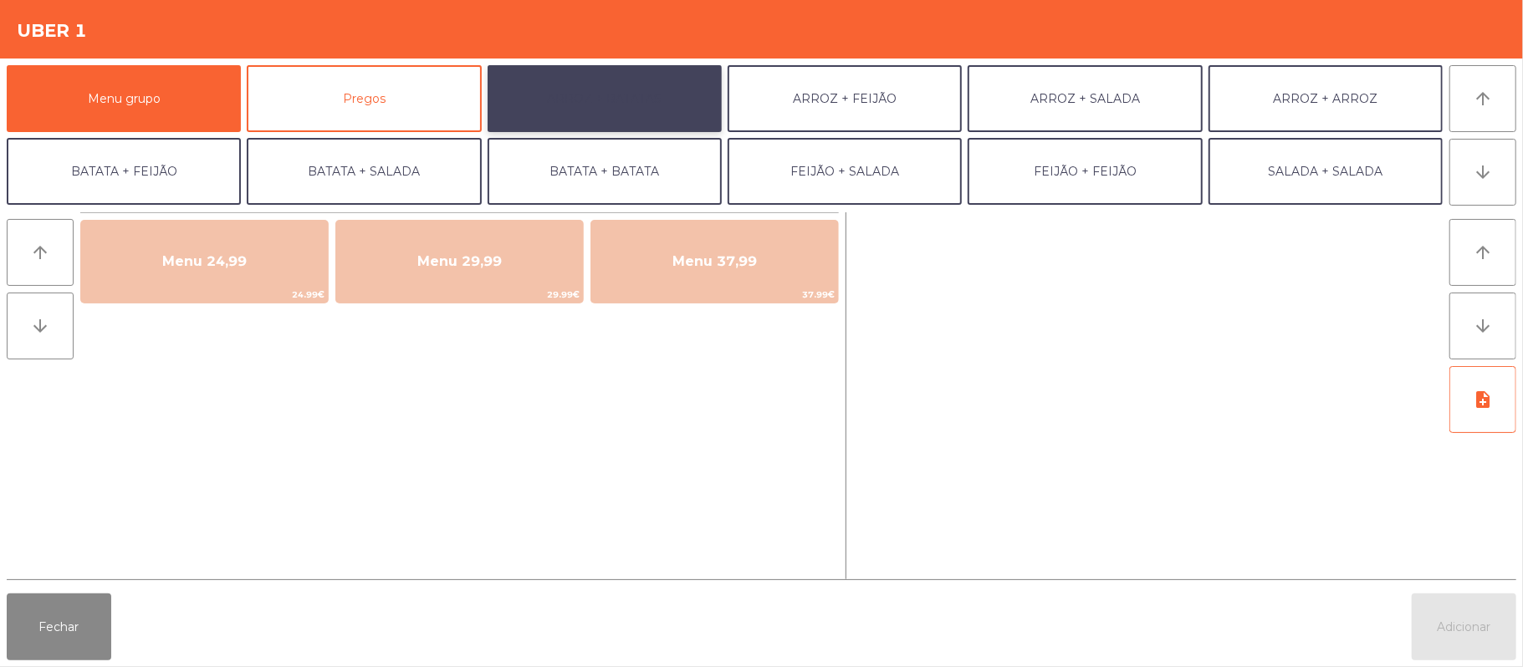
click at [657, 72] on button "ARROZ + BATATAS" at bounding box center [605, 98] width 234 height 67
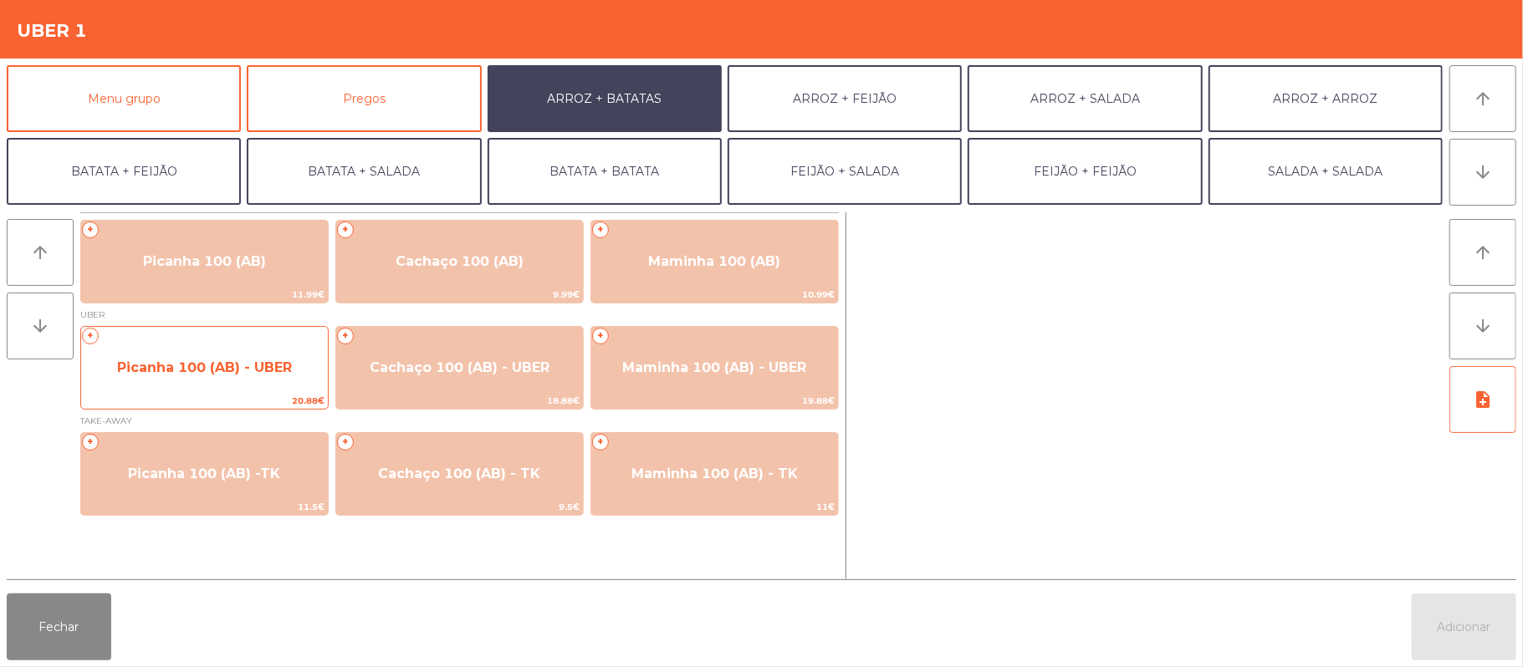
click at [248, 366] on span "Picanha 100 (AB) - UBER" at bounding box center [204, 368] width 175 height 16
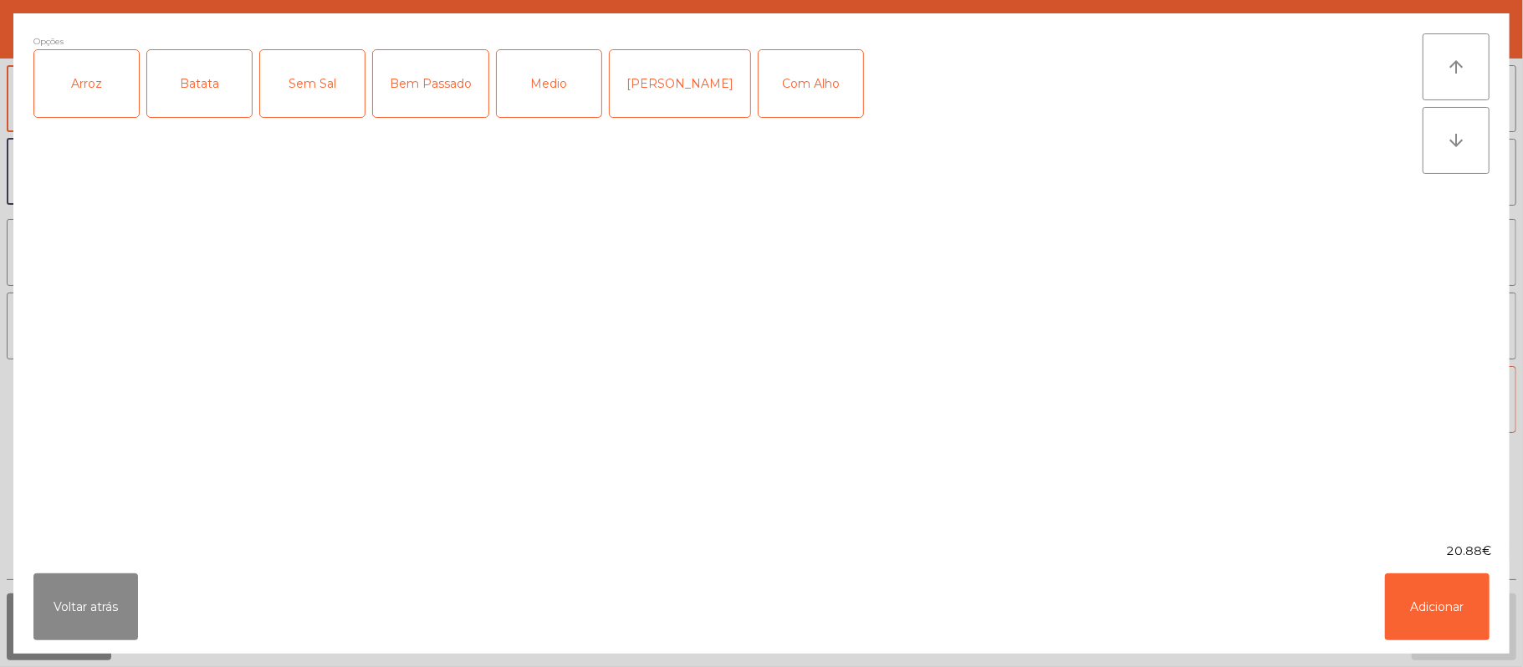
click at [127, 91] on div "Arroz" at bounding box center [86, 83] width 105 height 67
click at [201, 84] on div "Batata" at bounding box center [199, 83] width 105 height 67
click at [559, 55] on div "Medio" at bounding box center [549, 83] width 105 height 67
click at [1433, 606] on button "Adicionar" at bounding box center [1437, 607] width 105 height 67
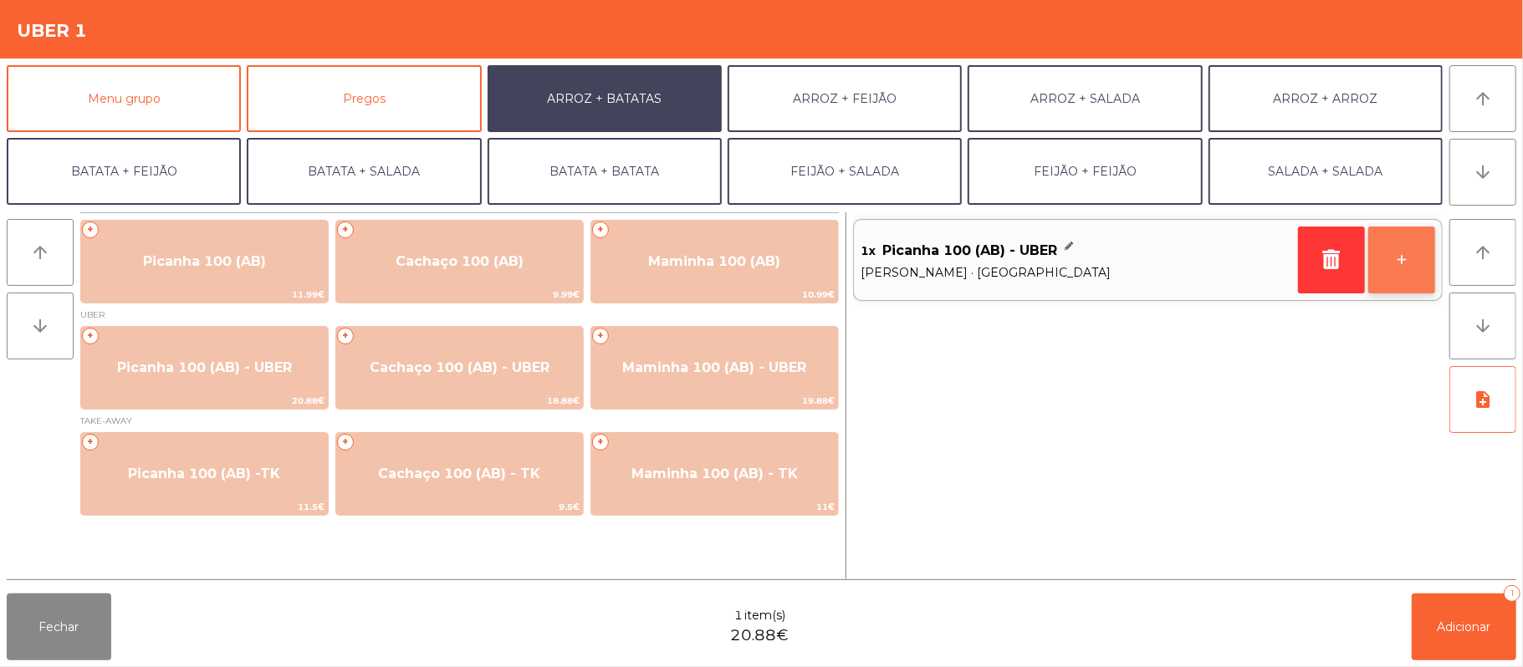
click at [1403, 265] on button "+" at bounding box center [1401, 260] width 67 height 67
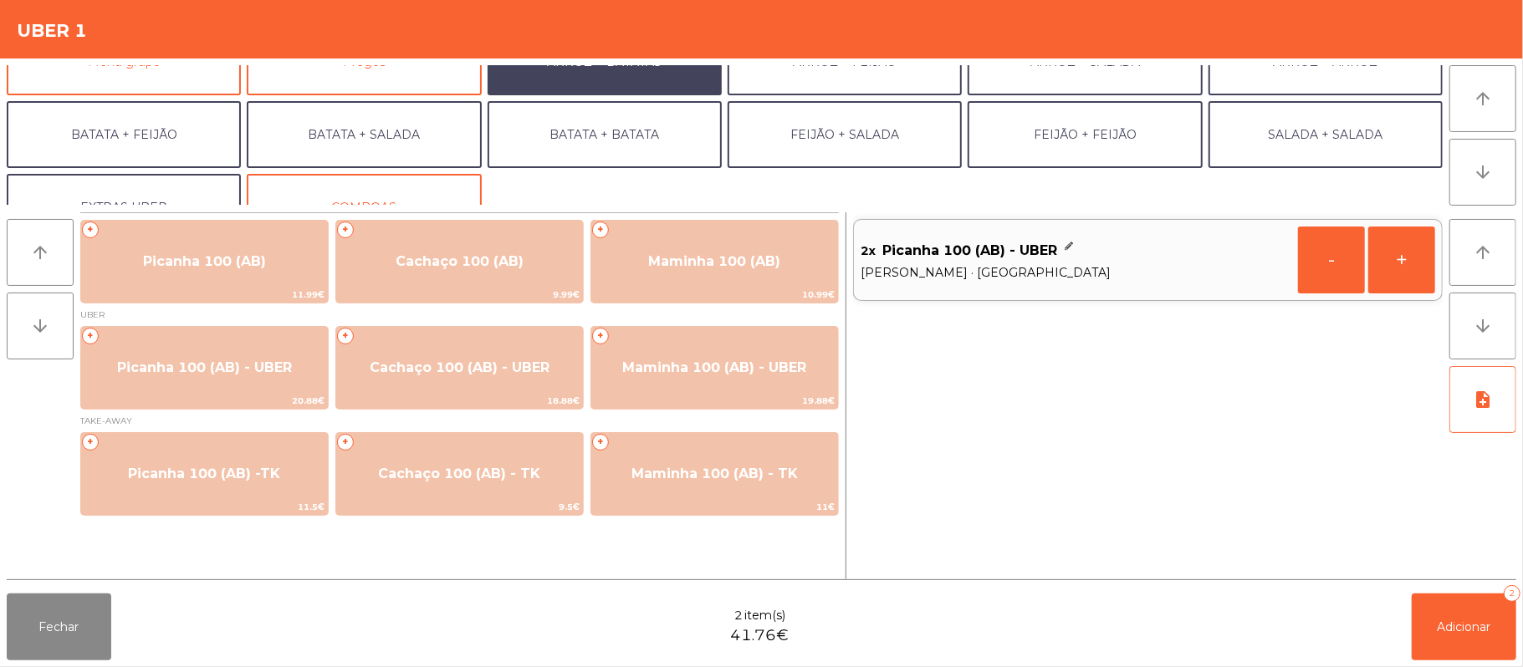
scroll to position [72, 0]
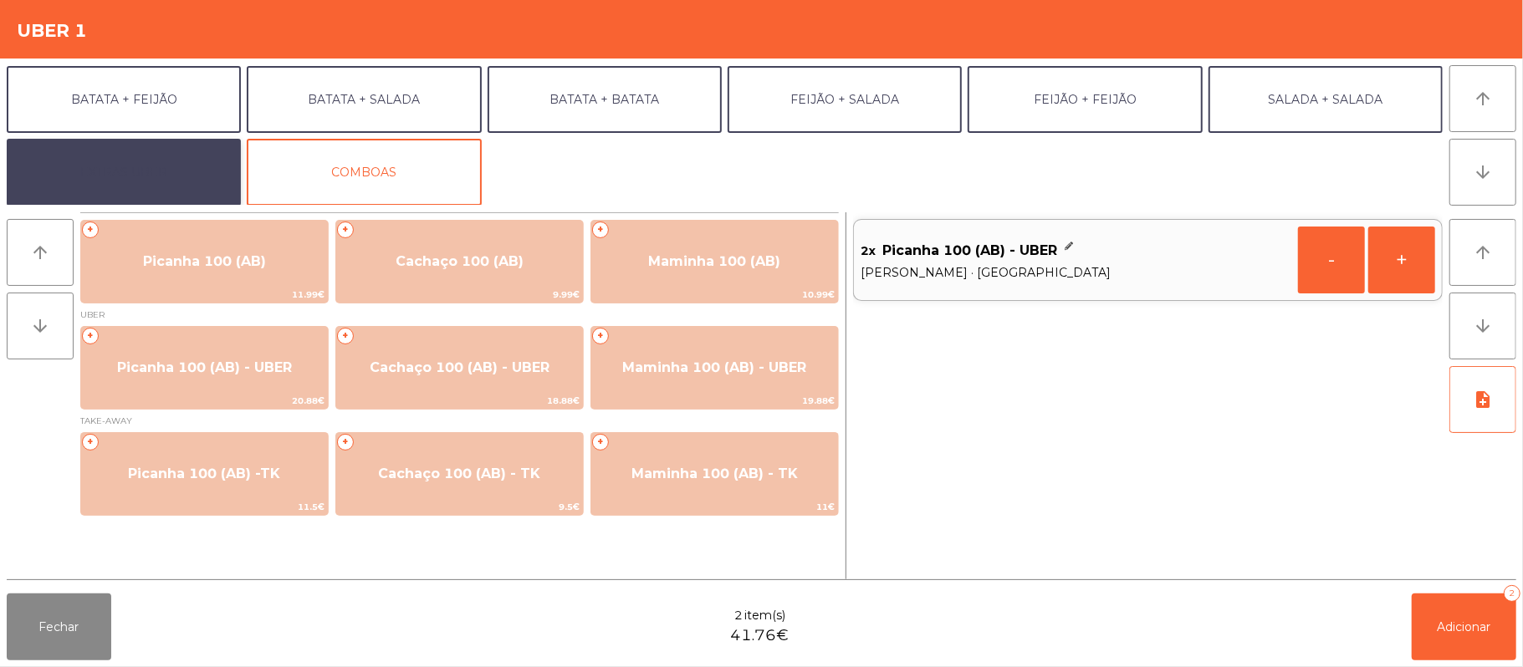
click at [171, 176] on button "EXTRAS UBER" at bounding box center [124, 172] width 234 height 67
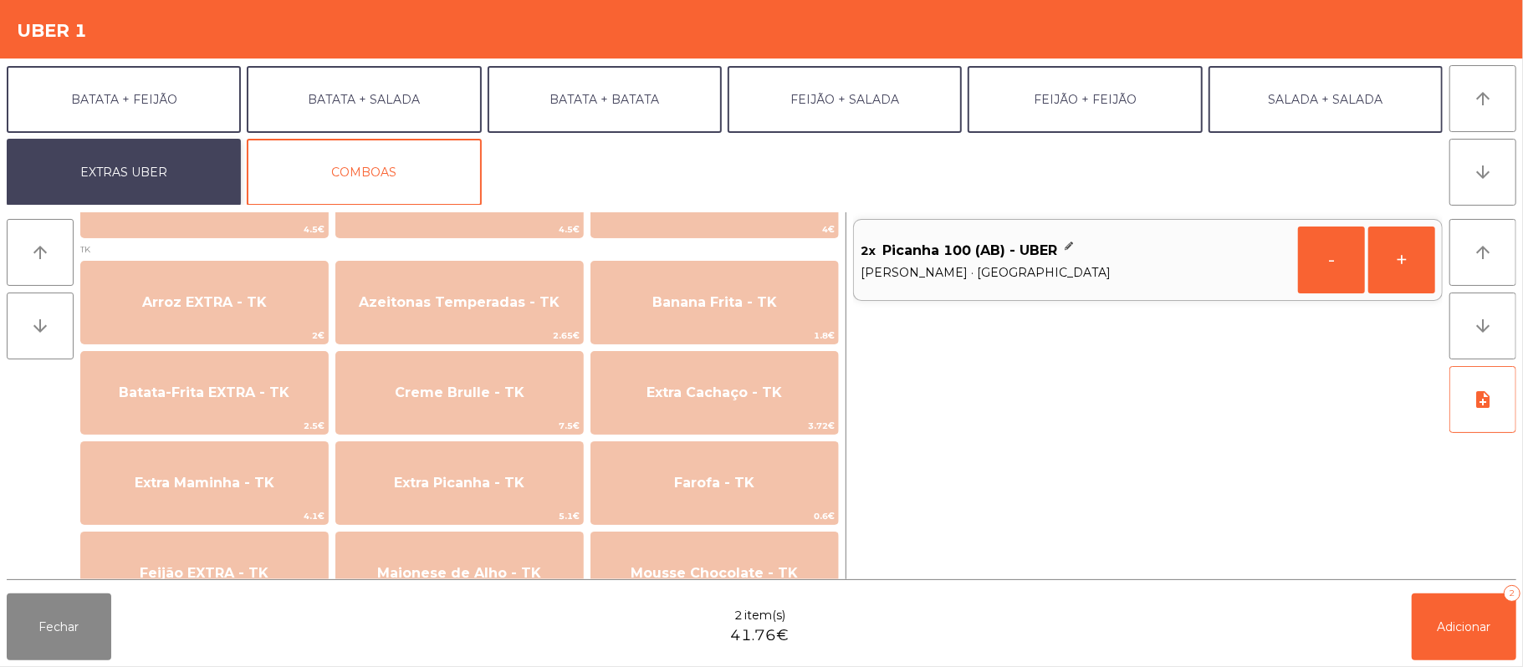
scroll to position [626, 0]
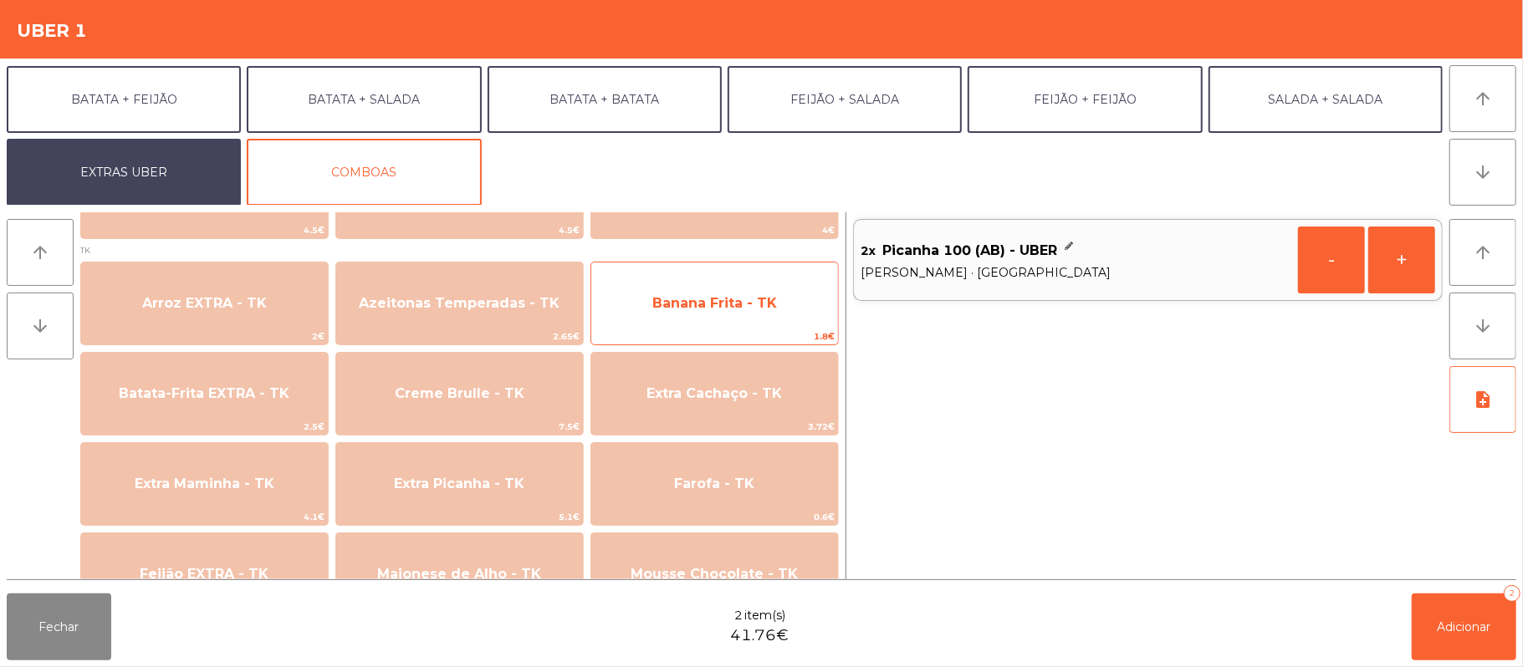
click at [773, 330] on span "1.8€" at bounding box center [714, 337] width 247 height 16
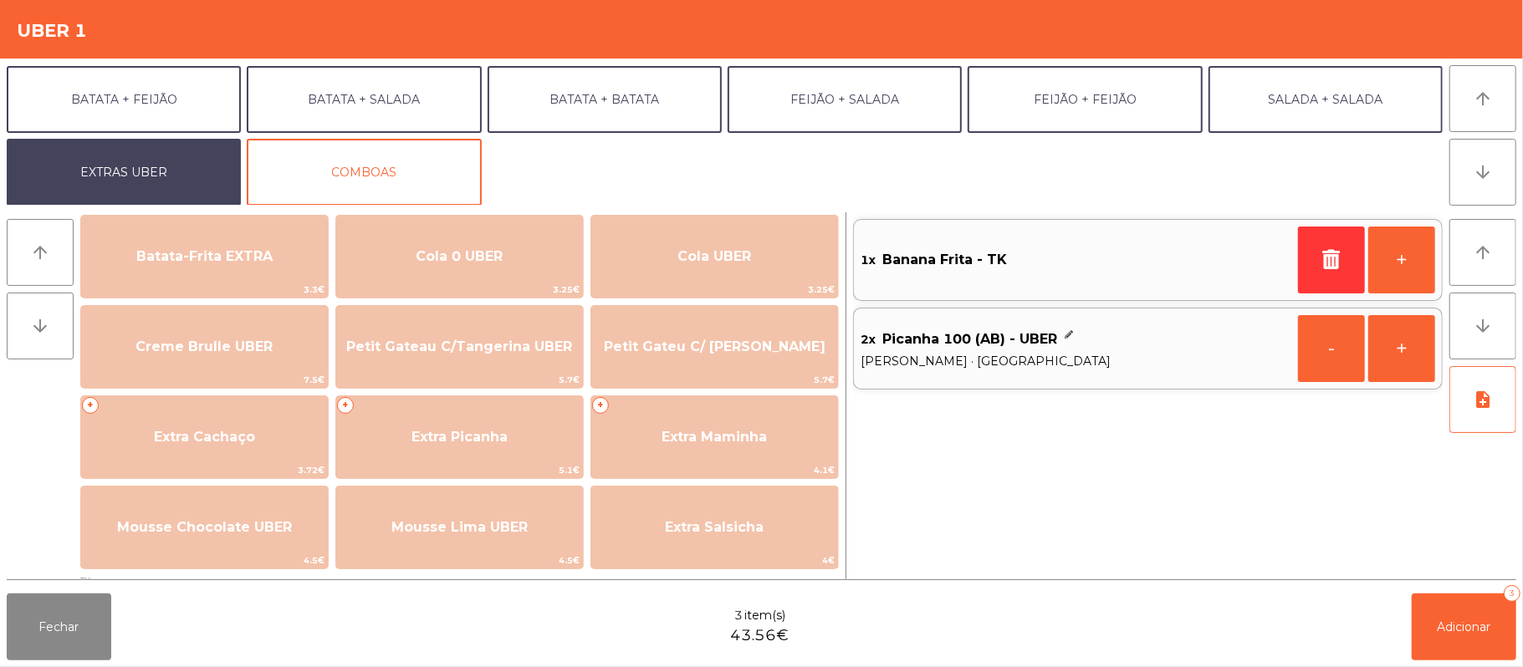
scroll to position [325, 0]
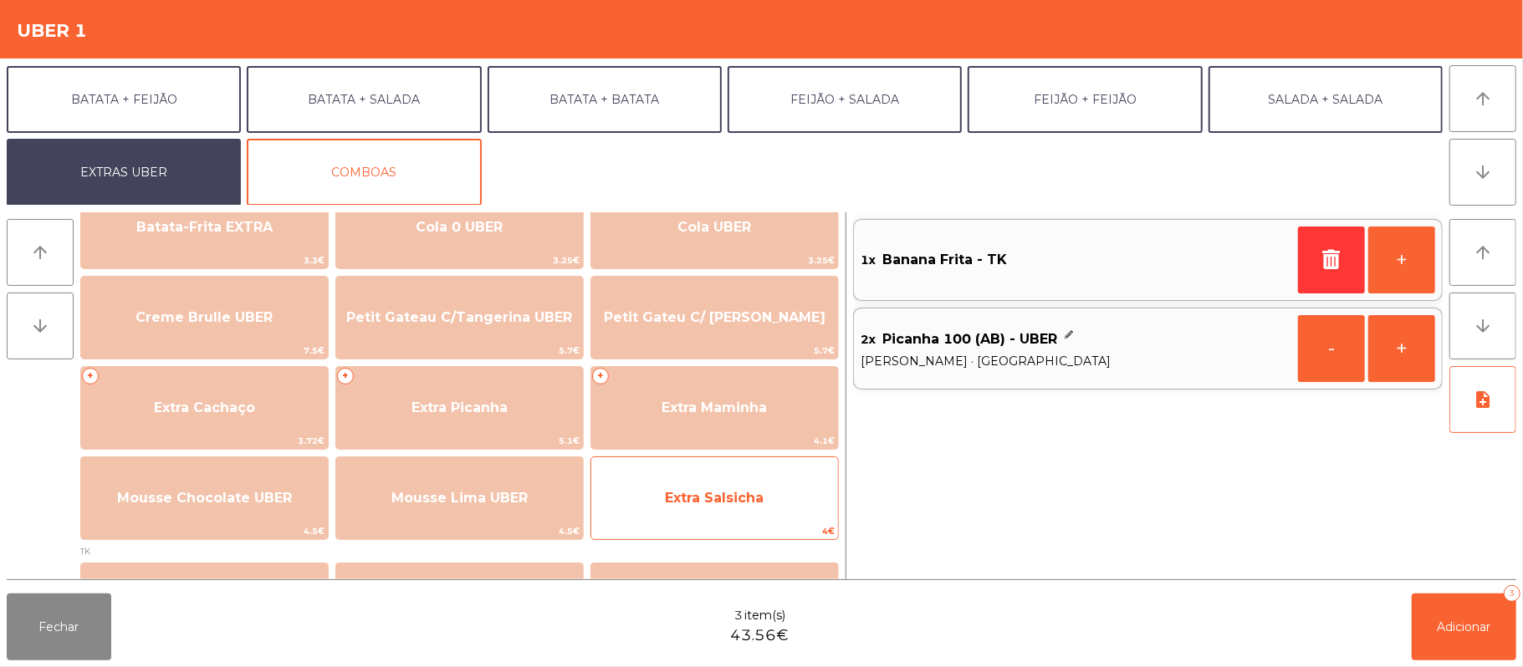
click at [720, 490] on span "Extra Salsicha" at bounding box center [714, 498] width 99 height 16
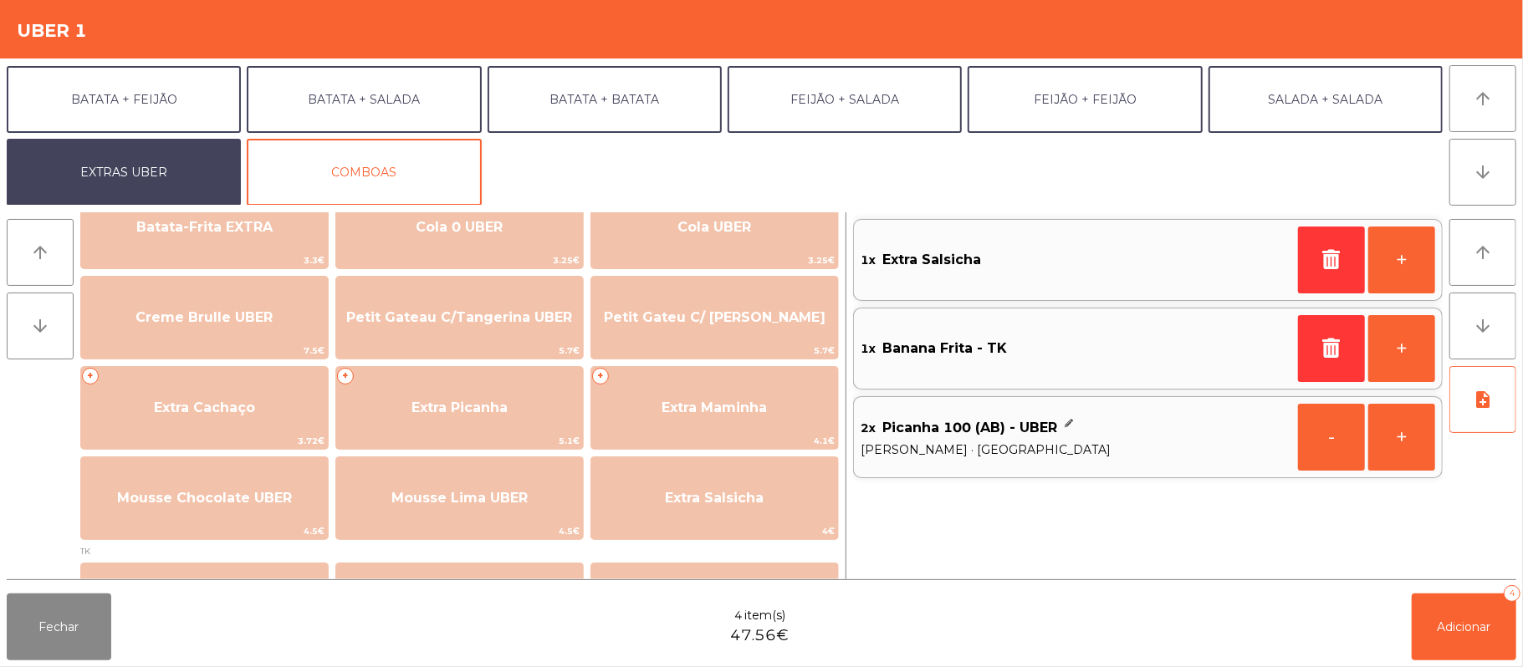
click at [1037, 591] on div "Fechar 4 item(s) 47.56€ Adicionar 4" at bounding box center [761, 627] width 1523 height 80
click at [1454, 626] on span "Adicionar" at bounding box center [1465, 627] width 54 height 15
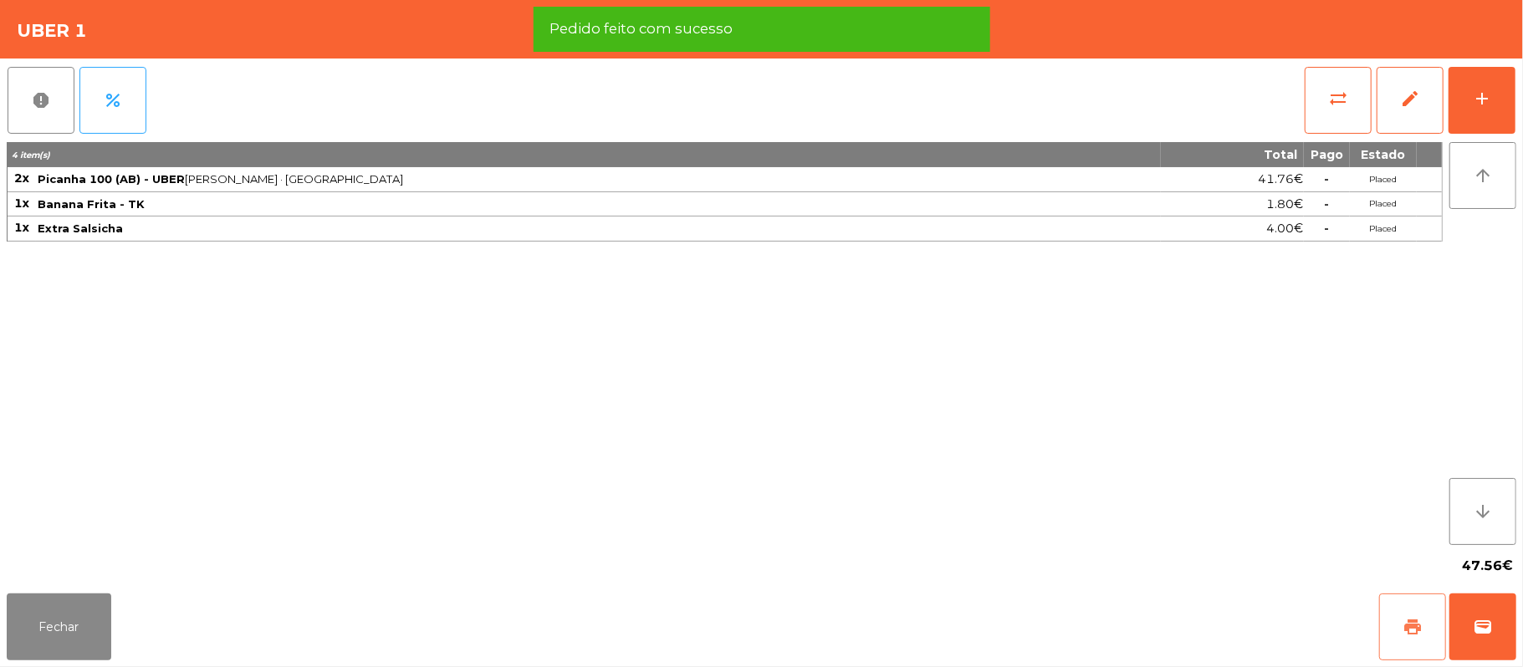
click at [1389, 623] on button "print" at bounding box center [1412, 627] width 67 height 67
click at [1507, 632] on button "wallet" at bounding box center [1483, 627] width 67 height 67
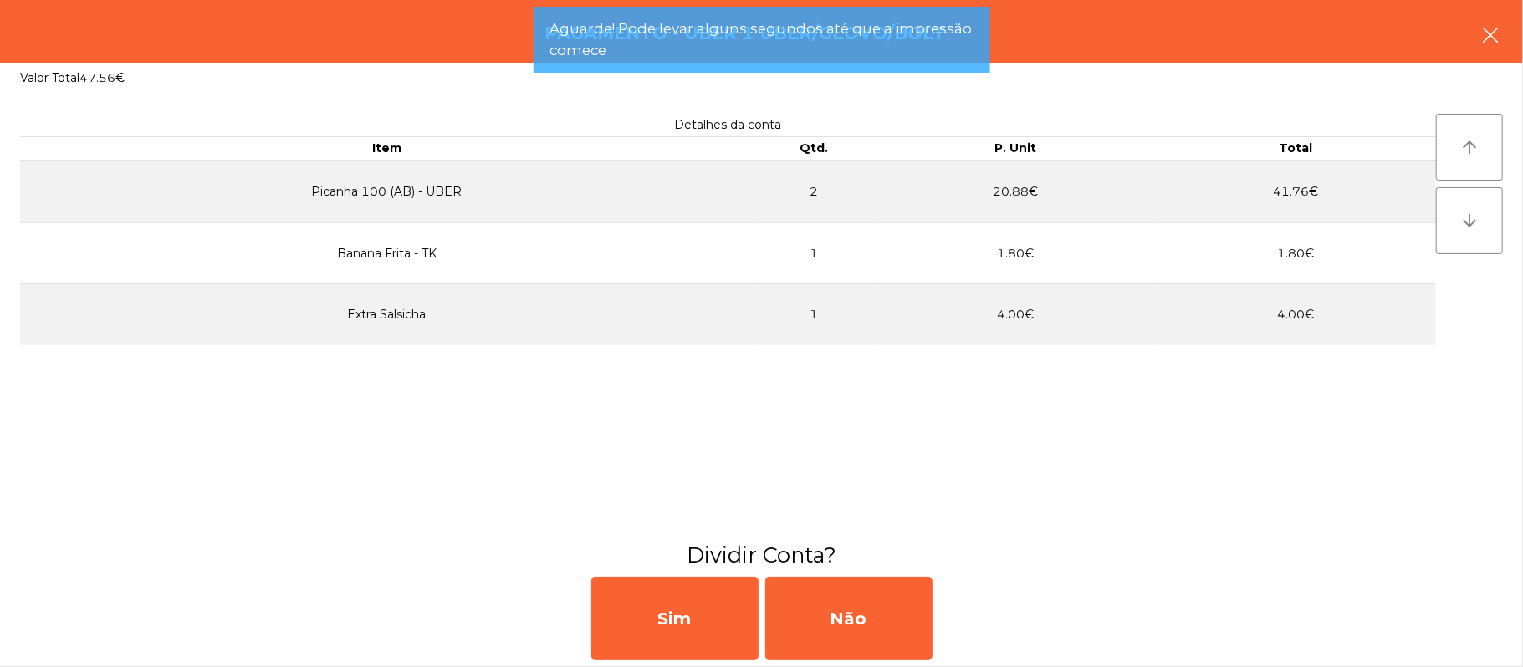
click at [1483, 45] on button "button" at bounding box center [1490, 37] width 47 height 50
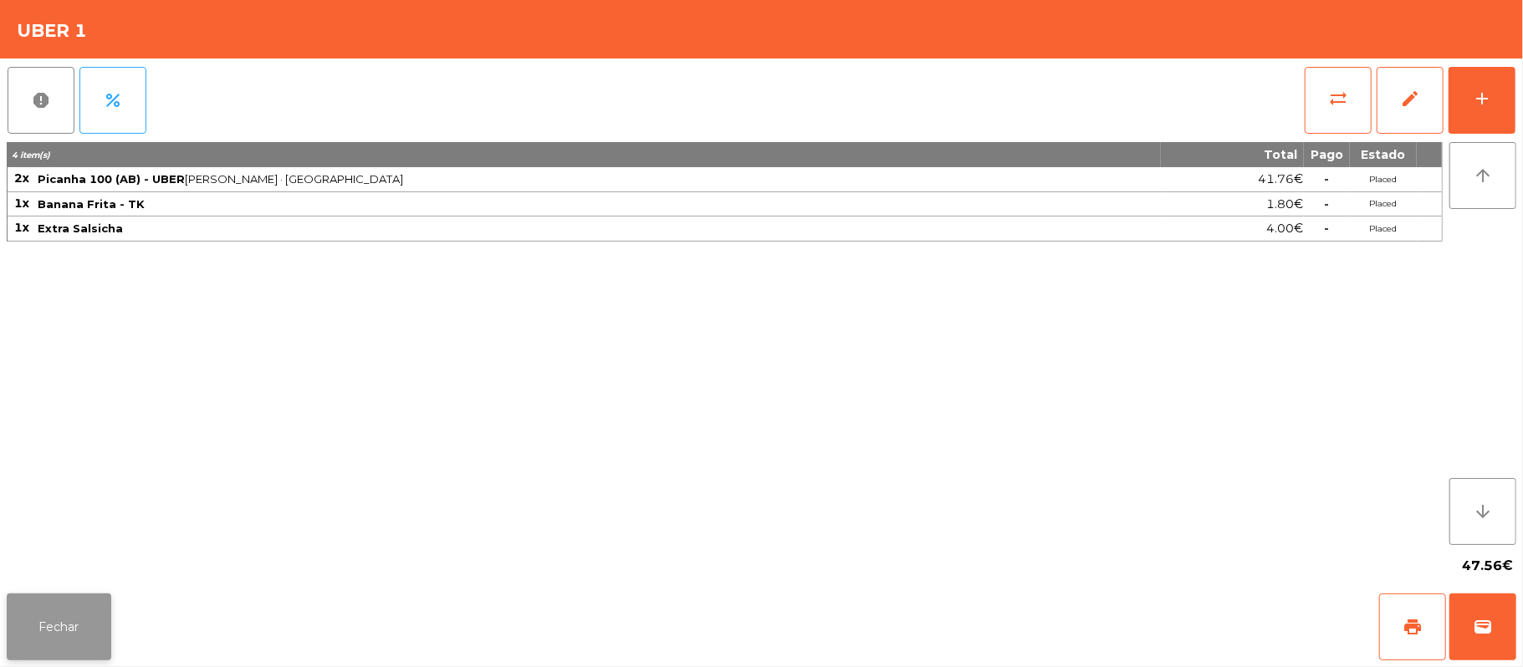
click at [11, 622] on button "Fechar" at bounding box center [59, 627] width 105 height 67
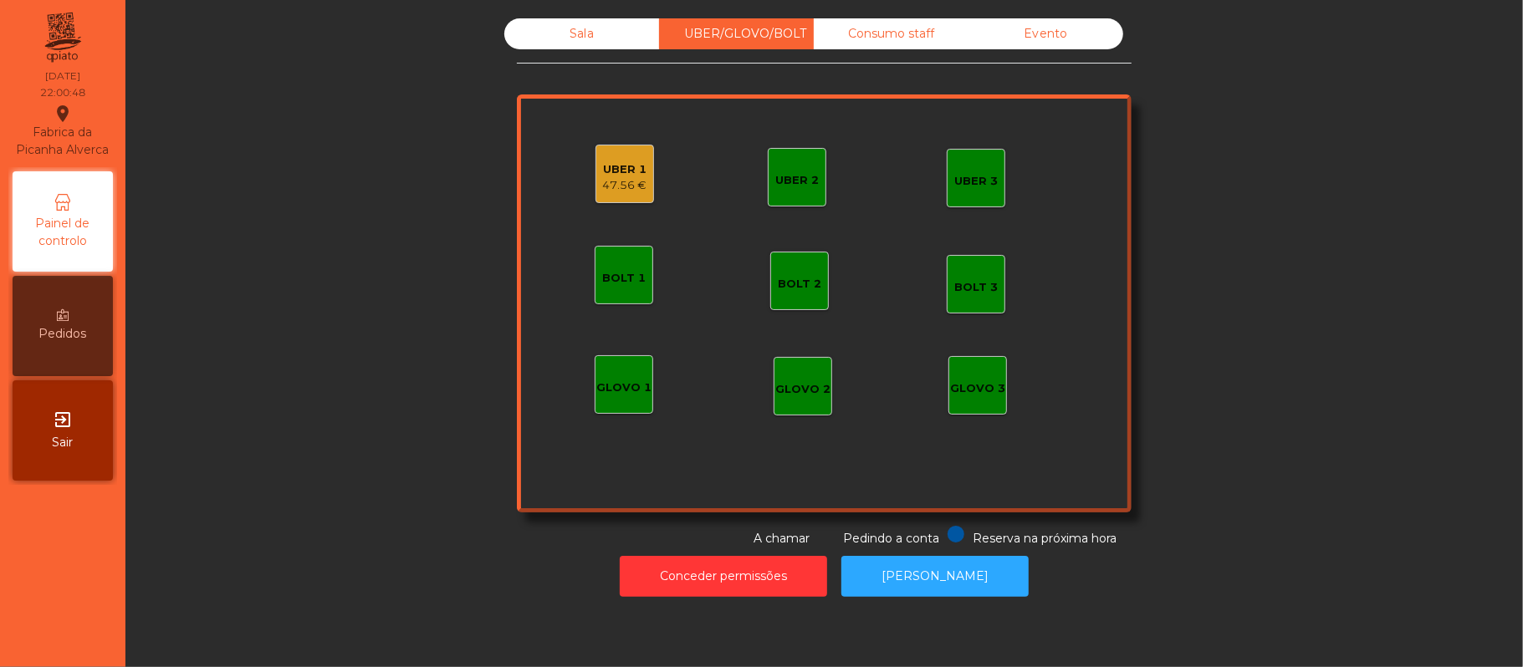
click at [731, 621] on div "Sala UBER/GLOVO/BOLT Consumo staff Evento UBER 2 UBER 3 BOLT 1 BOLT 2 BOLT 3 GL…" at bounding box center [824, 333] width 1398 height 667
click at [785, 586] on button "Conceder permissões" at bounding box center [723, 576] width 207 height 41
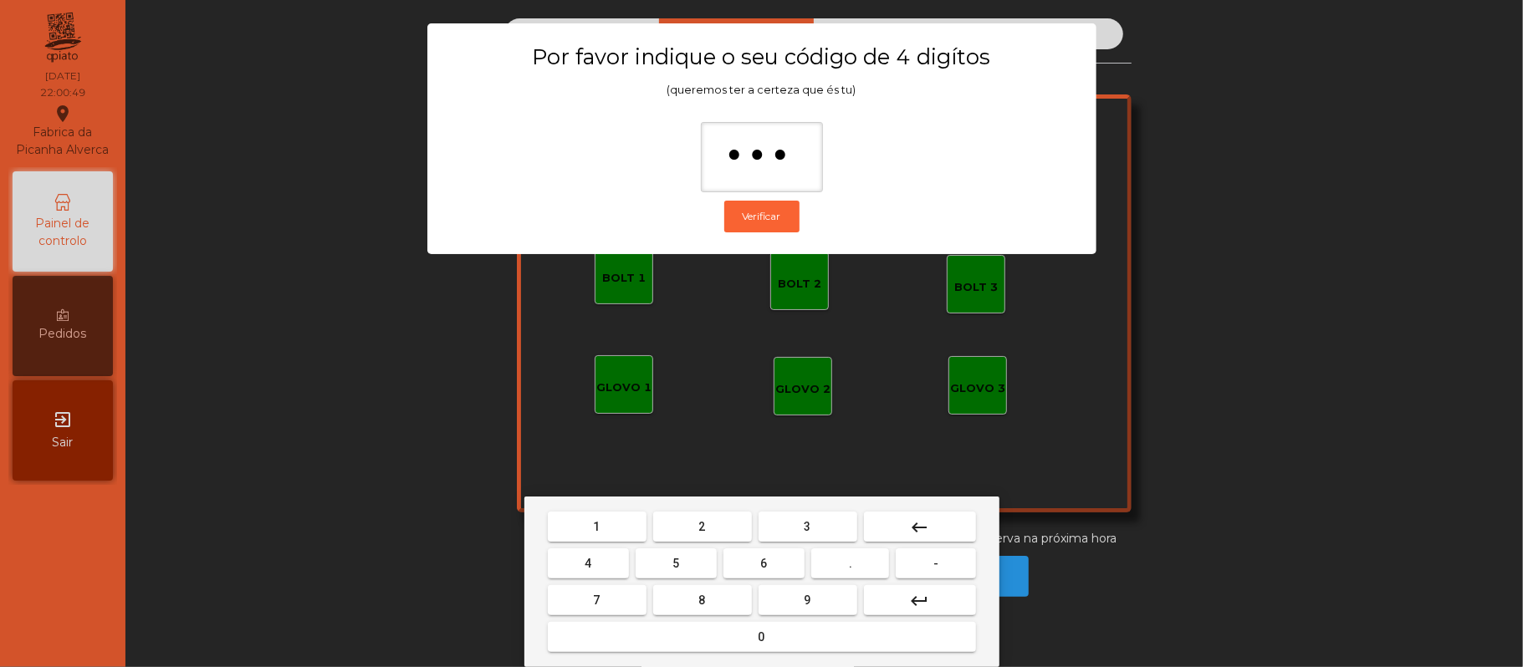
type input "****"
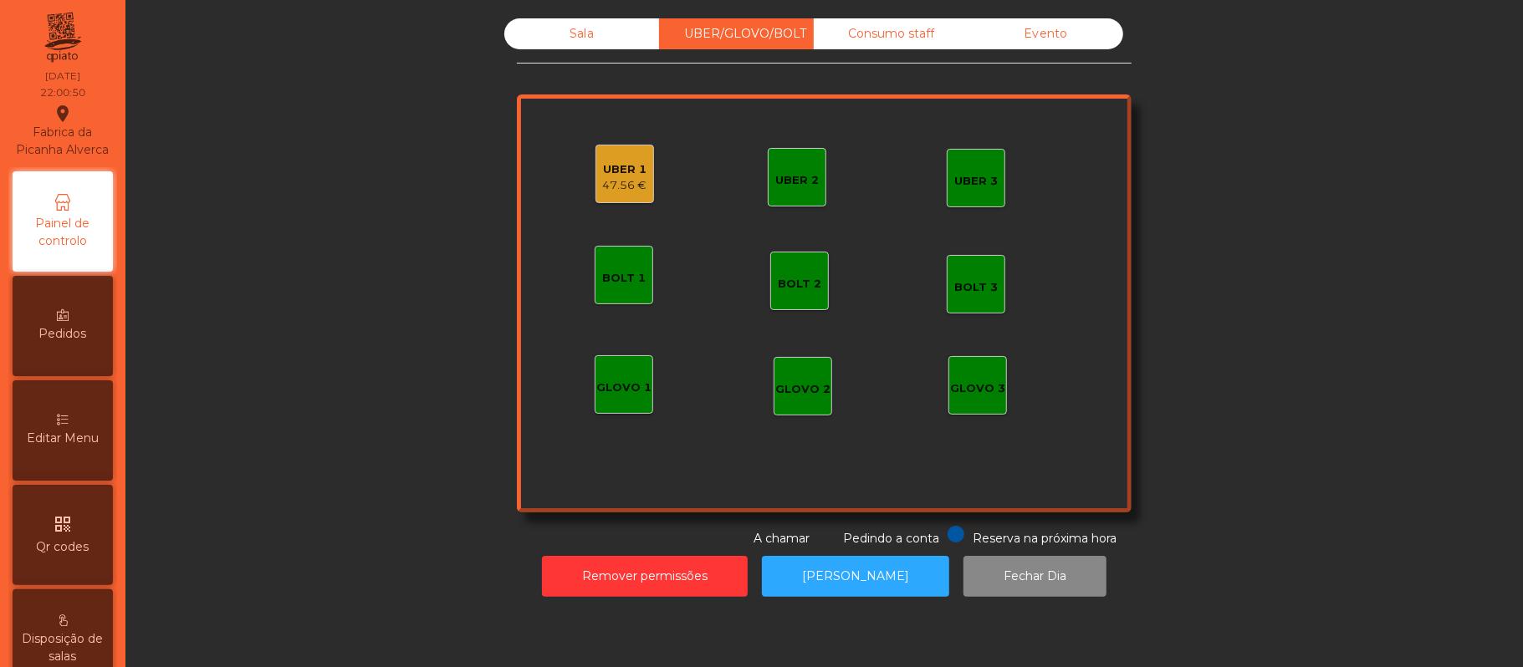
click at [621, 188] on div "47.56 €" at bounding box center [625, 185] width 44 height 17
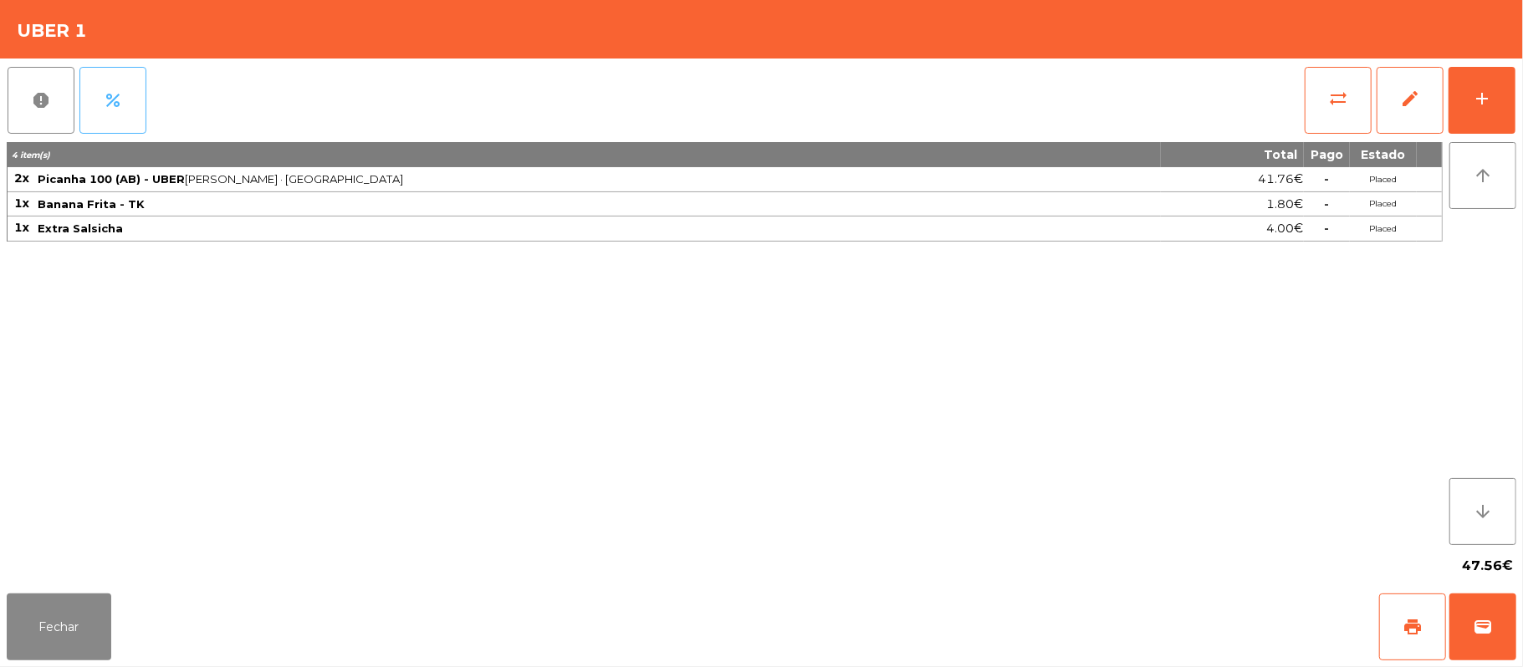
click at [138, 111] on button "percent" at bounding box center [112, 100] width 67 height 67
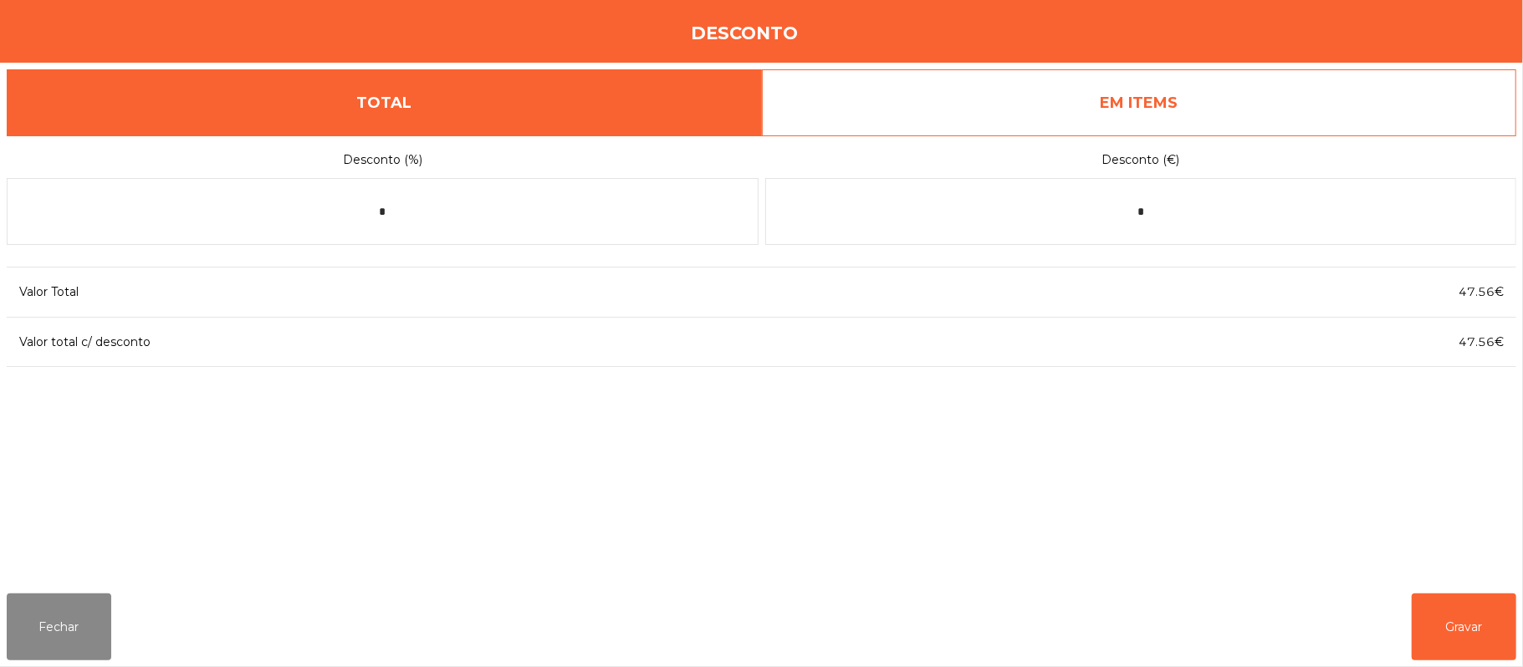
click at [1183, 84] on link "EM ITEMS" at bounding box center [1139, 102] width 755 height 67
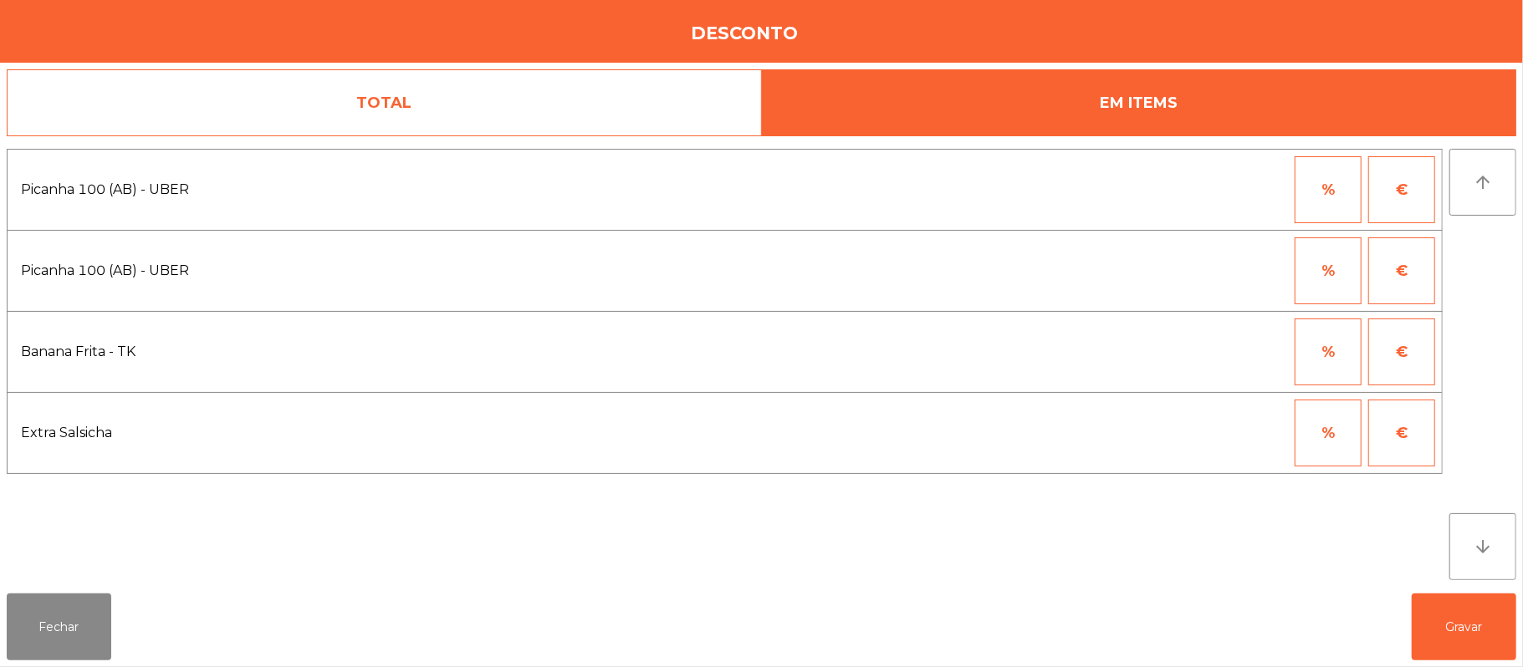
click at [1301, 261] on button "%" at bounding box center [1328, 271] width 67 height 67
click at [1231, 271] on input "*" at bounding box center [1246, 271] width 84 height 67
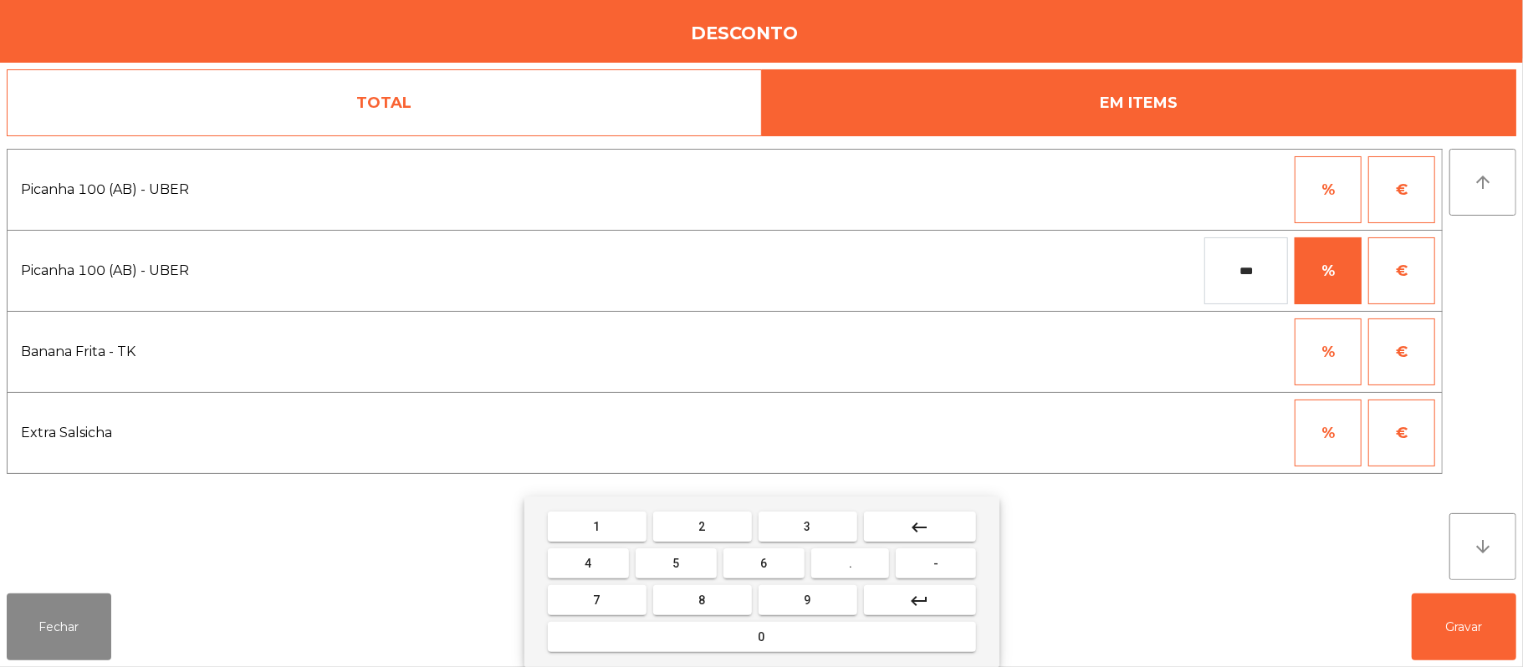
type input "***"
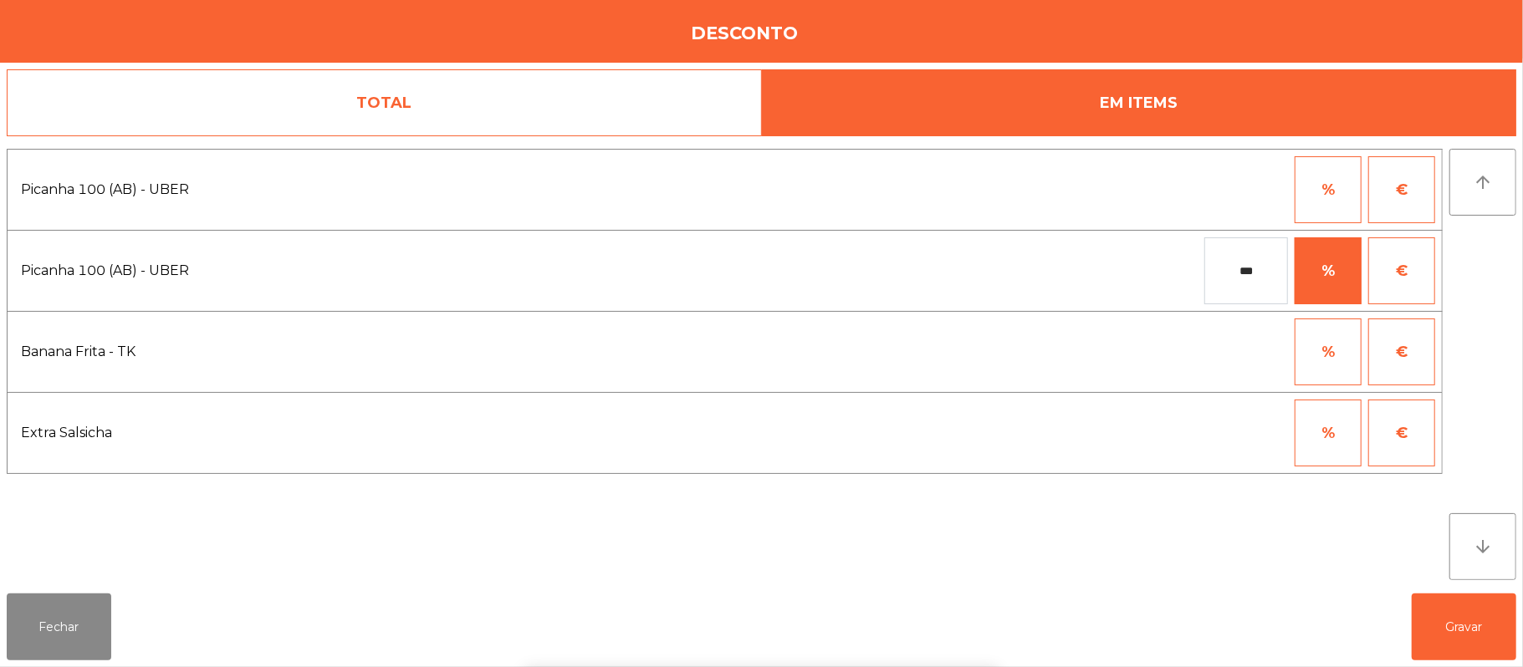
click at [1474, 617] on div "1 2 3 keyboard_backspace 4 5 6 . - 7 8 9 keyboard_return 0" at bounding box center [761, 582] width 1523 height 171
click at [1467, 631] on button "Gravar" at bounding box center [1464, 627] width 105 height 67
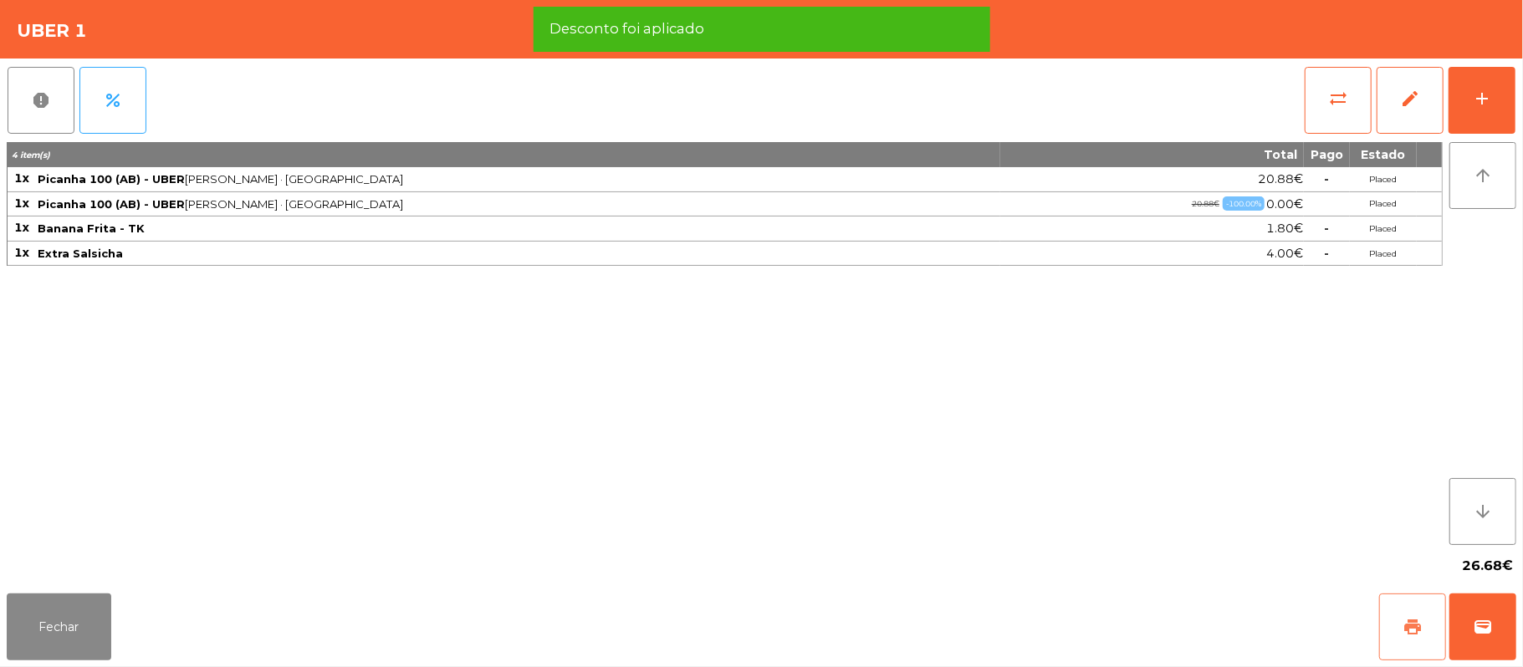
click at [1390, 630] on button "print" at bounding box center [1412, 627] width 67 height 67
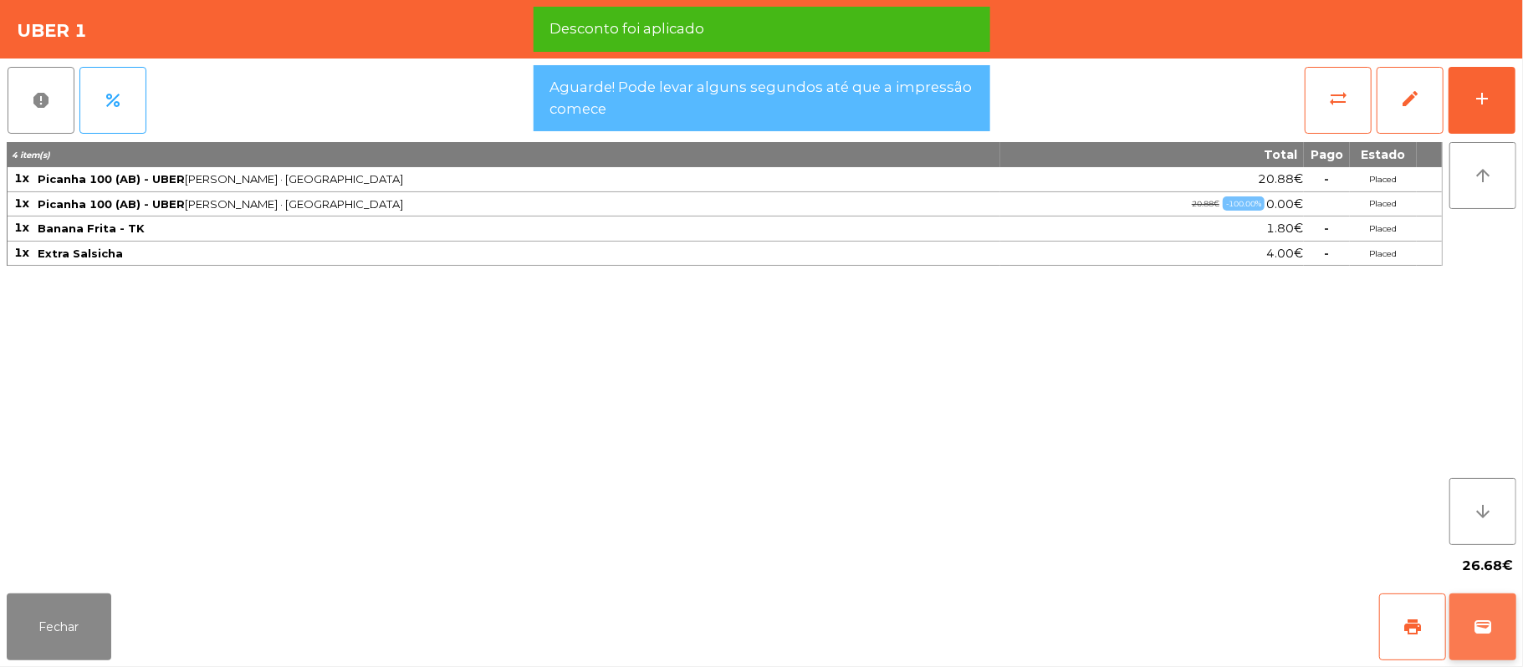
click at [1472, 616] on button "wallet" at bounding box center [1483, 627] width 67 height 67
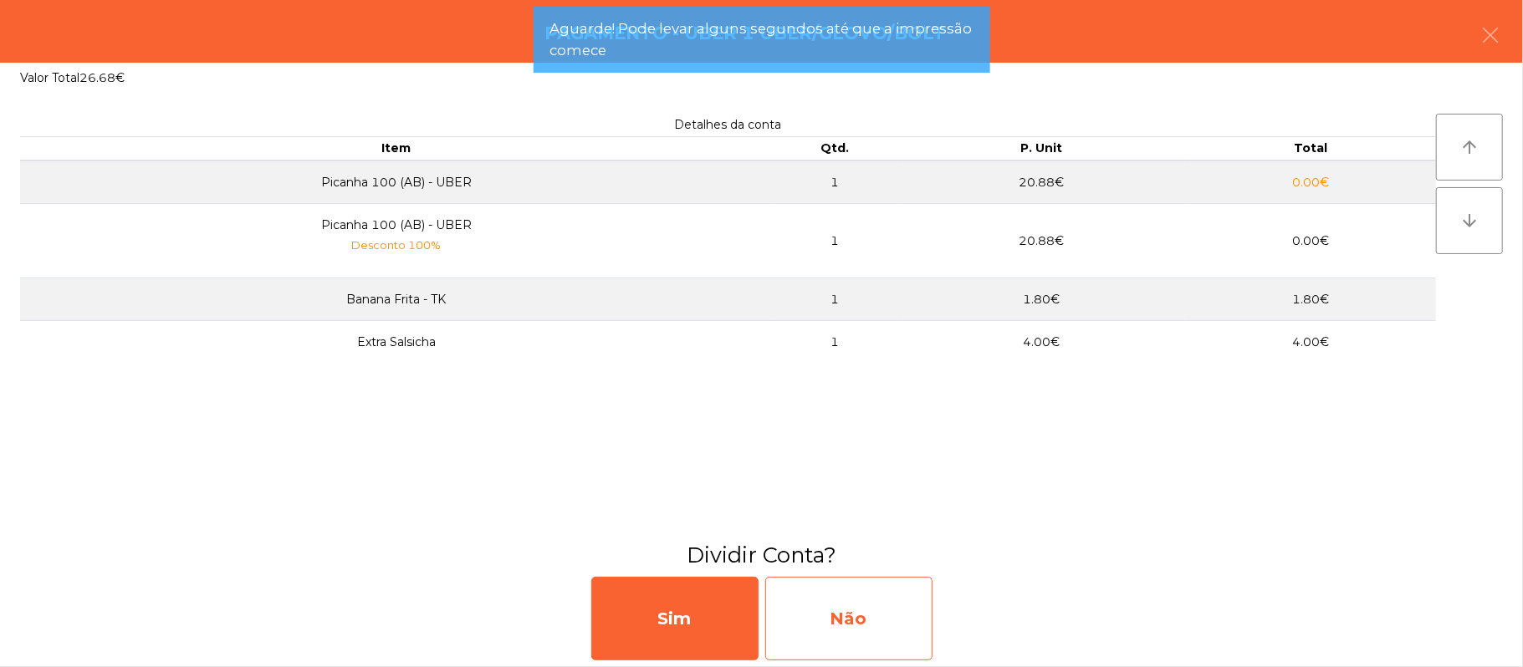
click at [878, 600] on div "Não" at bounding box center [848, 619] width 167 height 84
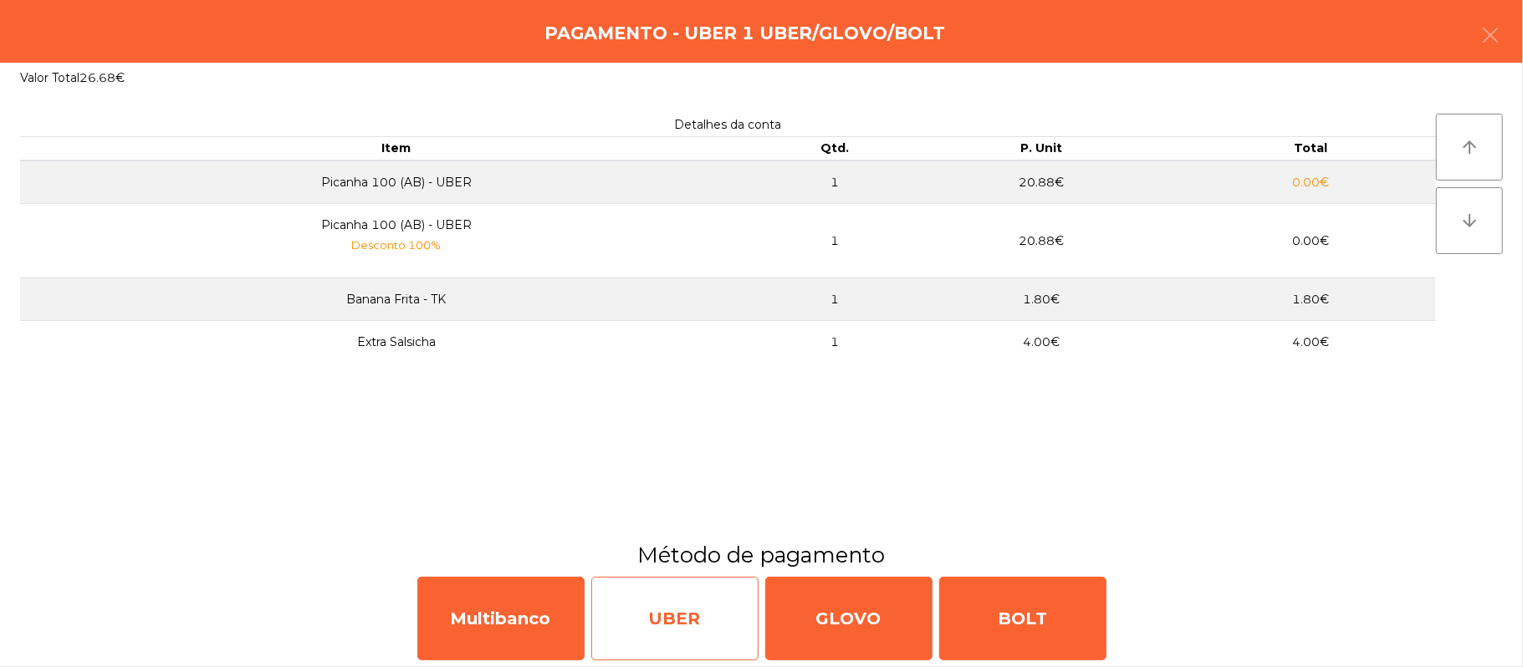
click at [724, 637] on div "UBER" at bounding box center [674, 619] width 167 height 84
select select "**"
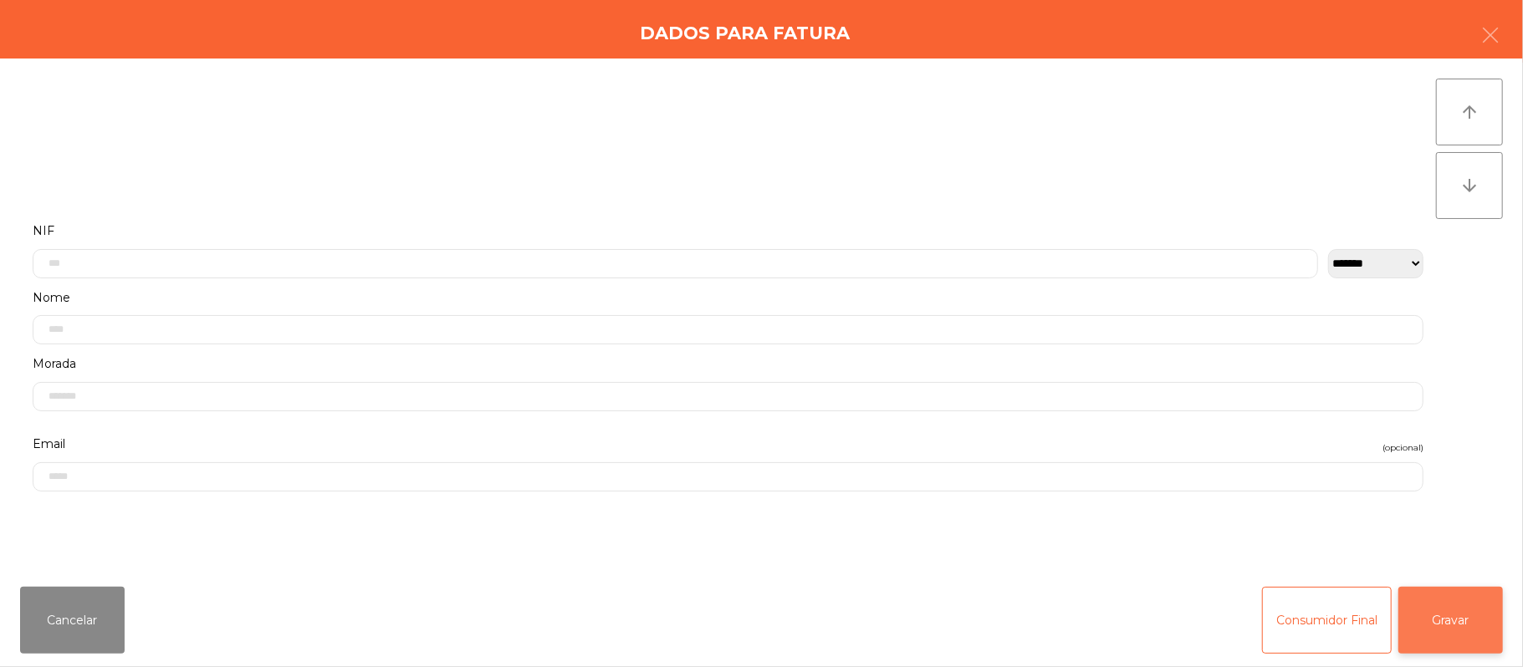
click at [1442, 599] on button "Gravar" at bounding box center [1451, 620] width 105 height 67
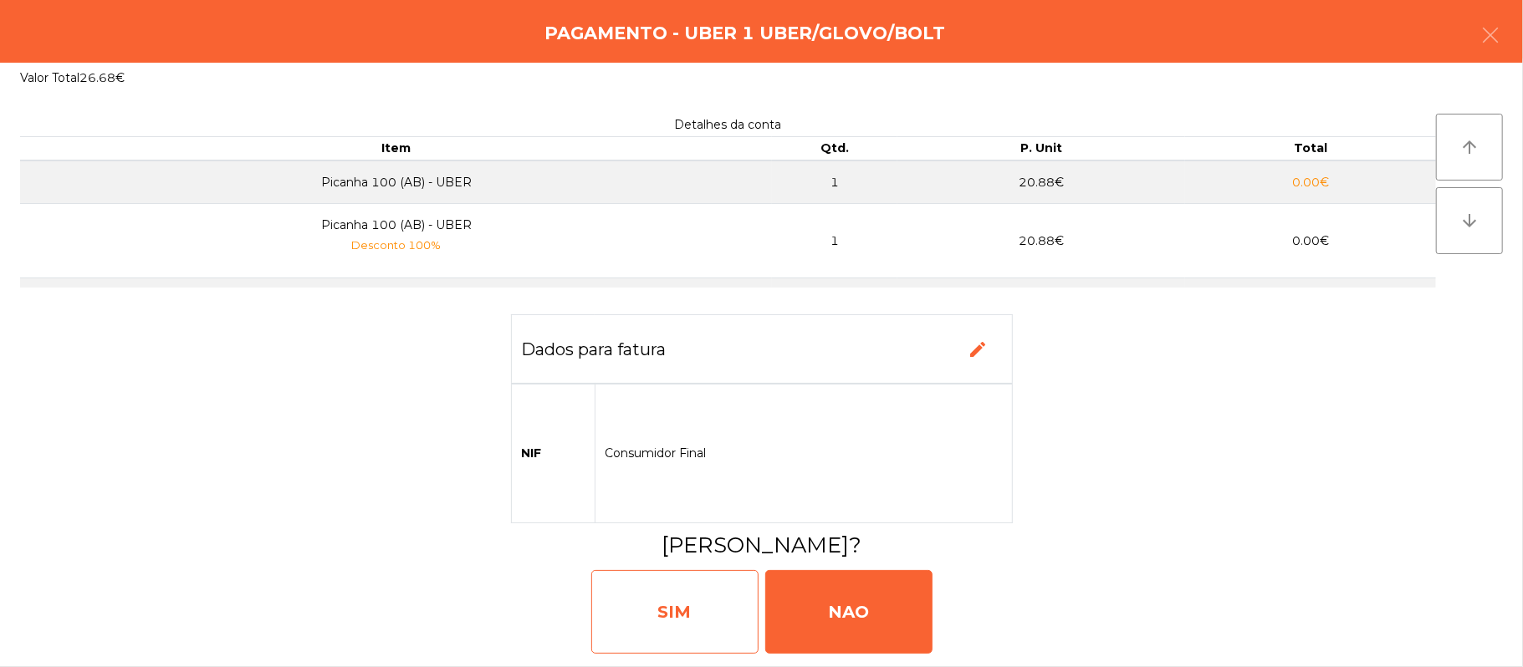
click at [683, 602] on div "SIM" at bounding box center [674, 612] width 167 height 84
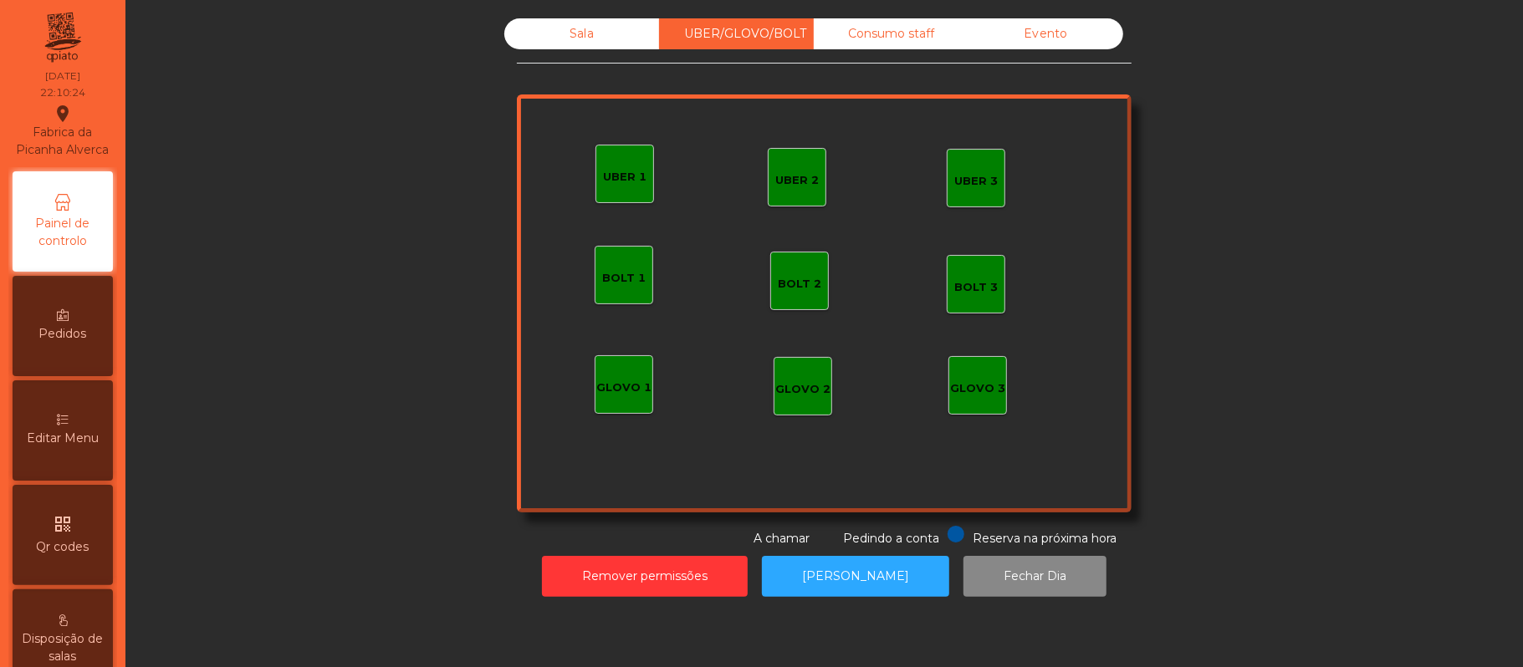
click at [603, 35] on div "Sala" at bounding box center [581, 33] width 155 height 31
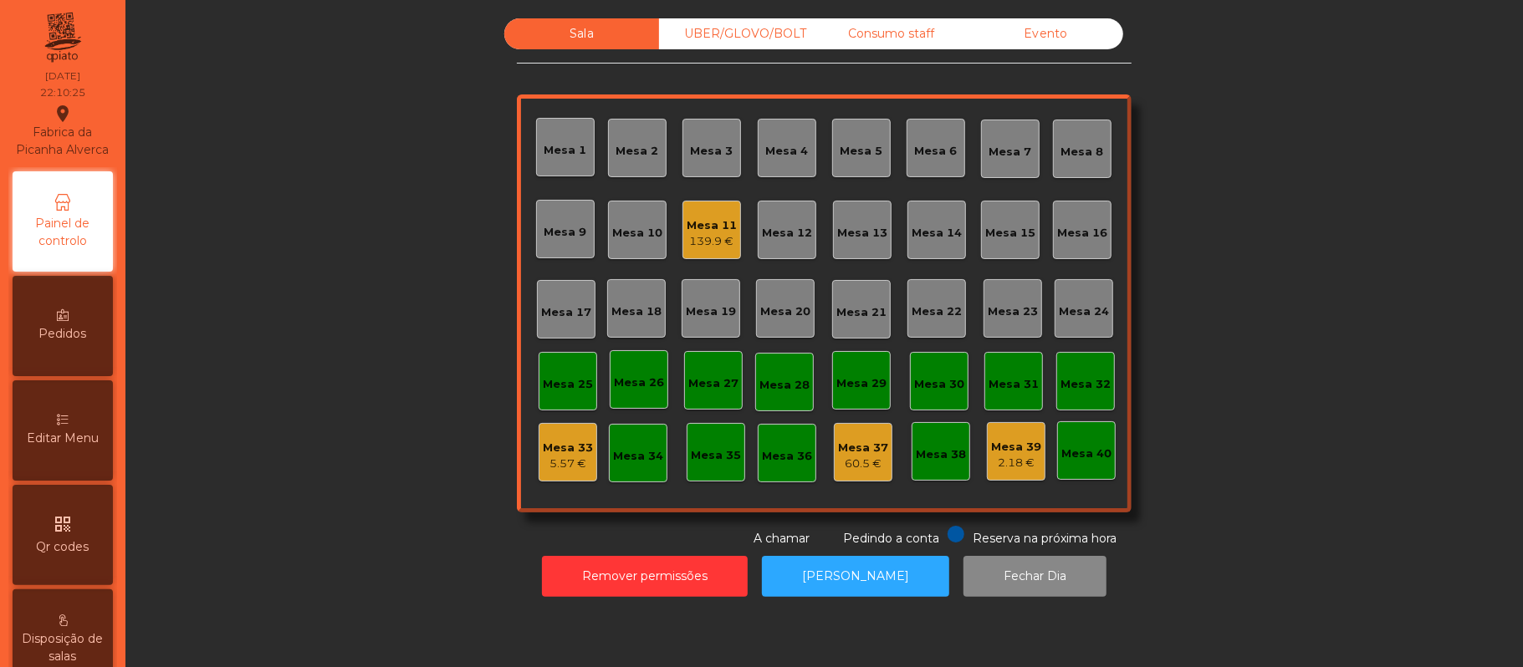
click at [995, 455] on div "2.18 €" at bounding box center [1016, 463] width 50 height 17
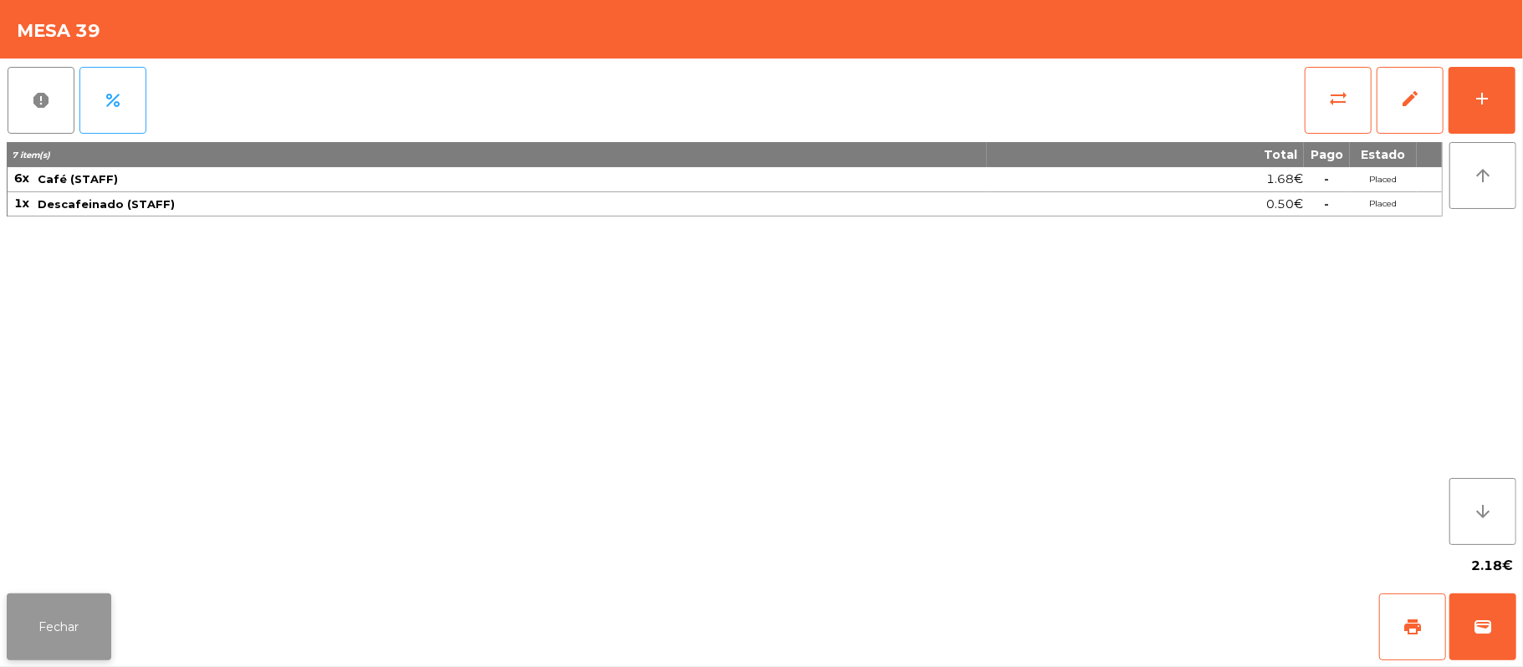
click at [60, 630] on button "Fechar" at bounding box center [59, 627] width 105 height 67
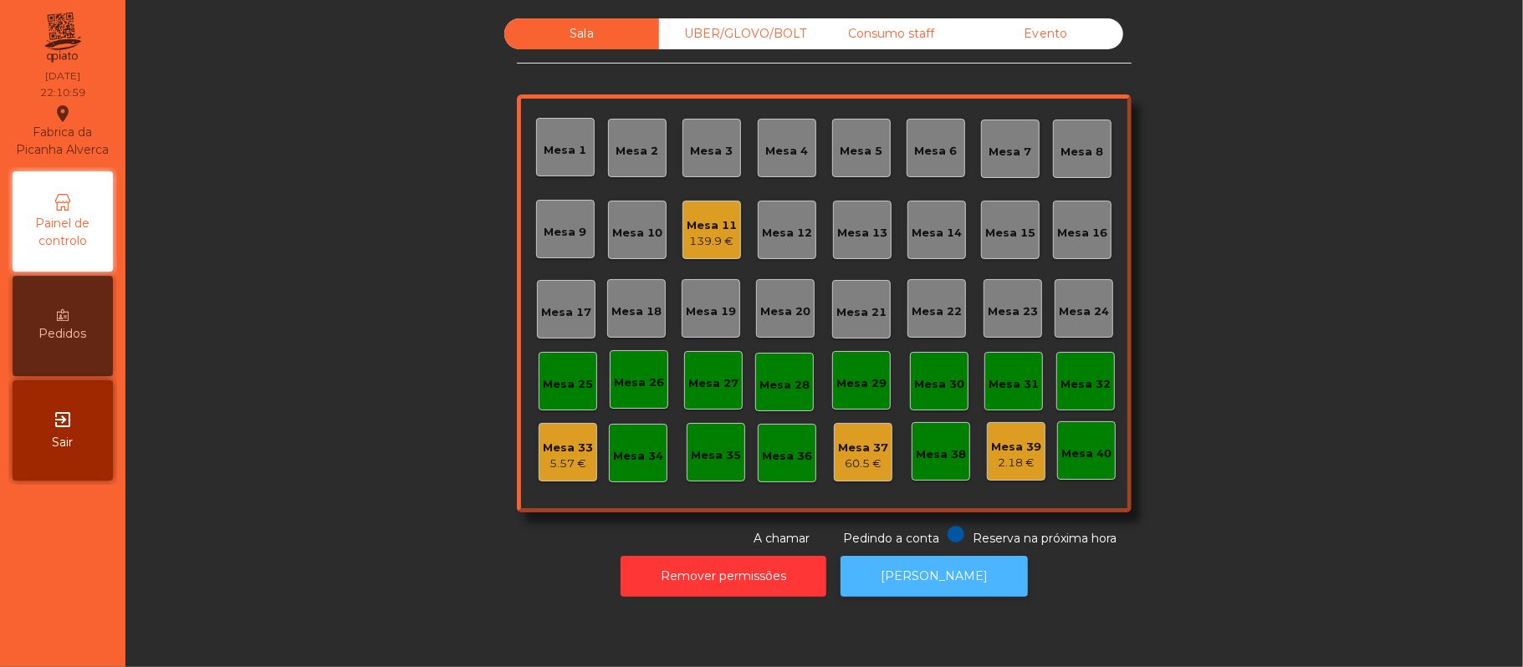
click at [945, 576] on button "[PERSON_NAME]" at bounding box center [934, 576] width 187 height 41
click at [893, 35] on div "Consumo staff" at bounding box center [891, 33] width 155 height 31
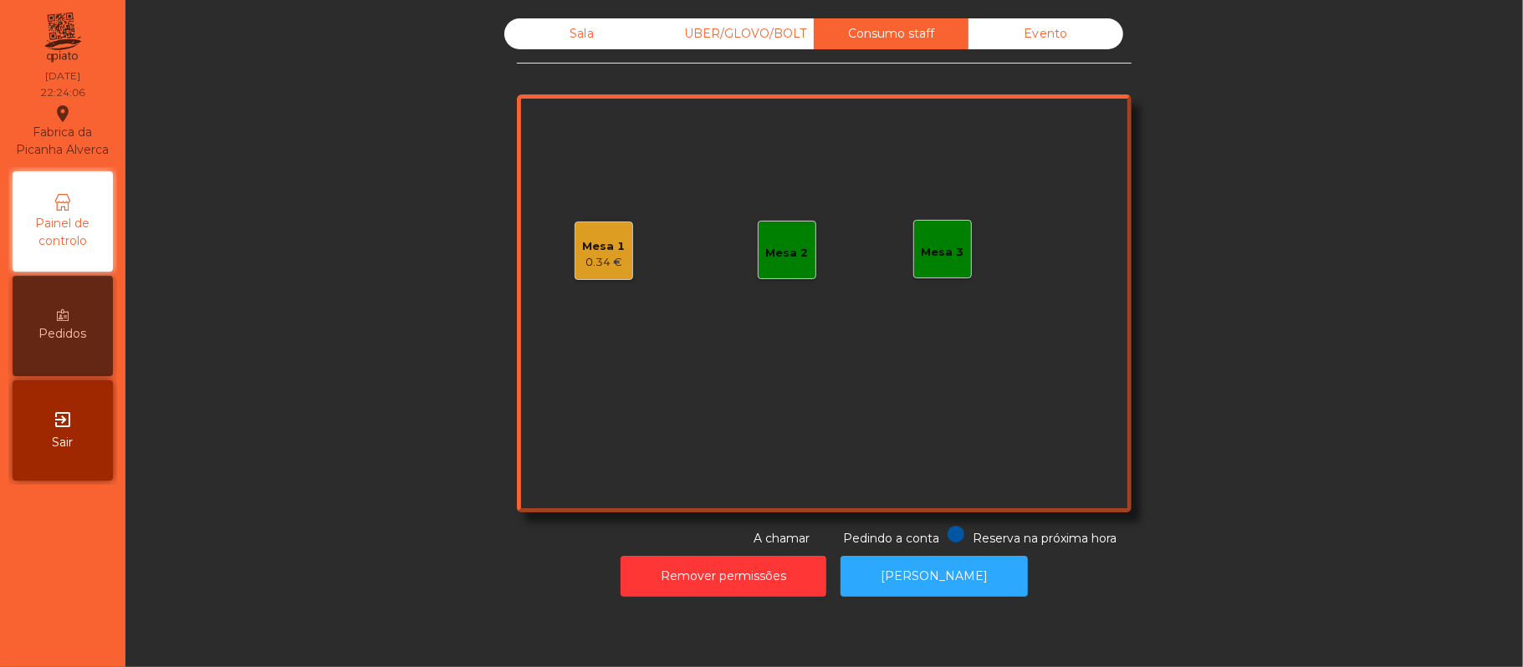
click at [606, 249] on div "Mesa 1" at bounding box center [604, 246] width 43 height 17
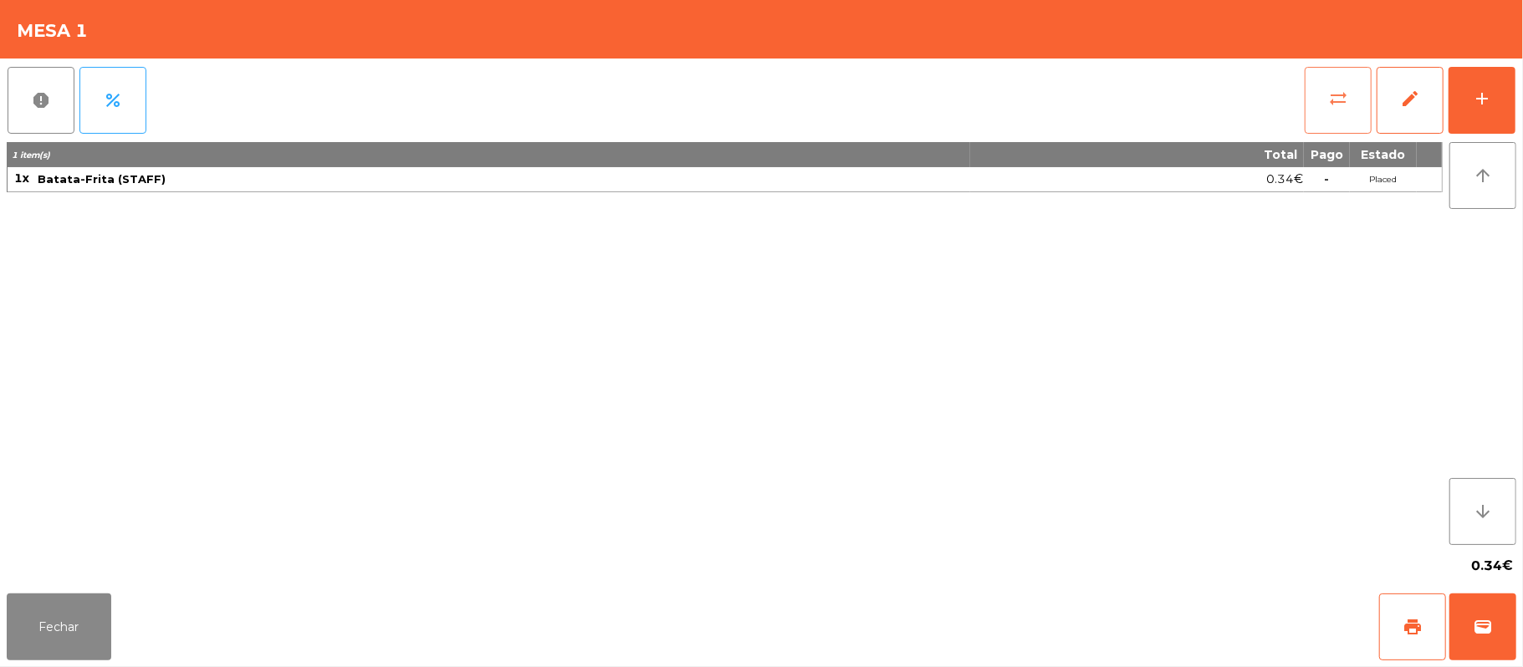
click at [1320, 111] on button "sync_alt" at bounding box center [1338, 100] width 67 height 67
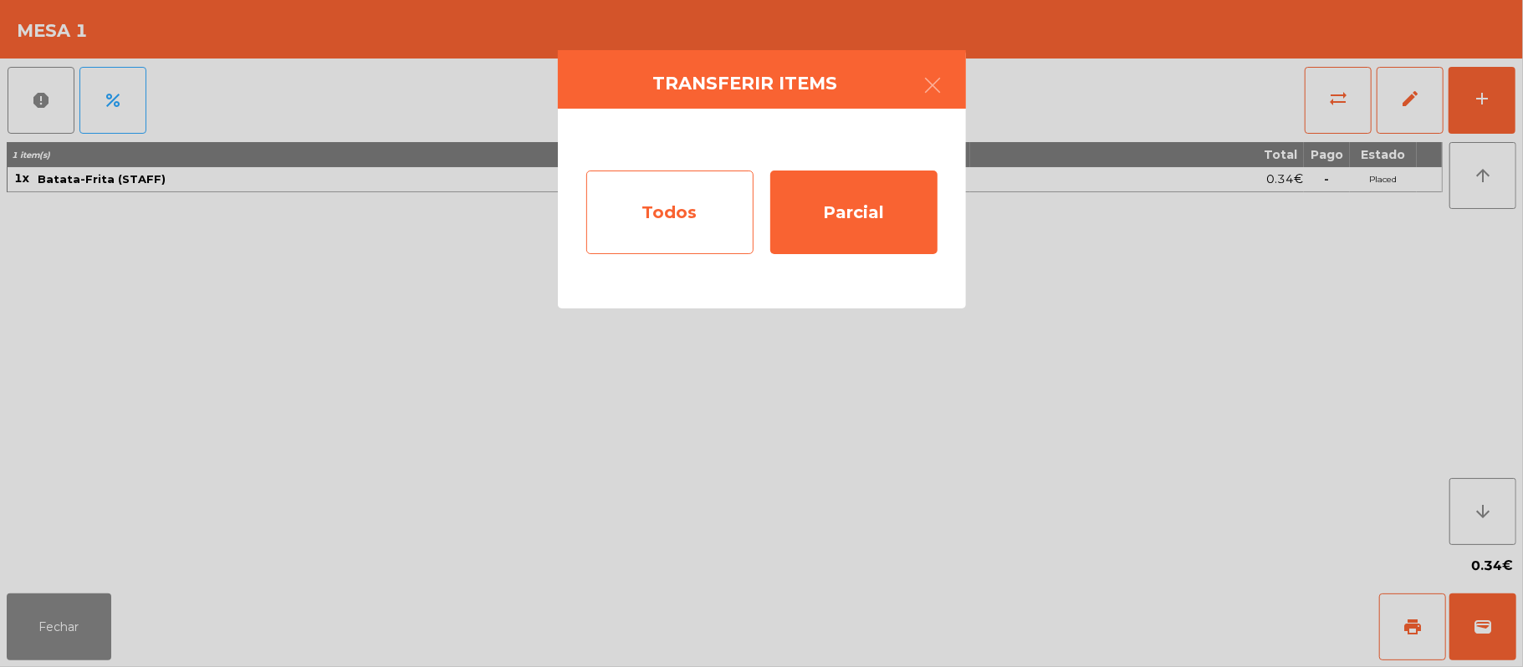
click at [591, 228] on div "Todos" at bounding box center [669, 213] width 167 height 84
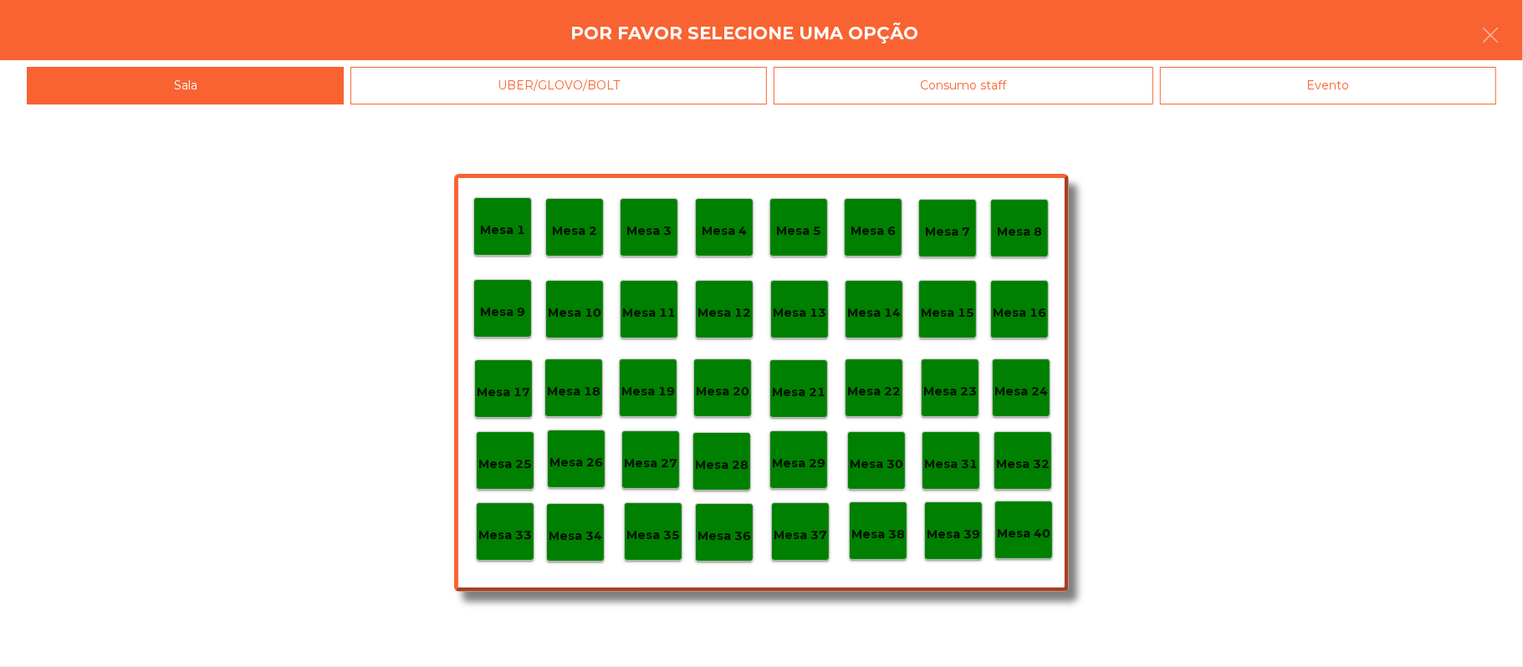
click at [1295, 98] on div "Evento" at bounding box center [1328, 86] width 336 height 38
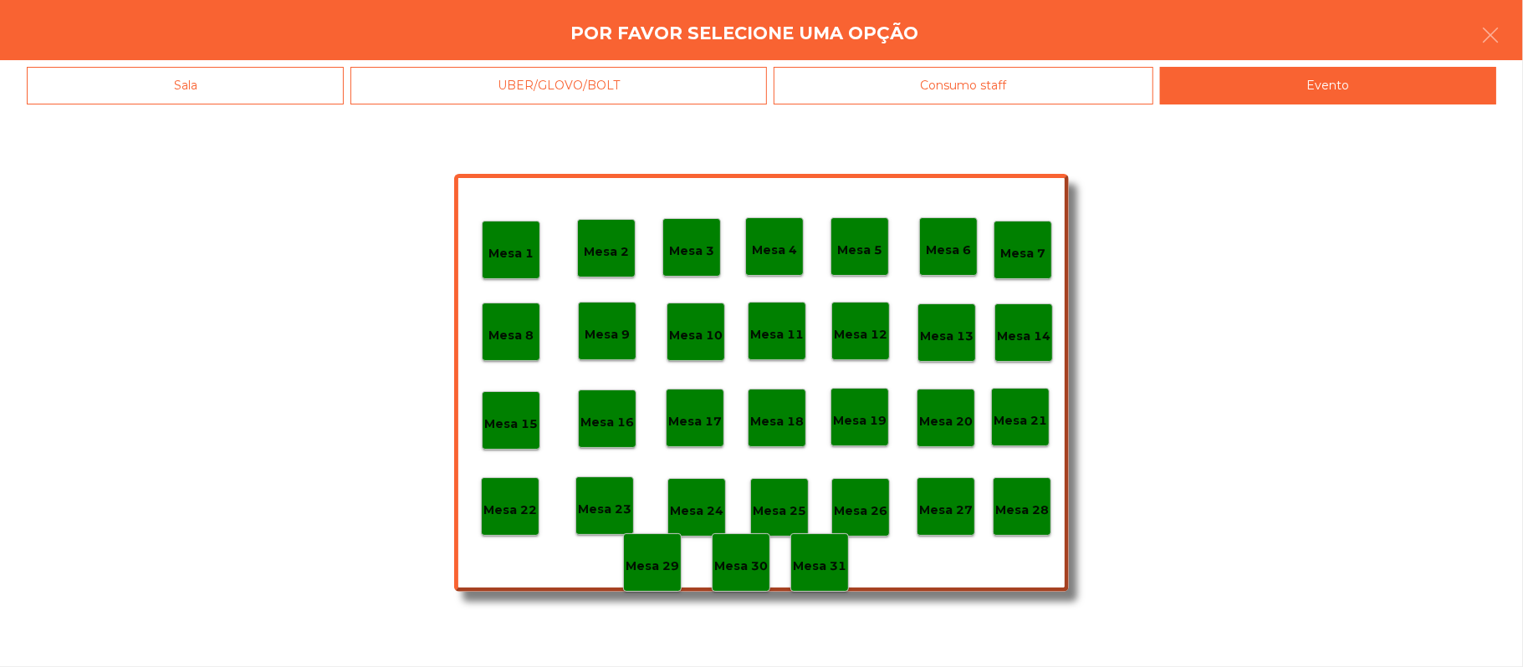
click at [309, 575] on div "Mesa 1 Mesa 2 Mesa 3 Mesa 4 Mesa 5 Mesa 6 Mesa 7 Mesa 8 Mesa 9 Mesa 10 [GEOGRAP…" at bounding box center [761, 386] width 1523 height 563
click at [1028, 523] on div "Mesa 28" at bounding box center [1022, 507] width 59 height 59
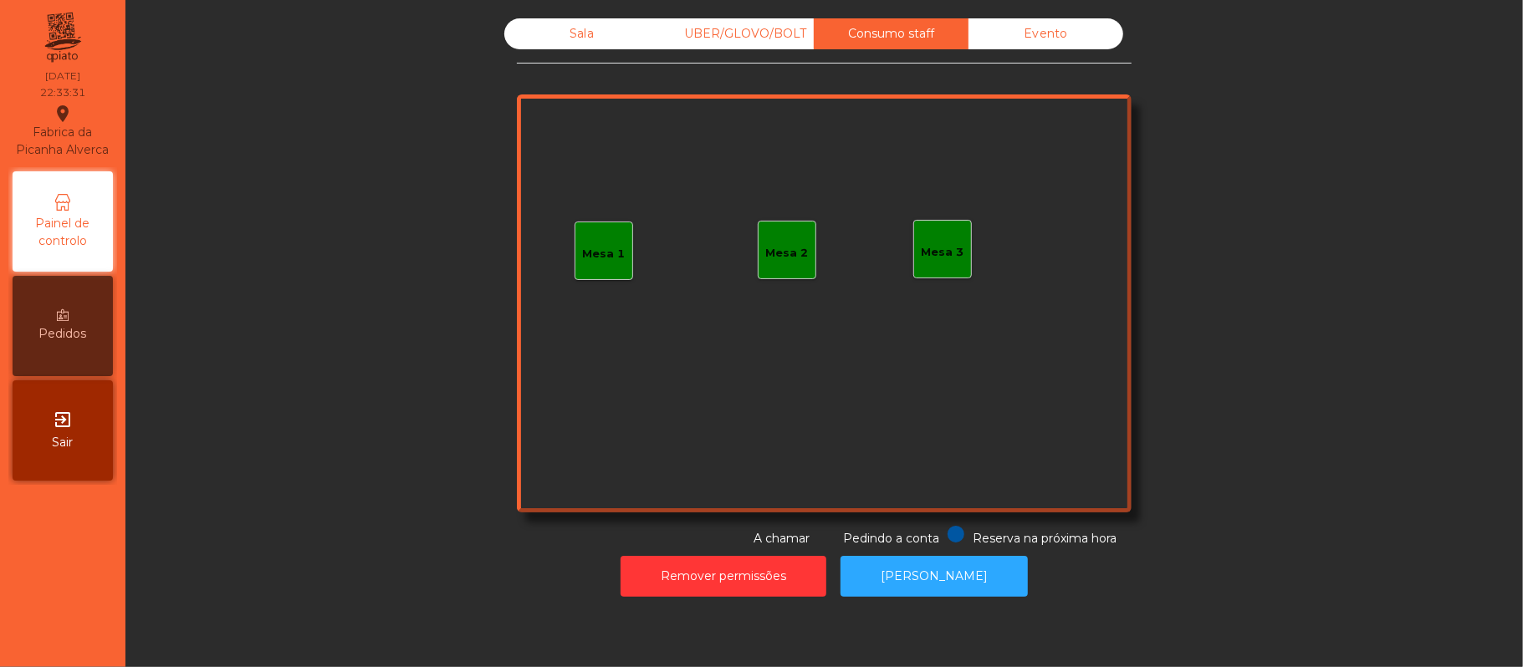
click at [573, 33] on div "Sala" at bounding box center [581, 33] width 155 height 31
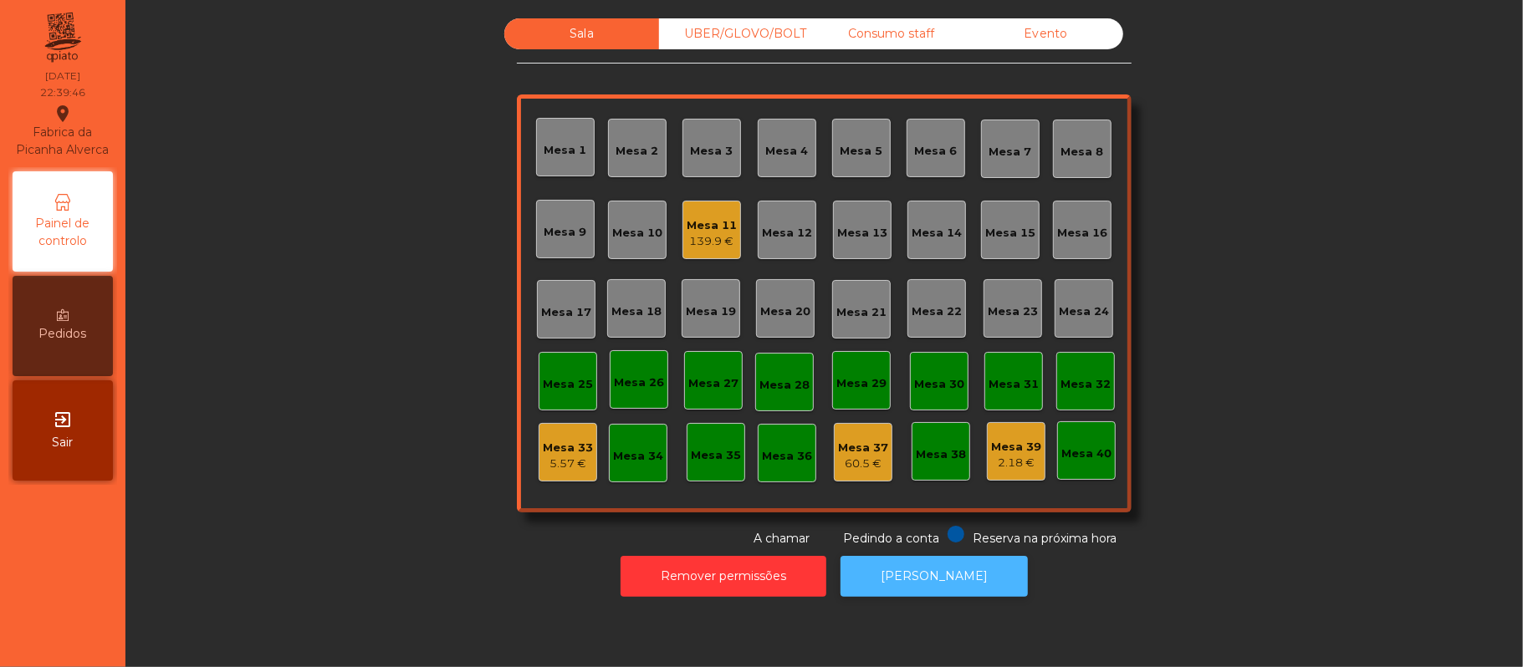
click at [959, 592] on button "[PERSON_NAME]" at bounding box center [934, 576] width 187 height 41
click at [572, 433] on div "Mesa 33 5.57 €" at bounding box center [568, 452] width 50 height 39
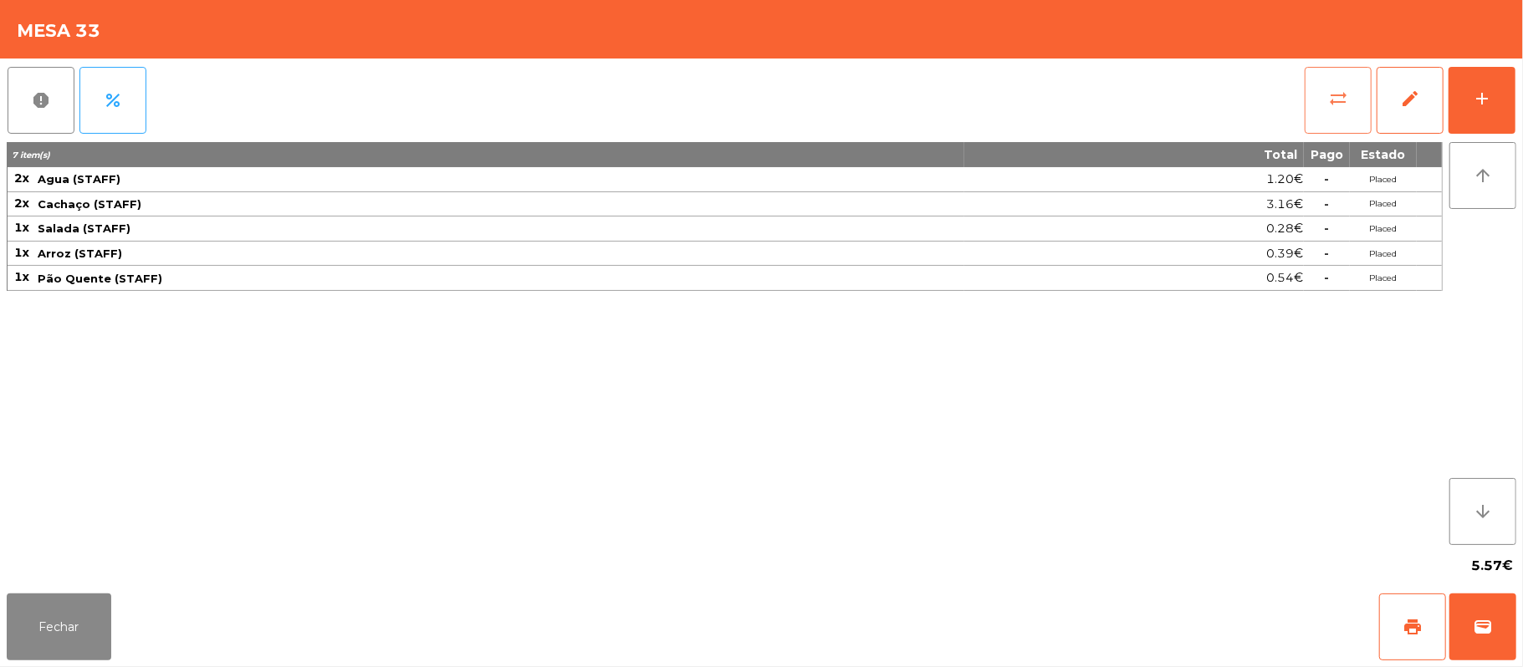
click at [1326, 108] on button "sync_alt" at bounding box center [1338, 100] width 67 height 67
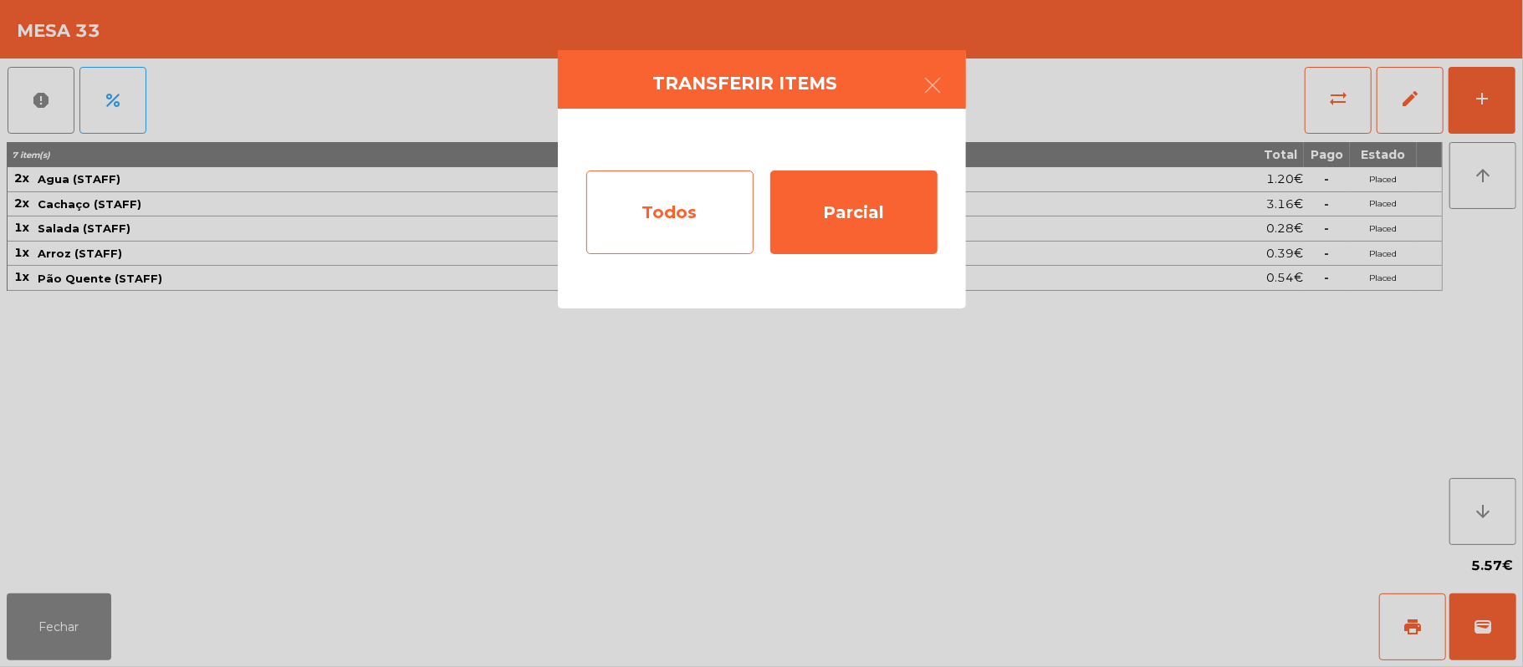
click at [677, 205] on div "Todos" at bounding box center [669, 213] width 167 height 84
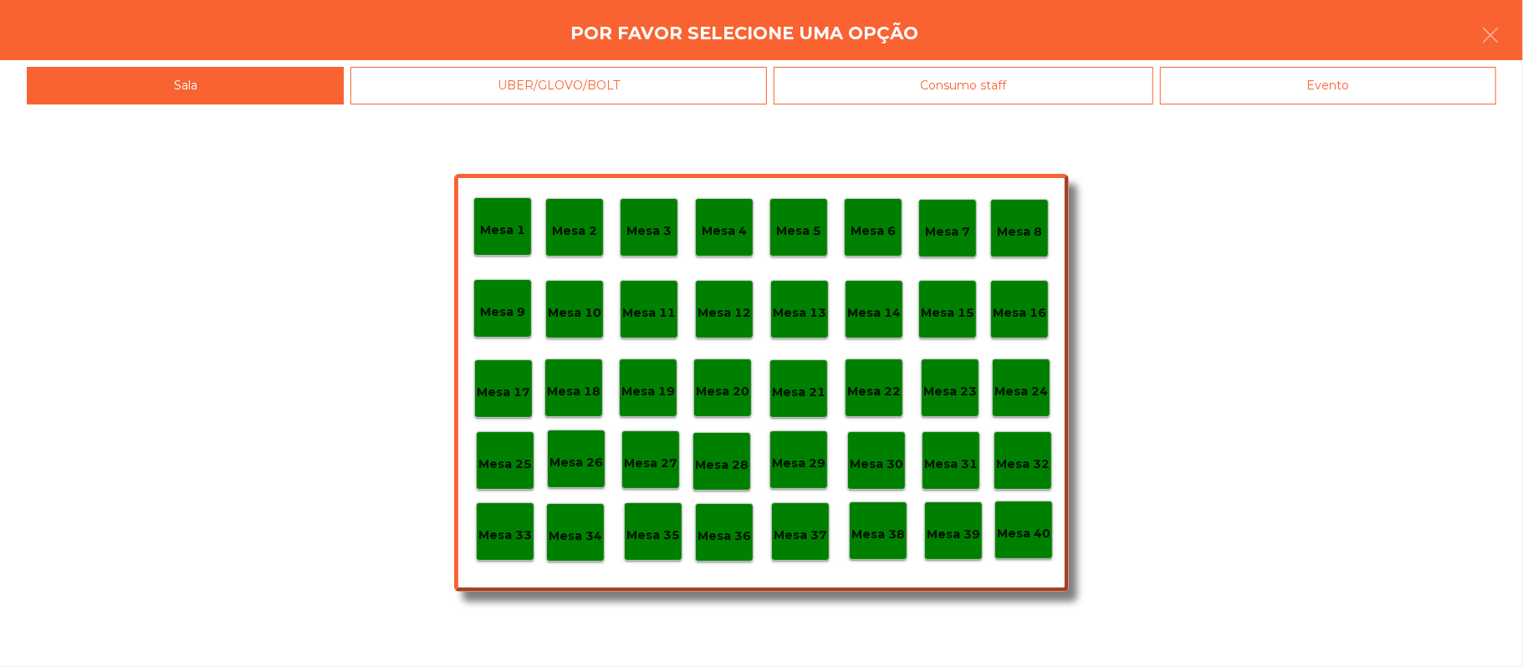
click at [1323, 92] on div "Evento" at bounding box center [1328, 86] width 336 height 38
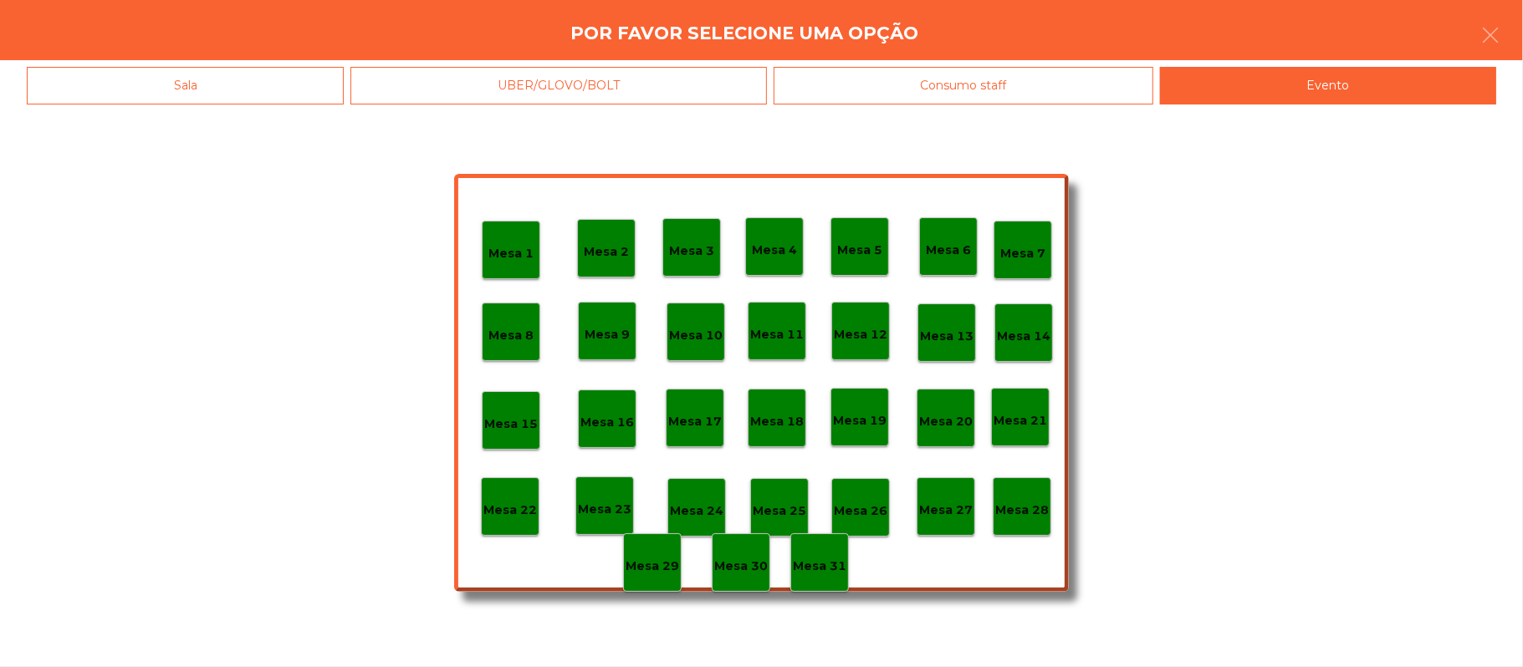
click at [289, 74] on div "Sala" at bounding box center [185, 86] width 317 height 38
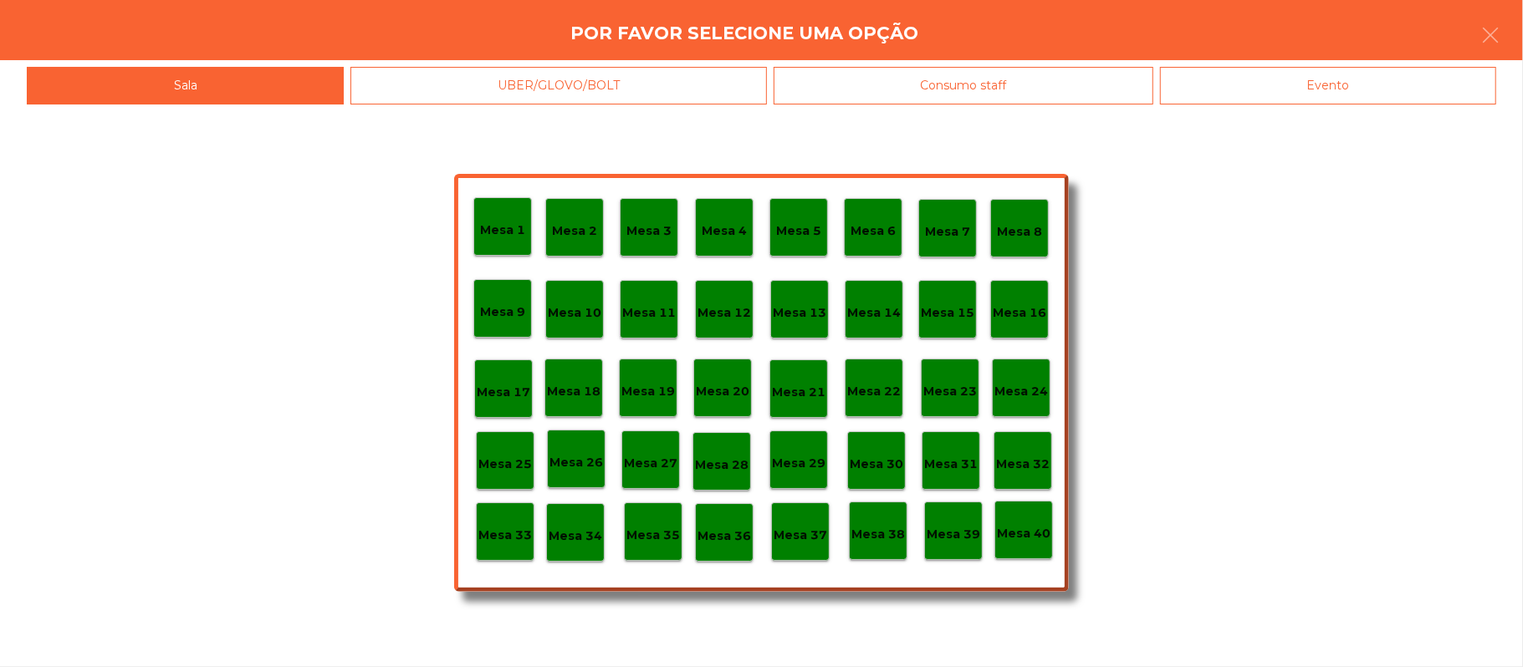
click at [945, 519] on div "Mesa 39" at bounding box center [954, 532] width 54 height 26
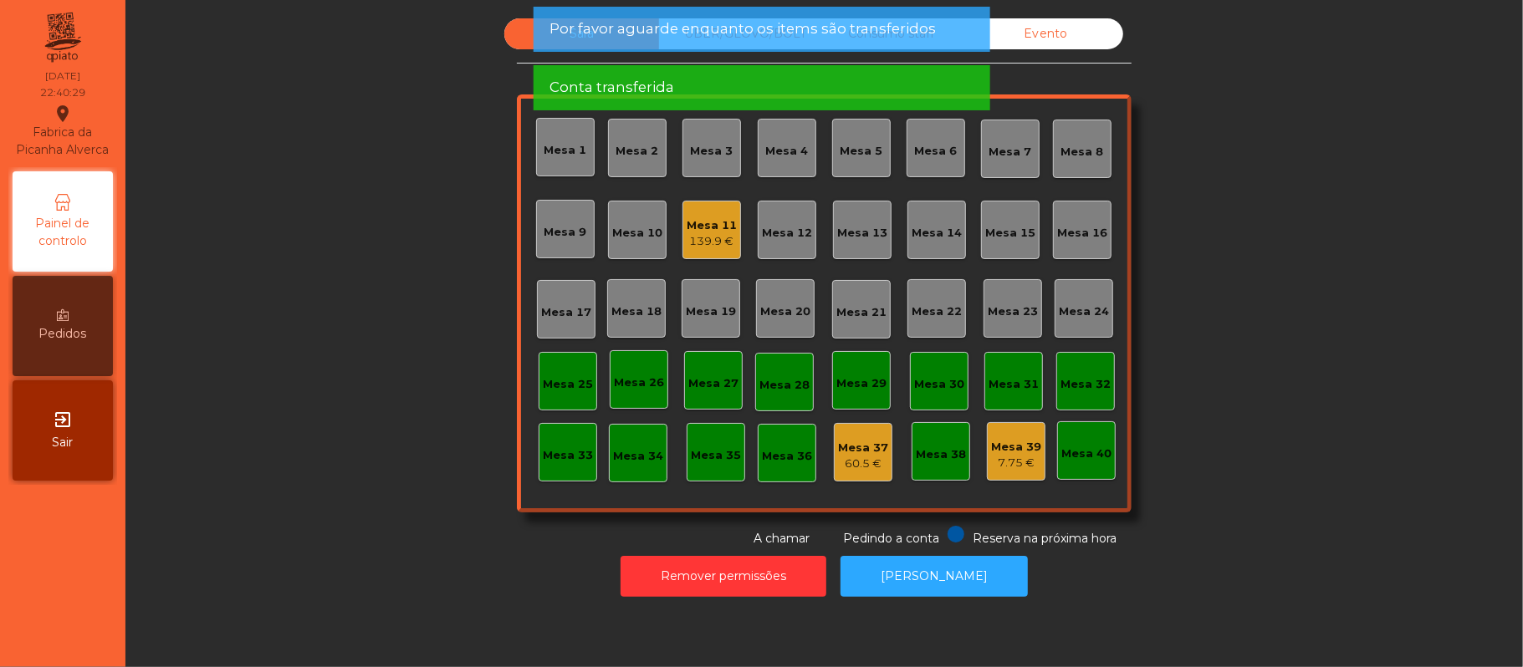
click at [1014, 445] on div "Mesa 39" at bounding box center [1016, 447] width 50 height 17
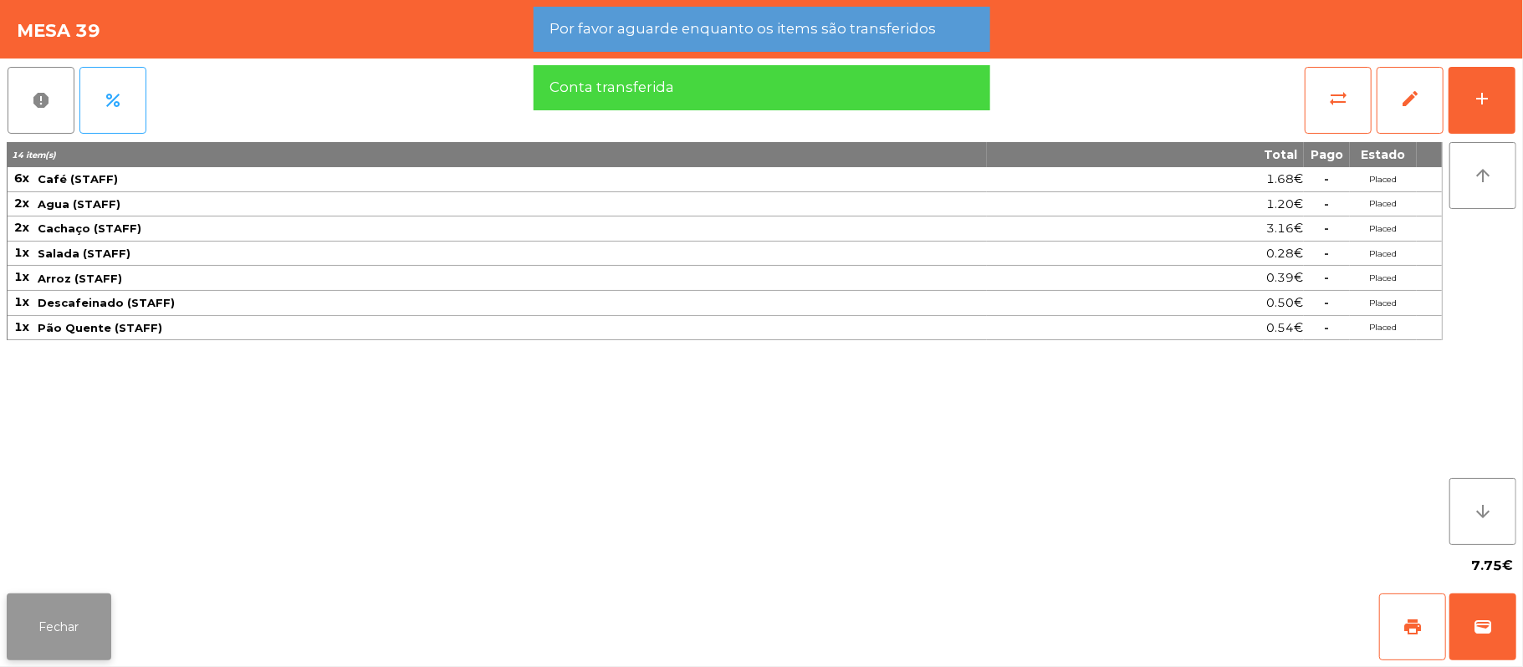
click at [52, 627] on button "Fechar" at bounding box center [59, 627] width 105 height 67
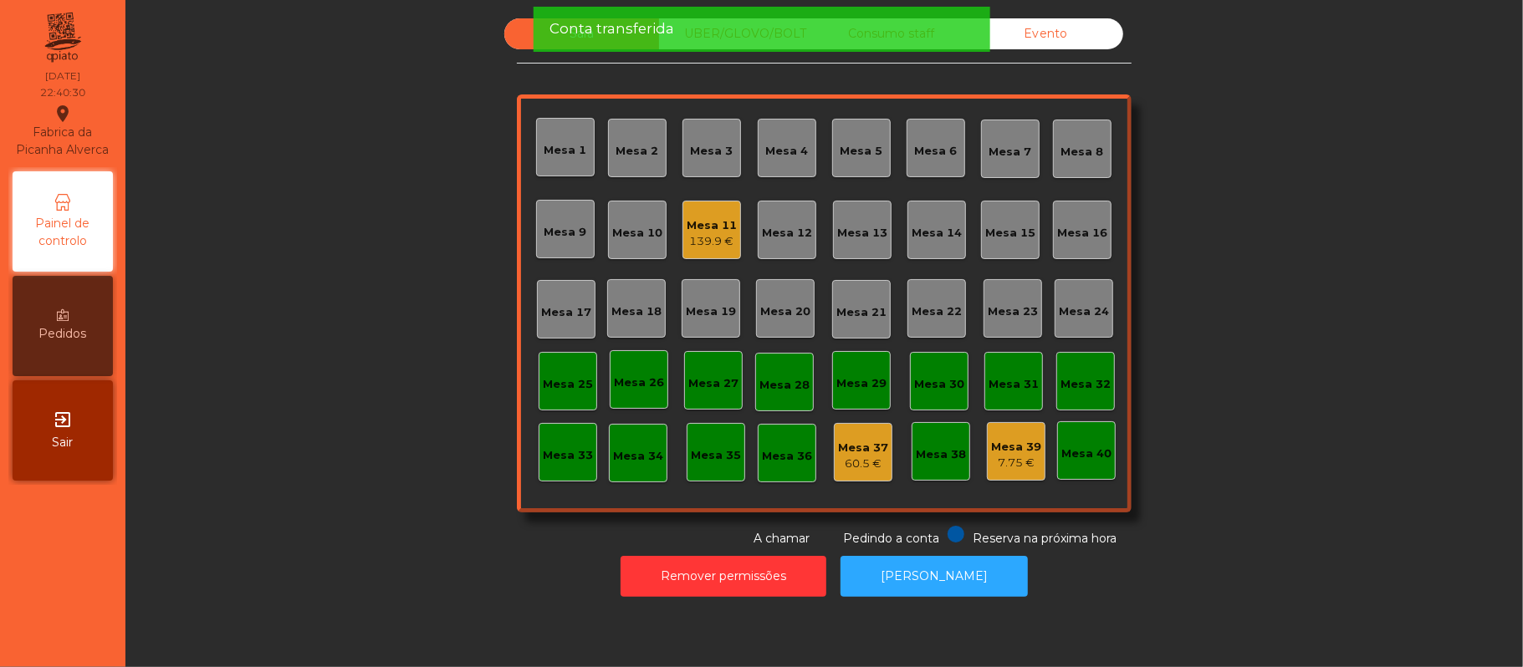
click at [709, 243] on div "139.9 €" at bounding box center [712, 241] width 50 height 17
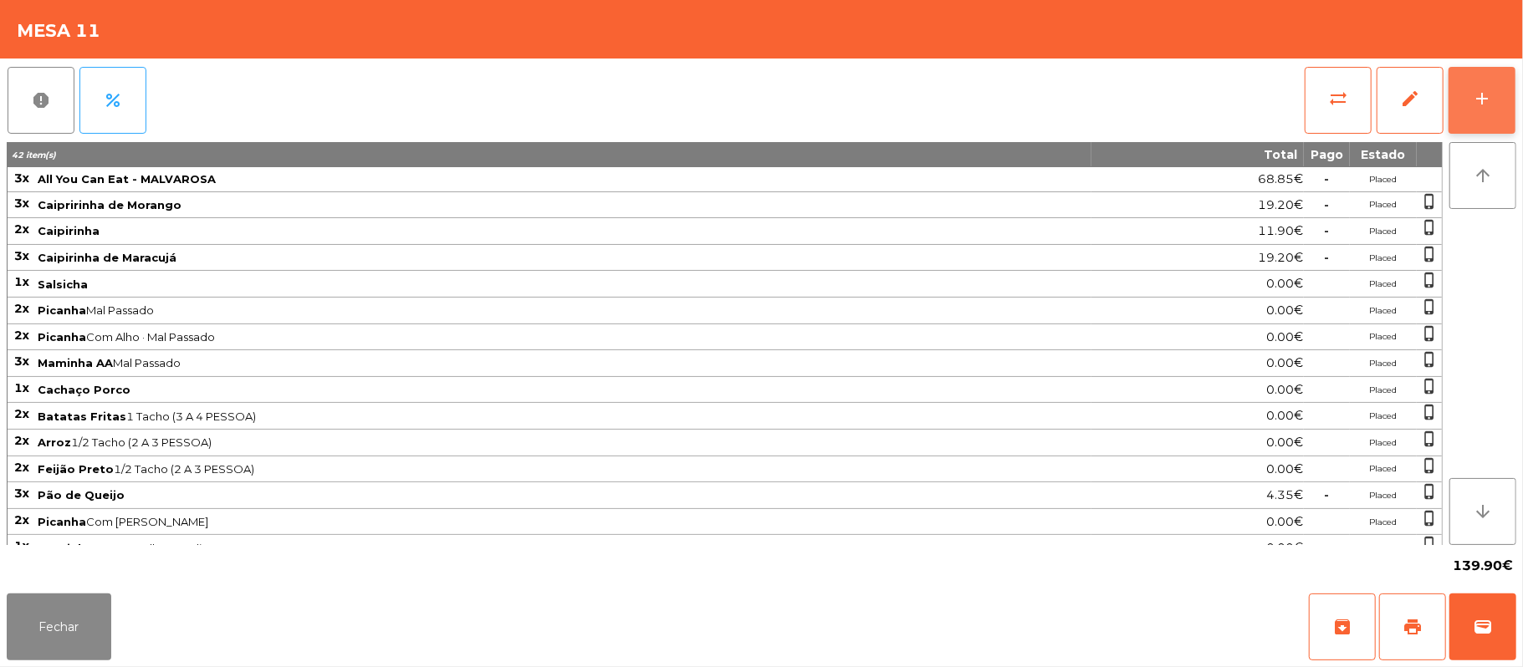
click at [1475, 100] on div "add" at bounding box center [1482, 99] width 20 height 20
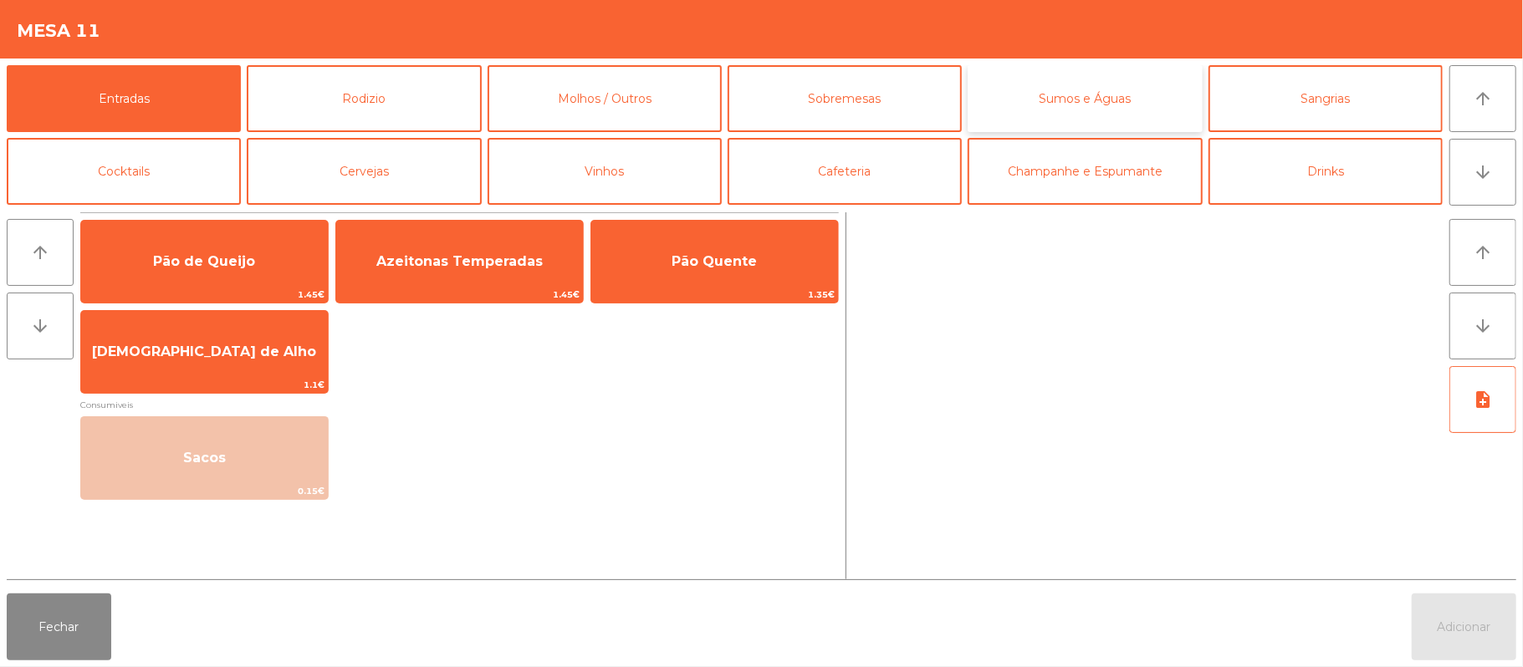
click at [1094, 100] on button "Sumos e Águas" at bounding box center [1085, 98] width 234 height 67
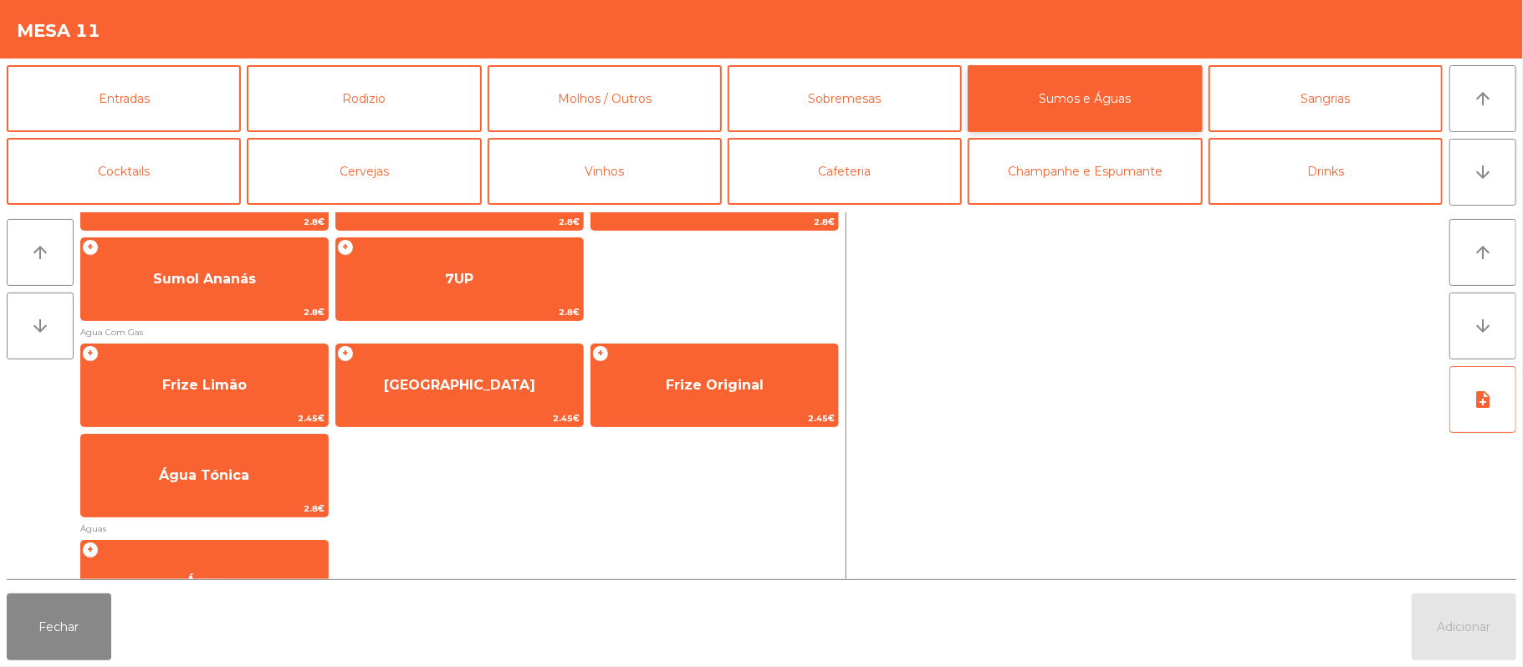
scroll to position [500, 0]
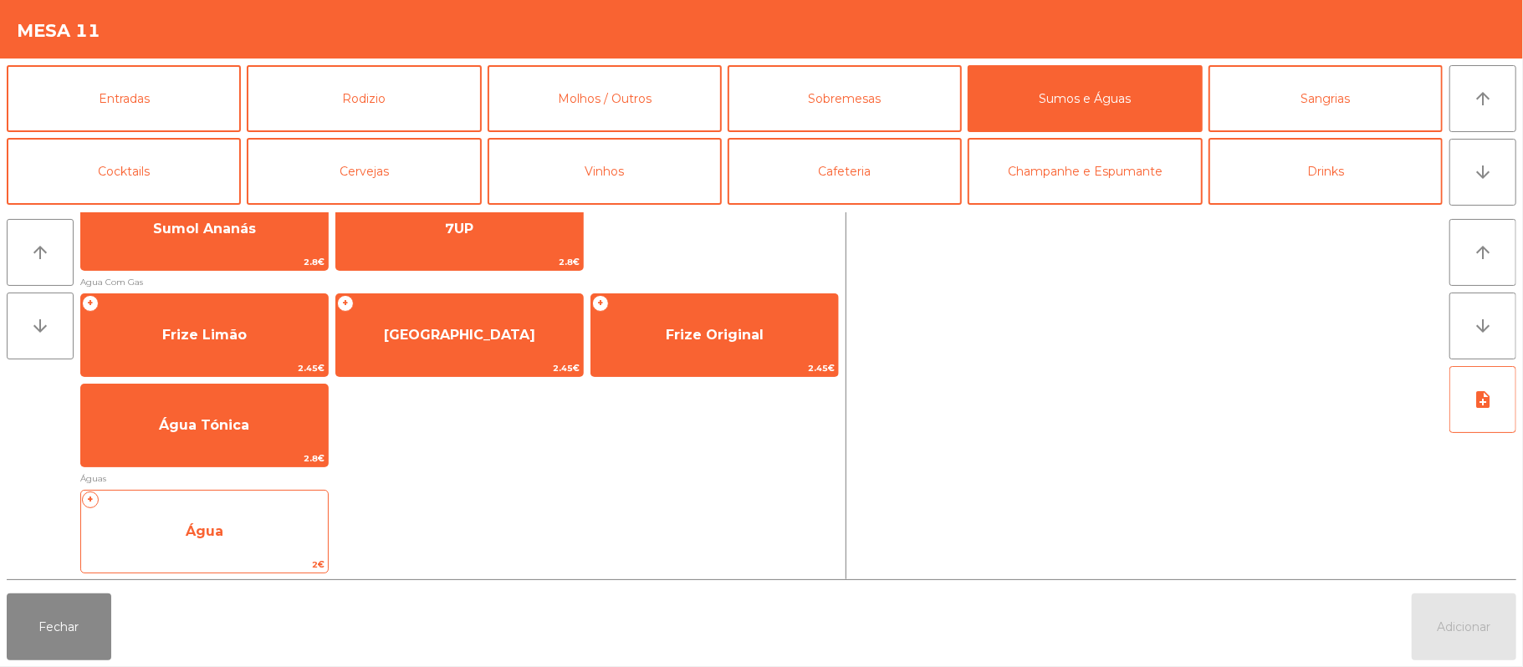
click at [246, 524] on span "Água" at bounding box center [204, 531] width 247 height 45
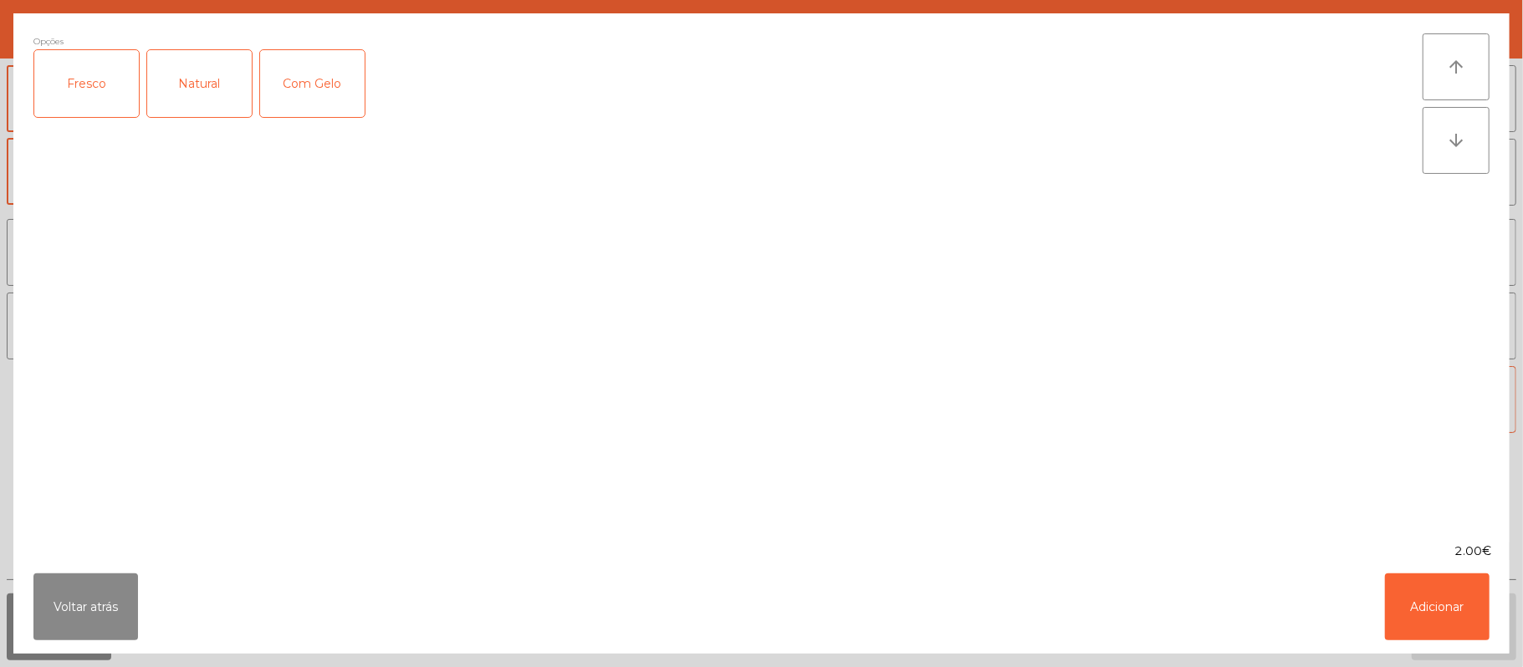
click at [80, 79] on div "Fresco" at bounding box center [86, 83] width 105 height 67
click at [1439, 617] on button "Adicionar" at bounding box center [1437, 607] width 105 height 67
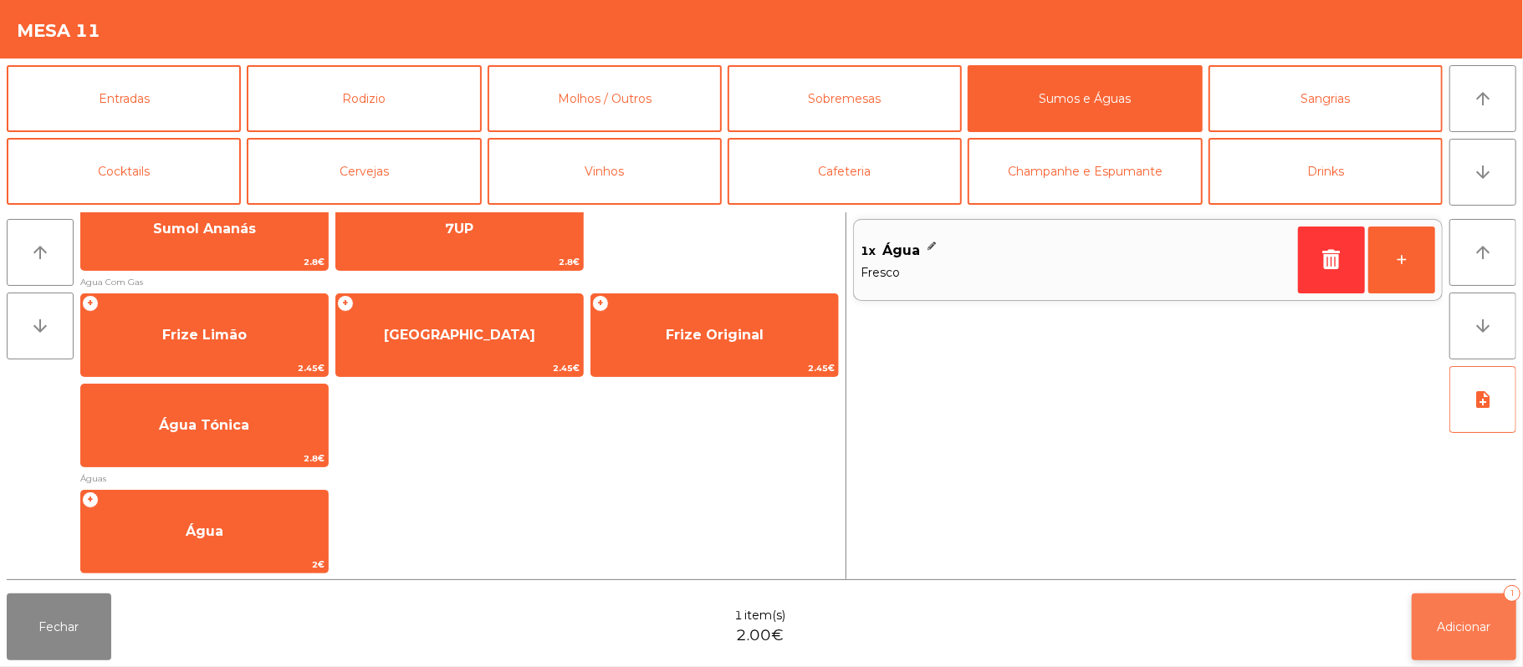
click at [1456, 622] on span "Adicionar" at bounding box center [1465, 627] width 54 height 15
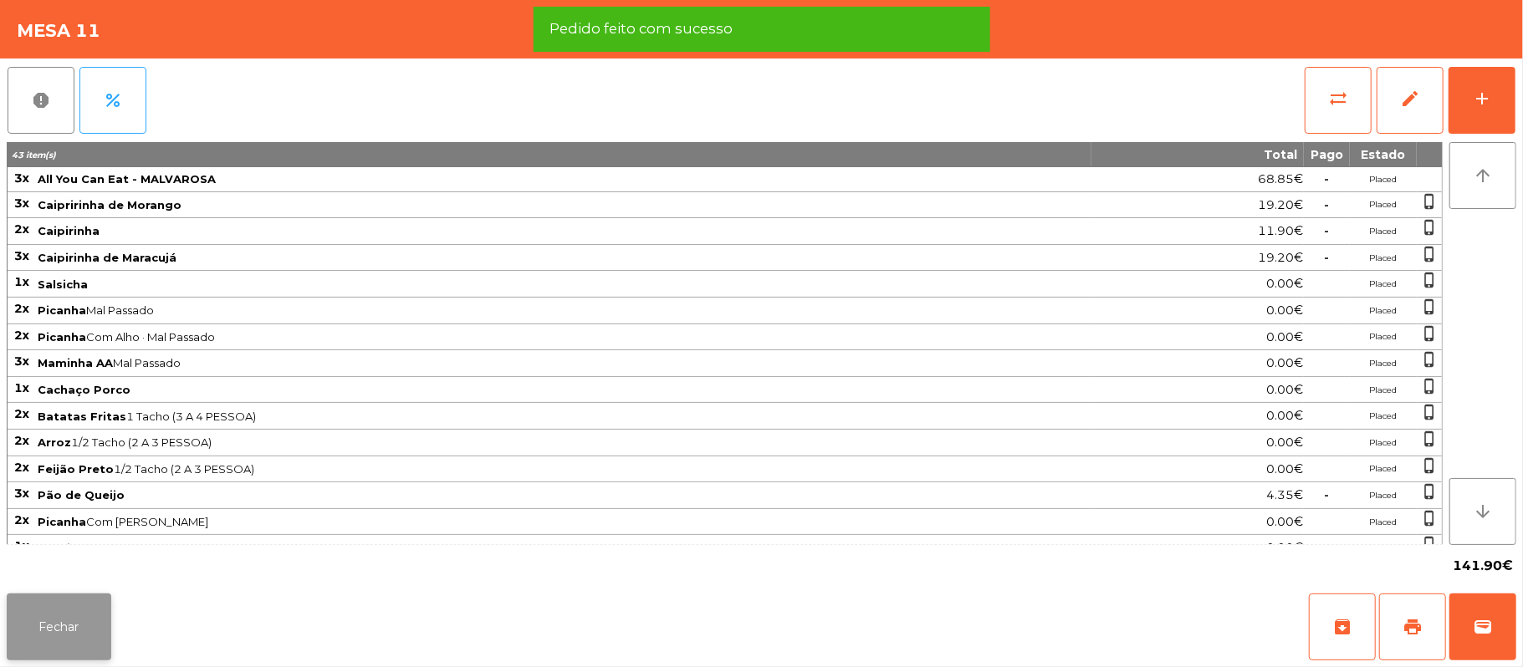
click at [67, 642] on button "Fechar" at bounding box center [59, 627] width 105 height 67
